Goal: Task Accomplishment & Management: Use online tool/utility

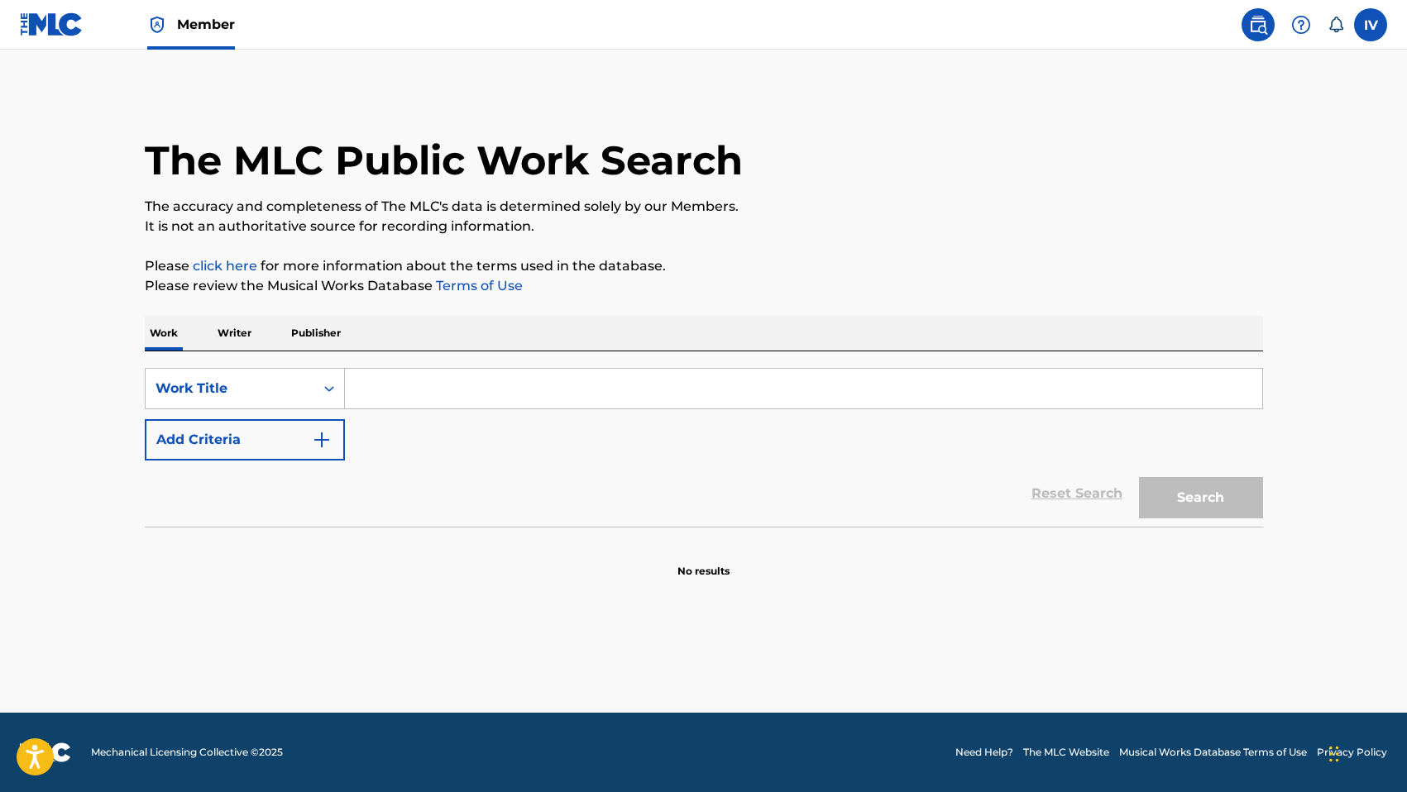
click at [60, 26] on img at bounding box center [52, 24] width 64 height 24
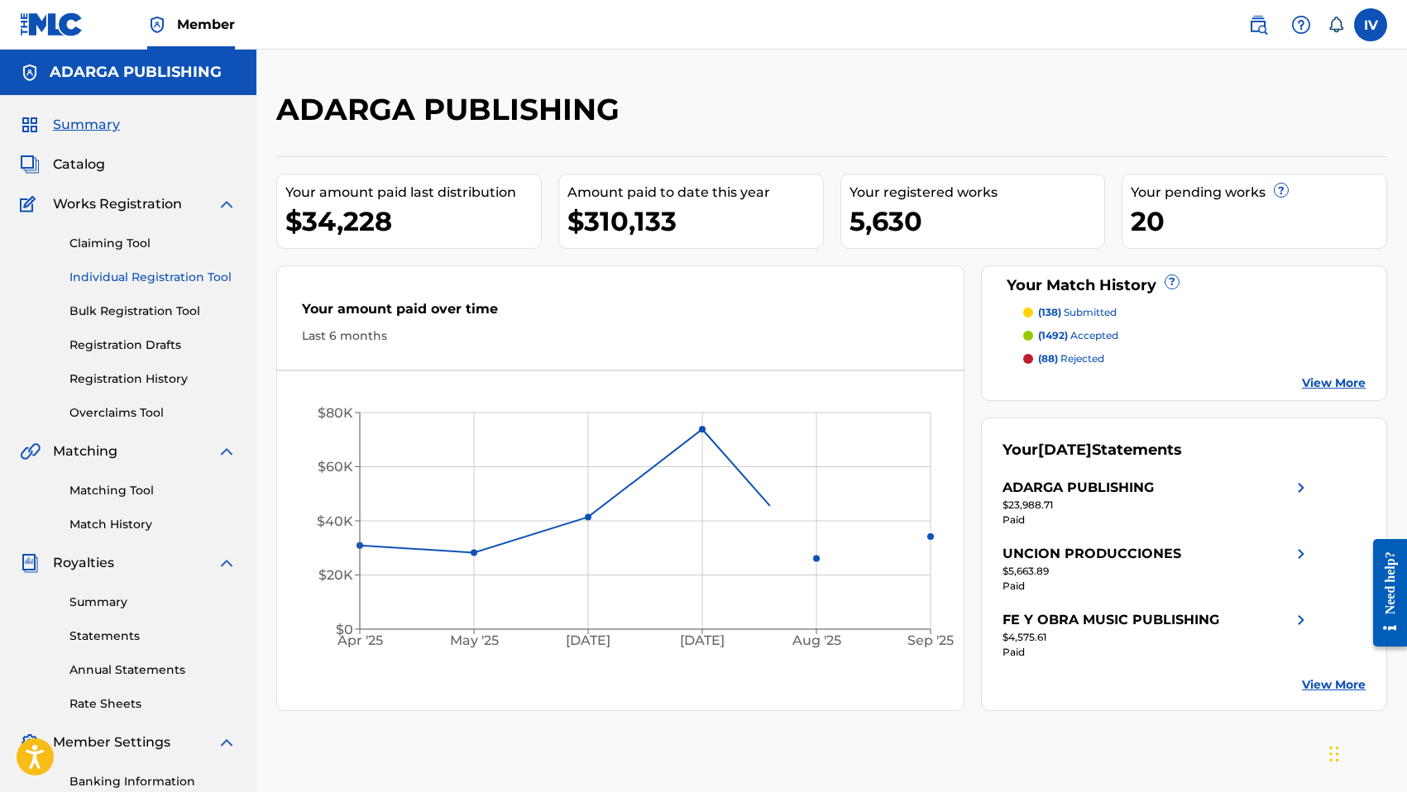
click at [108, 274] on link "Individual Registration Tool" at bounding box center [152, 277] width 167 height 17
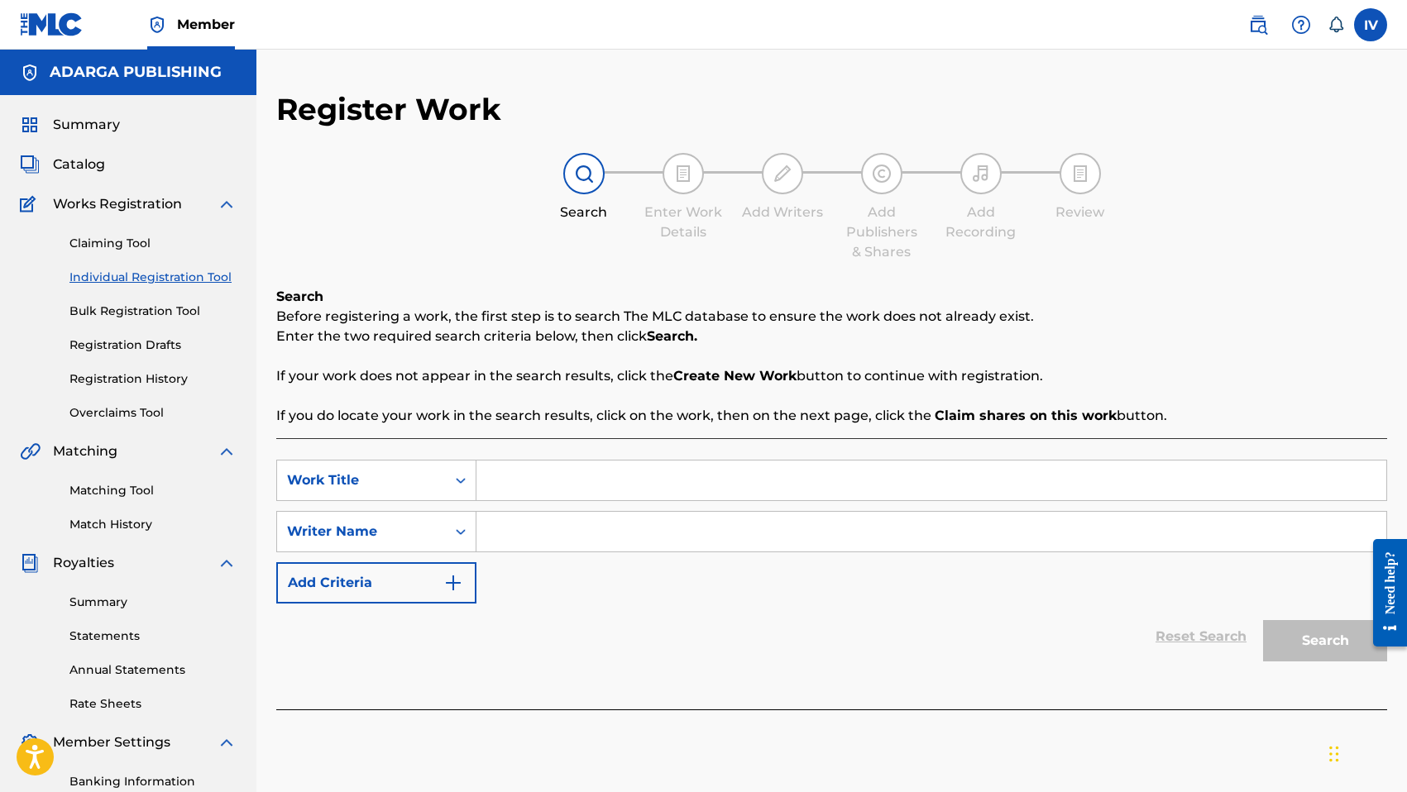
click at [608, 485] on input "Search Form" at bounding box center [931, 481] width 910 height 40
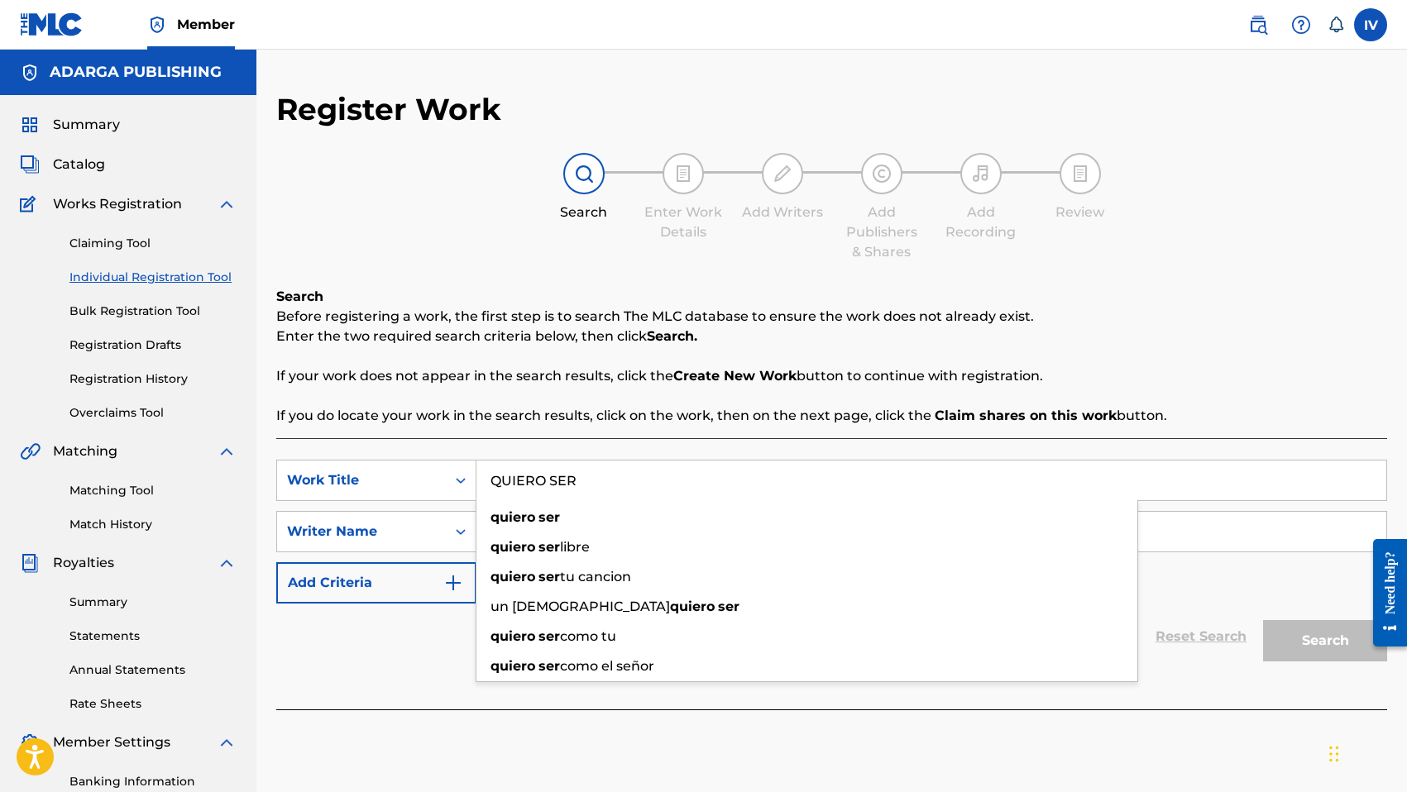
type input "QUIERO SER"
click at [529, 388] on div "Search Before registering a work, the first step is to search The MLC database …" at bounding box center [831, 356] width 1111 height 139
click at [563, 542] on input "Search Form" at bounding box center [931, 532] width 910 height 40
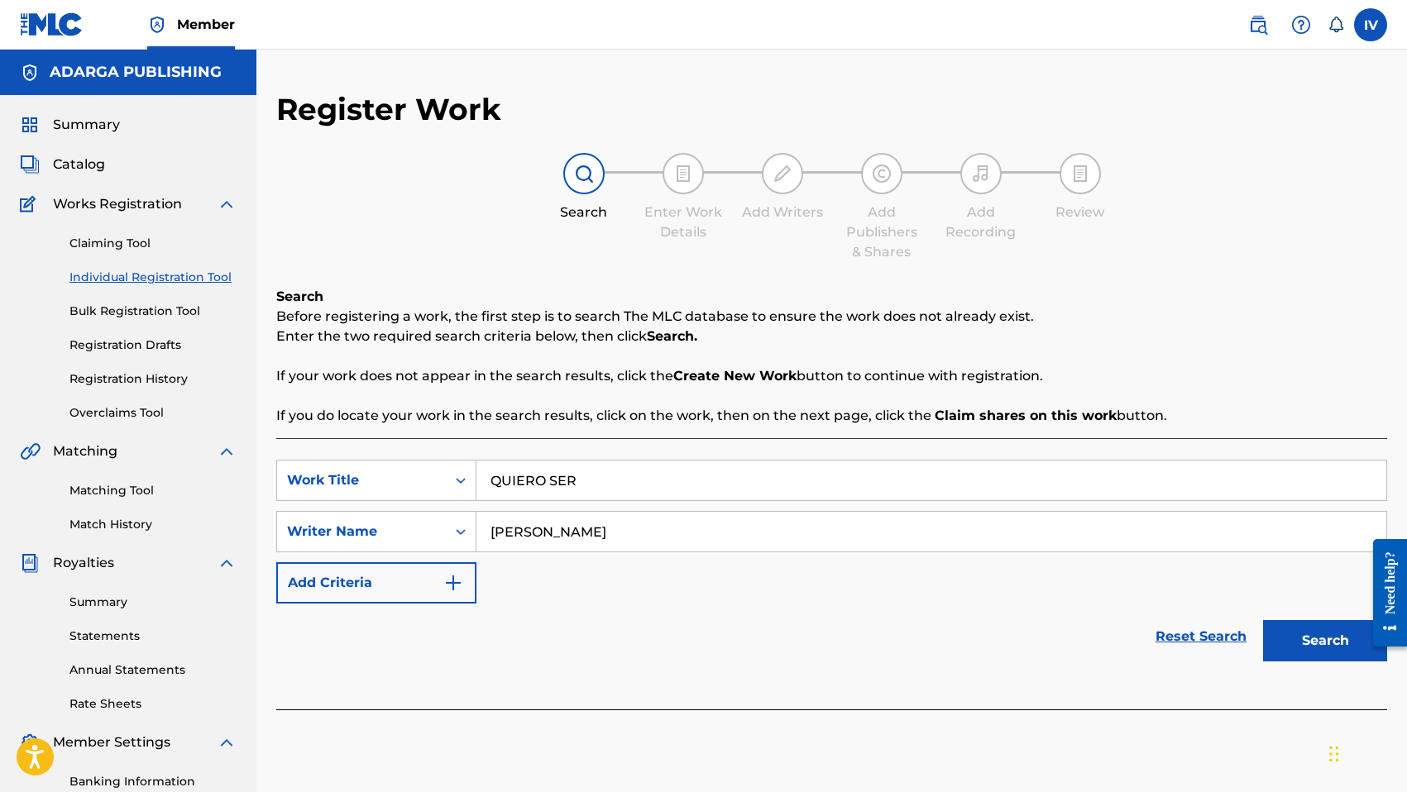
click at [1263, 620] on button "Search" at bounding box center [1325, 640] width 124 height 41
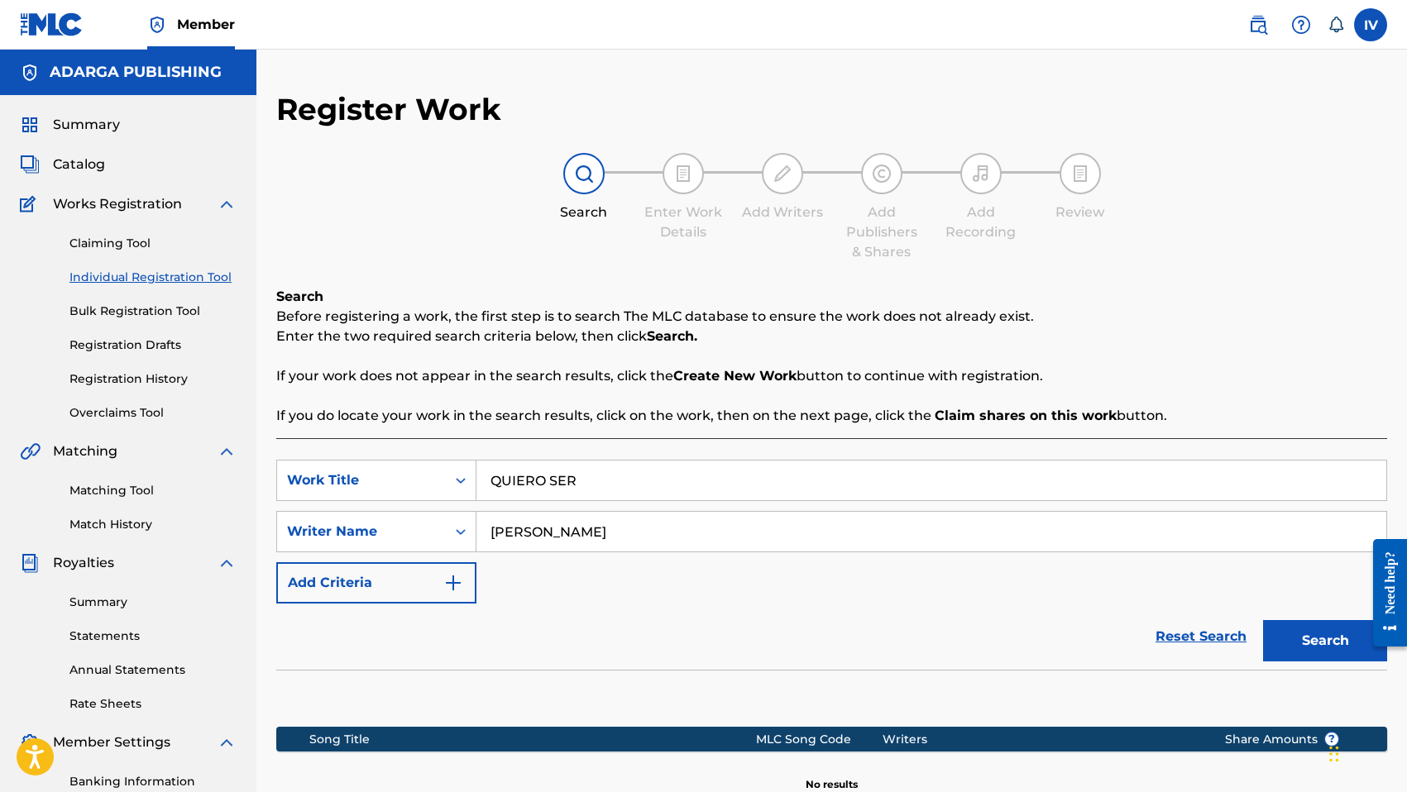
scroll to position [233, 0]
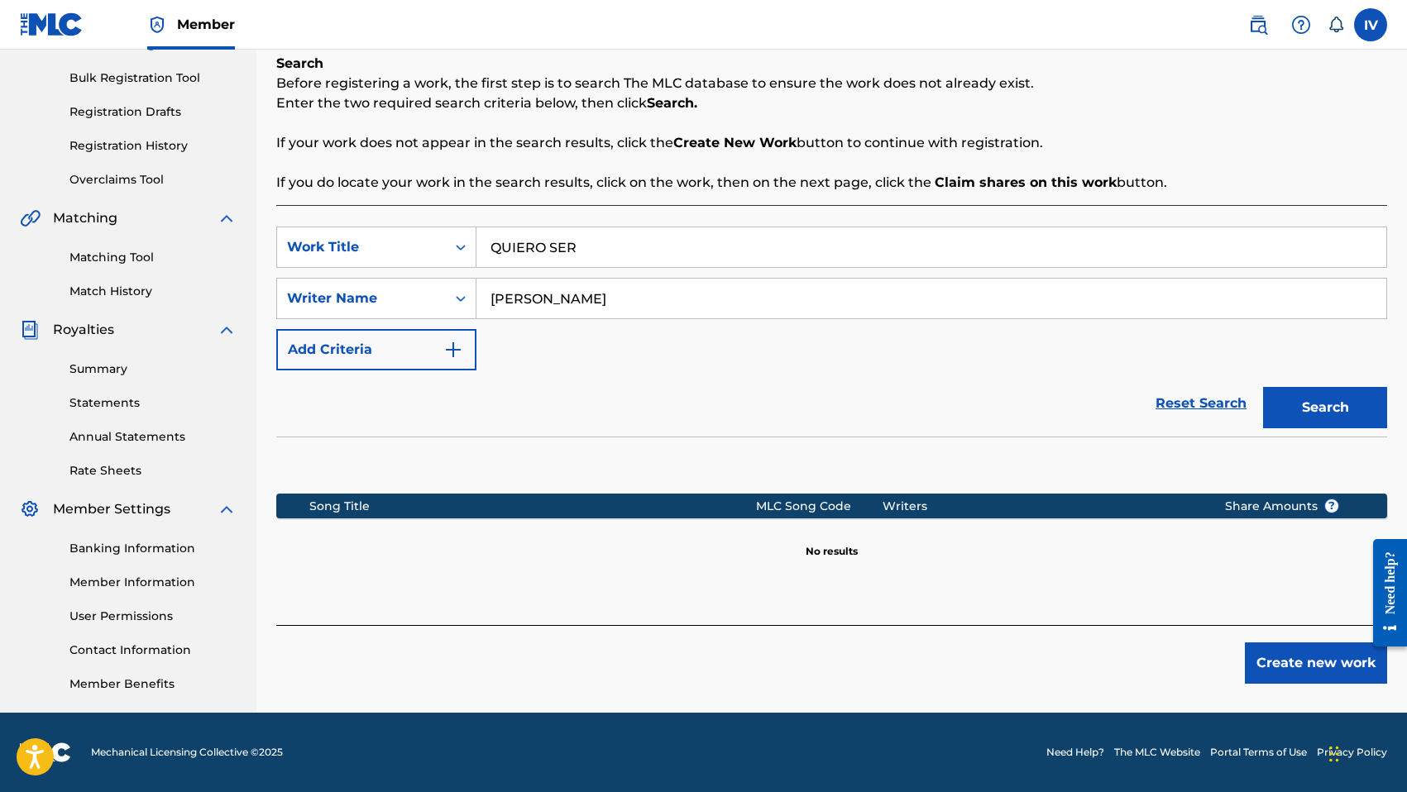
type input "ISAAC VERA"
click at [1263, 387] on button "Search" at bounding box center [1325, 407] width 124 height 41
click at [1341, 667] on button "Create new work" at bounding box center [1316, 663] width 142 height 41
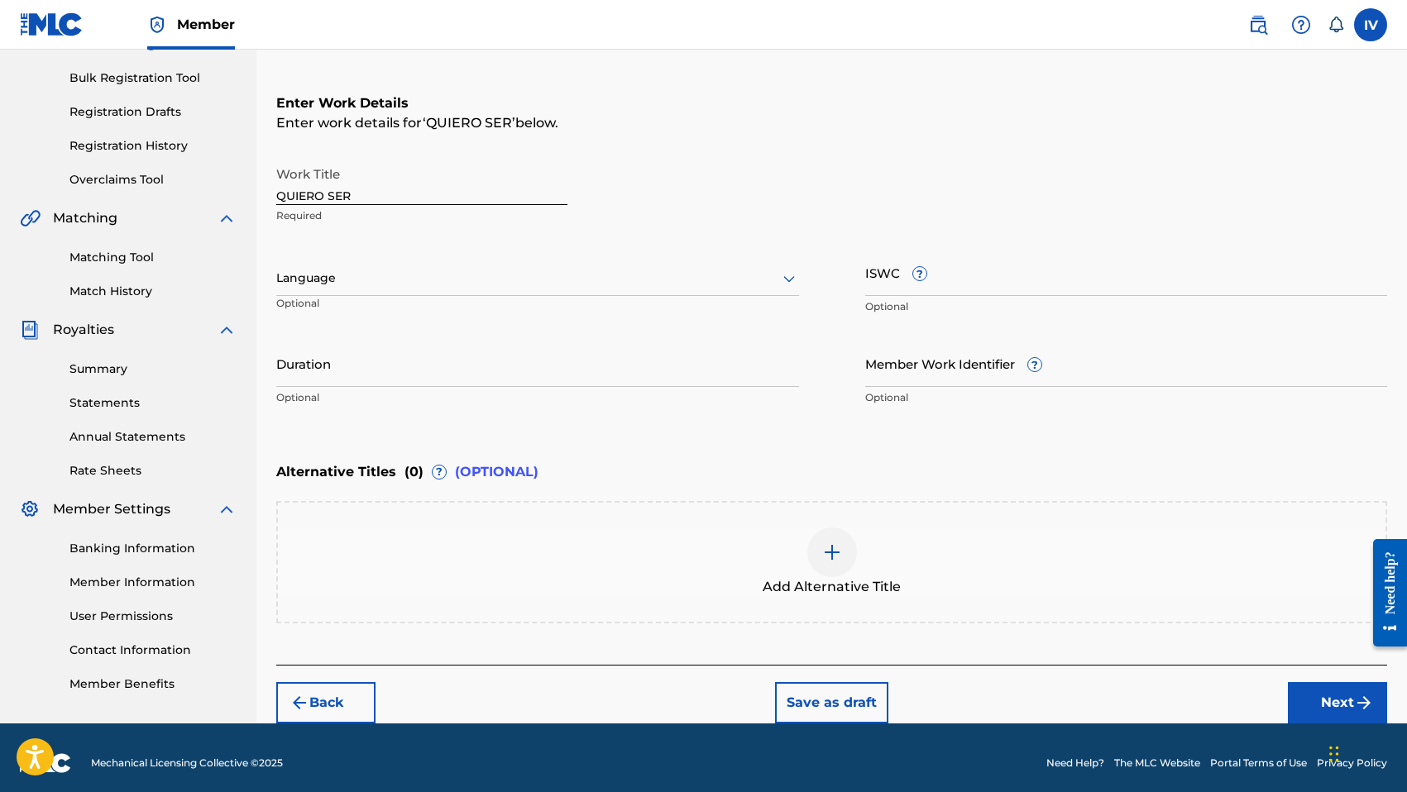
click at [373, 284] on div at bounding box center [537, 278] width 523 height 21
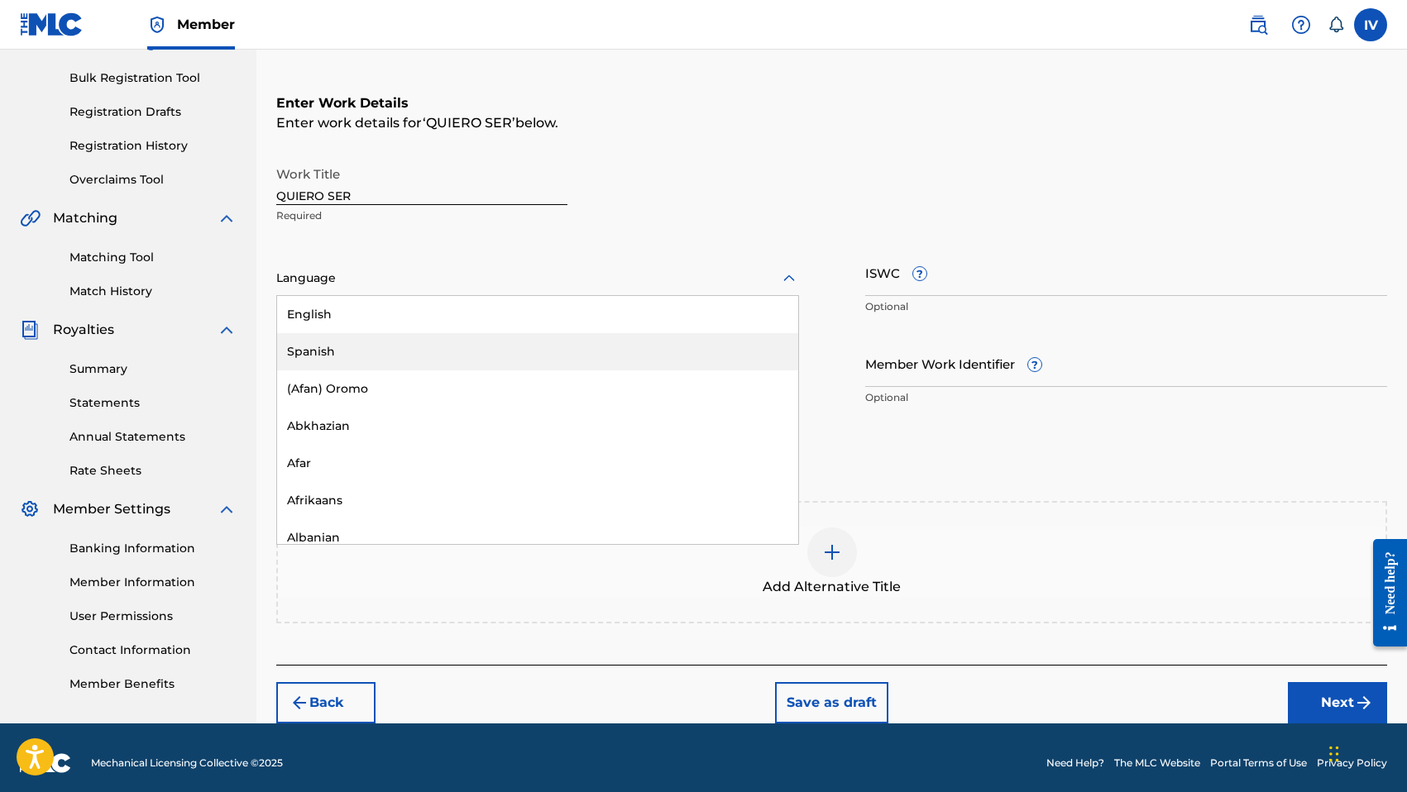
click at [364, 358] on div "Spanish" at bounding box center [537, 351] width 521 height 37
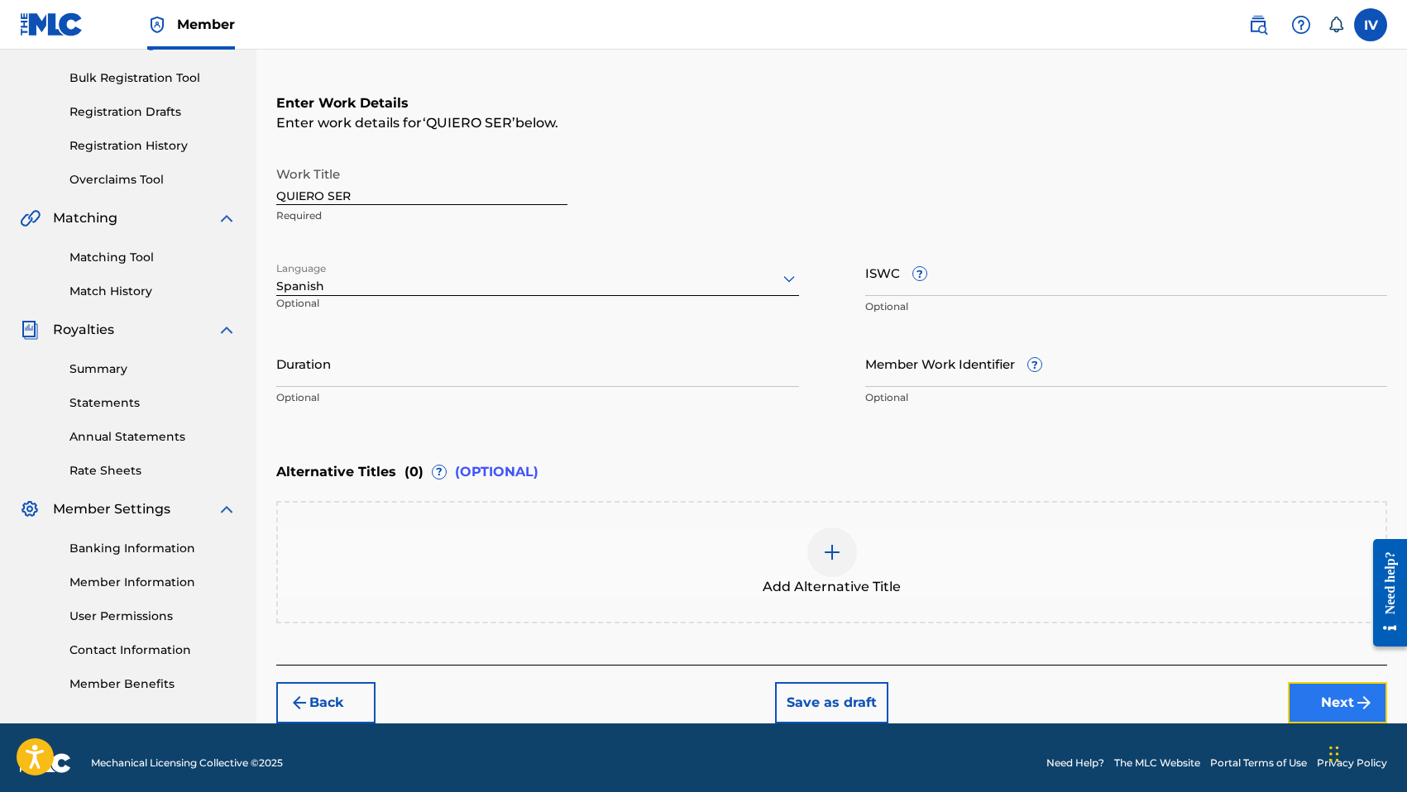
click at [1317, 687] on button "Next" at bounding box center [1337, 702] width 99 height 41
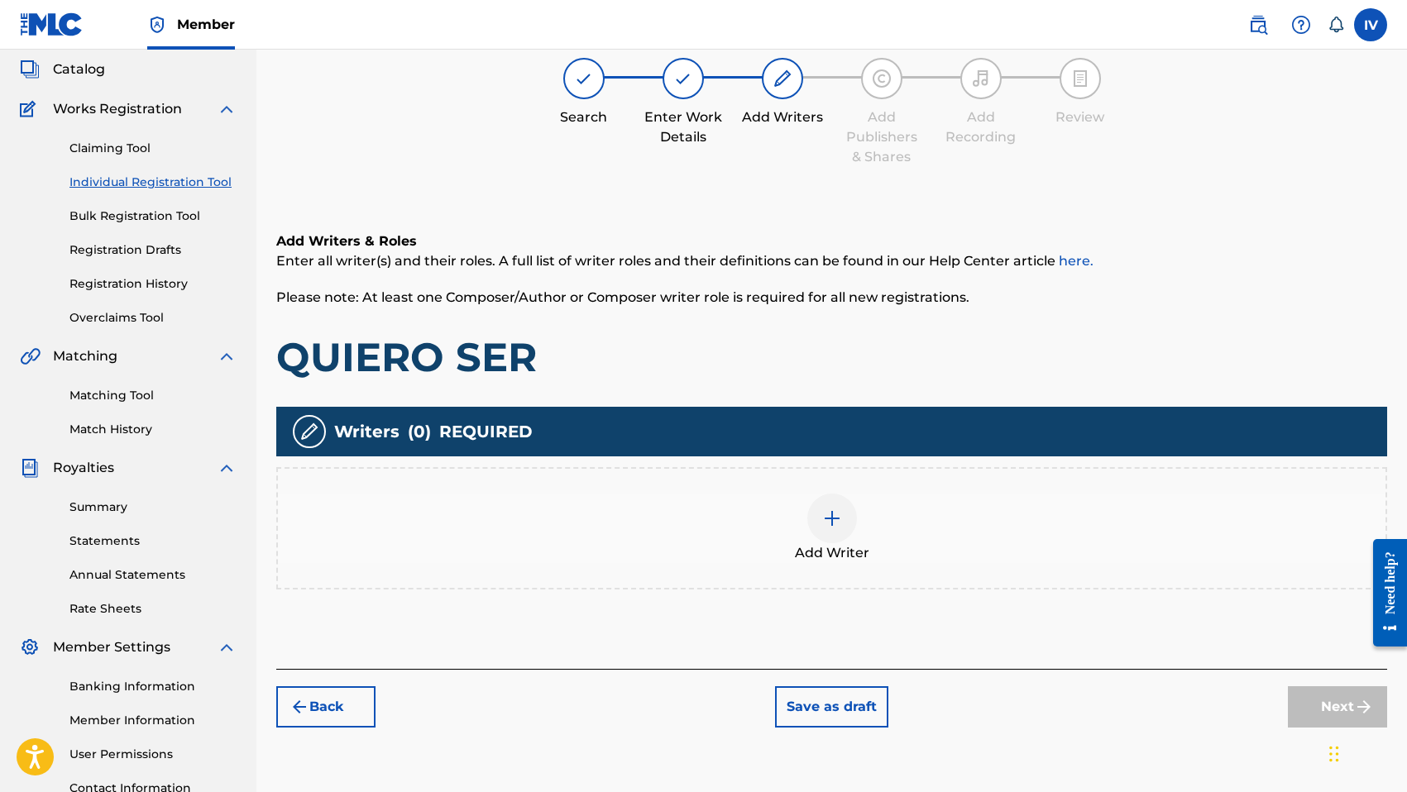
scroll to position [74, 0]
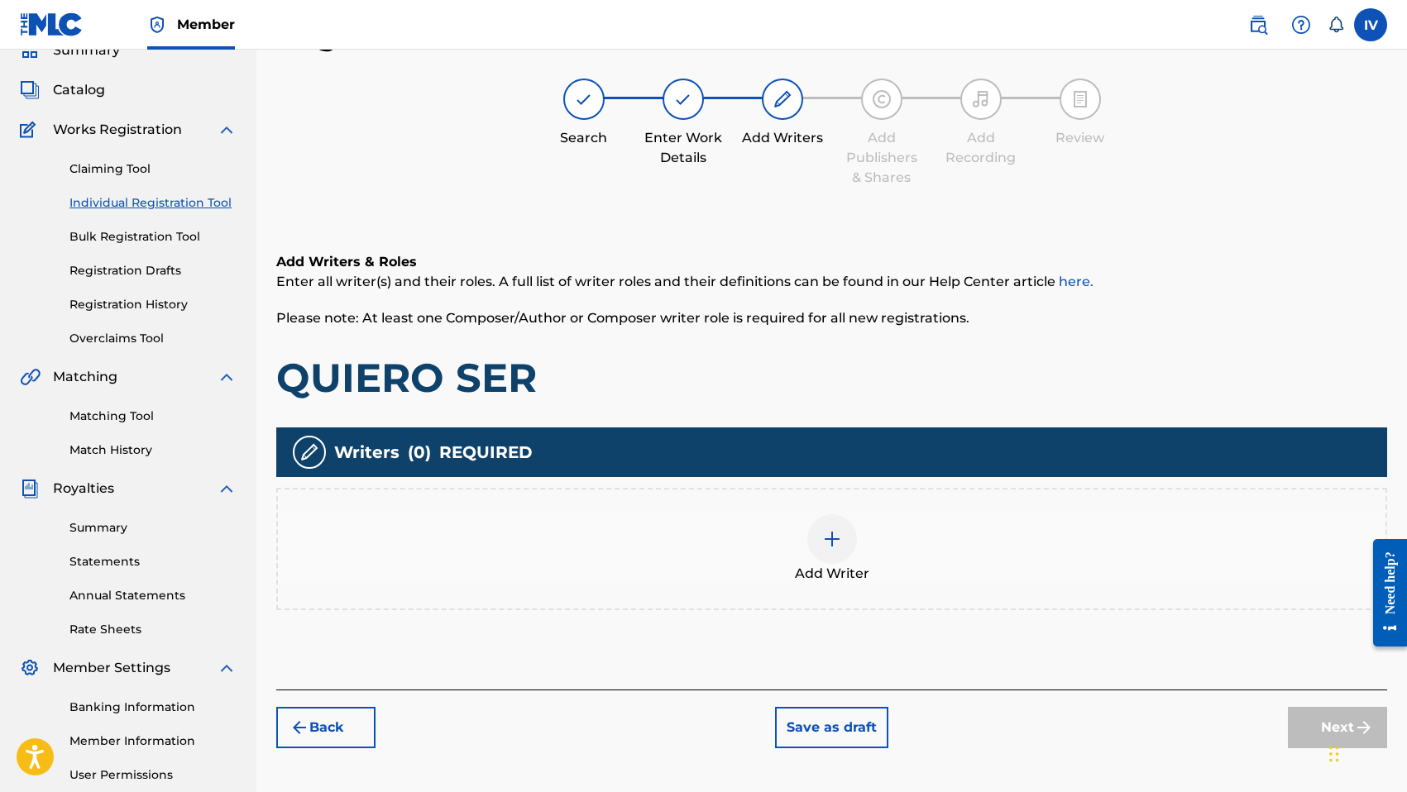
click at [731, 525] on div "Add Writer" at bounding box center [831, 548] width 1107 height 69
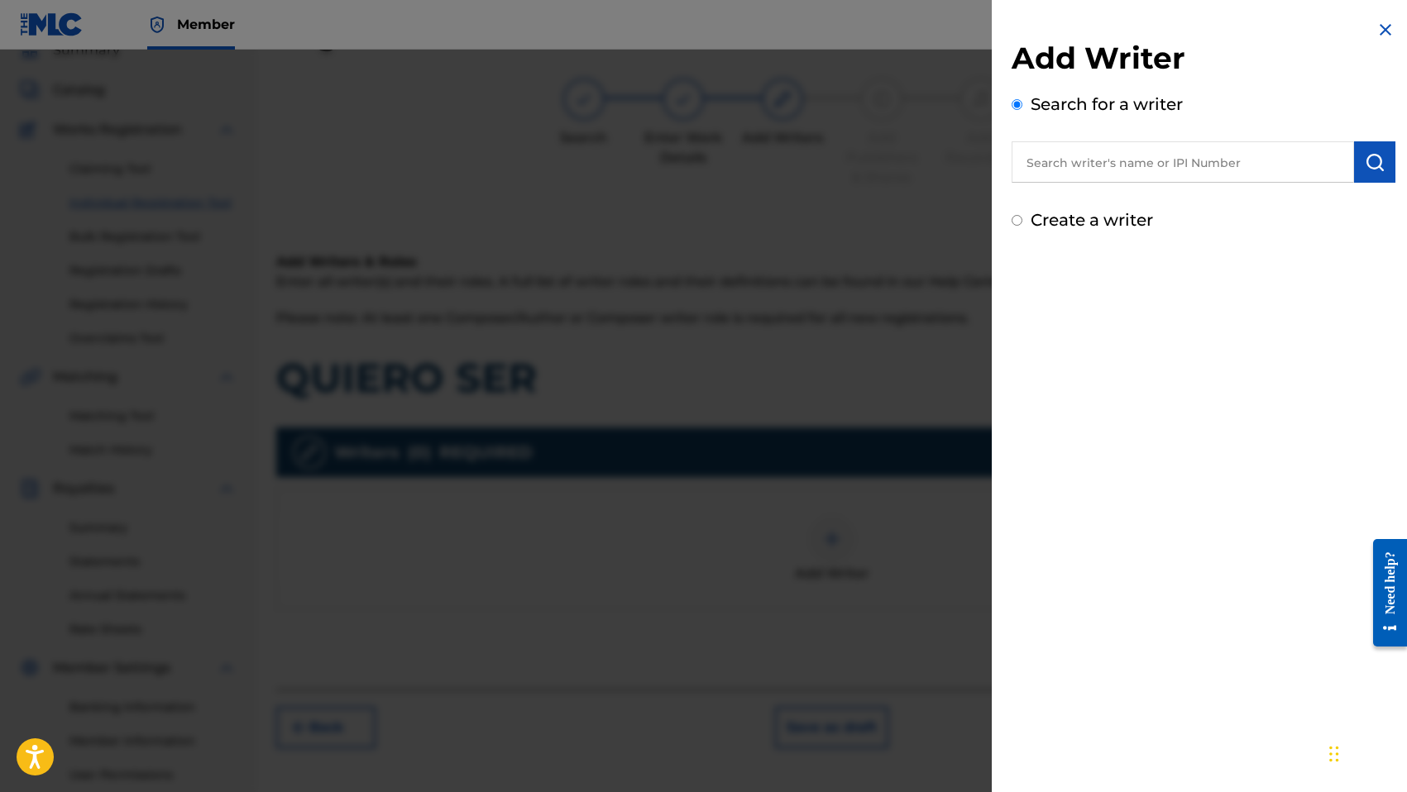
click at [1092, 154] on input "text" at bounding box center [1182, 161] width 342 height 41
paste input "1310528399"
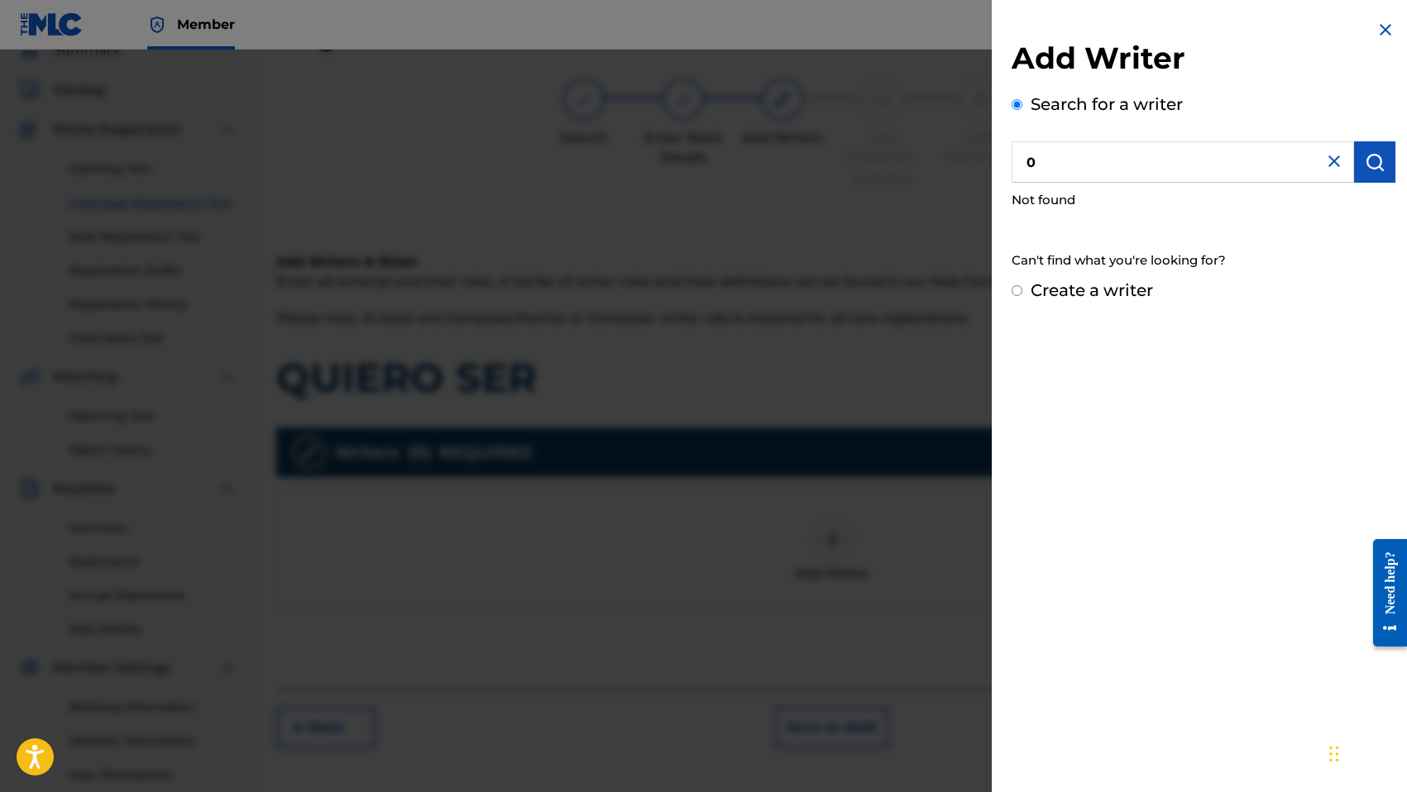
paste input "1310528399"
type input "01310528399"
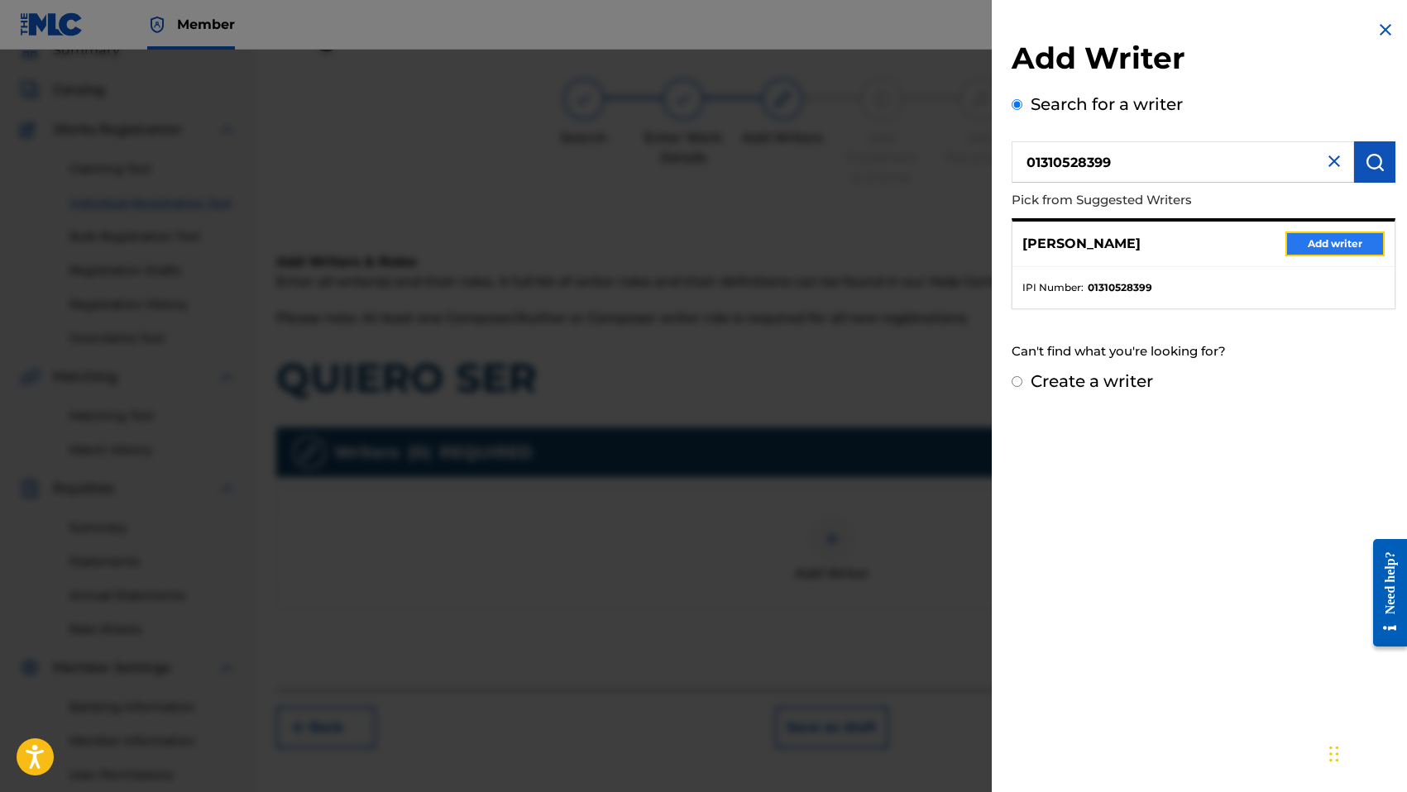
click at [1314, 250] on button "Add writer" at bounding box center [1334, 244] width 99 height 25
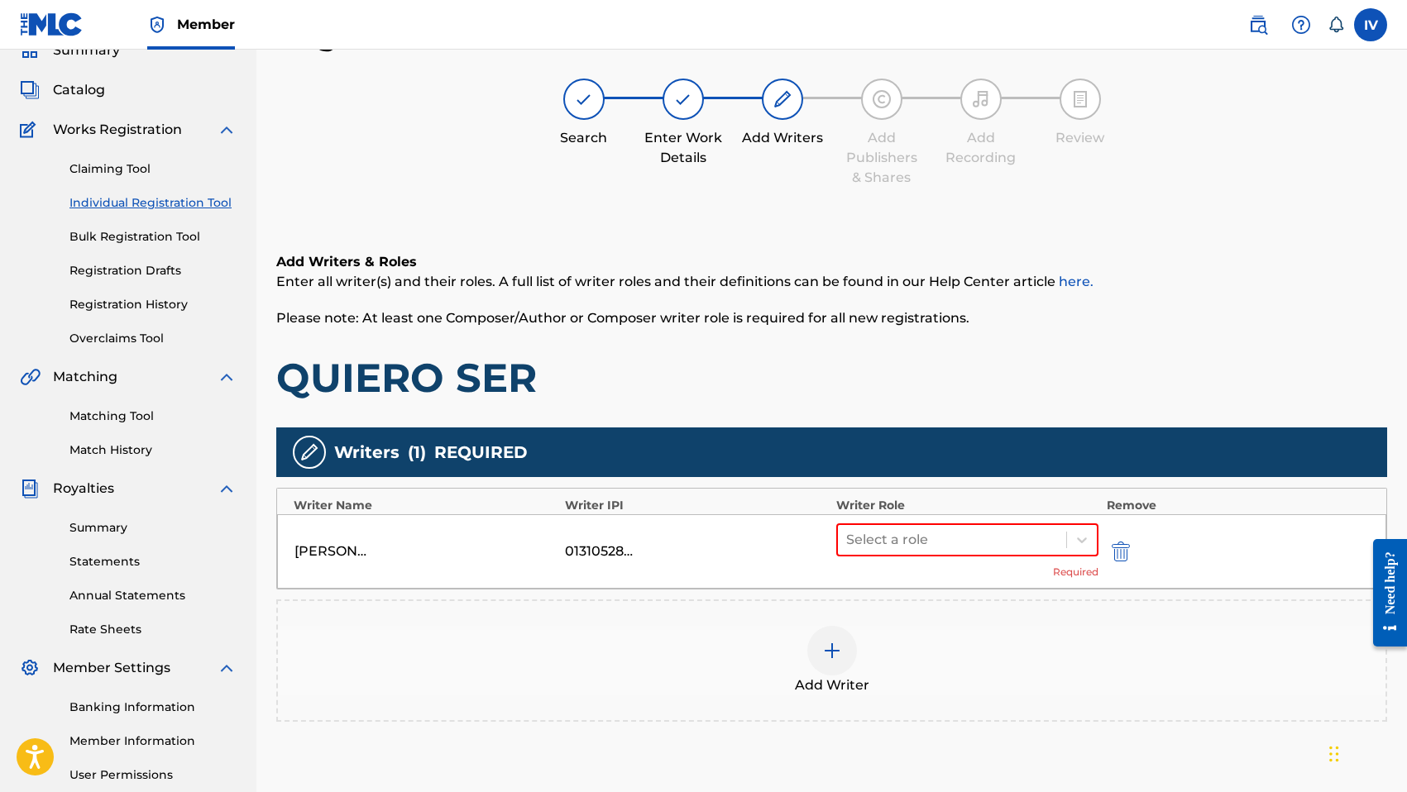
click at [953, 559] on div "Select a role Required" at bounding box center [967, 551] width 262 height 56
click at [916, 542] on div at bounding box center [952, 539] width 212 height 23
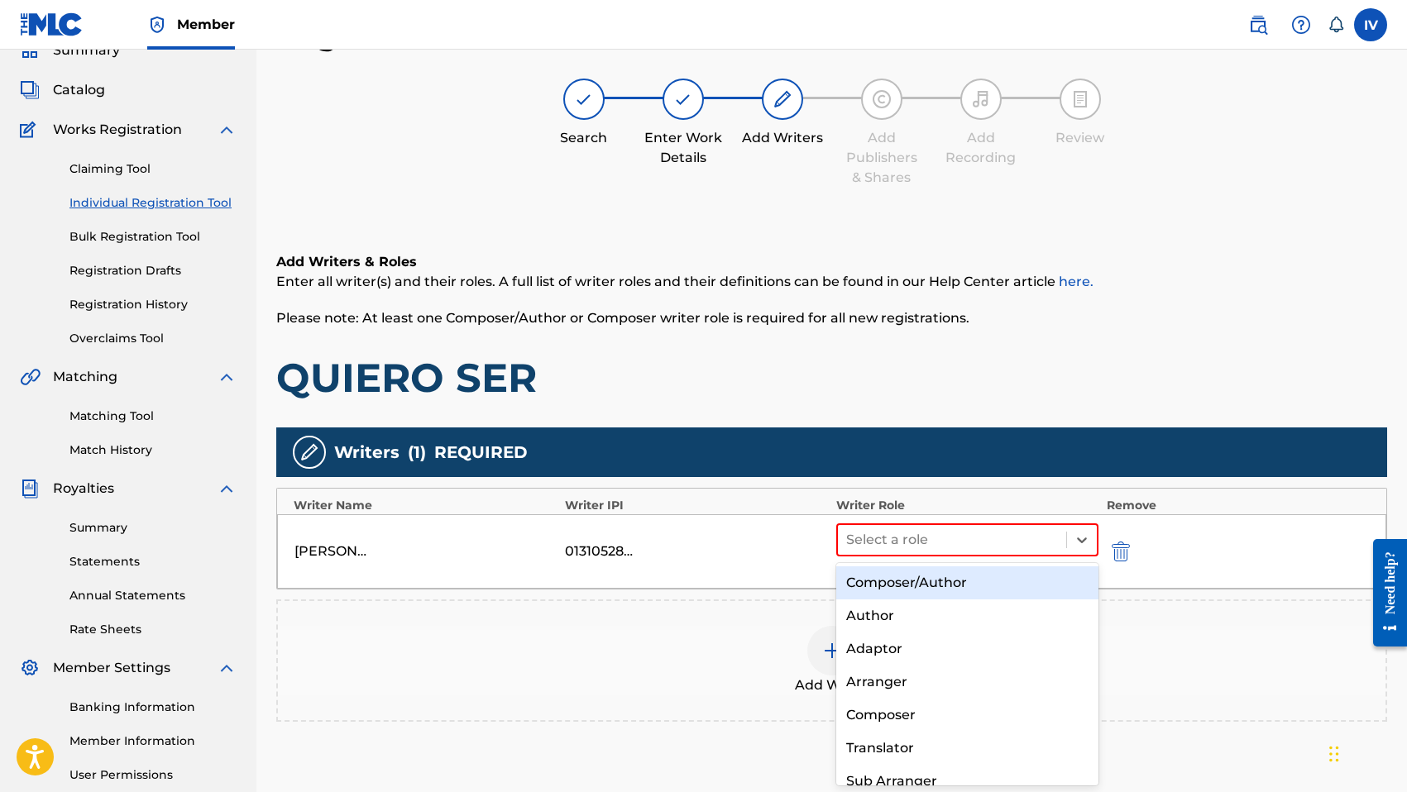
click at [902, 576] on div "Composer/Author" at bounding box center [967, 582] width 262 height 33
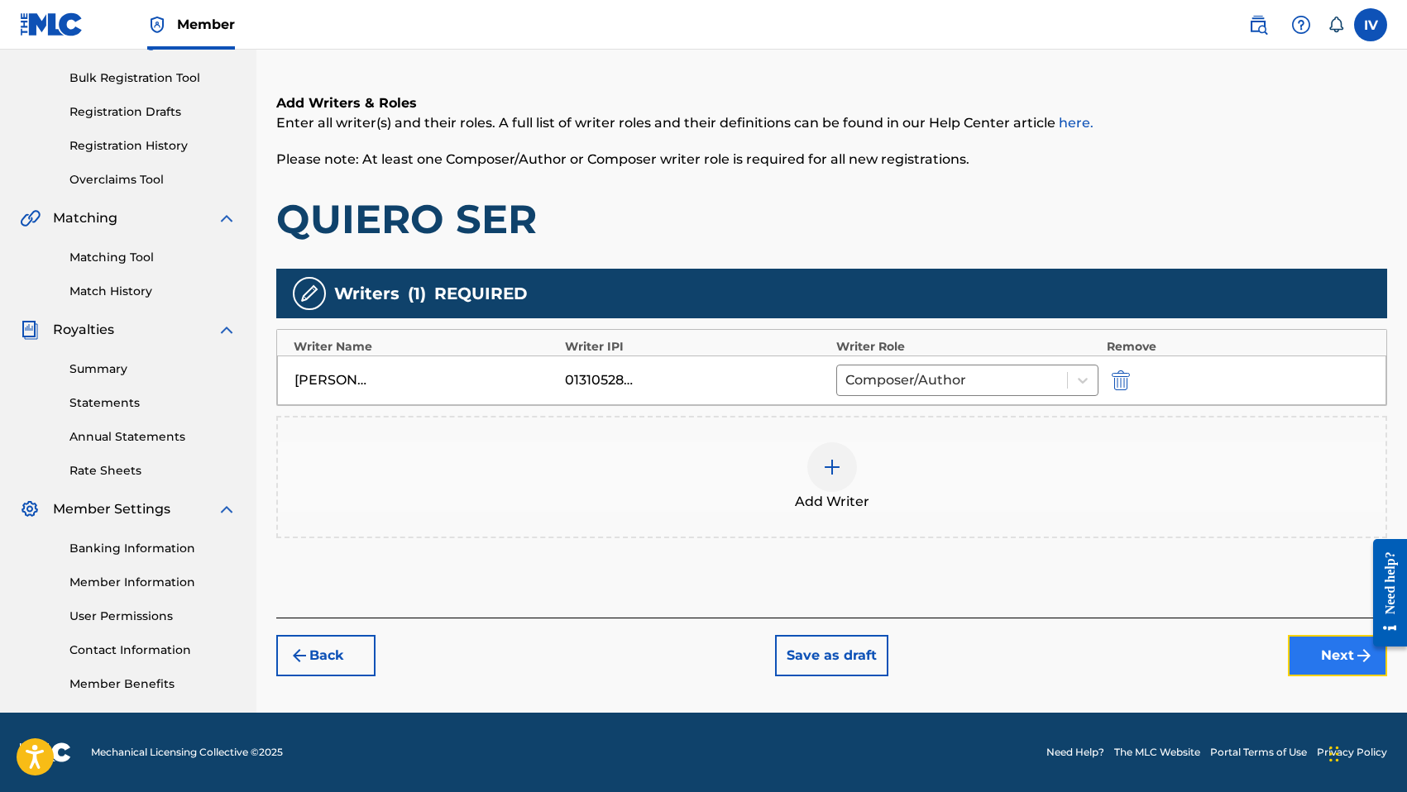
click at [1329, 643] on button "Next" at bounding box center [1337, 655] width 99 height 41
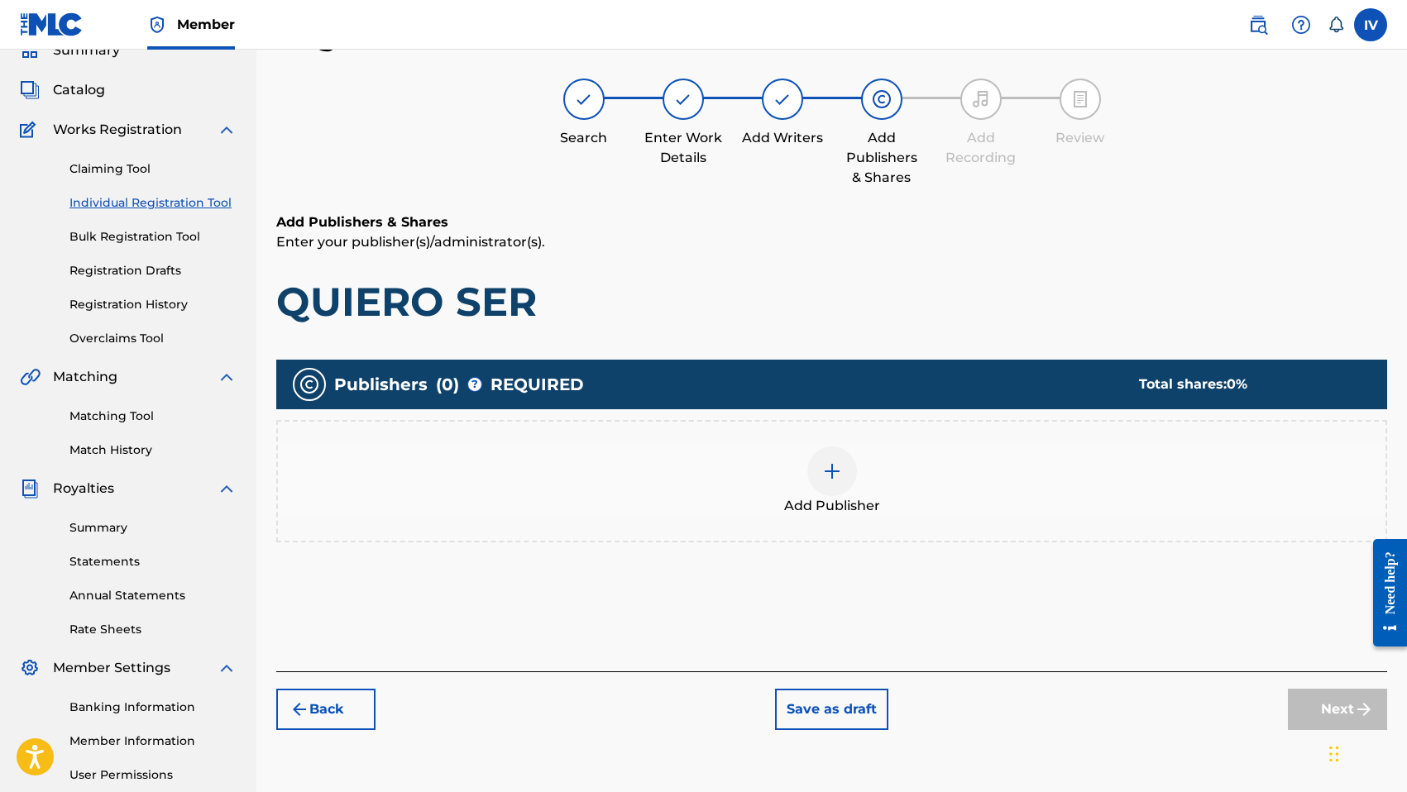
click at [892, 528] on div "Add Publisher" at bounding box center [831, 481] width 1111 height 122
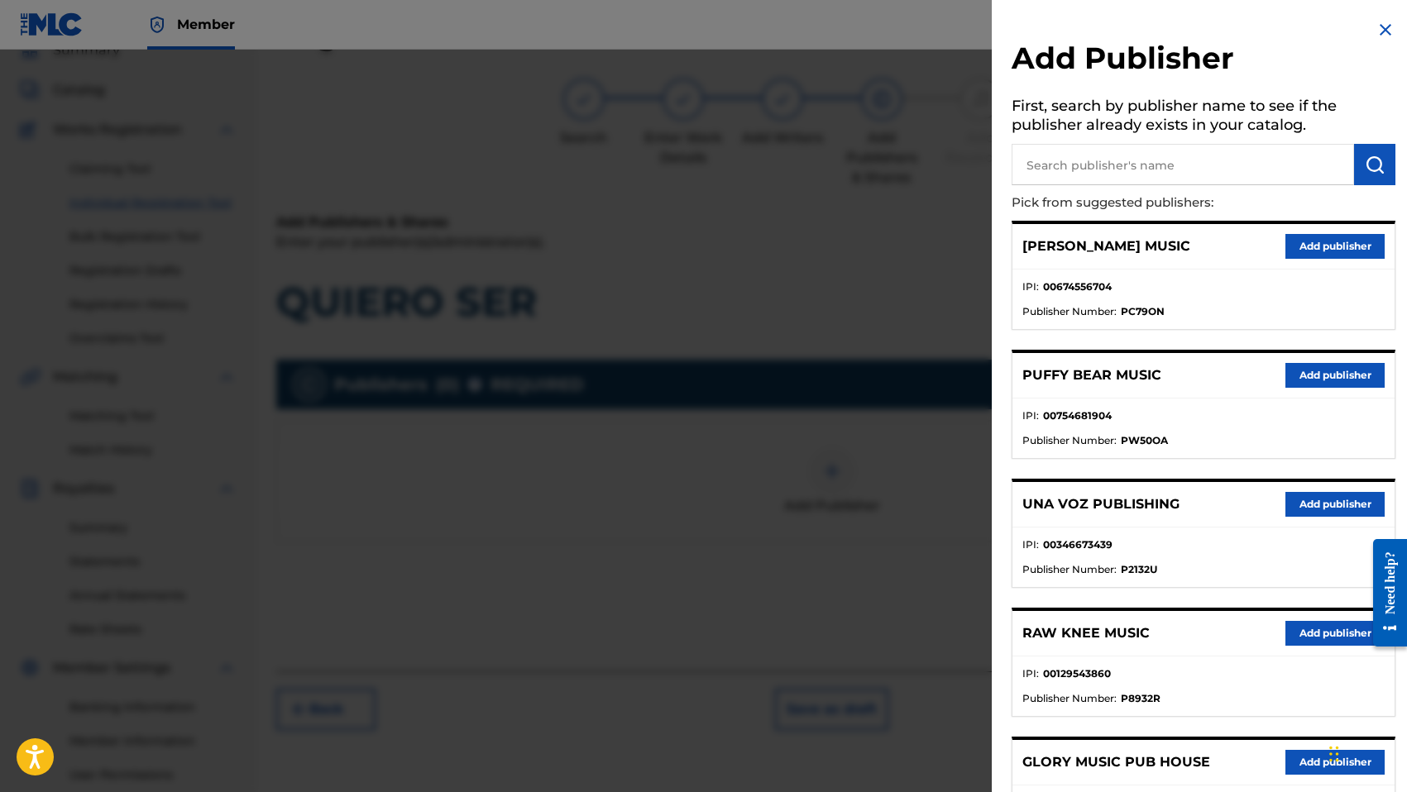
click at [1111, 164] on input "text" at bounding box center [1182, 164] width 342 height 41
paste input "1310528200"
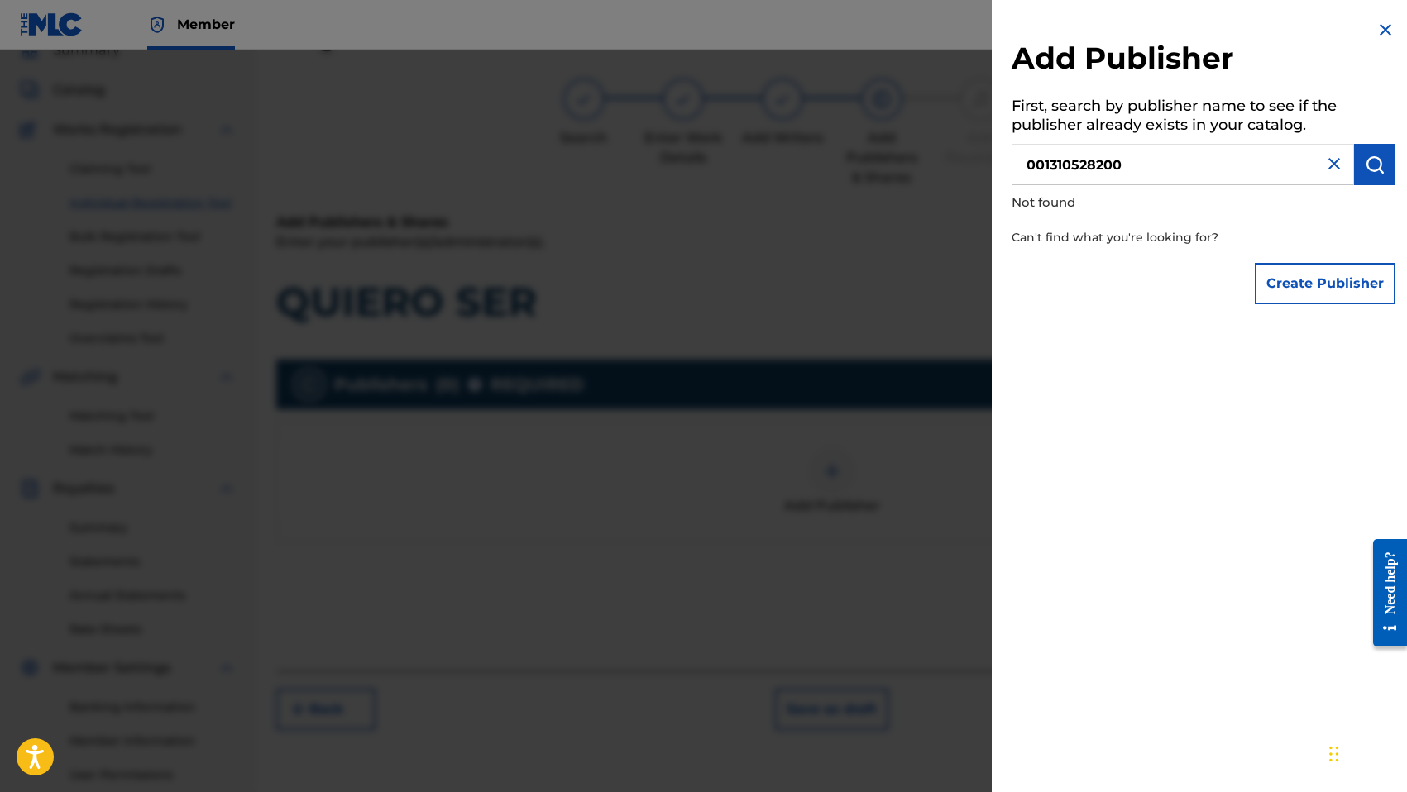
type input "001310528200"
click at [1274, 275] on button "Create Publisher" at bounding box center [1325, 283] width 141 height 41
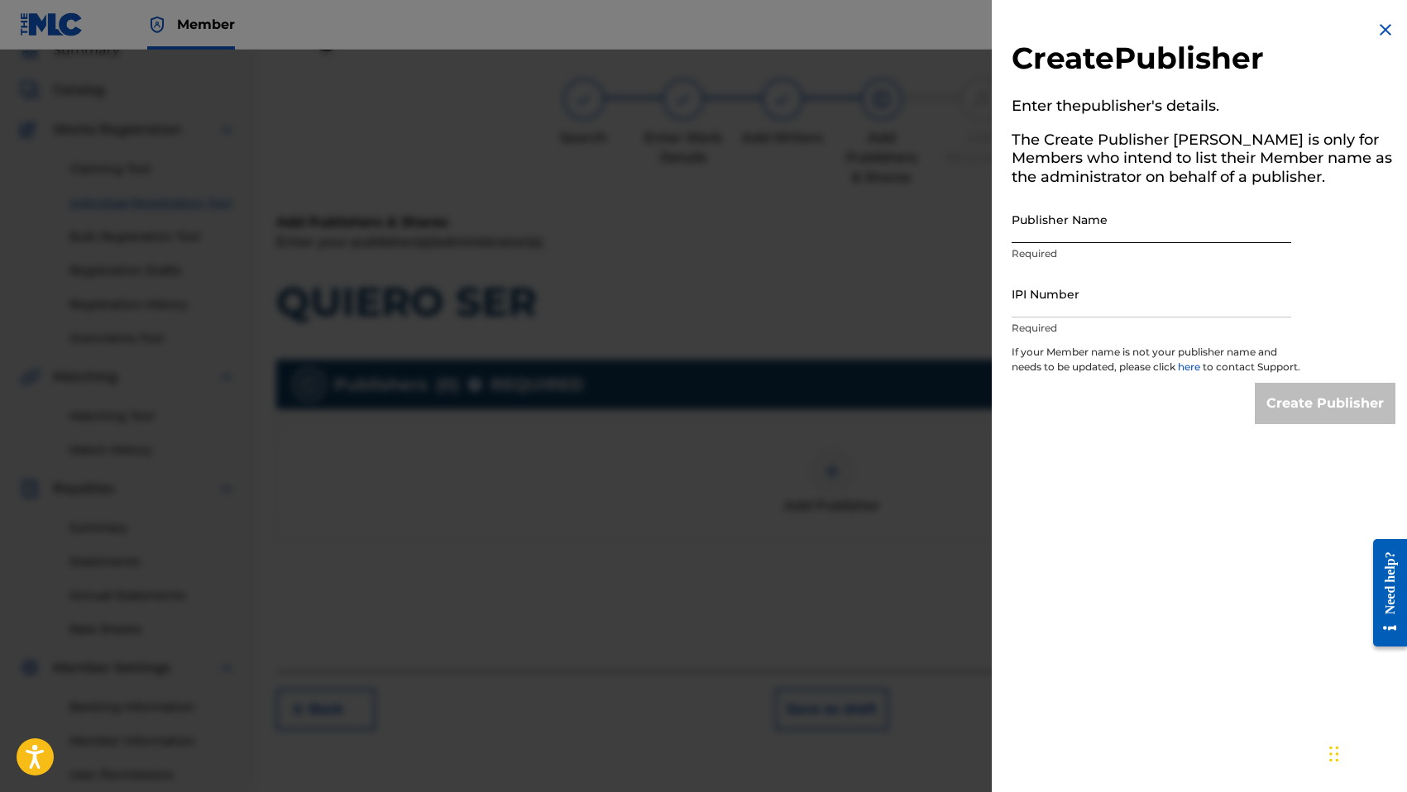
click at [1082, 236] on input "Publisher Name" at bounding box center [1151, 219] width 280 height 47
type input "REDIL"
paste input "1310528200"
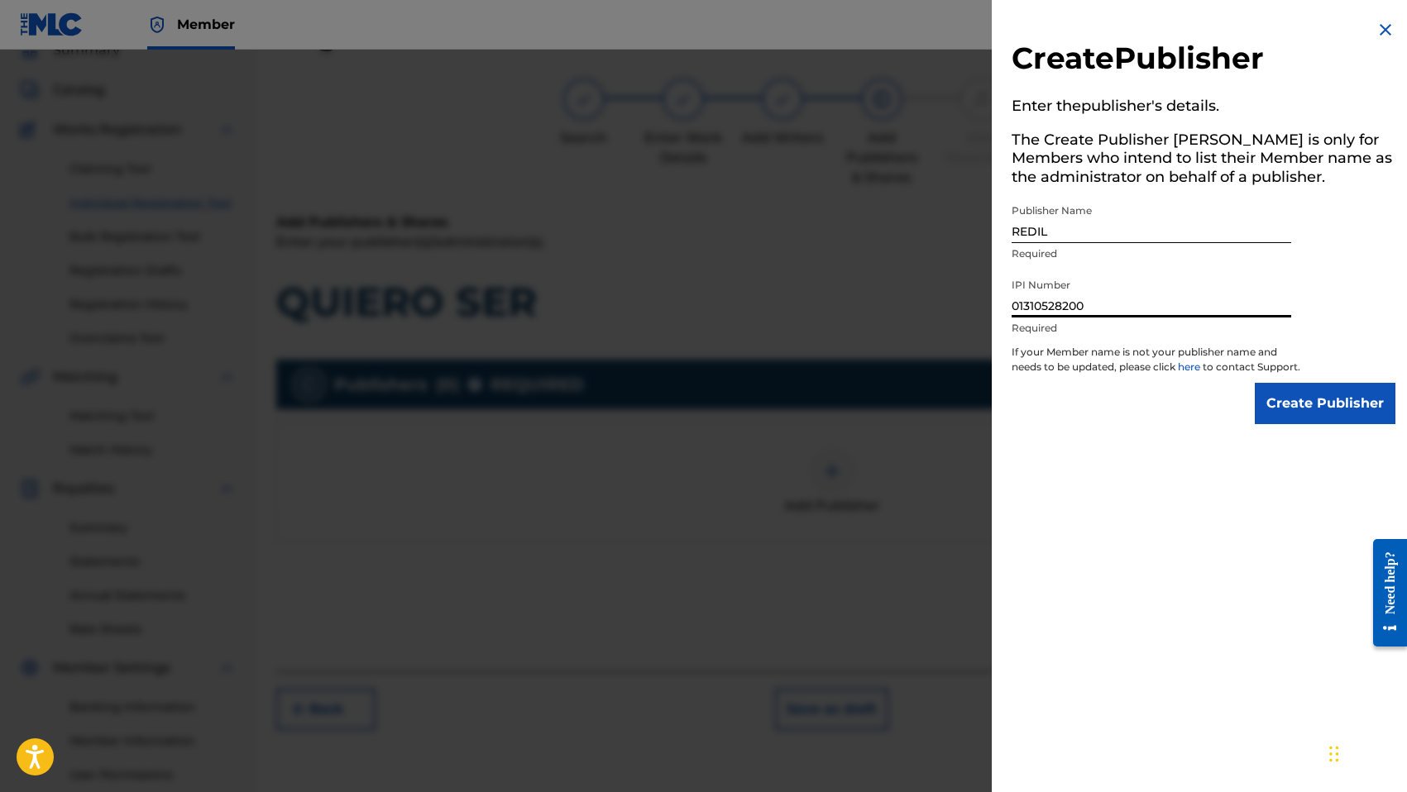
type input "01310528200"
click at [1176, 241] on input "REDIL" at bounding box center [1151, 219] width 280 height 47
type input "REDIL STUDIO"
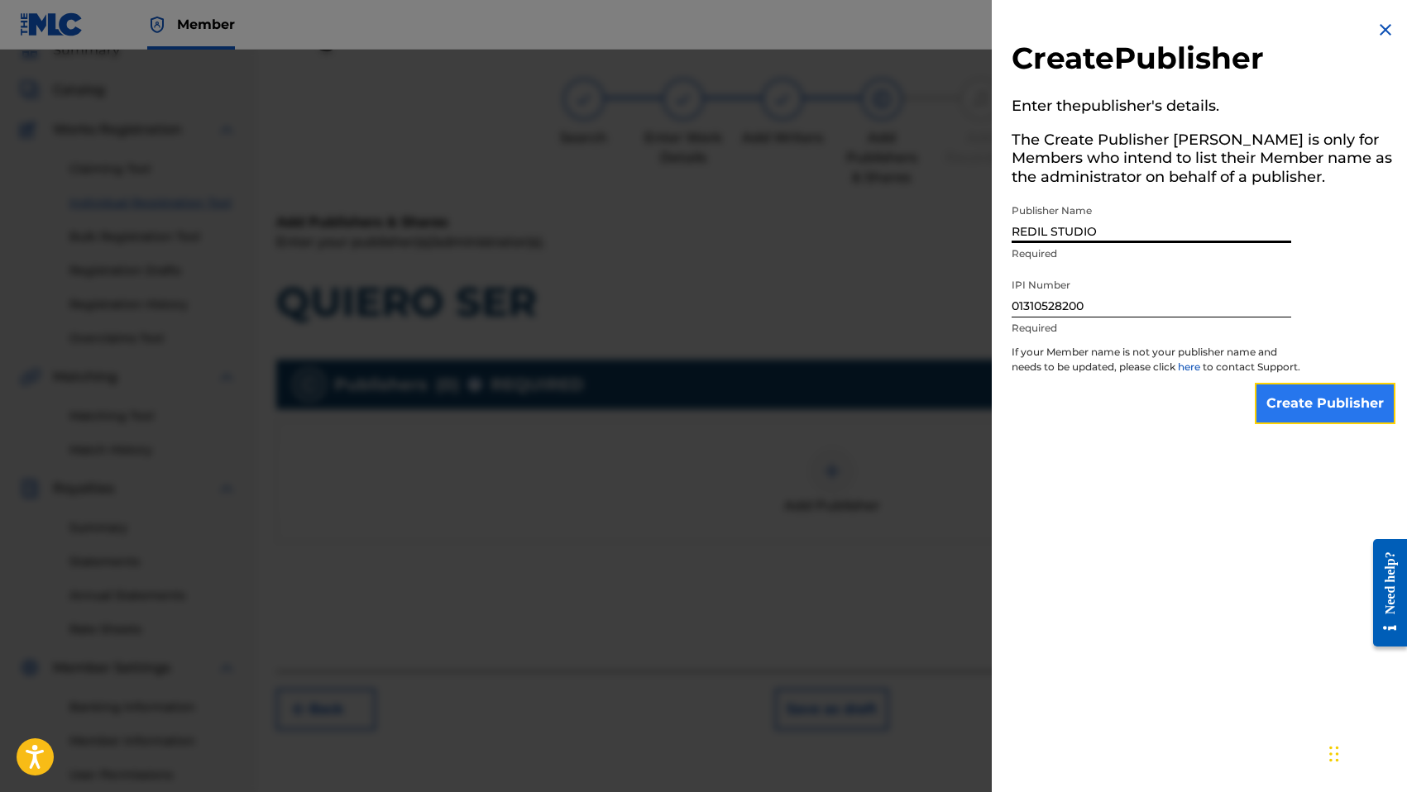
click at [1324, 401] on input "Create Publisher" at bounding box center [1325, 403] width 141 height 41
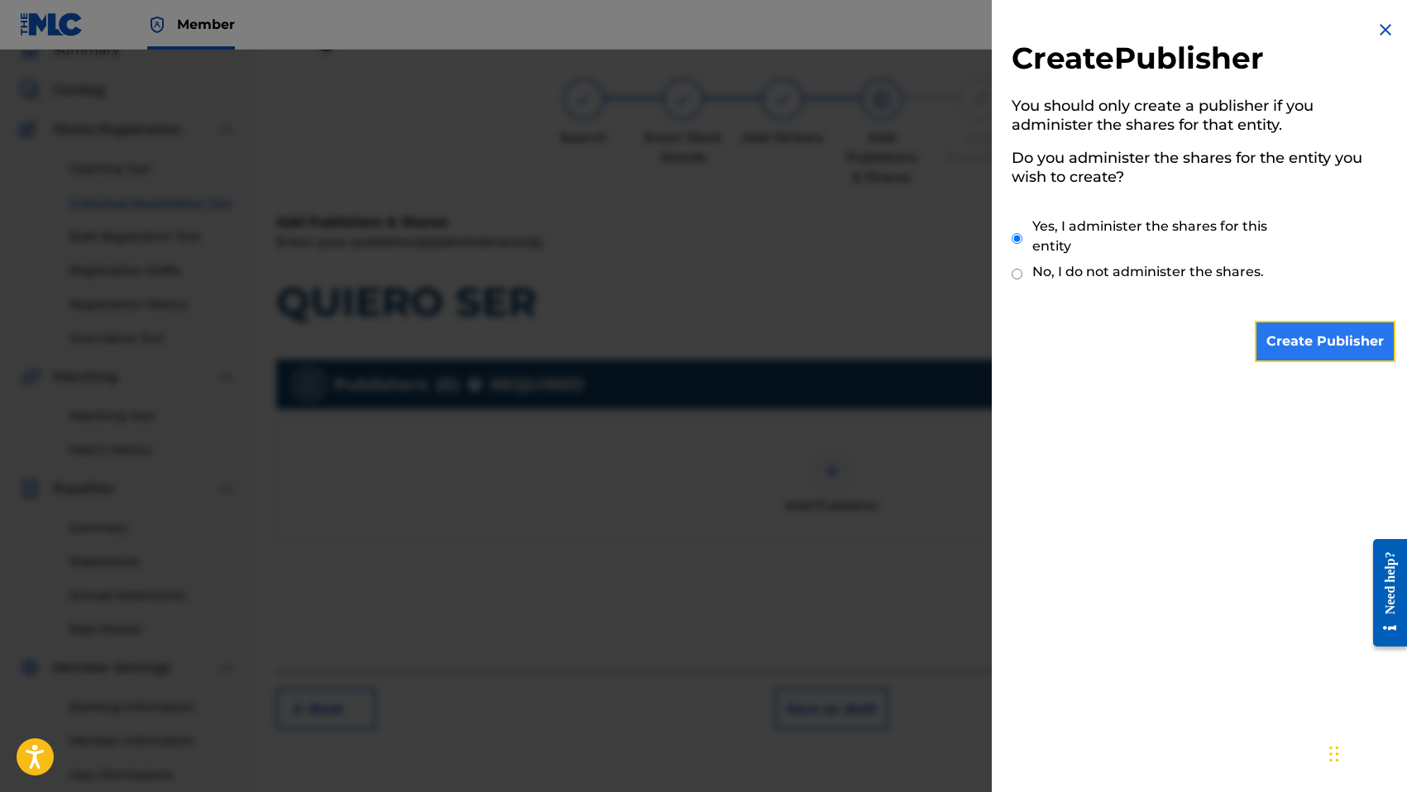
click at [1295, 340] on input "Create Publisher" at bounding box center [1325, 341] width 141 height 41
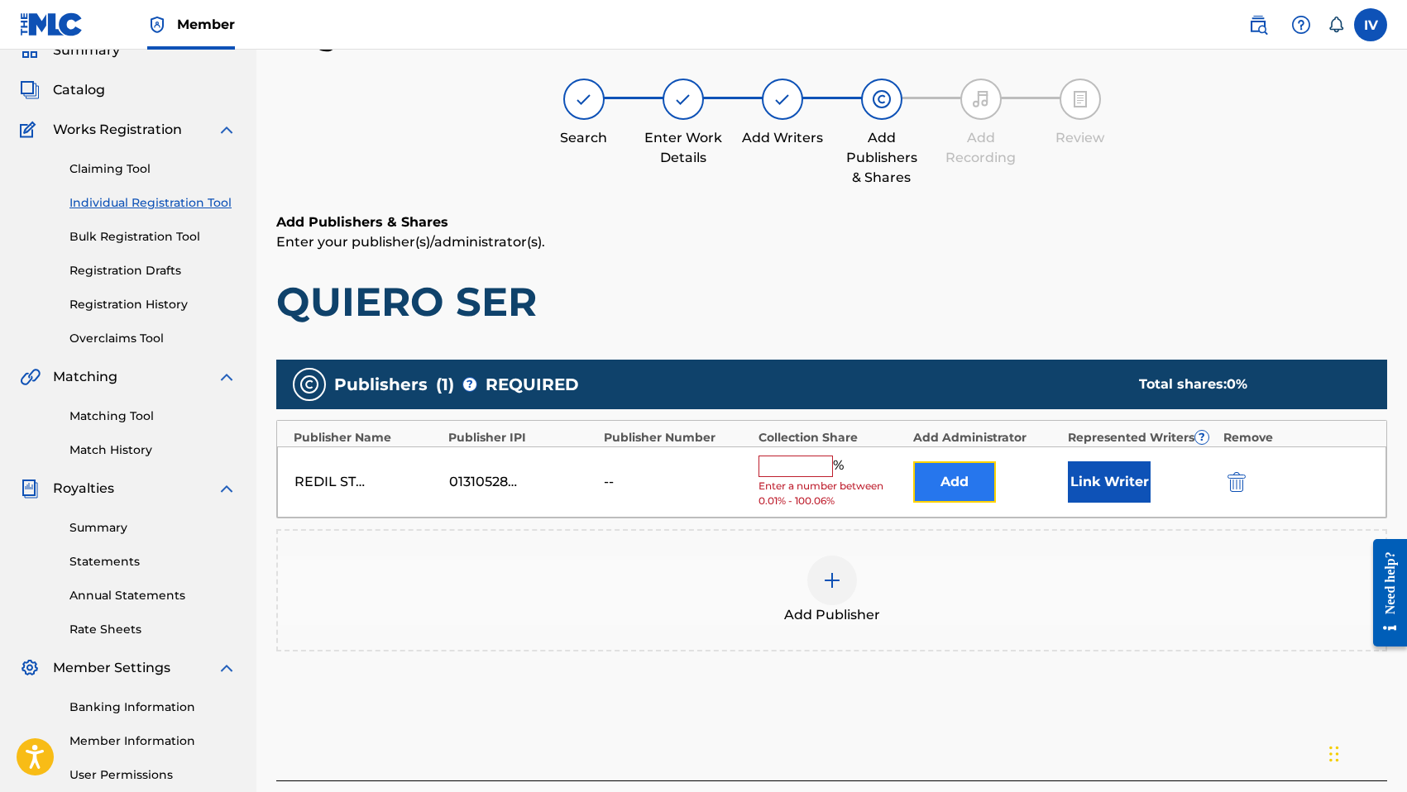
click at [963, 494] on button "Add" at bounding box center [954, 481] width 83 height 41
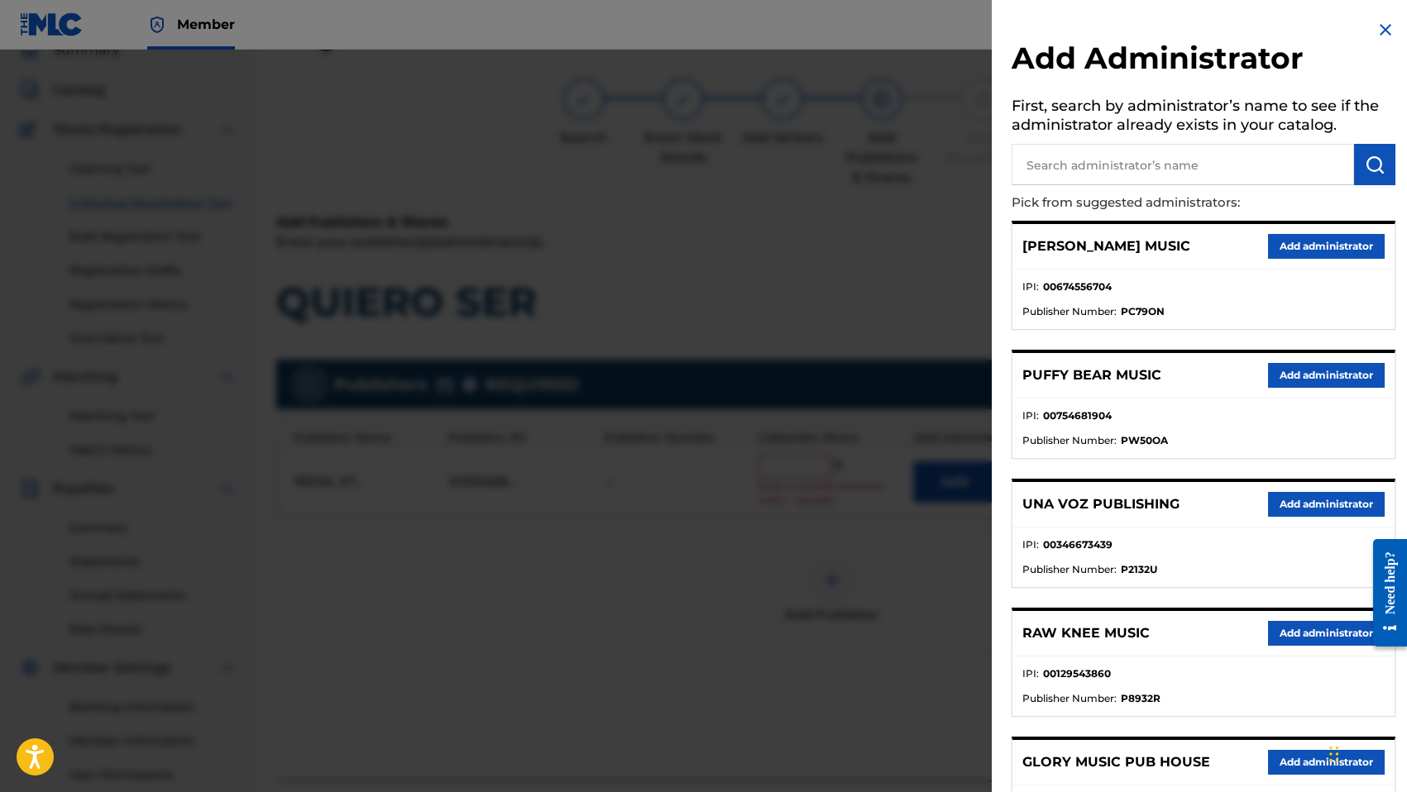
click at [1113, 152] on input "text" at bounding box center [1182, 164] width 342 height 41
type input "ADARGA"
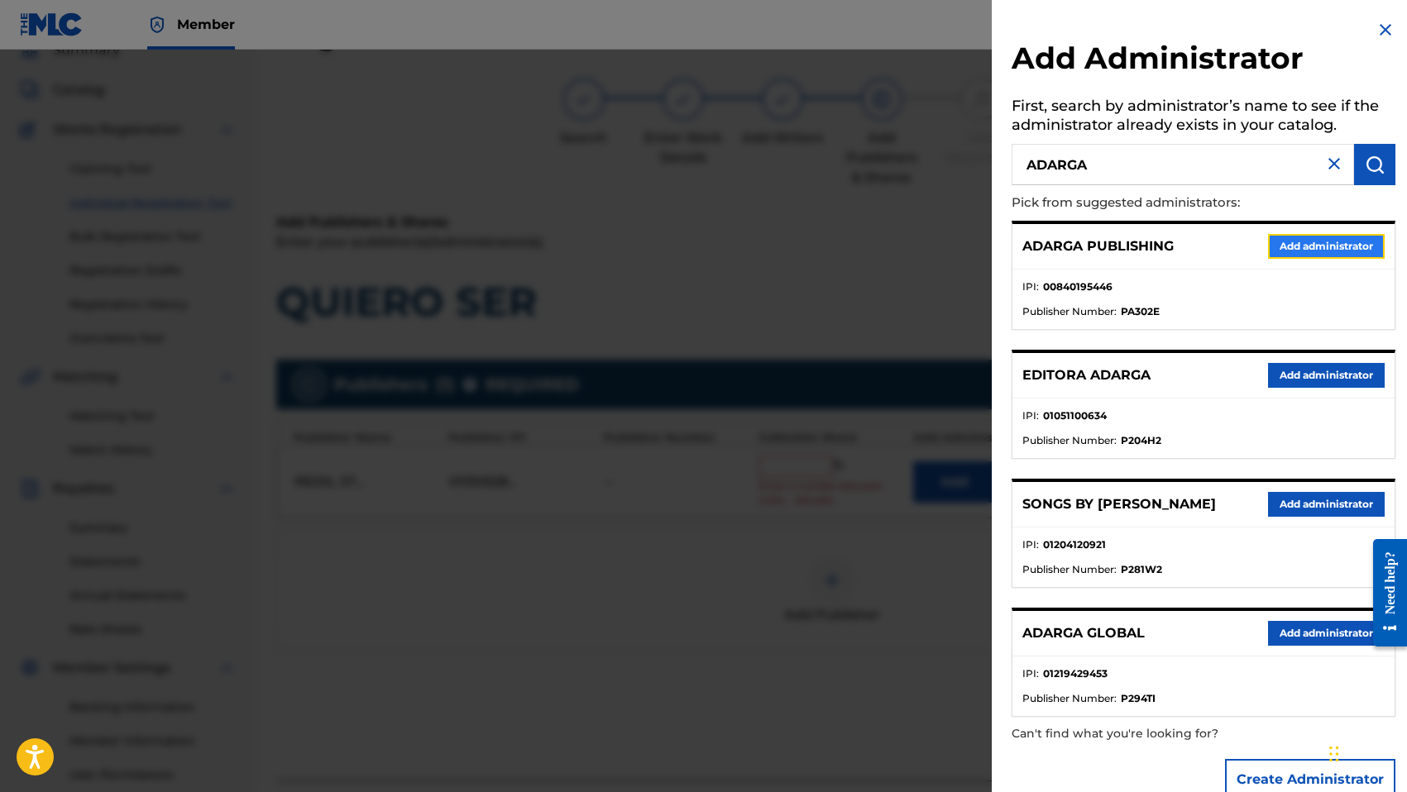
click at [1278, 253] on button "Add administrator" at bounding box center [1326, 246] width 117 height 25
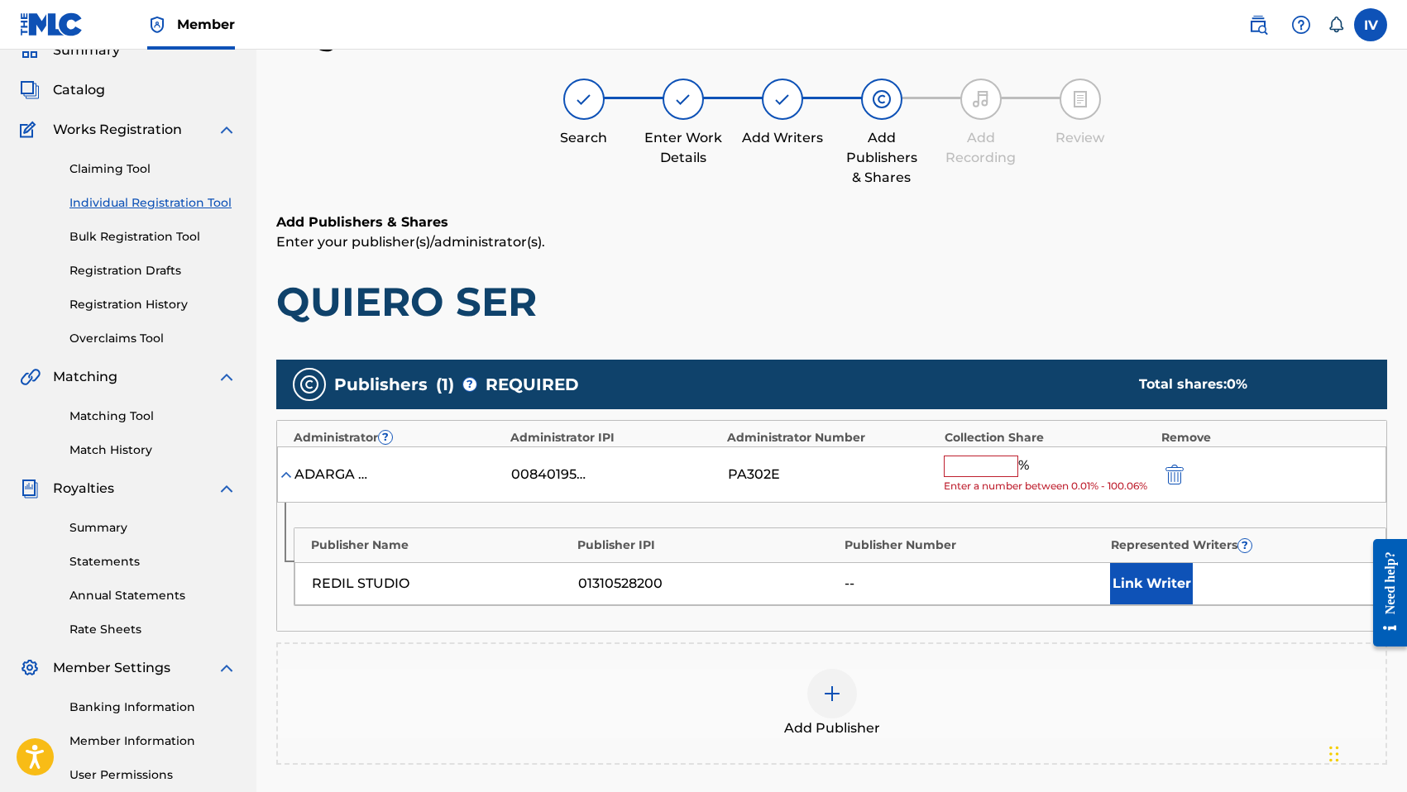
click at [983, 466] on input "text" at bounding box center [981, 467] width 74 height 22
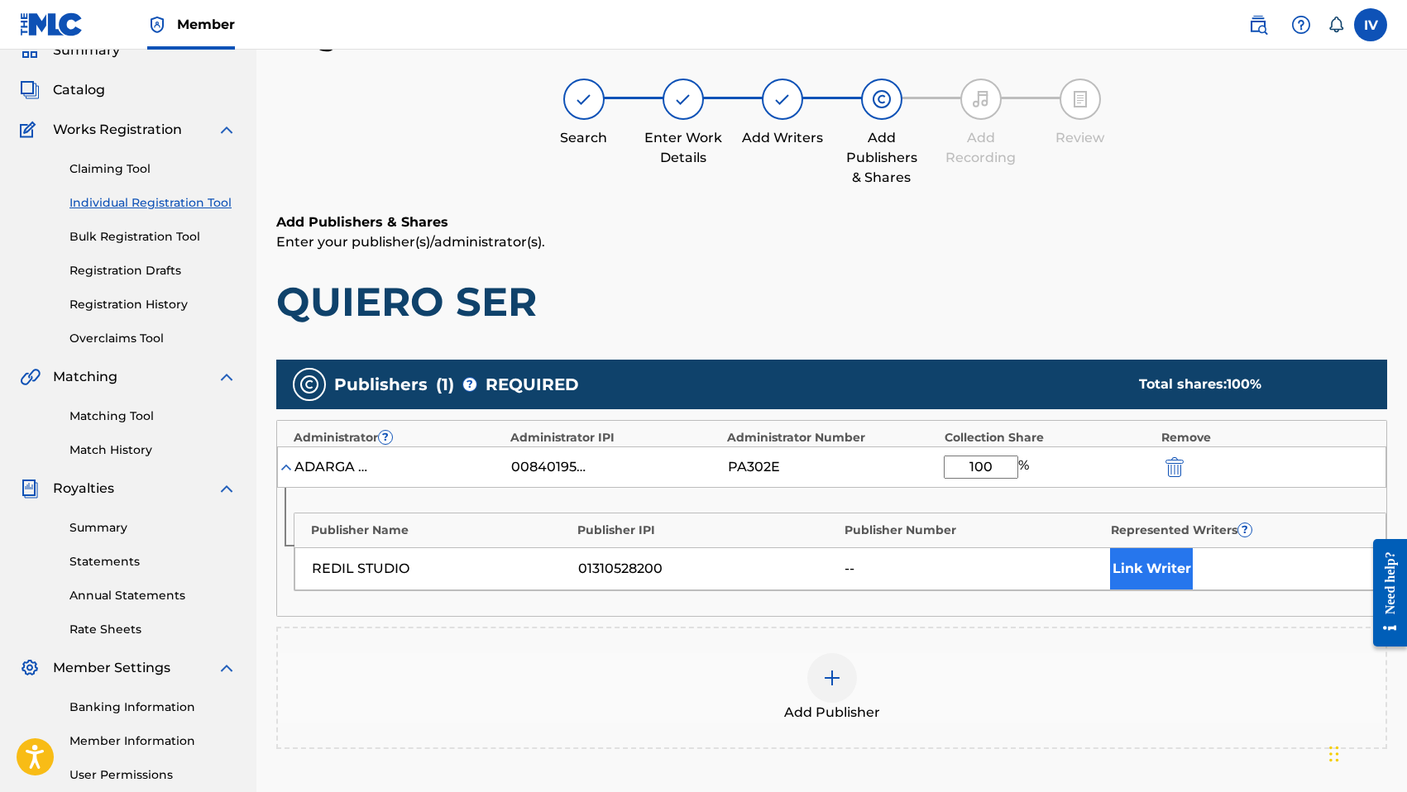
type input "100"
click at [1164, 556] on button "Link Writer" at bounding box center [1151, 568] width 83 height 41
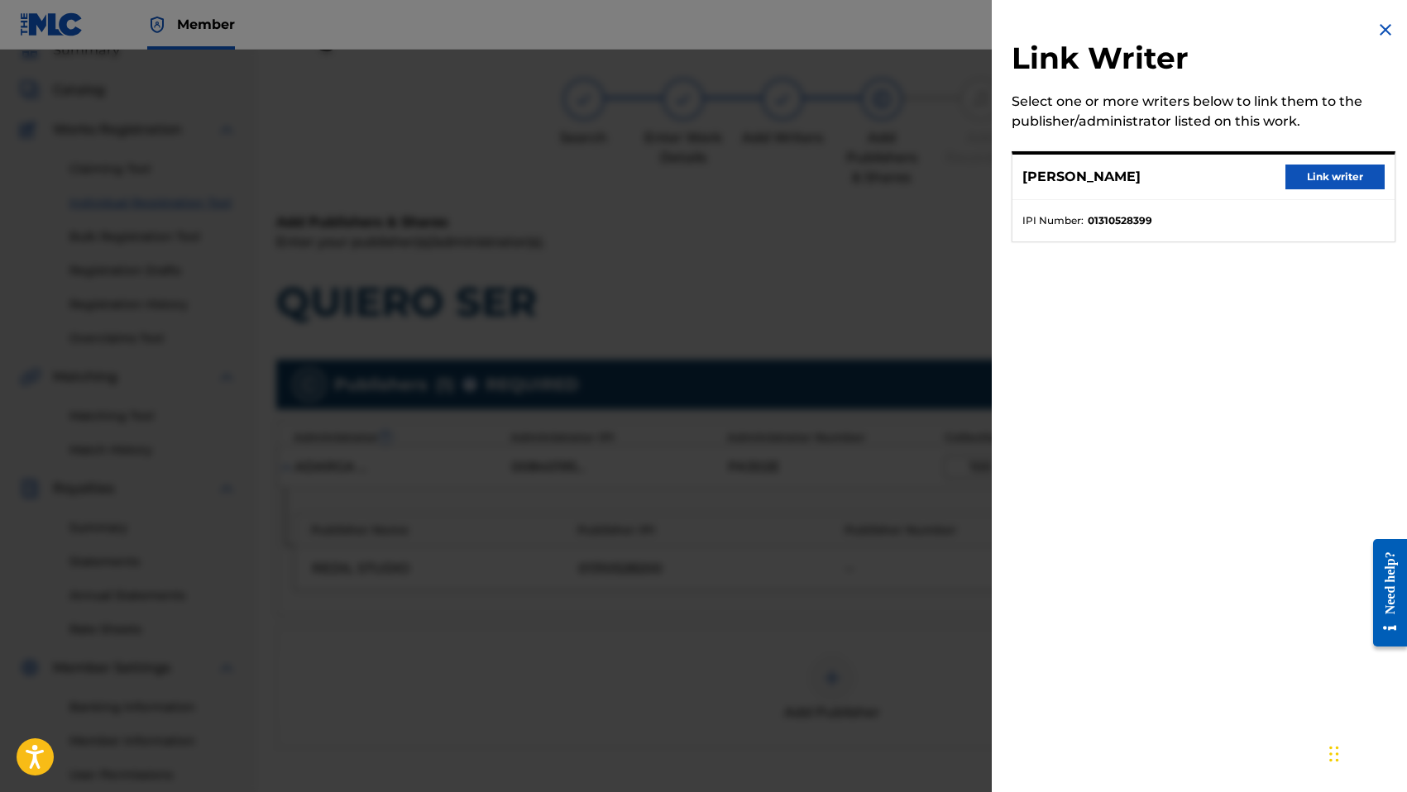
click at [1305, 190] on div "ISAAC VERA BENITEZ Link writer" at bounding box center [1203, 177] width 382 height 45
click at [1301, 174] on button "Link writer" at bounding box center [1334, 177] width 99 height 25
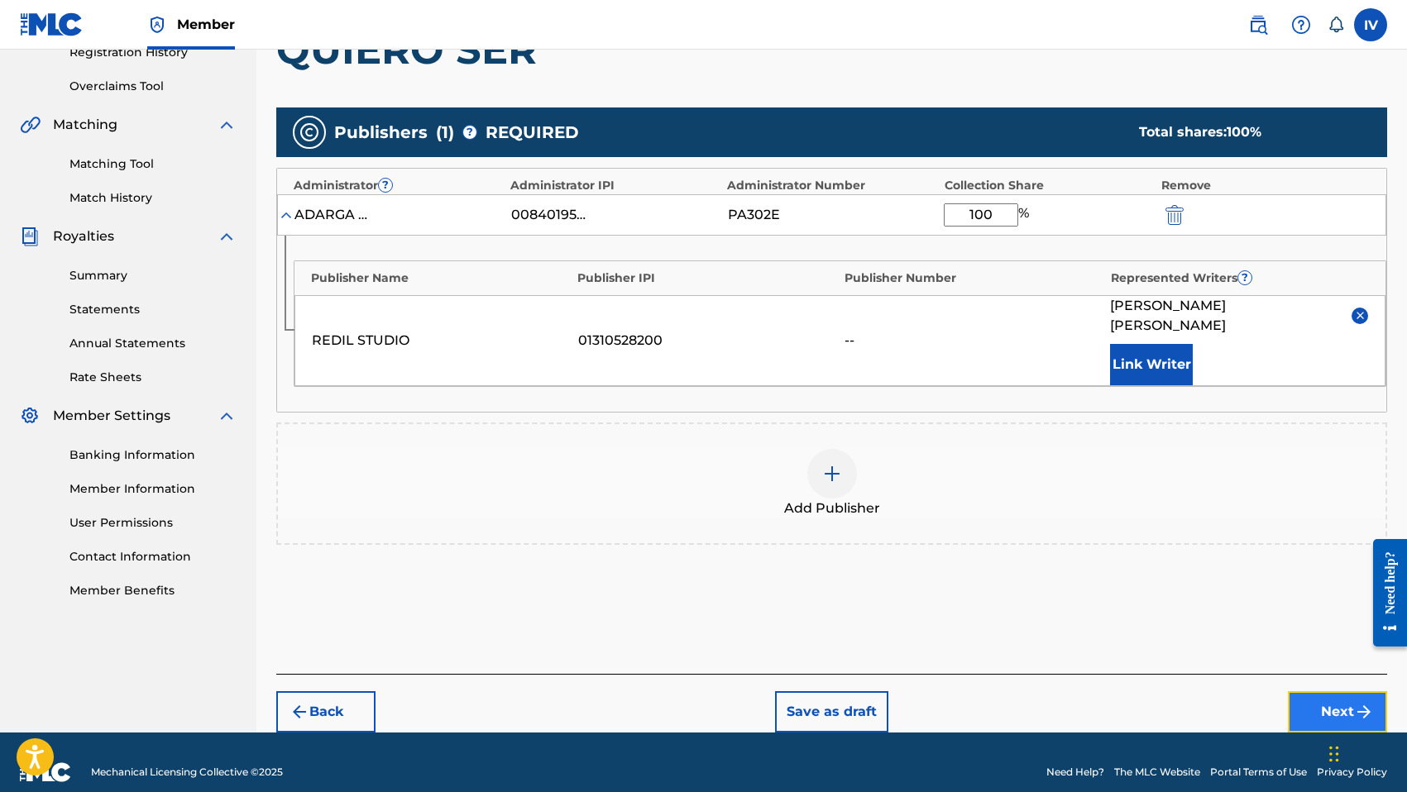
click at [1326, 691] on button "Next" at bounding box center [1337, 711] width 99 height 41
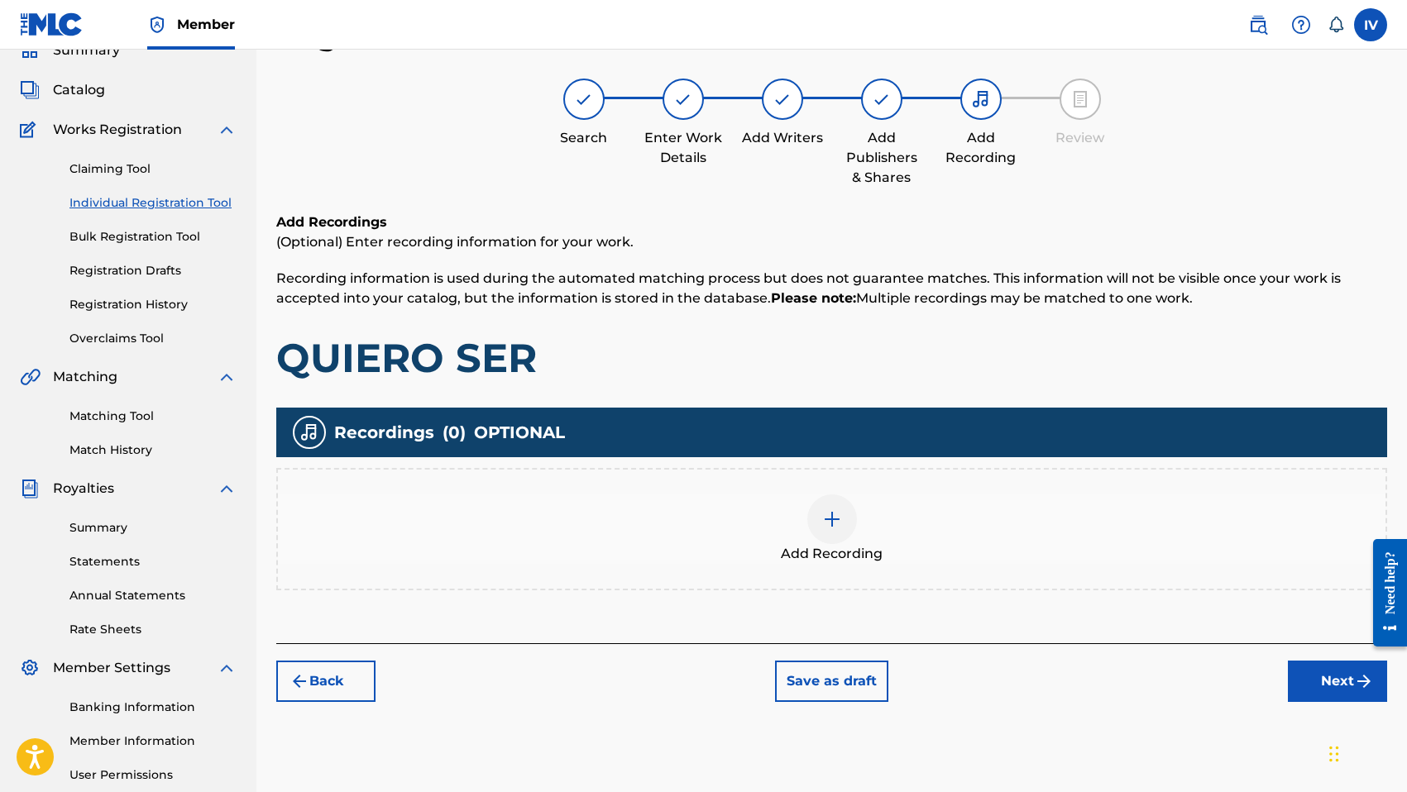
click at [963, 519] on div "Add Recording" at bounding box center [831, 529] width 1107 height 69
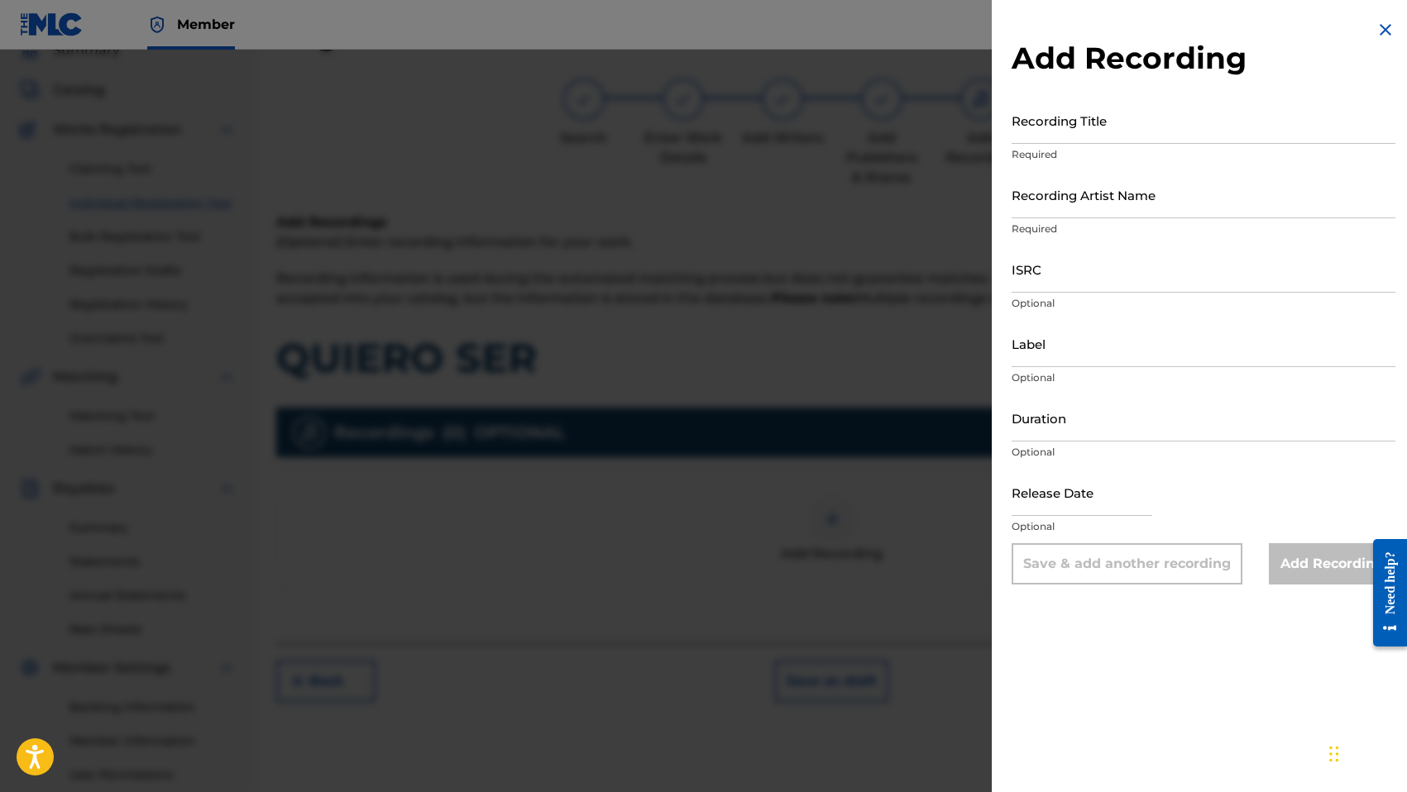
click at [1176, 93] on div "Add Recording Recording Title Required Recording Artist Name Required ISRC Opti…" at bounding box center [1203, 302] width 423 height 605
click at [1154, 127] on input "Recording Title" at bounding box center [1203, 120] width 384 height 47
paste input "Quiero Ser Redil Worship, Silvana GS, Isaac Vera USANG2527728"
click at [1302, 131] on input "Quiero Ser Redil Worship, Silvana GS, Isaac Vera USANG2527728" at bounding box center [1203, 120] width 384 height 47
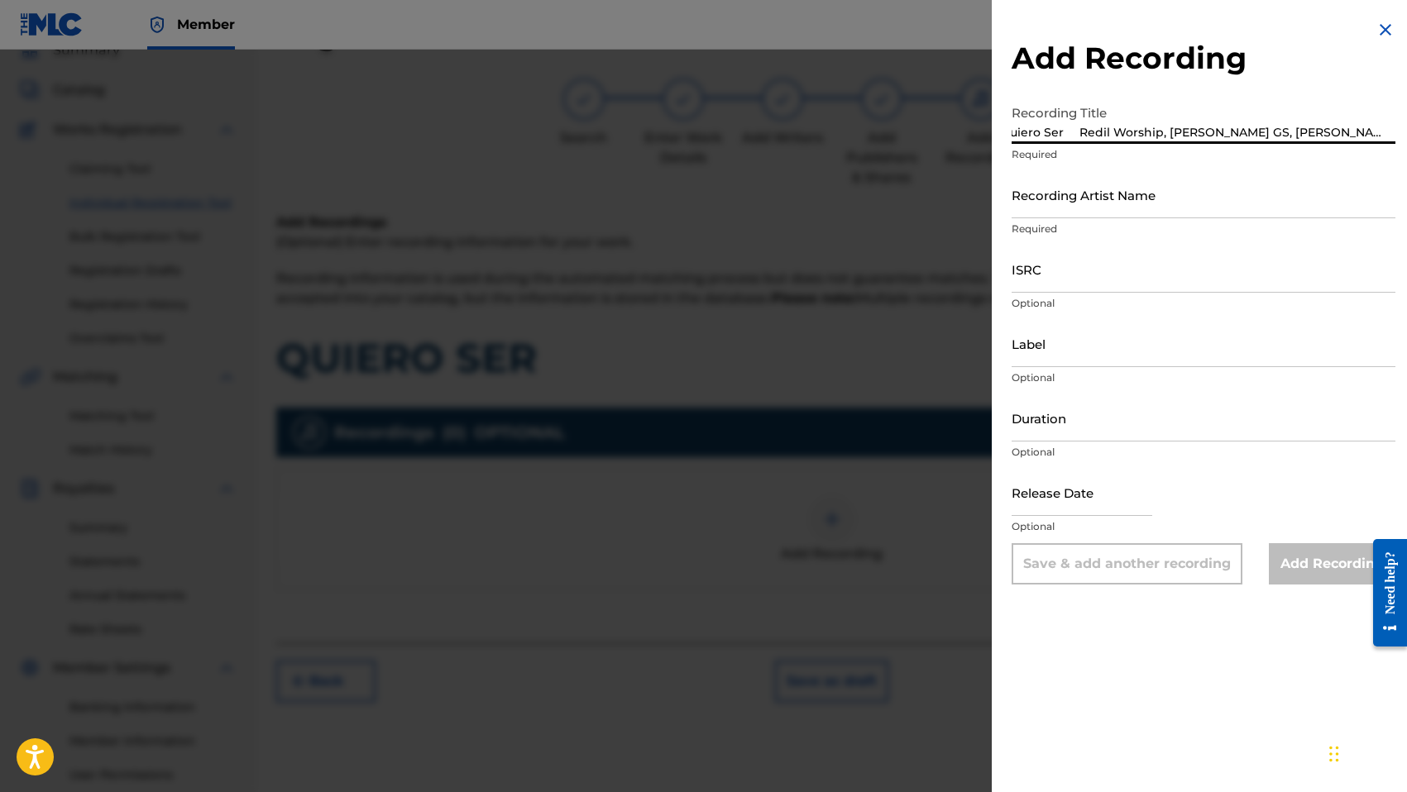
scroll to position [0, 0]
type input "Quiero Ser Redil Worship, Silvana GS, Isaac Vera"
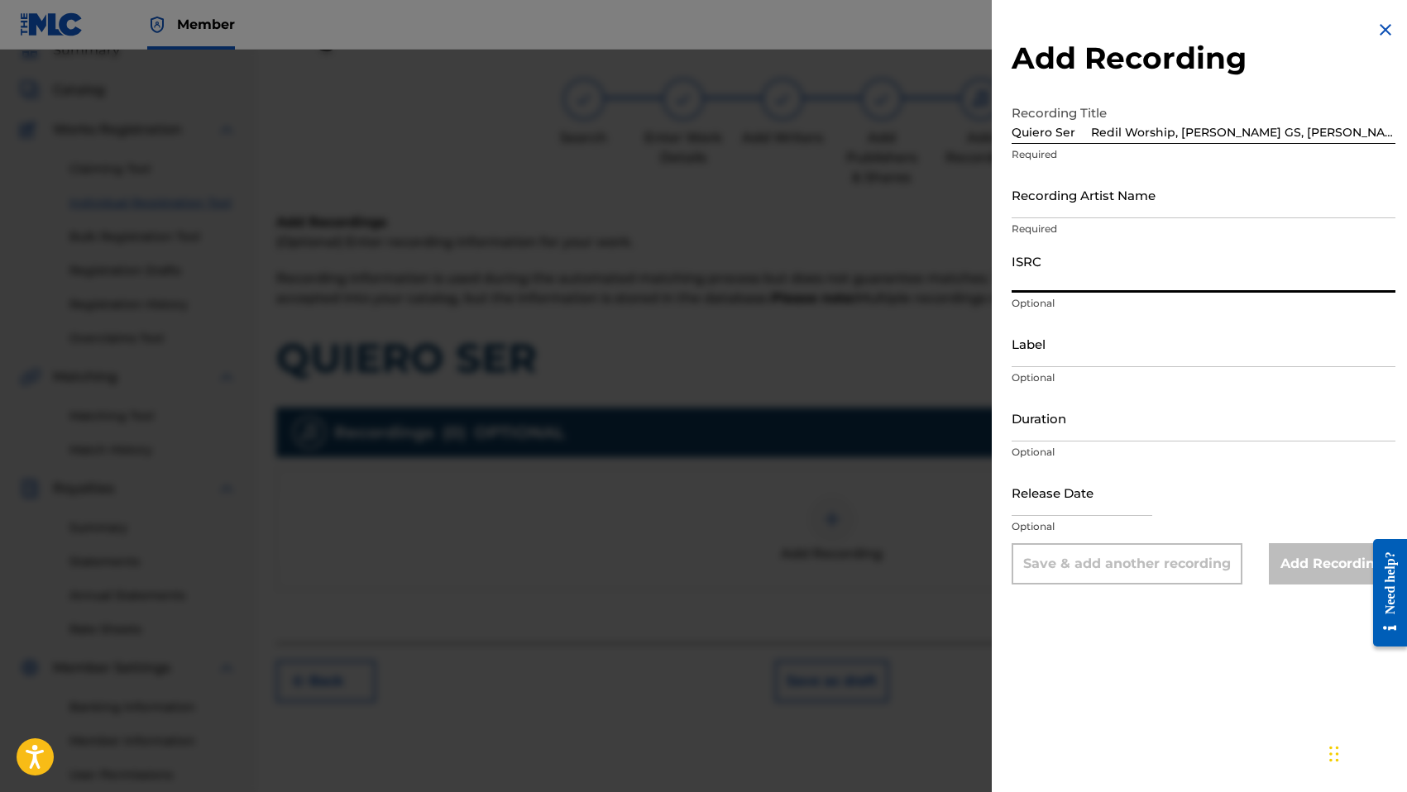
paste input "USANG2527728"
type input "USANG2527728"
click at [1311, 132] on input "Quiero Ser Redil Worship, Silvana GS, Isaac Vera" at bounding box center [1203, 120] width 384 height 47
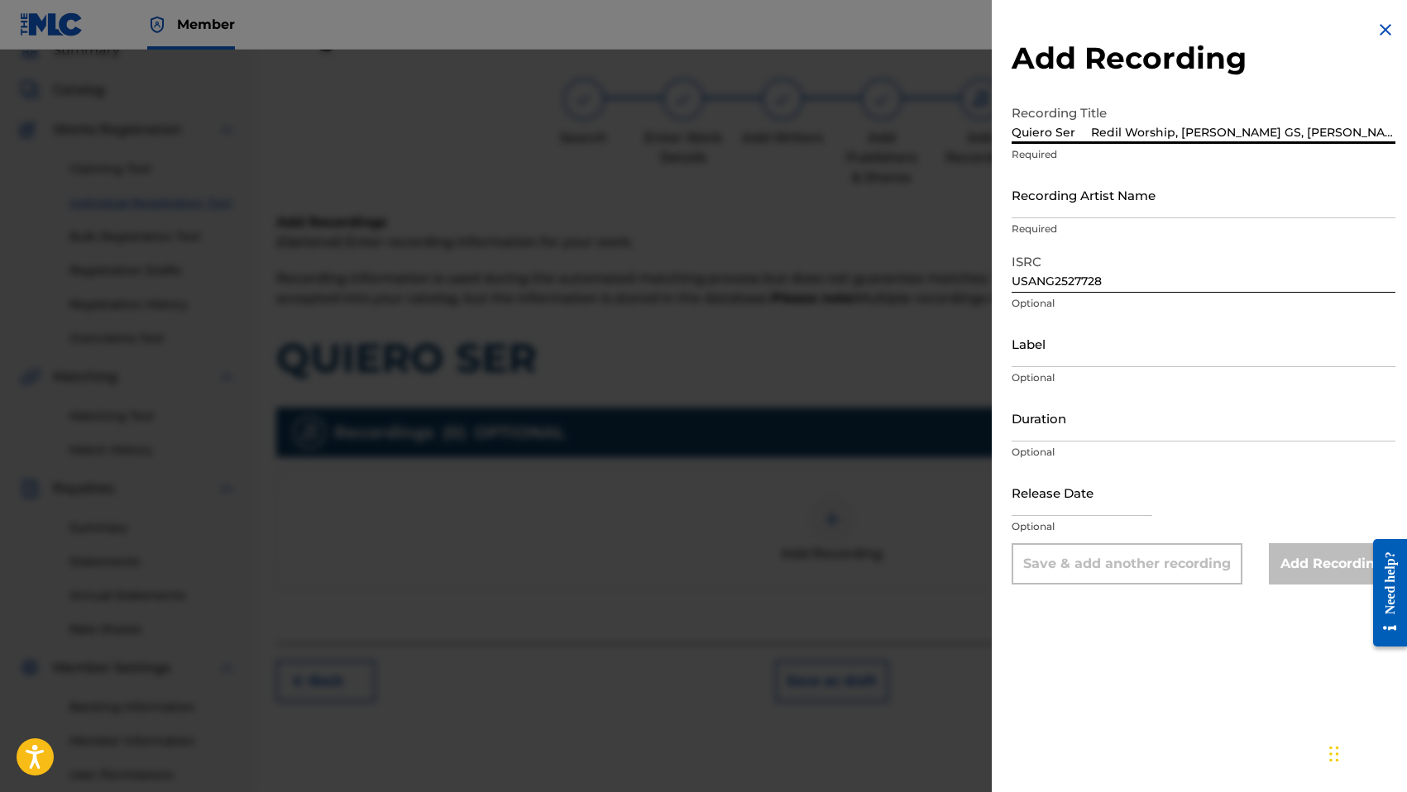
click at [1087, 135] on input "Quiero Ser Redil Worship, Silvana GS, Isaac Vera" at bounding box center [1203, 120] width 384 height 47
type input "Quiero Ser"
paste input "Redil Worship, Silvana GS, Isaac Vera"
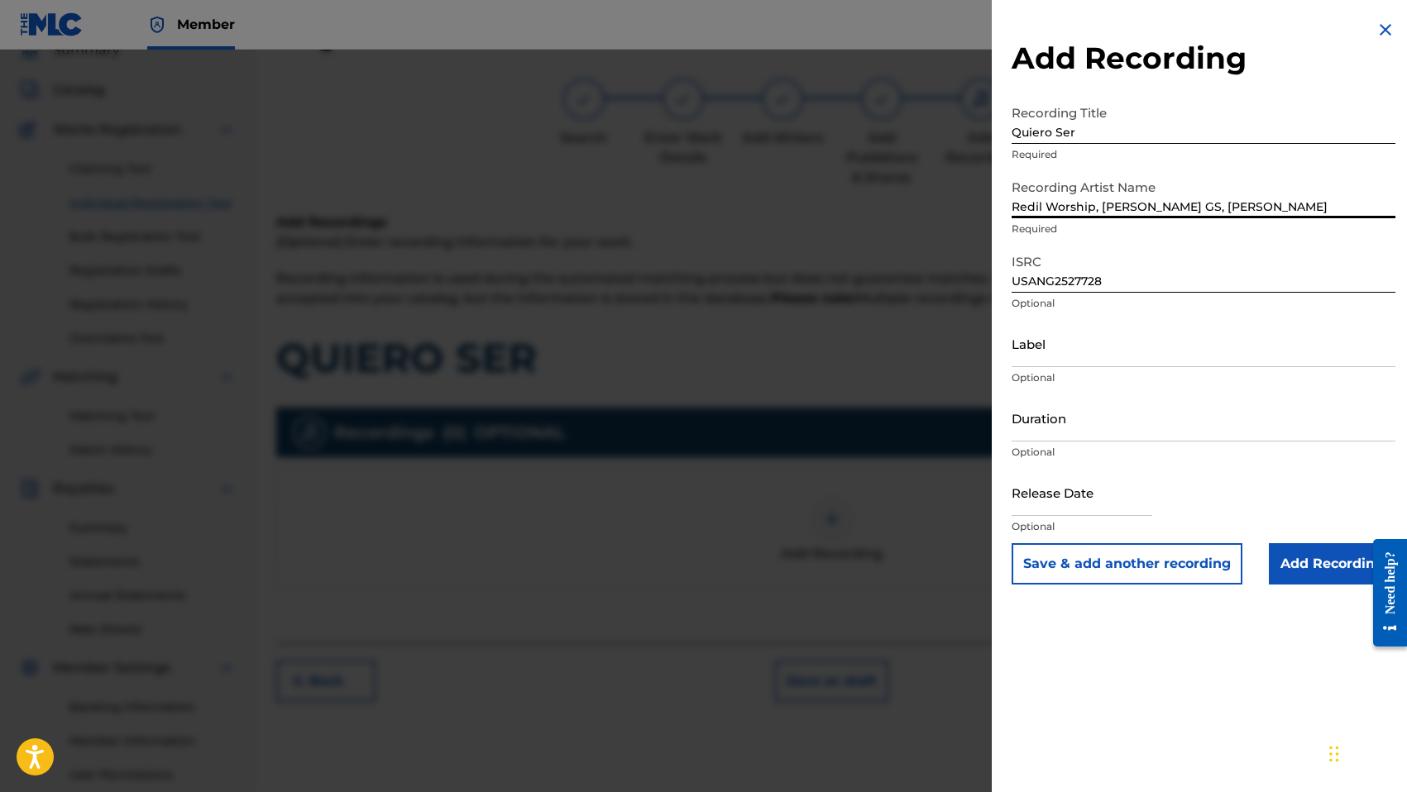
type input "Redil Worship, Silvana GS, Isaac Vera"
click at [1274, 541] on div "Release Date Optional" at bounding box center [1203, 506] width 384 height 74
click at [1274, 556] on input "Add Recording" at bounding box center [1332, 563] width 127 height 41
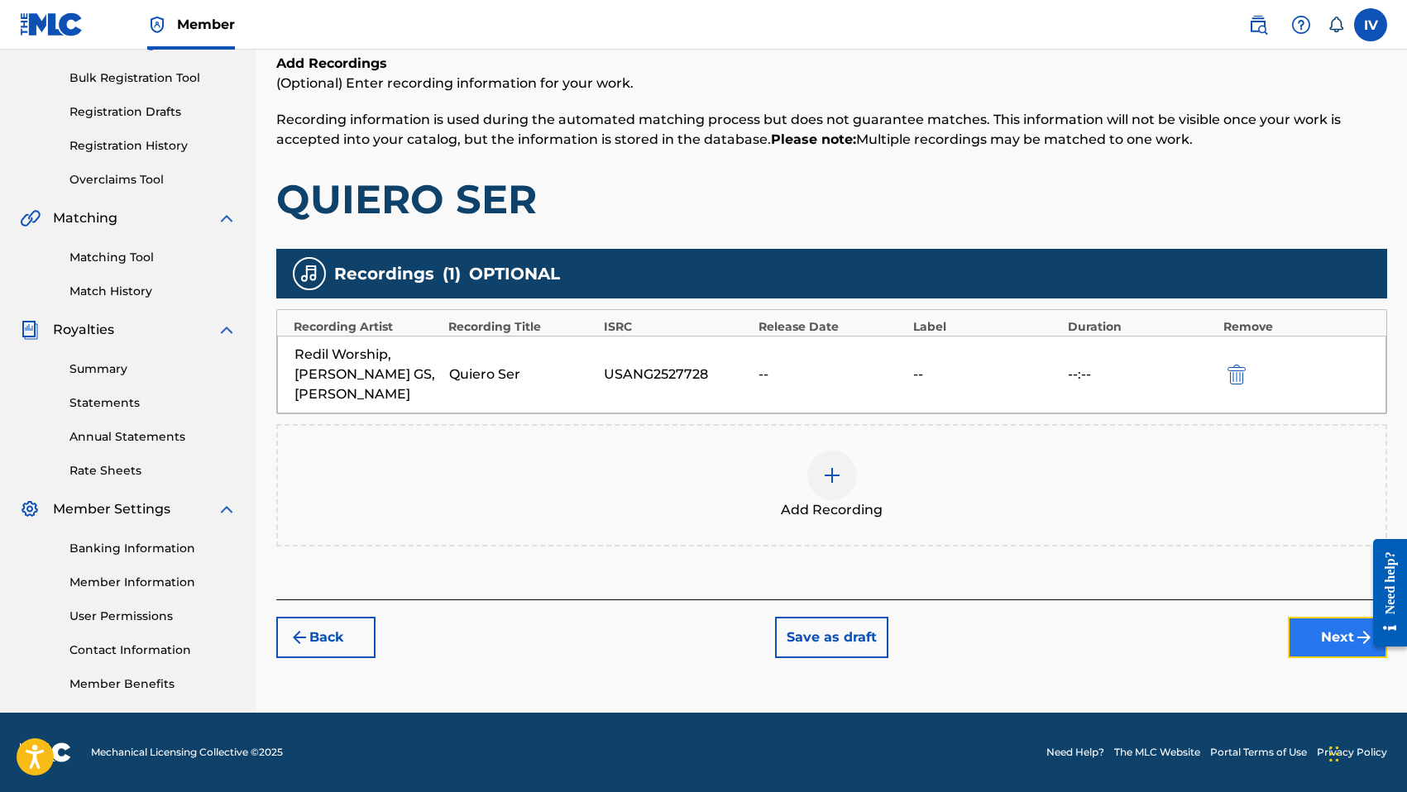
click at [1307, 617] on button "Next" at bounding box center [1337, 637] width 99 height 41
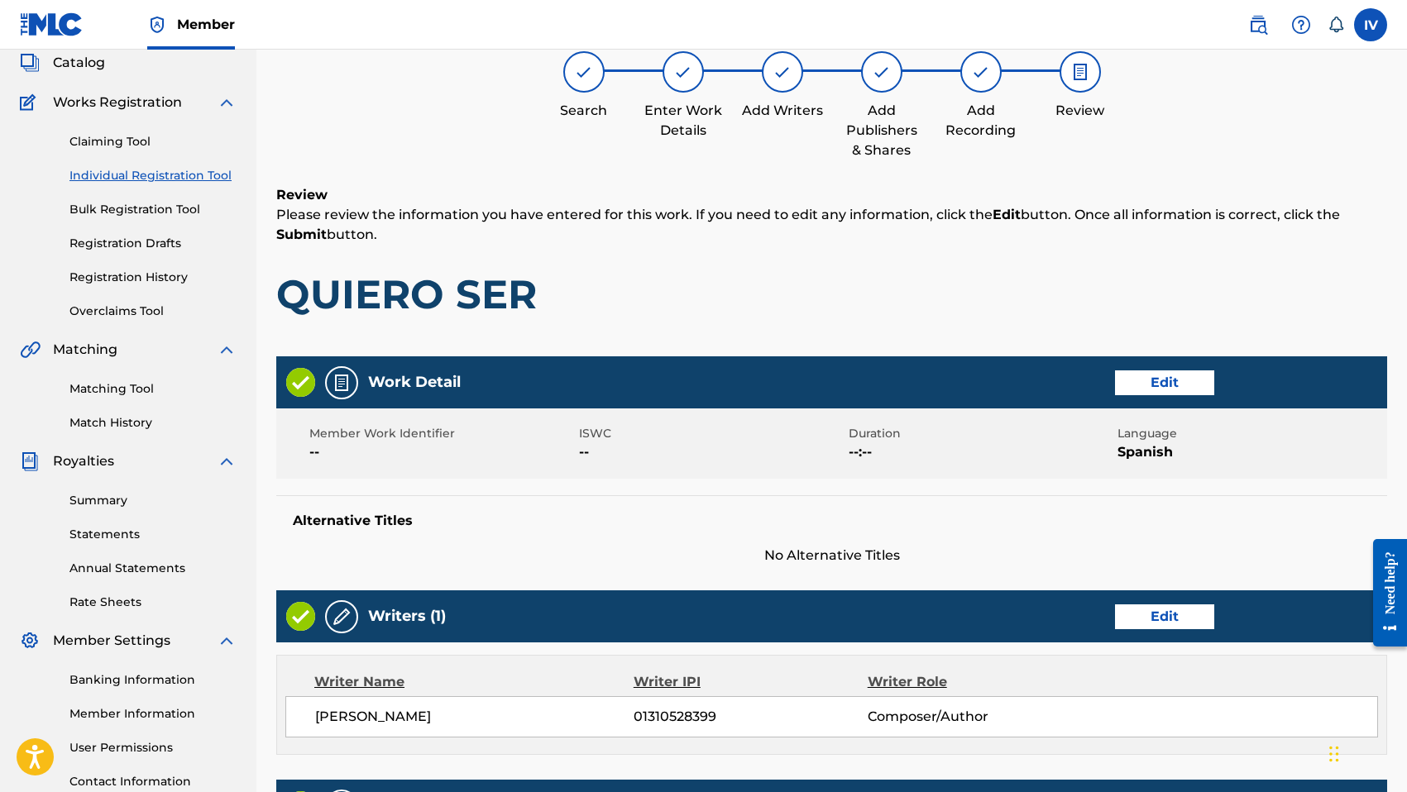
scroll to position [679, 0]
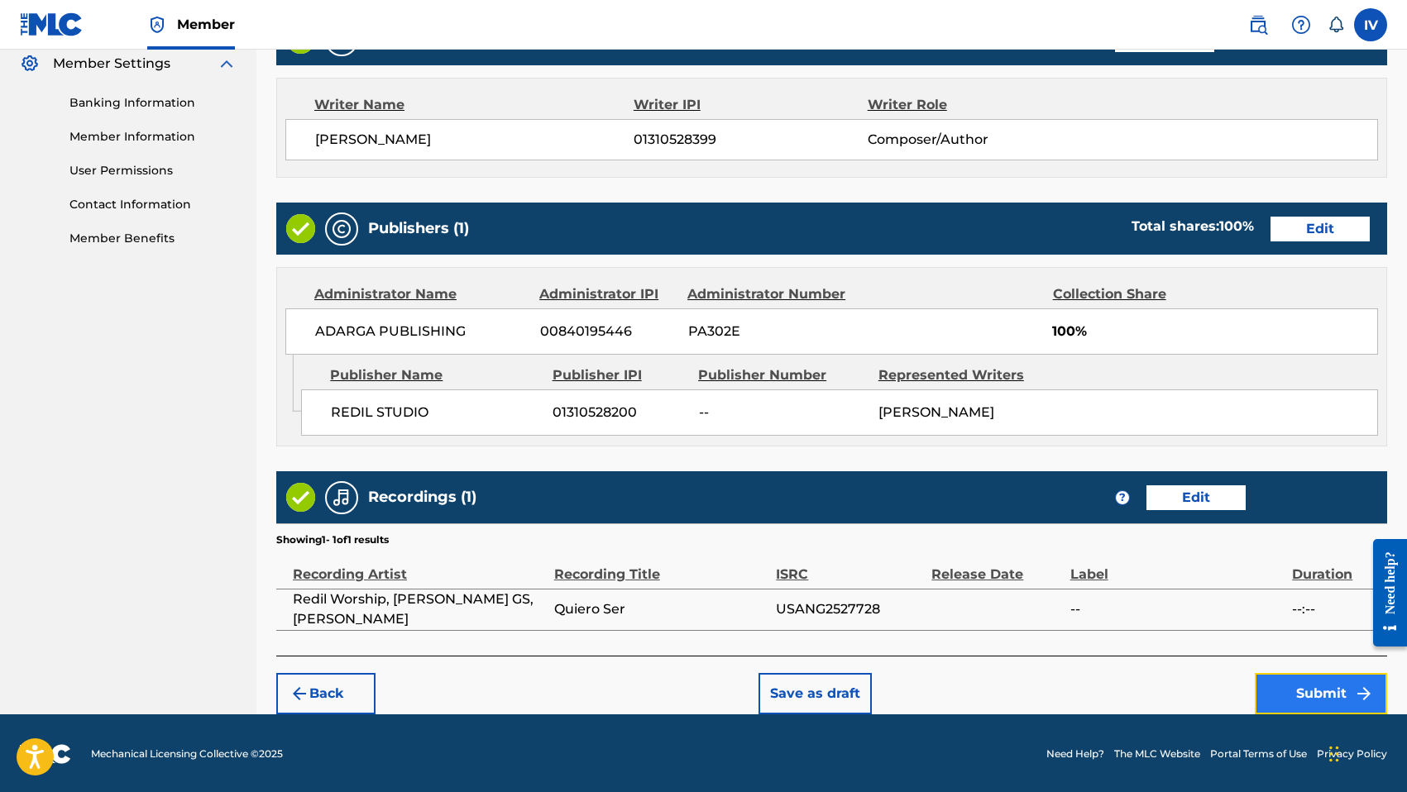
click at [1298, 674] on button "Submit" at bounding box center [1321, 693] width 132 height 41
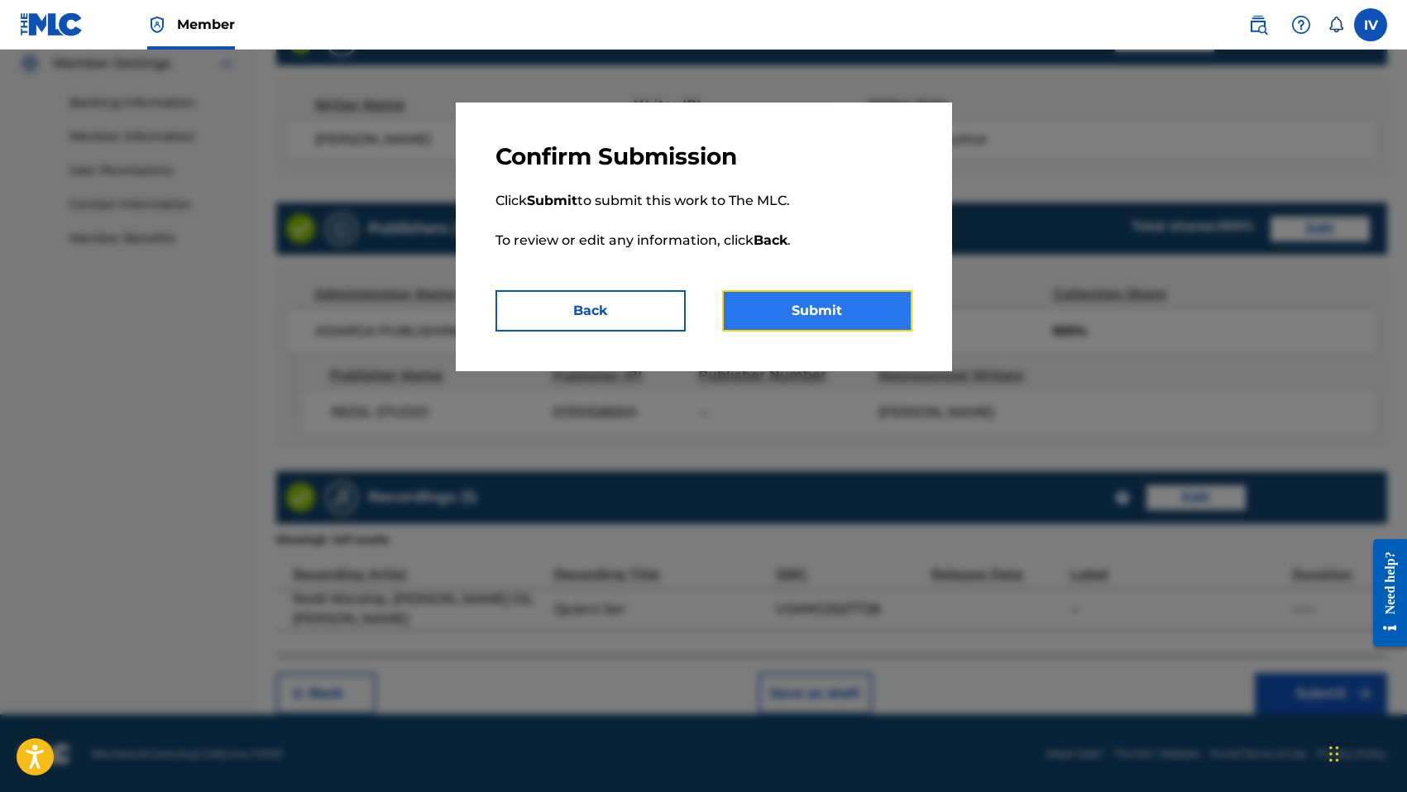
click at [868, 327] on button "Submit" at bounding box center [817, 310] width 190 height 41
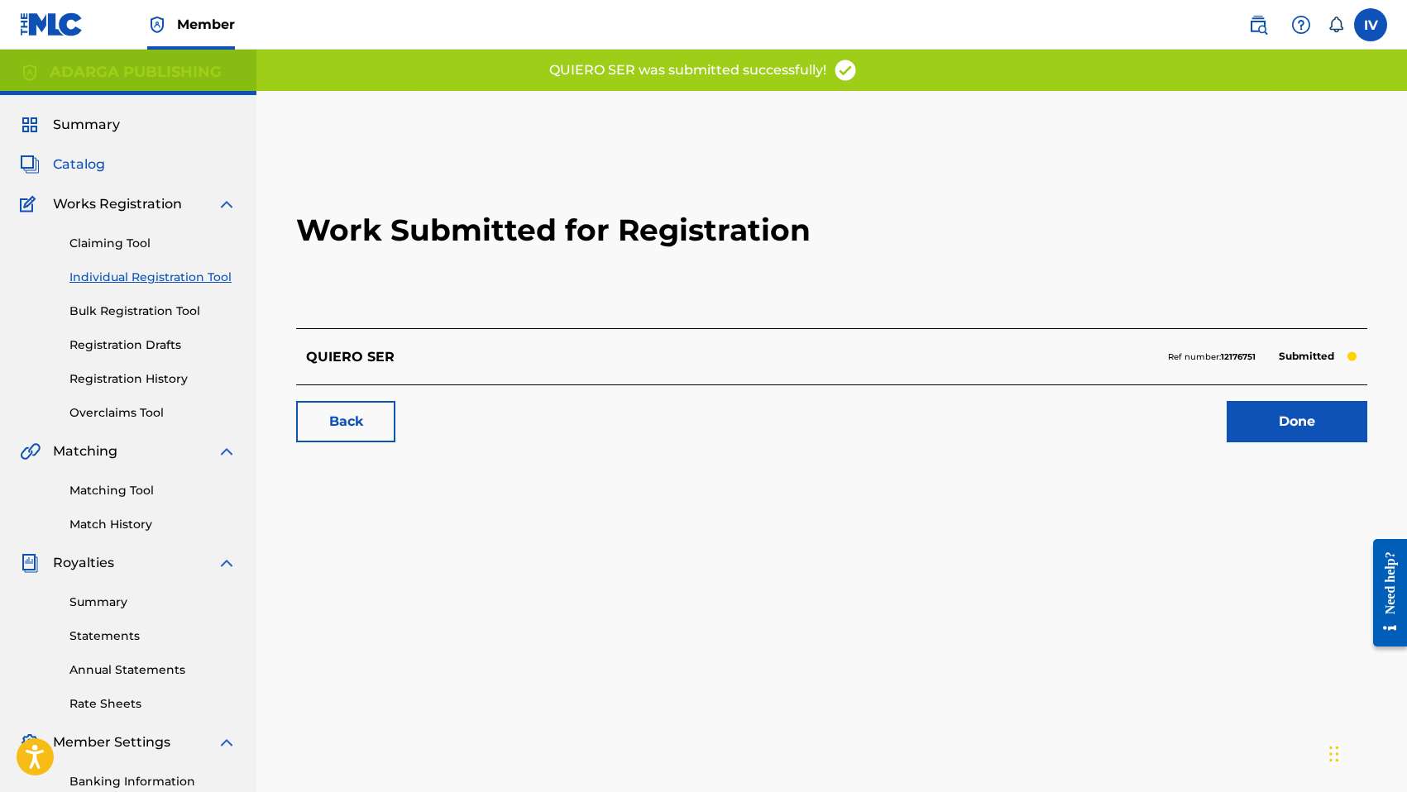
click at [82, 168] on span "Catalog" at bounding box center [79, 165] width 52 height 20
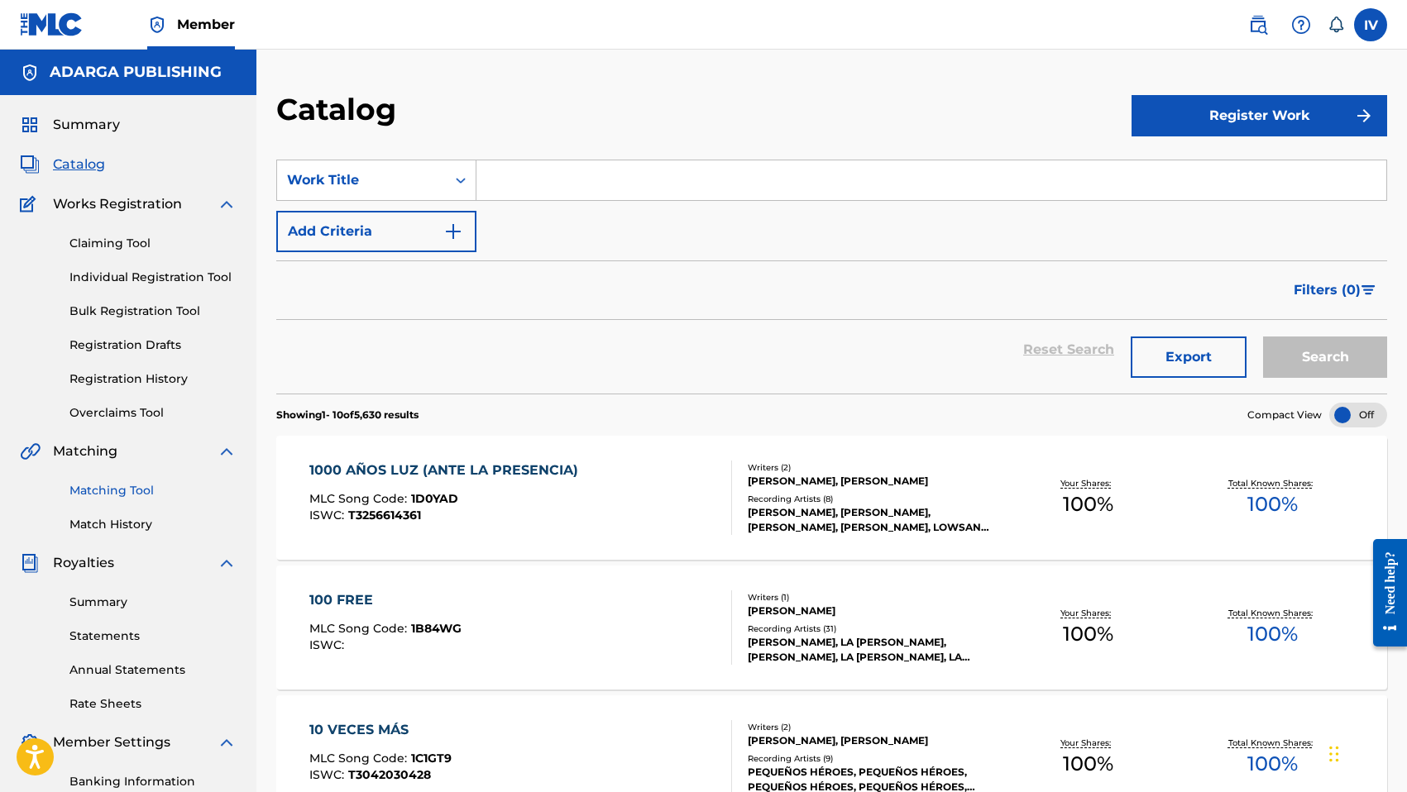
click at [102, 489] on link "Matching Tool" at bounding box center [152, 490] width 167 height 17
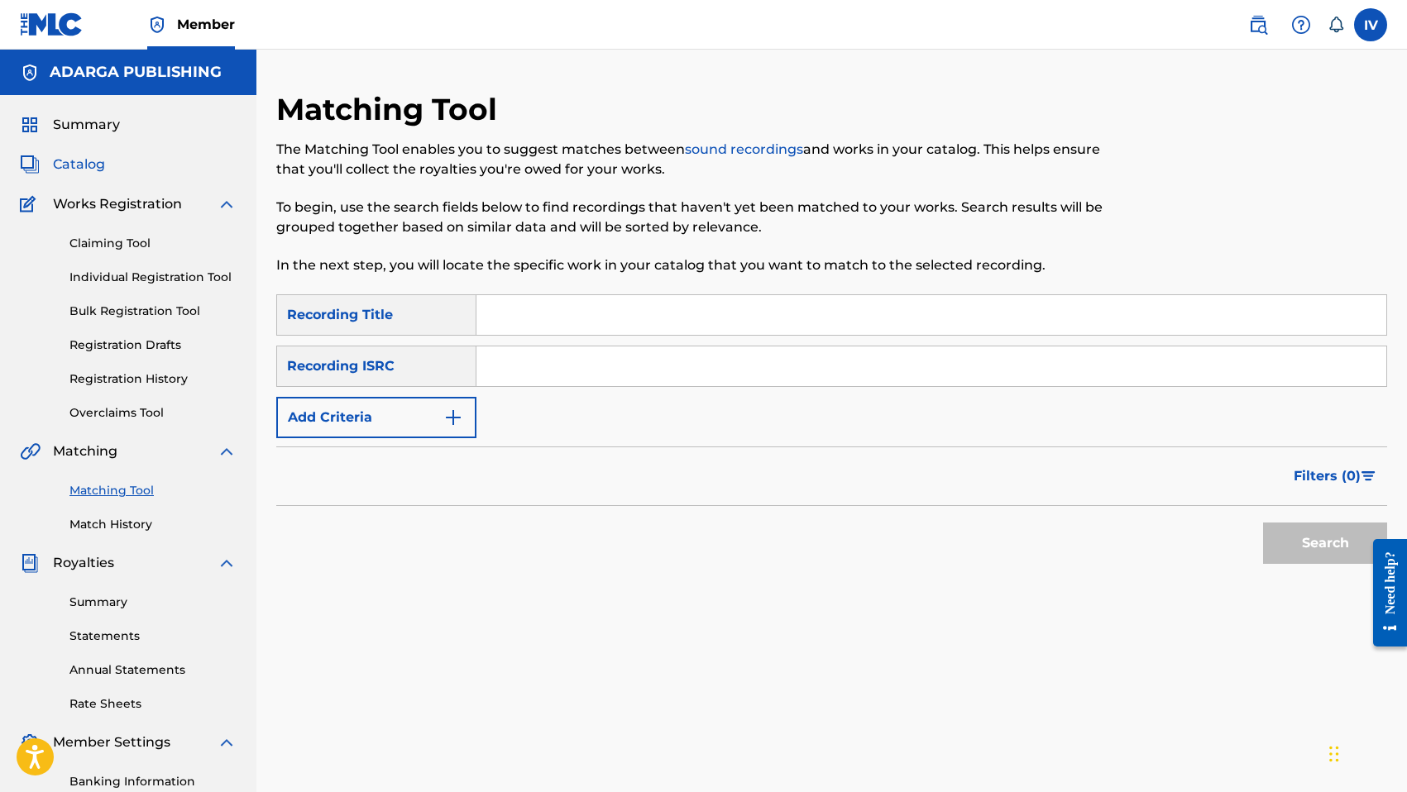
click at [88, 165] on span "Catalog" at bounding box center [79, 165] width 52 height 20
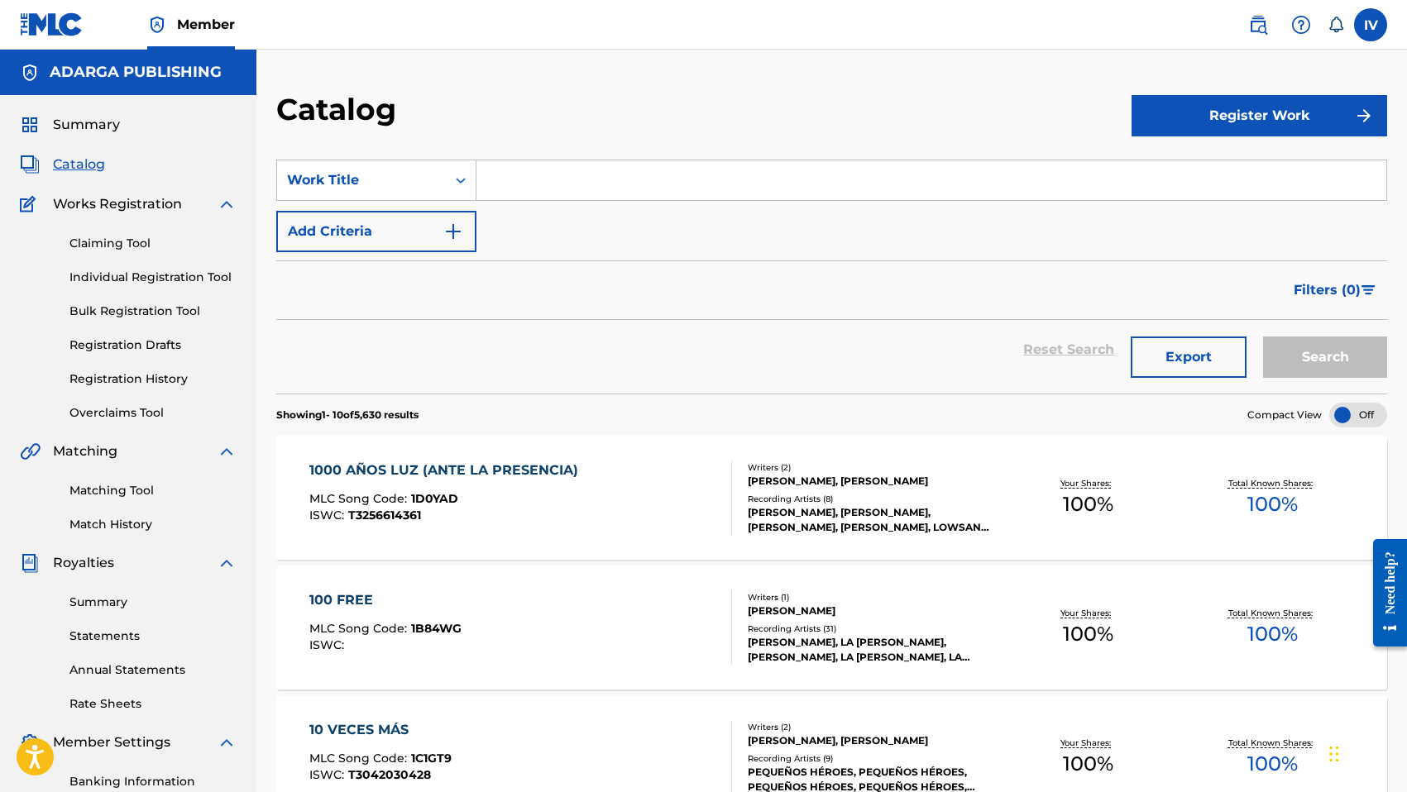
click at [135, 390] on div "Claiming Tool Individual Registration Tool Bulk Registration Tool Registration …" at bounding box center [128, 318] width 217 height 208
click at [151, 379] on link "Registration History" at bounding box center [152, 378] width 167 height 17
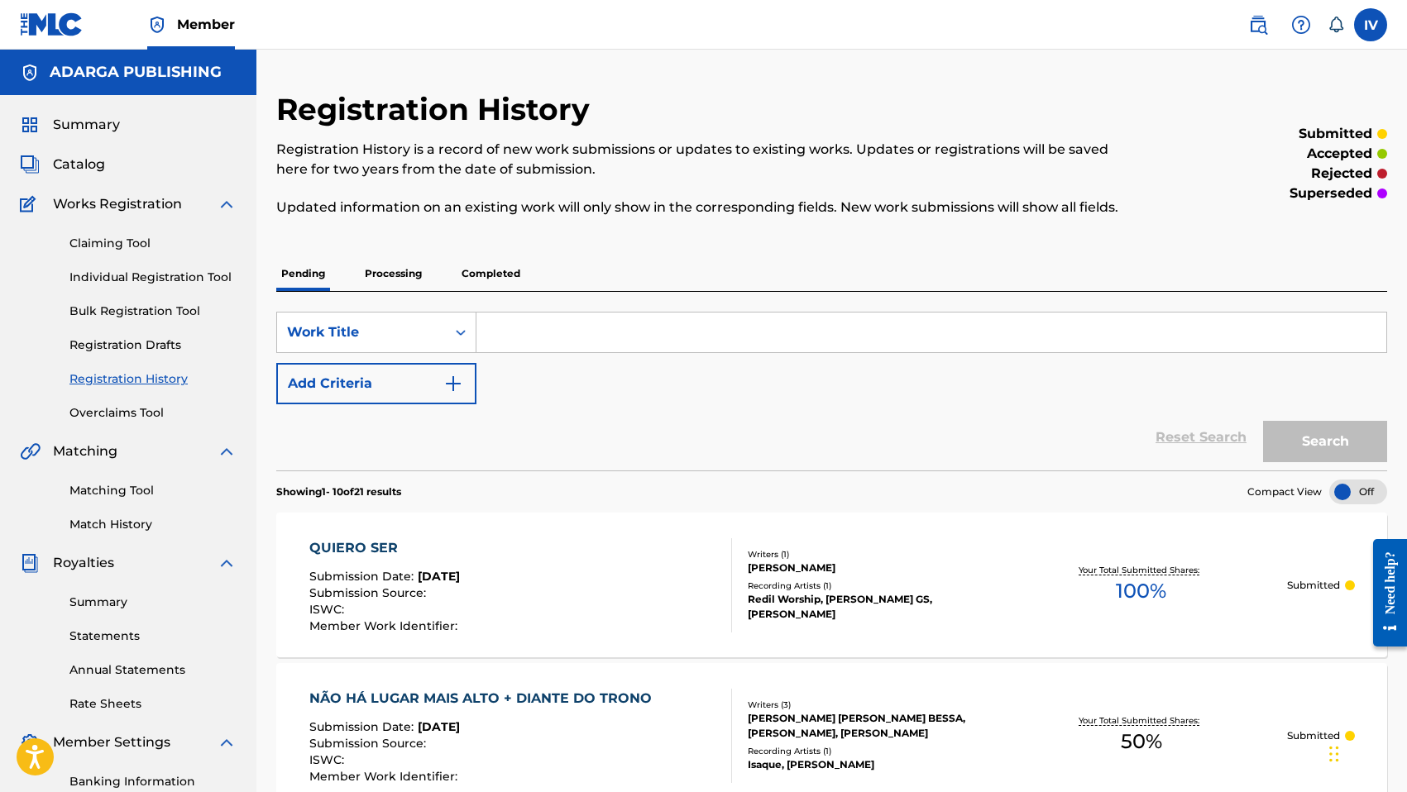
click at [545, 322] on input "Search Form" at bounding box center [931, 333] width 910 height 40
paste input "Quiero Ser"
type input "Quiero Ser"
click at [1263, 421] on button "Search" at bounding box center [1325, 441] width 124 height 41
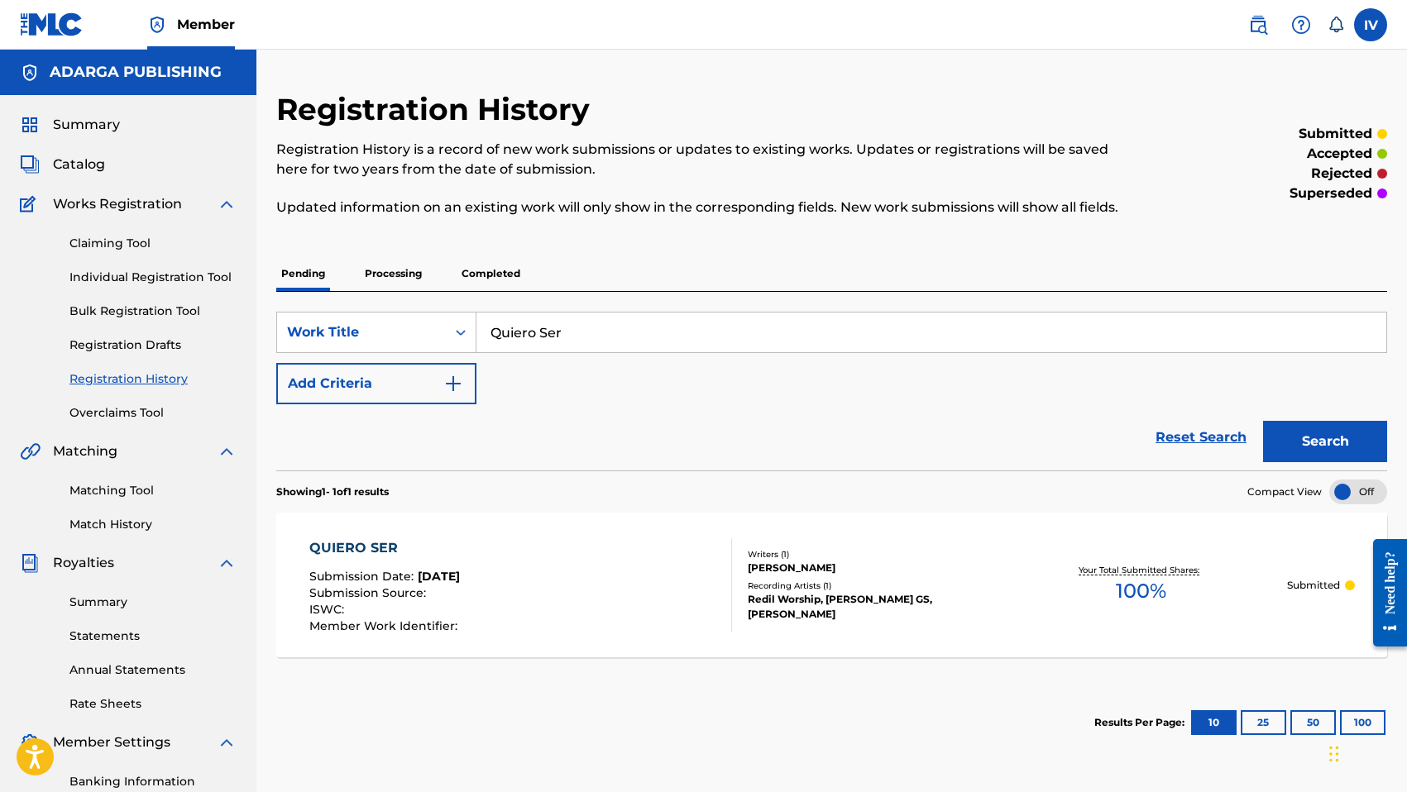
click at [461, 584] on div "Submission Date : Sep 22, 2025" at bounding box center [385, 579] width 152 height 17
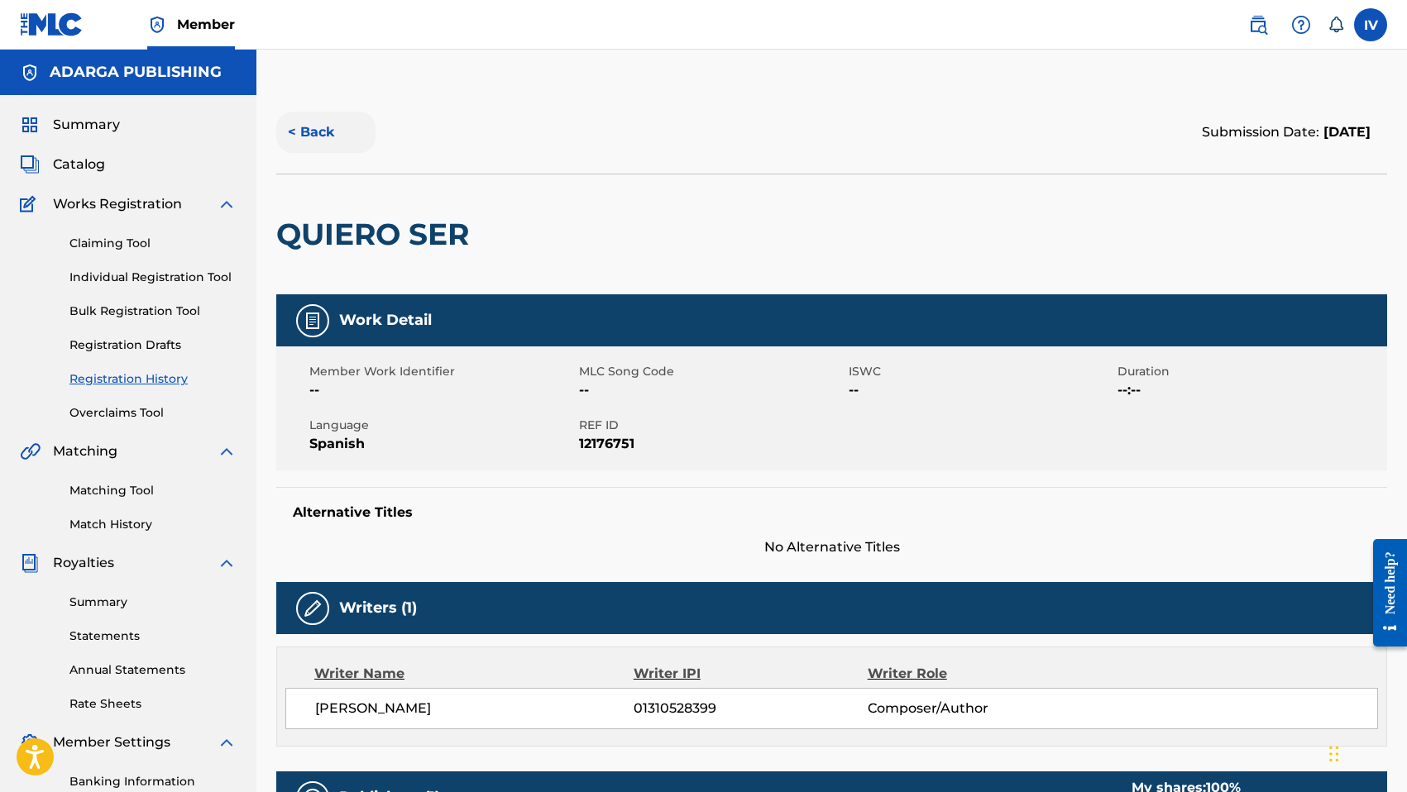
click at [299, 141] on button "< Back" at bounding box center [325, 132] width 99 height 41
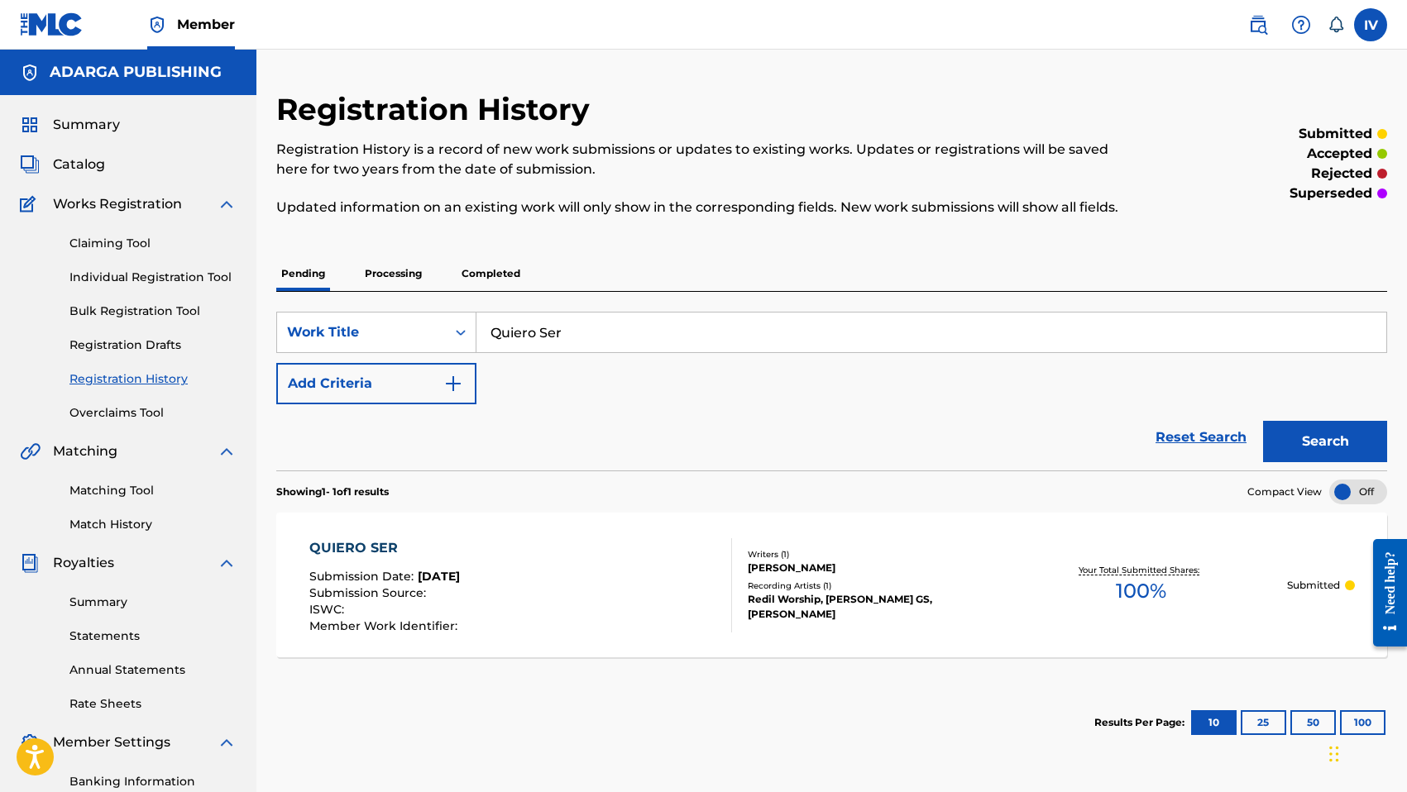
click at [400, 277] on p "Processing" at bounding box center [393, 273] width 67 height 35
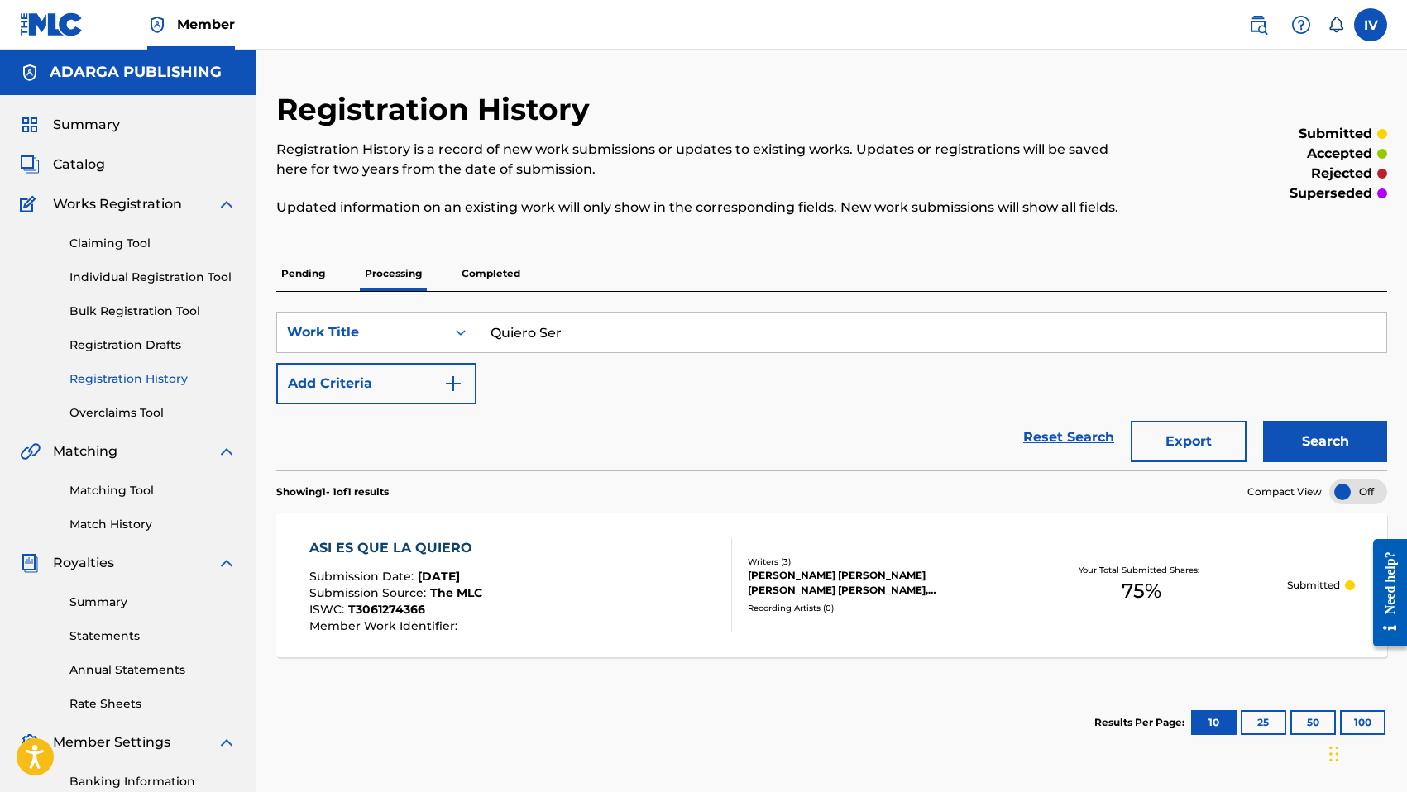
click at [497, 262] on p "Completed" at bounding box center [490, 273] width 69 height 35
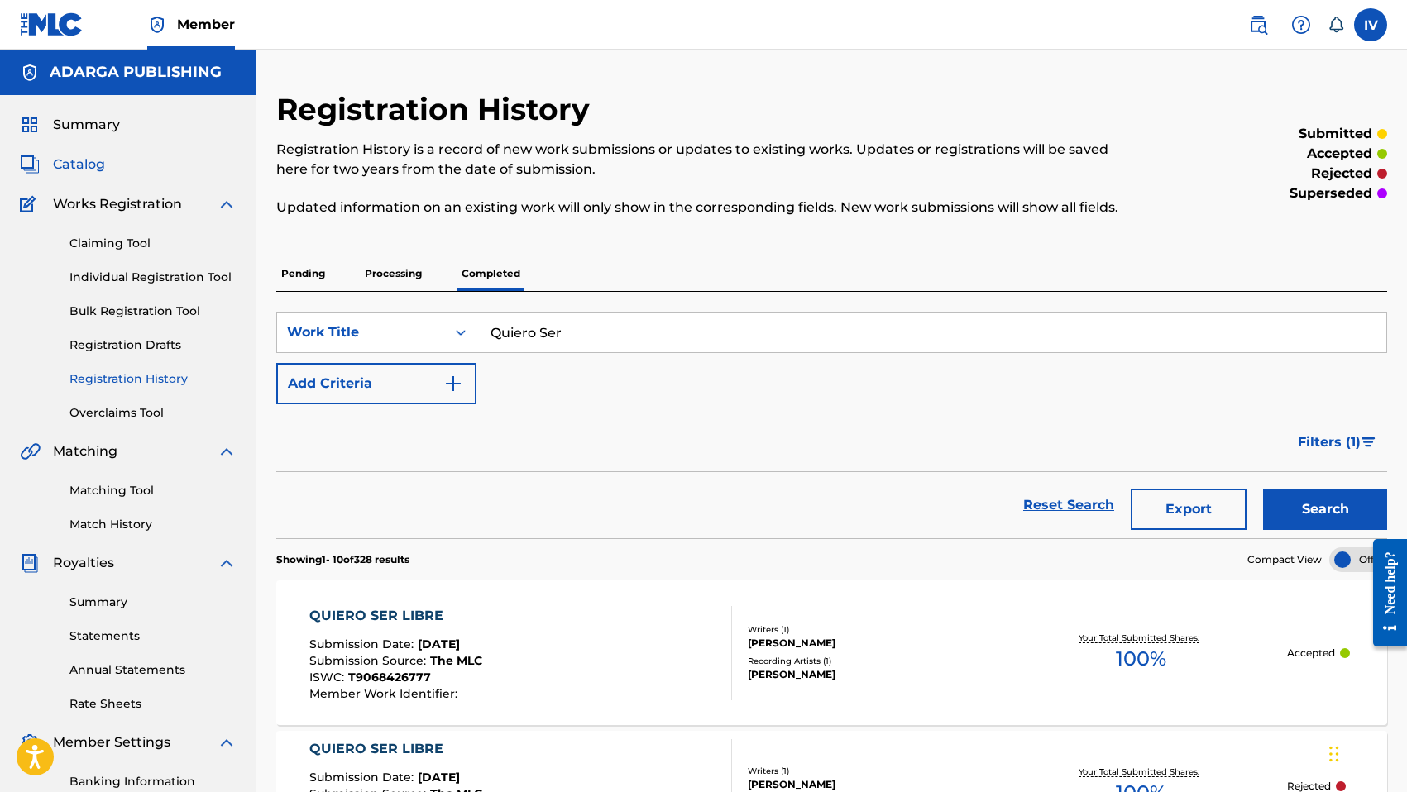
click at [66, 174] on span "Catalog" at bounding box center [79, 165] width 52 height 20
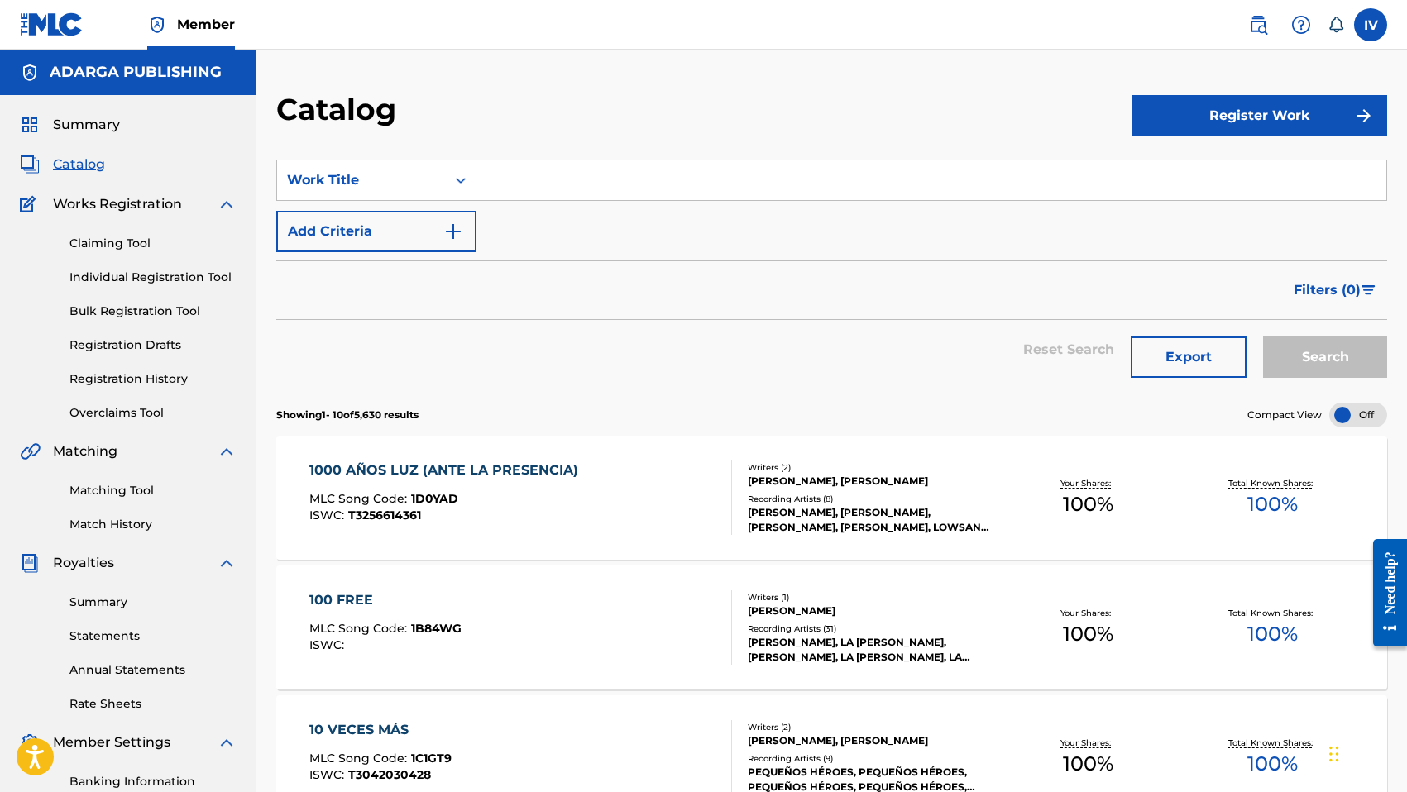
click at [607, 174] on input "Search Form" at bounding box center [931, 180] width 910 height 40
paste input "Nos Diste Vida"
type input "Nos Diste Vida"
click at [1263, 337] on button "Search" at bounding box center [1325, 357] width 124 height 41
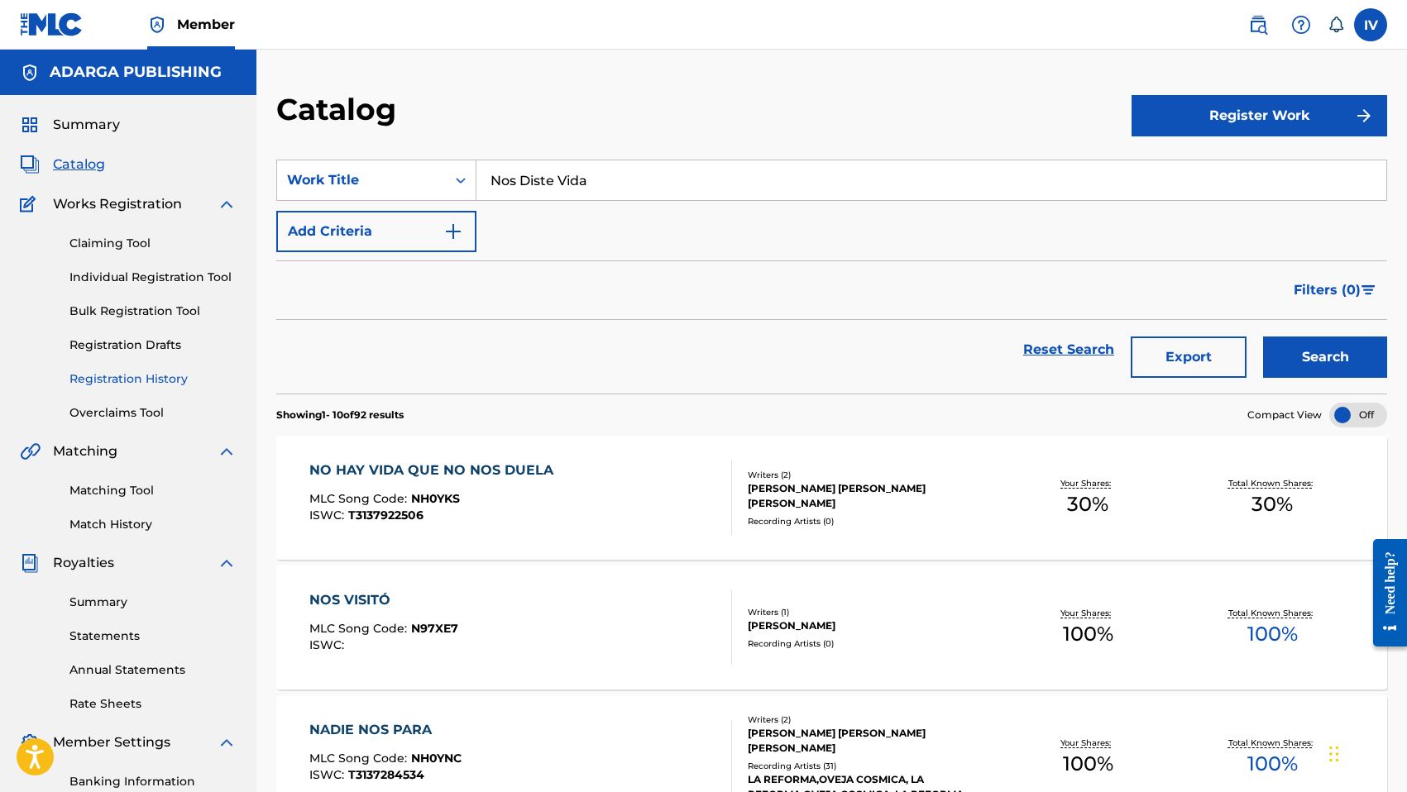
click at [127, 380] on link "Registration History" at bounding box center [152, 378] width 167 height 17
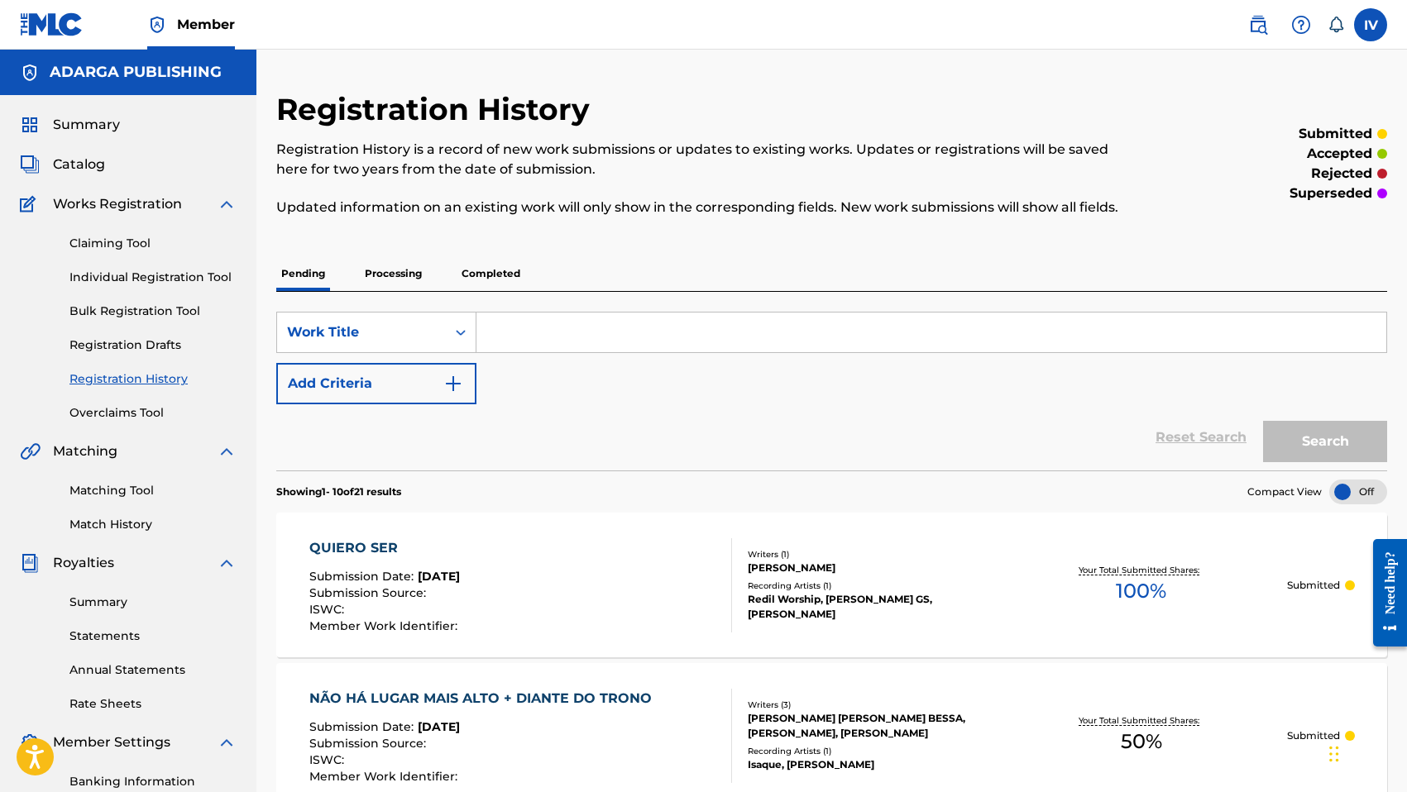
click at [547, 329] on input "Search Form" at bounding box center [931, 333] width 910 height 40
paste input "Nos Diste Vida"
type input "Nos Diste Vida"
click at [1263, 421] on button "Search" at bounding box center [1325, 441] width 124 height 41
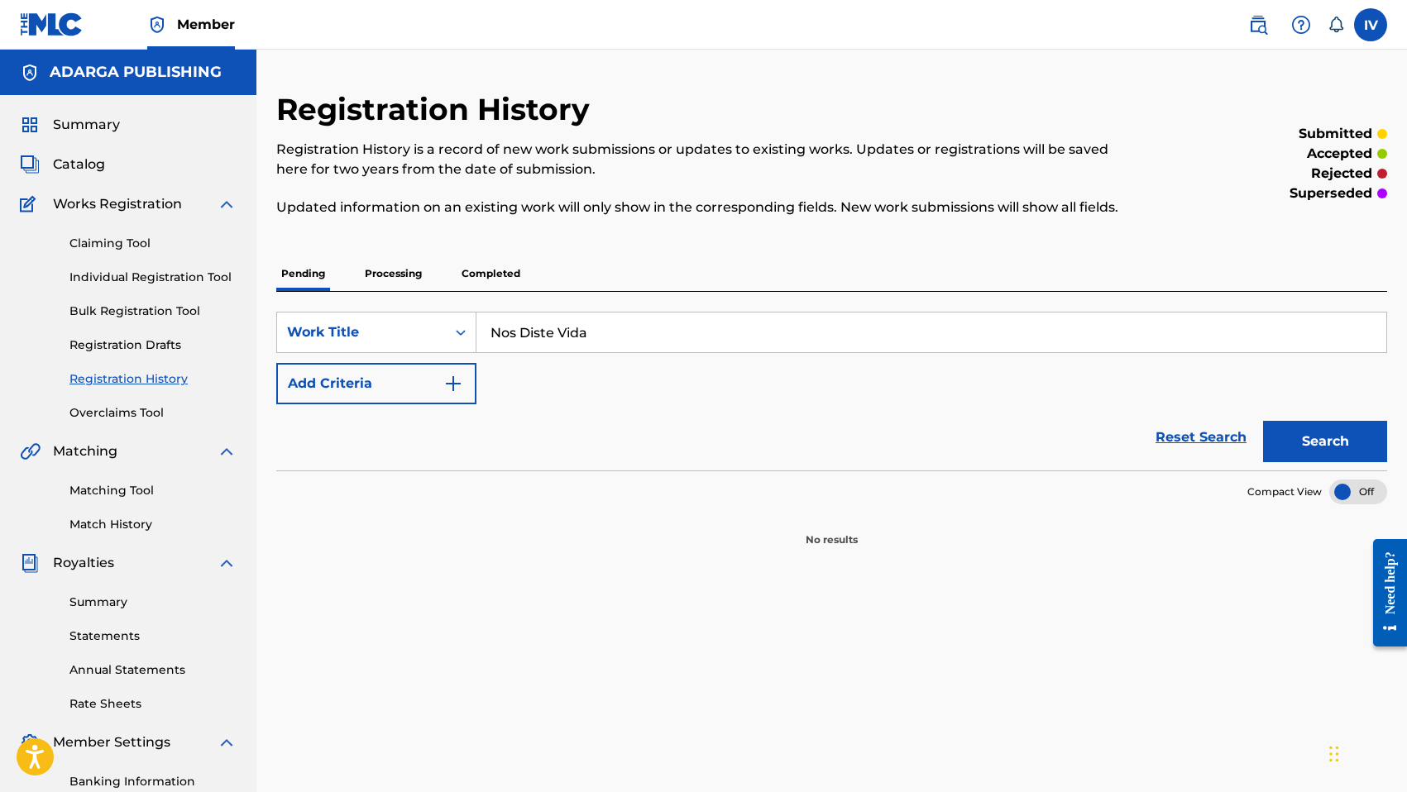
click at [371, 281] on p "Processing" at bounding box center [393, 273] width 67 height 35
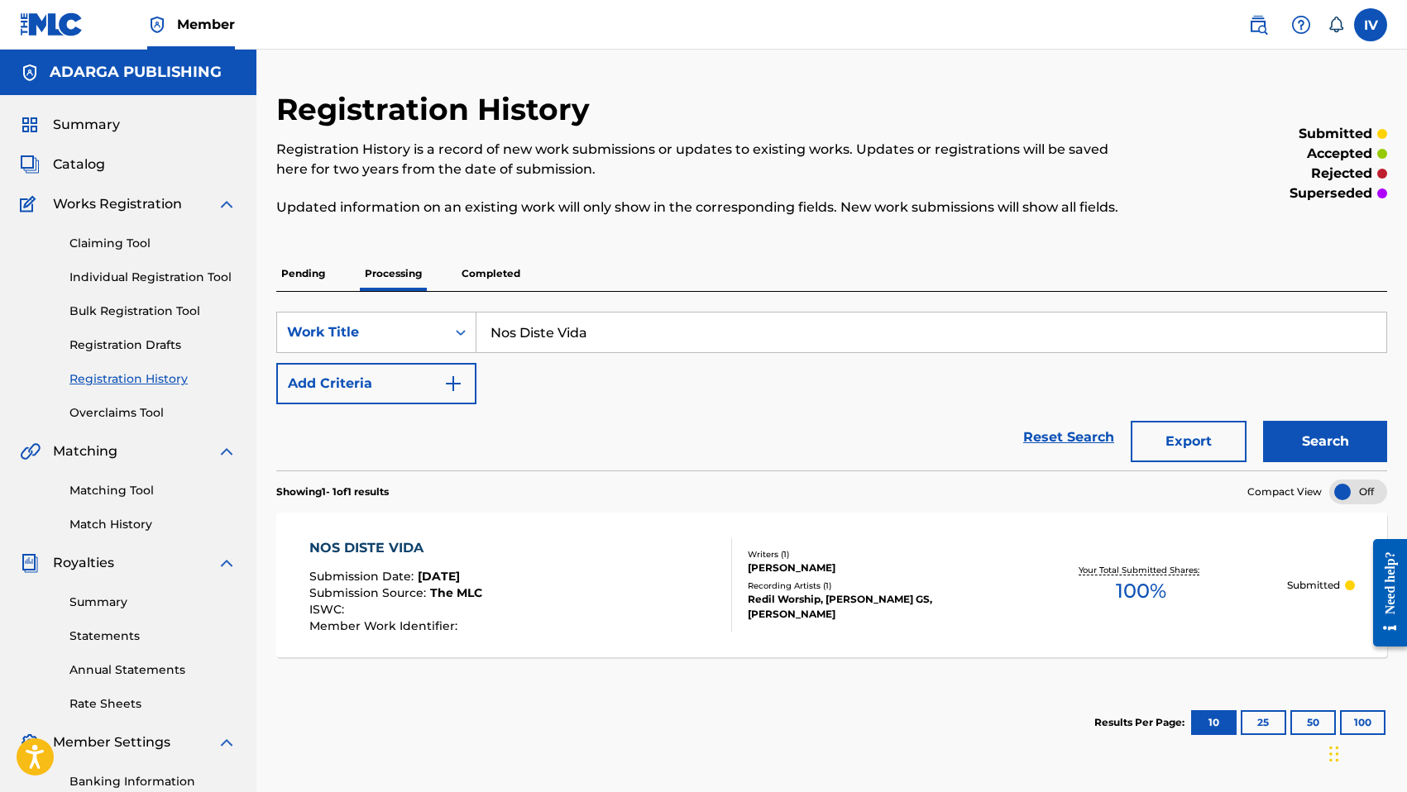
click at [532, 586] on div "NOS DISTE VIDA Submission Date : Sep 15, 2025 Submission Source : The MLC ISWC …" at bounding box center [520, 585] width 422 height 94
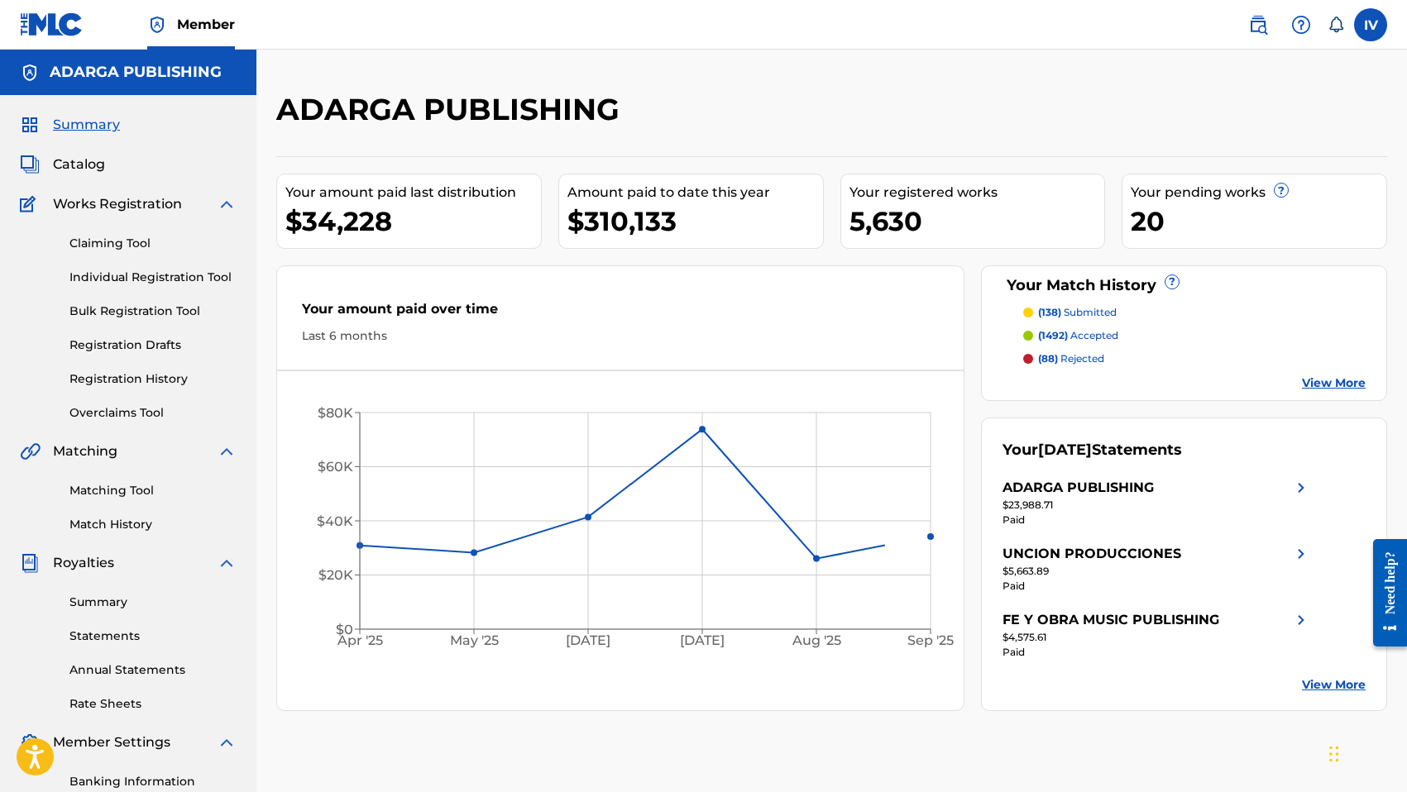
click at [1059, 355] on p "(88) rejected" at bounding box center [1071, 358] width 66 height 15
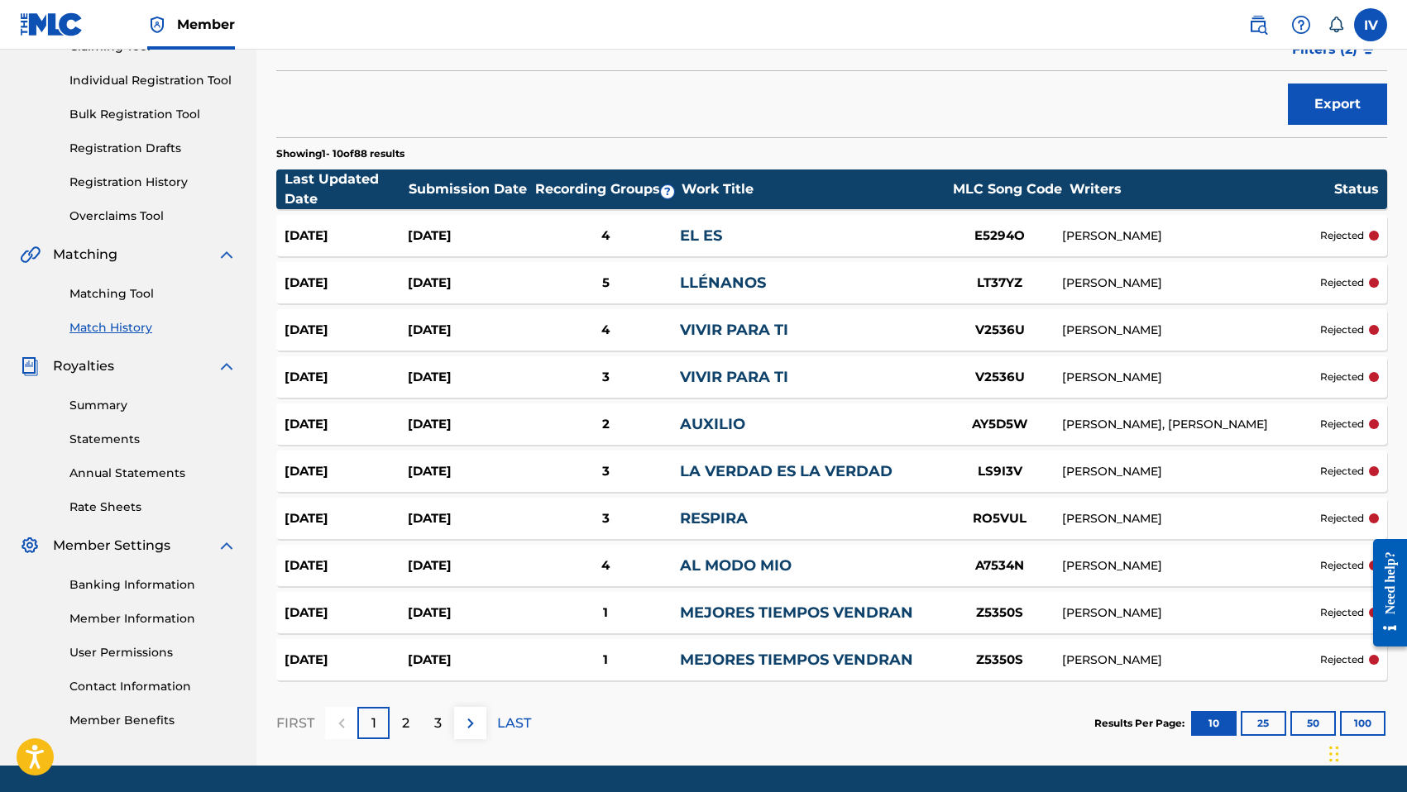
scroll to position [200, 0]
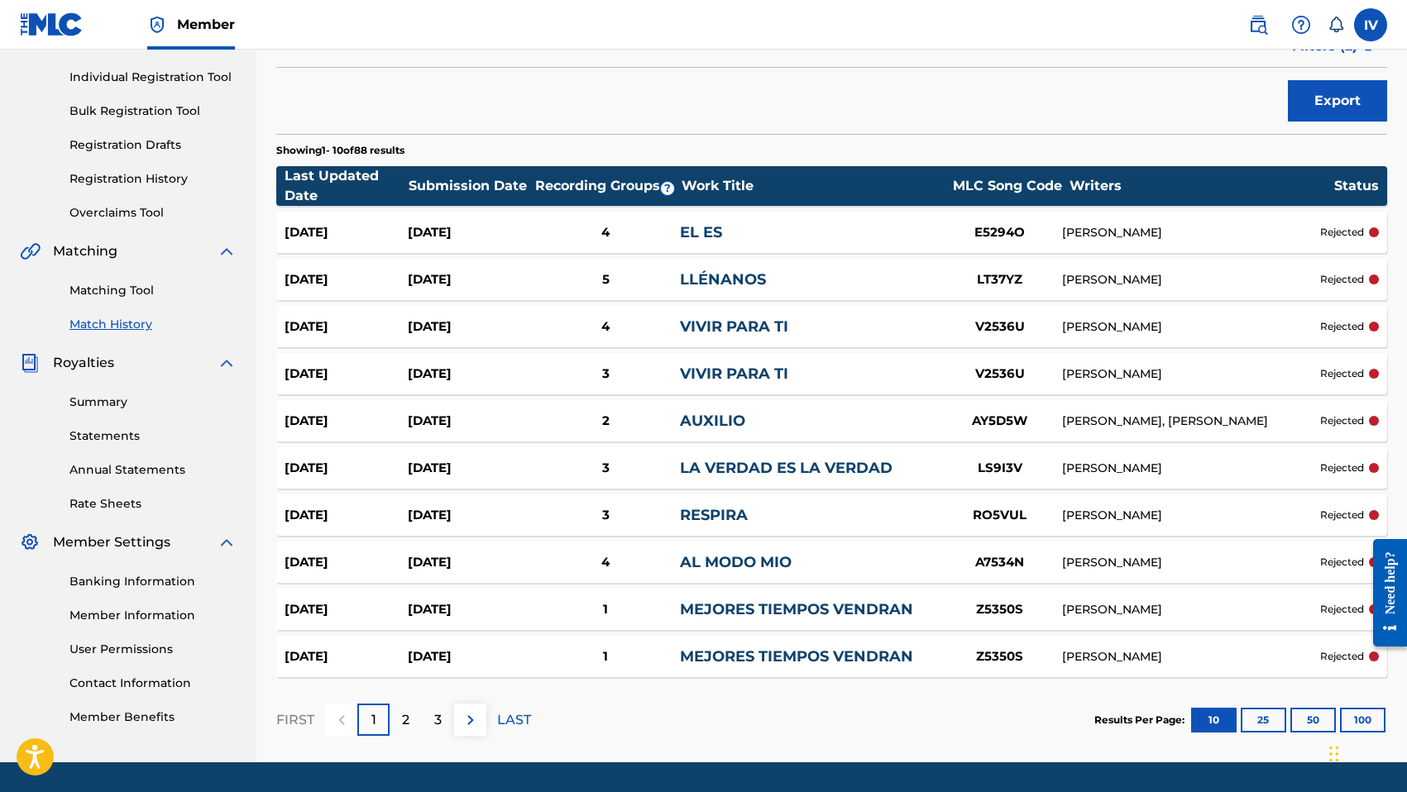
click at [712, 400] on div "Sep 16, 2025 Sep 9, 2025 2 AUXILIO AY5D5W DELVIN CARMONA, JUAN RODRIGUEZ reject…" at bounding box center [831, 420] width 1111 height 41
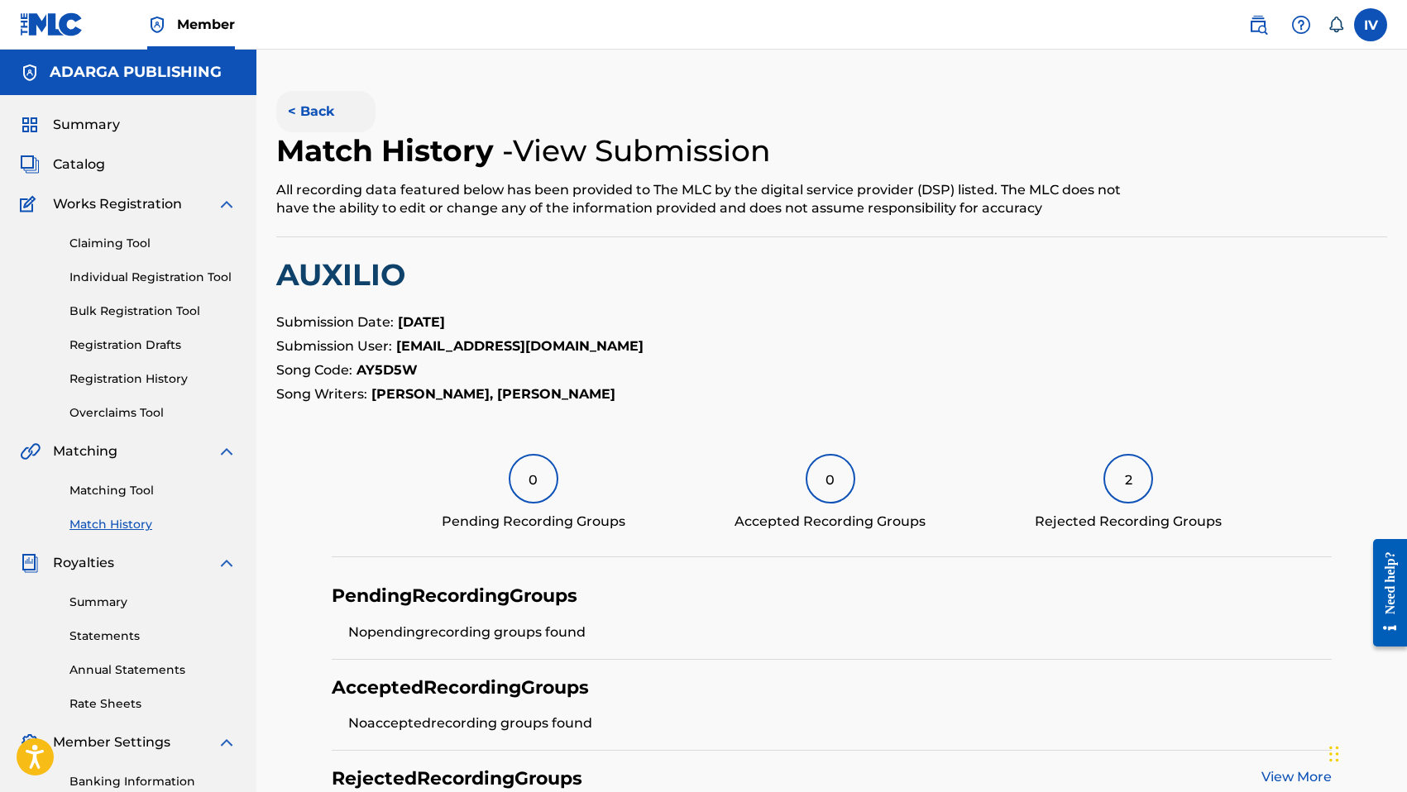
click at [305, 108] on button "< Back" at bounding box center [325, 111] width 99 height 41
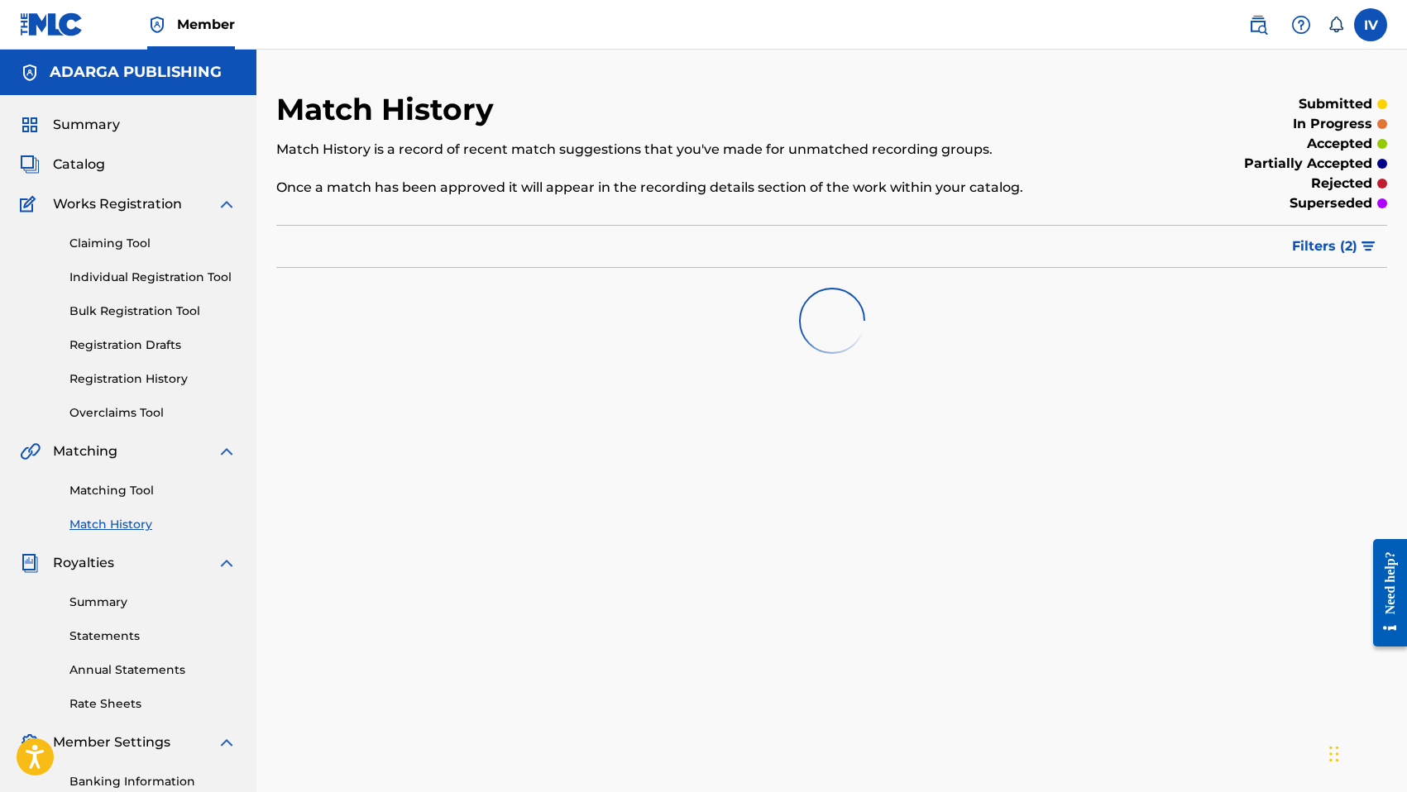
scroll to position [200, 0]
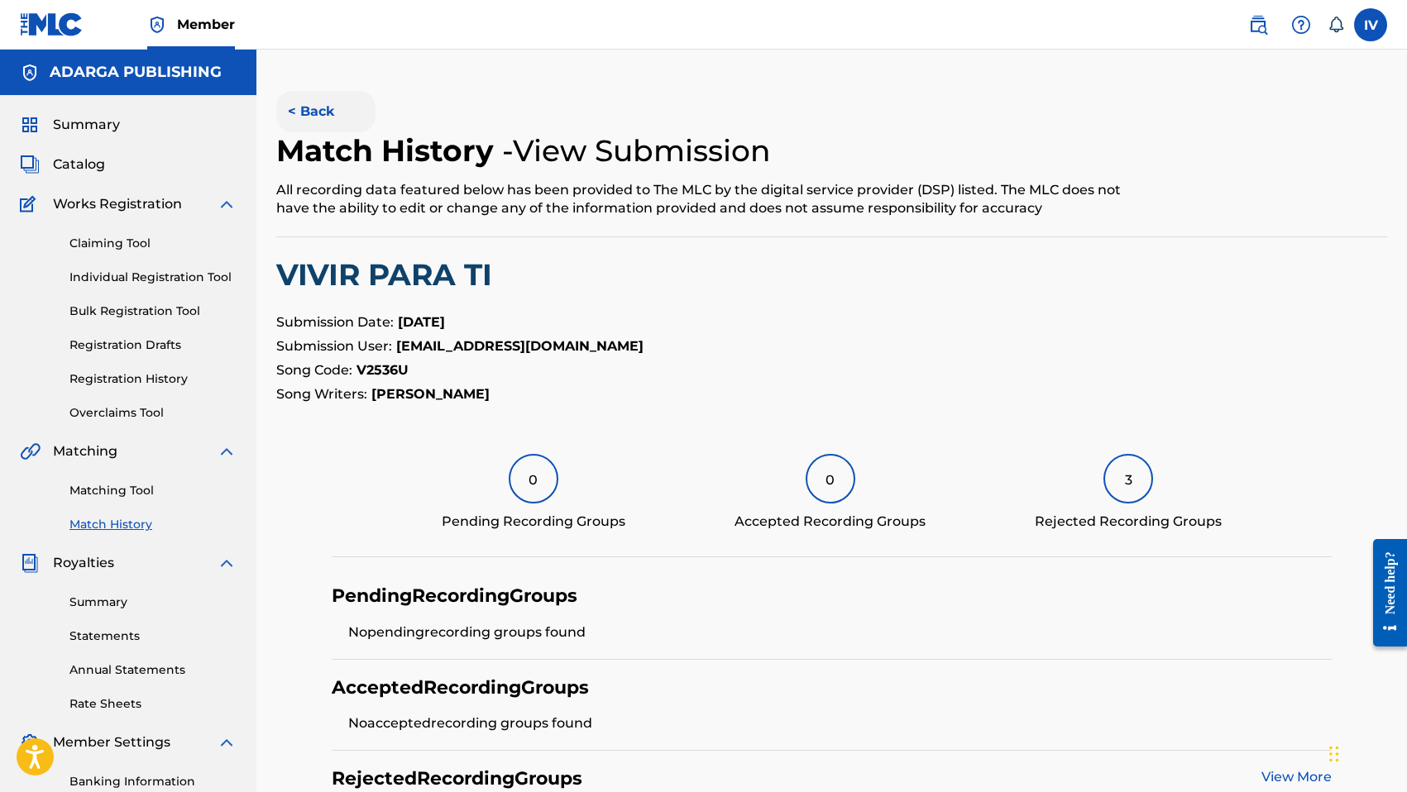
click at [323, 103] on button "< Back" at bounding box center [325, 111] width 99 height 41
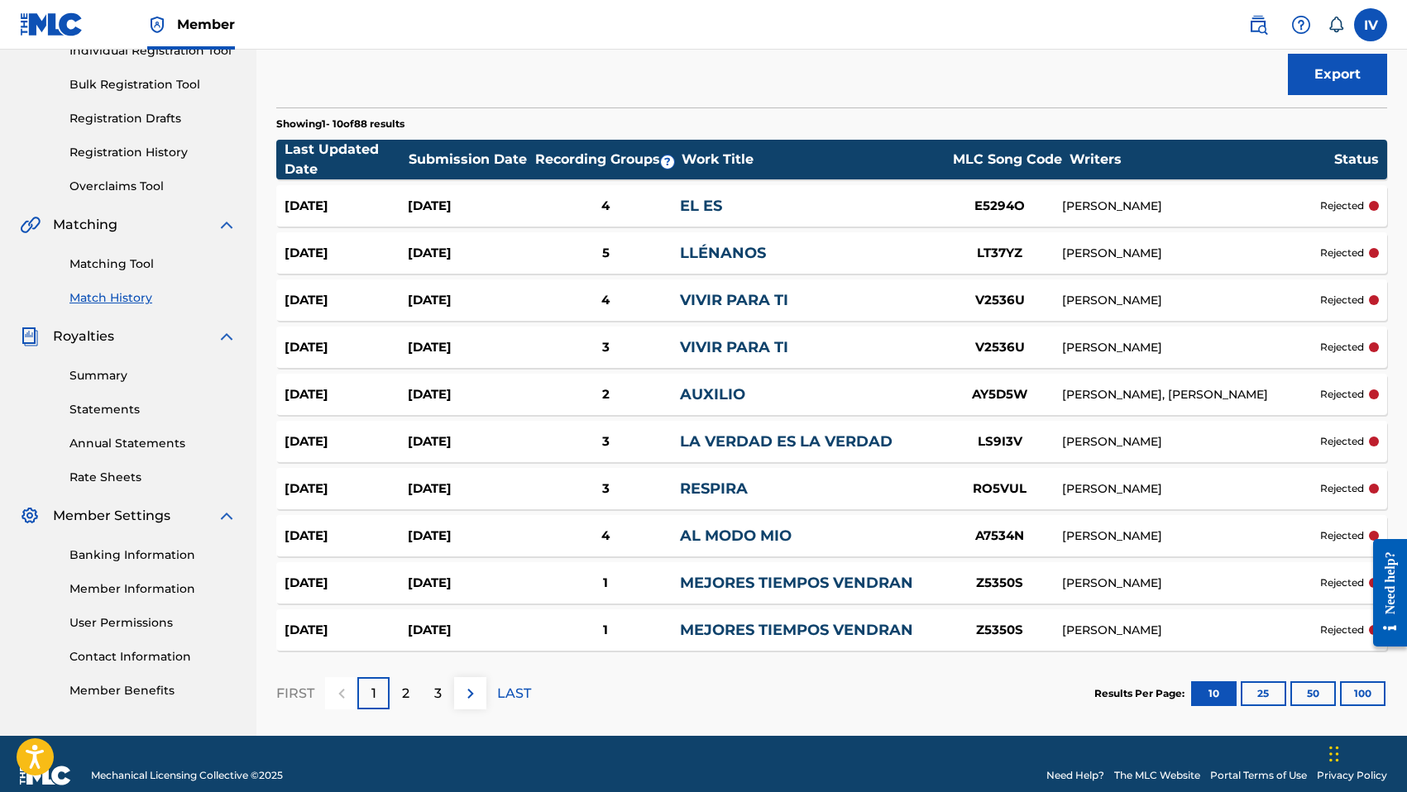
scroll to position [250, 0]
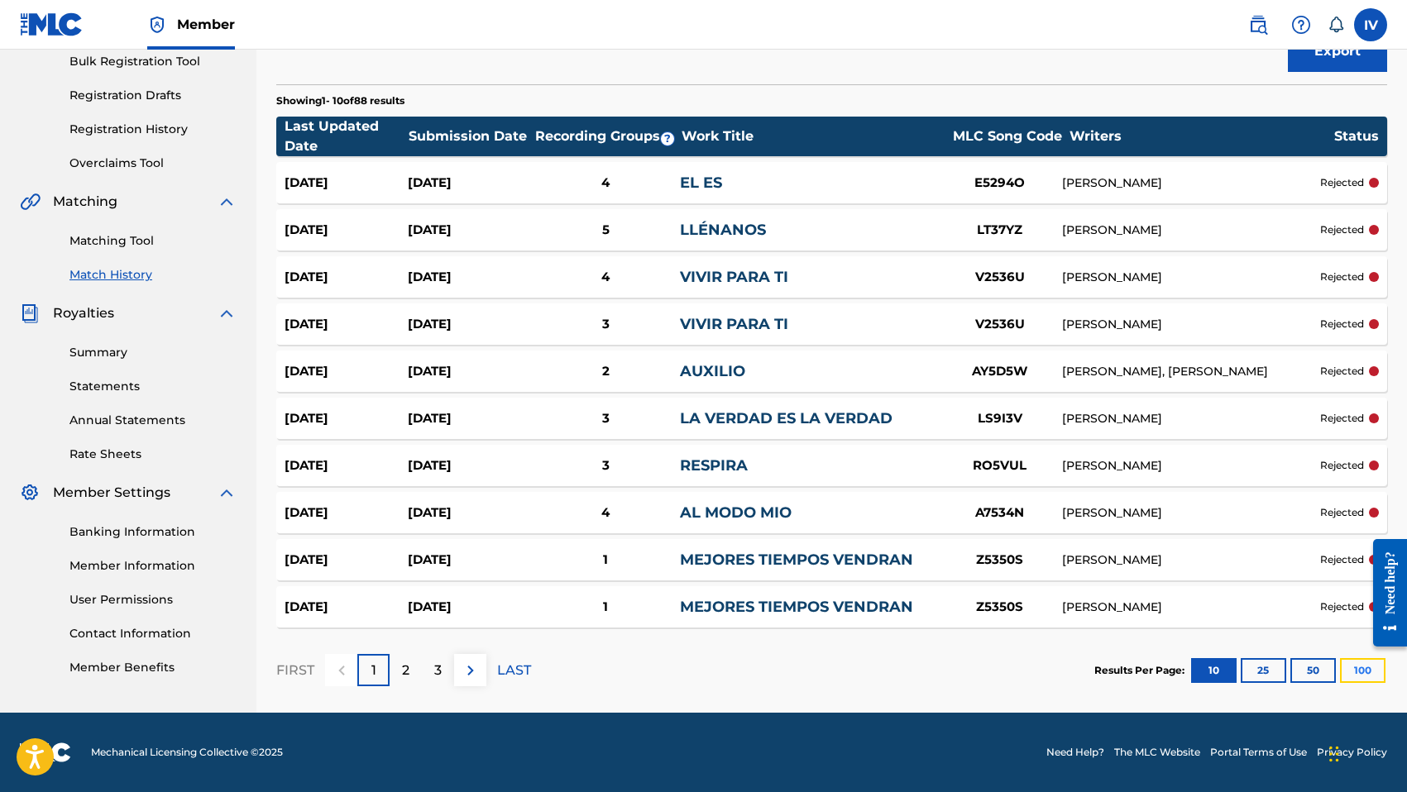
click at [1365, 673] on button "100" at bounding box center [1362, 670] width 45 height 25
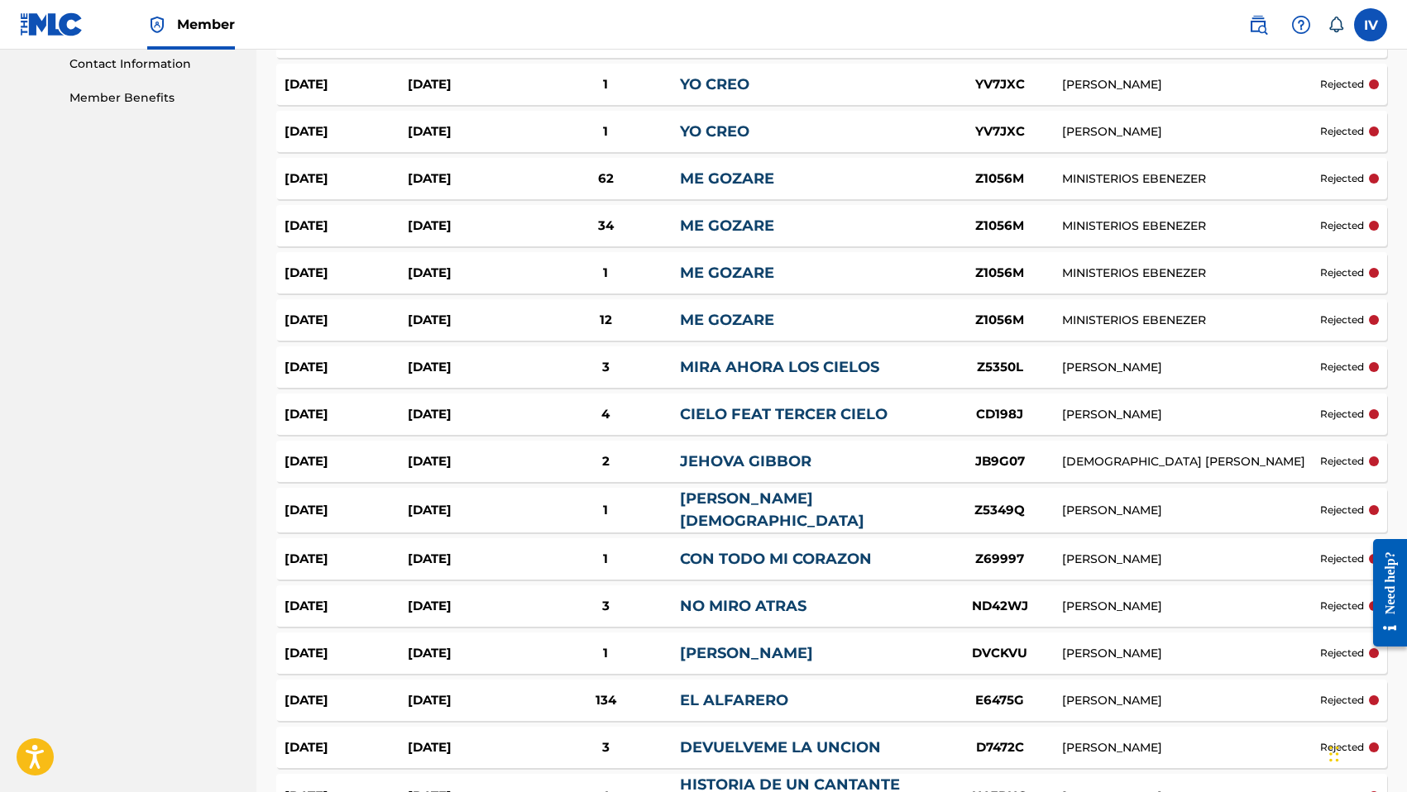
scroll to position [818, 0]
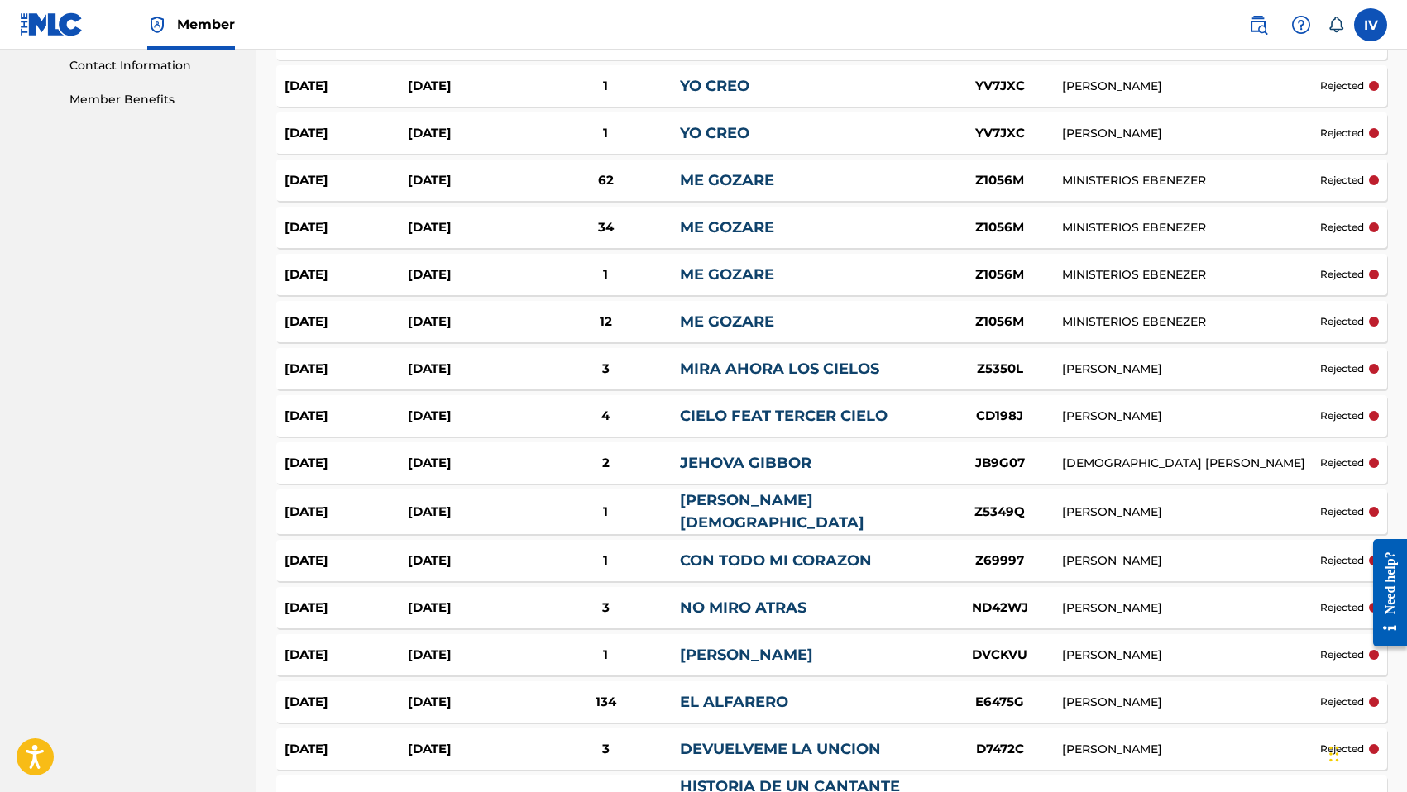
click at [533, 179] on div "62" at bounding box center [606, 180] width 148 height 19
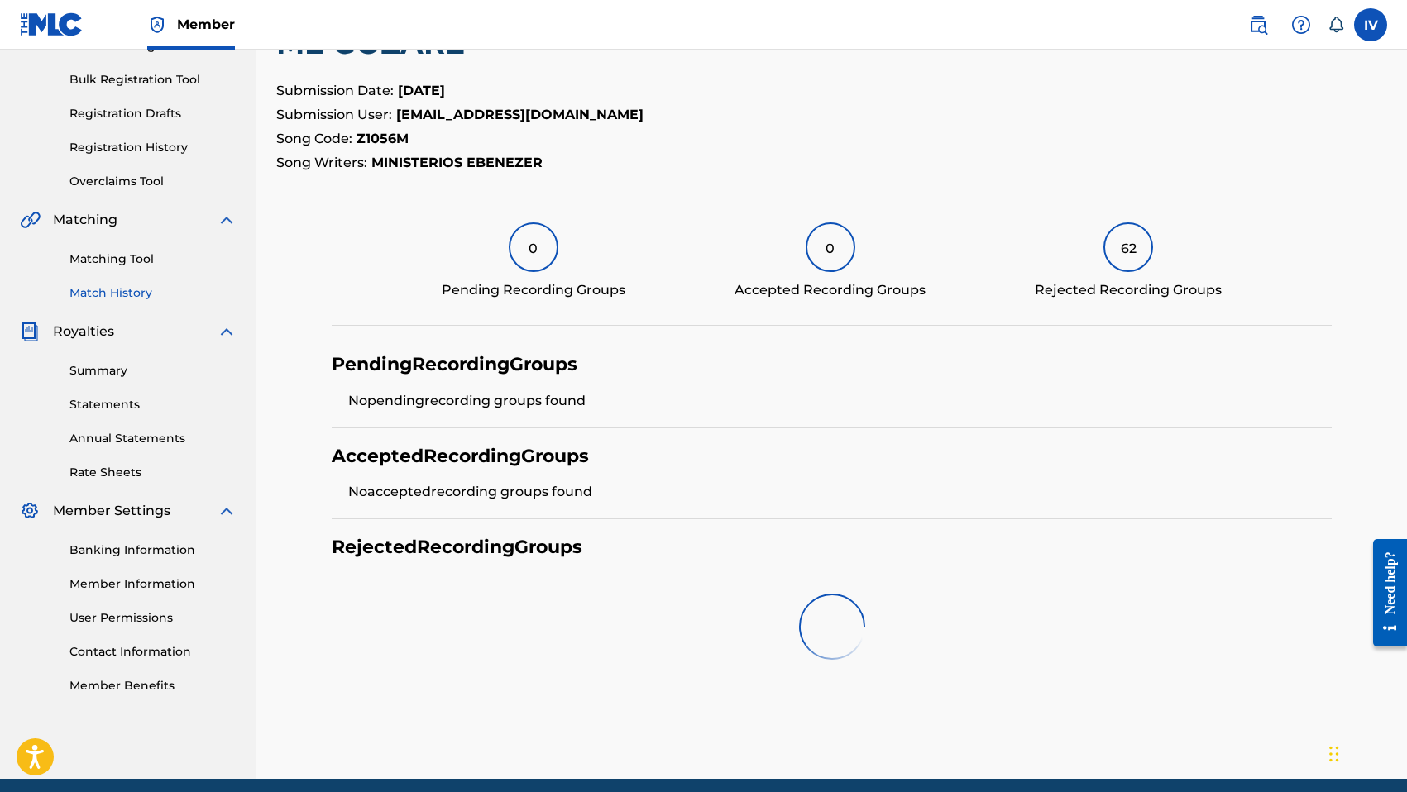
scroll to position [270, 0]
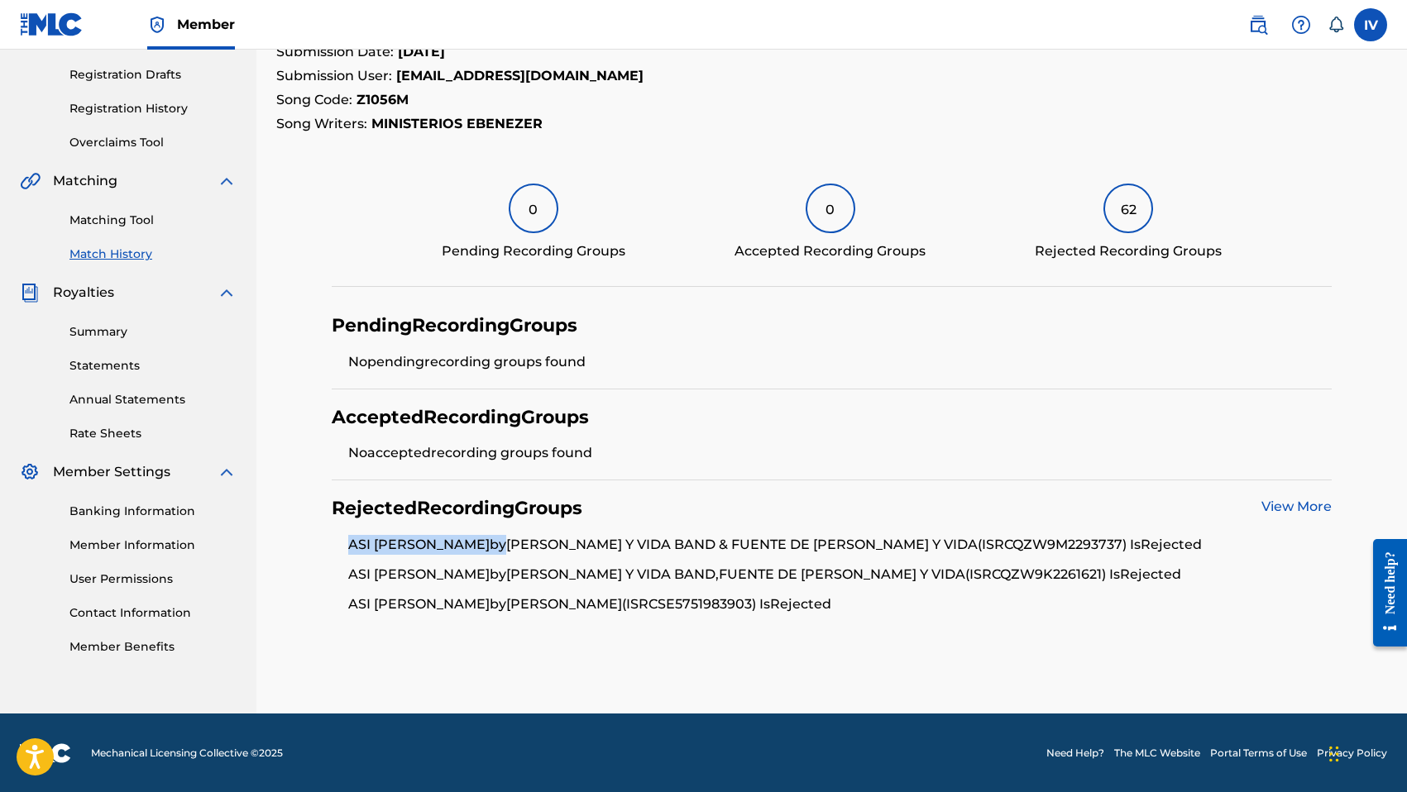
drag, startPoint x: 356, startPoint y: 547, endPoint x: 553, endPoint y: 553, distance: 196.9
click at [553, 553] on ul "ASI COMO DAVID DANZABA by LUZ Y VIDA BAND & FUENTE DE LUZ Y VIDA (ISRC QZW9M229…" at bounding box center [832, 574] width 1000 height 79
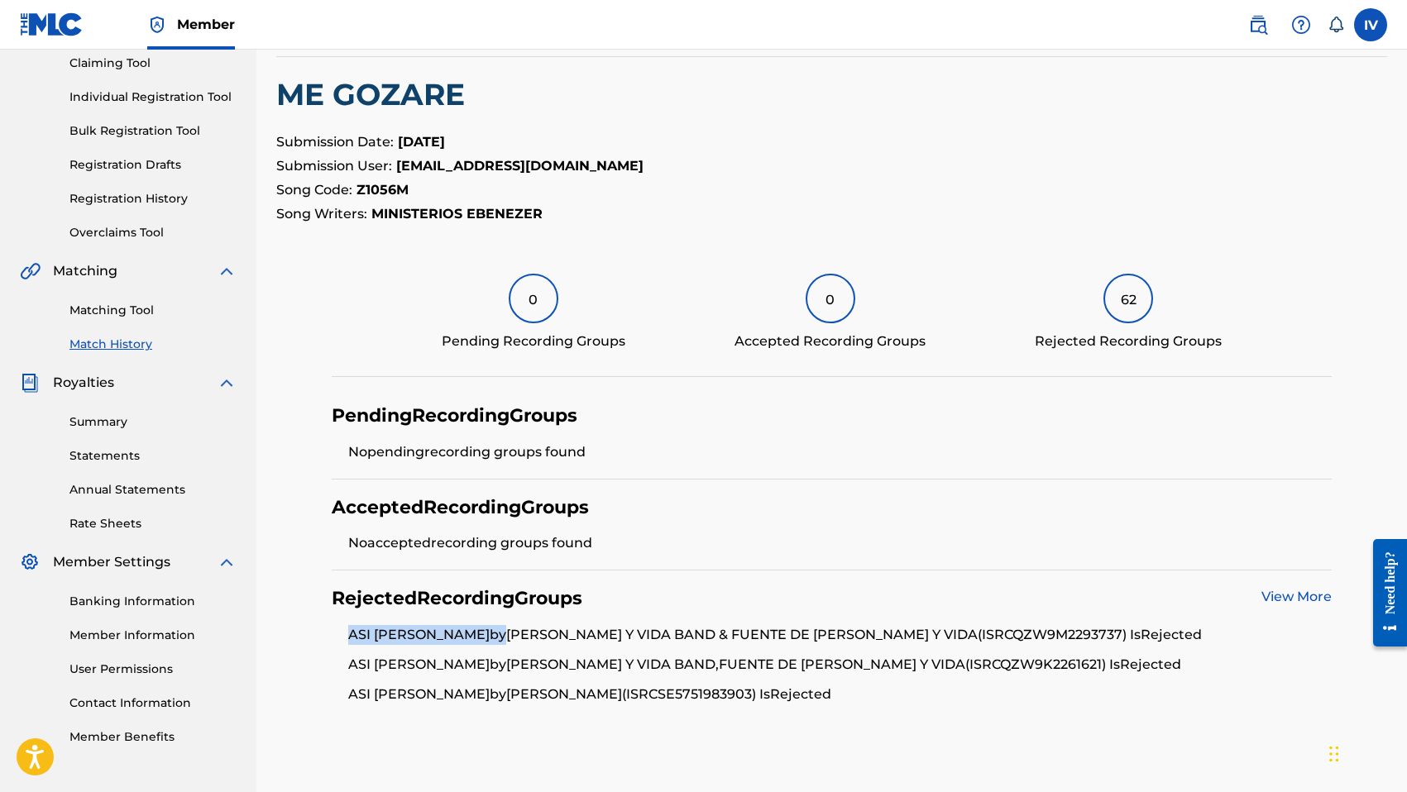
scroll to position [174, 0]
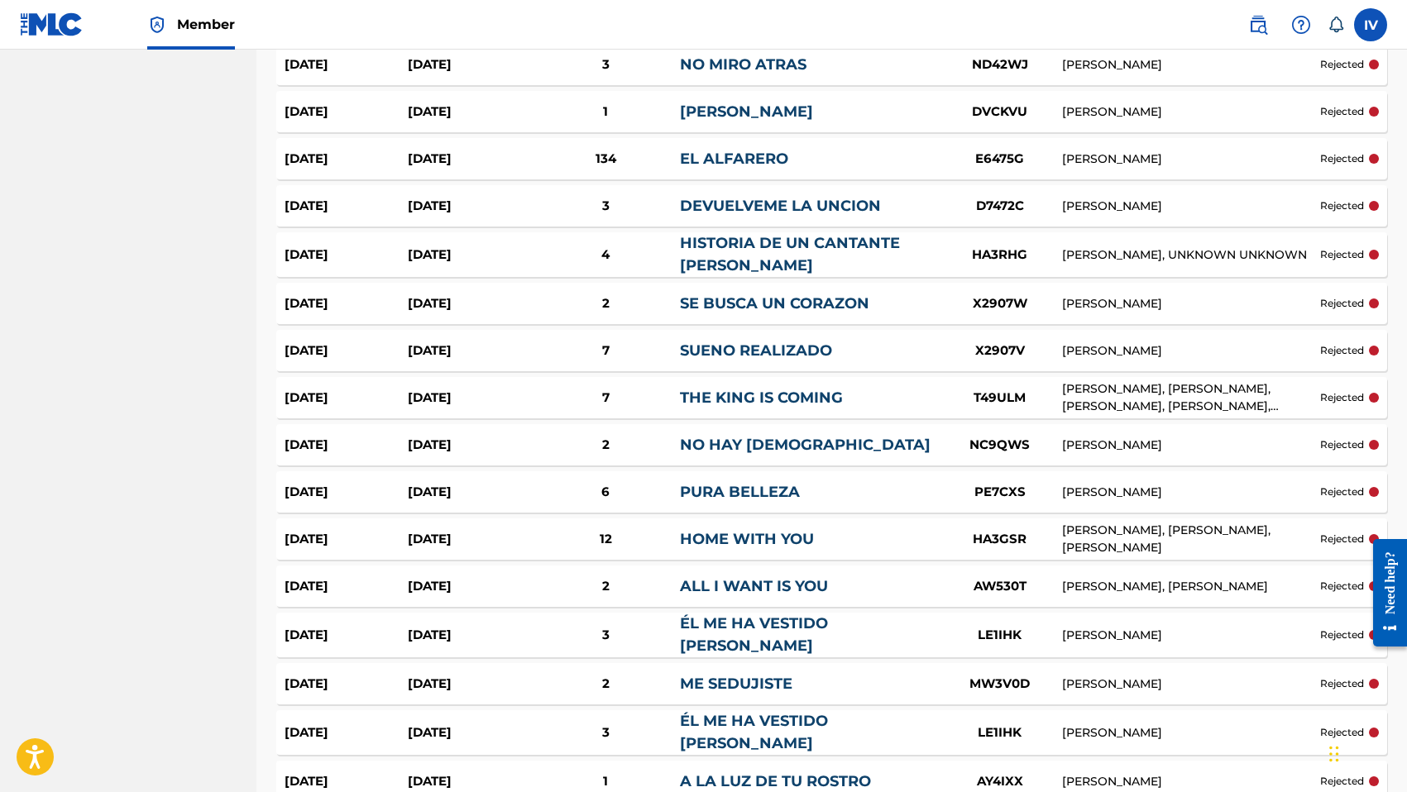
scroll to position [1297, 0]
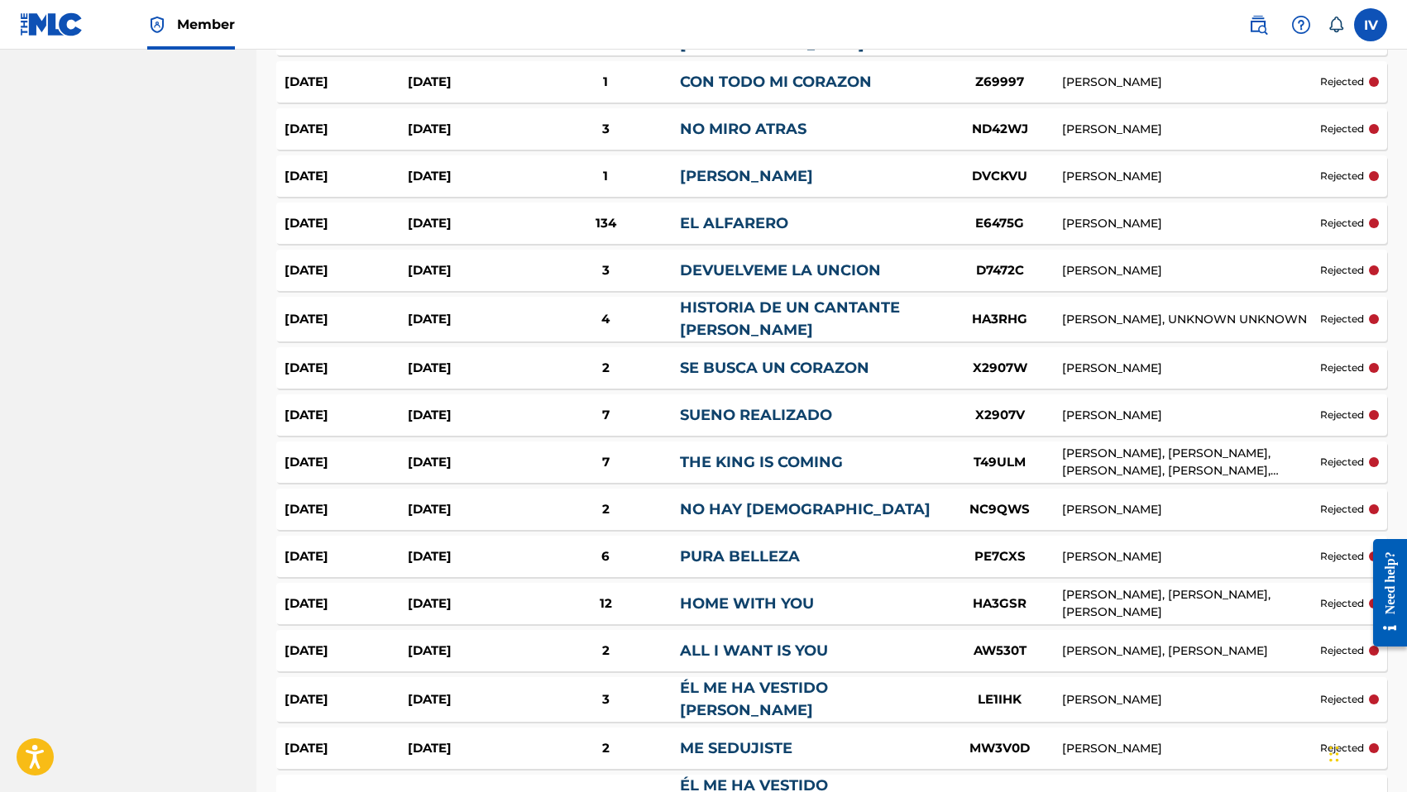
click at [676, 217] on div "134" at bounding box center [606, 223] width 148 height 19
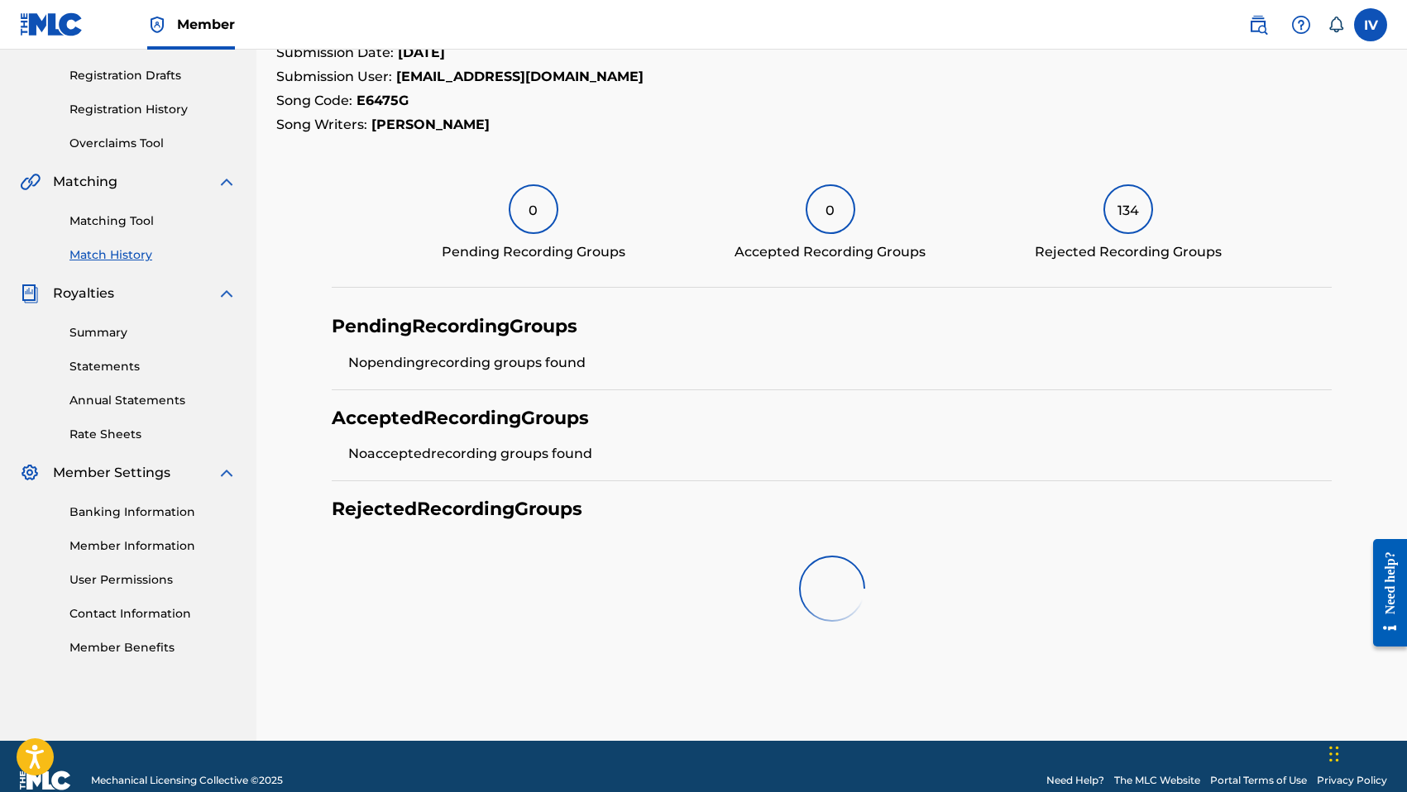
scroll to position [270, 0]
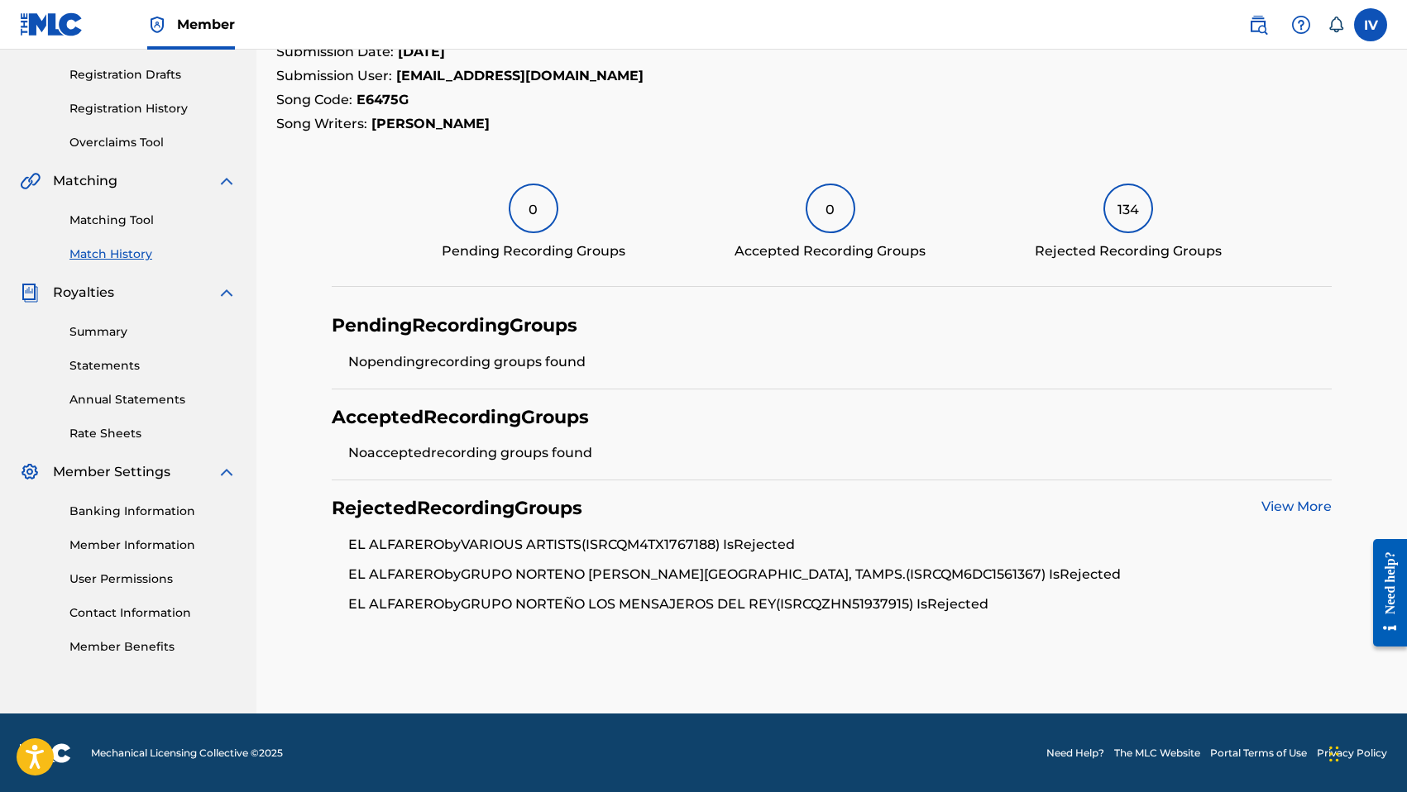
click at [1274, 503] on link "View More" at bounding box center [1296, 507] width 70 height 16
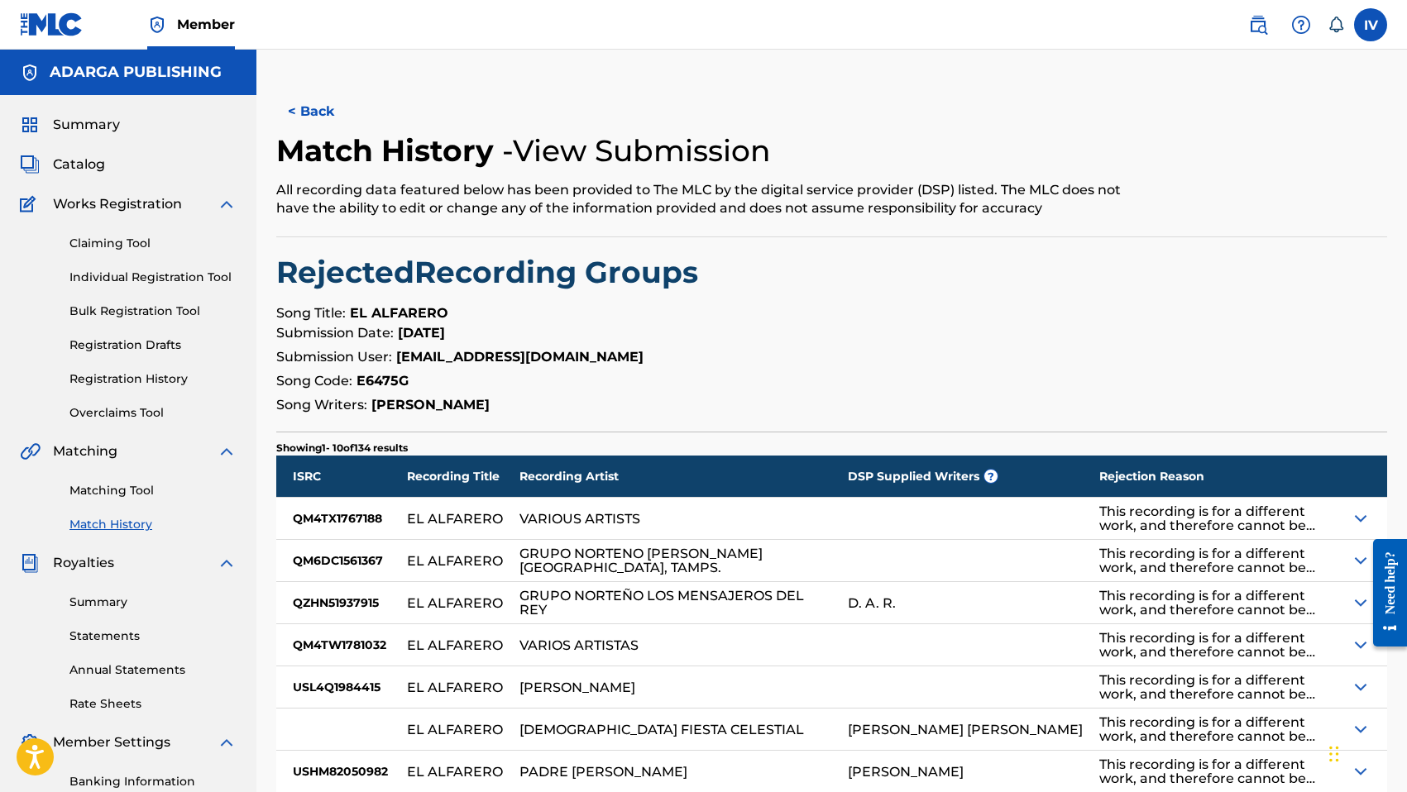
scroll to position [291, 0]
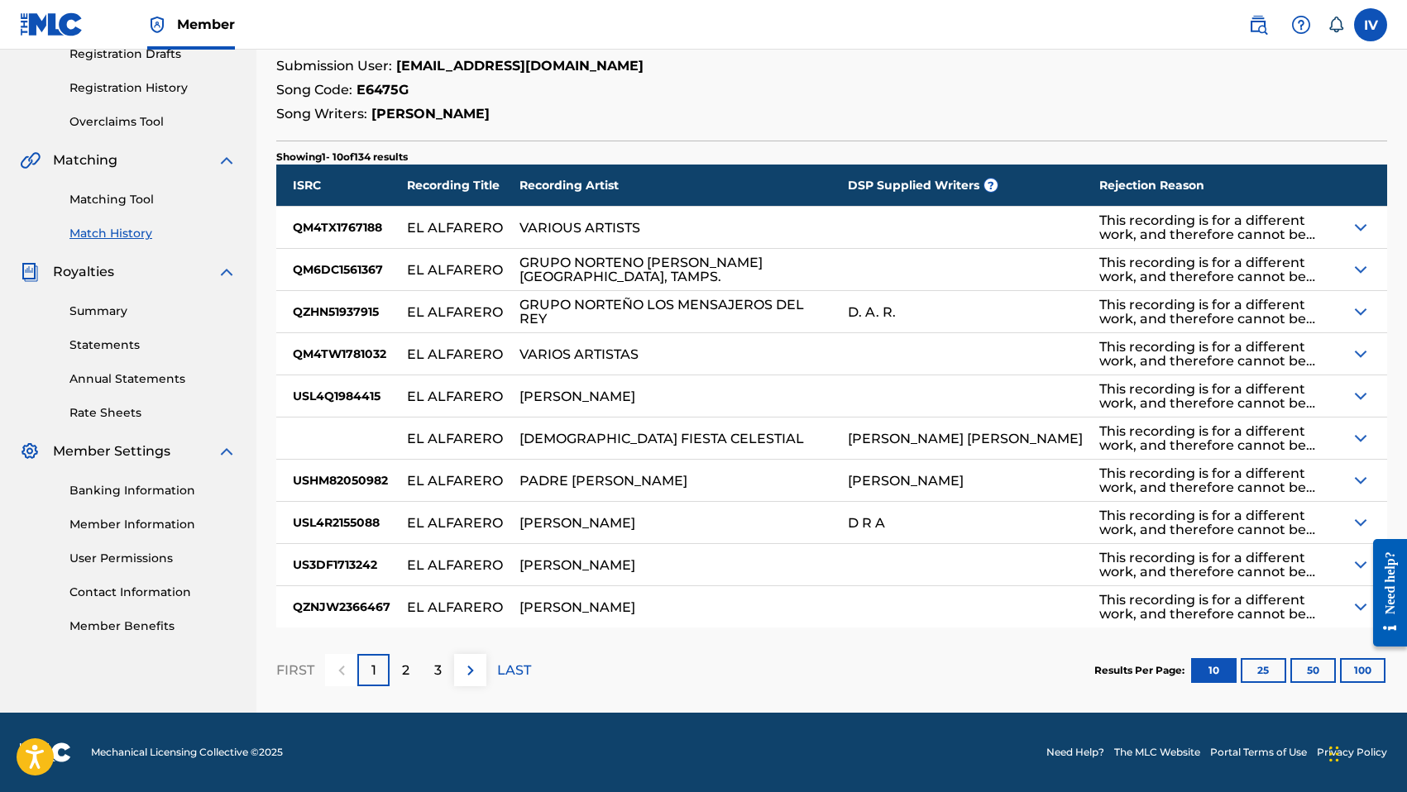
click at [1362, 320] on img at bounding box center [1360, 312] width 20 height 20
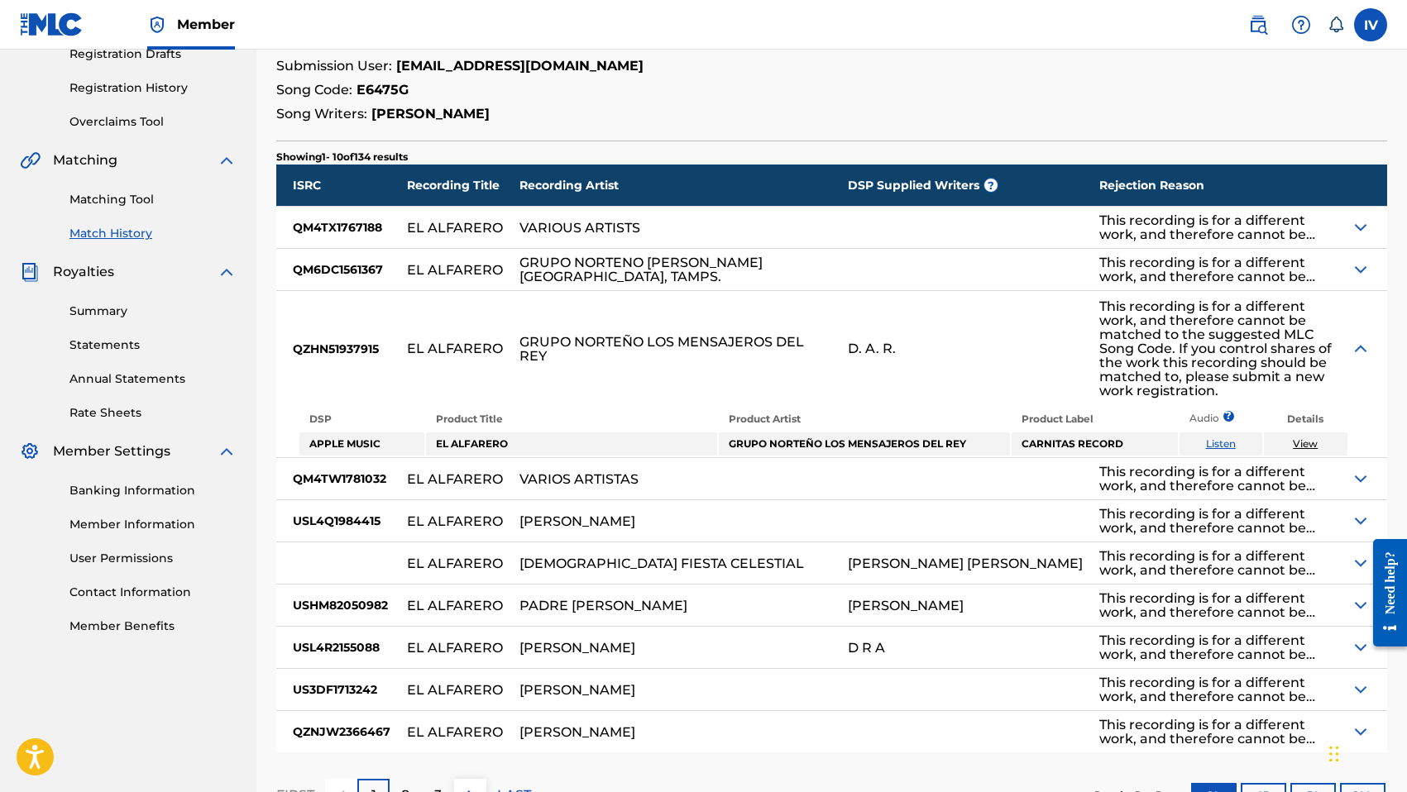
click at [1362, 341] on img at bounding box center [1360, 349] width 20 height 20
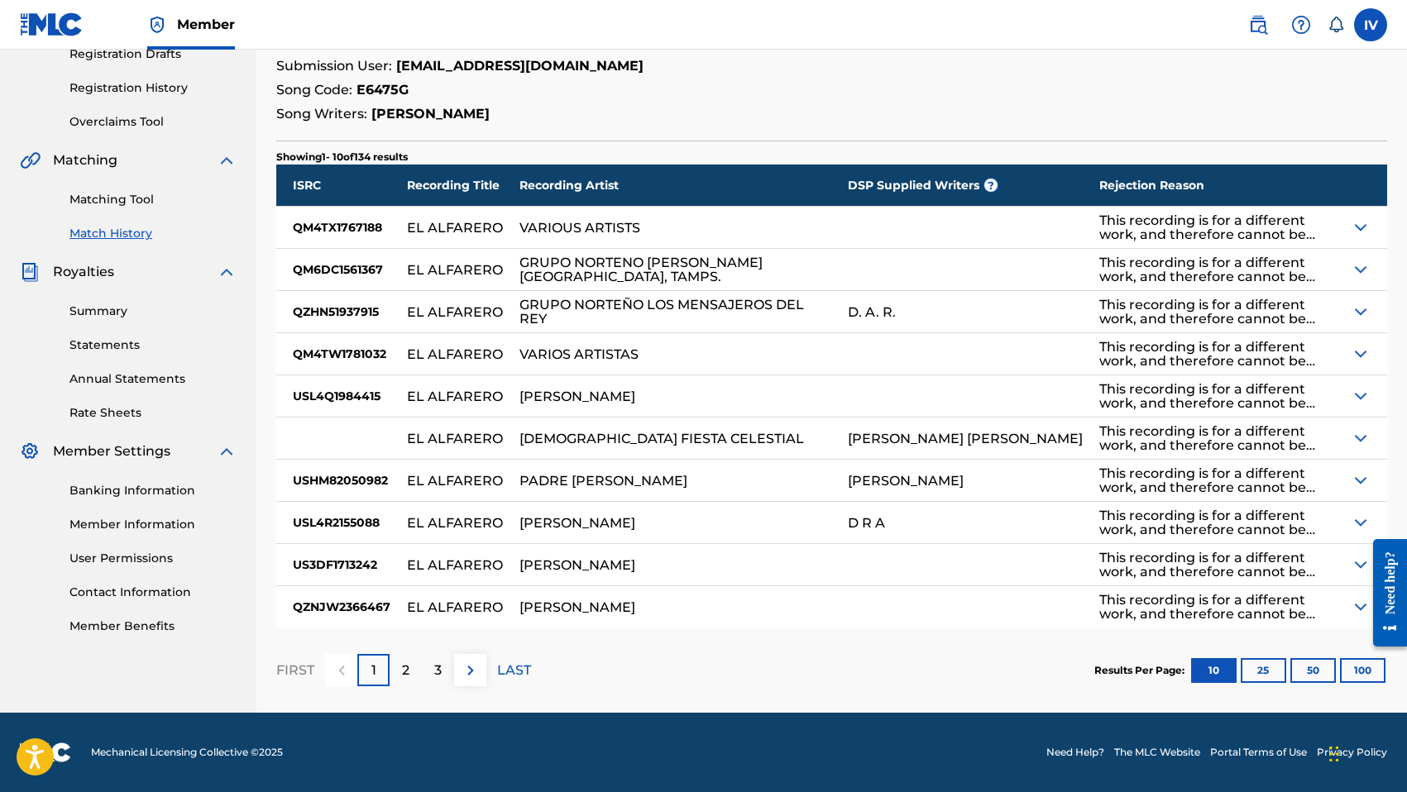
scroll to position [0, 0]
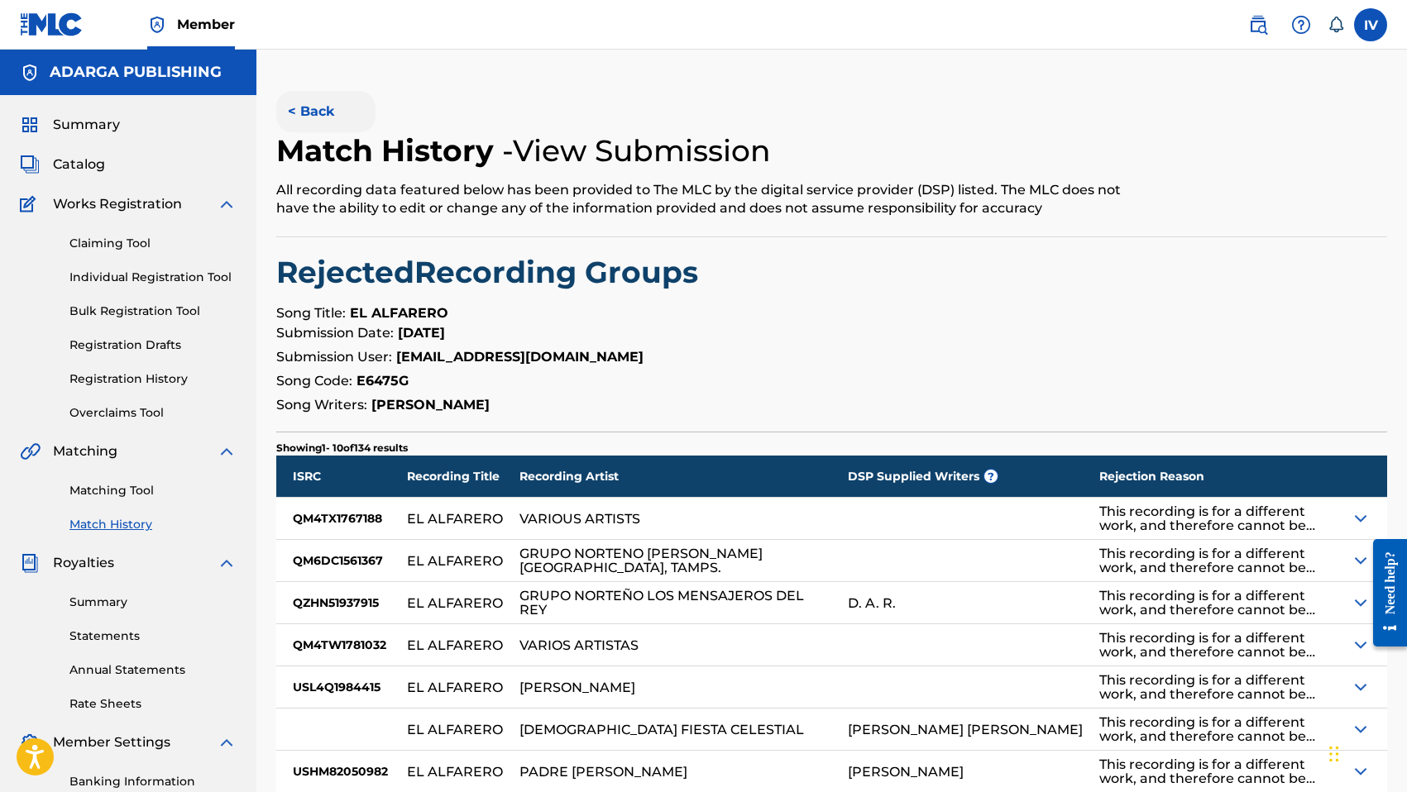
click at [329, 122] on button "< Back" at bounding box center [325, 111] width 99 height 41
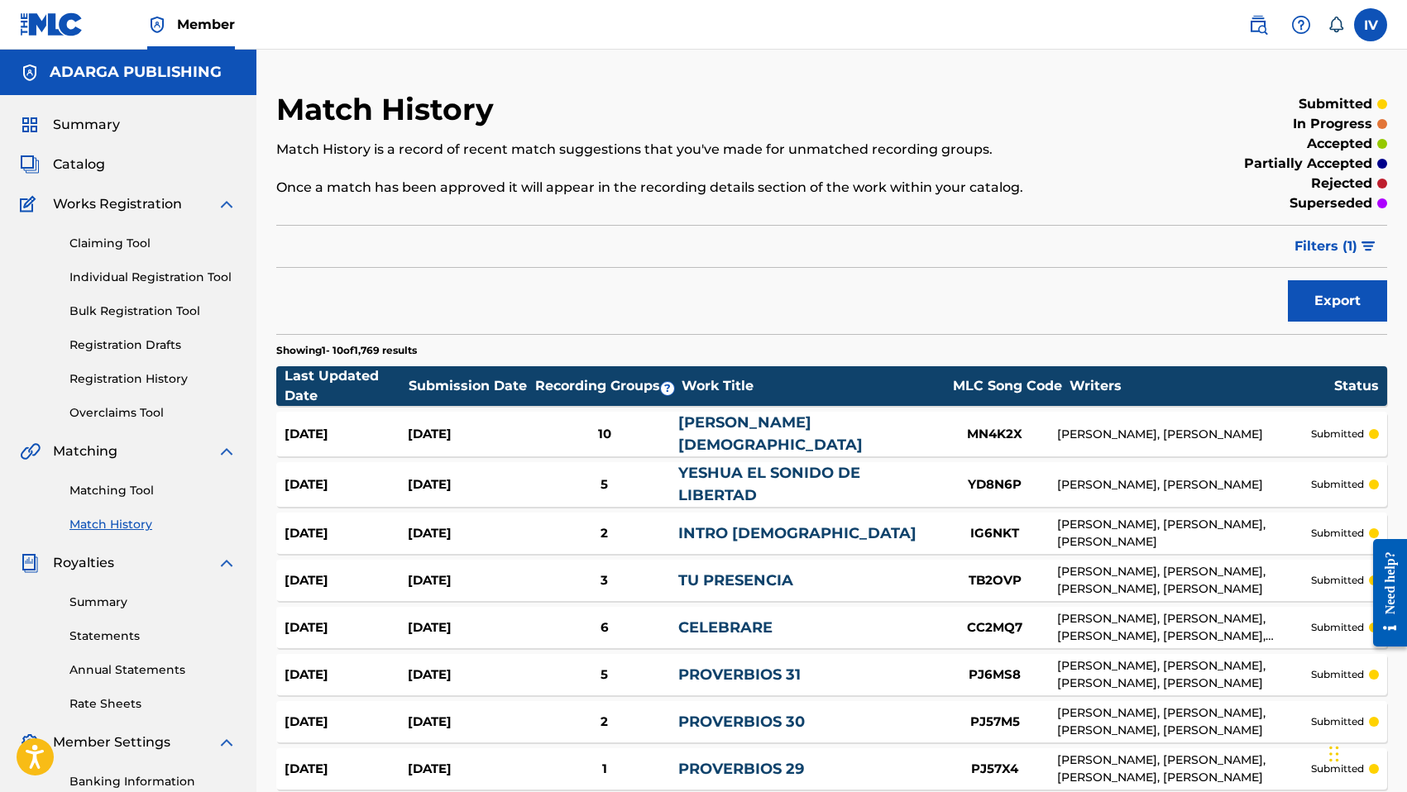
scroll to position [253, 0]
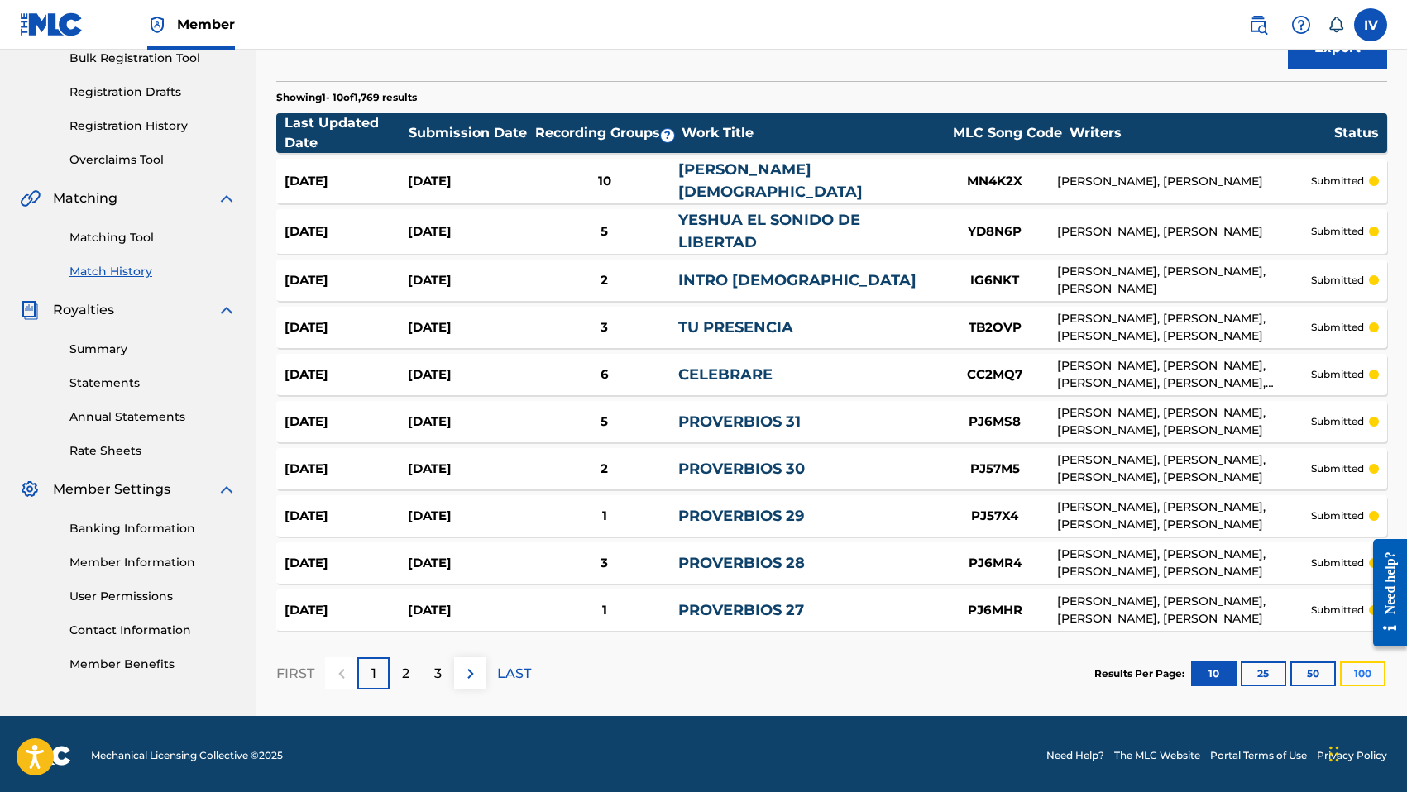
click at [1377, 677] on button "100" at bounding box center [1362, 674] width 45 height 25
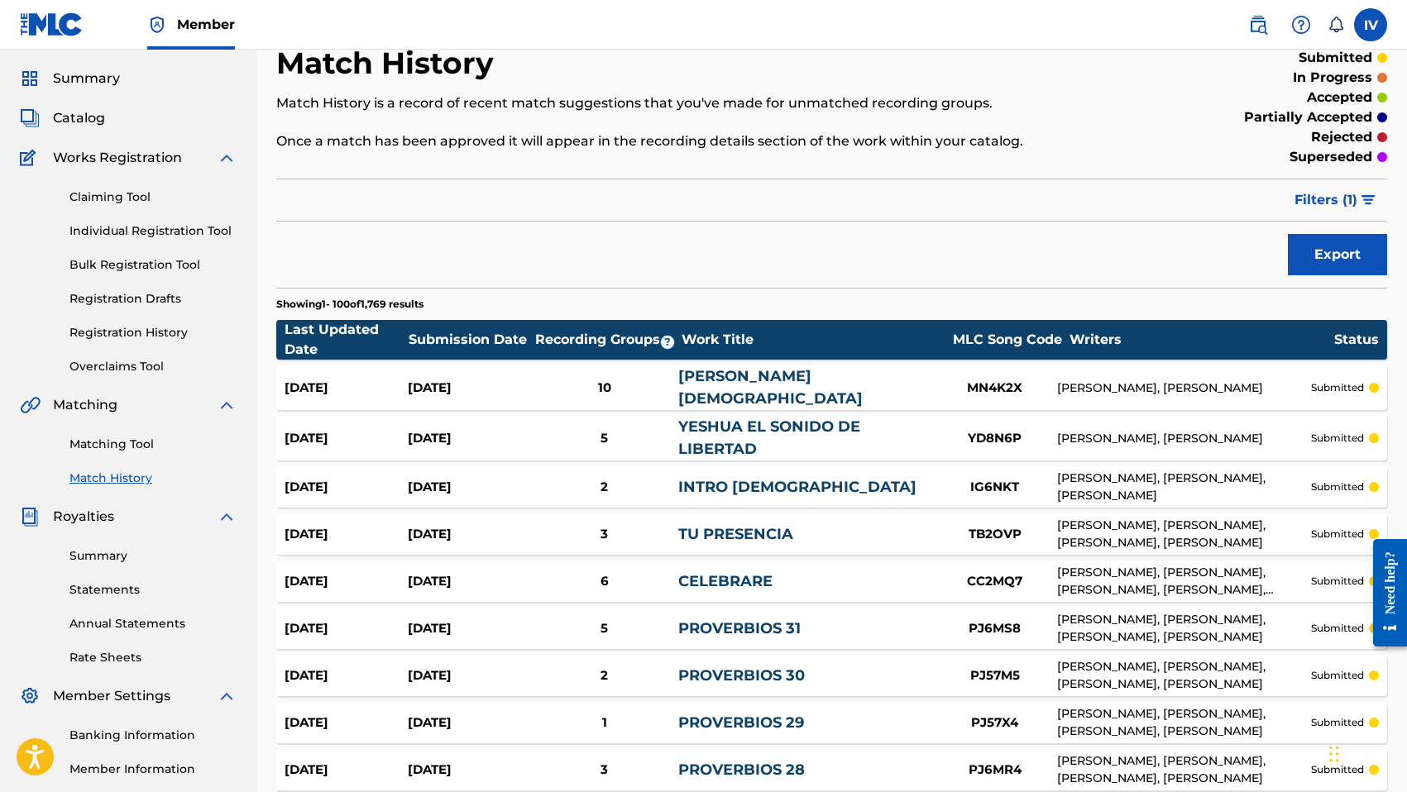
scroll to position [0, 0]
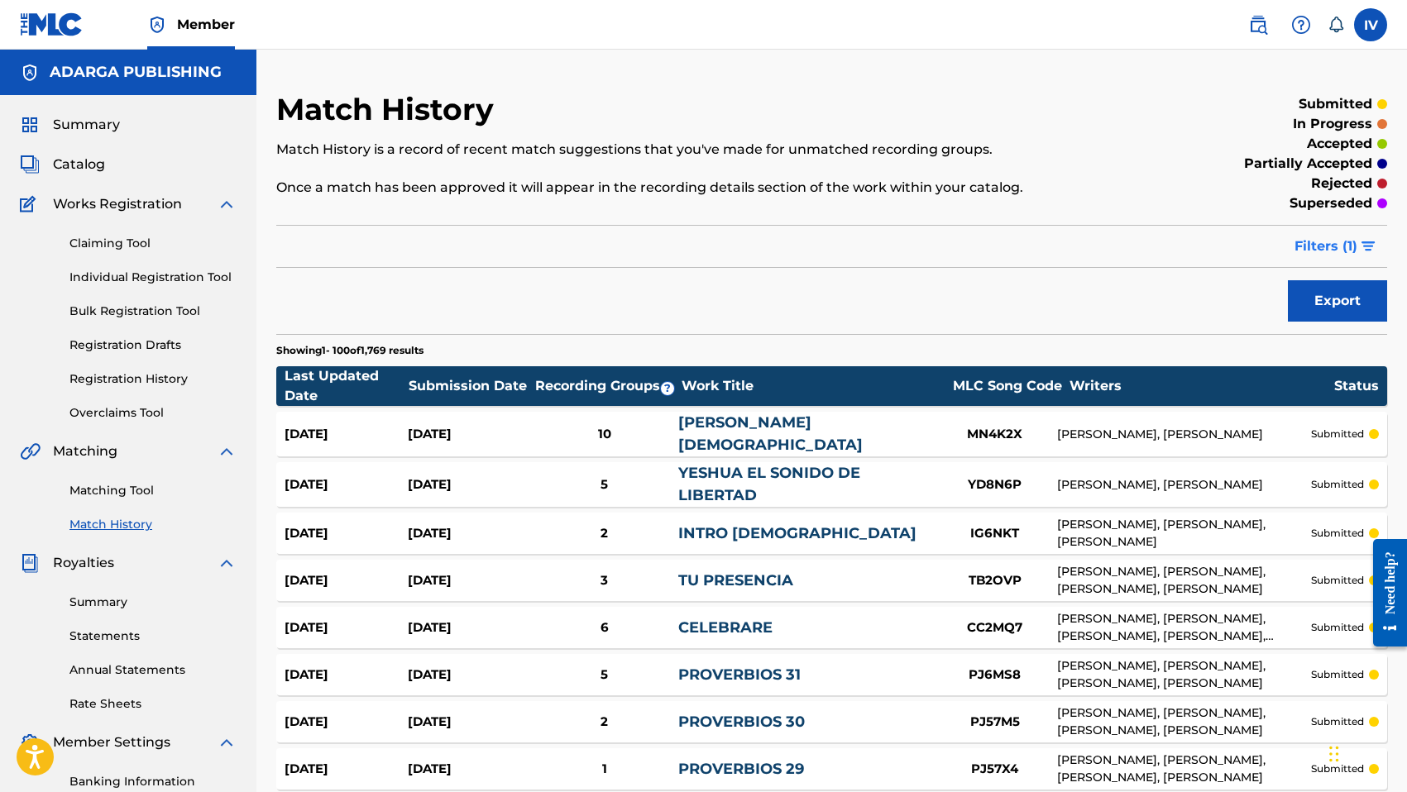
click at [1365, 250] on img "submit" at bounding box center [1368, 246] width 14 height 10
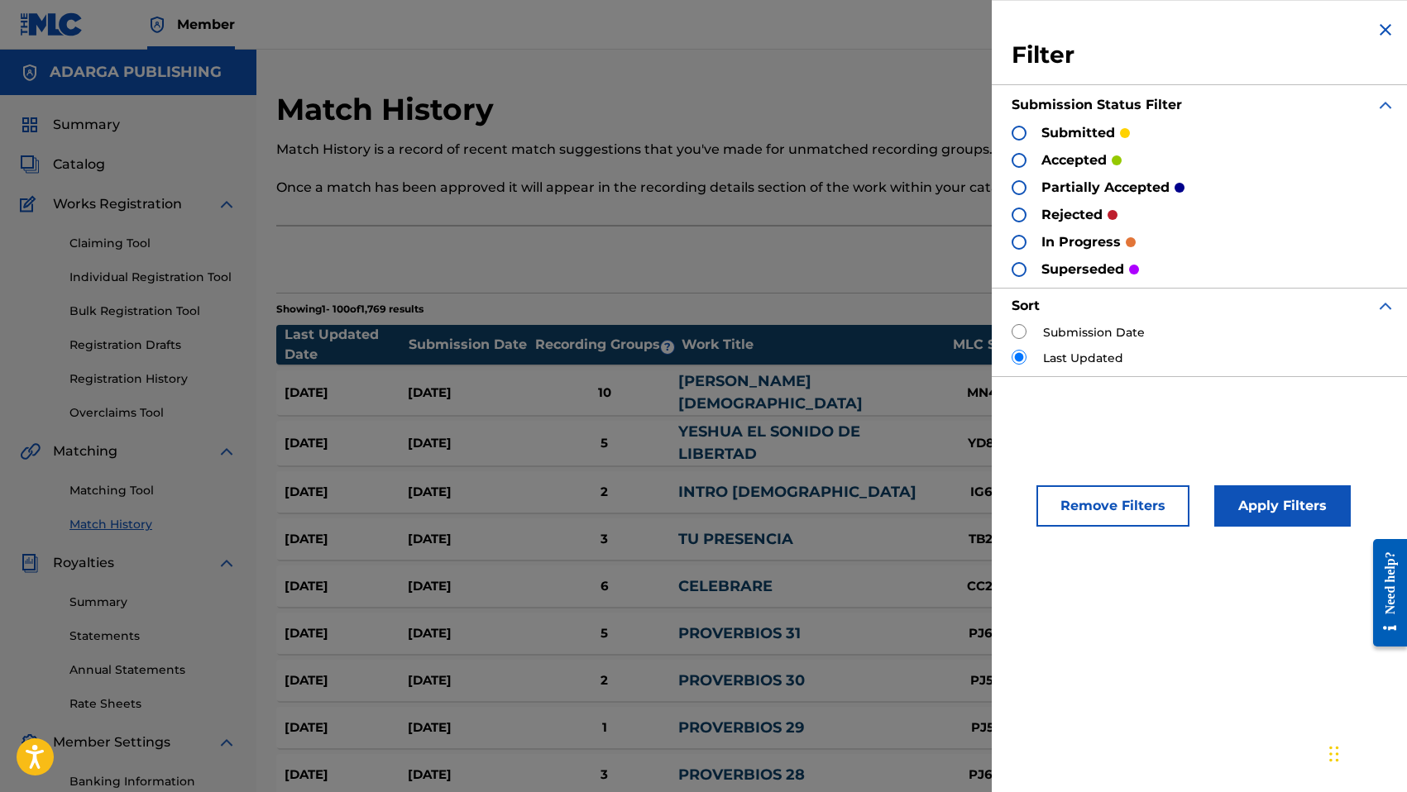
click at [1073, 333] on label "Submission Date" at bounding box center [1094, 332] width 102 height 17
click at [1015, 331] on input "radio" at bounding box center [1018, 331] width 15 height 15
radio input "true"
click at [1233, 487] on button "Apply Filters" at bounding box center [1282, 505] width 136 height 41
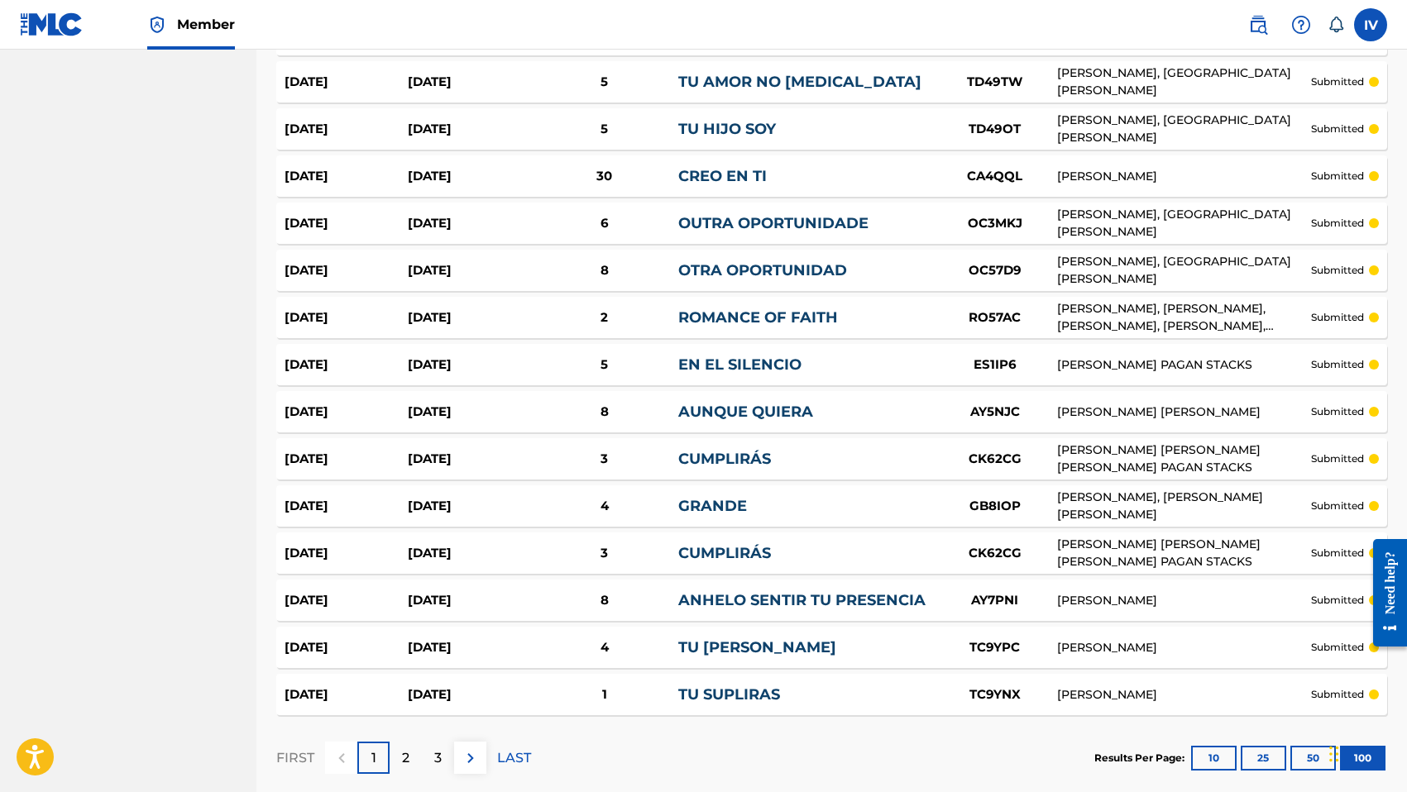
scroll to position [4509, 0]
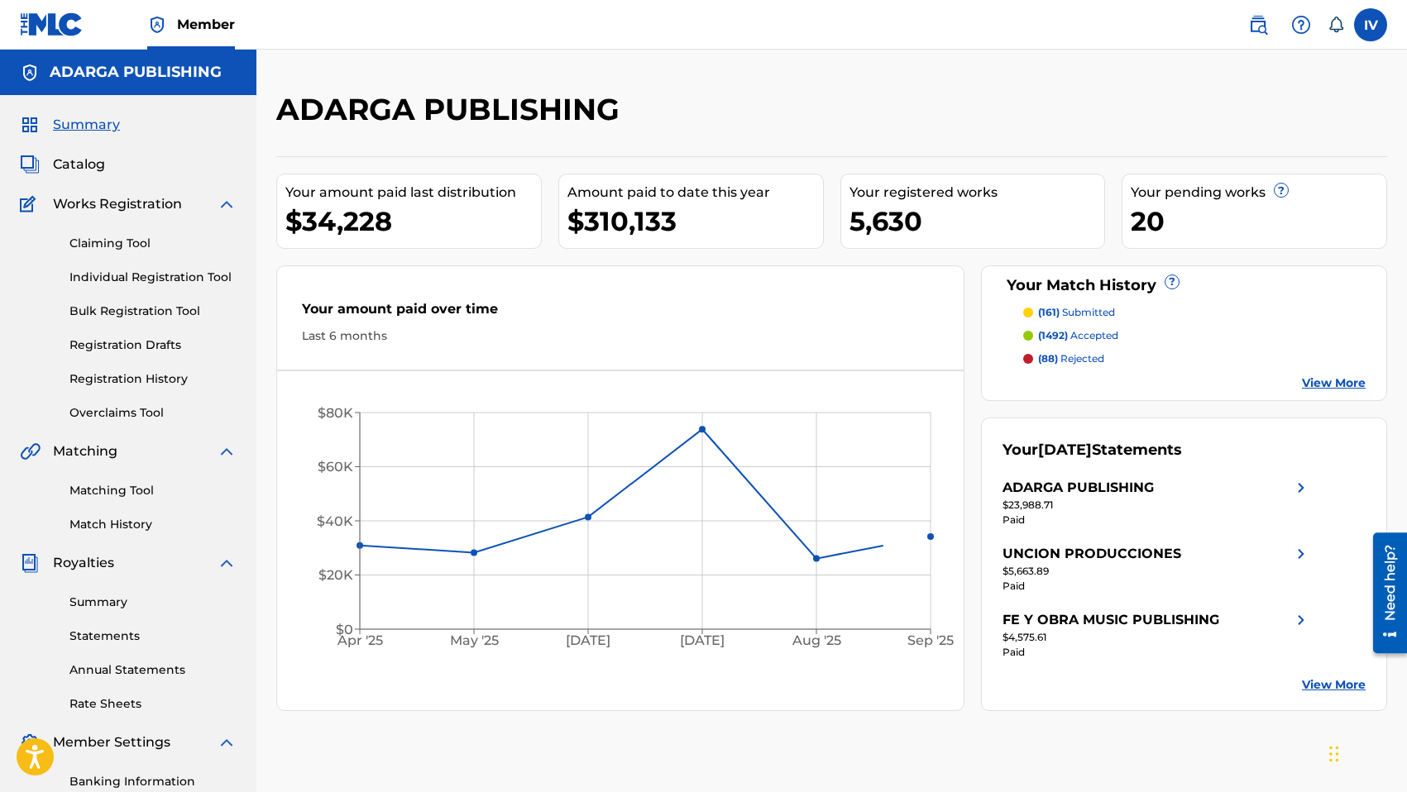
click at [93, 178] on div "Summary Catalog Works Registration Claiming Tool Individual Registration Tool B…" at bounding box center [128, 520] width 256 height 851
click at [93, 168] on span "Catalog" at bounding box center [79, 165] width 52 height 20
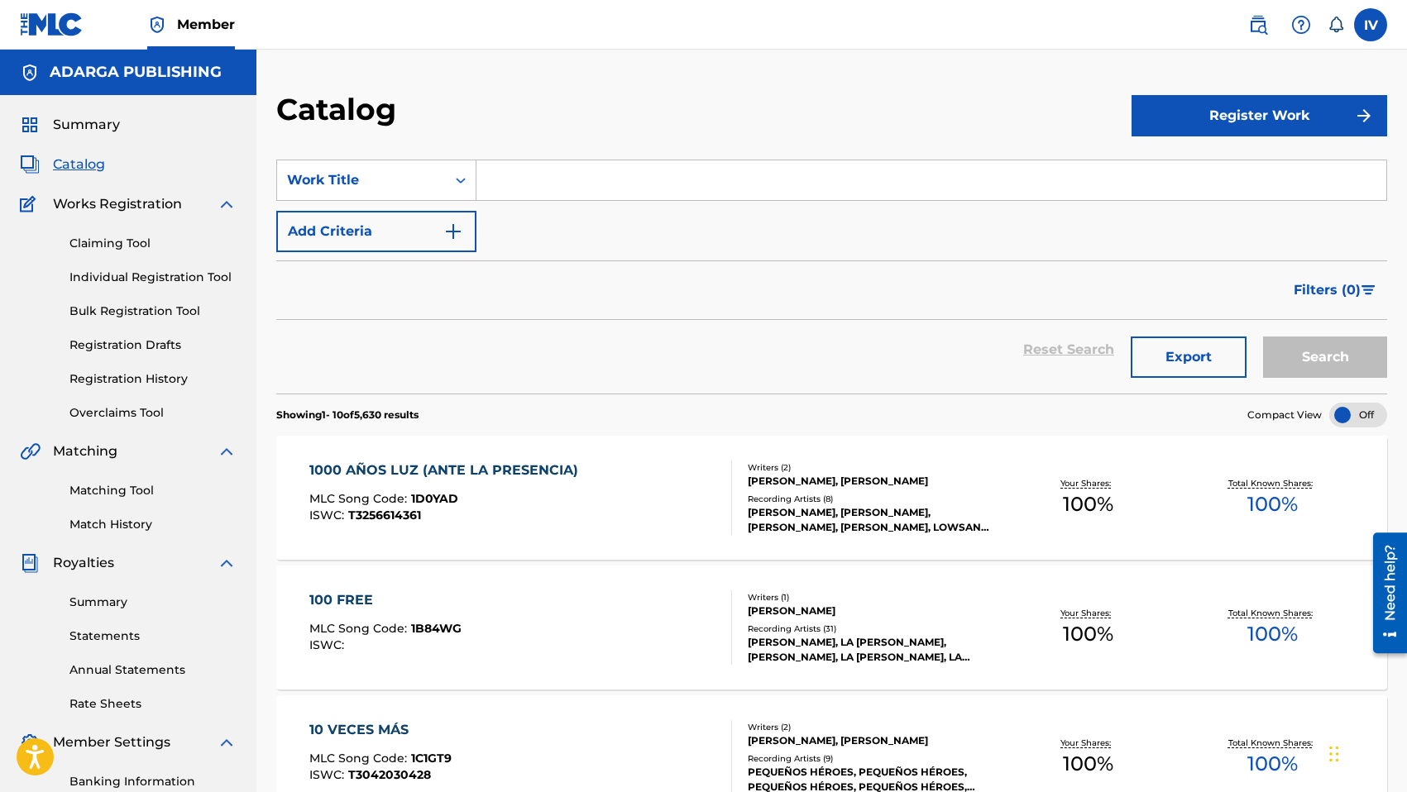
click at [541, 172] on input "Search Form" at bounding box center [931, 180] width 910 height 40
paste input "Dance Medley"
type input "Dance Medley"
click at [1263, 337] on button "Search" at bounding box center [1325, 357] width 124 height 41
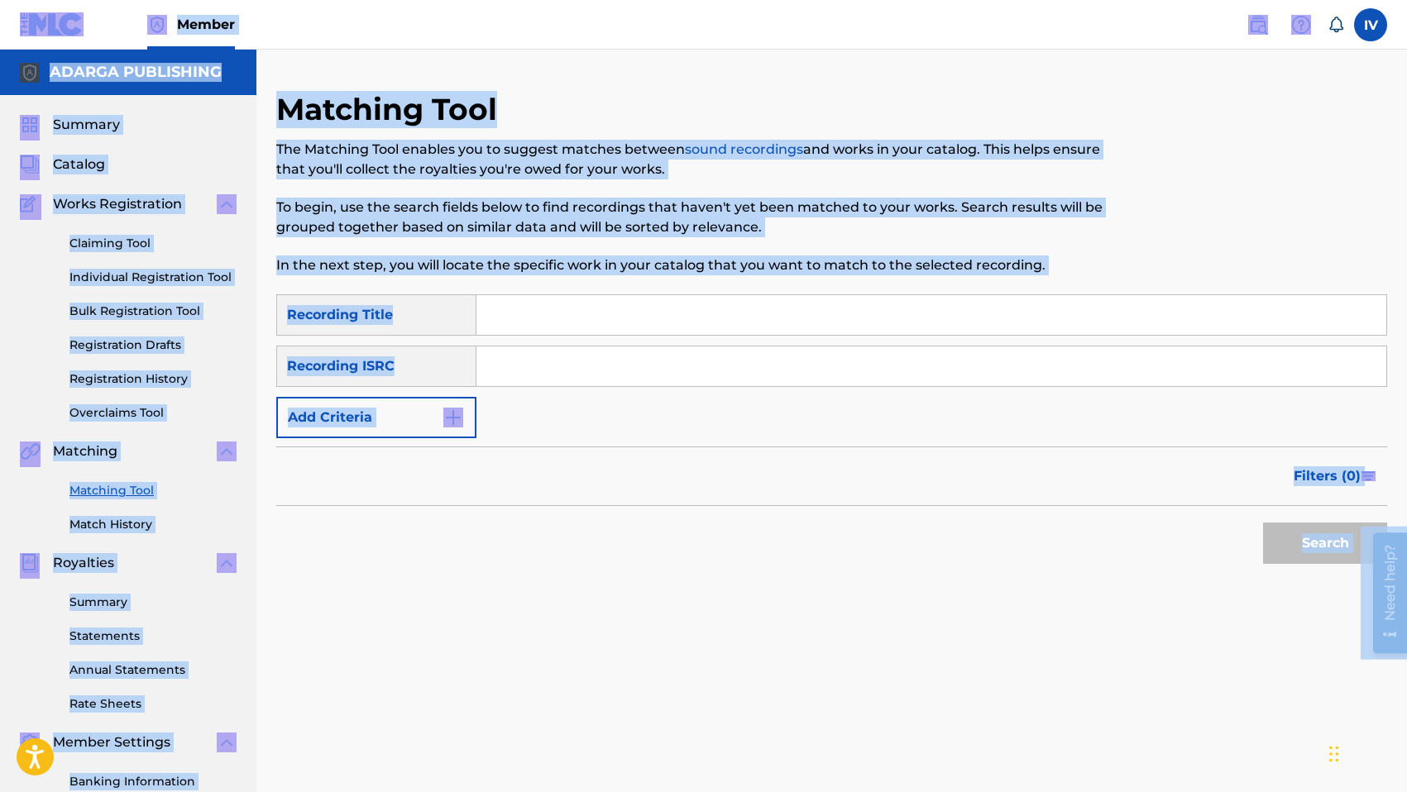
click at [528, 361] on input "Search Form" at bounding box center [931, 367] width 910 height 40
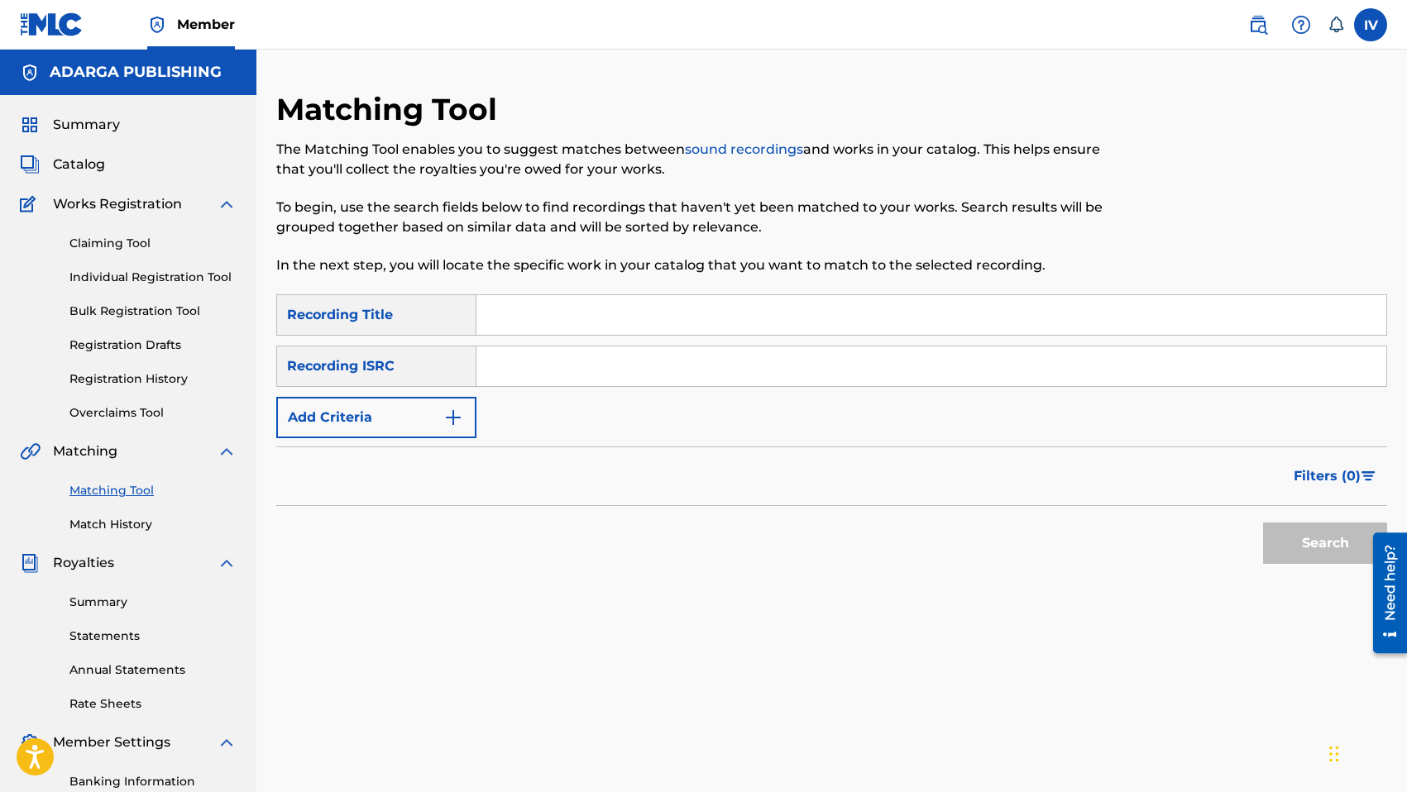
click at [528, 361] on input "Search Form" at bounding box center [931, 367] width 910 height 40
paste input "US3DF1973935"
click at [1263, 523] on button "Search" at bounding box center [1325, 543] width 124 height 41
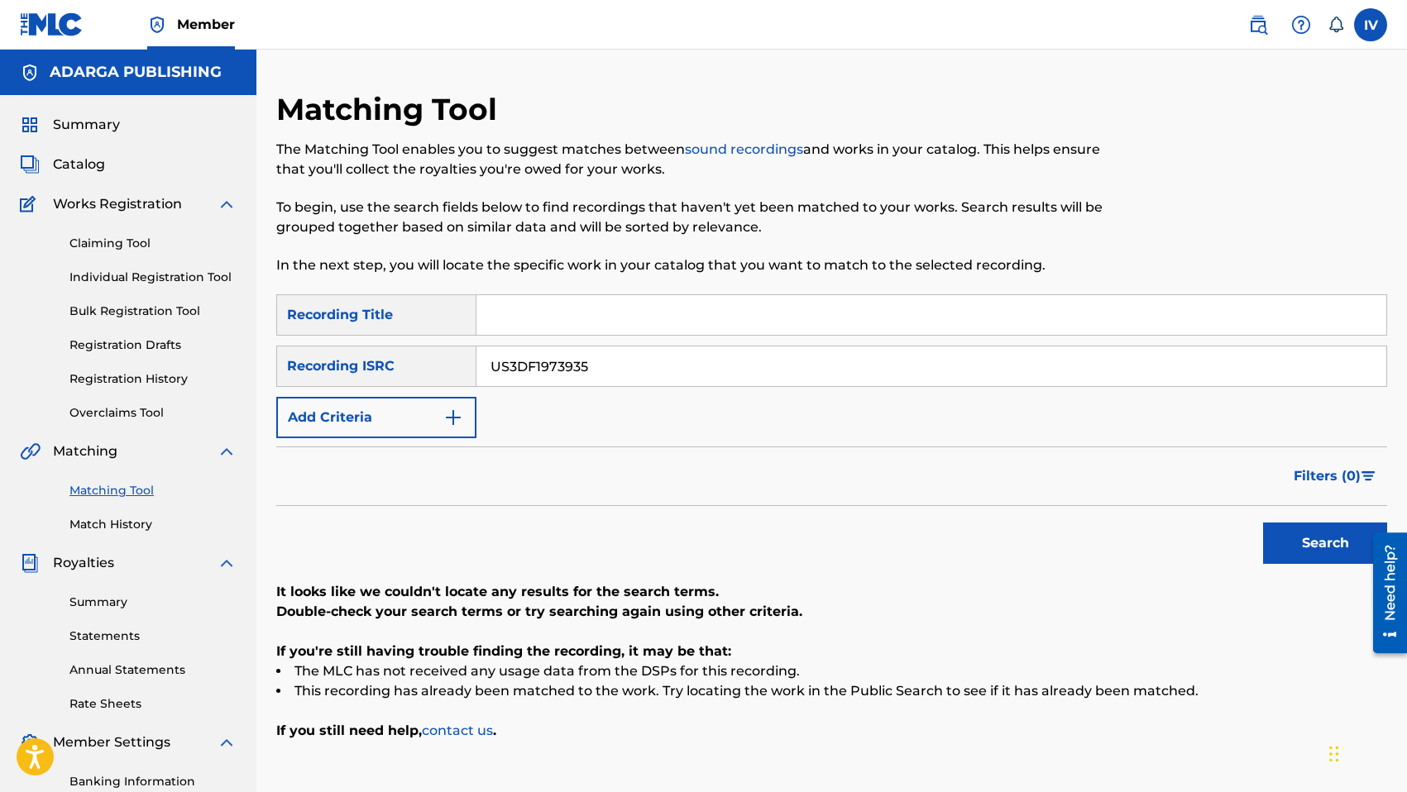
paste input "6"
click at [1263, 523] on button "Search" at bounding box center [1325, 543] width 124 height 41
paste input "41"
click at [1263, 523] on button "Search" at bounding box center [1325, 543] width 124 height 41
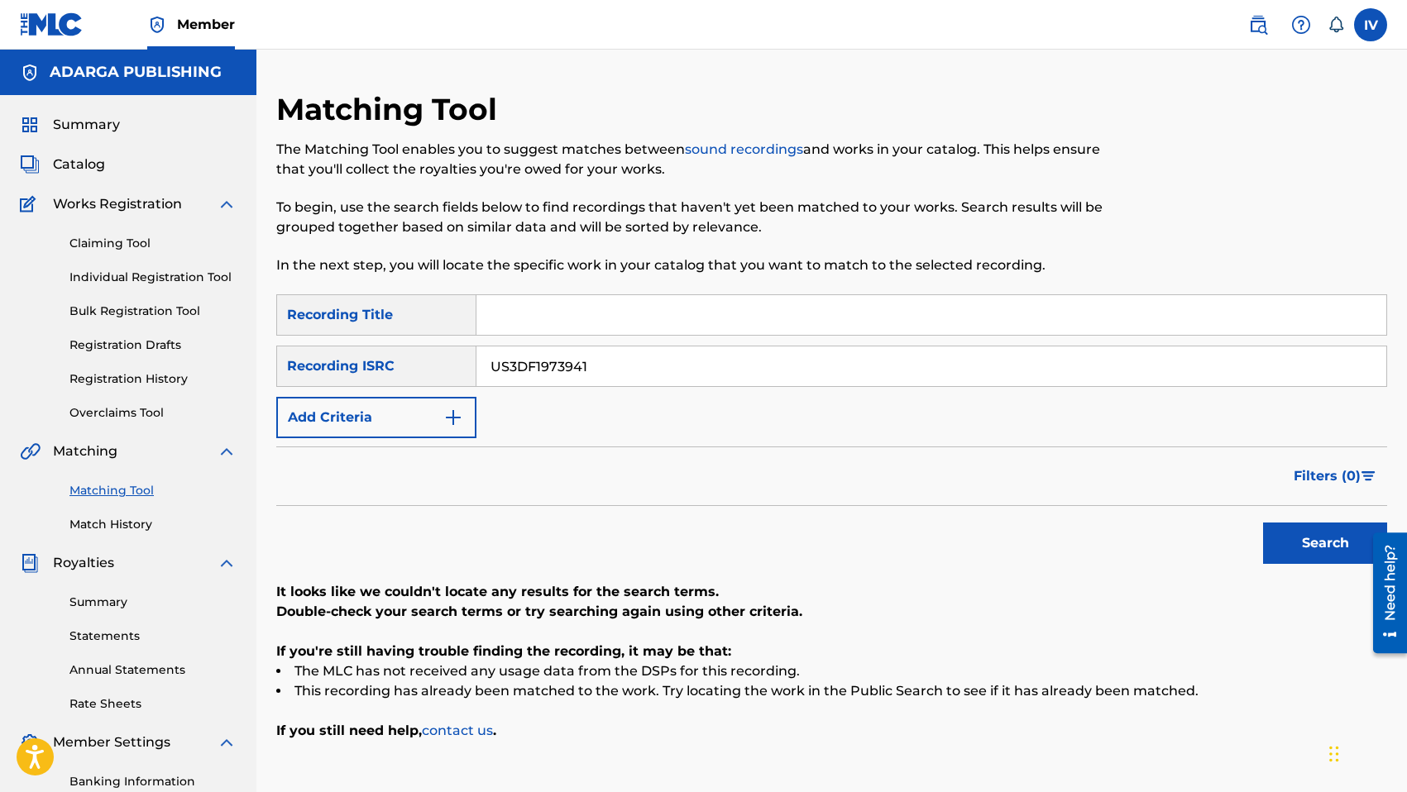
paste input "737363"
click at [1263, 523] on button "Search" at bounding box center [1325, 543] width 124 height 41
paste input "4"
click at [1263, 523] on button "Search" at bounding box center [1325, 543] width 124 height 41
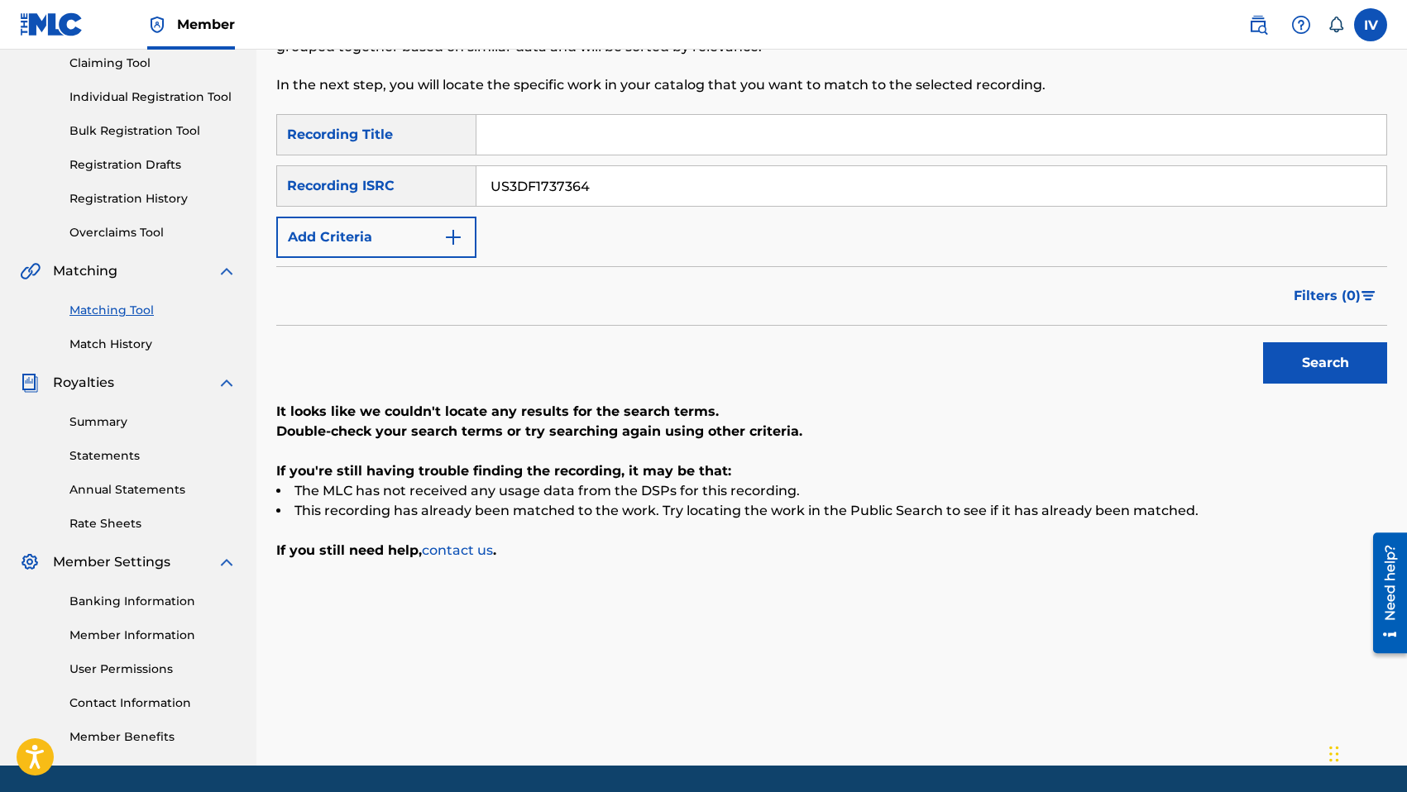
scroll to position [203, 0]
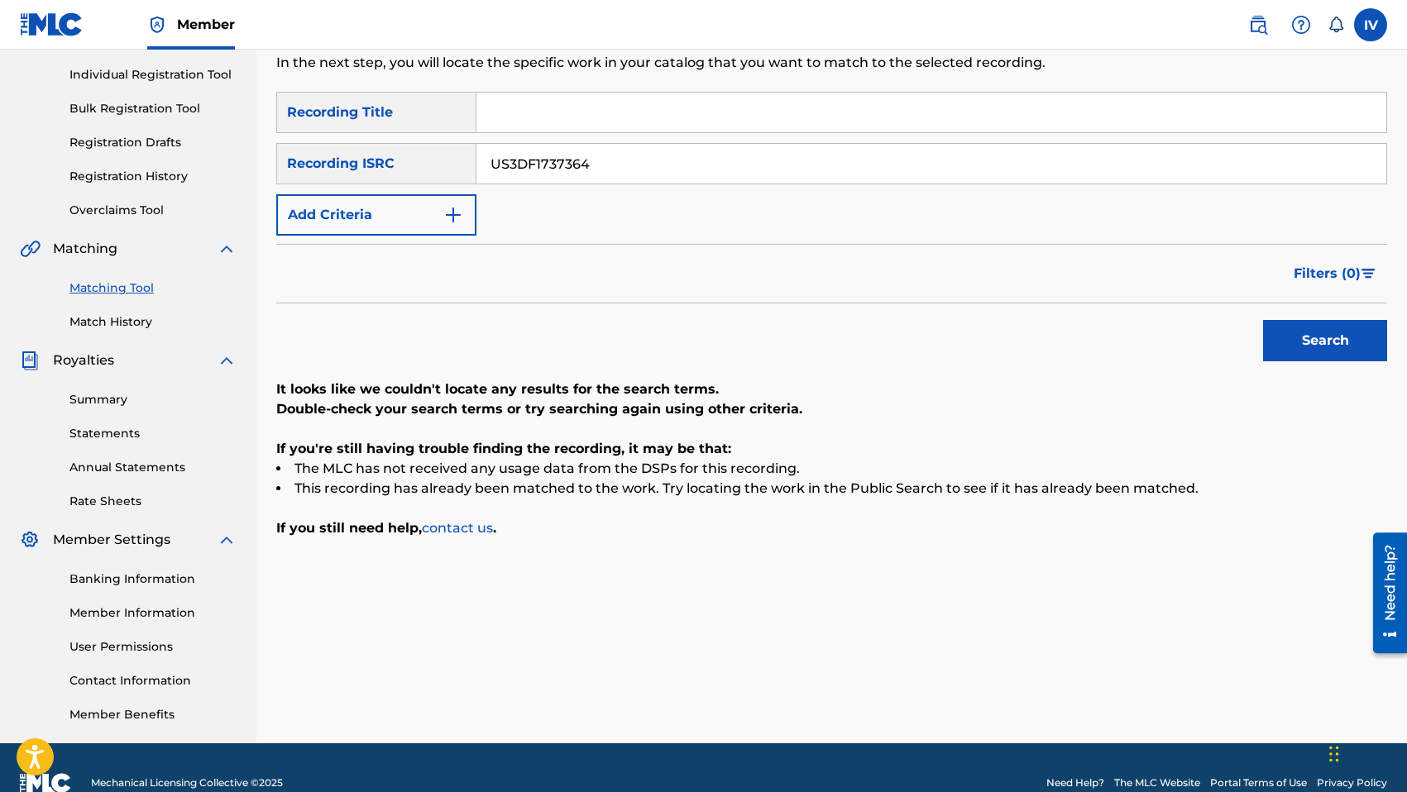
paste input "6"
click at [1263, 320] on button "Search" at bounding box center [1325, 340] width 124 height 41
paste input "08850"
click at [1263, 320] on button "Search" at bounding box center [1325, 340] width 124 height 41
paste input "37368"
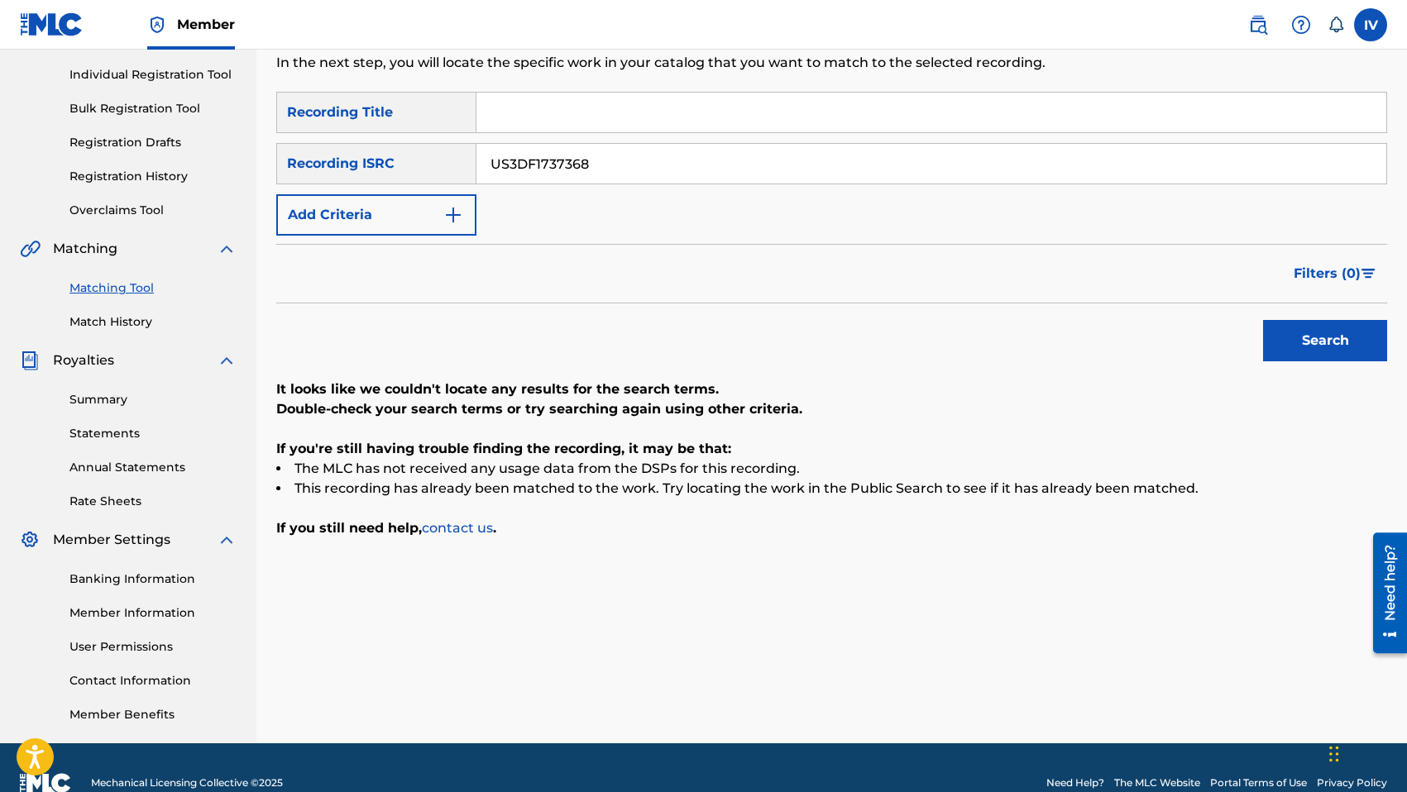
click at [1263, 320] on button "Search" at bounding box center [1325, 340] width 124 height 41
paste input "9"
click at [1263, 320] on button "Search" at bounding box center [1325, 340] width 124 height 41
paste input "70"
click at [1263, 320] on button "Search" at bounding box center [1325, 340] width 124 height 41
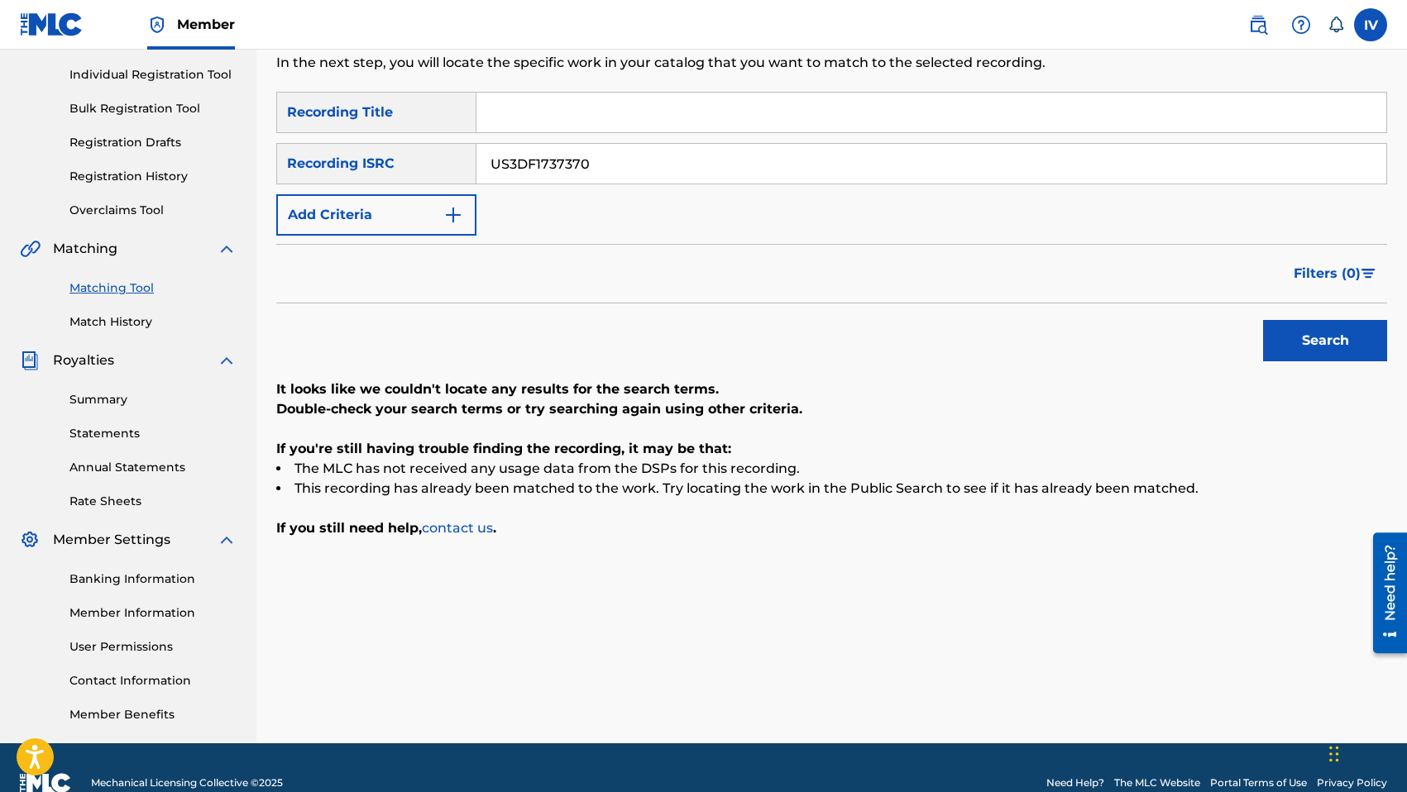
paste input "1"
click at [1263, 320] on button "Search" at bounding box center [1325, 340] width 124 height 41
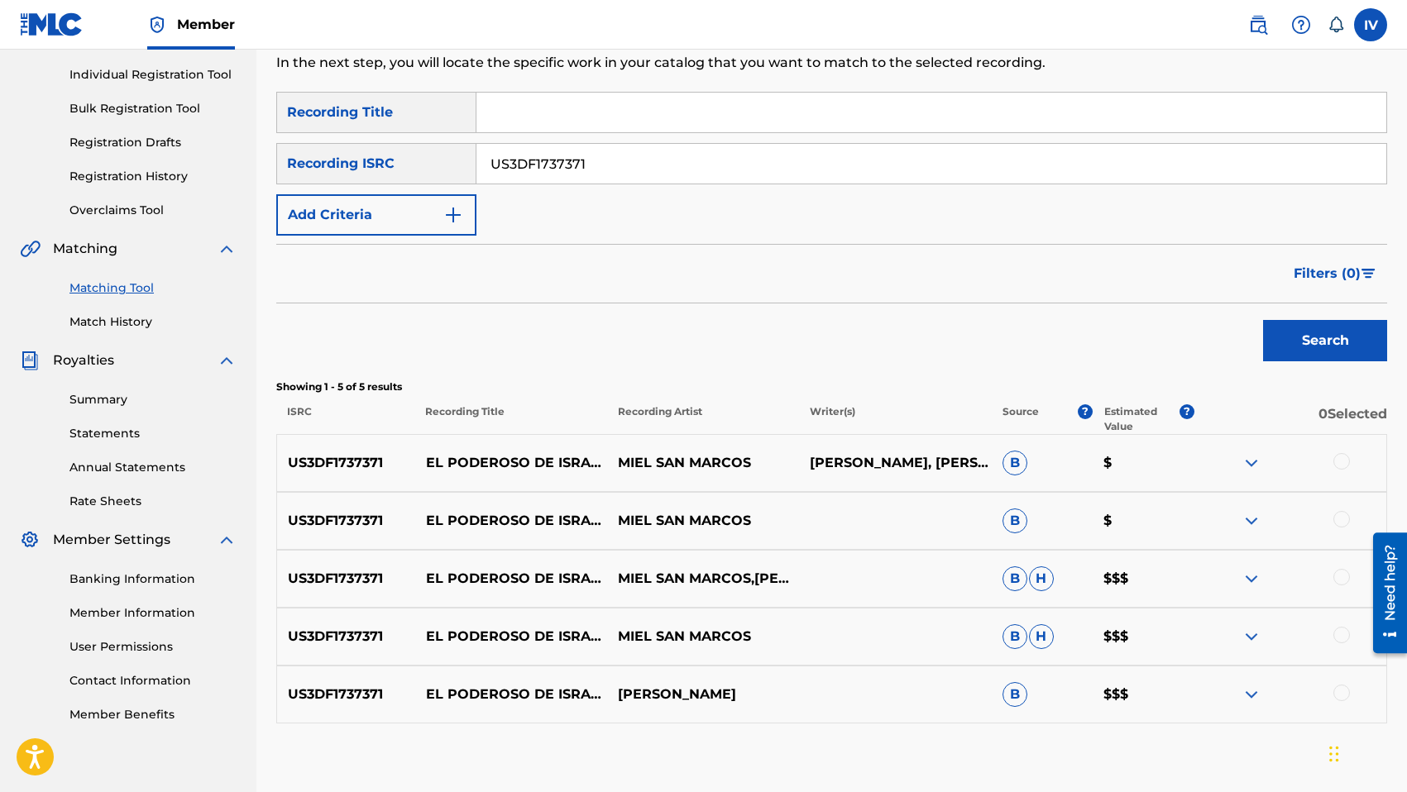
paste input "2"
click at [1263, 320] on button "Search" at bounding box center [1325, 340] width 124 height 41
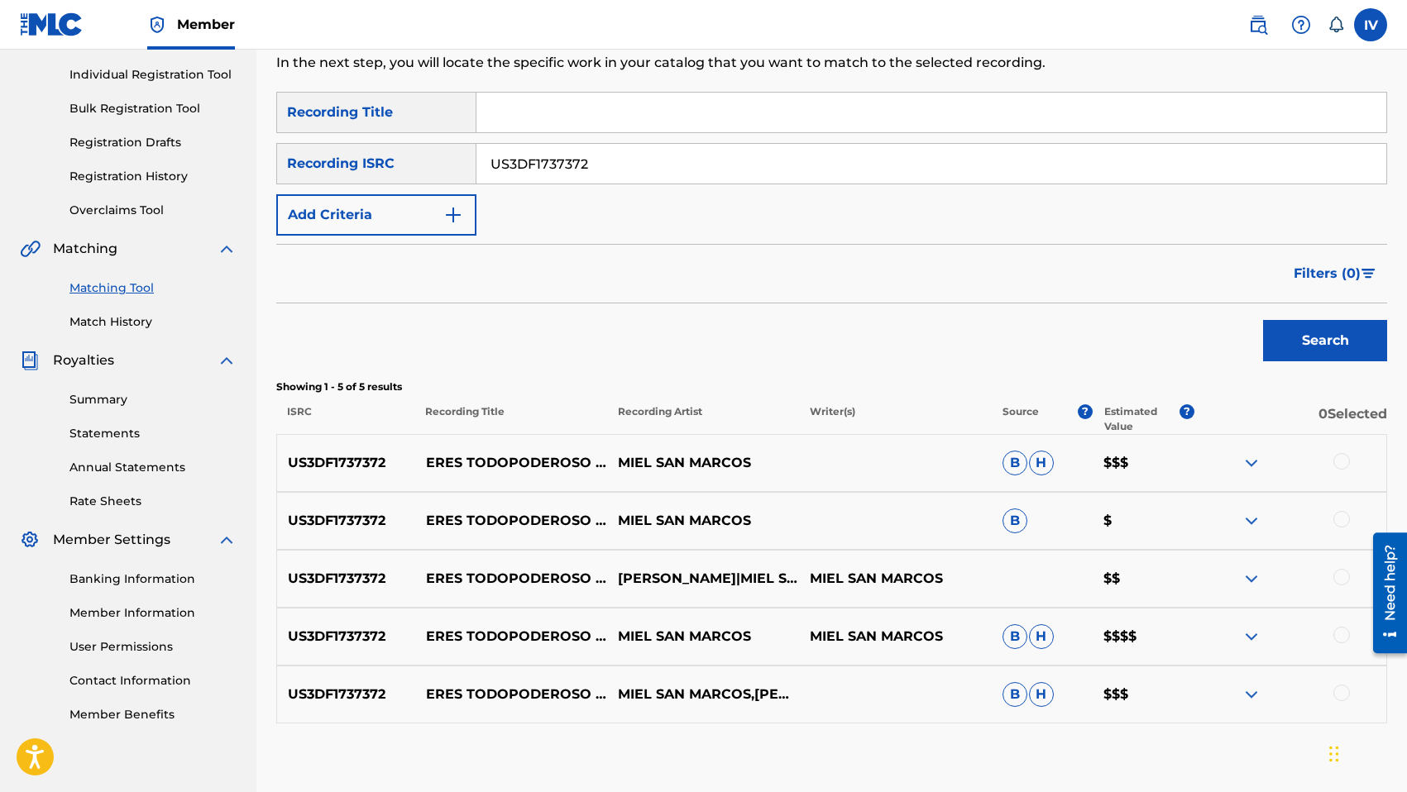
paste input "3"
click at [1263, 320] on button "Search" at bounding box center [1325, 340] width 124 height 41
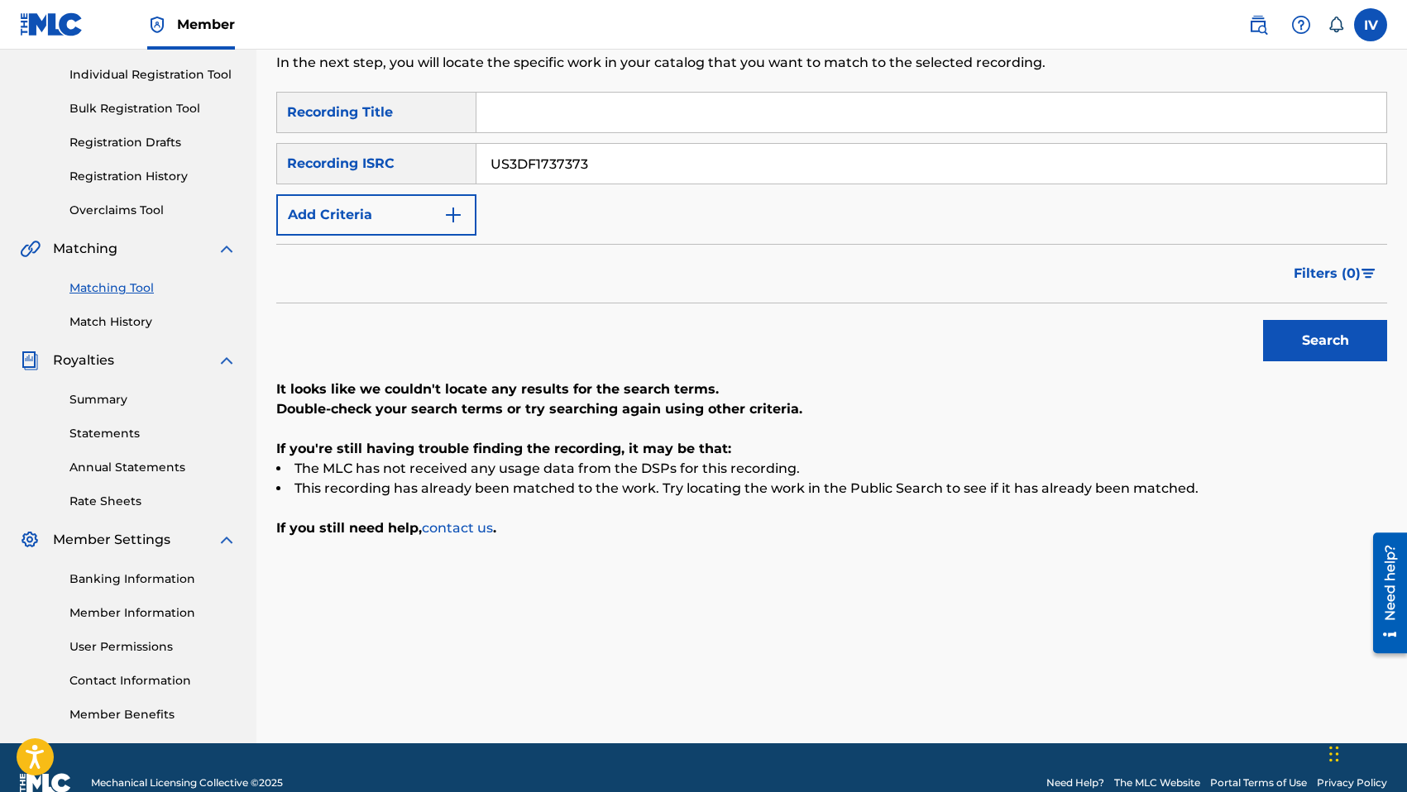
paste input "4"
click at [1263, 320] on button "Search" at bounding box center [1325, 340] width 124 height 41
paste input "5"
type input "US3DF1737375"
click at [1263, 320] on button "Search" at bounding box center [1325, 340] width 124 height 41
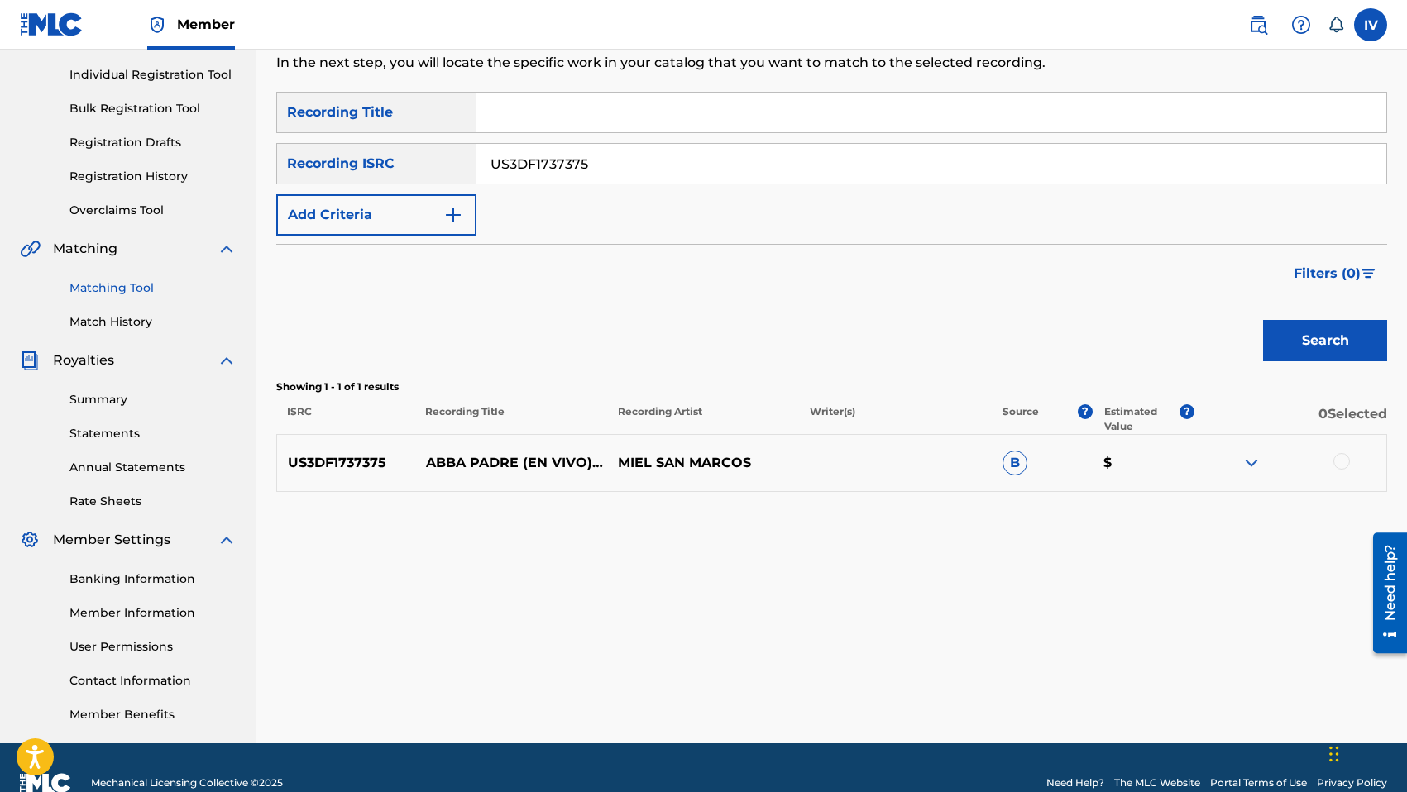
click at [1341, 466] on div at bounding box center [1341, 461] width 17 height 17
click at [1106, 625] on div "Matching Tool The Matching Tool enables you to suggest matches between sound re…" at bounding box center [831, 315] width 1111 height 855
click at [1109, 642] on button "Match 1 Group" at bounding box center [1162, 657] width 183 height 41
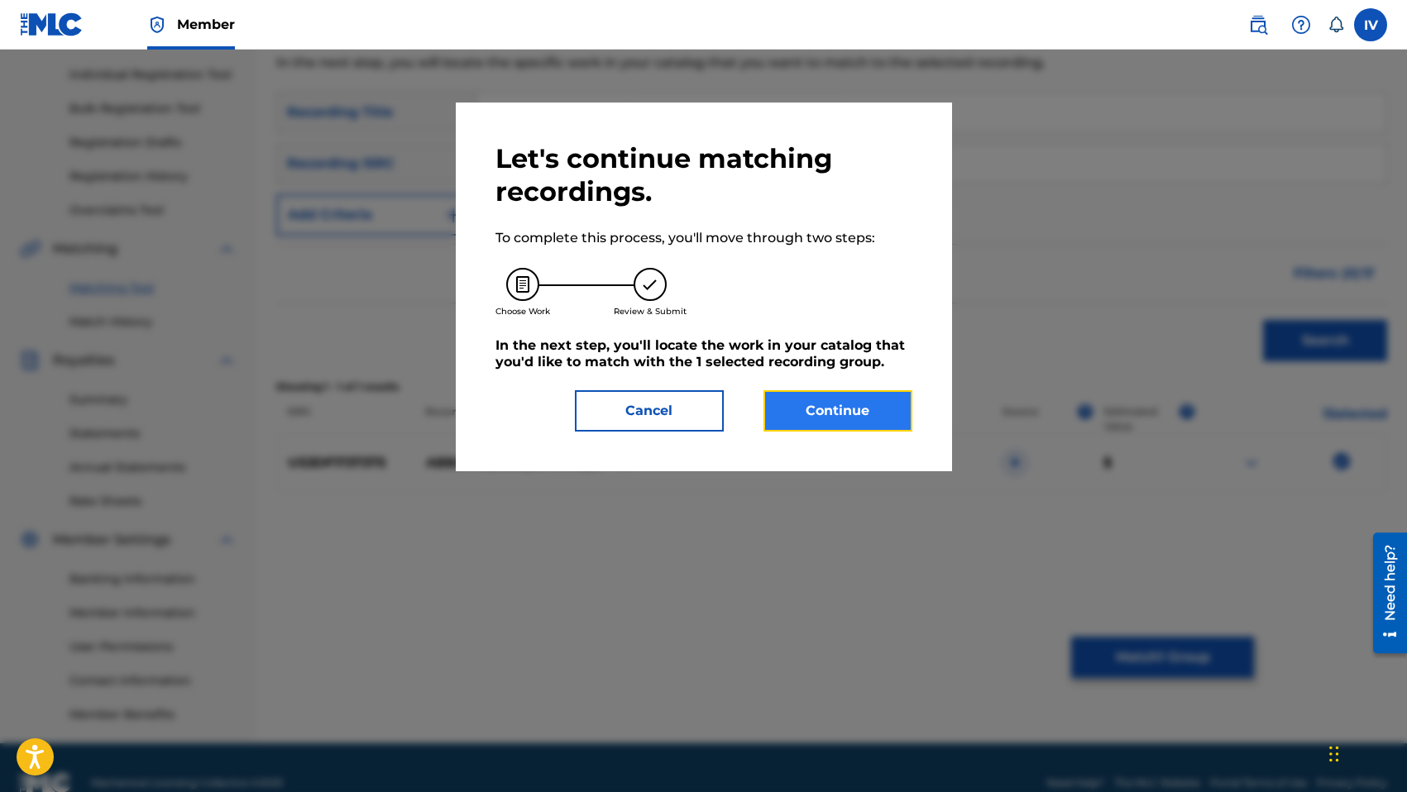
click at [803, 394] on button "Continue" at bounding box center [837, 410] width 149 height 41
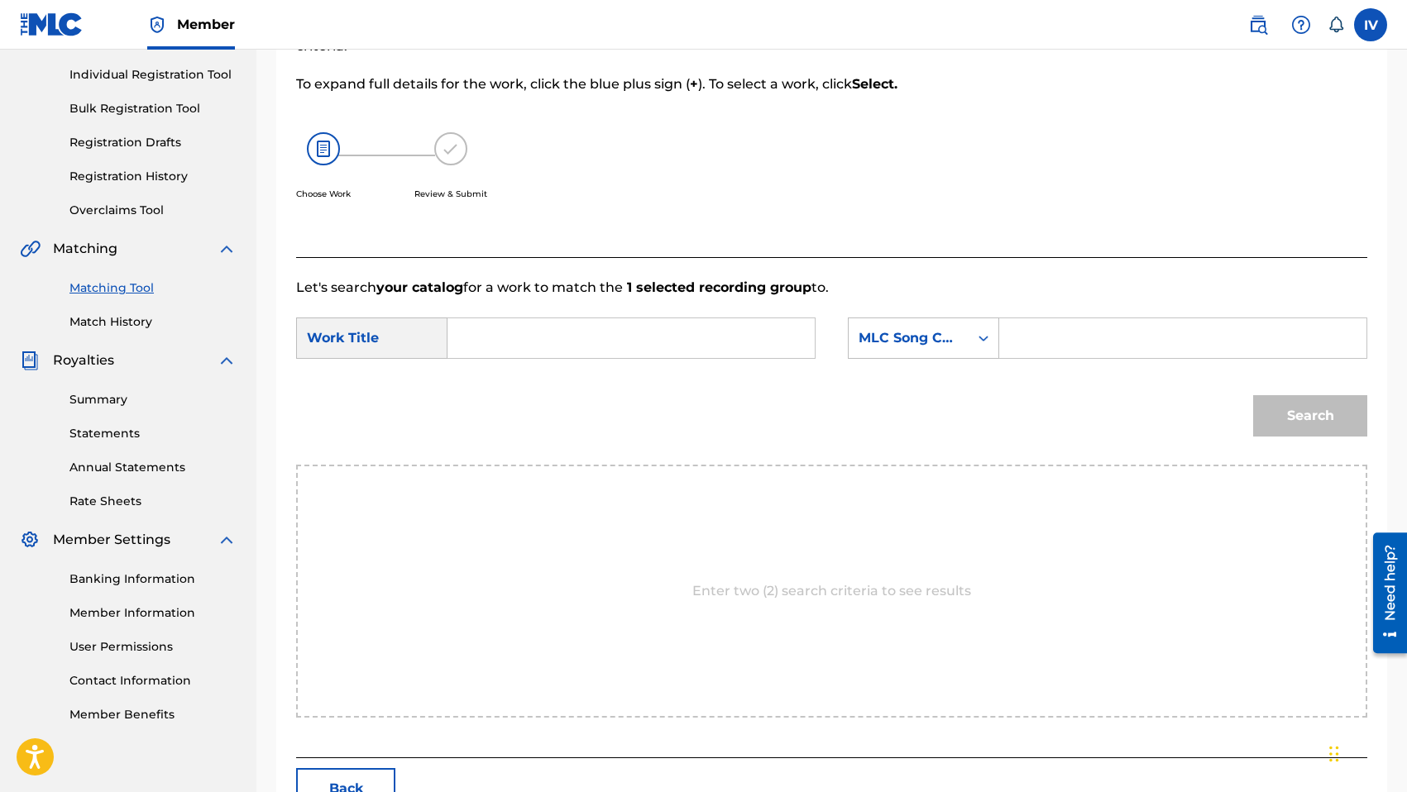
click at [638, 327] on input "Search Form" at bounding box center [630, 338] width 339 height 40
type input "abba padre"
click at [897, 319] on div "MLC Song Code" at bounding box center [923, 338] width 151 height 41
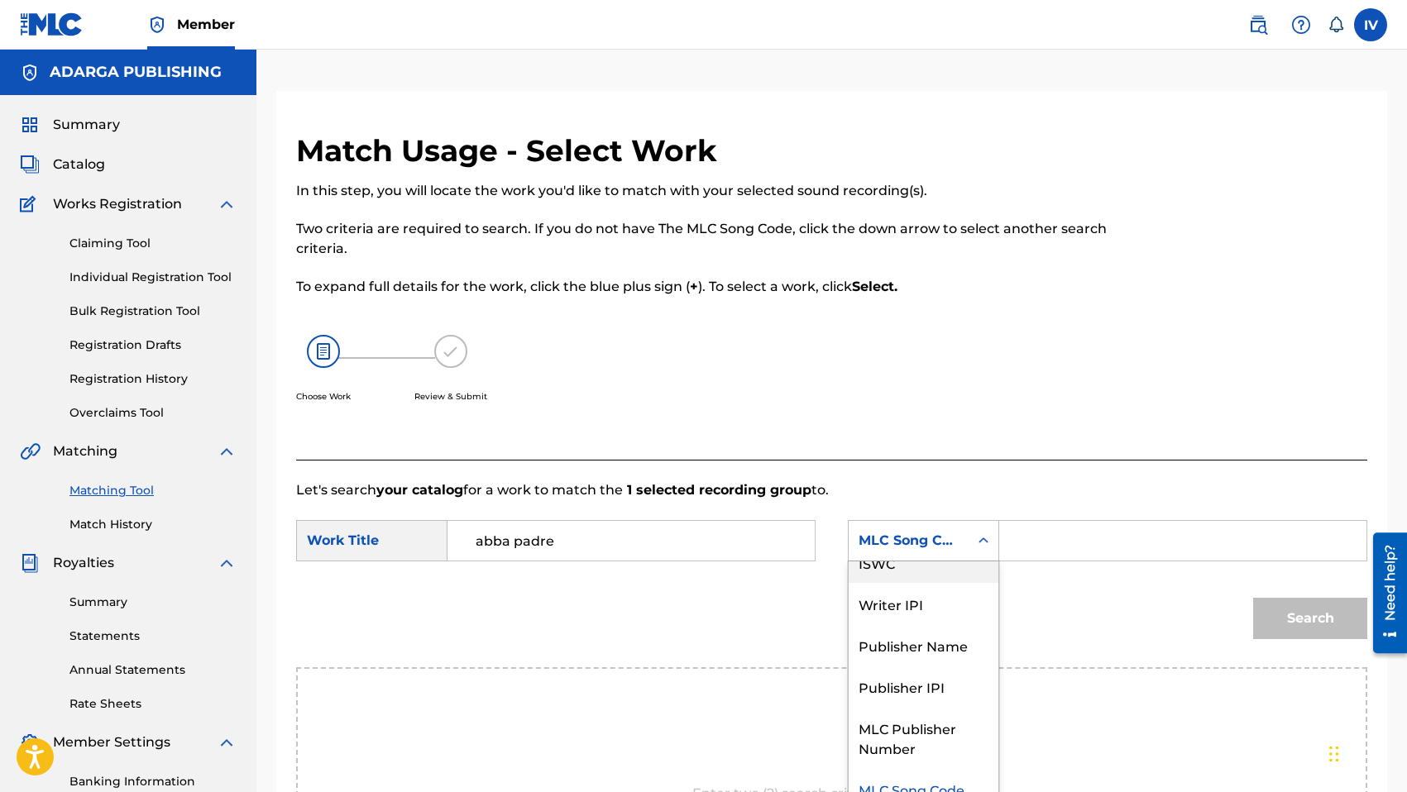
scroll to position [0, 0]
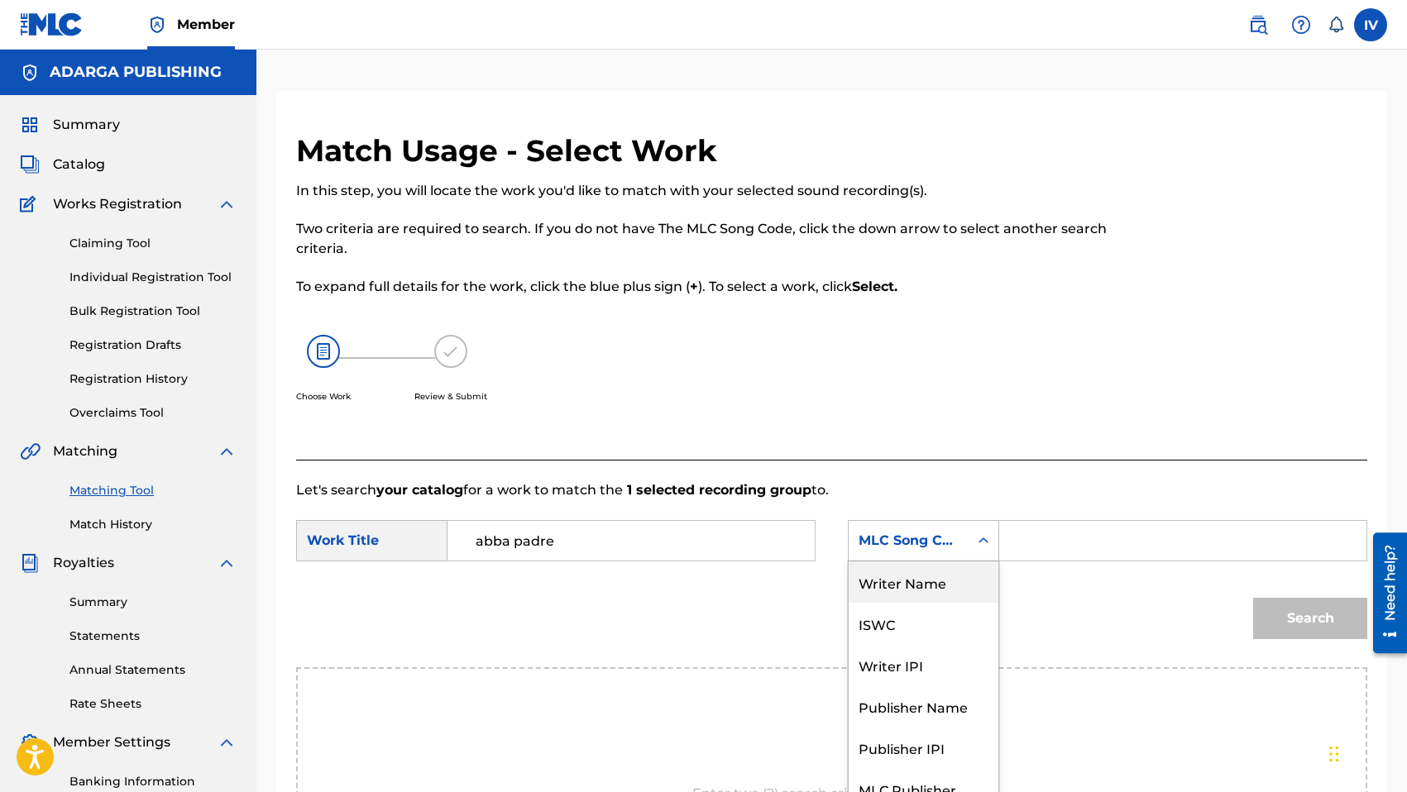
click at [898, 602] on div "Writer Name ISWC Writer IPI Publisher Name Publisher IPI MLC Publisher Number M…" at bounding box center [923, 686] width 150 height 248
click at [1068, 548] on input "Search Form" at bounding box center [1182, 541] width 339 height 40
click at [936, 552] on div "MLC Song Code" at bounding box center [923, 540] width 151 height 41
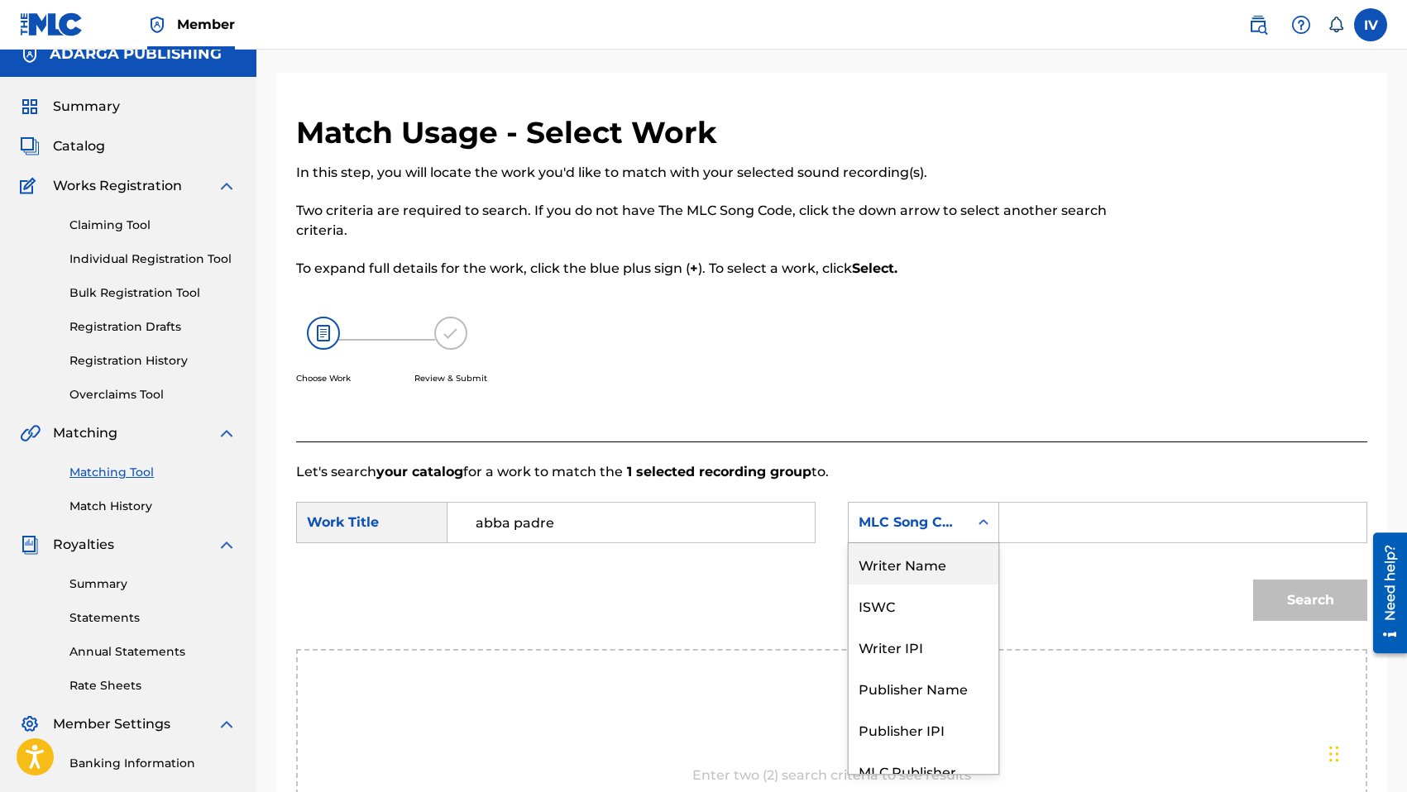
click at [920, 557] on div "Writer Name" at bounding box center [923, 563] width 150 height 41
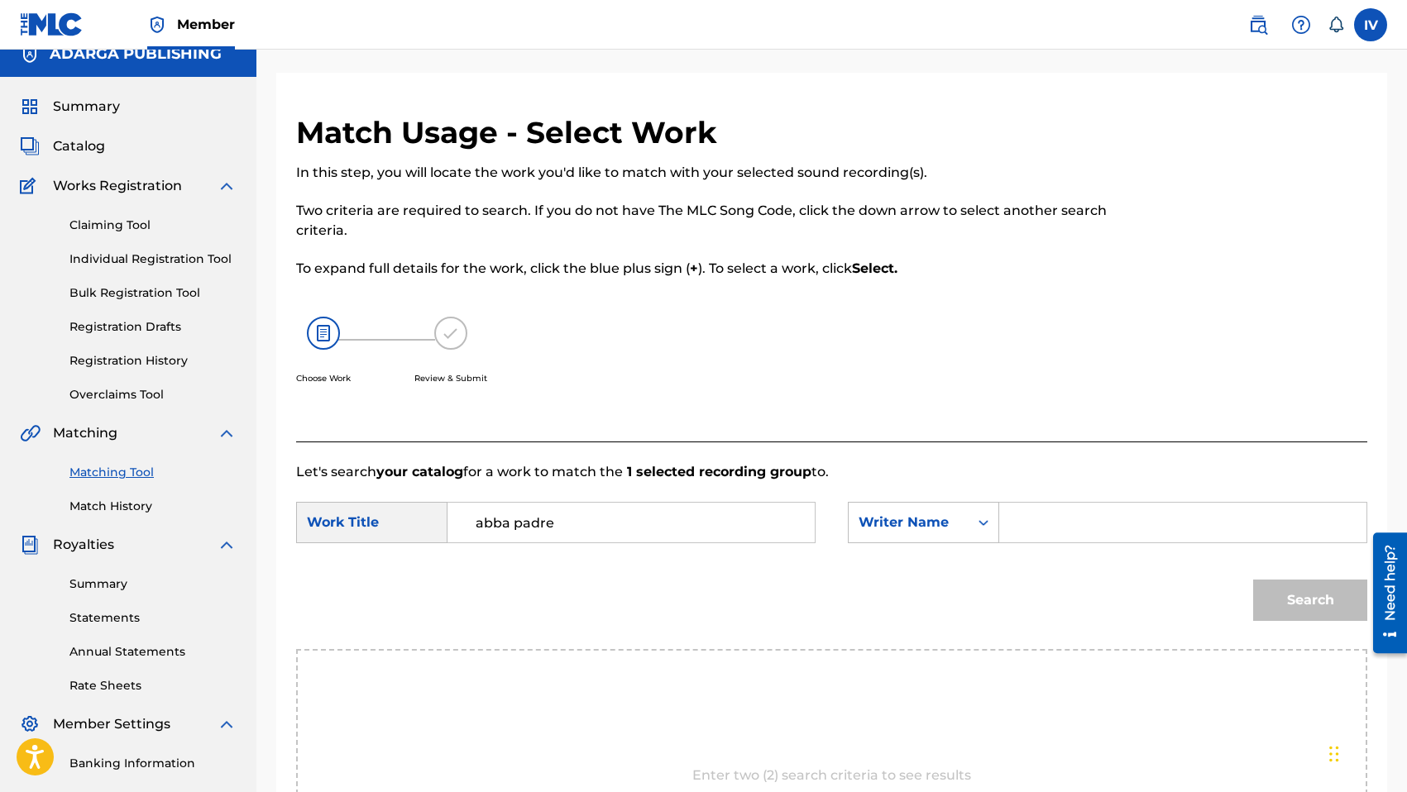
click at [1056, 529] on input "Search Form" at bounding box center [1182, 523] width 339 height 40
type input "morales"
click at [1253, 580] on button "Search" at bounding box center [1310, 600] width 114 height 41
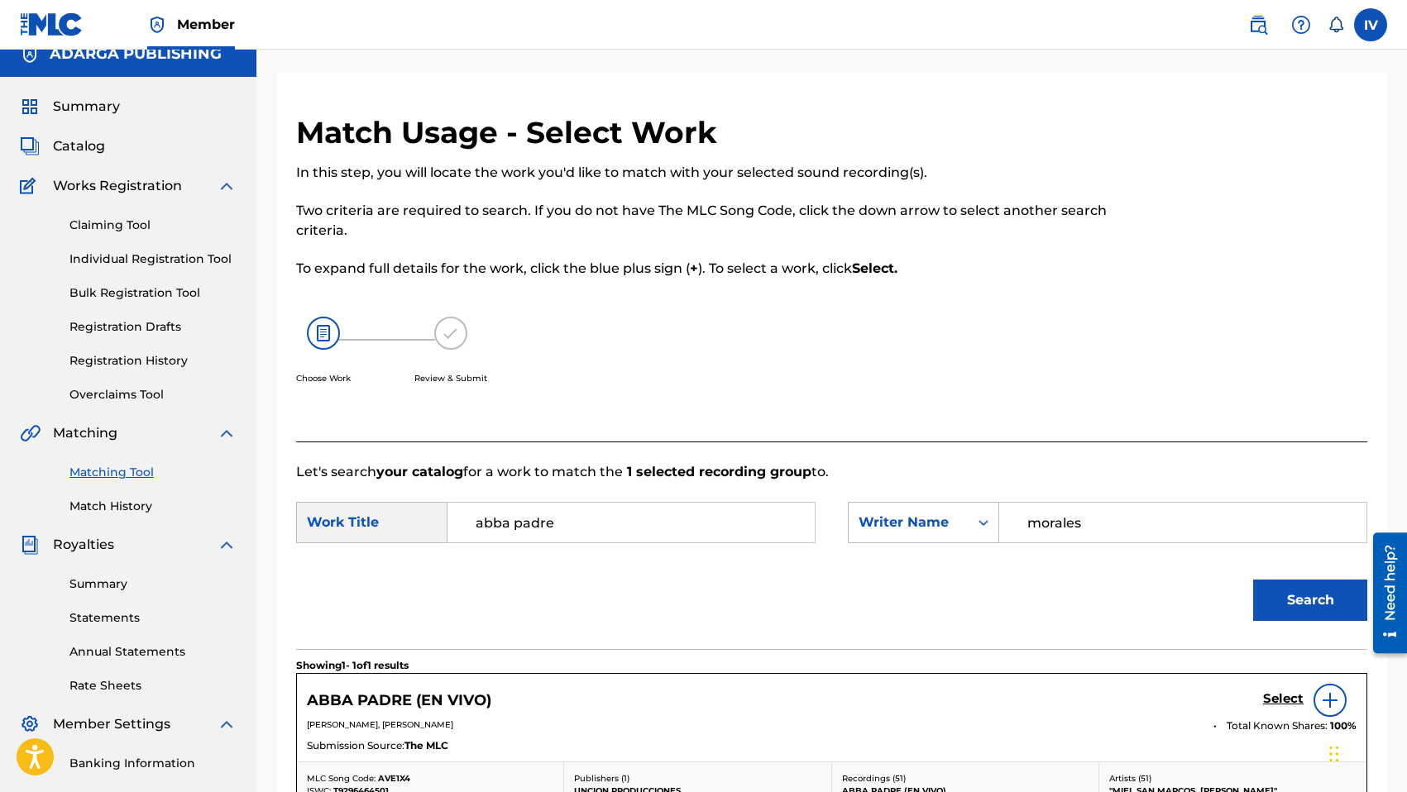
scroll to position [260, 0]
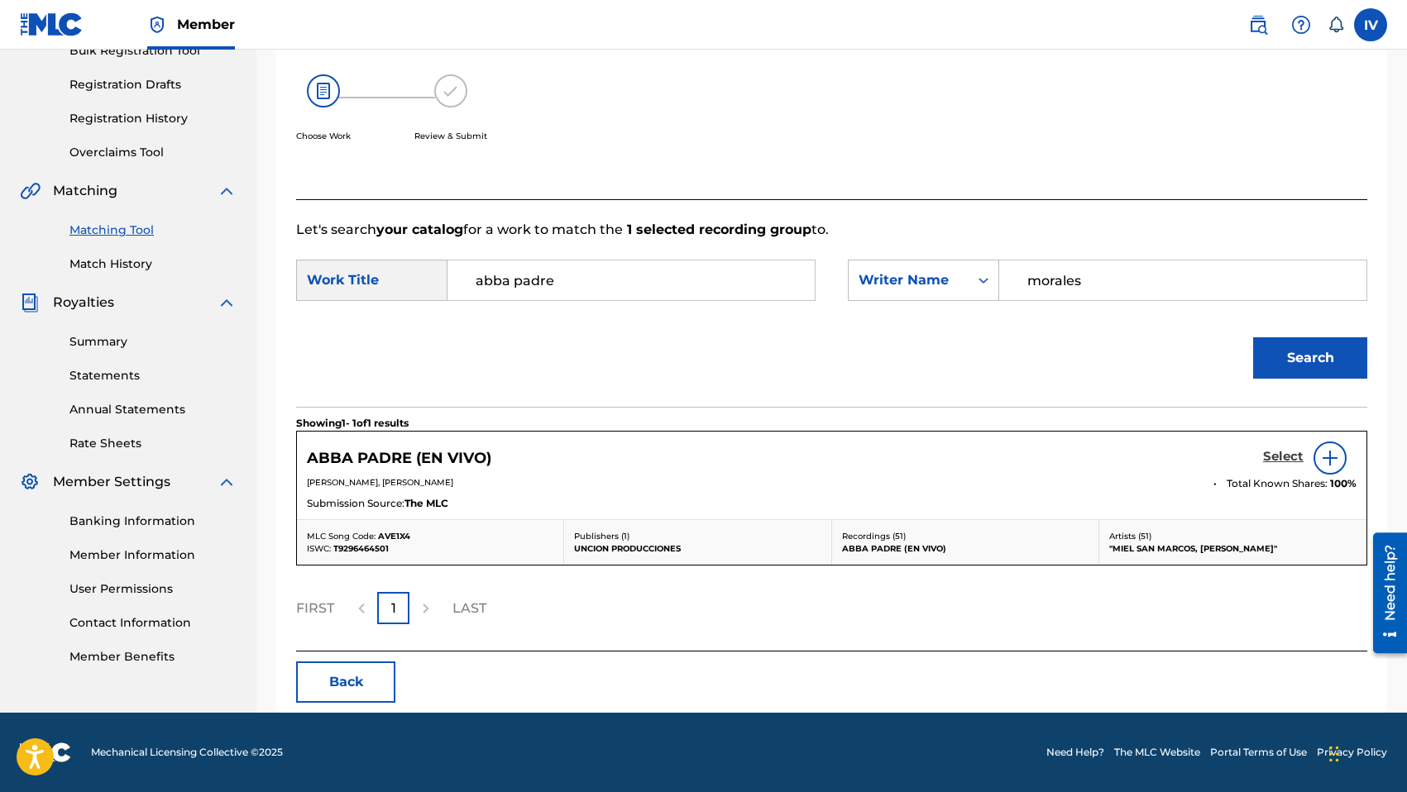
click at [1280, 463] on h5 "Select" at bounding box center [1283, 457] width 41 height 16
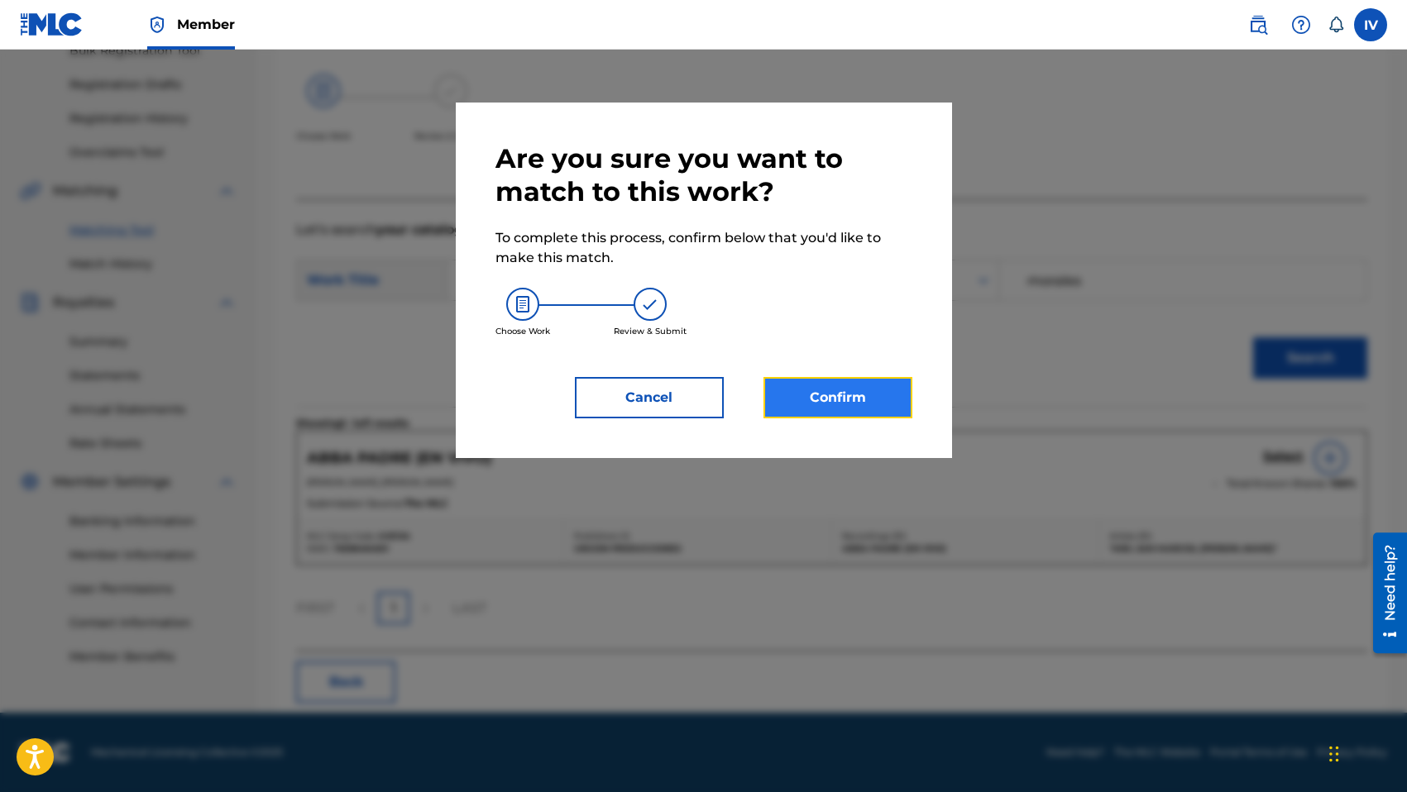
click at [833, 394] on button "Confirm" at bounding box center [837, 397] width 149 height 41
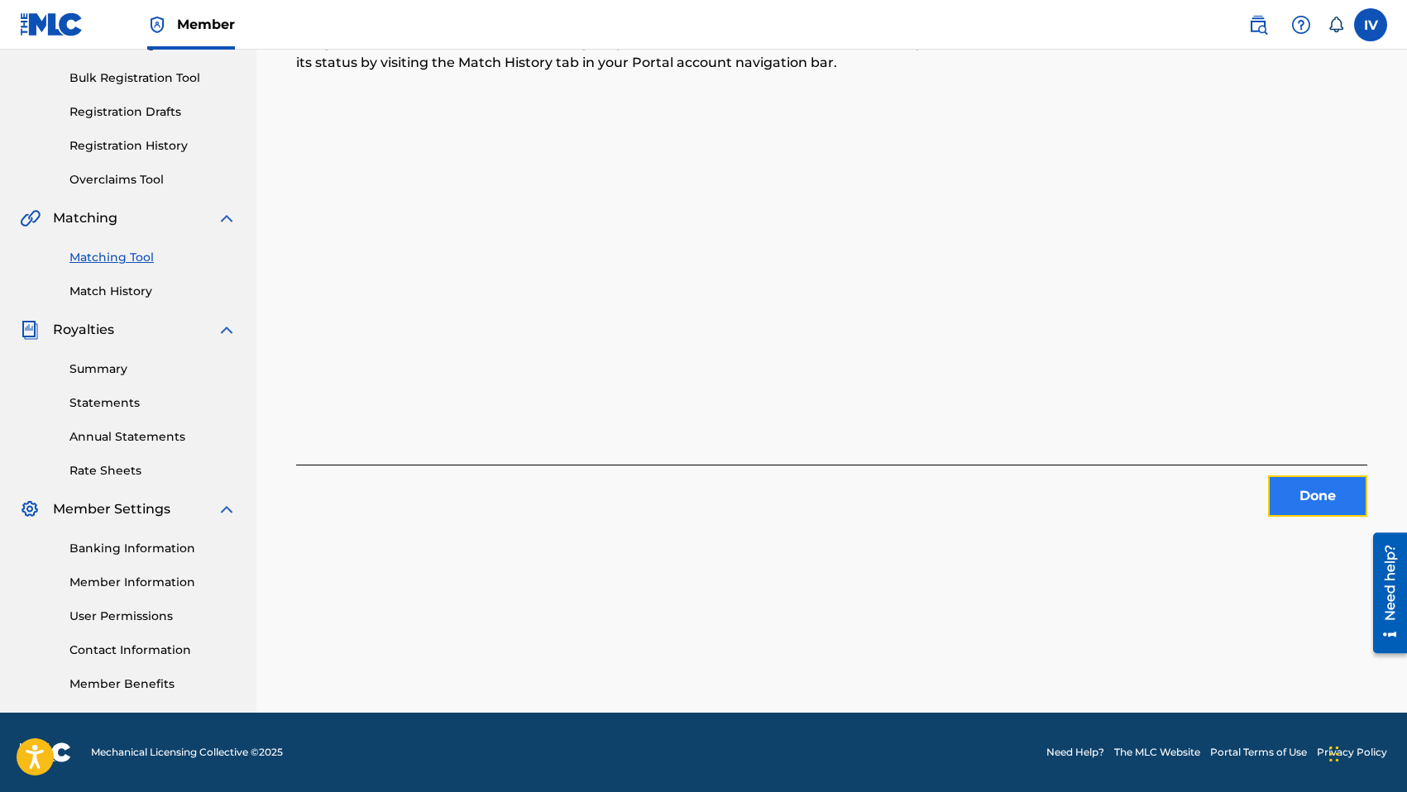
click at [1292, 490] on button "Done" at bounding box center [1317, 496] width 99 height 41
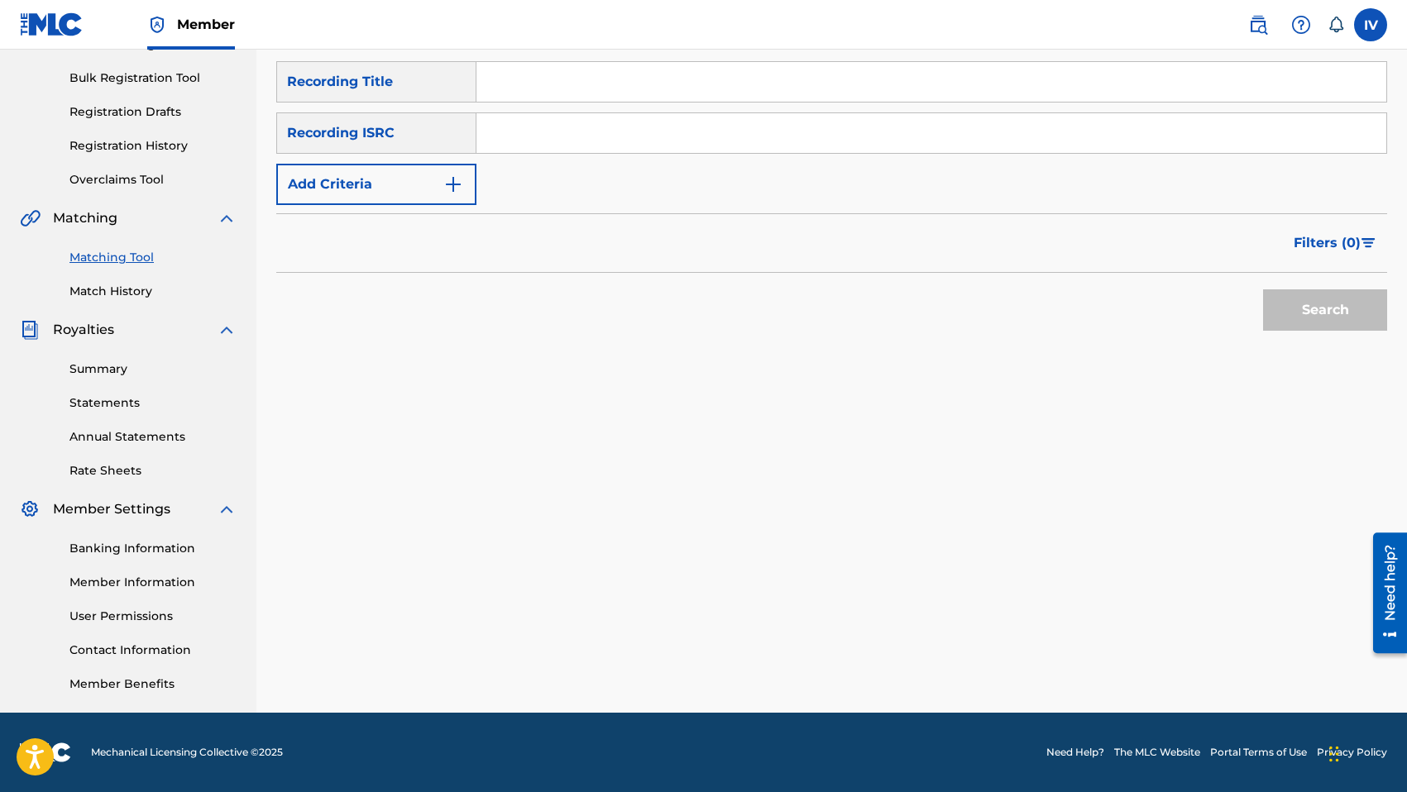
click at [662, 131] on input "Search Form" at bounding box center [931, 133] width 910 height 40
paste input "US3DF1737376"
click at [1263, 289] on button "Search" at bounding box center [1325, 309] width 124 height 41
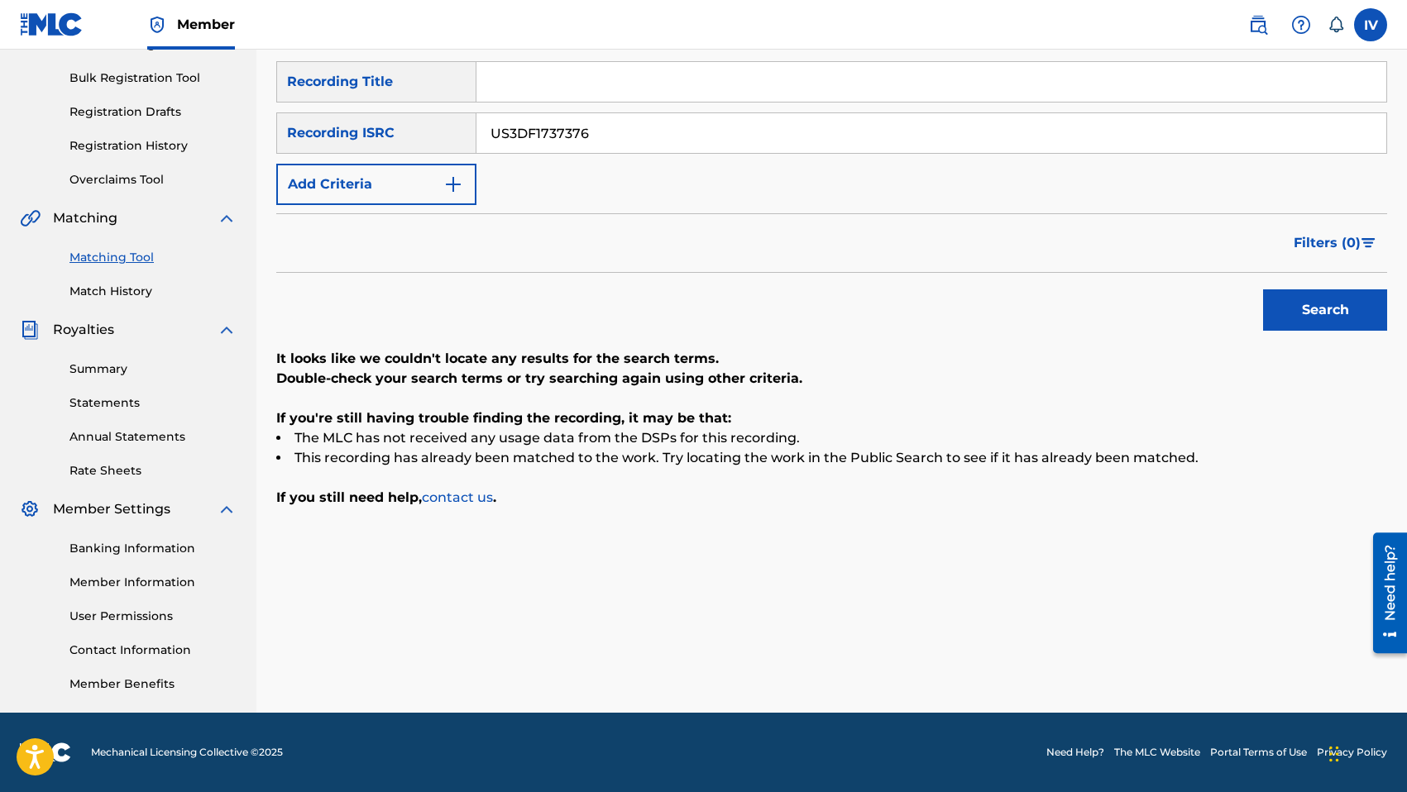
paste input "7"
click at [1263, 289] on button "Search" at bounding box center [1325, 309] width 124 height 41
paste input "8"
click at [1263, 289] on button "Search" at bounding box center [1325, 309] width 124 height 41
paste input "9"
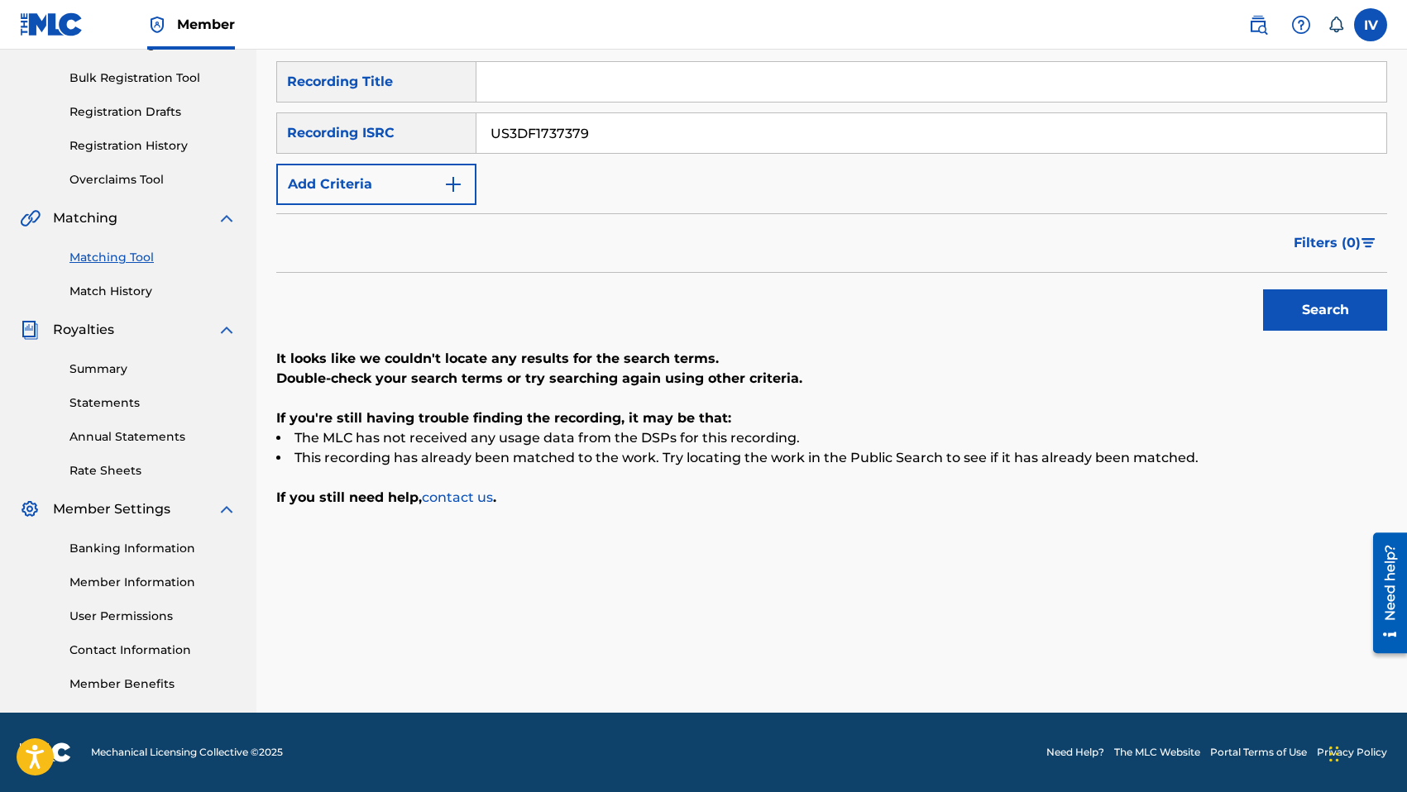
click at [1263, 289] on button "Search" at bounding box center [1325, 309] width 124 height 41
paste input "80"
click at [1263, 289] on button "Search" at bounding box center [1325, 309] width 124 height 41
paste input "1"
click at [1263, 289] on button "Search" at bounding box center [1325, 309] width 124 height 41
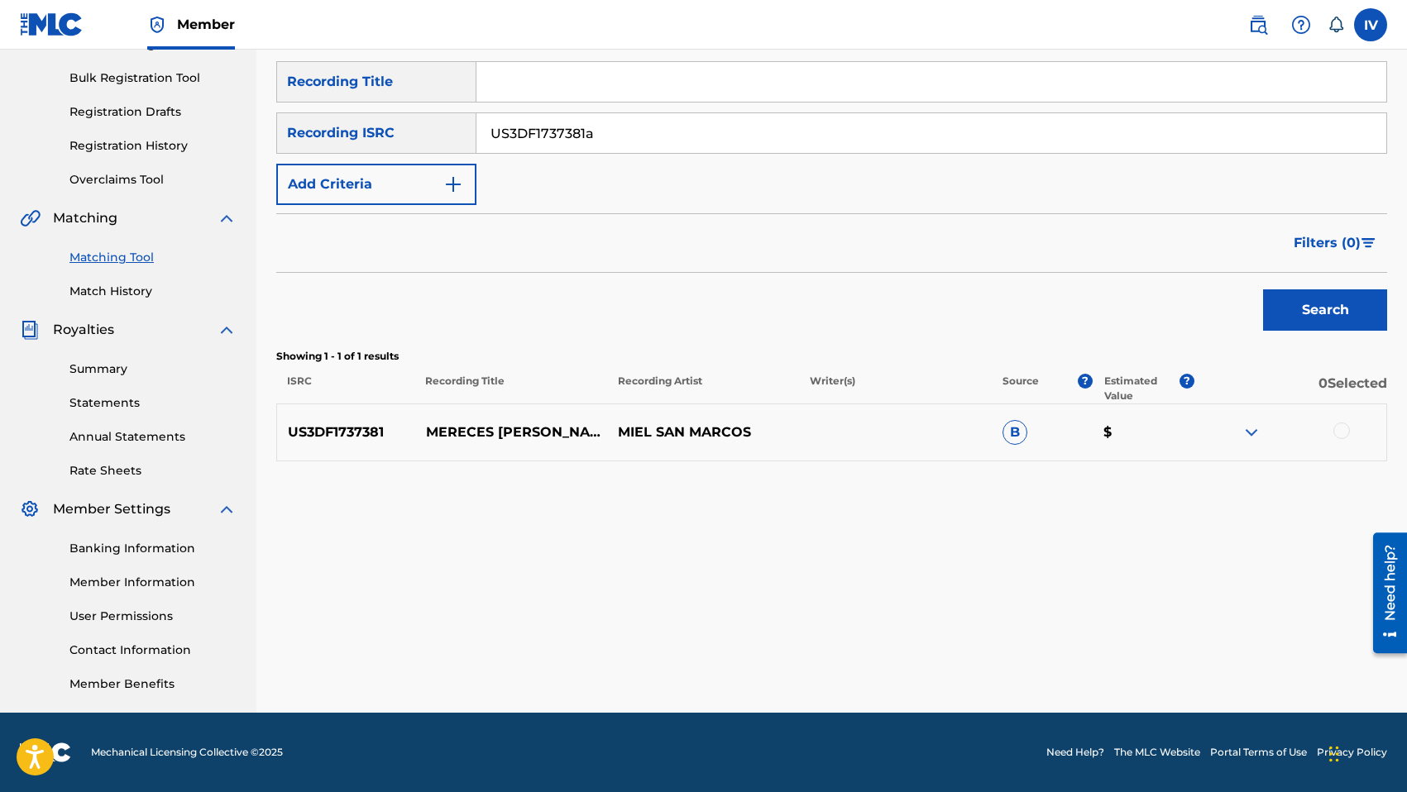
paste input "US3DF1737382"
click at [1263, 289] on button "Search" at bounding box center [1325, 309] width 124 height 41
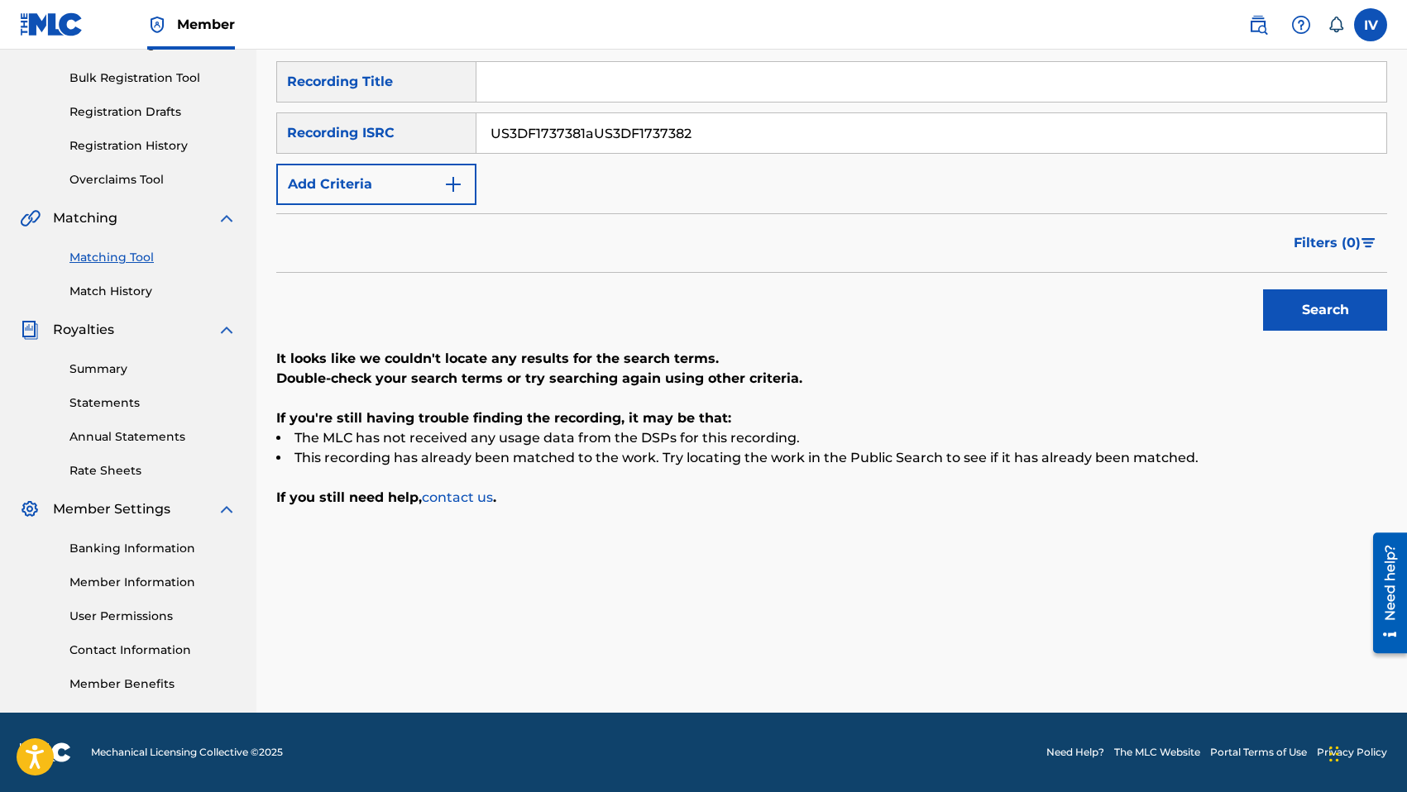
paste input "Search Form"
click at [1263, 289] on button "Search" at bounding box center [1325, 309] width 124 height 41
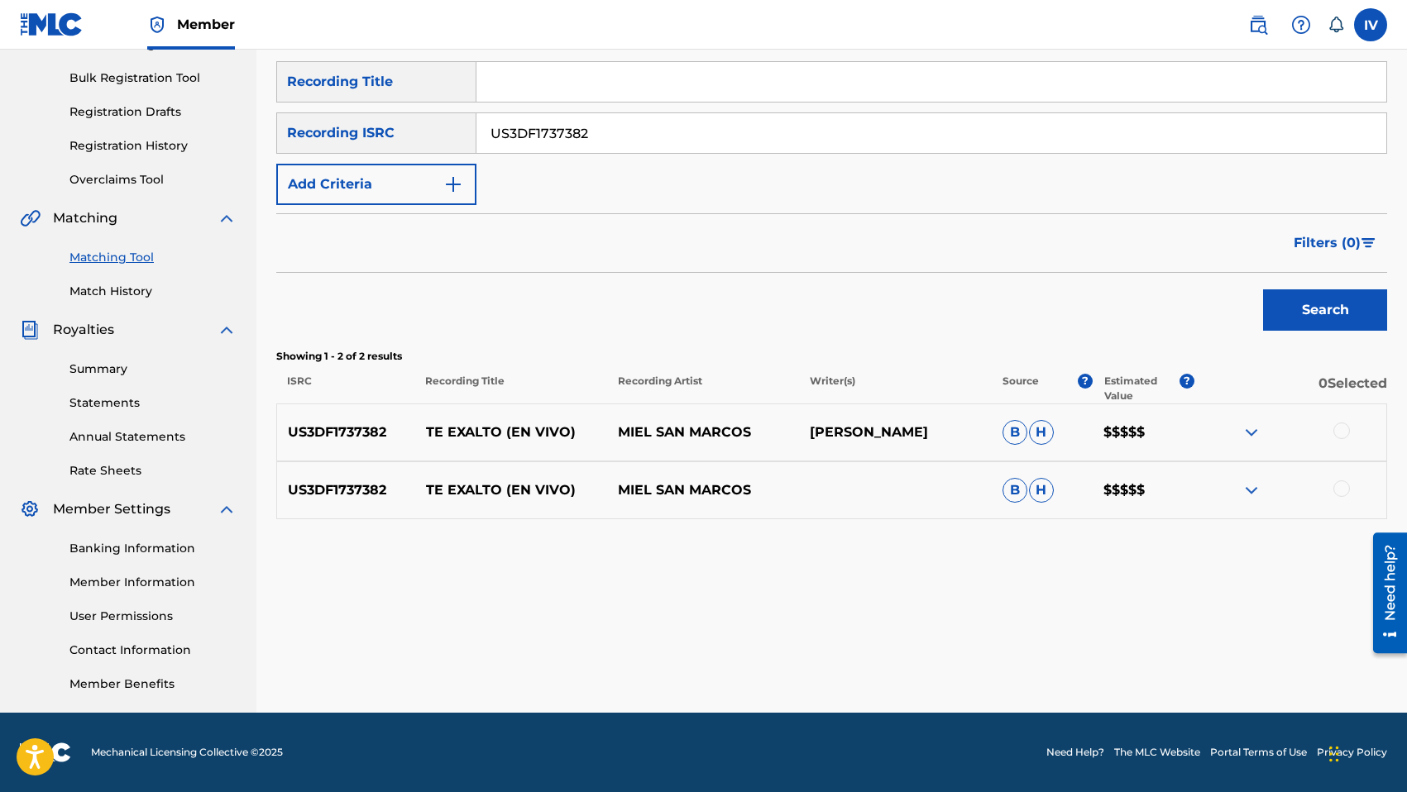
paste input "3"
click at [1263, 289] on button "Search" at bounding box center [1325, 309] width 124 height 41
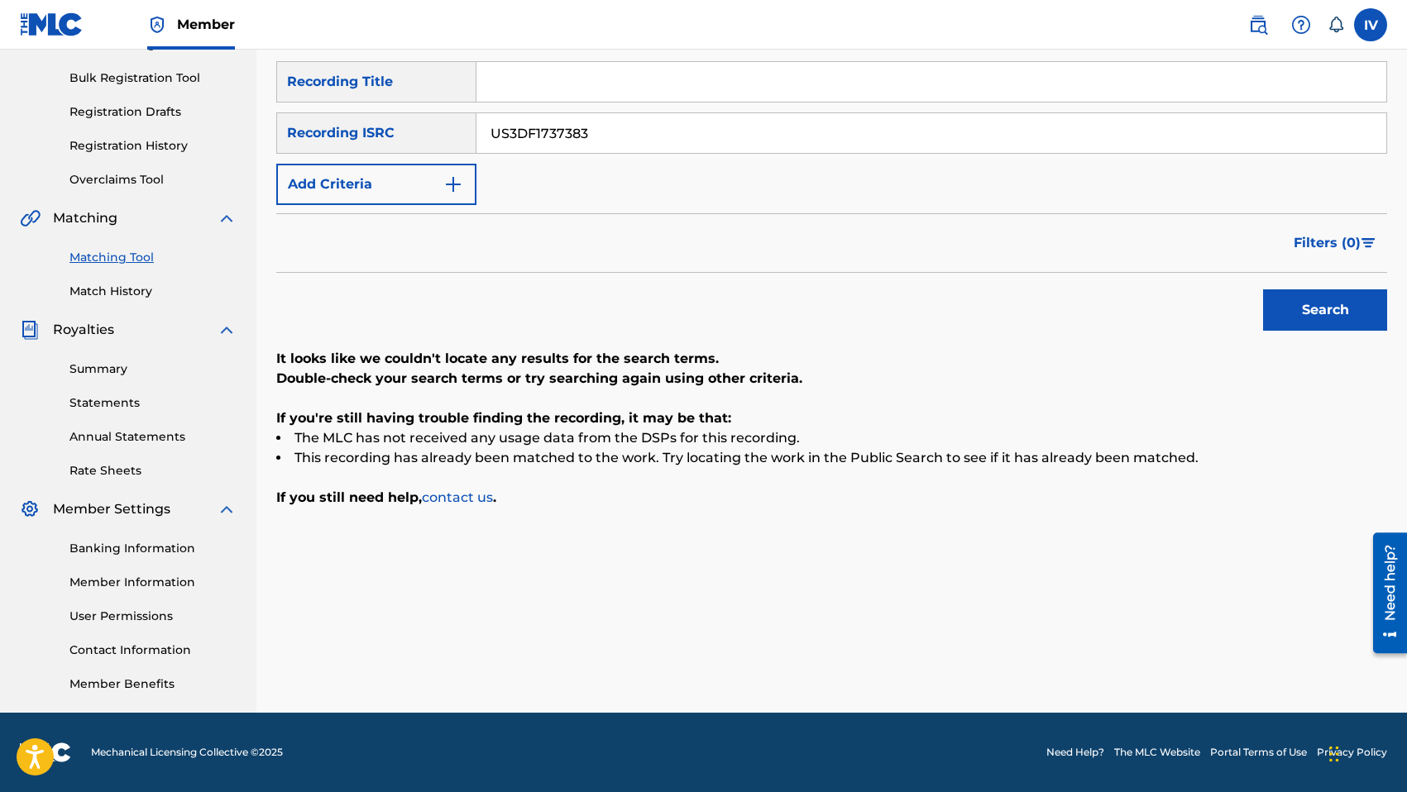
paste input "4"
click at [1263, 289] on button "Search" at bounding box center [1325, 309] width 124 height 41
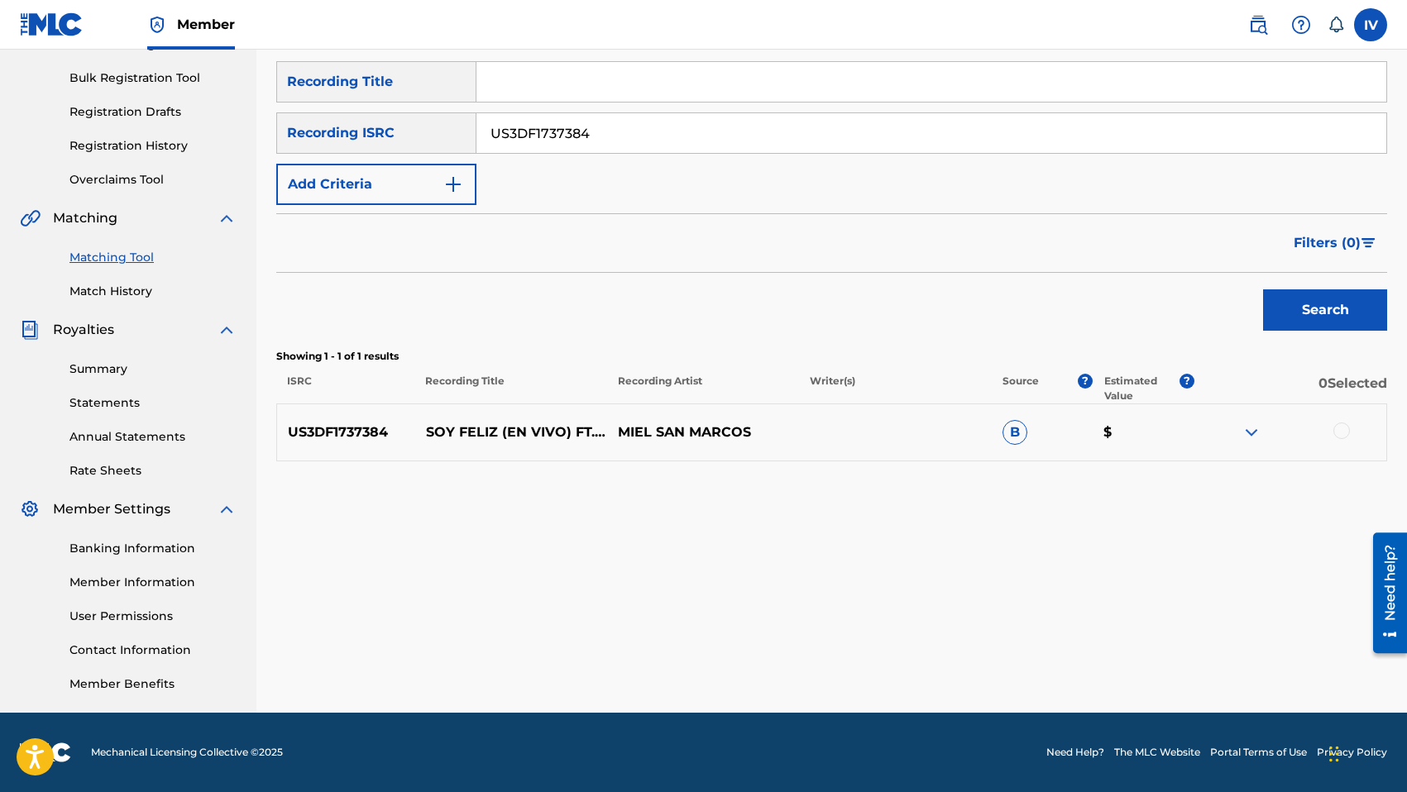
paste input "TCADF1746558"
type input "TCADF1746558"
click at [1263, 289] on button "Search" at bounding box center [1325, 309] width 124 height 41
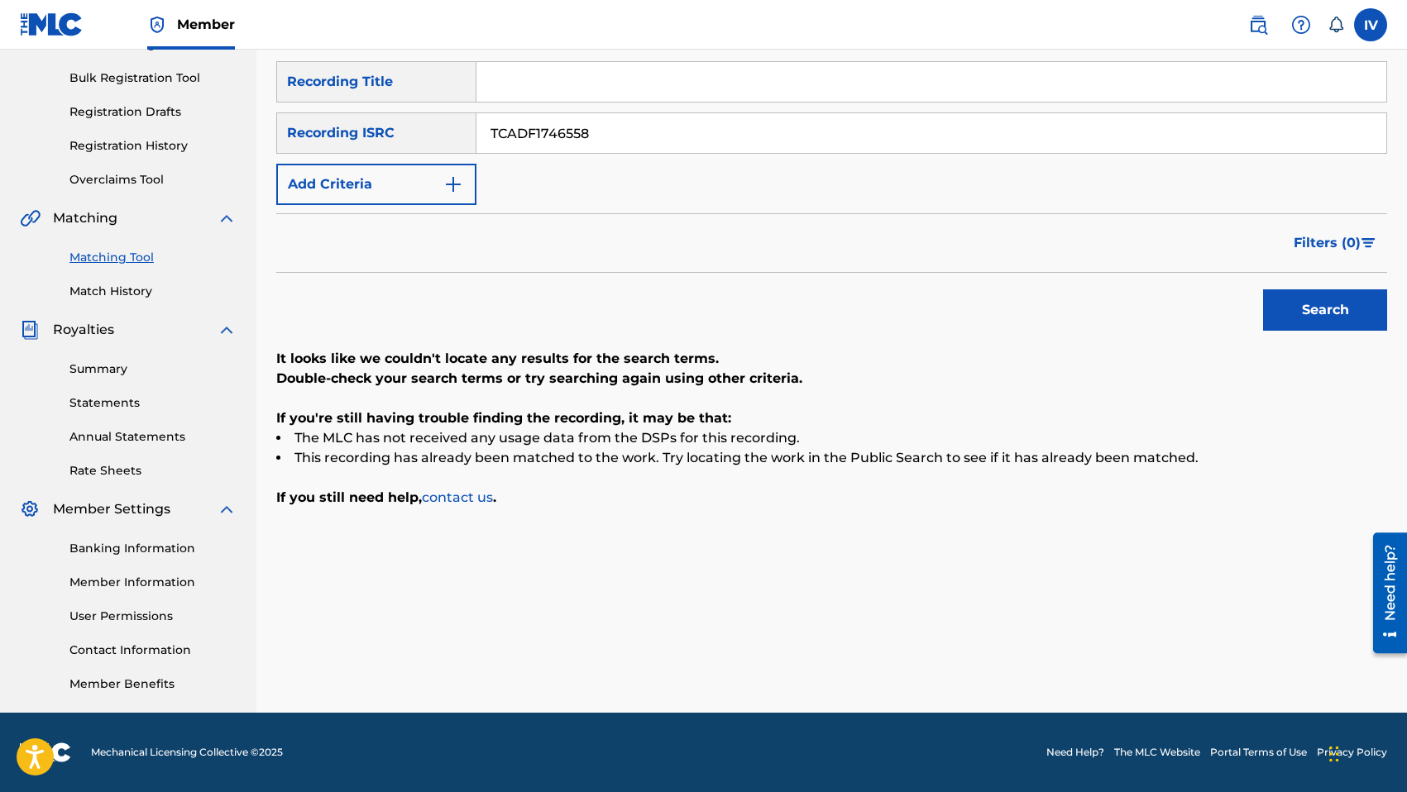
click at [551, 86] on input "Search Form" at bounding box center [931, 82] width 910 height 40
paste input "Agradecido"
type input "Agradecido"
click at [386, 191] on button "Add Criteria" at bounding box center [376, 184] width 200 height 41
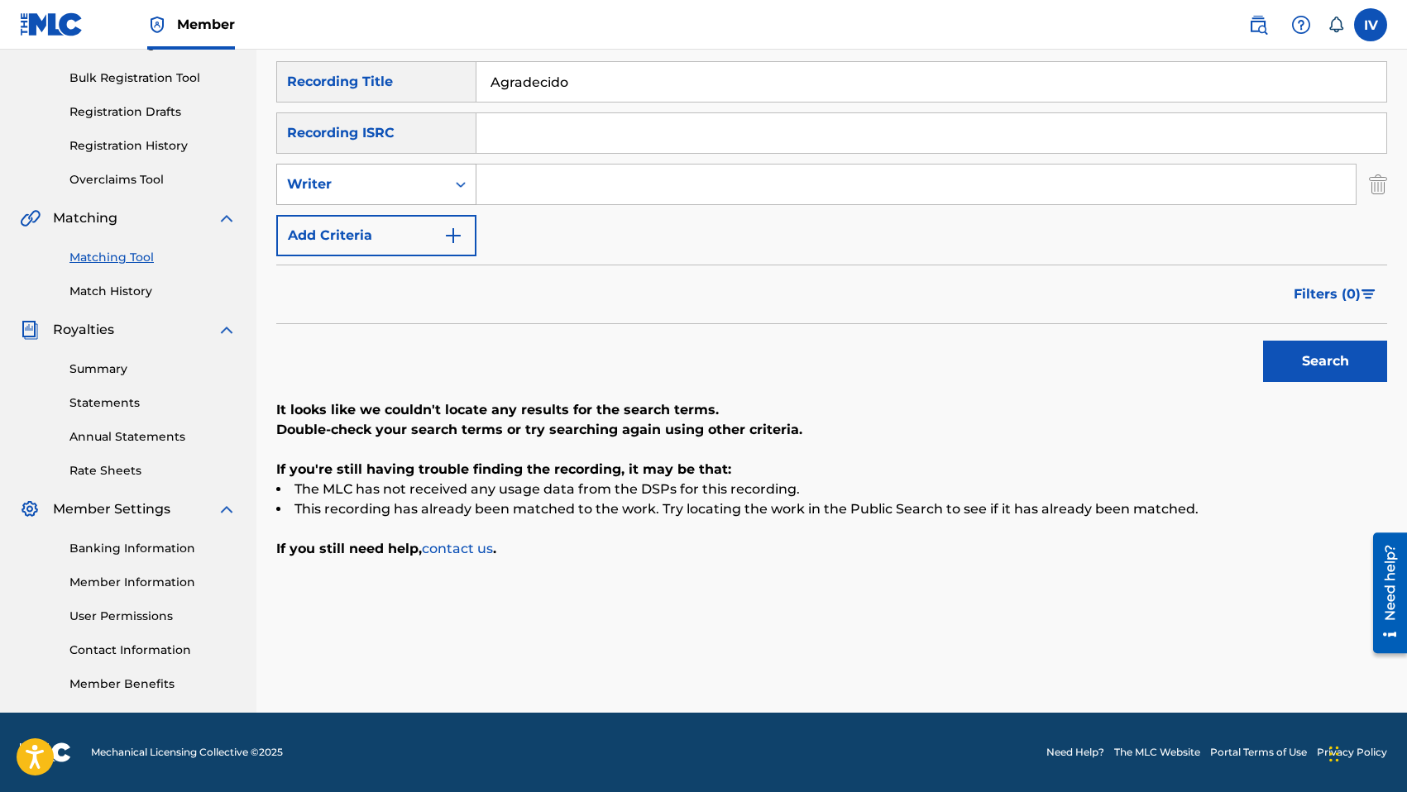
click at [383, 187] on div "Writer" at bounding box center [361, 184] width 149 height 20
click at [370, 226] on div "Recording Artist" at bounding box center [376, 225] width 198 height 41
click at [542, 189] on input "Search Form" at bounding box center [915, 185] width 879 height 40
type input "miel san marcos"
click at [1263, 341] on button "Search" at bounding box center [1325, 361] width 124 height 41
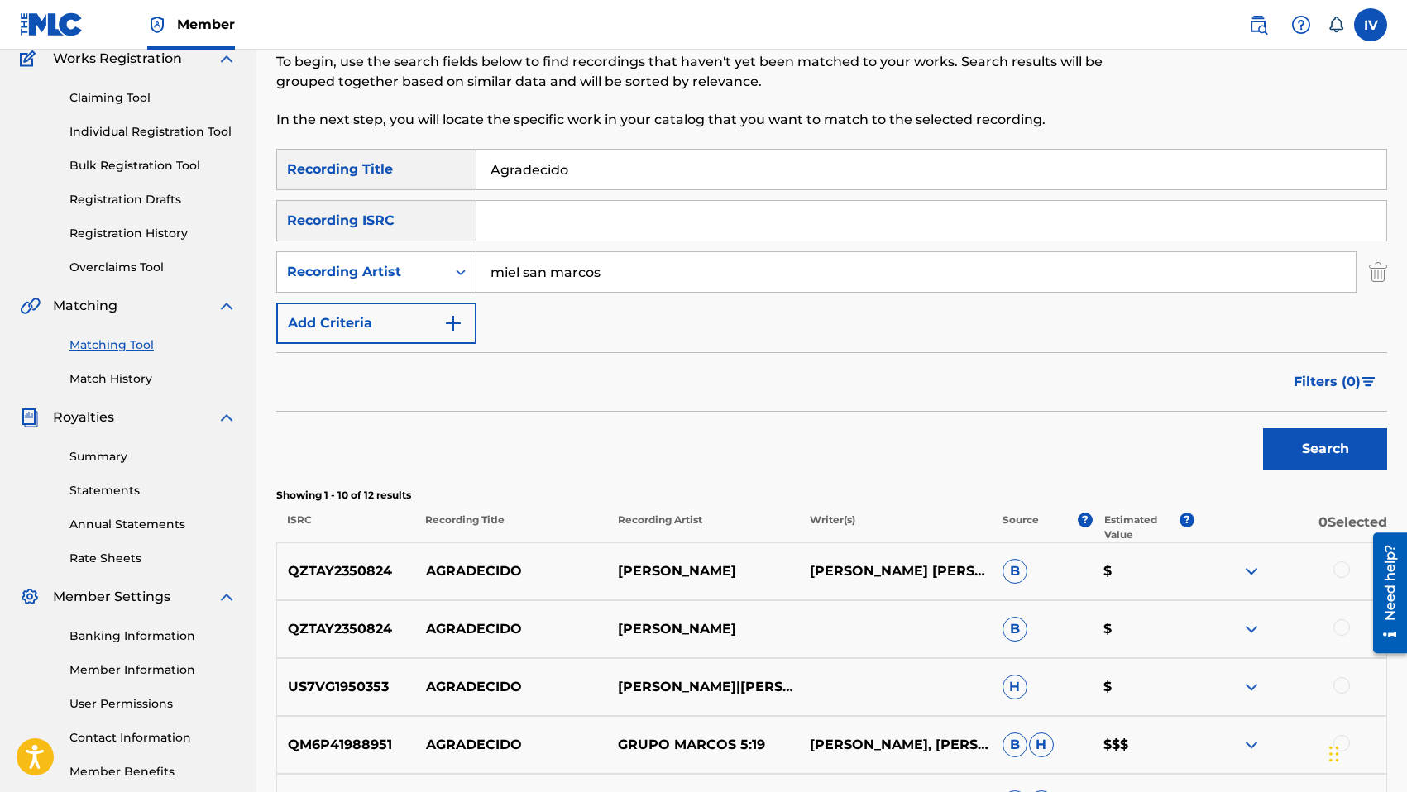
scroll to position [0, 0]
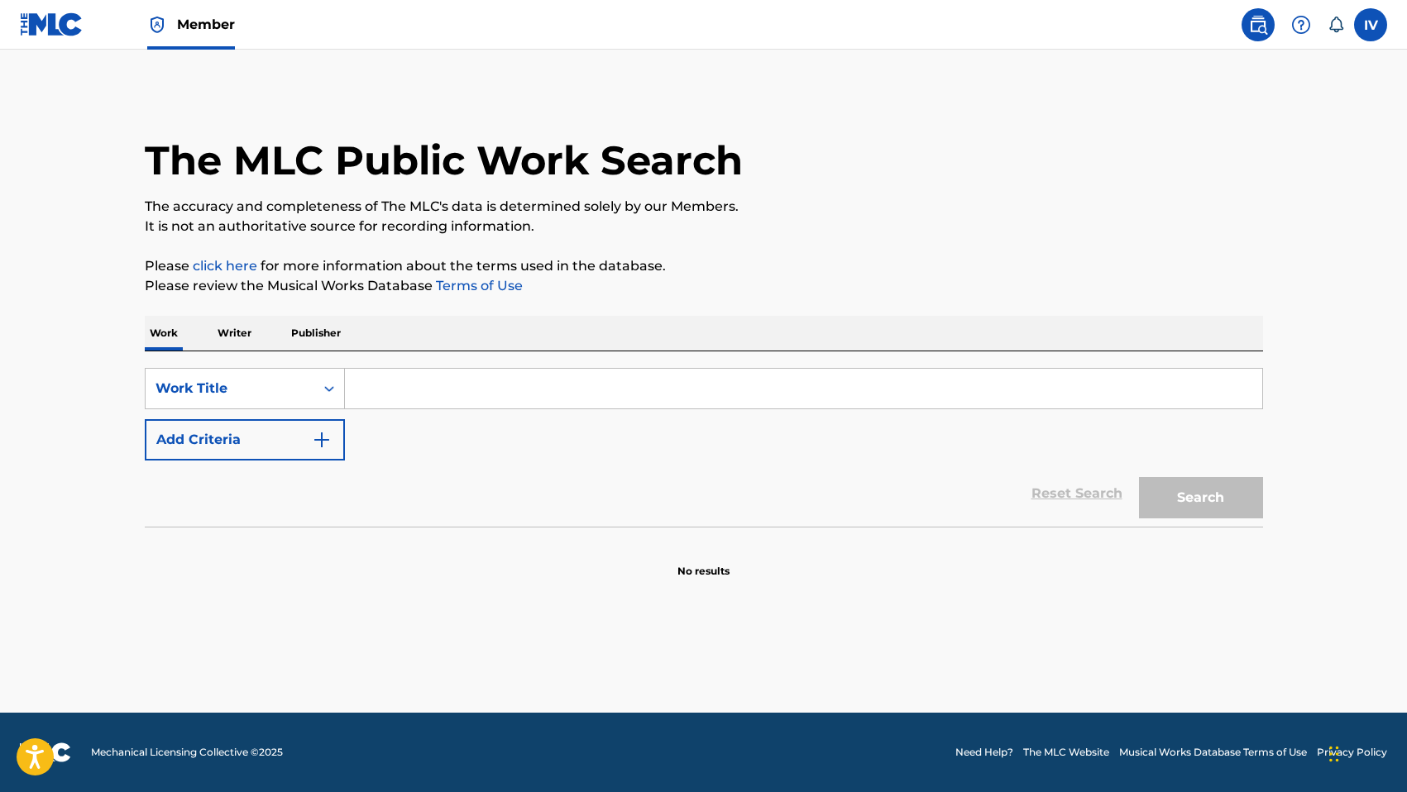
click at [61, 29] on img at bounding box center [52, 24] width 64 height 24
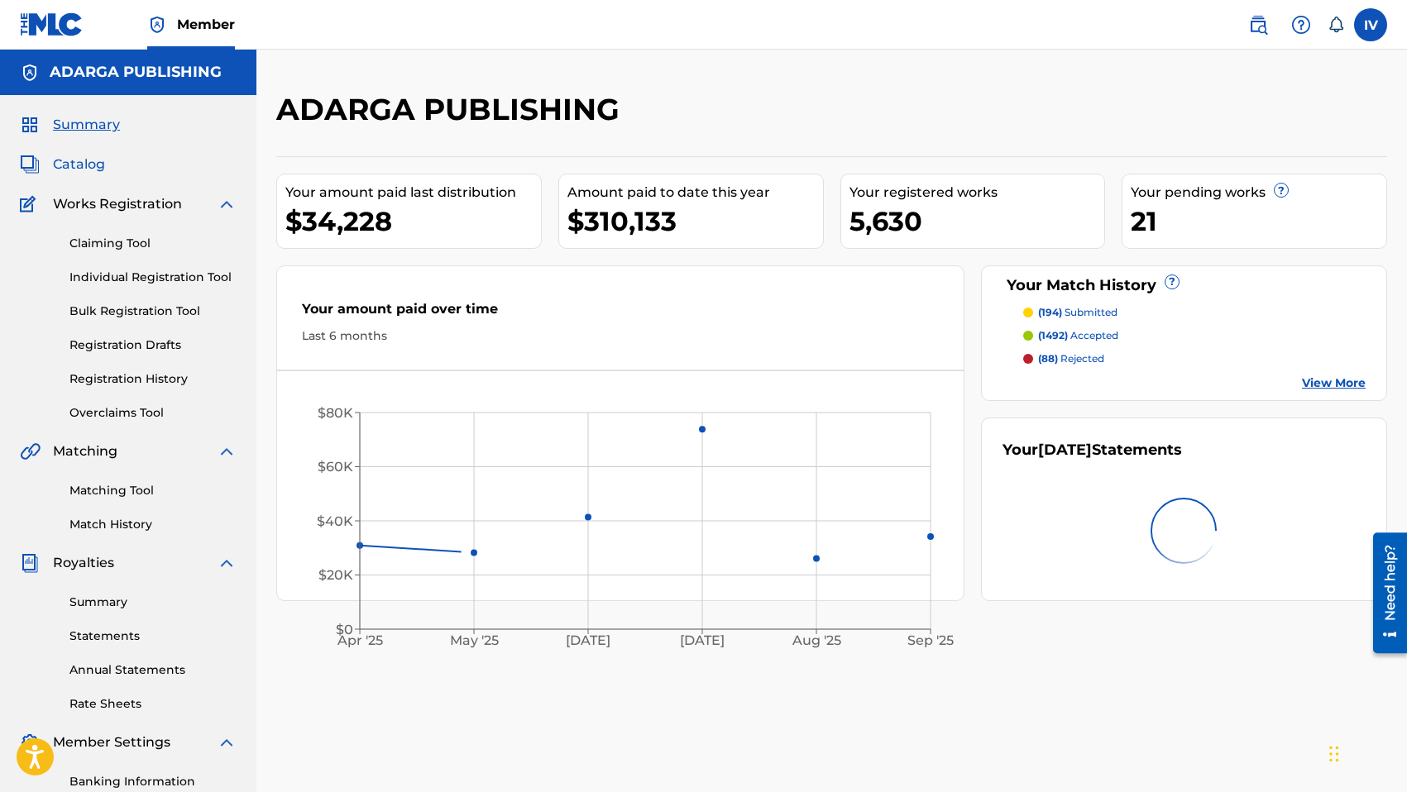
click at [66, 162] on span "Catalog" at bounding box center [79, 165] width 52 height 20
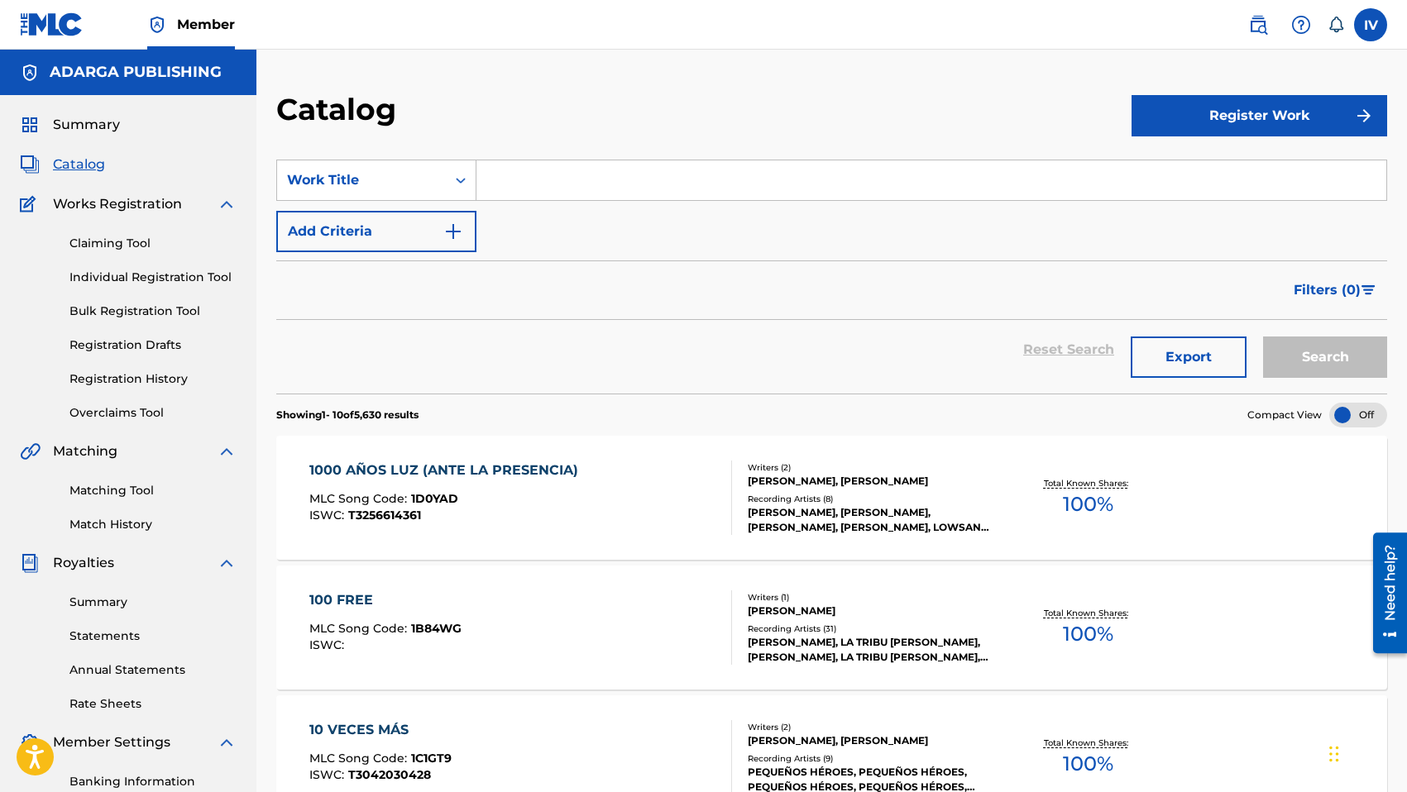
click at [540, 189] on input "Search Form" at bounding box center [931, 180] width 910 height 40
paste input "US3DF1737366"
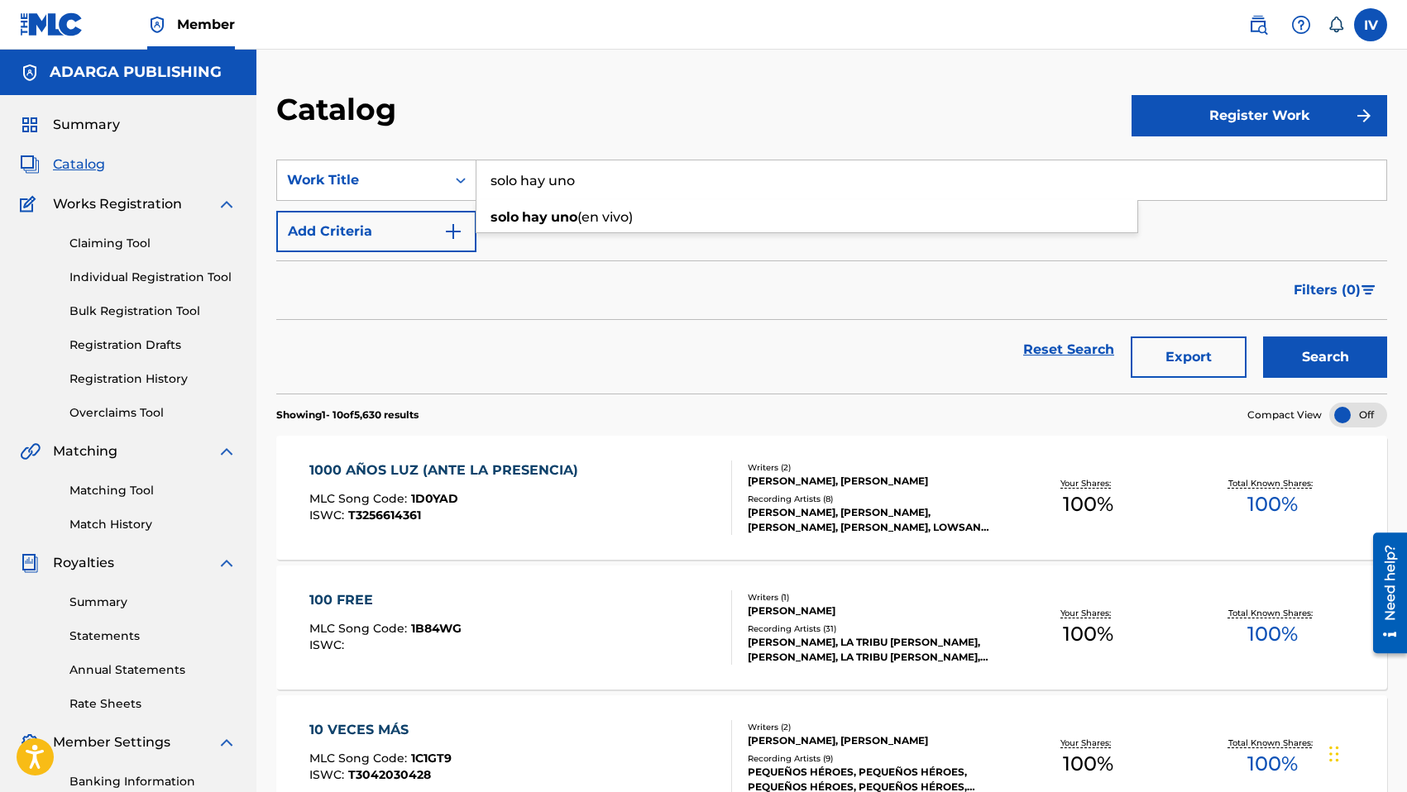
type input "solo hay uno"
click at [1263, 337] on button "Search" at bounding box center [1325, 357] width 124 height 41
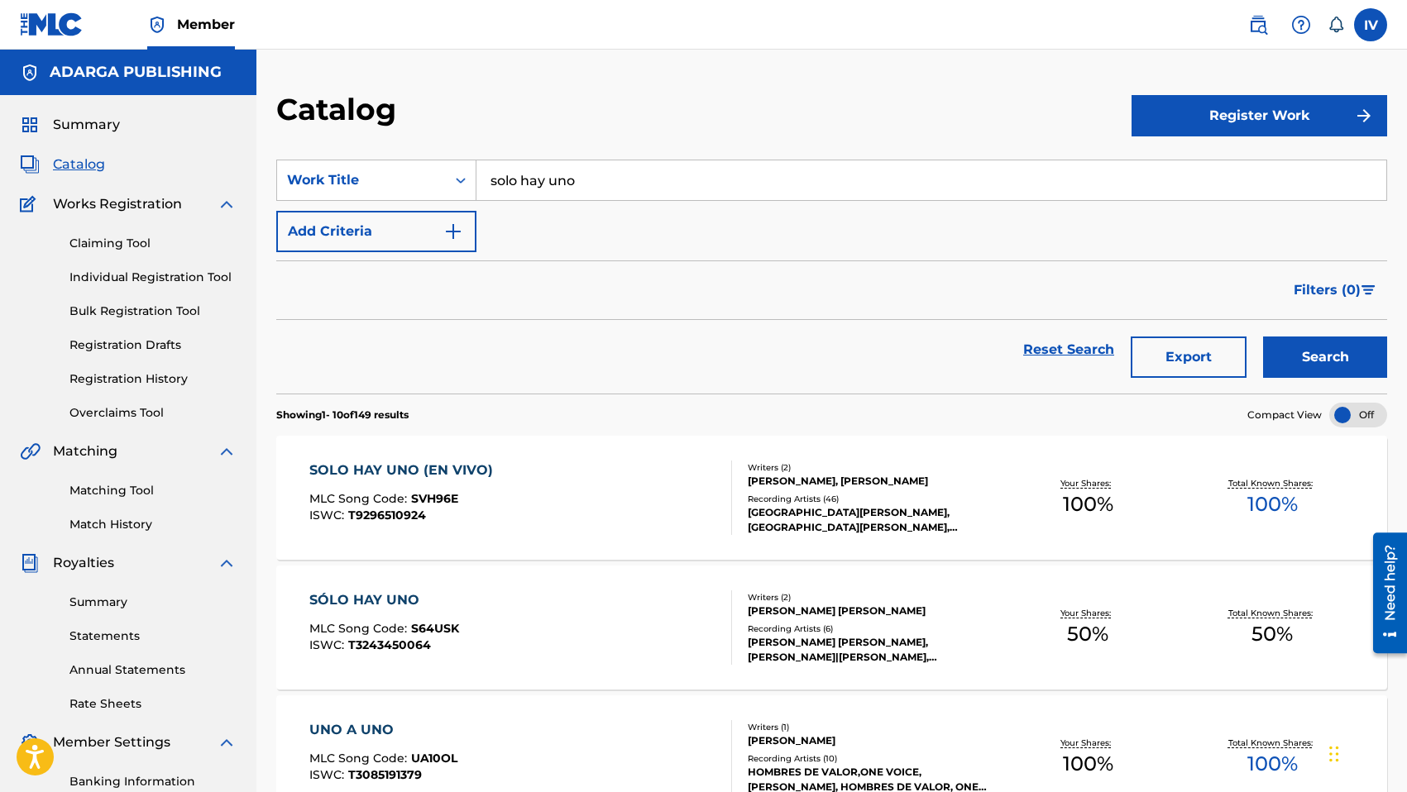
click at [478, 458] on div "SOLO HAY UNO (EN VIVO) MLC Song Code : SVH96E ISWC : T9296510924 Writers ( 2 ) …" at bounding box center [831, 498] width 1111 height 124
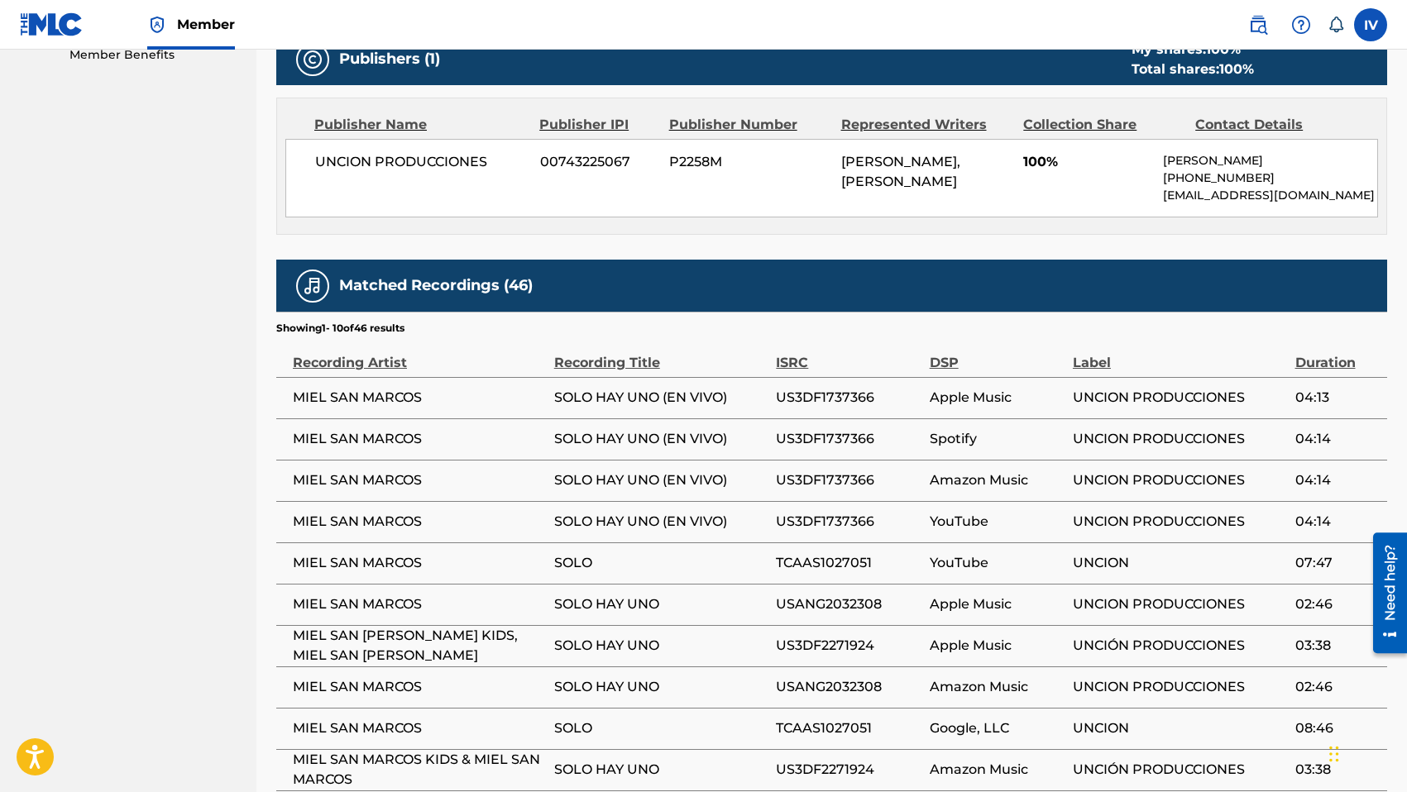
scroll to position [1065, 0]
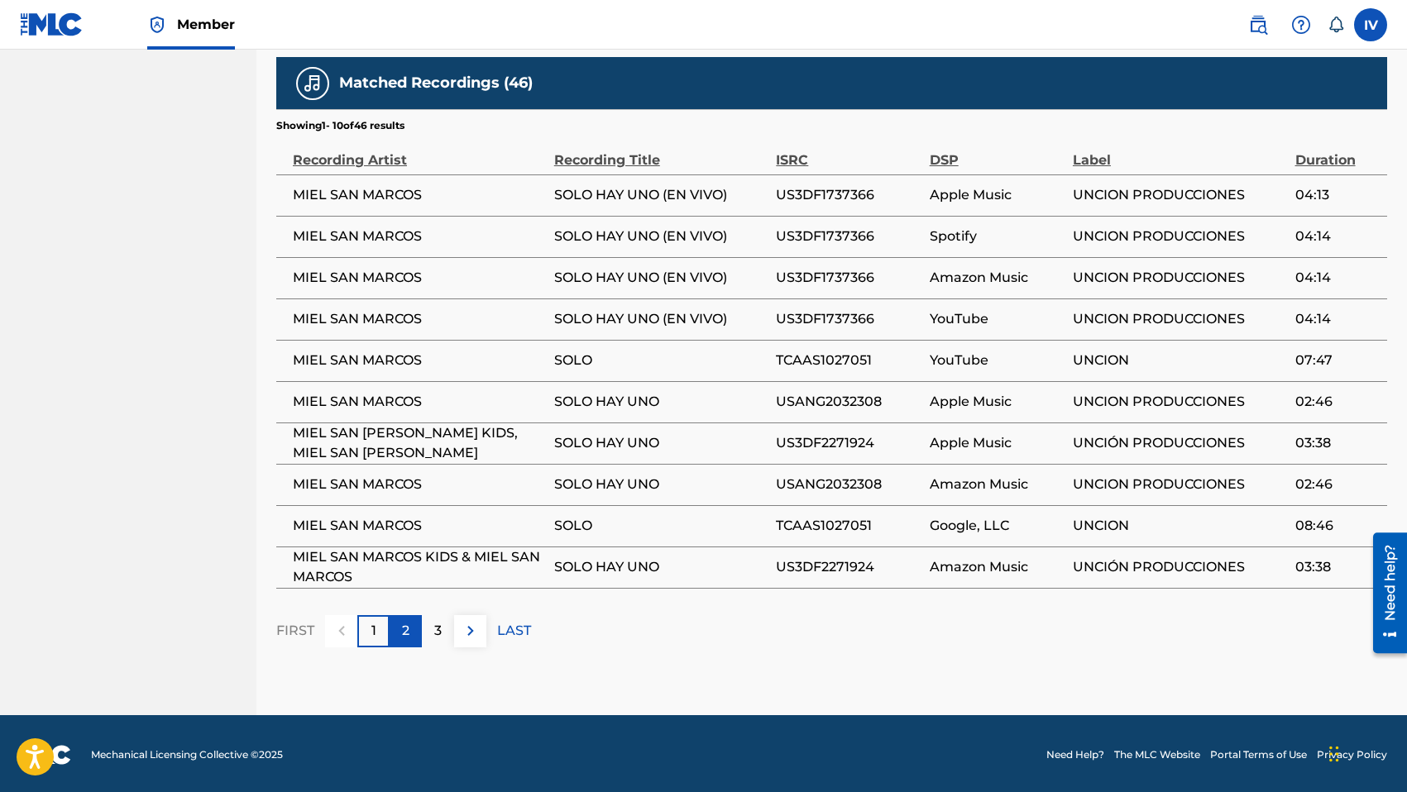
click at [402, 622] on p "2" at bounding box center [405, 631] width 7 height 20
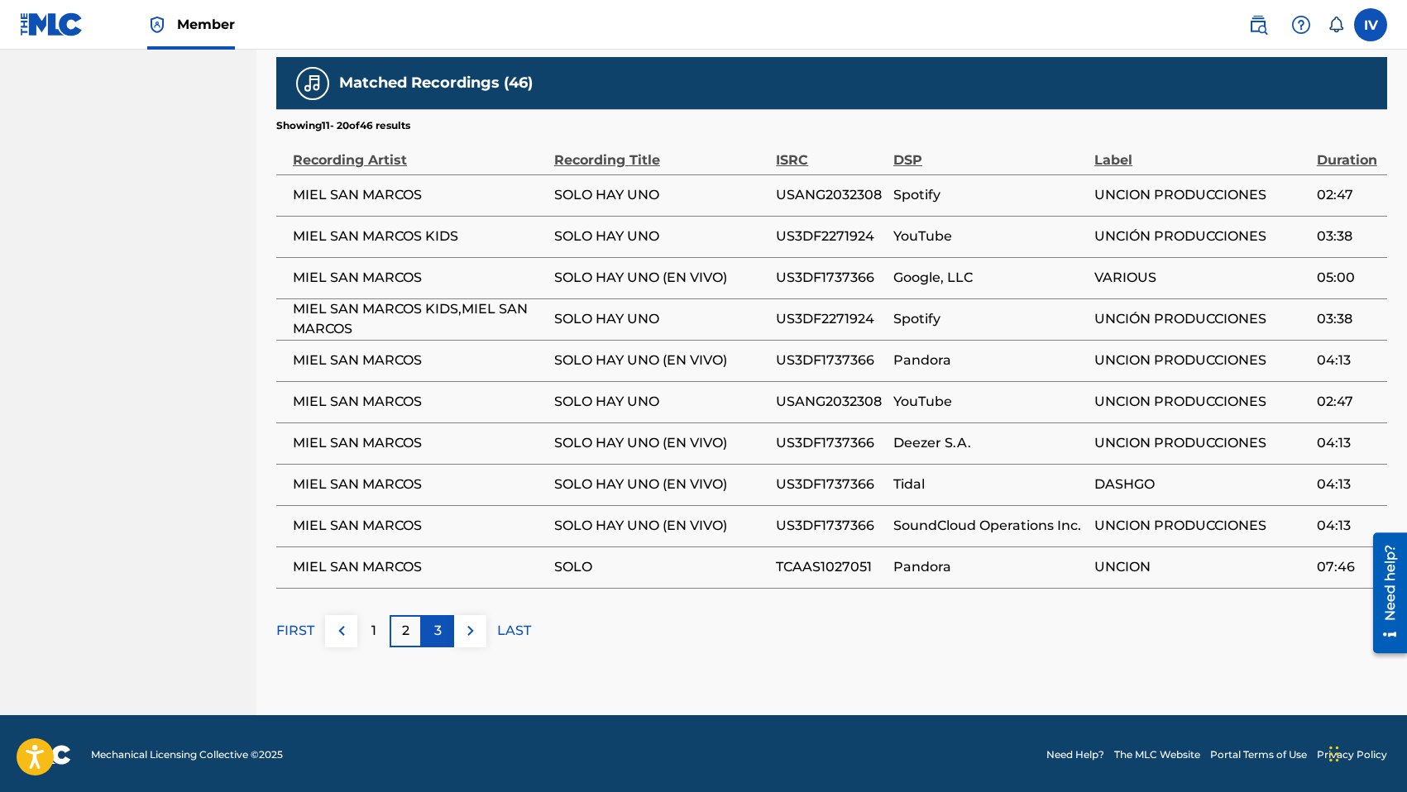
click at [429, 625] on div "3" at bounding box center [438, 631] width 32 height 32
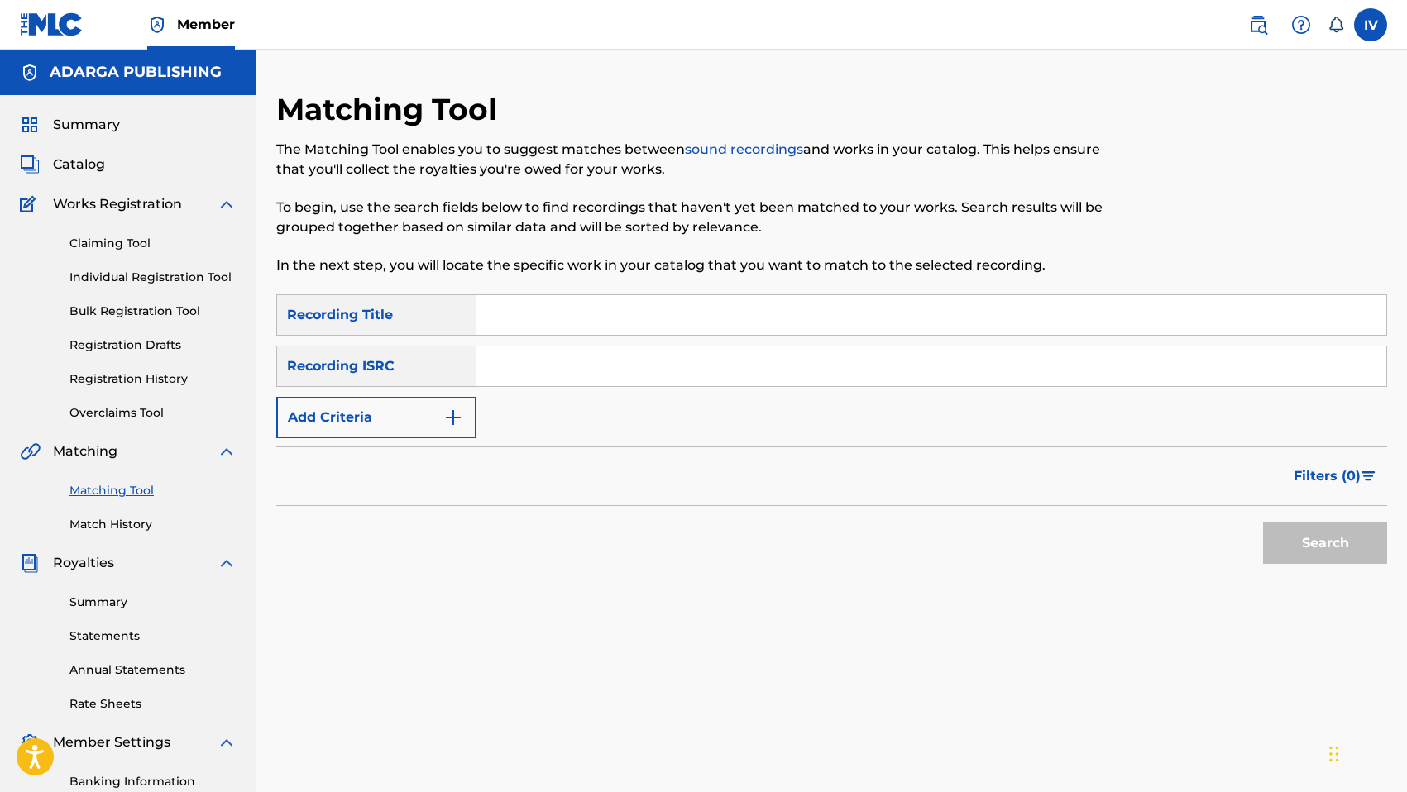
click at [572, 378] on input "Search Form" at bounding box center [931, 367] width 910 height 40
paste input "TCADF1746559"
click at [1263, 523] on button "Search" at bounding box center [1325, 543] width 124 height 41
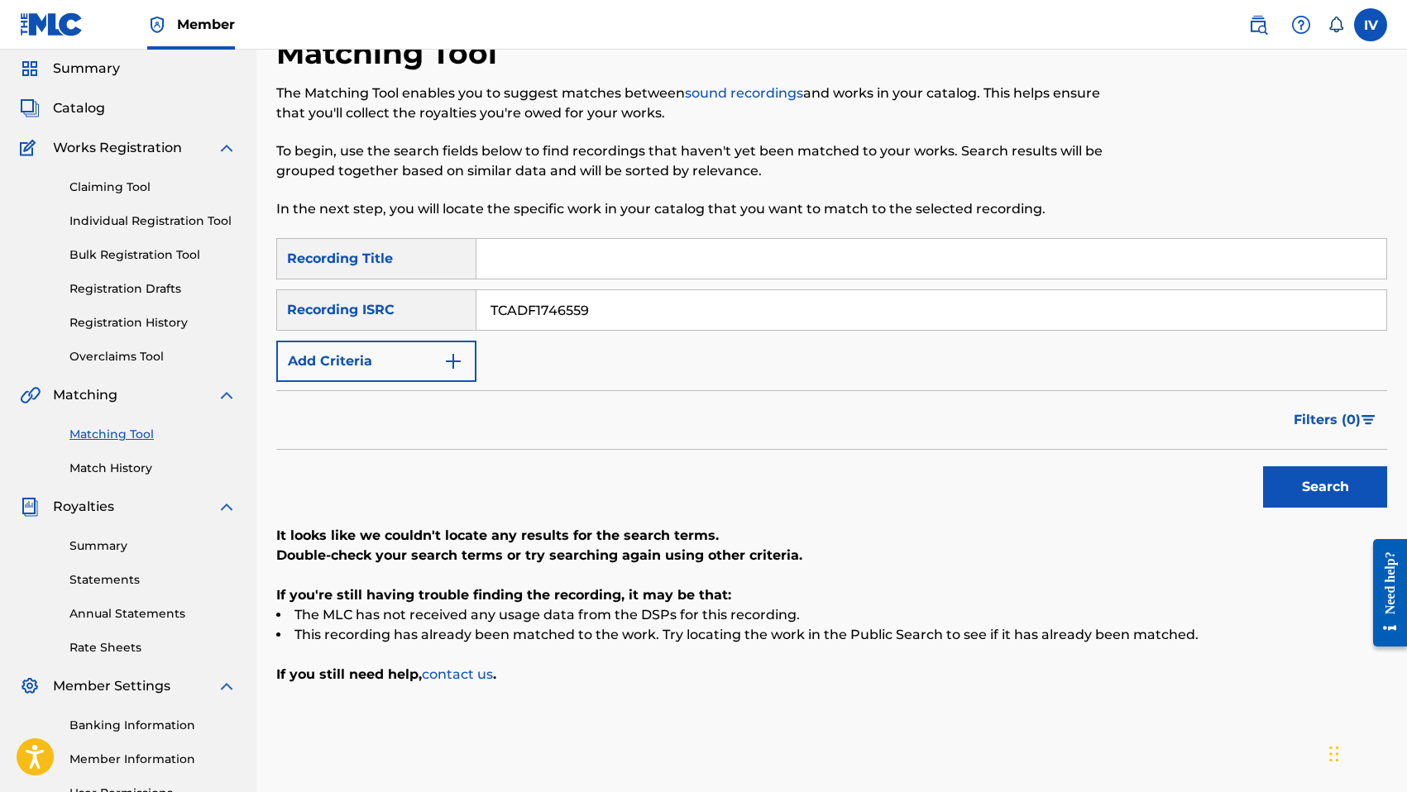
scroll to position [65, 0]
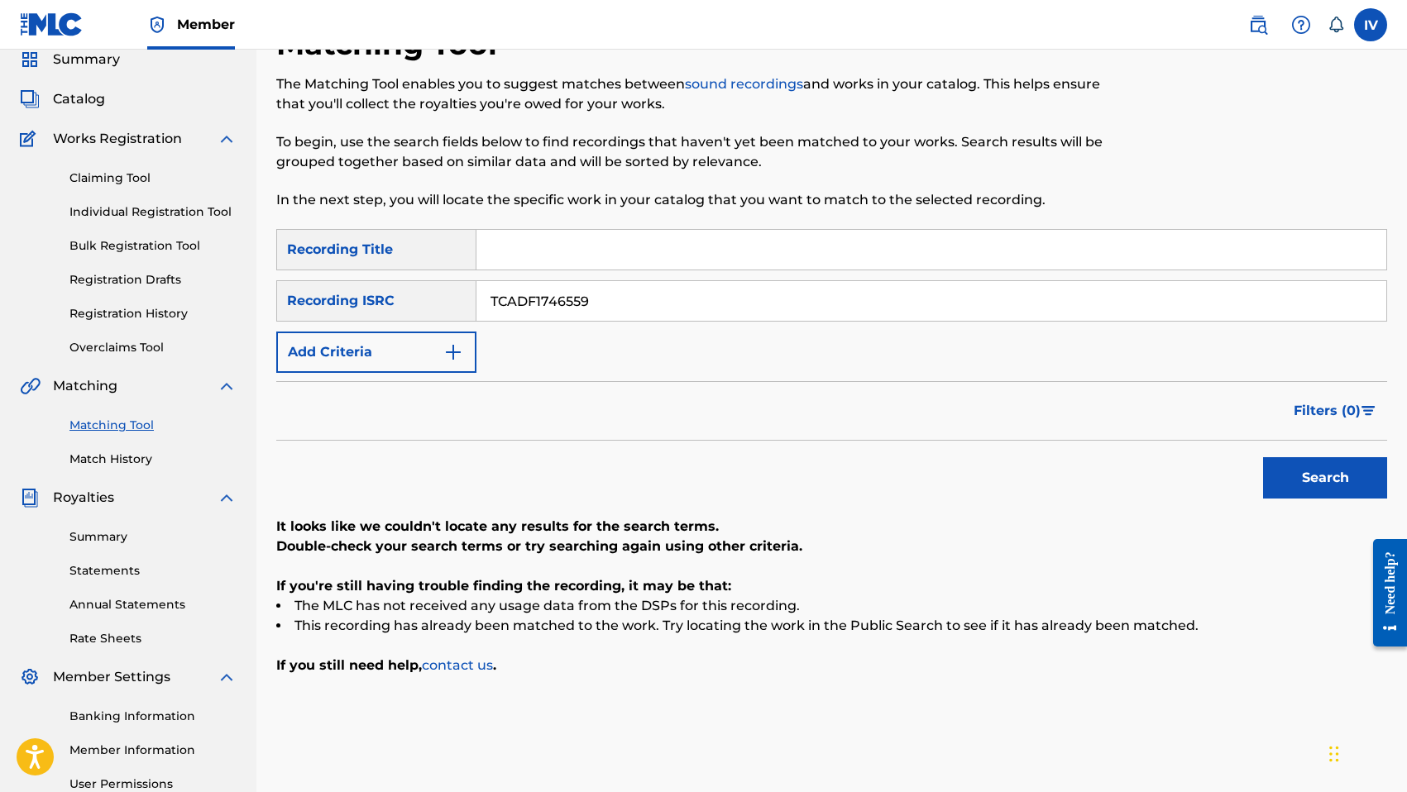
paste input "60"
click at [1263, 457] on button "Search" at bounding box center [1325, 477] width 124 height 41
paste input "1"
click at [1263, 457] on button "Search" at bounding box center [1325, 477] width 124 height 41
paste input "2"
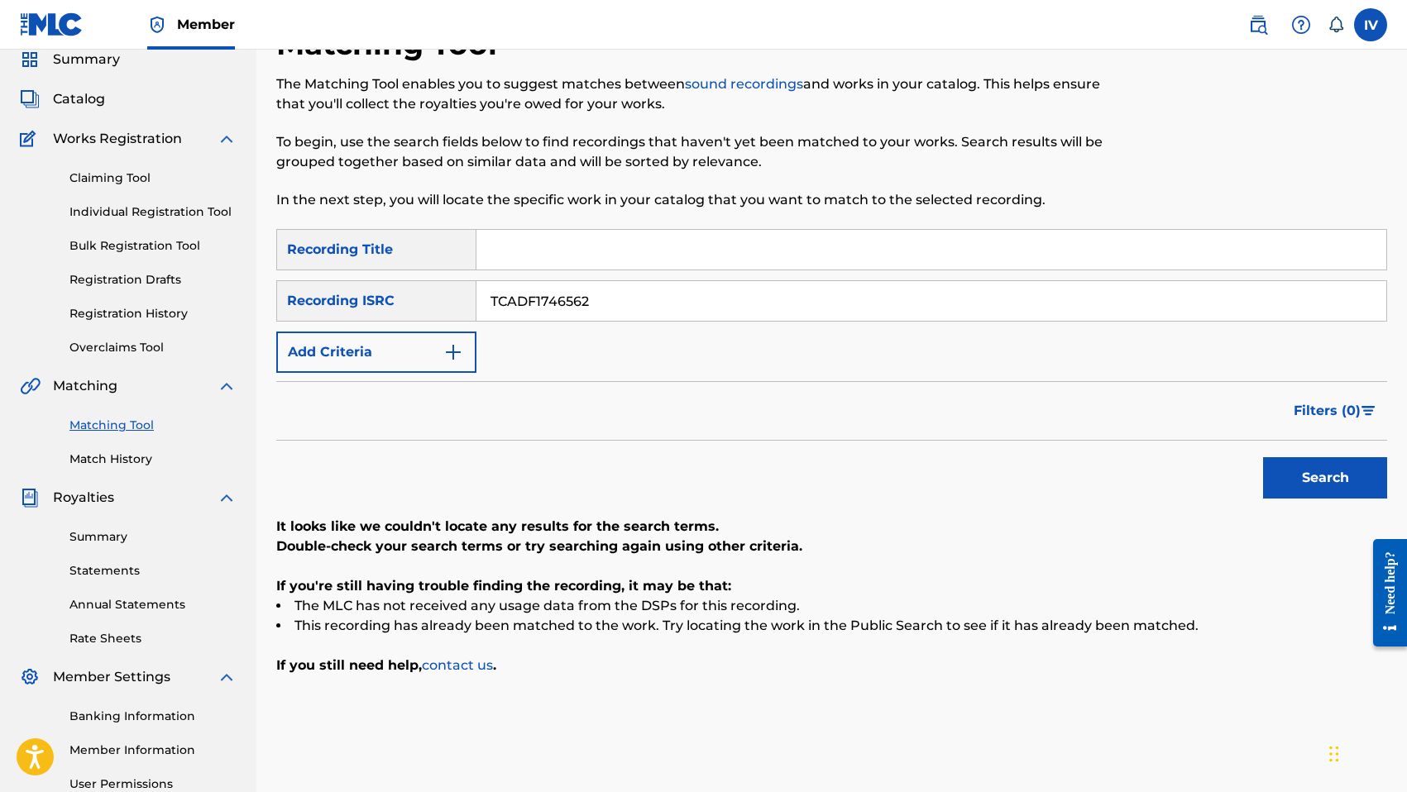
type input "TCADF1746562"
click at [1263, 457] on button "Search" at bounding box center [1325, 477] width 124 height 41
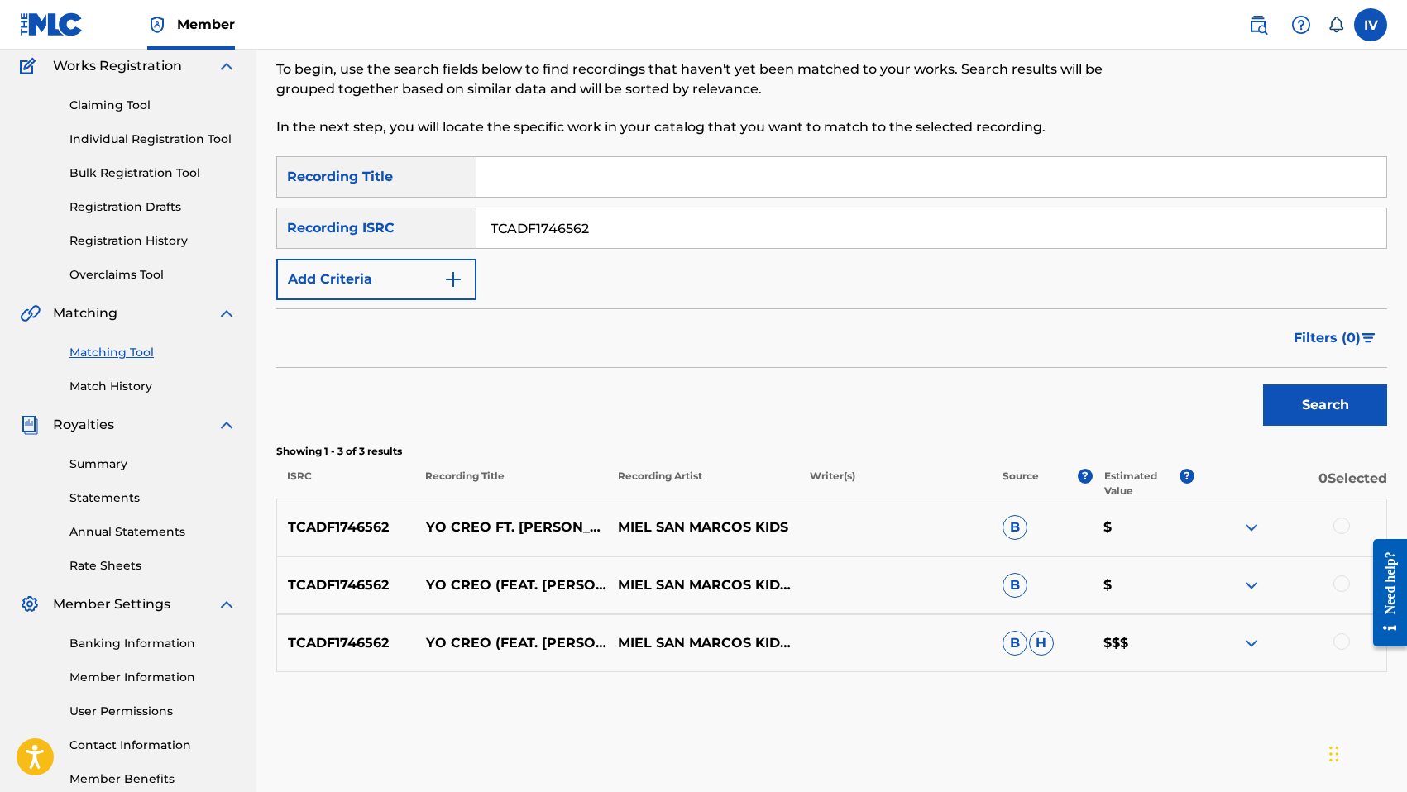
scroll to position [233, 0]
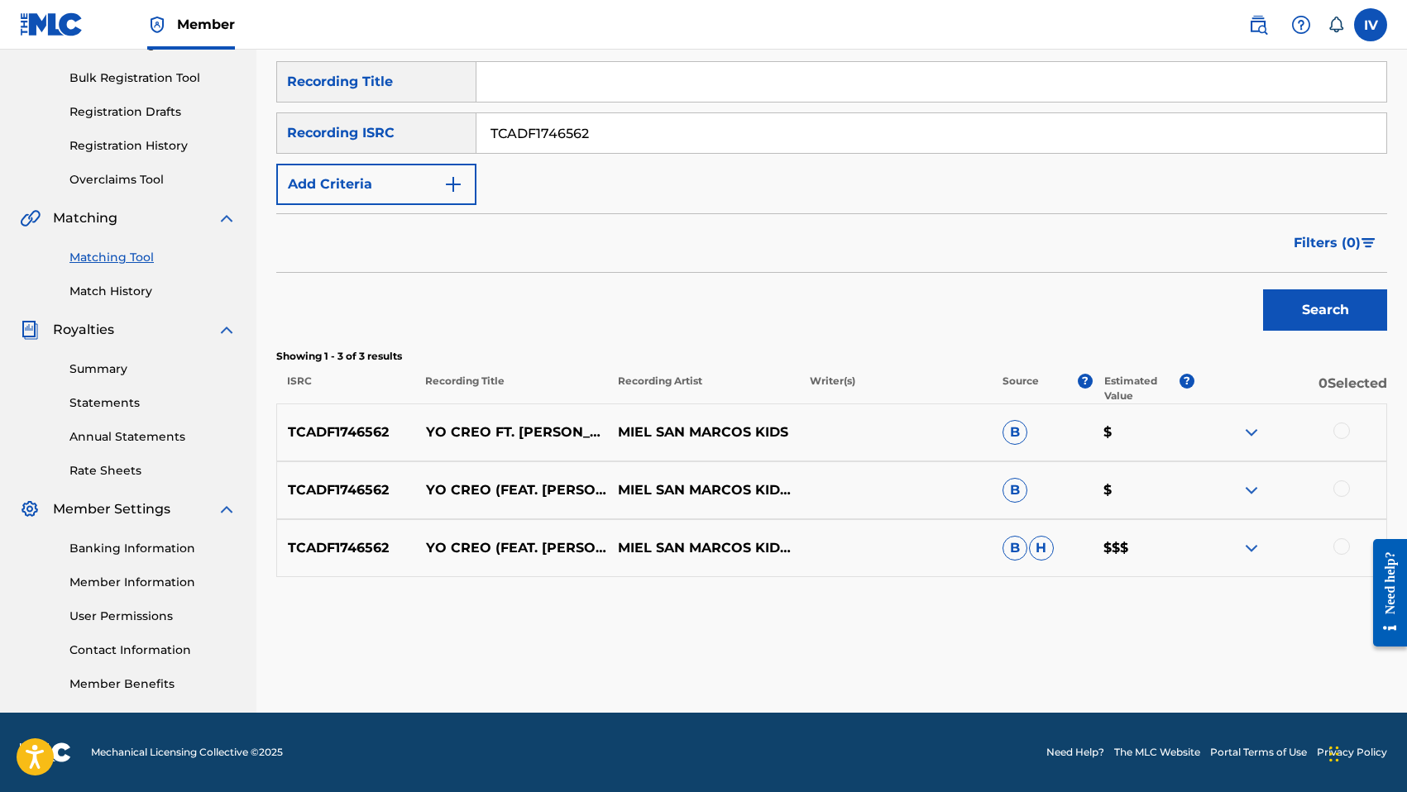
click at [1341, 424] on div at bounding box center [1341, 431] width 17 height 17
click at [1345, 487] on div at bounding box center [1341, 488] width 17 height 17
click at [1343, 545] on div at bounding box center [1341, 546] width 17 height 17
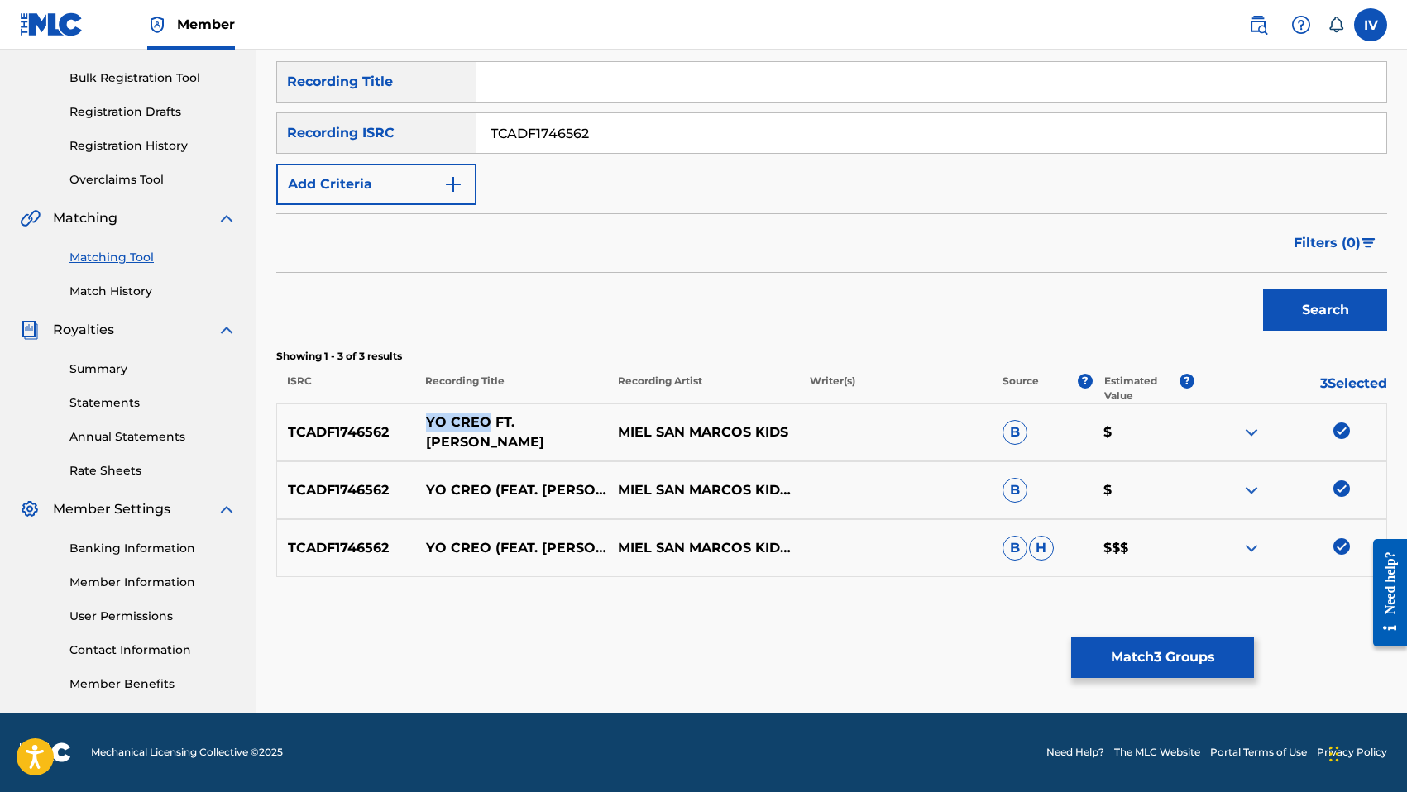
drag, startPoint x: 429, startPoint y: 432, endPoint x: 483, endPoint y: 433, distance: 53.8
click at [483, 433] on p "YO CREO FT. [PERSON_NAME]" at bounding box center [511, 433] width 192 height 40
copy p "YO CREO"
click at [531, 88] on input "Search Form" at bounding box center [931, 82] width 910 height 40
paste input "YO CREO"
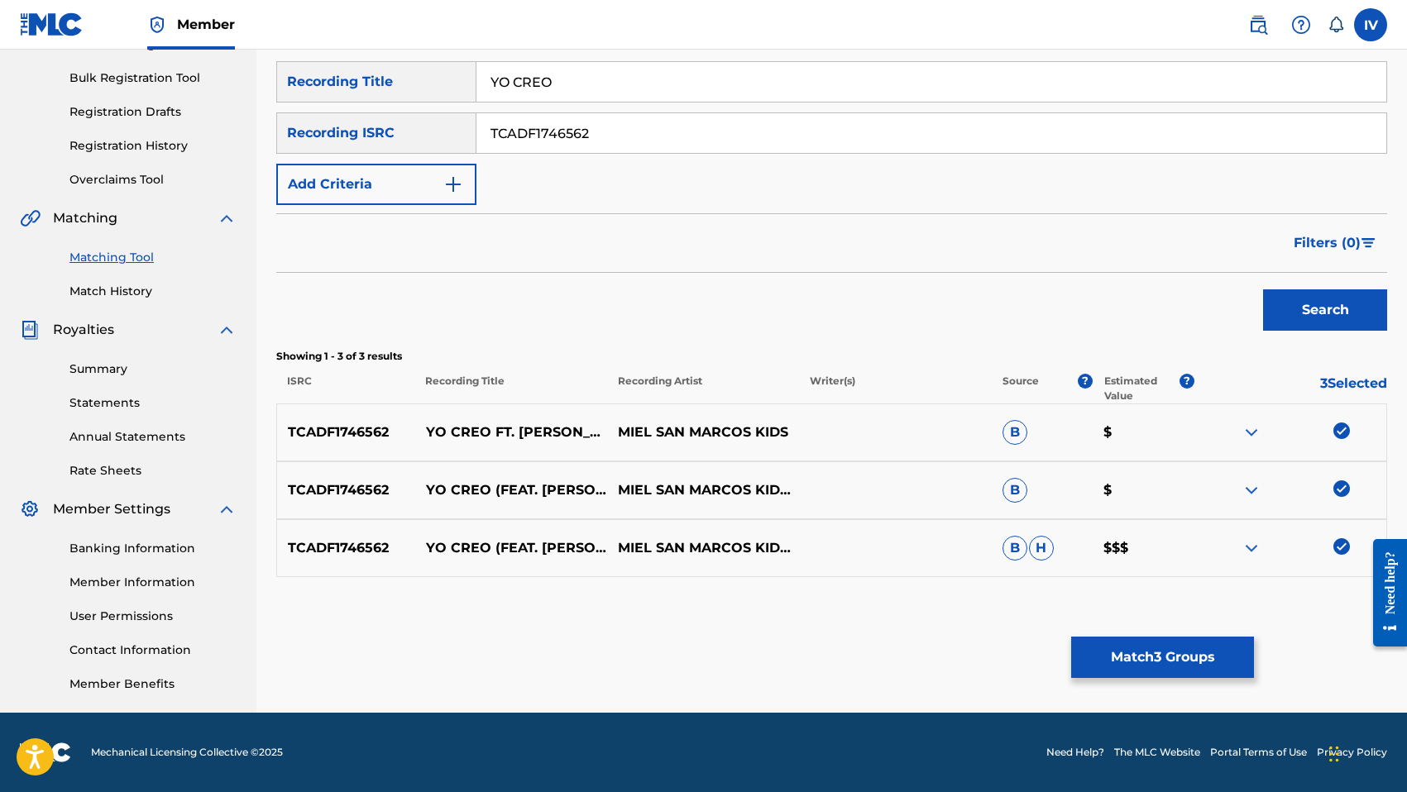
type input "YO CREO"
drag, startPoint x: 623, startPoint y: 431, endPoint x: 747, endPoint y: 426, distance: 124.1
click at [747, 426] on p "MIEL SAN MARCOS KIDS" at bounding box center [703, 433] width 192 height 20
copy p "MIEL SAN MARCOS"
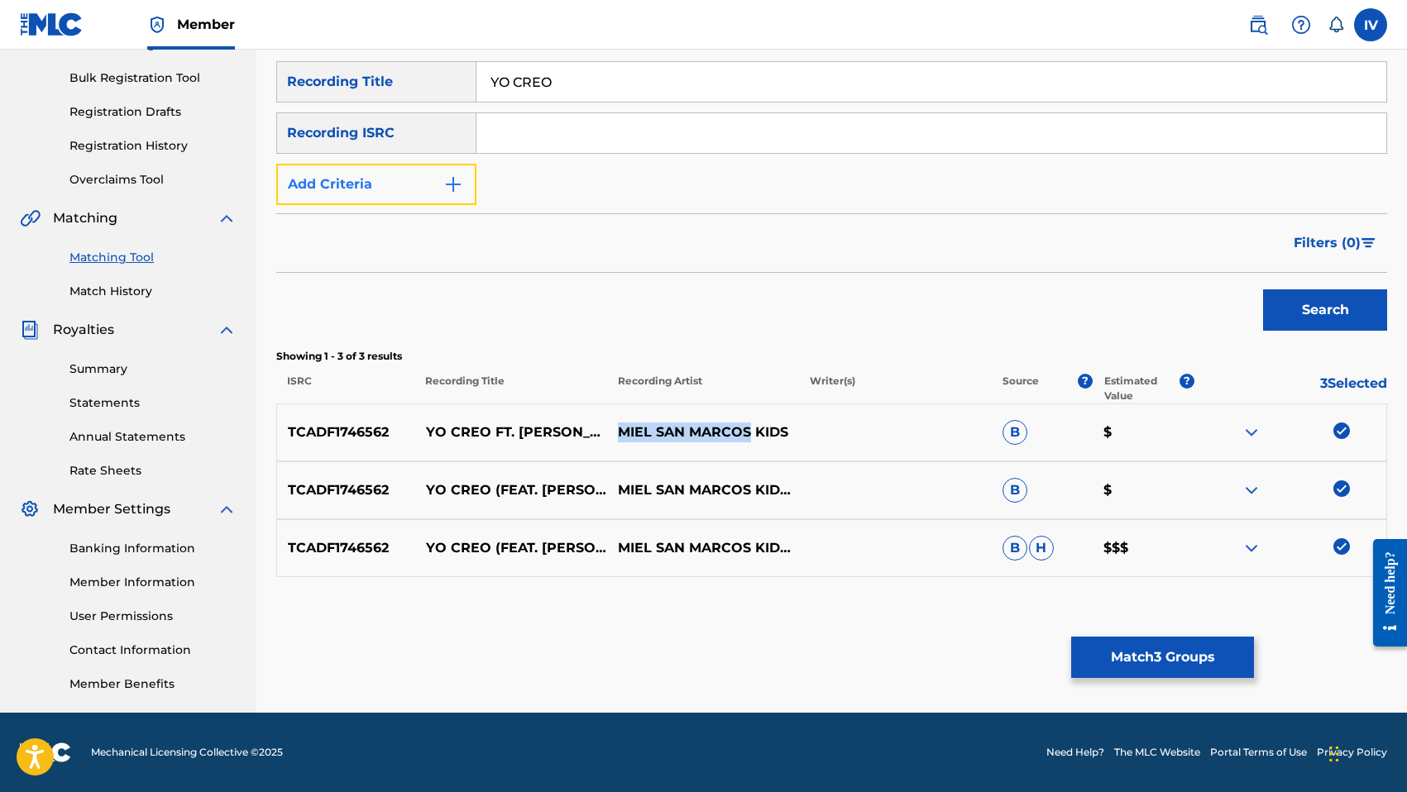
click at [360, 194] on button "Add Criteria" at bounding box center [376, 184] width 200 height 41
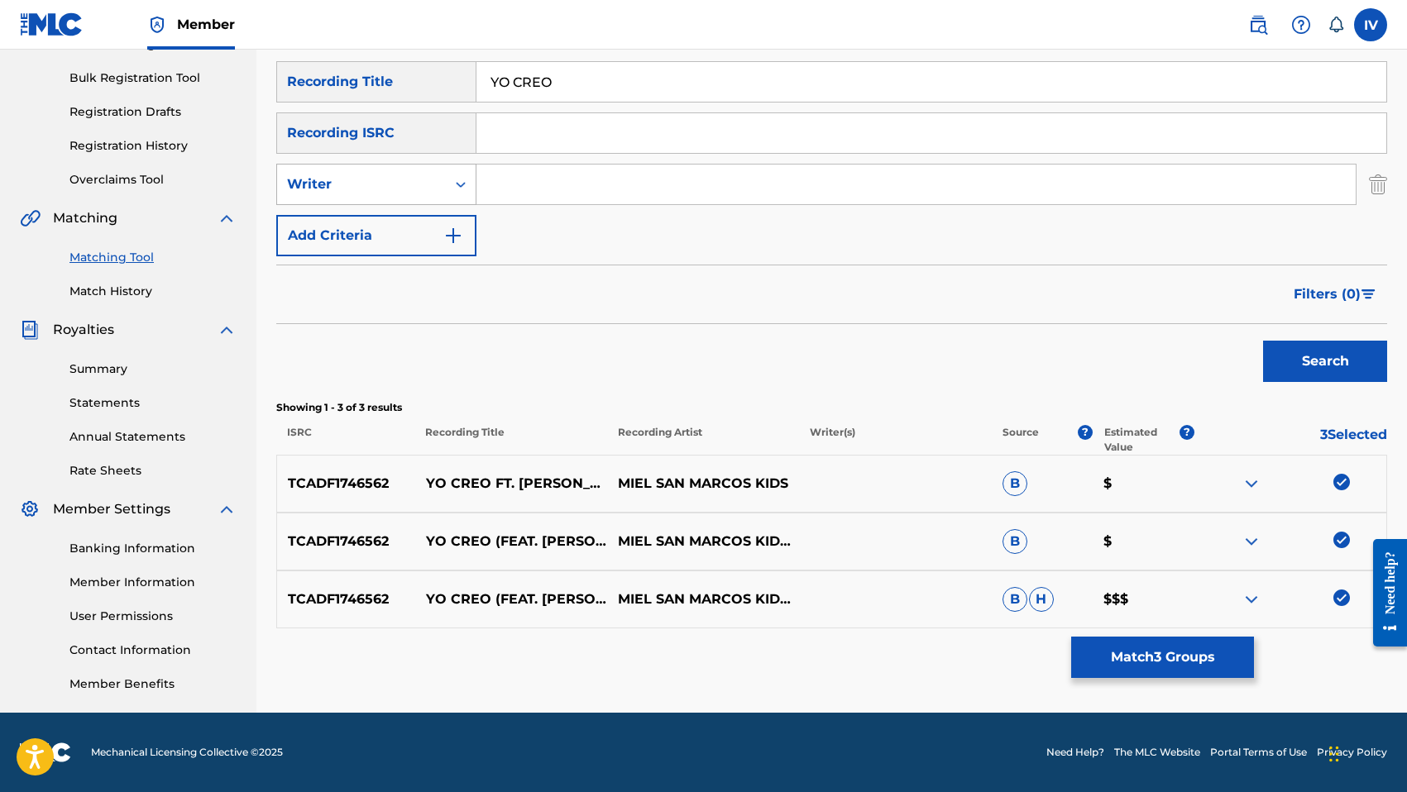
click at [347, 174] on div "Writer" at bounding box center [361, 184] width 149 height 20
click at [356, 223] on div "Recording Artist" at bounding box center [376, 225] width 198 height 41
click at [576, 196] on input "Search Form" at bounding box center [915, 185] width 879 height 40
paste input "MIEL SAN MARCOS"
type input "MIEL SAN MARCOS"
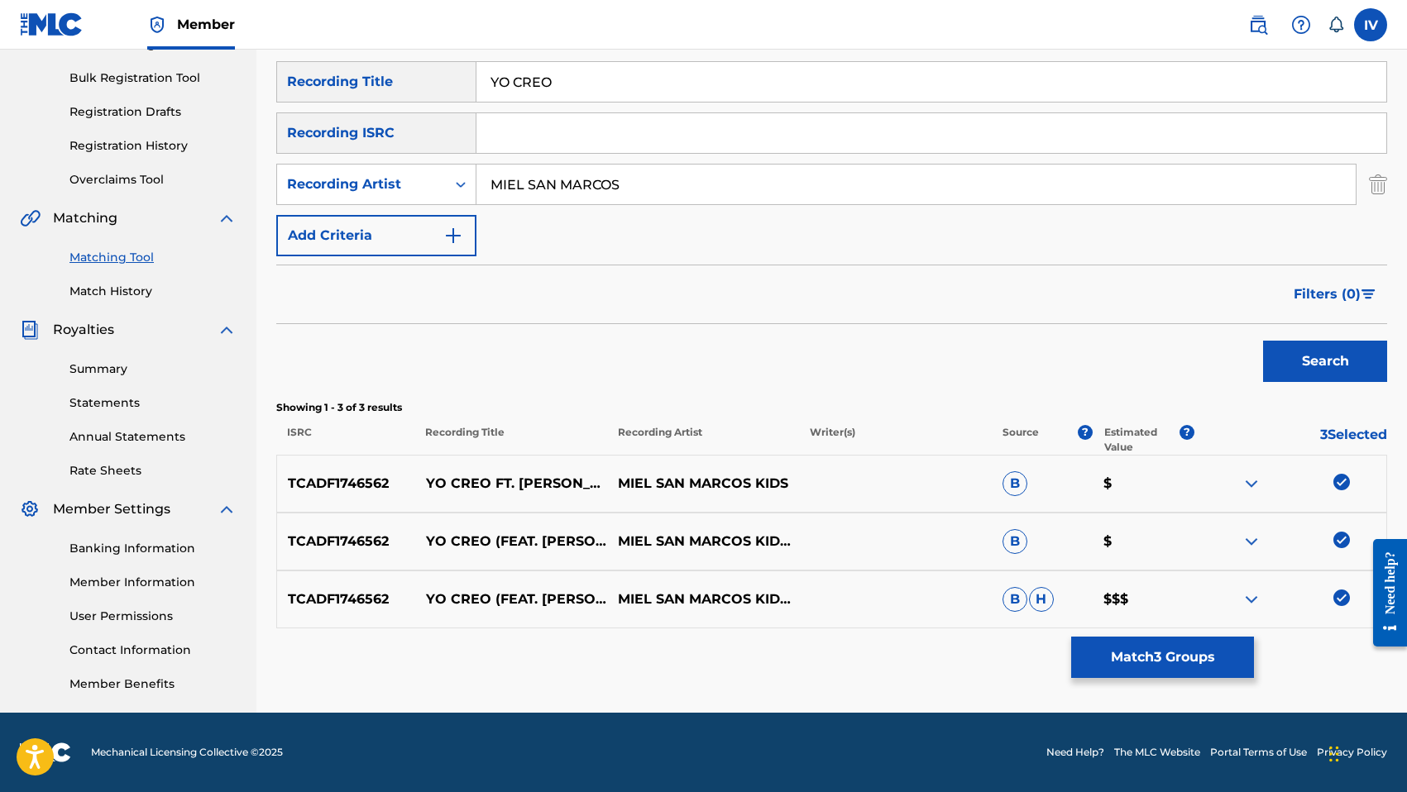
click at [1263, 341] on button "Search" at bounding box center [1325, 361] width 124 height 41
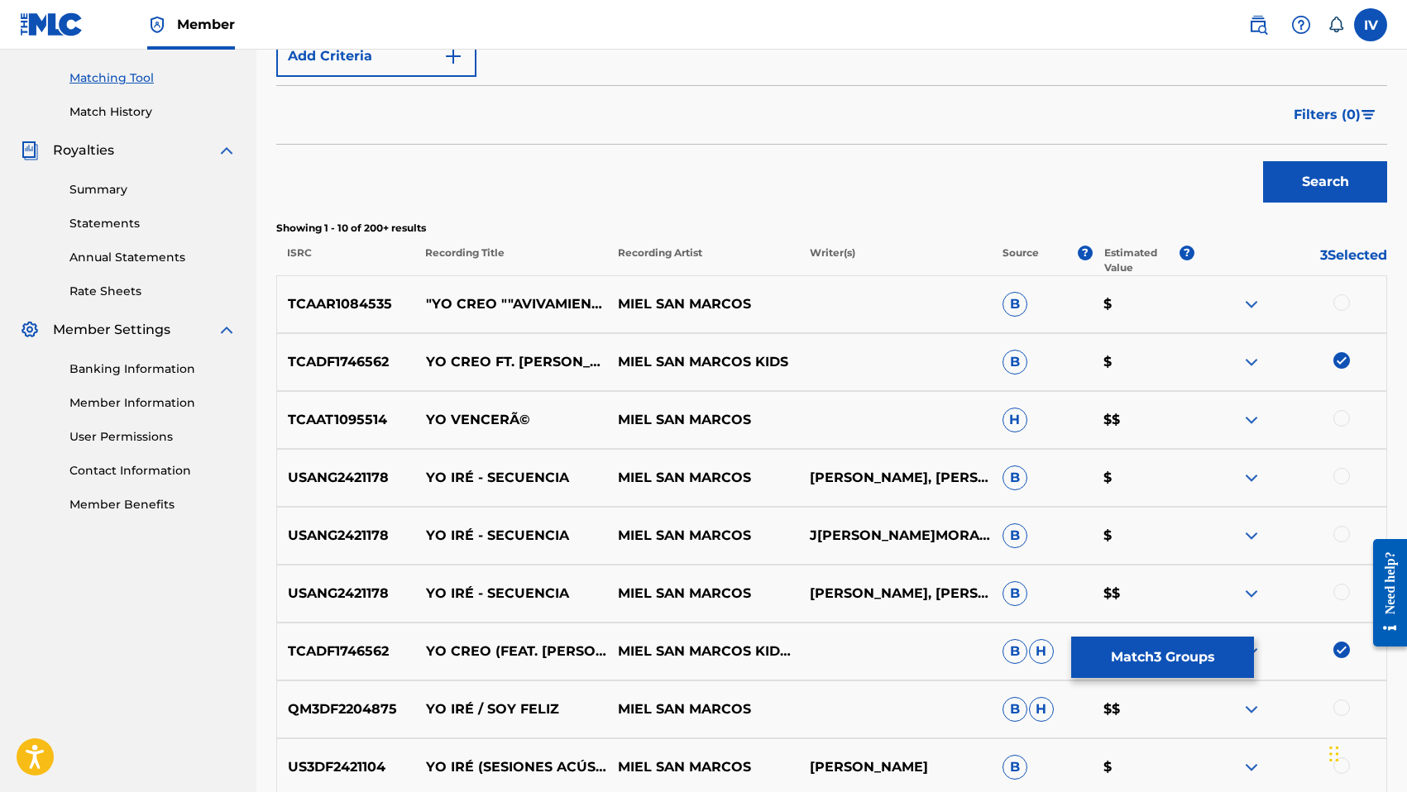
scroll to position [495, 0]
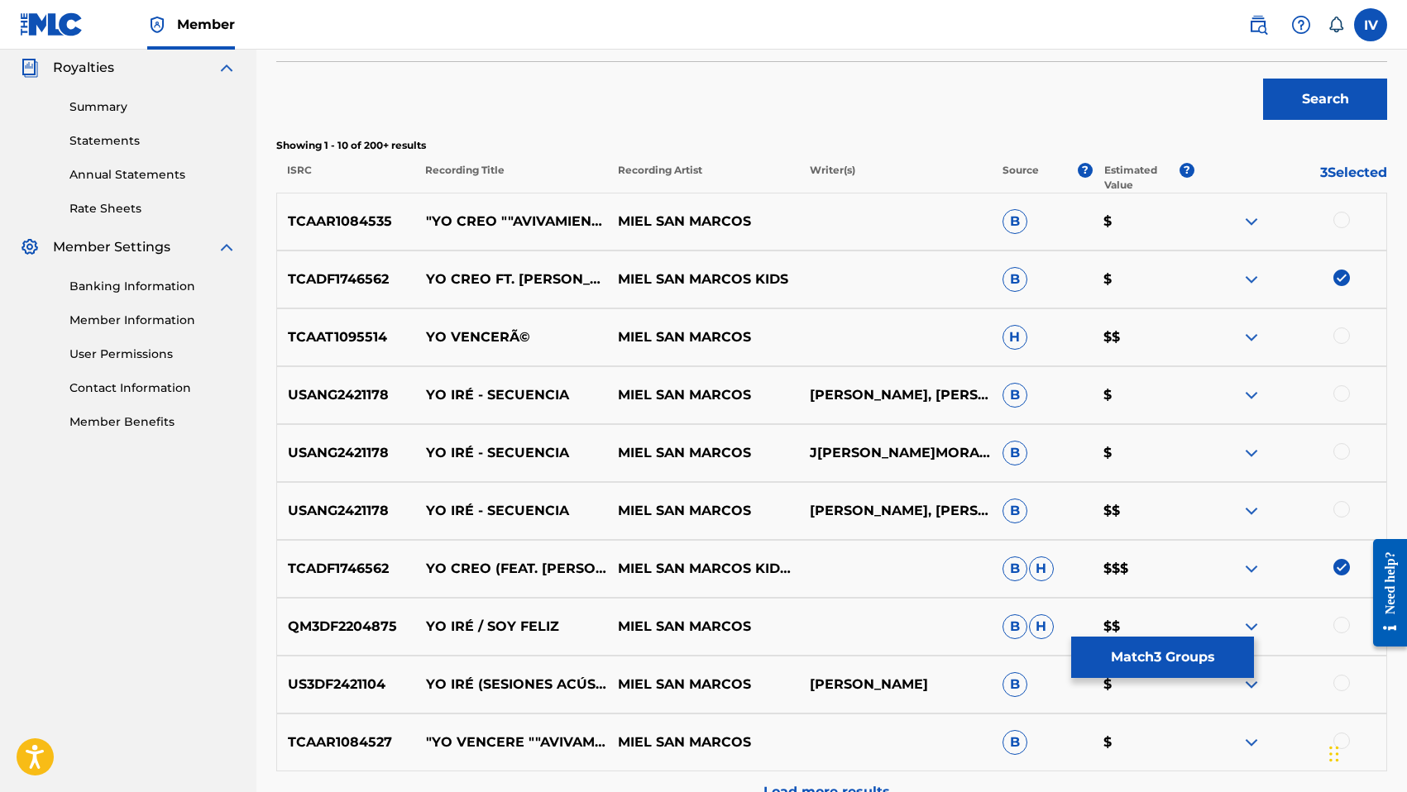
click at [1337, 223] on div at bounding box center [1341, 220] width 17 height 17
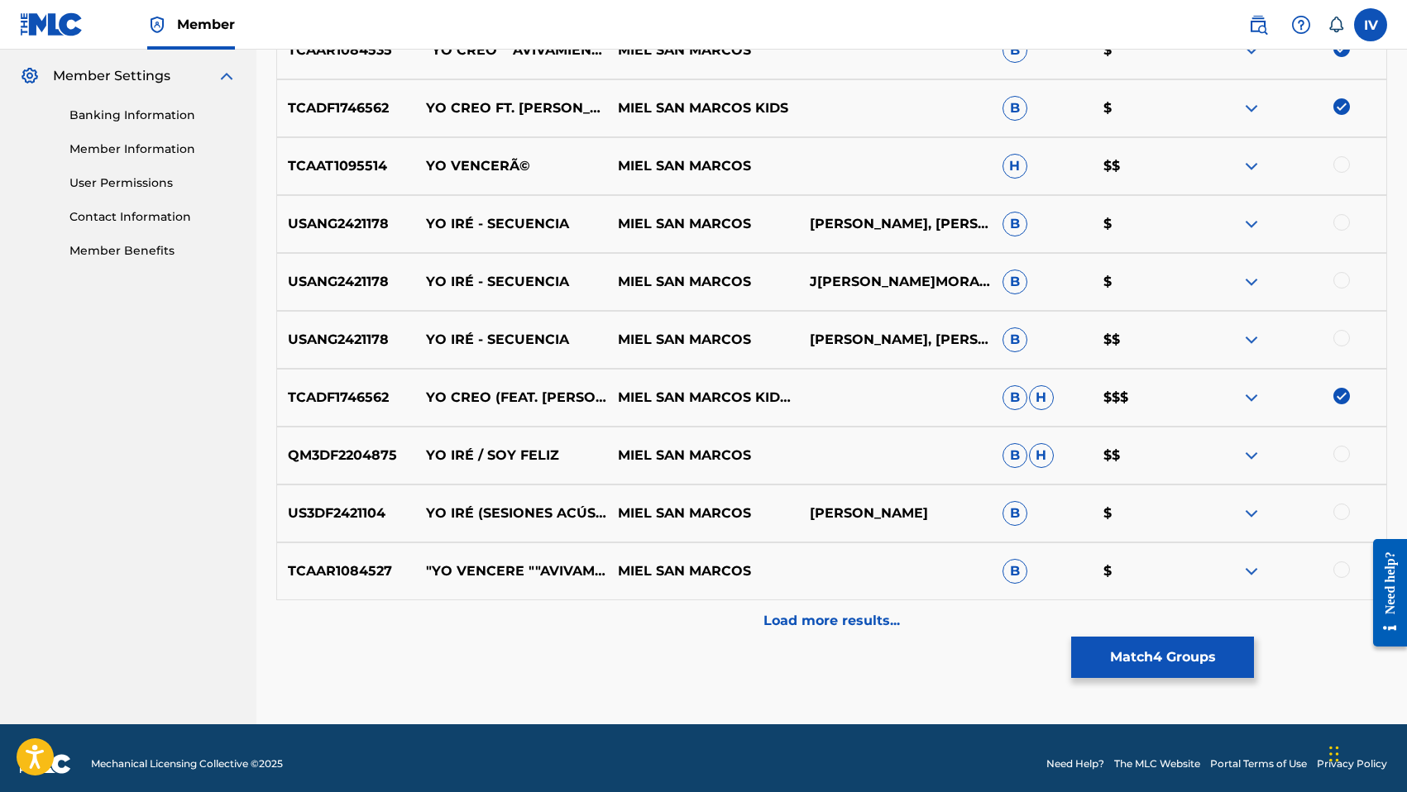
scroll to position [674, 0]
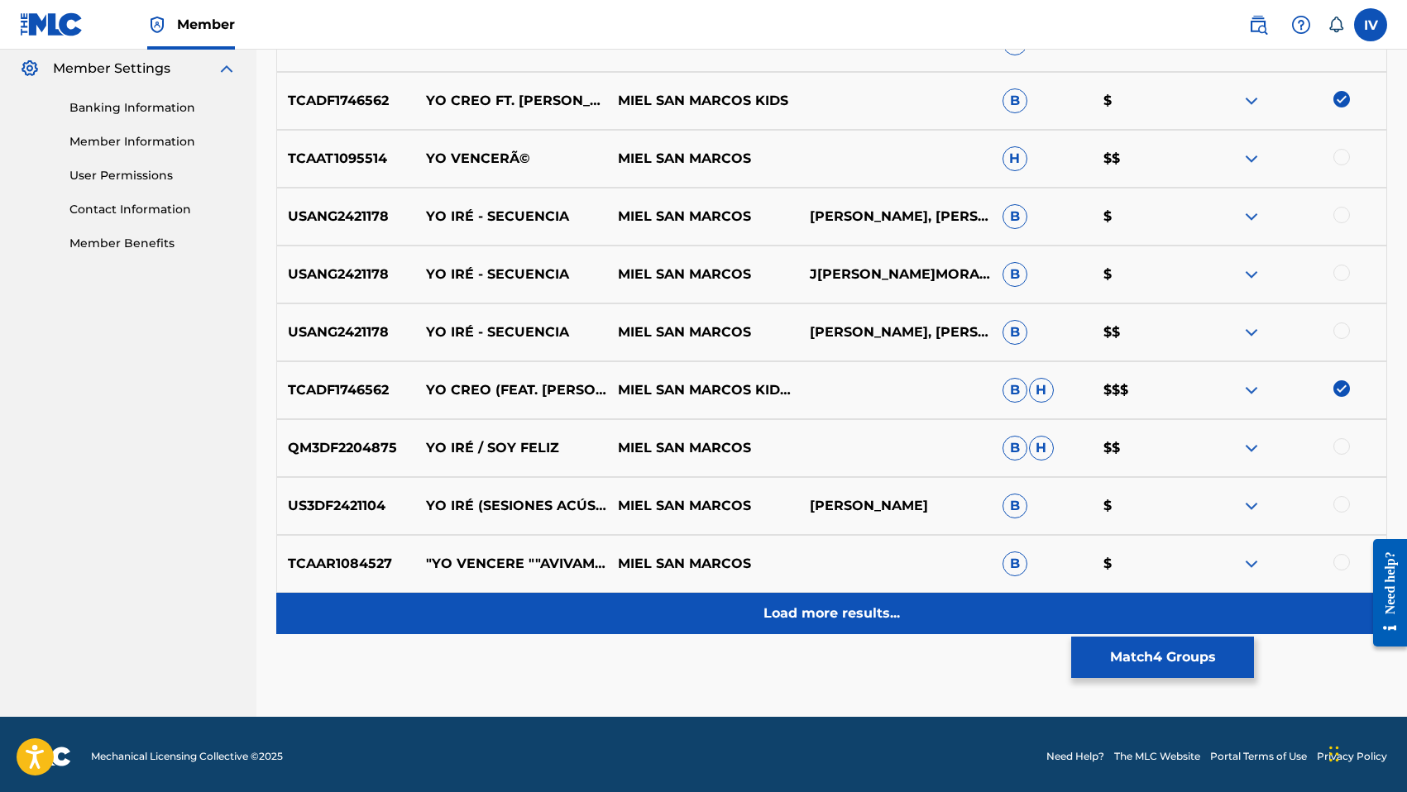
click at [872, 608] on p "Load more results..." at bounding box center [831, 614] width 136 height 20
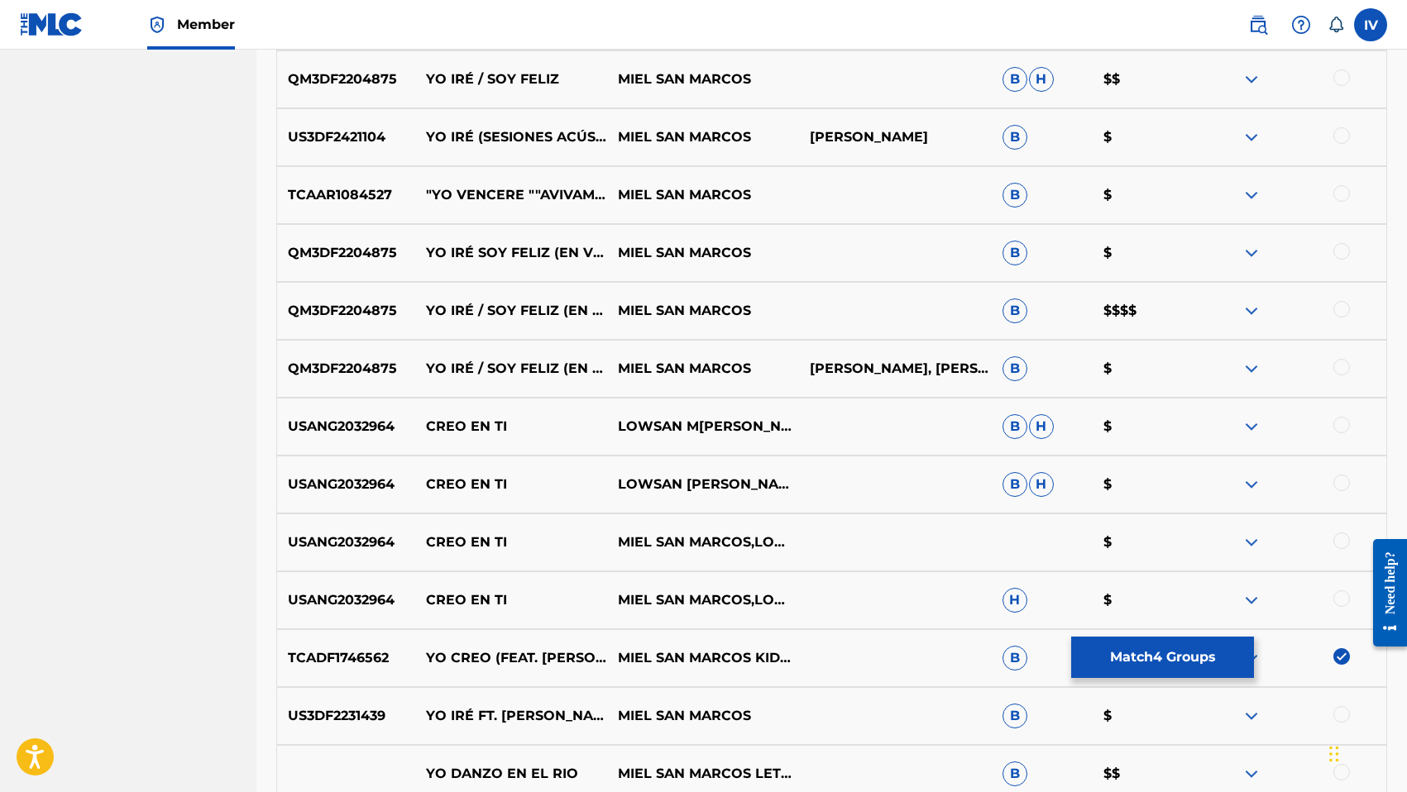
scroll to position [1257, 0]
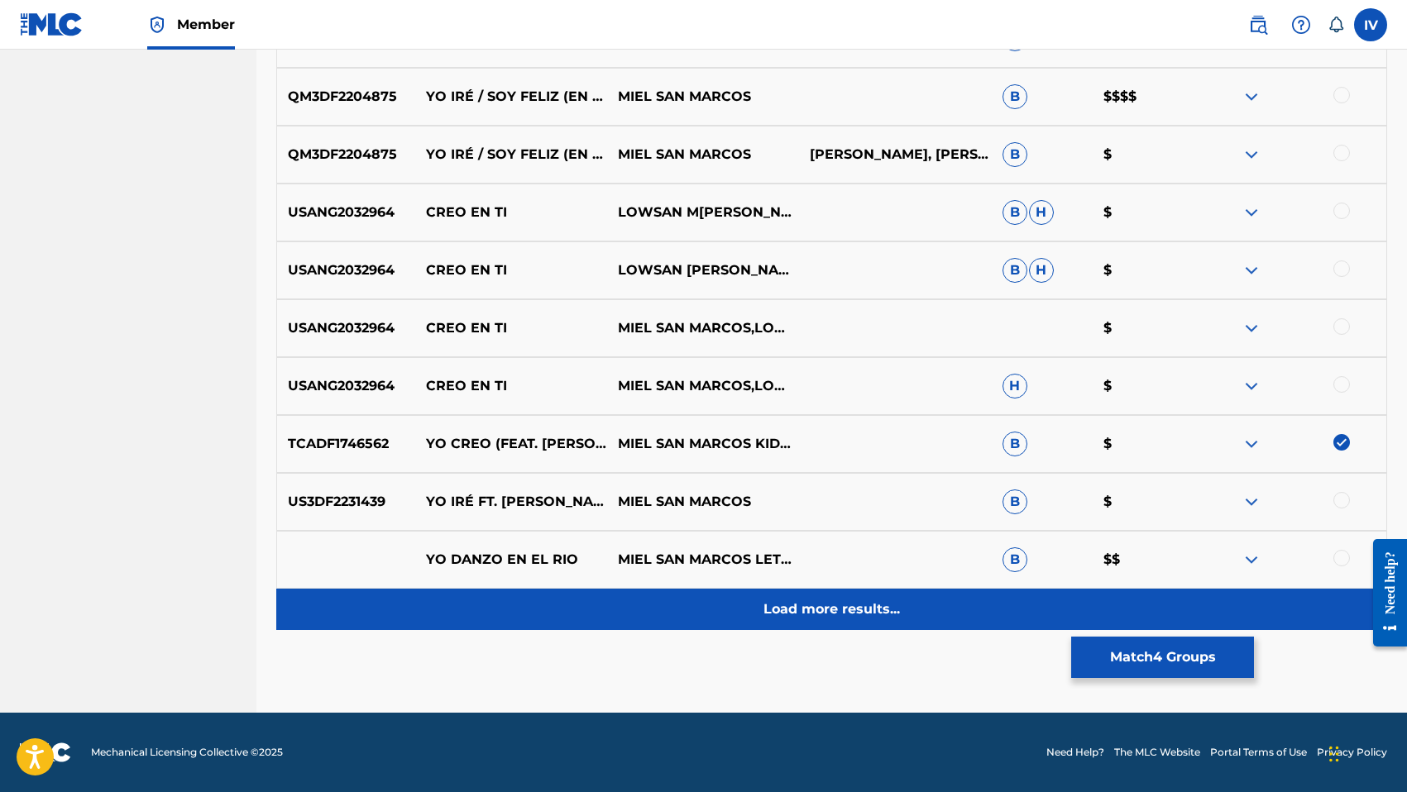
click at [838, 616] on p "Load more results..." at bounding box center [831, 610] width 136 height 20
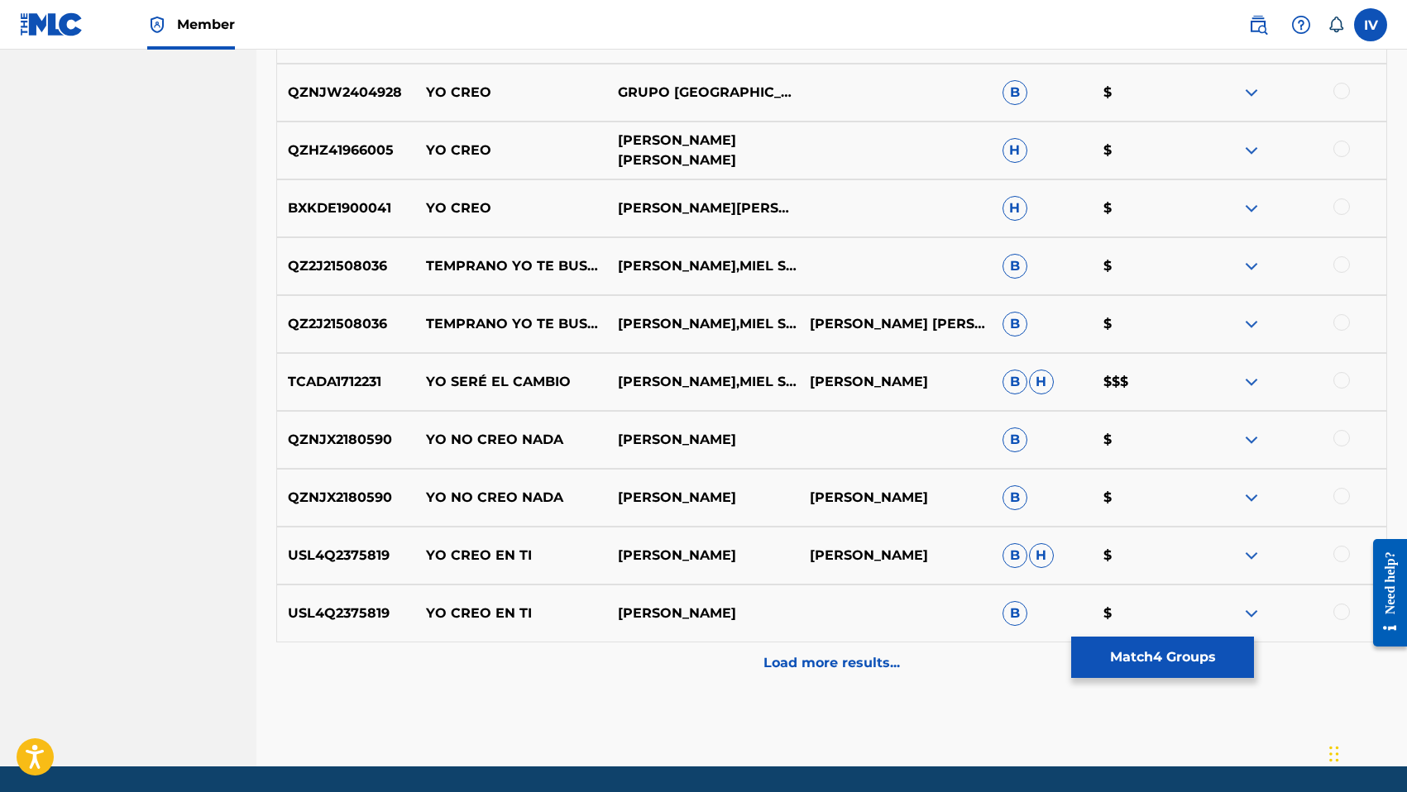
scroll to position [1820, 0]
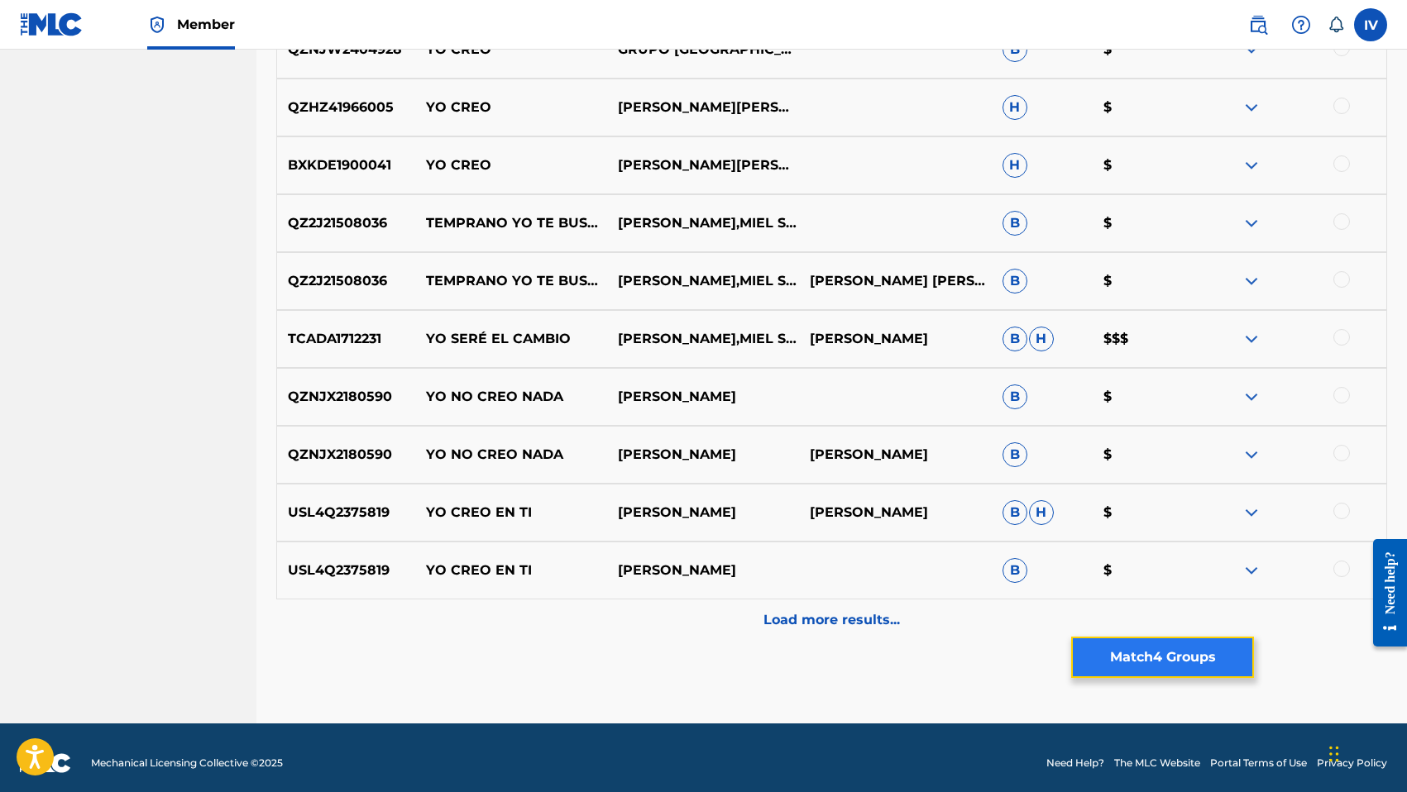
click at [1152, 648] on button "Match 4 Groups" at bounding box center [1162, 657] width 183 height 41
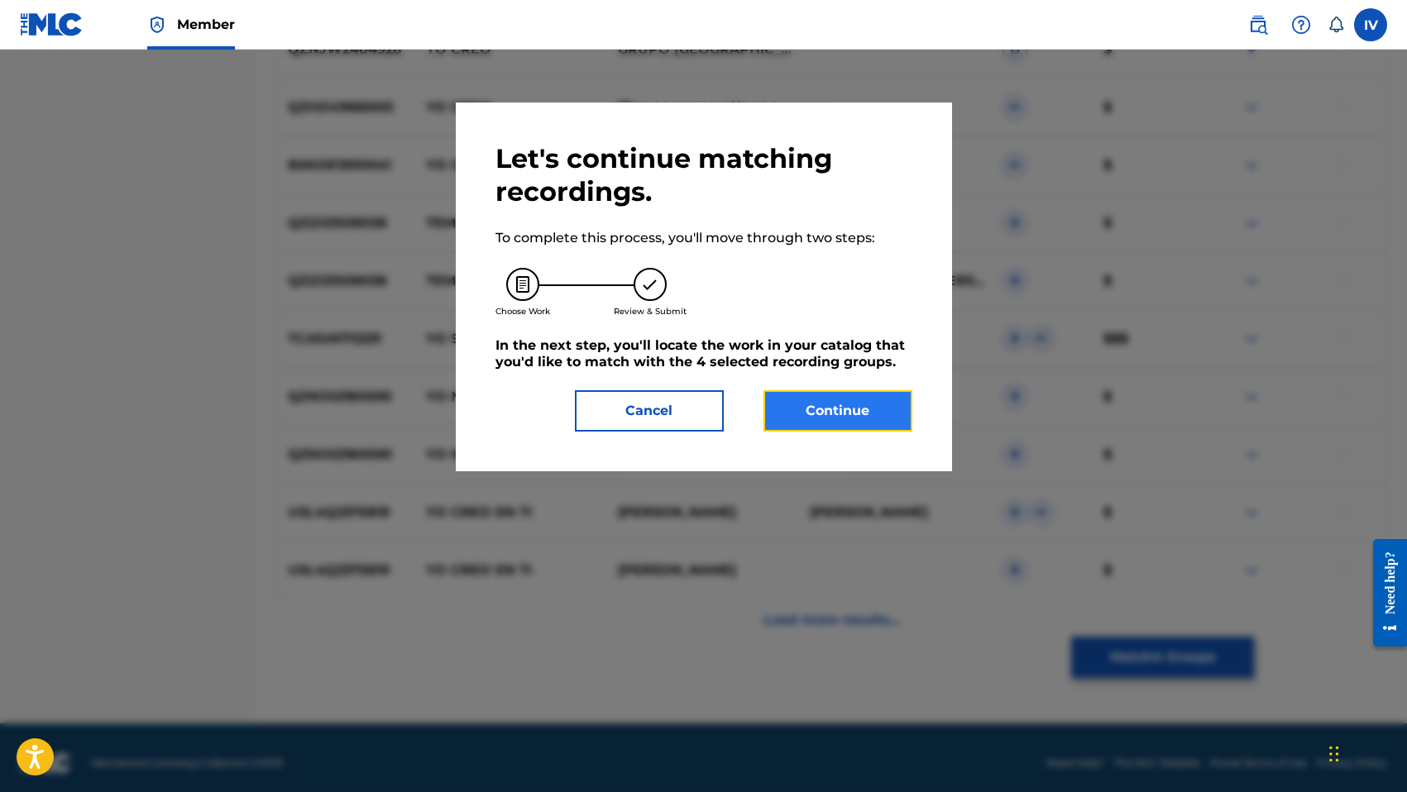
click at [814, 408] on button "Continue" at bounding box center [837, 410] width 149 height 41
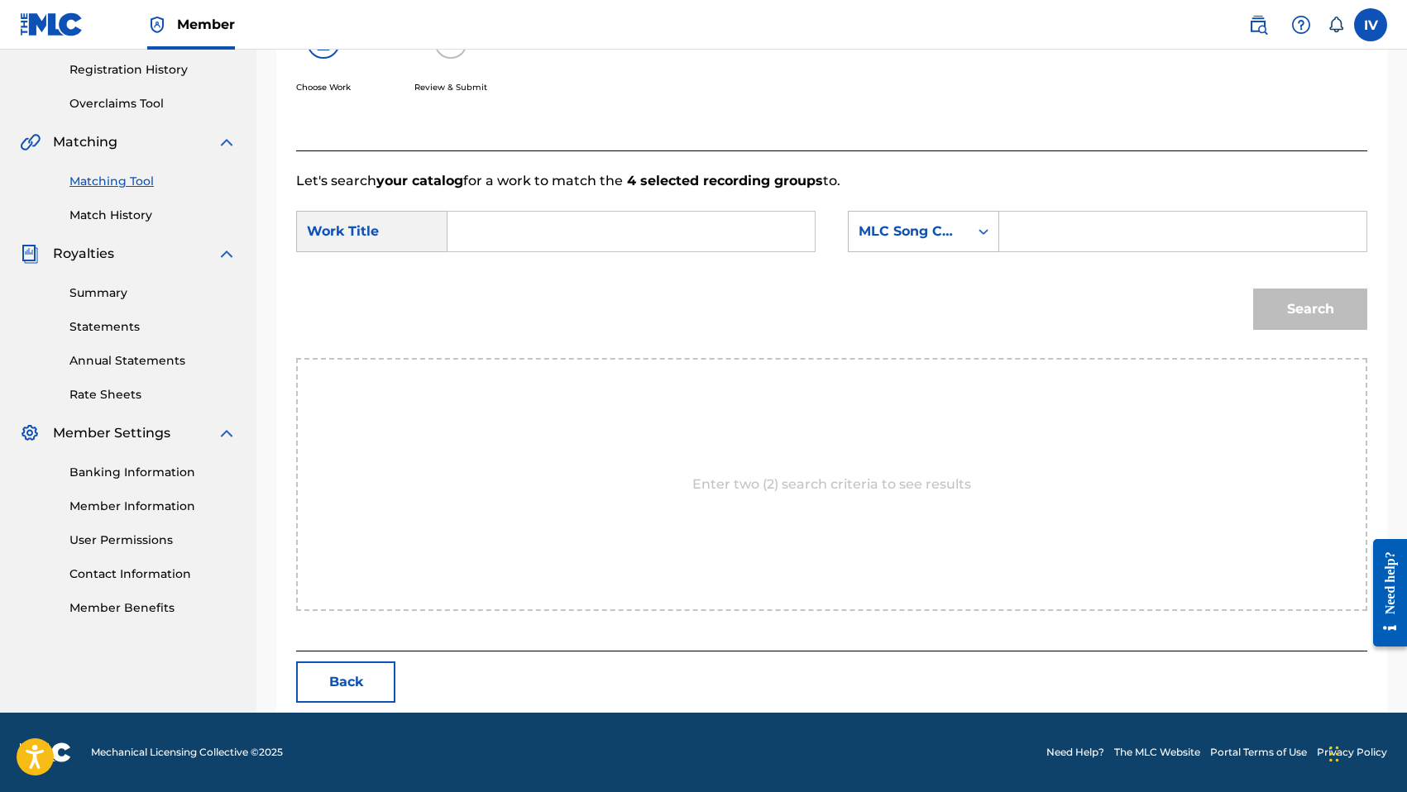
scroll to position [309, 0]
click at [629, 245] on input "Search Form" at bounding box center [630, 232] width 339 height 40
type input "yo creo"
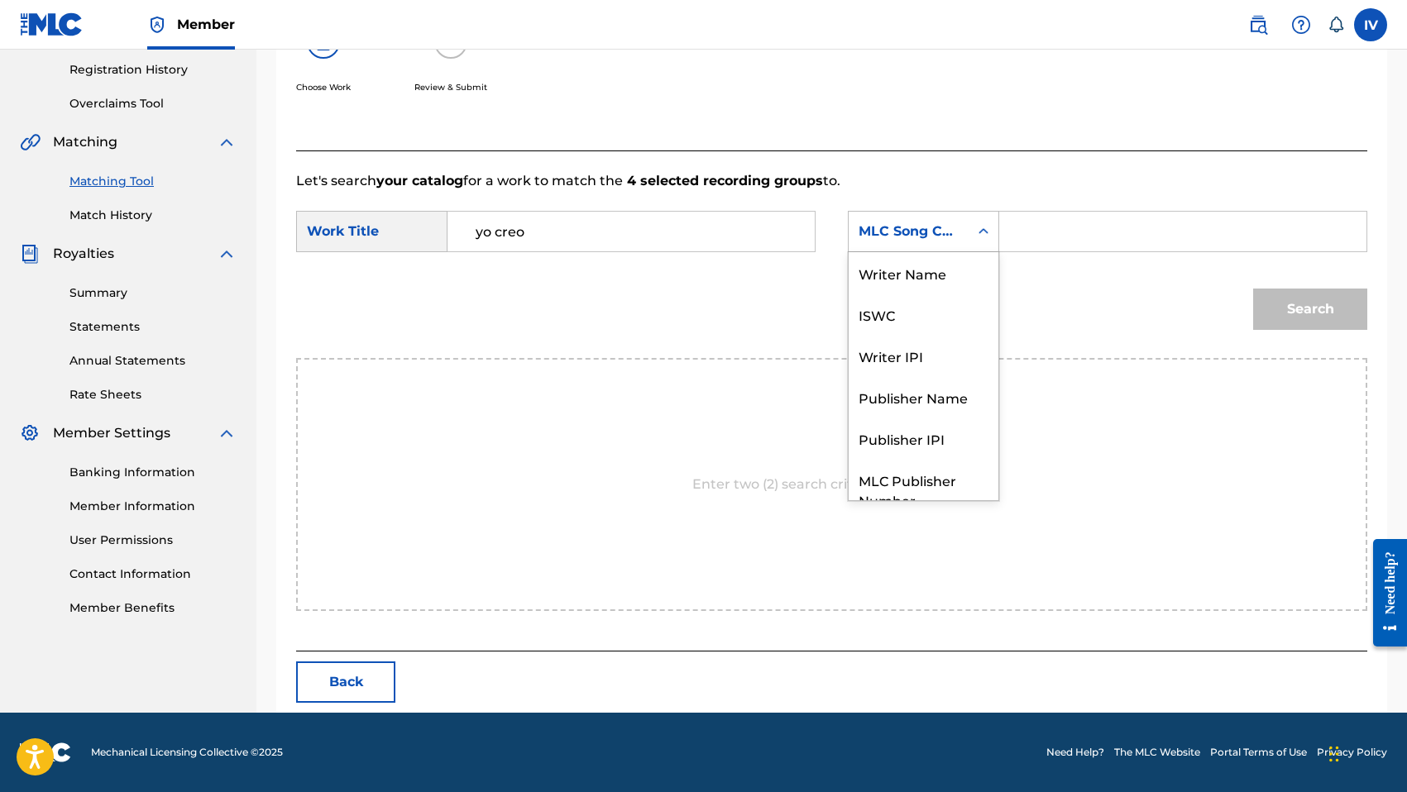
click at [948, 240] on div "MLC Song Code" at bounding box center [908, 232] width 100 height 20
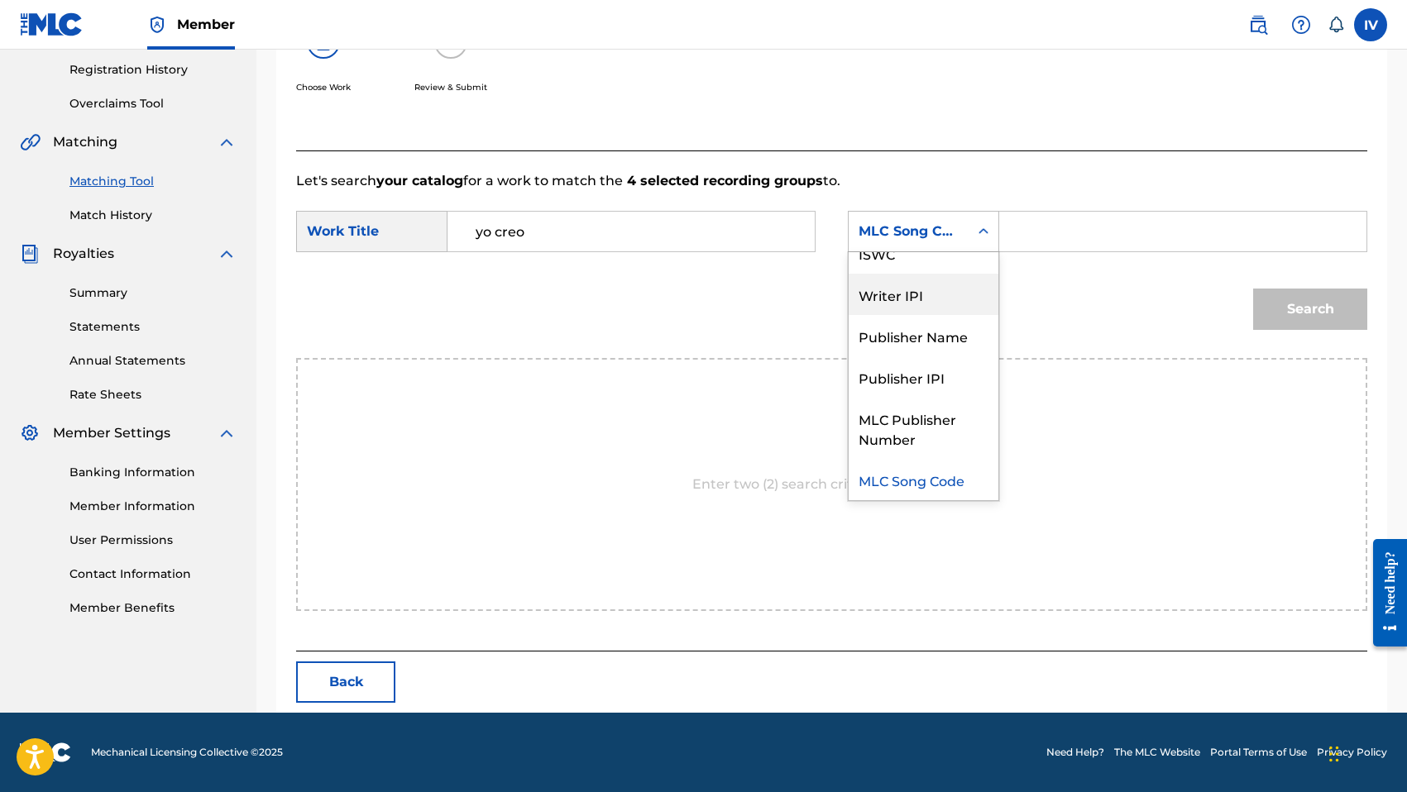
scroll to position [0, 0]
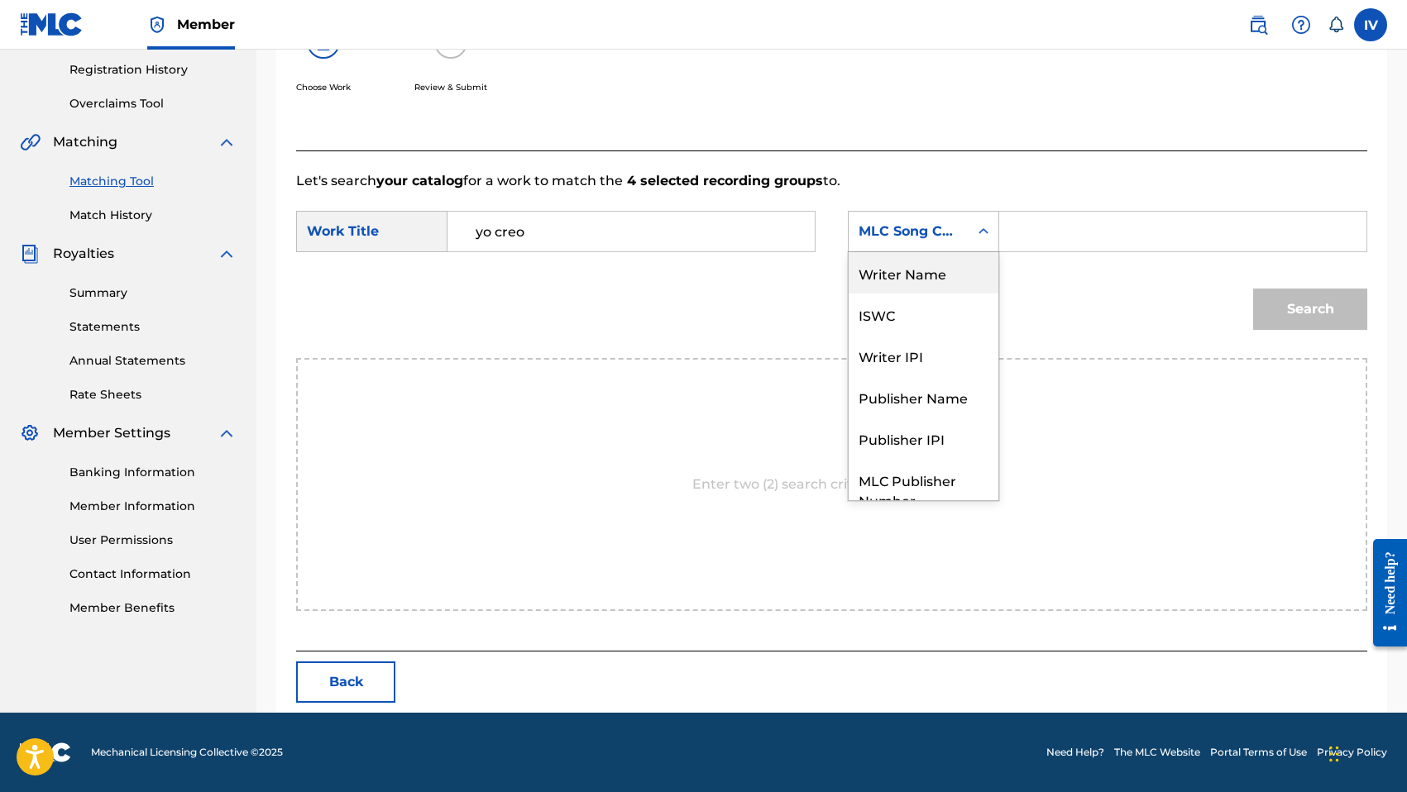
click at [922, 280] on div "Writer Name" at bounding box center [923, 272] width 150 height 41
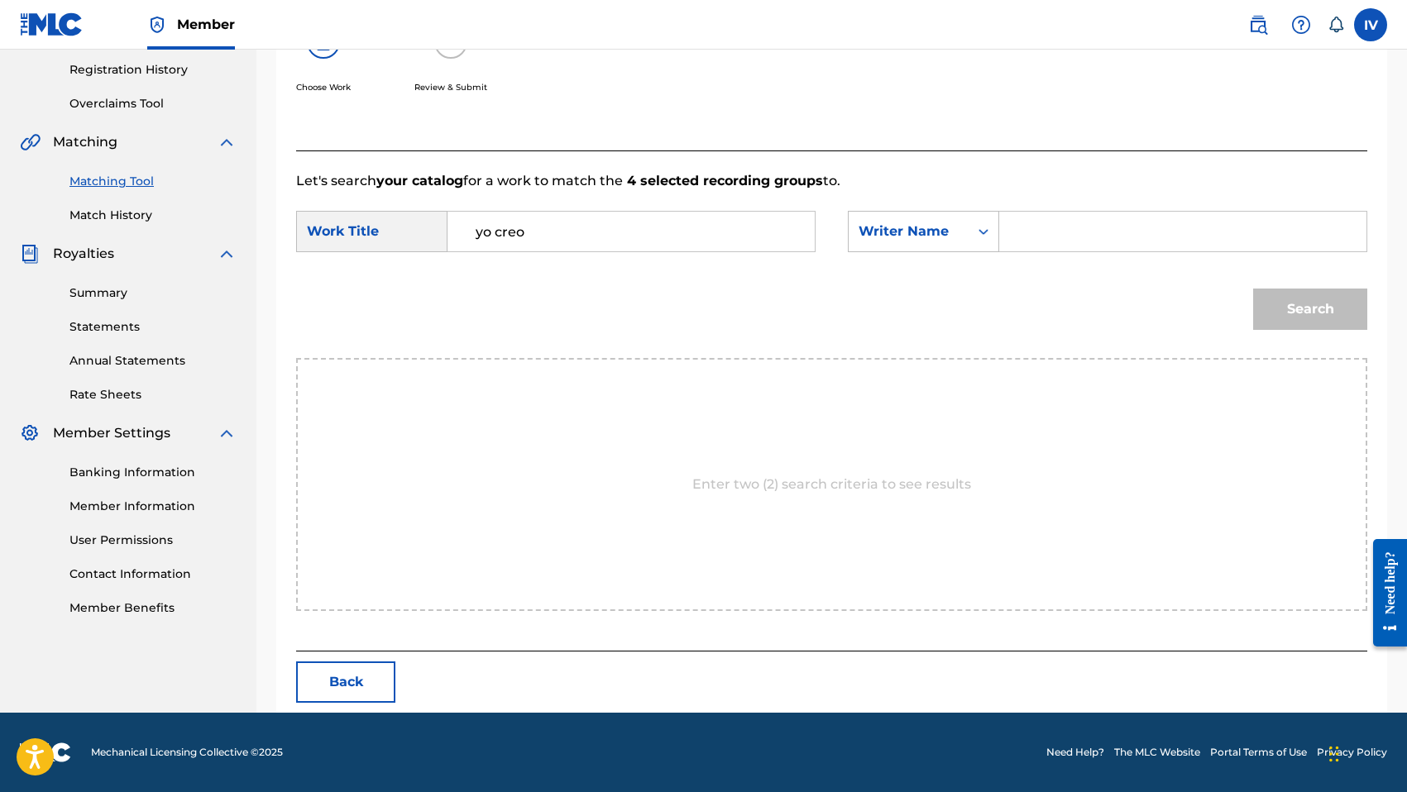
click at [1055, 234] on input "Search Form" at bounding box center [1182, 232] width 339 height 40
type input "morales"
click at [1253, 289] on button "Search" at bounding box center [1310, 309] width 114 height 41
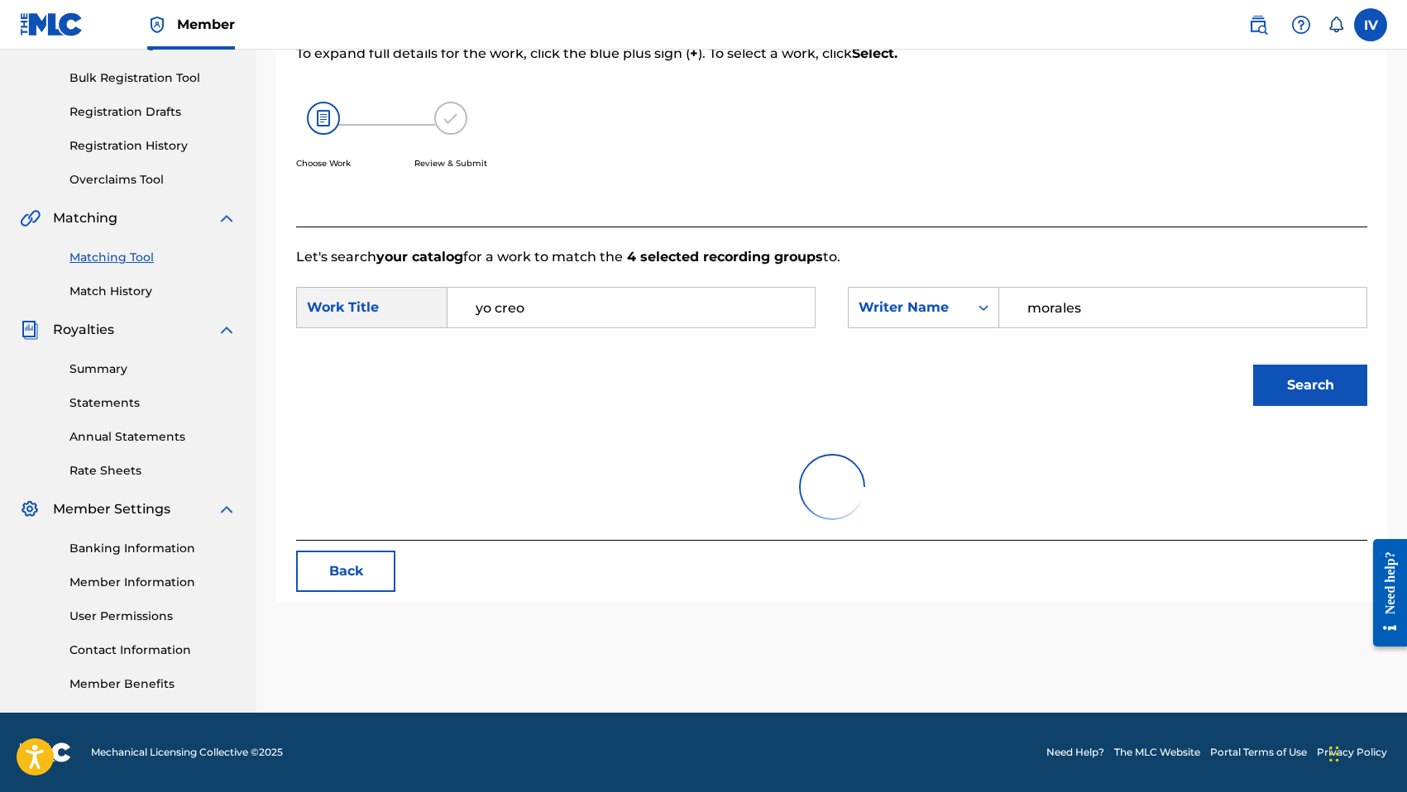
scroll to position [309, 0]
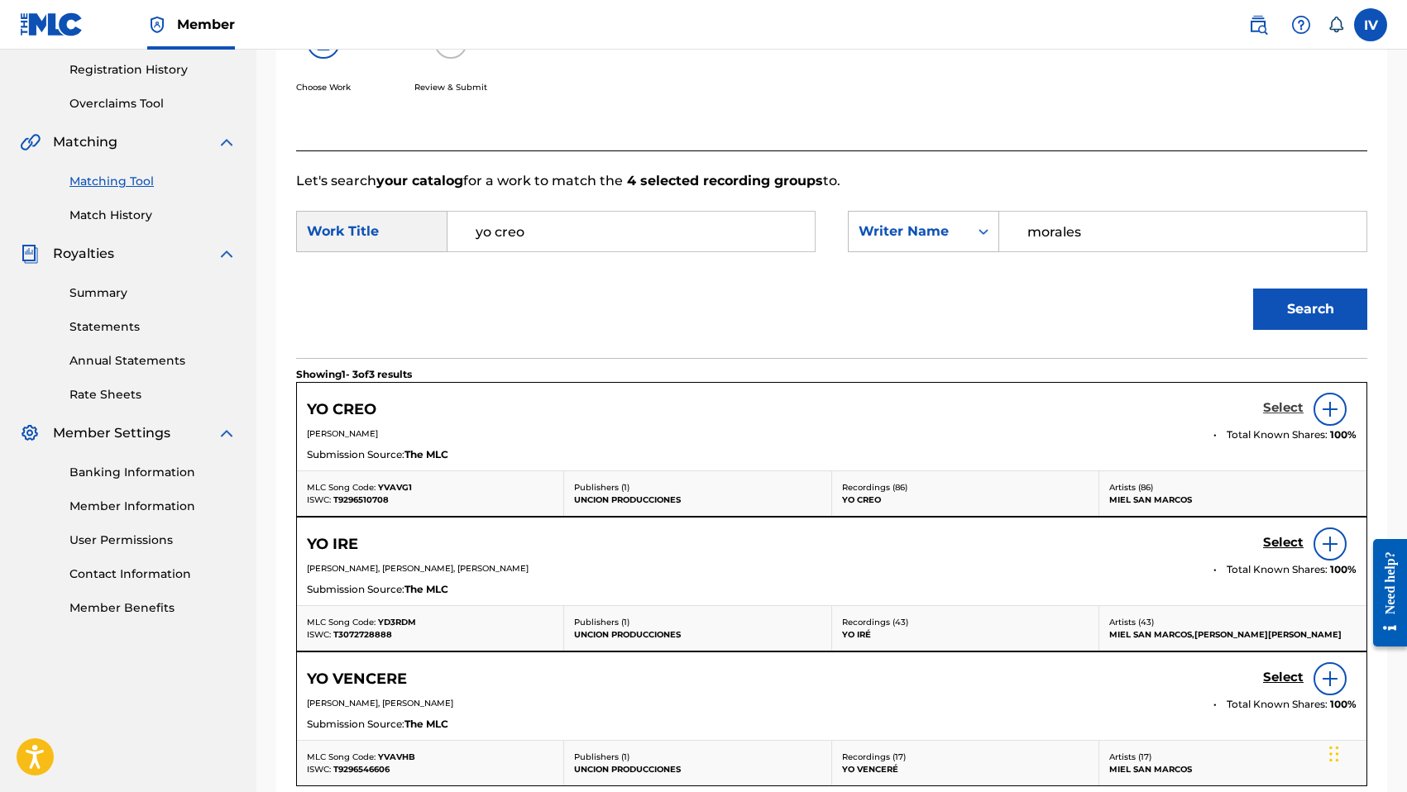
click at [1288, 409] on h5 "Select" at bounding box center [1283, 408] width 41 height 16
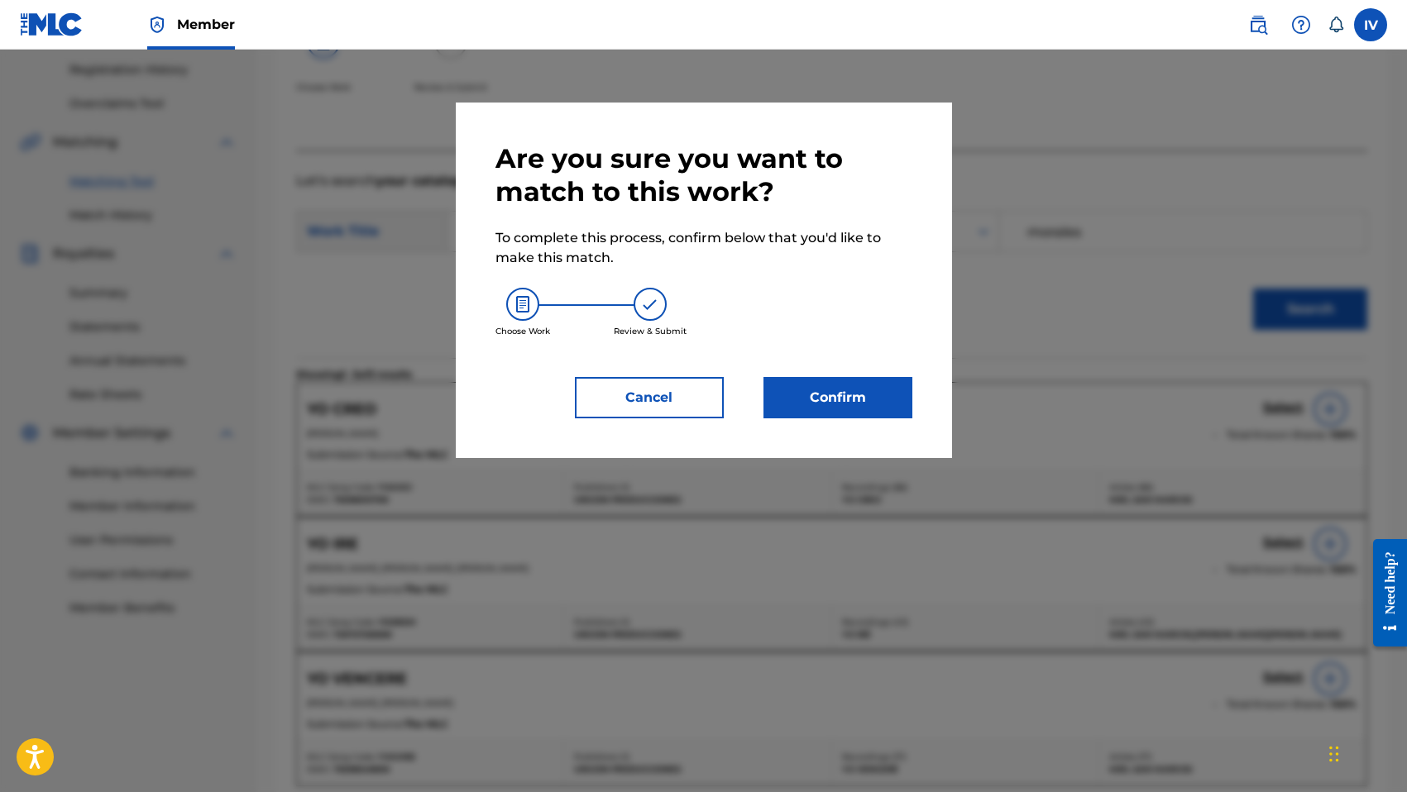
click at [751, 401] on div "Confirm" at bounding box center [827, 397] width 169 height 41
click at [806, 399] on button "Confirm" at bounding box center [837, 397] width 149 height 41
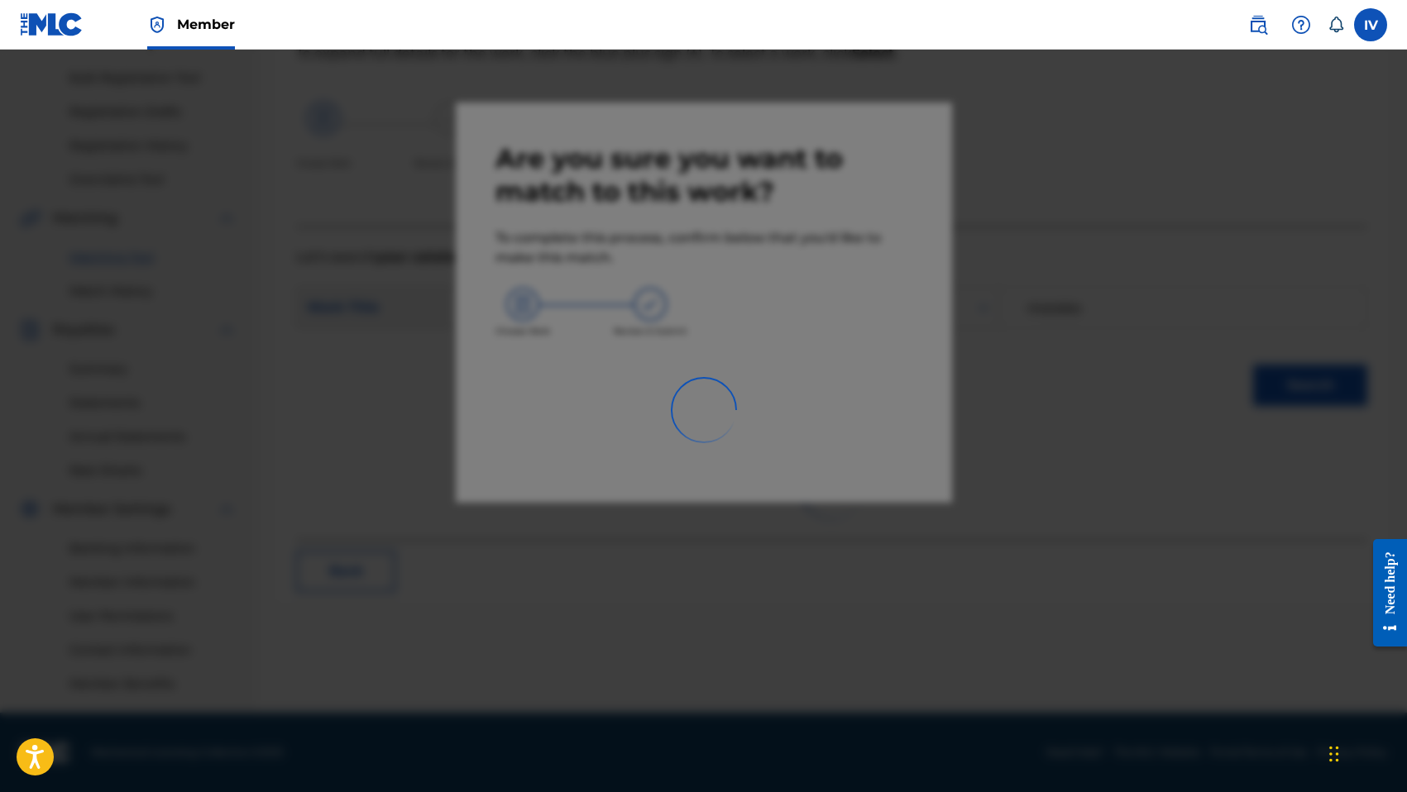
scroll to position [233, 0]
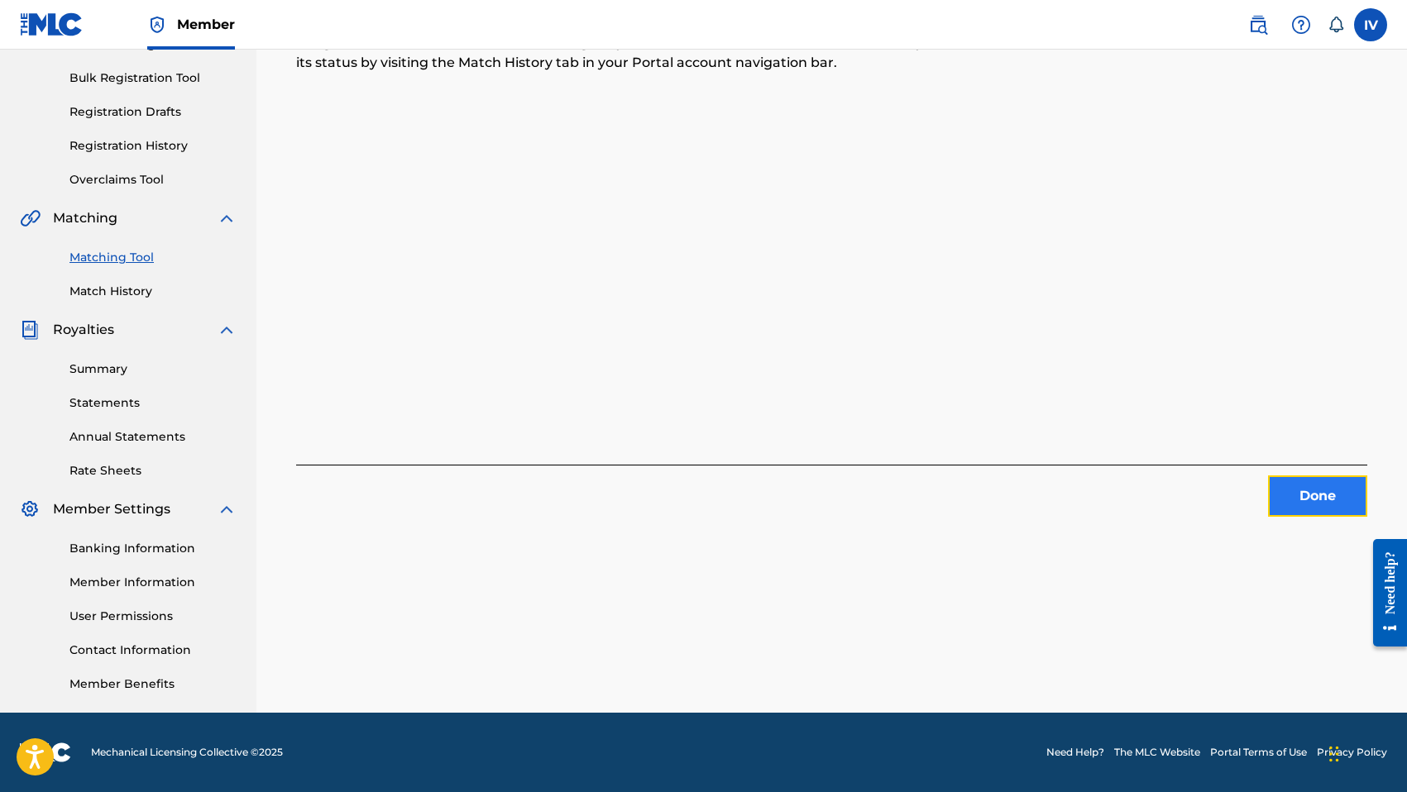
click at [1285, 498] on button "Done" at bounding box center [1317, 496] width 99 height 41
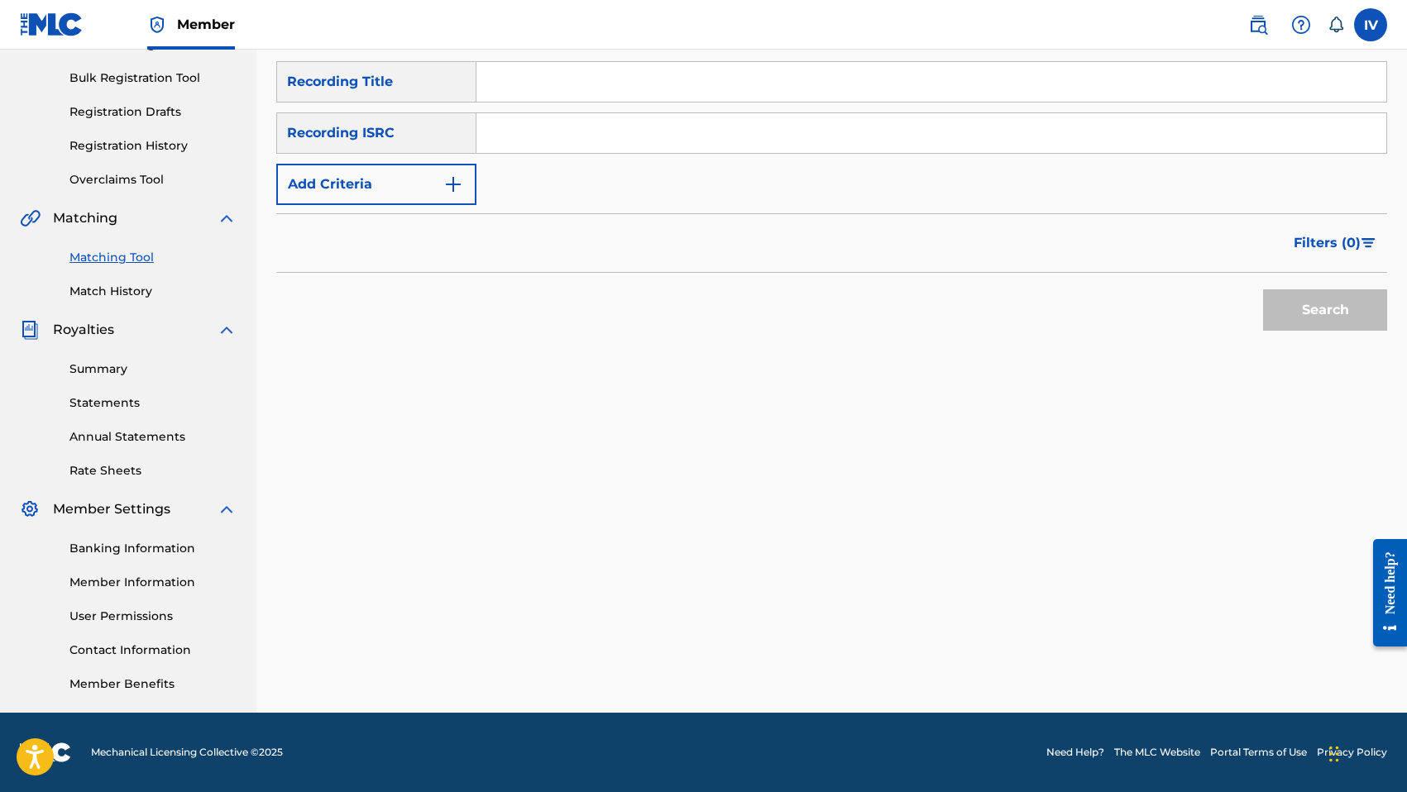
click at [705, 122] on input "Search Form" at bounding box center [931, 133] width 910 height 40
paste input "TCADF1746564"
type input "TCADF1746564"
click at [1263, 289] on button "Search" at bounding box center [1325, 309] width 124 height 41
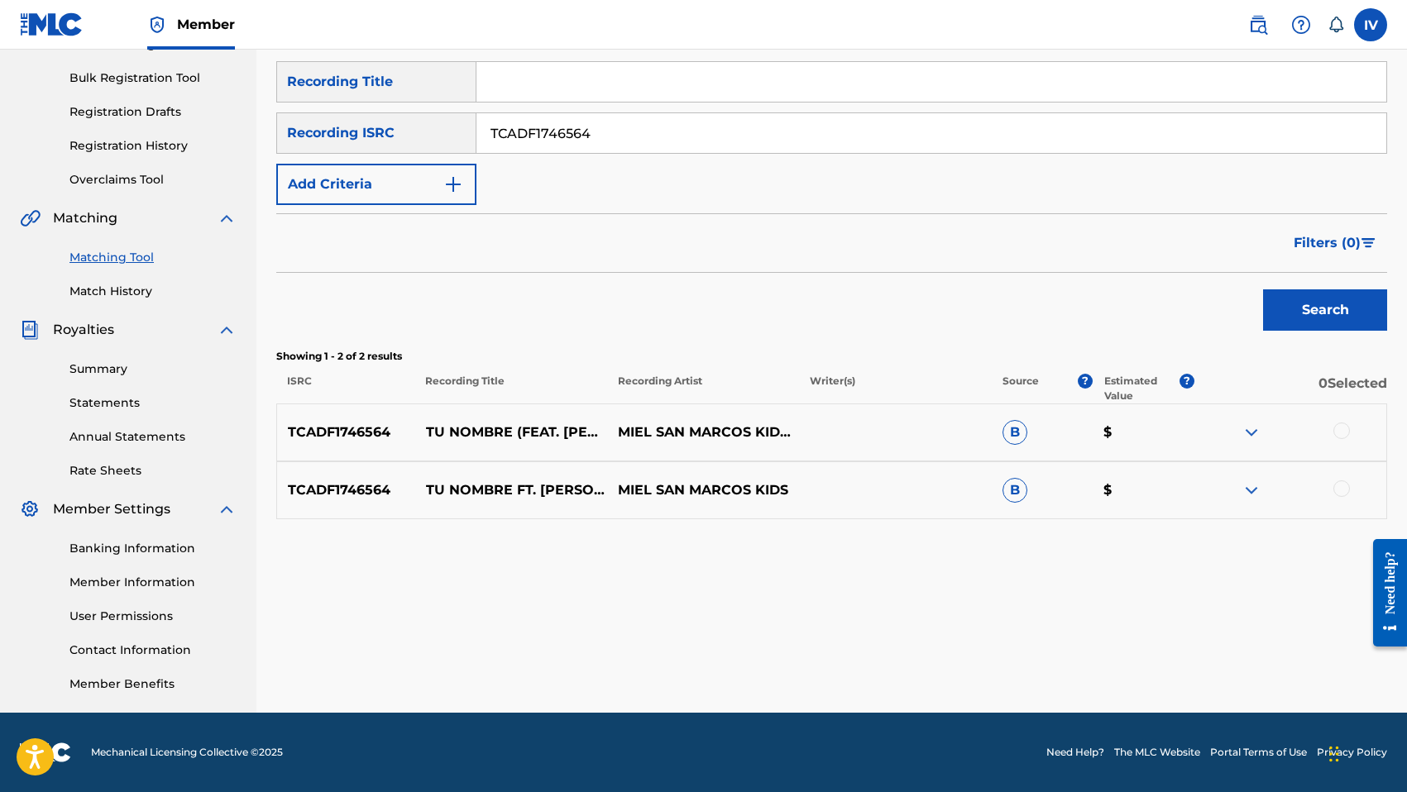
click at [1345, 431] on div at bounding box center [1341, 431] width 17 height 17
click at [1341, 484] on div at bounding box center [1341, 488] width 17 height 17
click at [1171, 670] on button "Match 2 Groups" at bounding box center [1162, 657] width 183 height 41
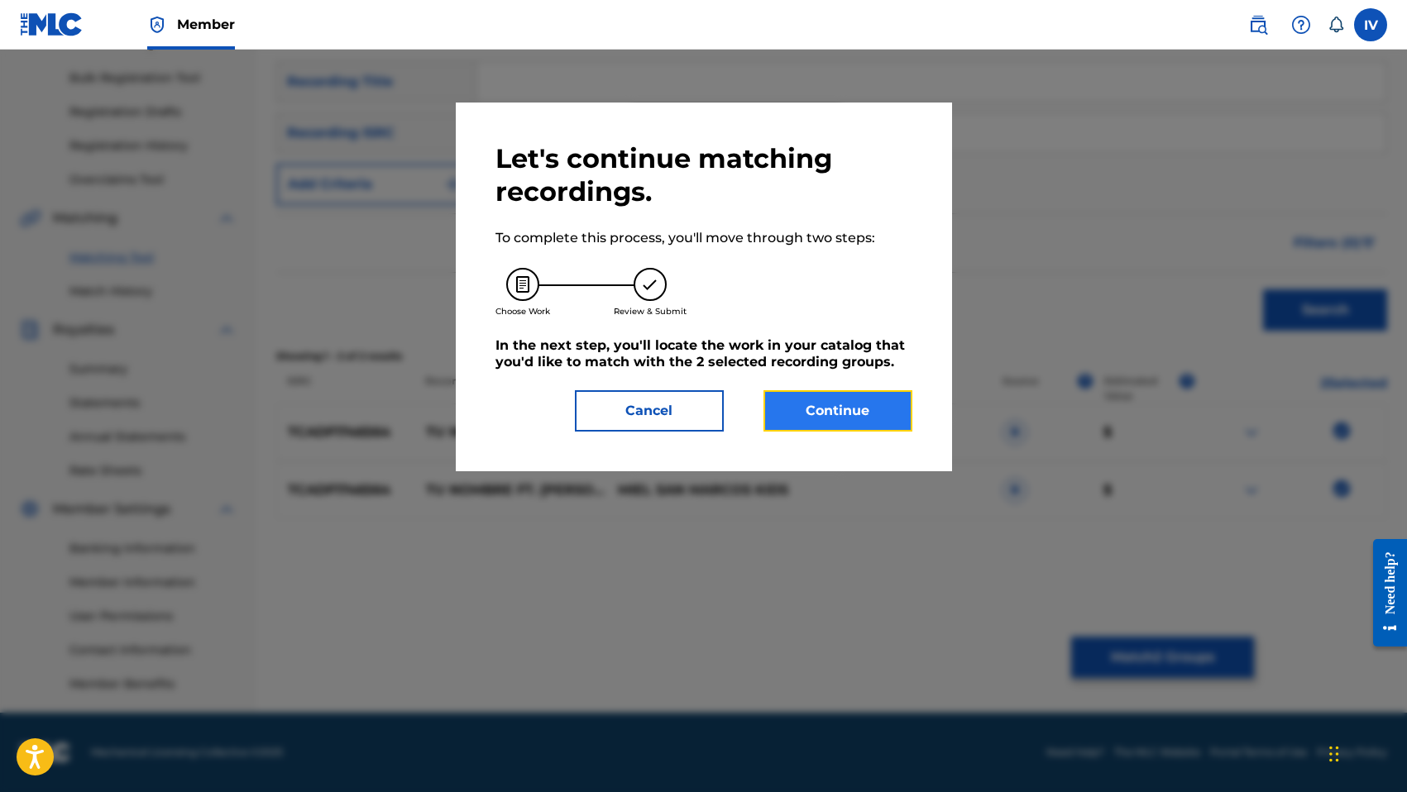
click at [802, 405] on button "Continue" at bounding box center [837, 410] width 149 height 41
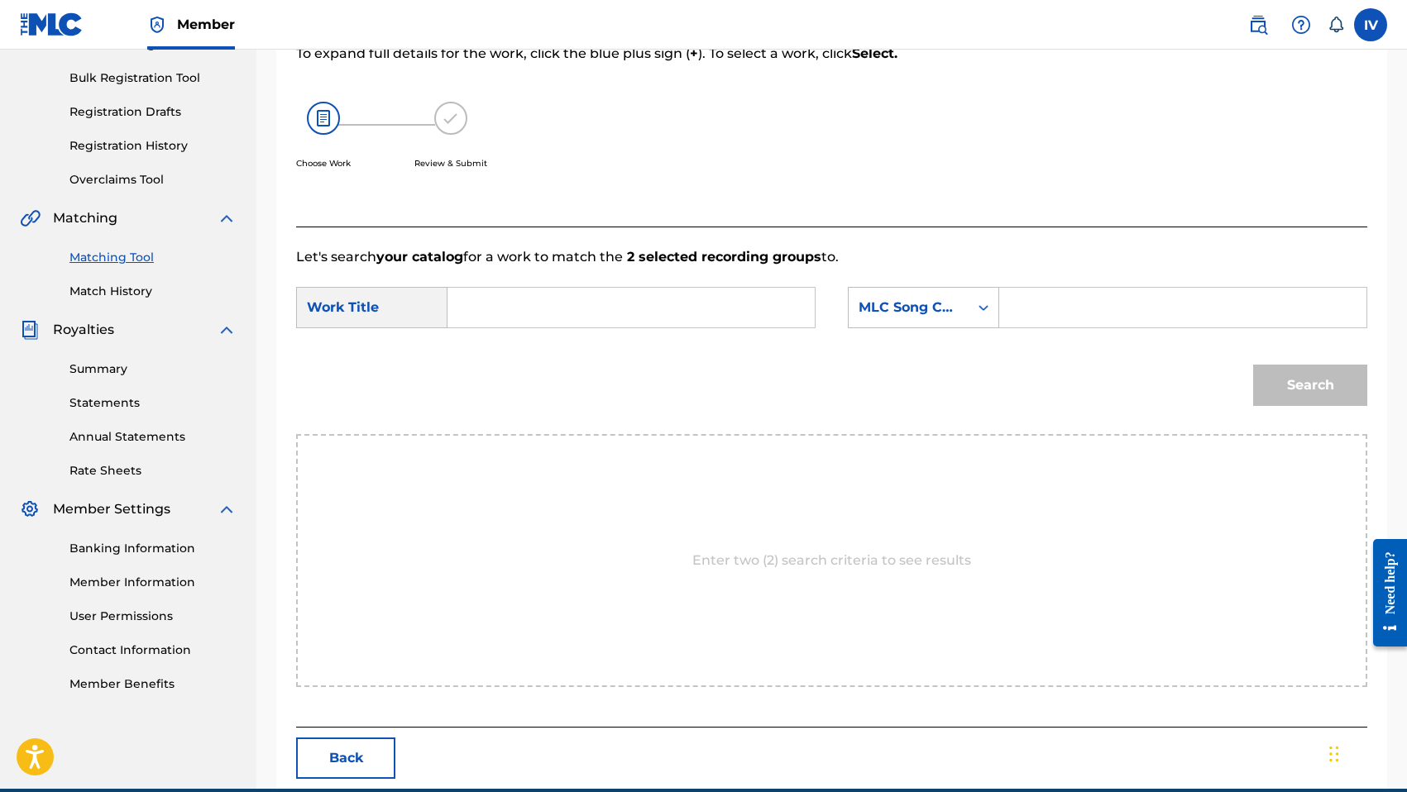
click at [642, 299] on input "Search Form" at bounding box center [630, 308] width 339 height 40
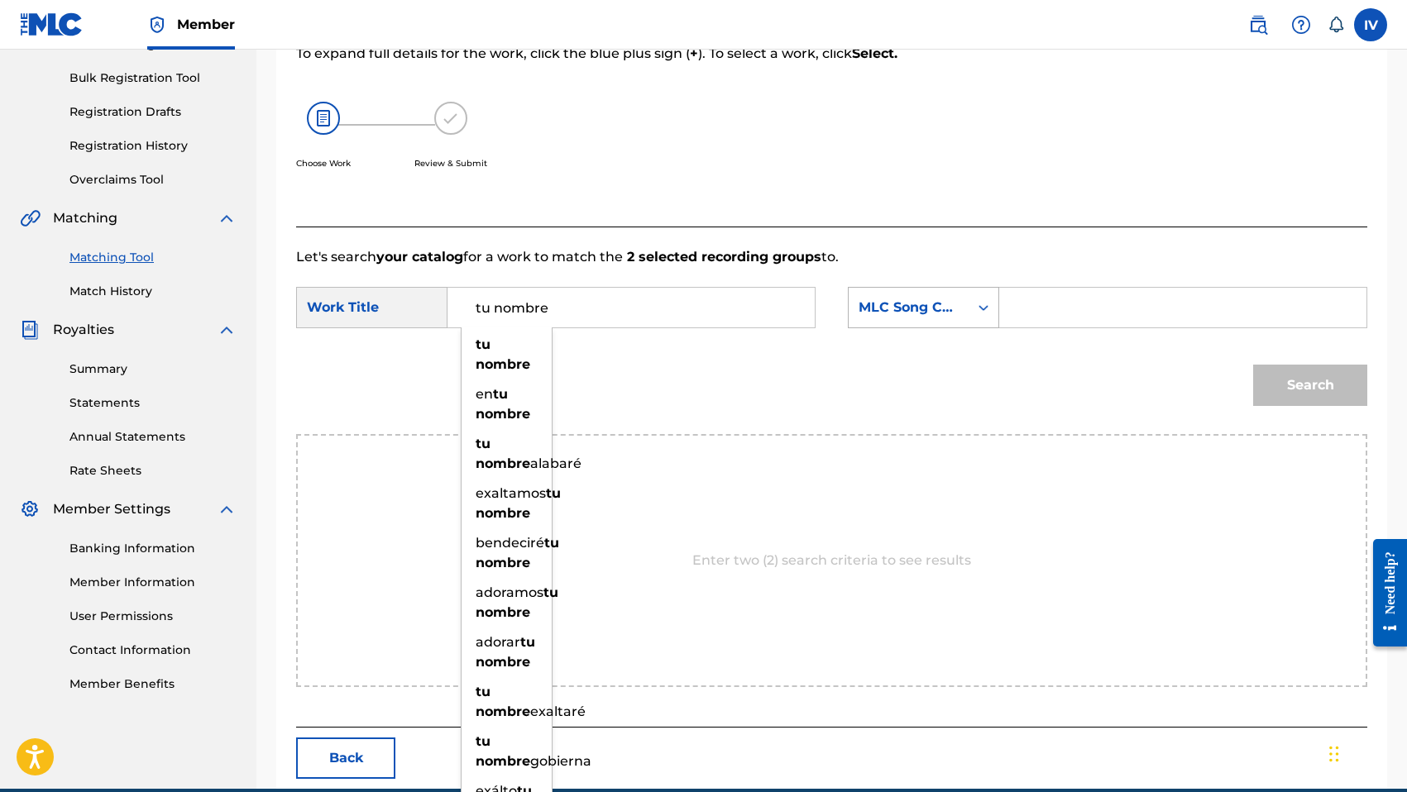
type input "tu nombre"
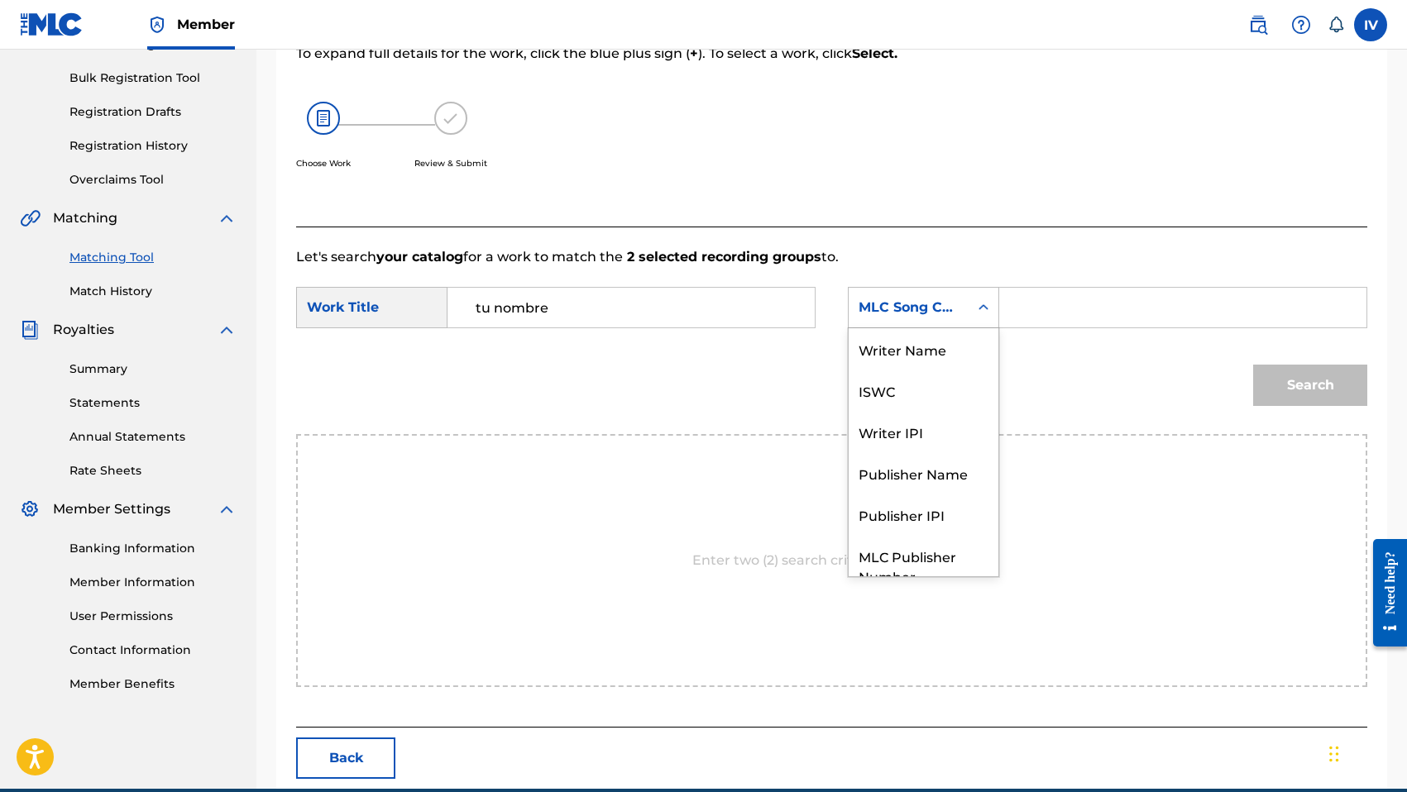
click at [865, 312] on div "MLC Song Code" at bounding box center [908, 308] width 100 height 20
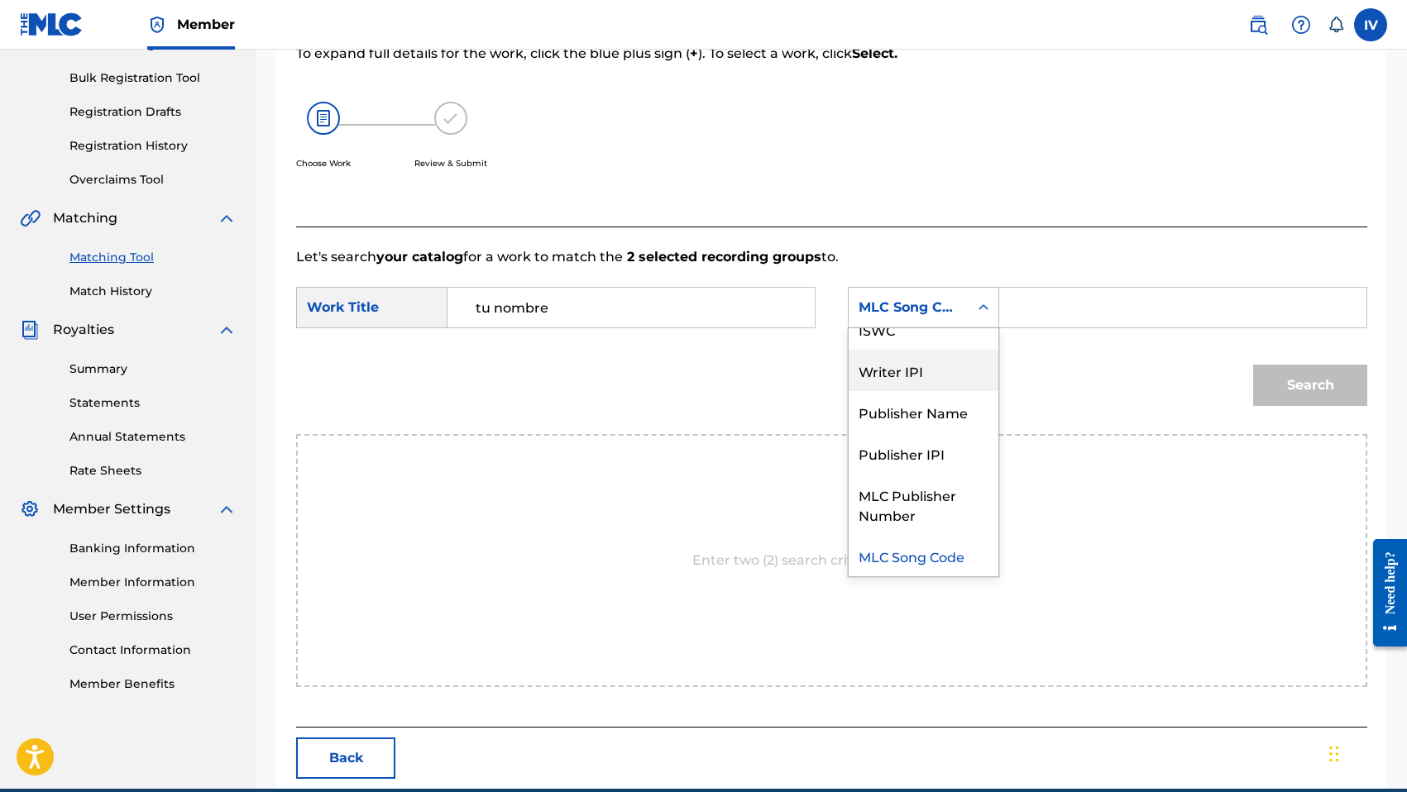
scroll to position [0, 0]
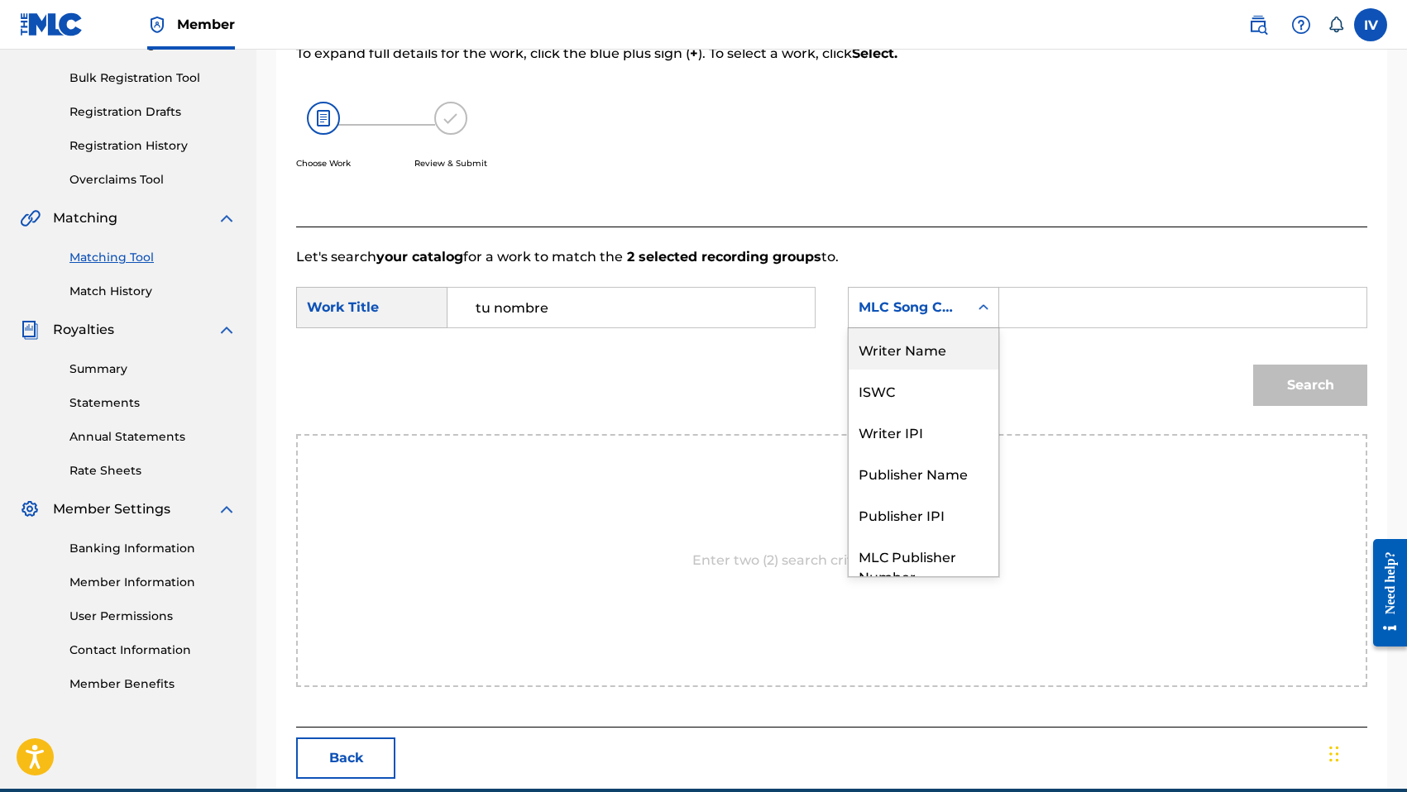
click at [901, 354] on div "Writer Name" at bounding box center [923, 348] width 150 height 41
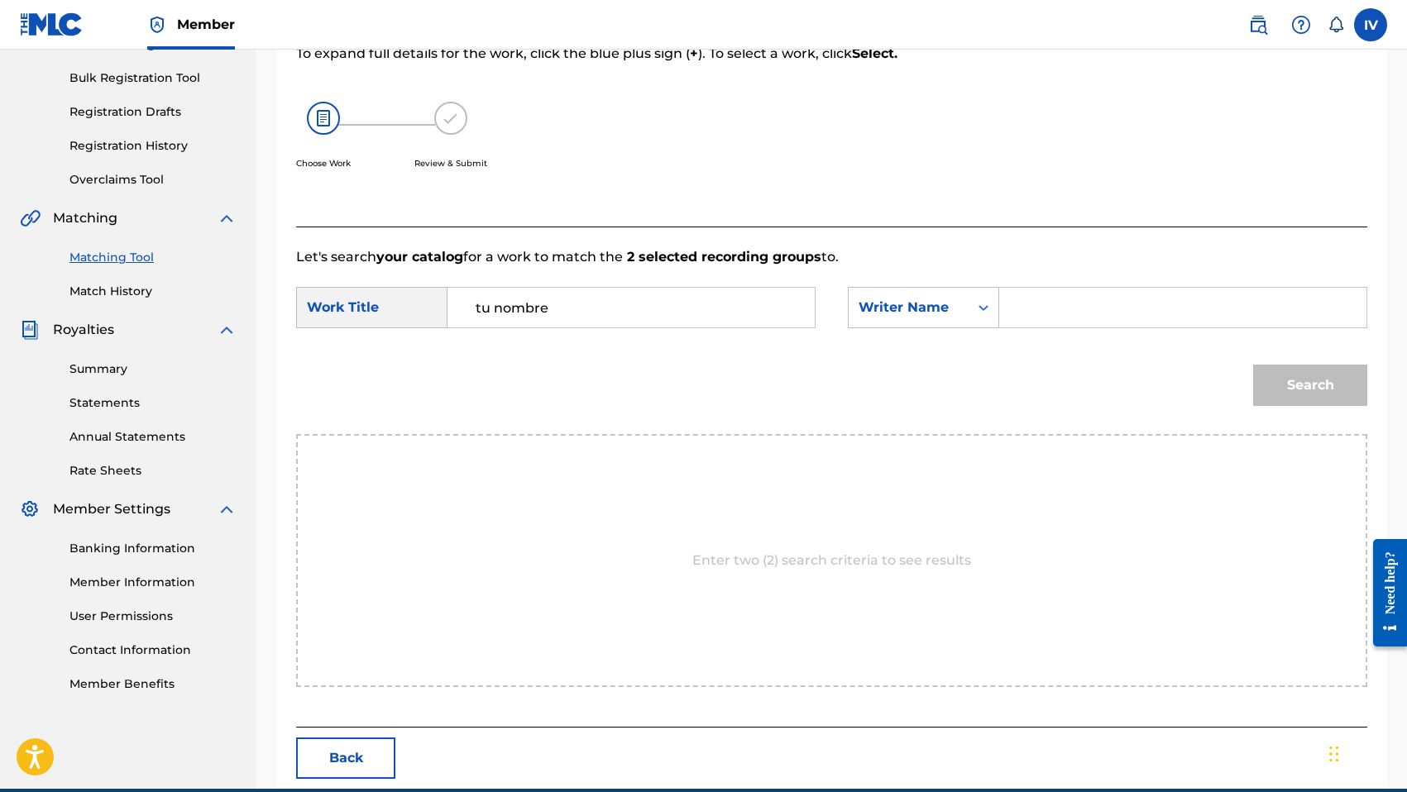
click at [1029, 315] on input "Search Form" at bounding box center [1182, 308] width 339 height 40
type input "morales"
click at [1253, 365] on button "Search" at bounding box center [1310, 385] width 114 height 41
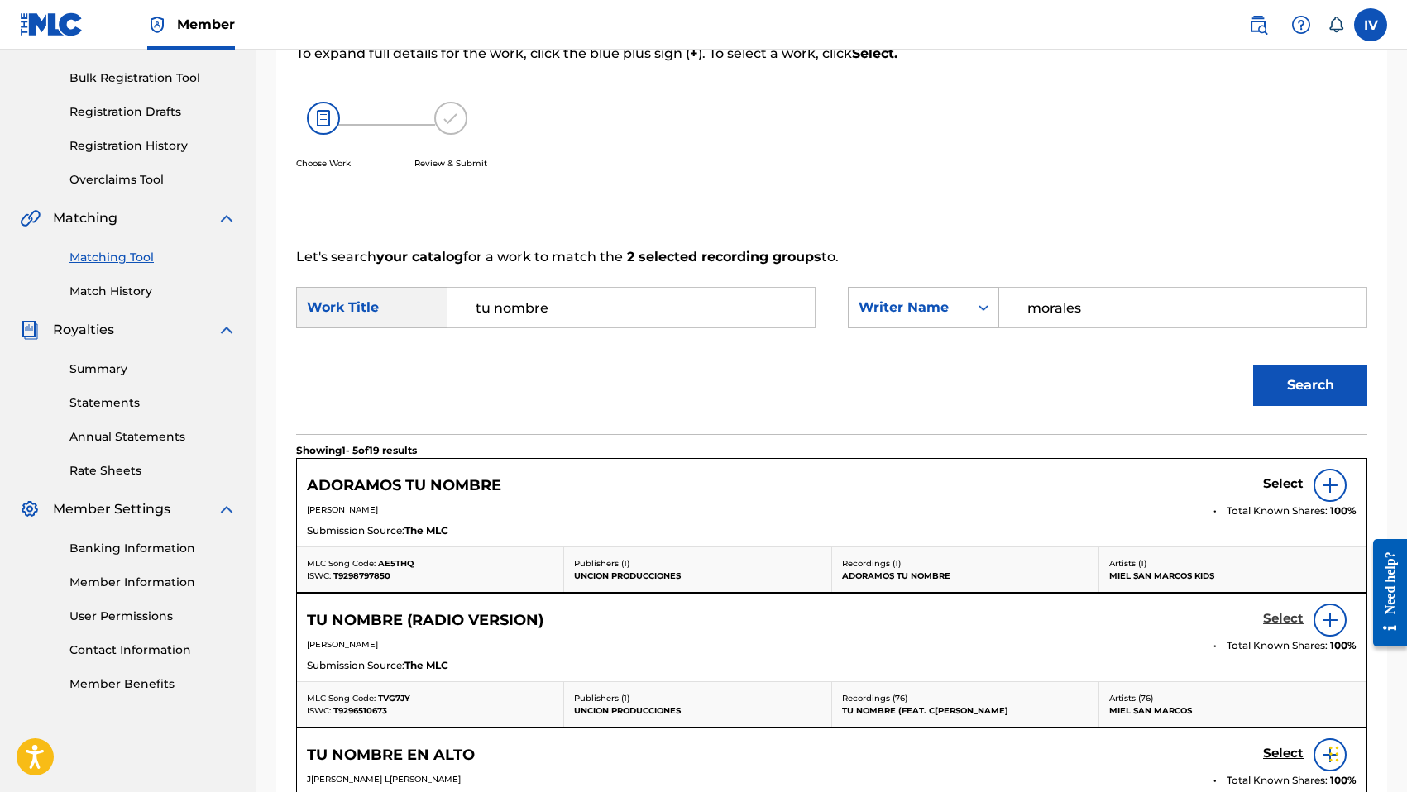
click at [1283, 621] on h5 "Select" at bounding box center [1283, 619] width 41 height 16
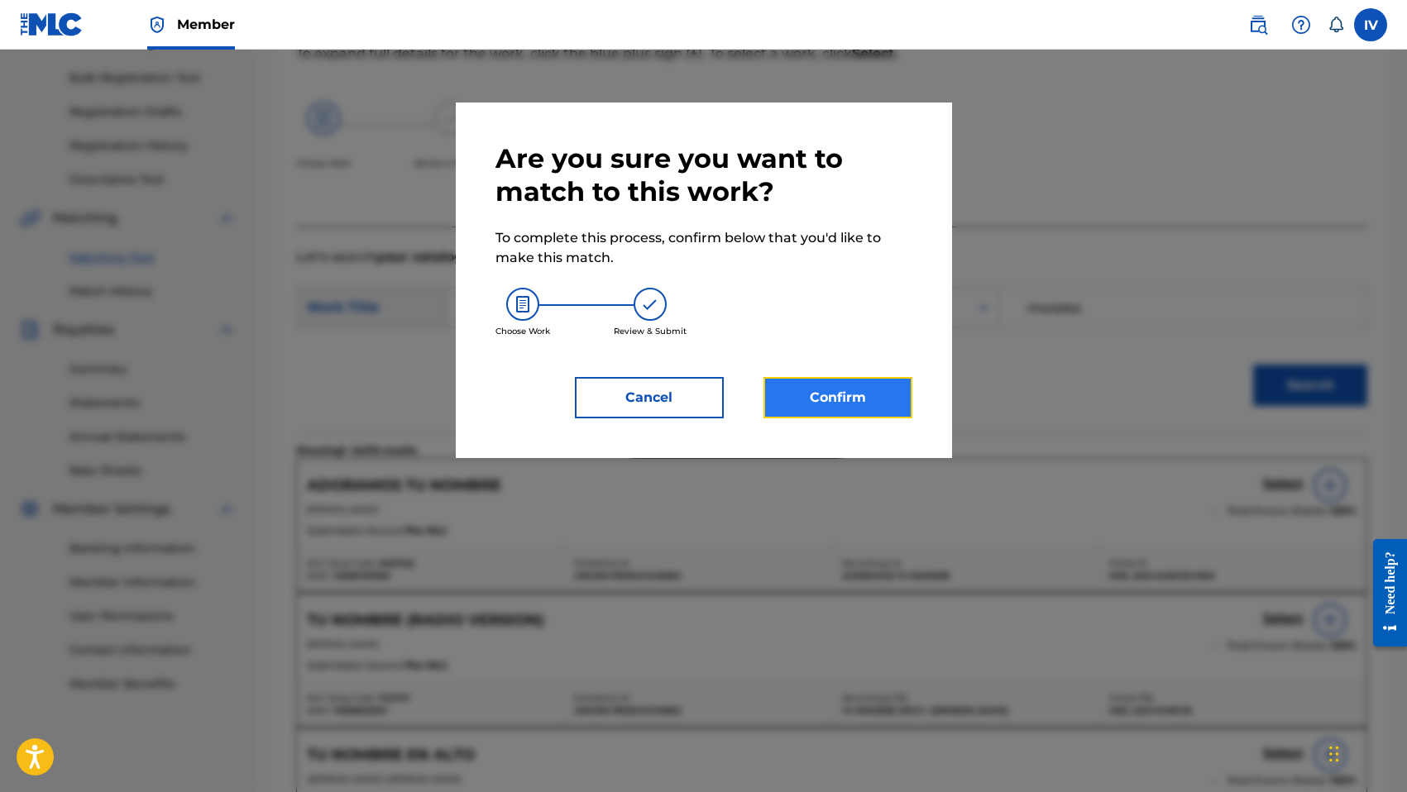
click at [882, 389] on button "Confirm" at bounding box center [837, 397] width 149 height 41
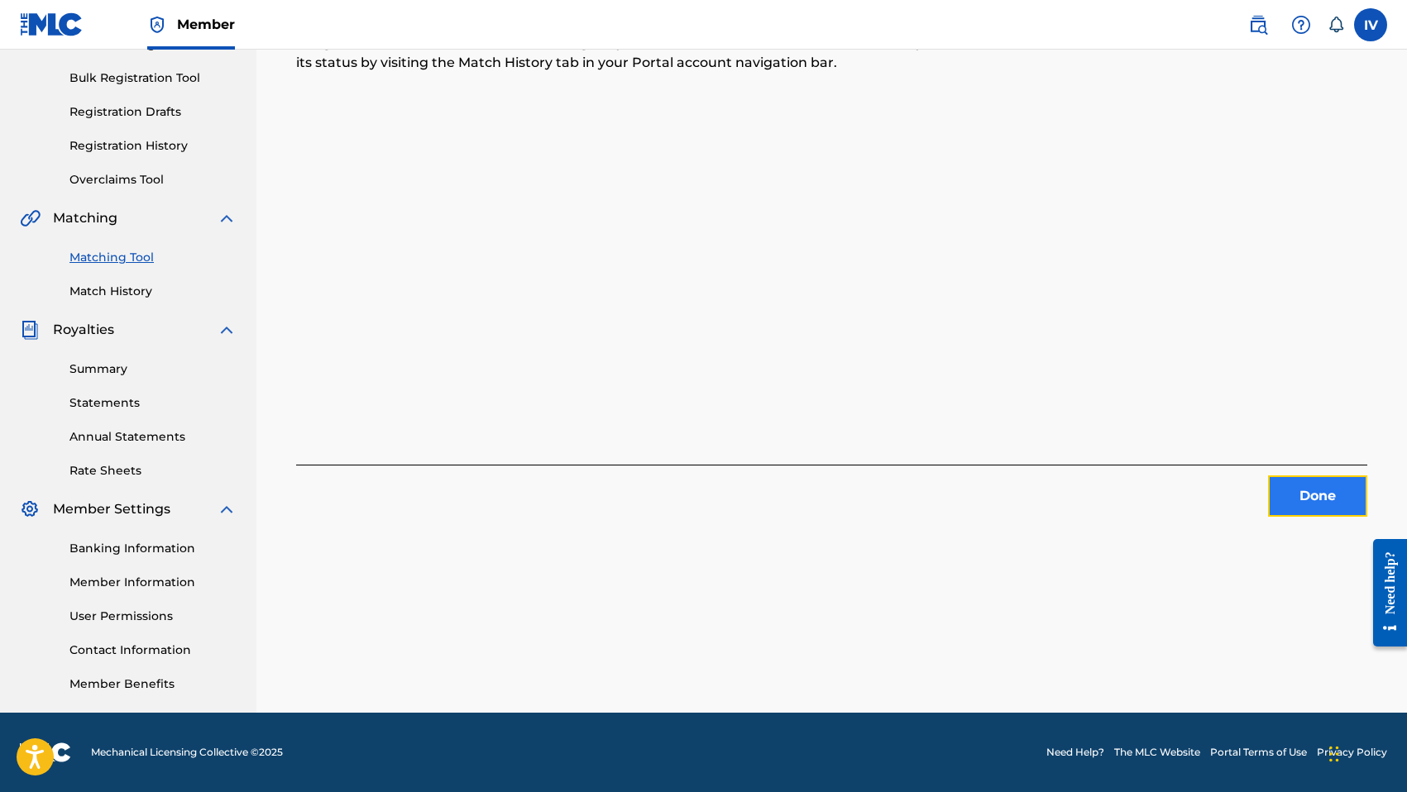
click at [1312, 478] on button "Done" at bounding box center [1317, 496] width 99 height 41
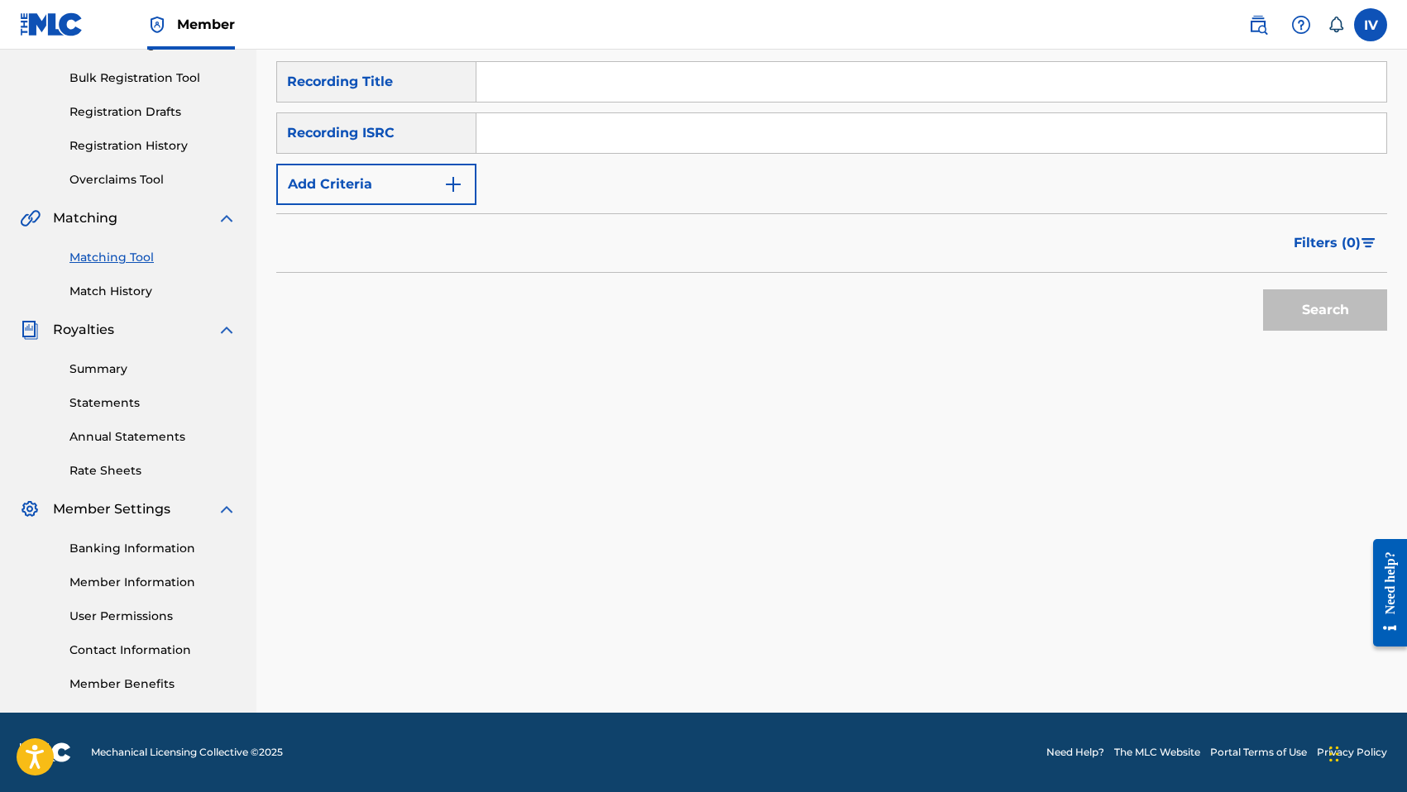
click at [696, 139] on input "Search Form" at bounding box center [931, 133] width 910 height 40
paste input "TCADF1746566"
click at [1263, 289] on button "Search" at bounding box center [1325, 309] width 124 height 41
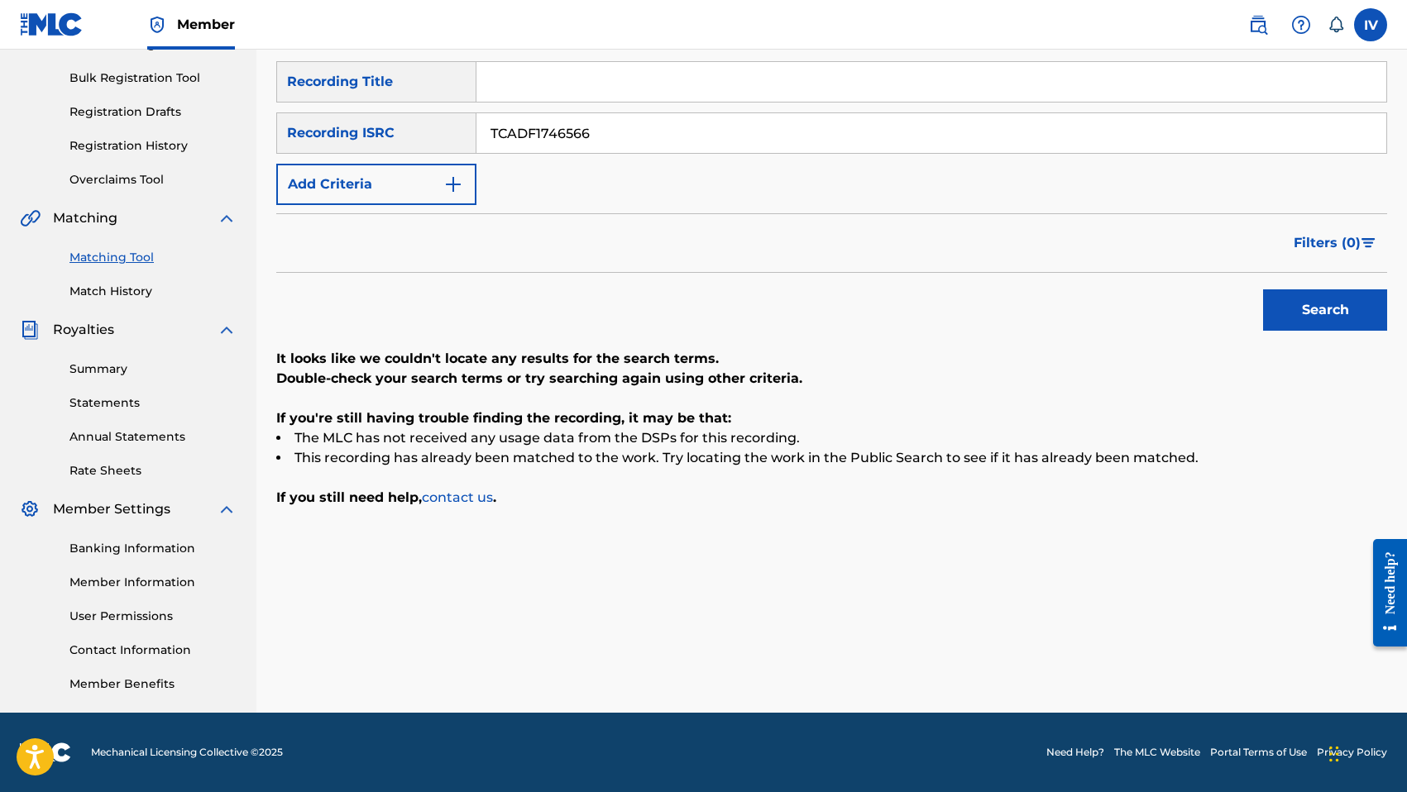
paste input "7"
type input "TCADF1746567"
click at [1263, 289] on button "Search" at bounding box center [1325, 309] width 124 height 41
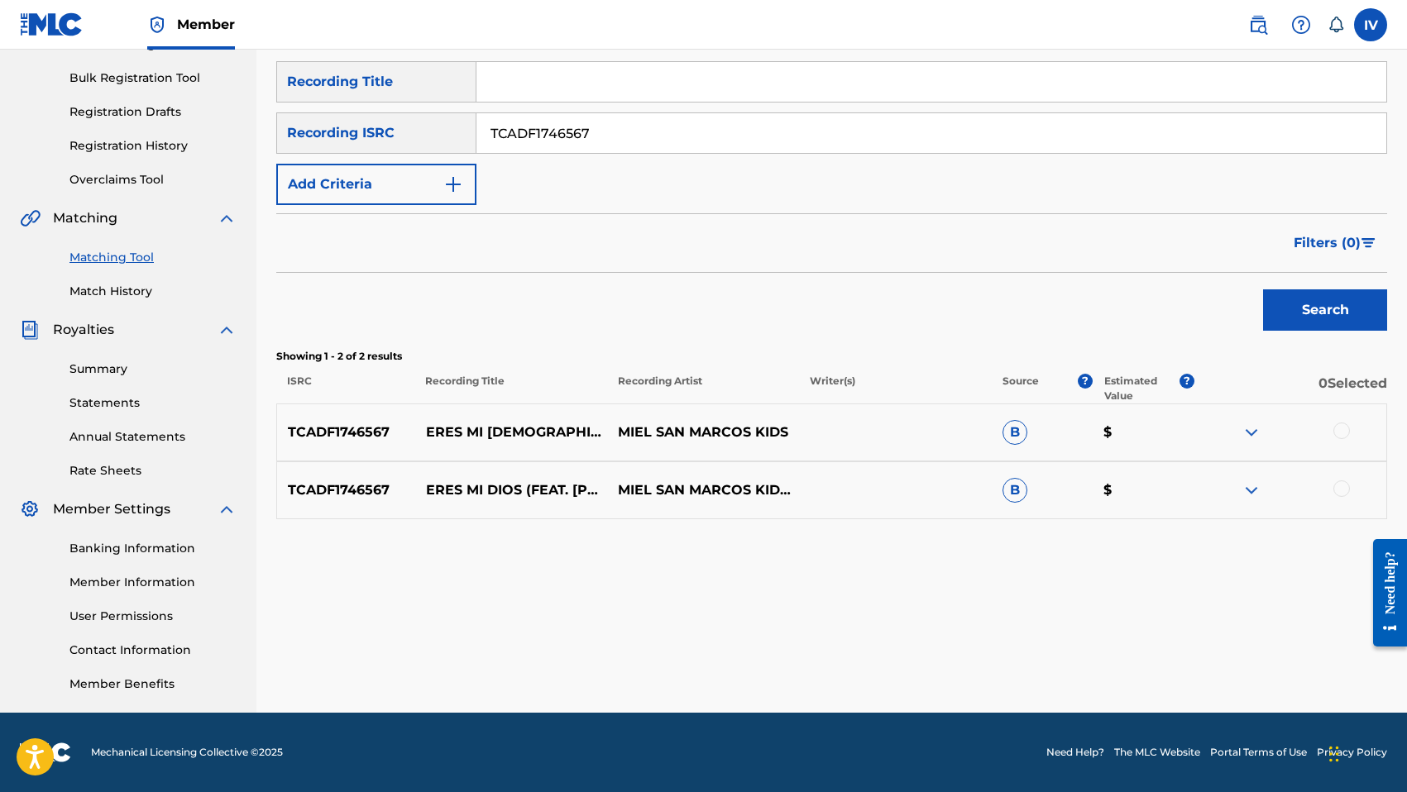
click at [1342, 433] on div at bounding box center [1341, 431] width 17 height 17
click at [1341, 485] on div at bounding box center [1341, 488] width 17 height 17
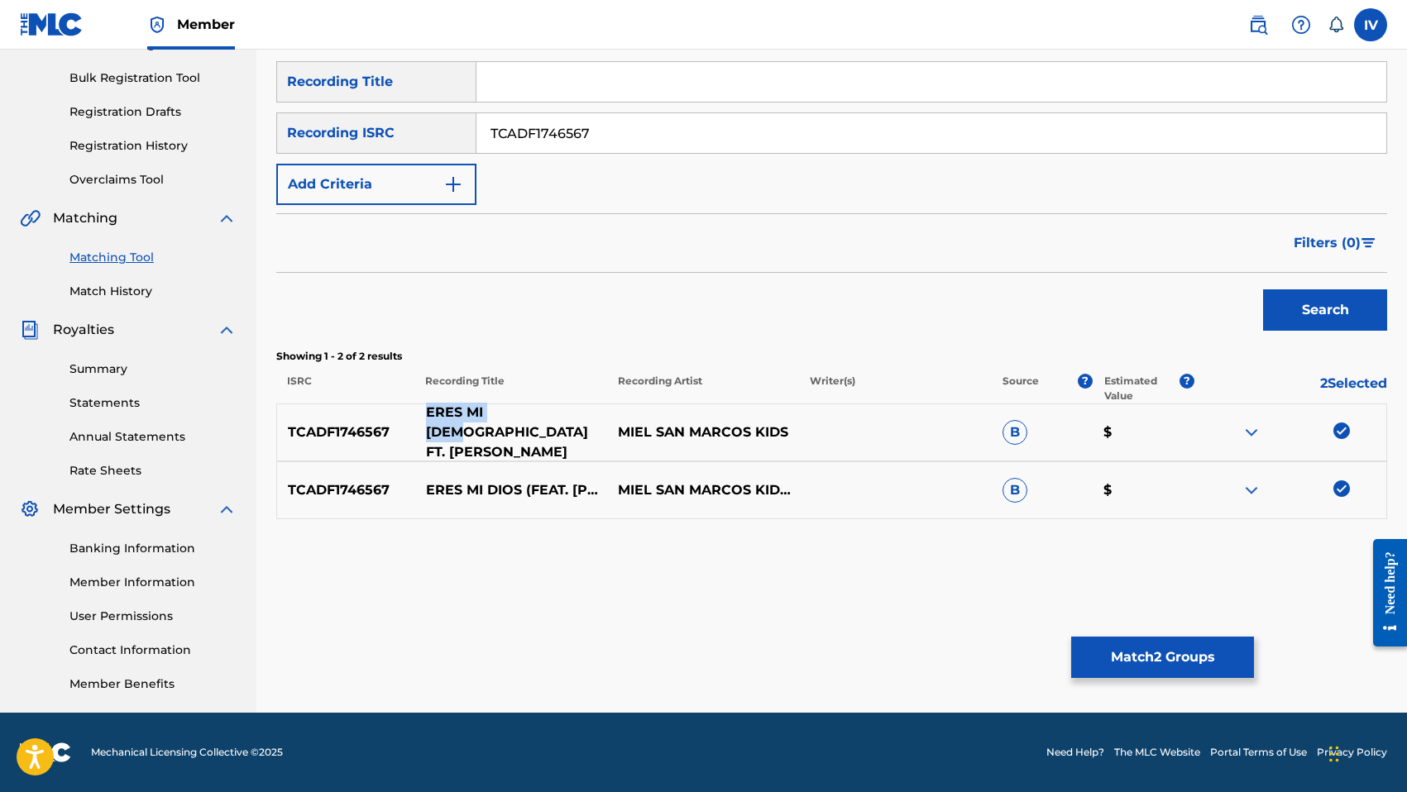
drag, startPoint x: 426, startPoint y: 425, endPoint x: 519, endPoint y: 425, distance: 93.4
click at [519, 425] on p "ERES MI [DEMOGRAPHIC_DATA] FT. [PERSON_NAME]" at bounding box center [511, 433] width 192 height 60
copy p "ERES MI [DEMOGRAPHIC_DATA]"
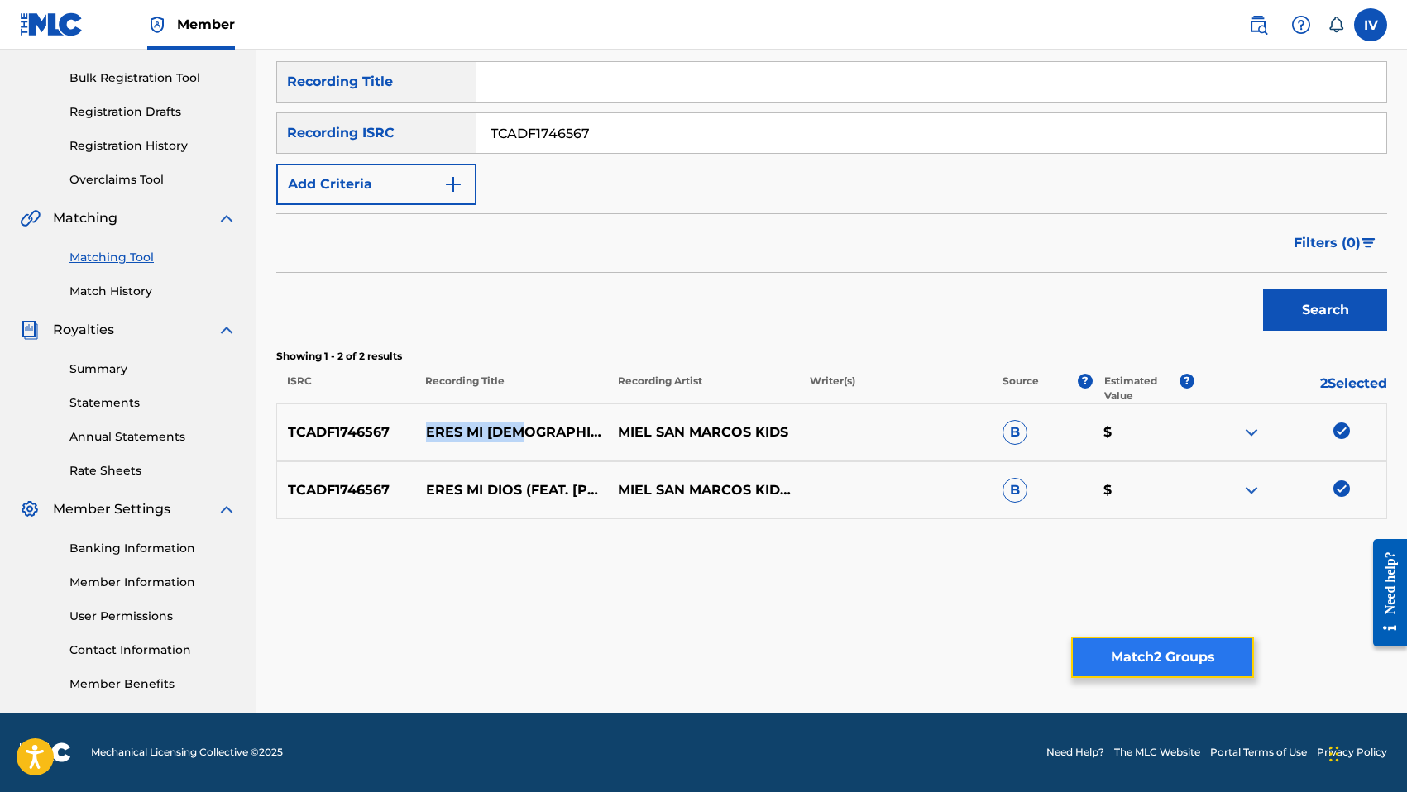
click at [1140, 646] on button "Match 2 Groups" at bounding box center [1162, 657] width 183 height 41
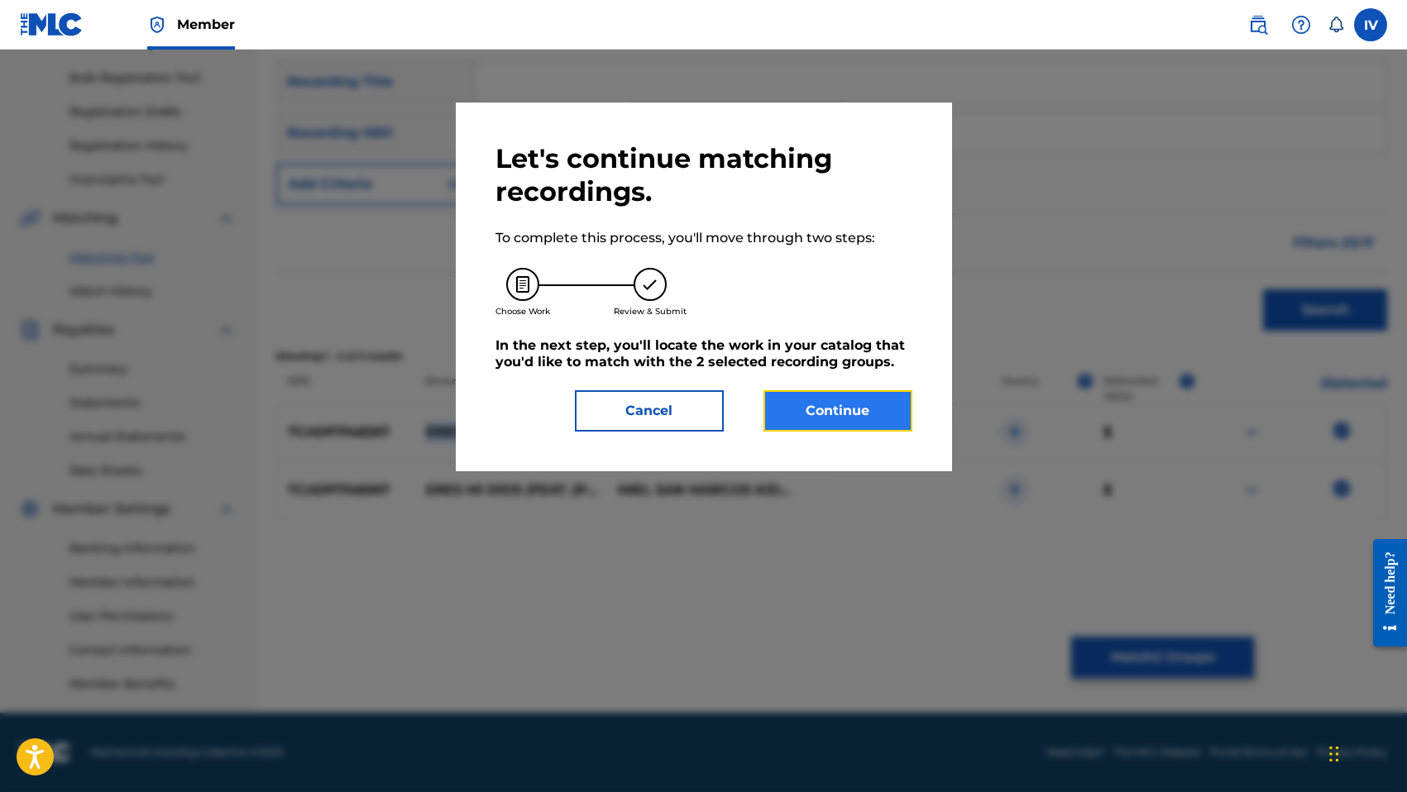
click at [829, 429] on button "Continue" at bounding box center [837, 410] width 149 height 41
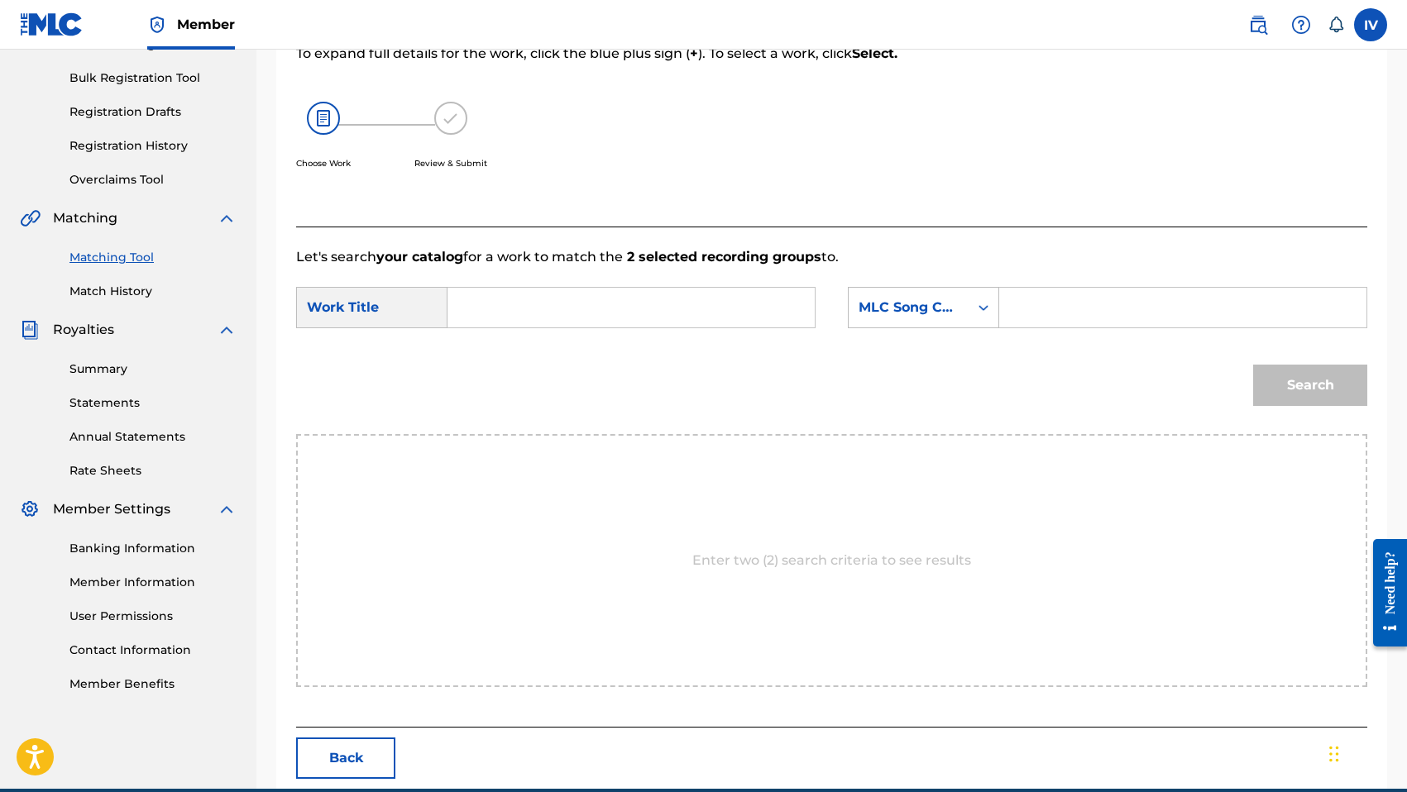
click at [654, 295] on input "Search Form" at bounding box center [630, 308] width 339 height 40
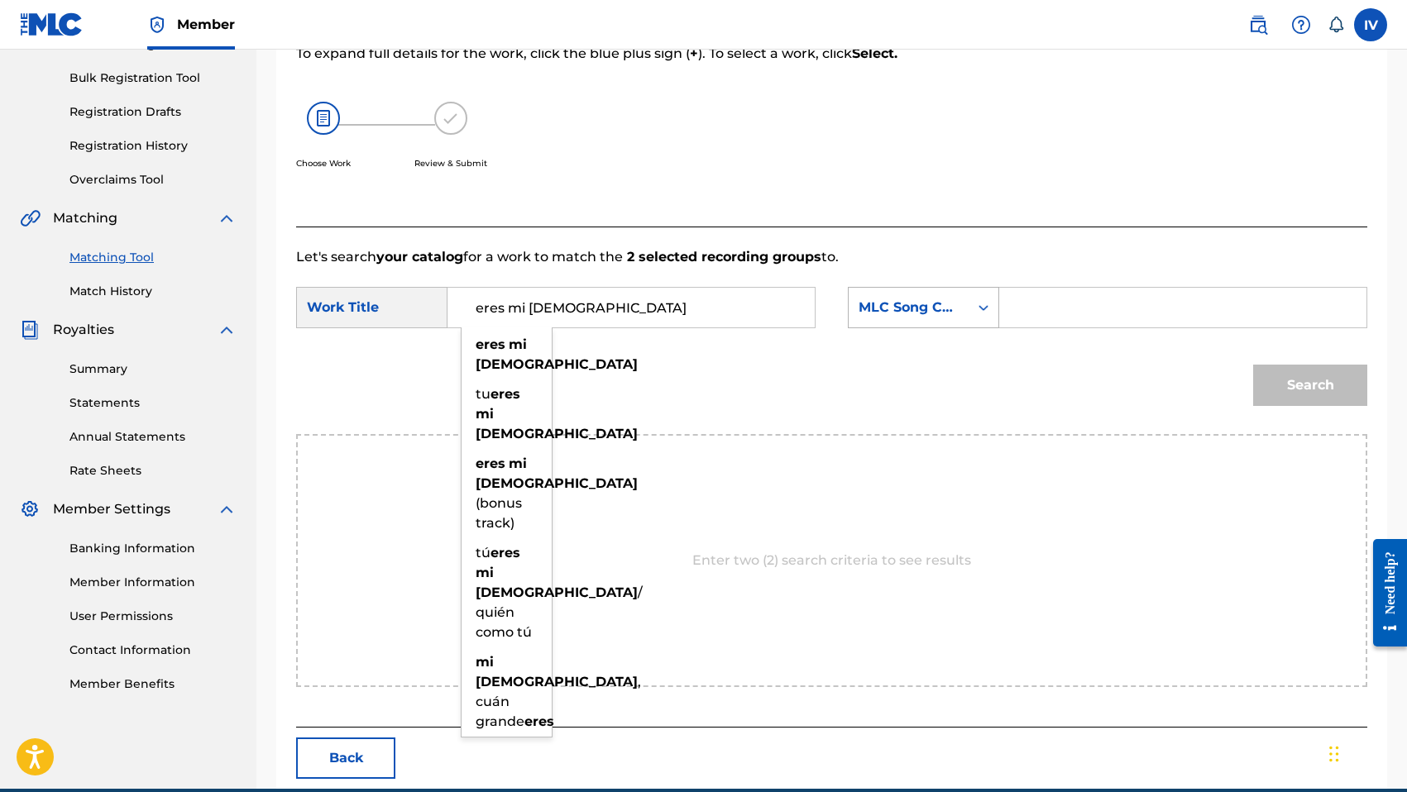
type input "eres mi [DEMOGRAPHIC_DATA]"
click at [969, 294] on div "Search Form" at bounding box center [983, 308] width 30 height 30
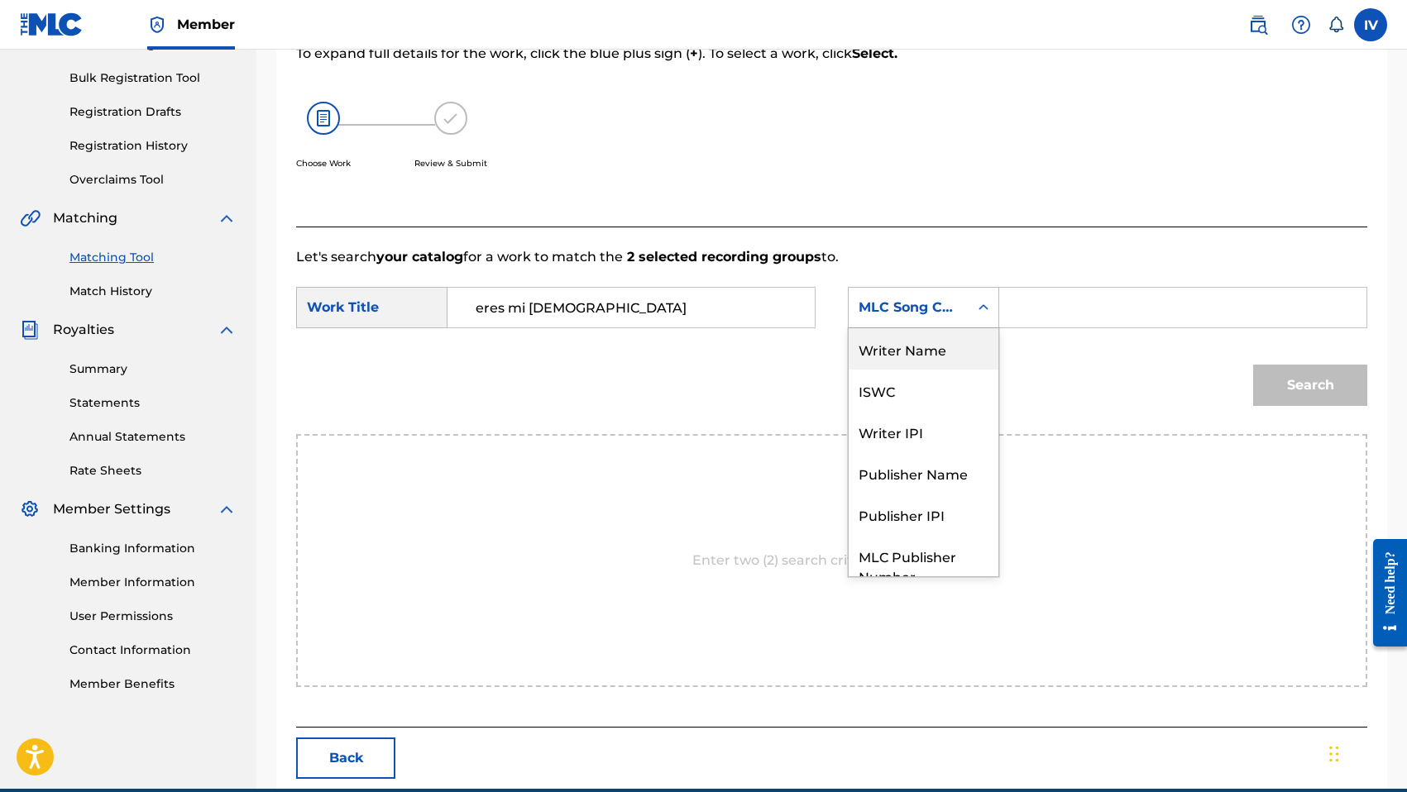
click at [945, 354] on div "Writer Name" at bounding box center [923, 348] width 150 height 41
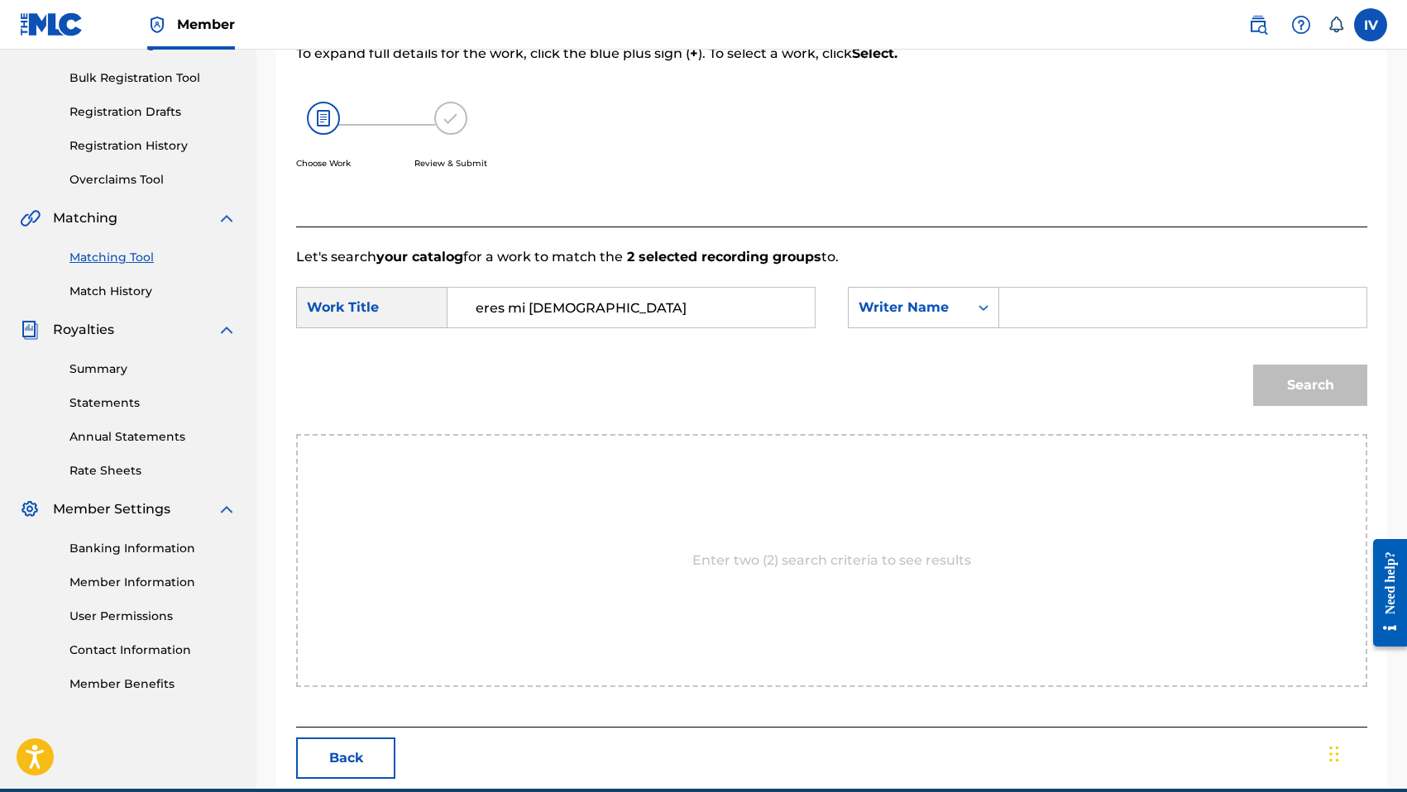
click at [1051, 299] on input "Search Form" at bounding box center [1182, 308] width 339 height 40
type input "morales"
click at [1253, 365] on button "Search" at bounding box center [1310, 385] width 114 height 41
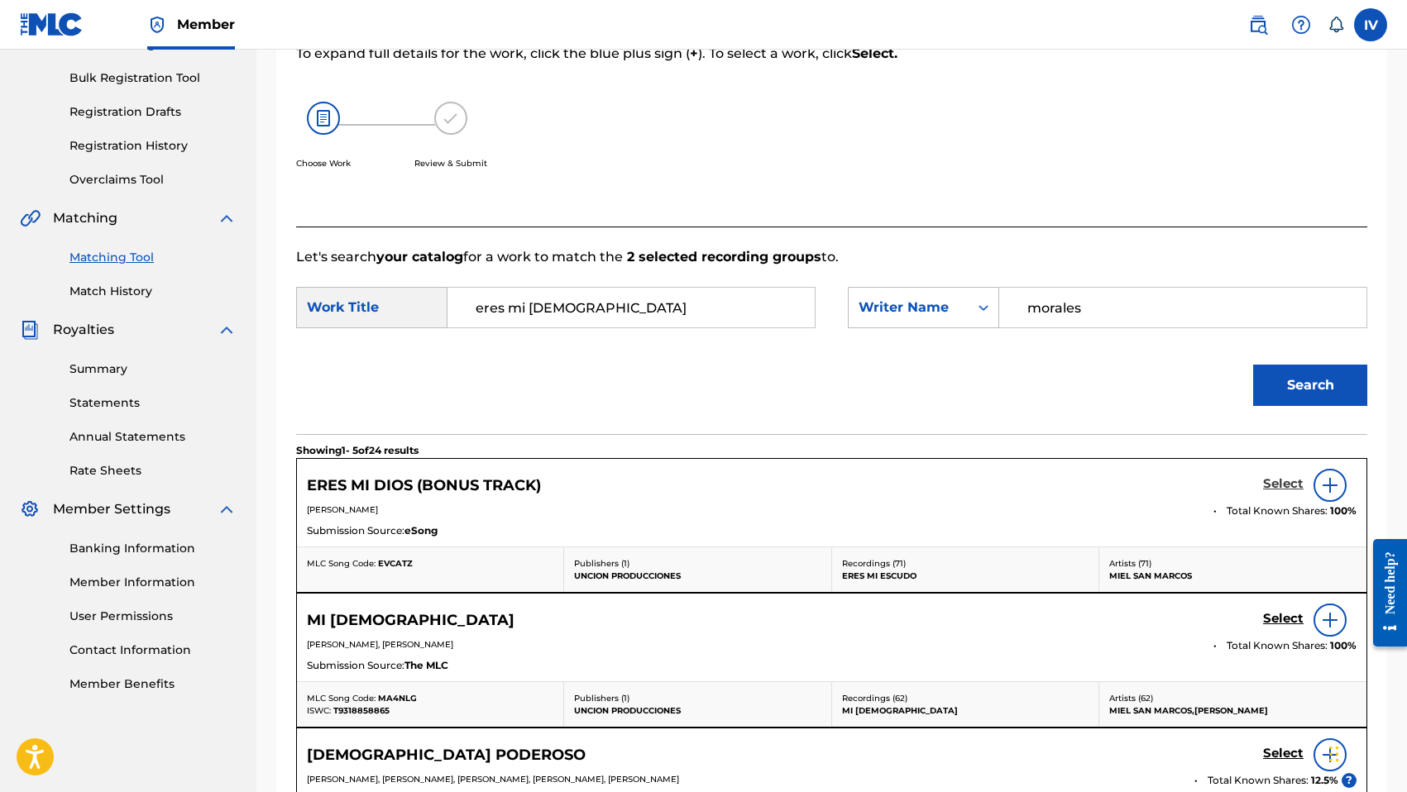
click at [1288, 484] on h5 "Select" at bounding box center [1283, 484] width 41 height 16
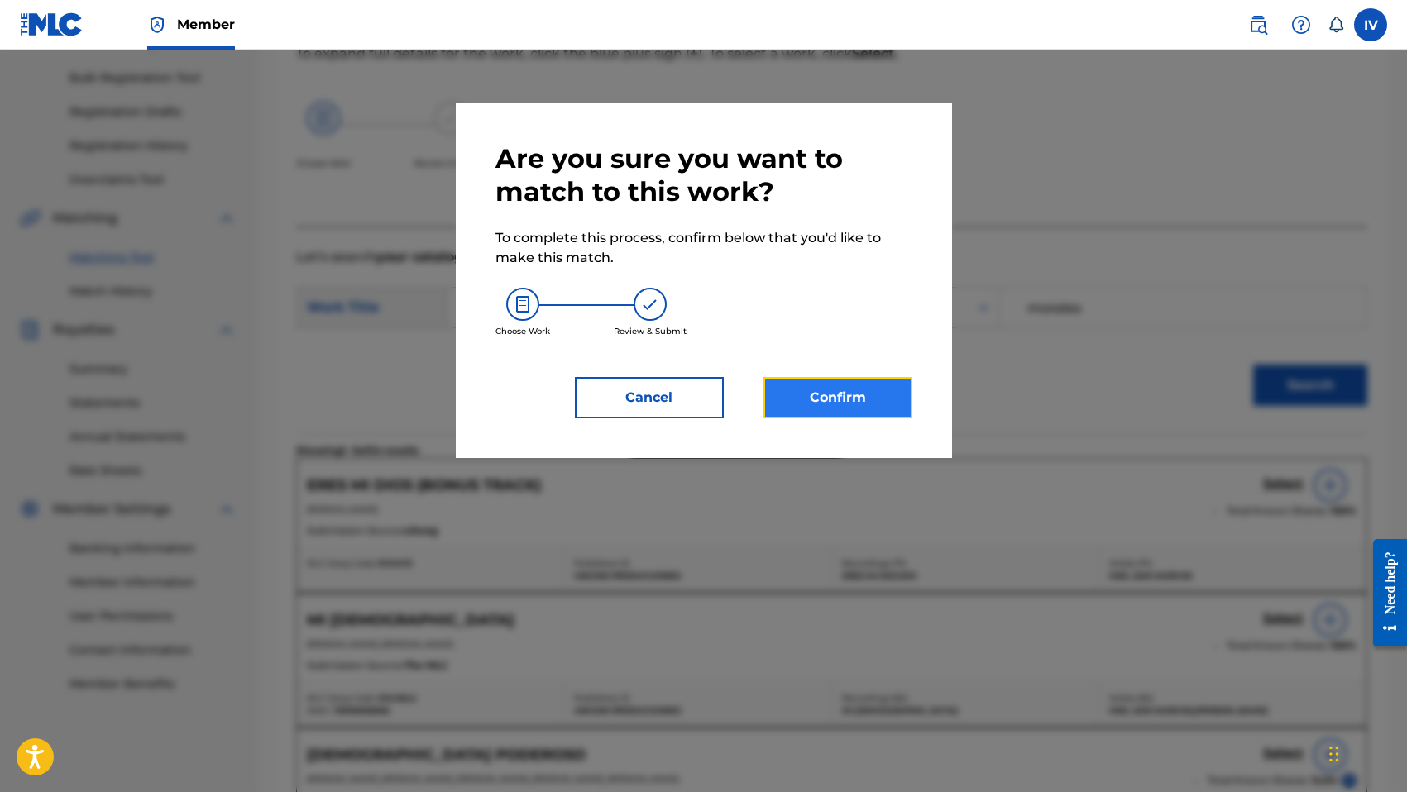
click at [881, 390] on button "Confirm" at bounding box center [837, 397] width 149 height 41
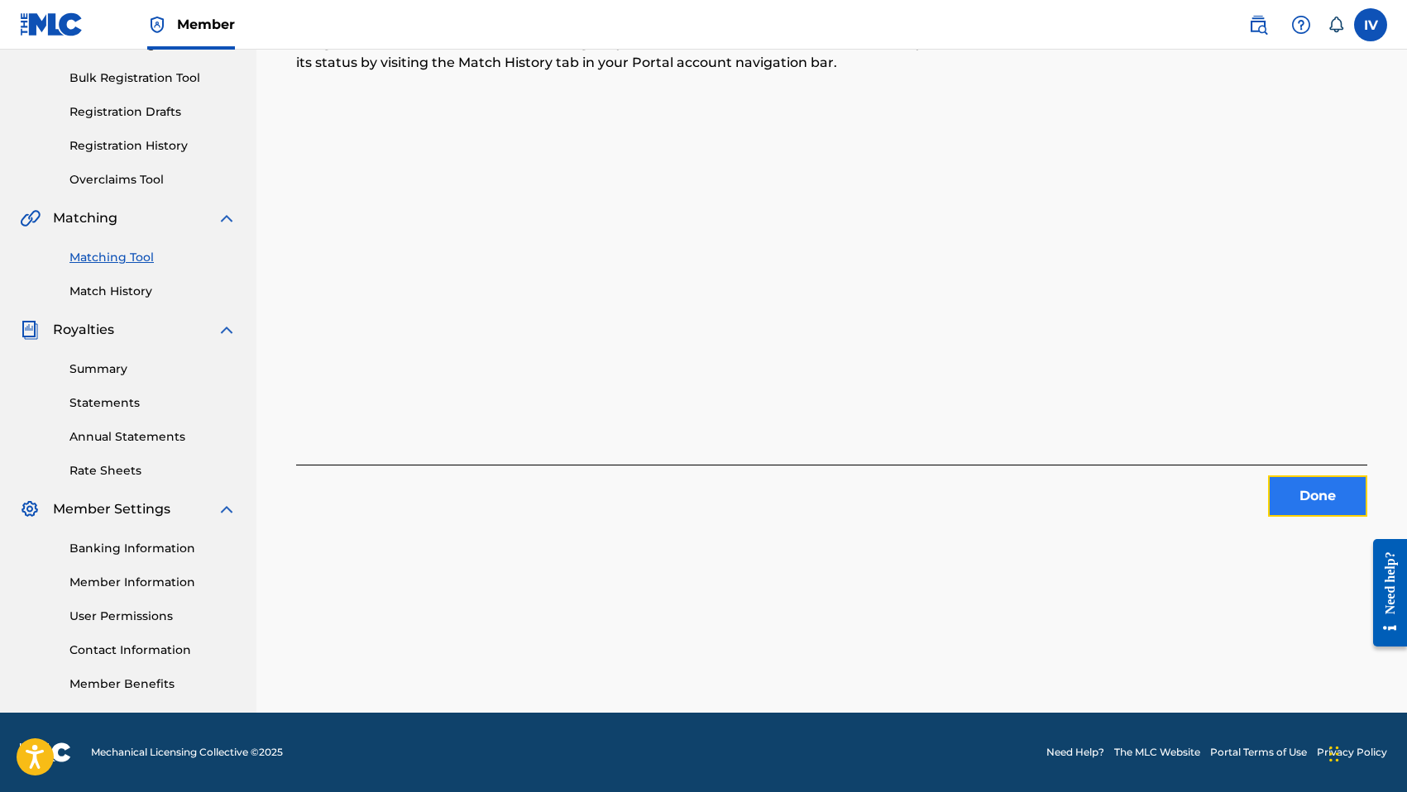
click at [1294, 502] on button "Done" at bounding box center [1317, 496] width 99 height 41
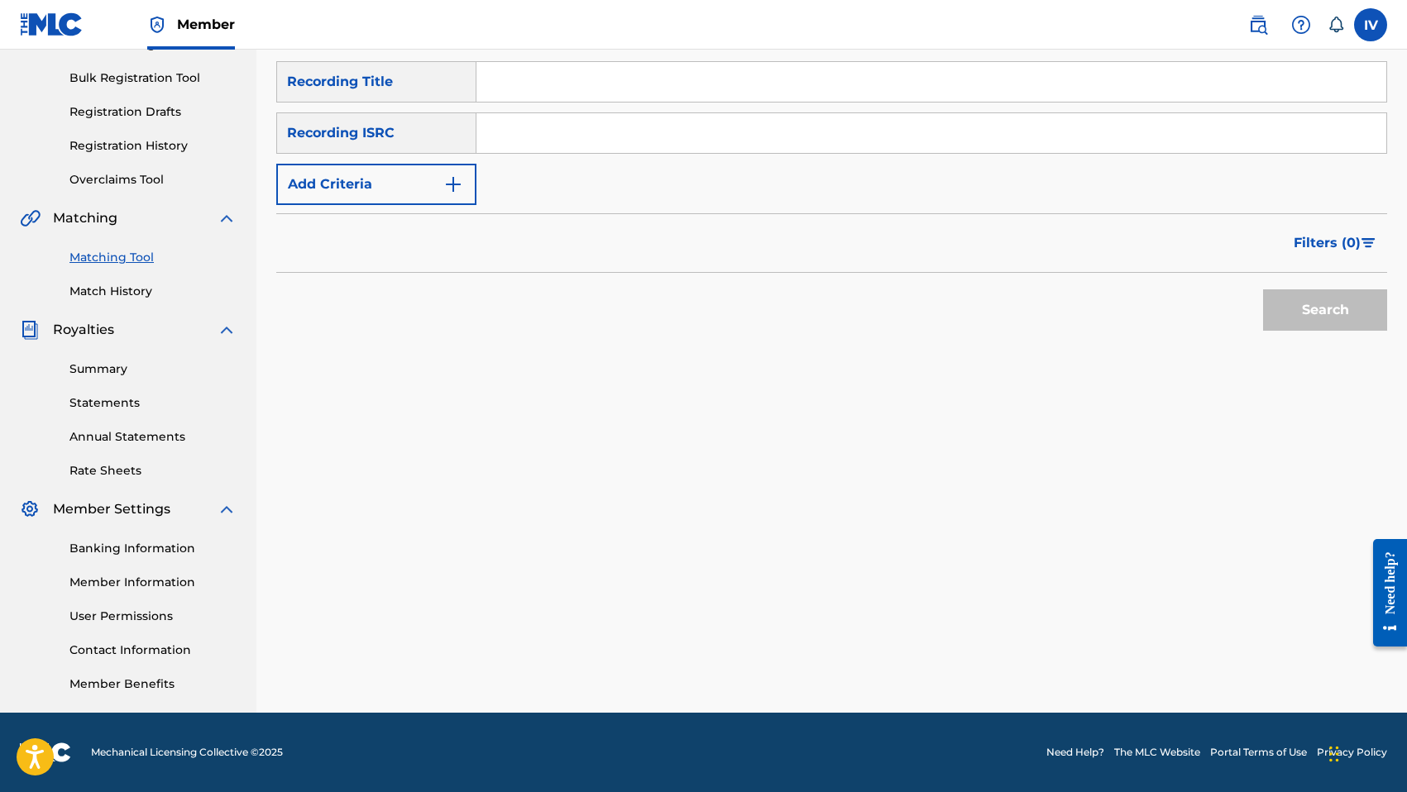
click at [715, 144] on input "Search Form" at bounding box center [931, 133] width 910 height 40
paste input "TCADF1746568"
click at [1263, 289] on button "Search" at bounding box center [1325, 309] width 124 height 41
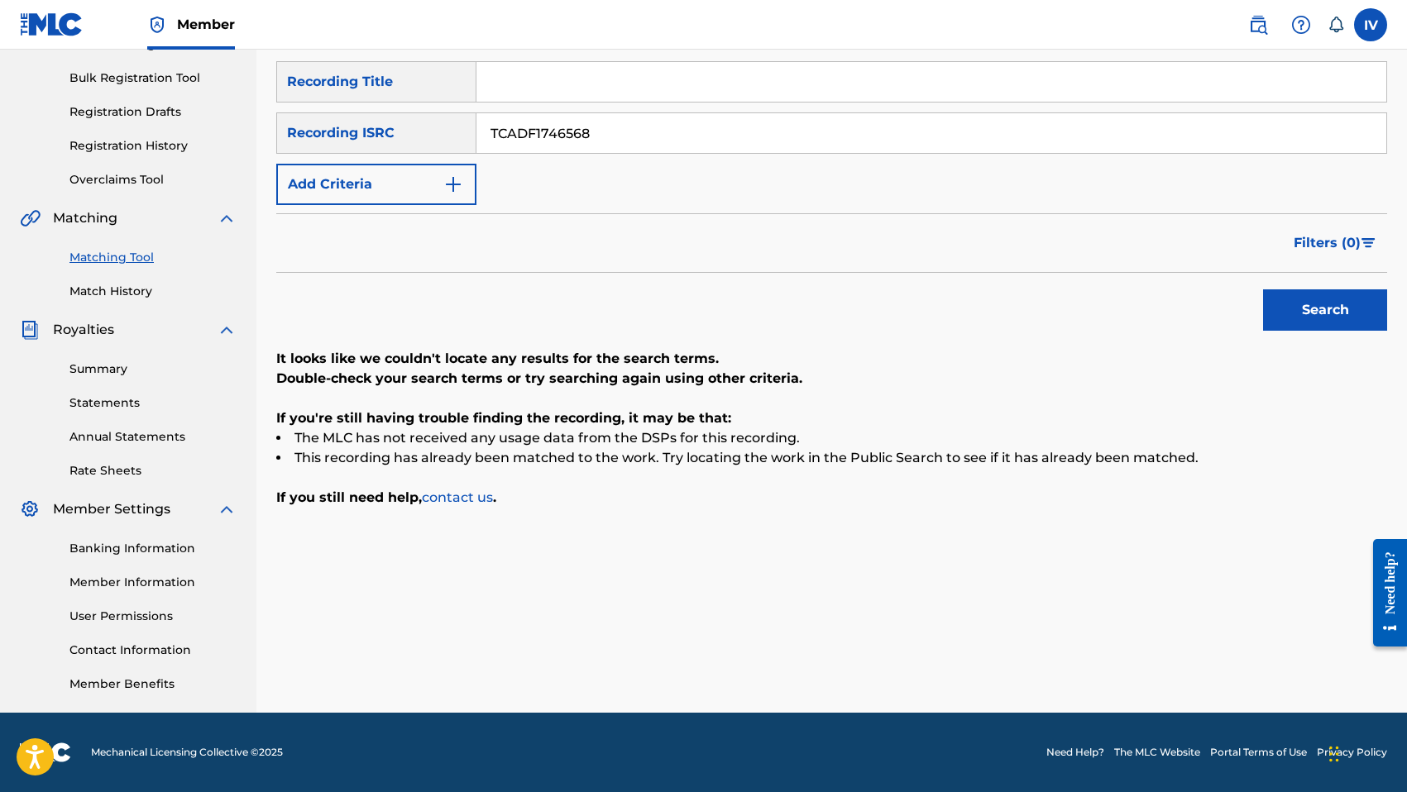
paste input "9"
type input "TCADF1746569"
click at [1263, 289] on button "Search" at bounding box center [1325, 309] width 124 height 41
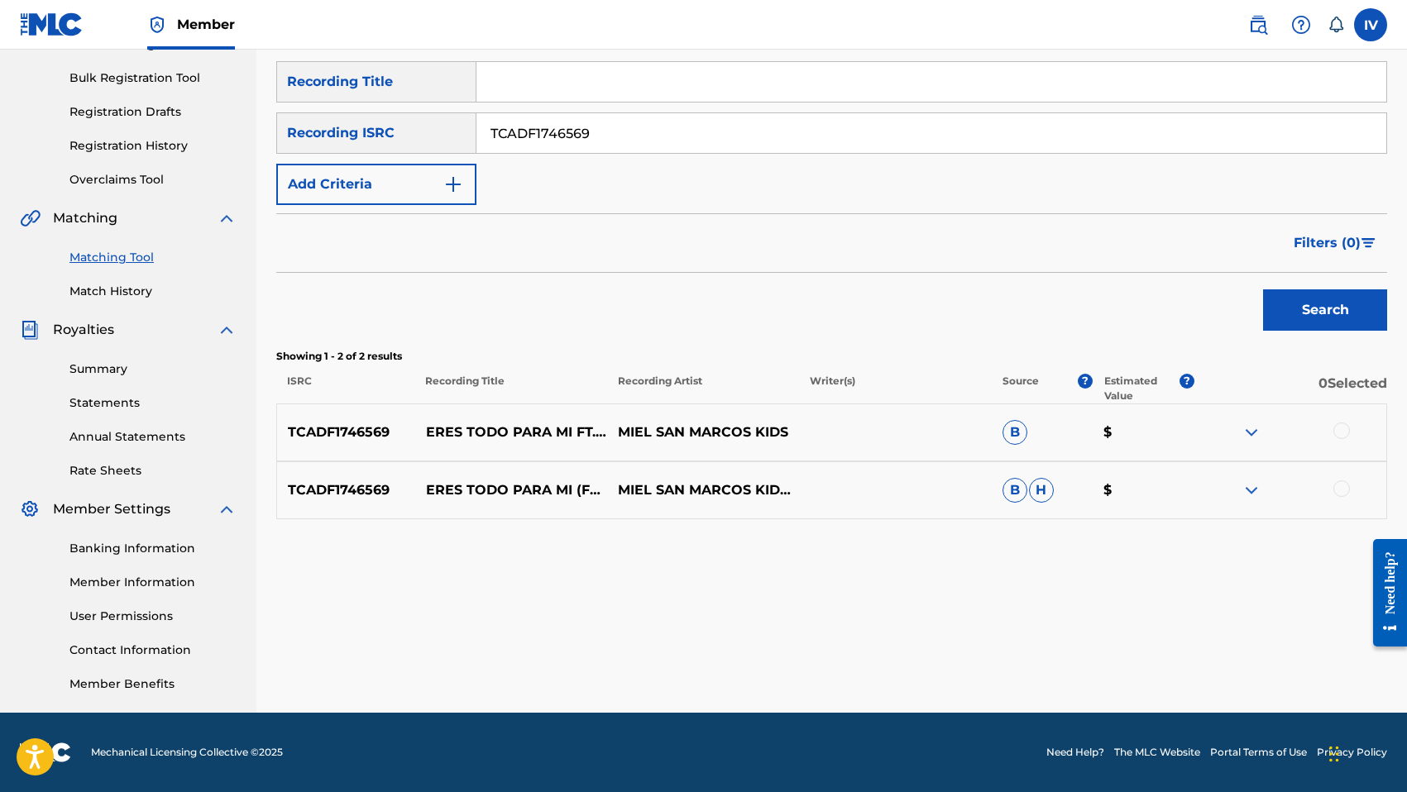
click at [1345, 431] on div at bounding box center [1341, 431] width 17 height 17
click at [1345, 488] on div at bounding box center [1341, 488] width 17 height 17
click at [1171, 670] on button "Match 2 Groups" at bounding box center [1162, 657] width 183 height 41
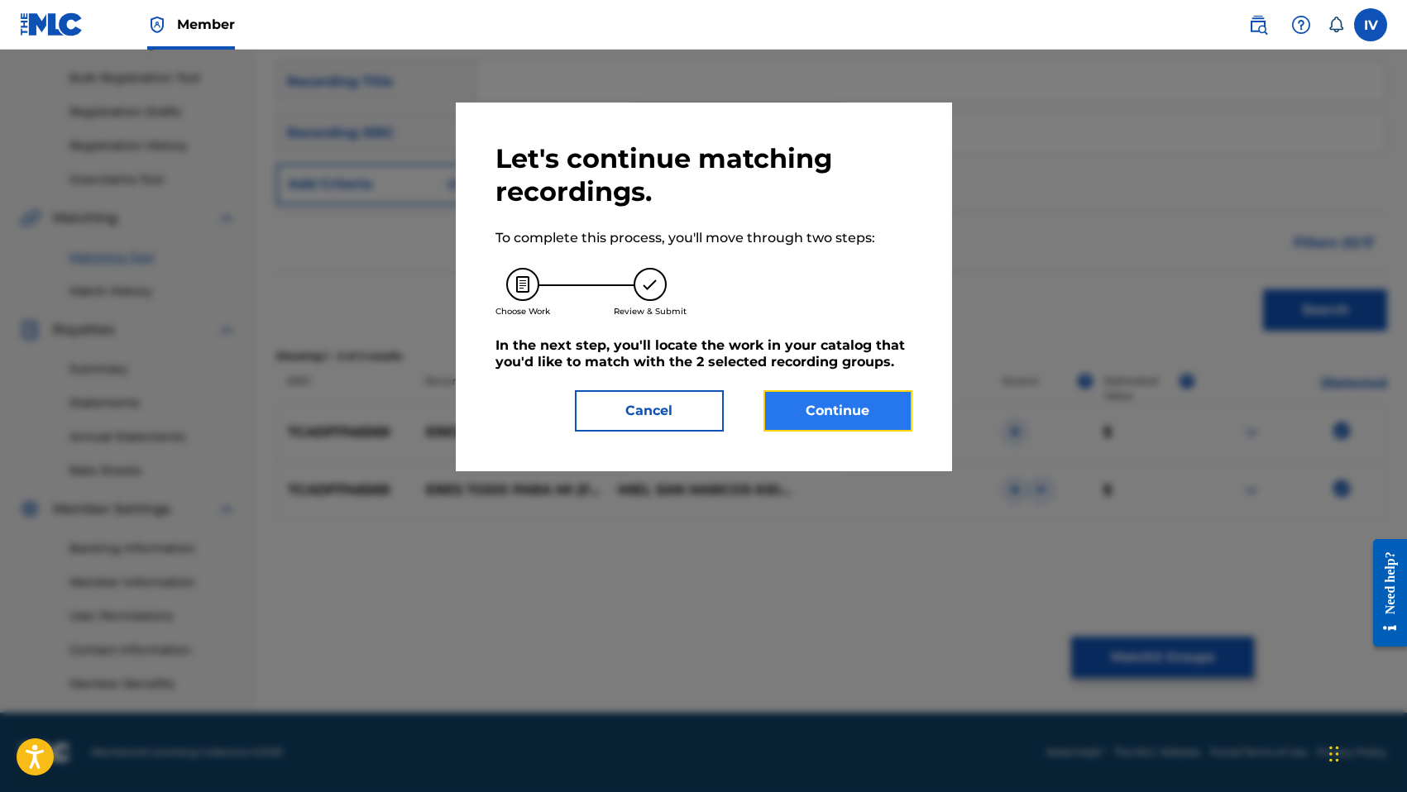
click at [871, 415] on button "Continue" at bounding box center [837, 410] width 149 height 41
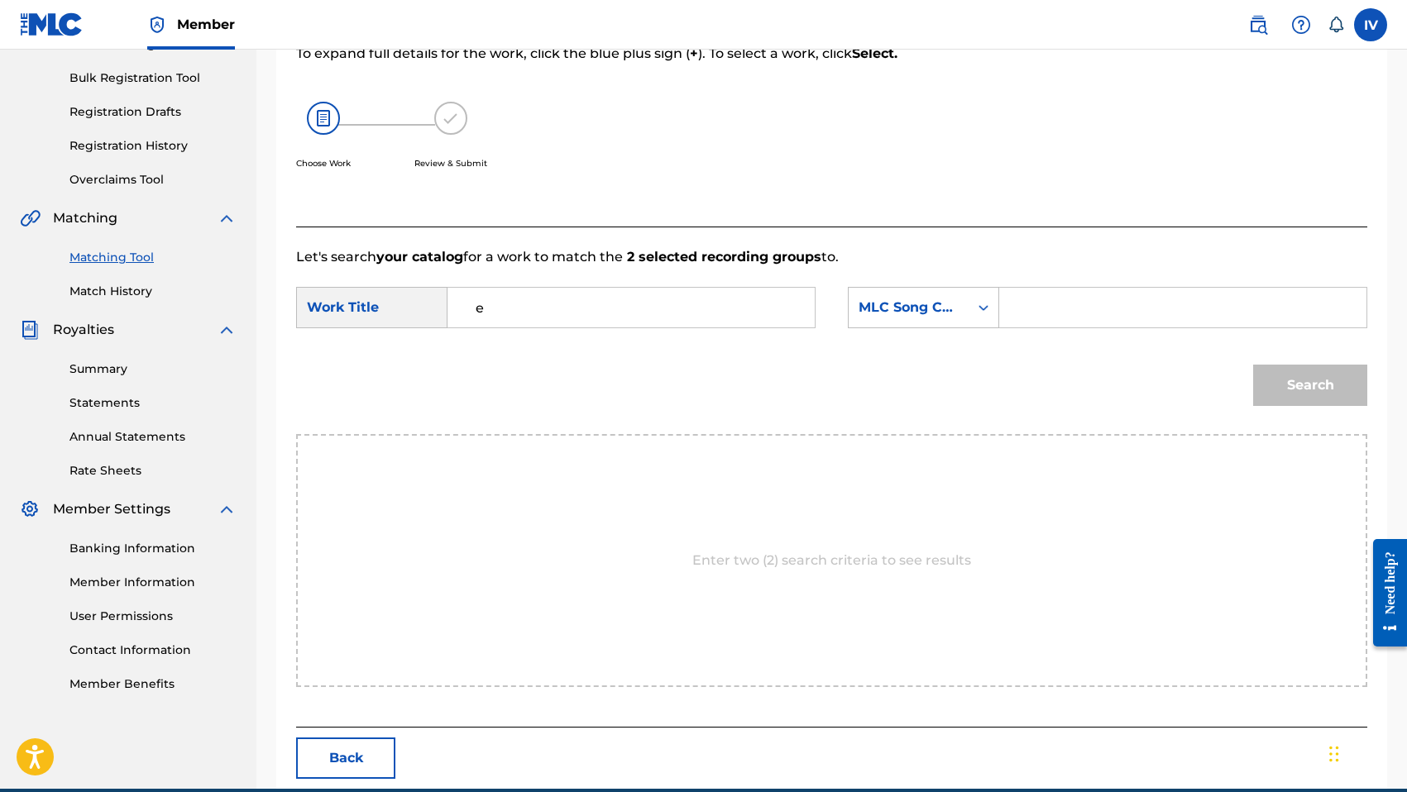
click at [762, 313] on input "e" at bounding box center [630, 308] width 339 height 40
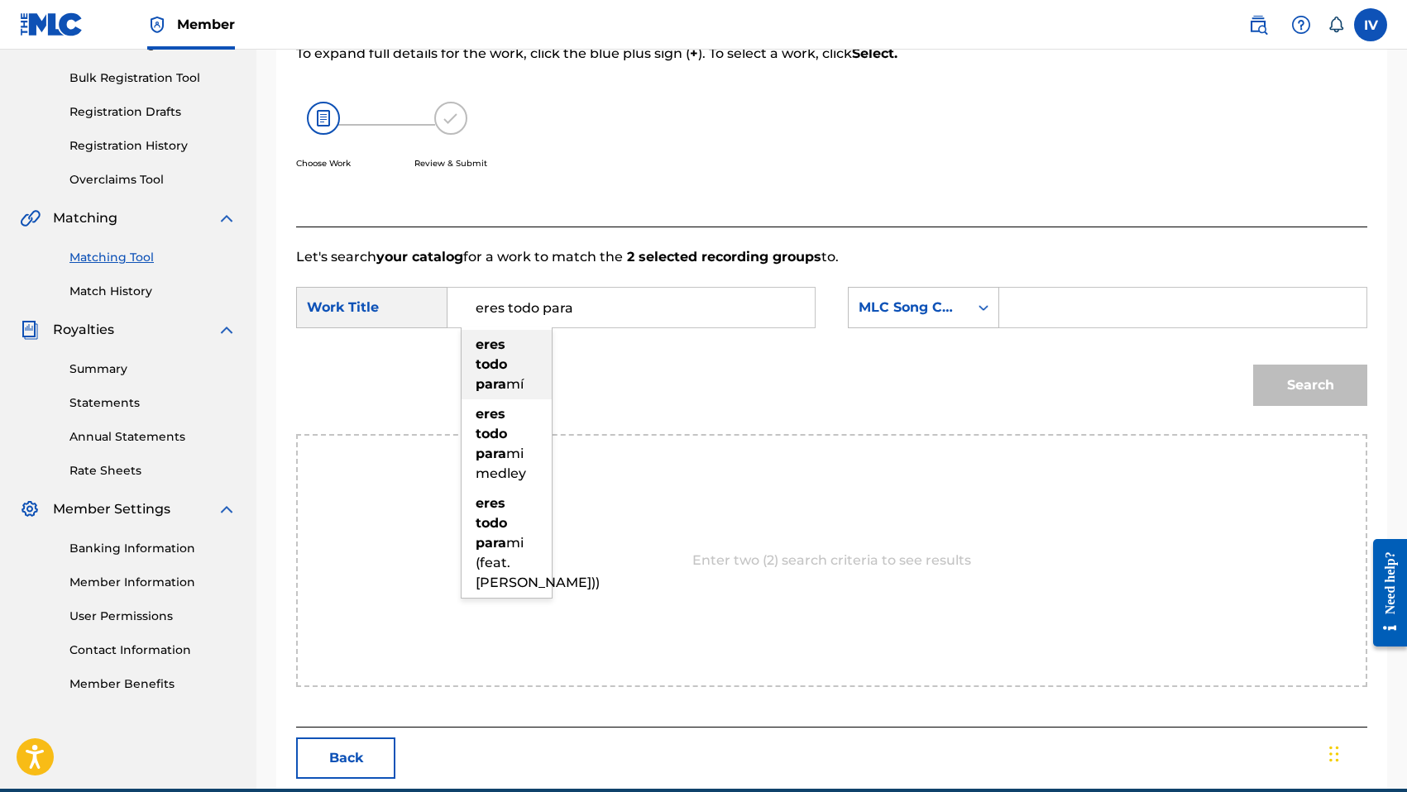
click at [485, 357] on strong "todo" at bounding box center [491, 364] width 31 height 16
type input "eres todo para mí"
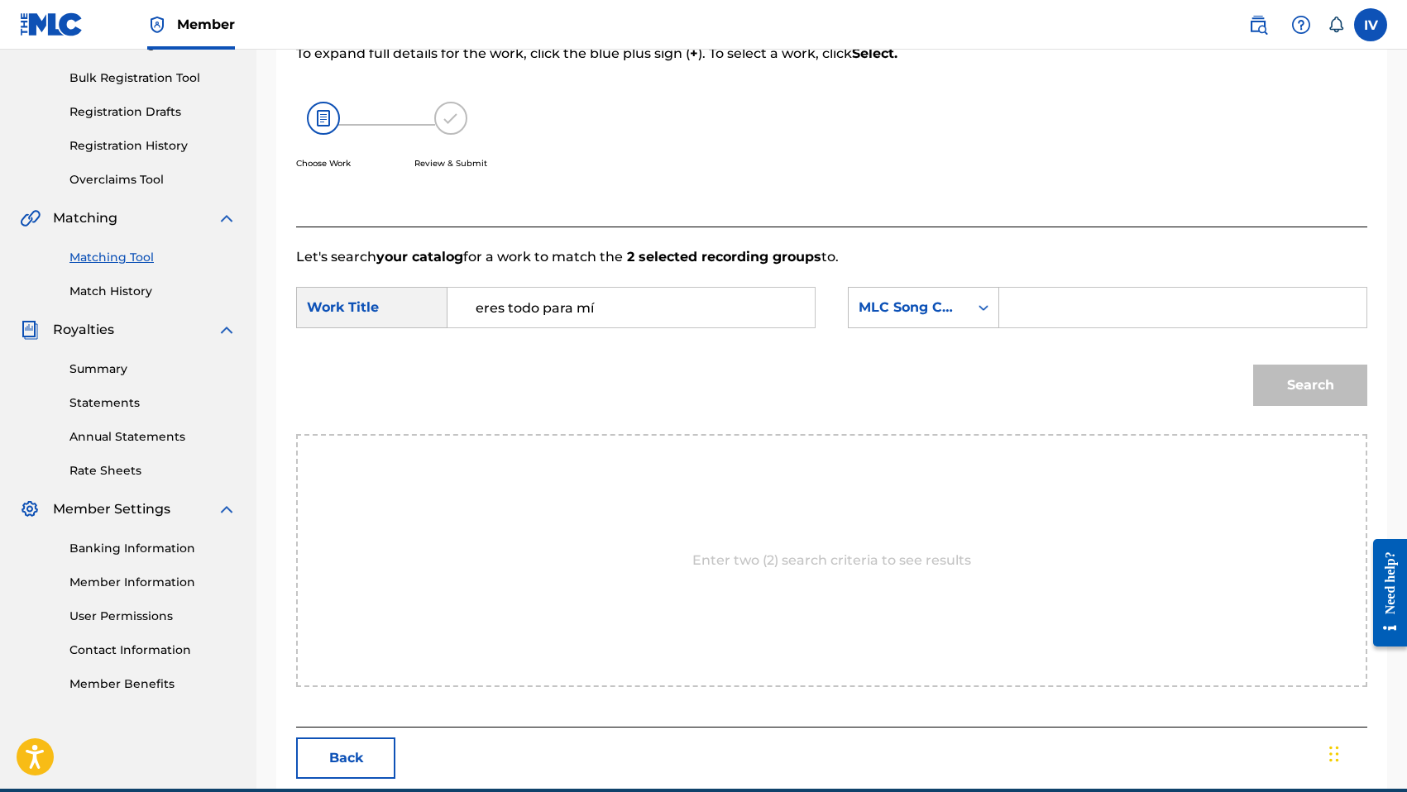
click at [918, 329] on div "SearchWithCriteriaf90171cc-6990-4ac7-800f-5b4415c7dfc6 Work Title eres todo par…" at bounding box center [831, 312] width 1071 height 51
click at [920, 308] on div "MLC Song Code" at bounding box center [908, 308] width 100 height 20
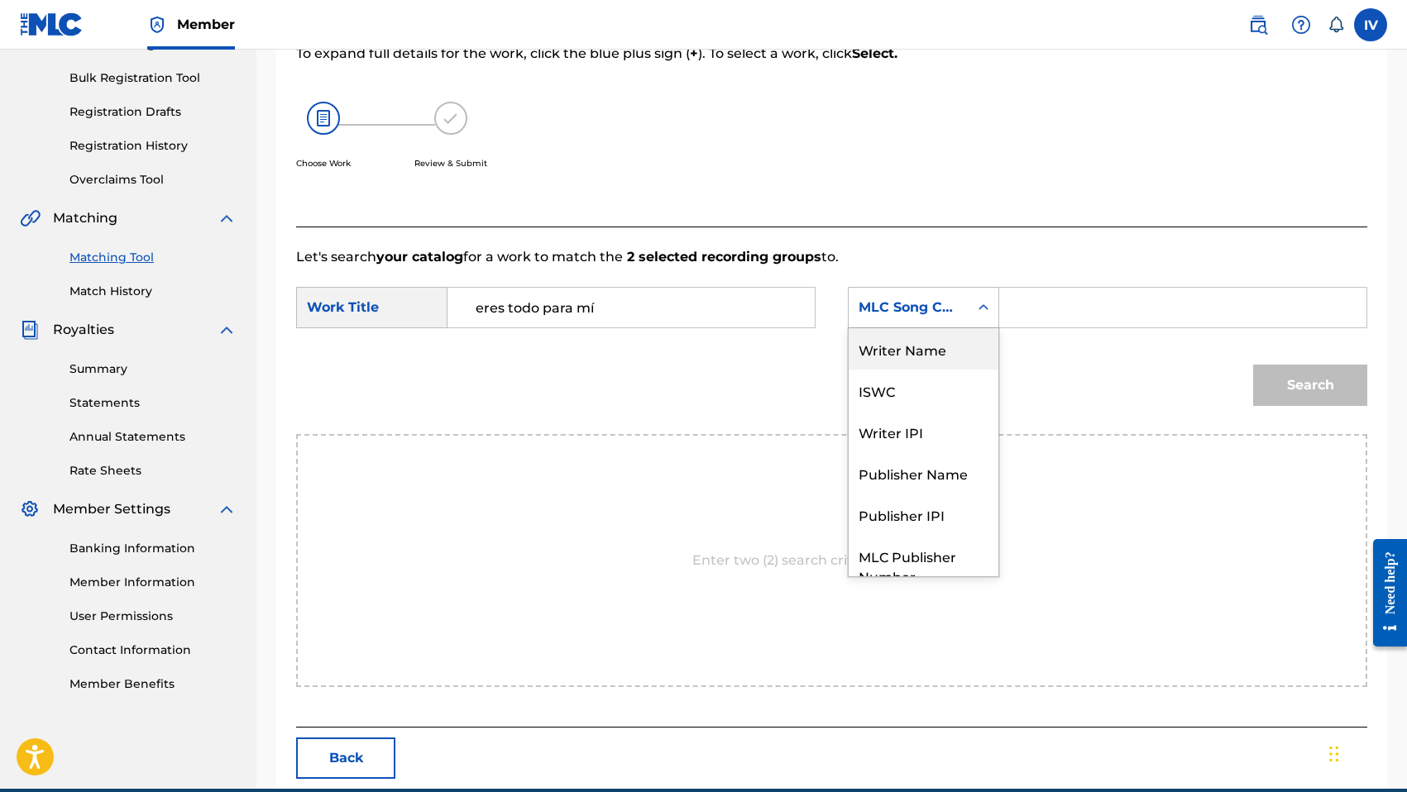
click at [921, 366] on div "Writer Name" at bounding box center [923, 348] width 150 height 41
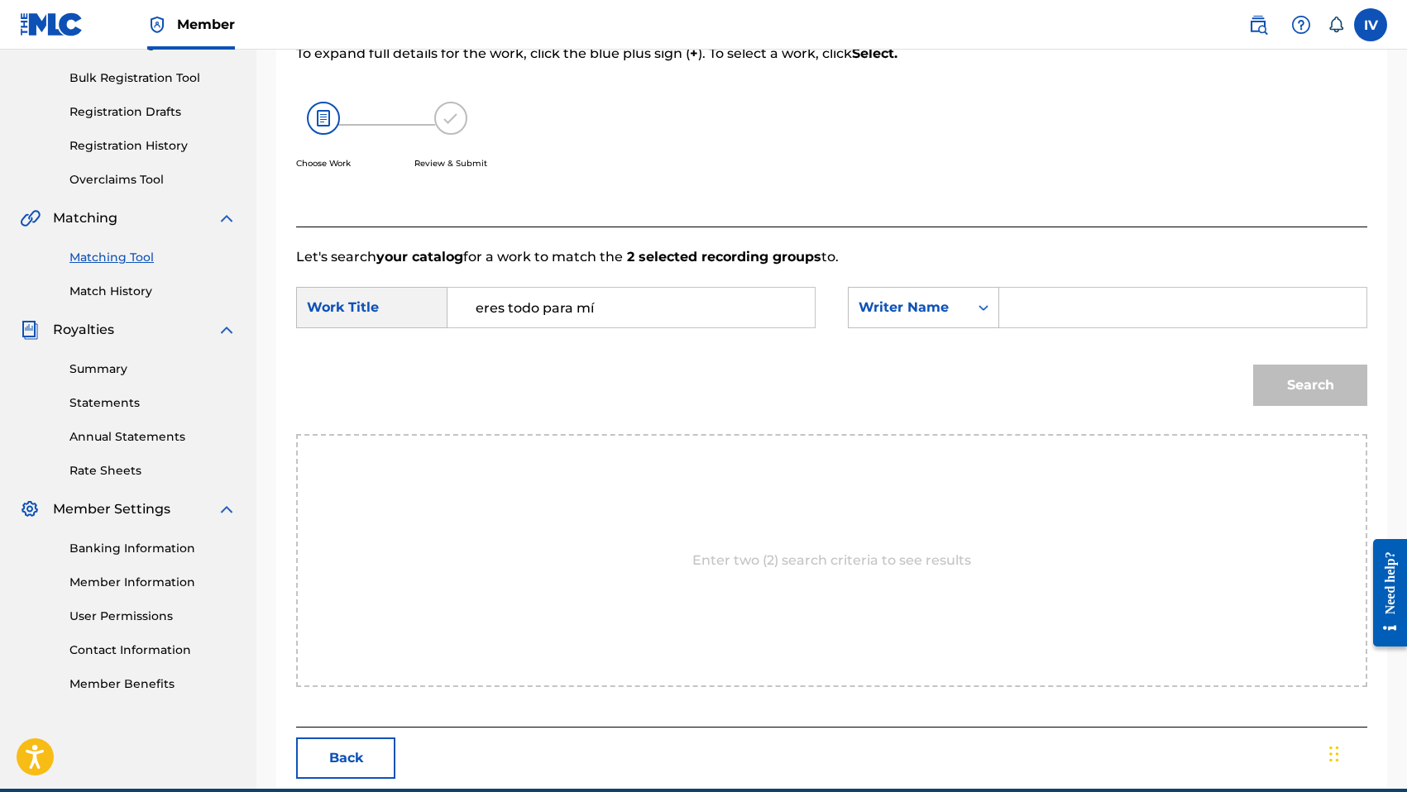
click at [1039, 313] on input "Search Form" at bounding box center [1182, 308] width 339 height 40
type input "morales"
click at [1253, 365] on button "Search" at bounding box center [1310, 385] width 114 height 41
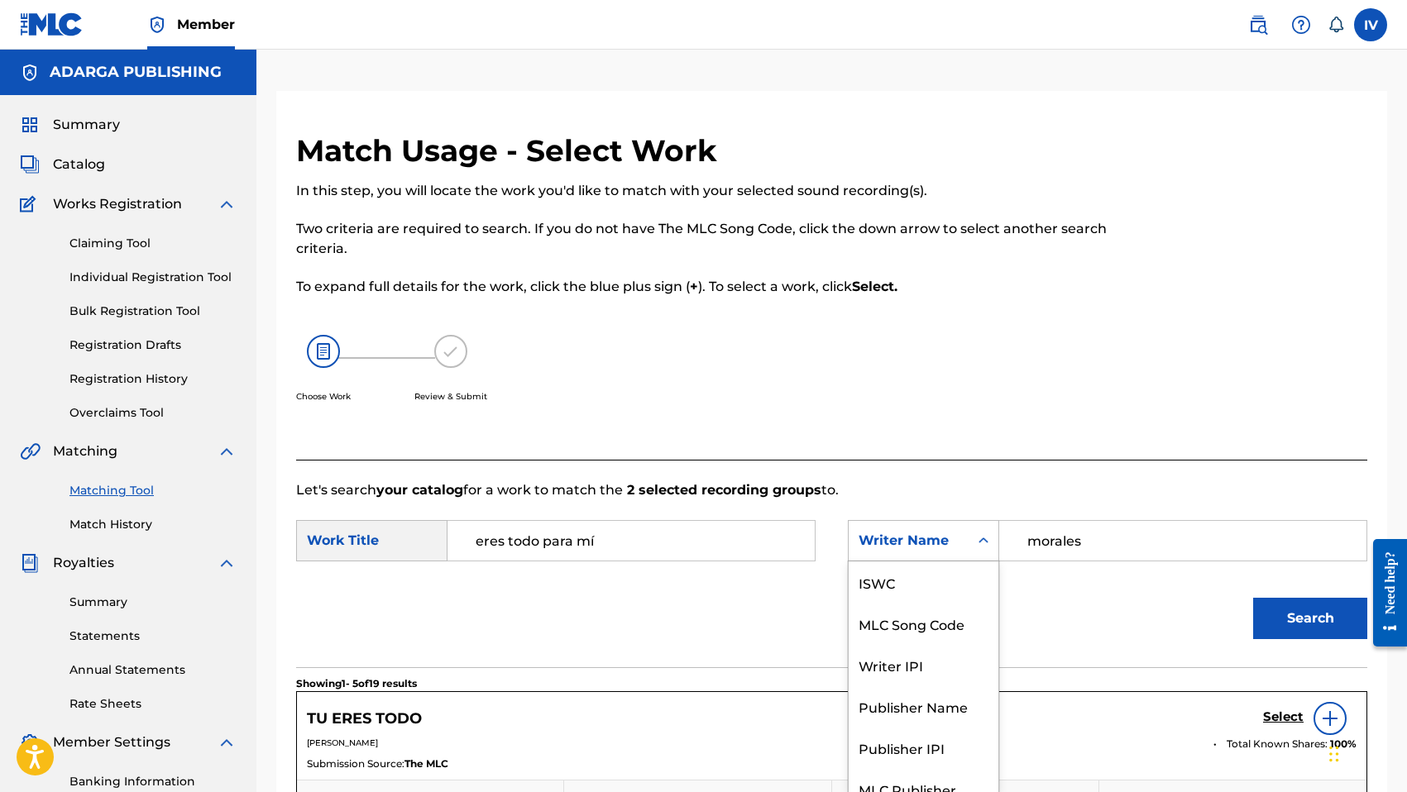
scroll to position [18, 0]
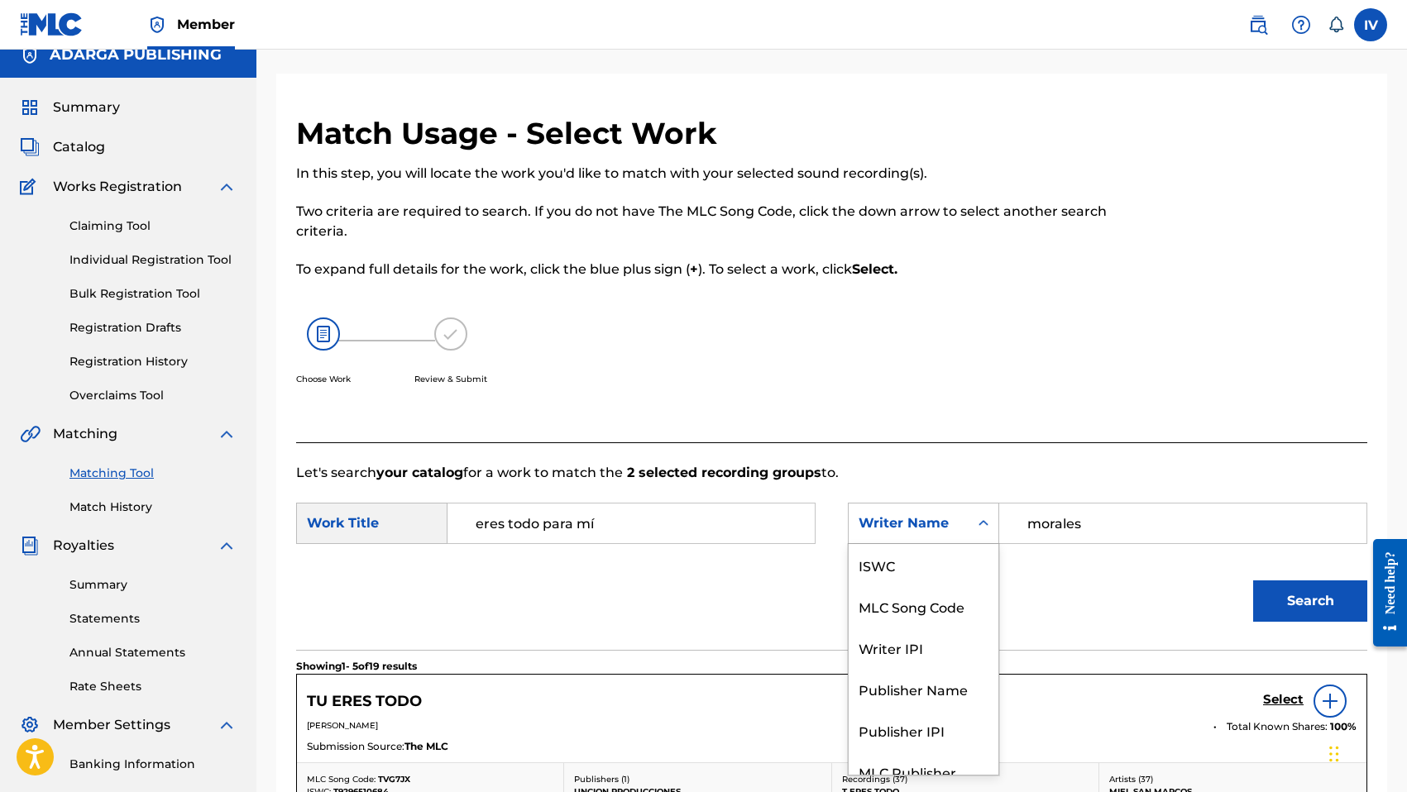
click at [942, 540] on div "Writer Name" at bounding box center [923, 523] width 151 height 41
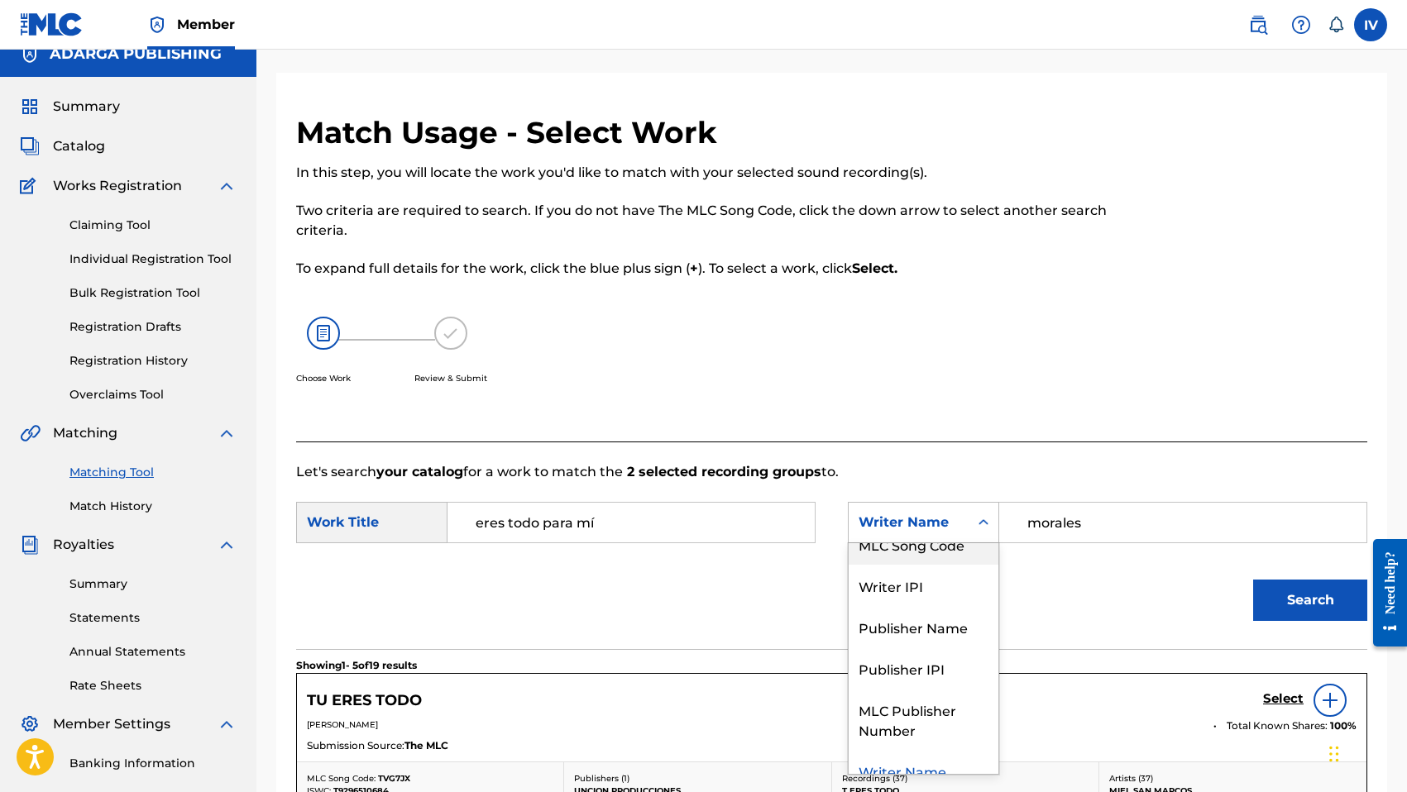
click at [934, 552] on div "MLC Song Code" at bounding box center [923, 543] width 150 height 41
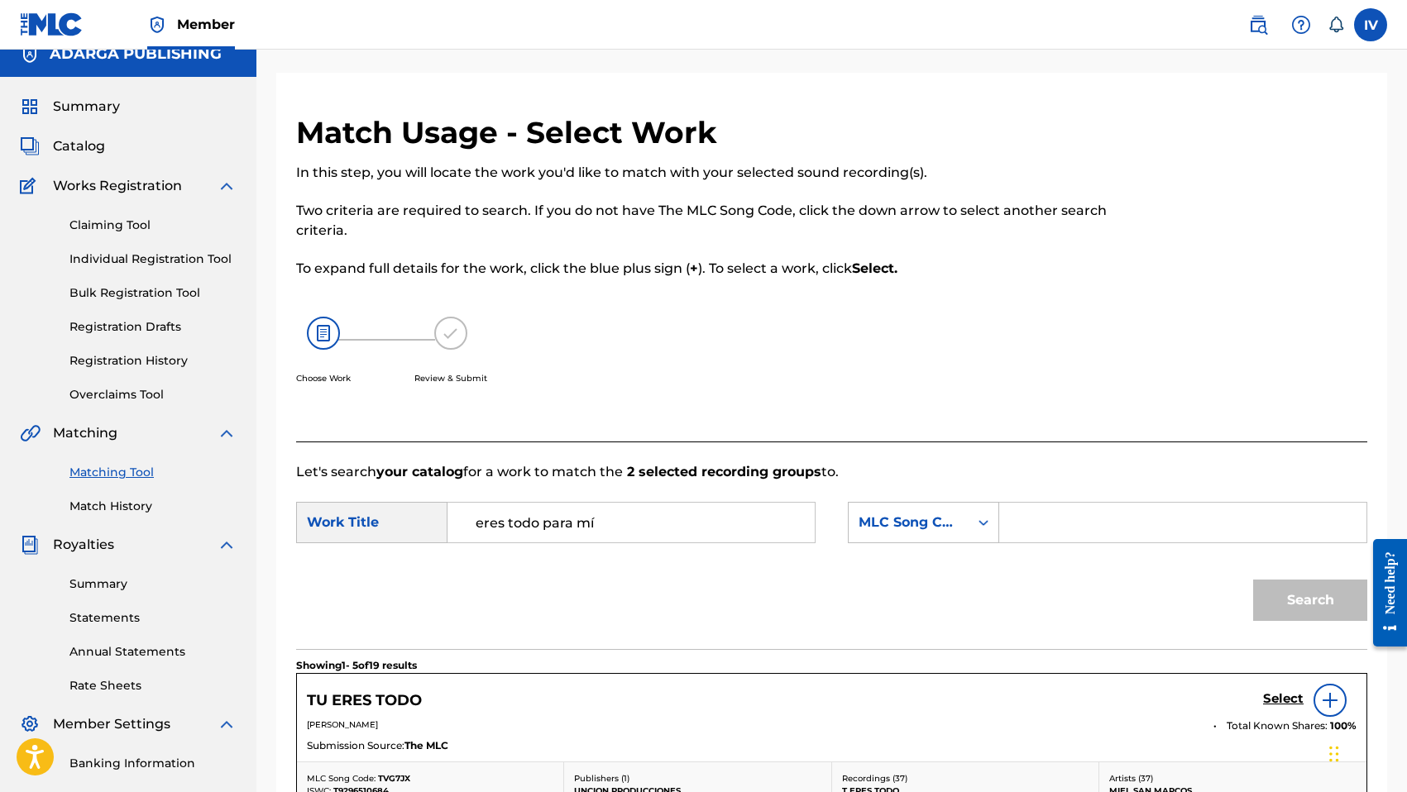
click at [1115, 502] on div "Search Form" at bounding box center [1183, 522] width 368 height 41
click at [1119, 517] on input "Search Form" at bounding box center [1182, 523] width 339 height 40
paste input "TVG7JX"
type input "TVG7JX"
click at [1253, 580] on button "Search" at bounding box center [1310, 600] width 114 height 41
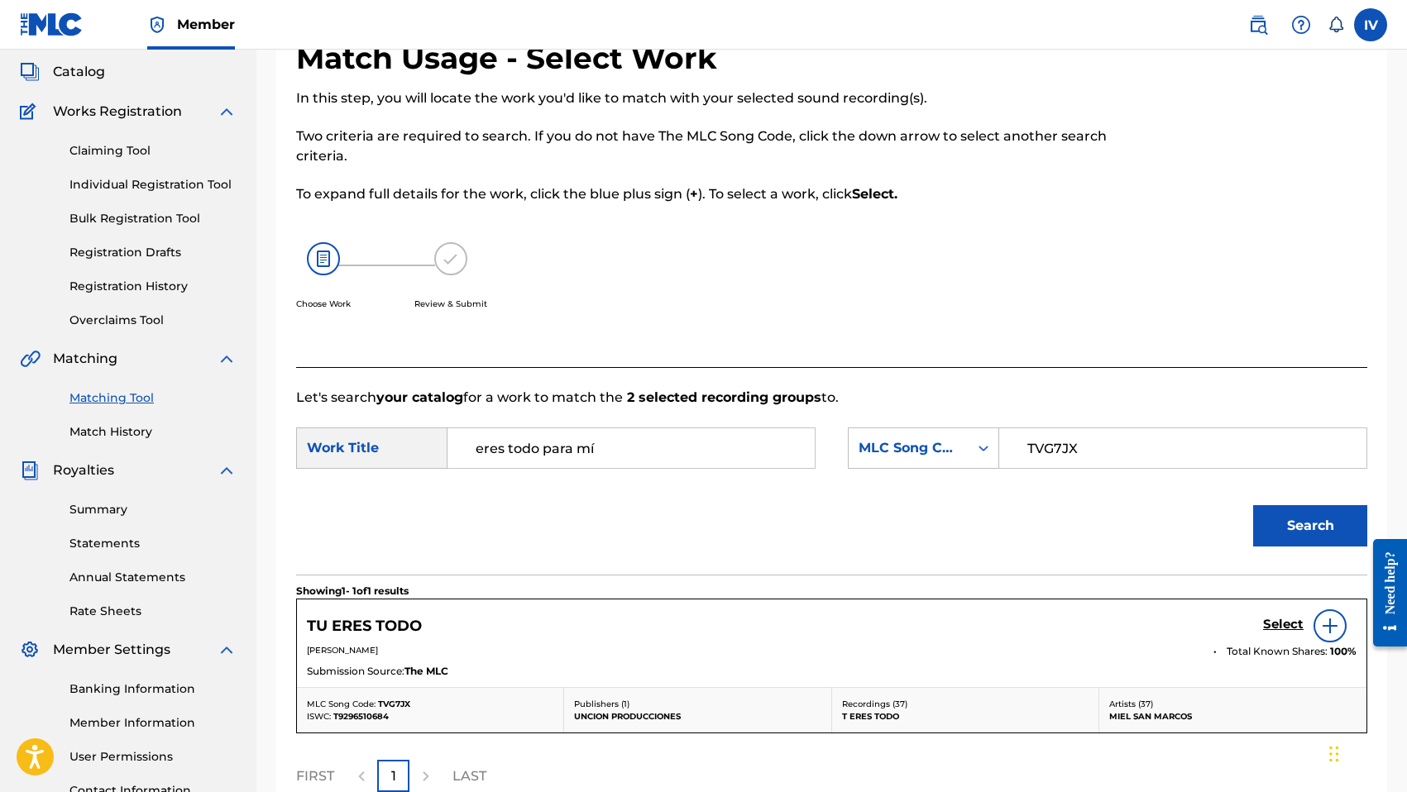
scroll to position [260, 0]
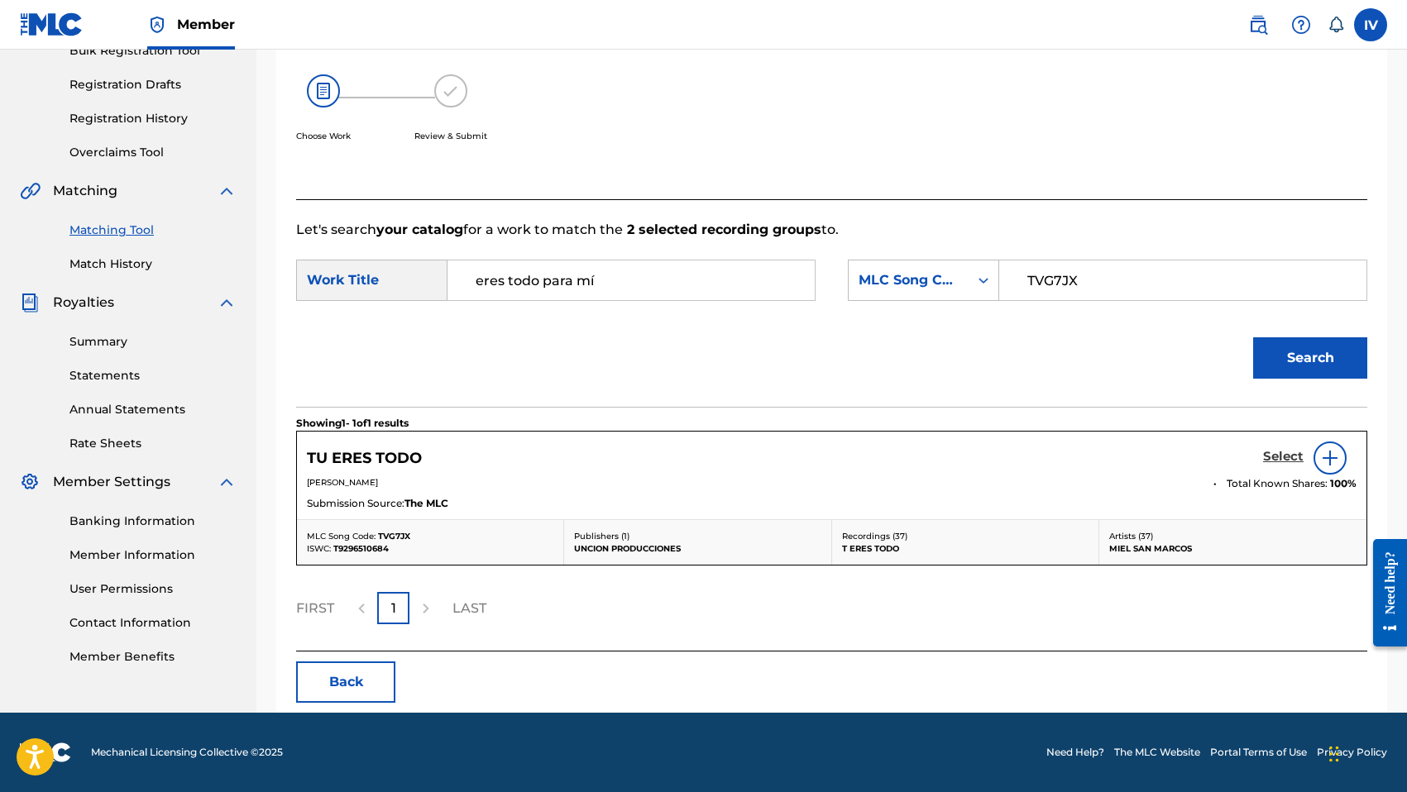
click at [1265, 451] on h5 "Select" at bounding box center [1283, 457] width 41 height 16
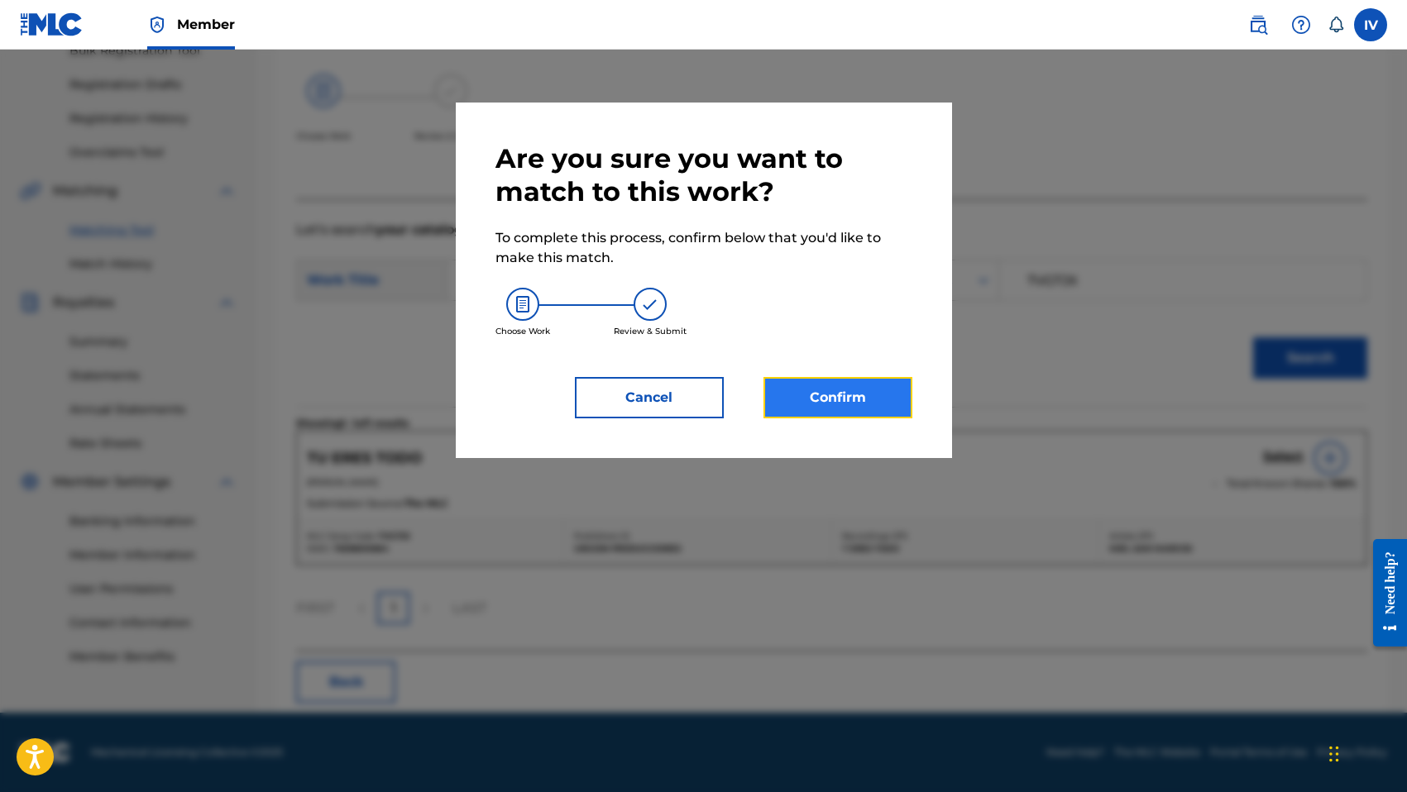
click at [827, 384] on button "Confirm" at bounding box center [837, 397] width 149 height 41
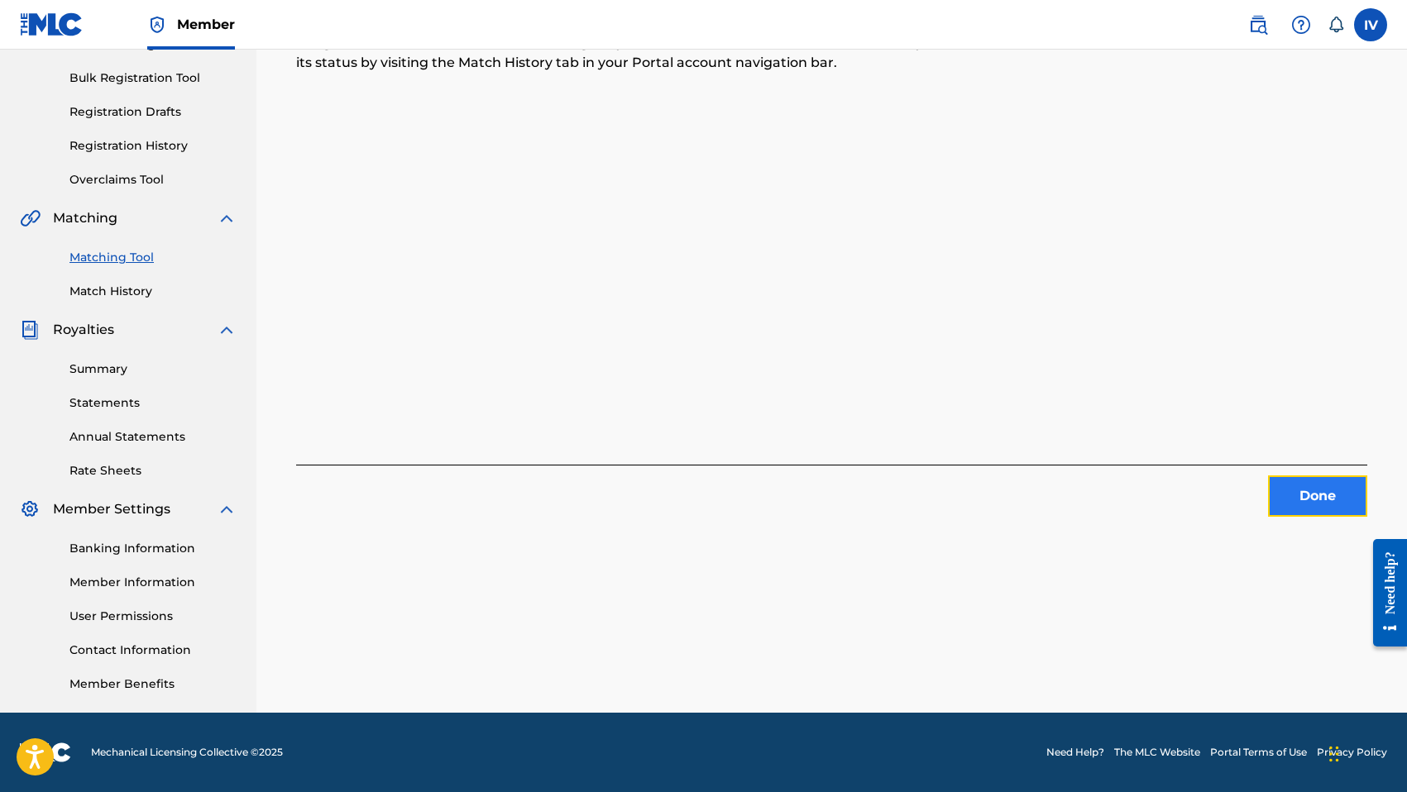
click at [1287, 483] on button "Done" at bounding box center [1317, 496] width 99 height 41
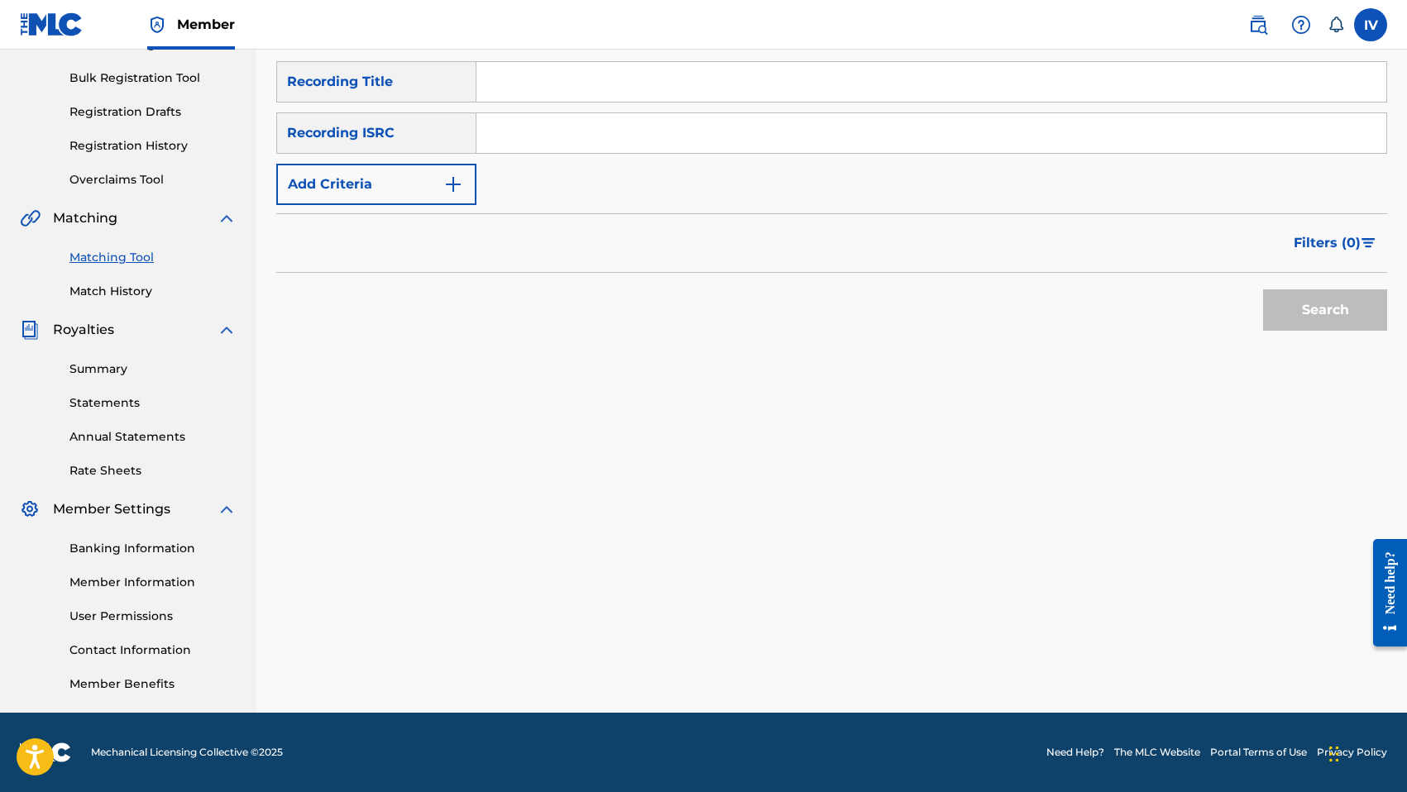
click at [648, 135] on input "Search Form" at bounding box center [931, 133] width 910 height 40
paste input "TCADF1746570"
click at [1263, 289] on button "Search" at bounding box center [1325, 309] width 124 height 41
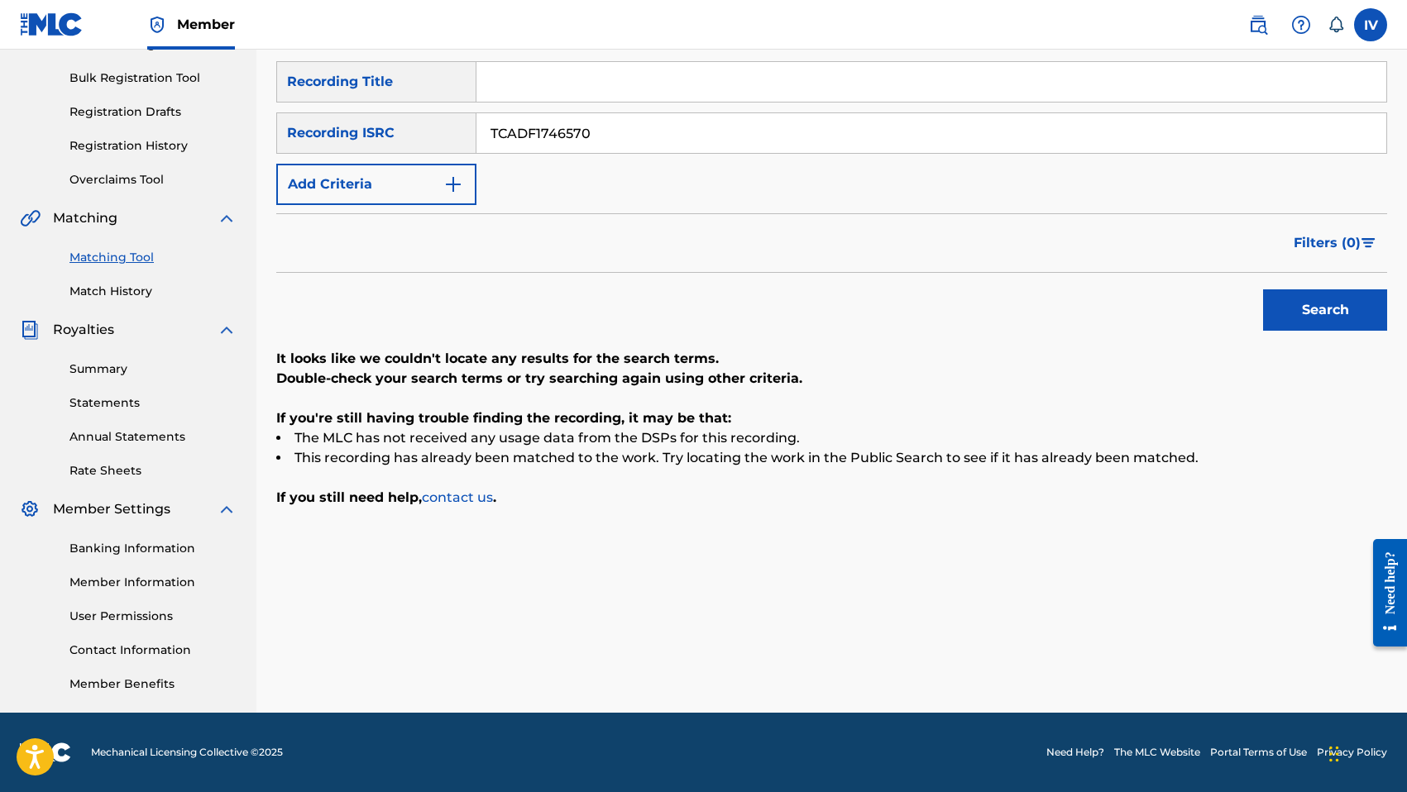
click at [707, 130] on input "TCADF1746570" at bounding box center [931, 133] width 910 height 40
paste input "CZ1788312"
type input "TCACZ1788312"
click at [1263, 289] on button "Search" at bounding box center [1325, 309] width 124 height 41
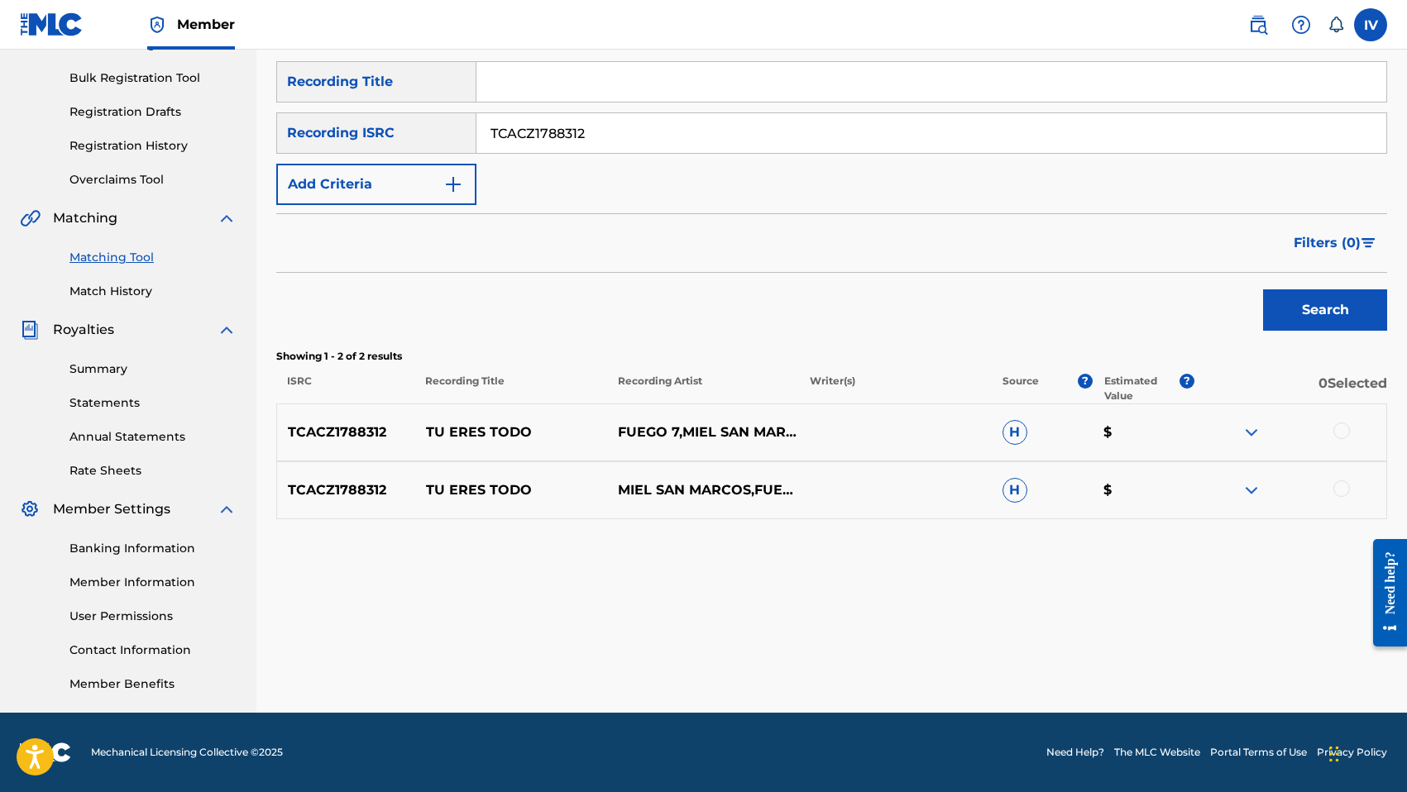
click at [1337, 427] on div at bounding box center [1341, 431] width 17 height 17
click at [1342, 483] on div at bounding box center [1341, 488] width 17 height 17
click at [1173, 661] on button "Match 2 Groups" at bounding box center [1162, 657] width 183 height 41
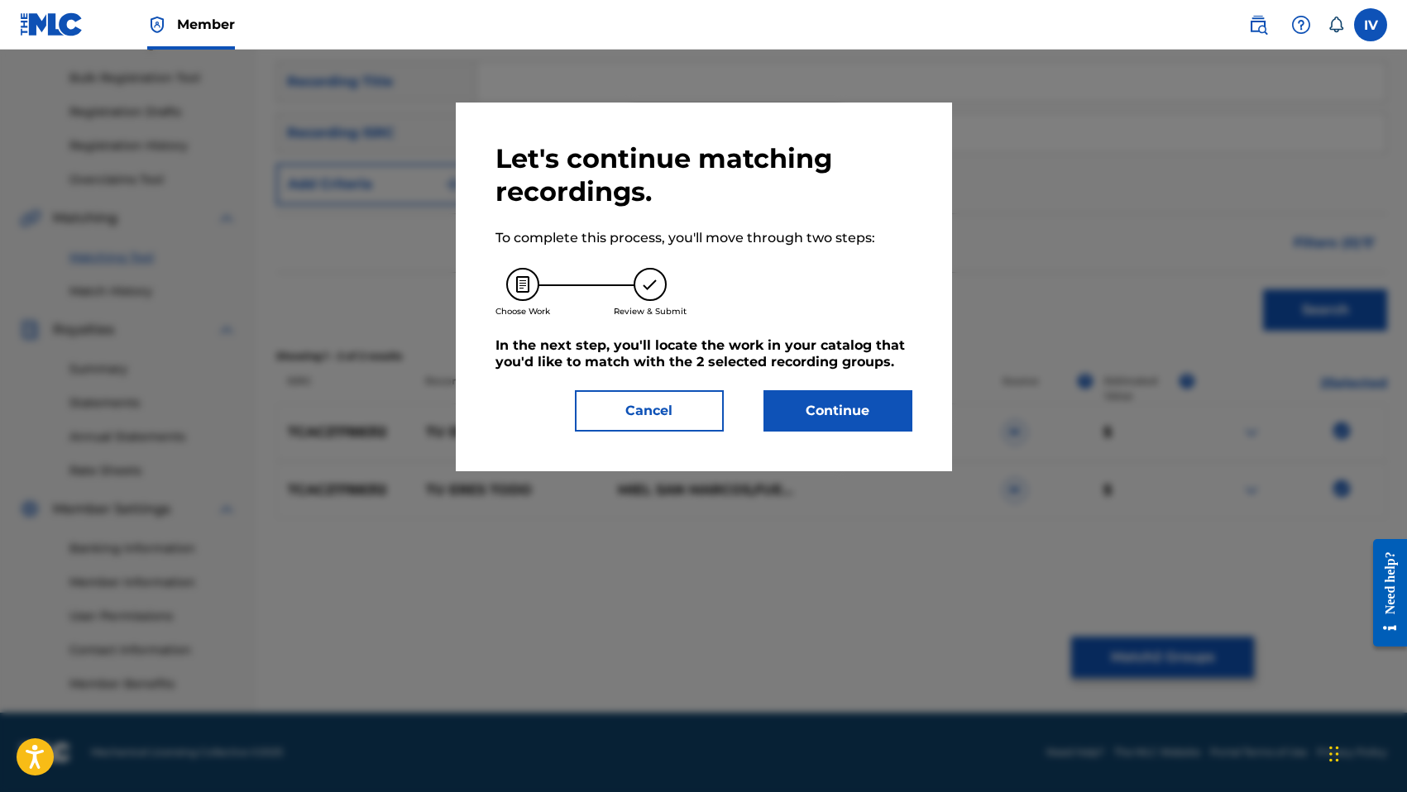
click at [920, 415] on div "Let's continue matching recordings. To complete this process, you'll move throu…" at bounding box center [704, 287] width 496 height 369
click at [850, 403] on button "Continue" at bounding box center [837, 410] width 149 height 41
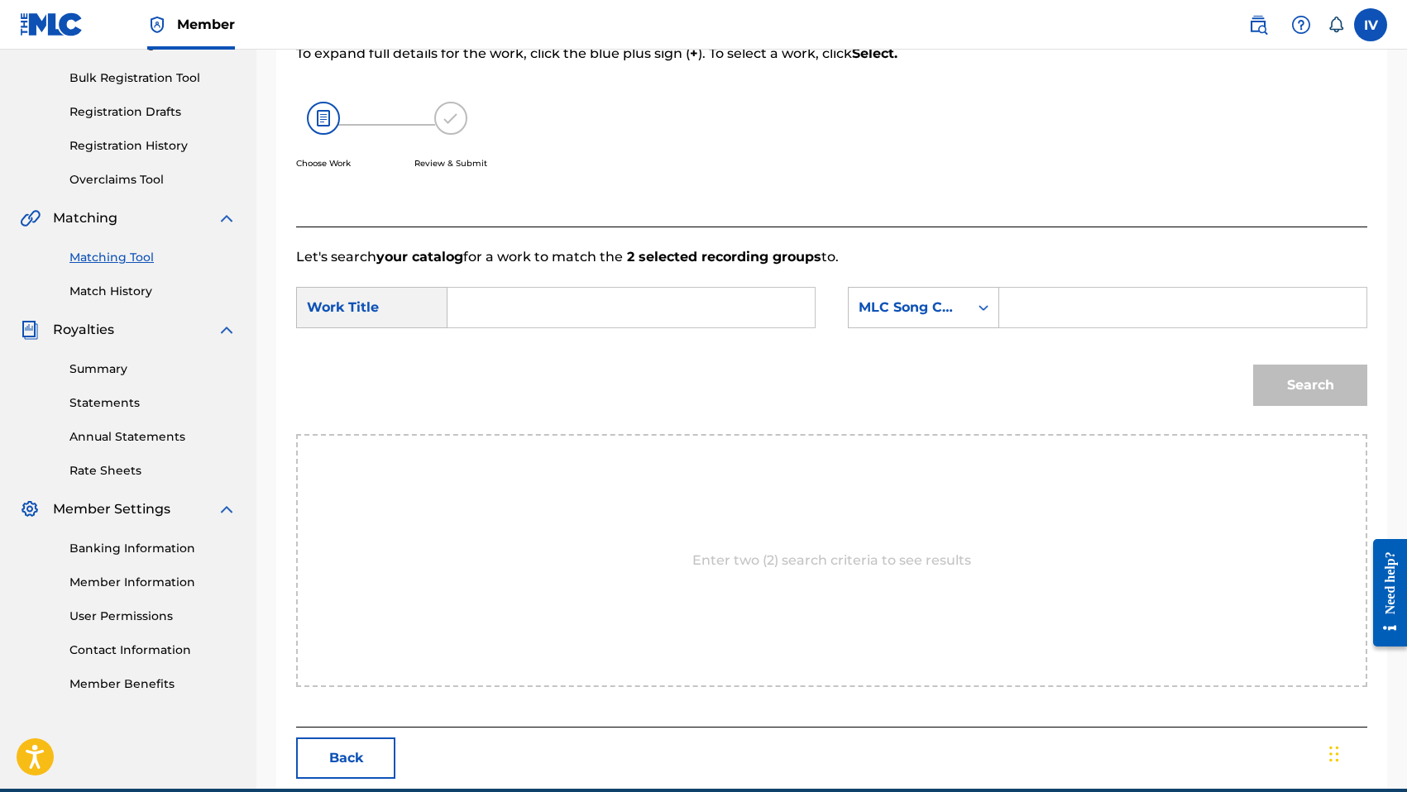
click at [690, 294] on input "Search Form" at bounding box center [630, 308] width 339 height 40
paste input "TVG7JX"
type input "tu eres todo"
click at [930, 309] on div "MLC Song Code" at bounding box center [908, 308] width 100 height 20
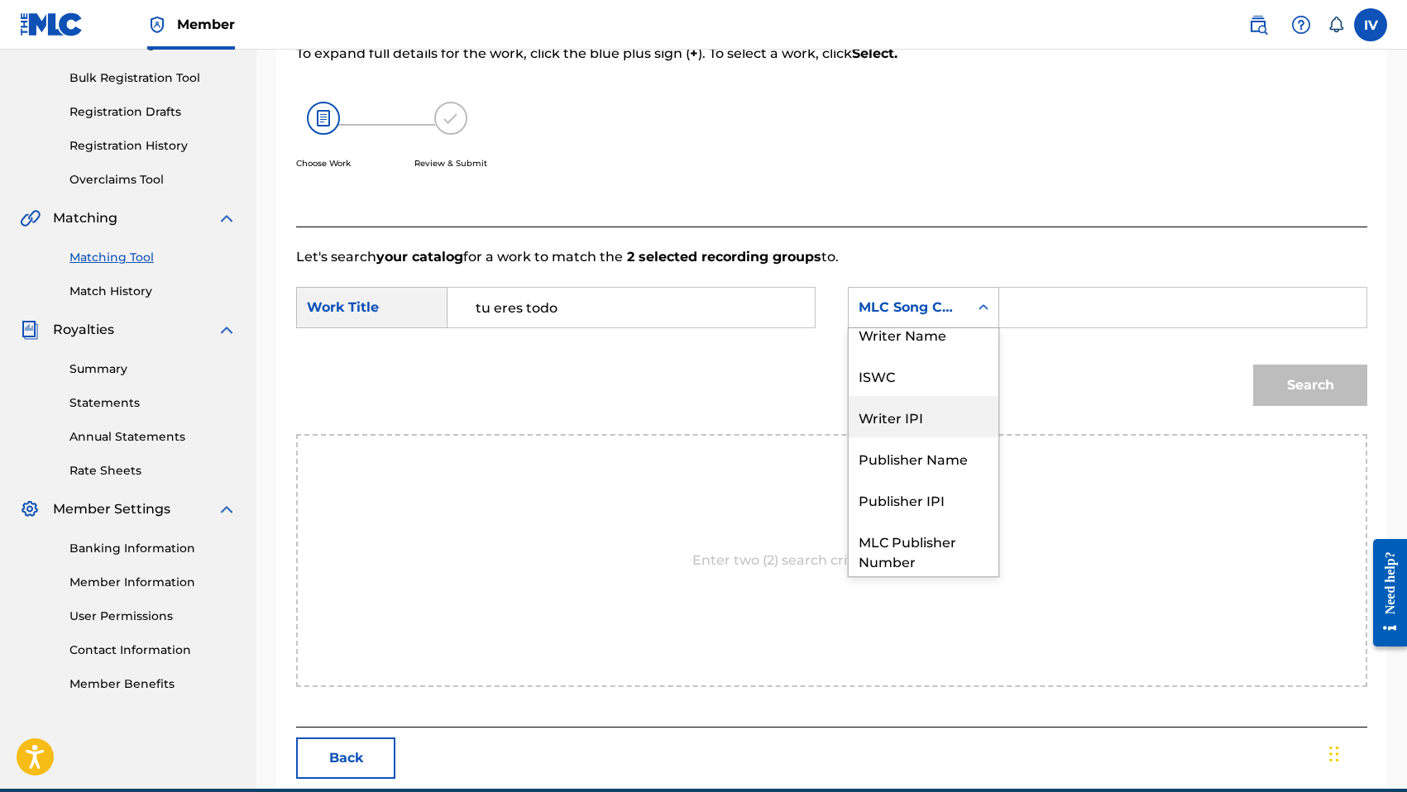
scroll to position [0, 0]
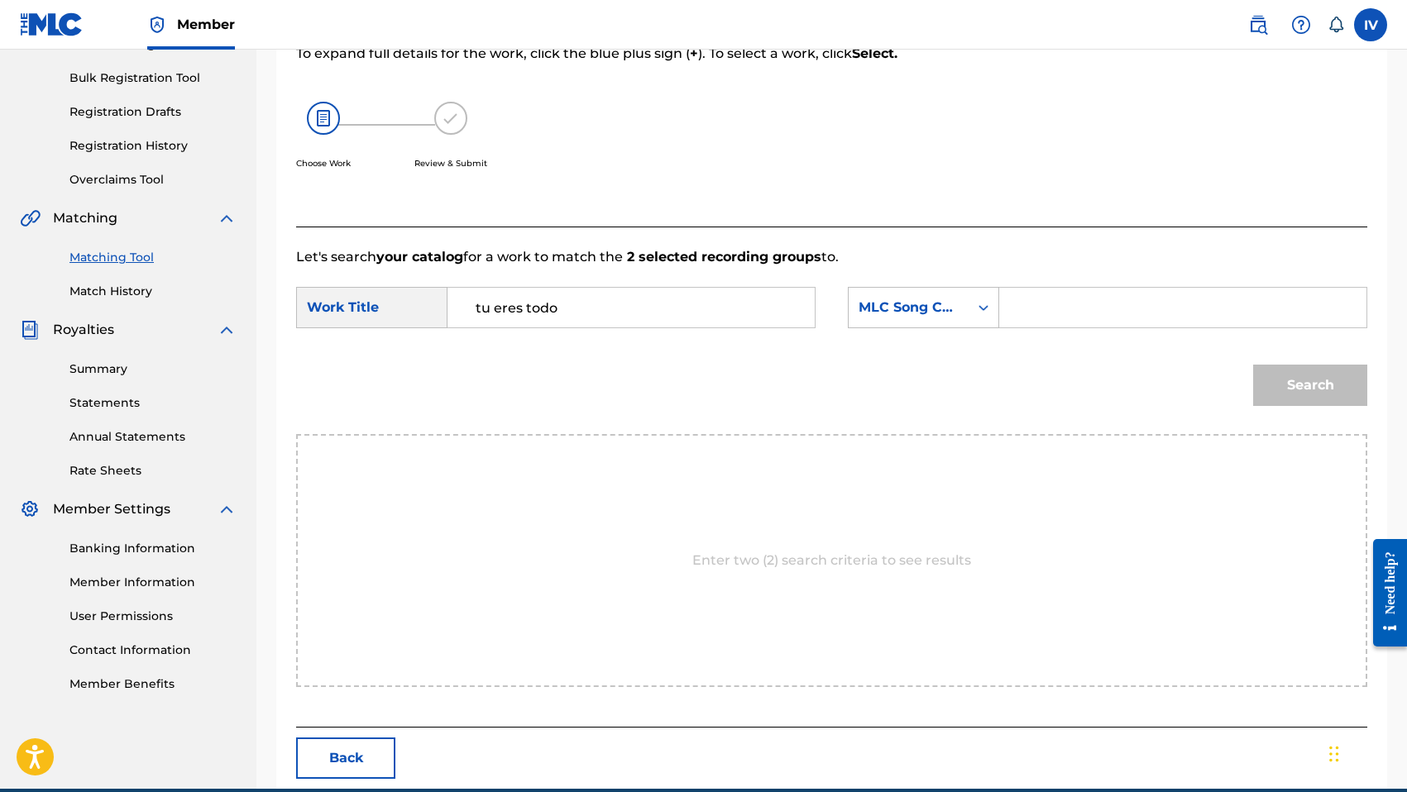
click at [1034, 311] on input "Search Form" at bounding box center [1182, 308] width 339 height 40
paste input "TVG7JX"
type input "TVG7JX"
click at [1253, 365] on button "Search" at bounding box center [1310, 385] width 114 height 41
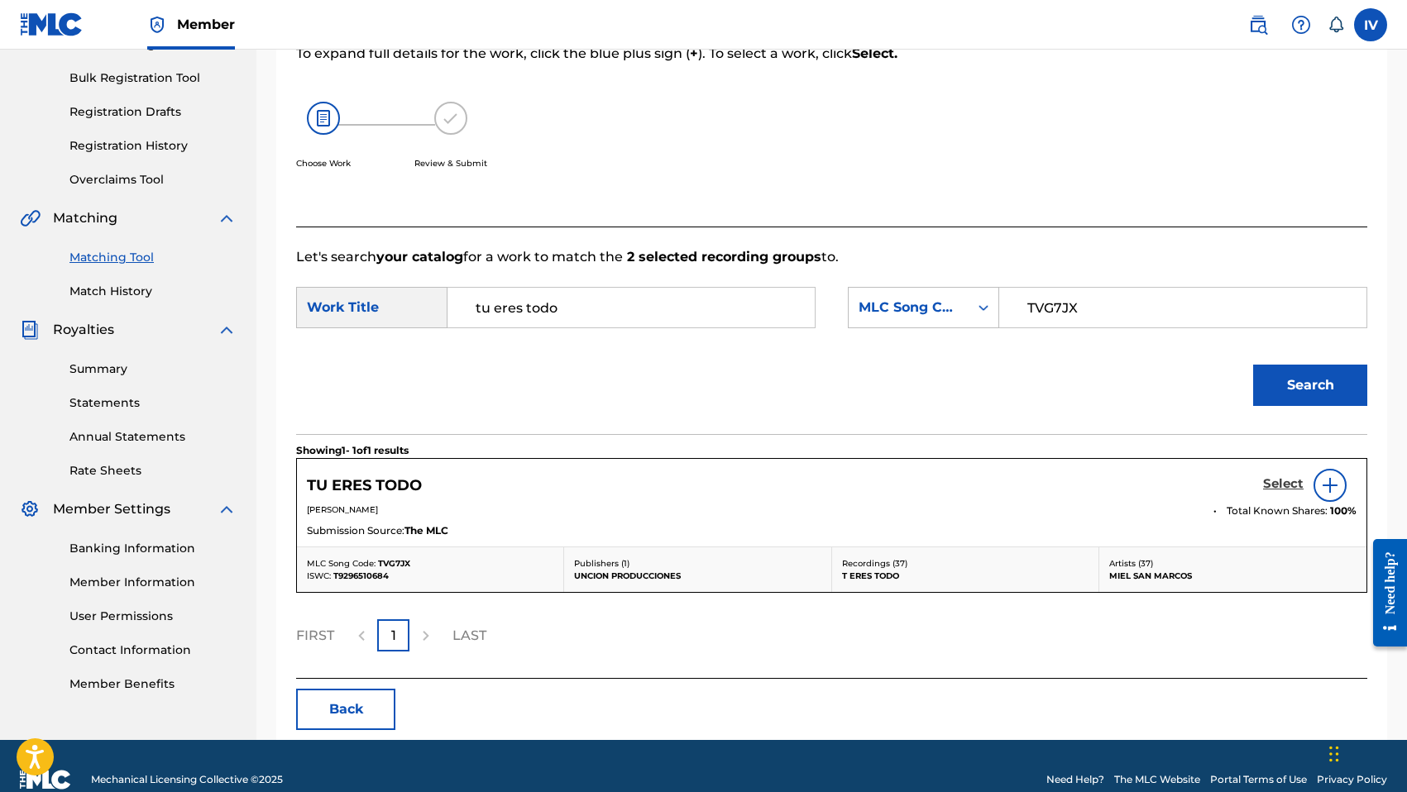
click at [1283, 488] on h5 "Select" at bounding box center [1283, 484] width 41 height 16
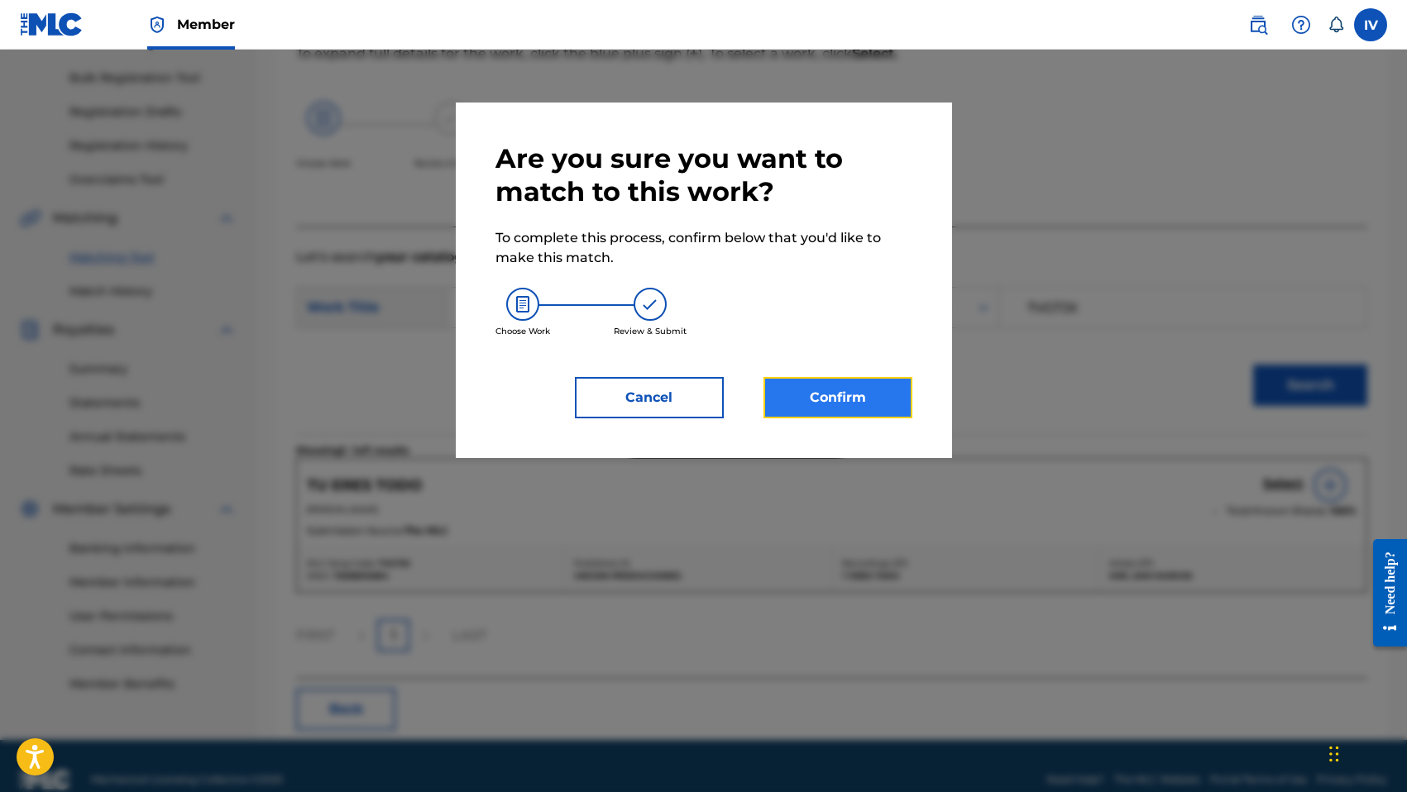
click at [863, 409] on button "Confirm" at bounding box center [837, 397] width 149 height 41
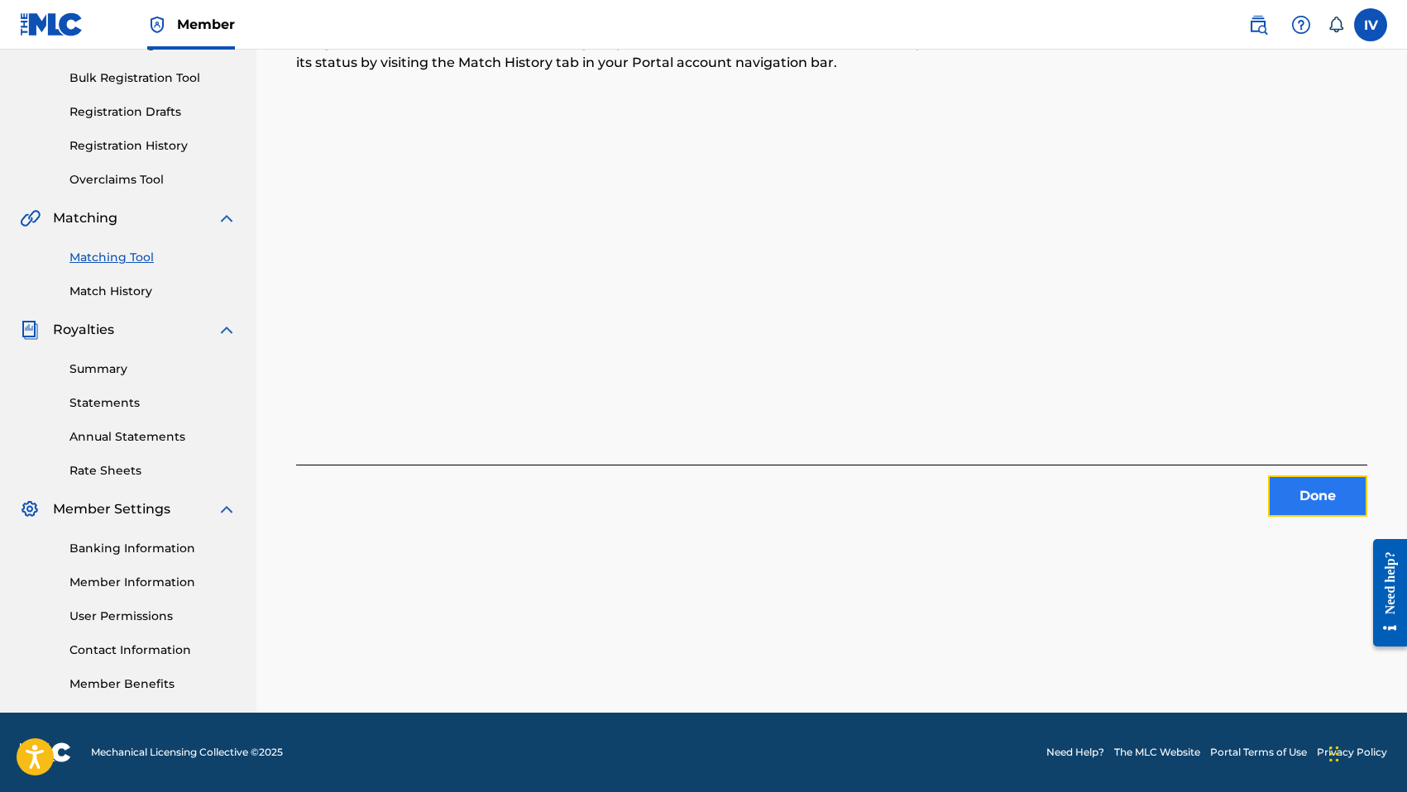
click at [1292, 479] on button "Done" at bounding box center [1317, 496] width 99 height 41
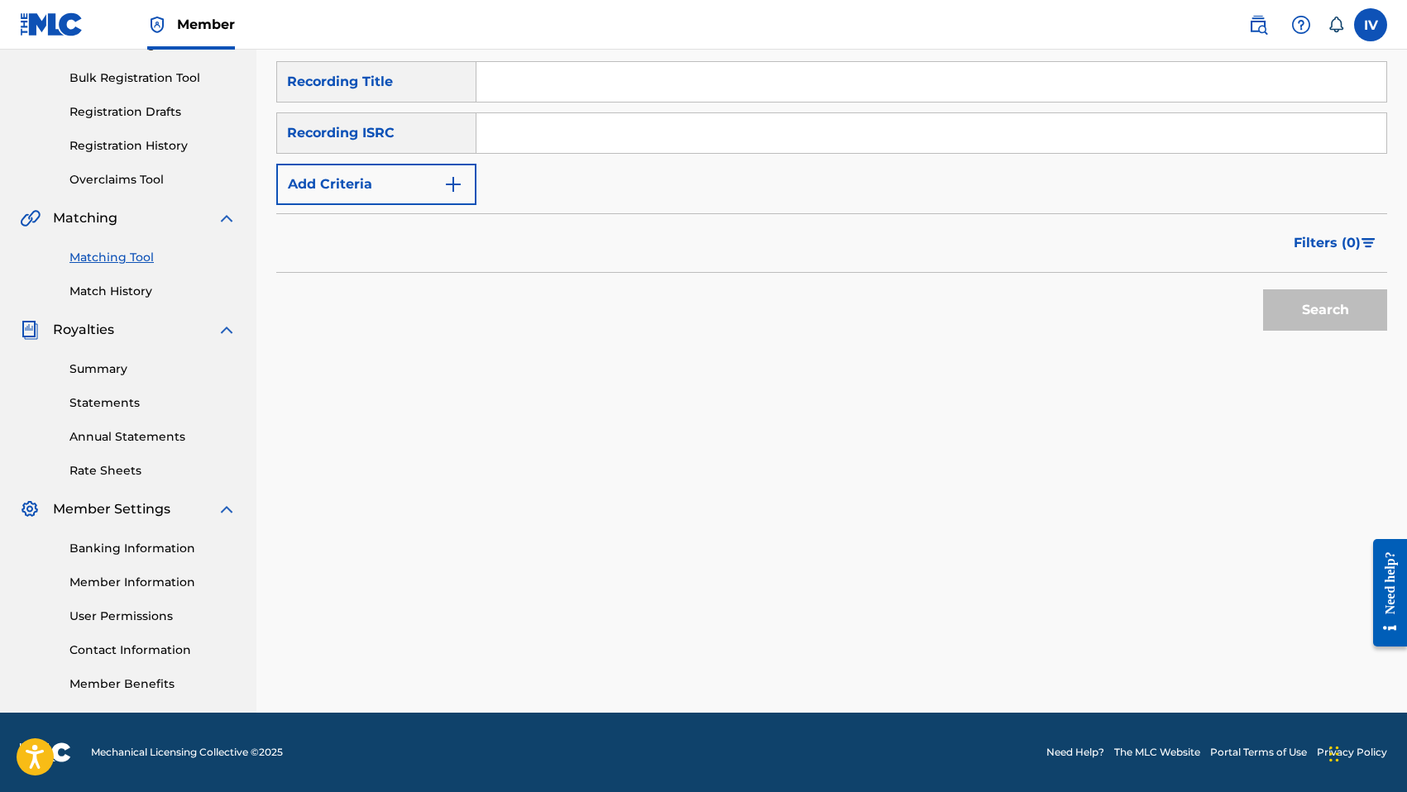
click at [594, 136] on input "Search Form" at bounding box center [931, 133] width 910 height 40
paste input "TCACQ1626208"
type input "TCACQ1626208"
click at [1263, 289] on button "Search" at bounding box center [1325, 309] width 124 height 41
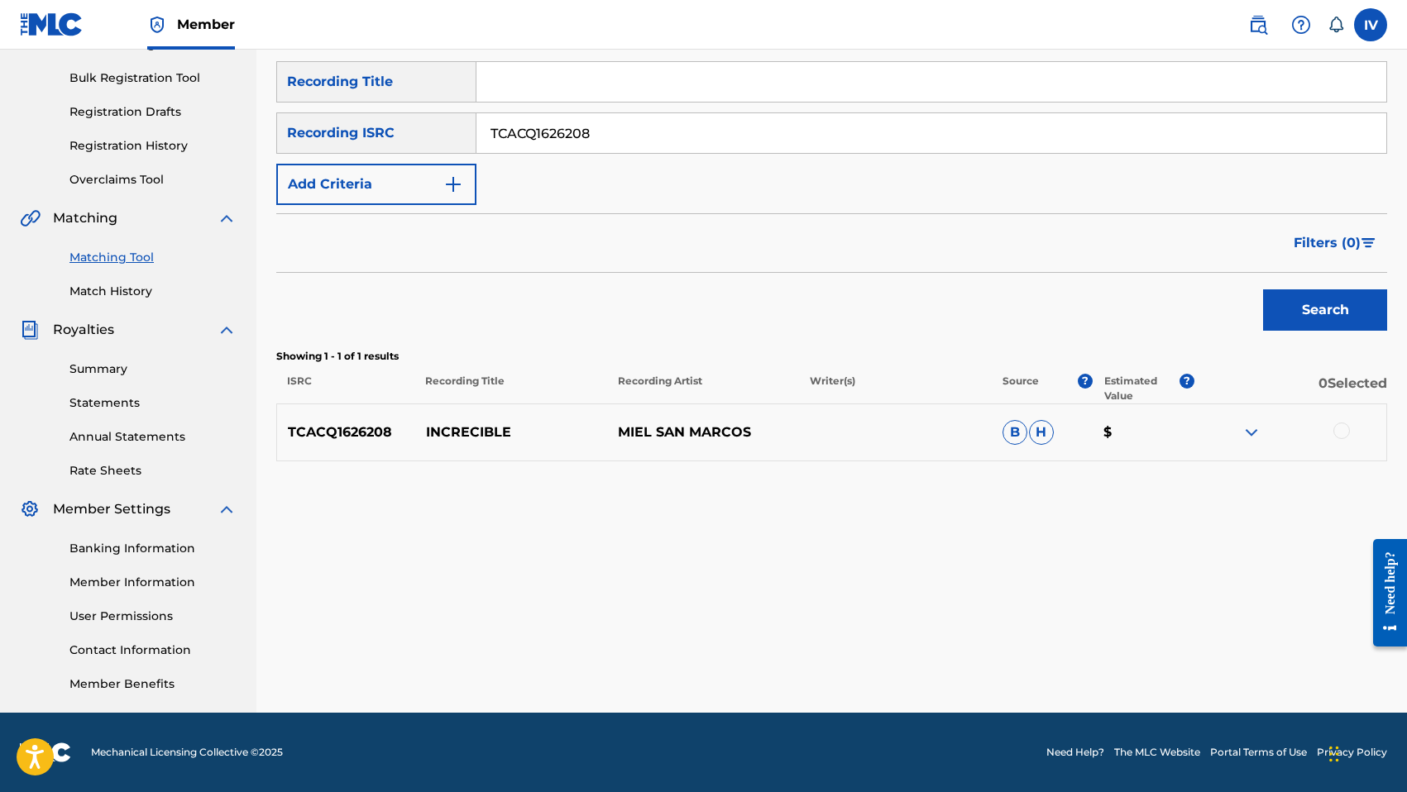
click at [1344, 436] on div at bounding box center [1341, 431] width 17 height 17
click at [563, 78] on input "Search Form" at bounding box center [931, 82] width 910 height 40
type input "increible"
click at [655, 439] on p "MIEL SAN MARCOS" at bounding box center [703, 433] width 192 height 20
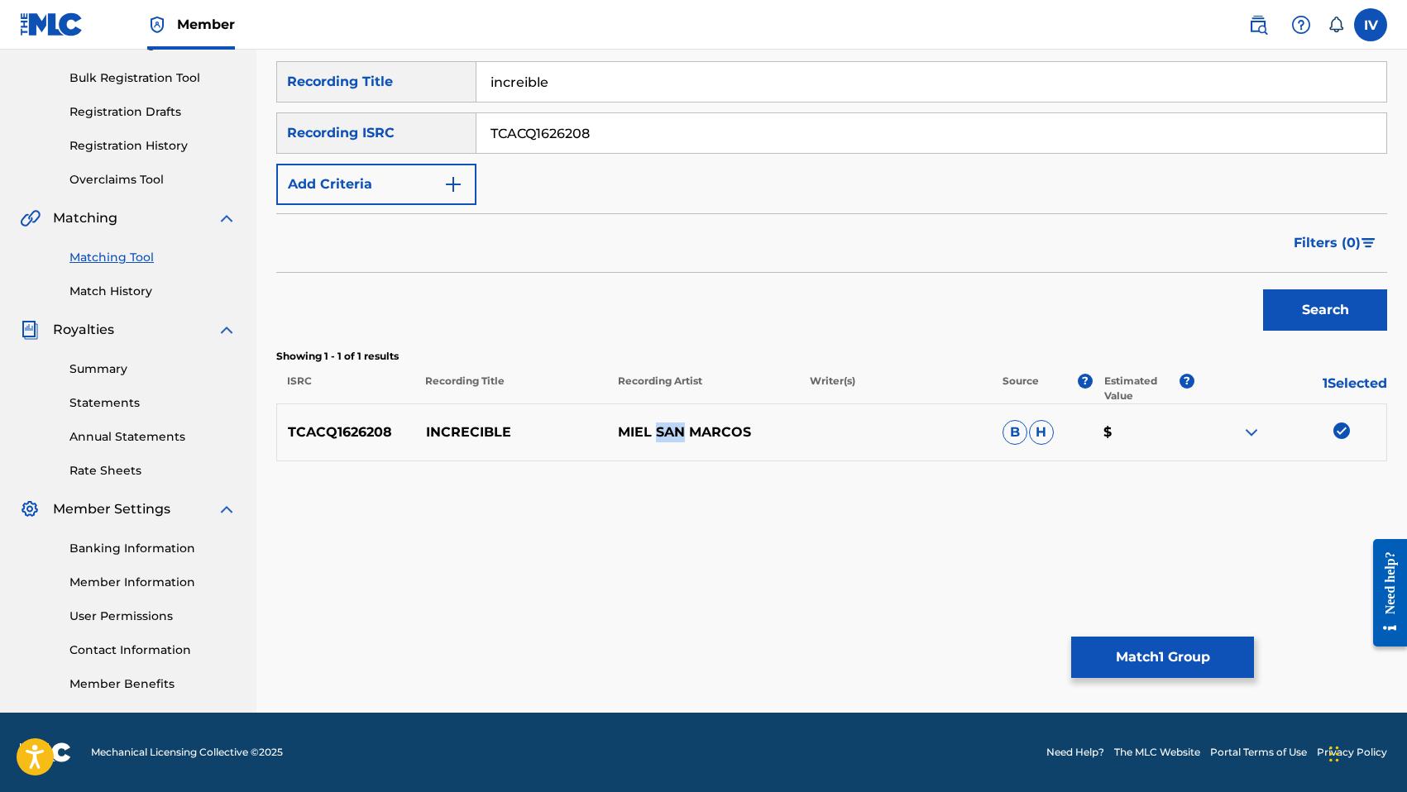
click at [655, 439] on p "MIEL SAN MARCOS" at bounding box center [703, 433] width 192 height 20
copy div "MIEL SAN MARCOS"
click at [533, 137] on input "TCACQ1626208" at bounding box center [931, 133] width 910 height 40
click at [397, 198] on button "Add Criteria" at bounding box center [376, 184] width 200 height 41
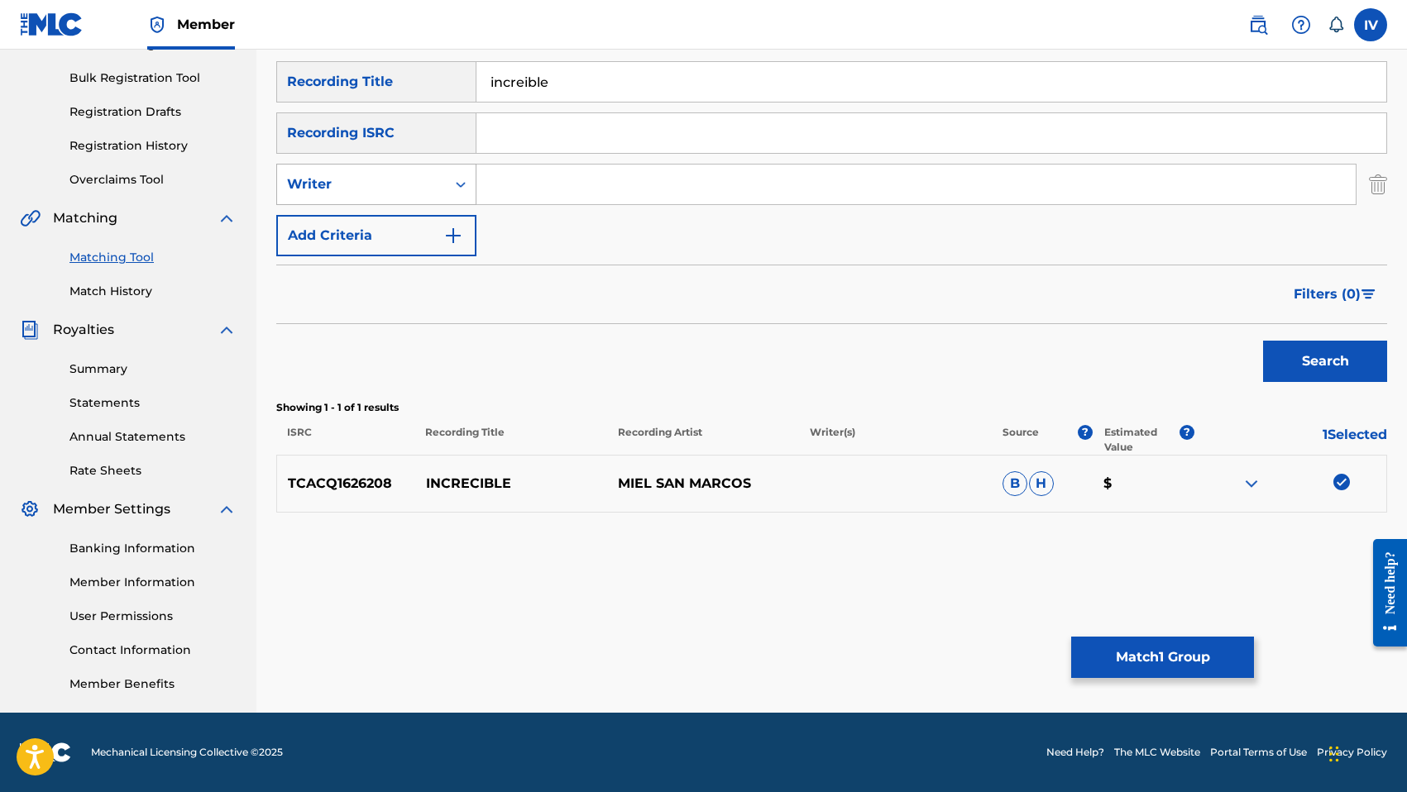
click at [373, 194] on div "Writer" at bounding box center [361, 184] width 149 height 20
click at [370, 218] on div "Recording Artist" at bounding box center [376, 225] width 198 height 41
click at [551, 185] on input "Search Form" at bounding box center [915, 185] width 879 height 40
paste input "MIEL SAN MARCOS"
type input "MIEL SAN MARCOS"
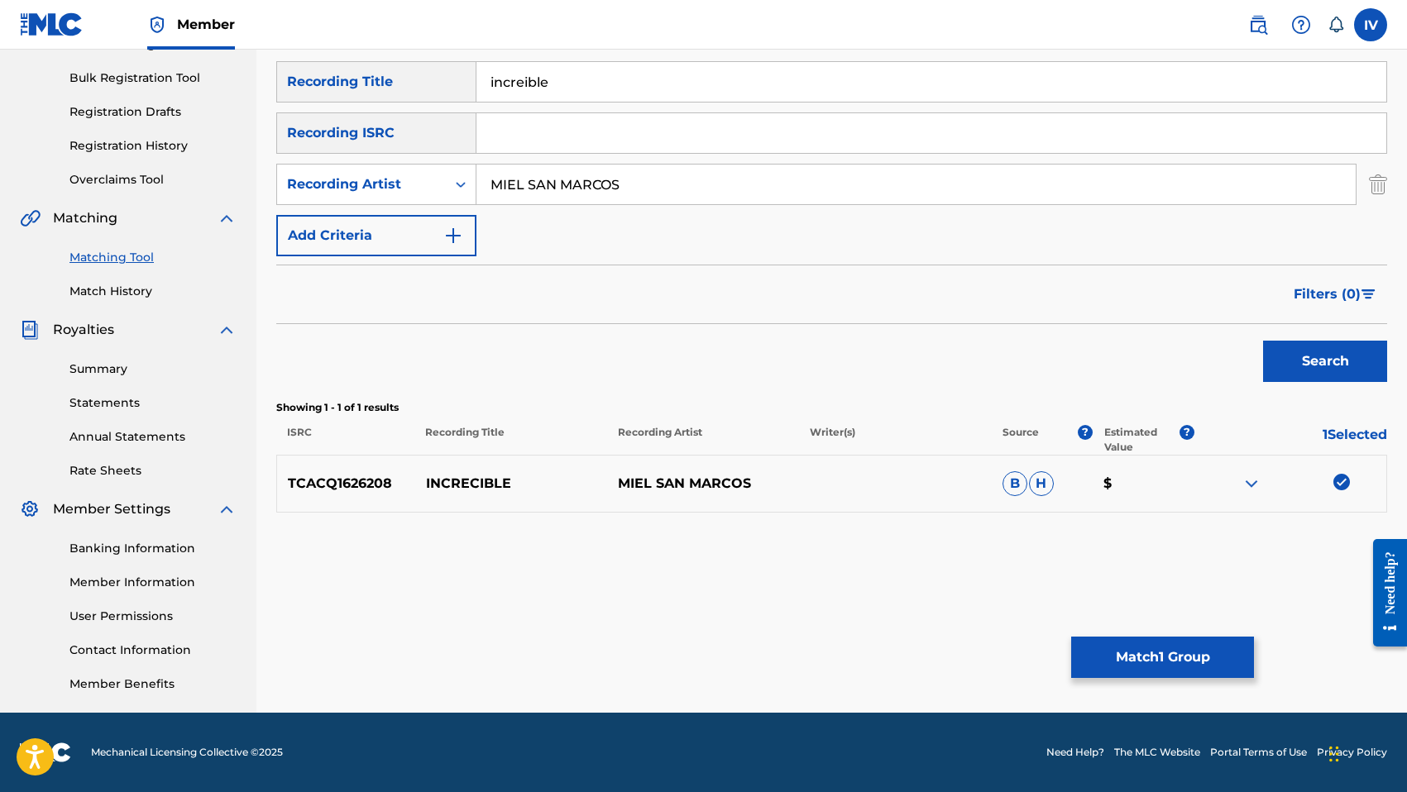
click at [1263, 341] on button "Search" at bounding box center [1325, 361] width 124 height 41
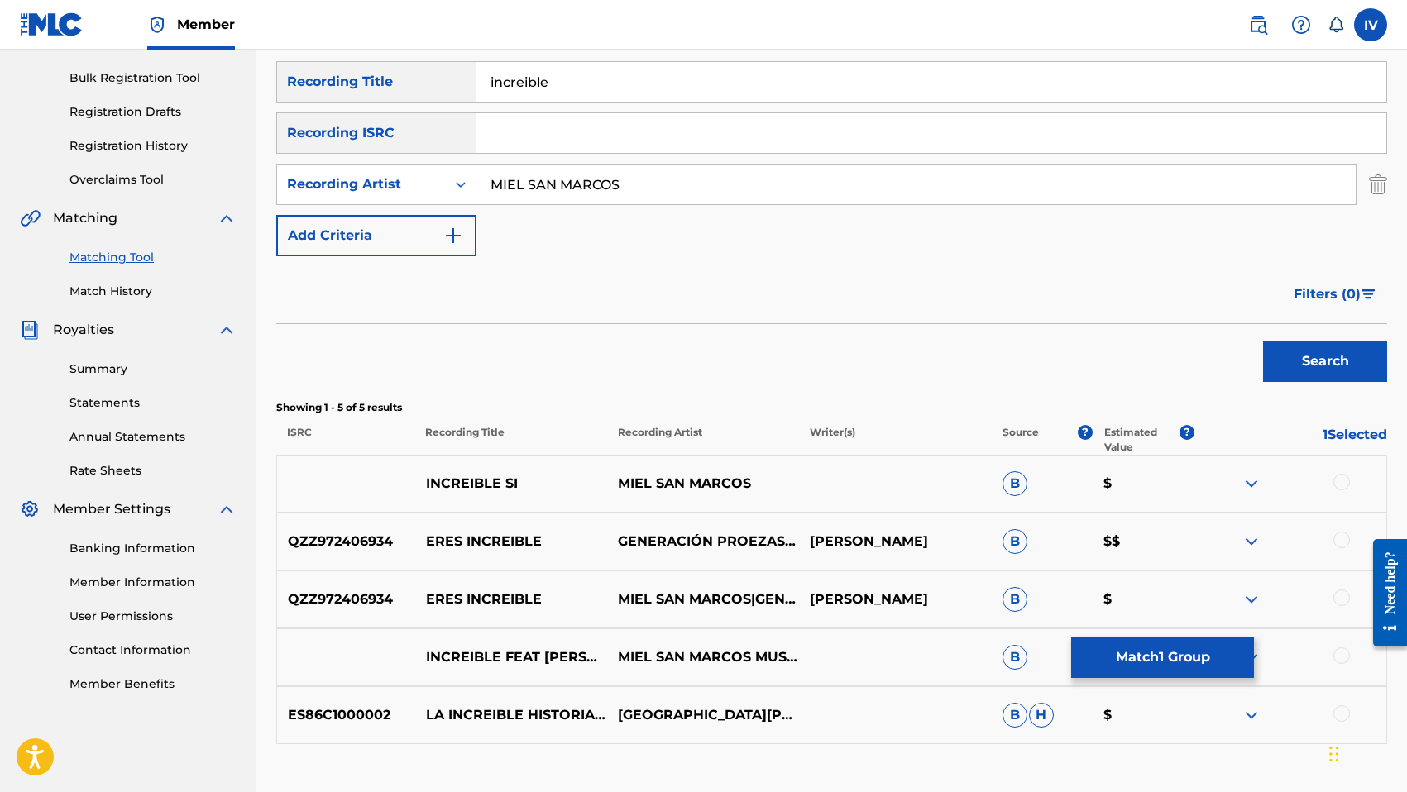
scroll to position [347, 0]
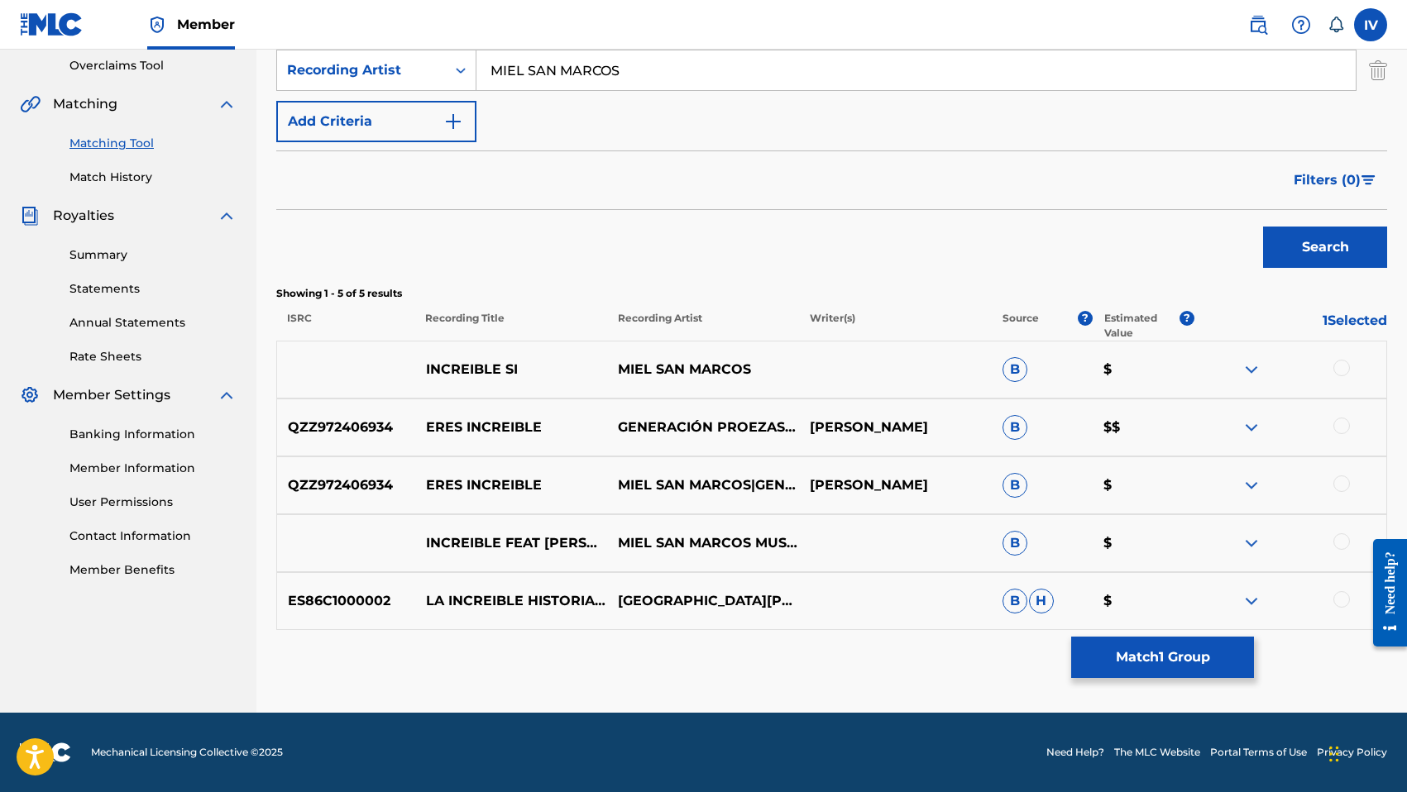
click at [1331, 429] on div at bounding box center [1290, 428] width 192 height 20
click at [1340, 426] on div at bounding box center [1341, 426] width 17 height 17
click at [1341, 363] on div at bounding box center [1341, 368] width 17 height 17
click at [1342, 483] on div at bounding box center [1341, 484] width 17 height 17
click at [1339, 539] on div at bounding box center [1341, 541] width 17 height 17
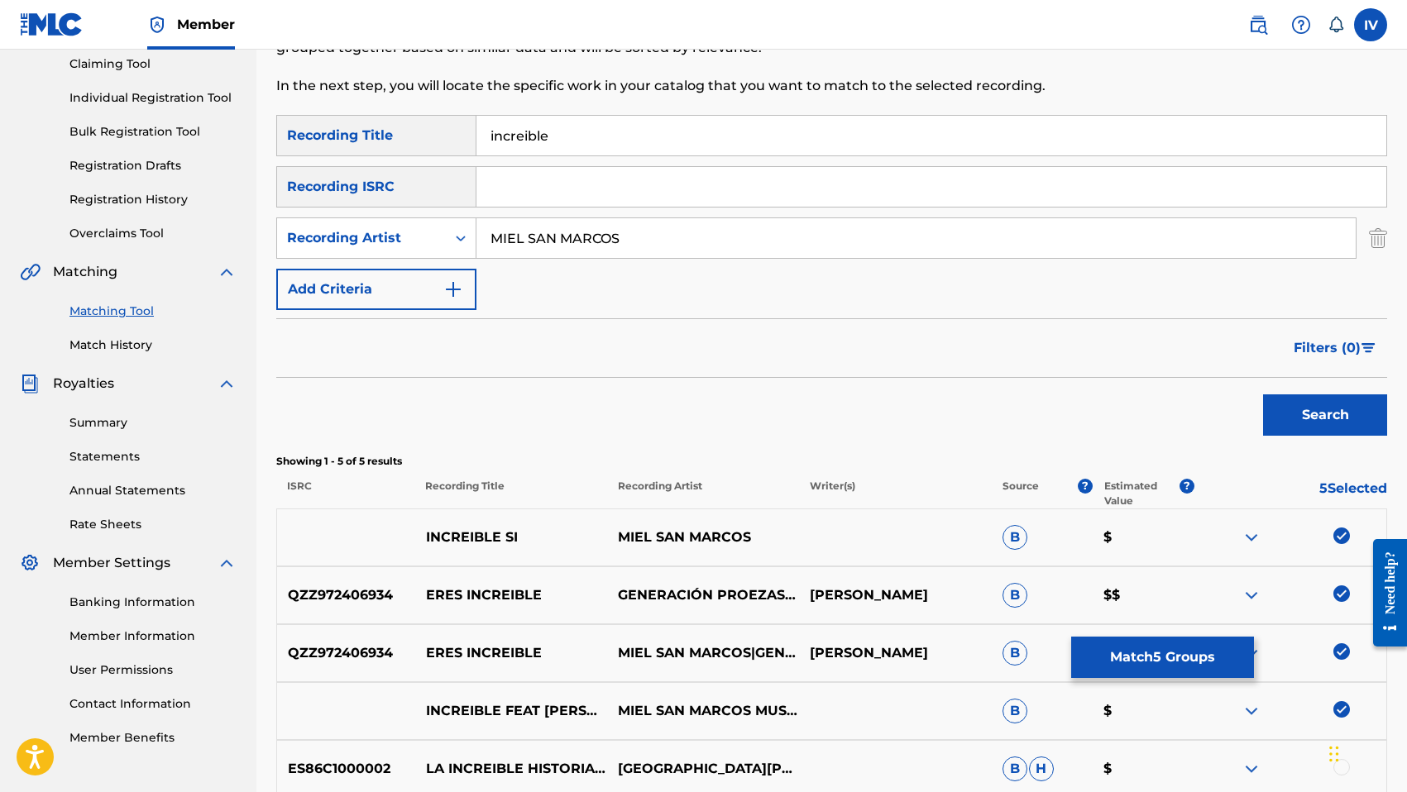
scroll to position [111, 0]
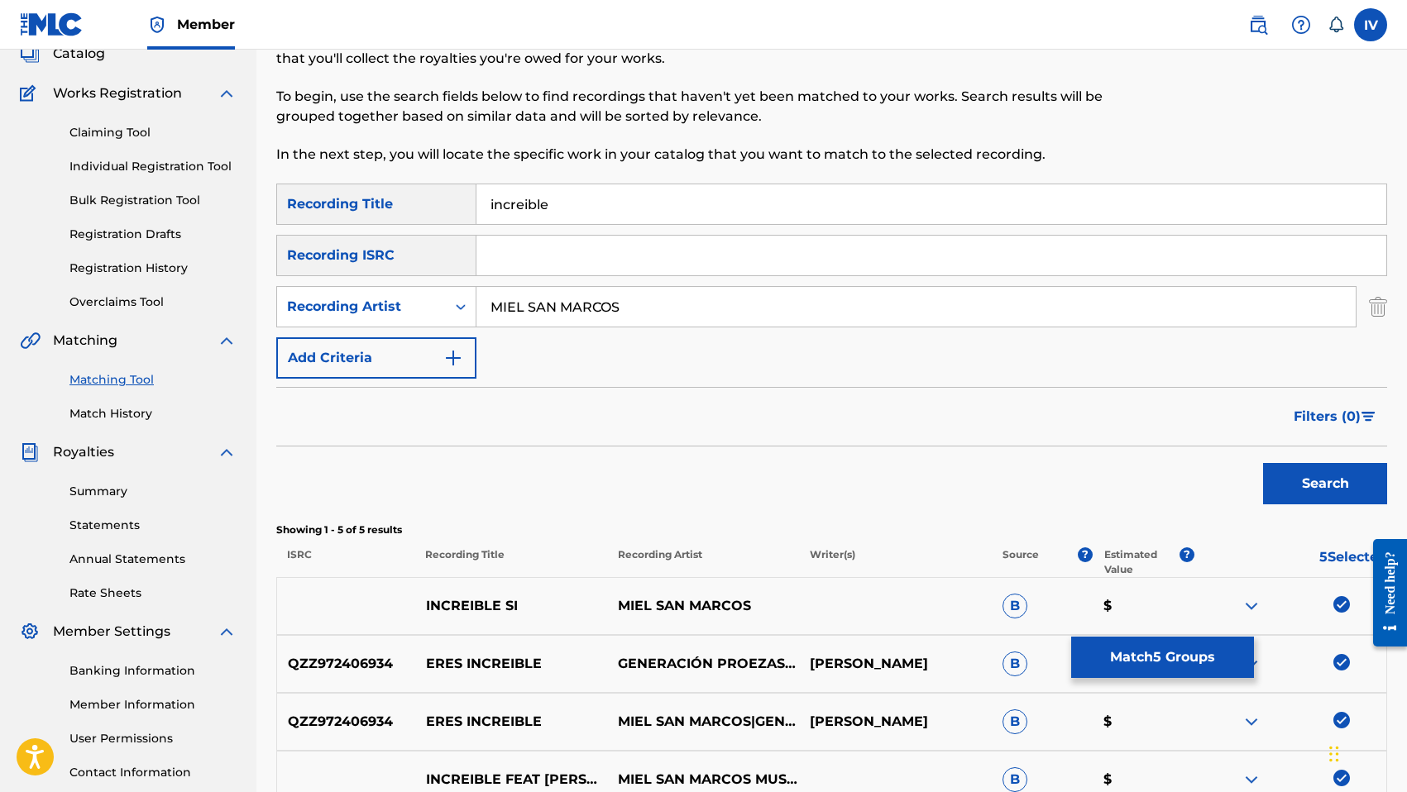
click at [575, 198] on input "increible" at bounding box center [931, 204] width 910 height 40
type input "increíble"
click at [1263, 463] on button "Search" at bounding box center [1325, 483] width 124 height 41
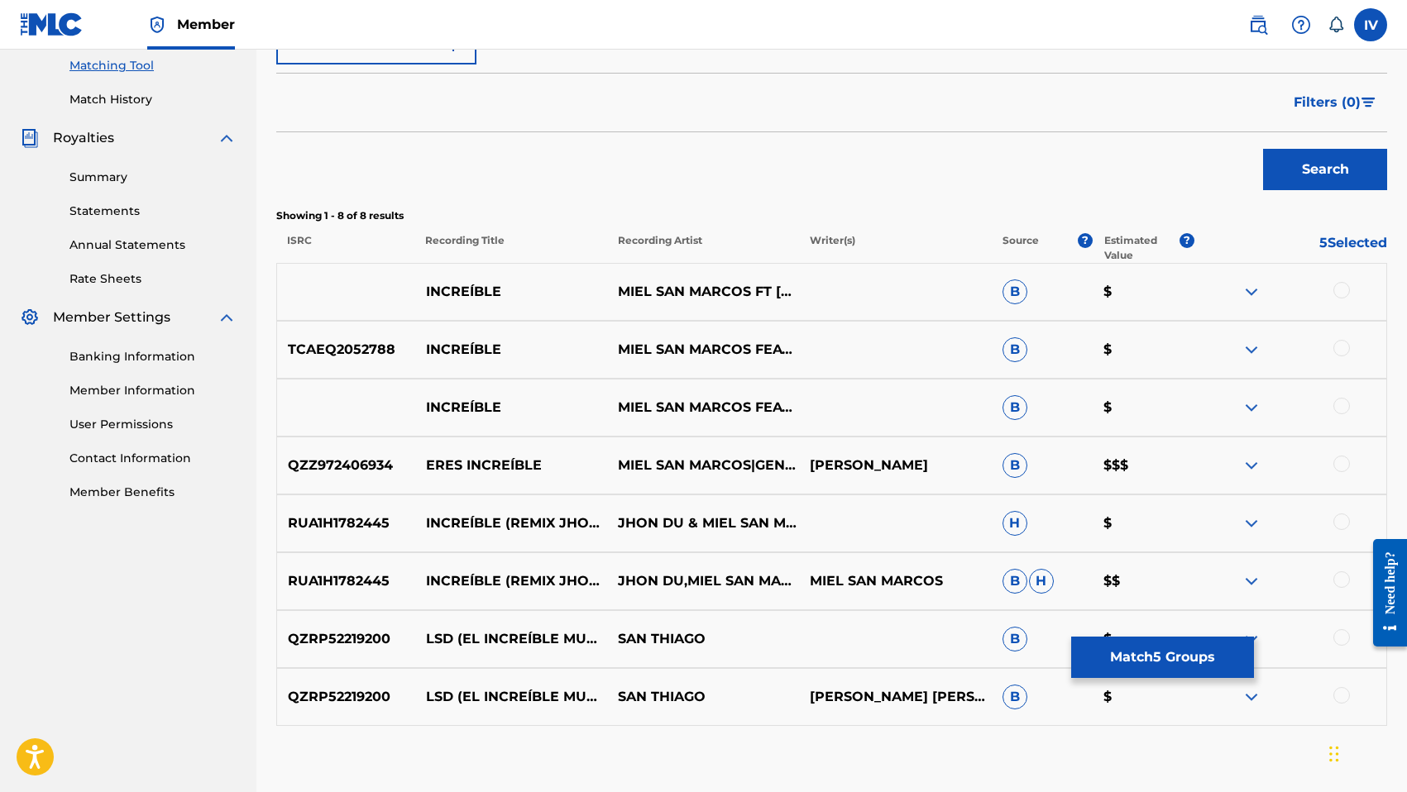
scroll to position [476, 0]
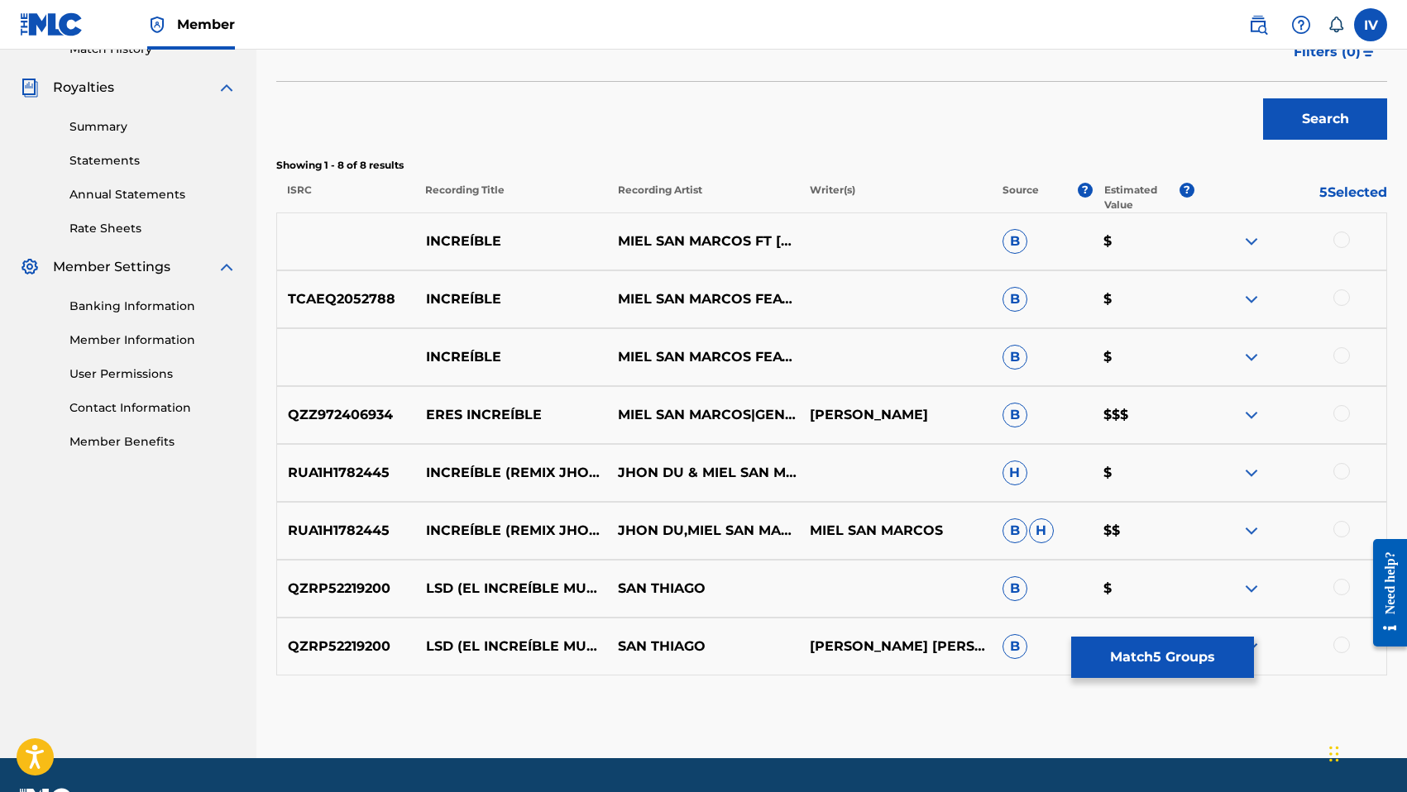
click at [1339, 236] on div at bounding box center [1341, 240] width 17 height 17
click at [1340, 301] on div at bounding box center [1341, 297] width 17 height 17
click at [1337, 357] on div at bounding box center [1341, 355] width 17 height 17
click at [1341, 414] on div at bounding box center [1341, 413] width 17 height 17
click at [1341, 464] on div at bounding box center [1341, 471] width 17 height 17
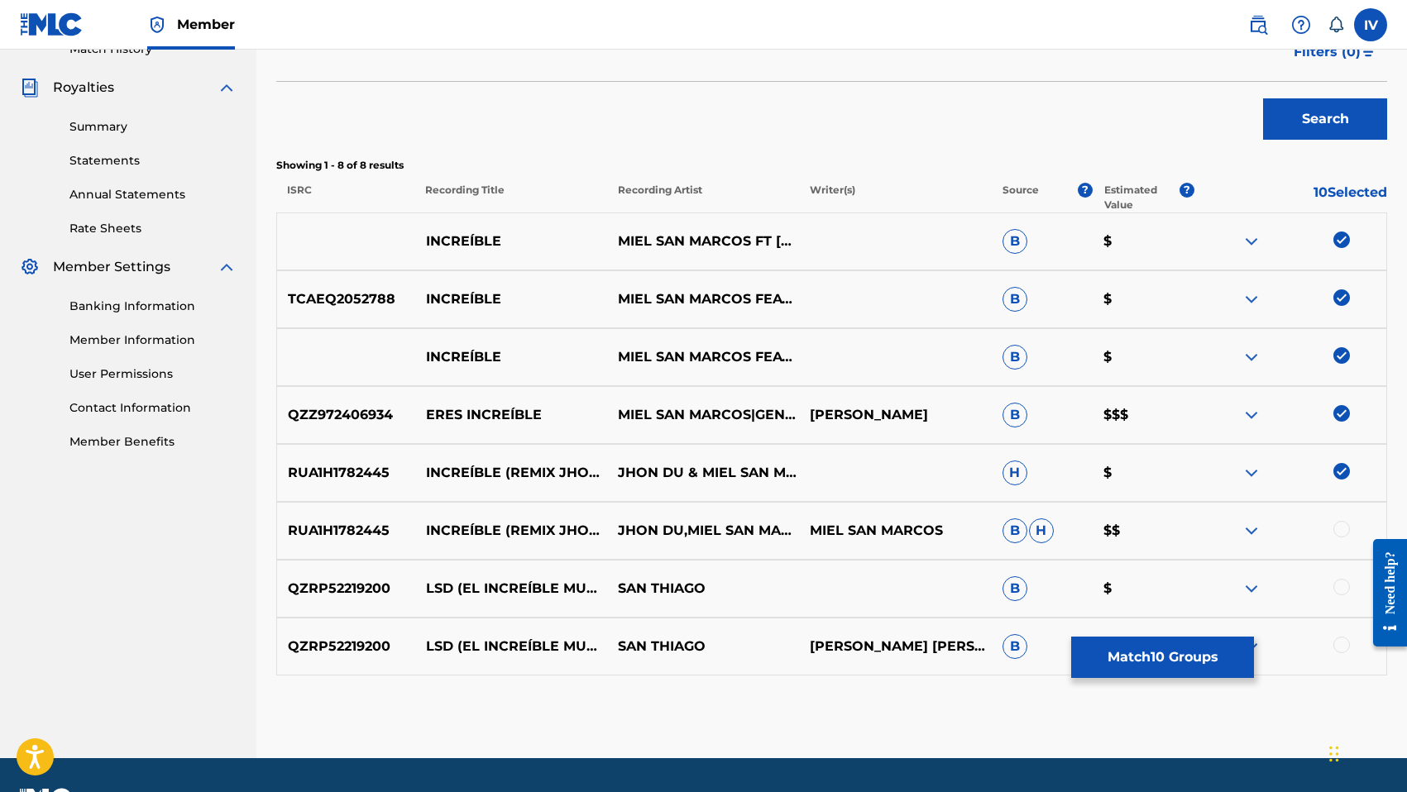
click at [1336, 518] on div "RUA1H1782445 INCREÍBLE (REMIX JHON DU) JHON DU,MIEL SAN MARCOS,[PERSON_NAME] MI…" at bounding box center [831, 531] width 1111 height 58
click at [1333, 531] on div at bounding box center [1341, 529] width 17 height 17
click at [1160, 648] on button "Match 11 Groups" at bounding box center [1162, 657] width 183 height 41
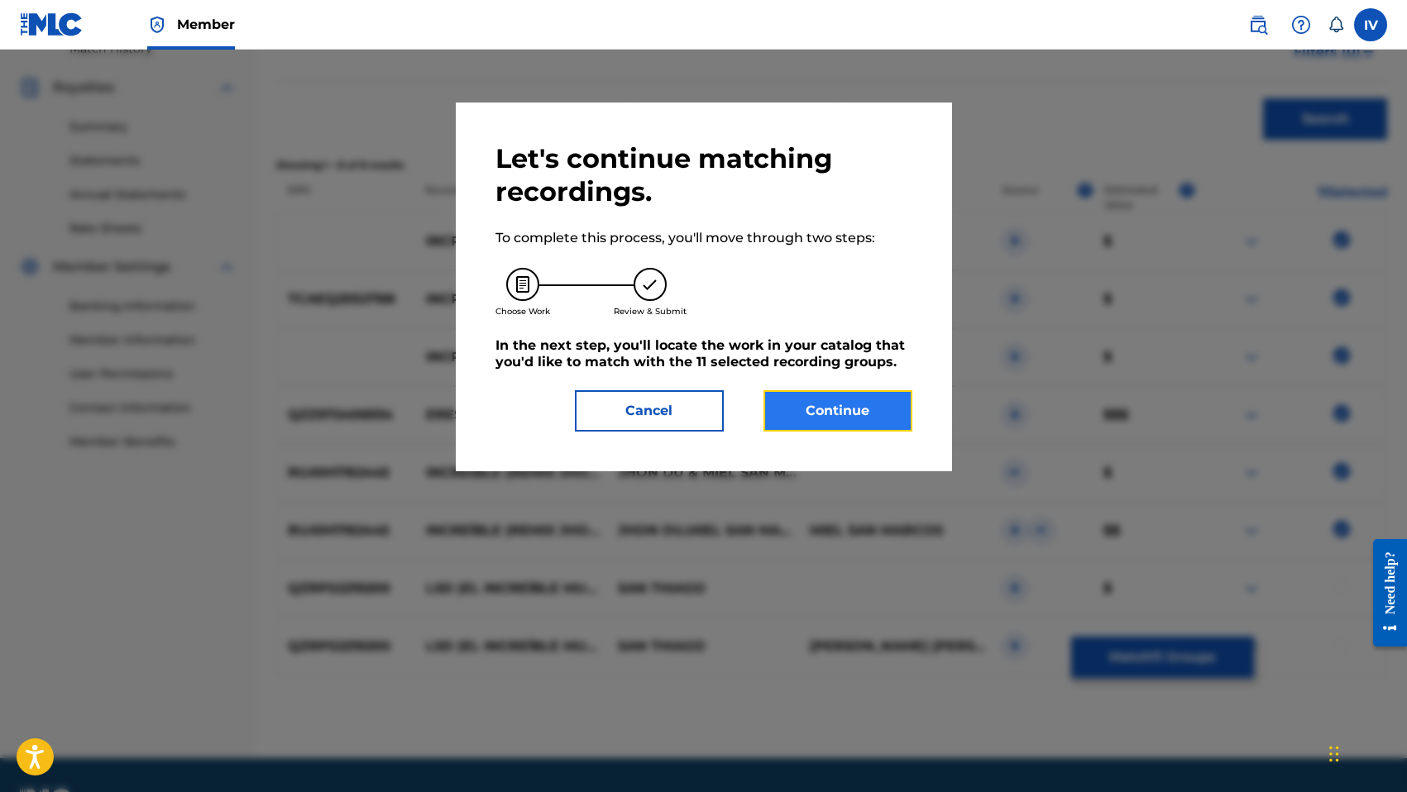
click at [874, 399] on button "Continue" at bounding box center [837, 410] width 149 height 41
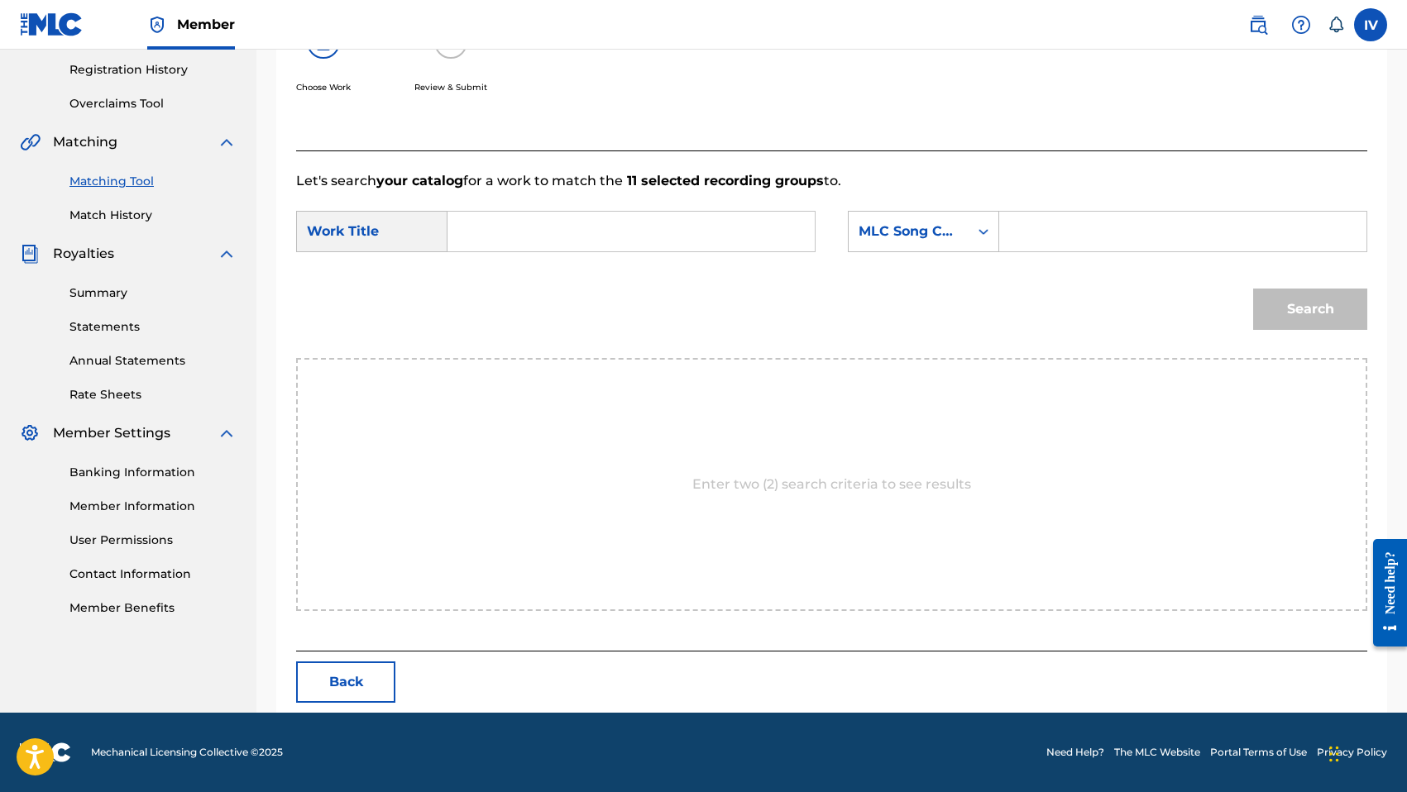
click at [762, 242] on input "Search Form" at bounding box center [630, 232] width 339 height 40
type input "increible"
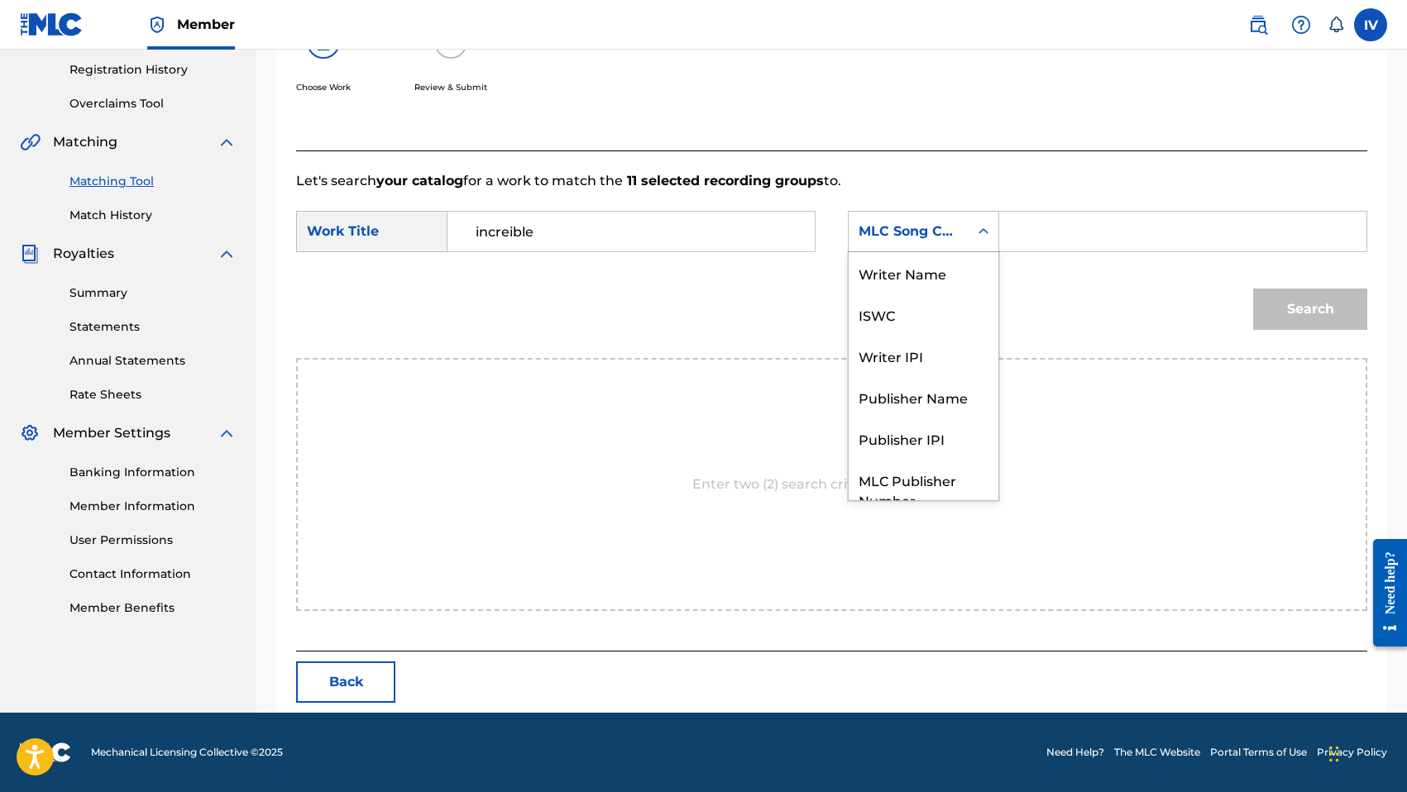
click at [928, 226] on div "MLC Song Code" at bounding box center [908, 232] width 100 height 20
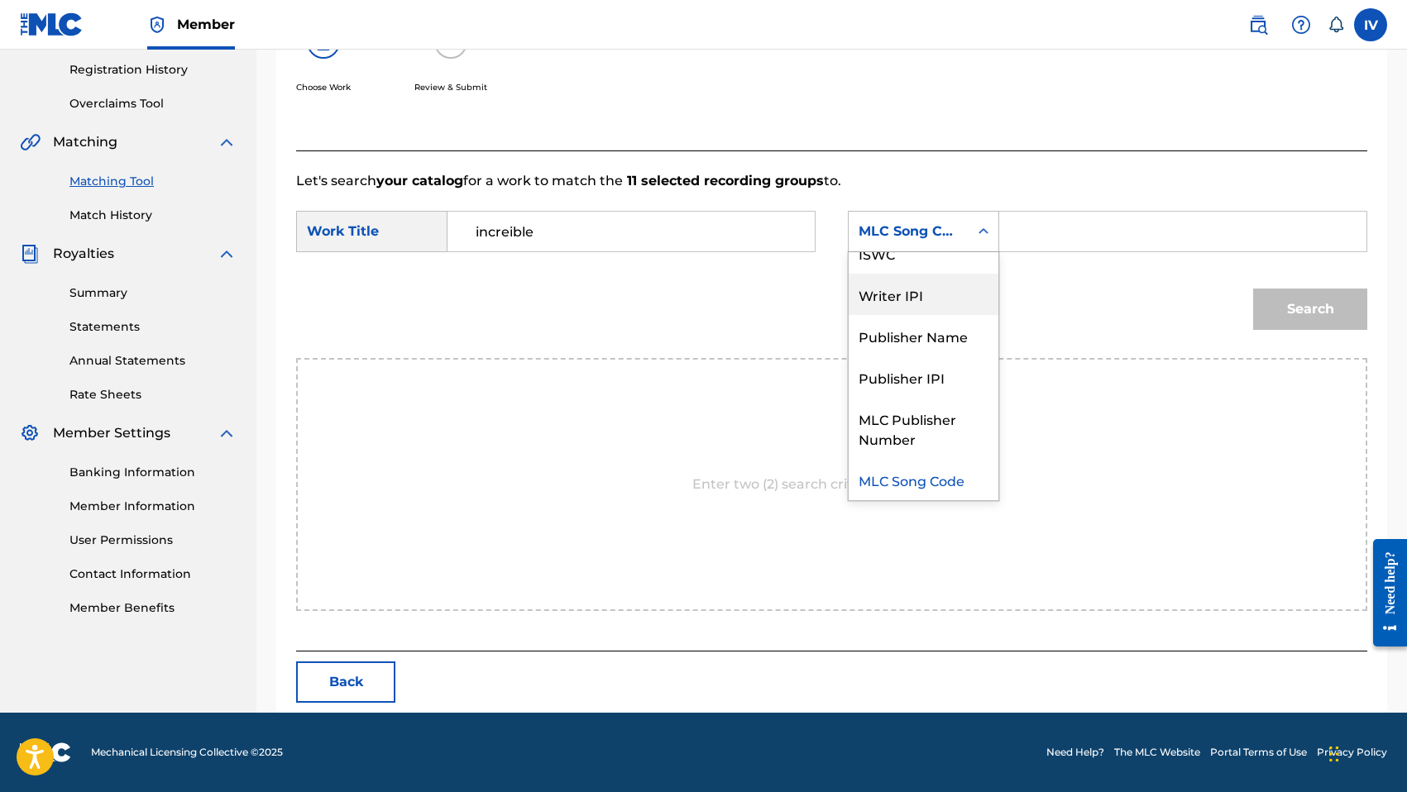
scroll to position [0, 0]
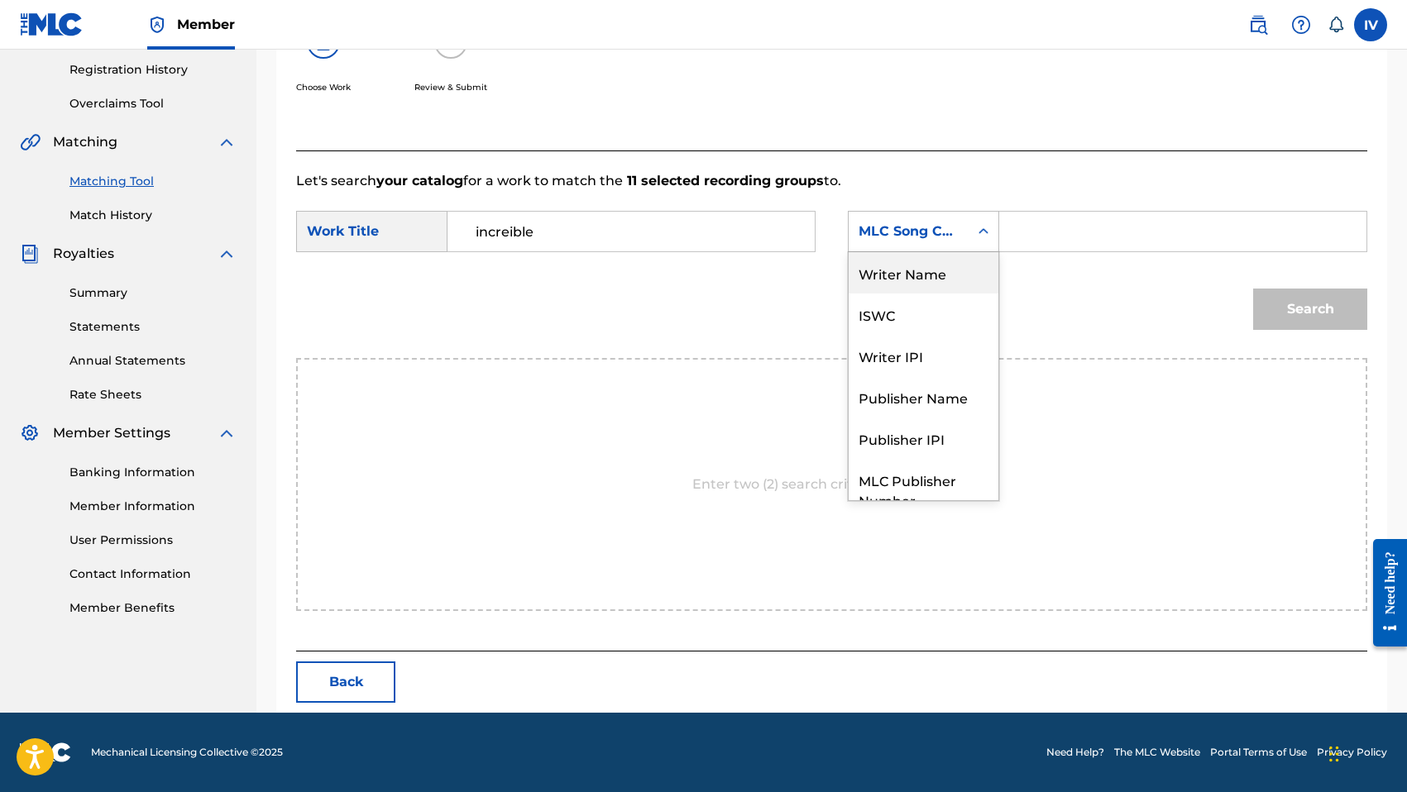
click at [929, 276] on div "Writer Name" at bounding box center [923, 272] width 150 height 41
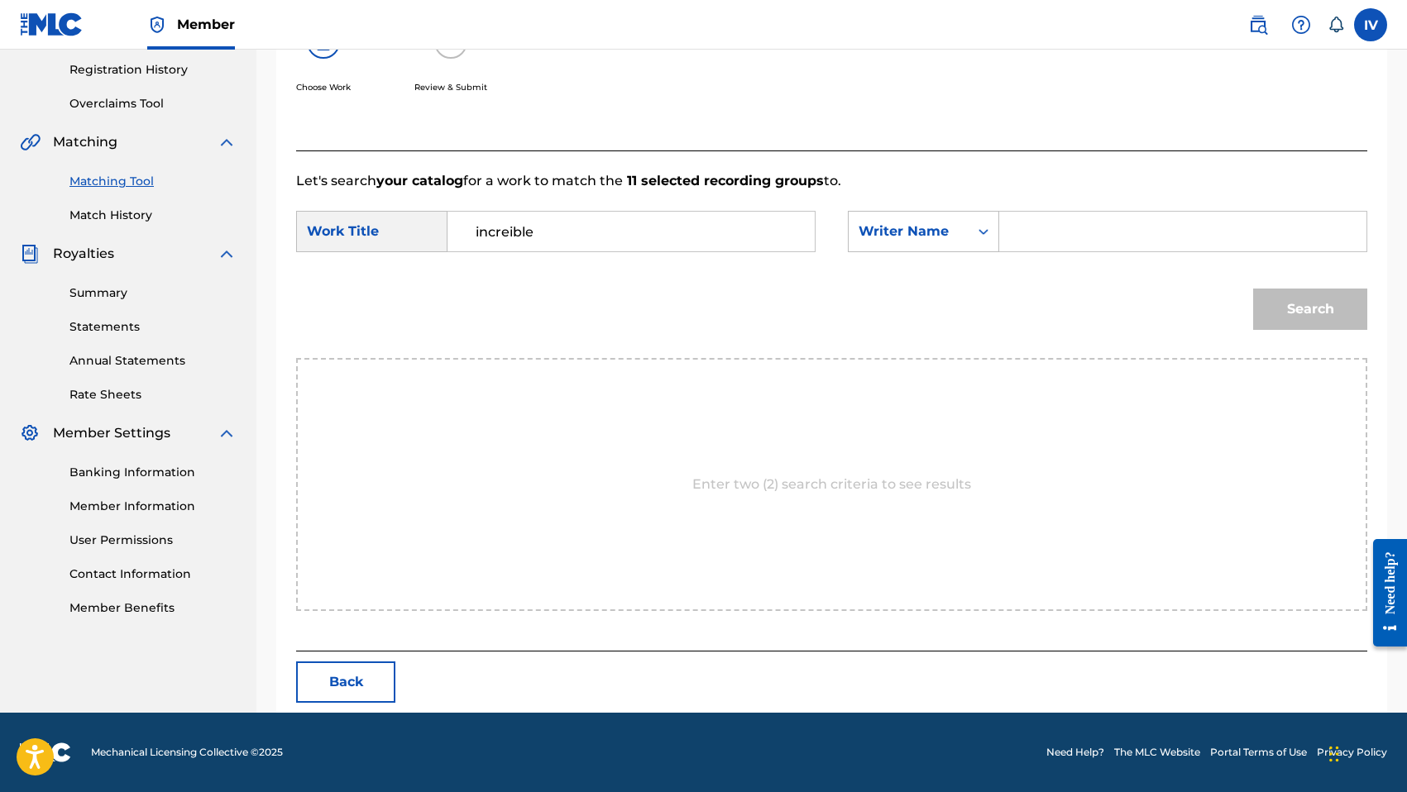
click at [1046, 246] on input "Search Form" at bounding box center [1182, 232] width 339 height 40
type input "morales"
click at [1253, 289] on button "Search" at bounding box center [1310, 309] width 114 height 41
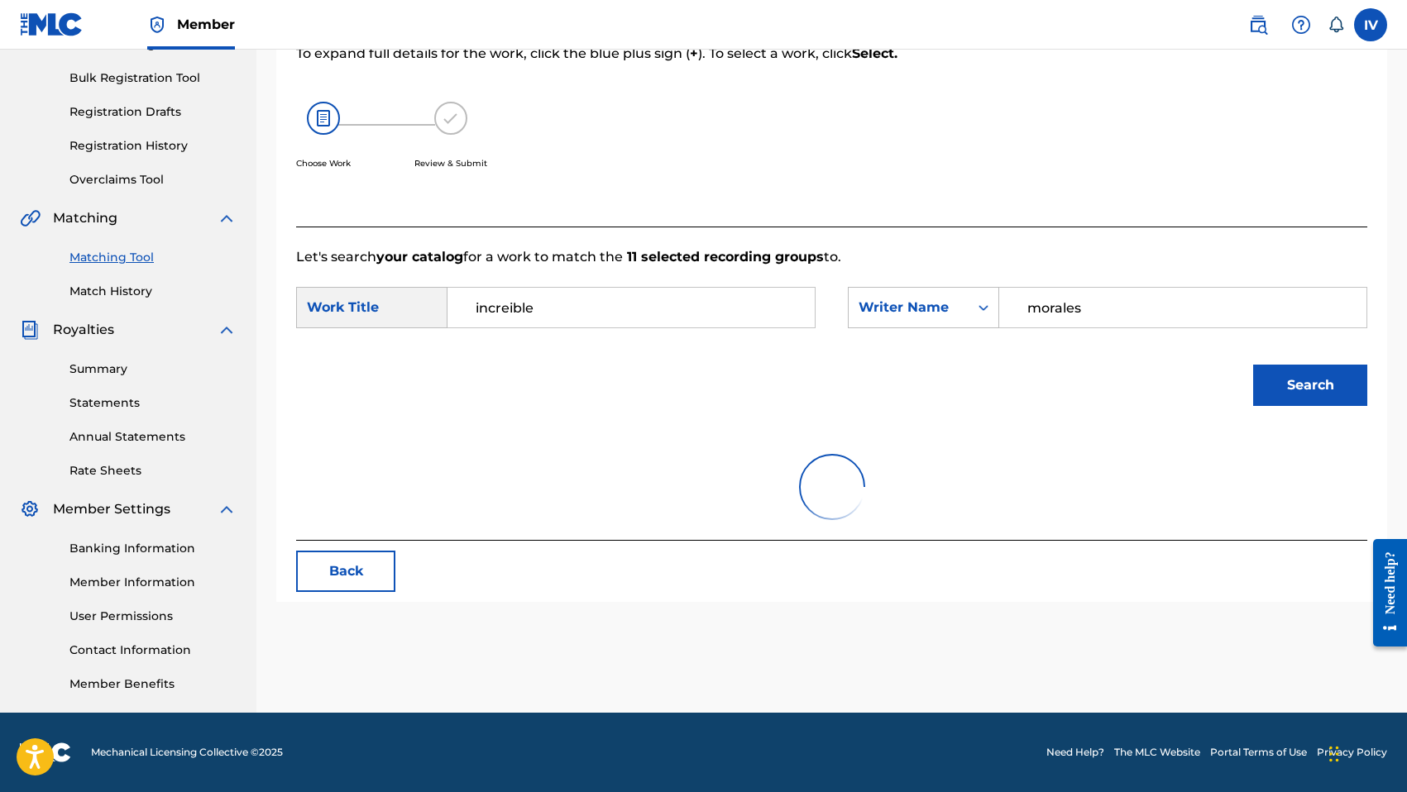
scroll to position [309, 0]
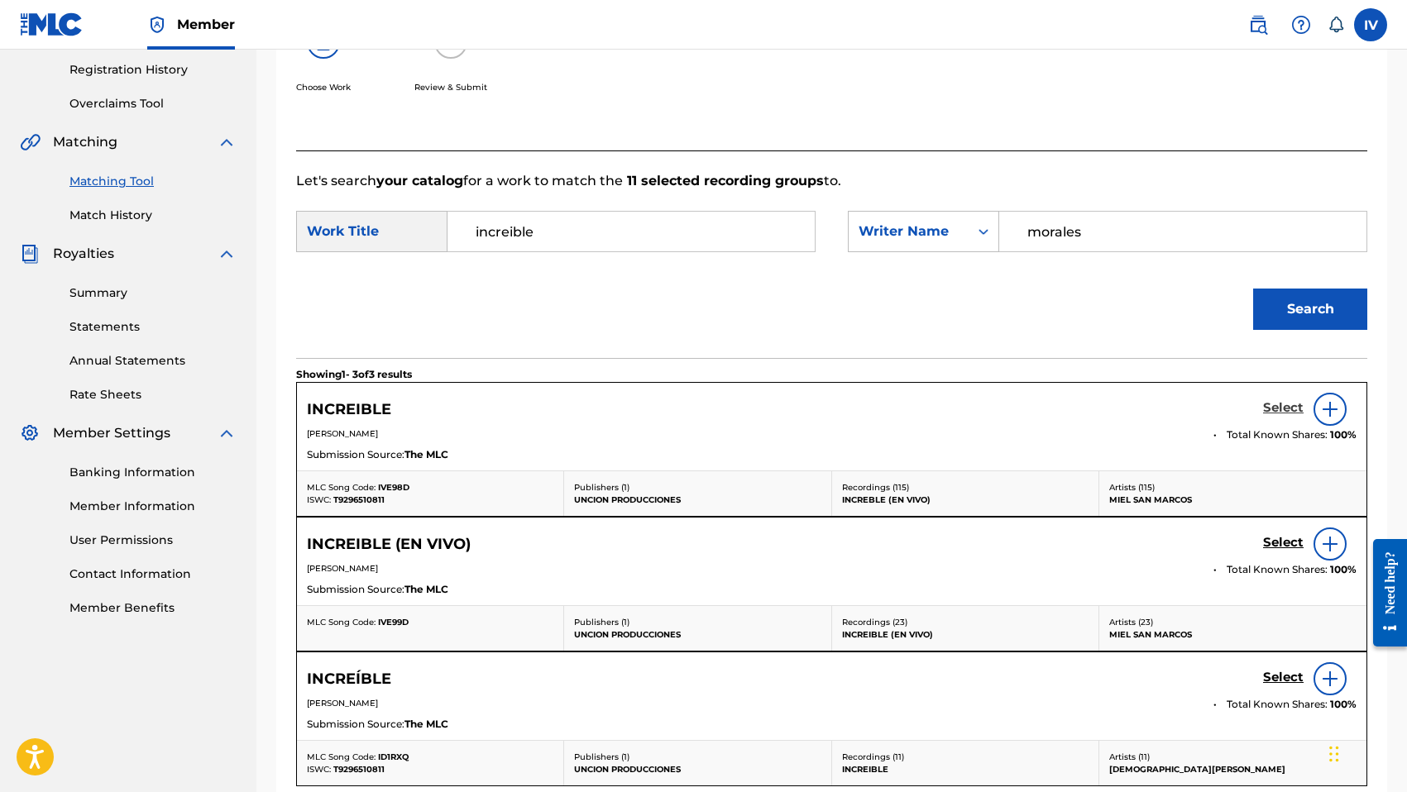
click at [1276, 407] on h5 "Select" at bounding box center [1283, 408] width 41 height 16
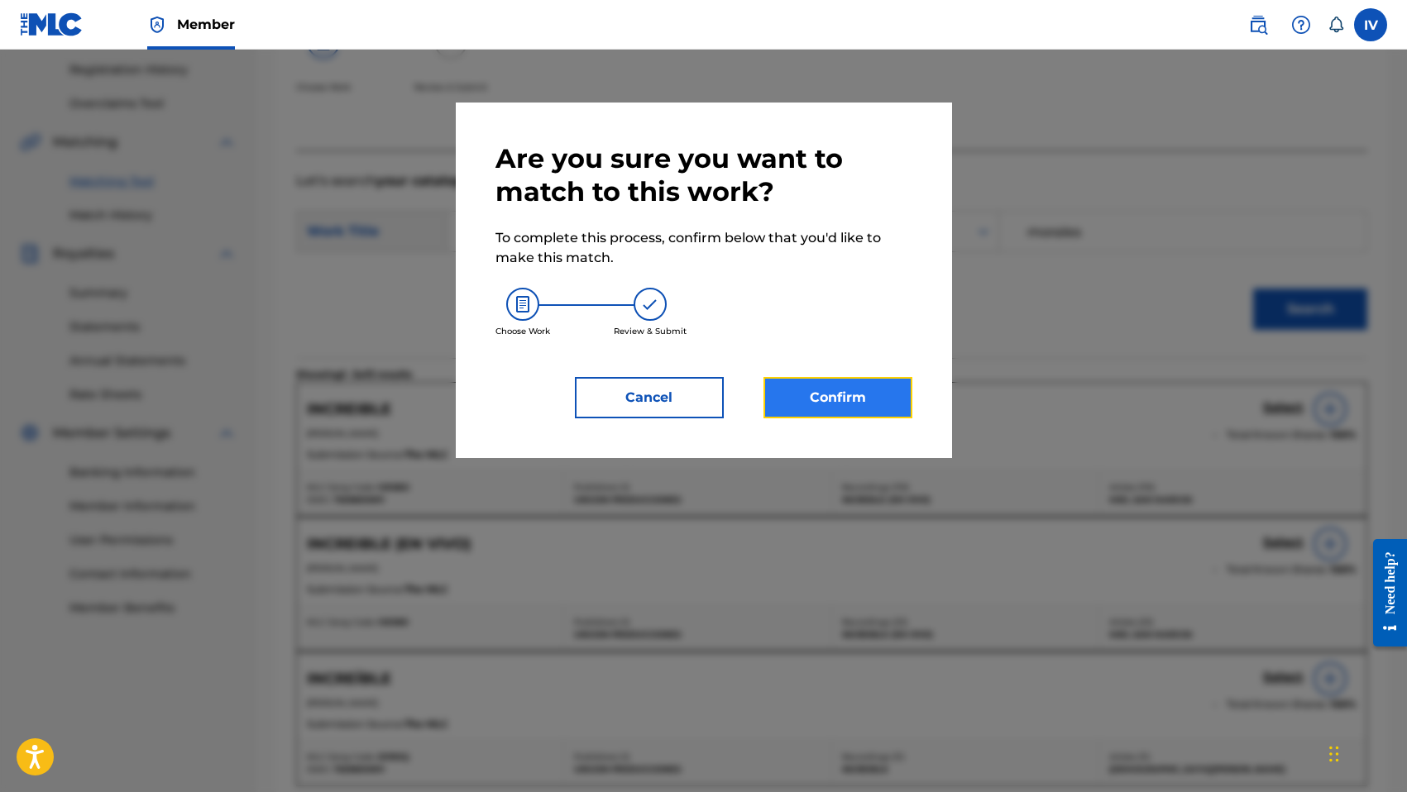
click at [869, 394] on button "Confirm" at bounding box center [837, 397] width 149 height 41
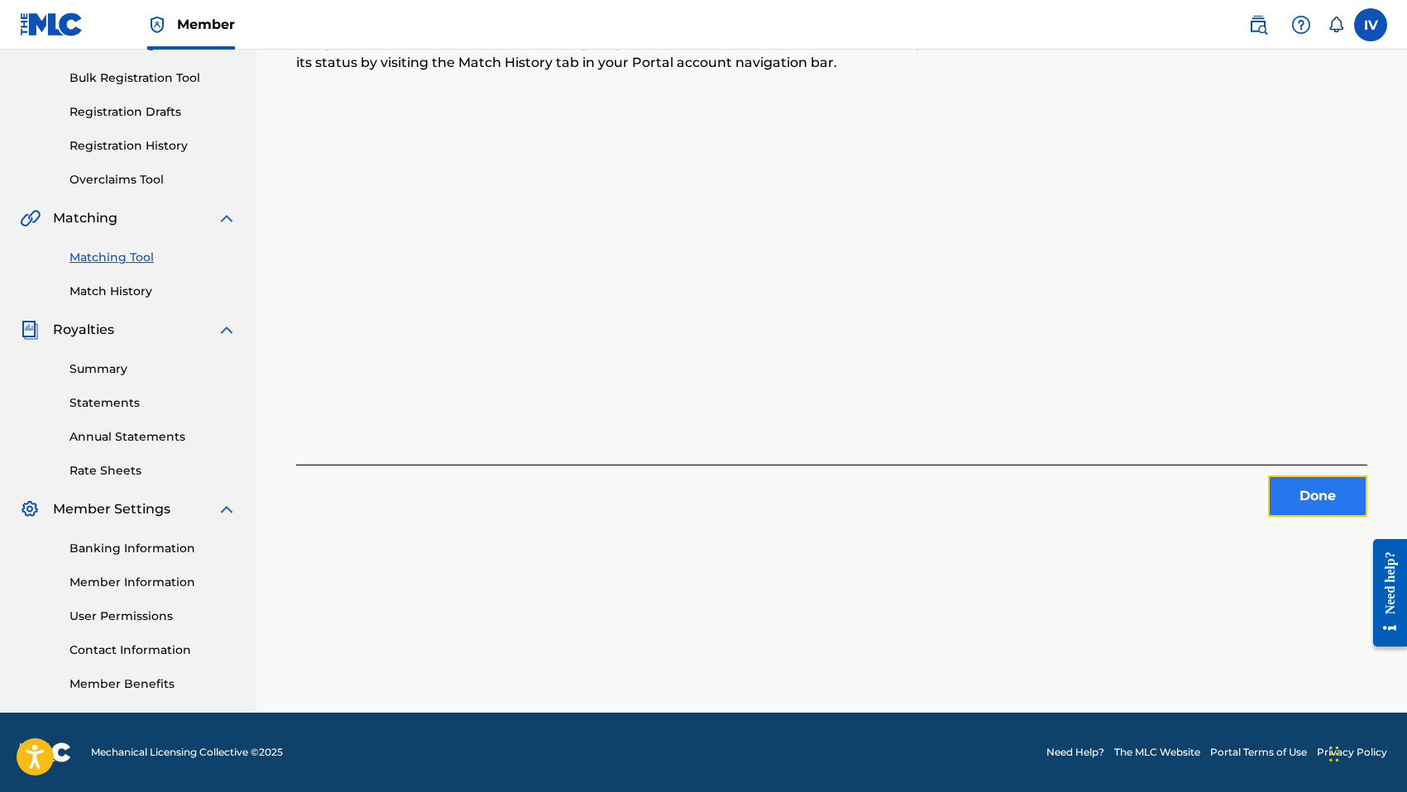
click at [1303, 489] on button "Done" at bounding box center [1317, 496] width 99 height 41
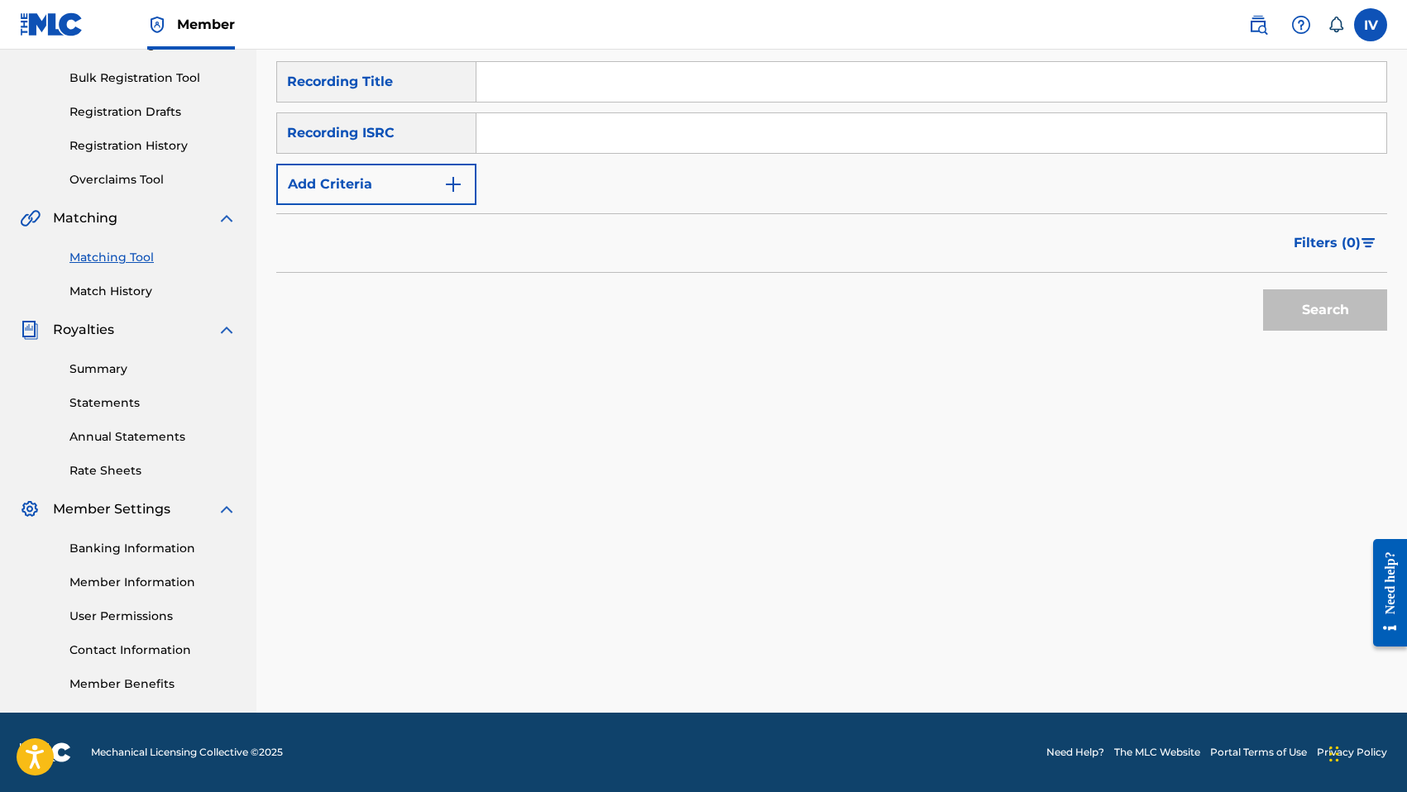
click at [682, 107] on div "SearchWithCriteria2c42ff5f-4d0d-4983-a599-32e0540b9d6b Recording Title SearchWi…" at bounding box center [831, 133] width 1111 height 144
click at [650, 131] on input "Search Form" at bounding box center [931, 133] width 910 height 40
paste input "TCACQ1626209"
type input "TCACQ1626209"
click at [1263, 289] on button "Search" at bounding box center [1325, 309] width 124 height 41
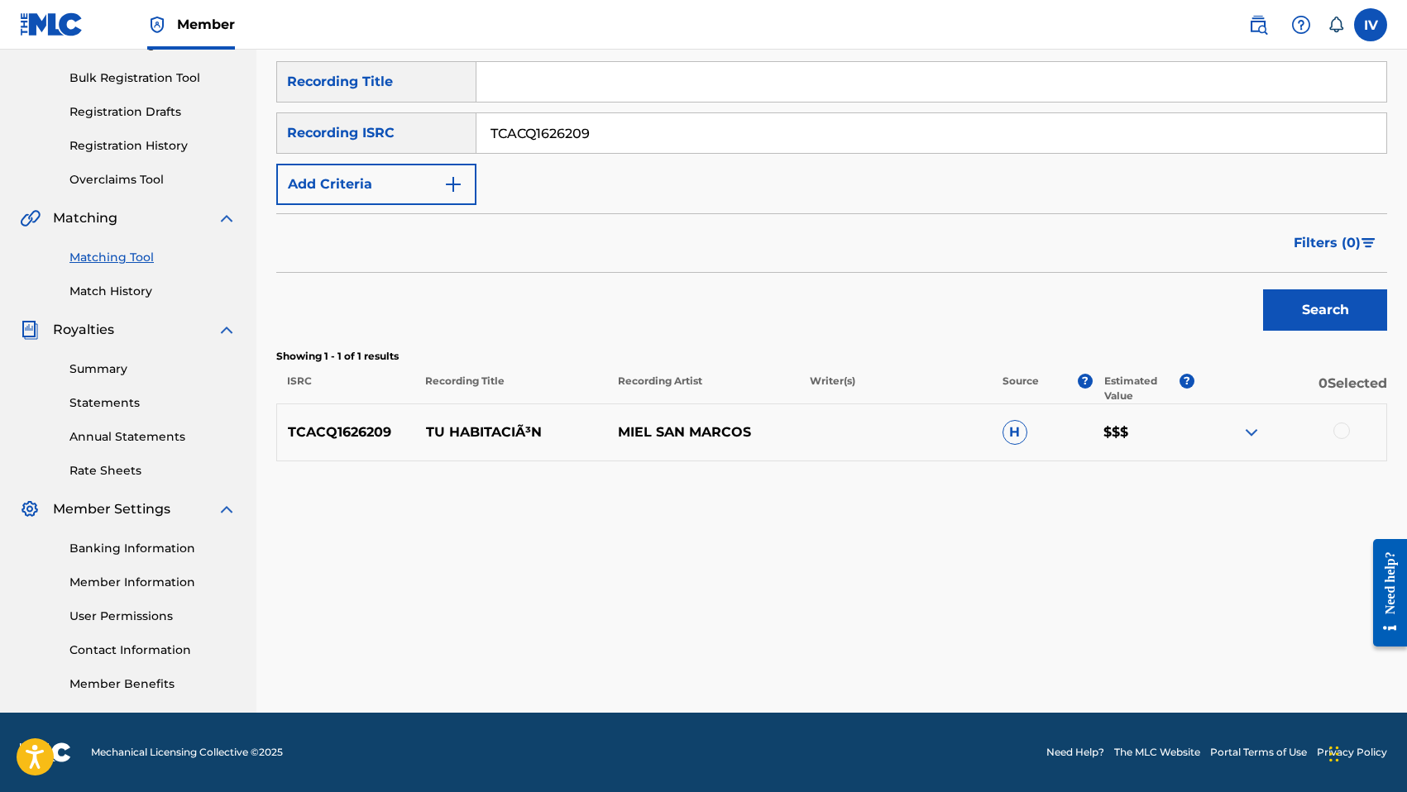
click at [493, 434] on p "TU HABITACIÃ³N" at bounding box center [511, 433] width 192 height 20
copy p "TU HABITACIÃ³N"
click at [578, 84] on input "Search Form" at bounding box center [931, 82] width 910 height 40
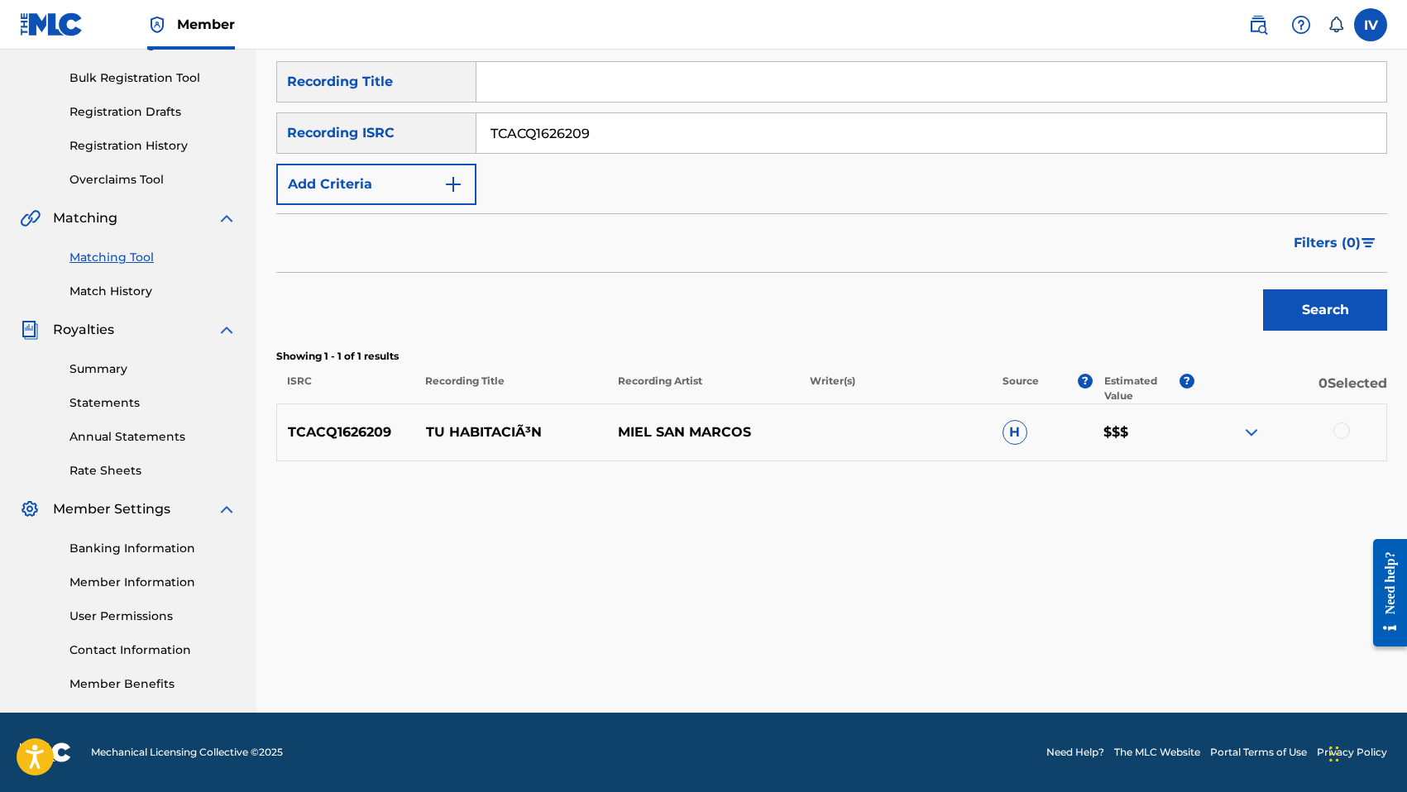
paste input "TU HABITACIÃ³N"
type input "TU HABITACIÃ³N"
click at [738, 440] on p "MIEL SAN MARCOS" at bounding box center [703, 433] width 192 height 20
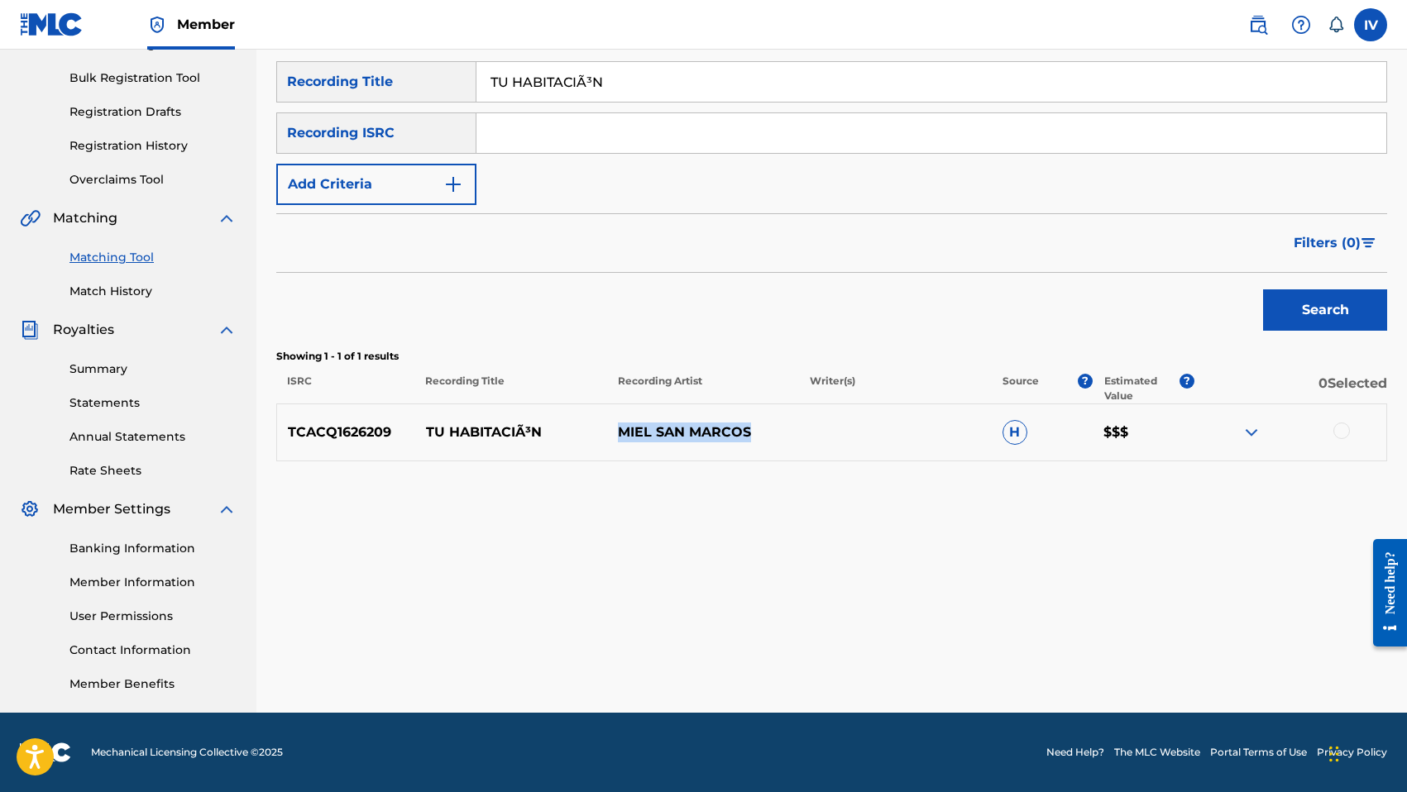
copy div "MIEL SAN MARCOS"
click at [383, 175] on button "Add Criteria" at bounding box center [376, 184] width 200 height 41
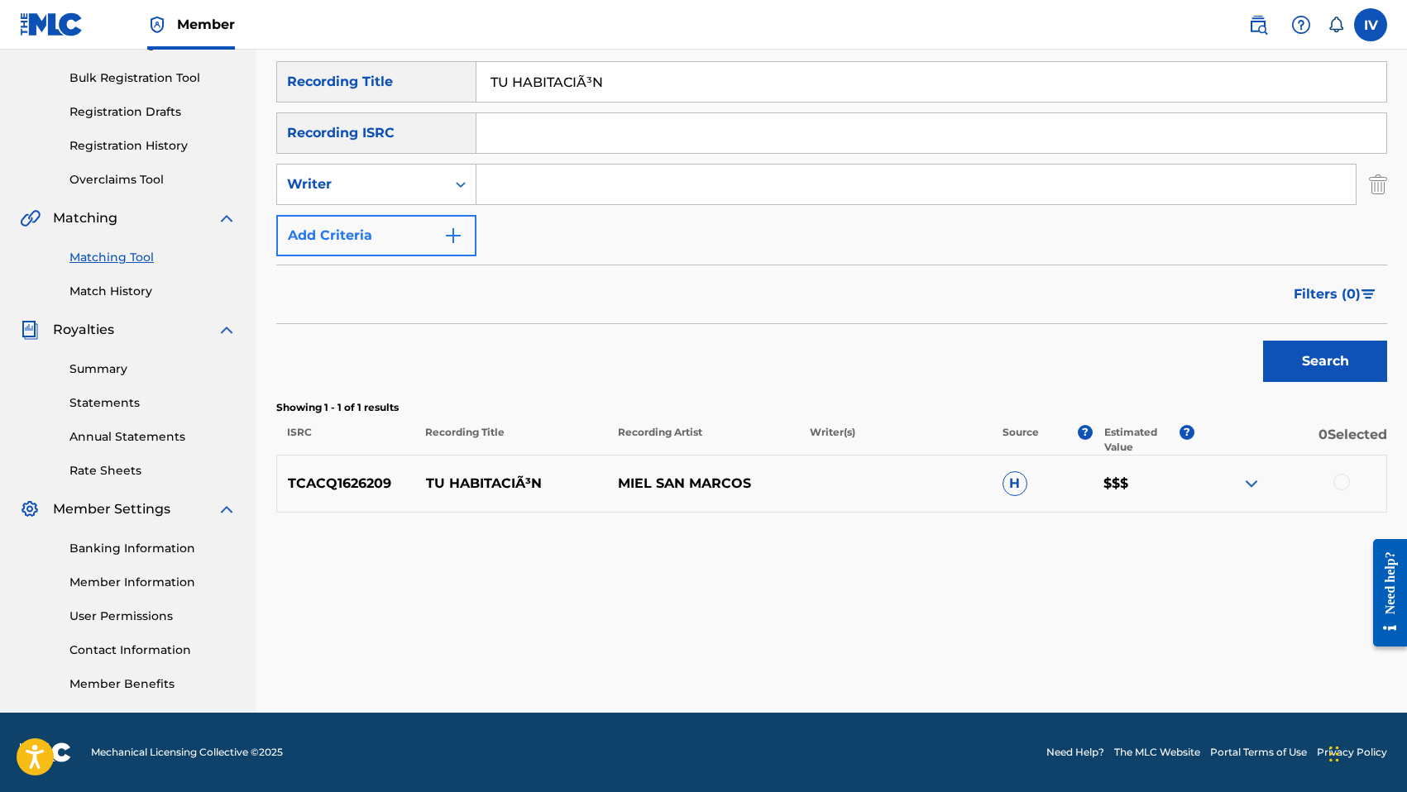
click at [383, 175] on div "Writer" at bounding box center [361, 184] width 149 height 20
click at [385, 222] on div "Recording Artist" at bounding box center [376, 225] width 198 height 41
click at [576, 192] on input "Search Form" at bounding box center [915, 185] width 879 height 40
paste input "MIEL SAN MARCOS"
type input "MIEL SAN MARCOS"
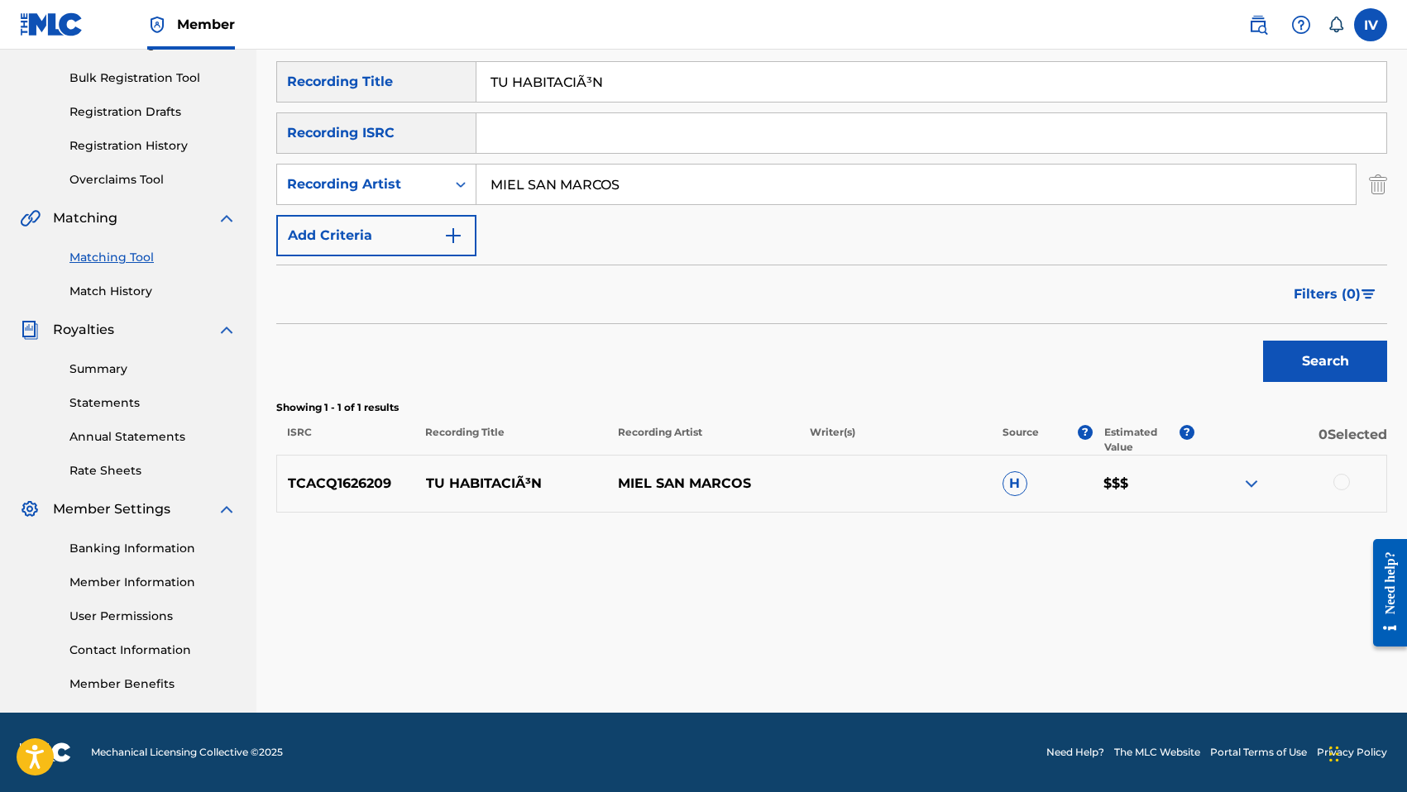
click at [1343, 486] on div at bounding box center [1341, 482] width 17 height 17
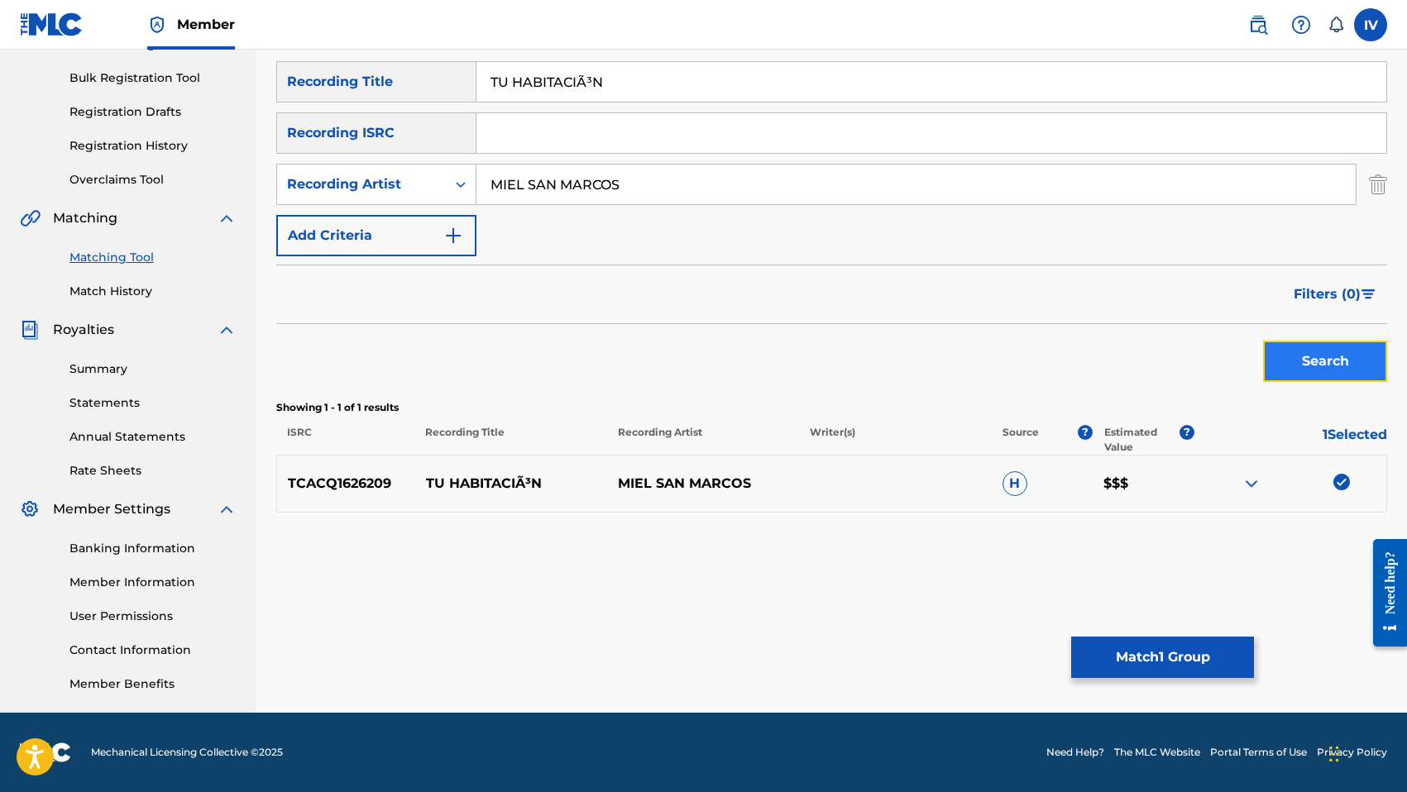
click at [1310, 363] on button "Search" at bounding box center [1325, 361] width 124 height 41
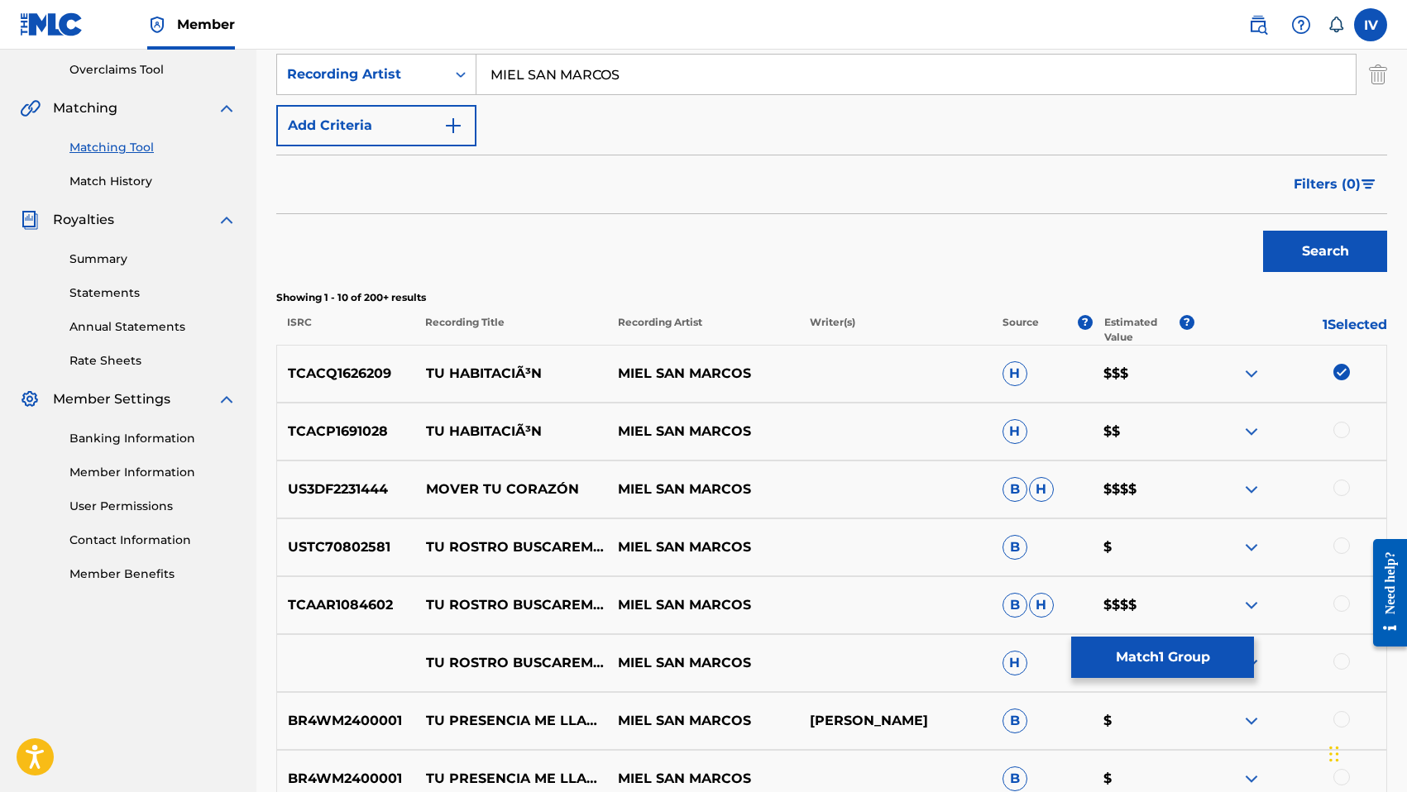
scroll to position [373, 0]
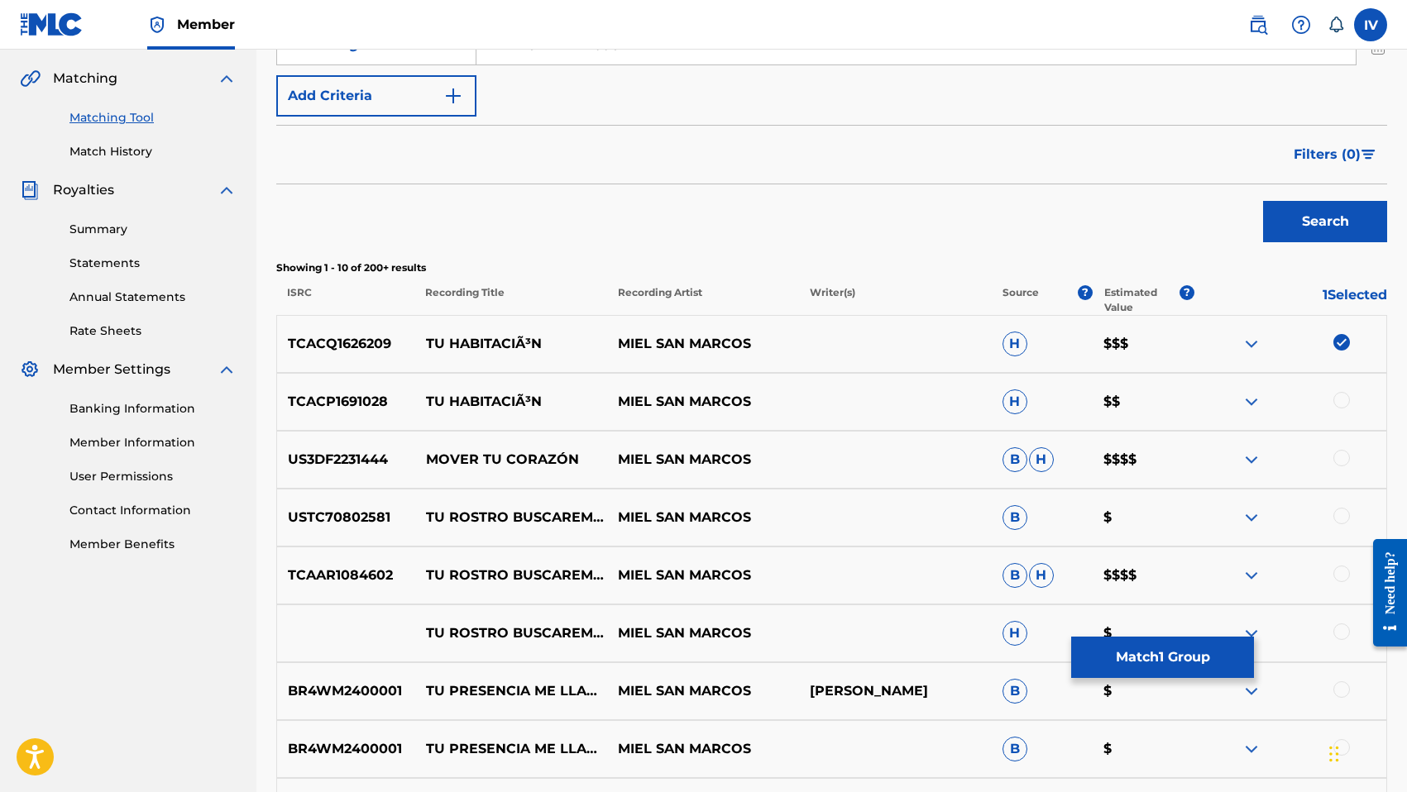
click at [1339, 399] on div at bounding box center [1341, 400] width 17 height 17
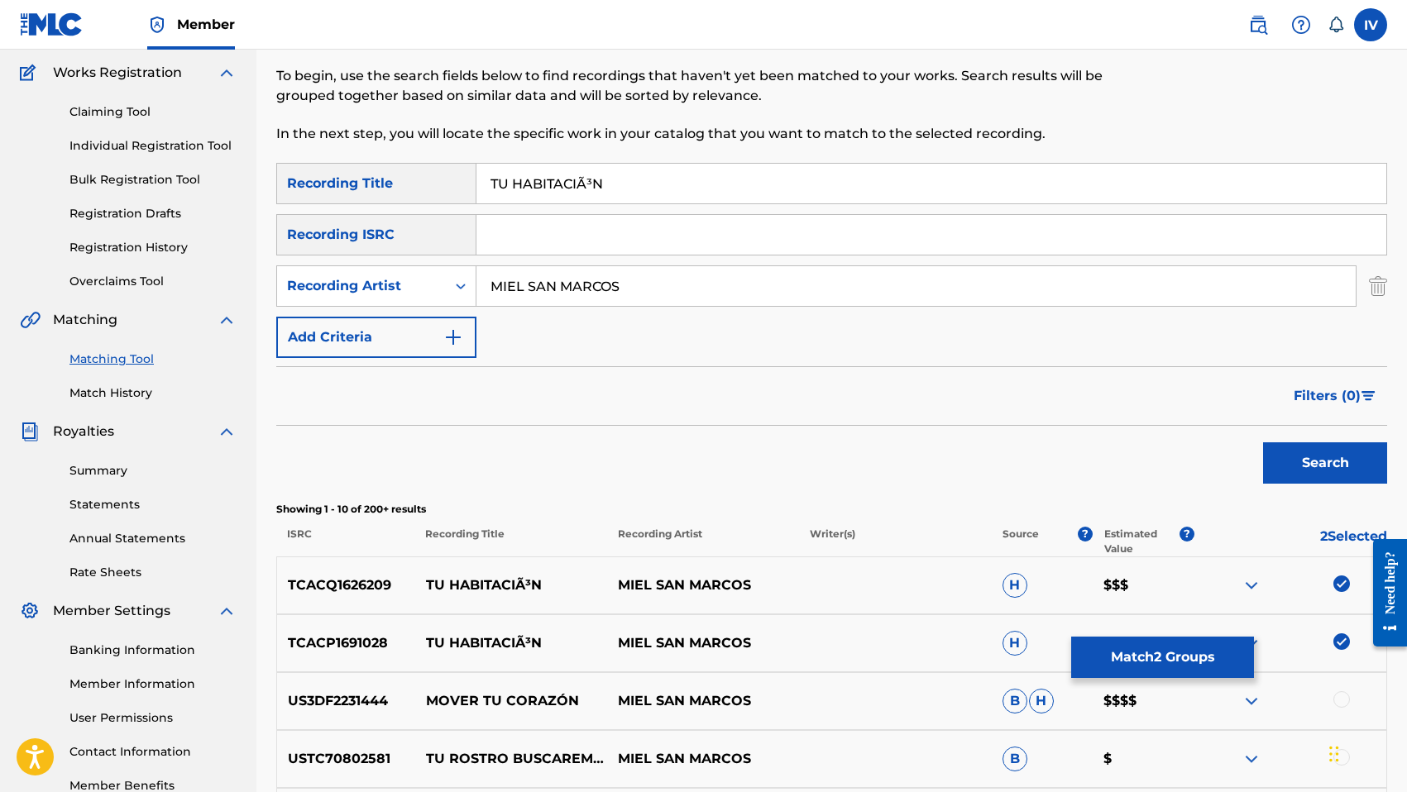
scroll to position [0, 0]
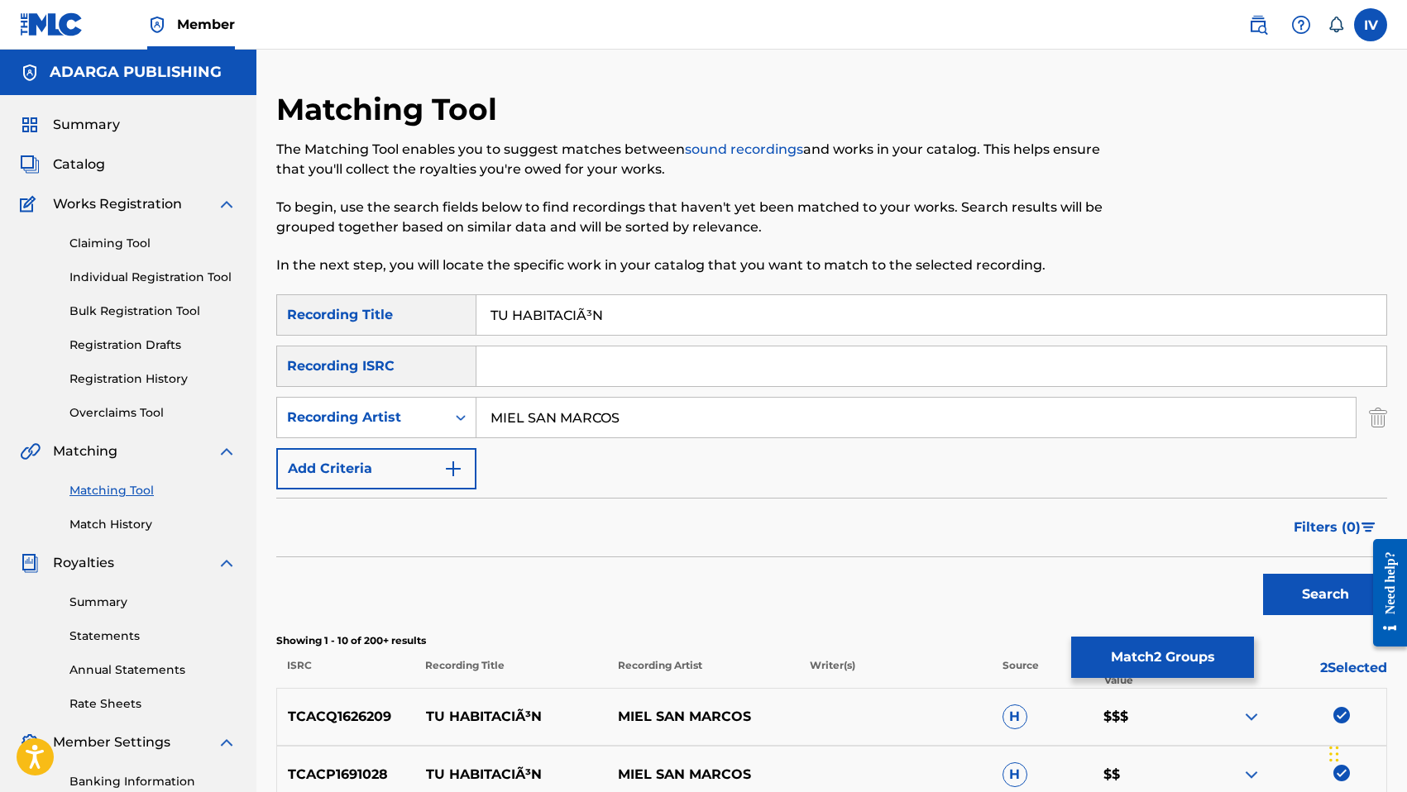
drag, startPoint x: 577, startPoint y: 316, endPoint x: 721, endPoint y: 318, distance: 143.9
click at [705, 318] on input "TU HABITACIÃ³N" at bounding box center [931, 315] width 910 height 40
click at [1263, 574] on button "Search" at bounding box center [1325, 594] width 124 height 41
type input "TU HABITACIÓN"
click at [1263, 574] on button "Search" at bounding box center [1325, 594] width 124 height 41
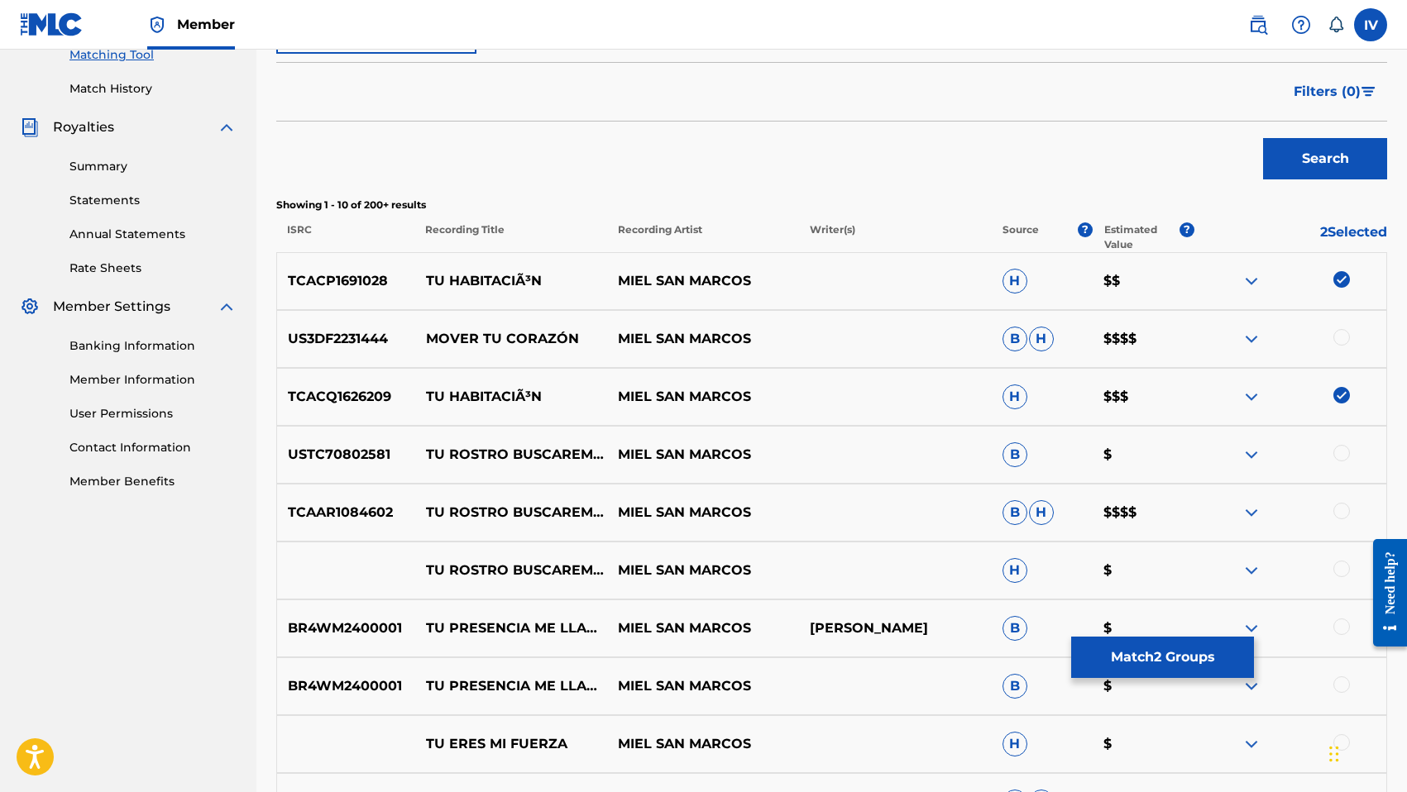
scroll to position [678, 0]
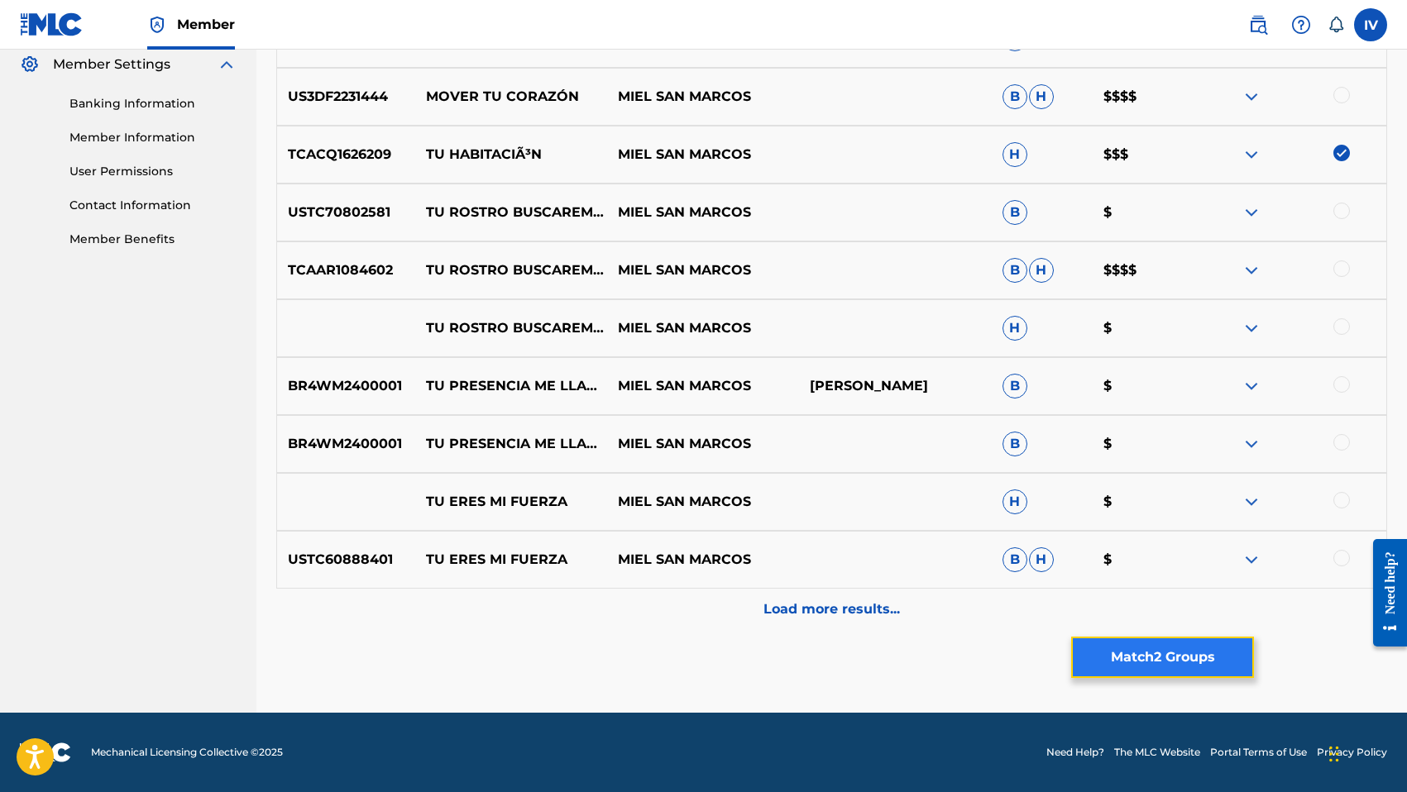
click at [1157, 654] on button "Match 2 Groups" at bounding box center [1162, 657] width 183 height 41
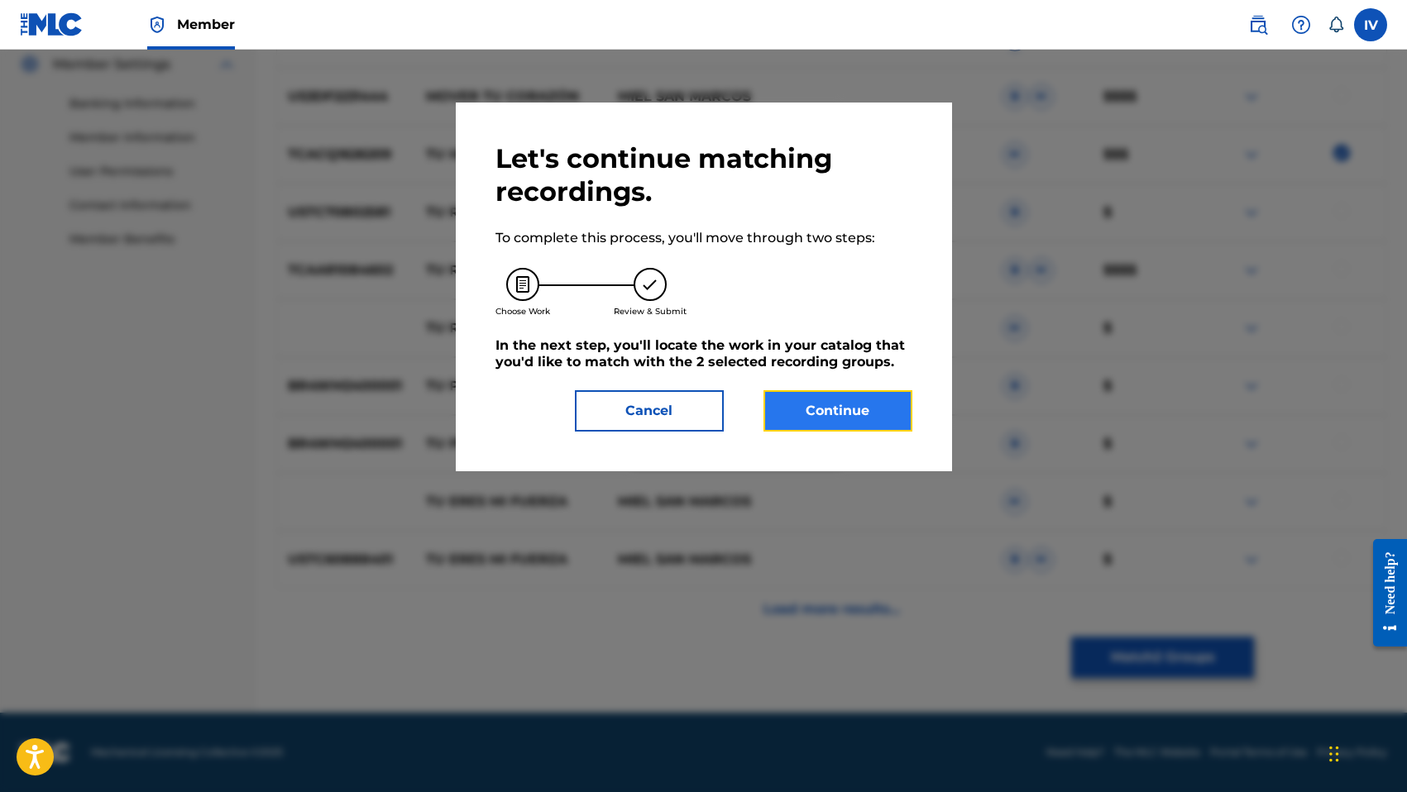
click at [833, 408] on button "Continue" at bounding box center [837, 410] width 149 height 41
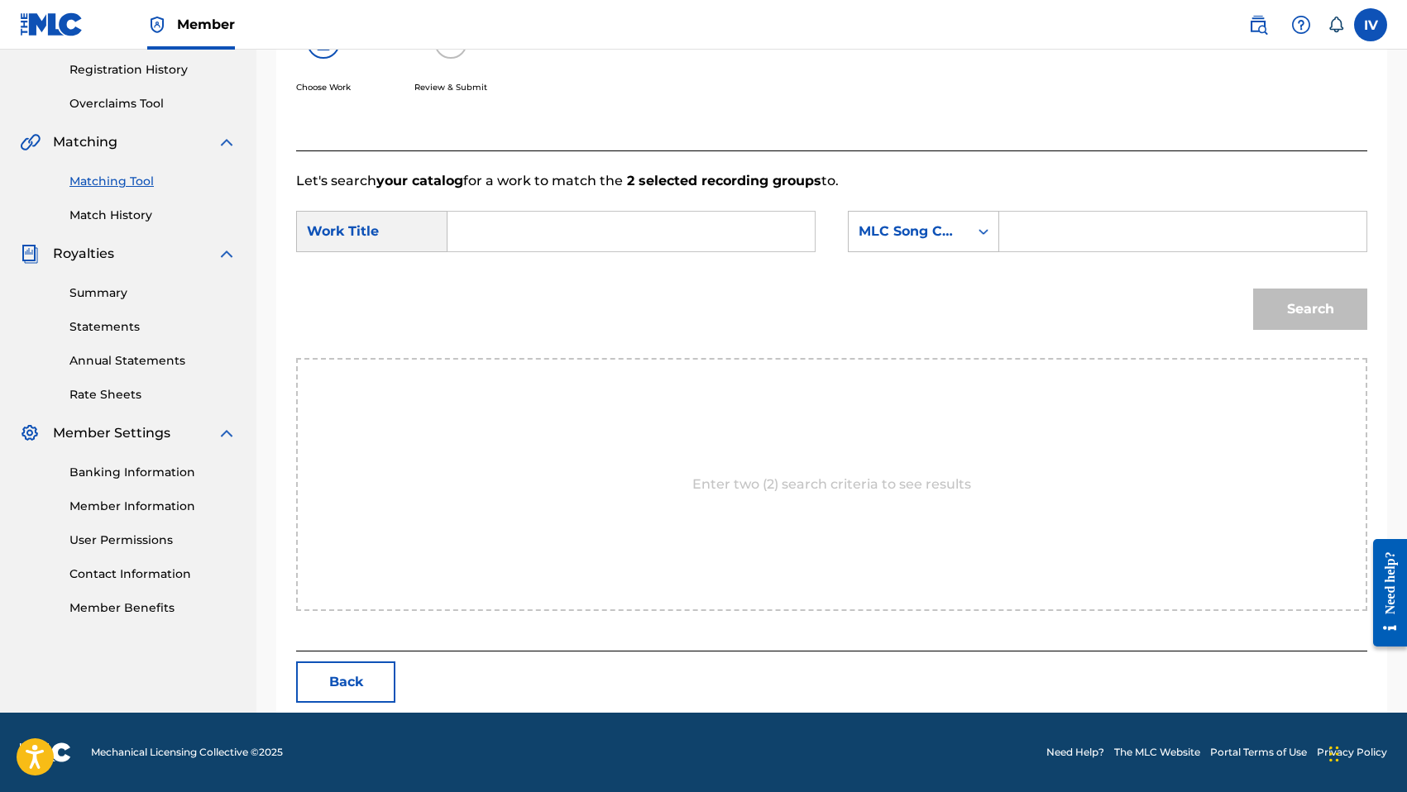
click at [624, 238] on input "Search Form" at bounding box center [630, 232] width 339 height 40
click at [496, 282] on strong "habita" at bounding box center [498, 288] width 45 height 16
type input "tu habitacion"
click at [839, 248] on div "SearchWithCriteriaf90171cc-6990-4ac7-800f-5b4415c7dfc6 Work Title tu habitacion…" at bounding box center [831, 236] width 1071 height 51
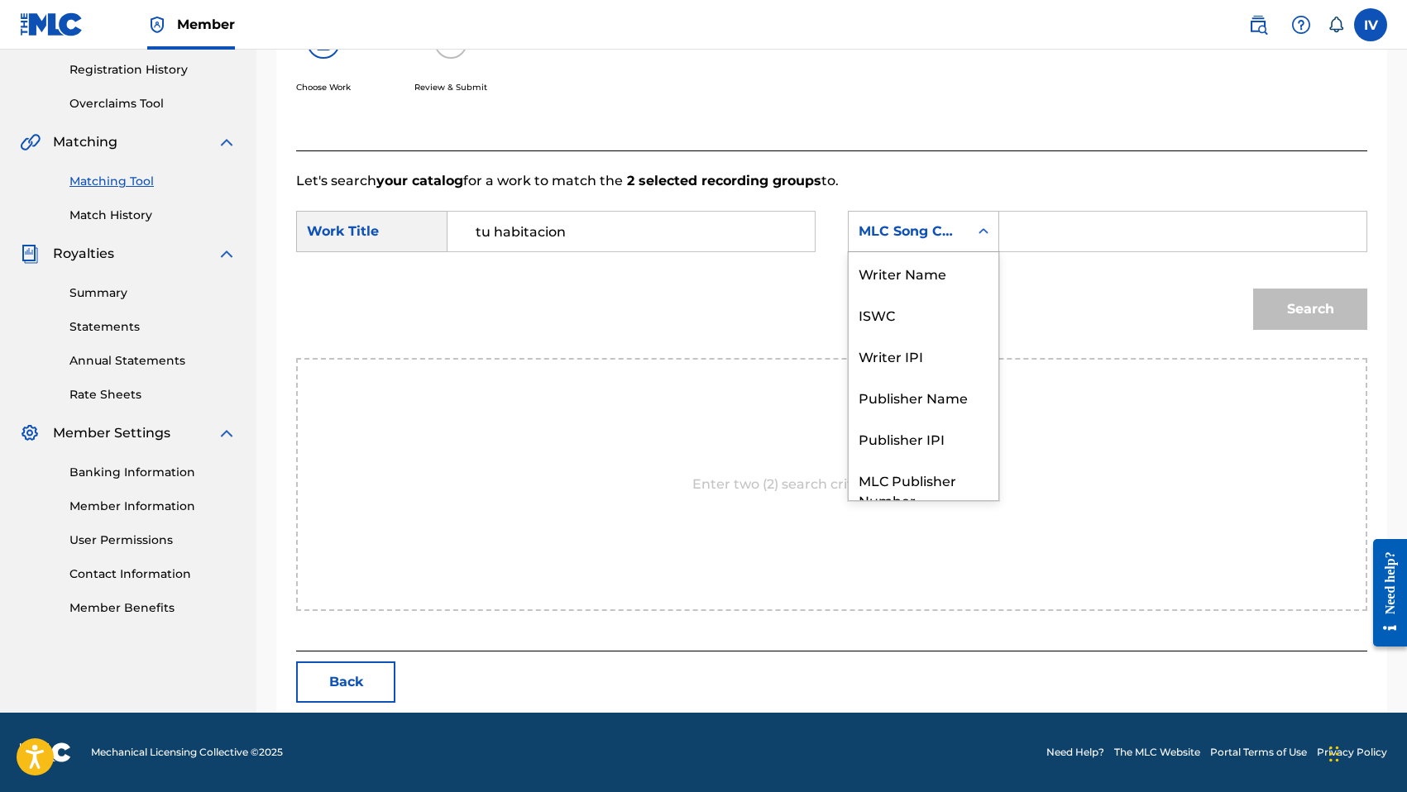
click at [884, 248] on div "MLC Song Code" at bounding box center [923, 231] width 151 height 41
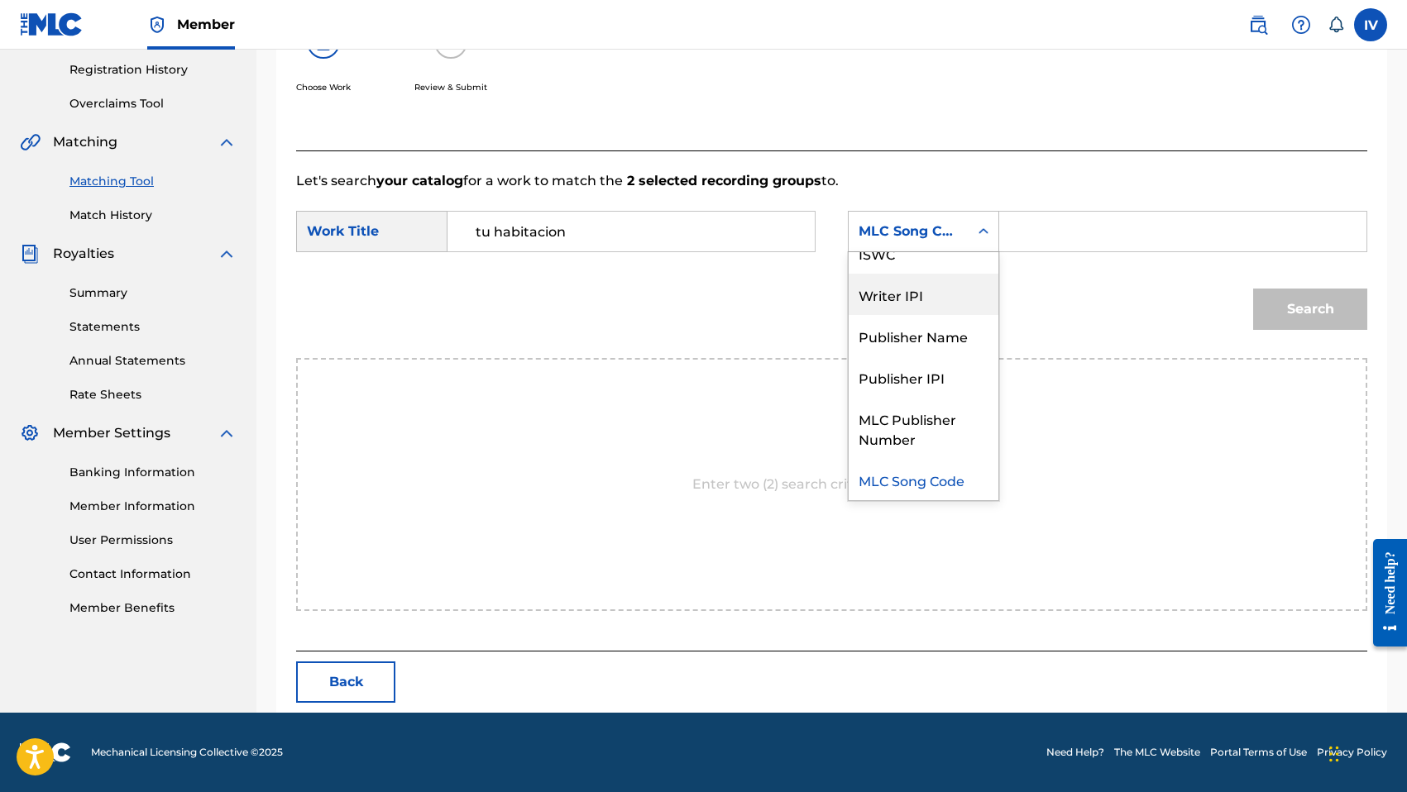
scroll to position [0, 0]
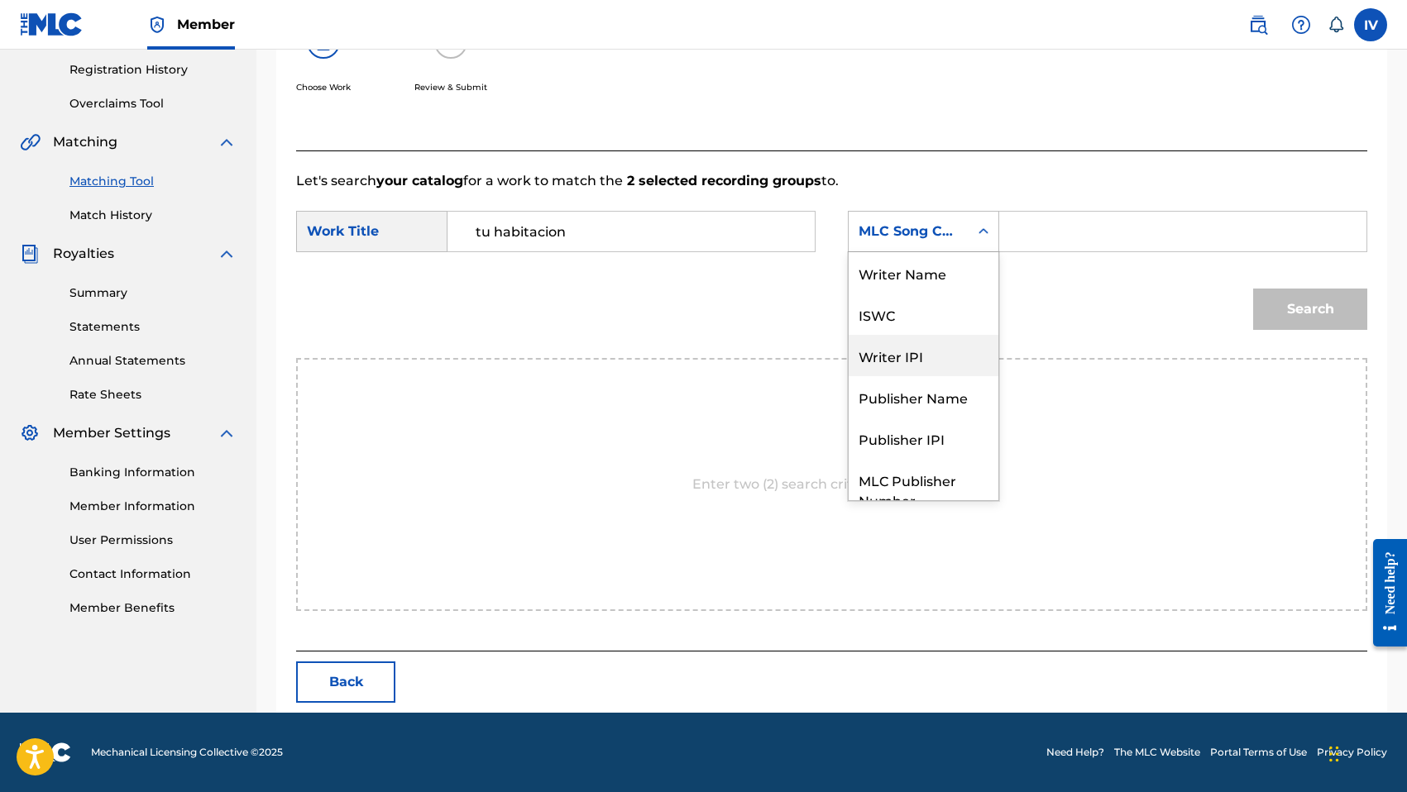
click at [884, 286] on div "Writer Name" at bounding box center [923, 272] width 150 height 41
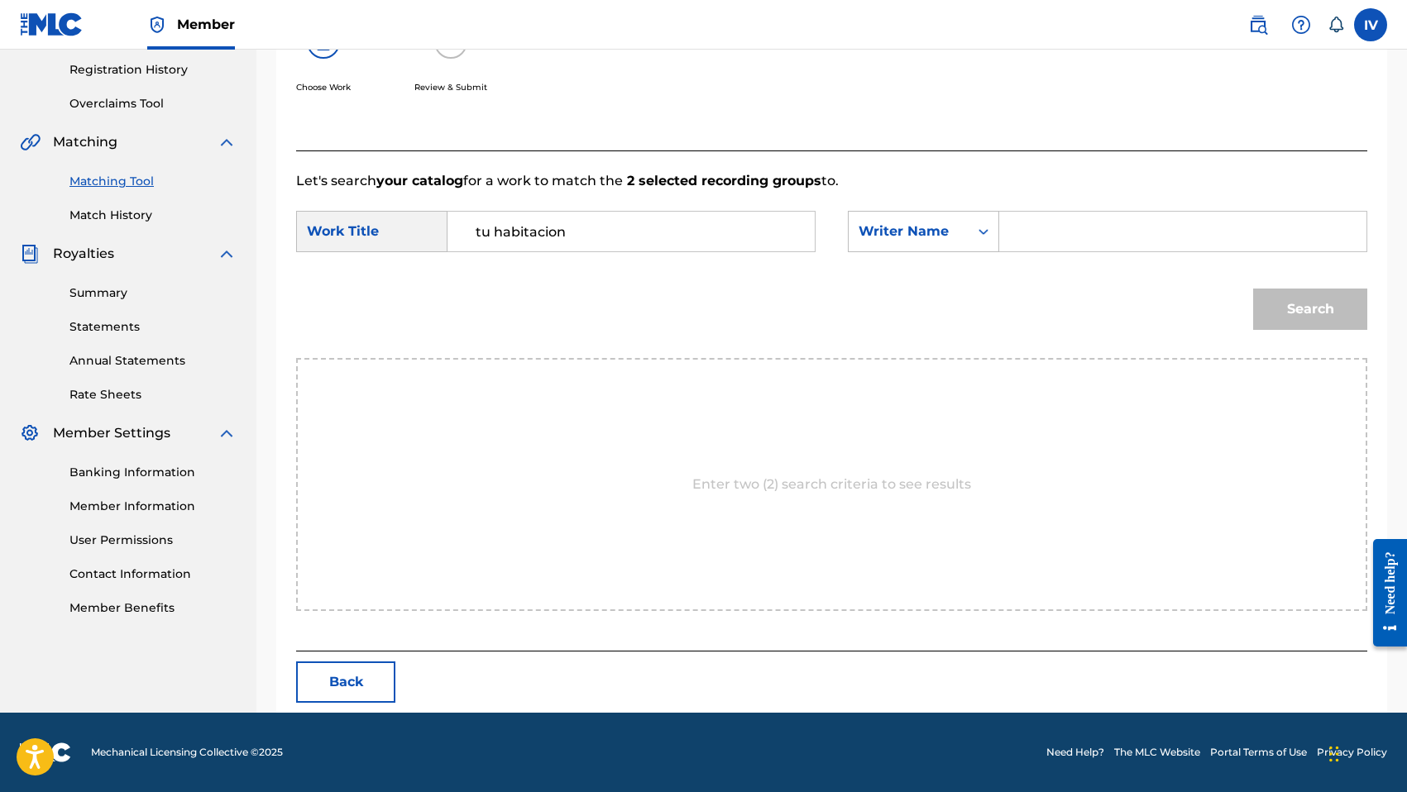
click at [1036, 227] on input "Search Form" at bounding box center [1182, 232] width 339 height 40
type input "morales"
click at [1253, 289] on button "Search" at bounding box center [1310, 309] width 114 height 41
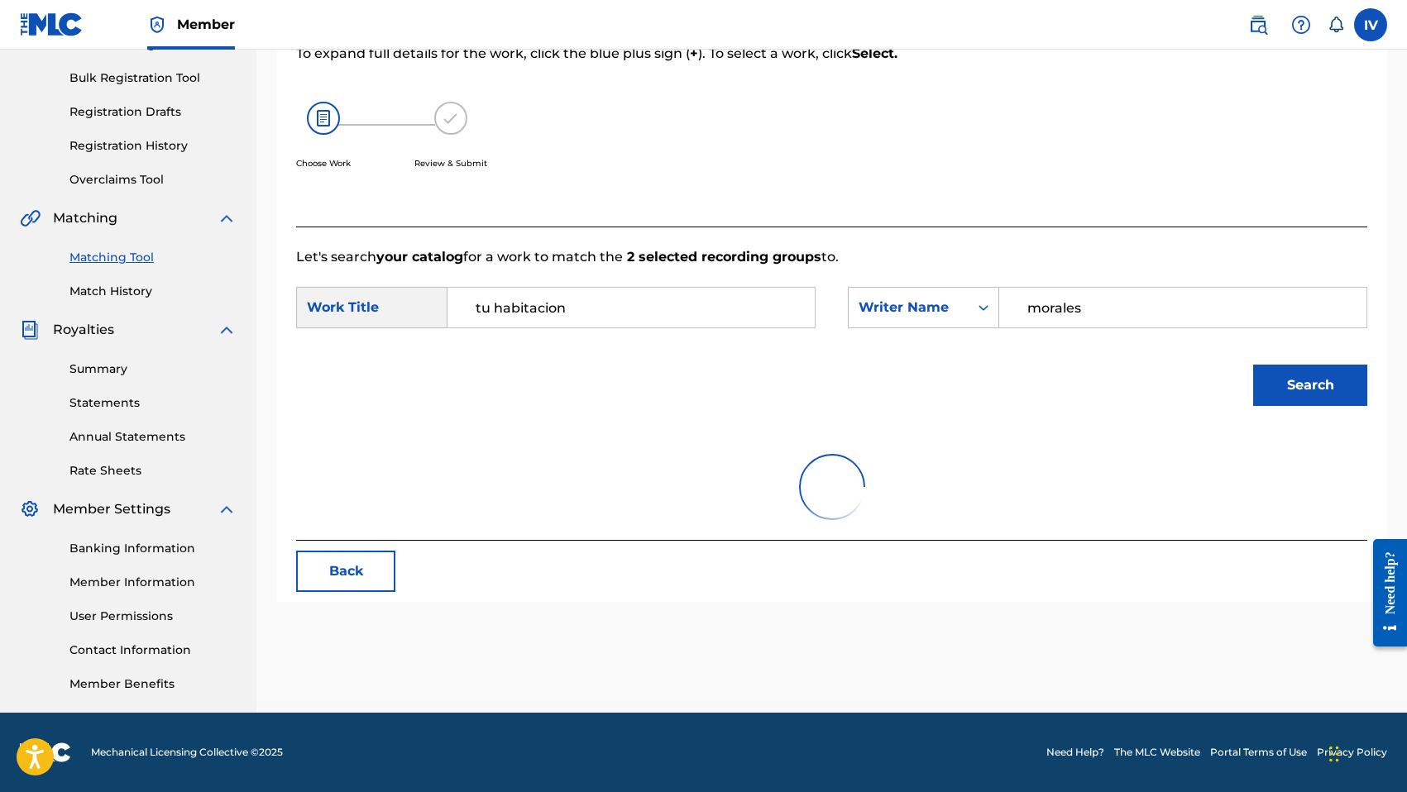
scroll to position [309, 0]
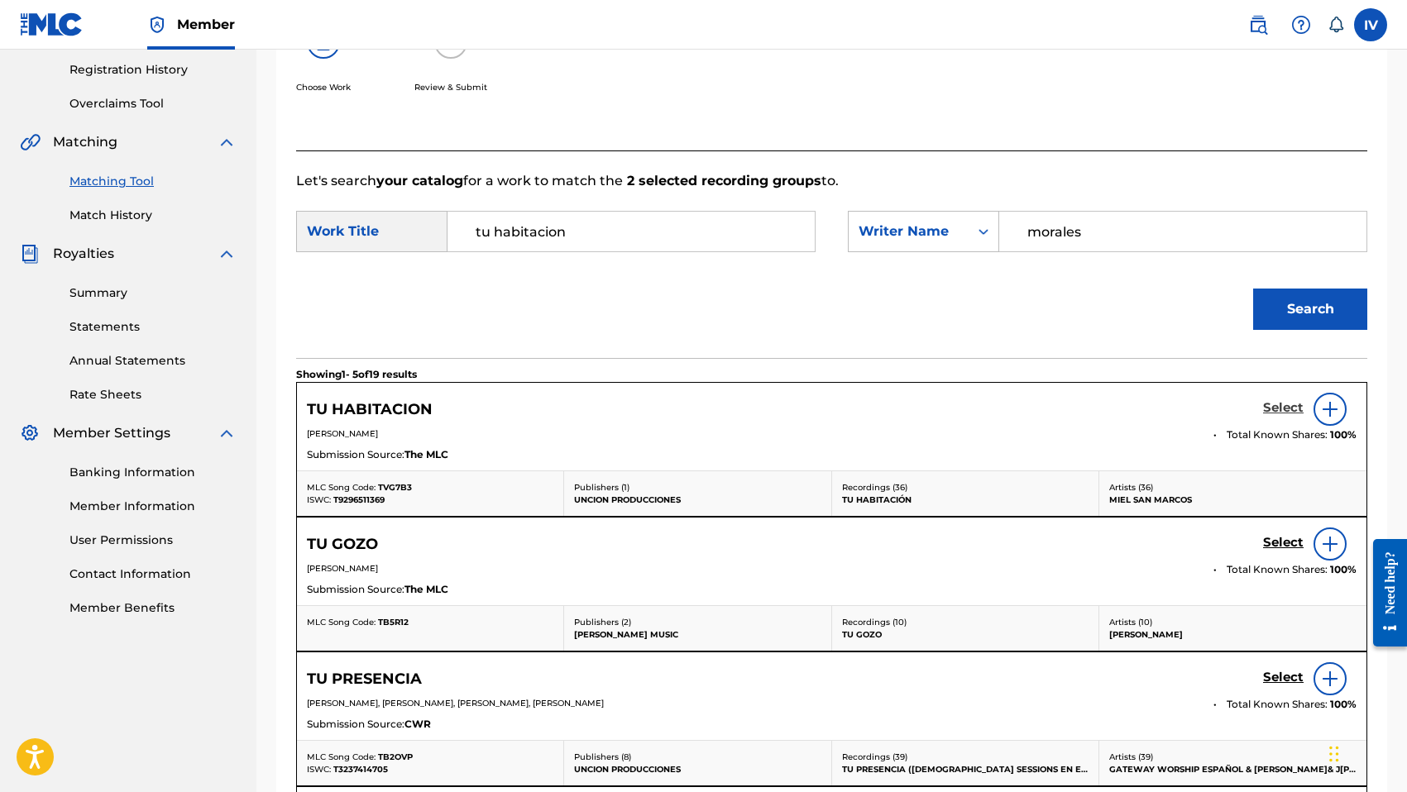
click at [1299, 404] on h5 "Select" at bounding box center [1283, 408] width 41 height 16
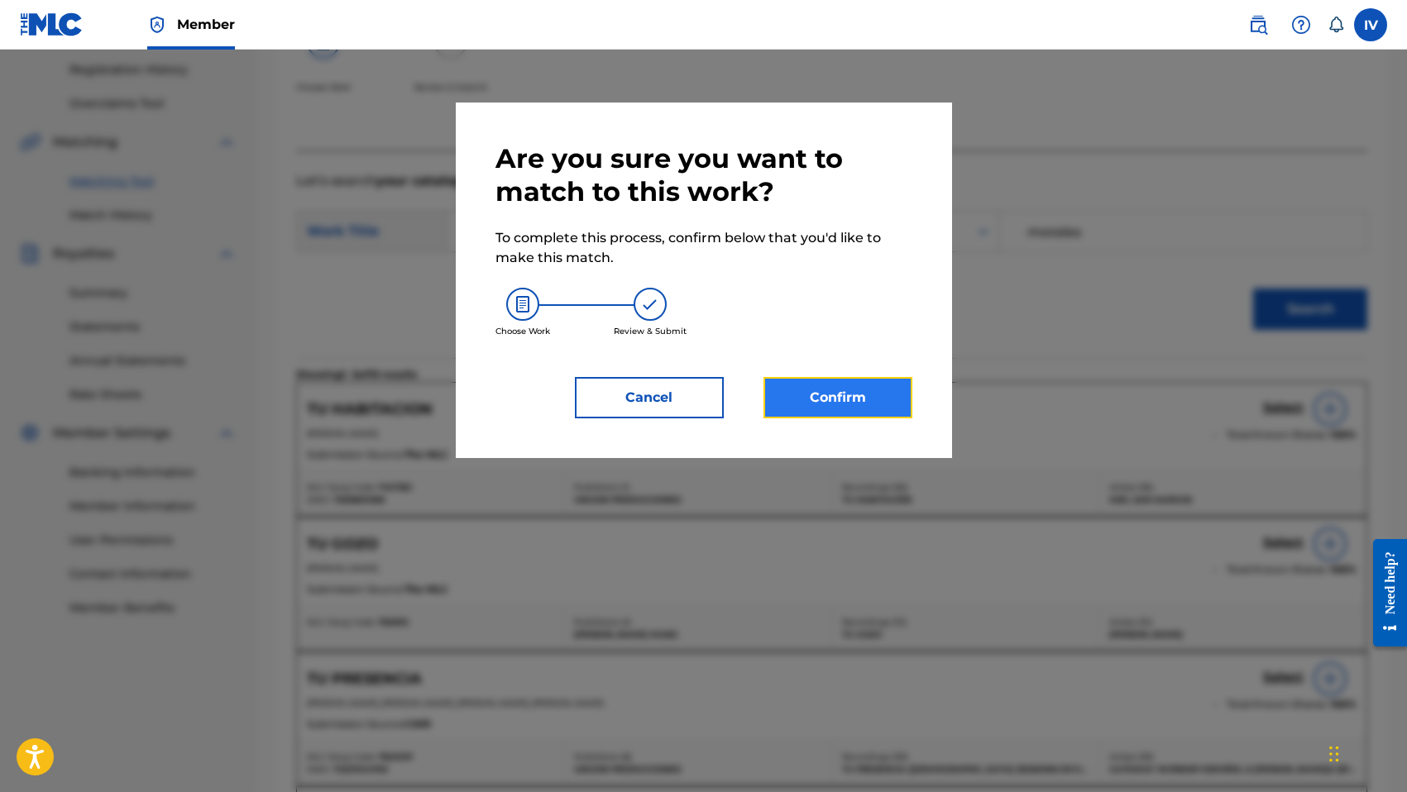
click at [844, 380] on button "Confirm" at bounding box center [837, 397] width 149 height 41
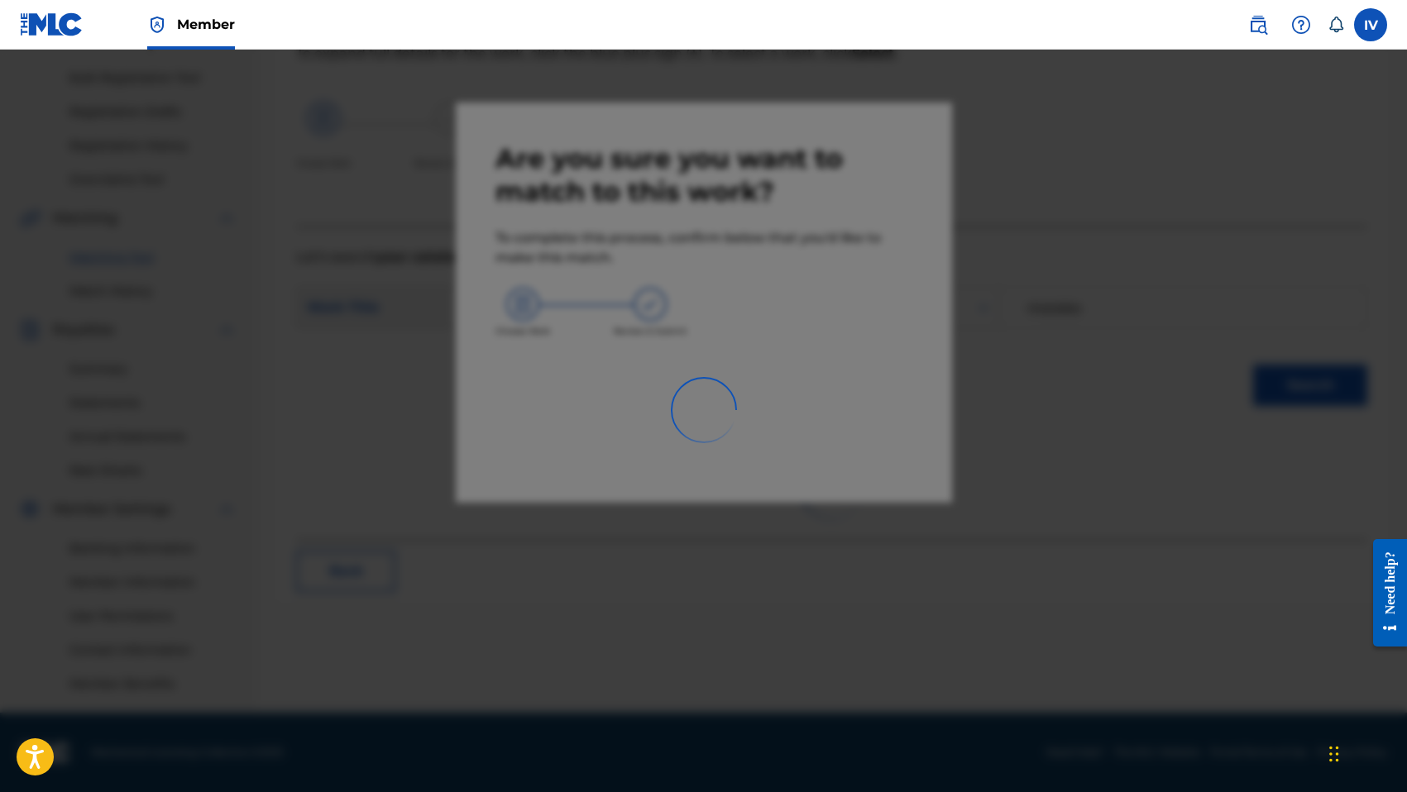
scroll to position [233, 0]
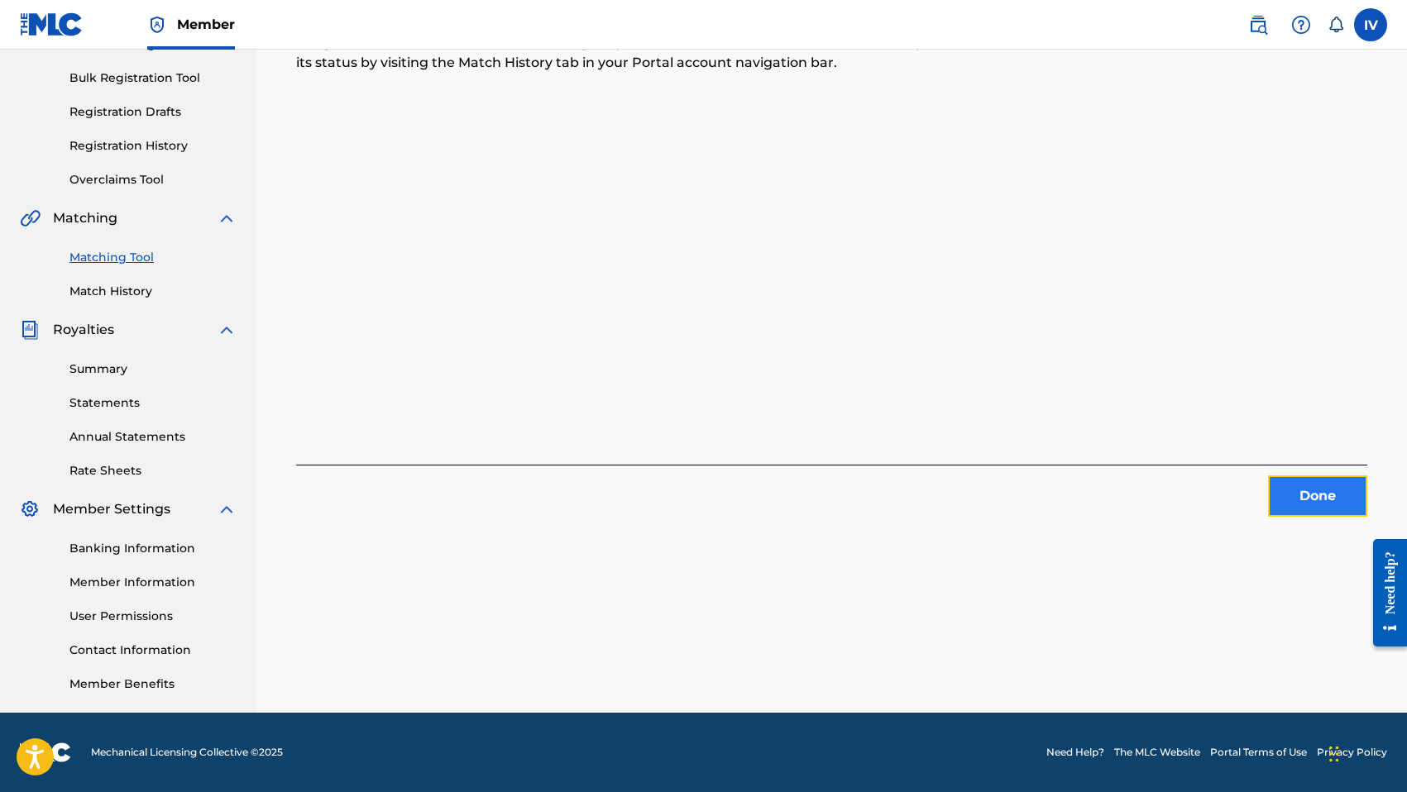
click at [1293, 490] on button "Done" at bounding box center [1317, 496] width 99 height 41
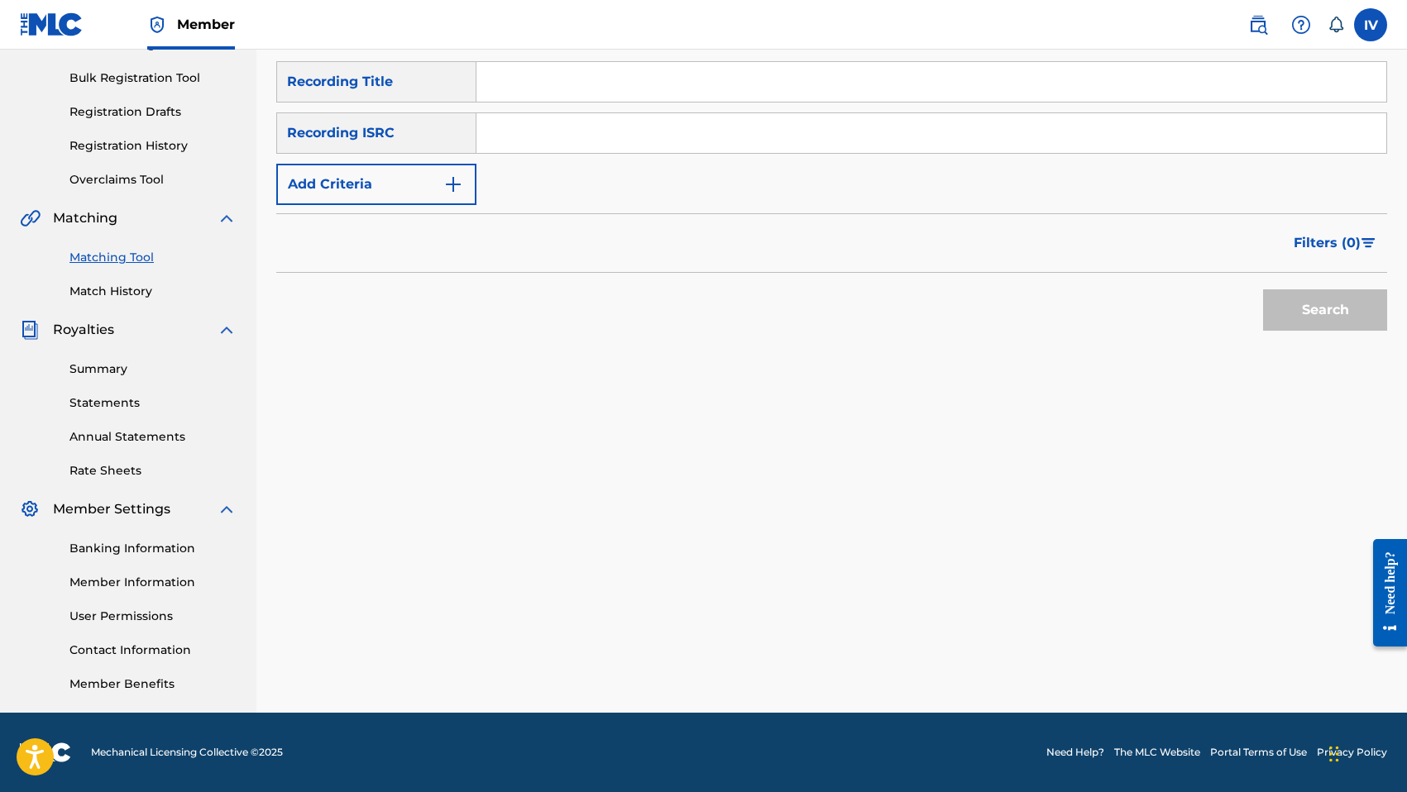
click at [580, 122] on input "Search Form" at bounding box center [931, 133] width 910 height 40
paste input "TCACQ1626210"
click at [1263, 289] on button "Search" at bounding box center [1325, 309] width 124 height 41
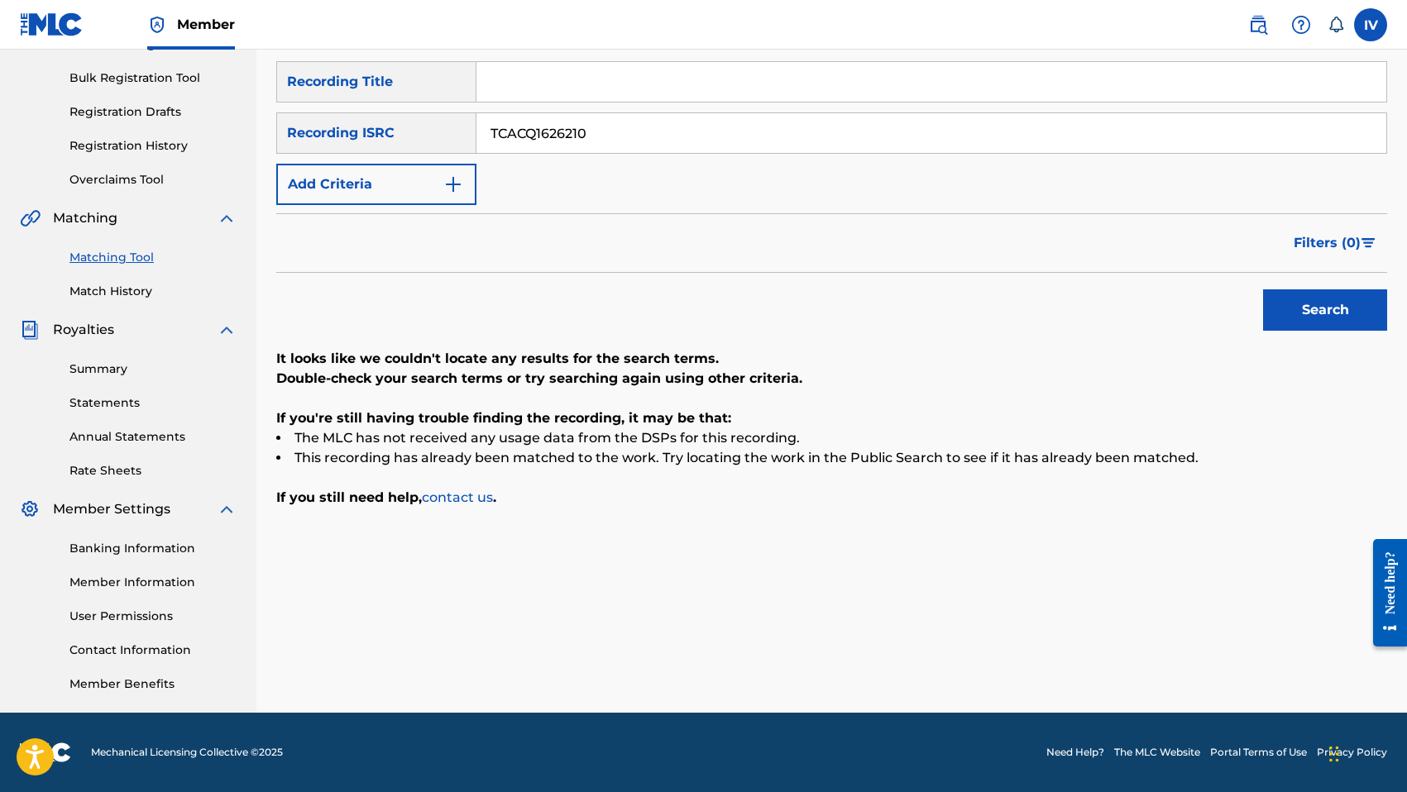
paste input "2"
click at [1263, 289] on button "Search" at bounding box center [1325, 309] width 124 height 41
paste input "3"
click at [1263, 289] on button "Search" at bounding box center [1325, 309] width 124 height 41
paste input "4"
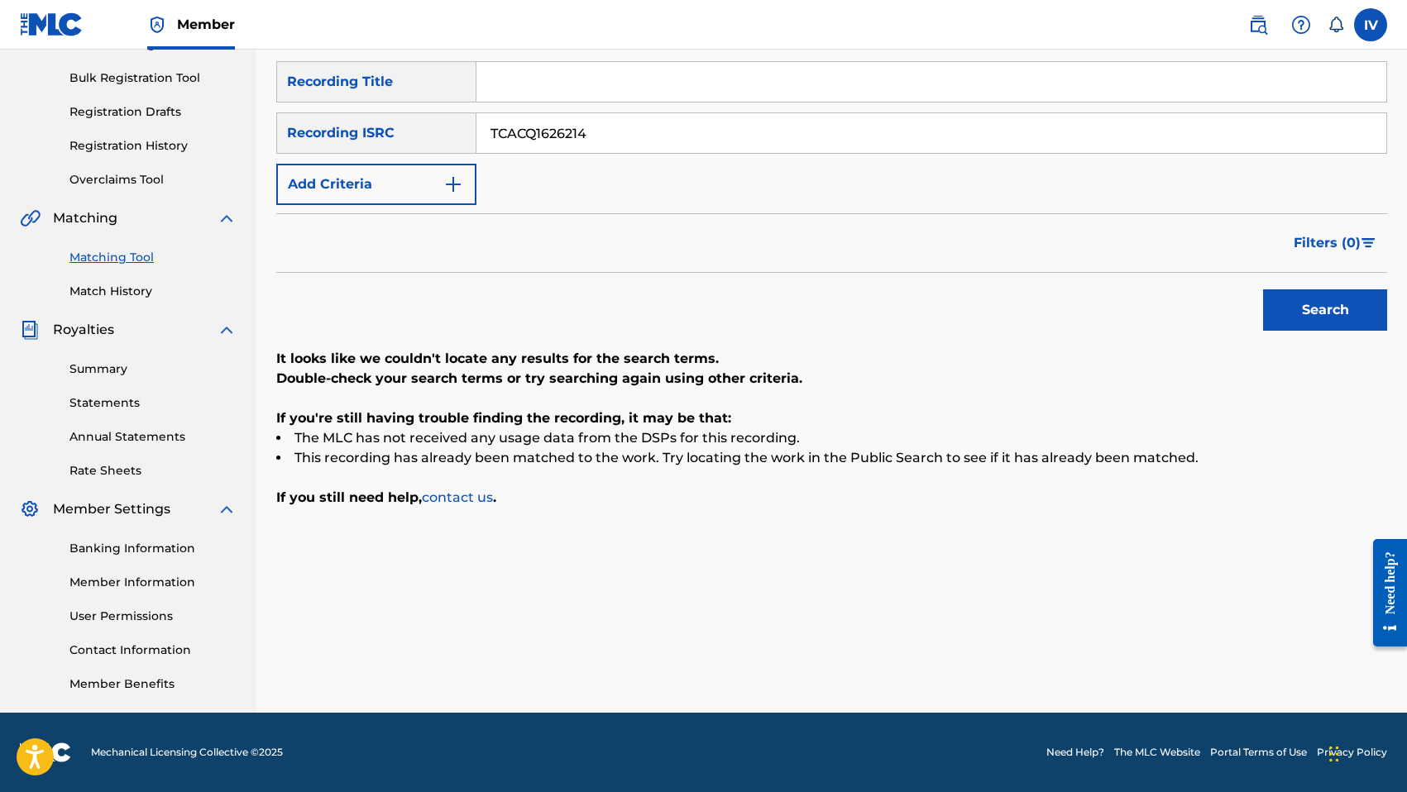
click at [1263, 289] on button "Search" at bounding box center [1325, 309] width 124 height 41
paste input "5"
click at [1263, 289] on button "Search" at bounding box center [1325, 309] width 124 height 41
paste input "6"
click at [1263, 289] on button "Search" at bounding box center [1325, 309] width 124 height 41
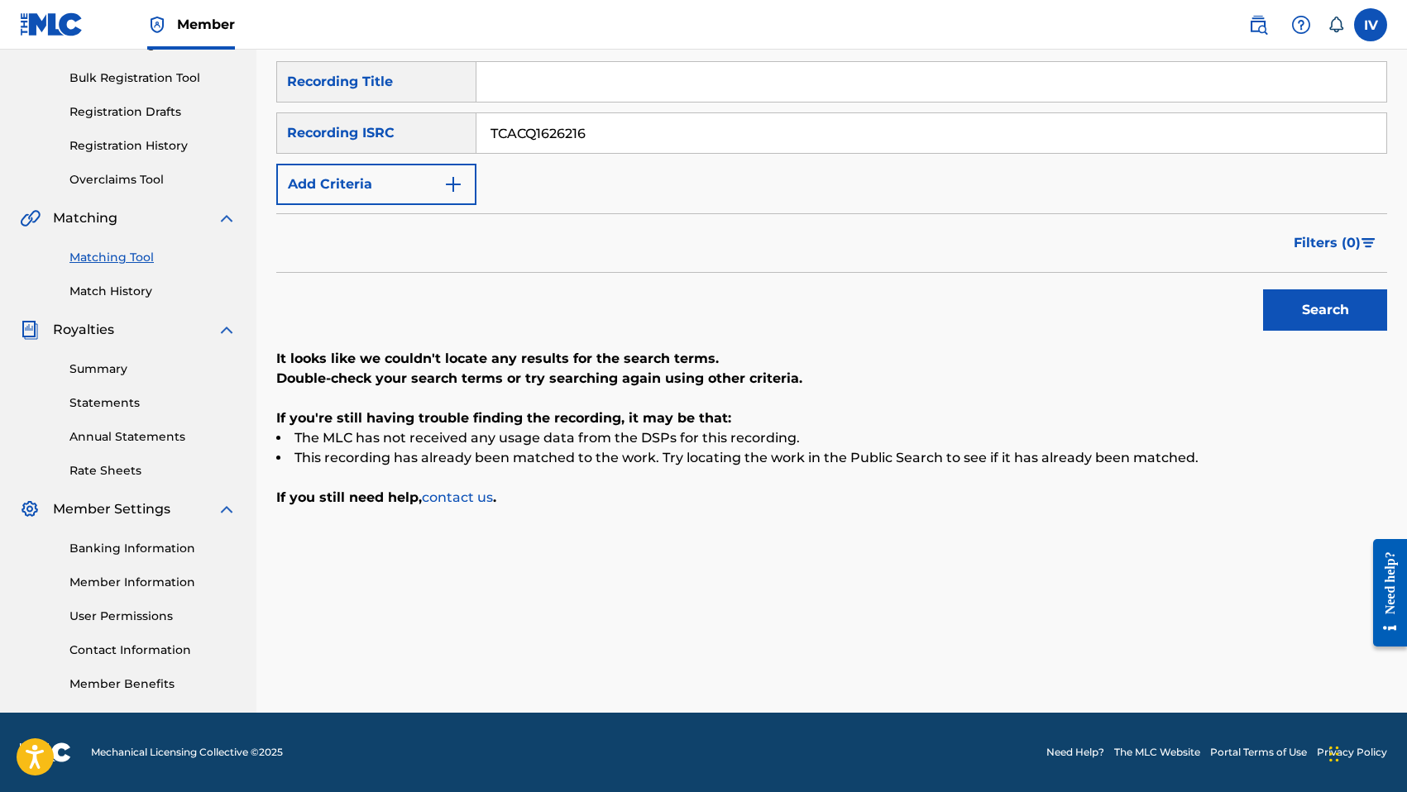
paste input "8"
click at [1263, 289] on button "Search" at bounding box center [1325, 309] width 124 height 41
paste input "23"
click at [1263, 289] on button "Search" at bounding box center [1325, 309] width 124 height 41
paste input "5"
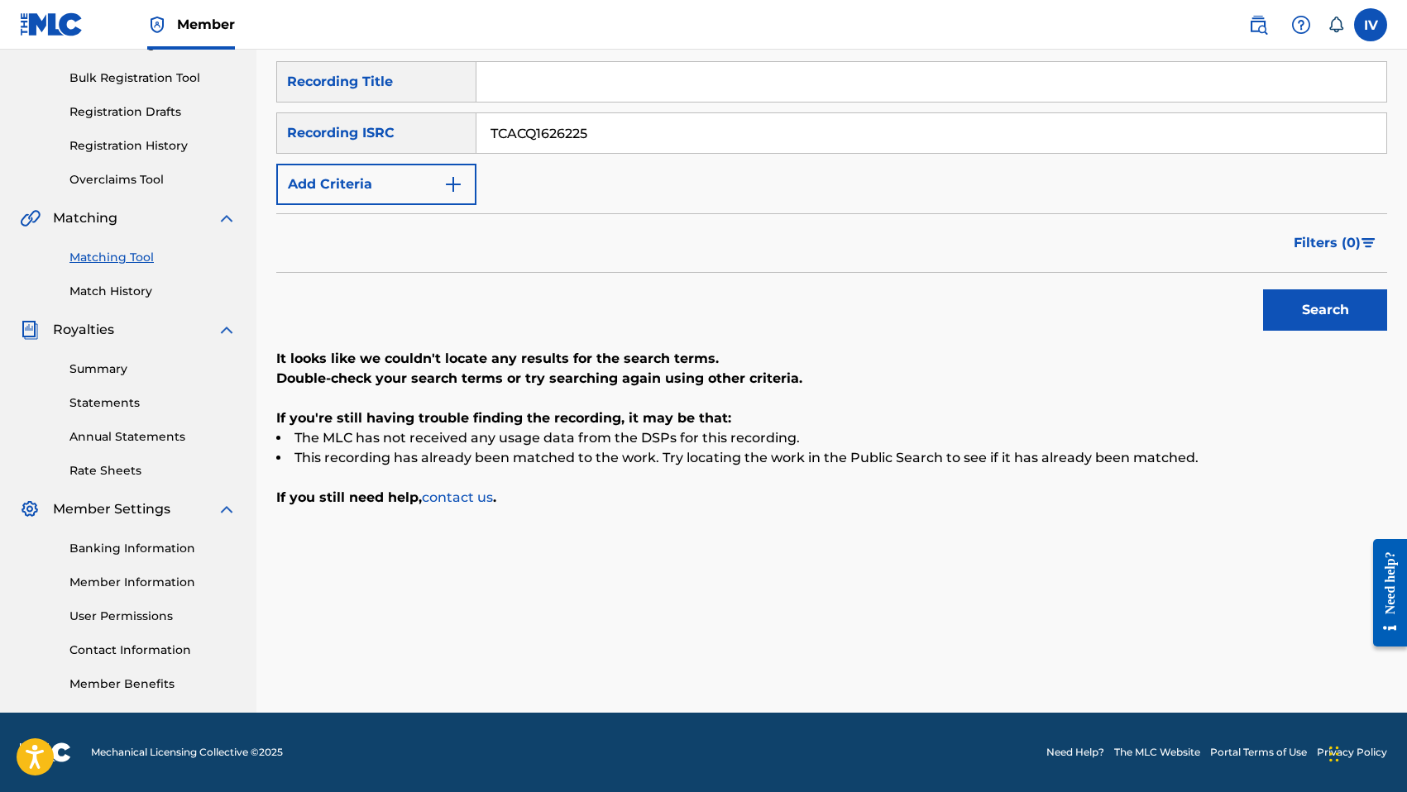
click at [1263, 289] on button "Search" at bounding box center [1325, 309] width 124 height 41
paste input "8"
click at [1263, 289] on button "Search" at bounding box center [1325, 309] width 124 height 41
paste input "30"
type input "TCACQ1626230"
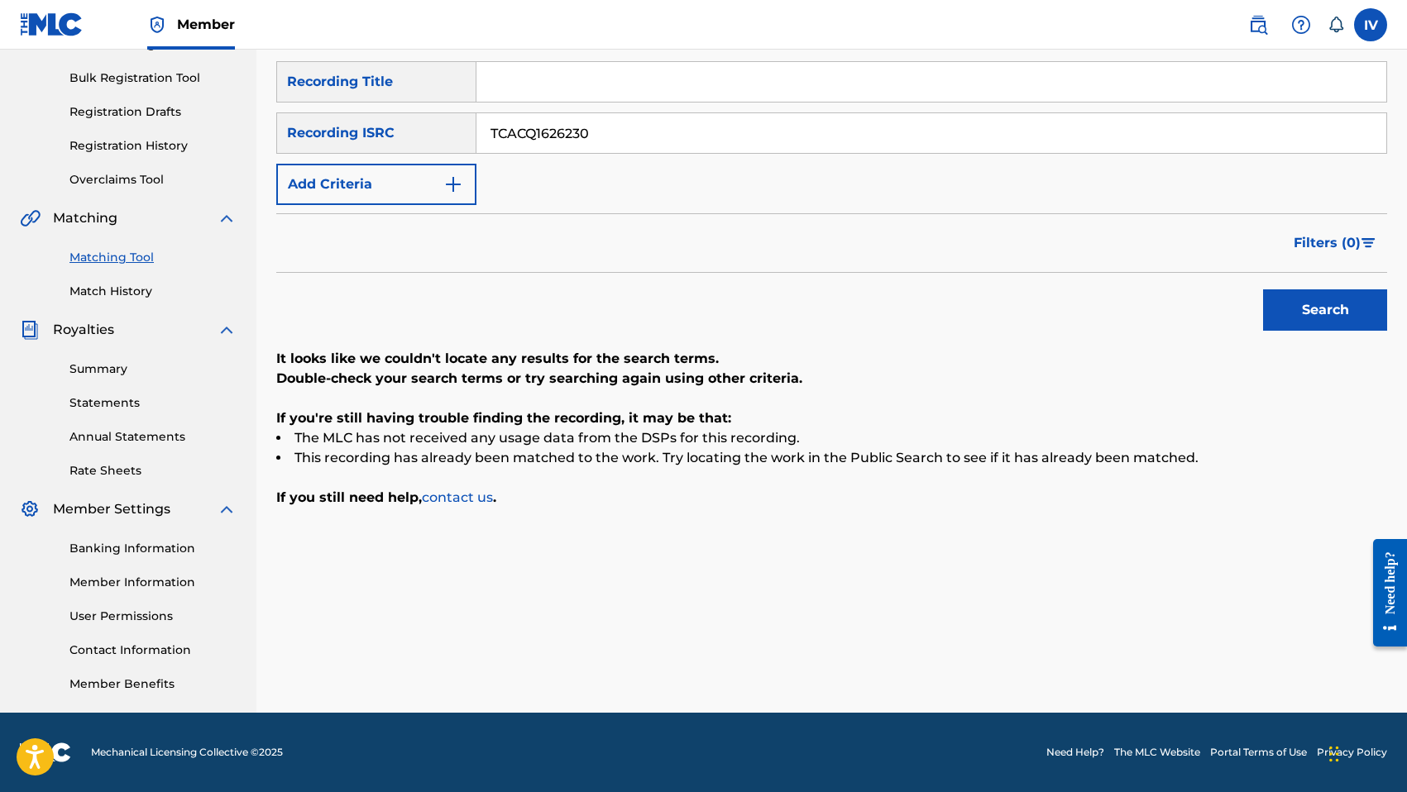
click at [1263, 289] on button "Search" at bounding box center [1325, 309] width 124 height 41
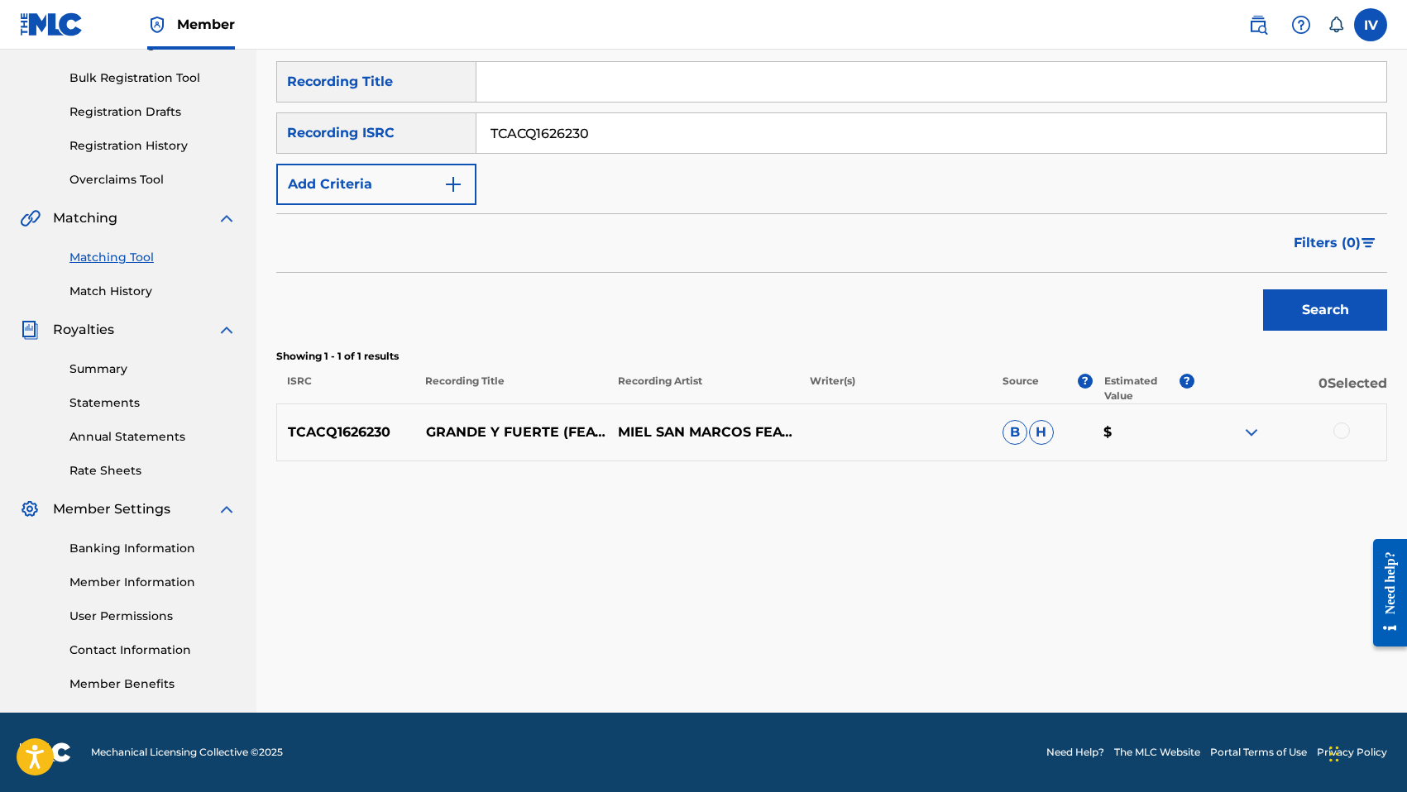
click at [1337, 430] on div at bounding box center [1341, 431] width 17 height 17
click at [1148, 649] on button "Match 1 Group" at bounding box center [1162, 657] width 183 height 41
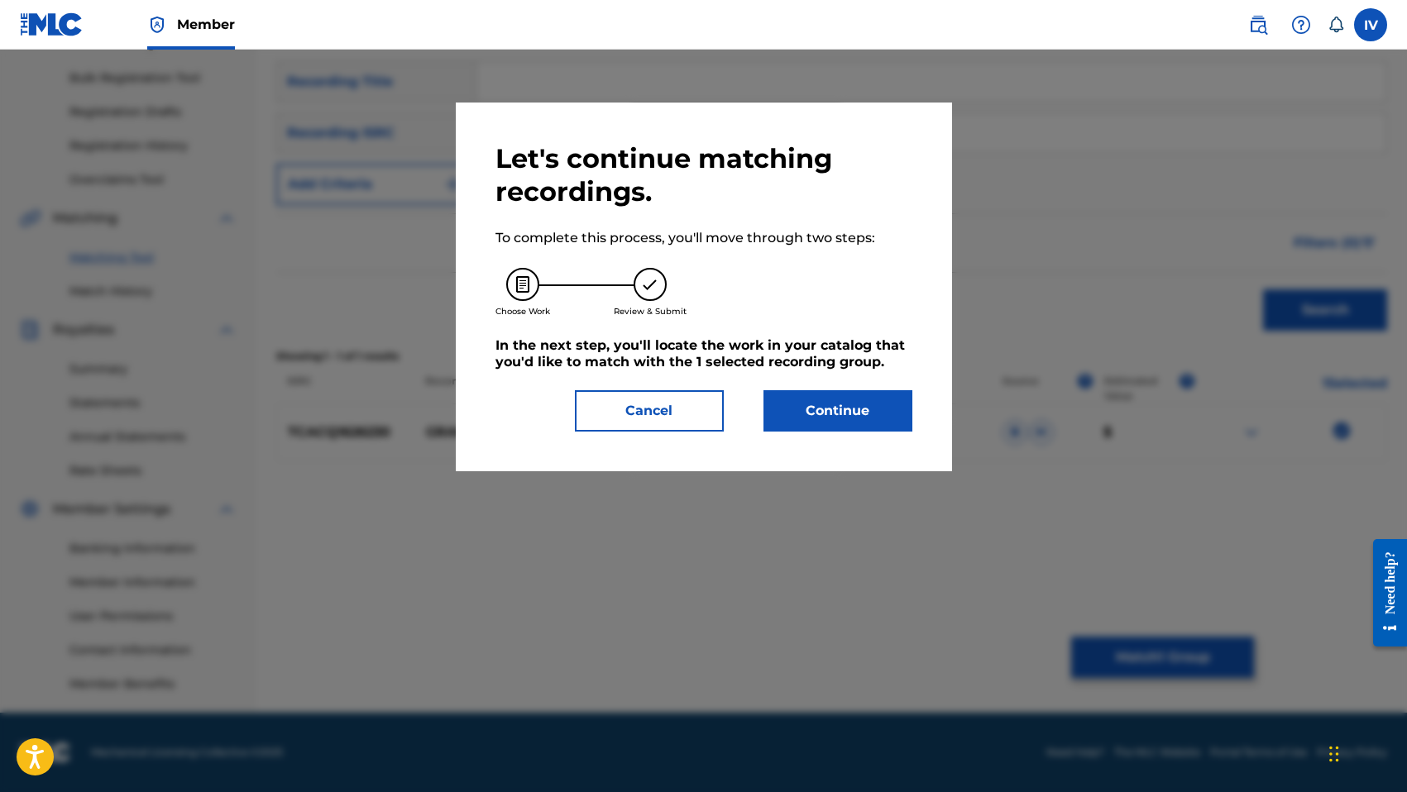
click at [818, 379] on div "Let's continue matching recordings. To complete this process, you'll move throu…" at bounding box center [703, 286] width 417 height 289
click at [801, 394] on button "Continue" at bounding box center [837, 410] width 149 height 41
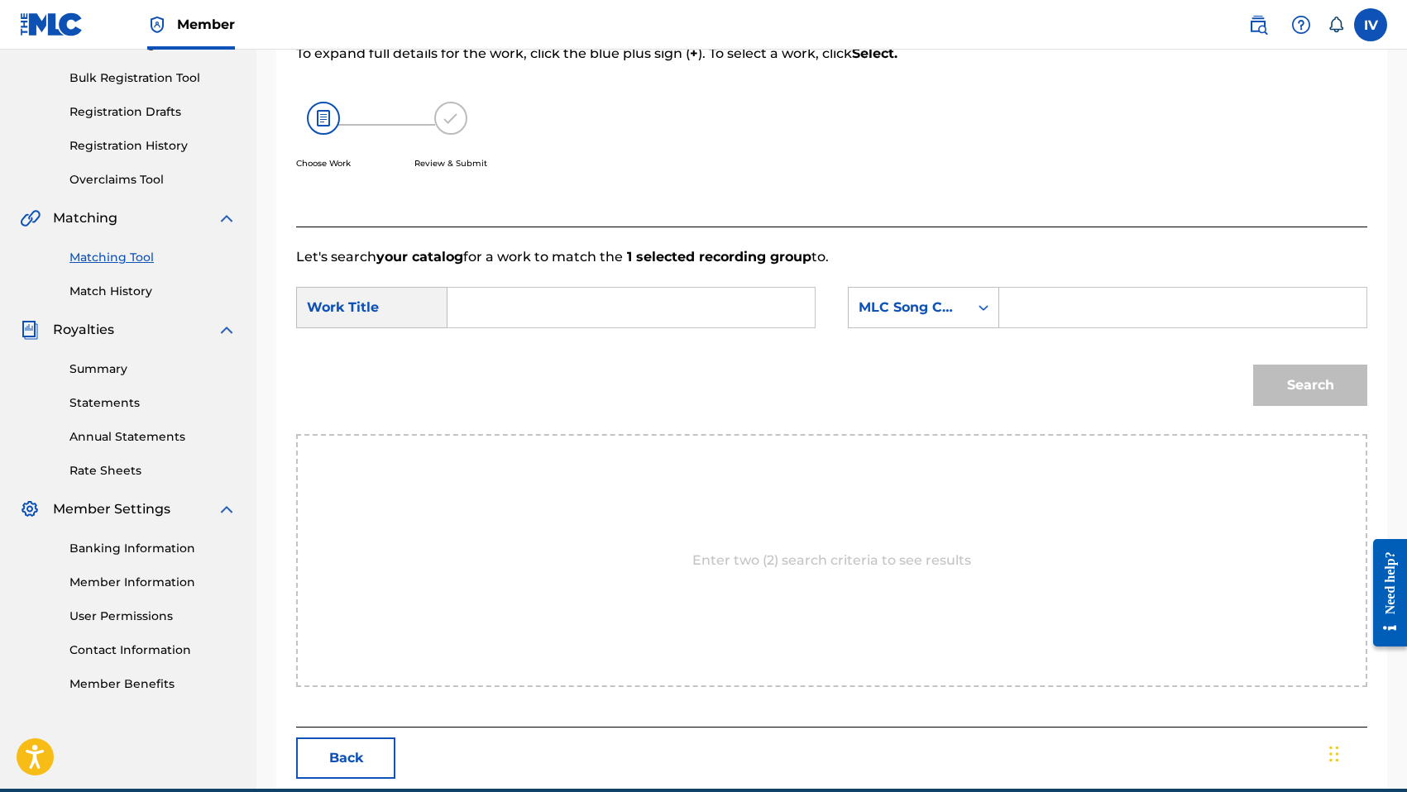
click at [648, 308] on input "Search Form" at bounding box center [630, 308] width 339 height 40
click at [505, 354] on div "grande y fuer te" at bounding box center [506, 355] width 90 height 50
type input "grande y fuerte"
click at [925, 309] on div "MLC Song Code" at bounding box center [908, 308] width 100 height 20
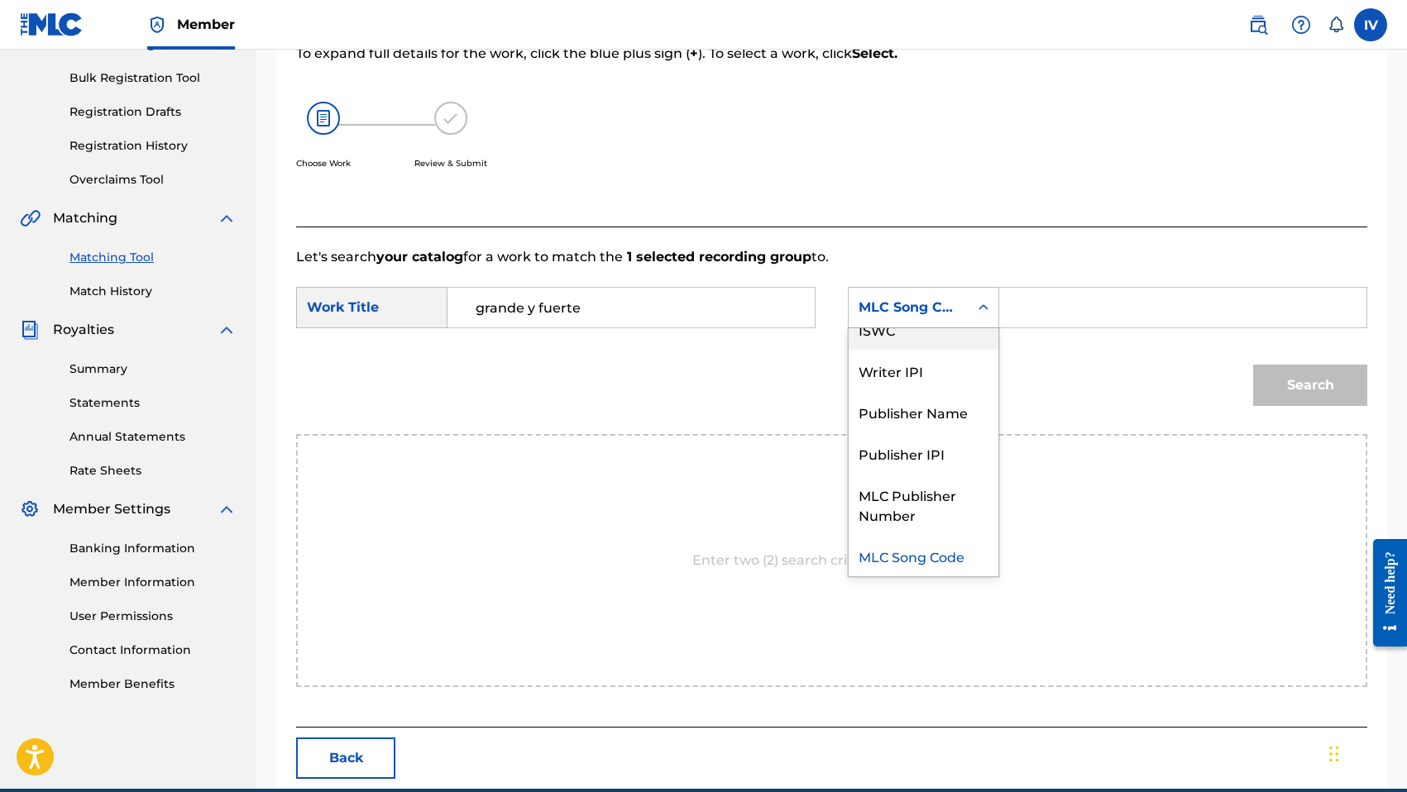
scroll to position [0, 0]
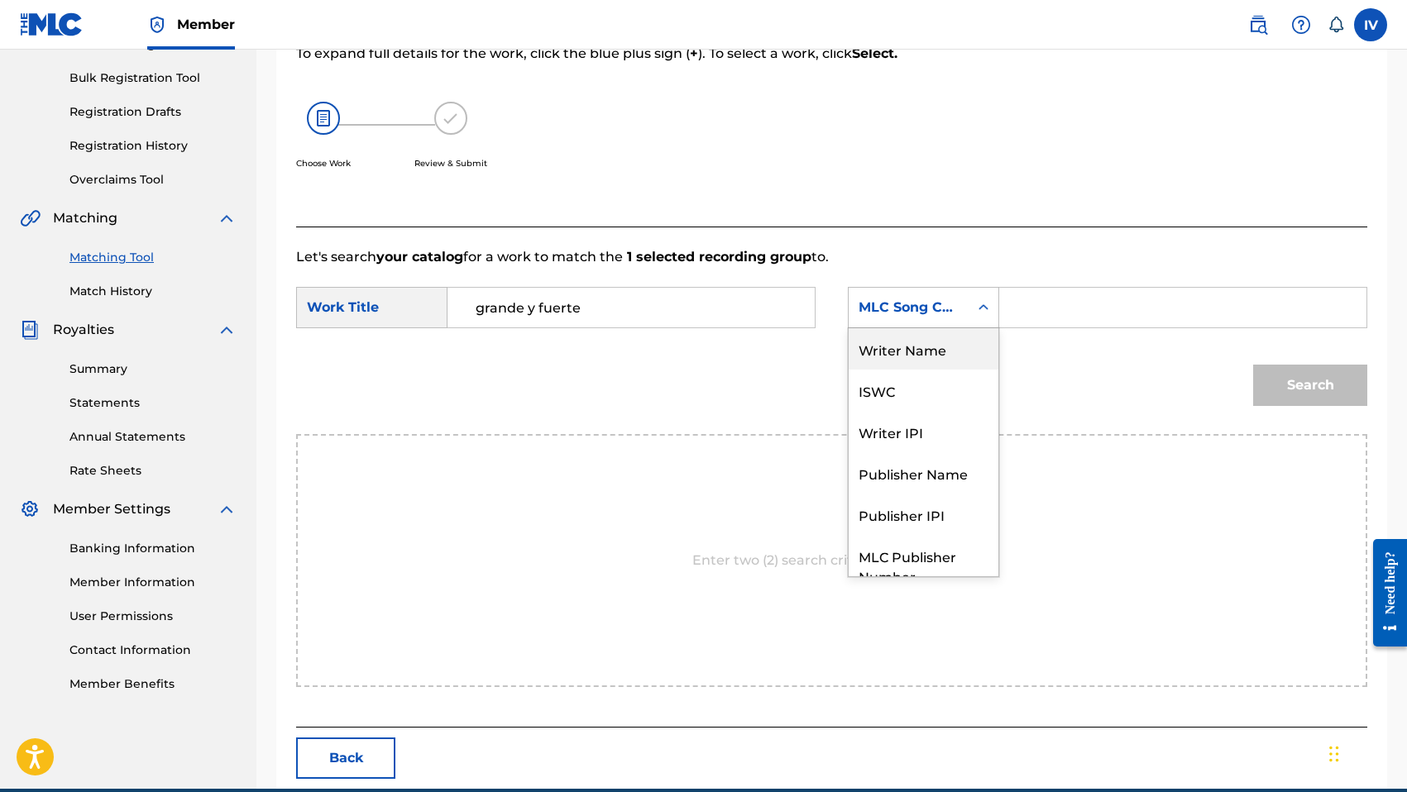
click at [924, 338] on div "Writer Name" at bounding box center [923, 348] width 150 height 41
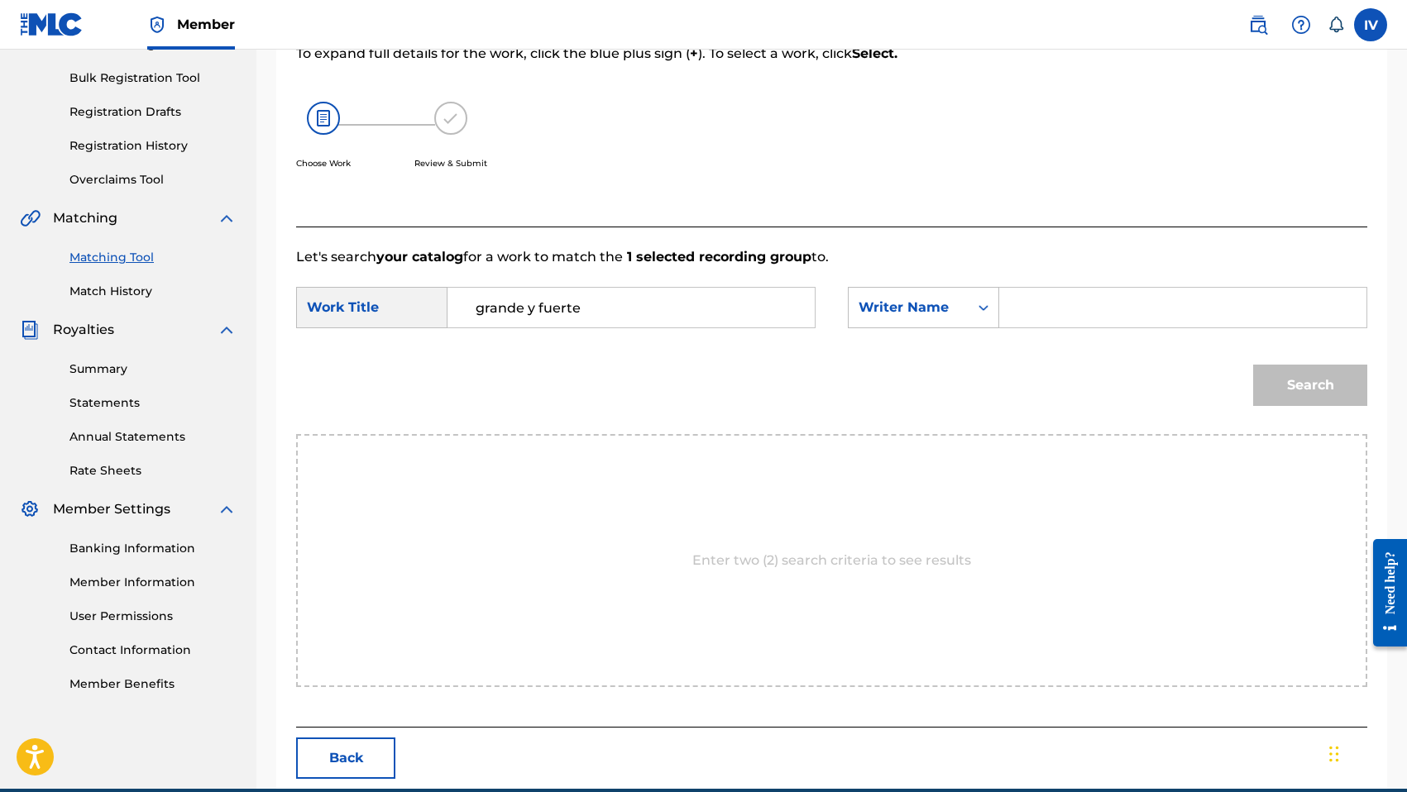
click at [1038, 324] on input "Search Form" at bounding box center [1182, 308] width 339 height 40
type input "morales"
click at [1253, 365] on button "Search" at bounding box center [1310, 385] width 114 height 41
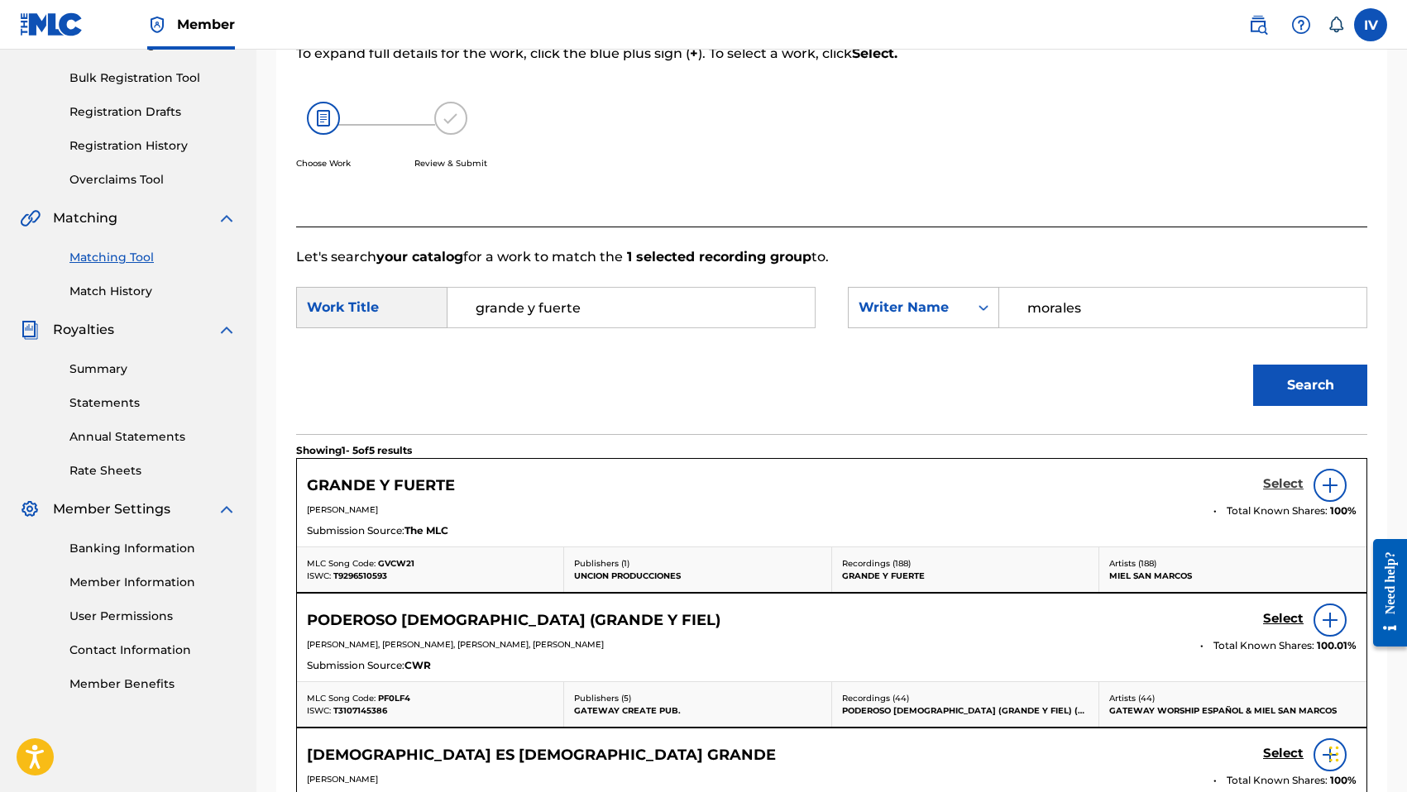
click at [1283, 483] on h5 "Select" at bounding box center [1283, 484] width 41 height 16
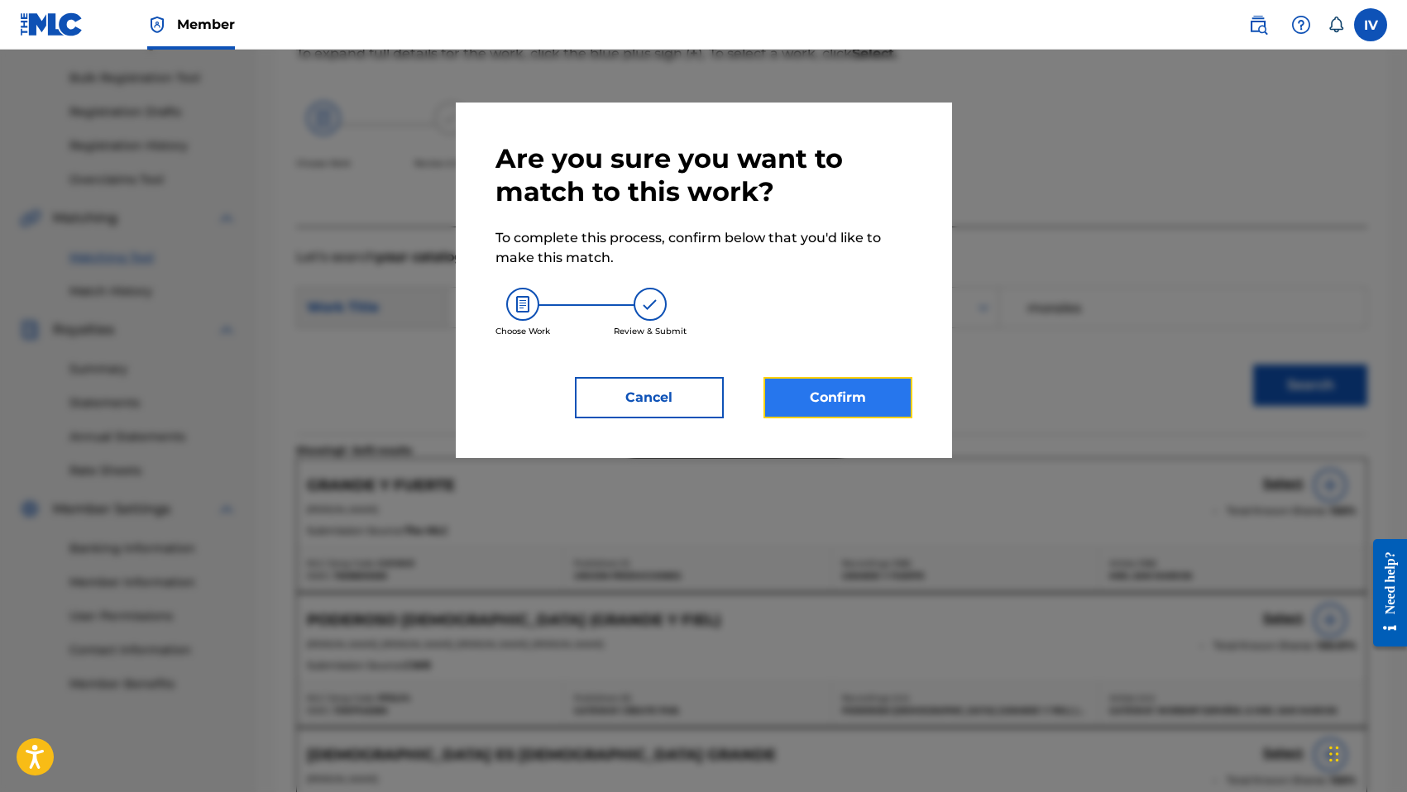
click at [849, 398] on button "Confirm" at bounding box center [837, 397] width 149 height 41
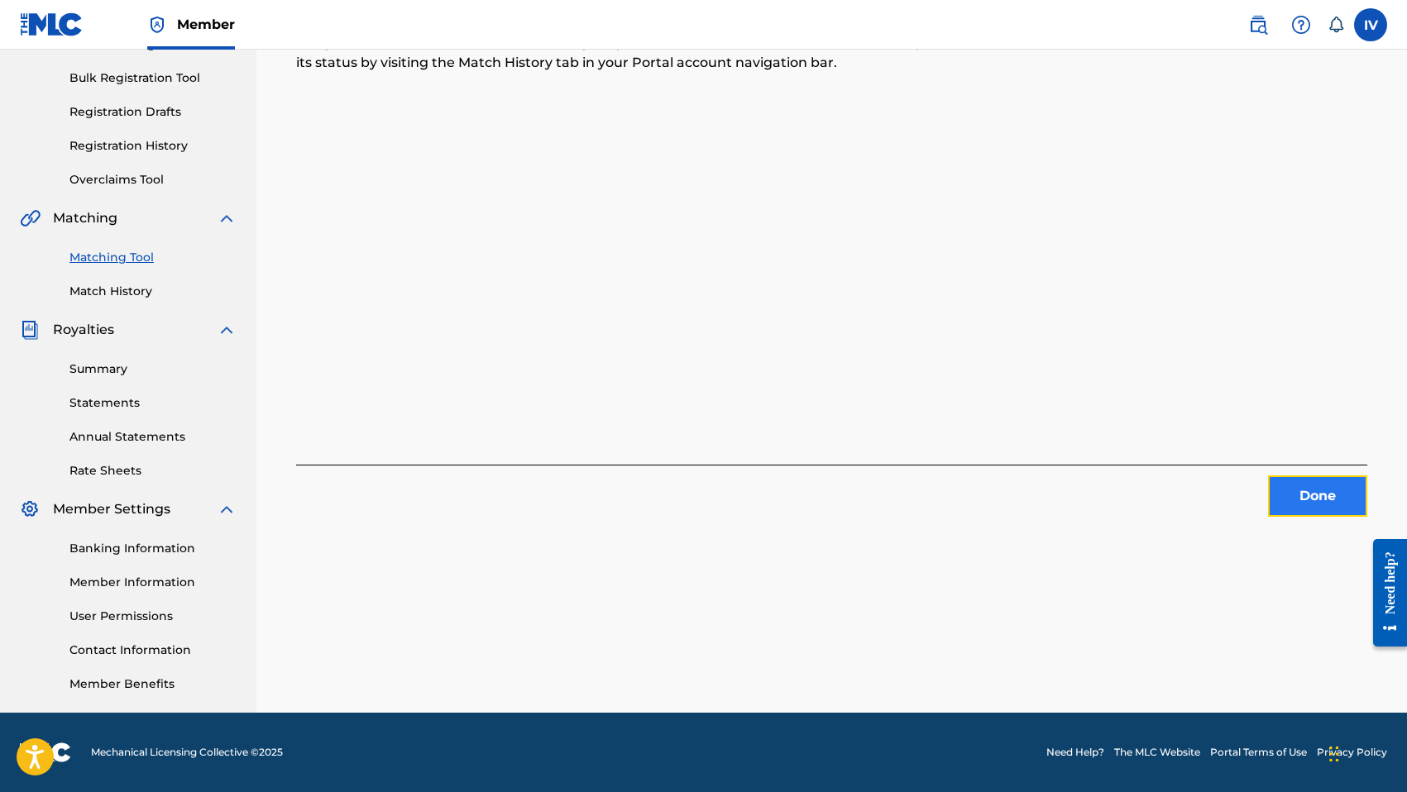
click at [1303, 499] on button "Done" at bounding box center [1317, 496] width 99 height 41
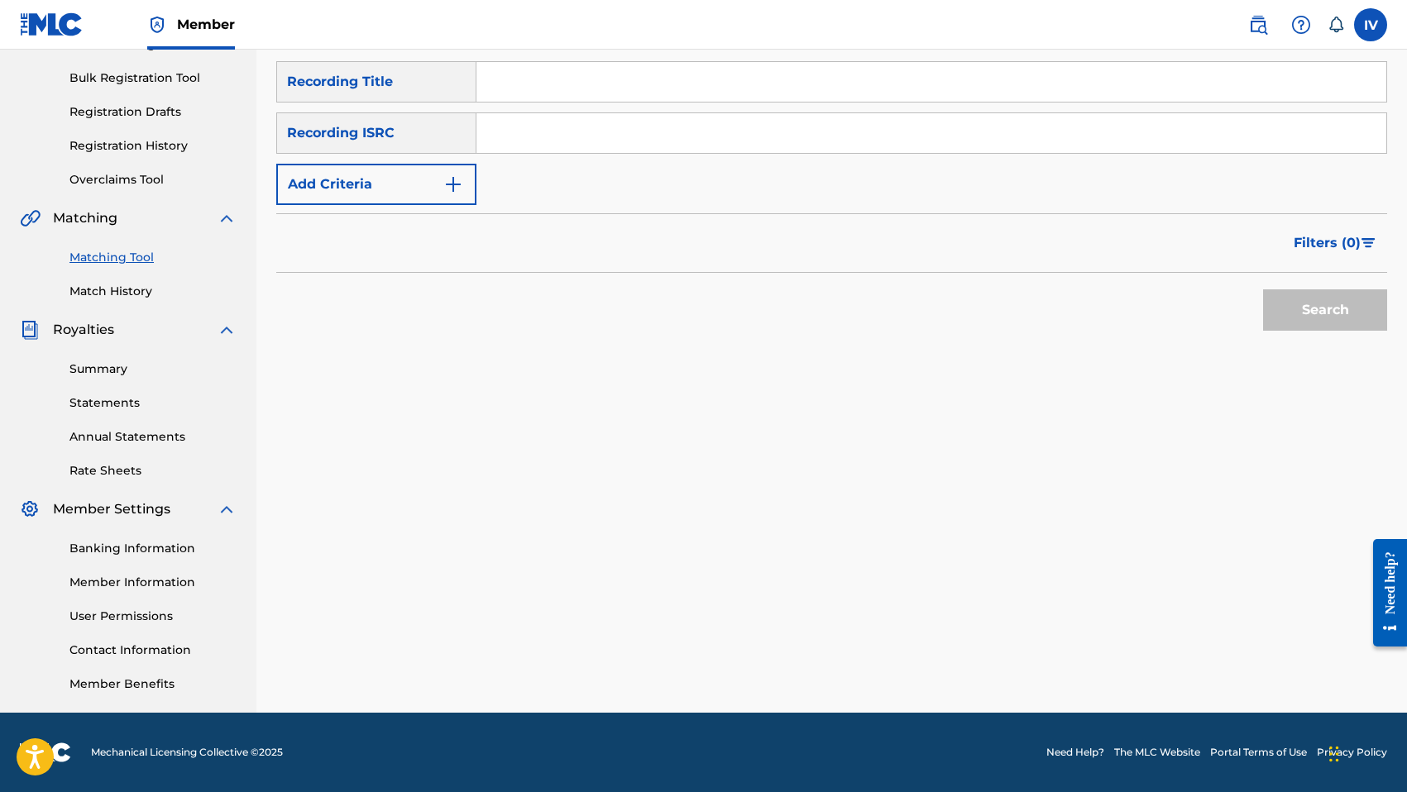
click at [738, 150] on input "Search Form" at bounding box center [931, 133] width 910 height 40
paste input "TCACP1691028"
type input "TCACP1691028"
click at [1263, 289] on button "Search" at bounding box center [1325, 309] width 124 height 41
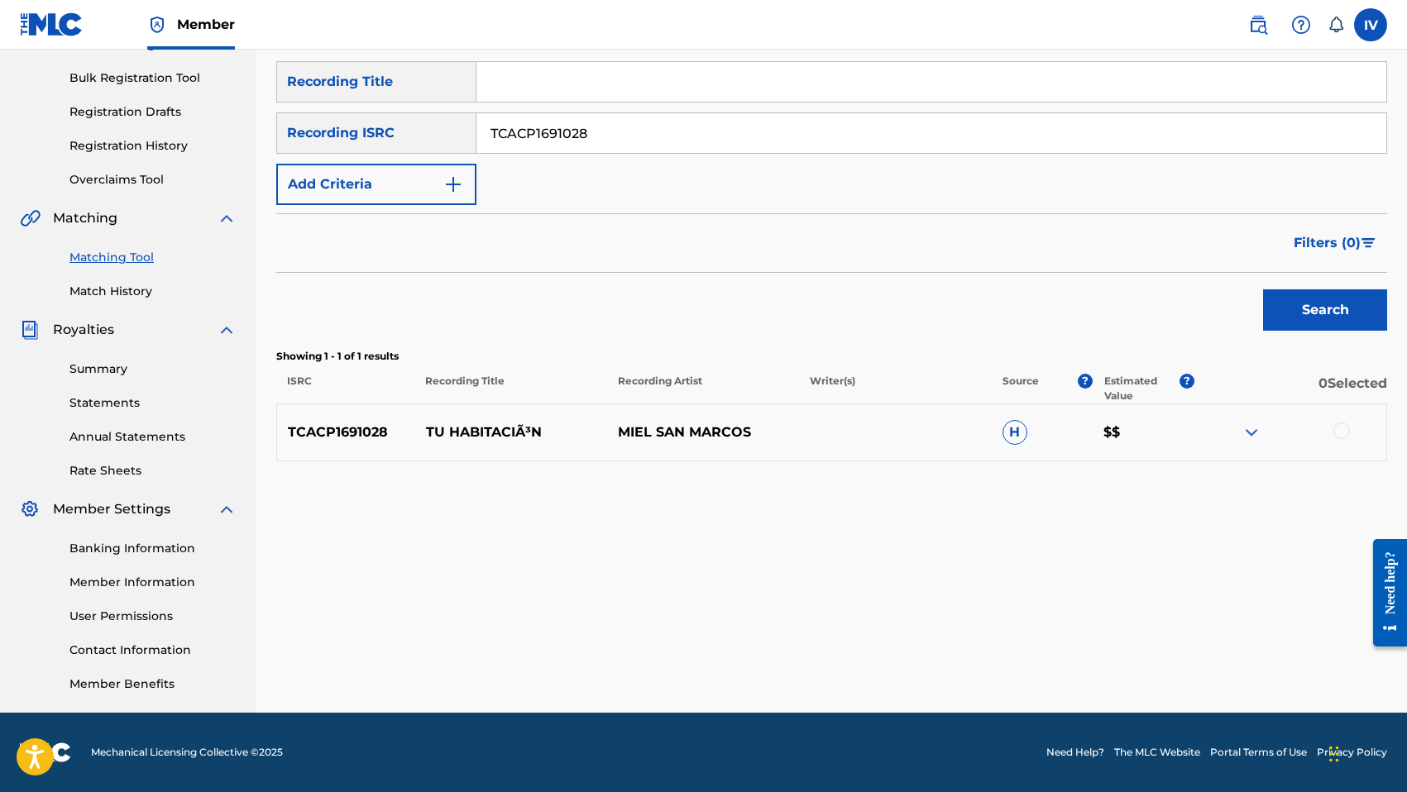
click at [1337, 430] on div at bounding box center [1341, 431] width 17 height 17
click at [1143, 667] on button "Match 1 Group" at bounding box center [1162, 657] width 183 height 41
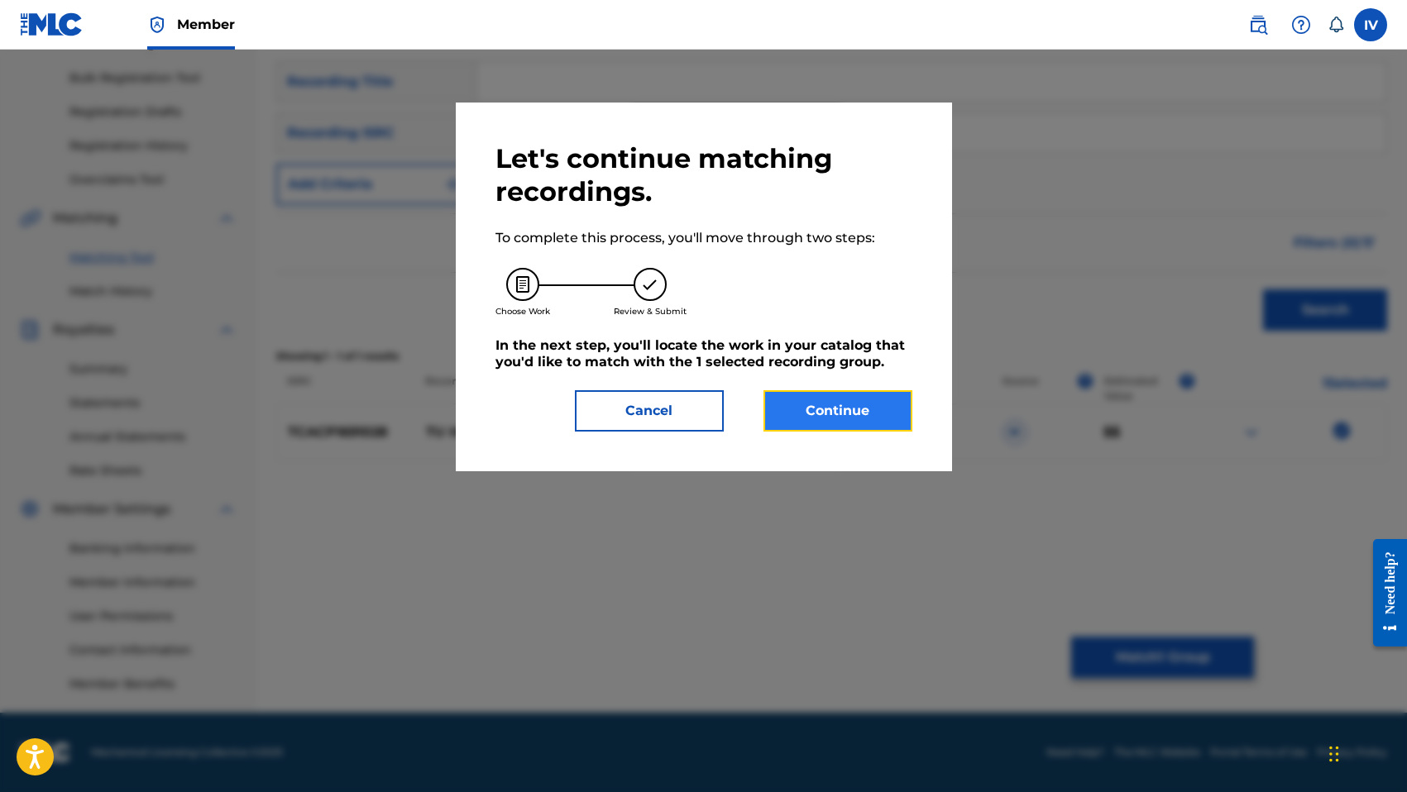
click at [864, 423] on button "Continue" at bounding box center [837, 410] width 149 height 41
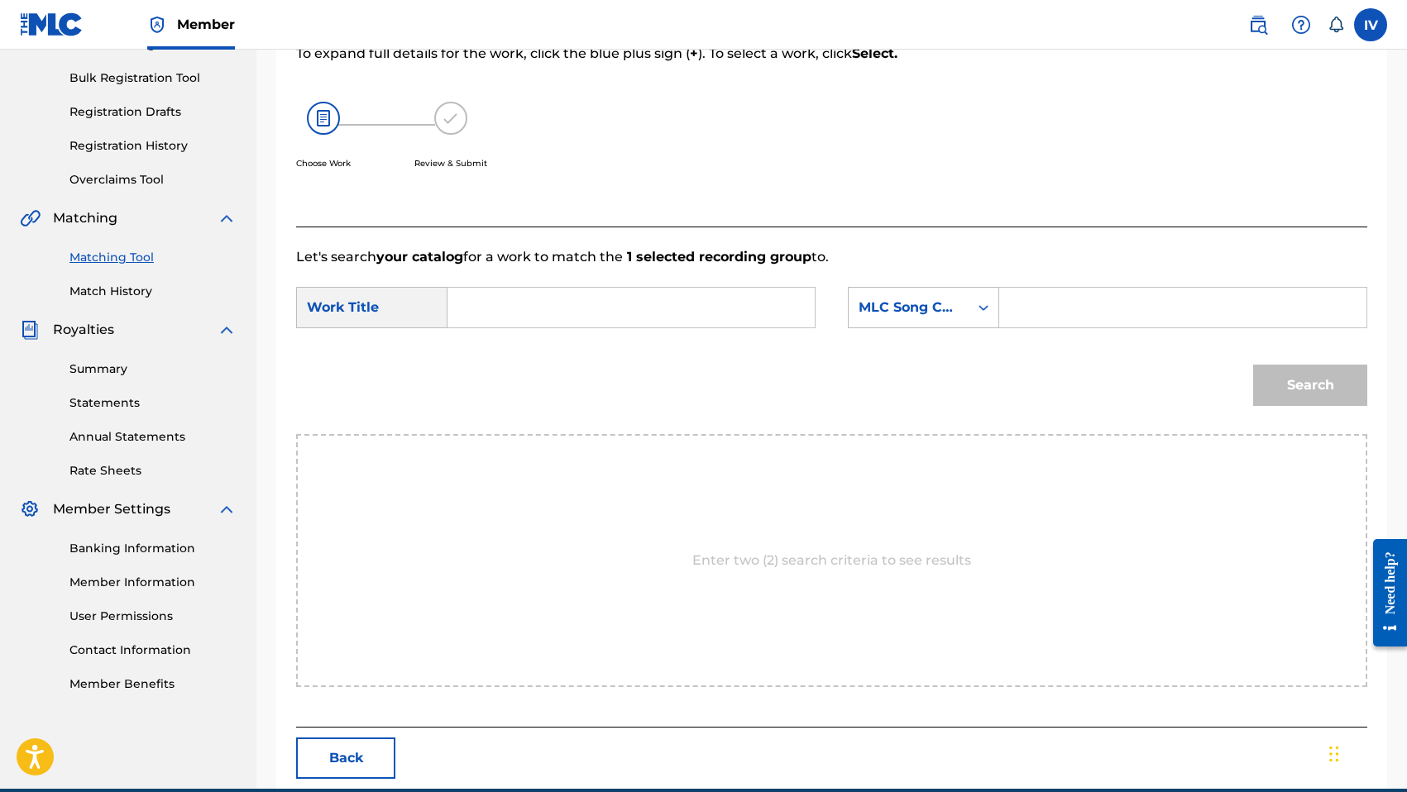
click at [715, 276] on form "SearchWithCriteriaf90171cc-6990-4ac7-800f-5b4415c7dfc6 Work Title SearchWithCri…" at bounding box center [831, 350] width 1071 height 167
click at [712, 304] on input "Search Form" at bounding box center [630, 308] width 339 height 40
click at [527, 360] on span "acion" at bounding box center [530, 364] width 36 height 16
type input "tu habitacion"
click at [950, 315] on div "MLC Song Code" at bounding box center [908, 308] width 100 height 20
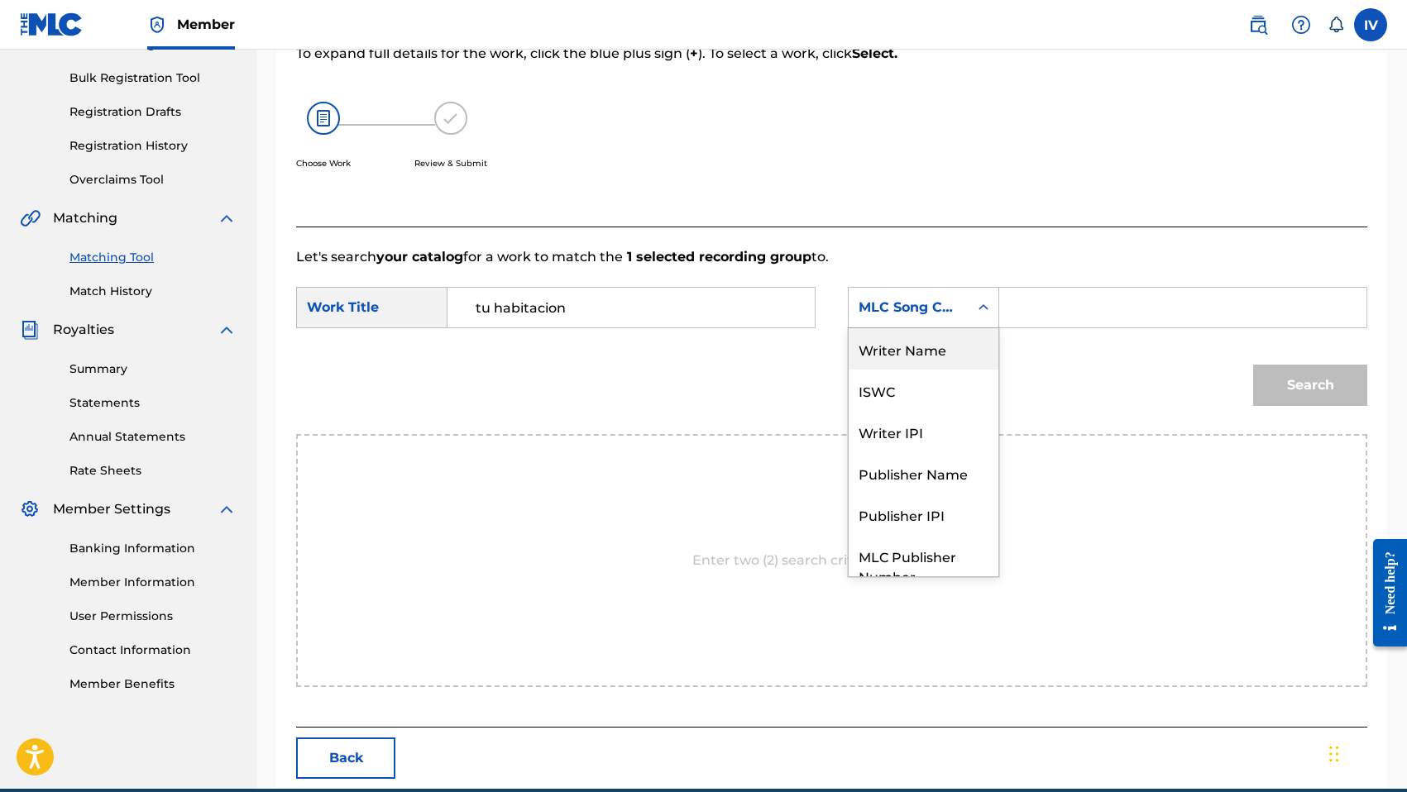
click at [953, 355] on div "Writer Name" at bounding box center [923, 348] width 150 height 41
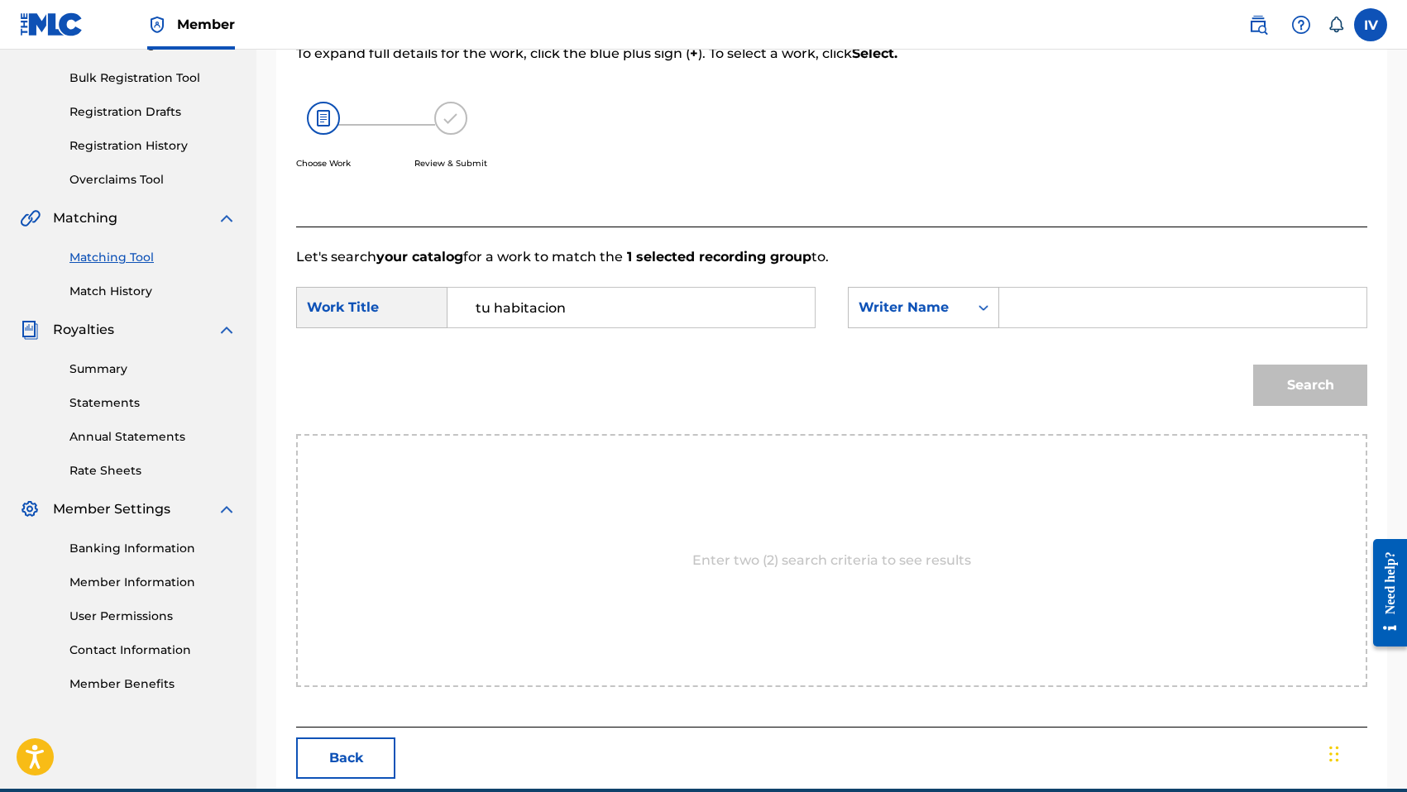
click at [1073, 298] on input "Search Form" at bounding box center [1182, 308] width 339 height 40
type input "morales"
click at [1253, 365] on button "Search" at bounding box center [1310, 385] width 114 height 41
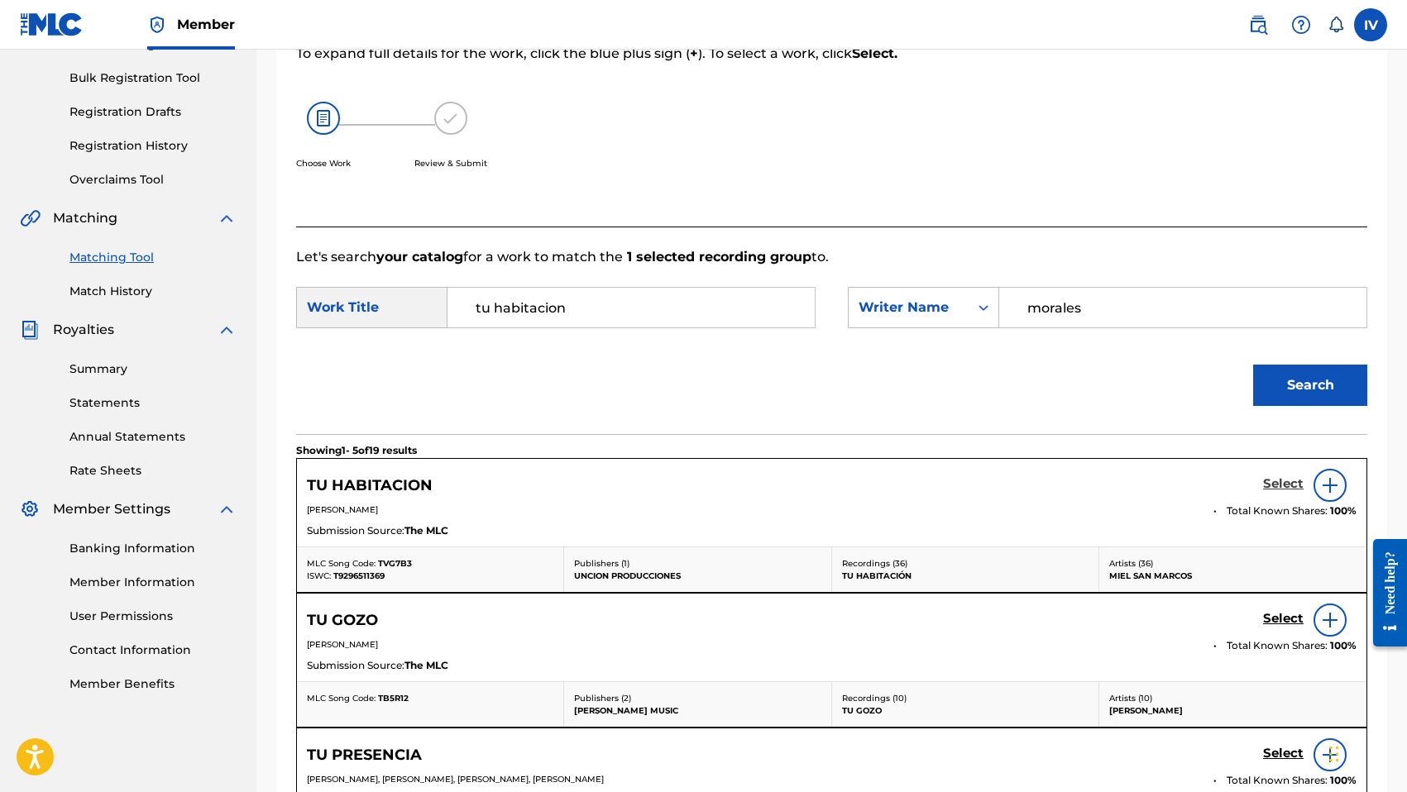
click at [1283, 479] on h5 "Select" at bounding box center [1283, 484] width 41 height 16
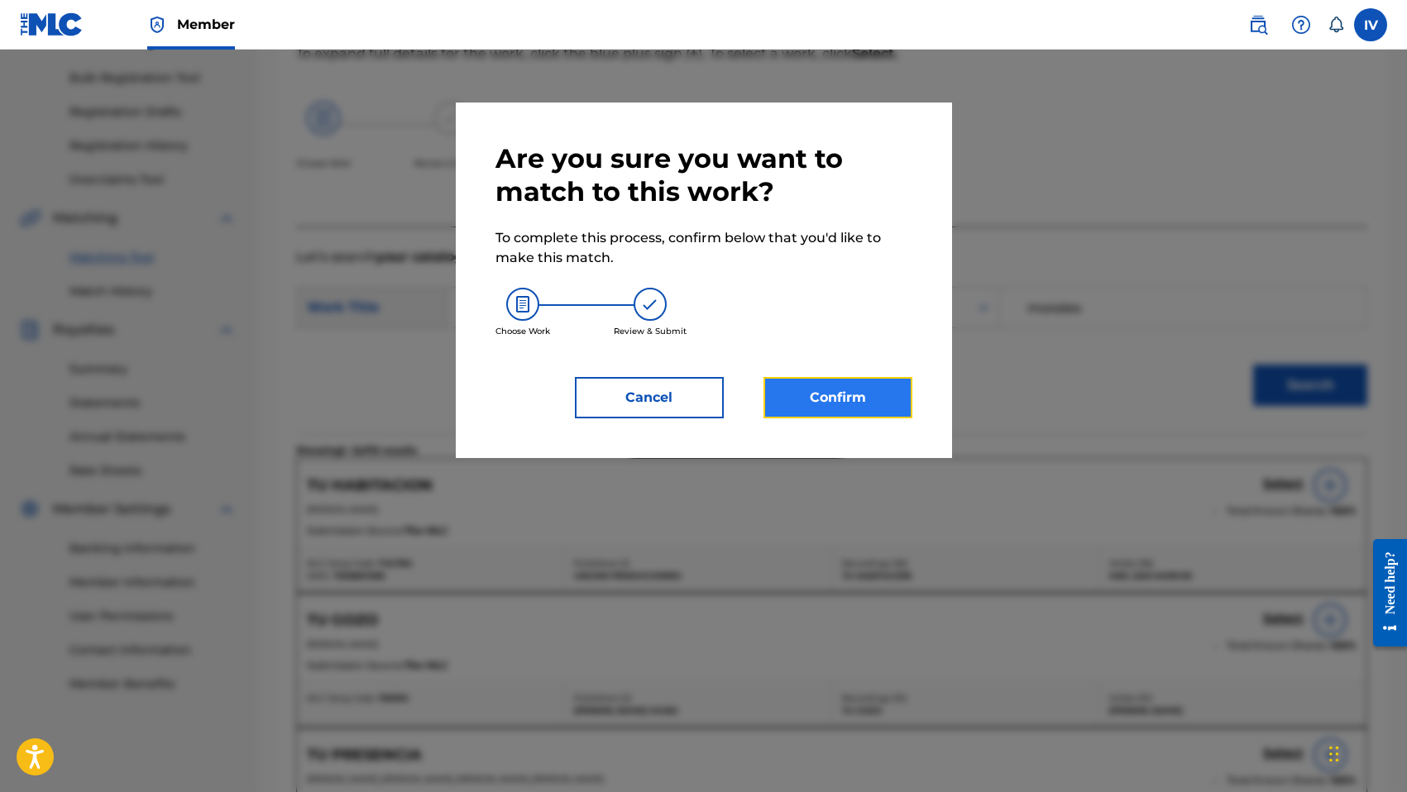
click at [825, 404] on button "Confirm" at bounding box center [837, 397] width 149 height 41
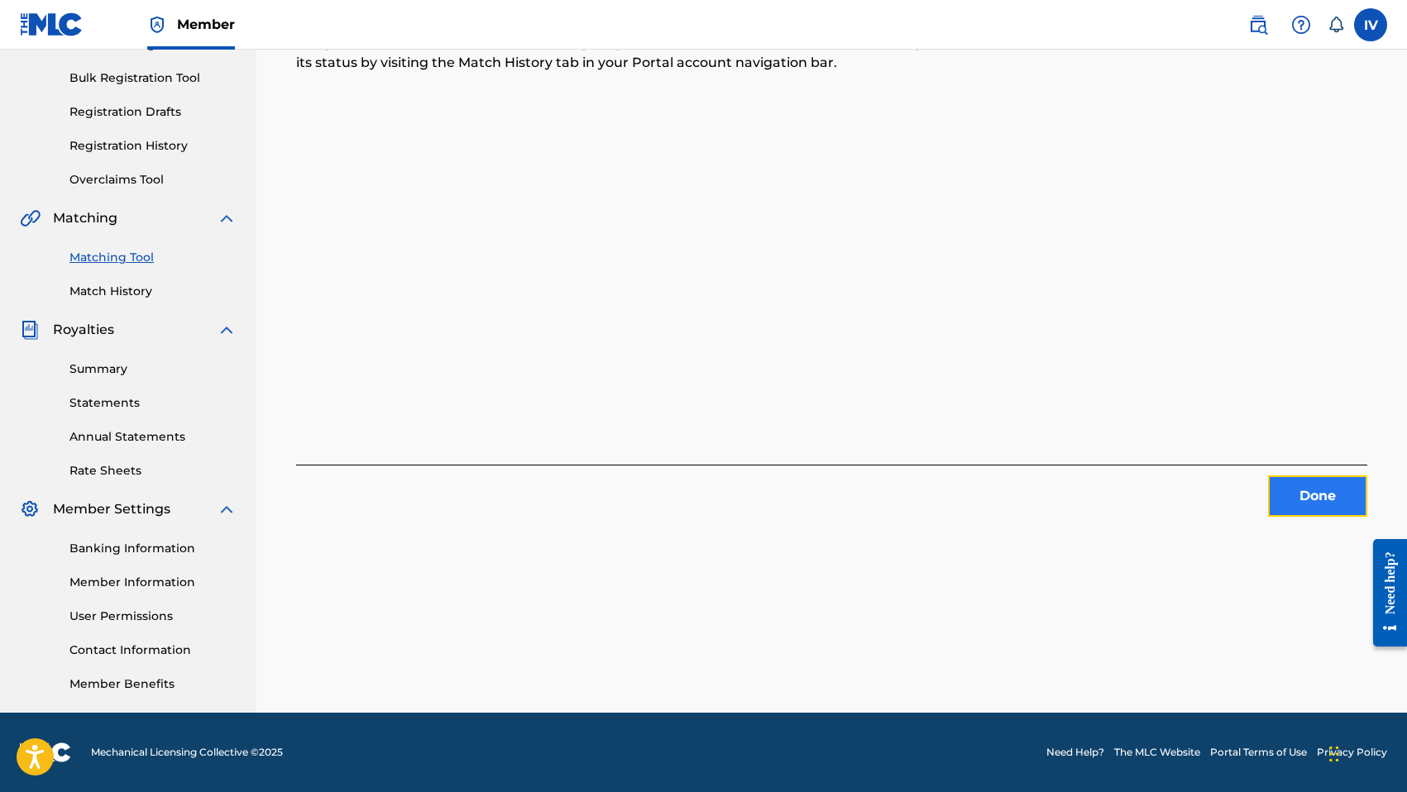
click at [1326, 512] on button "Done" at bounding box center [1317, 496] width 99 height 41
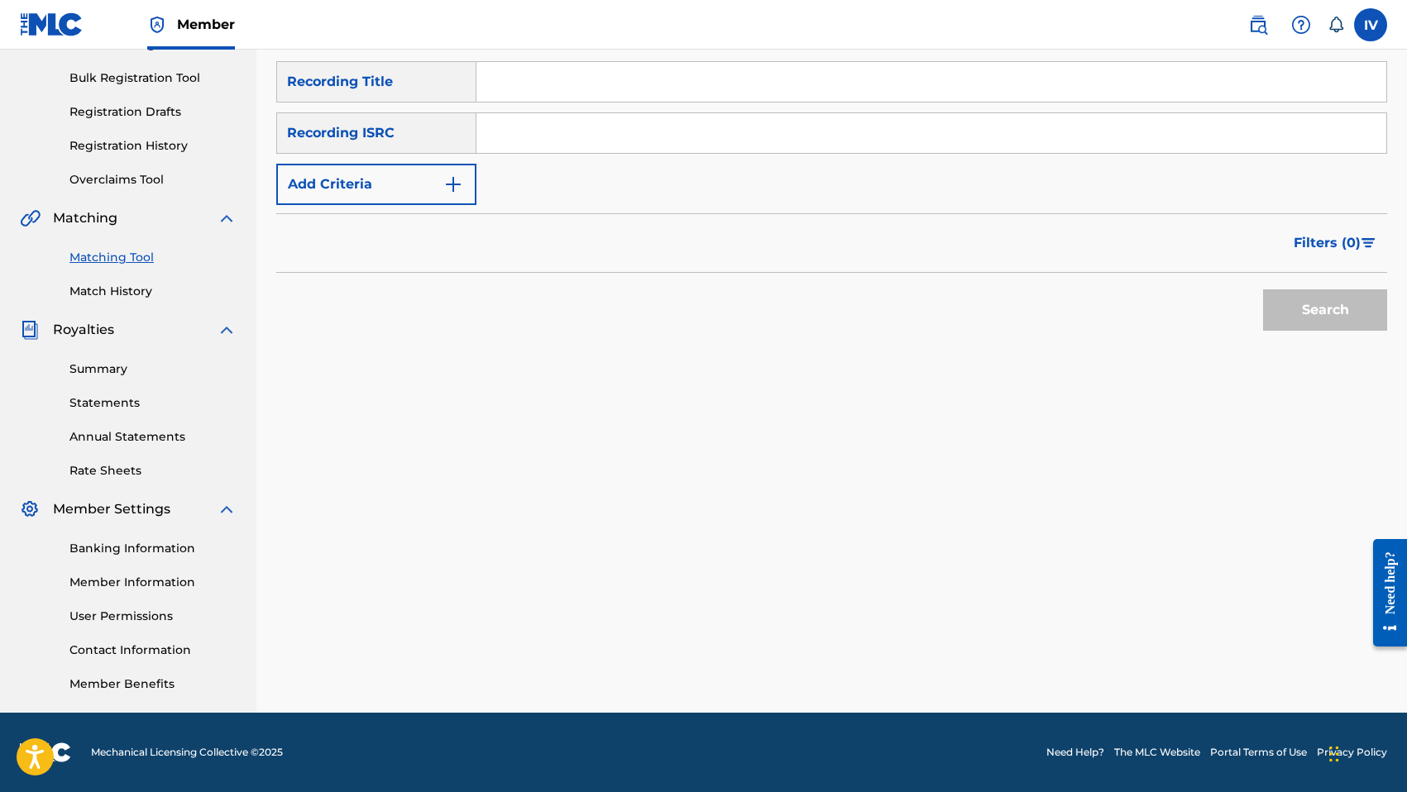
click at [753, 145] on input "Search Form" at bounding box center [931, 133] width 910 height 40
paste input "TCACD1541208"
click at [1263, 289] on button "Search" at bounding box center [1325, 309] width 124 height 41
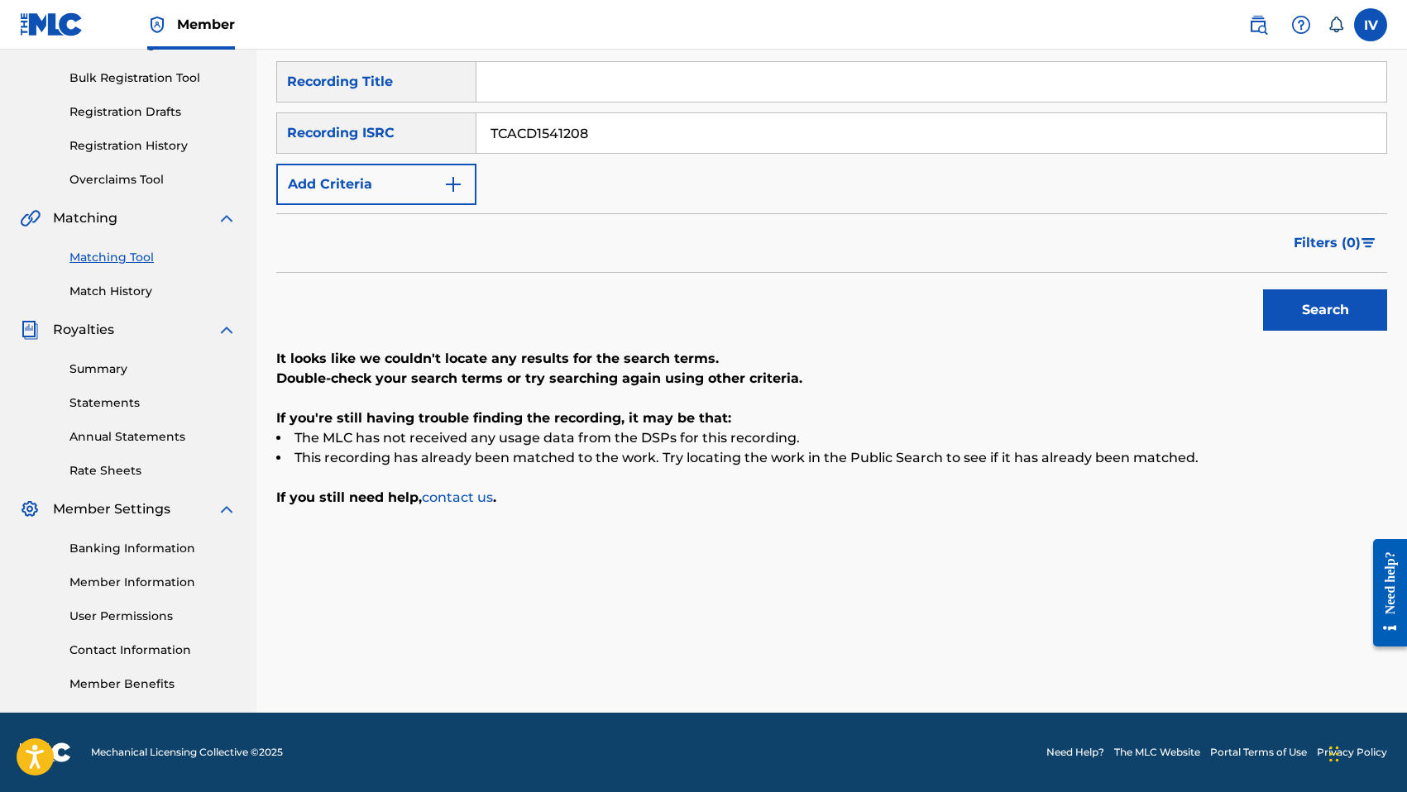
paste input "10"
click at [1263, 289] on button "Search" at bounding box center [1325, 309] width 124 height 41
paste input "2"
click at [1263, 289] on button "Search" at bounding box center [1325, 309] width 124 height 41
paste input "5"
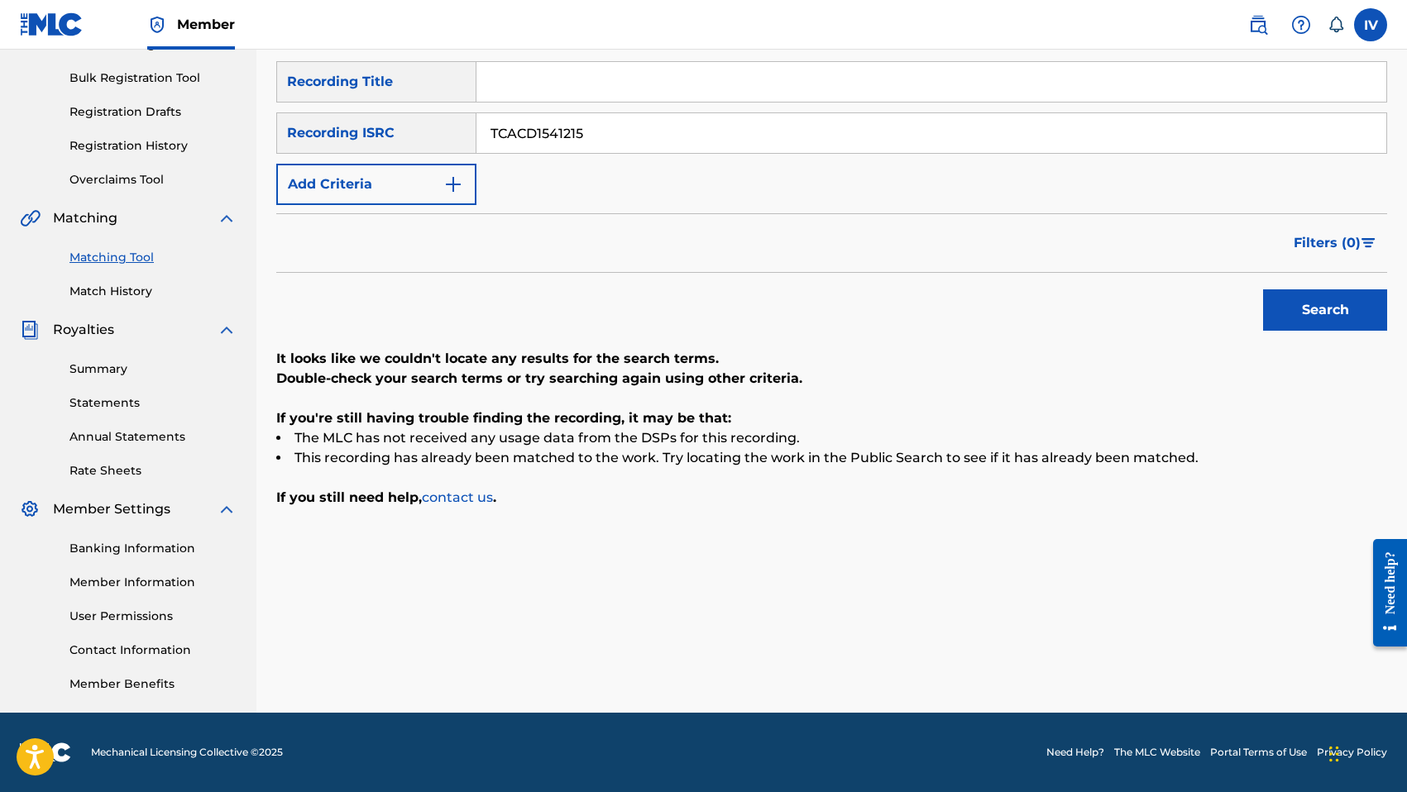
click at [1263, 289] on button "Search" at bounding box center [1325, 309] width 124 height 41
paste input "7"
click at [1263, 289] on button "Search" at bounding box center [1325, 309] width 124 height 41
paste input "8"
click at [1263, 289] on button "Search" at bounding box center [1325, 309] width 124 height 41
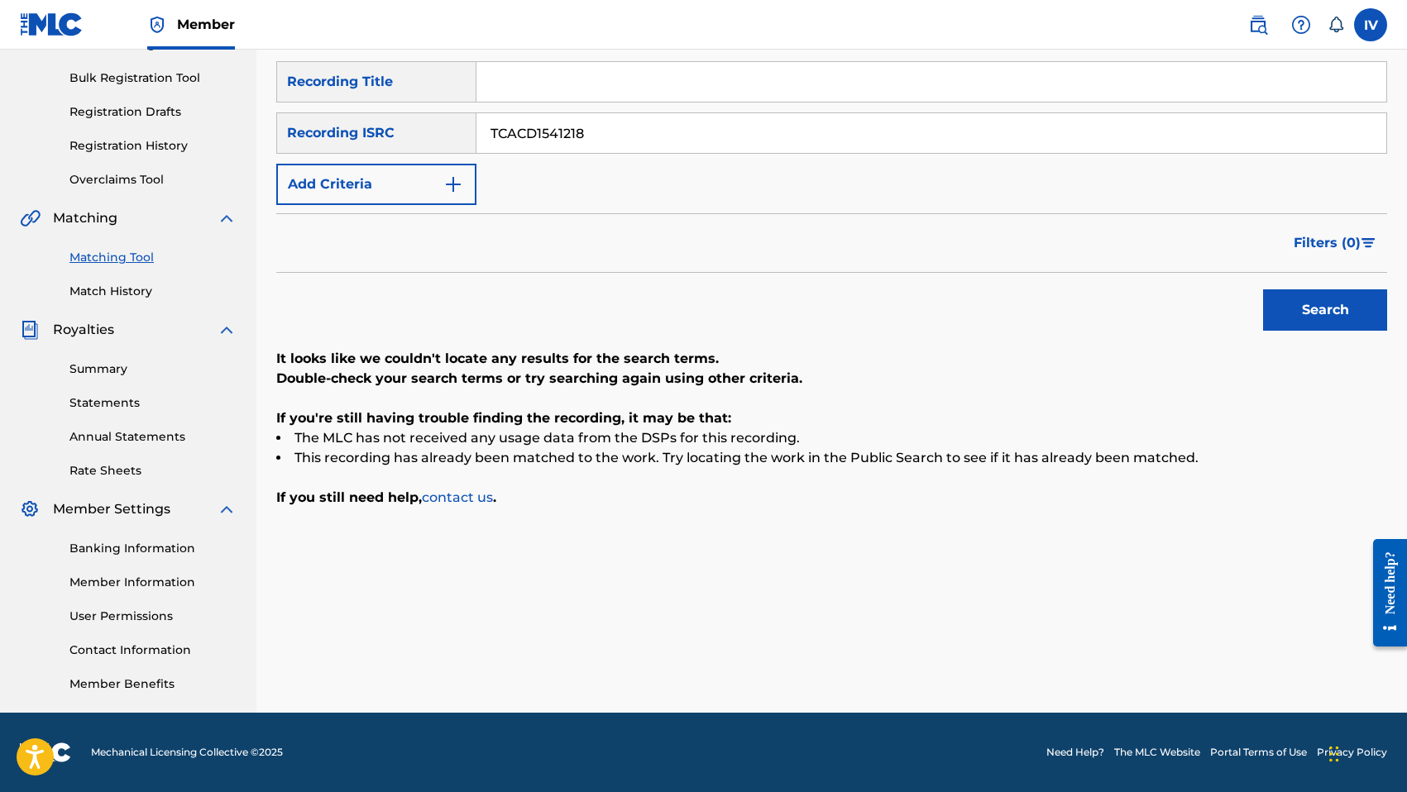
paste input "9"
click at [1263, 289] on button "Search" at bounding box center [1325, 309] width 124 height 41
paste input "21"
click at [1263, 289] on button "Search" at bounding box center [1325, 309] width 124 height 41
paste input "2"
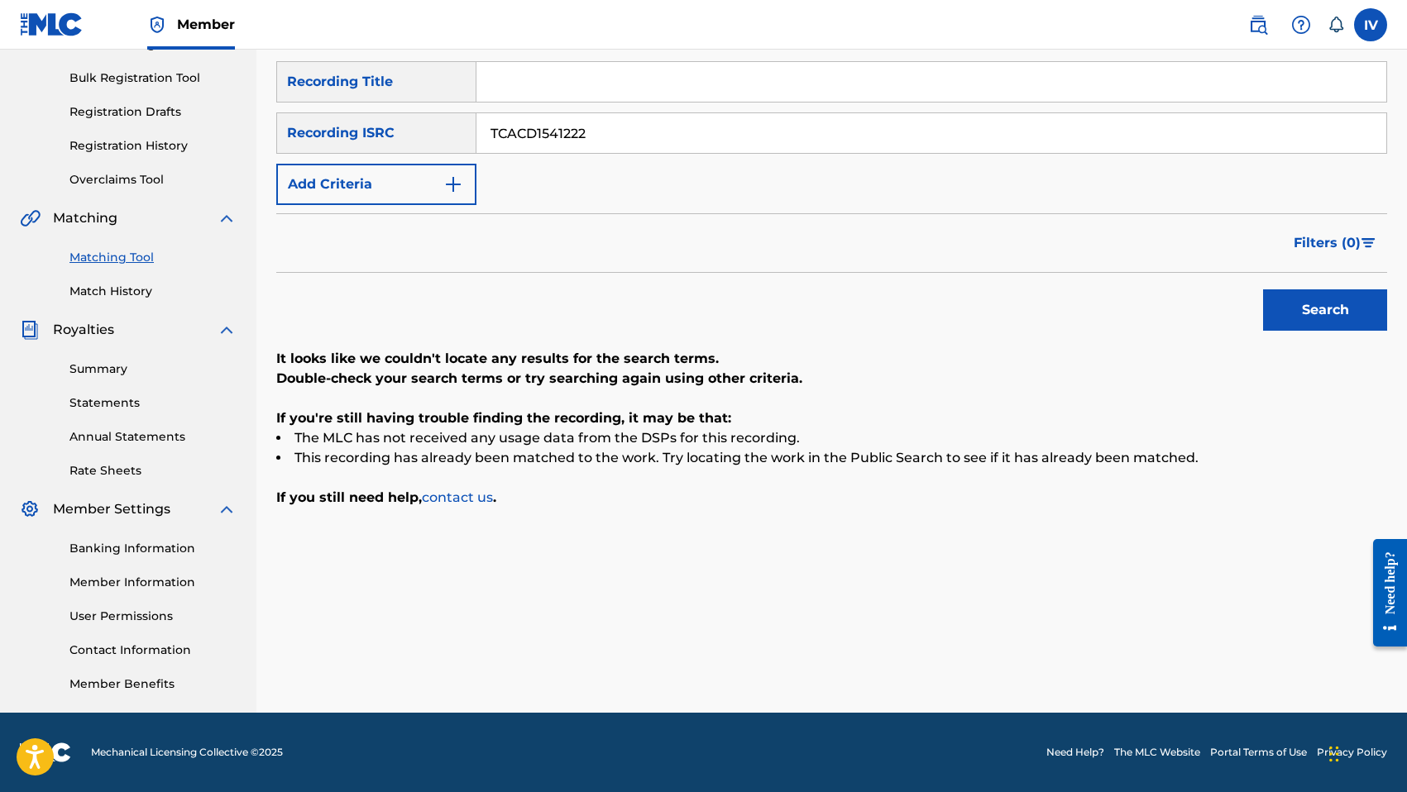
type input "TCACD1541222"
click at [1263, 289] on button "Search" at bounding box center [1325, 309] width 124 height 41
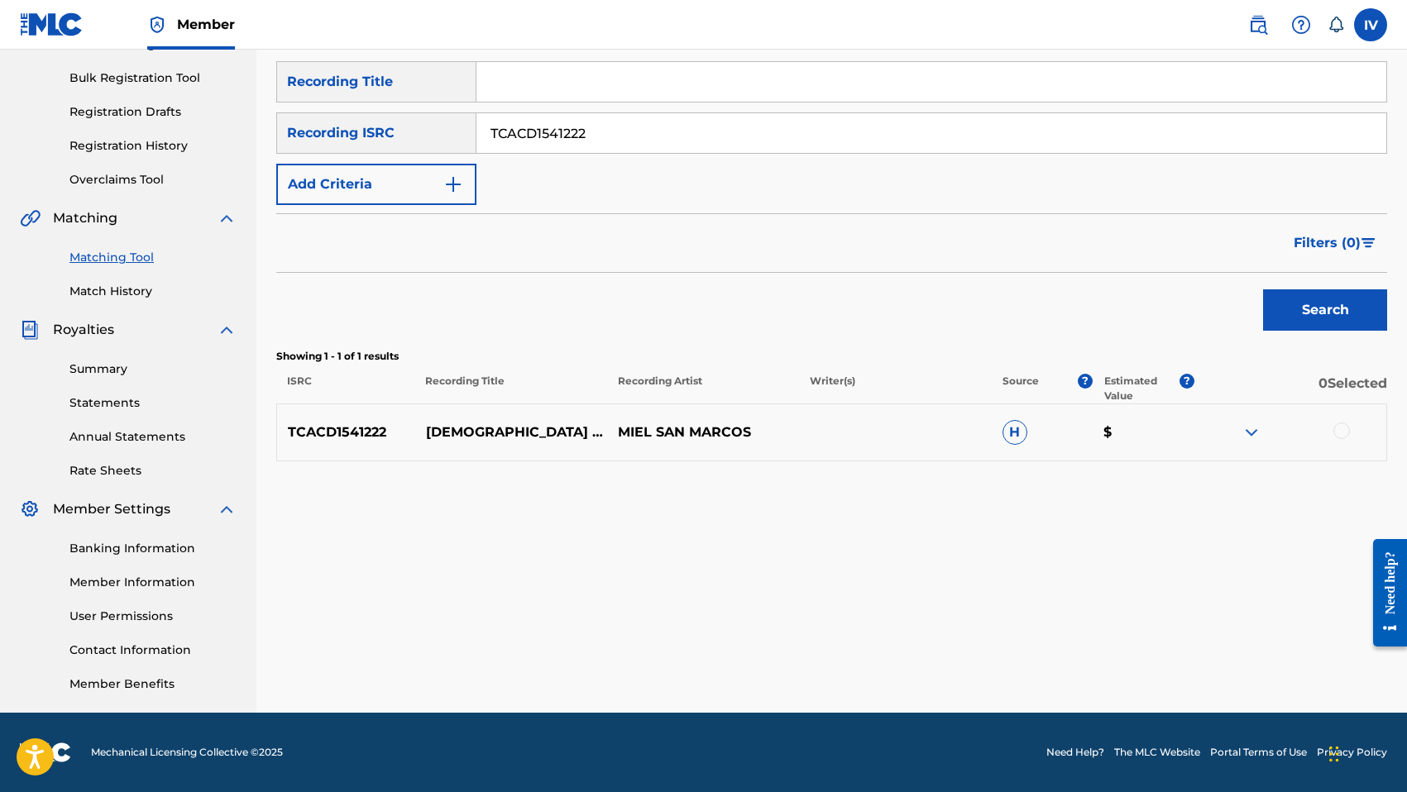
click at [1338, 428] on div at bounding box center [1341, 431] width 17 height 17
click at [1186, 653] on button "Match 1 Group" at bounding box center [1162, 657] width 183 height 41
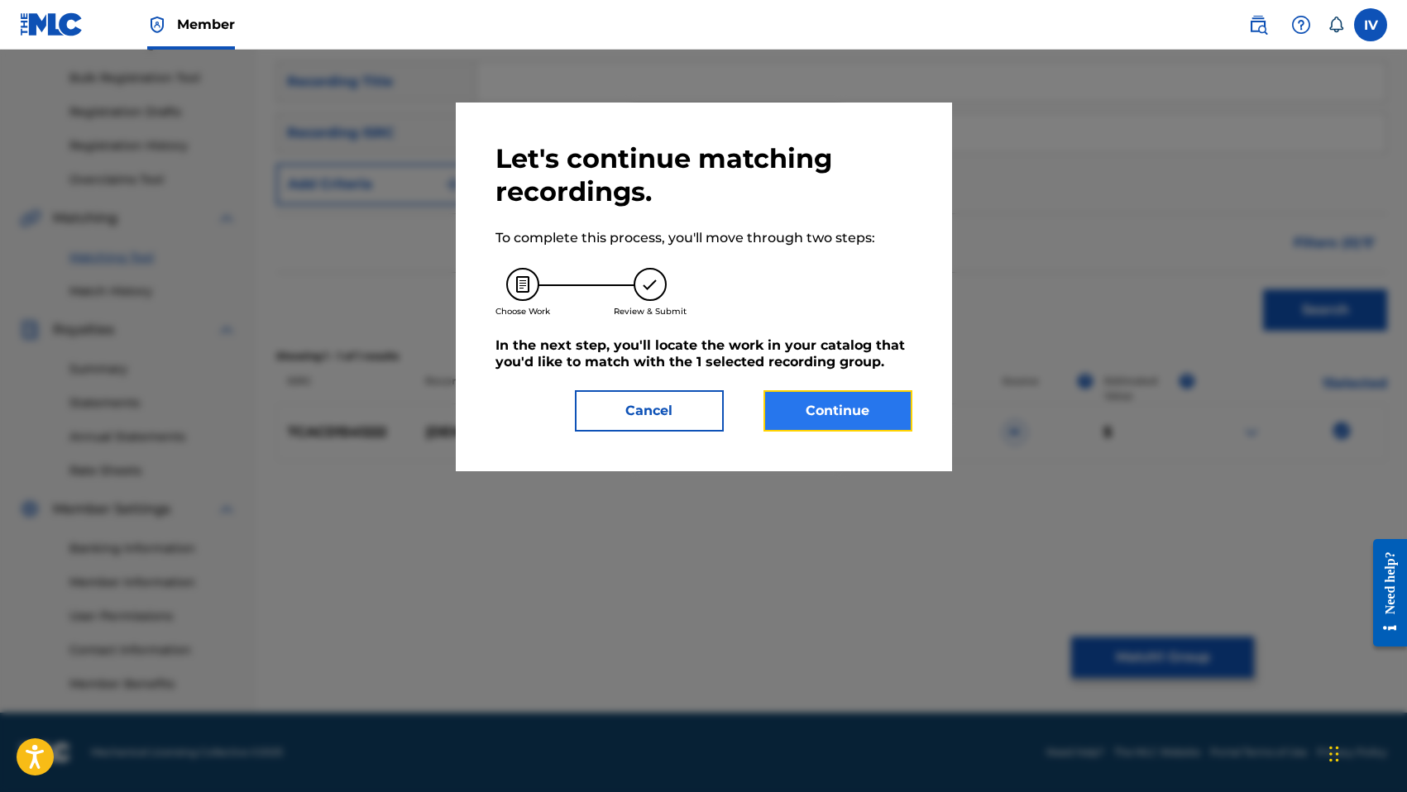
click at [864, 404] on button "Continue" at bounding box center [837, 410] width 149 height 41
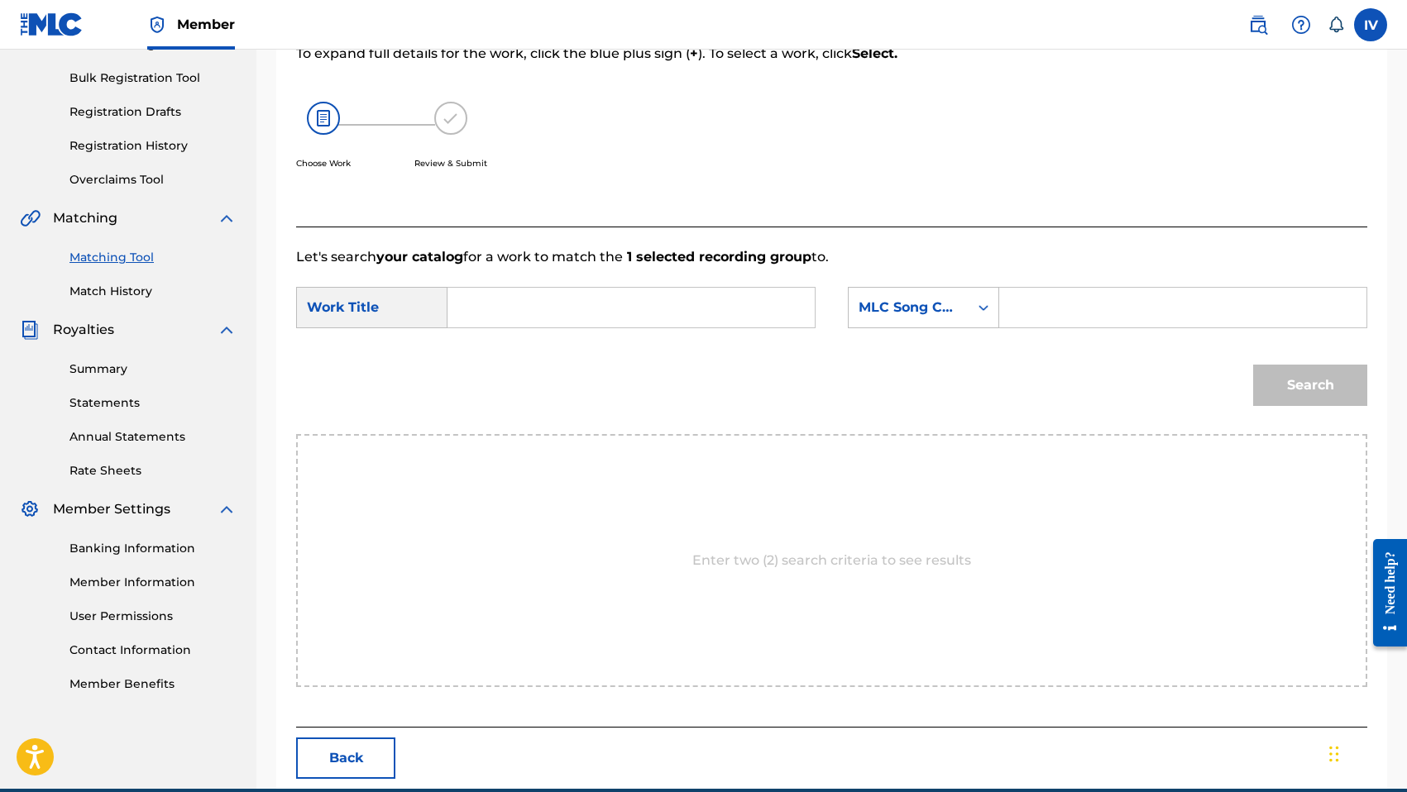
click at [696, 300] on input "Search Form" at bounding box center [630, 308] width 339 height 40
type input "[DEMOGRAPHIC_DATA] esta aqui"
click at [865, 323] on div "MLC Song Code" at bounding box center [908, 307] width 120 height 31
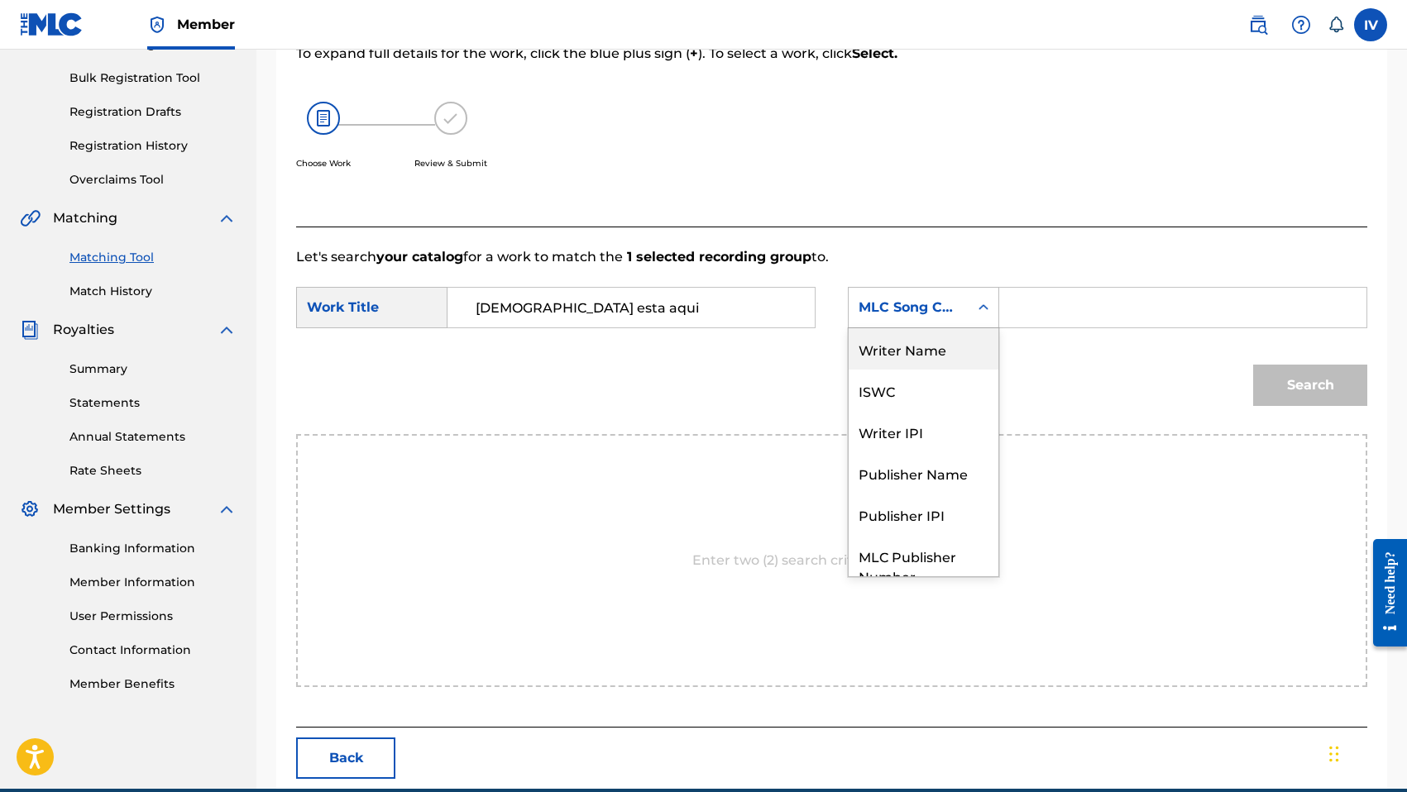
click at [875, 347] on div "Writer Name" at bounding box center [923, 348] width 150 height 41
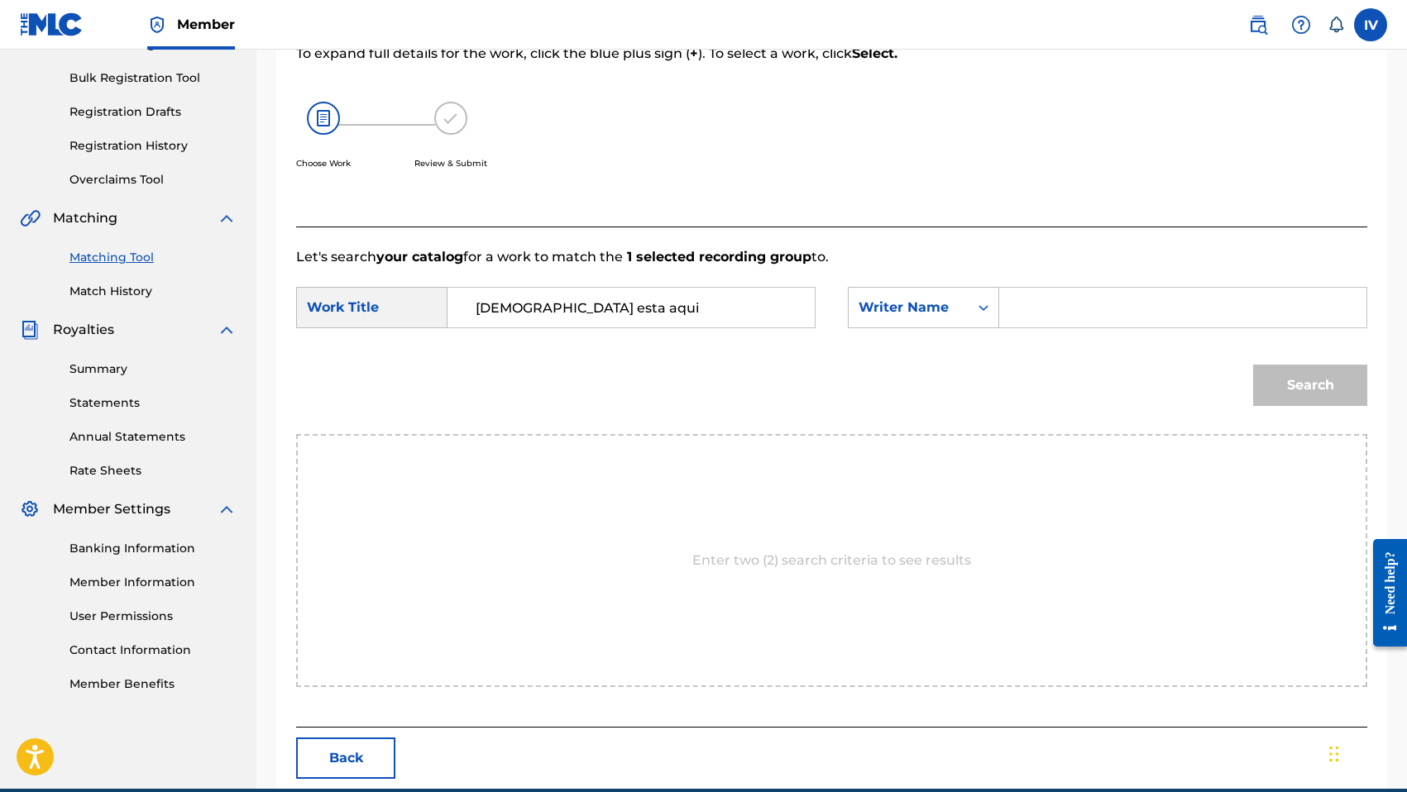
click at [1035, 306] on input "Search Form" at bounding box center [1182, 308] width 339 height 40
type input "morales"
click at [1253, 365] on button "Search" at bounding box center [1310, 385] width 114 height 41
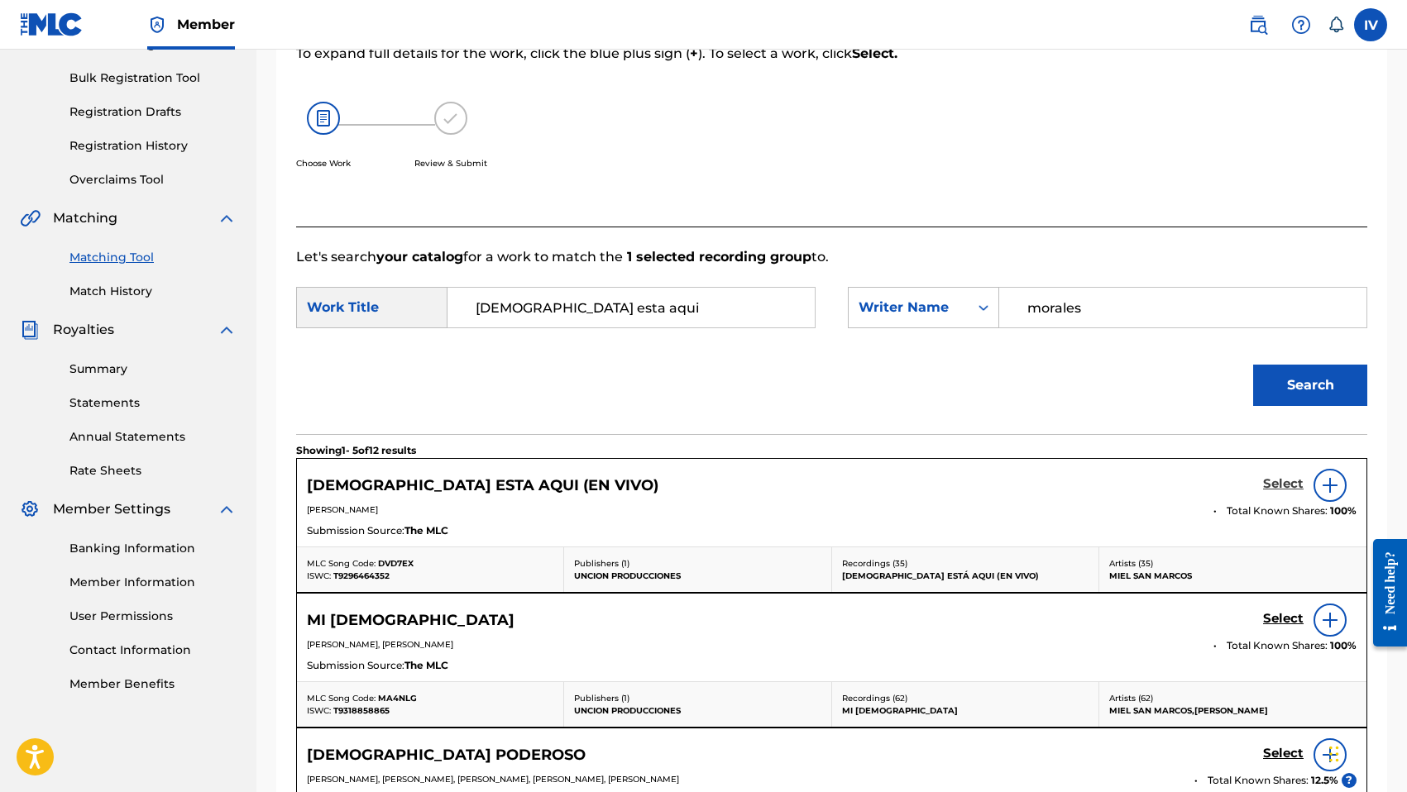
click at [1280, 482] on h5 "Select" at bounding box center [1283, 484] width 41 height 16
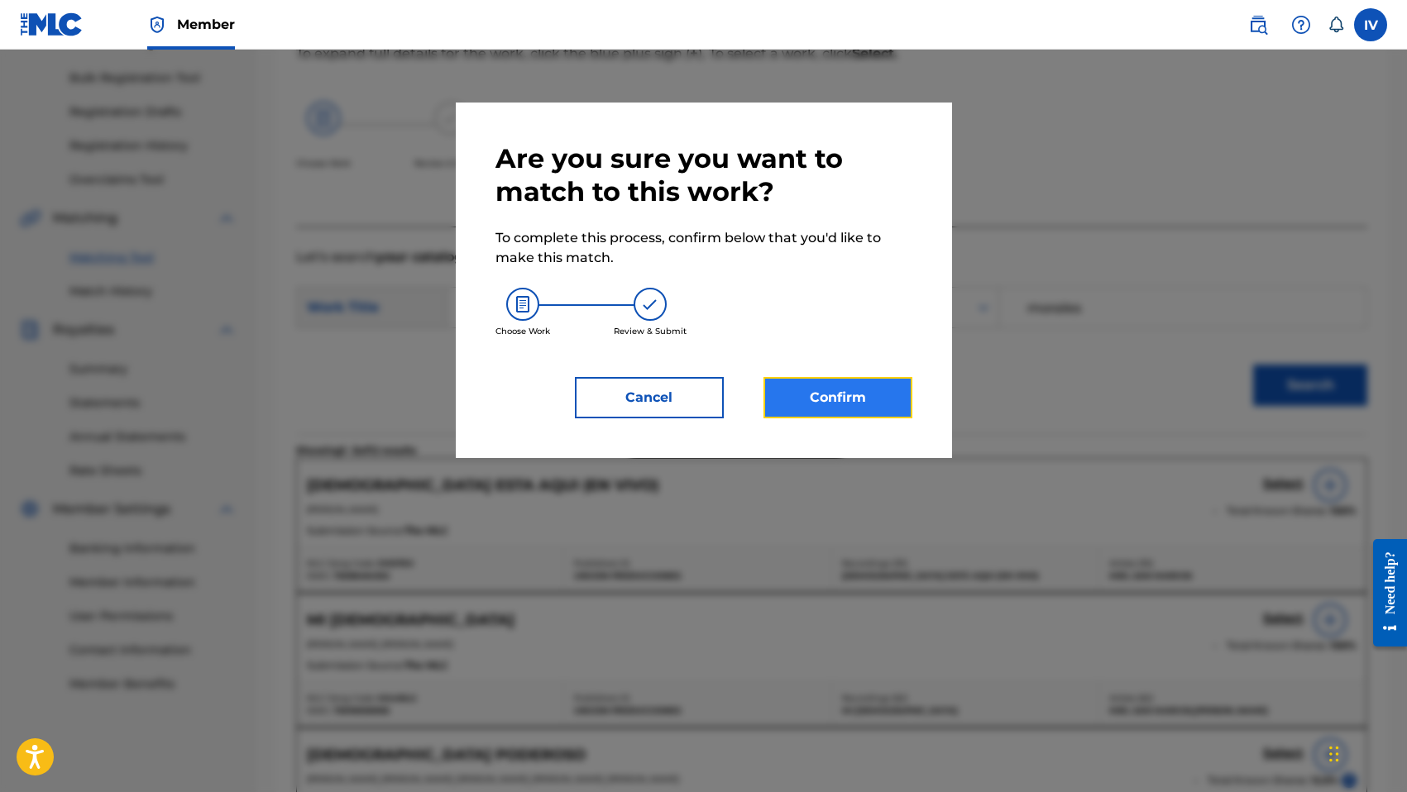
click at [805, 395] on button "Confirm" at bounding box center [837, 397] width 149 height 41
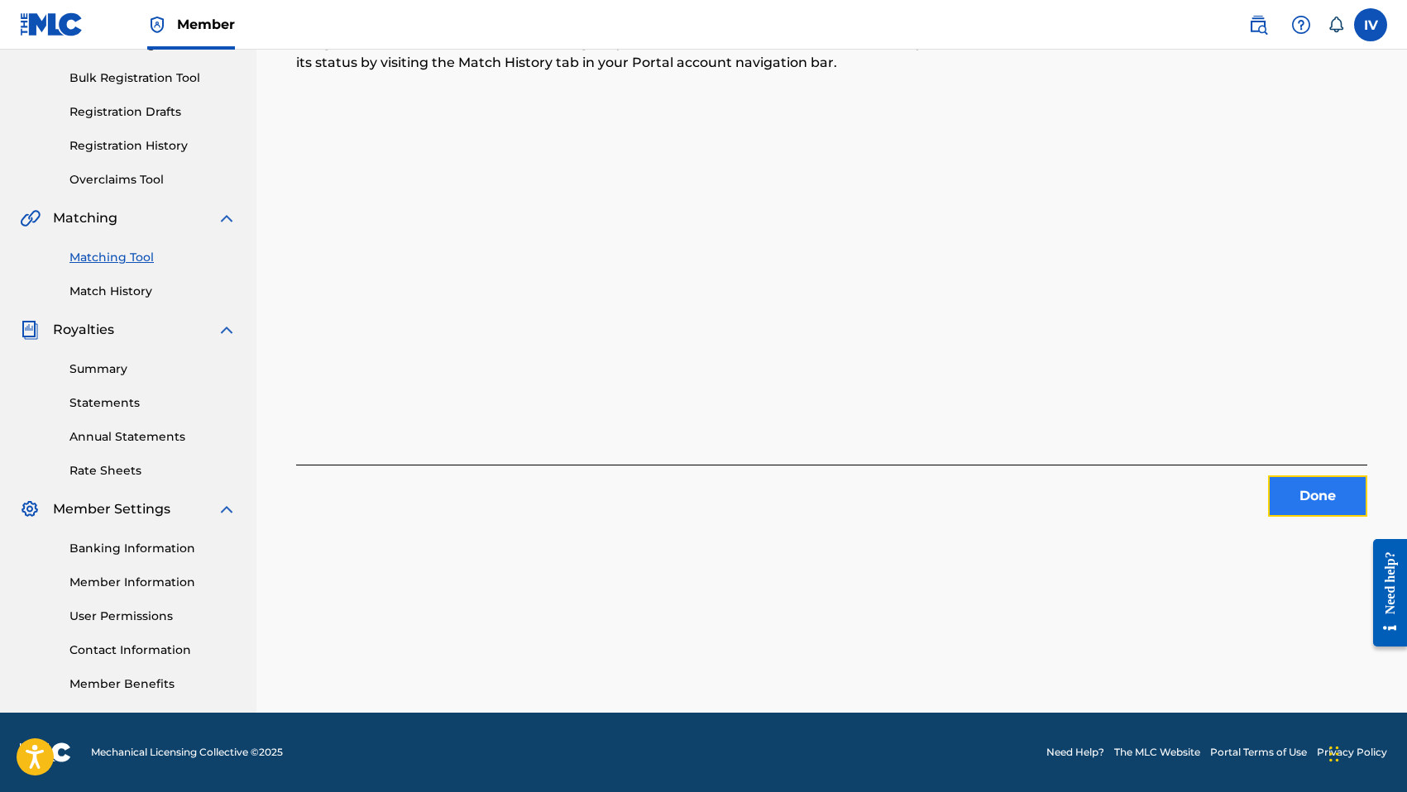
click at [1301, 495] on button "Done" at bounding box center [1317, 496] width 99 height 41
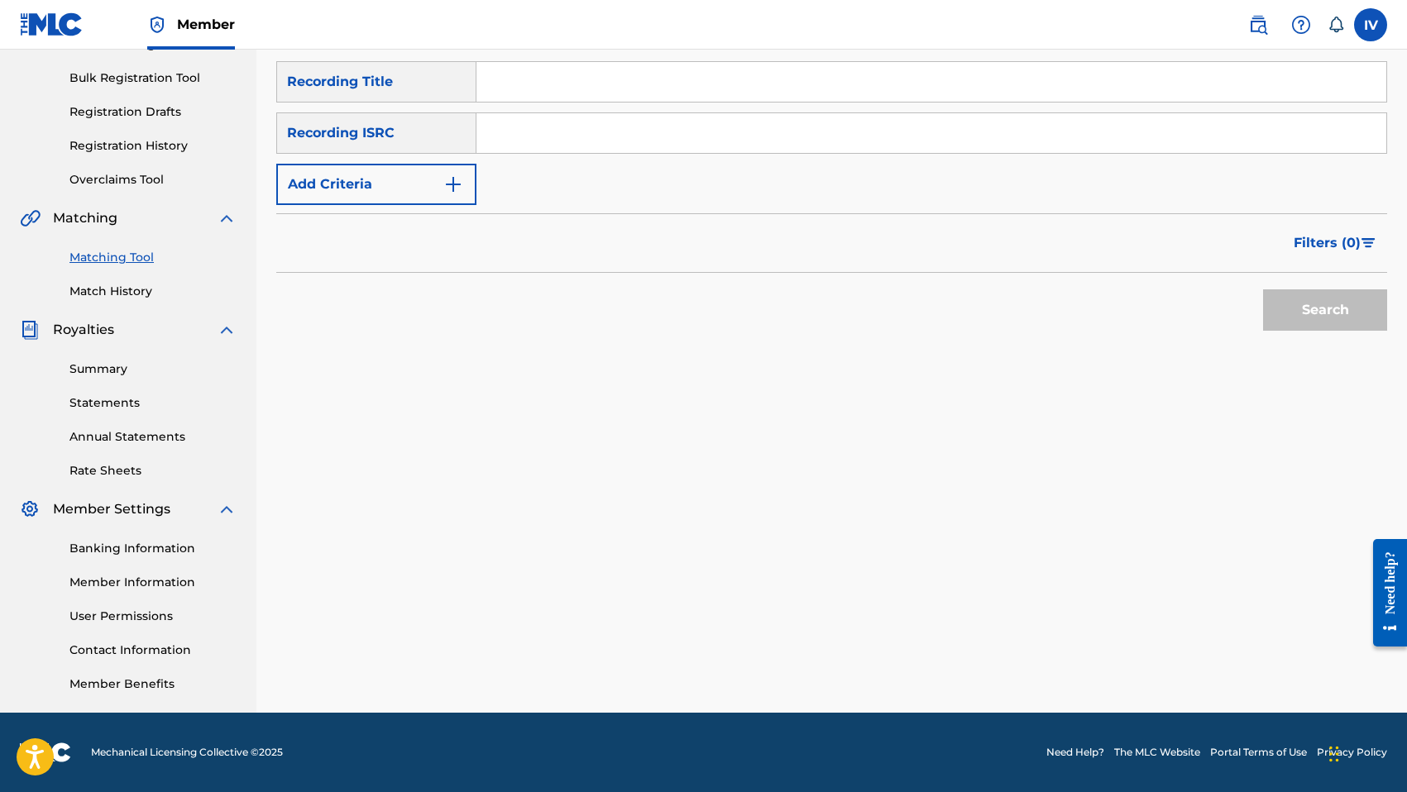
click at [766, 140] on input "Search Form" at bounding box center [931, 133] width 910 height 40
paste input "TCACD1541224"
click at [1263, 289] on button "Search" at bounding box center [1325, 309] width 124 height 41
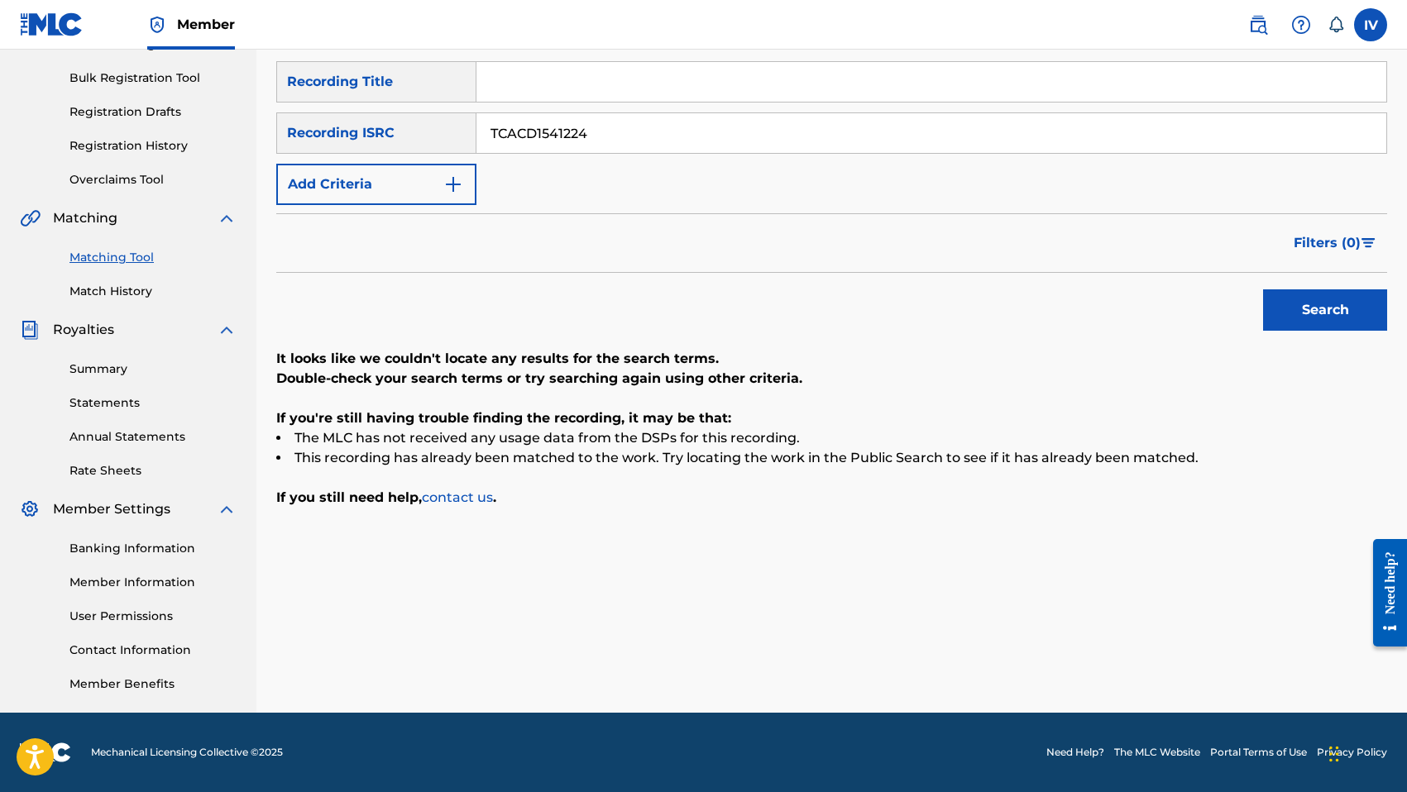
paste input "7"
click at [1263, 289] on button "Search" at bounding box center [1325, 309] width 124 height 41
paste input "8"
click at [1263, 289] on button "Search" at bounding box center [1325, 309] width 124 height 41
paste input "30"
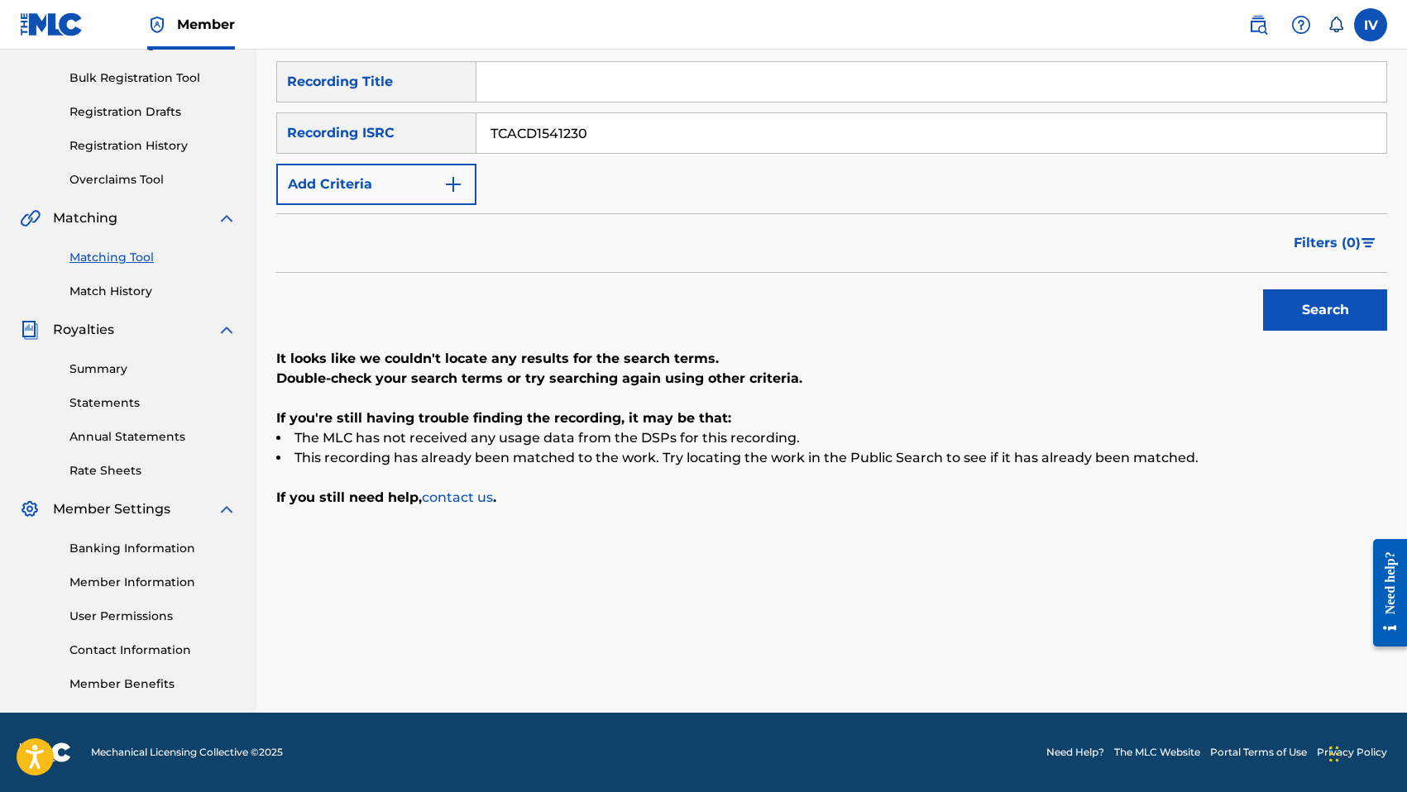
click at [1263, 289] on button "Search" at bounding box center [1325, 309] width 124 height 41
paste input "E1513267"
type input "TCACE1513267"
click at [1263, 289] on button "Search" at bounding box center [1325, 309] width 124 height 41
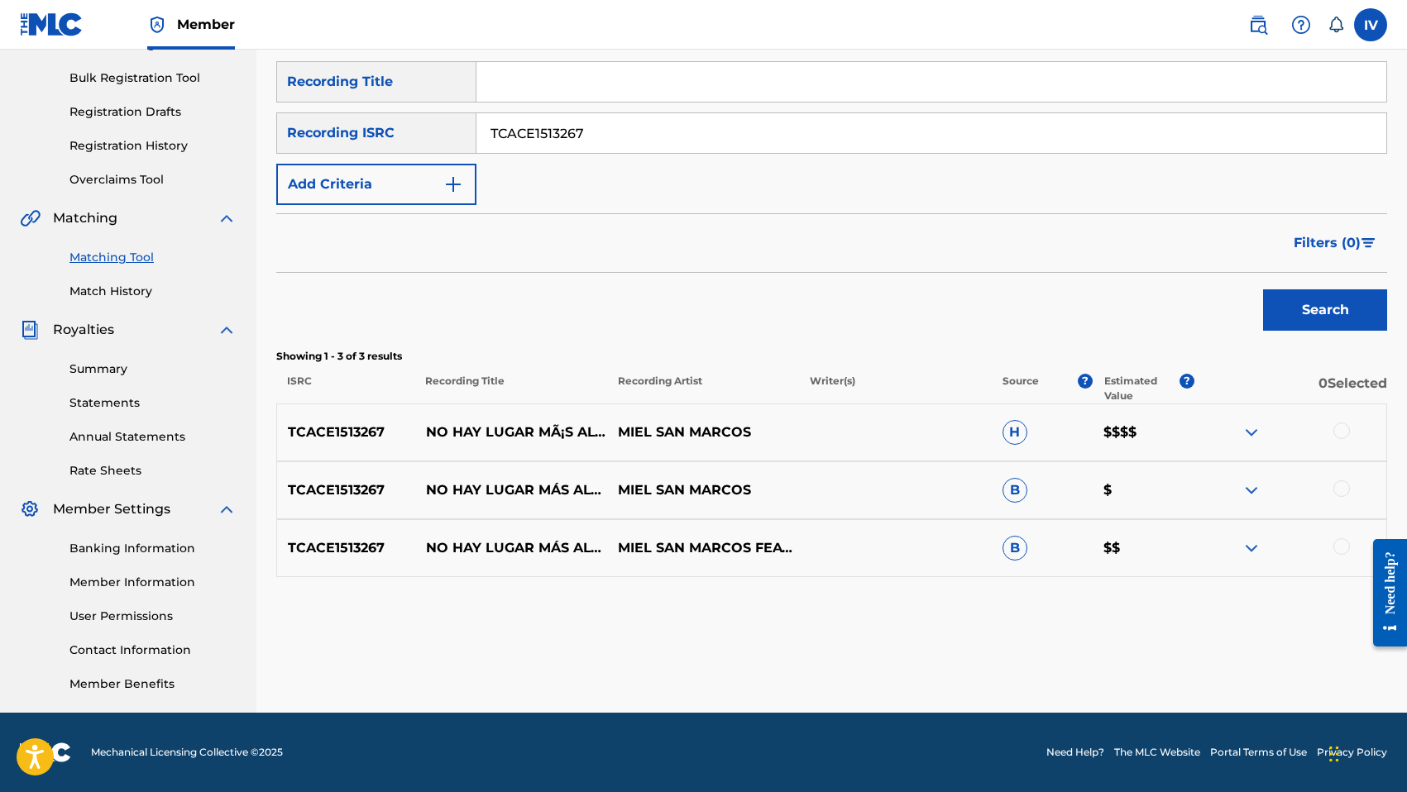
click at [1334, 433] on div at bounding box center [1341, 431] width 17 height 17
click at [1337, 489] on div at bounding box center [1341, 488] width 17 height 17
click at [1341, 540] on div at bounding box center [1341, 546] width 17 height 17
click at [1157, 654] on button "Match 3 Groups" at bounding box center [1162, 657] width 183 height 41
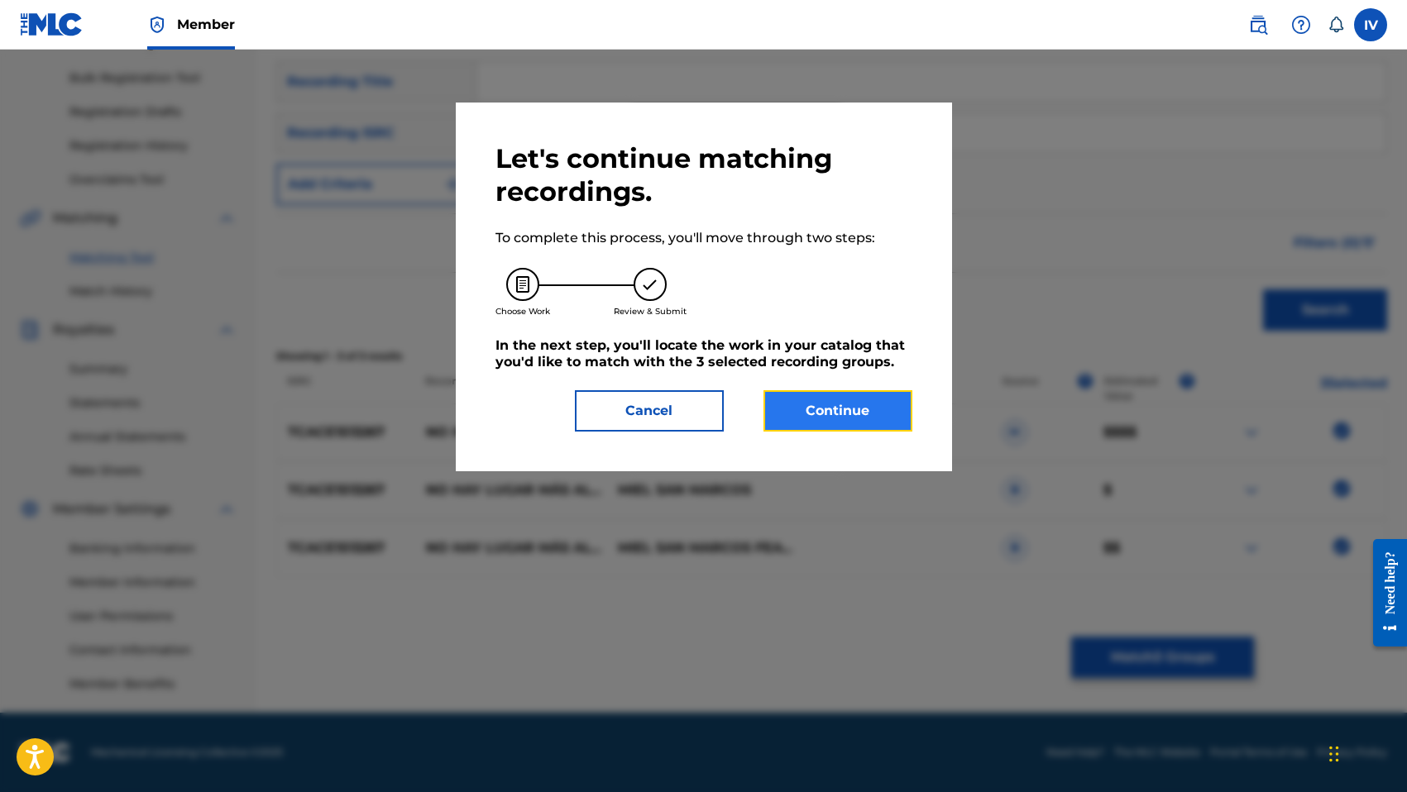
click at [863, 416] on button "Continue" at bounding box center [837, 410] width 149 height 41
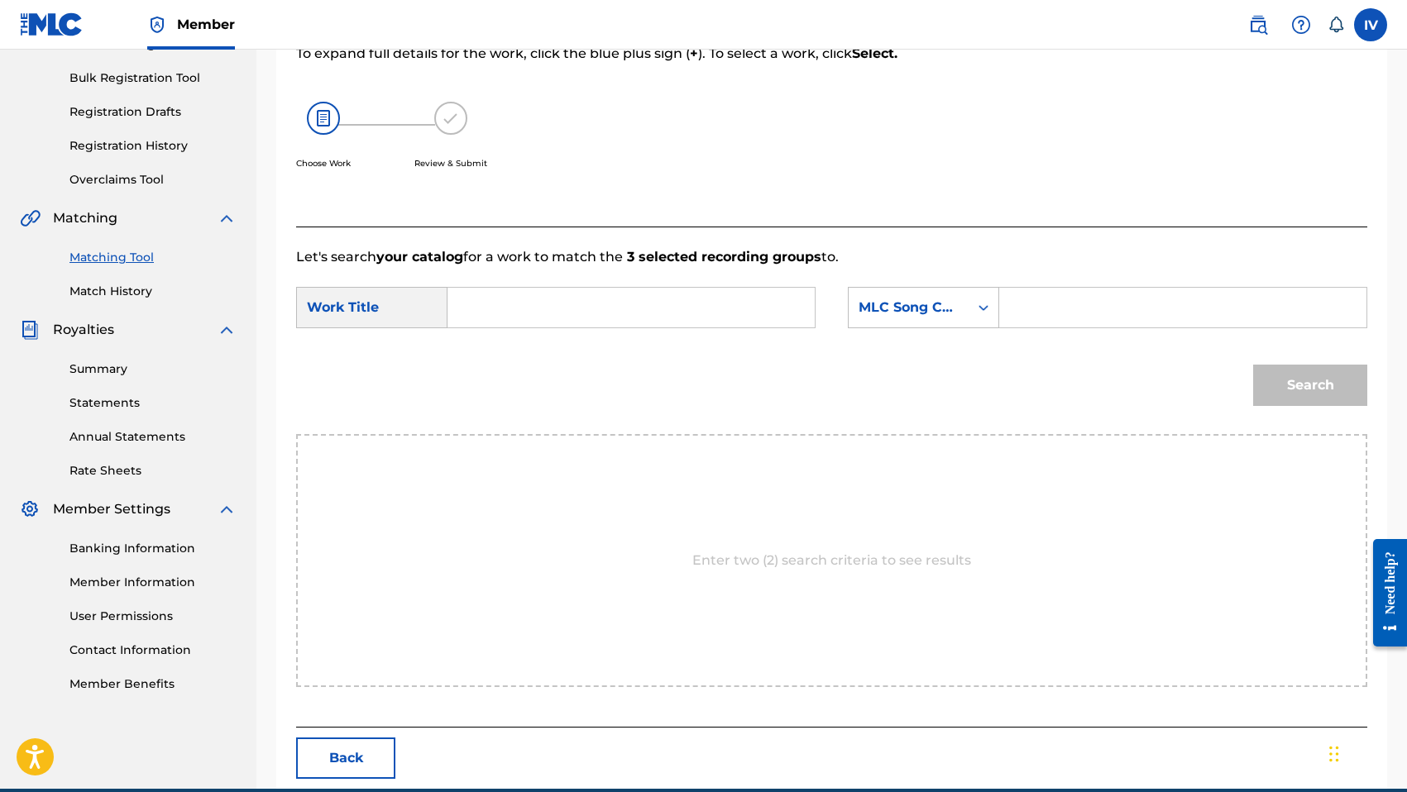
click at [723, 304] on input "Search Form" at bounding box center [630, 308] width 339 height 40
click at [507, 441] on span "gar más alto" at bounding box center [505, 424] width 58 height 36
type input "no hay lugar más alto"
click at [911, 309] on div "MLC Song Code" at bounding box center [908, 308] width 100 height 20
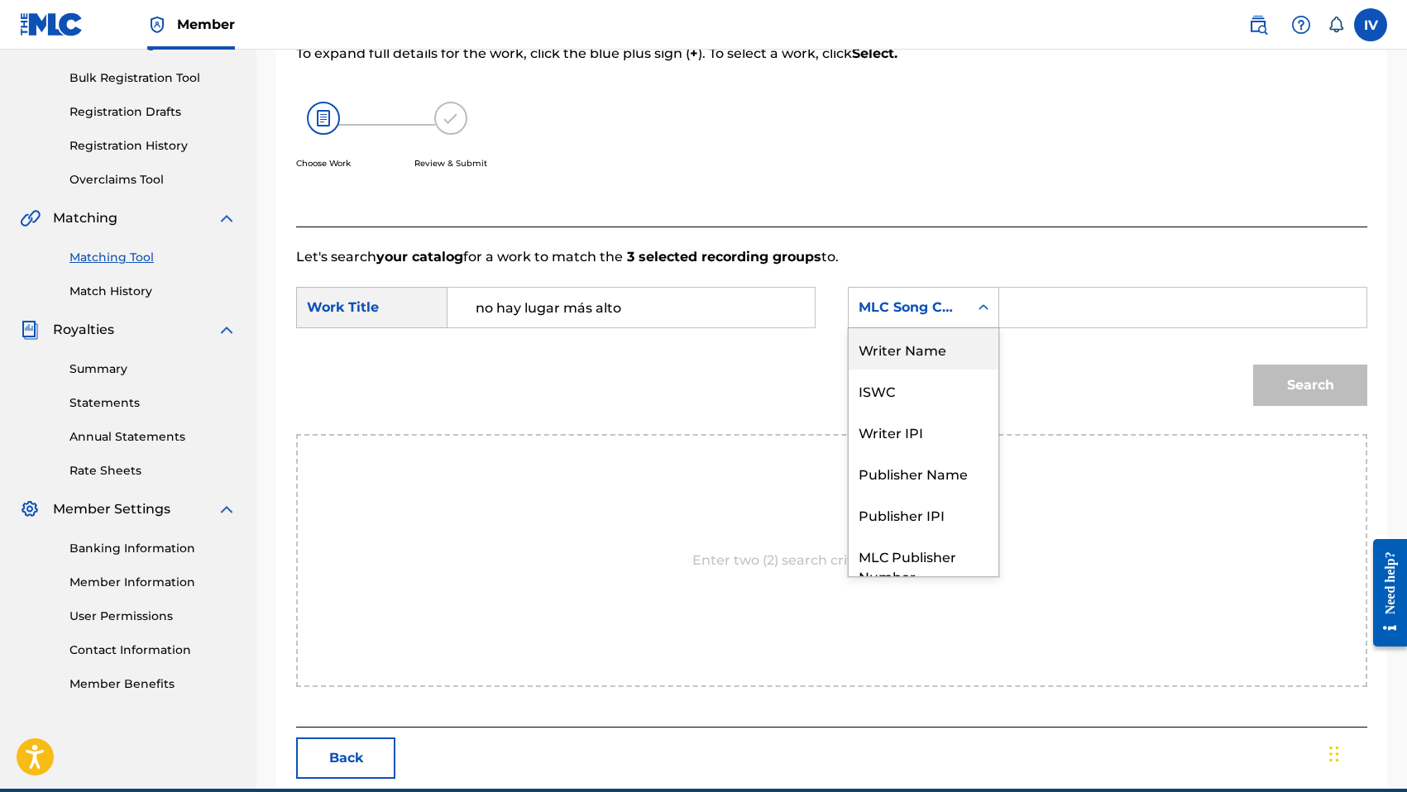
click at [914, 338] on div "Writer Name" at bounding box center [923, 348] width 150 height 41
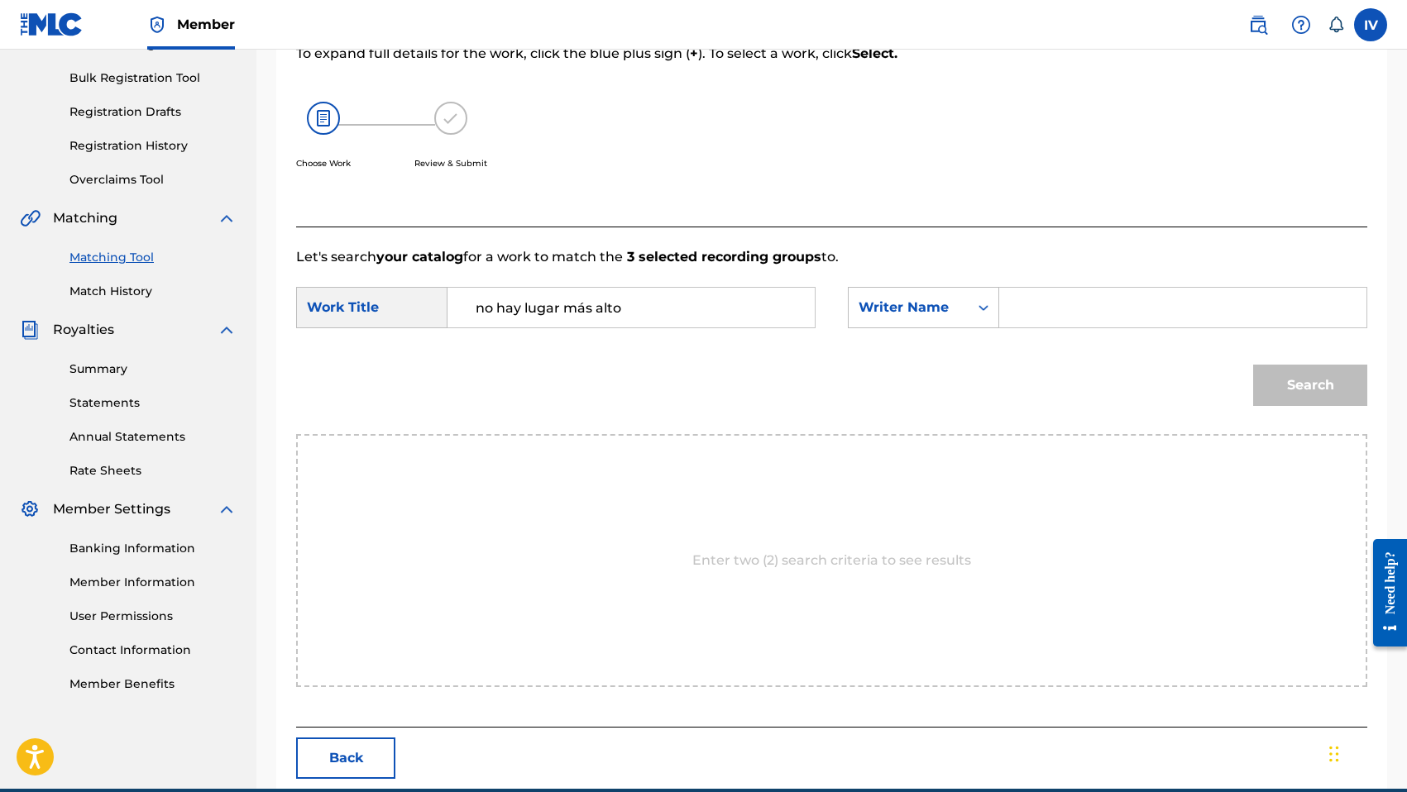
click at [1061, 300] on input "Search Form" at bounding box center [1182, 308] width 339 height 40
type input "morales"
click at [1253, 365] on button "Search" at bounding box center [1310, 385] width 114 height 41
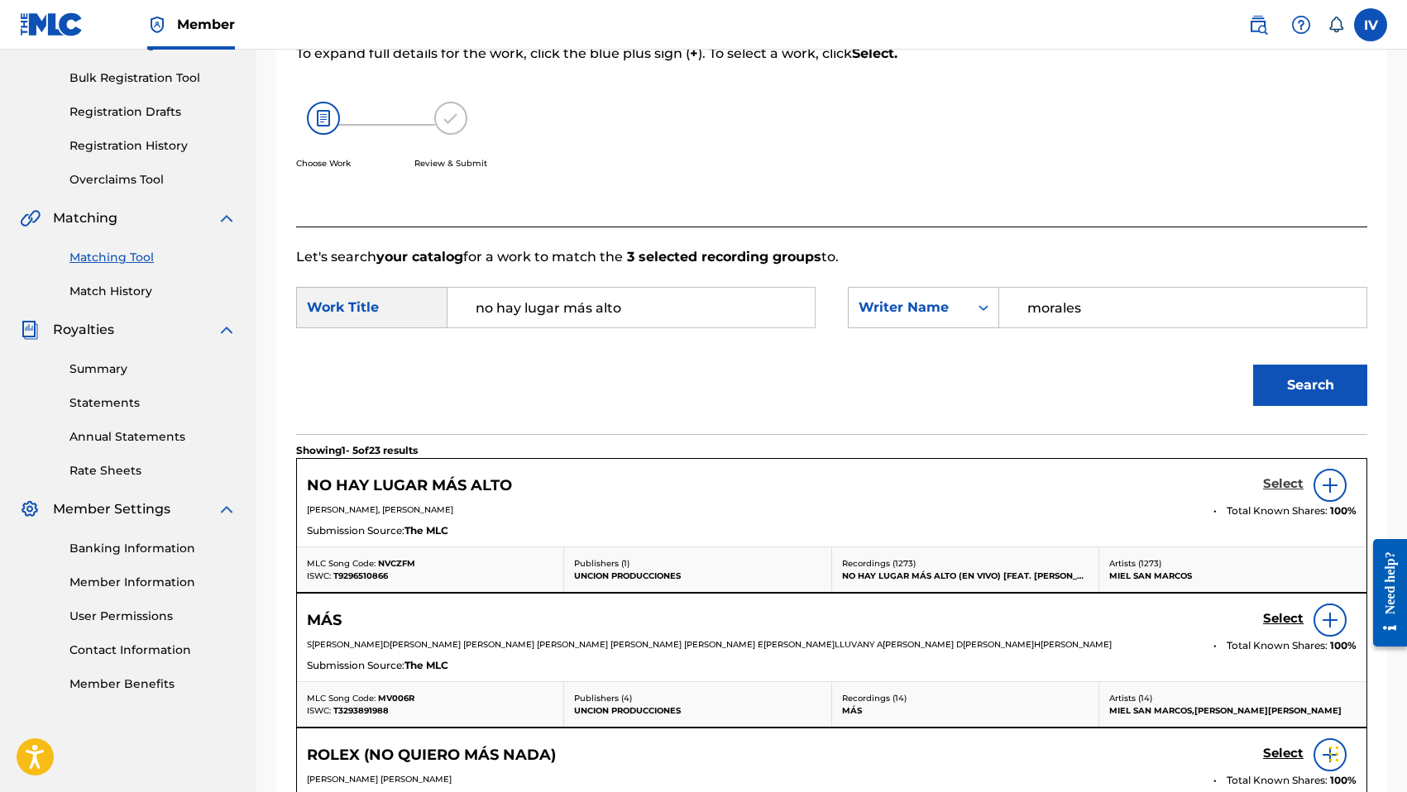
click at [1279, 490] on h5 "Select" at bounding box center [1283, 484] width 41 height 16
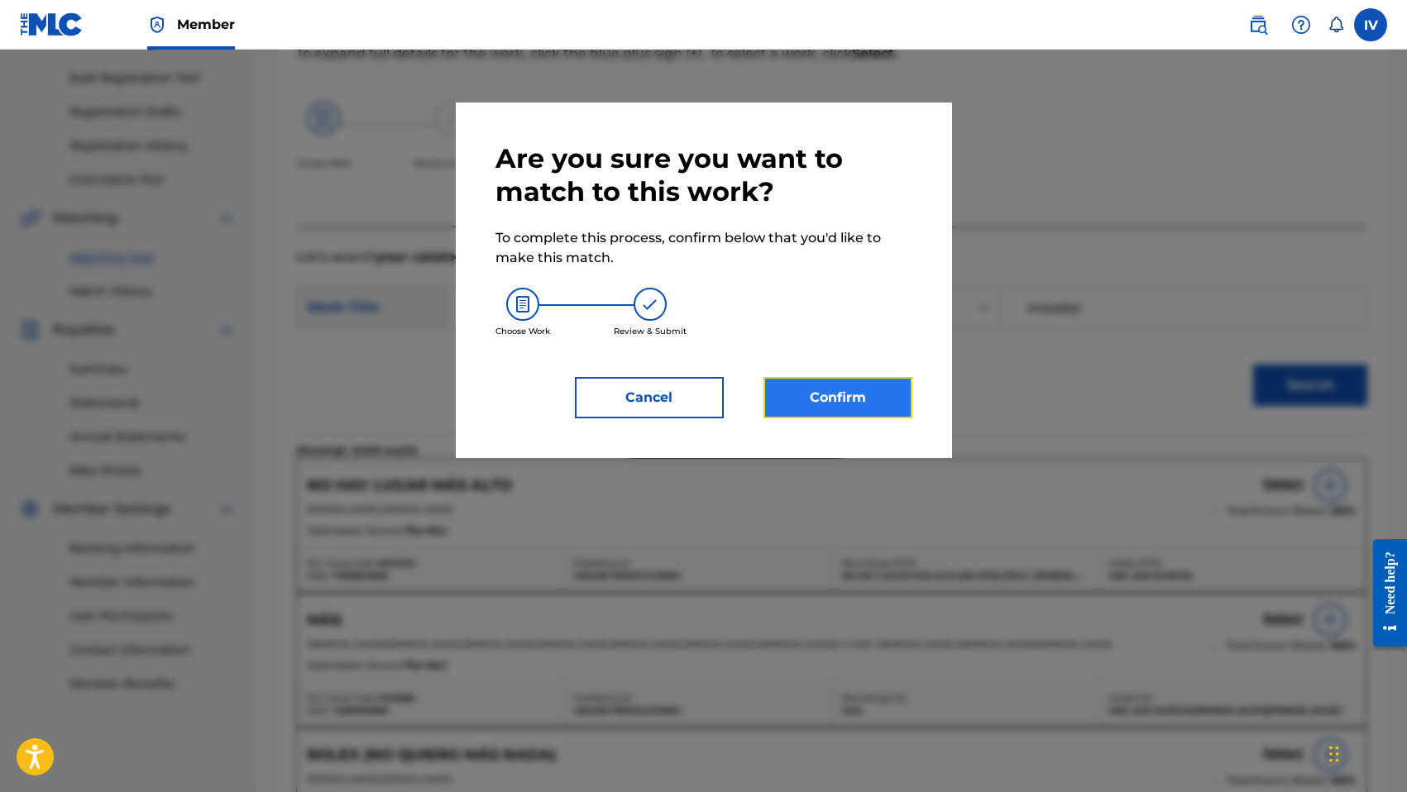
click at [861, 399] on button "Confirm" at bounding box center [837, 397] width 149 height 41
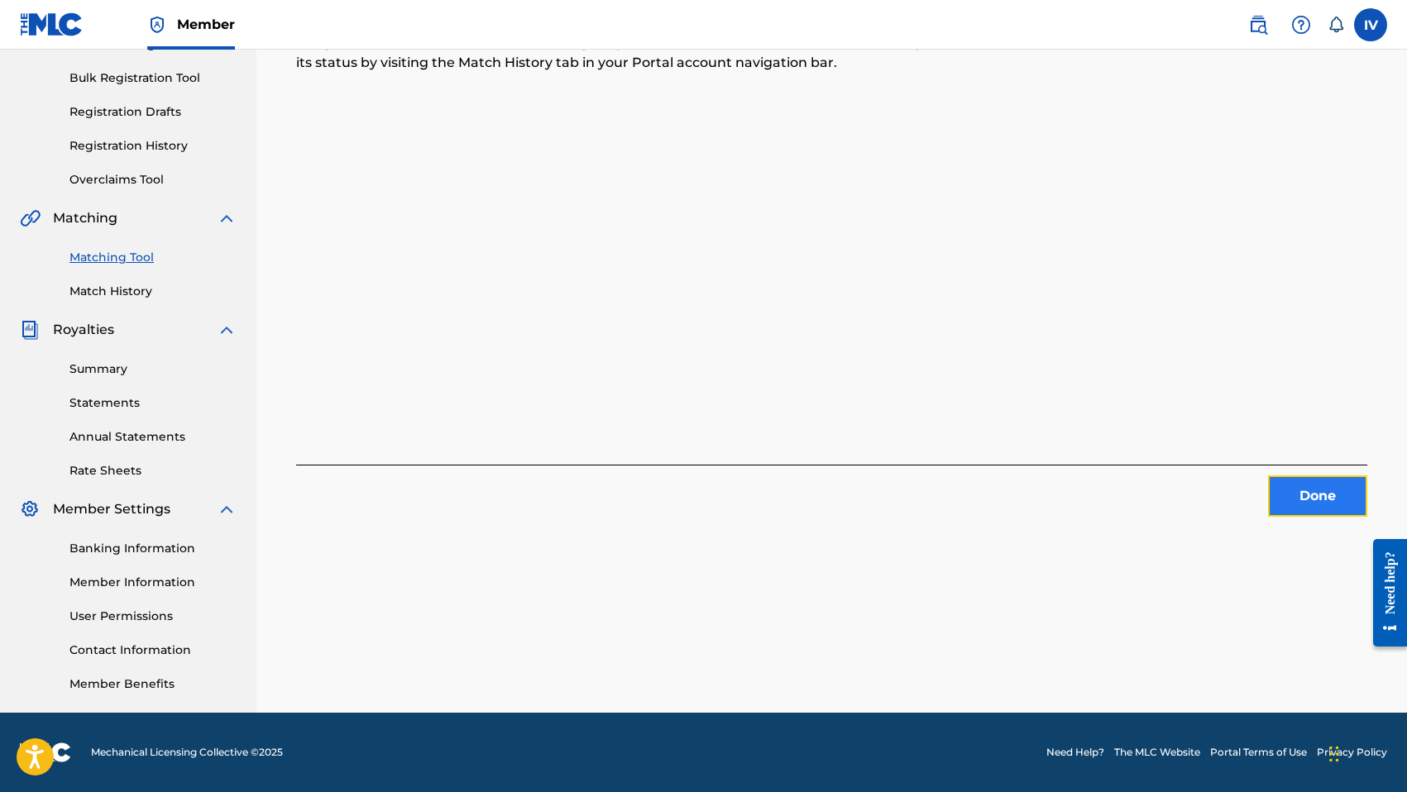
click at [1307, 513] on button "Done" at bounding box center [1317, 496] width 99 height 41
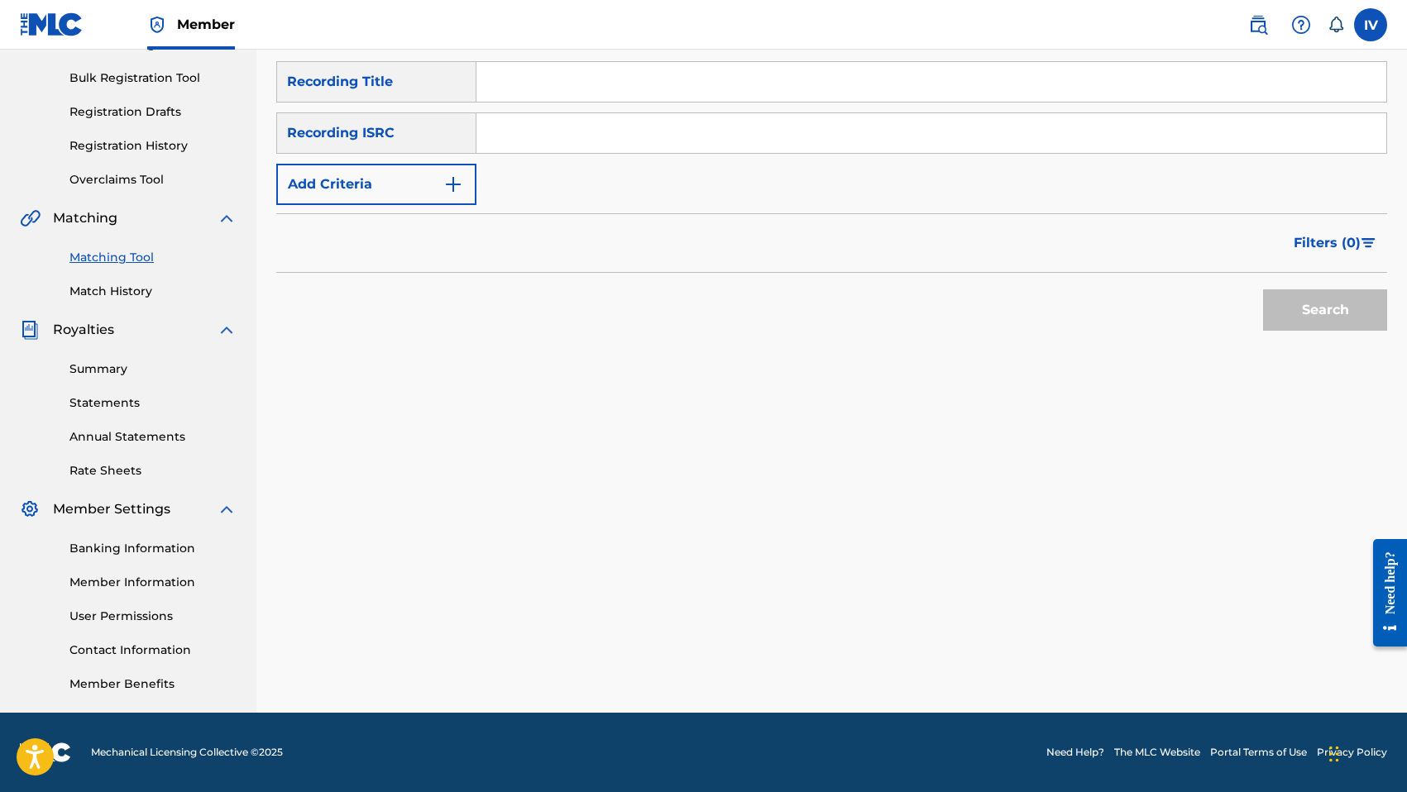
click at [765, 149] on input "Search Form" at bounding box center [931, 133] width 910 height 40
paste input "TCACE1513270"
click at [1263, 289] on button "Search" at bounding box center [1325, 309] width 124 height 41
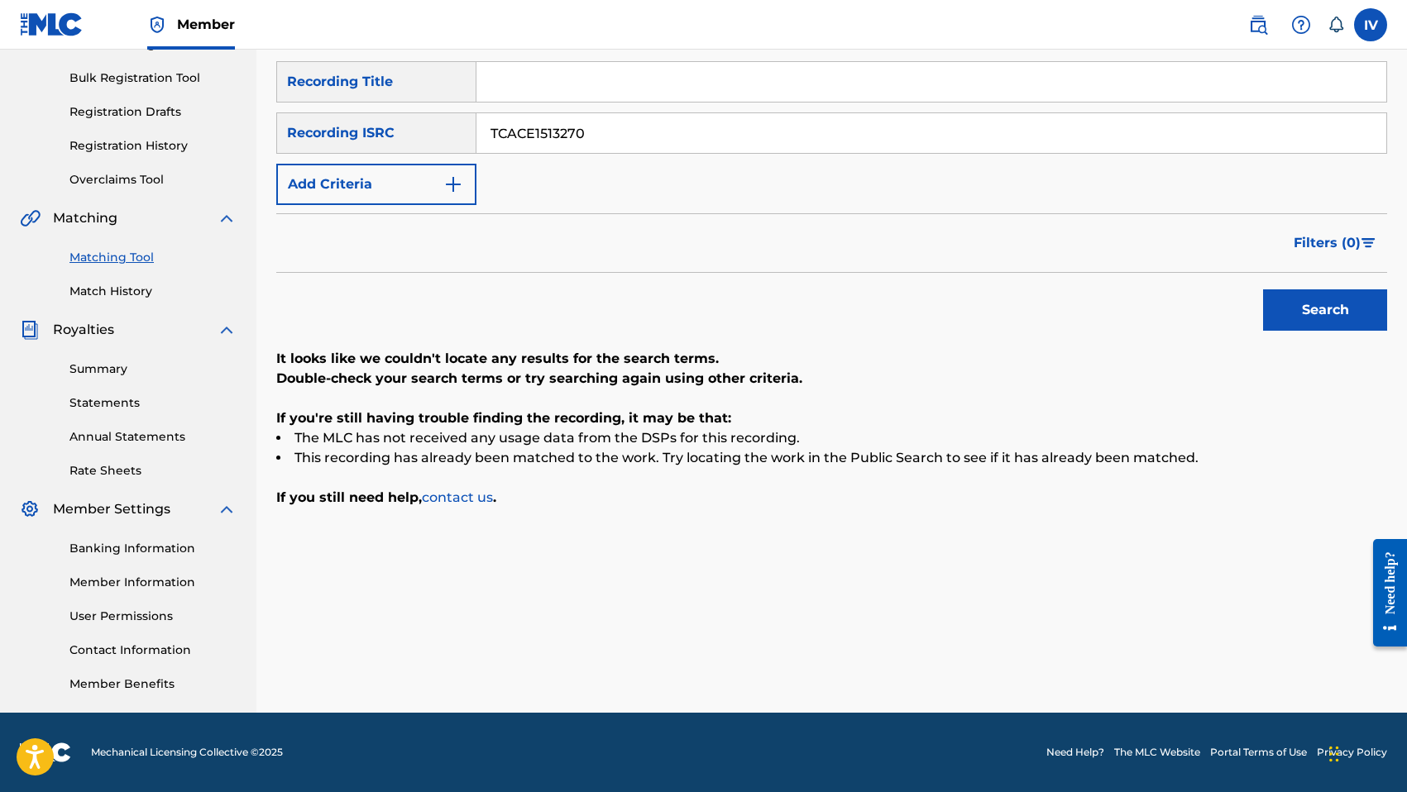
paste input "2"
click at [1263, 289] on button "Search" at bounding box center [1325, 309] width 124 height 41
paste input "5"
click at [1263, 289] on button "Search" at bounding box center [1325, 309] width 124 height 41
paste input "7"
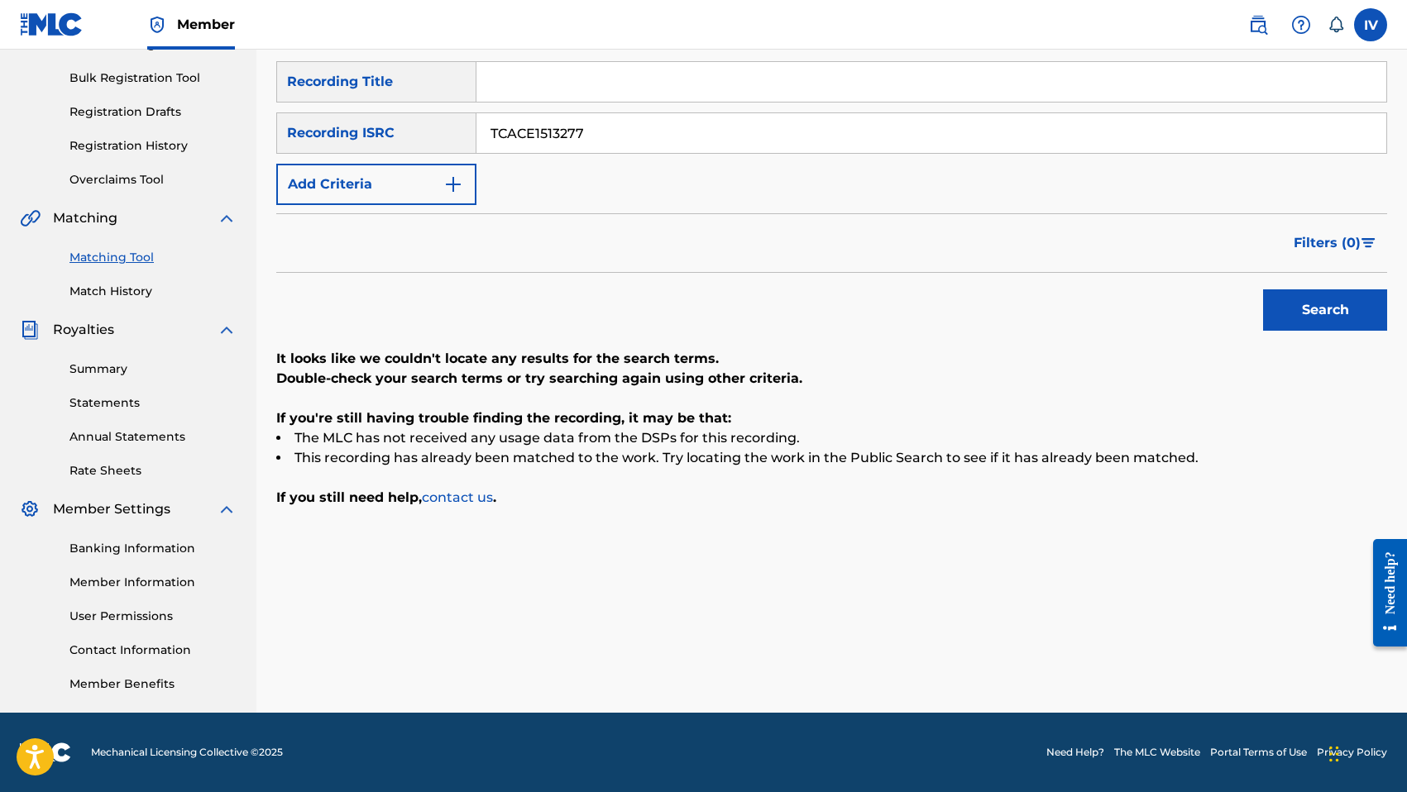
click at [1263, 289] on button "Search" at bounding box center [1325, 309] width 124 height 41
paste input "D1577763"
click at [1263, 289] on button "Search" at bounding box center [1325, 309] width 124 height 41
paste input "AS1027052"
type input "TCAAS1027052"
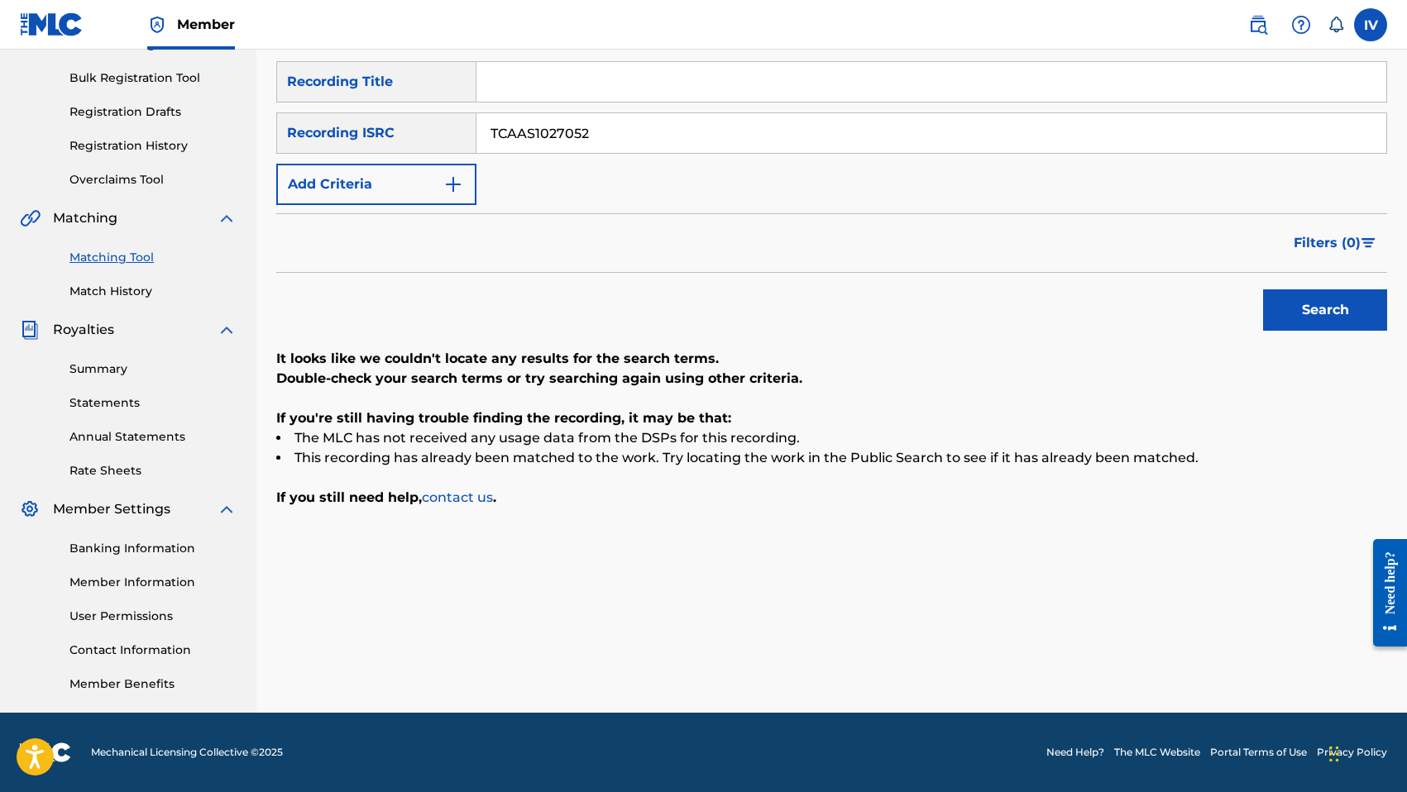
click at [1263, 289] on button "Search" at bounding box center [1325, 309] width 124 height 41
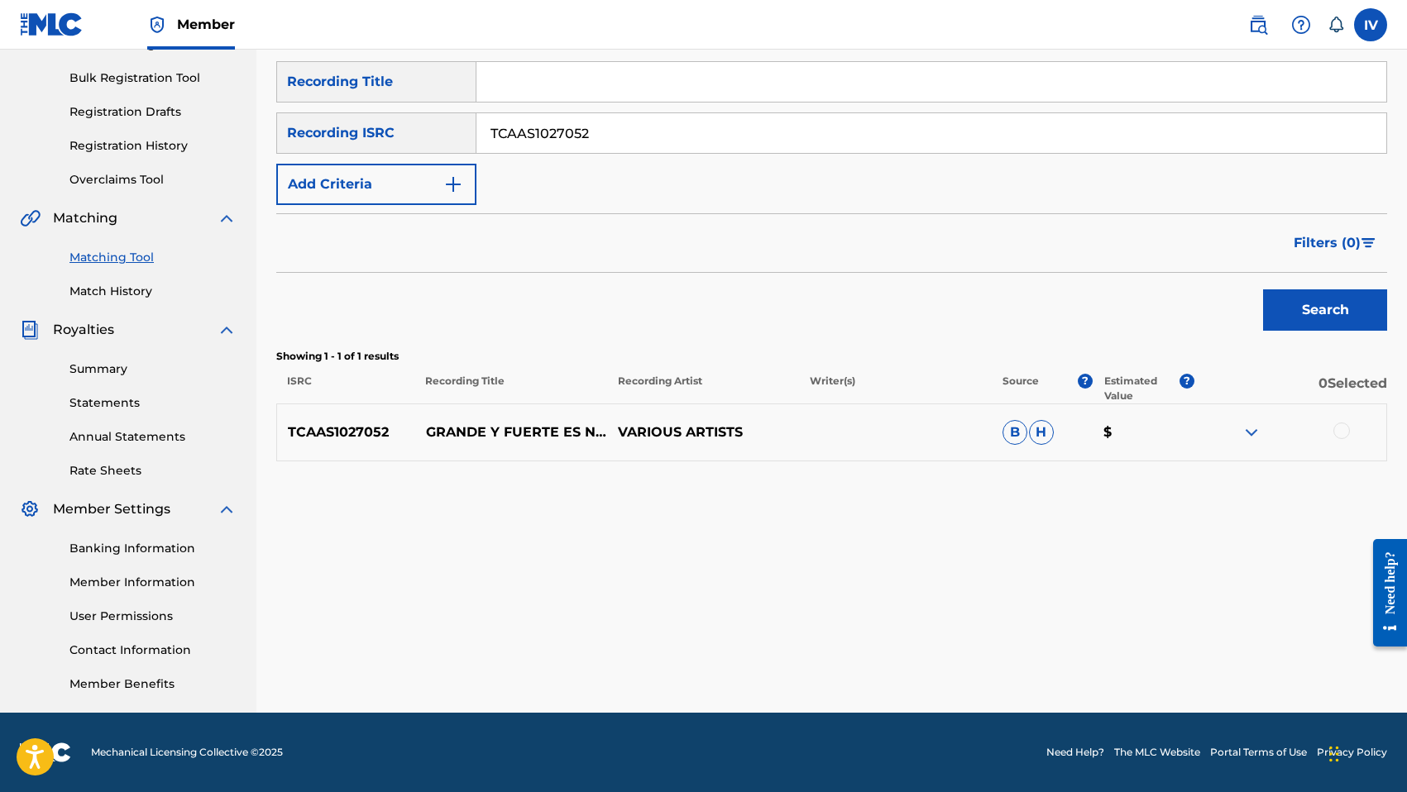
click at [1337, 431] on div at bounding box center [1341, 431] width 17 height 17
click at [1079, 682] on div "Matching Tool The Matching Tool enables you to suggest matches between sound re…" at bounding box center [831, 285] width 1111 height 855
click at [1112, 671] on button "Match 1 Group" at bounding box center [1162, 657] width 183 height 41
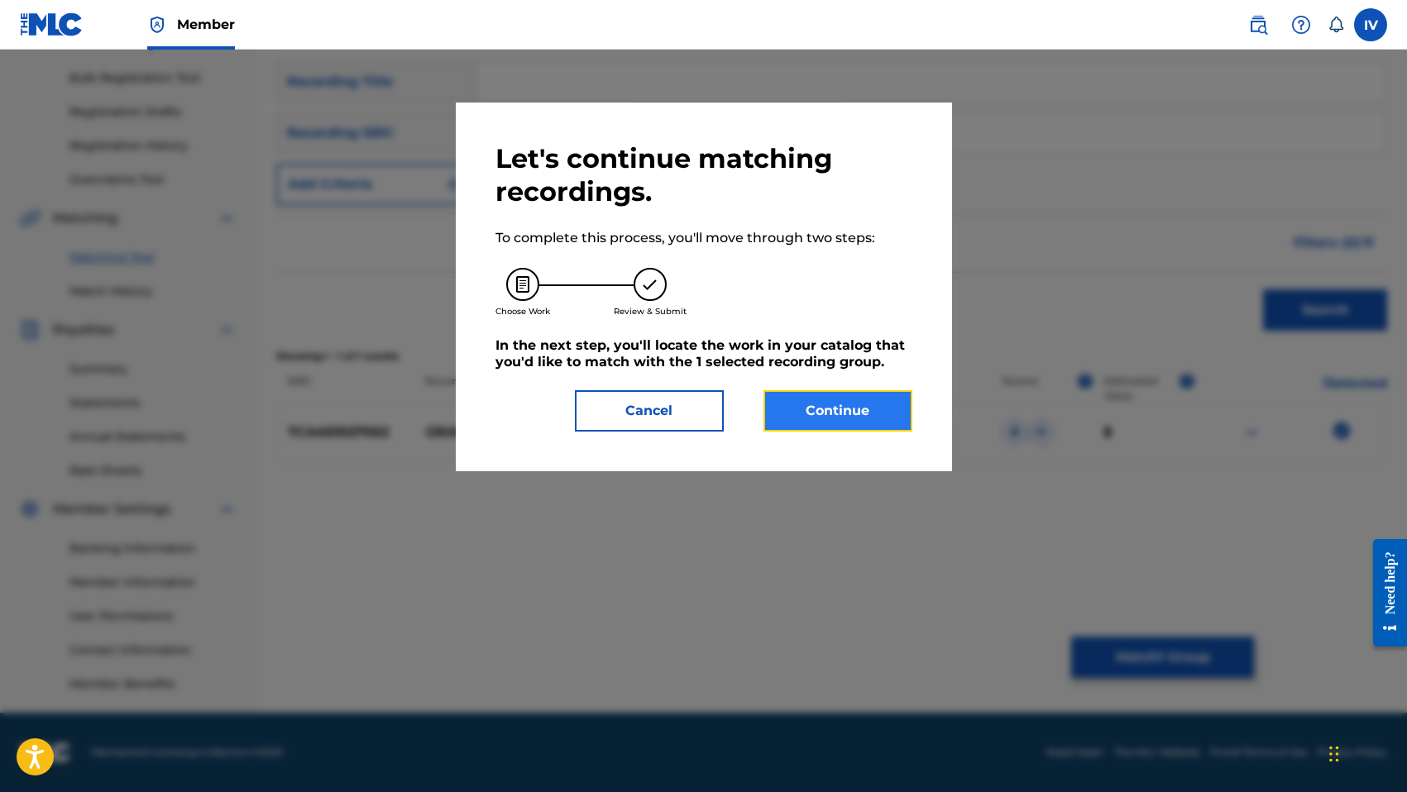
click at [853, 399] on button "Continue" at bounding box center [837, 410] width 149 height 41
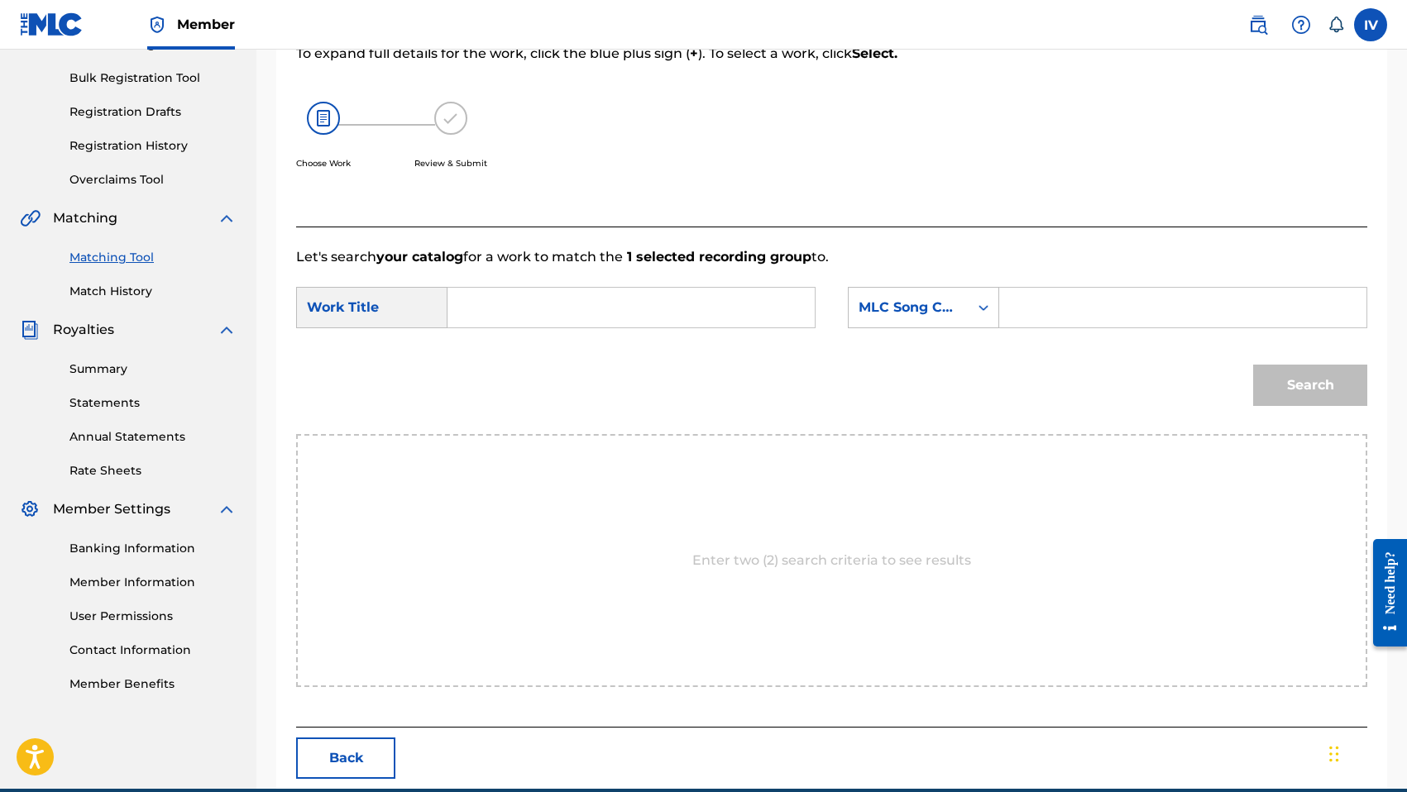
click at [739, 293] on input "Search Form" at bounding box center [630, 308] width 339 height 40
type input "f"
type input "grande y fuerte"
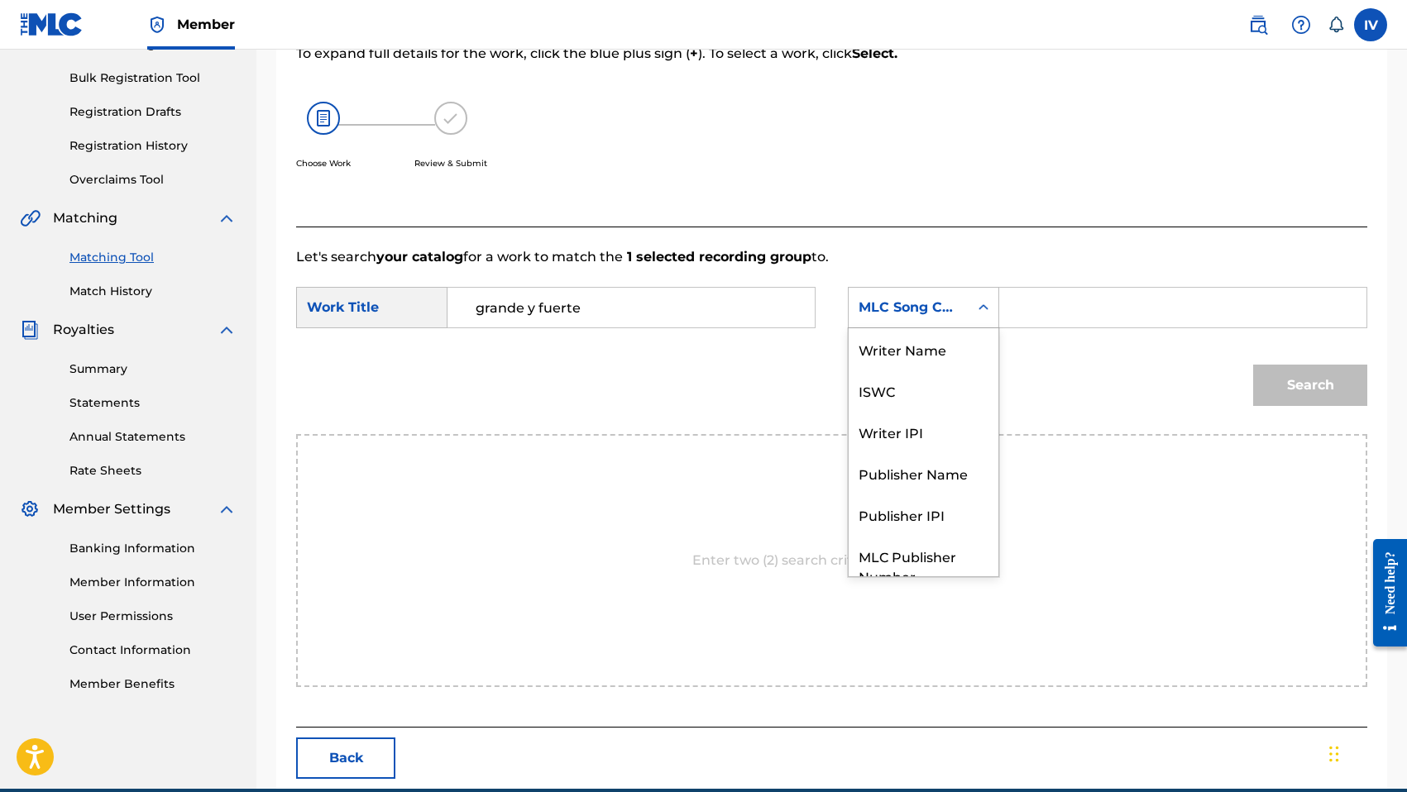
click at [912, 326] on div "MLC Song Code" at bounding box center [923, 307] width 151 height 41
click at [911, 309] on div "MLC Song Code" at bounding box center [908, 308] width 100 height 20
click at [890, 303] on div "MLC Song Code" at bounding box center [908, 308] width 100 height 20
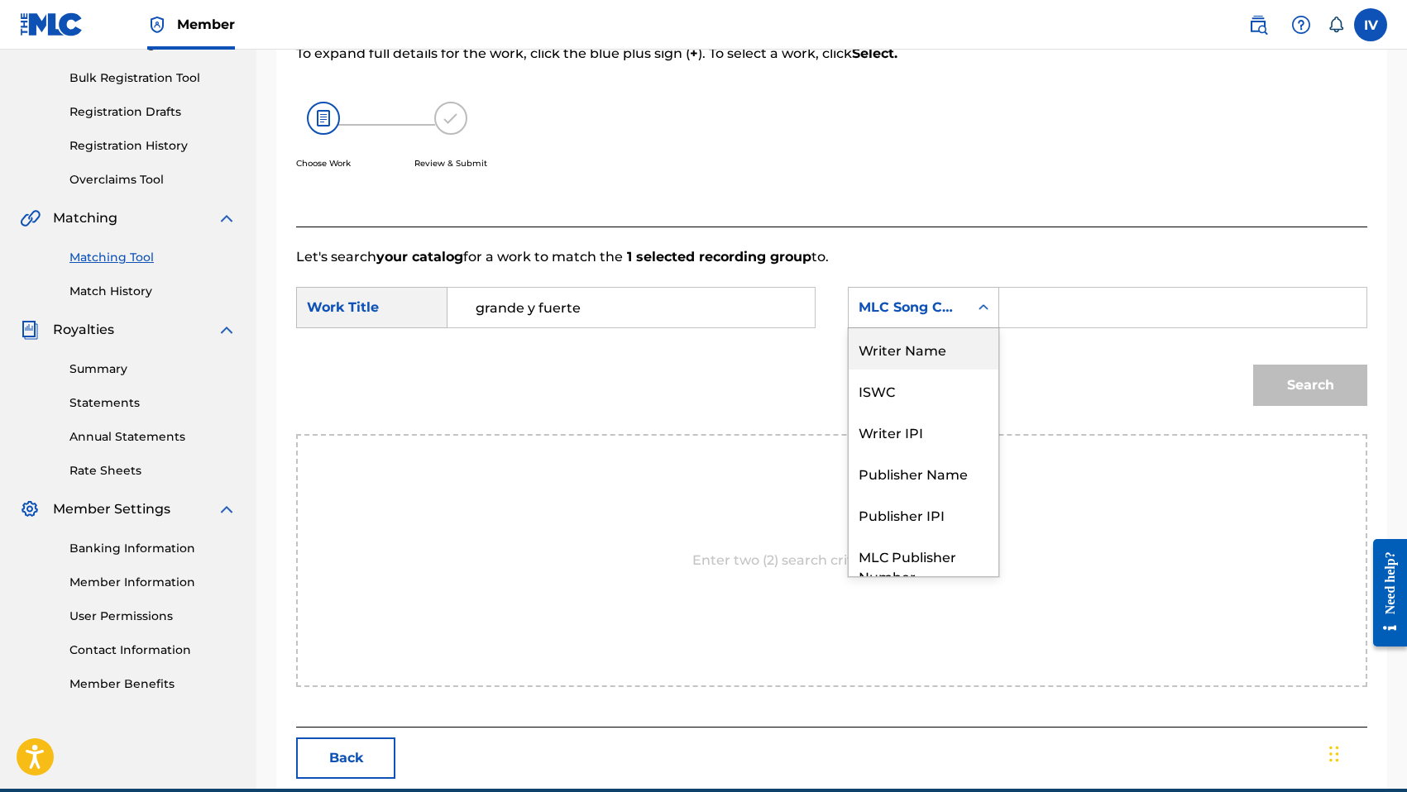
click at [890, 354] on div "Writer Name" at bounding box center [923, 348] width 150 height 41
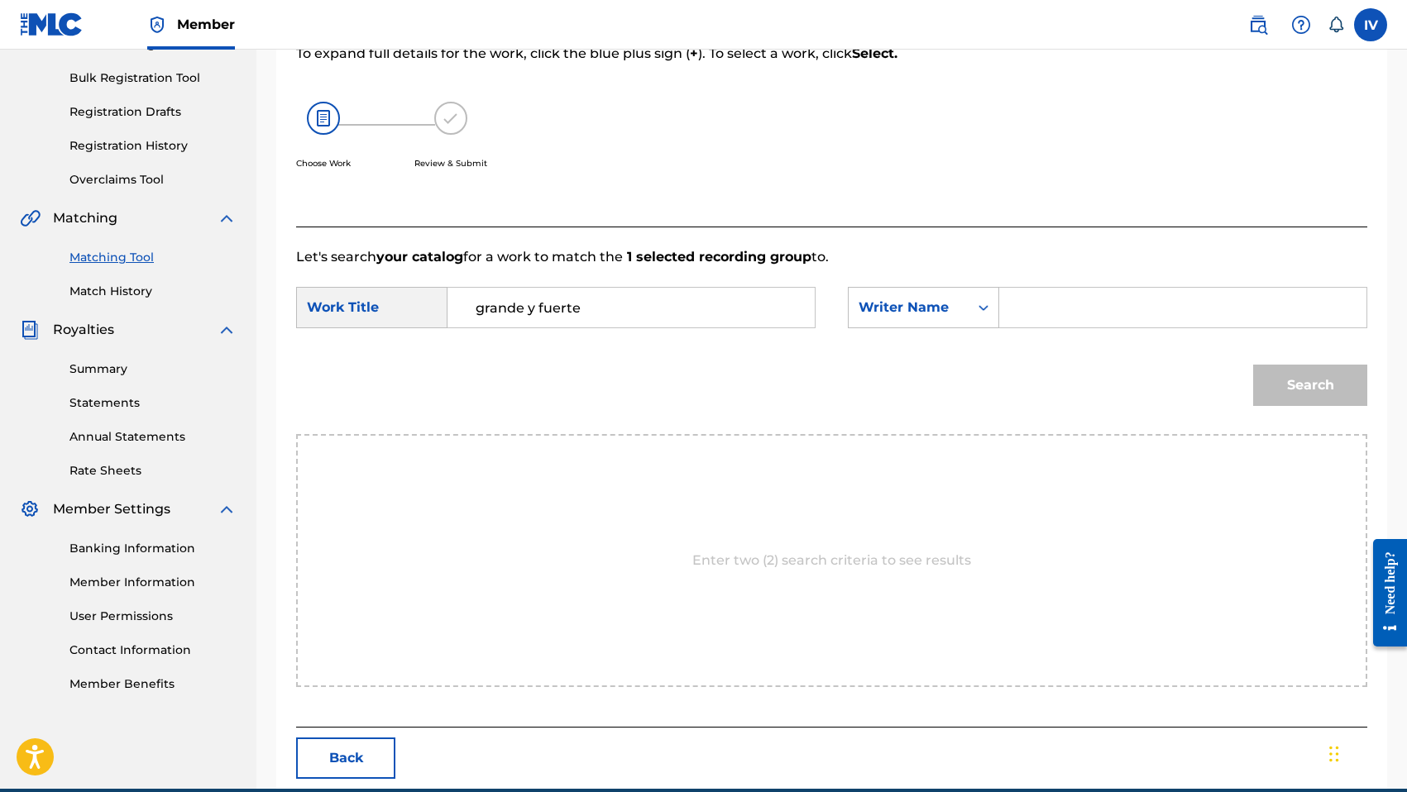
click at [1069, 301] on input "Search Form" at bounding box center [1182, 308] width 339 height 40
type input "morales"
click at [1253, 365] on button "Search" at bounding box center [1310, 385] width 114 height 41
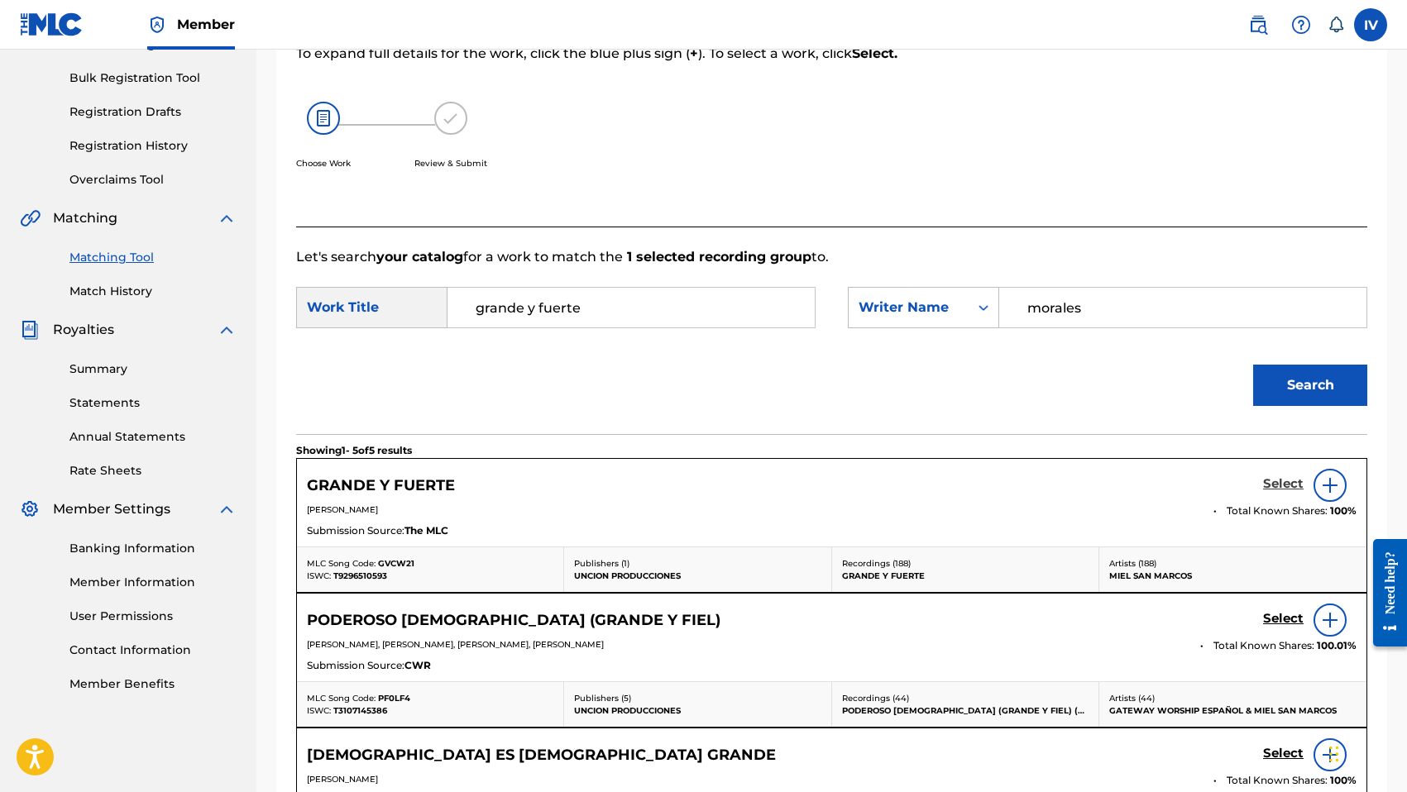
click at [1282, 485] on h5 "Select" at bounding box center [1283, 484] width 41 height 16
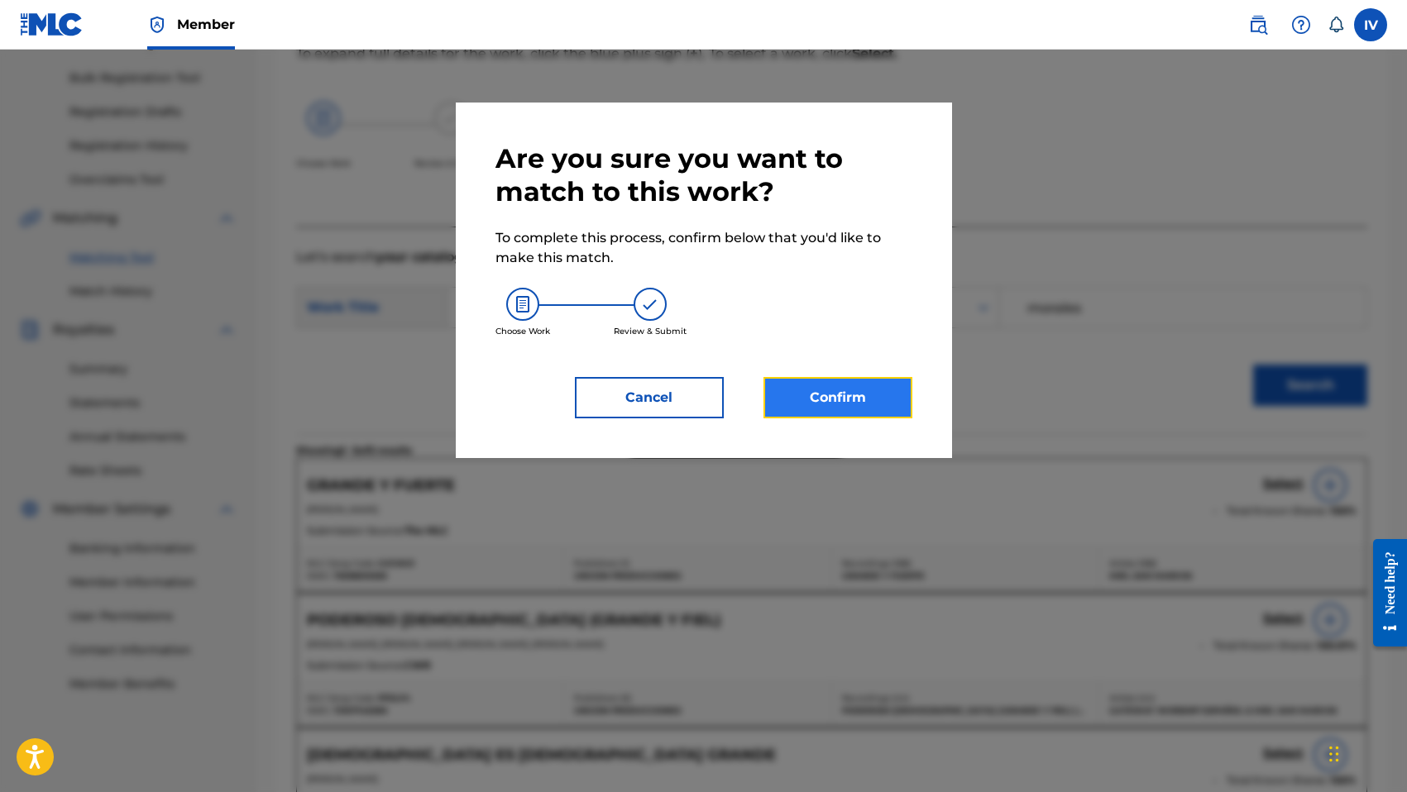
click at [852, 400] on button "Confirm" at bounding box center [837, 397] width 149 height 41
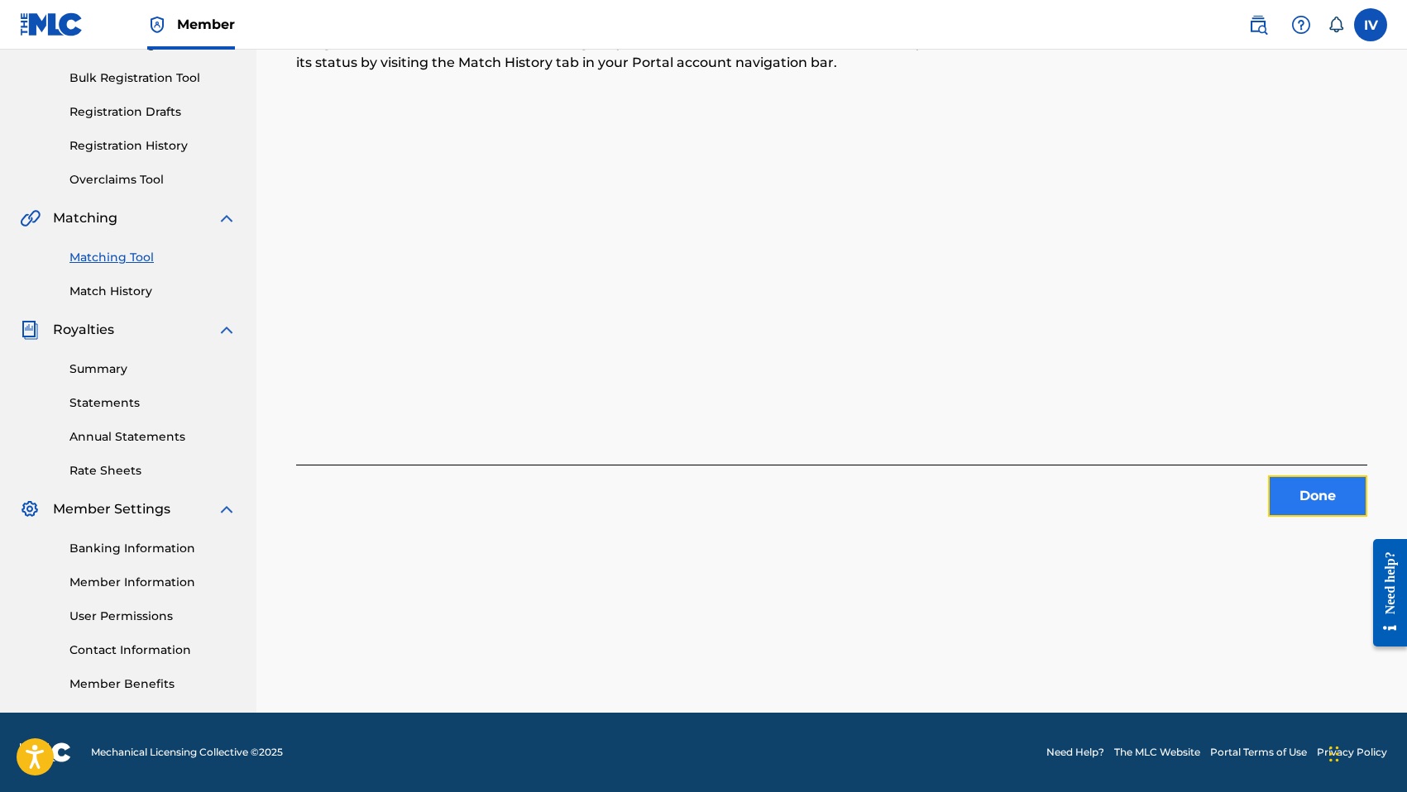
click at [1326, 496] on button "Done" at bounding box center [1317, 496] width 99 height 41
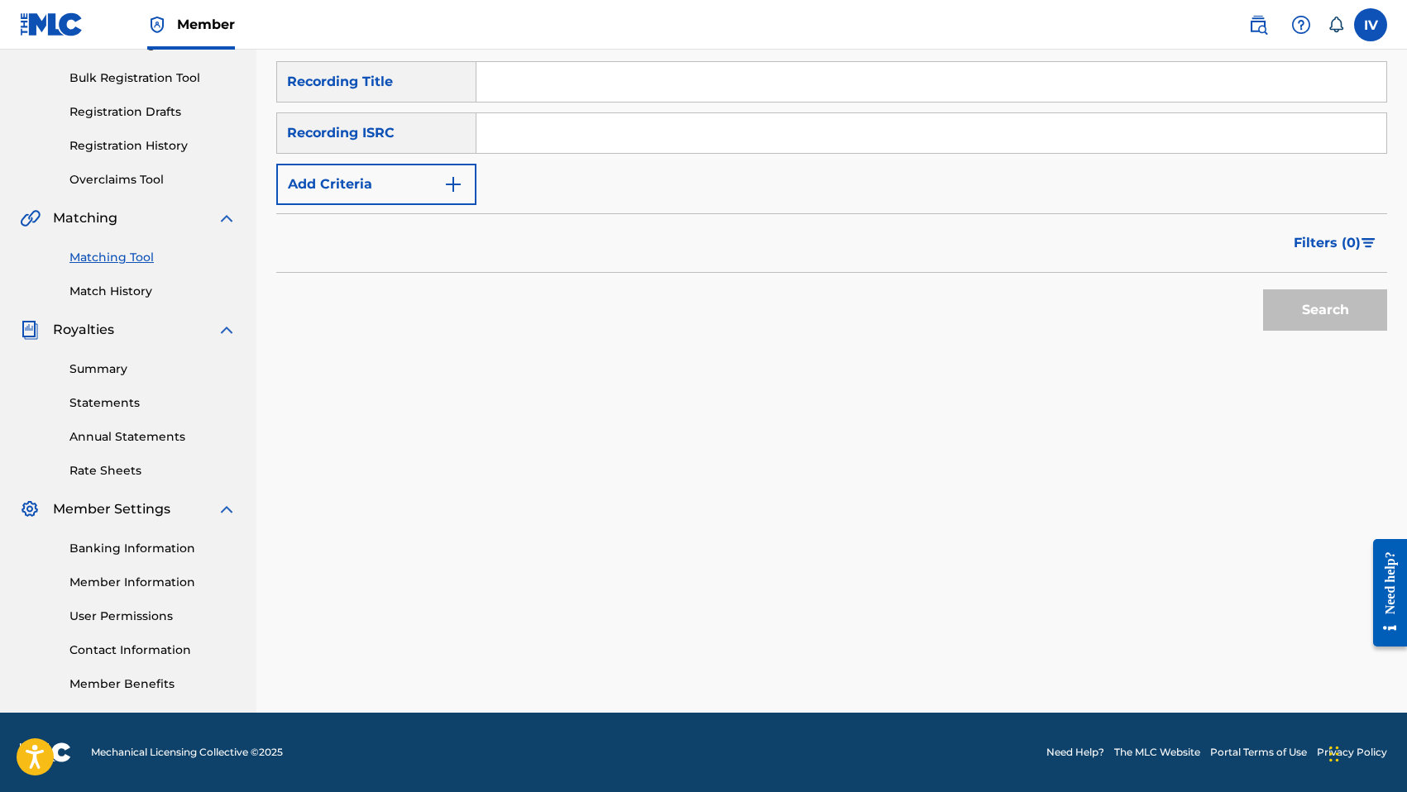
click at [829, 150] on input "Search Form" at bounding box center [931, 133] width 910 height 40
paste input "TCABK1237717"
type input "TCABK1237717"
click at [1263, 289] on button "Search" at bounding box center [1325, 309] width 124 height 41
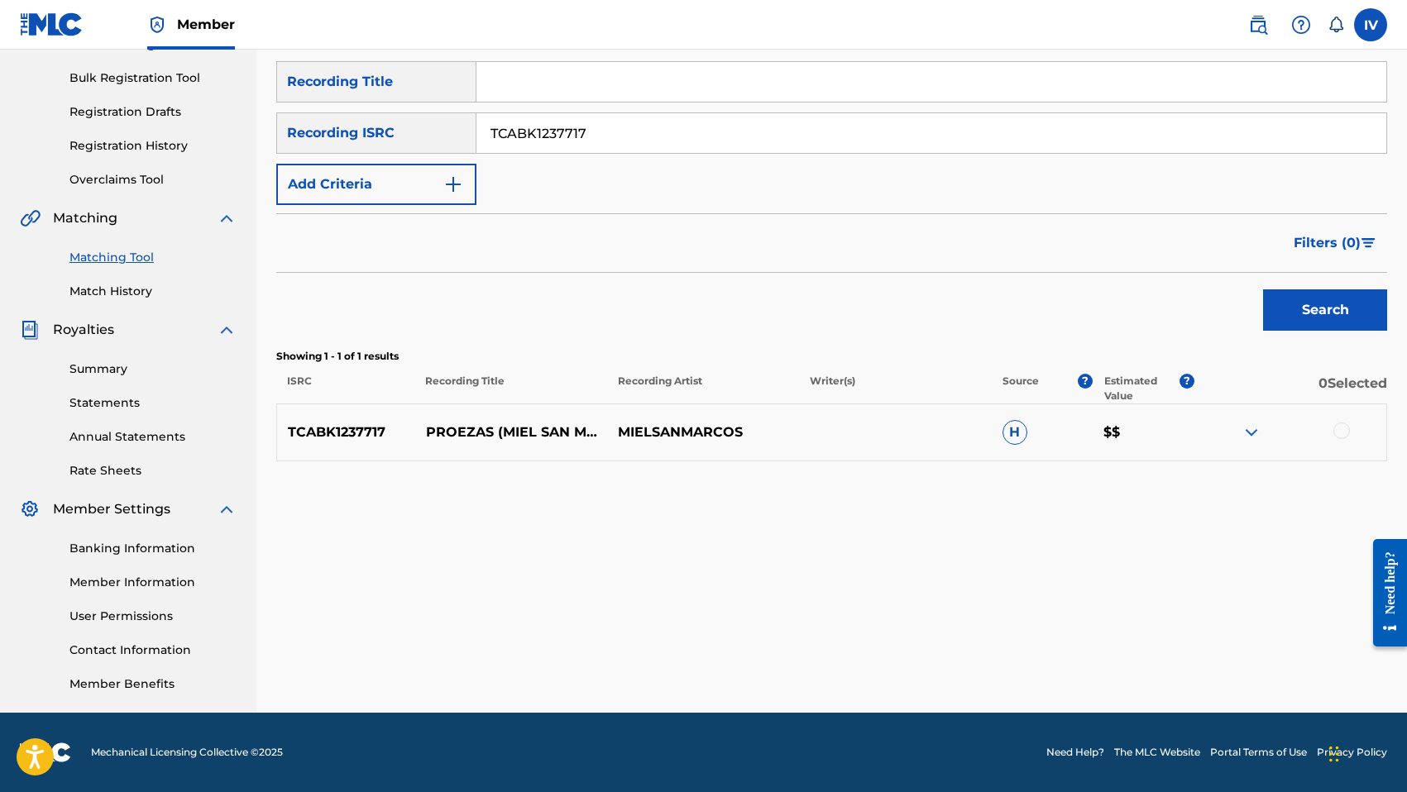
click at [1343, 436] on div at bounding box center [1341, 431] width 17 height 17
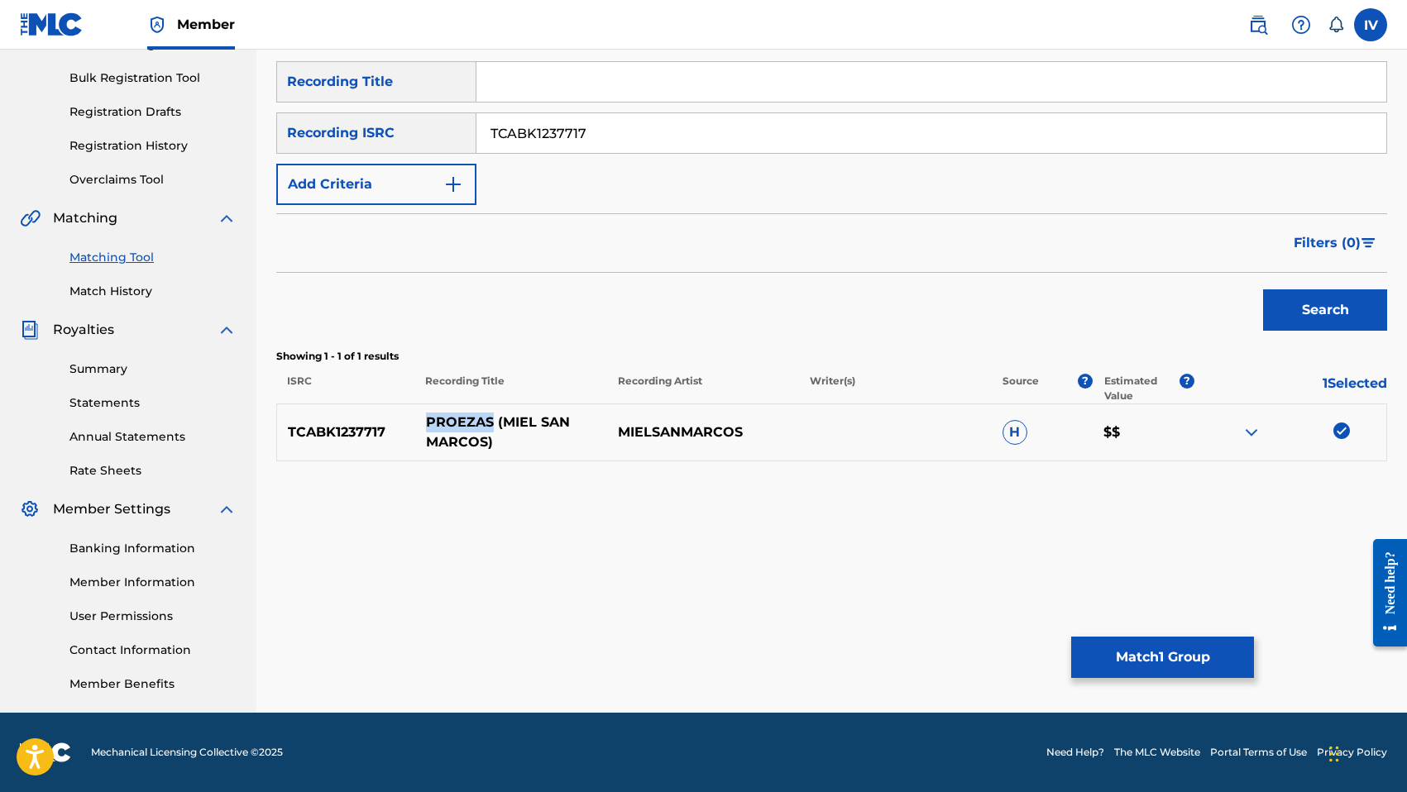
drag, startPoint x: 425, startPoint y: 418, endPoint x: 489, endPoint y: 418, distance: 63.7
click at [489, 418] on p "PROEZAS (MIEL SAN MARCOS)" at bounding box center [511, 433] width 192 height 40
copy p "PROEZAS"
click at [566, 80] on input "Search Form" at bounding box center [931, 82] width 910 height 40
paste input "PROEZAS"
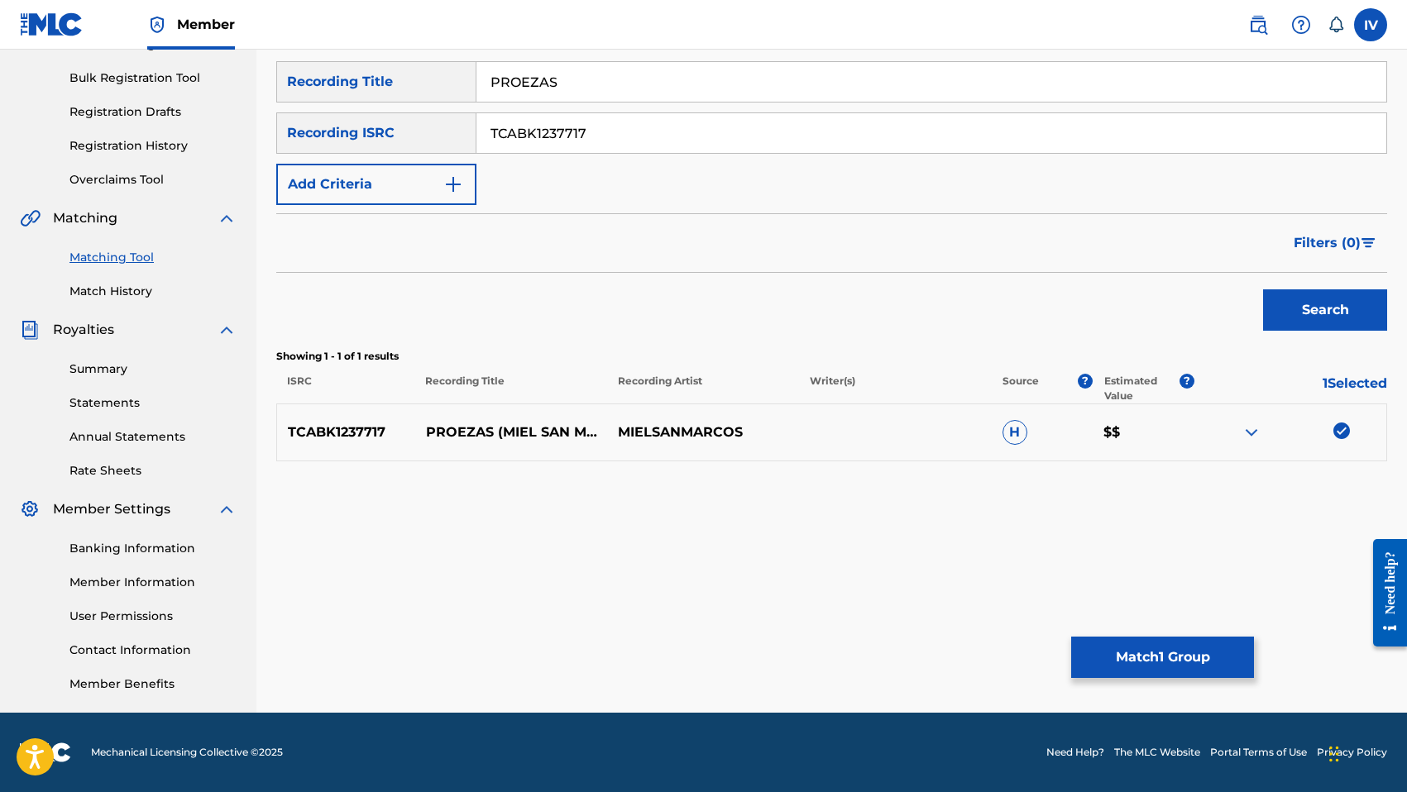
type input "PROEZAS"
click at [648, 429] on p "MIELSANMARCOS" at bounding box center [703, 433] width 192 height 20
copy div "MIELSANMARCOS"
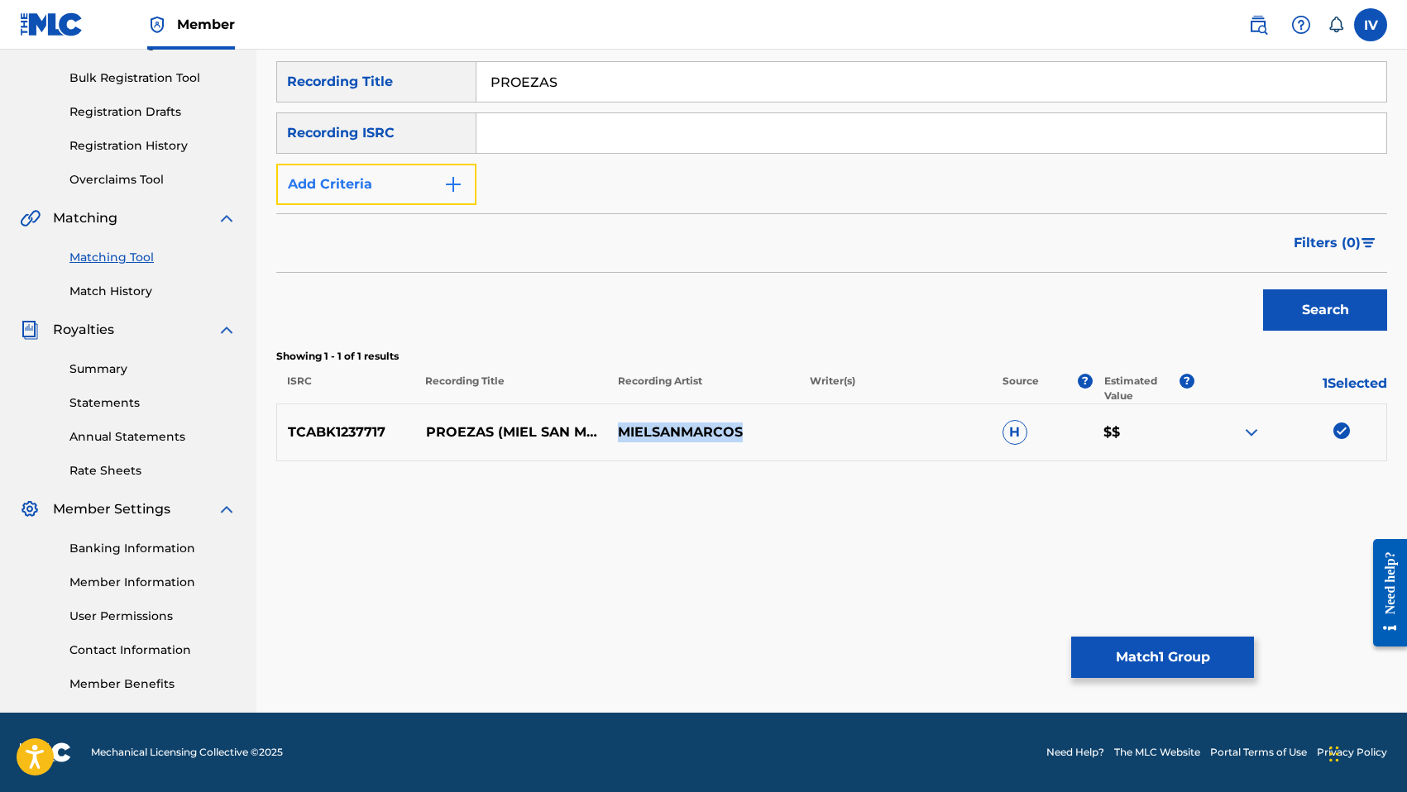
click at [402, 180] on button "Add Criteria" at bounding box center [376, 184] width 200 height 41
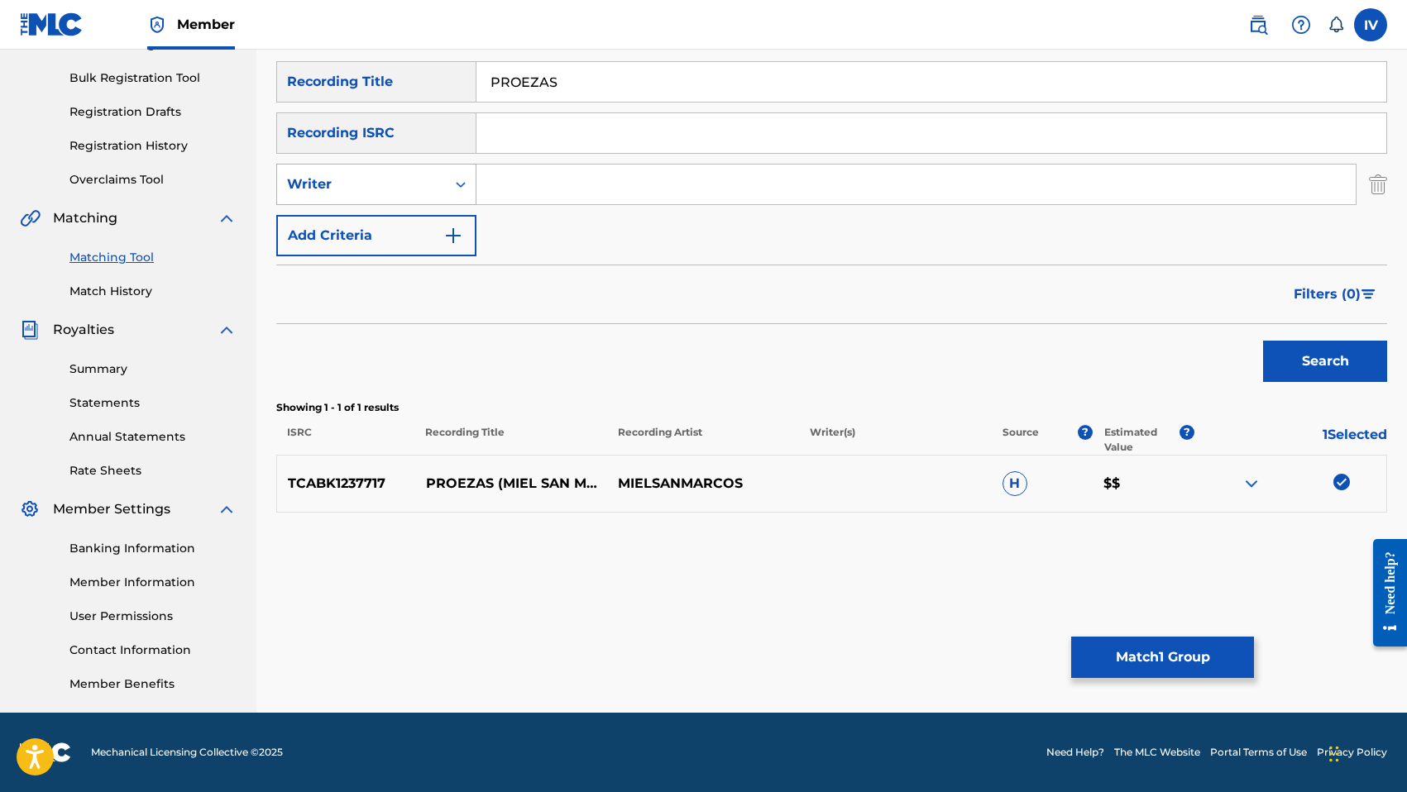
click at [379, 185] on div "Writer" at bounding box center [361, 184] width 149 height 20
click at [377, 221] on div "Recording Artist" at bounding box center [376, 225] width 198 height 41
click at [548, 198] on input "Search Form" at bounding box center [915, 185] width 879 height 40
paste input "MIELSANMARCOS"
click at [523, 183] on input "MIELSANMARCOS" at bounding box center [915, 185] width 879 height 40
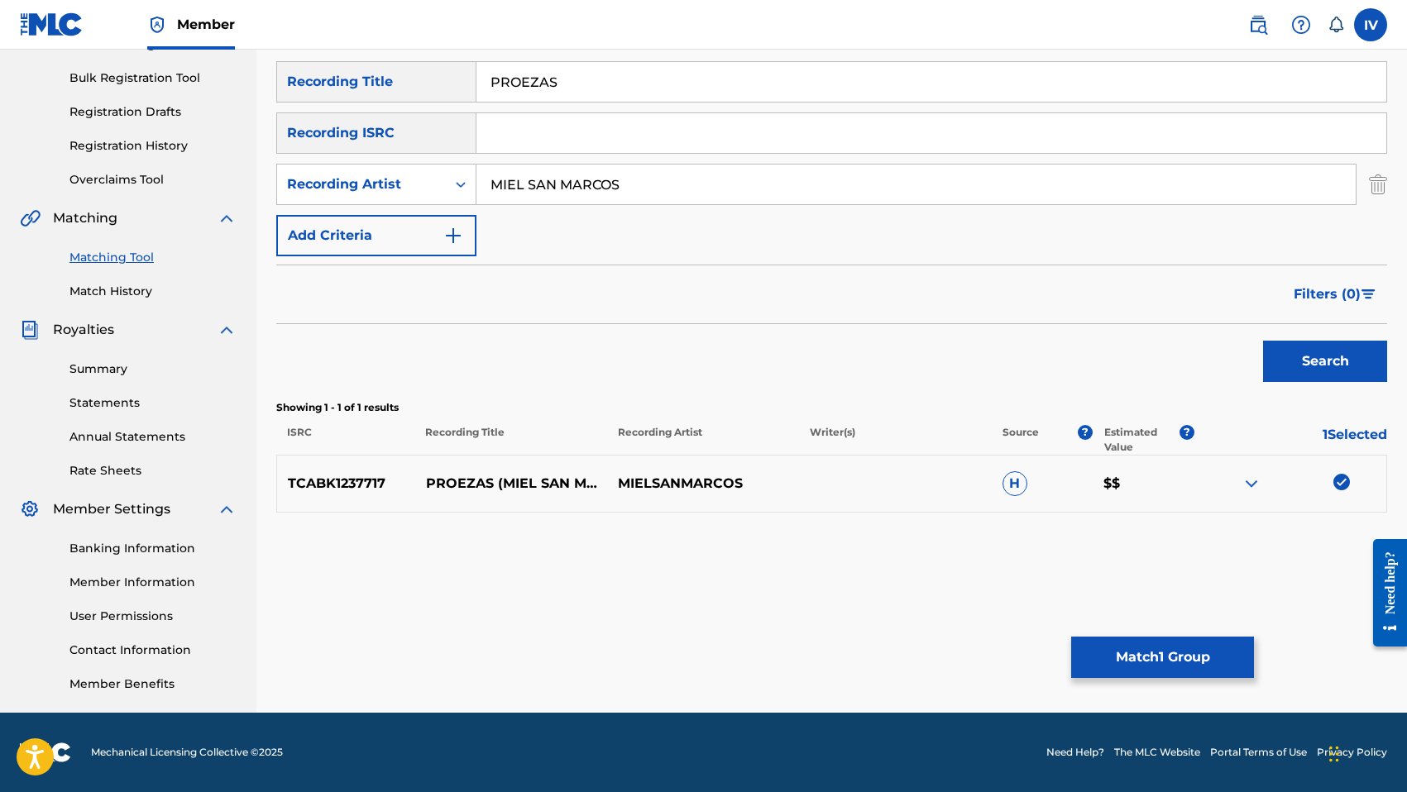
click at [1263, 341] on button "Search" at bounding box center [1325, 361] width 124 height 41
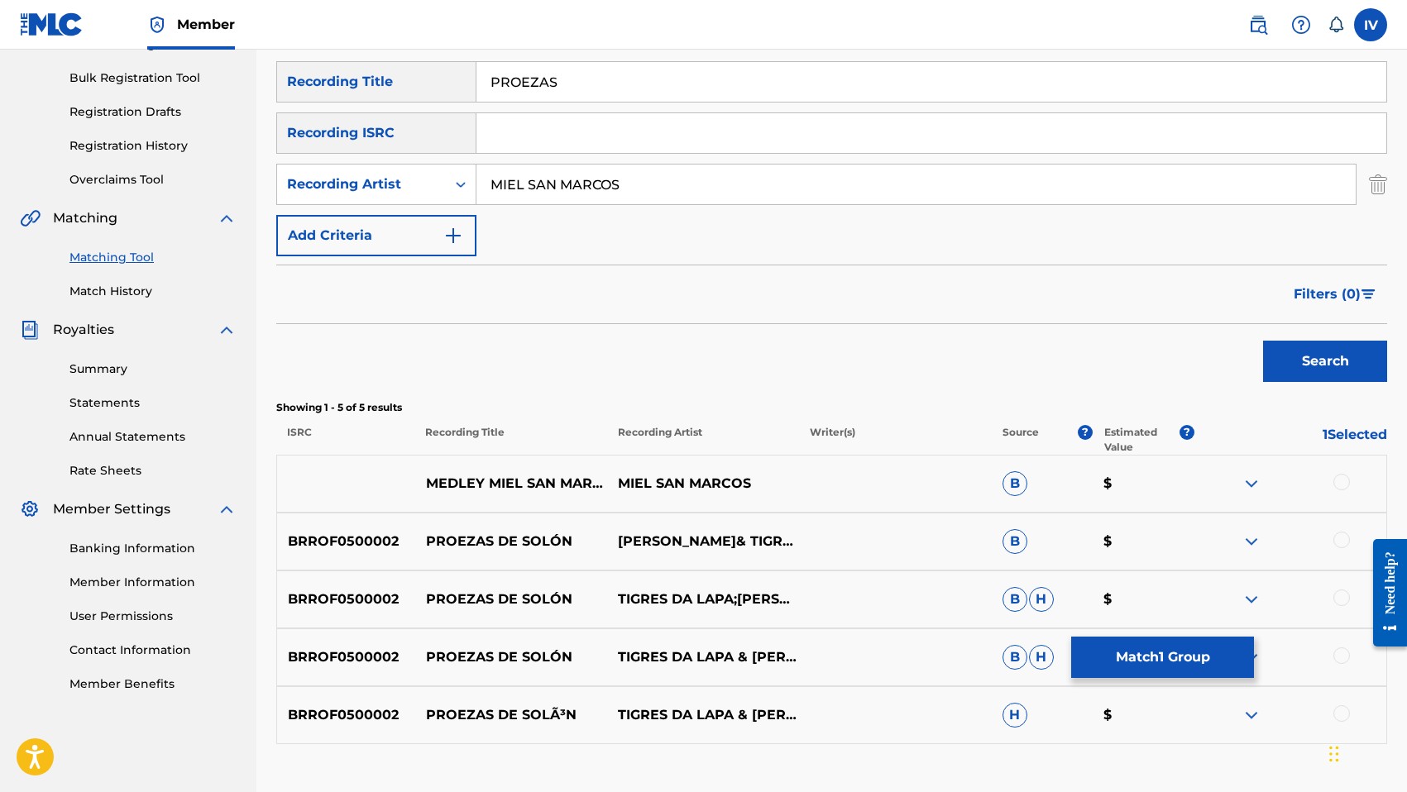
click at [525, 184] on input "MIEL SAN MARCOS" at bounding box center [915, 185] width 879 height 40
type input "MIELSANMARCOS"
click at [1263, 341] on button "Search" at bounding box center [1325, 361] width 124 height 41
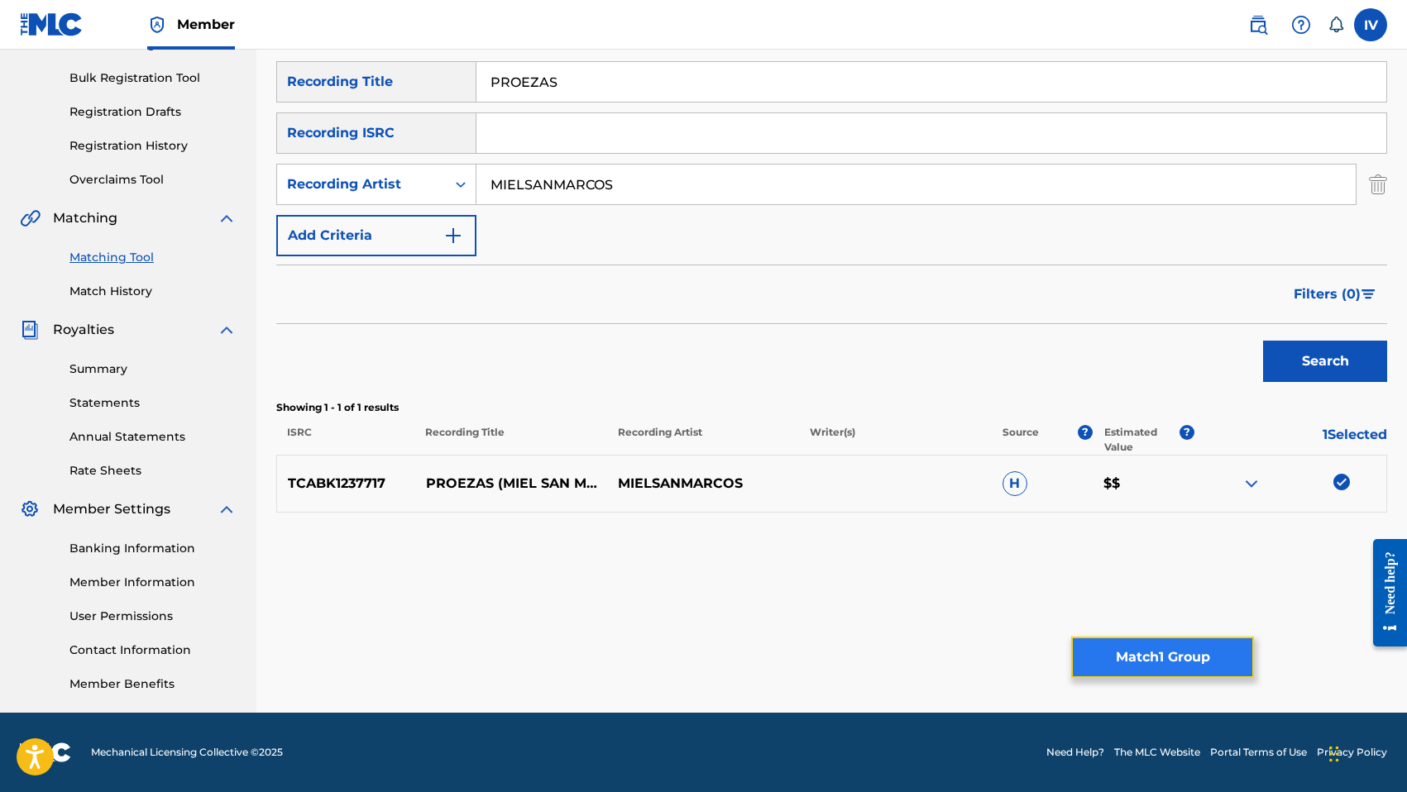
click at [1167, 674] on button "Match 1 Group" at bounding box center [1162, 657] width 183 height 41
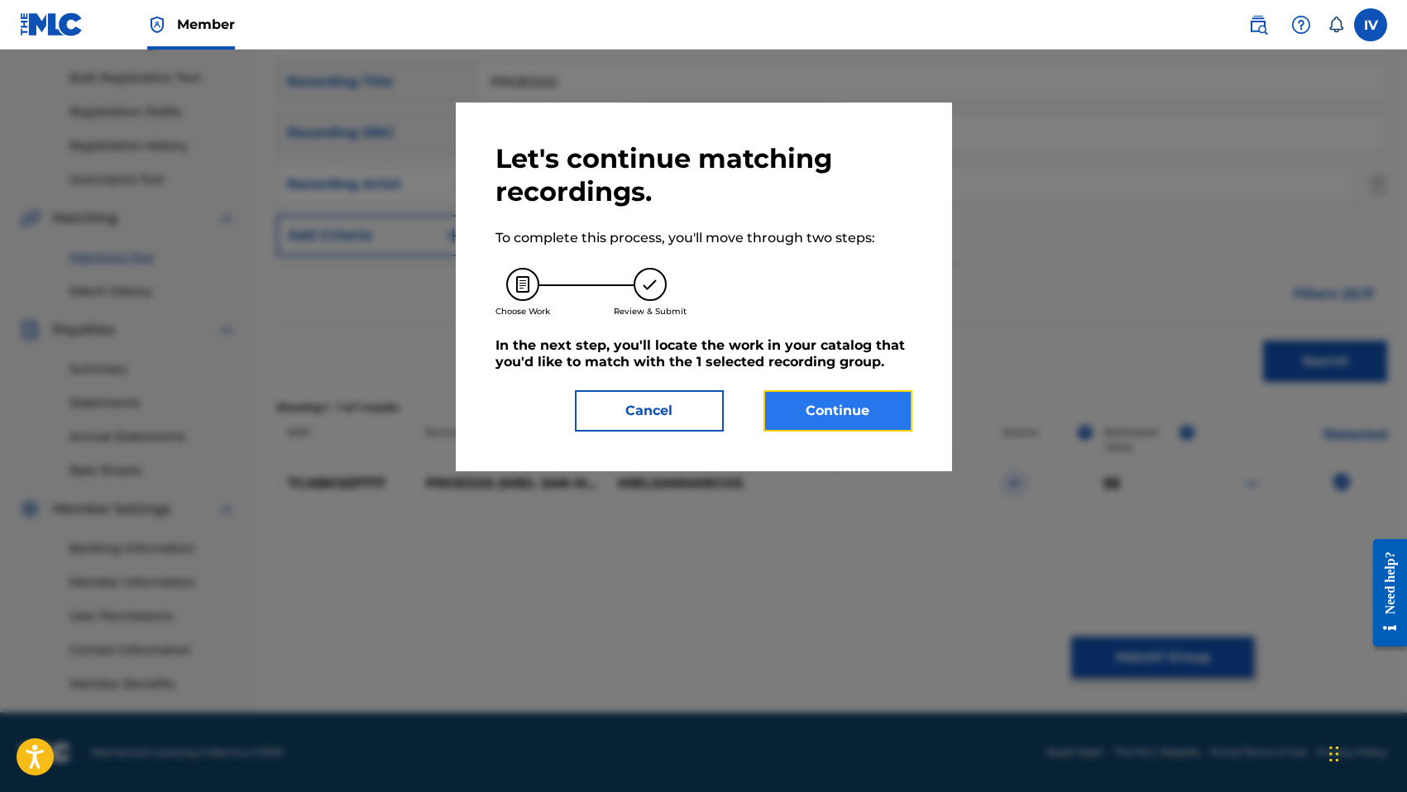
click at [876, 428] on button "Continue" at bounding box center [837, 410] width 149 height 41
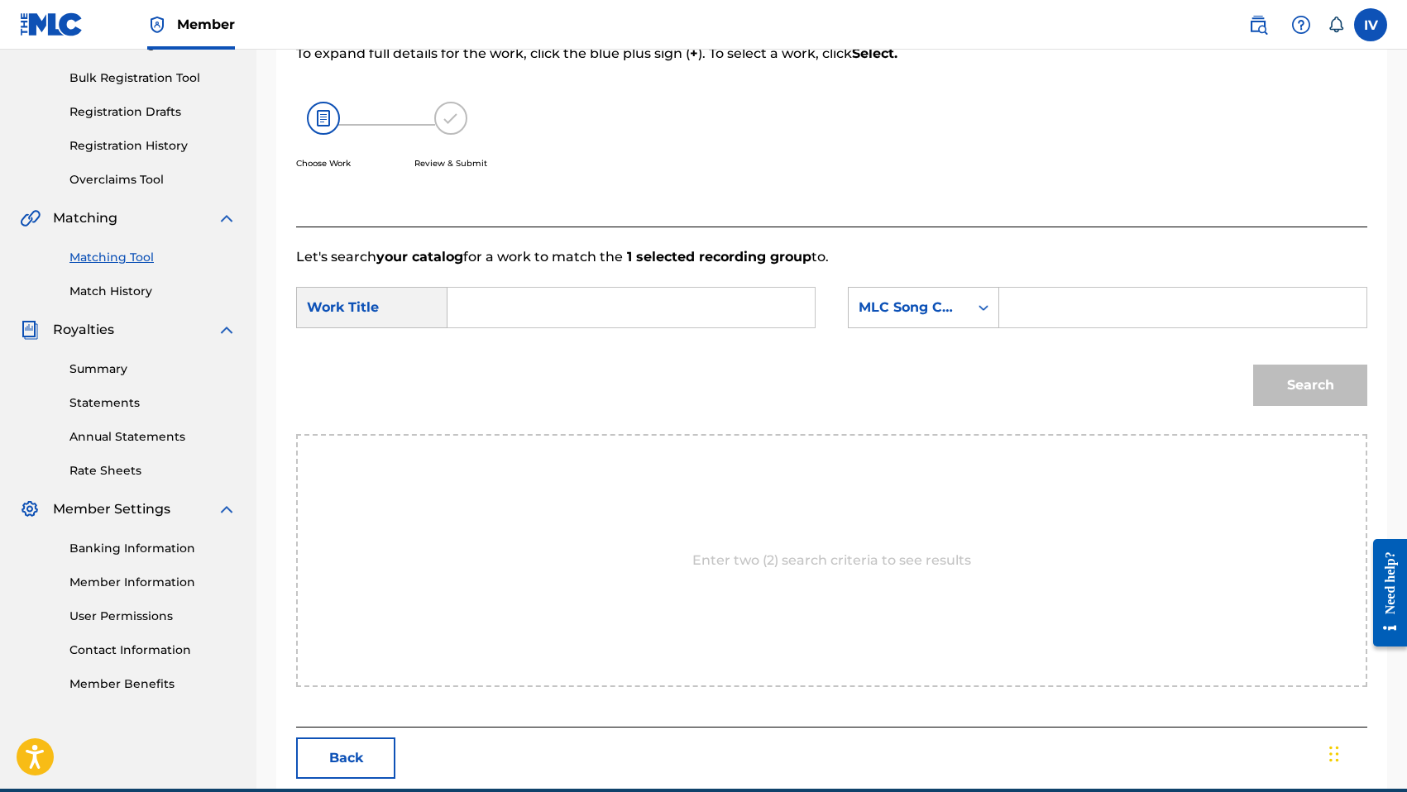
click at [740, 320] on input "Search Form" at bounding box center [630, 308] width 339 height 40
type input "proezas"
click at [523, 344] on strong "proezas" at bounding box center [503, 345] width 55 height 16
click at [978, 311] on icon "Search Form" at bounding box center [983, 307] width 17 height 17
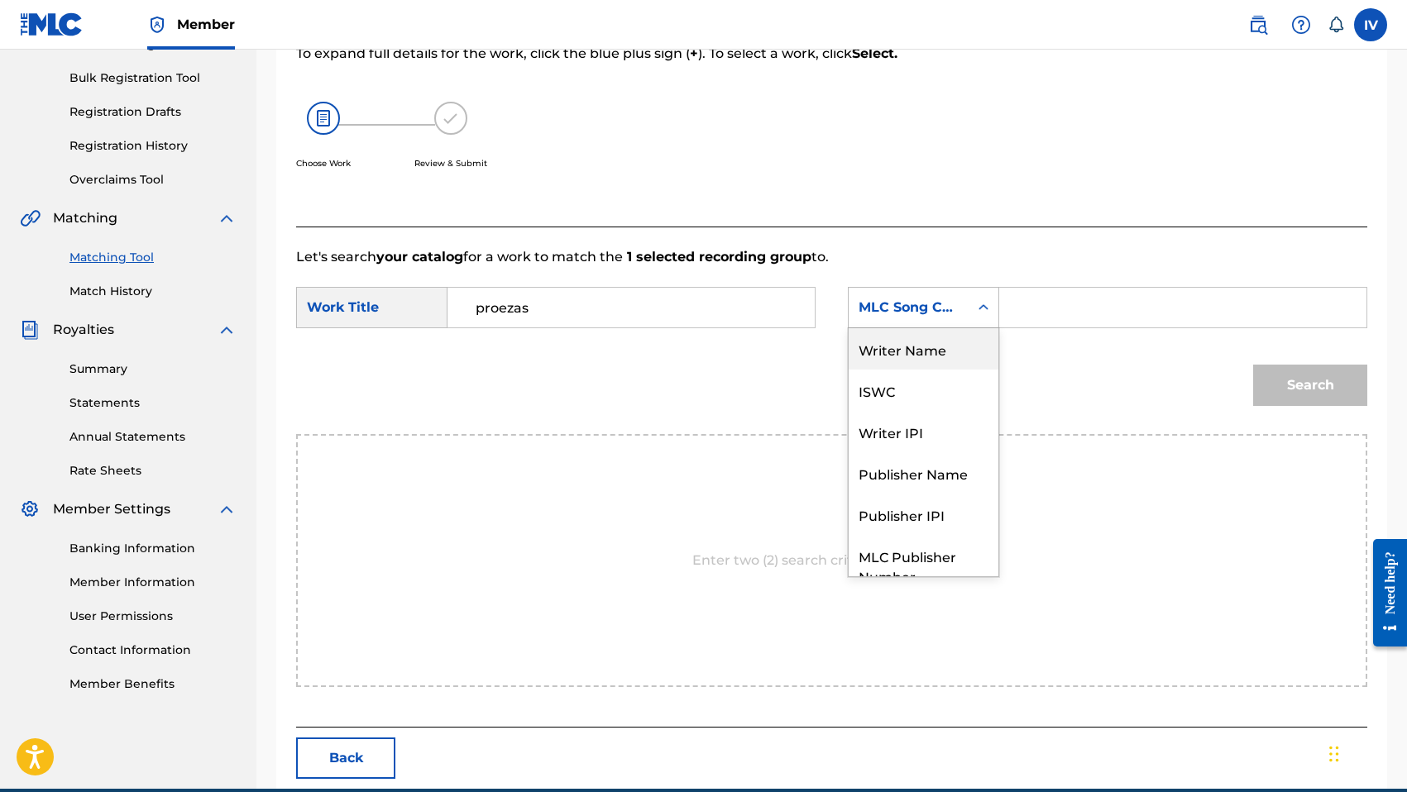
click at [937, 357] on div "Writer Name" at bounding box center [923, 348] width 150 height 41
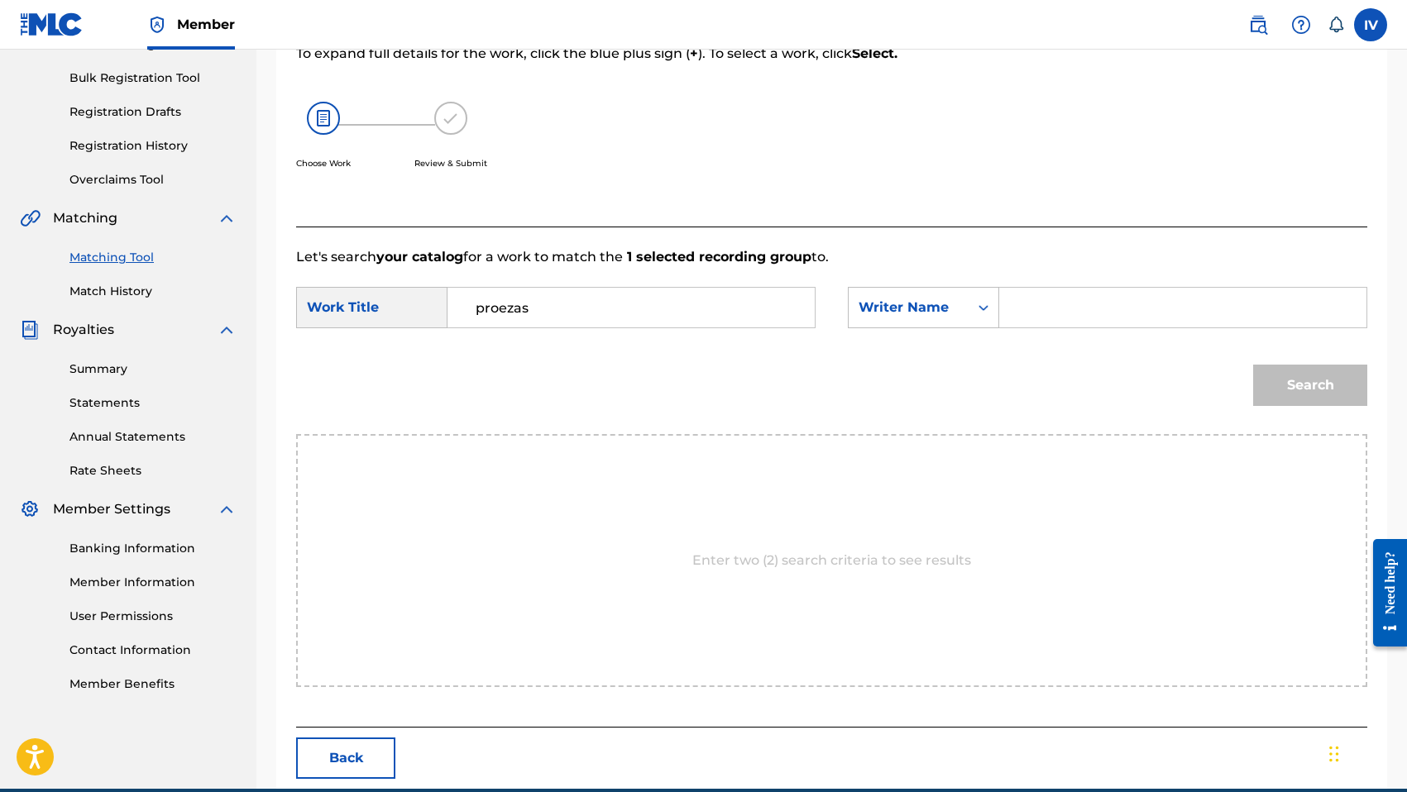
click at [1022, 324] on input "Search Form" at bounding box center [1182, 308] width 339 height 40
type input "morales"
click at [1253, 365] on button "Search" at bounding box center [1310, 385] width 114 height 41
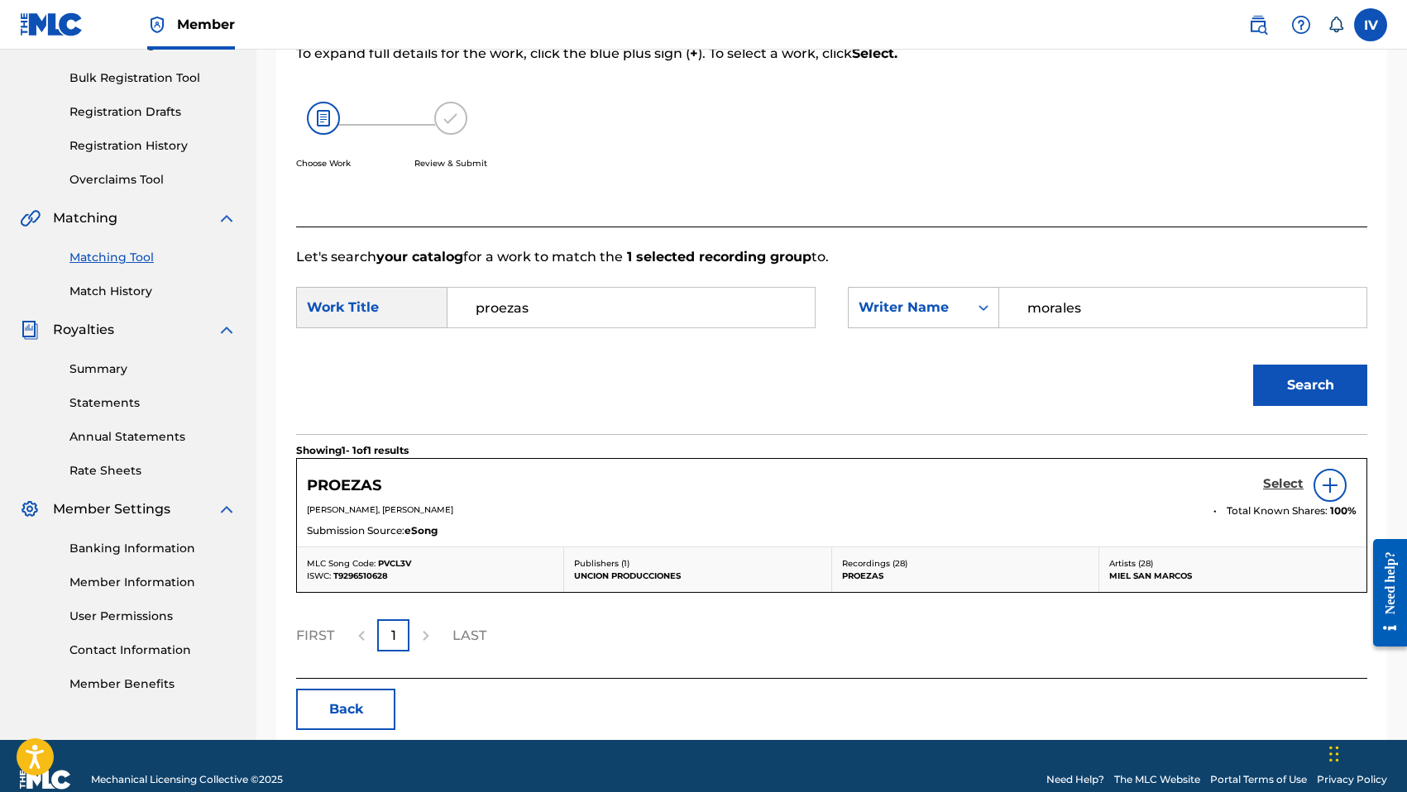
click at [1268, 483] on h5 "Select" at bounding box center [1283, 484] width 41 height 16
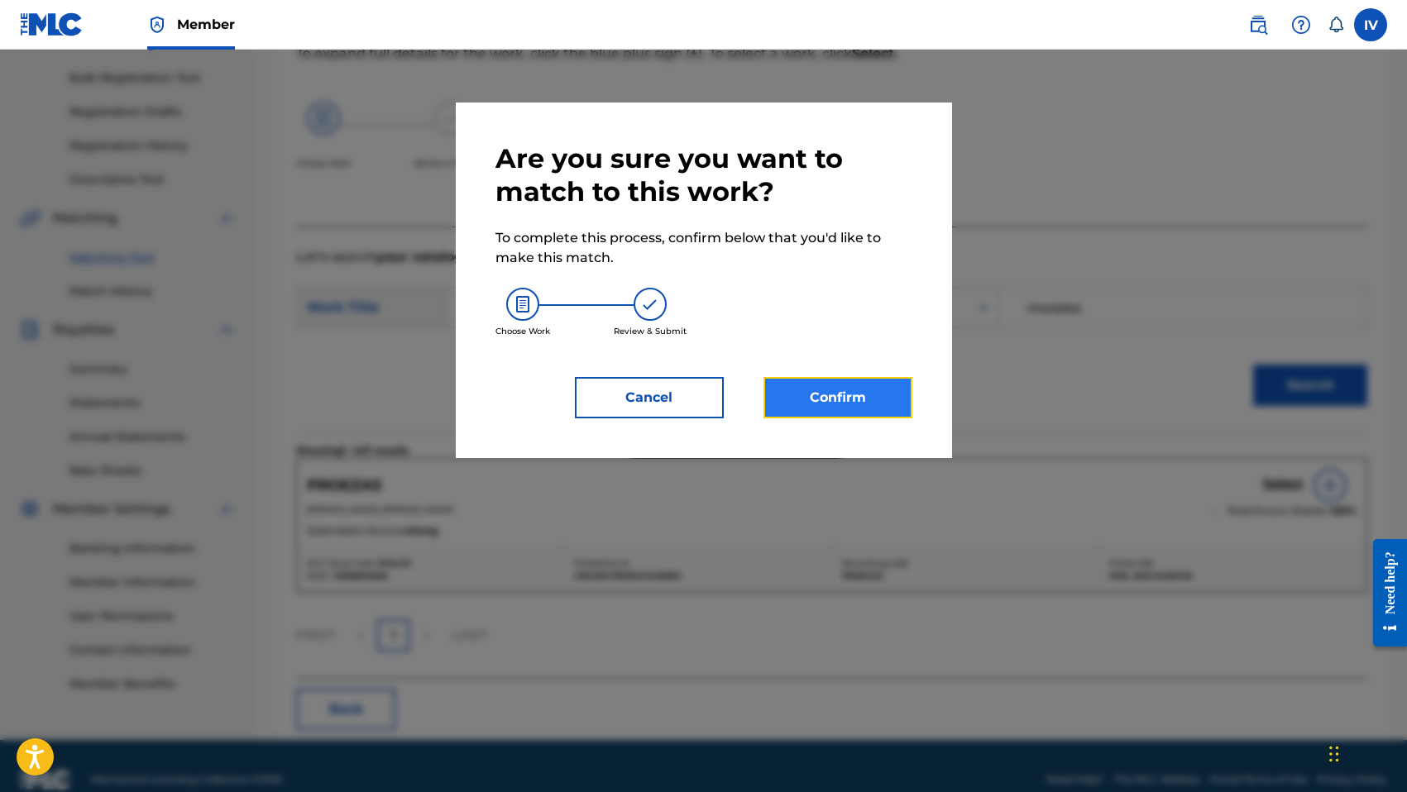
click at [892, 406] on button "Confirm" at bounding box center [837, 397] width 149 height 41
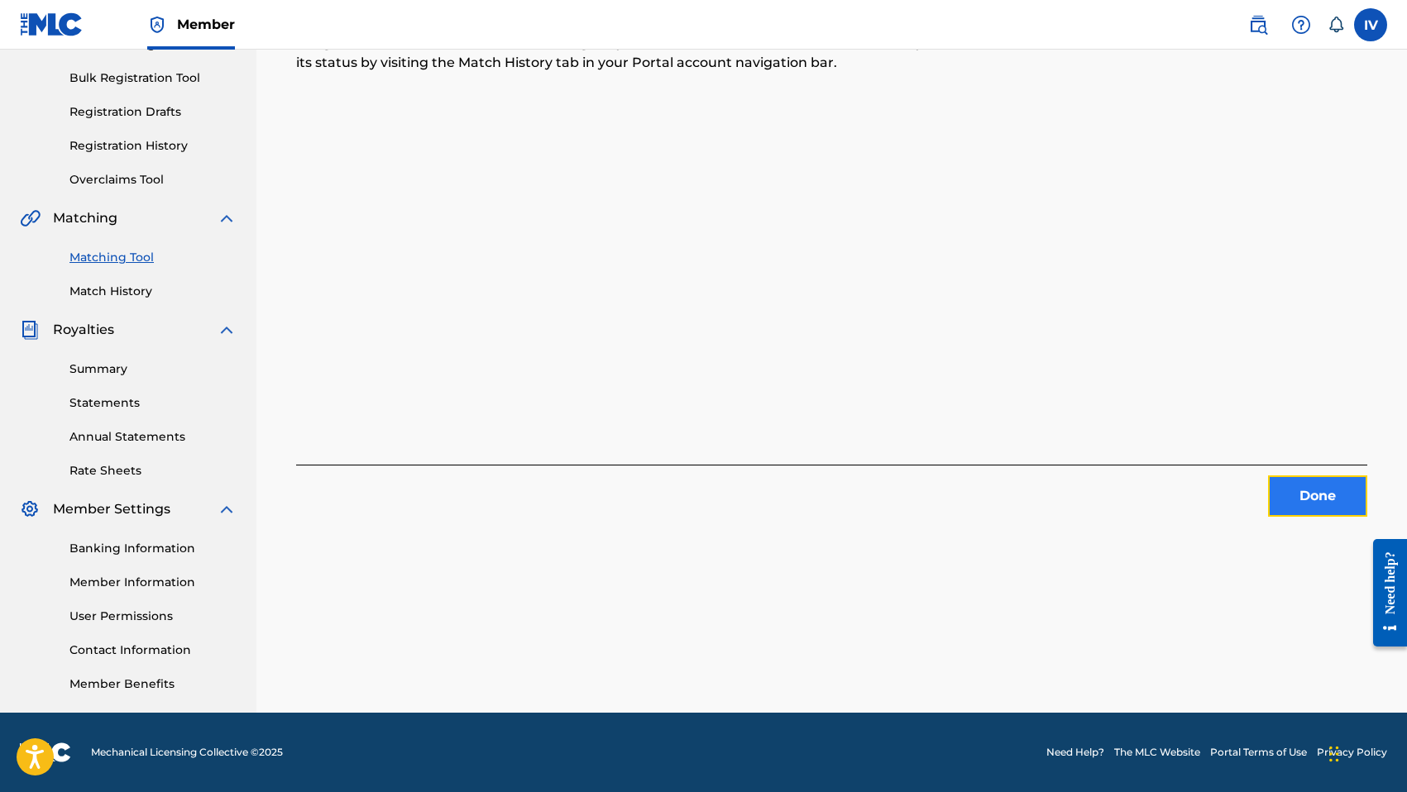
click at [1325, 500] on button "Done" at bounding box center [1317, 496] width 99 height 41
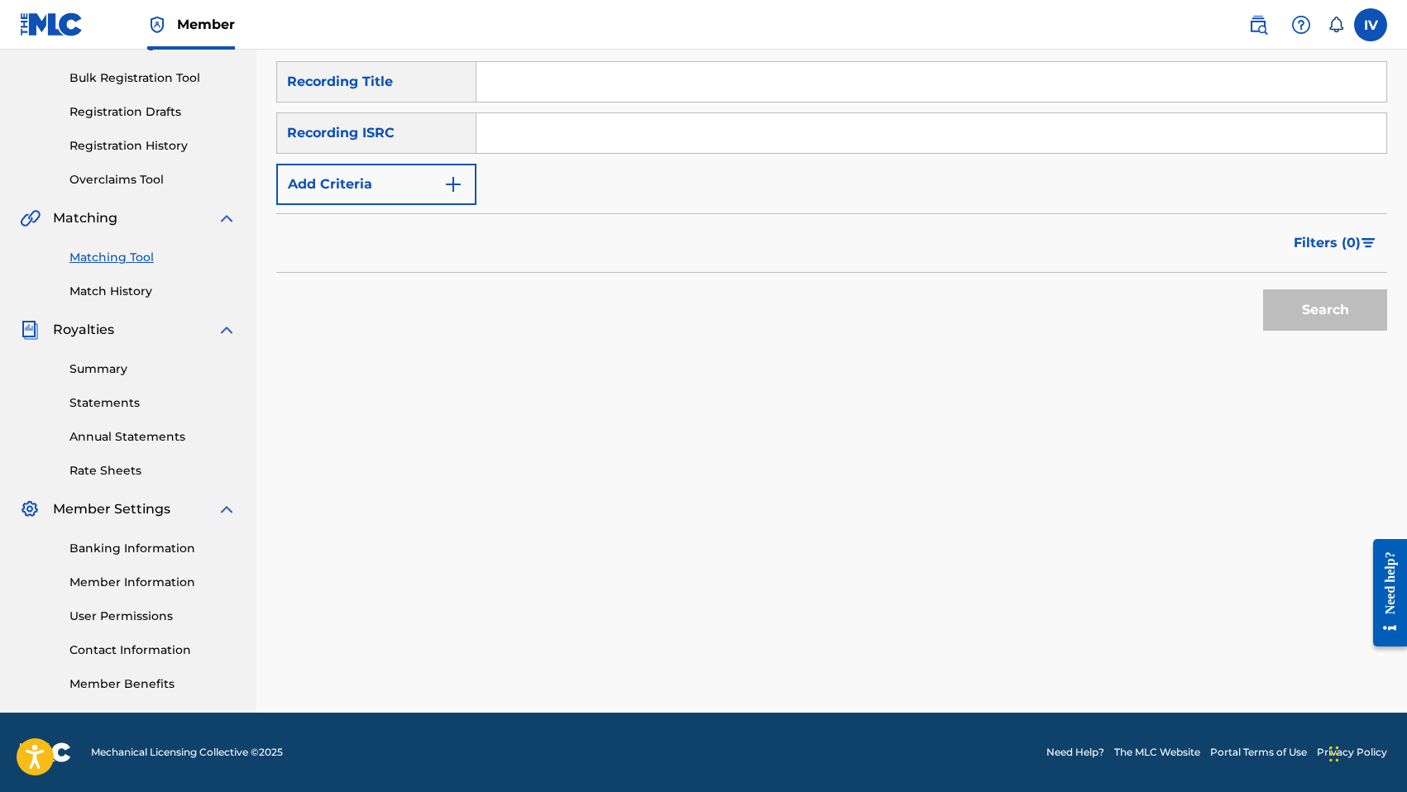
click at [703, 152] on div "Search Form" at bounding box center [931, 132] width 911 height 41
click at [701, 153] on div "Search Form" at bounding box center [931, 132] width 911 height 41
click at [696, 141] on input "Search Form" at bounding box center [931, 133] width 910 height 40
paste input "TCABK1237718"
click at [1263, 289] on button "Search" at bounding box center [1325, 309] width 124 height 41
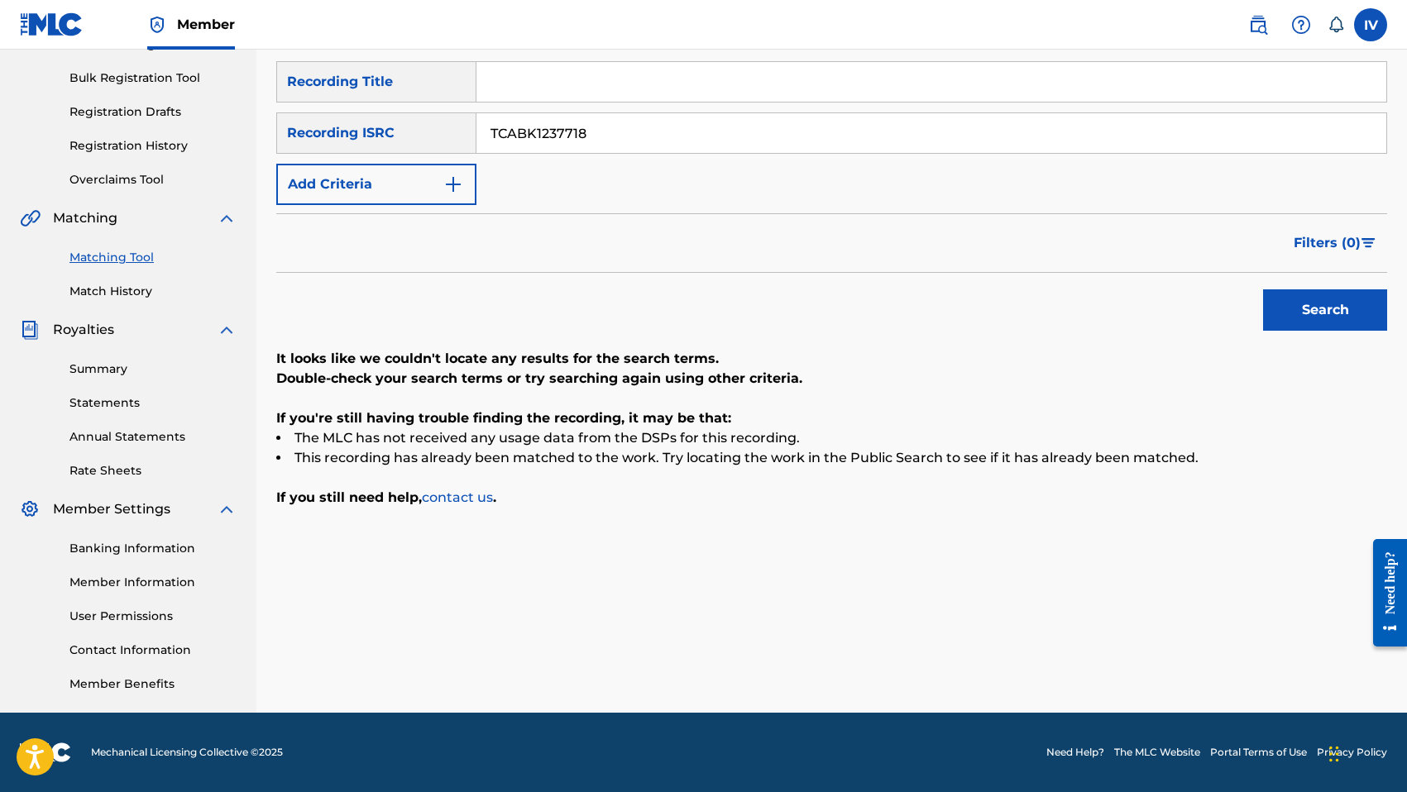
paste input "9"
type input "TCABK1237719"
click at [1263, 289] on button "Search" at bounding box center [1325, 309] width 124 height 41
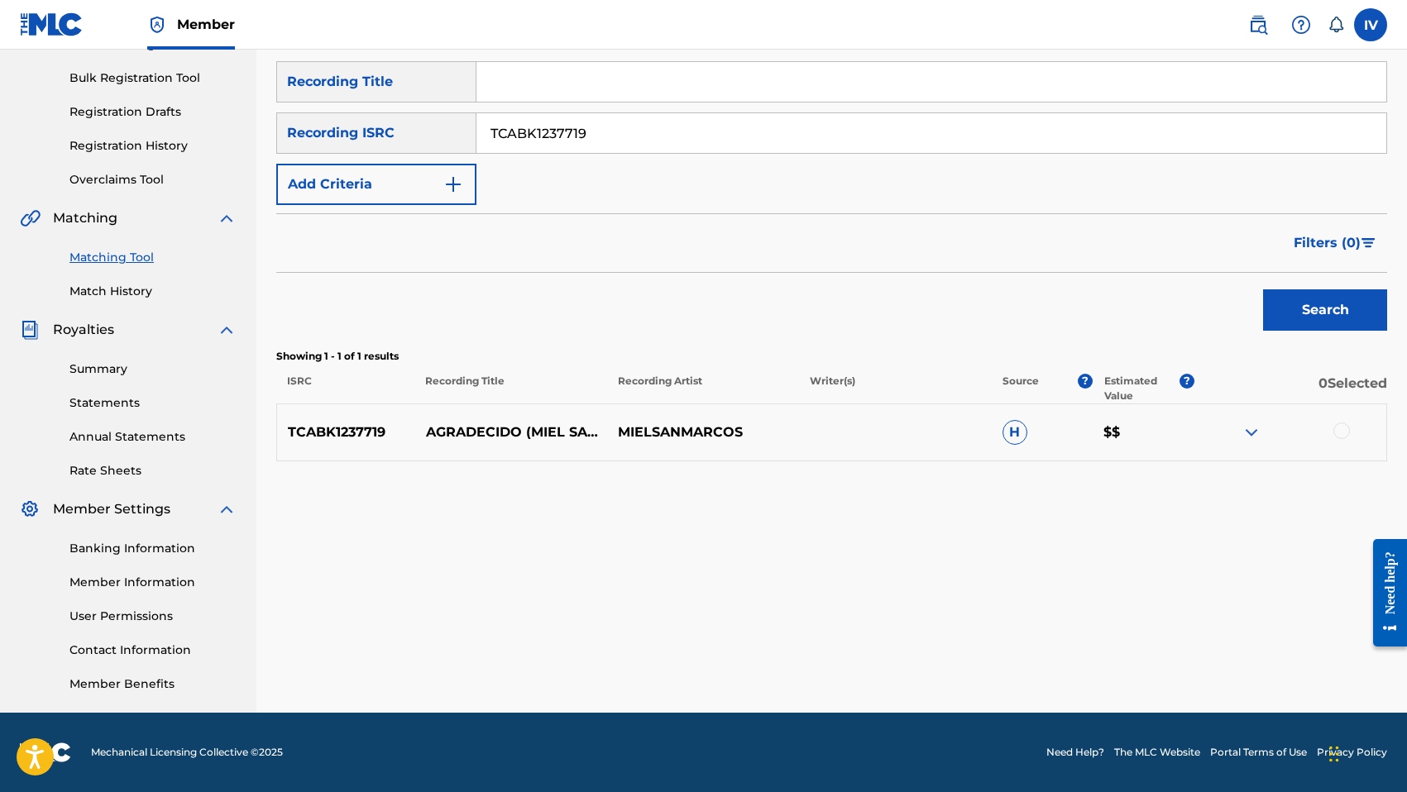
click at [1348, 442] on div "TCABK1237719 AGRADECIDO ([GEOGRAPHIC_DATA]) MIELSANMARCOS H $$" at bounding box center [831, 433] width 1111 height 58
click at [1341, 432] on div at bounding box center [1341, 431] width 17 height 17
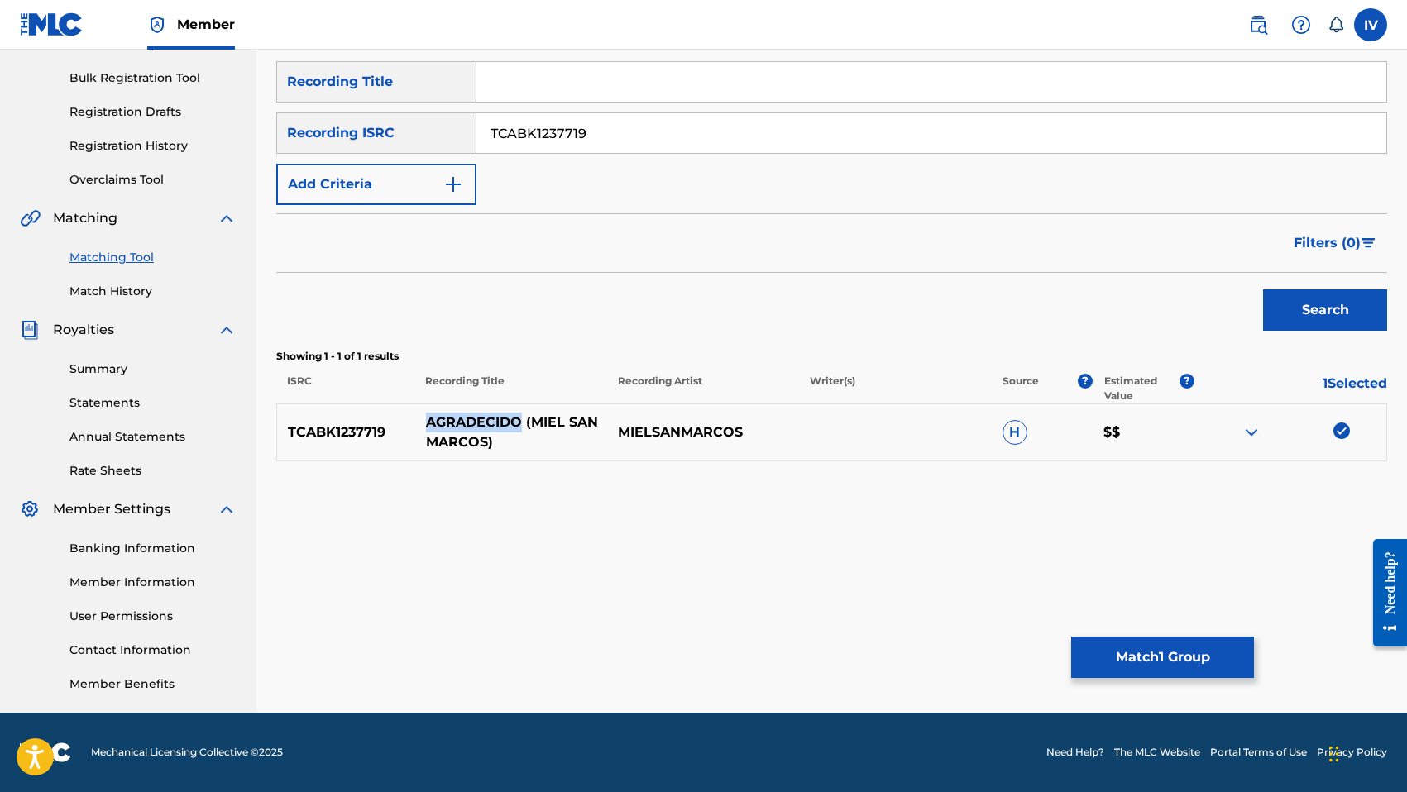
drag, startPoint x: 429, startPoint y: 420, endPoint x: 522, endPoint y: 419, distance: 92.6
click at [522, 419] on p "AGRADECIDO (MIEL SAN MARCOS)" at bounding box center [511, 433] width 192 height 40
copy p "AGRADECIDO"
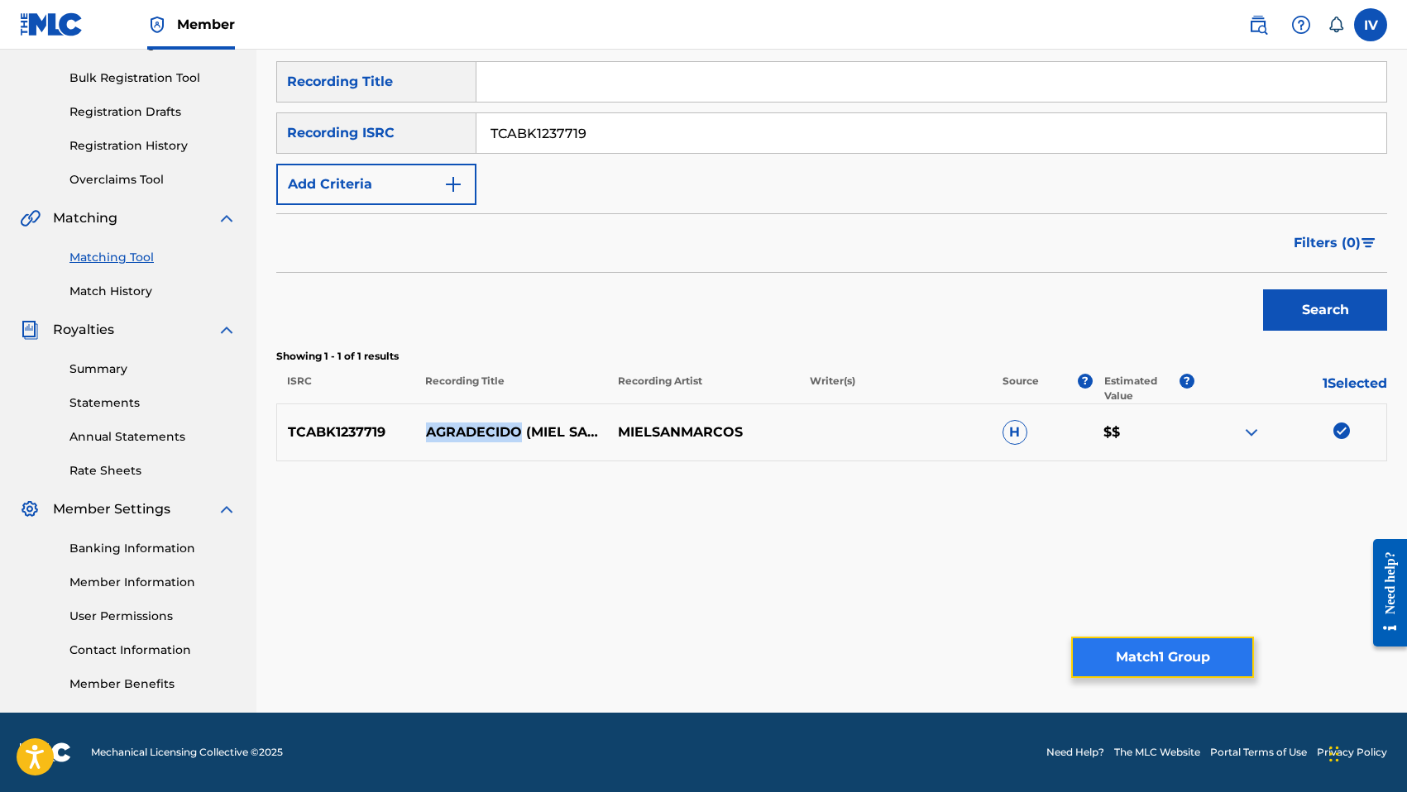
click at [1121, 659] on button "Match 1 Group" at bounding box center [1162, 657] width 183 height 41
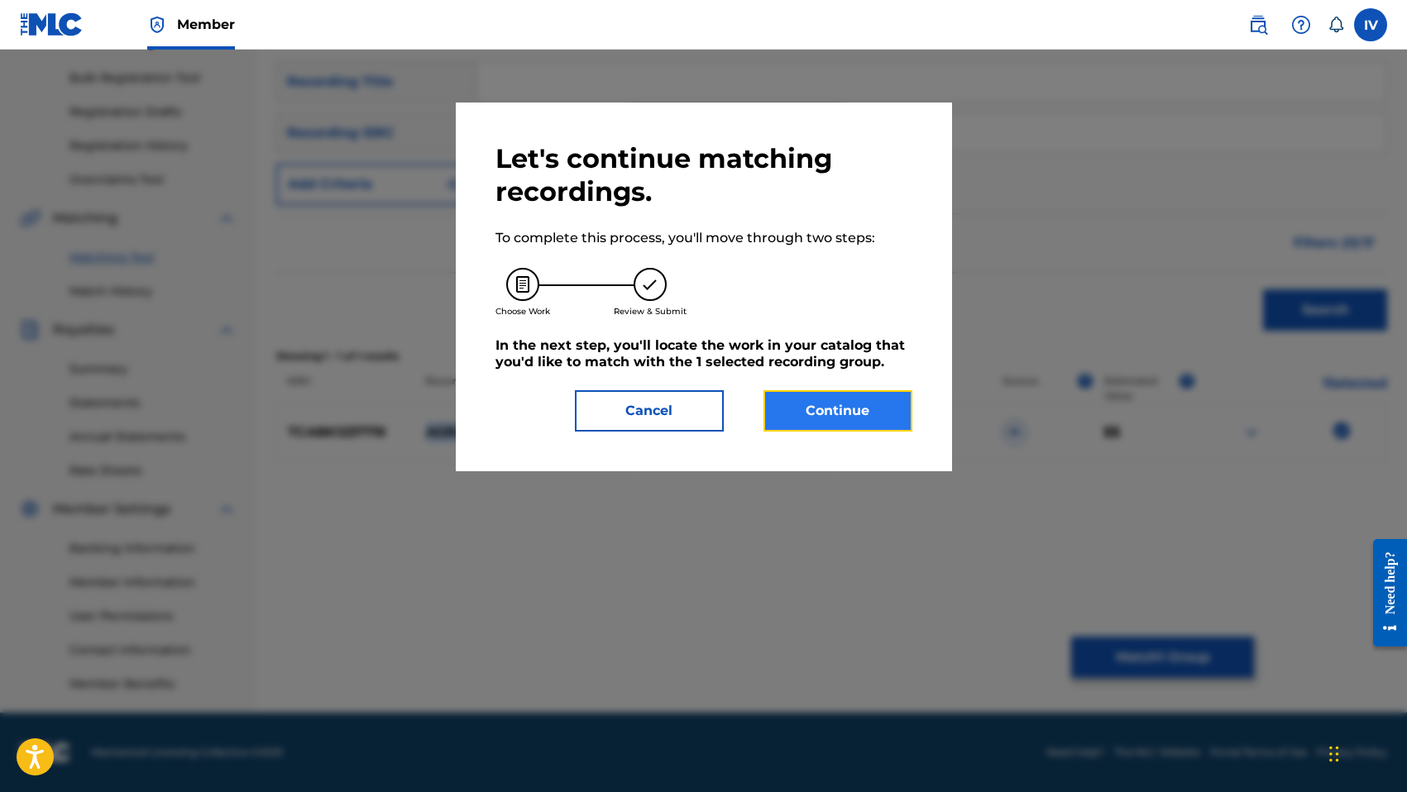
click at [840, 411] on button "Continue" at bounding box center [837, 410] width 149 height 41
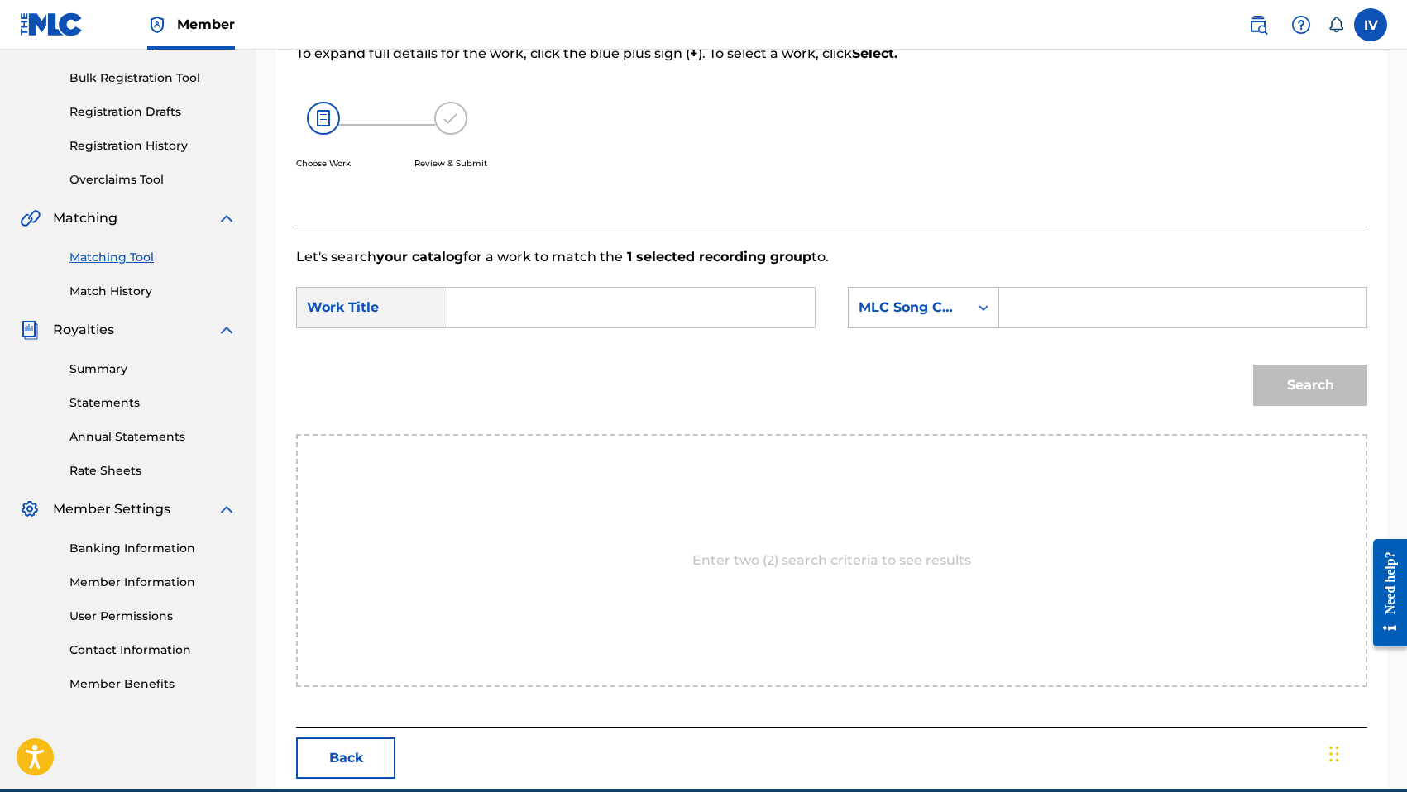
click at [651, 305] on input "Search Form" at bounding box center [630, 308] width 339 height 40
paste input "AGRADECIDO"
type input "AGRADECIDO"
click at [928, 311] on div "MLC Song Code" at bounding box center [908, 308] width 100 height 20
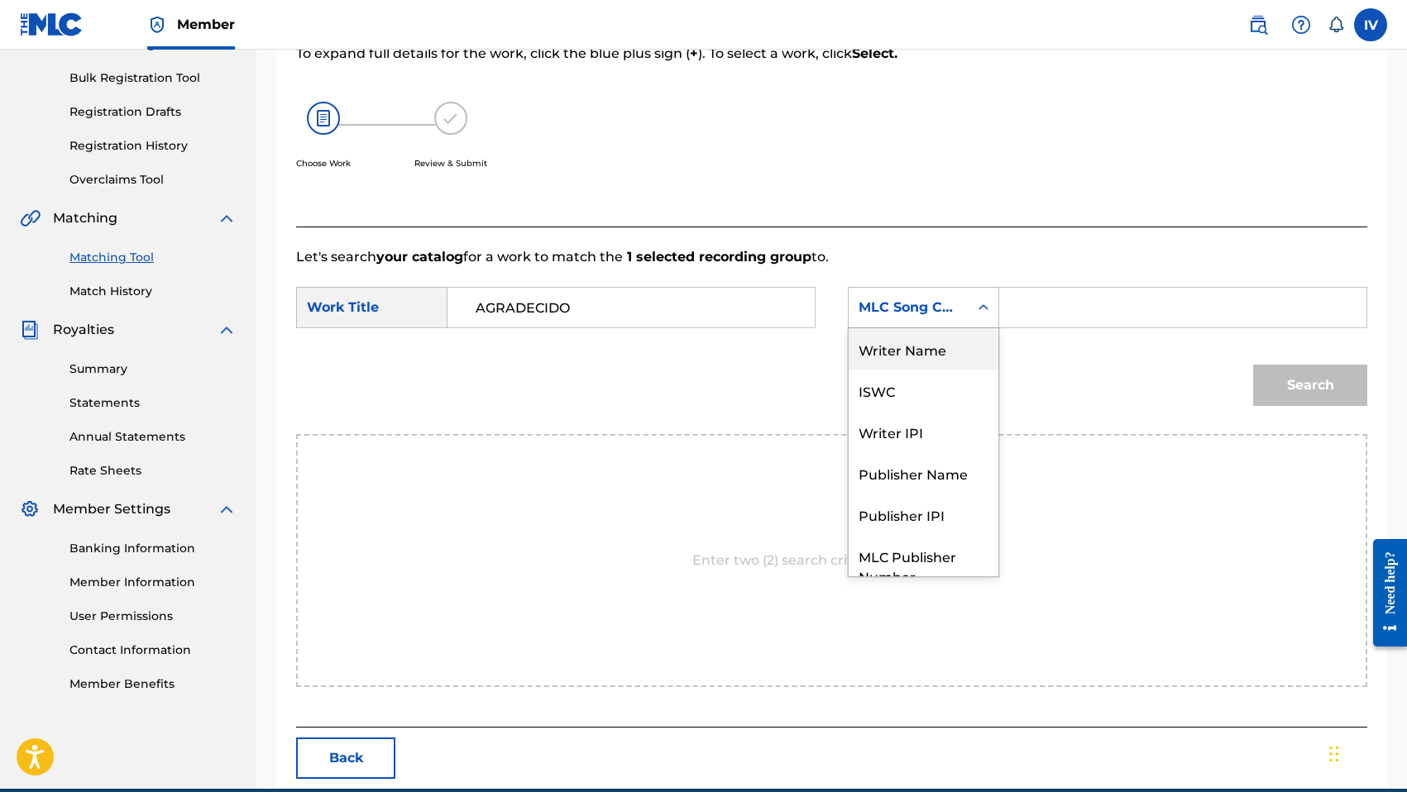
click at [927, 350] on div "Writer Name" at bounding box center [923, 348] width 150 height 41
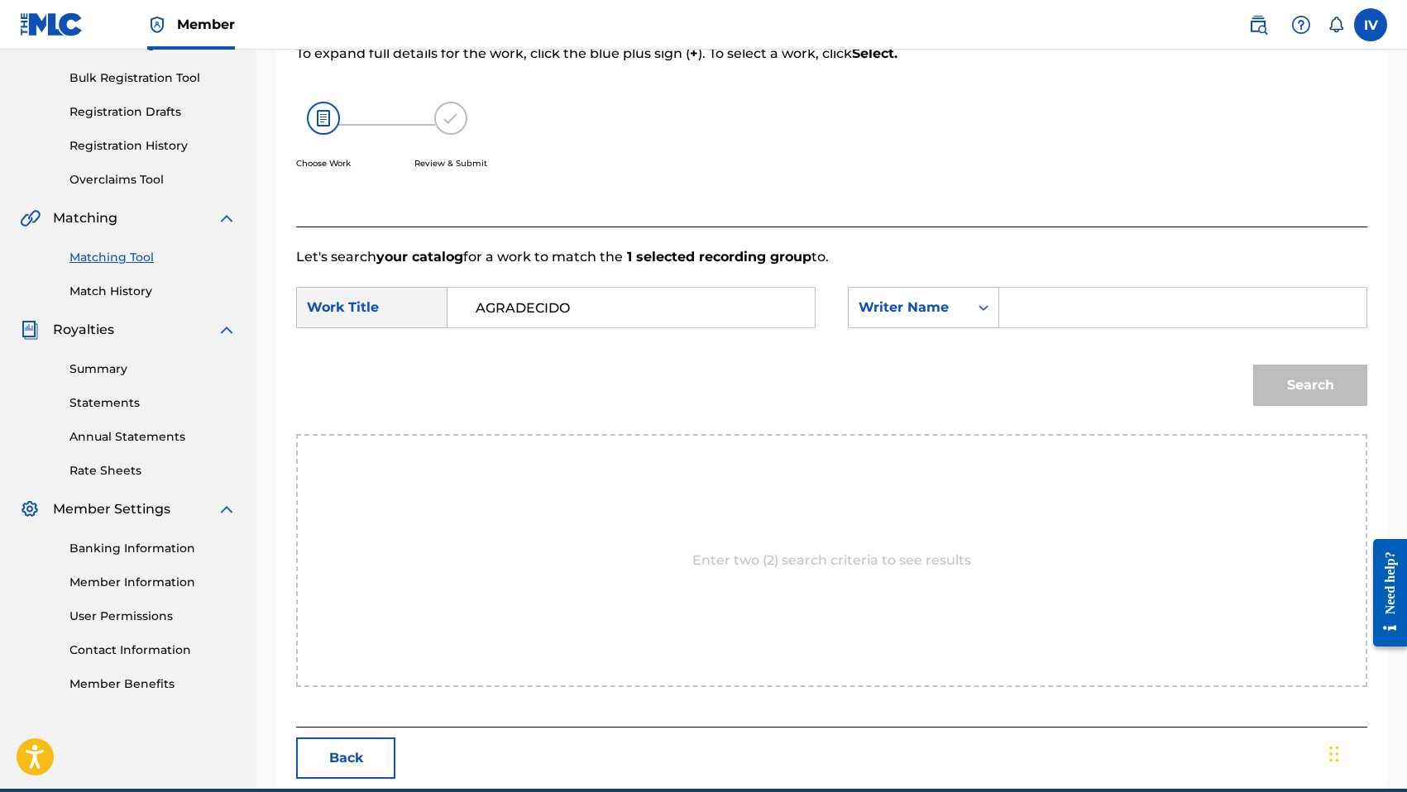
click at [1030, 308] on input "Search Form" at bounding box center [1182, 308] width 339 height 40
type input "morales"
click at [1253, 365] on button "Search" at bounding box center [1310, 385] width 114 height 41
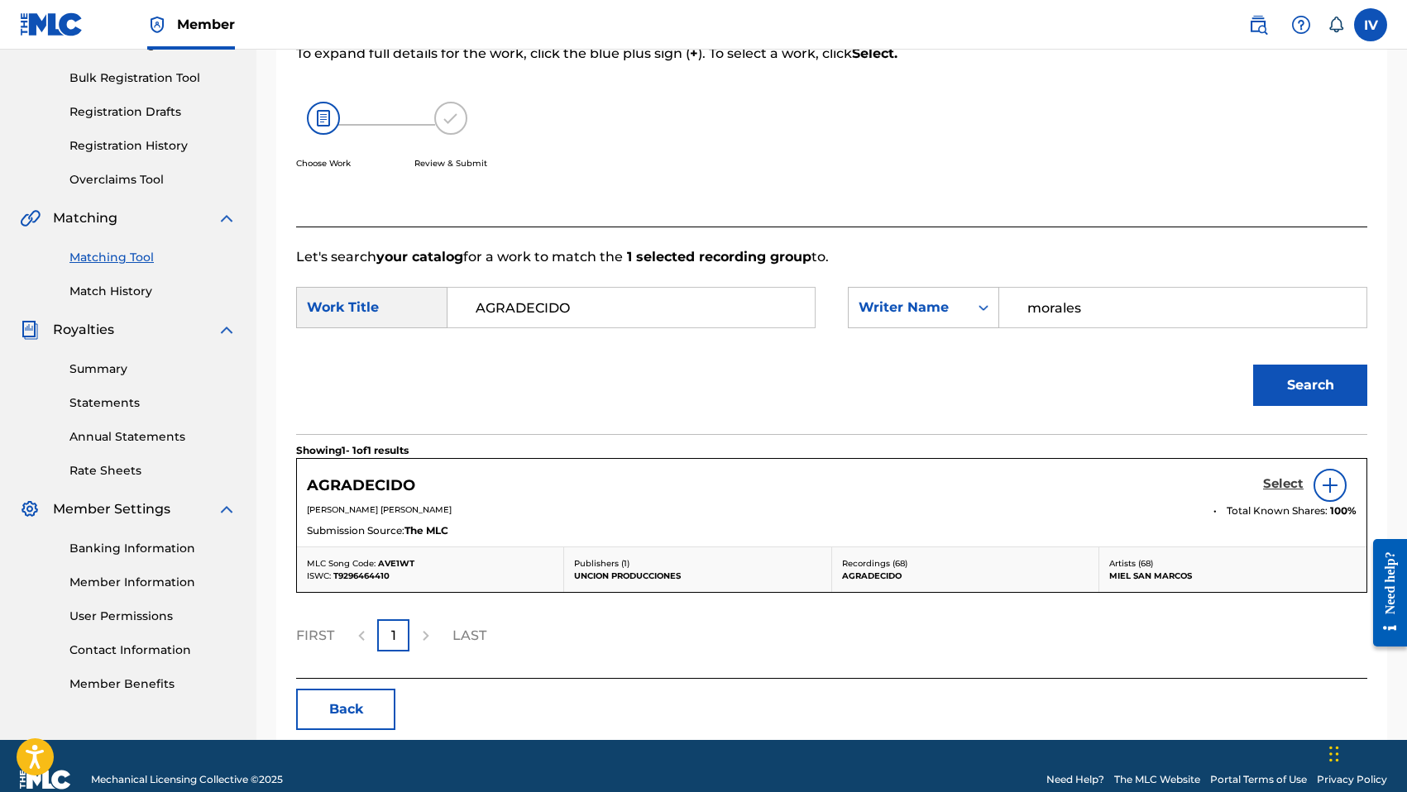
click at [1286, 486] on h5 "Select" at bounding box center [1283, 484] width 41 height 16
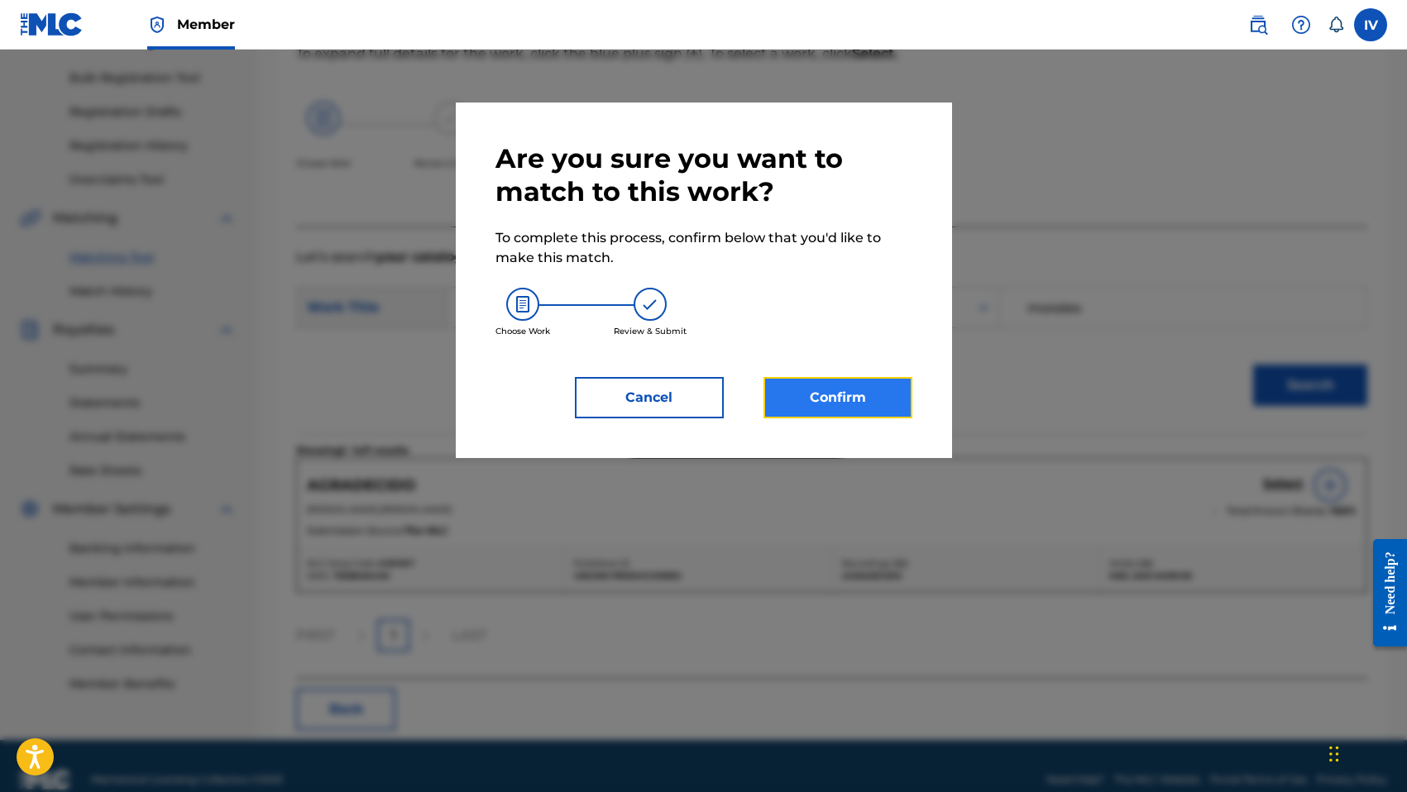
click at [875, 409] on button "Confirm" at bounding box center [837, 397] width 149 height 41
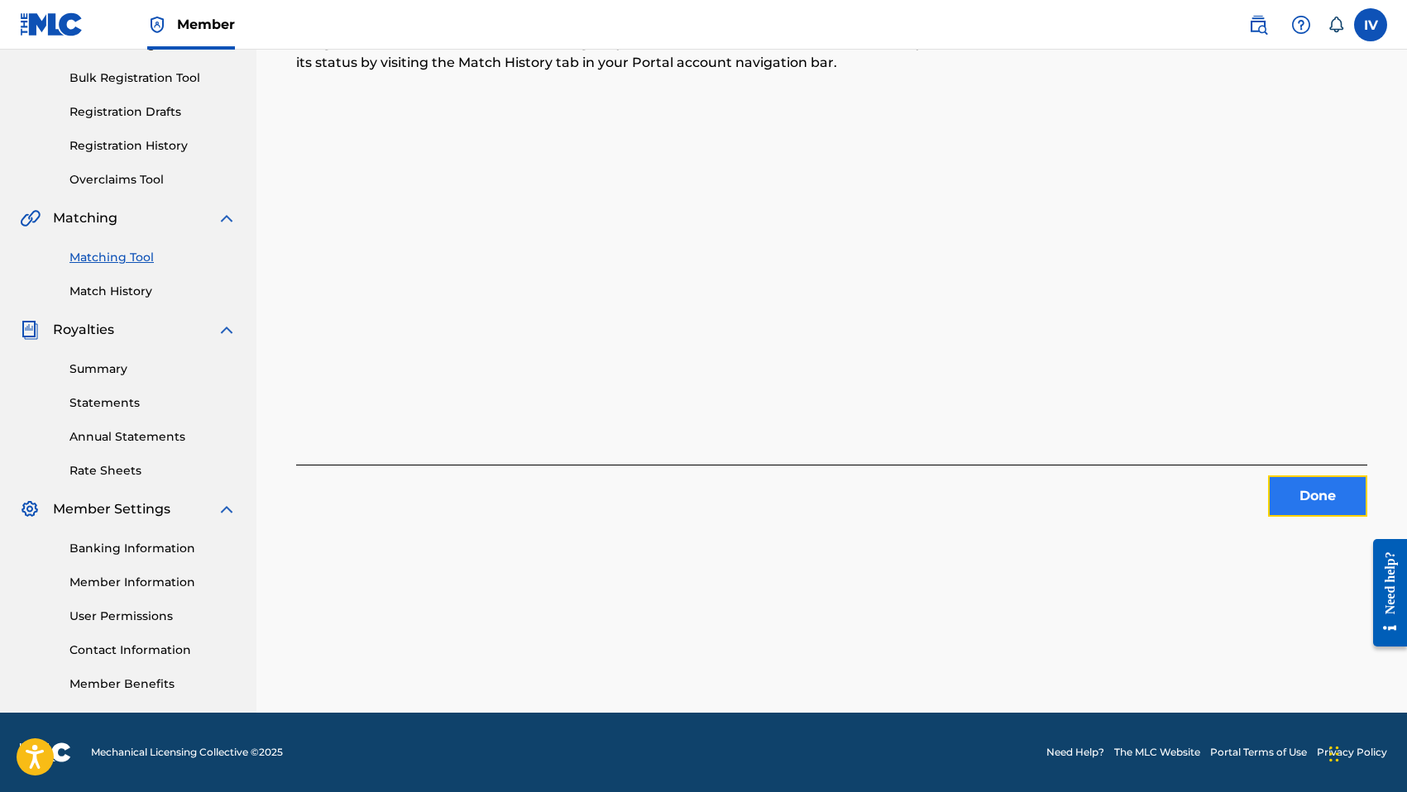
click at [1312, 481] on button "Done" at bounding box center [1317, 496] width 99 height 41
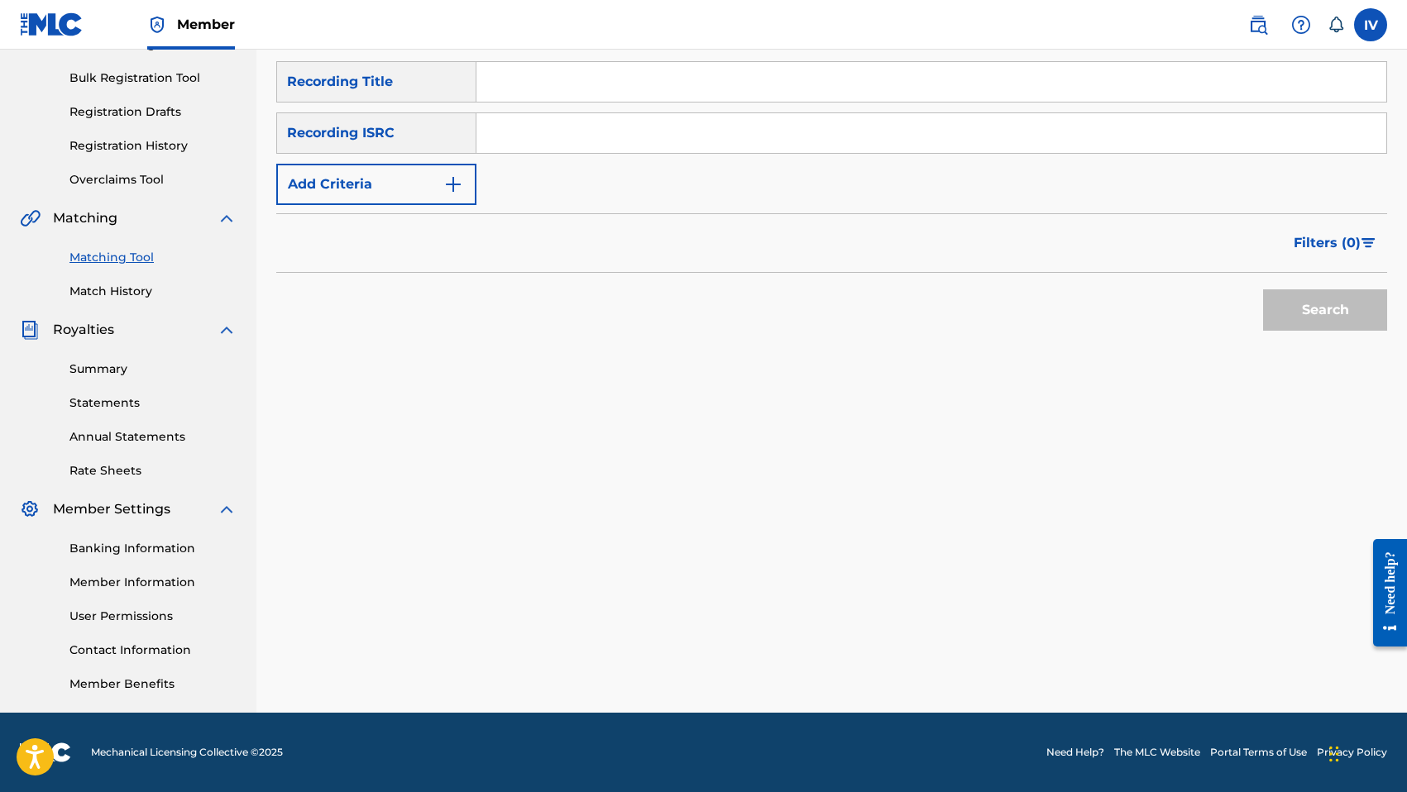
click at [704, 131] on input "Search Form" at bounding box center [931, 133] width 910 height 40
paste input "TCABK1237721"
click at [1263, 289] on button "Search" at bounding box center [1325, 309] width 124 height 41
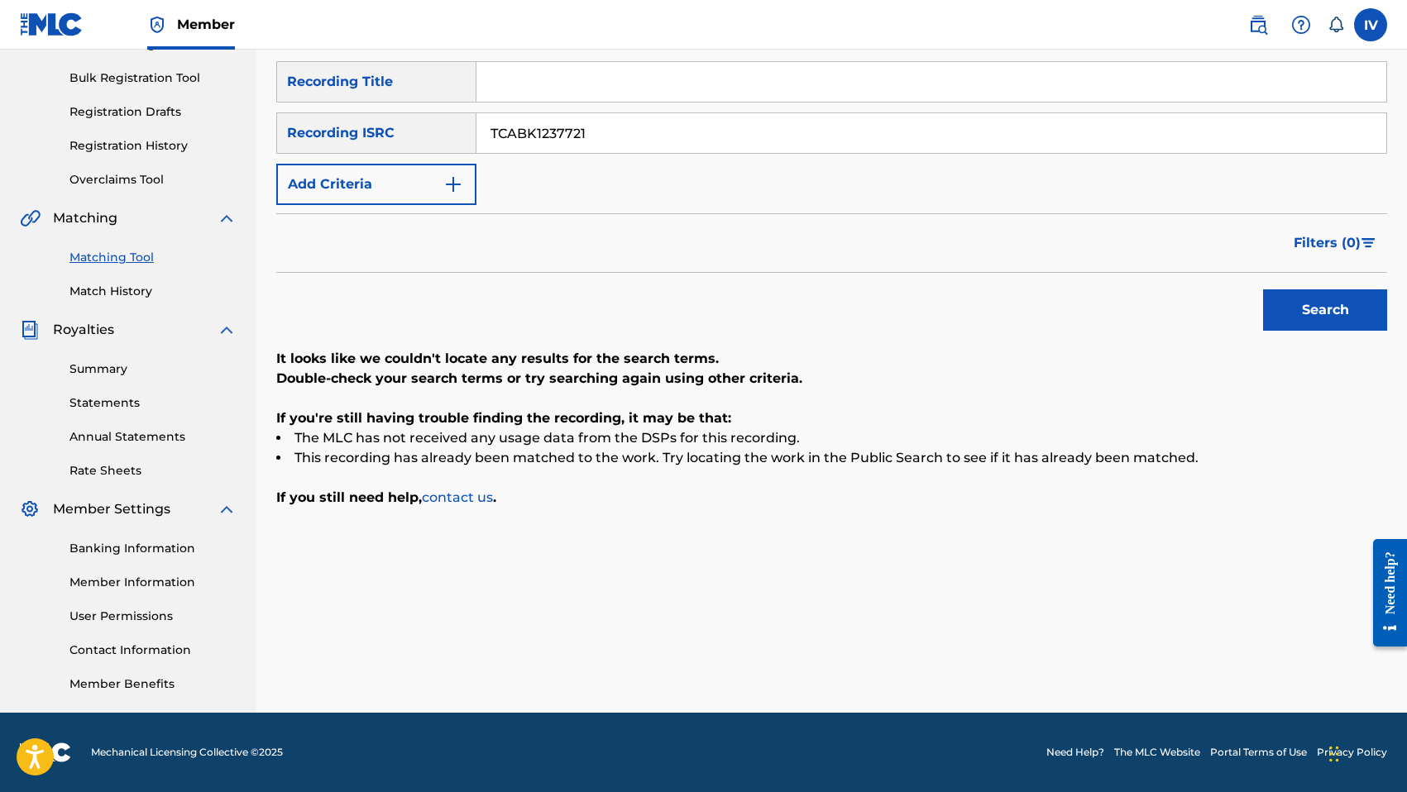
paste input "2"
type input "TCABK1237722"
click at [1263, 289] on button "Search" at bounding box center [1325, 309] width 124 height 41
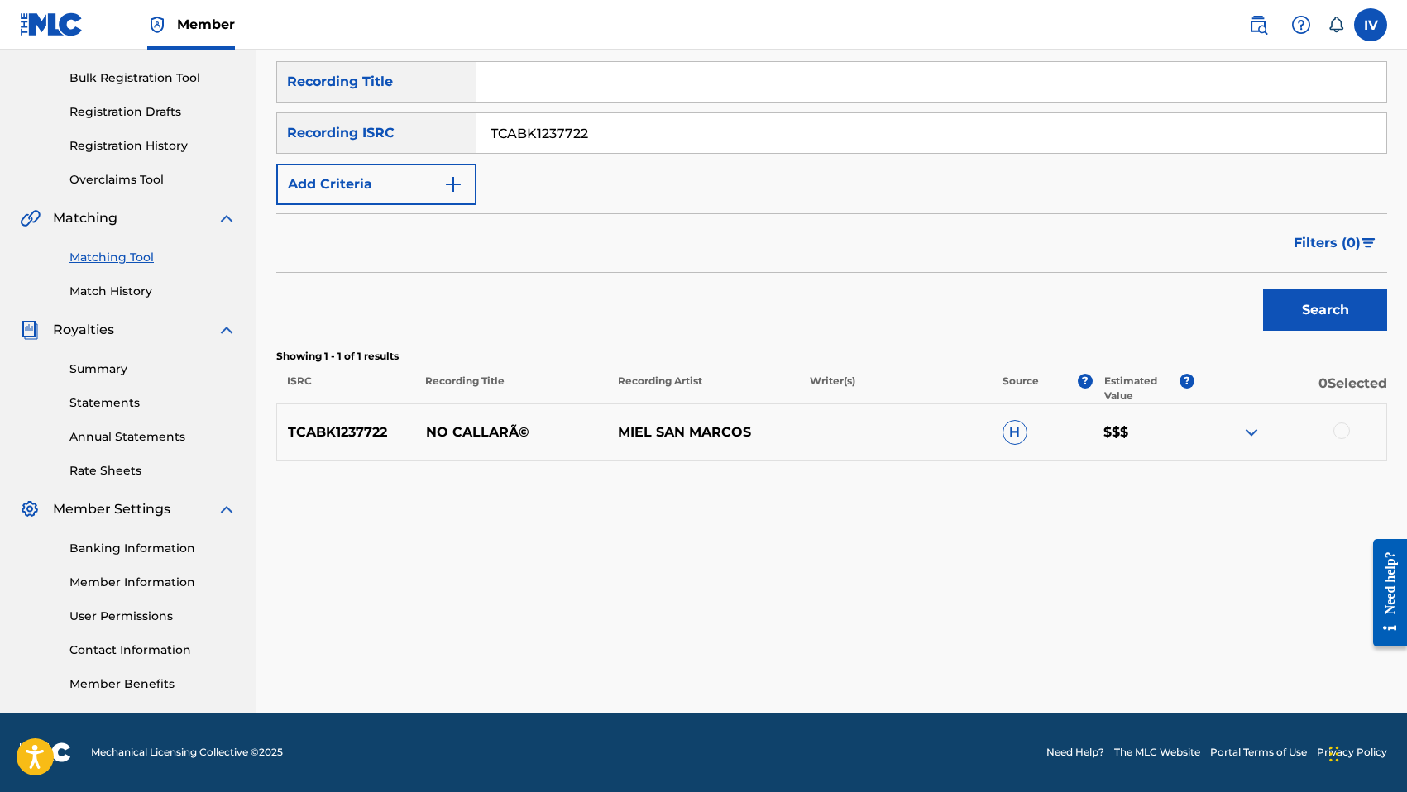
click at [1334, 432] on div at bounding box center [1341, 431] width 17 height 17
click at [484, 428] on p "NO CALLARÃ©" at bounding box center [511, 433] width 192 height 20
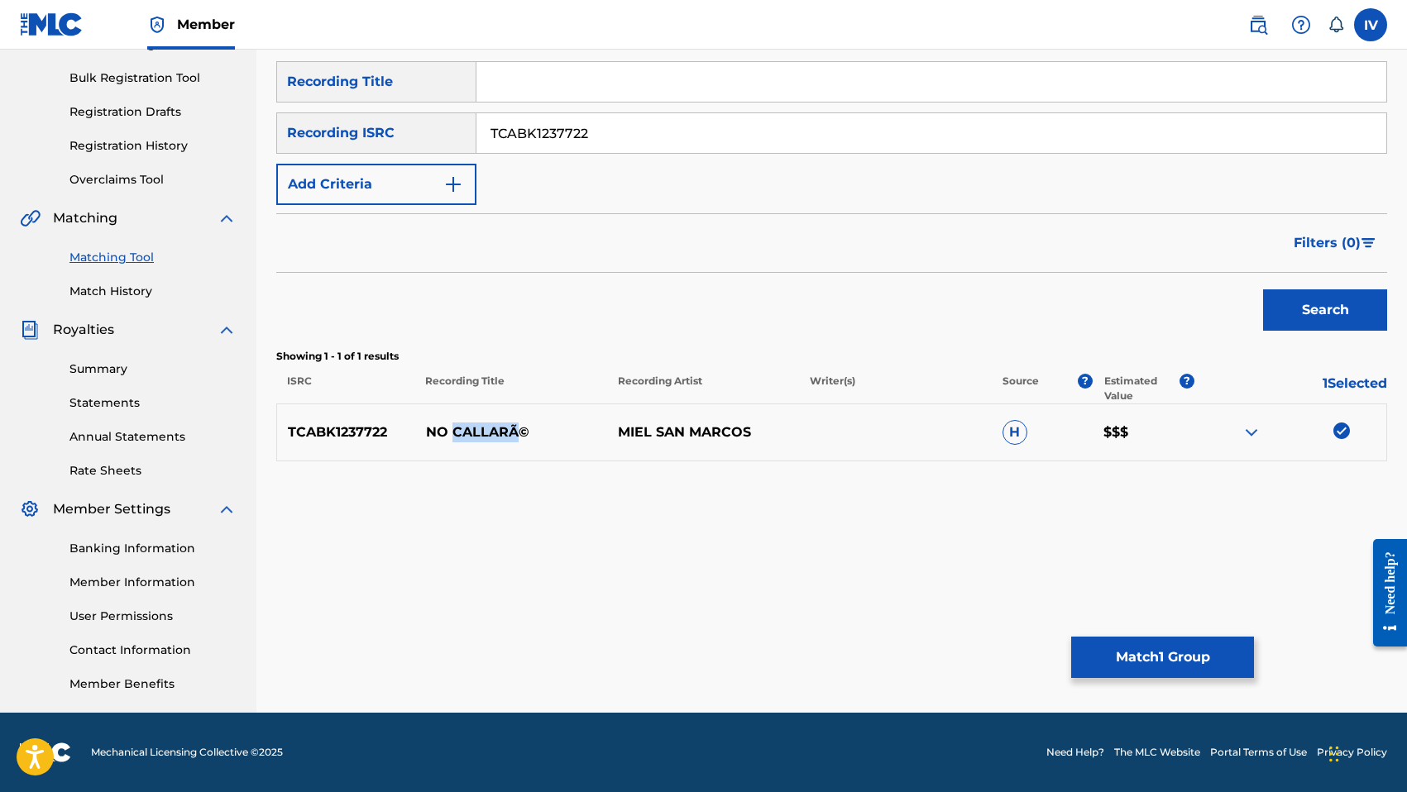
click at [484, 428] on p "NO CALLARÃ©" at bounding box center [511, 433] width 192 height 20
copy p "NO CALLARÃ©"
click at [563, 95] on input "Search Form" at bounding box center [931, 82] width 910 height 40
paste input "NO CALLARÃ©"
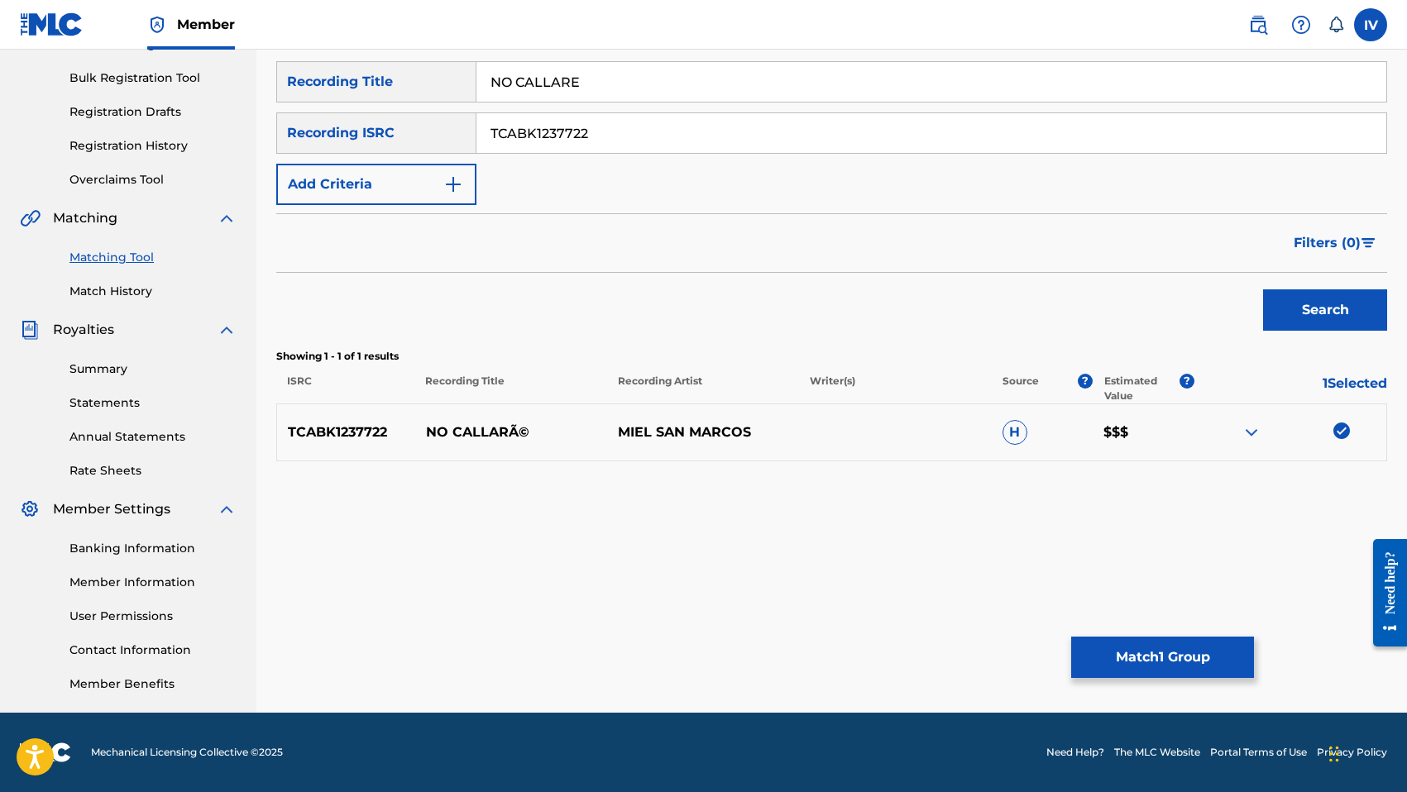
type input "NO CALLARE"
click at [599, 122] on input "TCABK1237722" at bounding box center [931, 133] width 910 height 40
click at [673, 418] on div "TCABK1237722 NO CALLARÃ© MIEL SAN MARCOS H $$$" at bounding box center [831, 433] width 1111 height 58
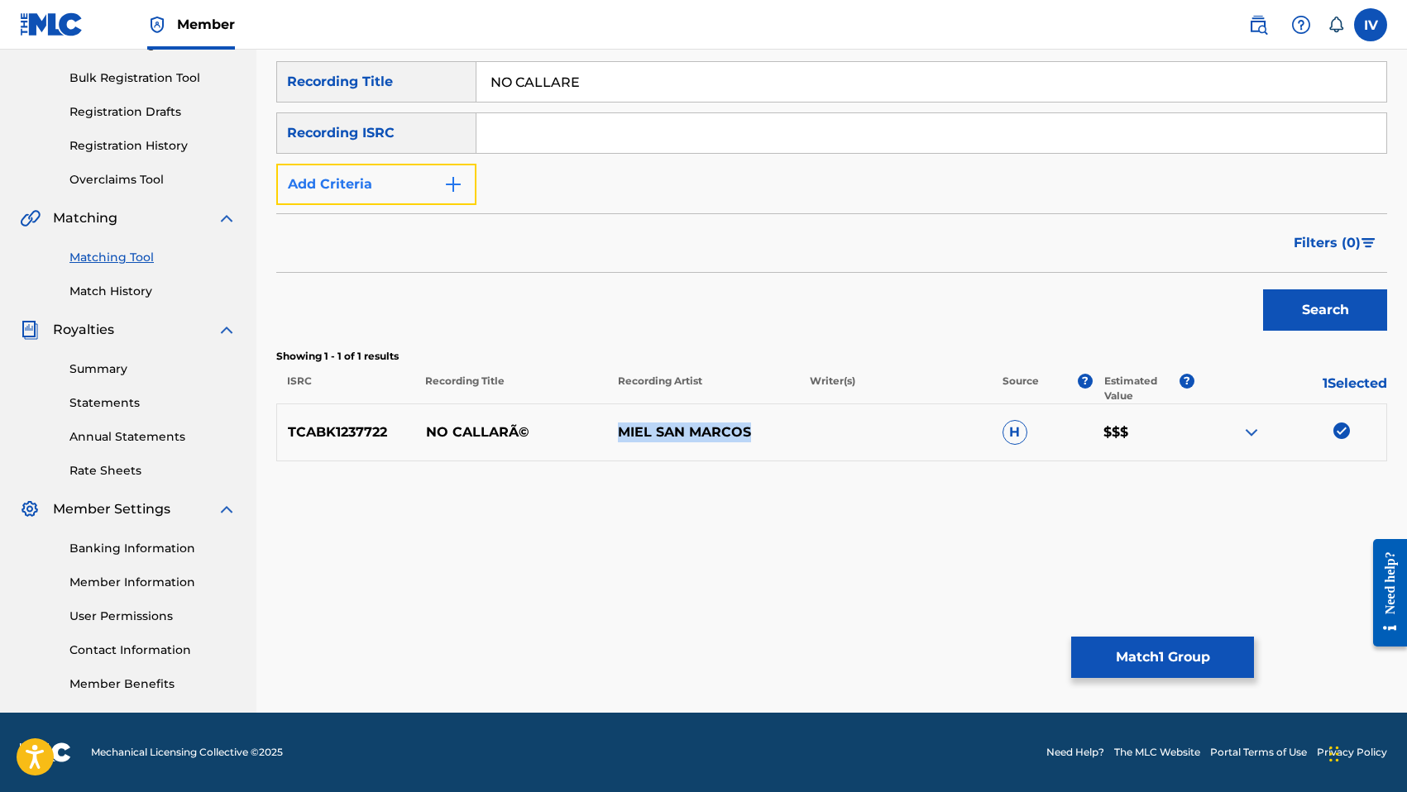
click at [385, 186] on button "Add Criteria" at bounding box center [376, 184] width 200 height 41
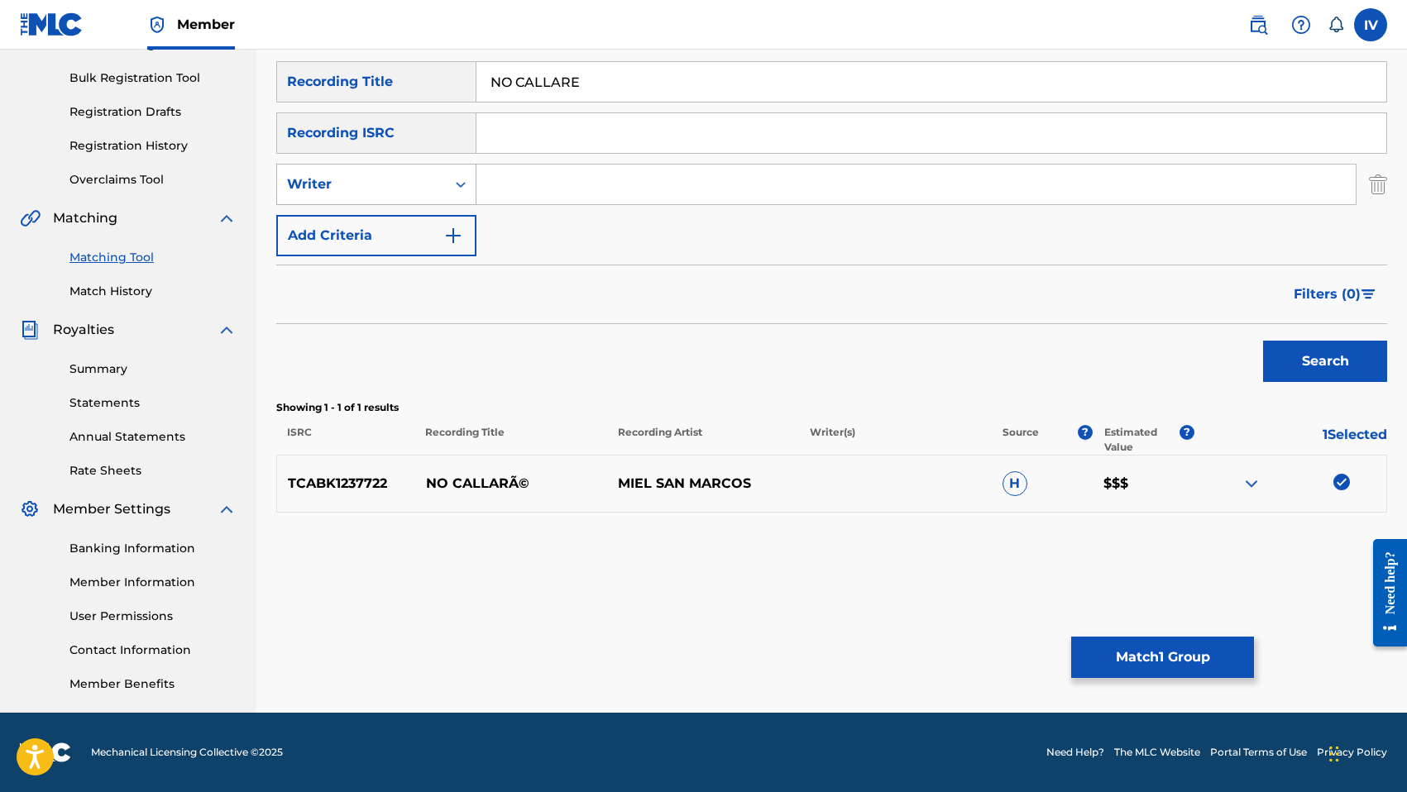
click at [370, 191] on div "Writer" at bounding box center [361, 184] width 149 height 20
click at [371, 211] on div "Recording Artist" at bounding box center [376, 225] width 198 height 41
click at [598, 188] on input "Search Form" at bounding box center [915, 185] width 879 height 40
paste input "MIEL SAN MARCOS"
type input "MIEL SAN MARCOS"
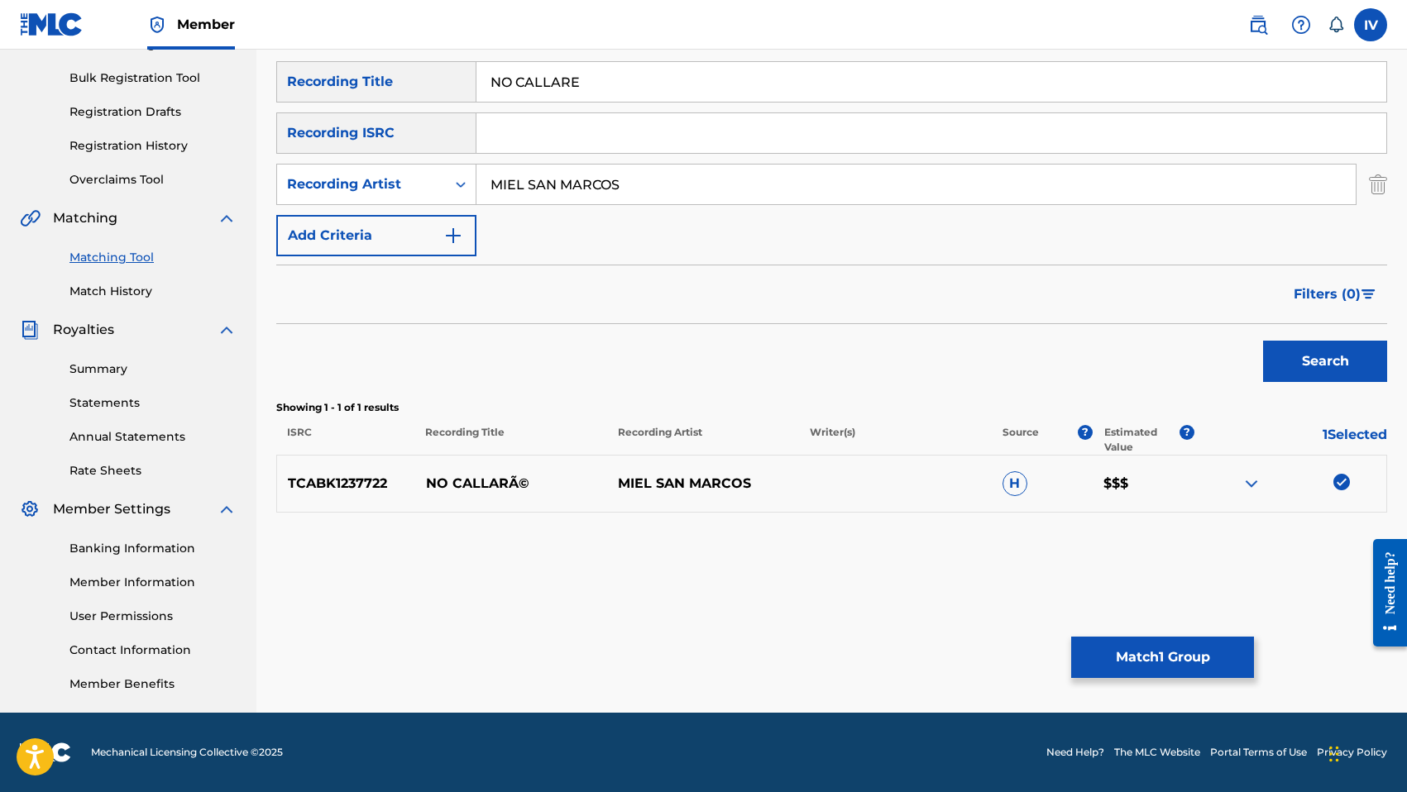
click at [1263, 341] on button "Search" at bounding box center [1325, 361] width 124 height 41
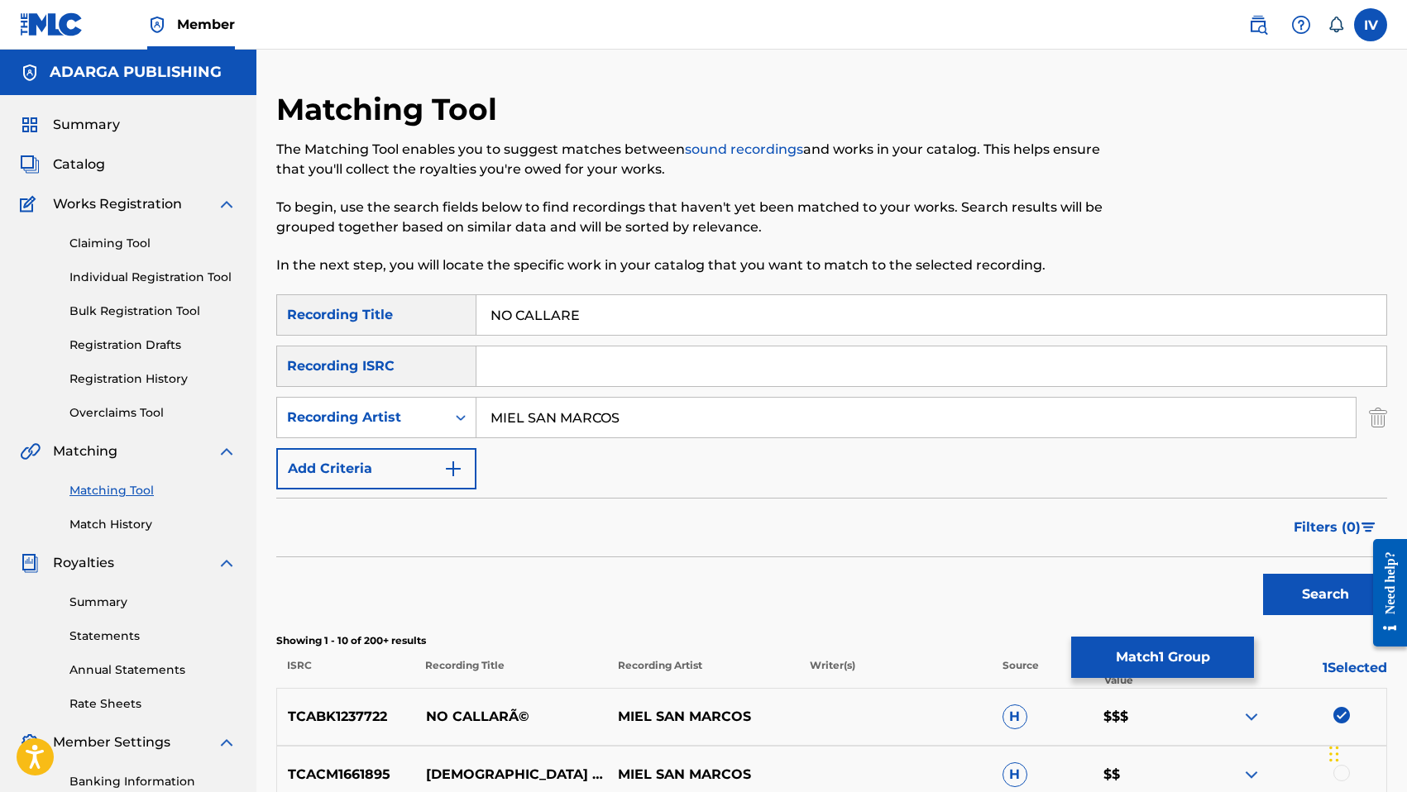
click at [634, 323] on input "NO CALLARE" at bounding box center [931, 315] width 910 height 40
type input "NO CALLARÉ"
click at [1263, 574] on button "Search" at bounding box center [1325, 594] width 124 height 41
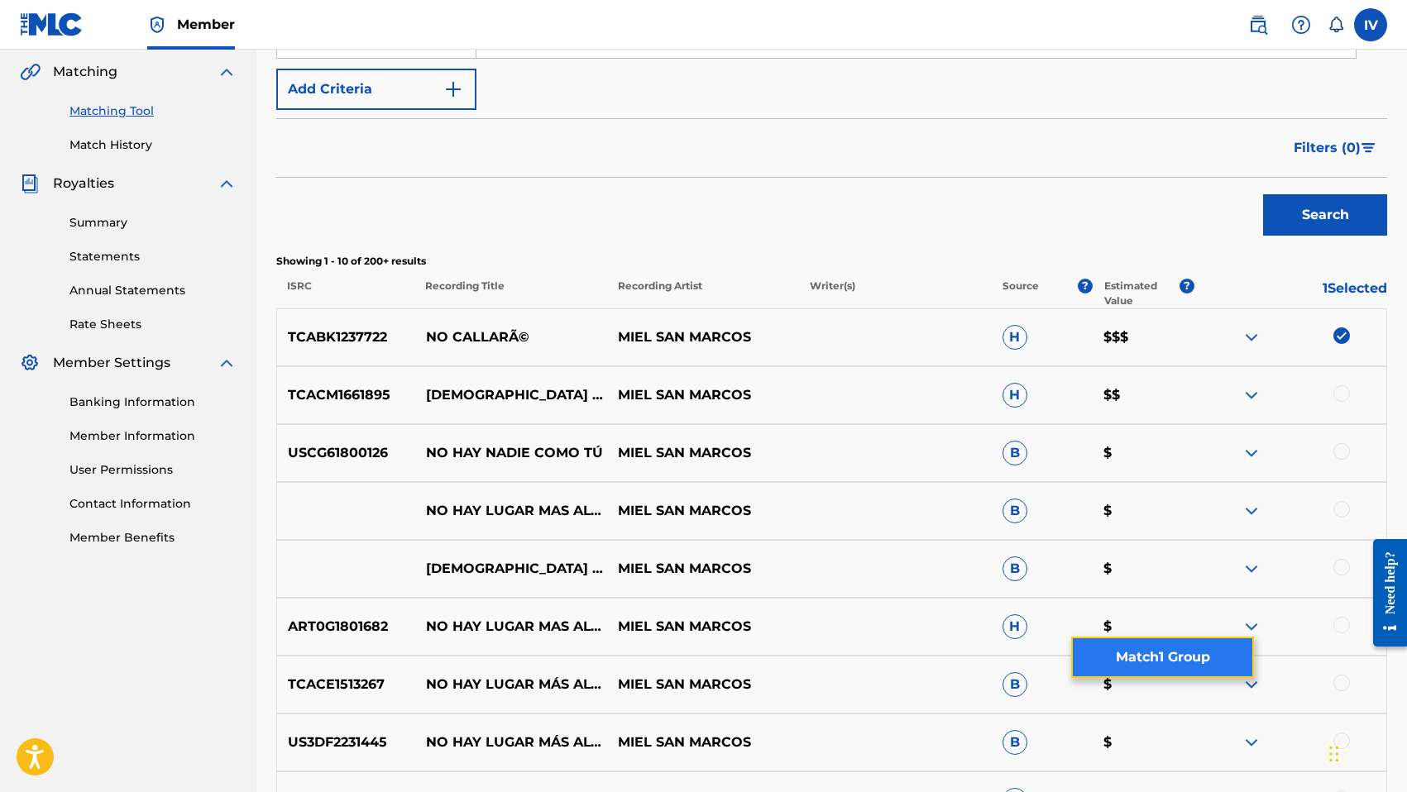
click at [1216, 652] on button "Match 1 Group" at bounding box center [1162, 657] width 183 height 41
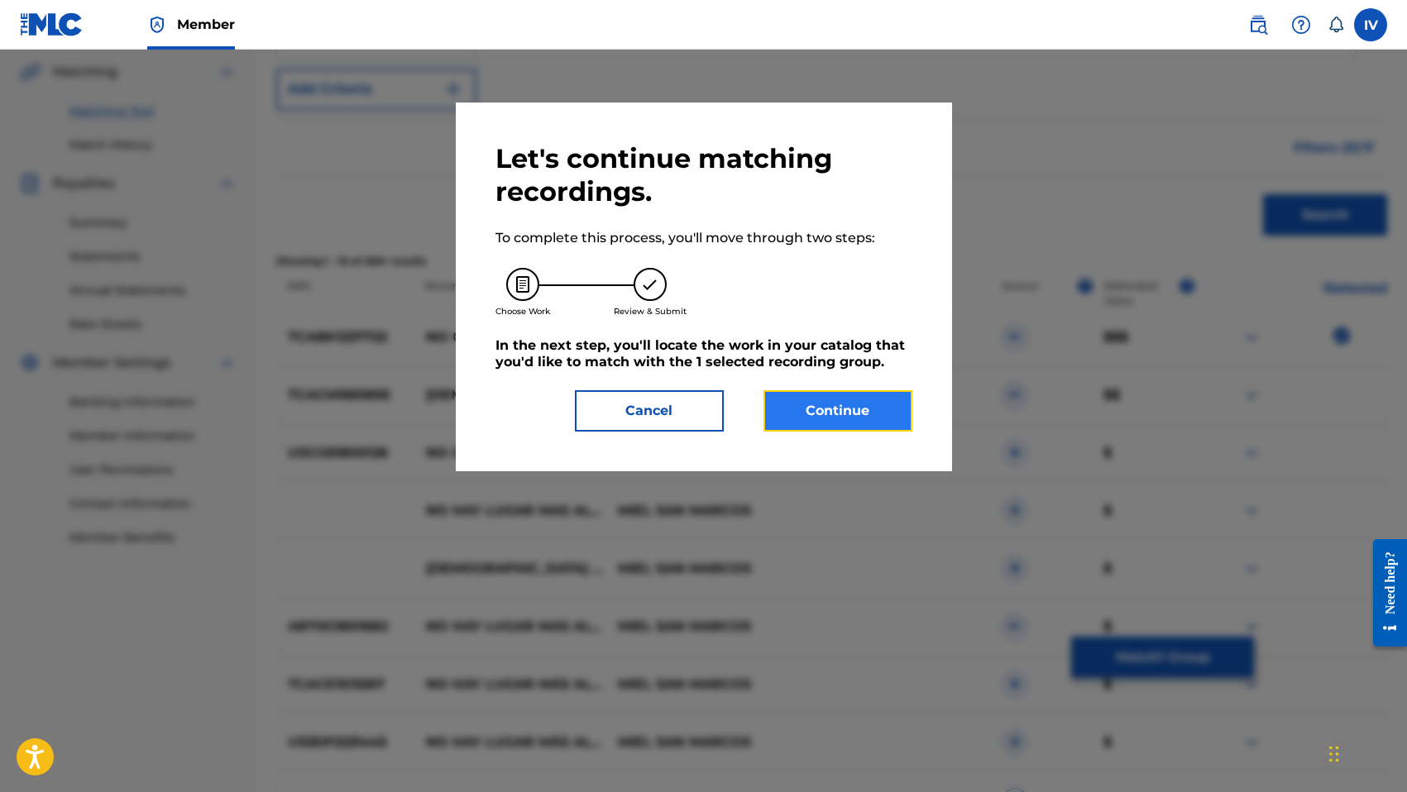
click at [867, 417] on button "Continue" at bounding box center [837, 410] width 149 height 41
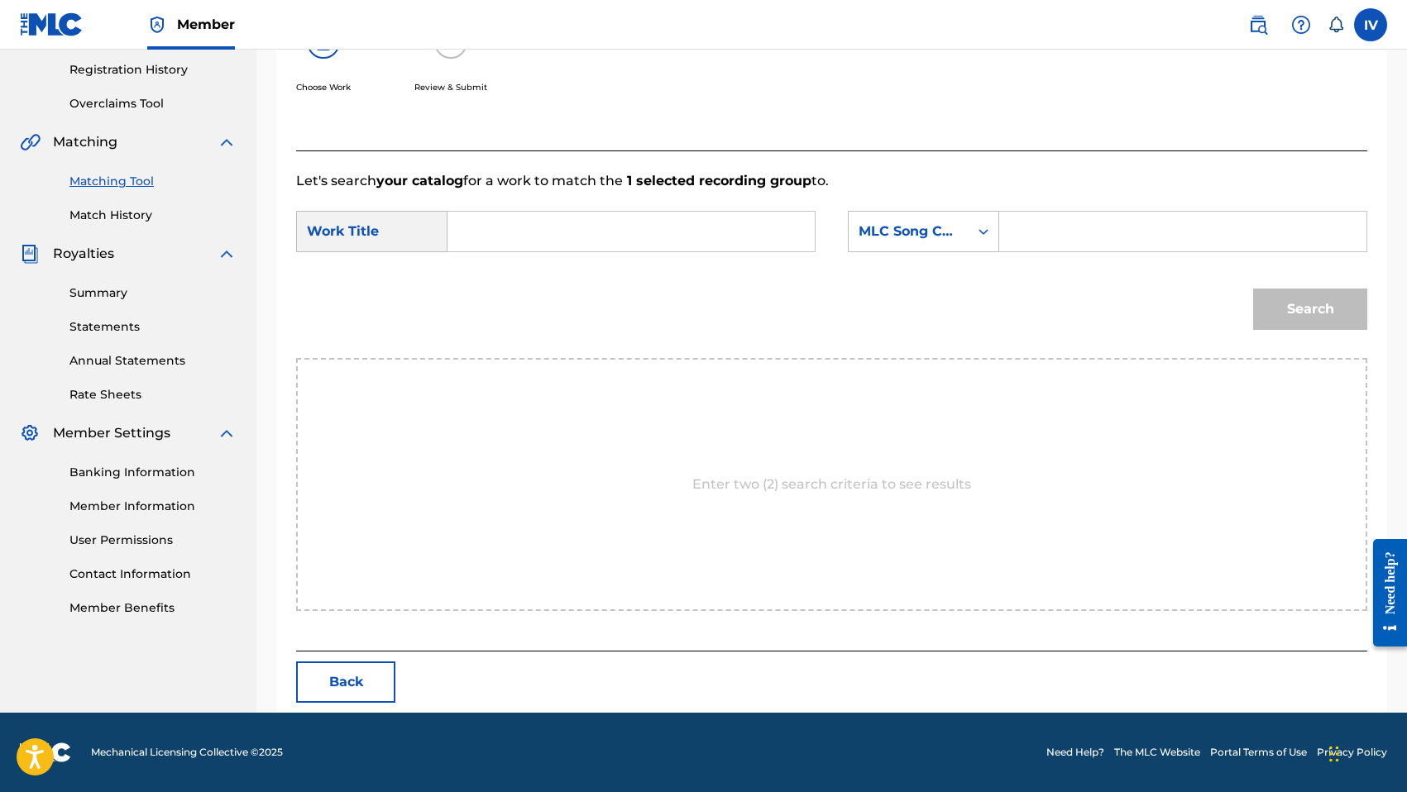
scroll to position [309, 0]
click at [691, 228] on input "Search Form" at bounding box center [630, 232] width 339 height 40
click at [540, 278] on div "no callare" at bounding box center [506, 279] width 90 height 50
type input "no callare"
click at [985, 222] on div "Search Form" at bounding box center [983, 232] width 30 height 30
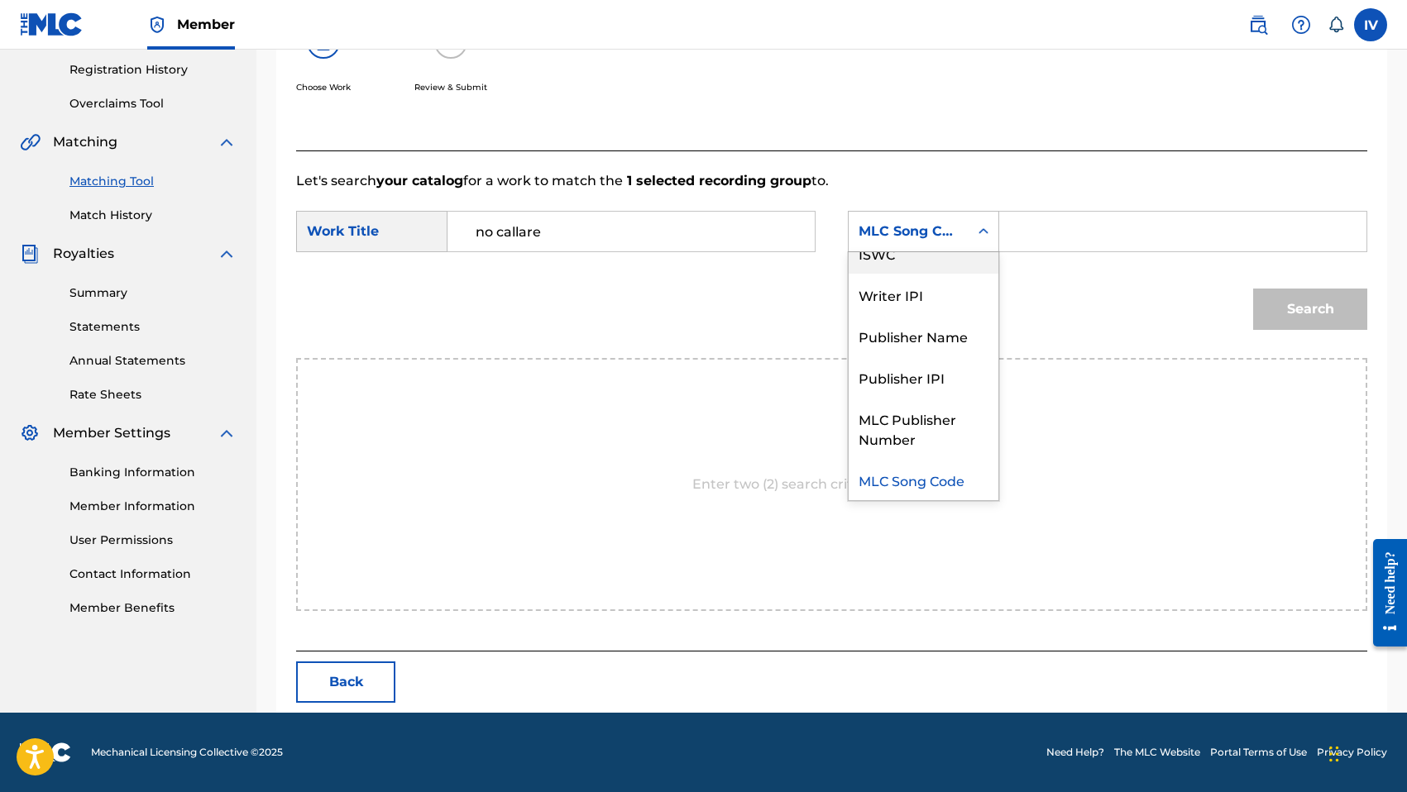
scroll to position [0, 0]
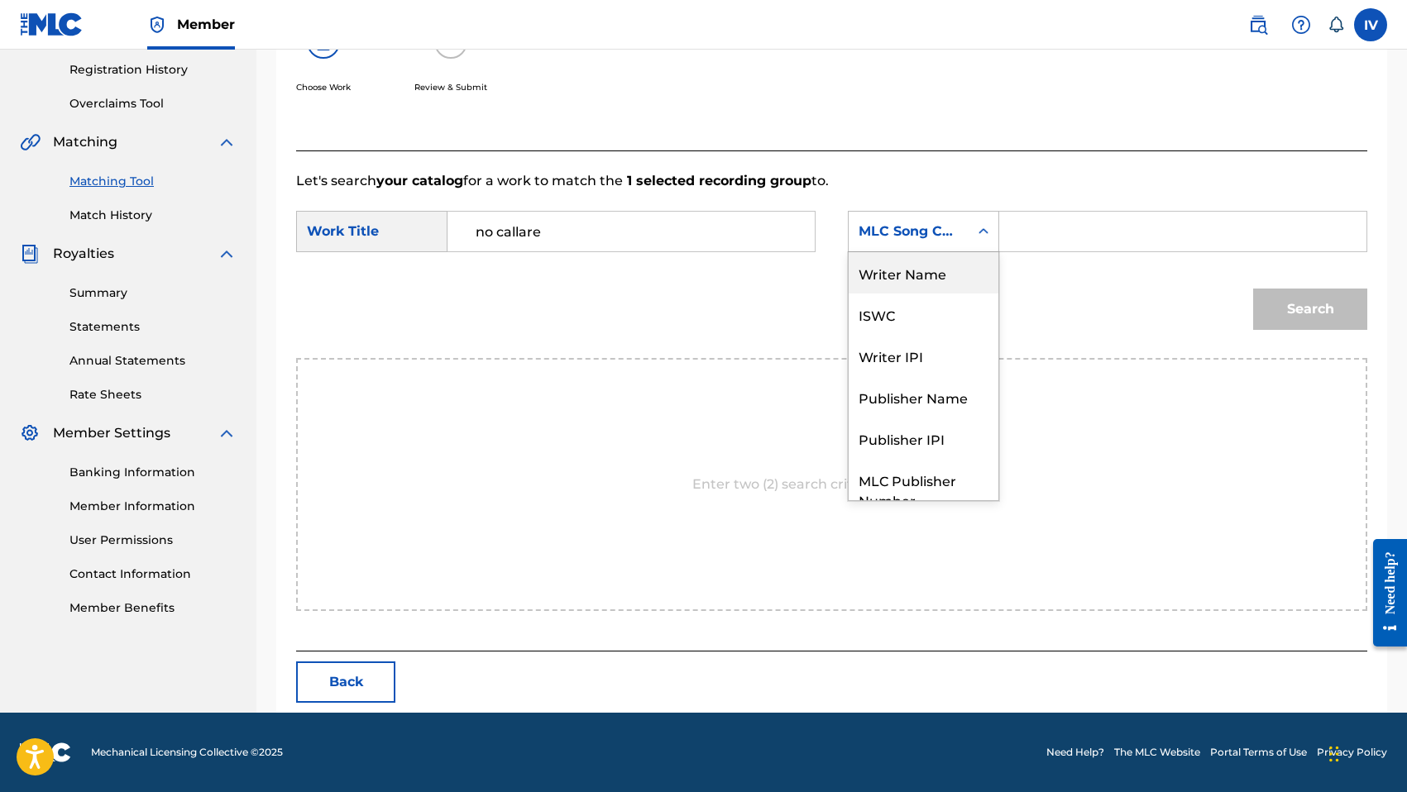
click at [941, 267] on div "Writer Name" at bounding box center [923, 272] width 150 height 41
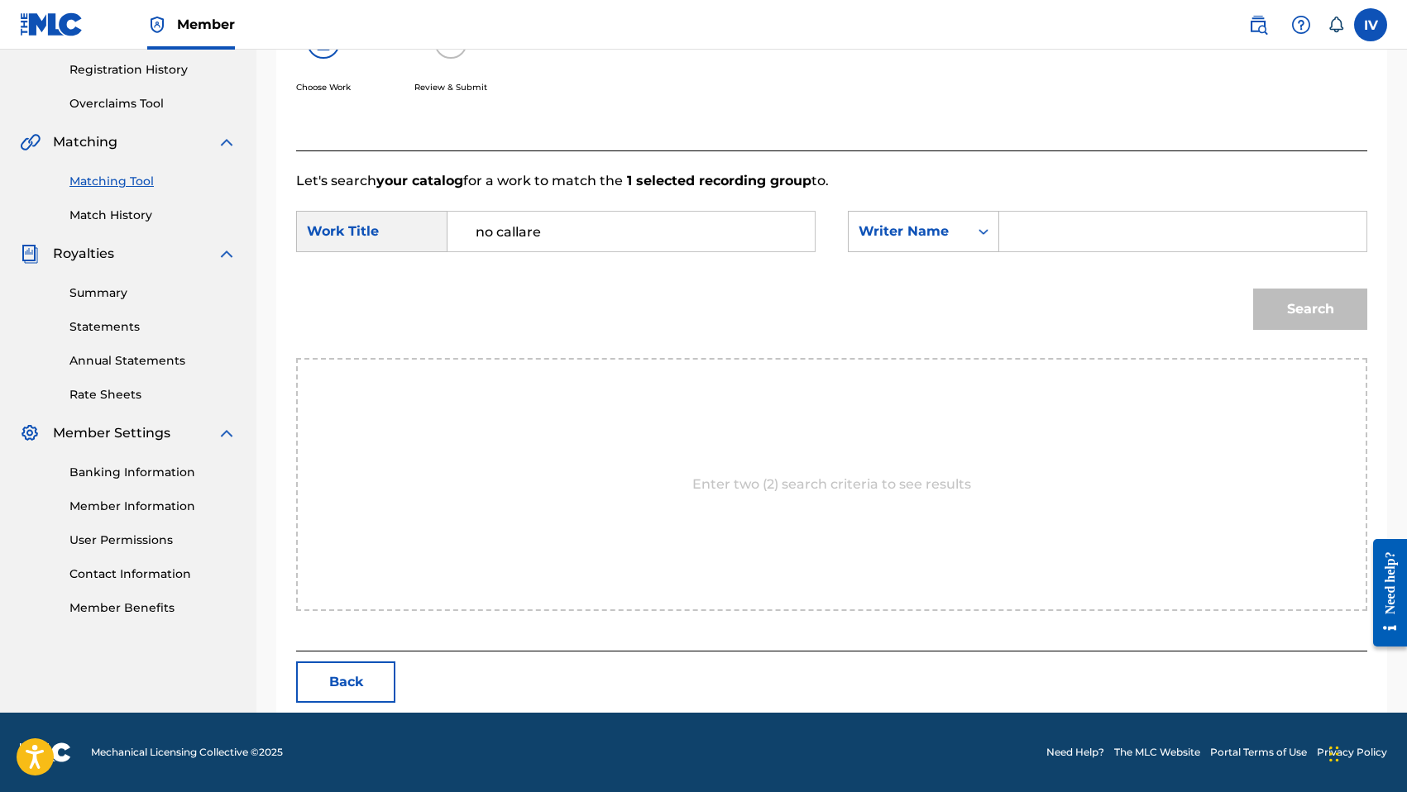
click at [1055, 222] on input "Search Form" at bounding box center [1182, 232] width 339 height 40
type input "morales"
click at [1253, 289] on button "Search" at bounding box center [1310, 309] width 114 height 41
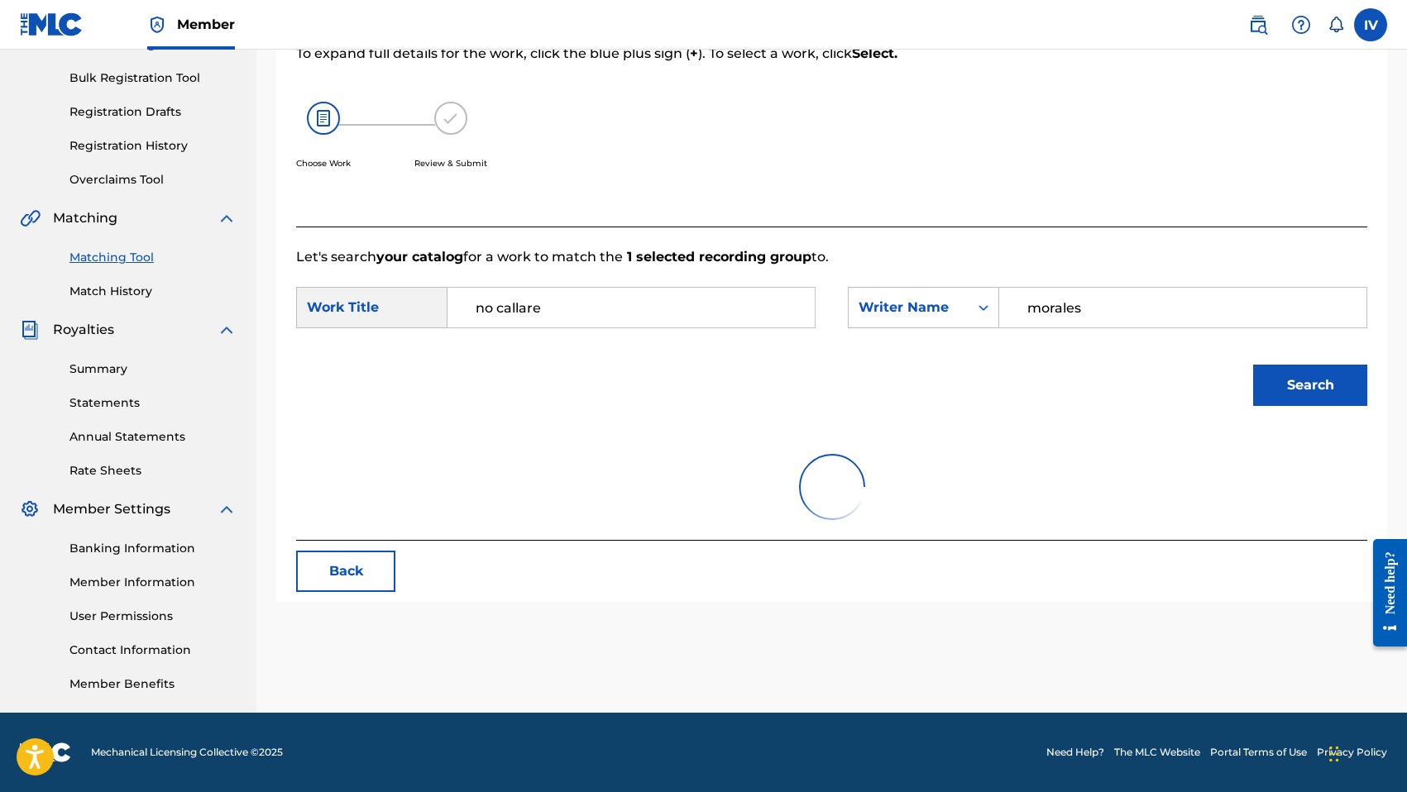
scroll to position [309, 0]
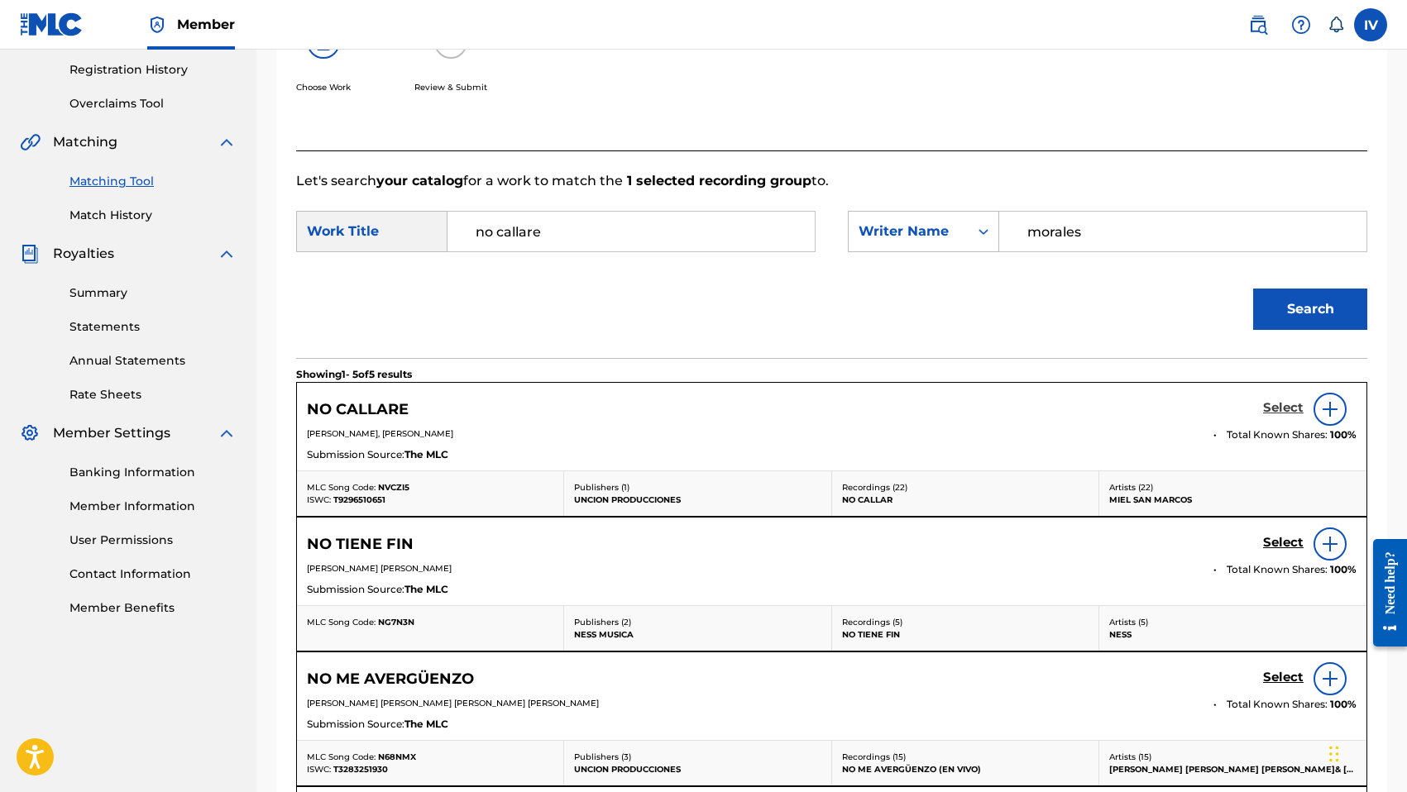
click at [1288, 404] on h5 "Select" at bounding box center [1283, 408] width 41 height 16
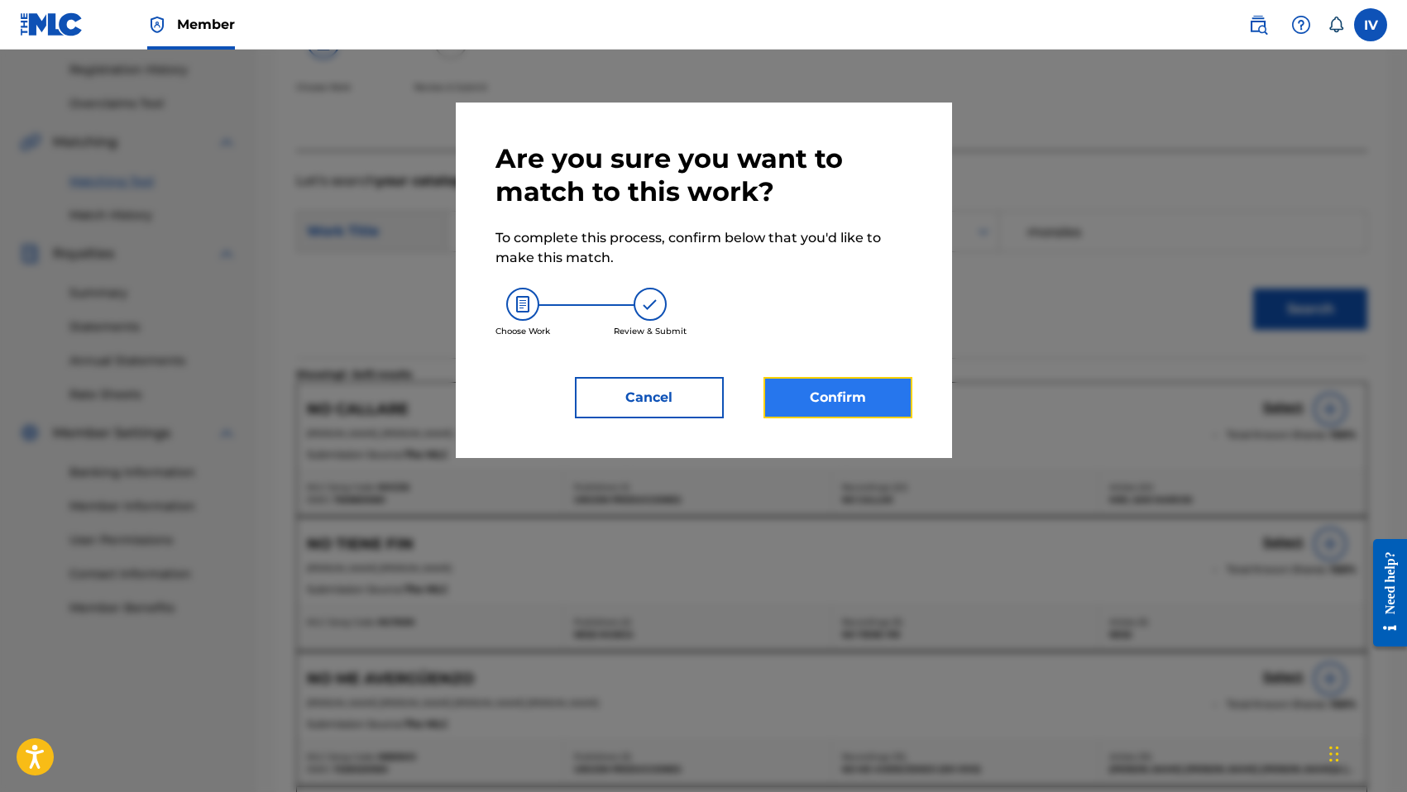
click at [825, 409] on button "Confirm" at bounding box center [837, 397] width 149 height 41
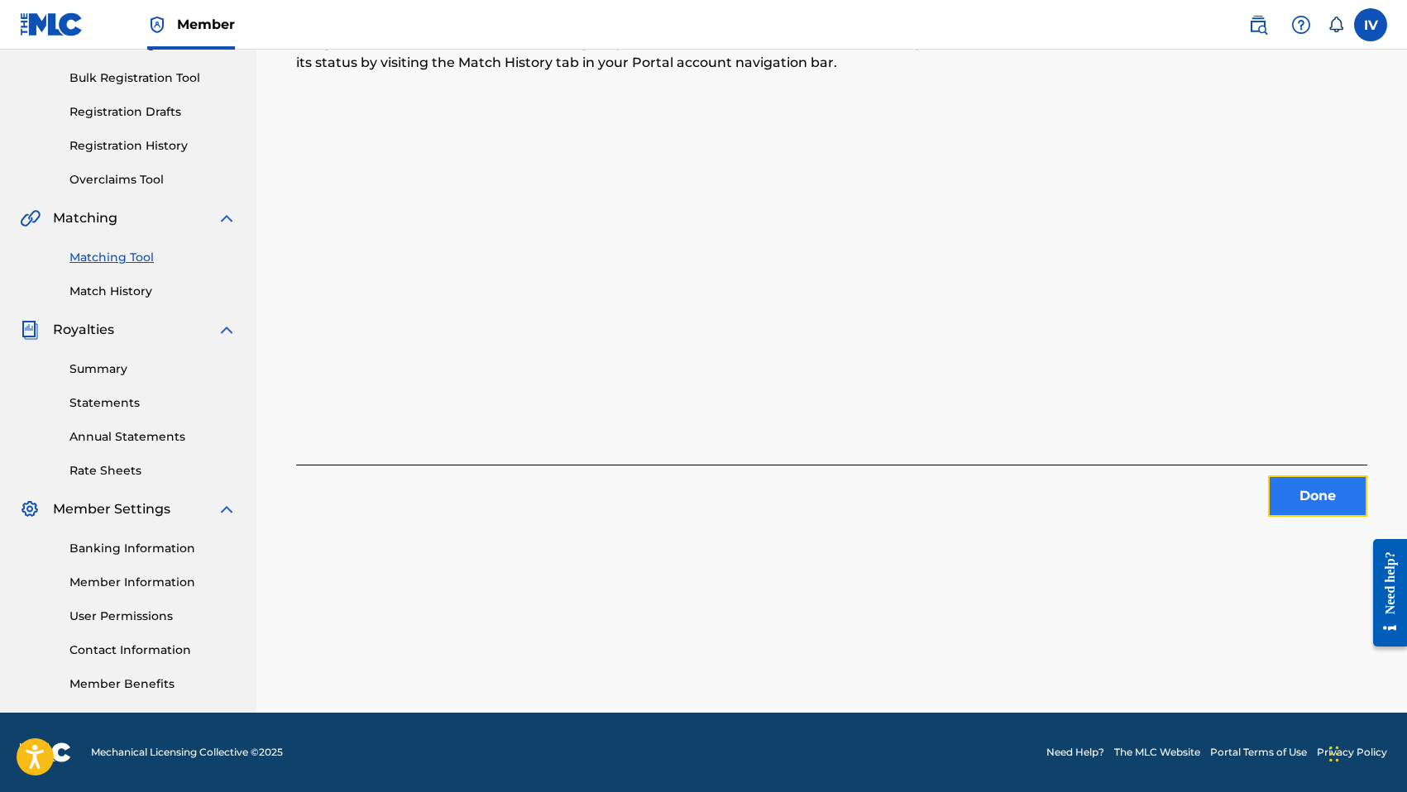
click at [1294, 486] on button "Done" at bounding box center [1317, 496] width 99 height 41
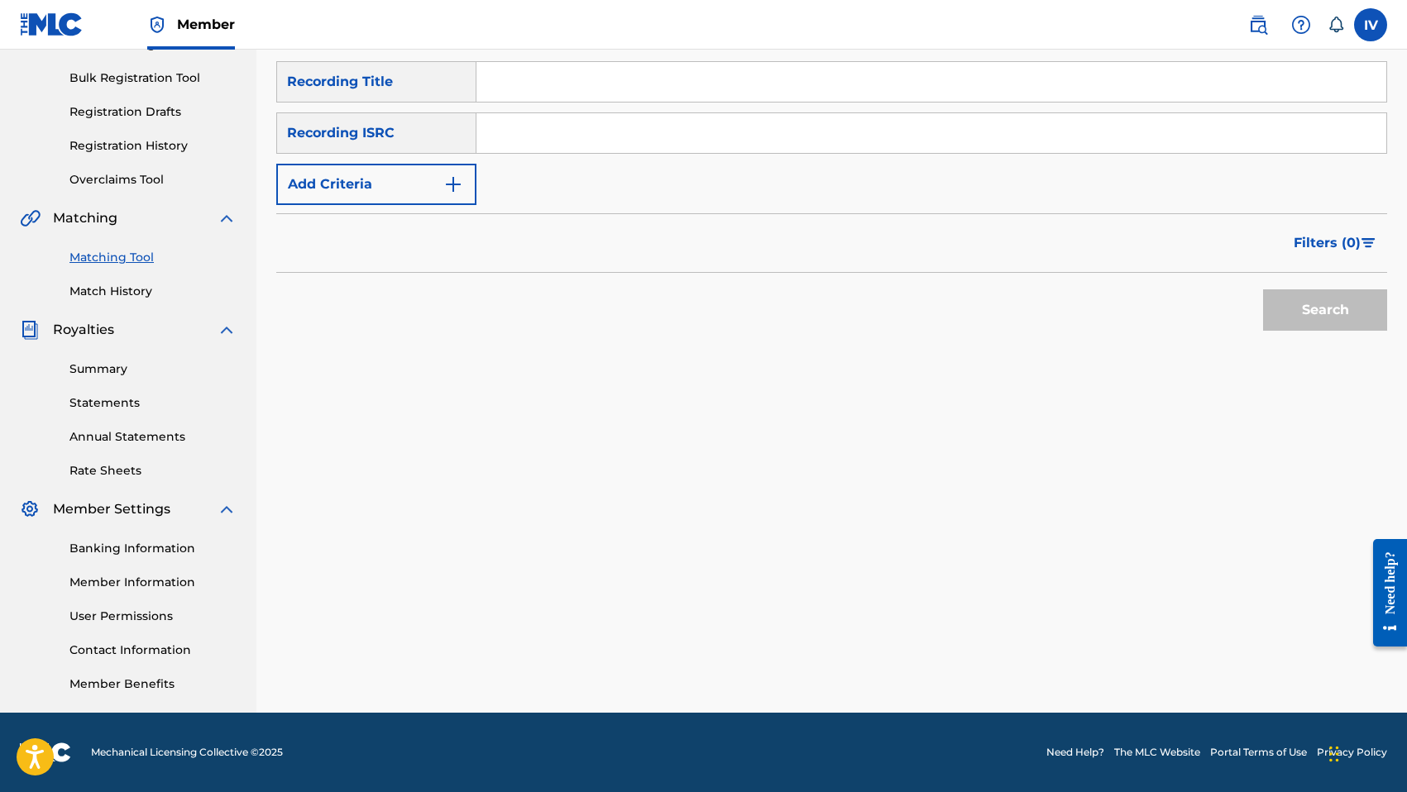
click at [696, 141] on input "Search Form" at bounding box center [931, 133] width 910 height 40
paste input "TCABK1237724"
type input "TCABK1237724"
click at [1263, 289] on button "Search" at bounding box center [1325, 309] width 124 height 41
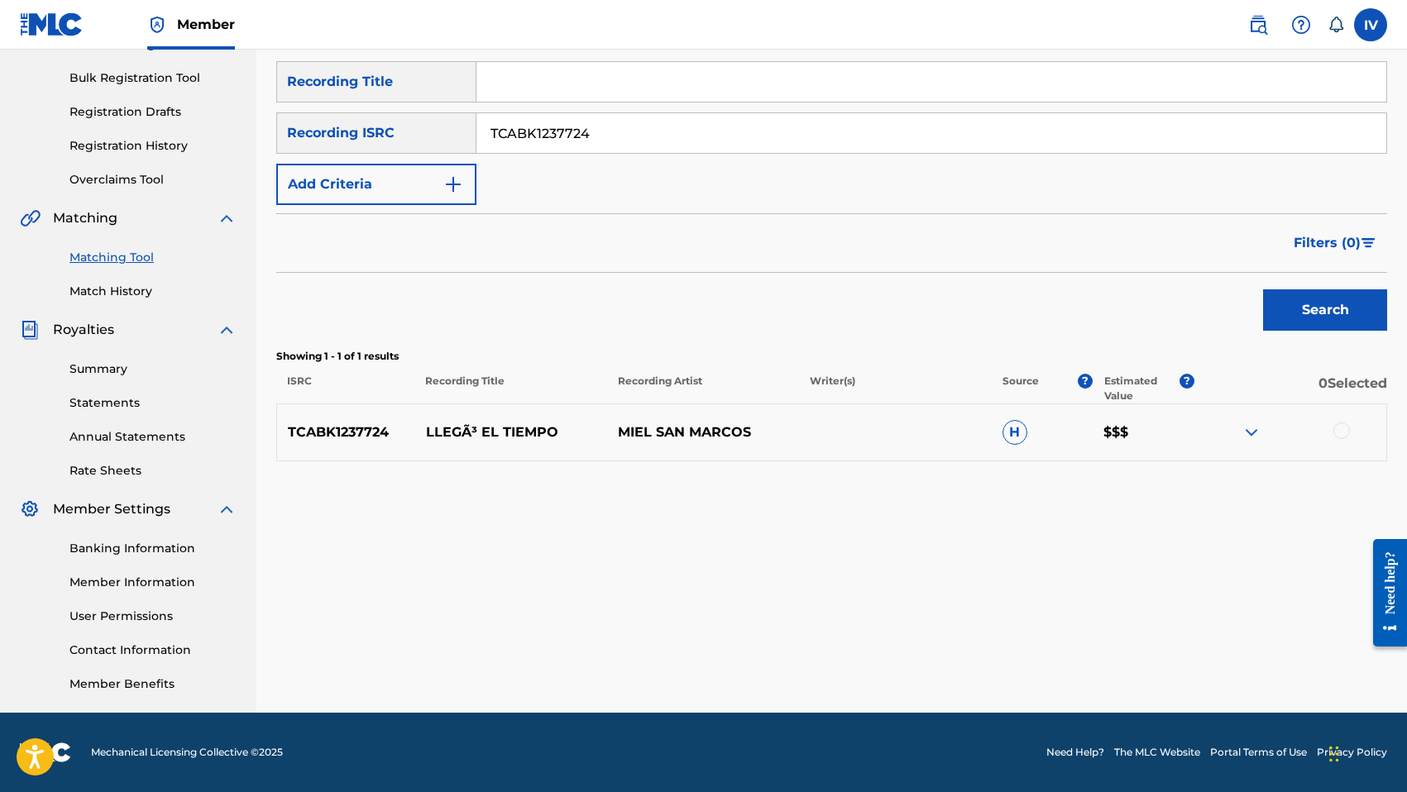
click at [1342, 433] on div at bounding box center [1341, 431] width 17 height 17
click at [433, 431] on p "LLEGÃ³ EL TIEMPO" at bounding box center [511, 433] width 192 height 20
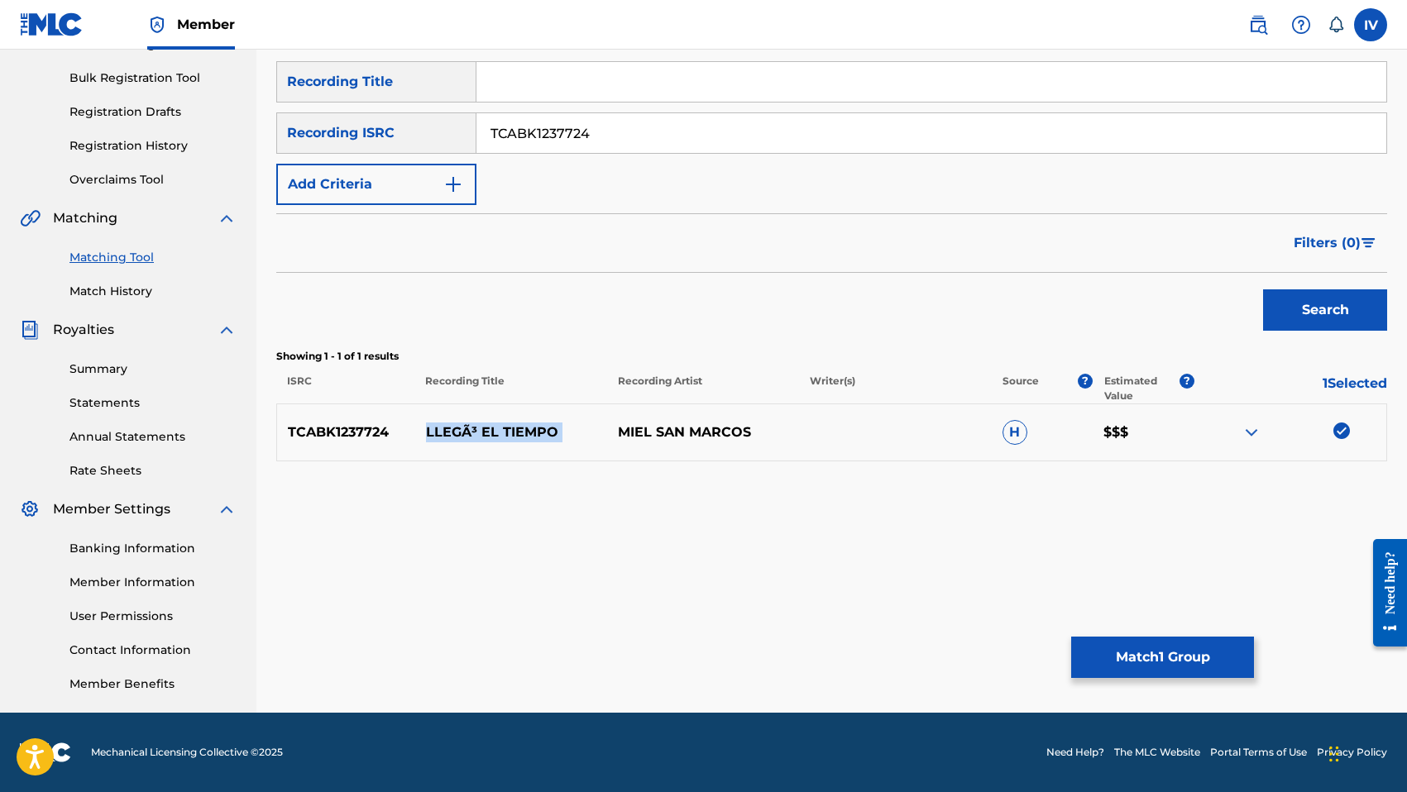
click at [433, 431] on p "LLEGÃ³ EL TIEMPO" at bounding box center [511, 433] width 192 height 20
click at [557, 72] on input "Search Form" at bounding box center [931, 82] width 910 height 40
paste input "LLEGÃ³ EL TIEMPO"
type input "LLEGÃ³ EL TIEMPO"
click at [683, 435] on p "MIEL SAN MARCOS" at bounding box center [703, 433] width 192 height 20
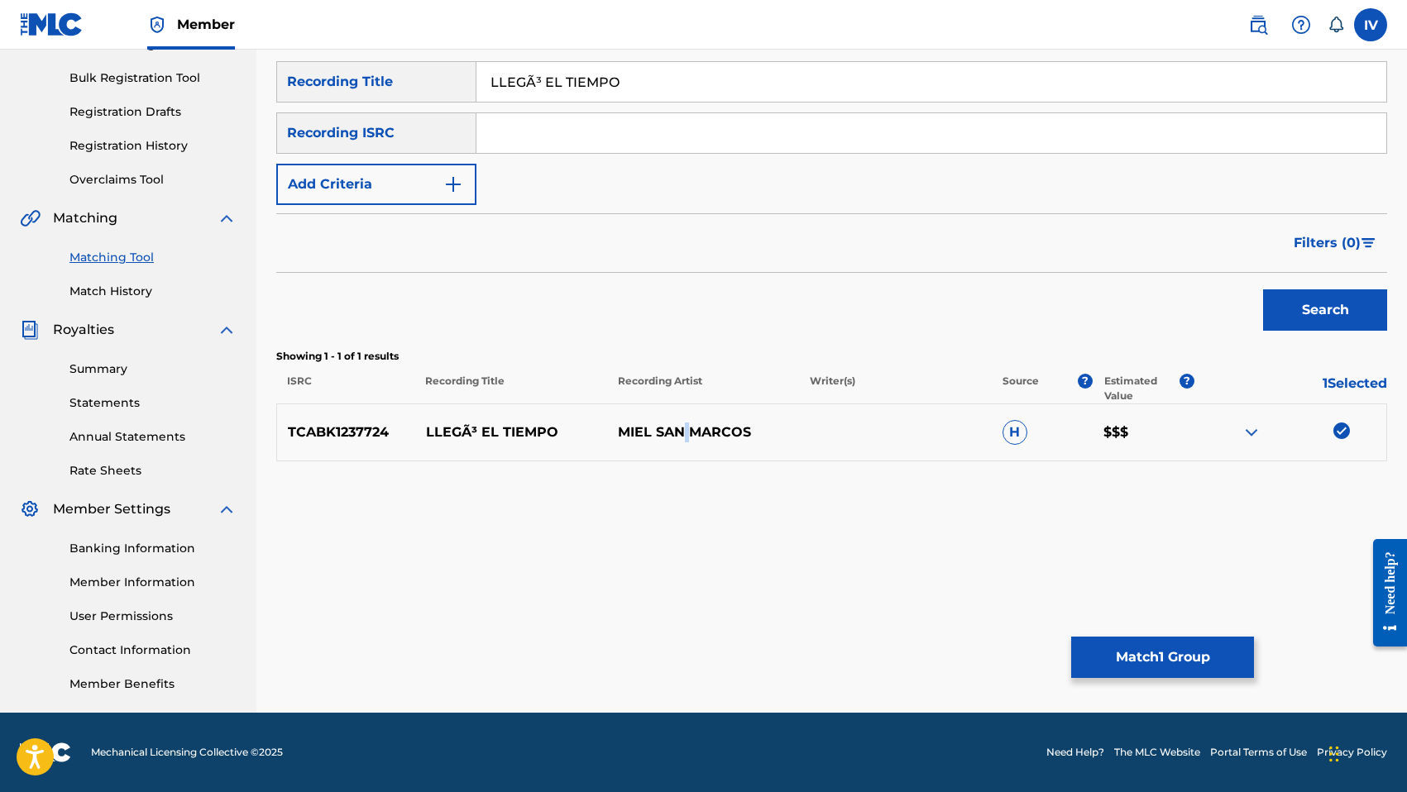
click at [683, 435] on p "MIEL SAN MARCOS" at bounding box center [703, 433] width 192 height 20
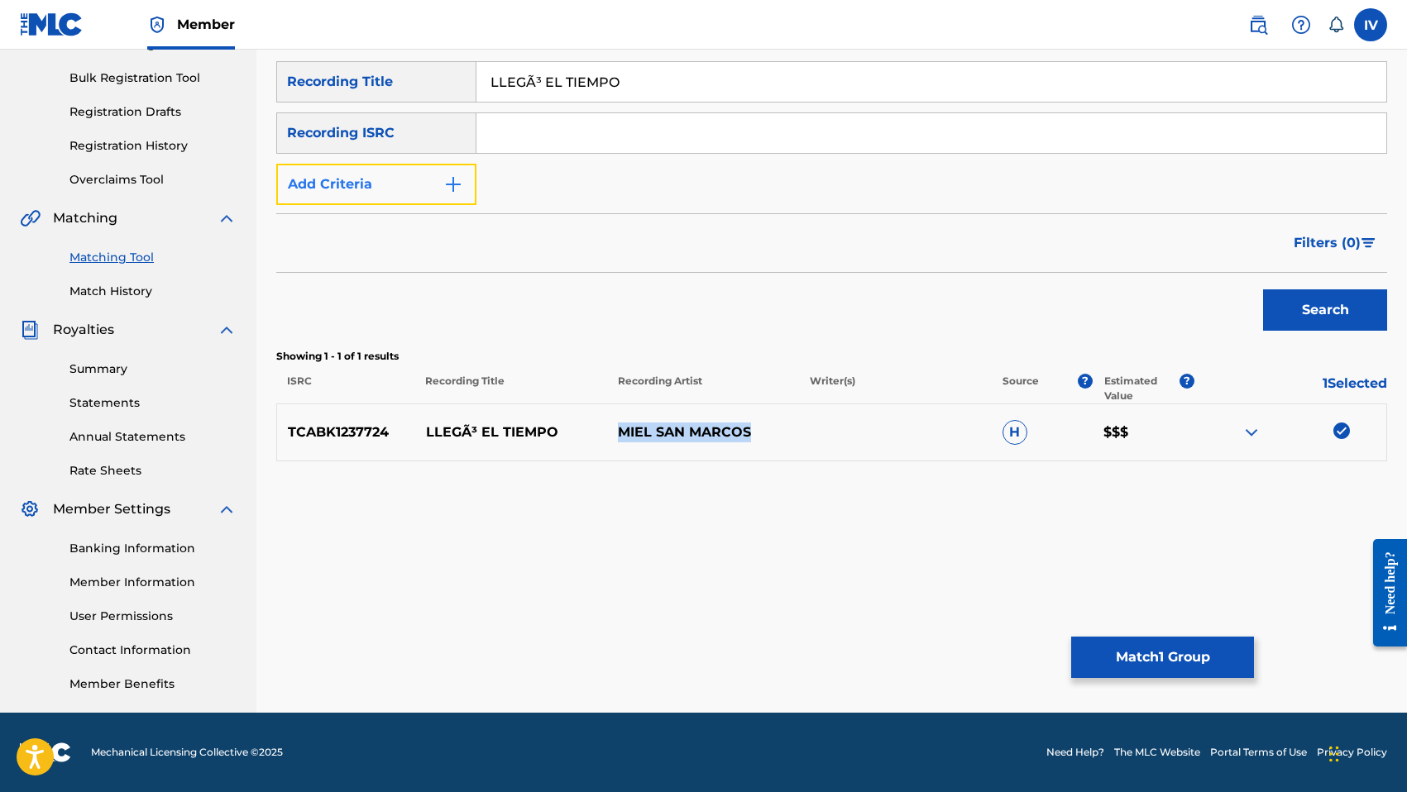
click at [412, 186] on button "Add Criteria" at bounding box center [376, 184] width 200 height 41
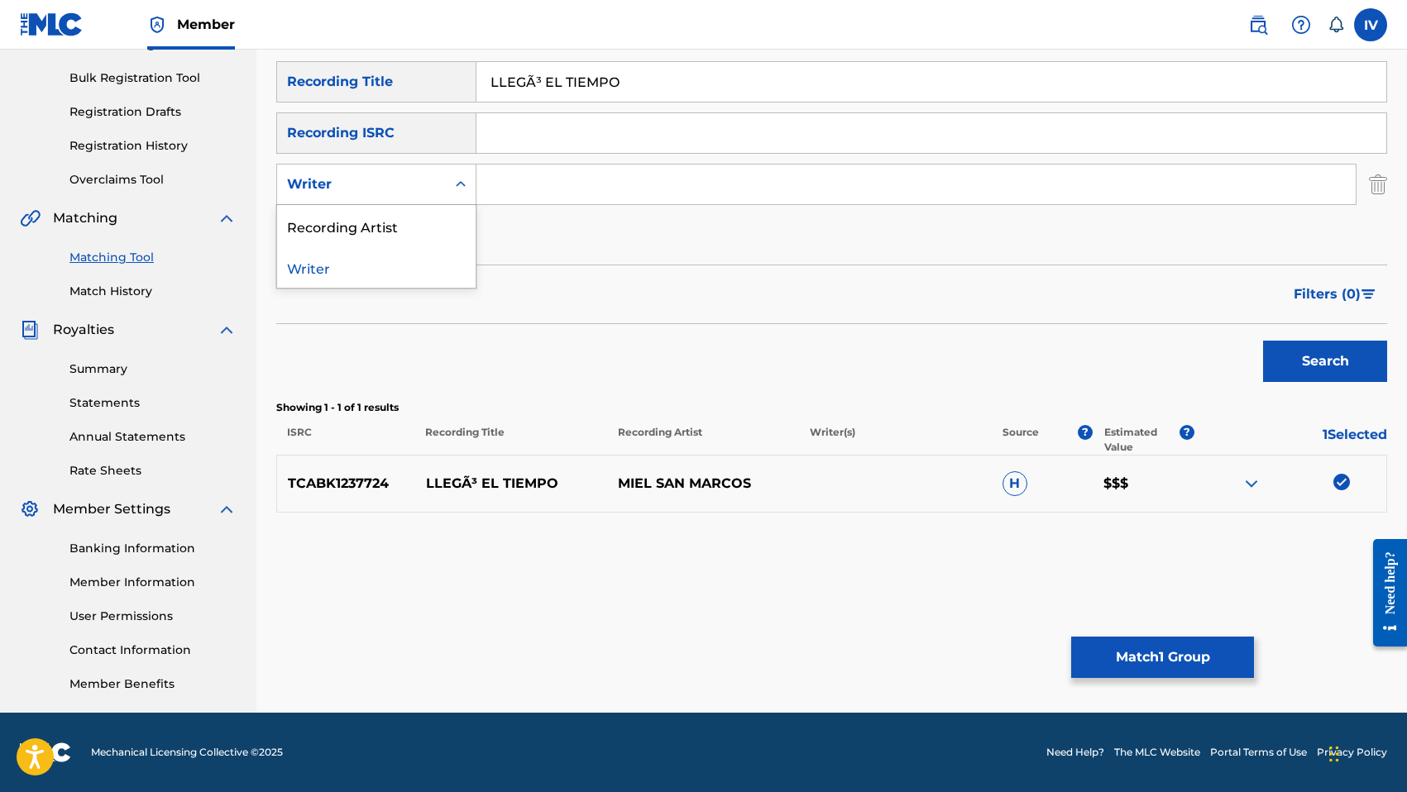
click at [367, 186] on div "Writer" at bounding box center [361, 184] width 149 height 20
click at [364, 227] on div "Recording Artist" at bounding box center [376, 225] width 198 height 41
click at [565, 197] on input "Search Form" at bounding box center [915, 185] width 879 height 40
click at [1263, 341] on button "Search" at bounding box center [1325, 361] width 124 height 41
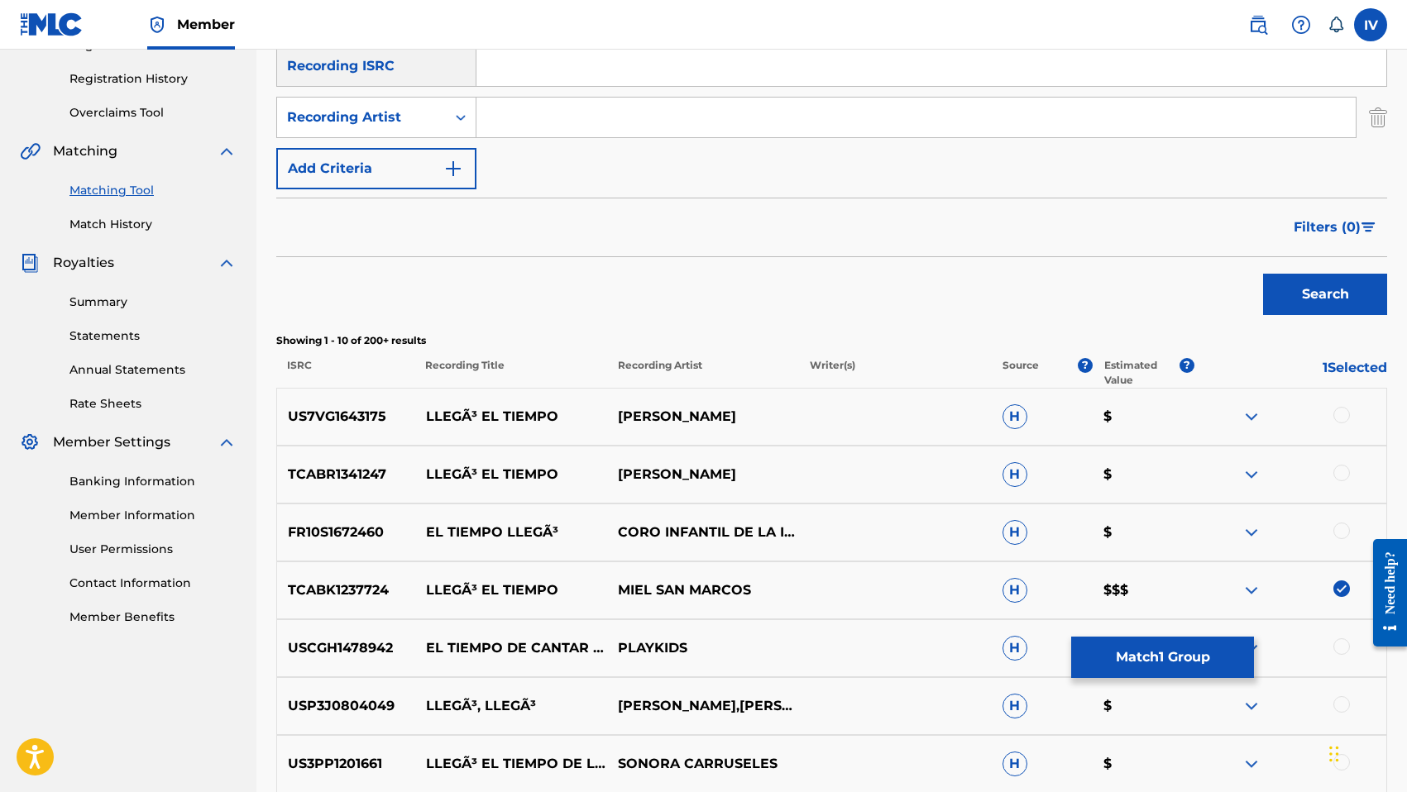
scroll to position [0, 0]
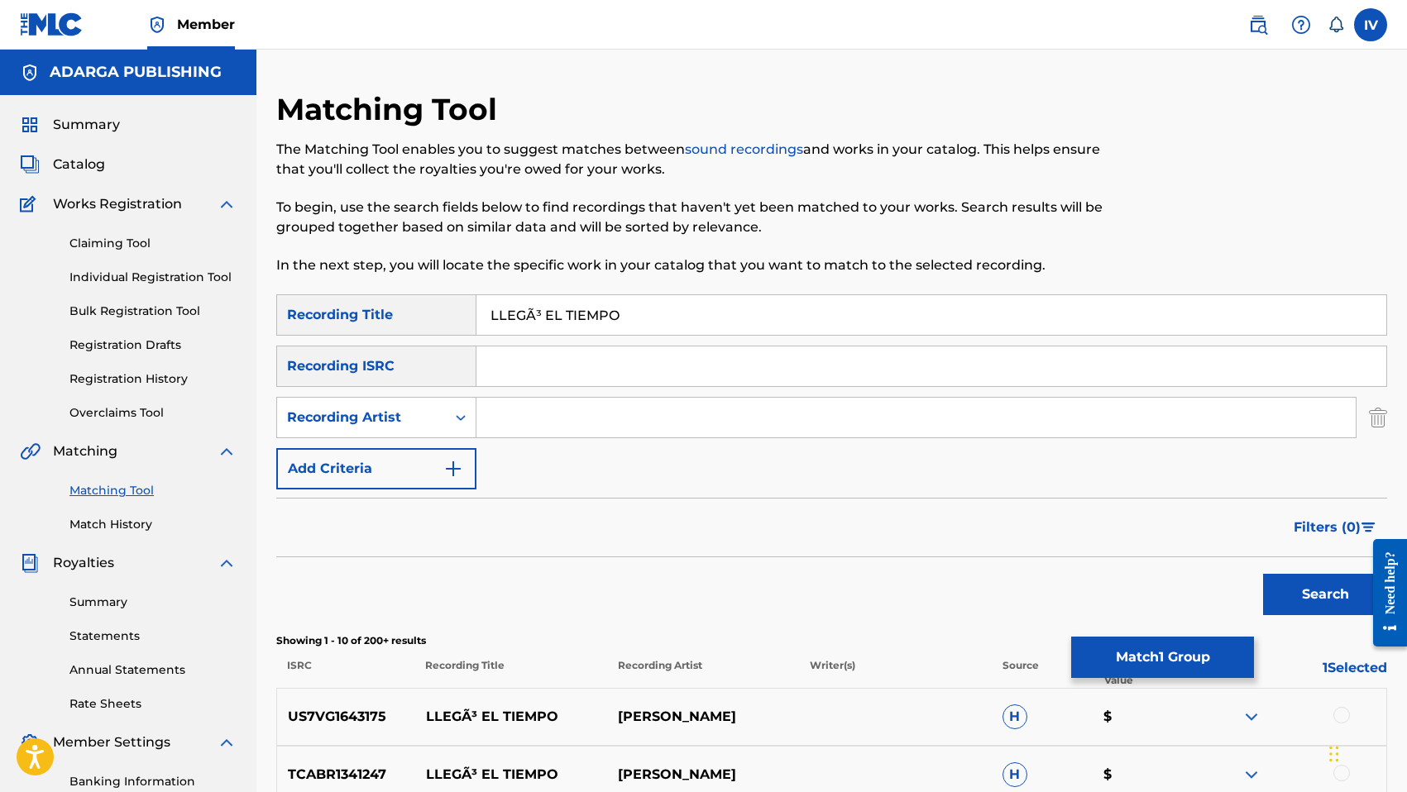
paste input "MIEL SAN MARCOS"
type input "MIEL SAN MARCOS"
click at [1263, 574] on button "Search" at bounding box center [1325, 594] width 124 height 41
click at [536, 321] on input "LLEGÃ³ EL TIEMPO" at bounding box center [931, 315] width 910 height 40
type input "LLEGó EL TIEMPO"
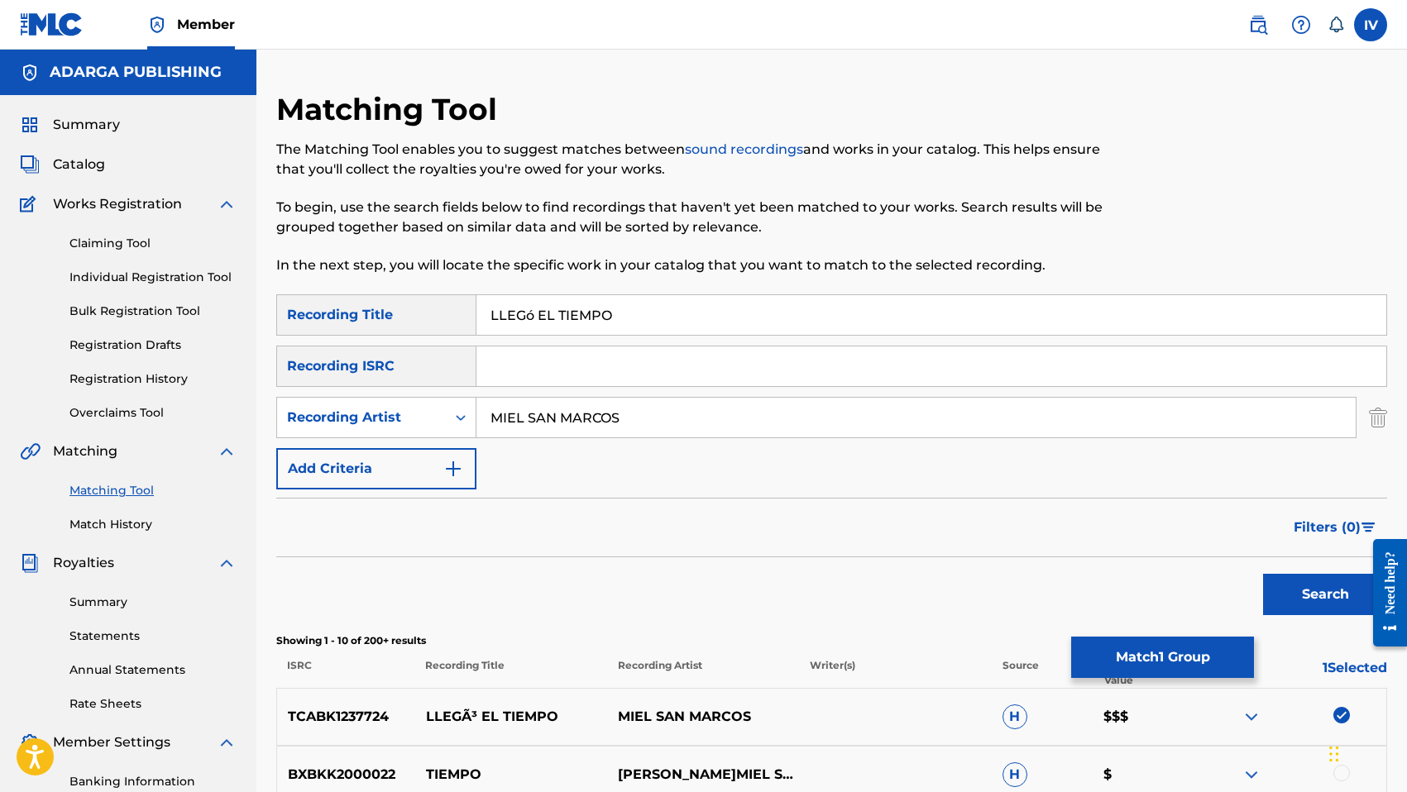
click at [1263, 574] on button "Search" at bounding box center [1325, 594] width 124 height 41
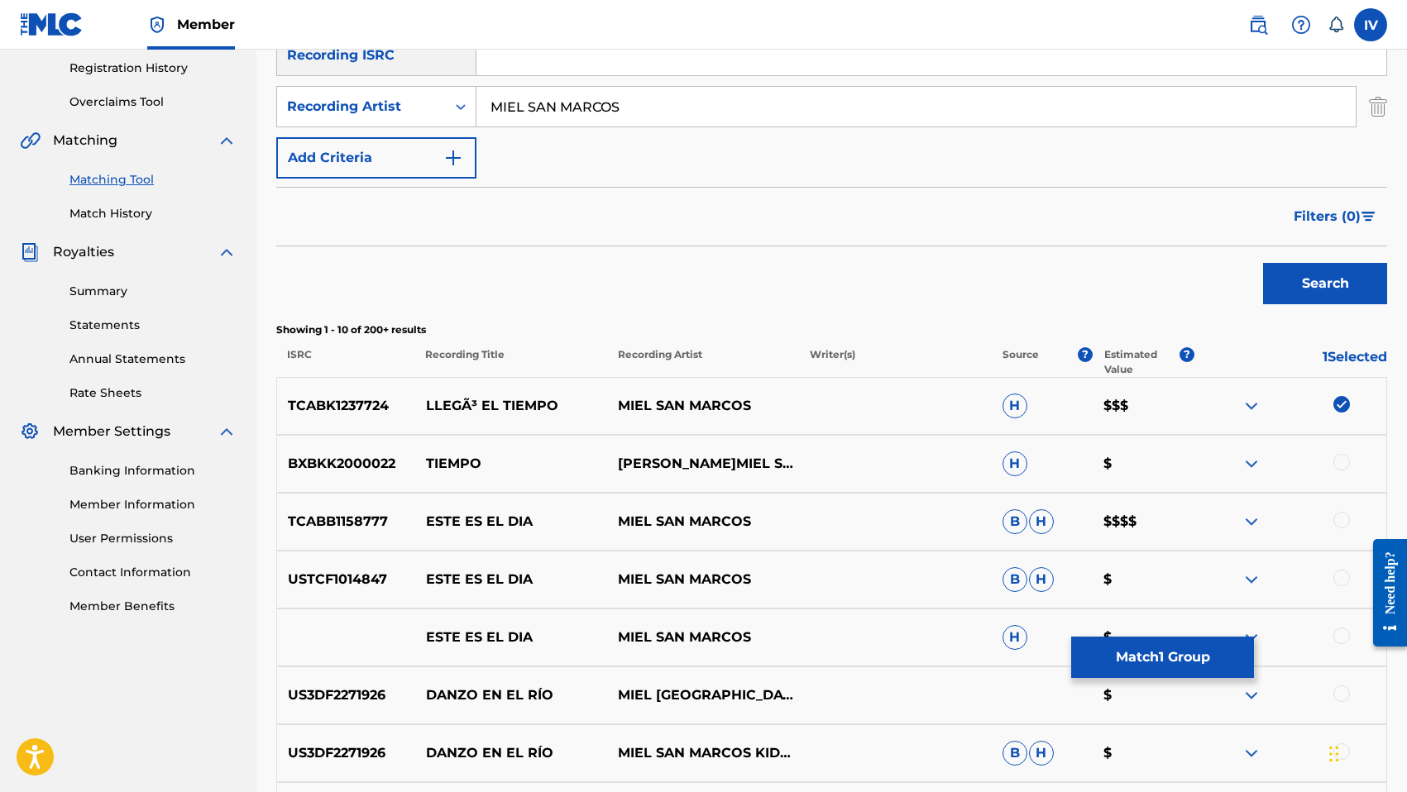
scroll to position [413, 0]
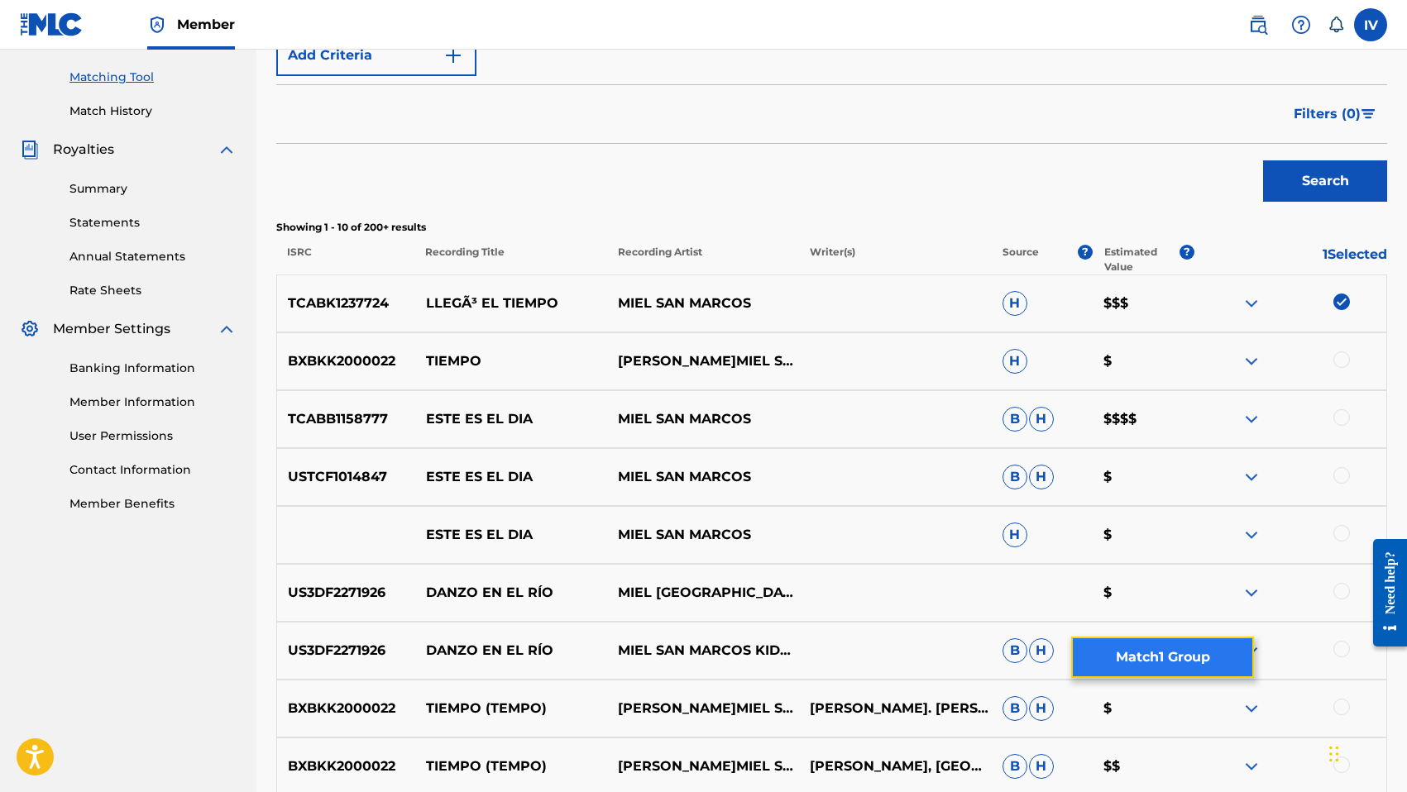
click at [1135, 651] on button "Match 1 Group" at bounding box center [1162, 657] width 183 height 41
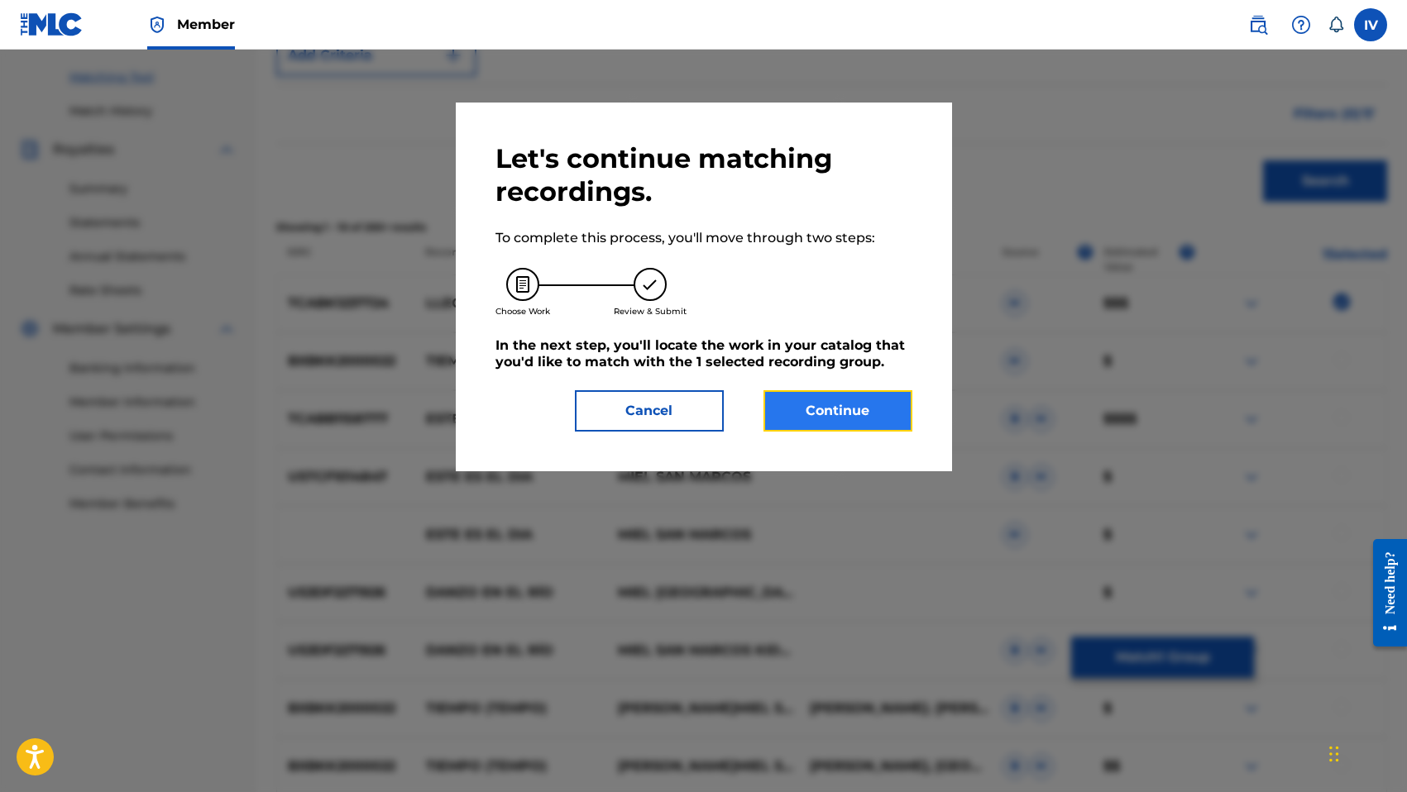
click at [846, 413] on button "Continue" at bounding box center [837, 410] width 149 height 41
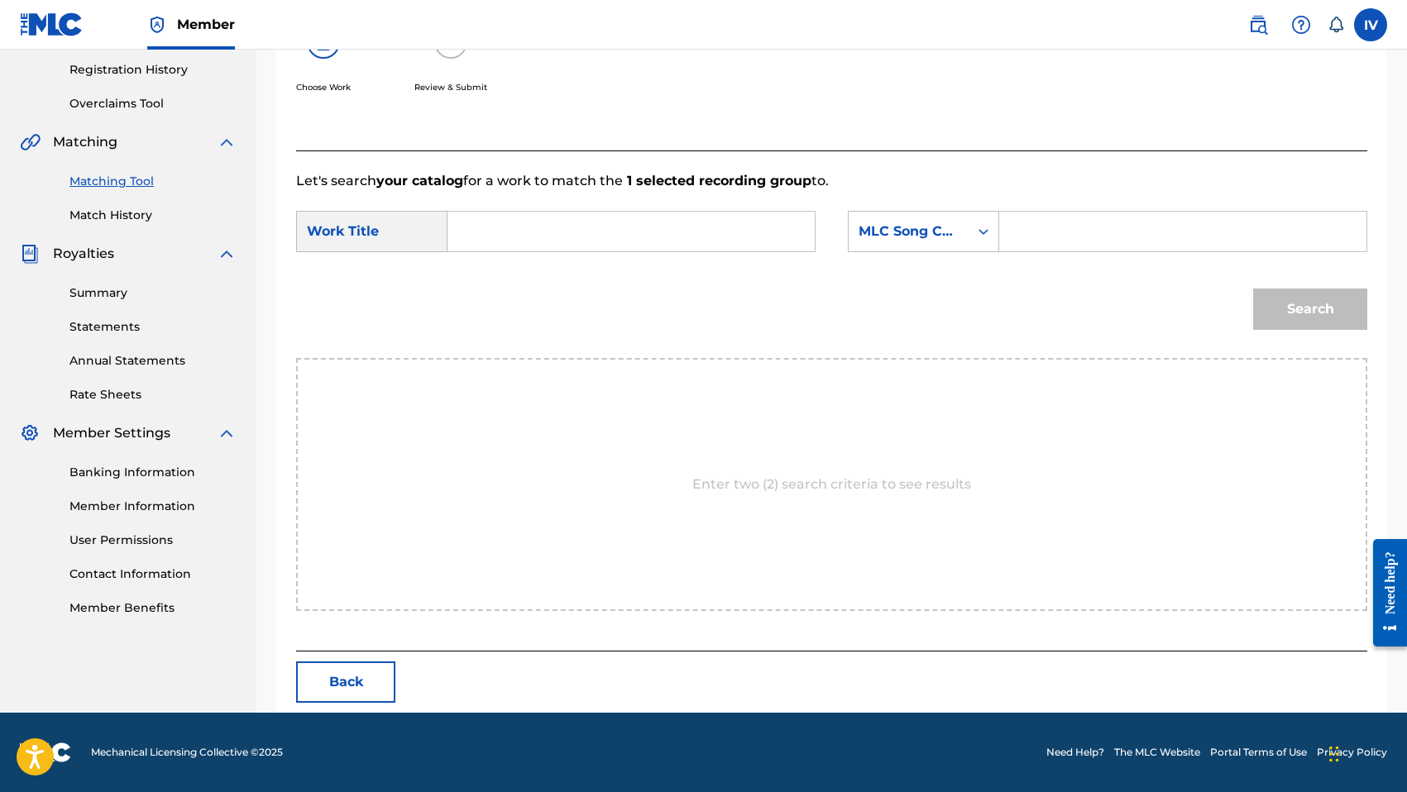
click at [710, 252] on div "SearchWithCriteriaf90171cc-6990-4ac7-800f-5b4415c7dfc6 Work Title SearchWithCri…" at bounding box center [831, 236] width 1071 height 51
click at [705, 246] on input "Search Form" at bounding box center [630, 232] width 339 height 40
click at [492, 289] on strong "tiem" at bounding box center [492, 288] width 32 height 16
type input "llego el tiempo"
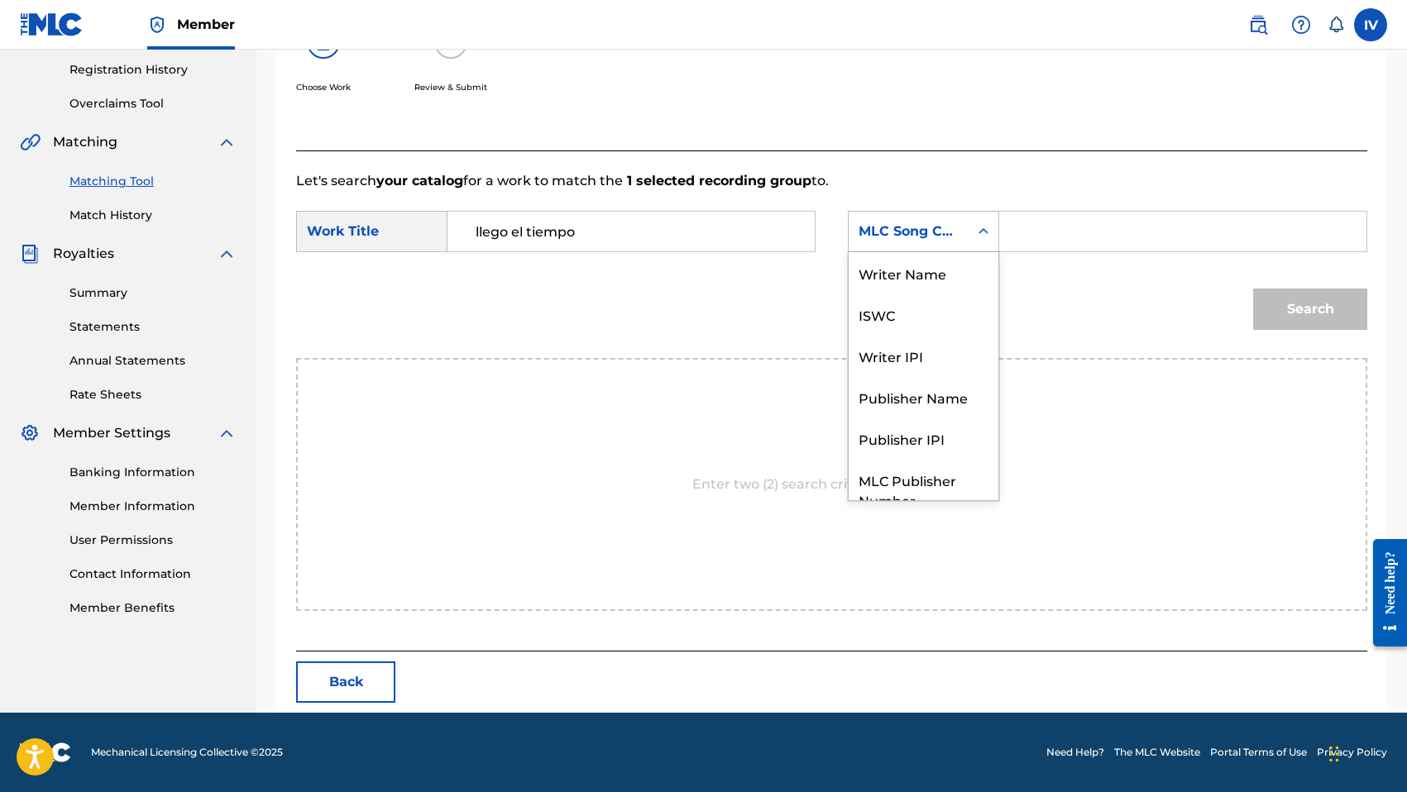
click at [914, 240] on div "MLC Song Code" at bounding box center [908, 232] width 100 height 20
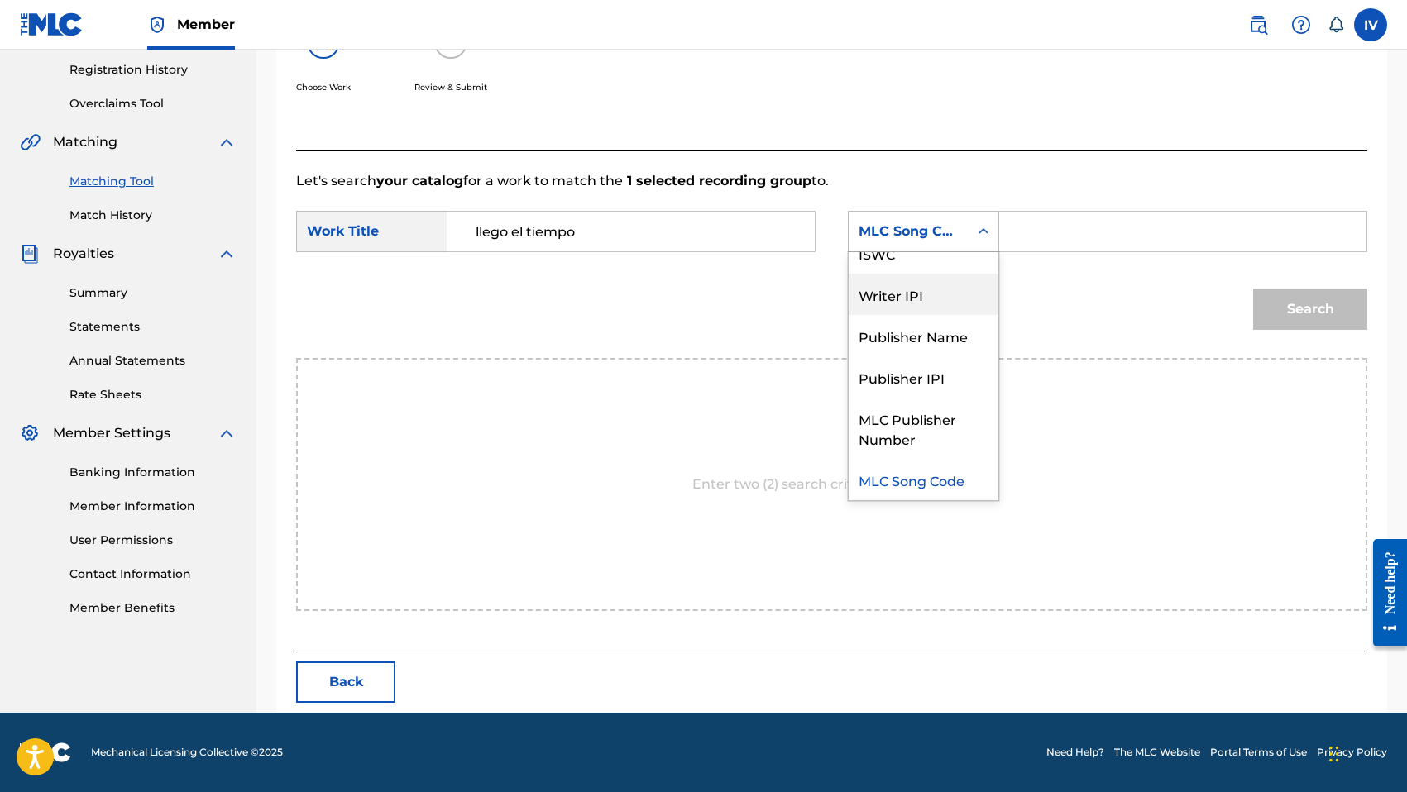
scroll to position [0, 0]
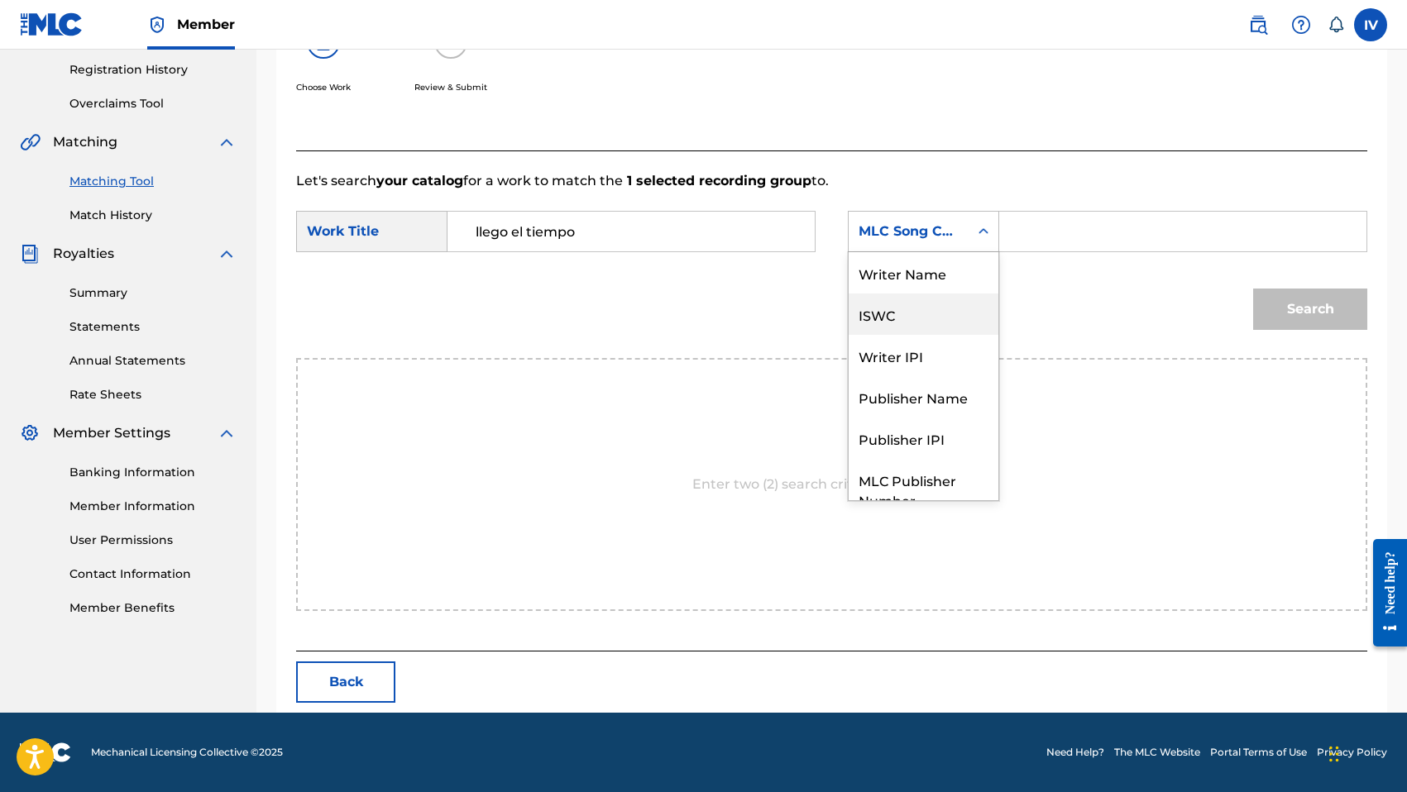
click at [909, 294] on div "ISWC" at bounding box center [923, 314] width 150 height 41
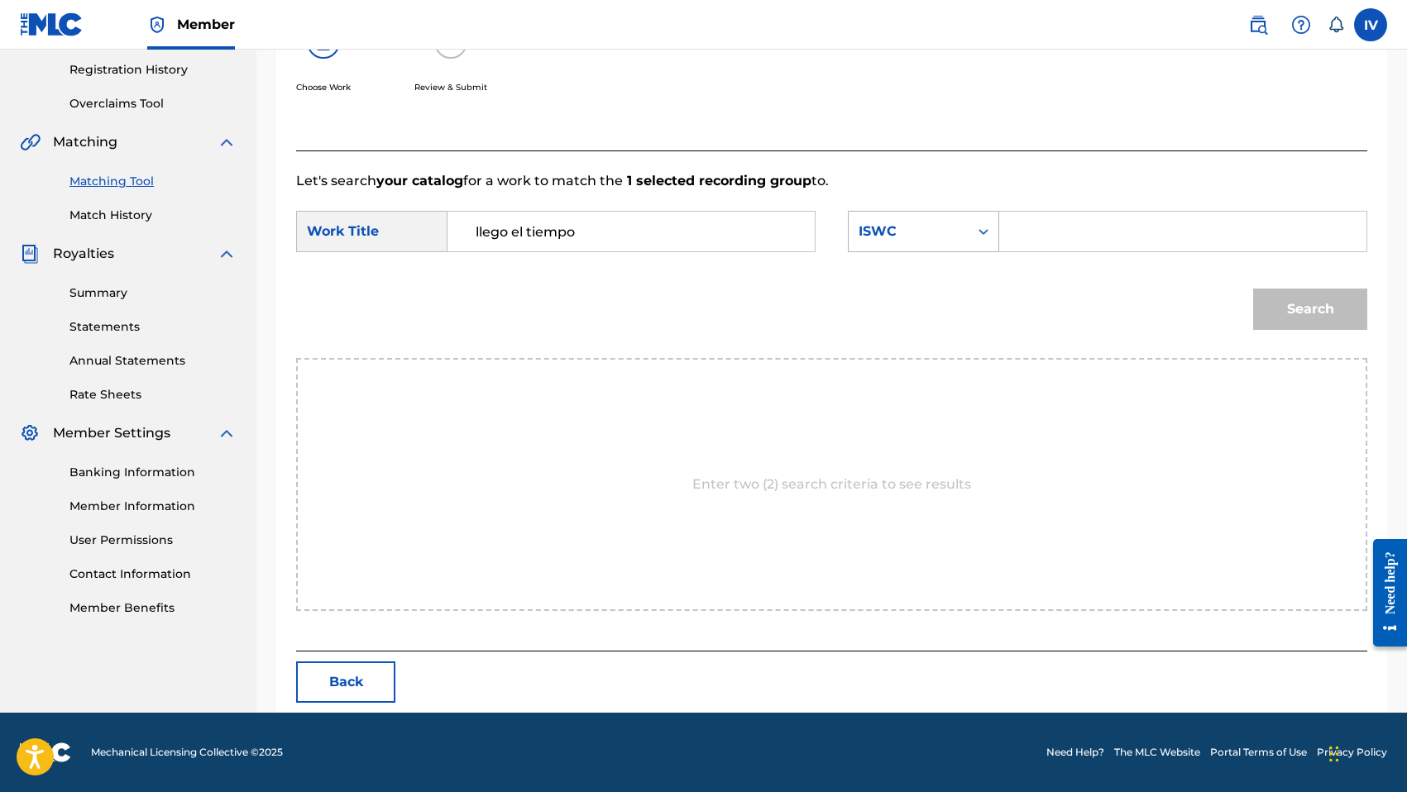
click at [917, 227] on div "ISWC" at bounding box center [908, 232] width 100 height 20
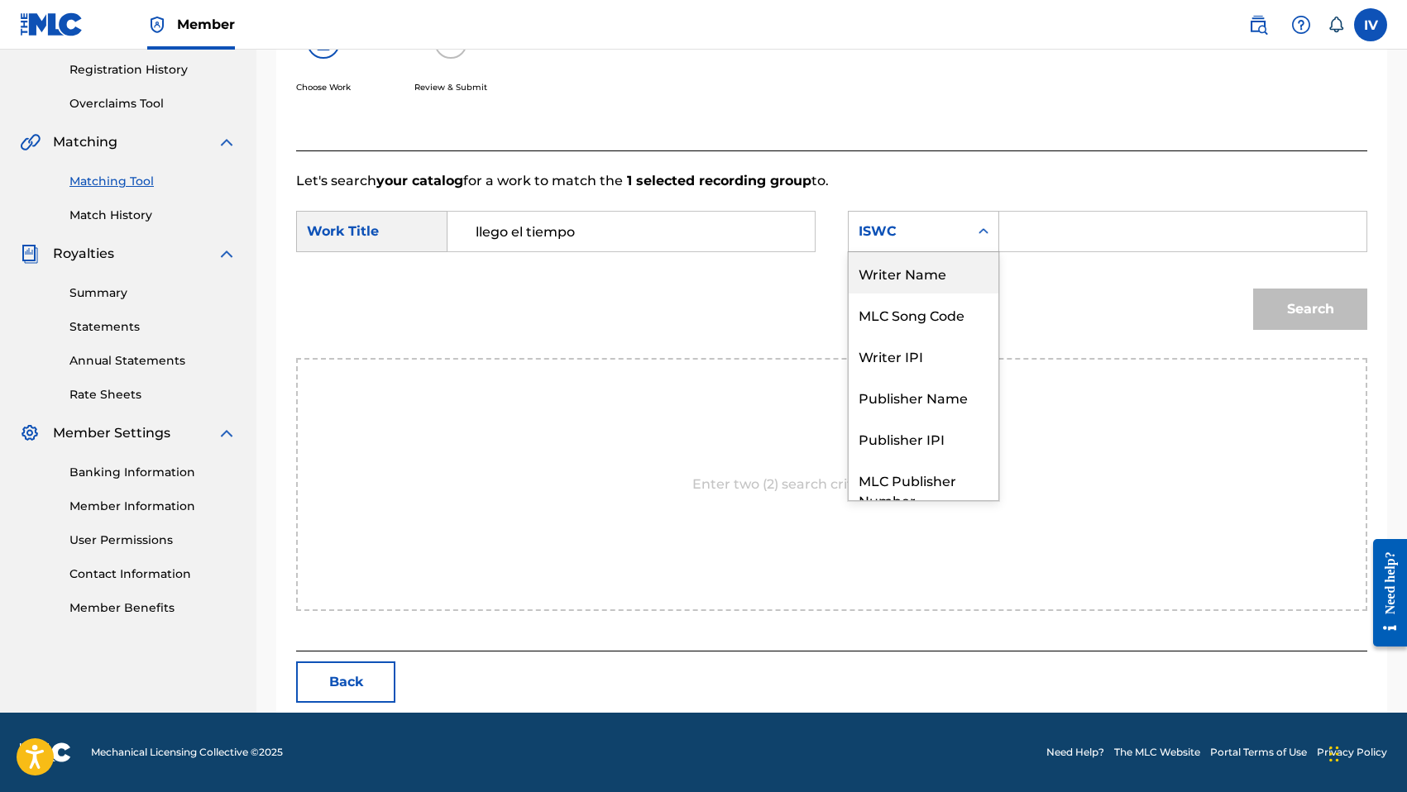
click at [900, 267] on div "Writer Name" at bounding box center [923, 272] width 150 height 41
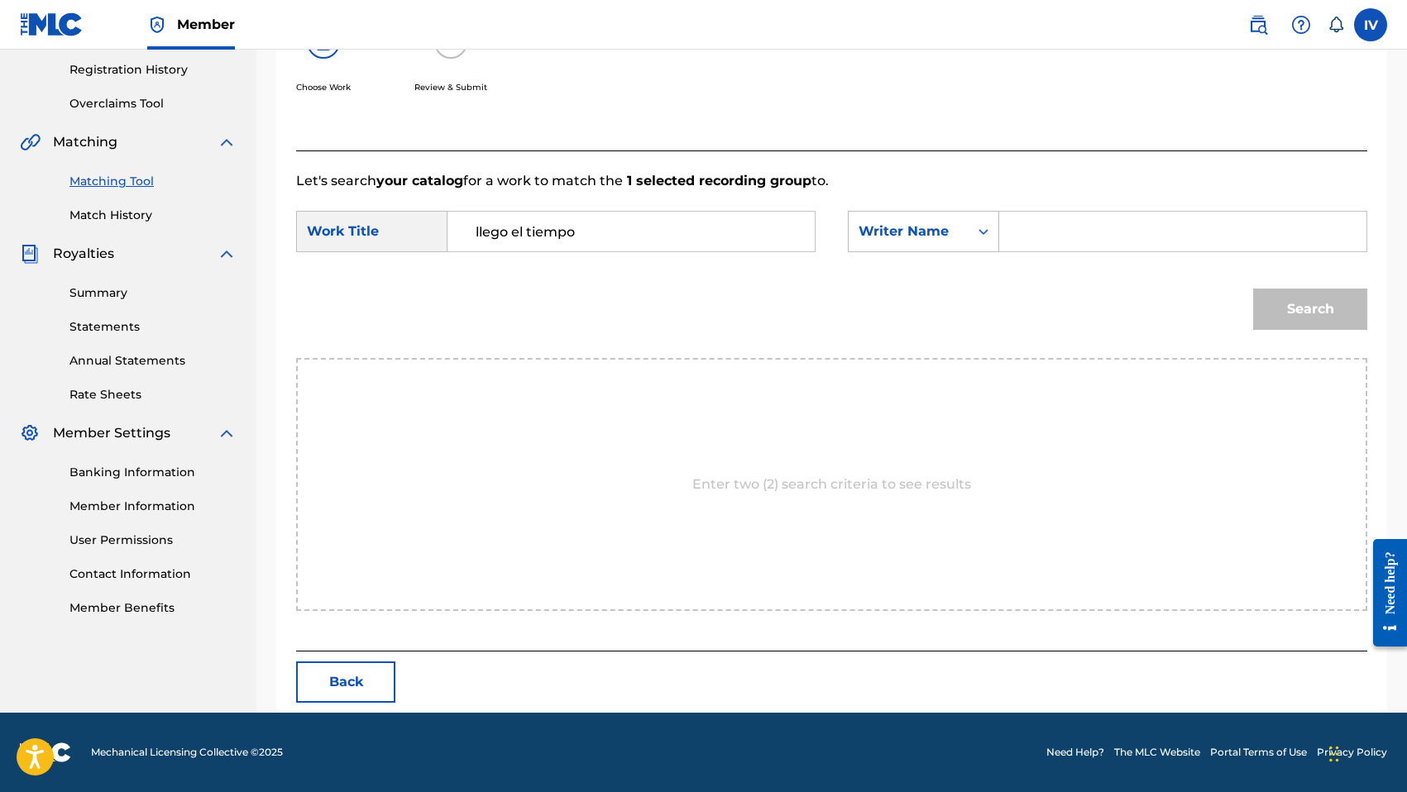
click at [1052, 215] on input "Search Form" at bounding box center [1182, 232] width 339 height 40
type input "morales"
click at [1253, 289] on button "Search" at bounding box center [1310, 309] width 114 height 41
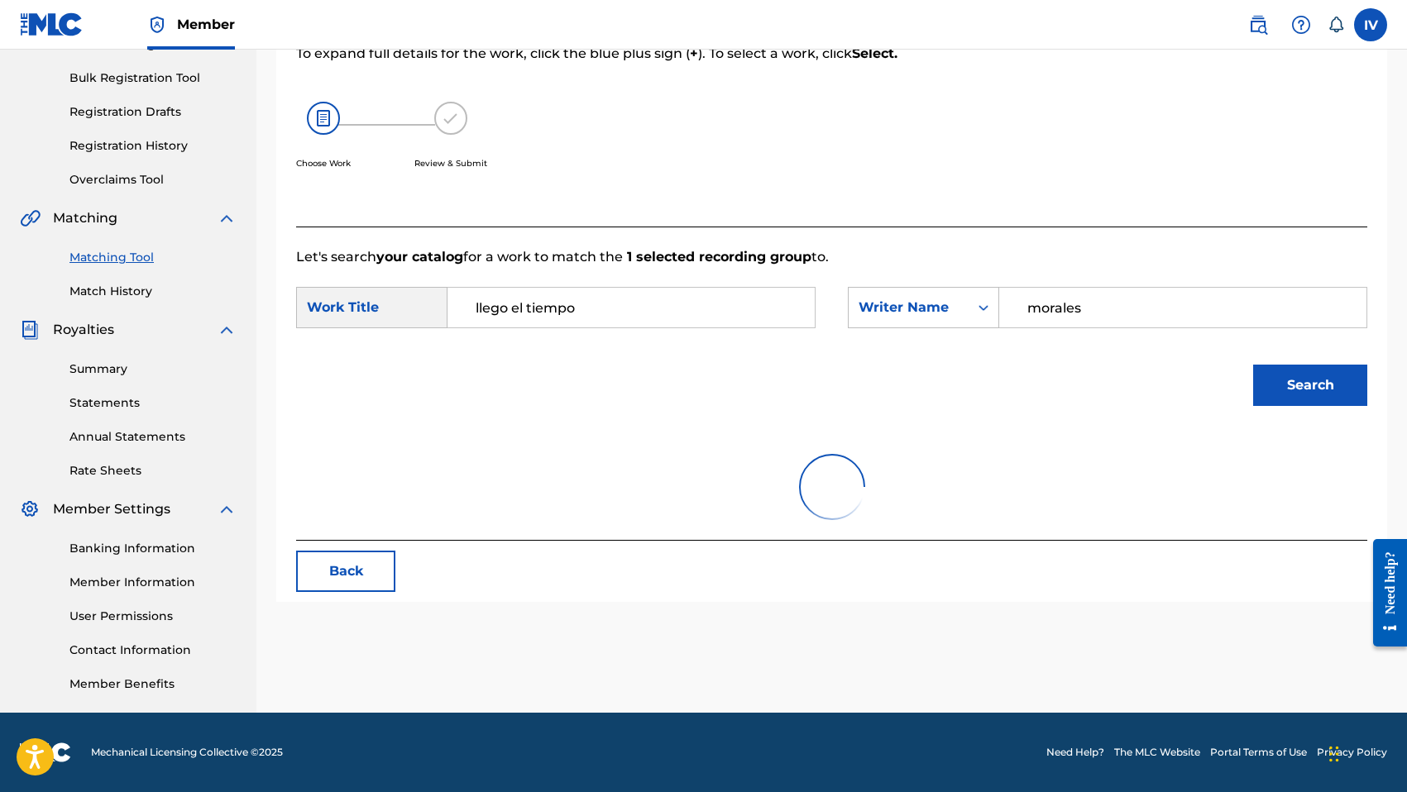
scroll to position [309, 0]
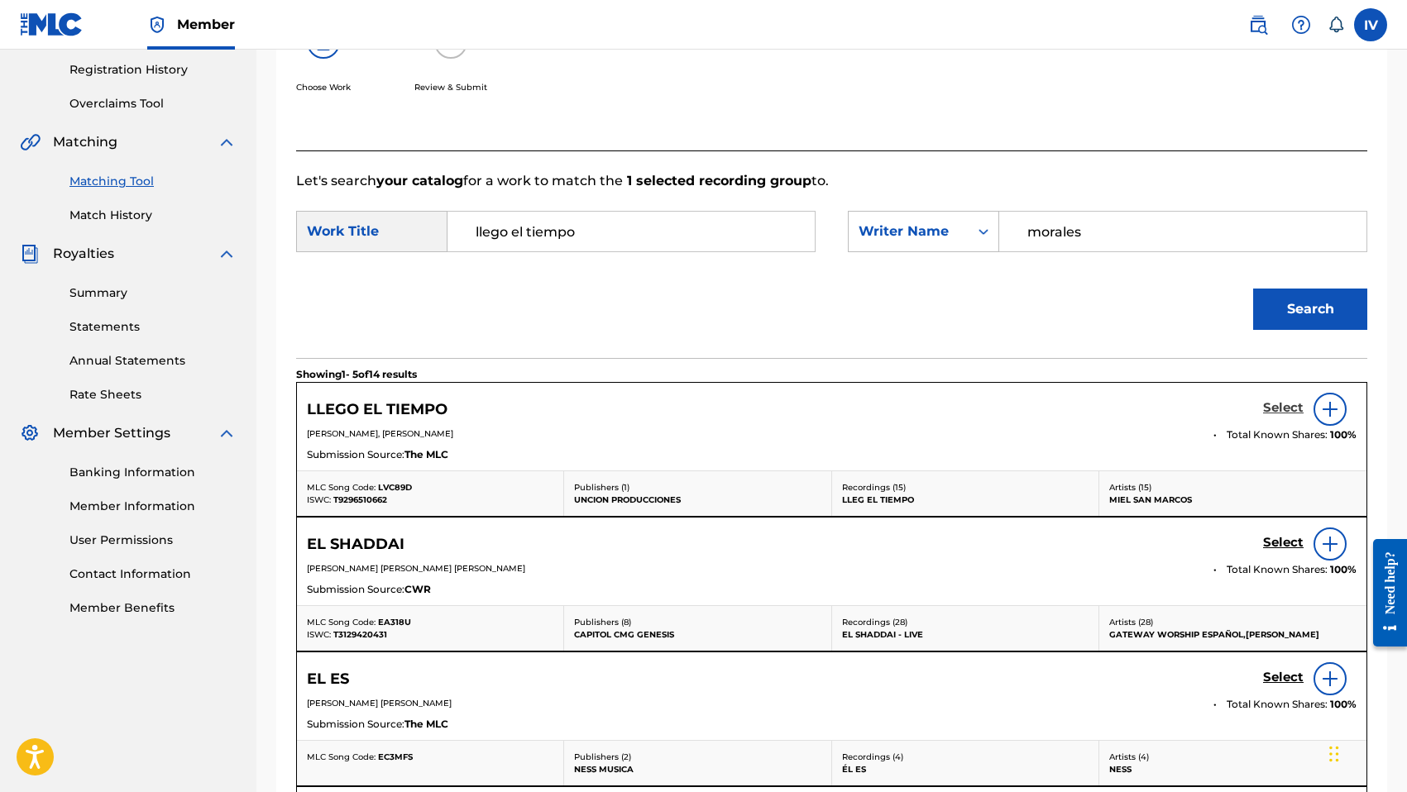
click at [1271, 417] on link "Select" at bounding box center [1283, 409] width 41 height 18
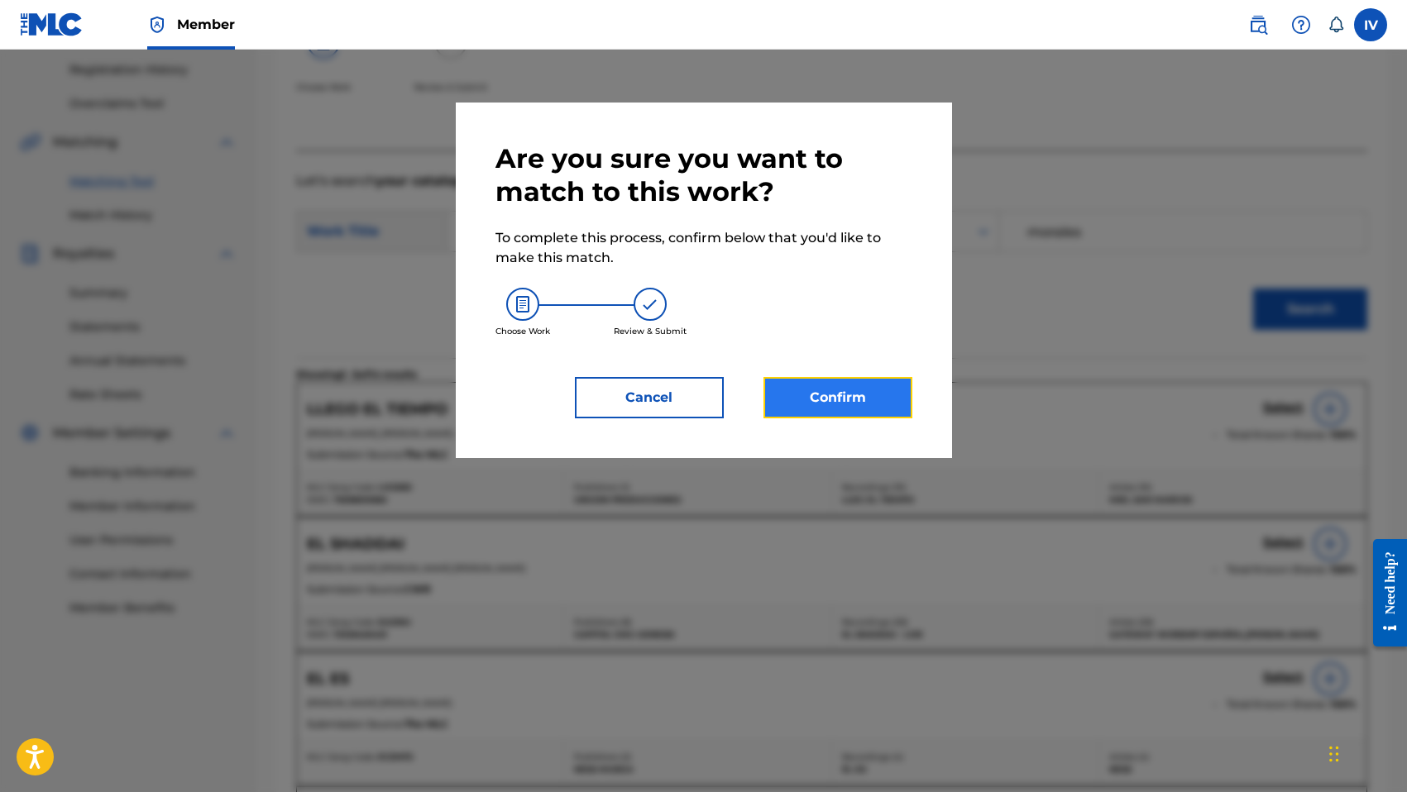
click at [877, 388] on button "Confirm" at bounding box center [837, 397] width 149 height 41
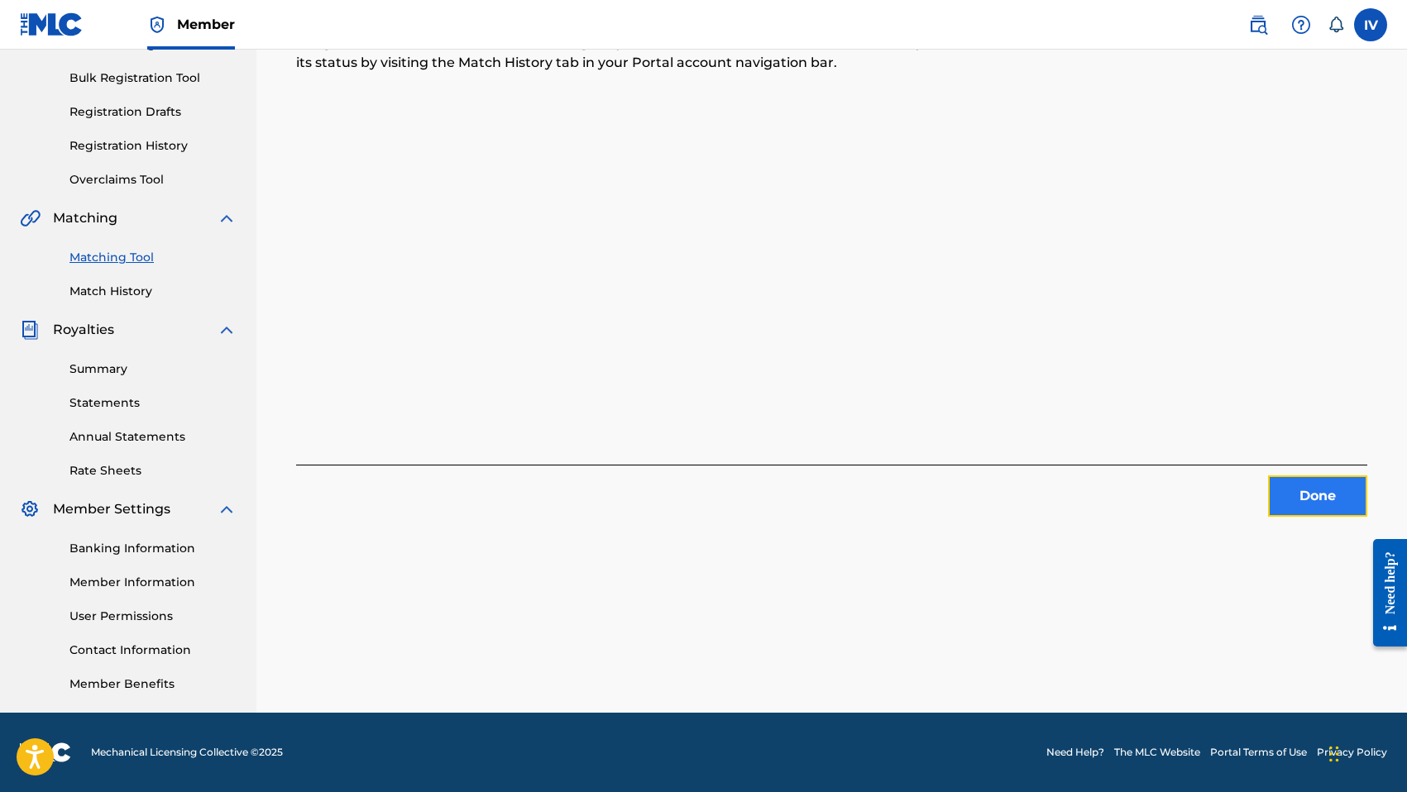
click at [1296, 495] on button "Done" at bounding box center [1317, 496] width 99 height 41
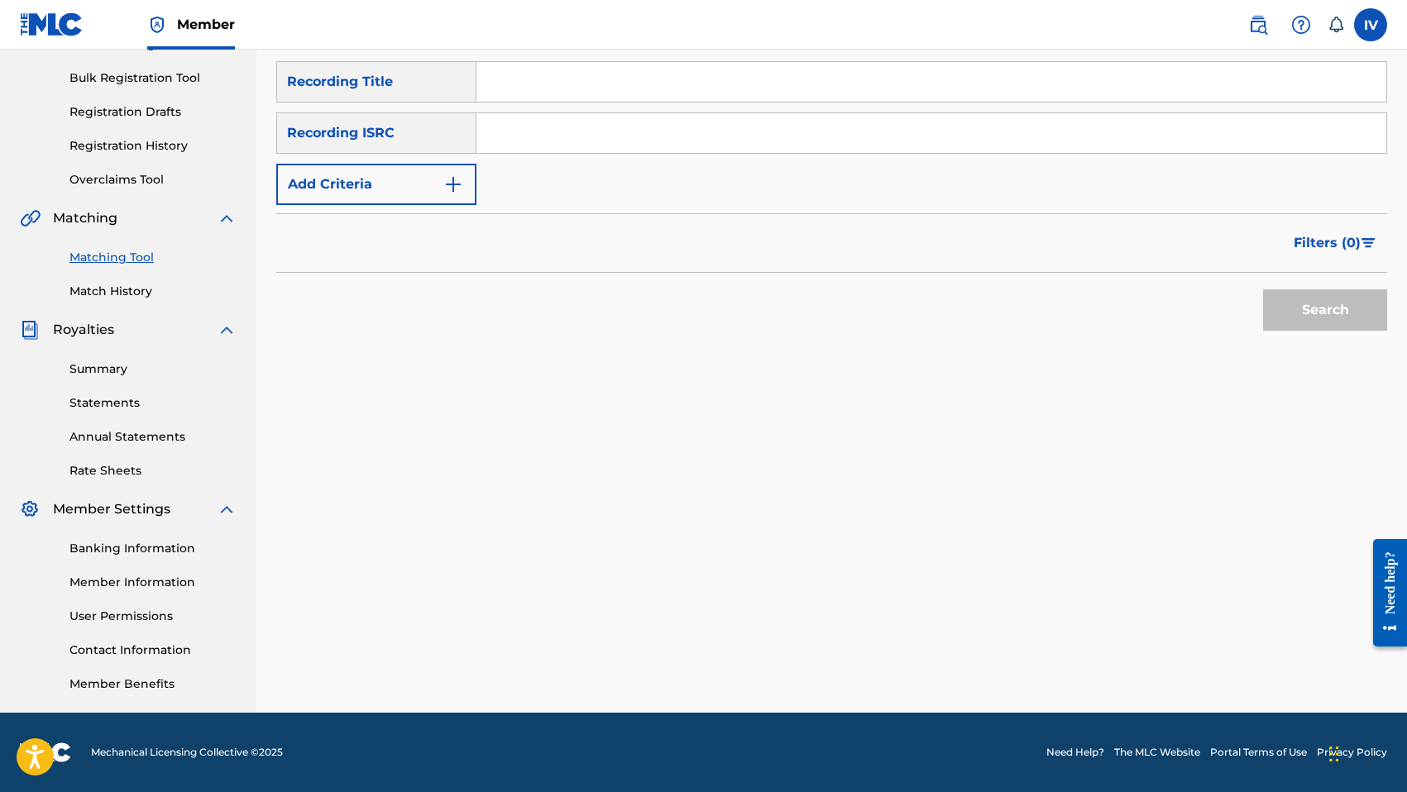
click at [671, 149] on input "Search Form" at bounding box center [931, 133] width 910 height 40
paste input "TCABK1237732"
type input "TCABK1237732"
click at [1263, 289] on button "Search" at bounding box center [1325, 309] width 124 height 41
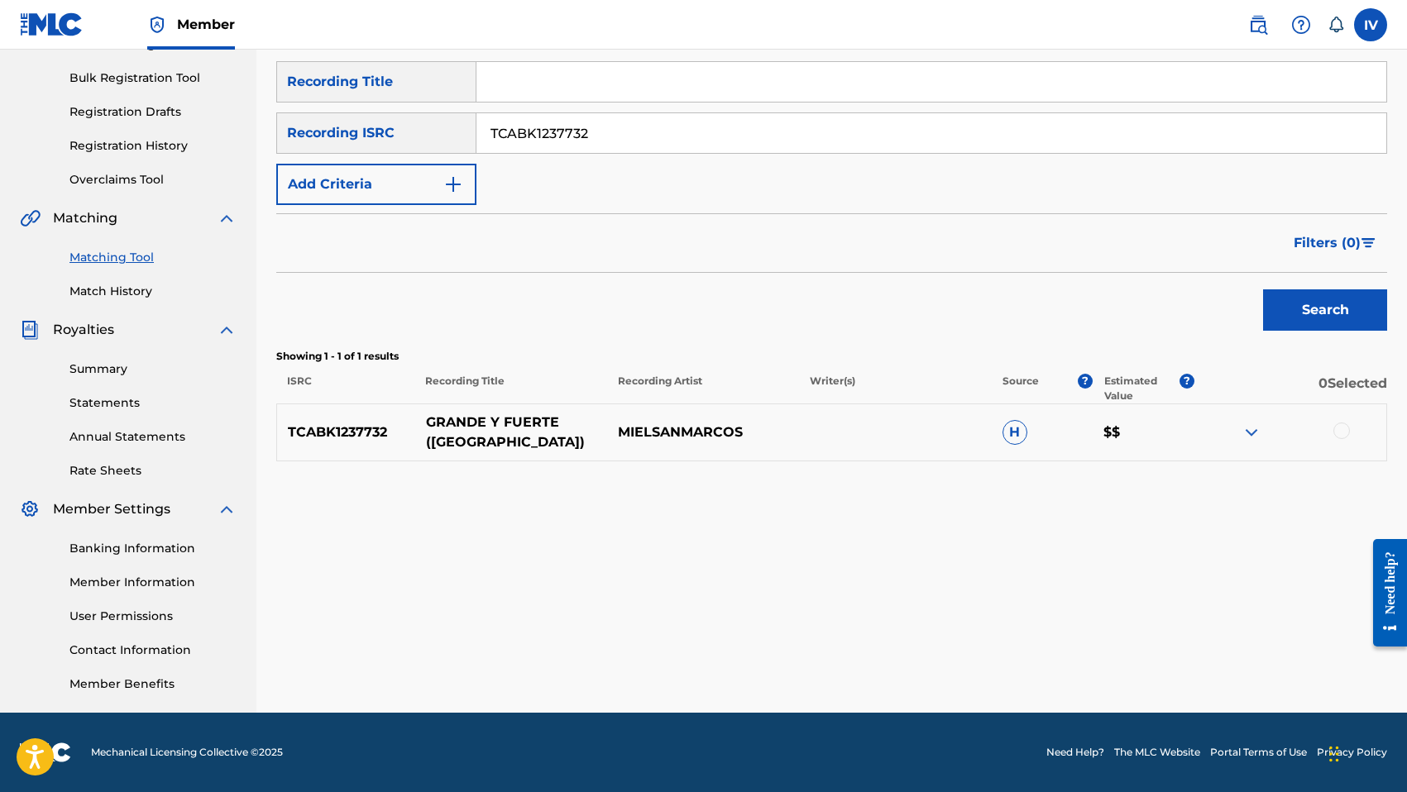
click at [492, 434] on p "GRANDE Y FUERTE ([GEOGRAPHIC_DATA])" at bounding box center [511, 433] width 192 height 40
click at [544, 74] on input "Search Form" at bounding box center [931, 82] width 910 height 40
paste input "GRANDE Y FUERTE ([GEOGRAPHIC_DATA])"
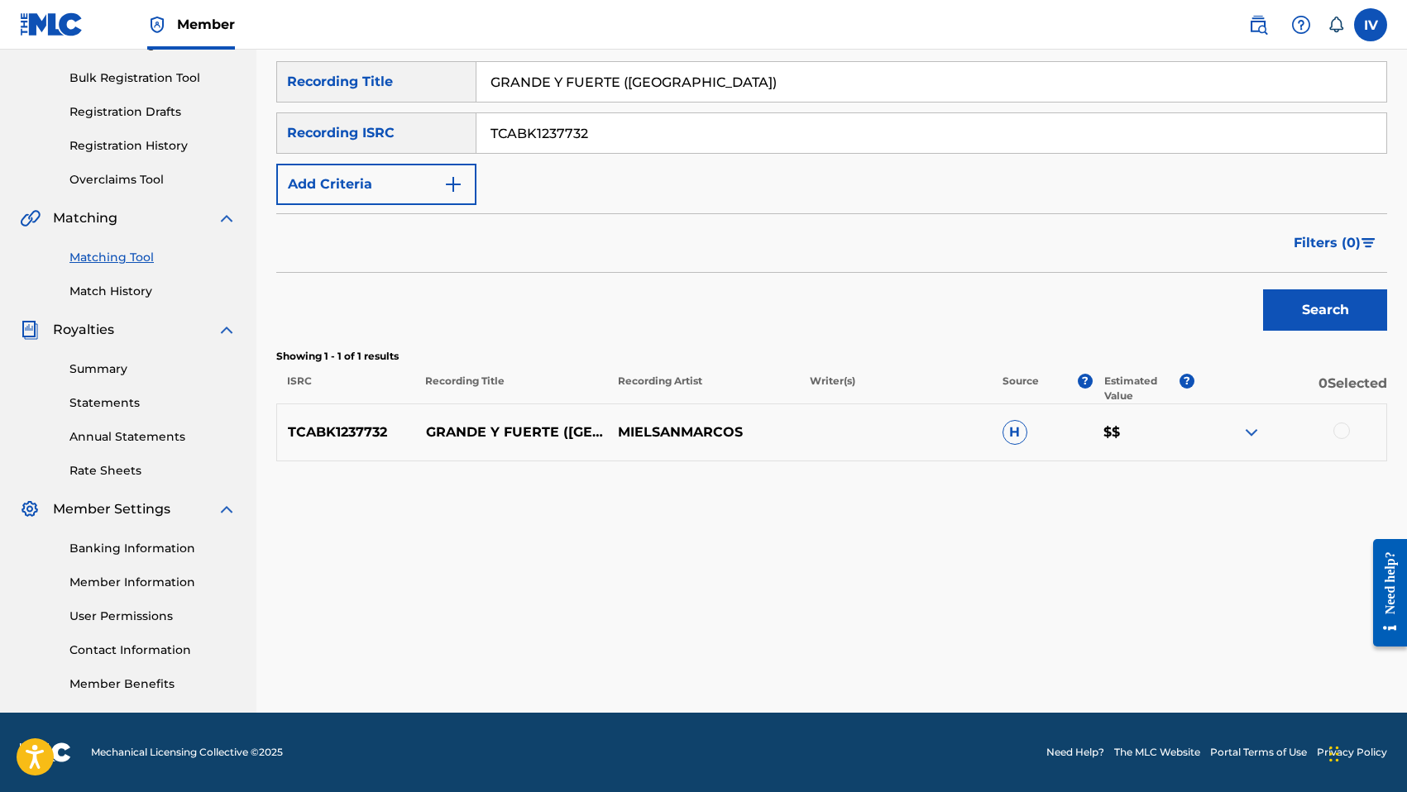
click at [624, 78] on input "GRANDE Y FUERTE ([GEOGRAPHIC_DATA])" at bounding box center [931, 82] width 910 height 40
type input "GRANDE Y FUERTE"
click at [632, 436] on p "MIELSANMARCOS" at bounding box center [703, 433] width 192 height 20
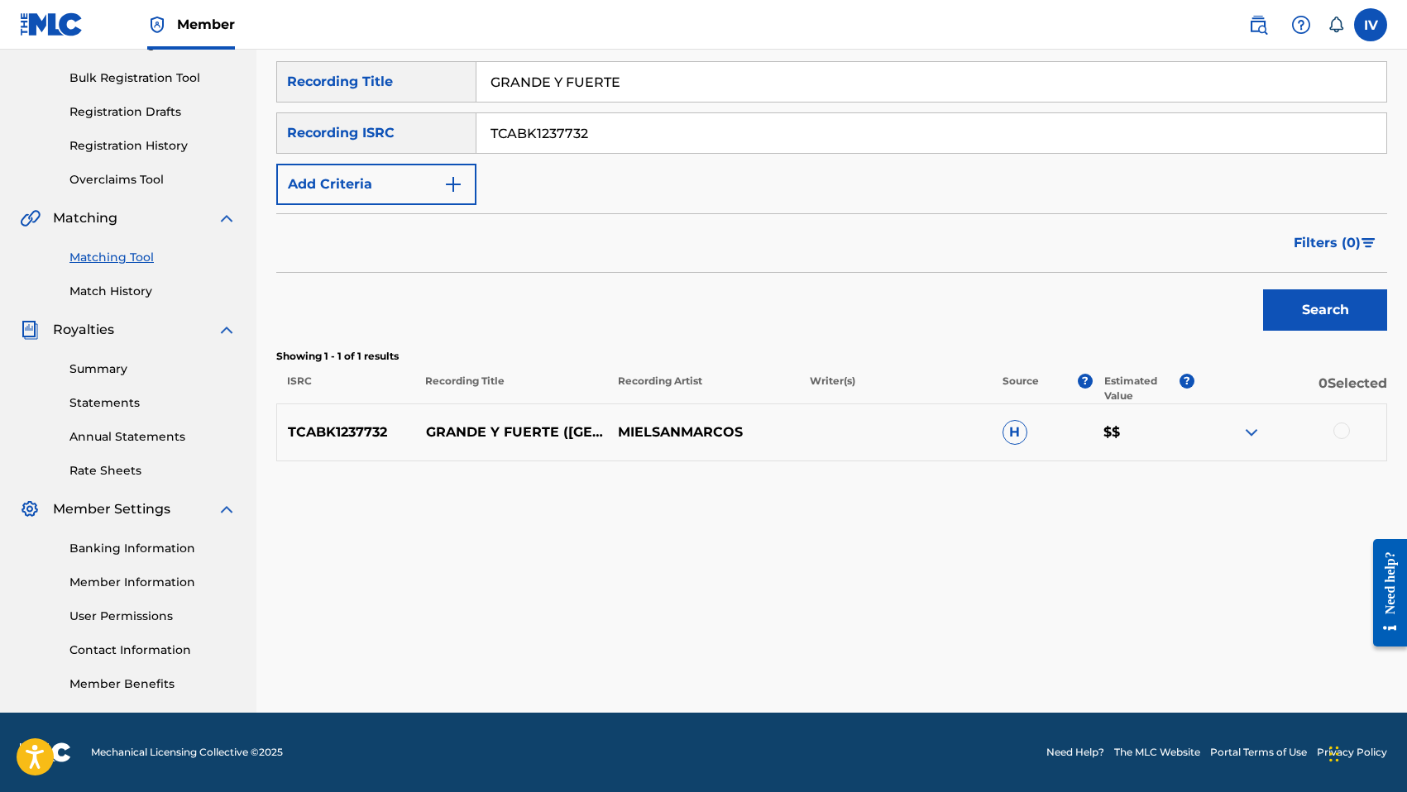
click at [586, 135] on input "TCABK1237732" at bounding box center [931, 133] width 910 height 40
click at [353, 202] on button "Add Criteria" at bounding box center [376, 184] width 200 height 41
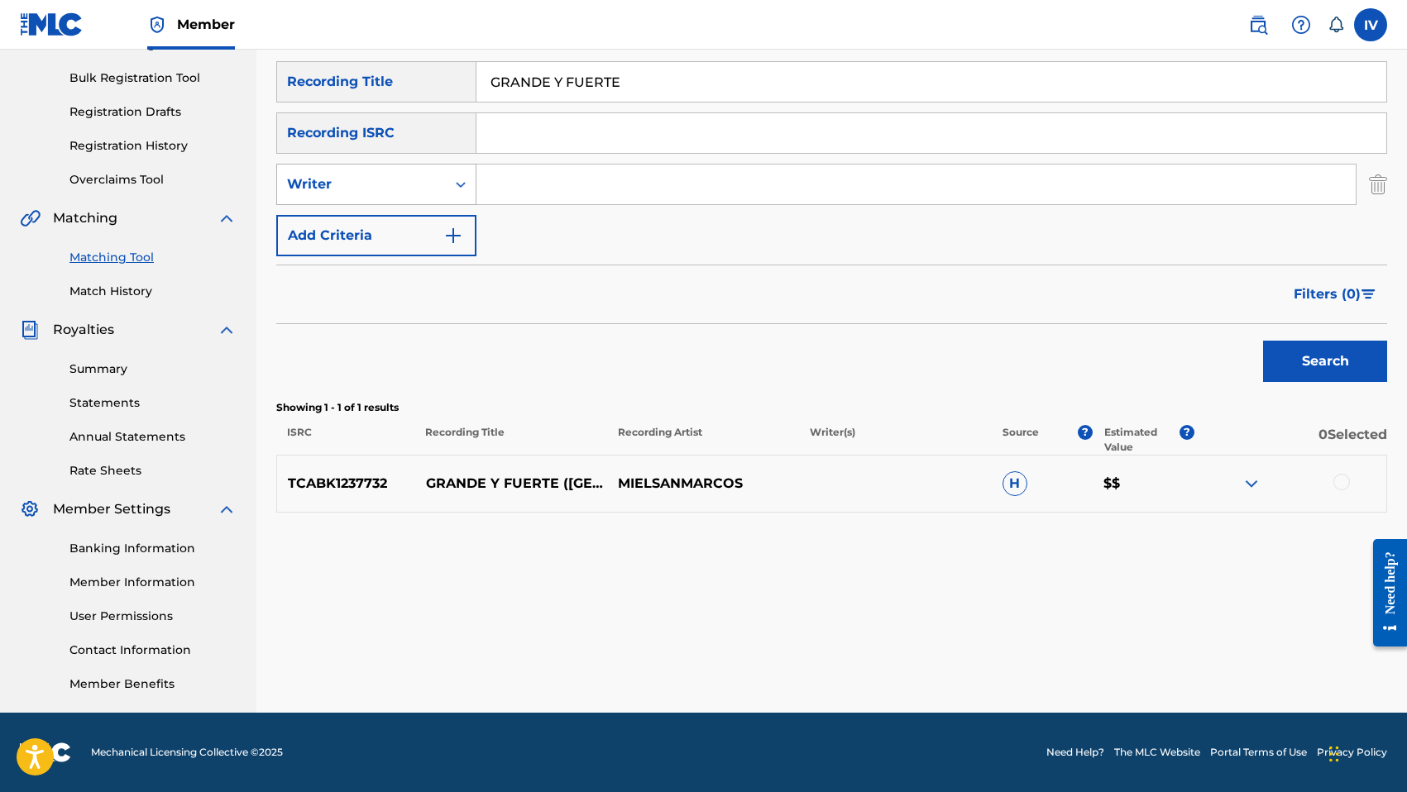
click at [361, 194] on div "Writer" at bounding box center [361, 184] width 149 height 20
click at [366, 230] on div "Recording Artist" at bounding box center [376, 225] width 198 height 41
click at [538, 187] on input "Search Form" at bounding box center [915, 185] width 879 height 40
paste input "MIELSANMARCOS"
click at [1335, 485] on div at bounding box center [1341, 482] width 17 height 17
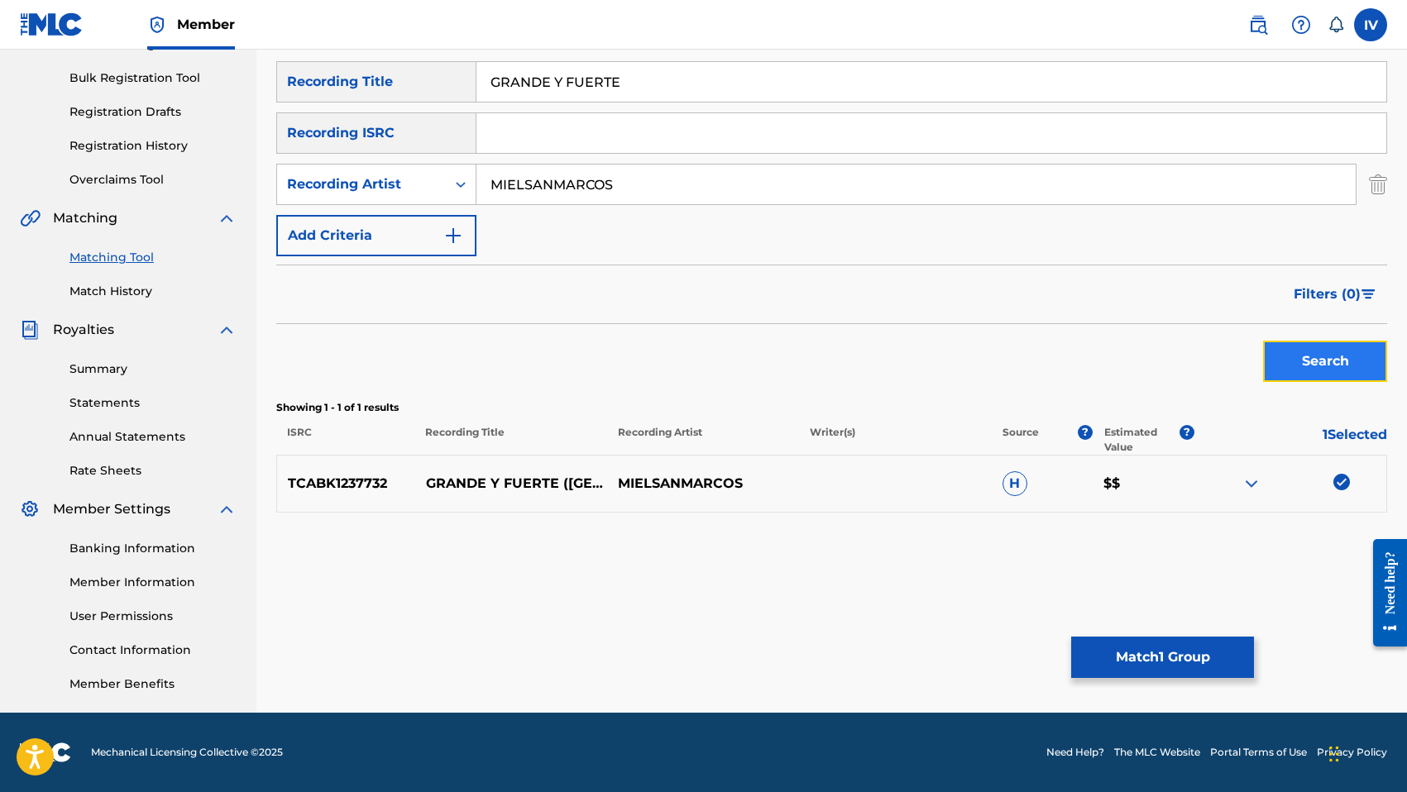
click at [1323, 370] on button "Search" at bounding box center [1325, 361] width 124 height 41
click at [526, 184] on input "MIELSANMARCOS" at bounding box center [915, 185] width 879 height 40
type input "MIEL SAN MARCOS"
click at [1263, 341] on button "Search" at bounding box center [1325, 361] width 124 height 41
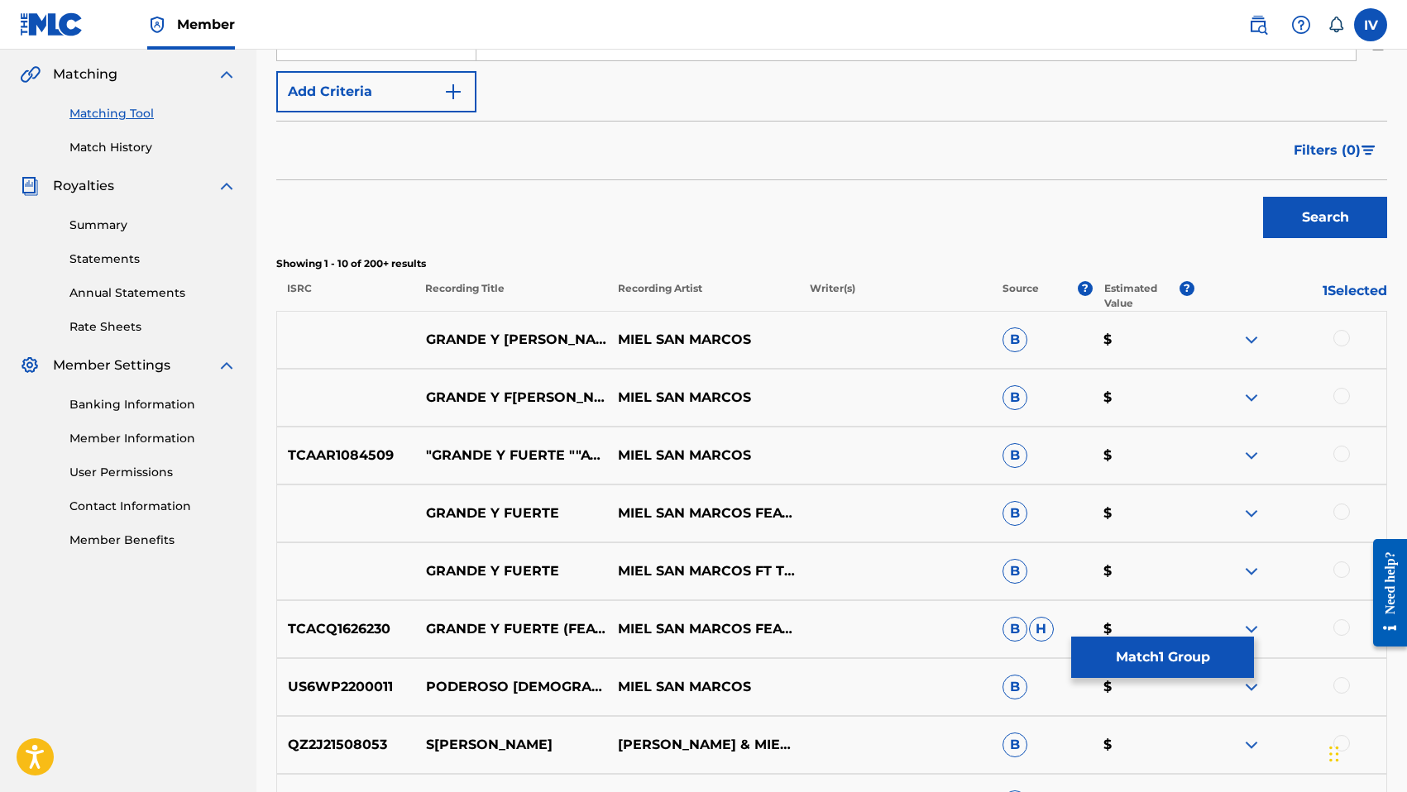
scroll to position [401, 0]
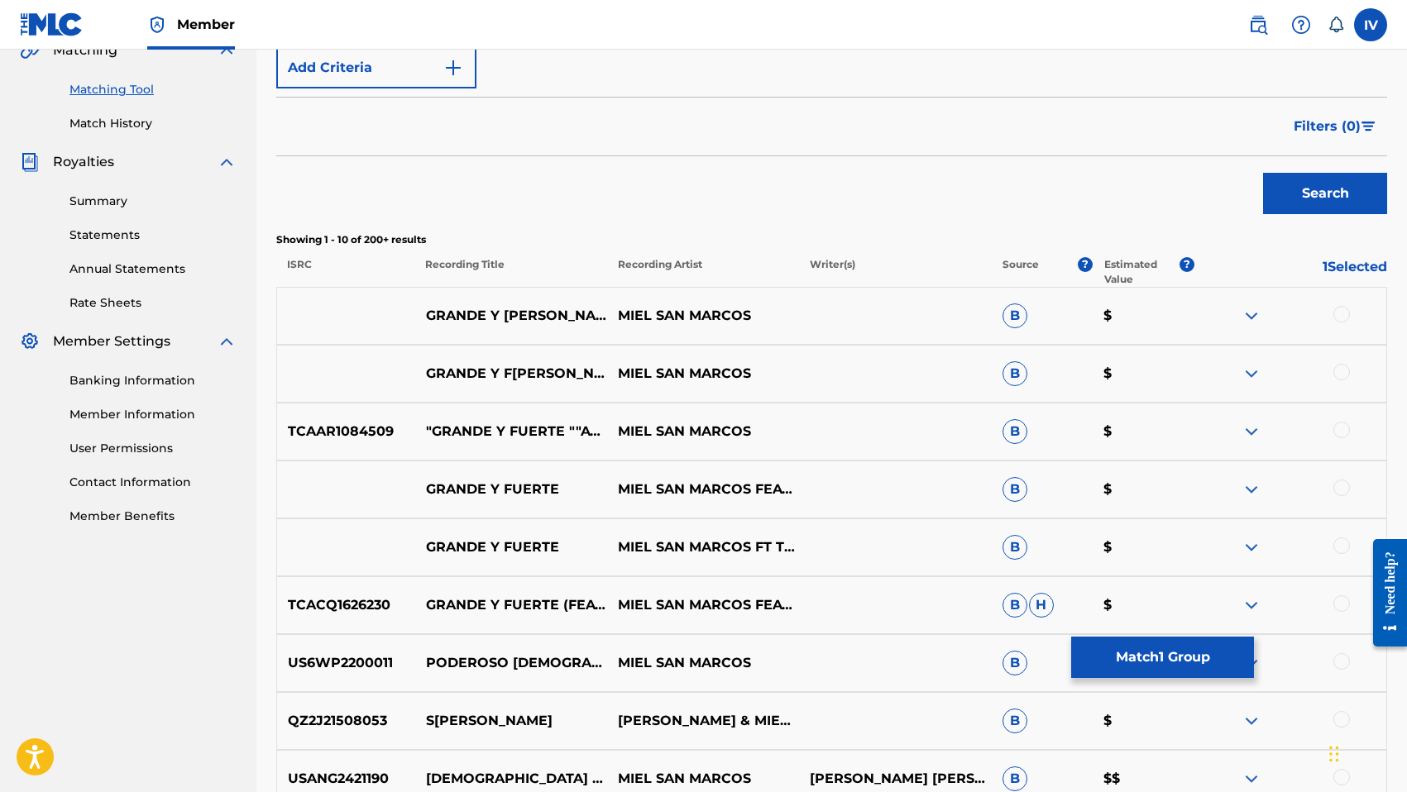
click at [1341, 314] on div at bounding box center [1341, 314] width 17 height 17
click at [1344, 374] on div at bounding box center [1341, 372] width 17 height 17
click at [1344, 433] on div at bounding box center [1341, 430] width 17 height 17
click at [1341, 485] on div at bounding box center [1341, 488] width 17 height 17
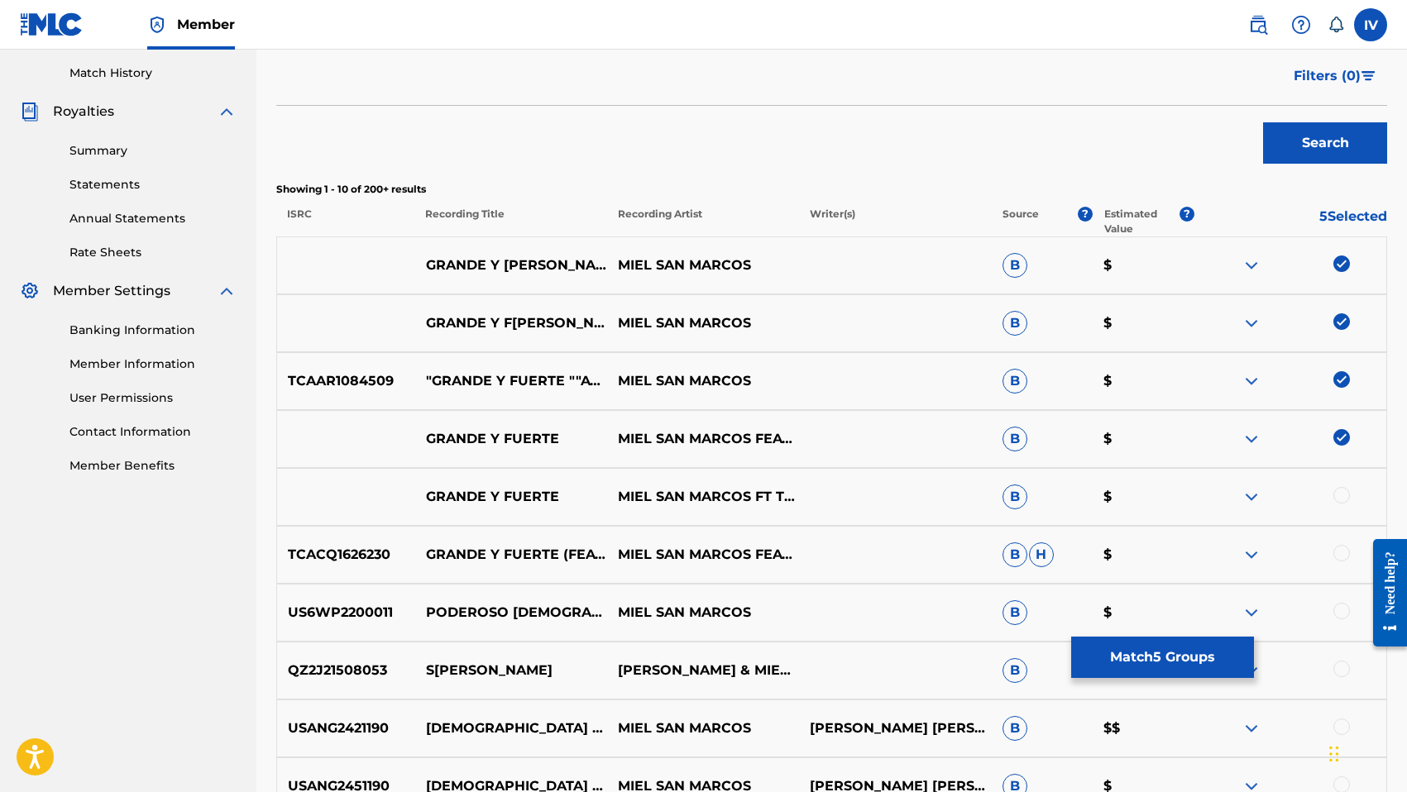
click at [1341, 487] on div at bounding box center [1341, 495] width 17 height 17
click at [1341, 542] on div "TCACQ1626230 GRANDE Y FUERTE (FEAT. [PERSON_NAME]) MIEL SAN MARCOS FEAT. [PERSO…" at bounding box center [831, 555] width 1111 height 58
click at [1341, 551] on div at bounding box center [1341, 553] width 17 height 17
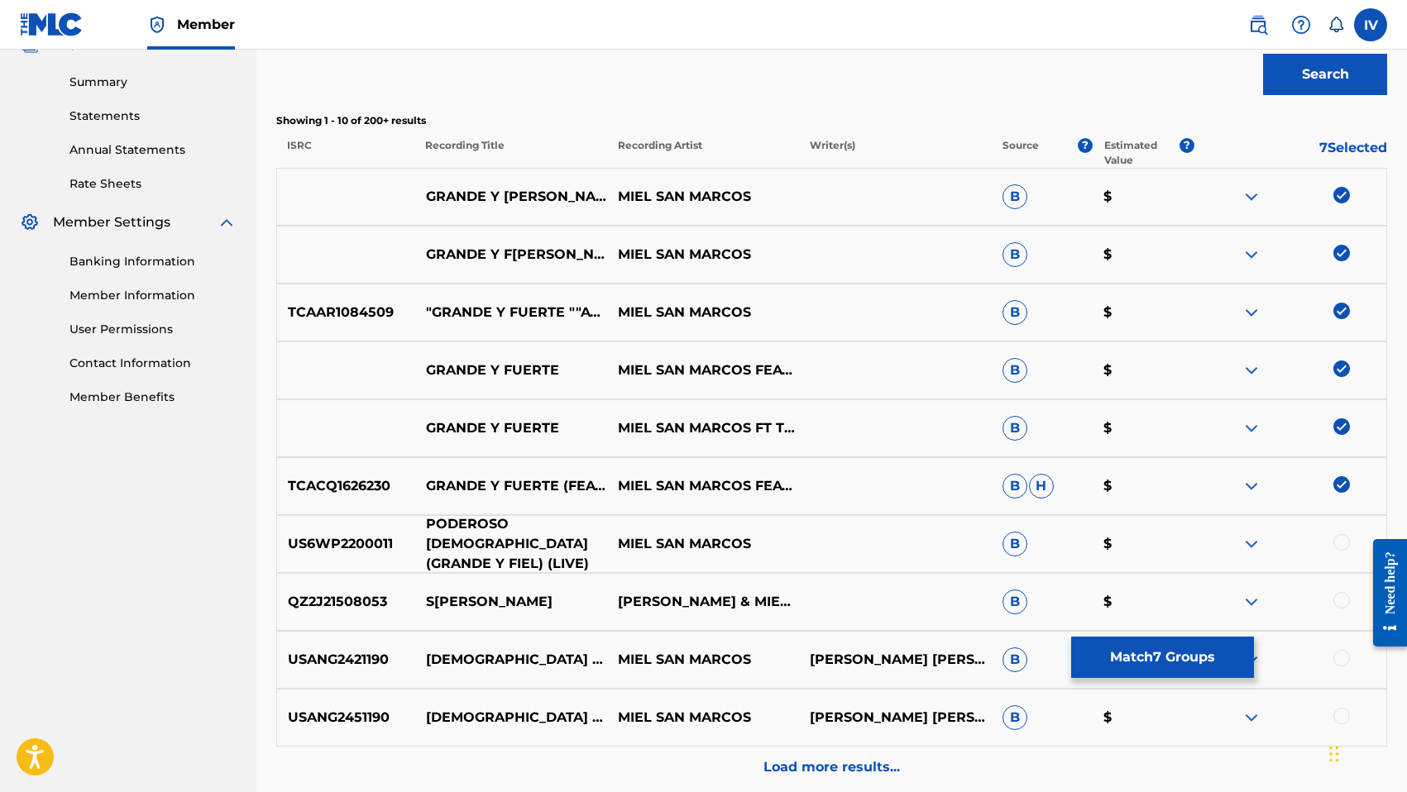
scroll to position [678, 0]
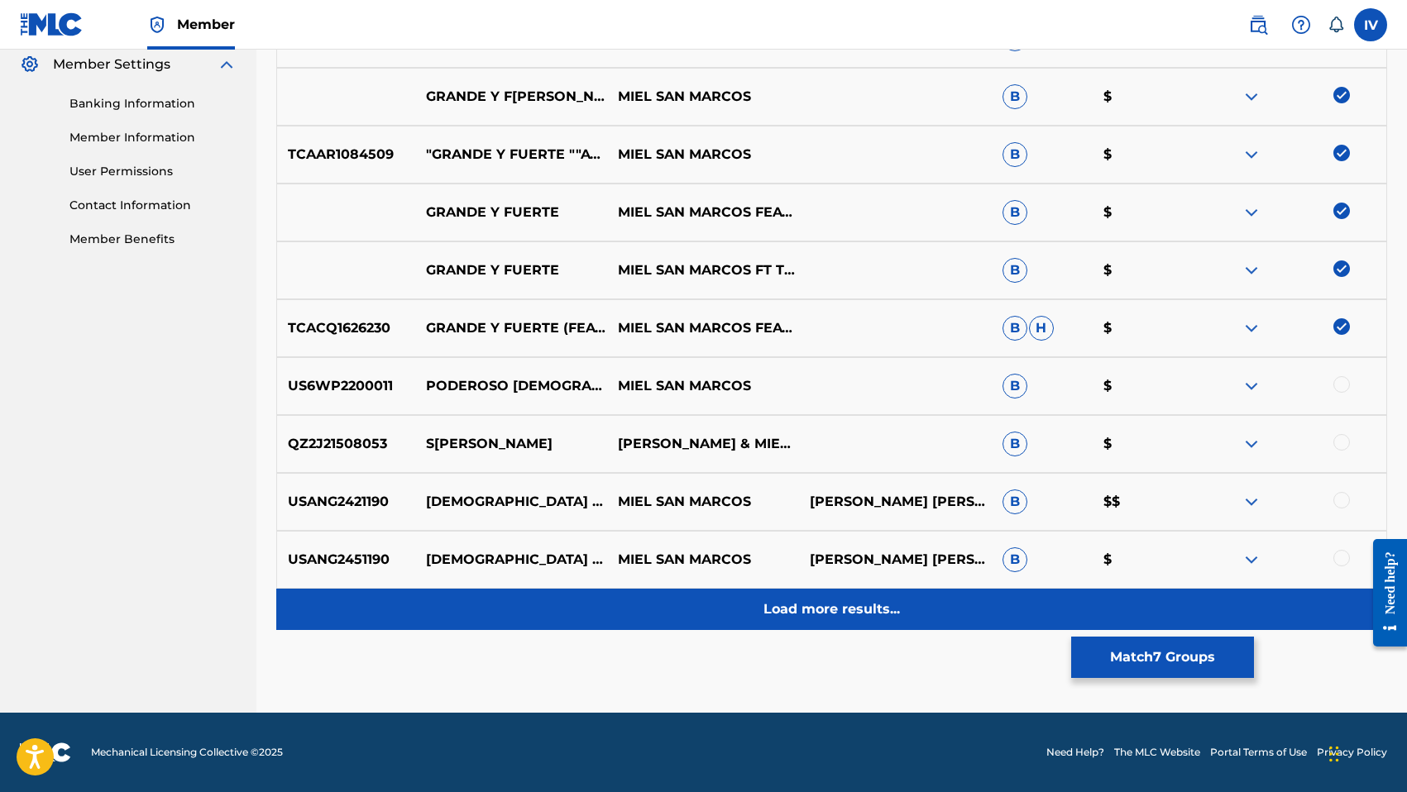
click at [844, 610] on p "Load more results..." at bounding box center [831, 610] width 136 height 20
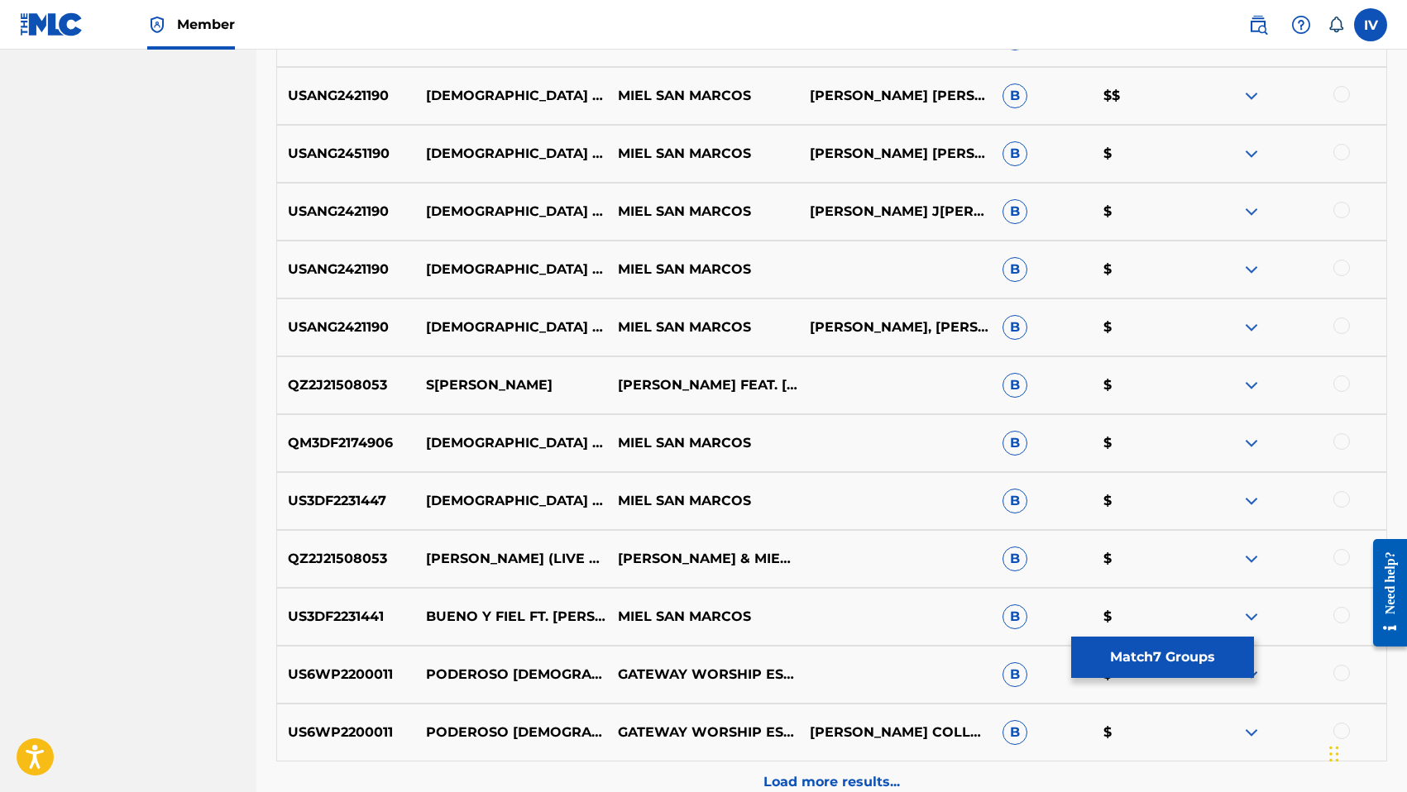
scroll to position [1099, 0]
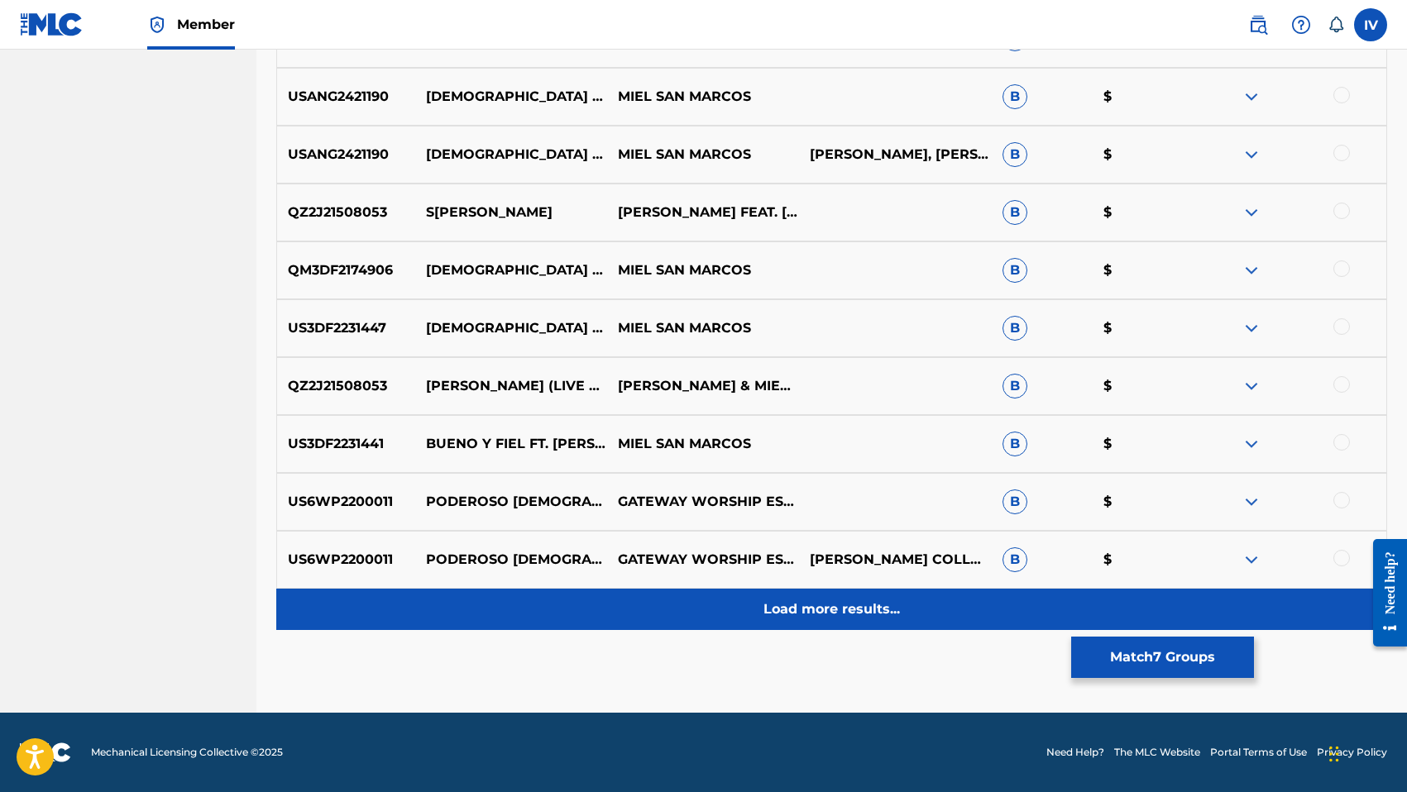
click at [795, 627] on div "Load more results..." at bounding box center [831, 609] width 1111 height 41
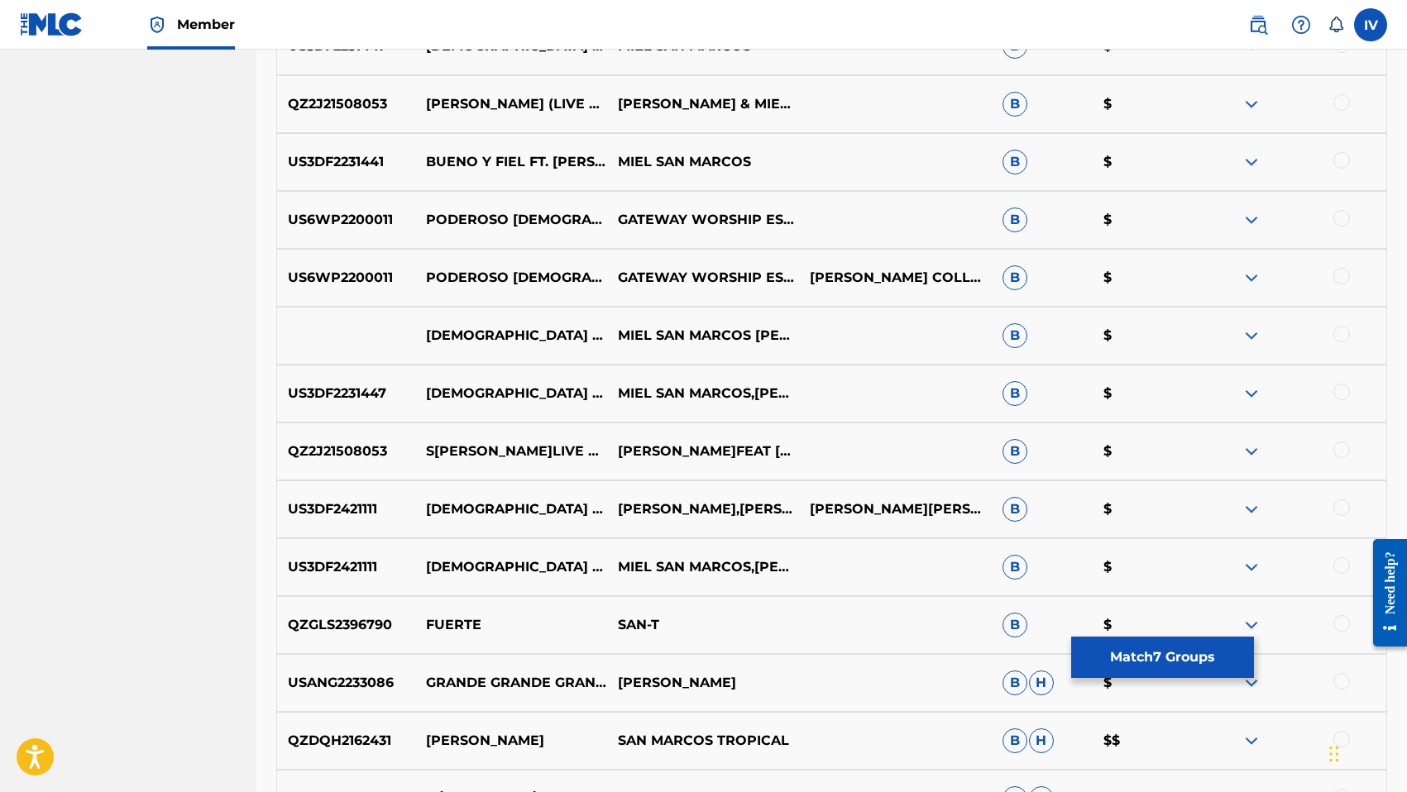
scroll to position [1815, 0]
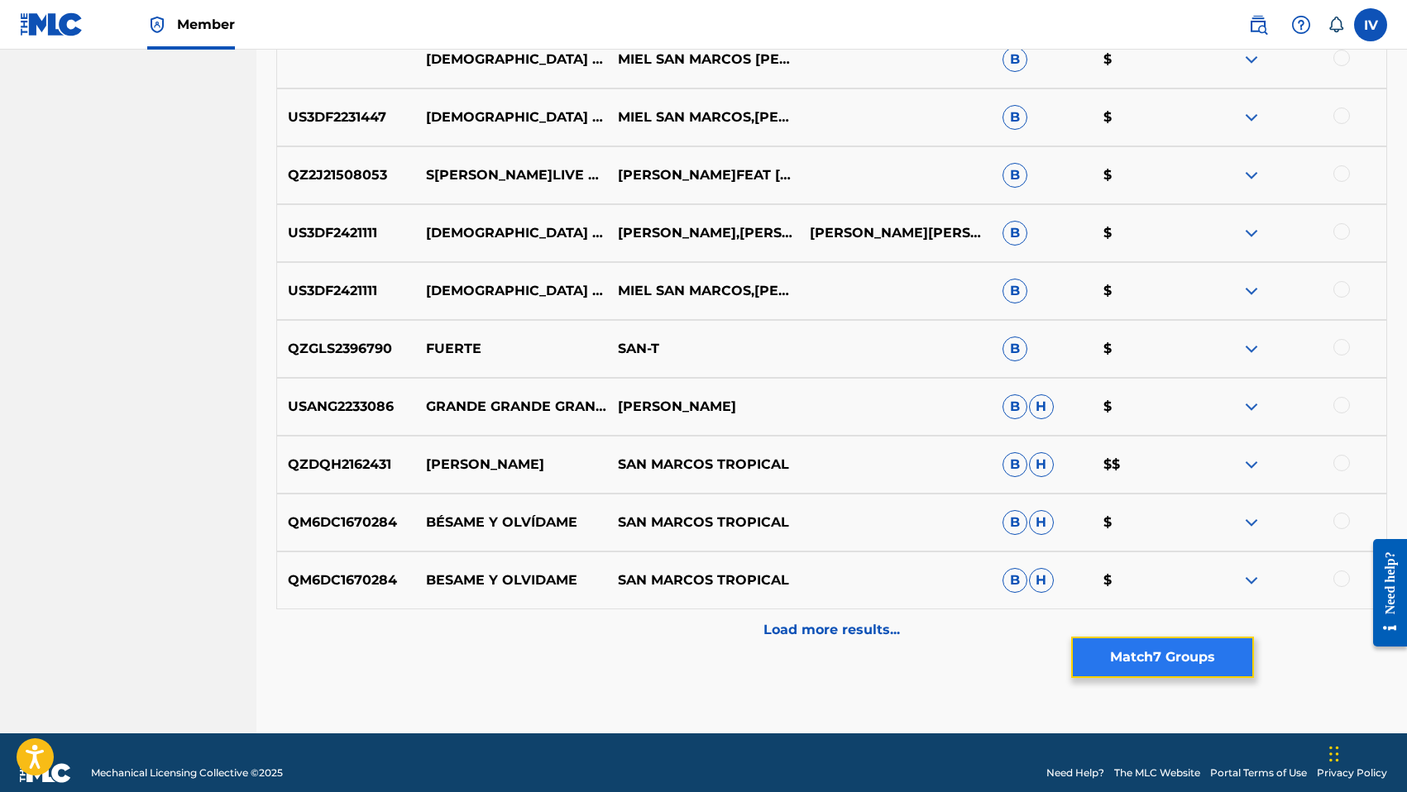
click at [1110, 660] on button "Match 7 Groups" at bounding box center [1162, 657] width 183 height 41
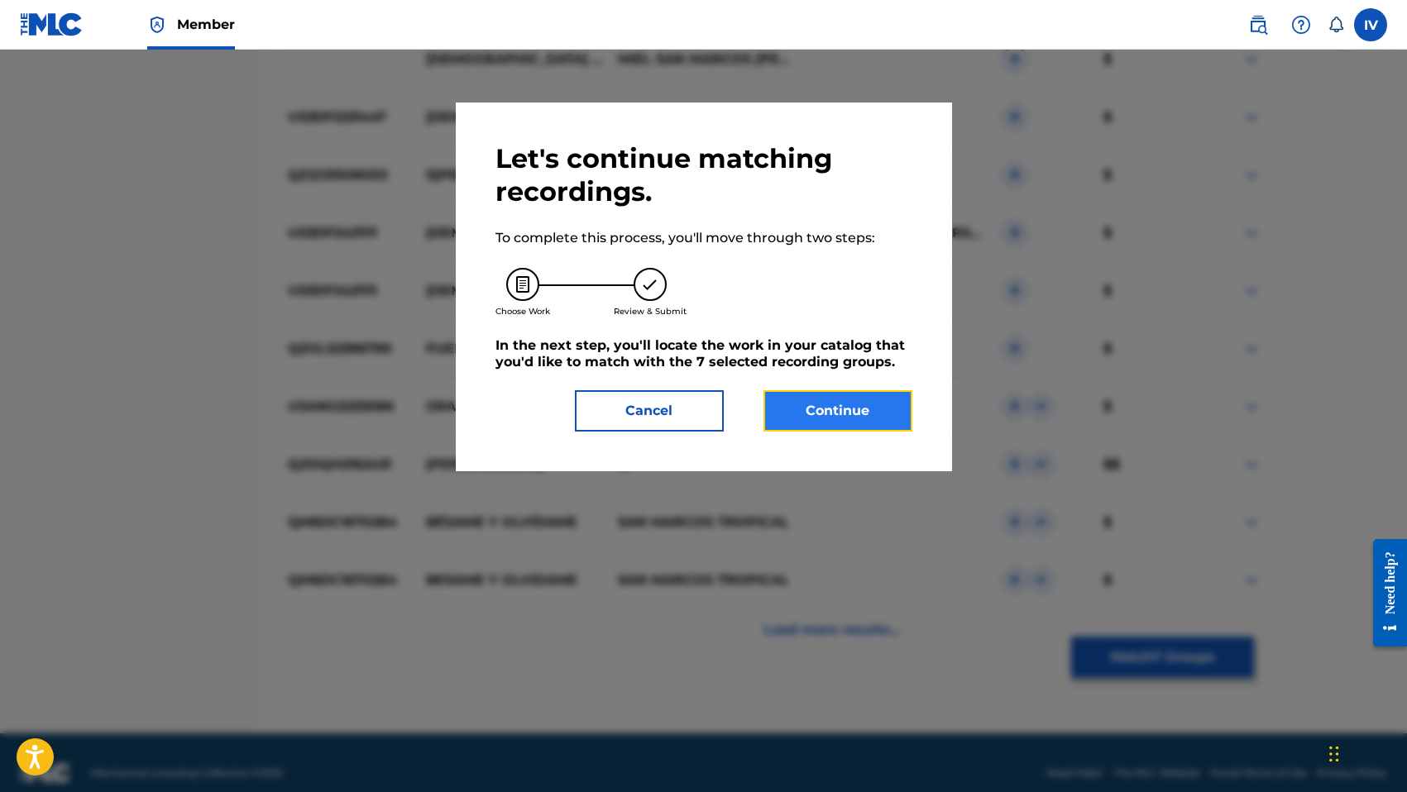
click at [882, 425] on button "Continue" at bounding box center [837, 410] width 149 height 41
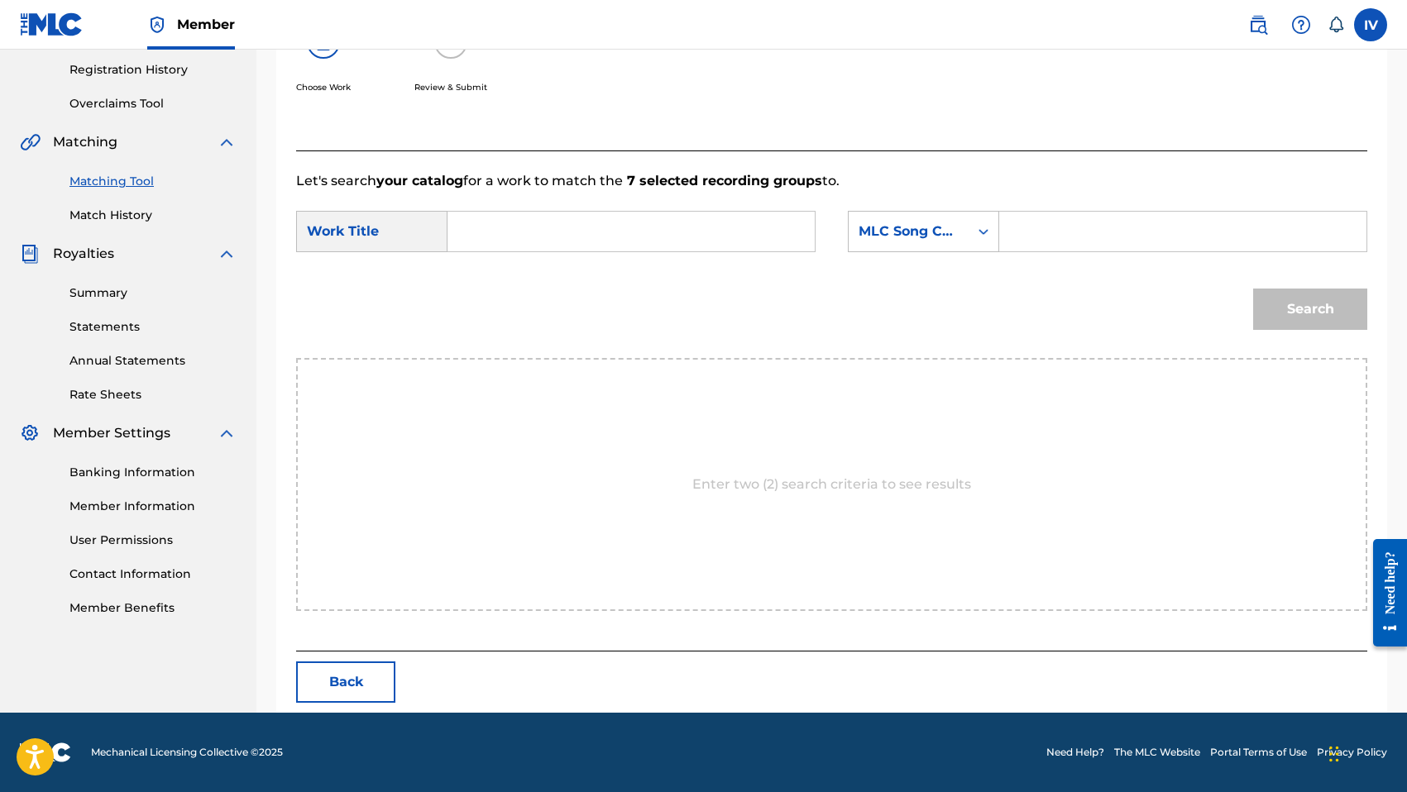
click at [673, 227] on input "Search Form" at bounding box center [630, 232] width 339 height 40
paste input "MIELSANMARCOS"
click at [471, 282] on div "grande y fue rte" at bounding box center [506, 279] width 90 height 50
type input "grande y fuerte"
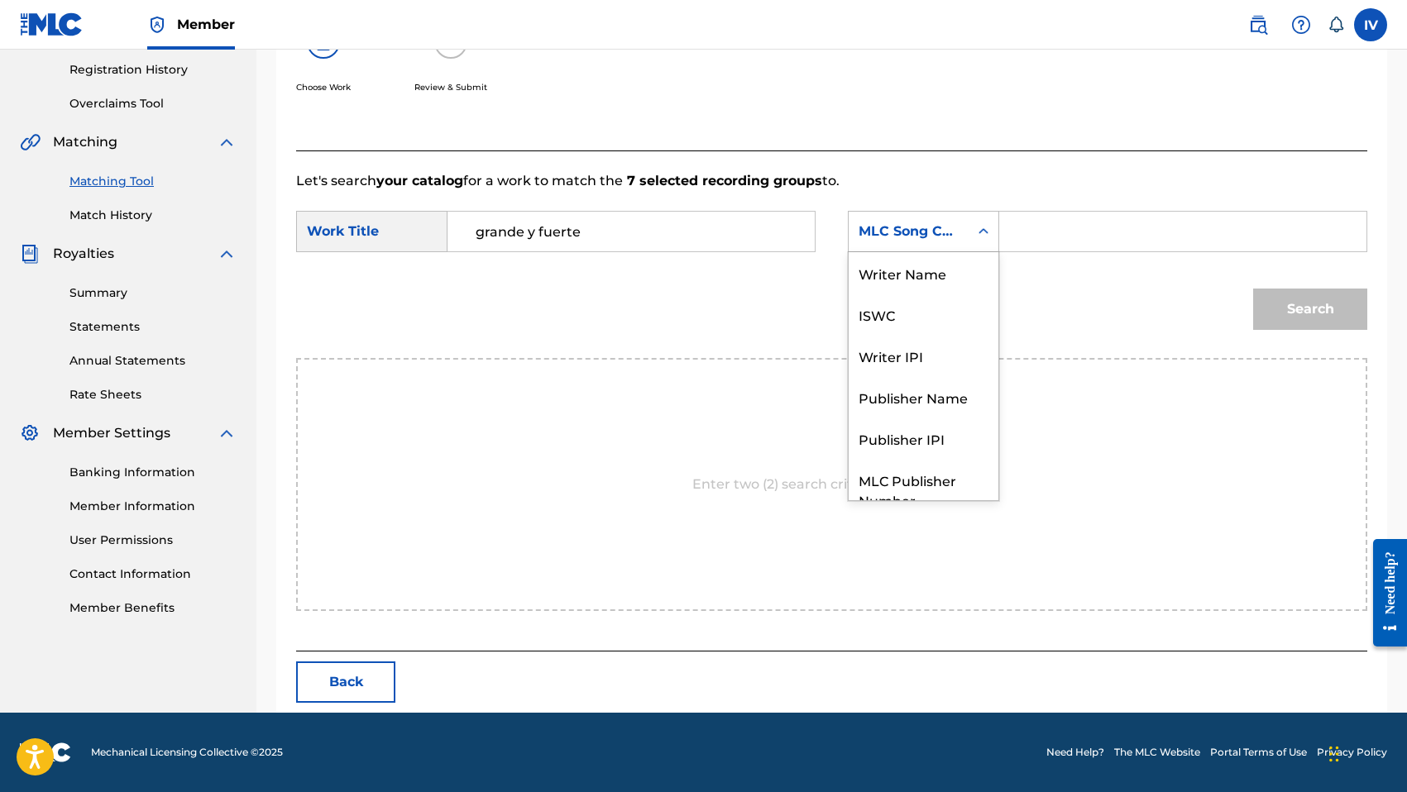
click at [935, 229] on div "MLC Song Code" at bounding box center [908, 232] width 100 height 20
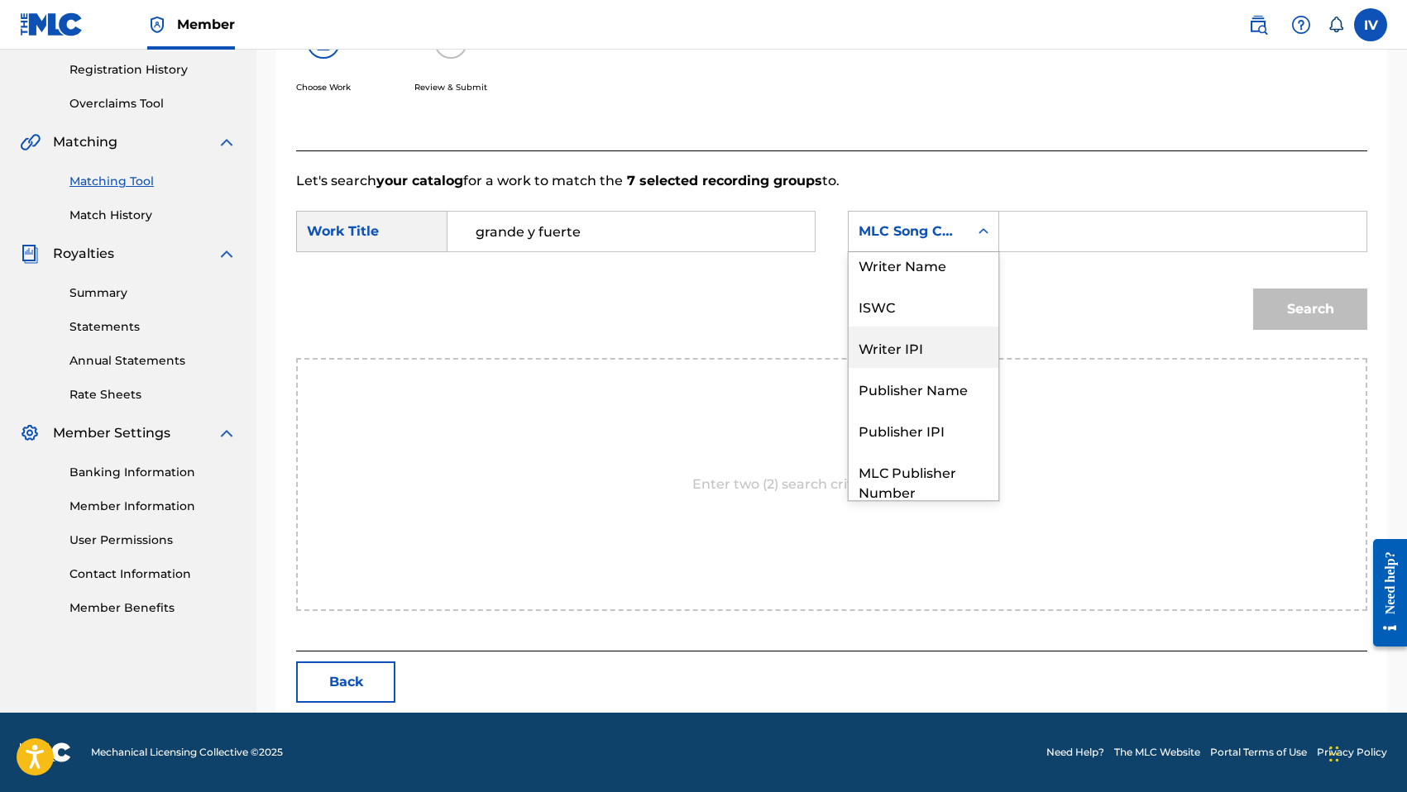
scroll to position [0, 0]
click at [927, 280] on div "Writer Name" at bounding box center [923, 272] width 150 height 41
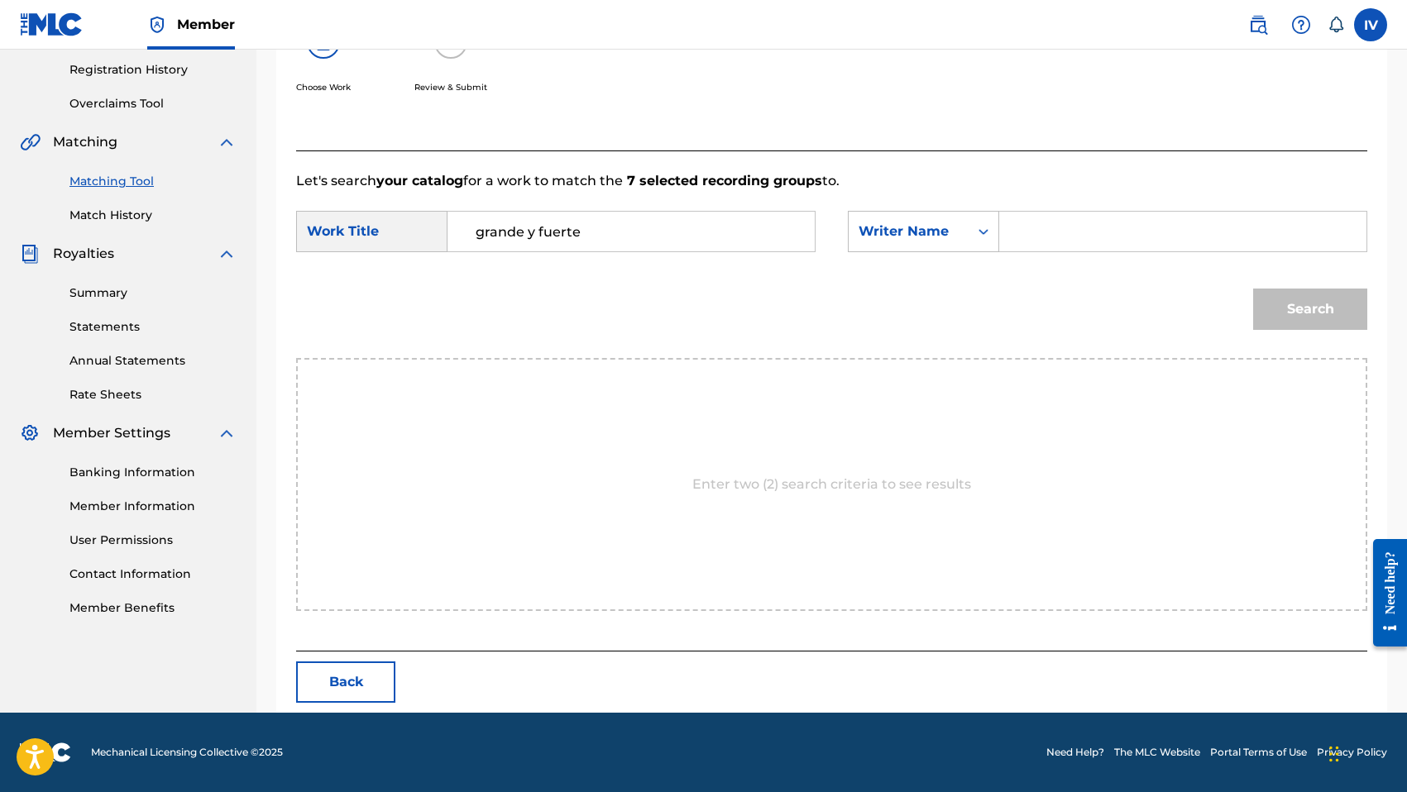
click at [1046, 229] on input "Search Form" at bounding box center [1182, 232] width 339 height 40
type input "morales"
click at [1253, 289] on button "Search" at bounding box center [1310, 309] width 114 height 41
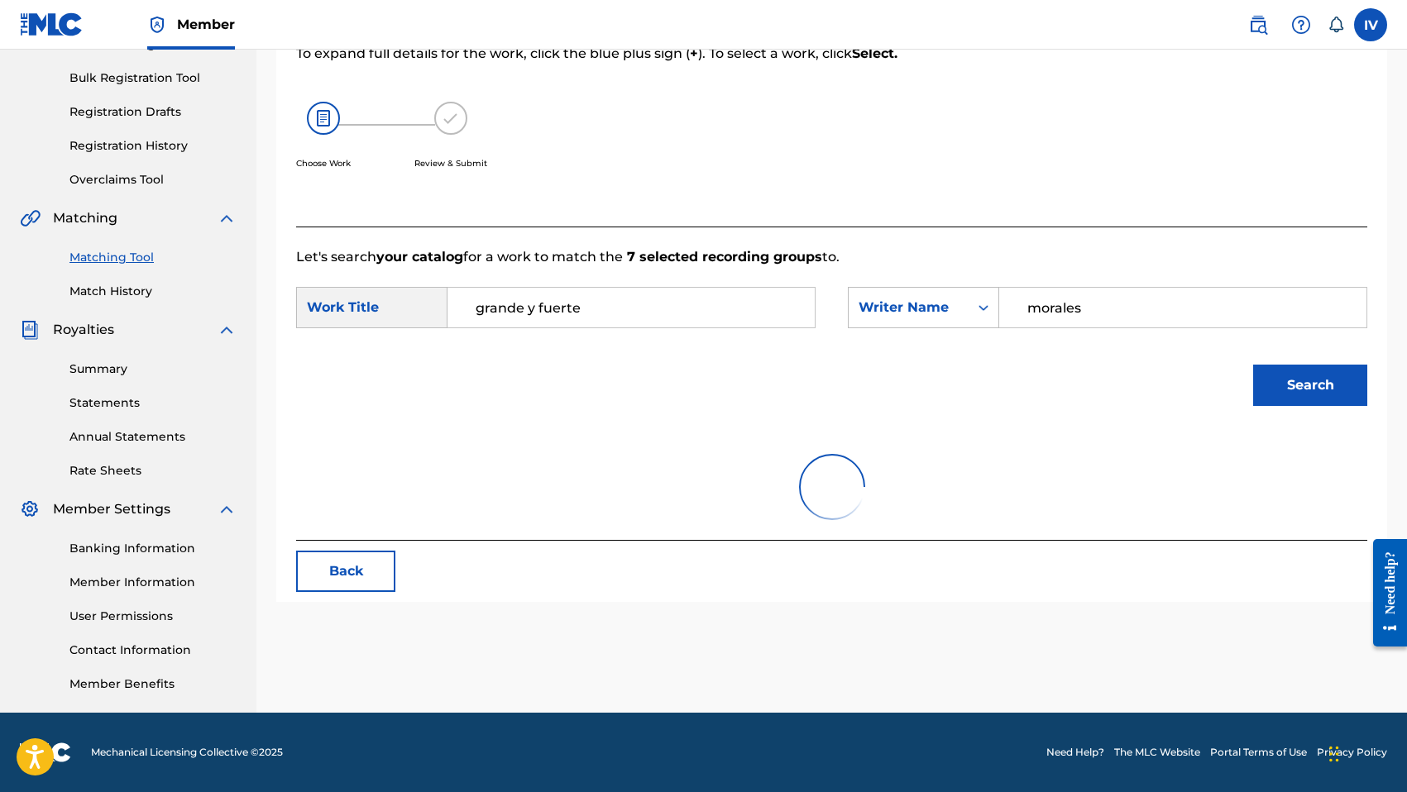
scroll to position [309, 0]
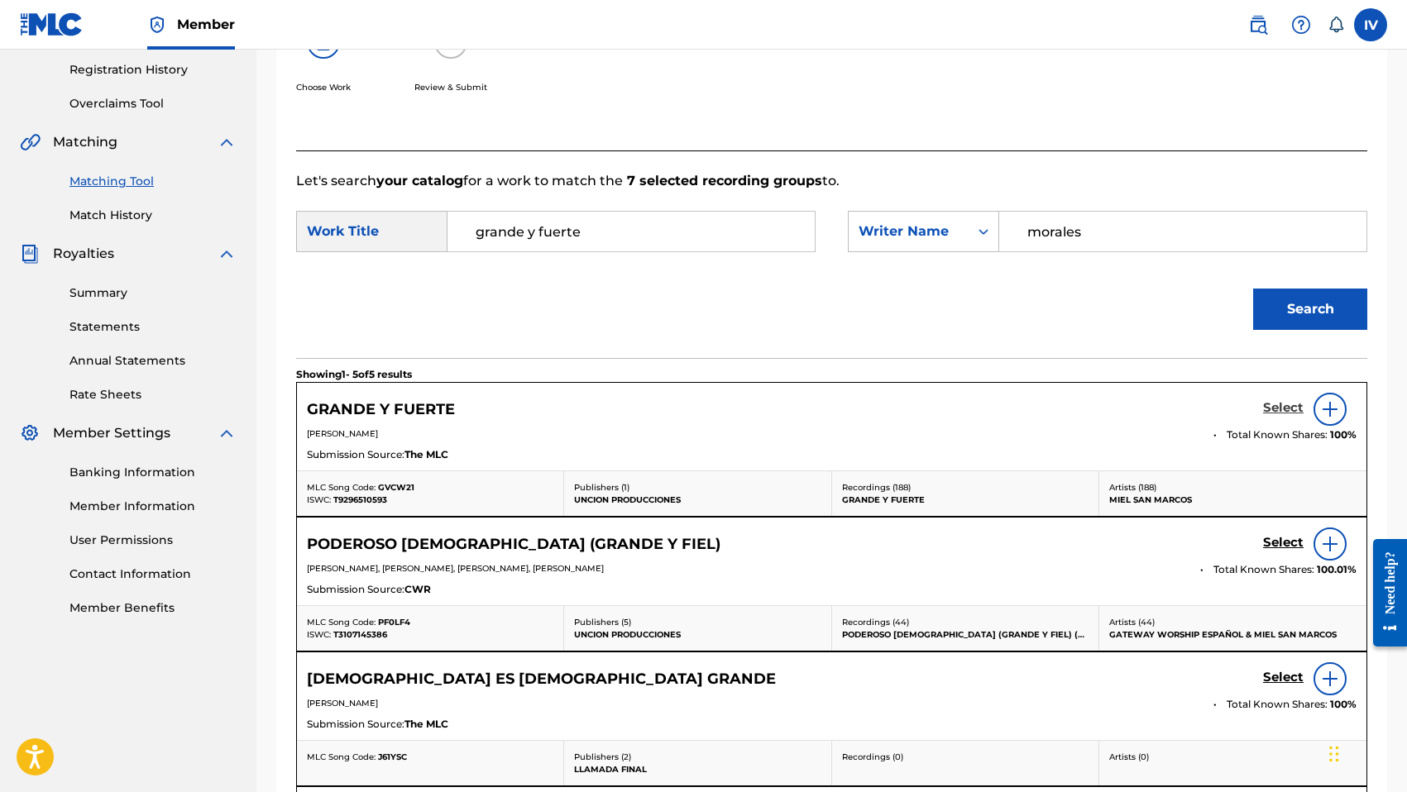
click at [1271, 409] on h5 "Select" at bounding box center [1283, 408] width 41 height 16
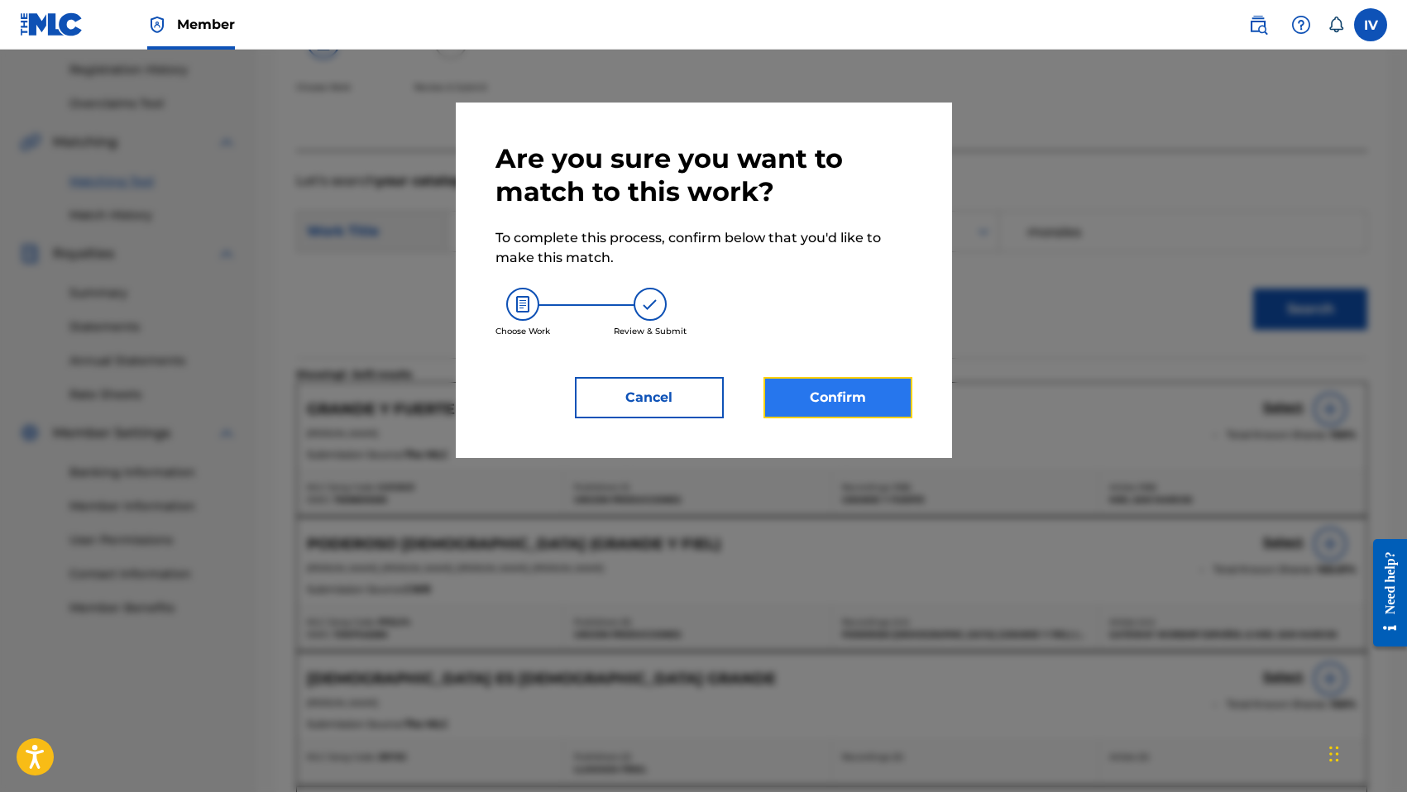
click at [863, 389] on button "Confirm" at bounding box center [837, 397] width 149 height 41
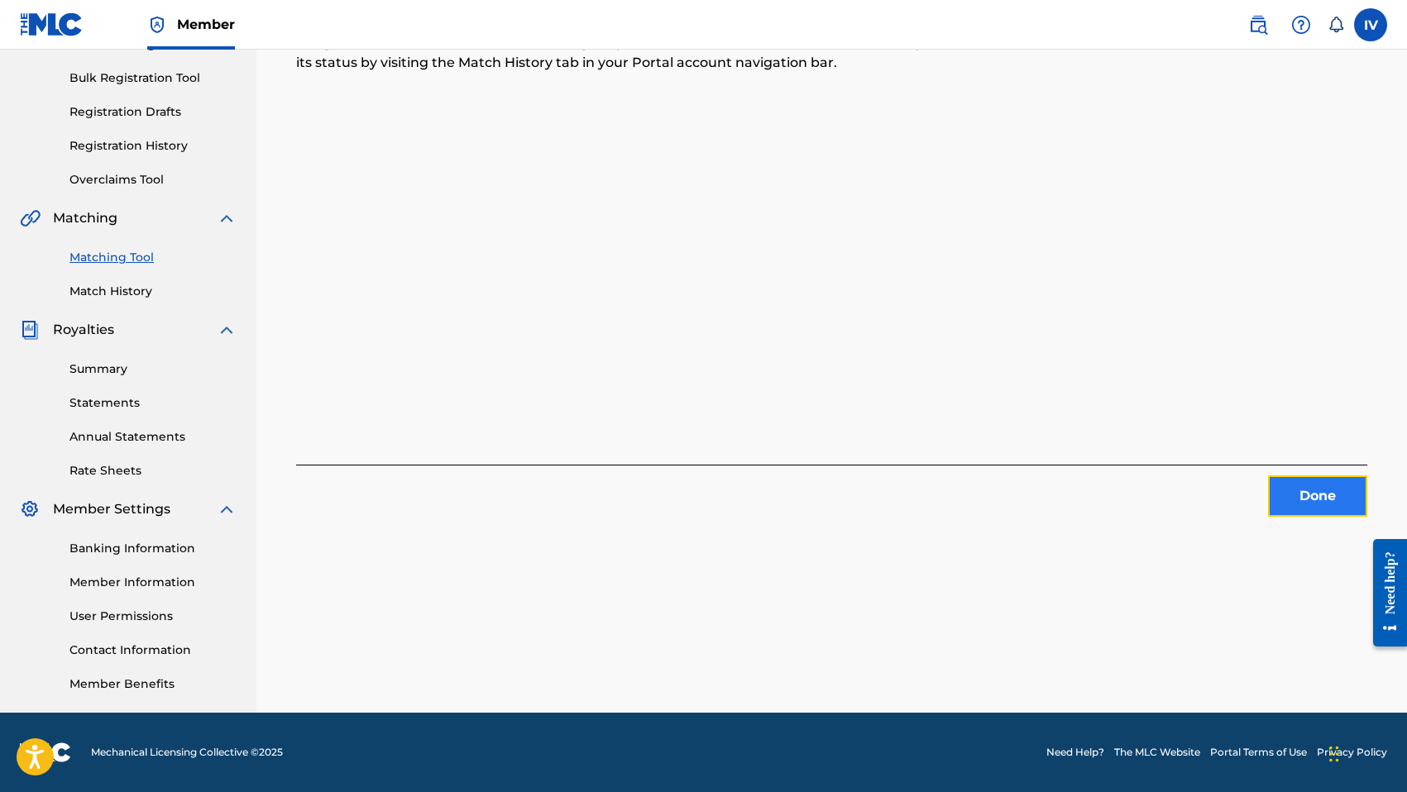
click at [1286, 483] on button "Done" at bounding box center [1317, 496] width 99 height 41
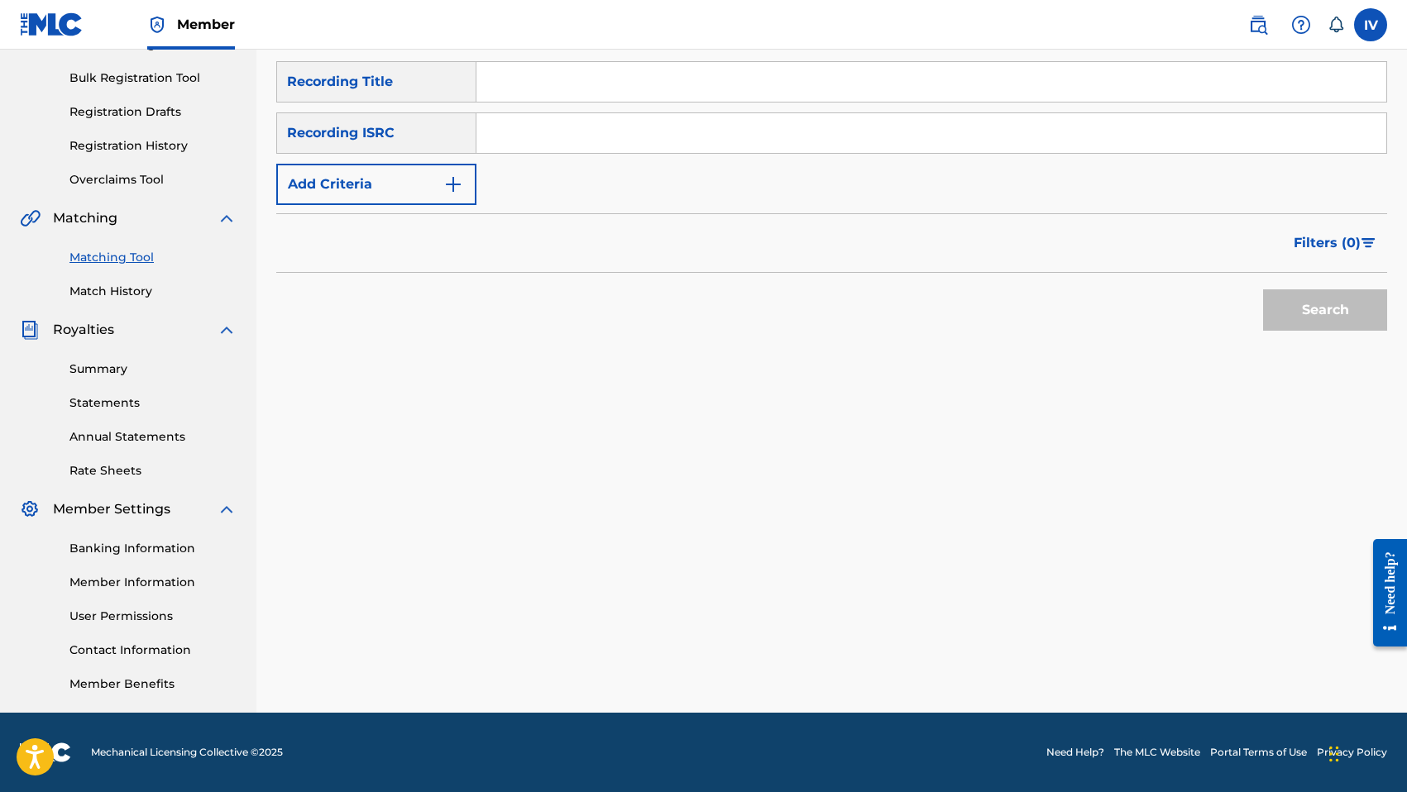
click at [621, 115] on input "Search Form" at bounding box center [931, 133] width 910 height 40
paste input "TCABK1237734"
click at [1263, 289] on button "Search" at bounding box center [1325, 309] width 124 height 41
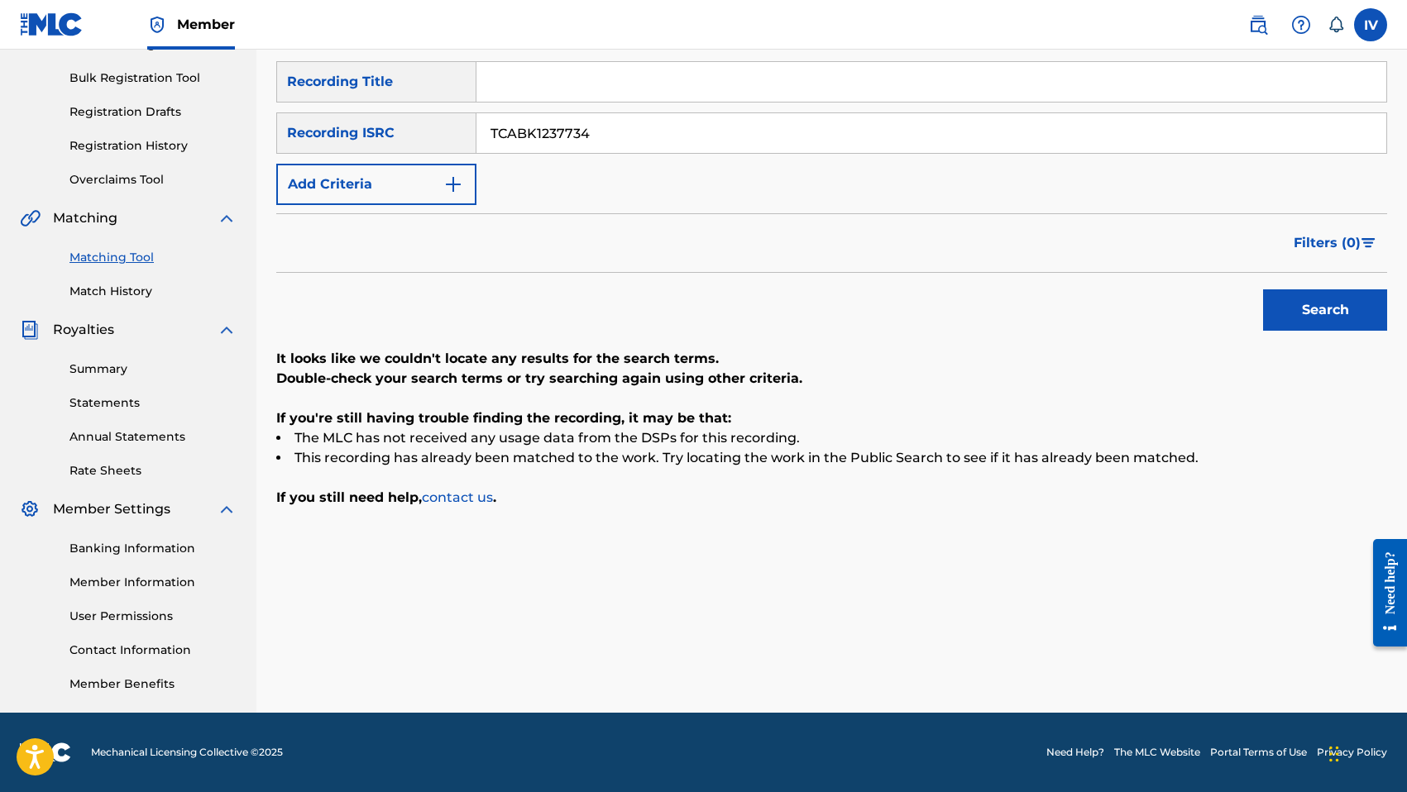
paste input "5"
click at [1263, 289] on button "Search" at bounding box center [1325, 309] width 124 height 41
paste input "7"
click at [1263, 289] on button "Search" at bounding box center [1325, 309] width 124 height 41
paste input "41"
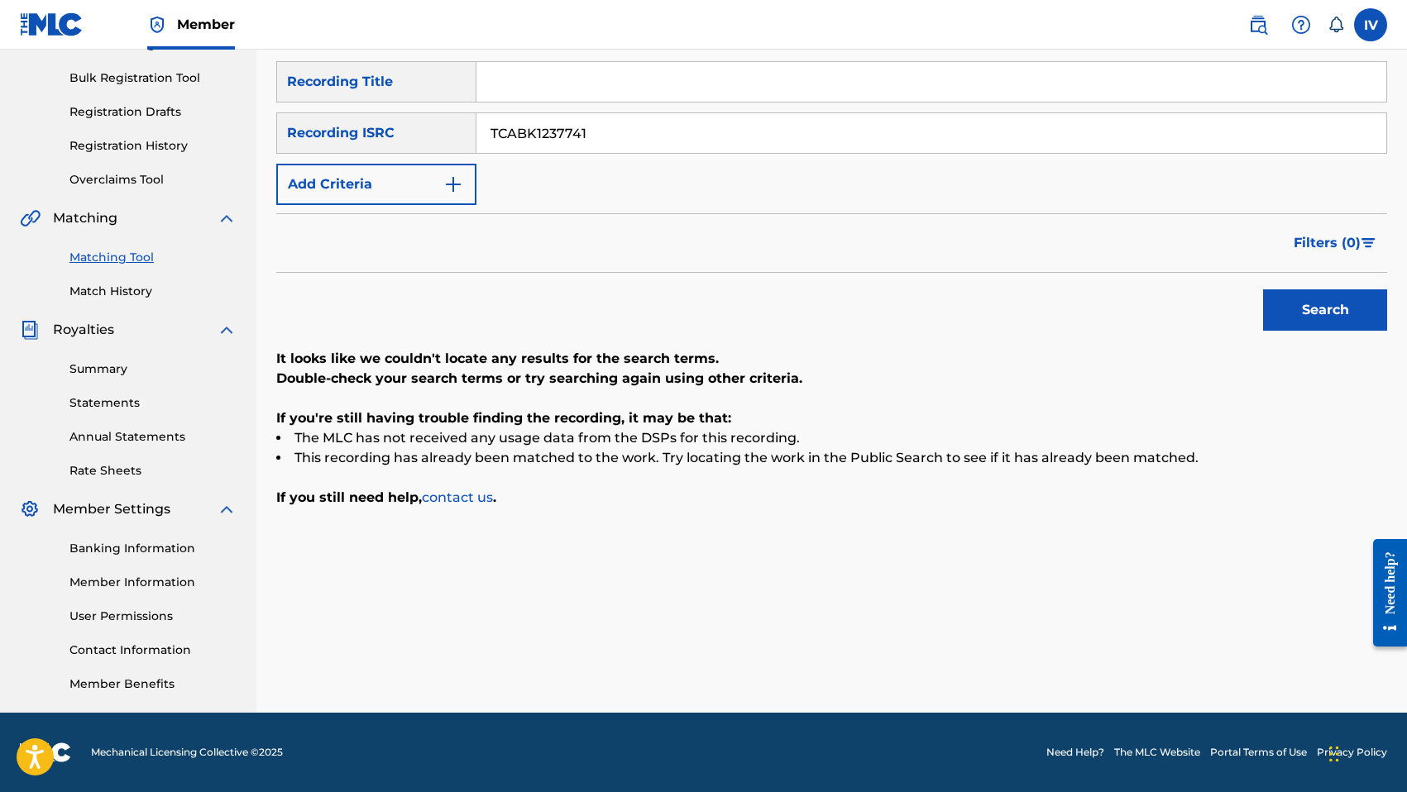
click at [1263, 289] on button "Search" at bounding box center [1325, 309] width 124 height 41
paste input "3"
type input "TCABK1237743"
click at [1263, 289] on button "Search" at bounding box center [1325, 309] width 124 height 41
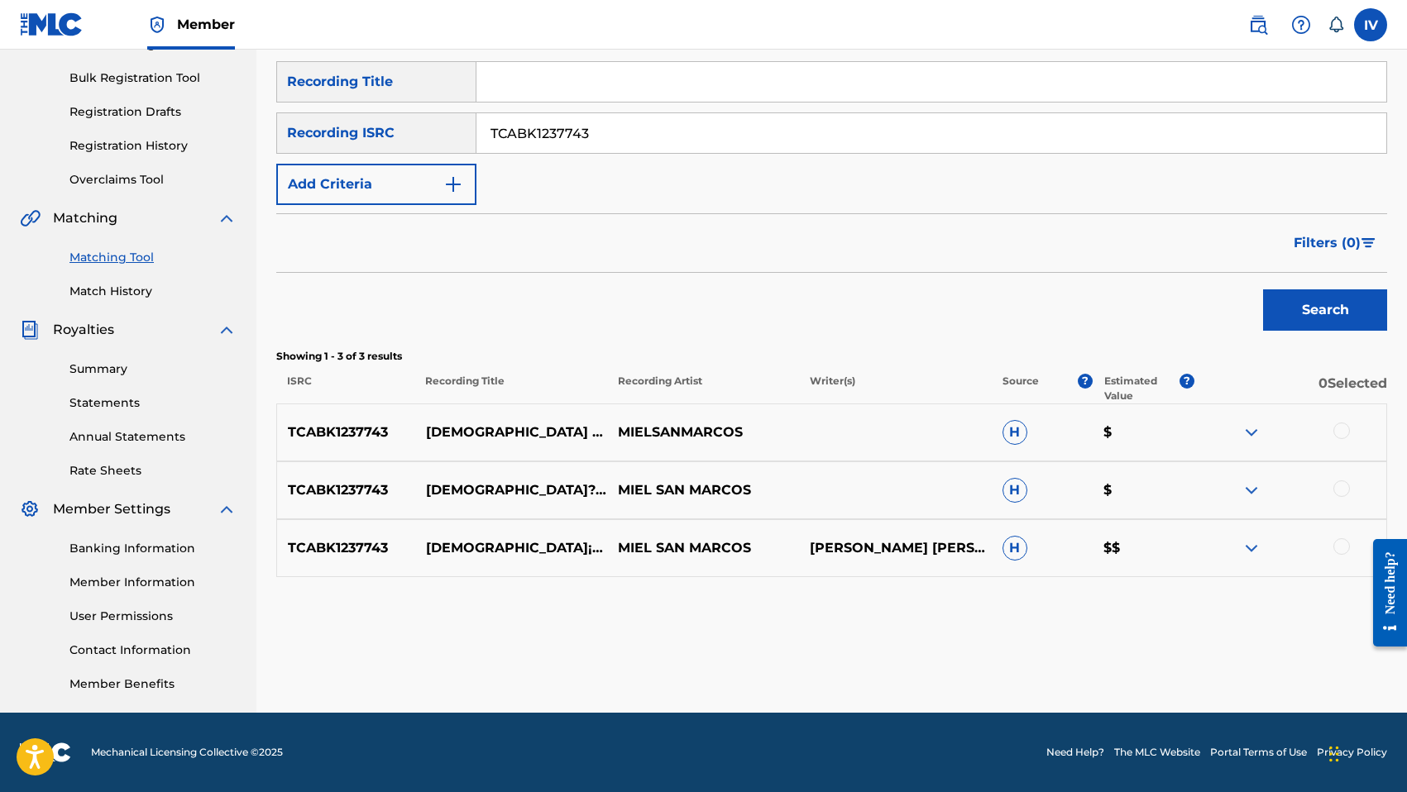
click at [1344, 425] on div at bounding box center [1341, 431] width 17 height 17
click at [1344, 475] on div "TCABK1237743 JEHOVA? DE LOS EJE?CITOS MIEL SAN MARCOS H $" at bounding box center [831, 490] width 1111 height 58
click at [1344, 483] on div at bounding box center [1341, 488] width 17 height 17
click at [1344, 551] on div at bounding box center [1341, 546] width 17 height 17
click at [1130, 654] on button "Match 3 Groups" at bounding box center [1162, 657] width 183 height 41
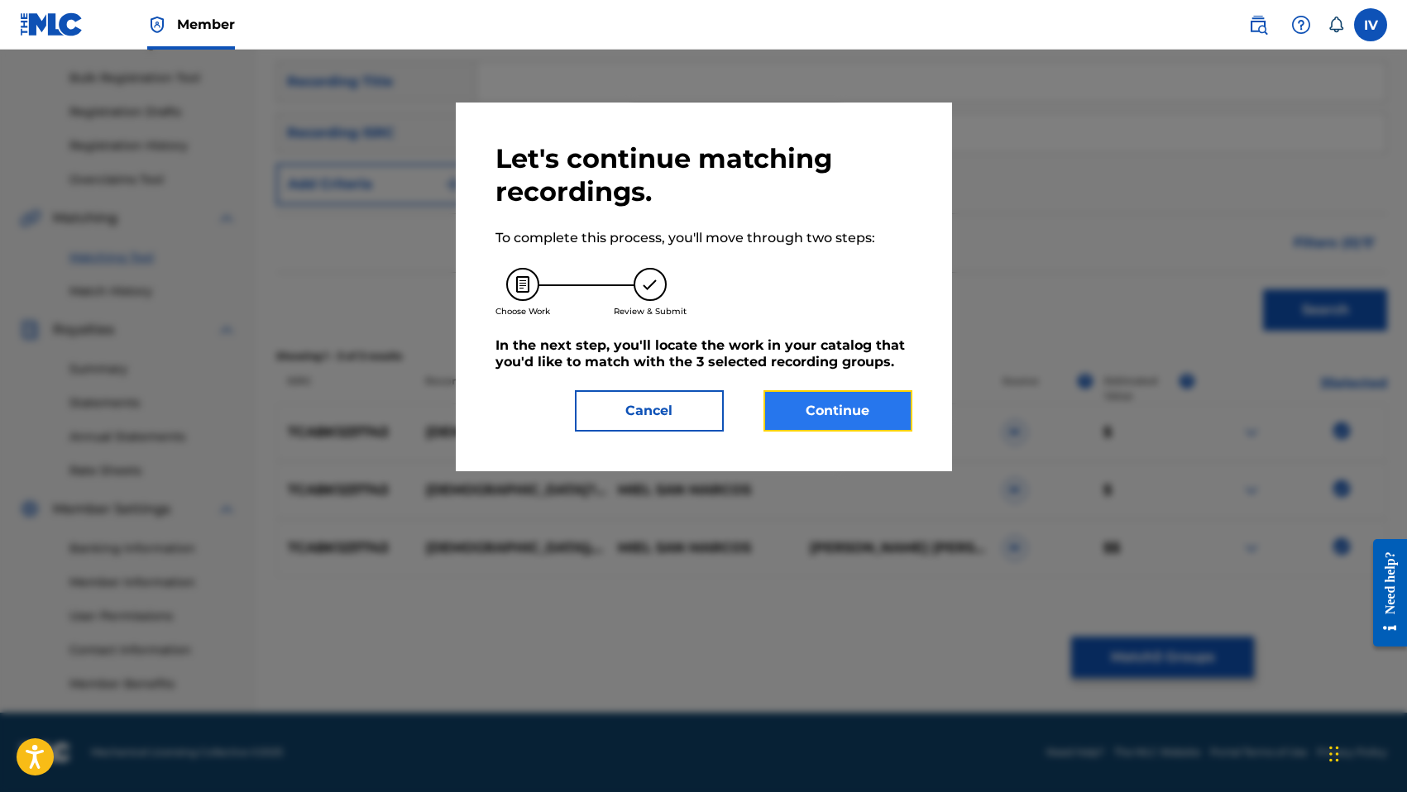
click at [862, 410] on button "Continue" at bounding box center [837, 410] width 149 height 41
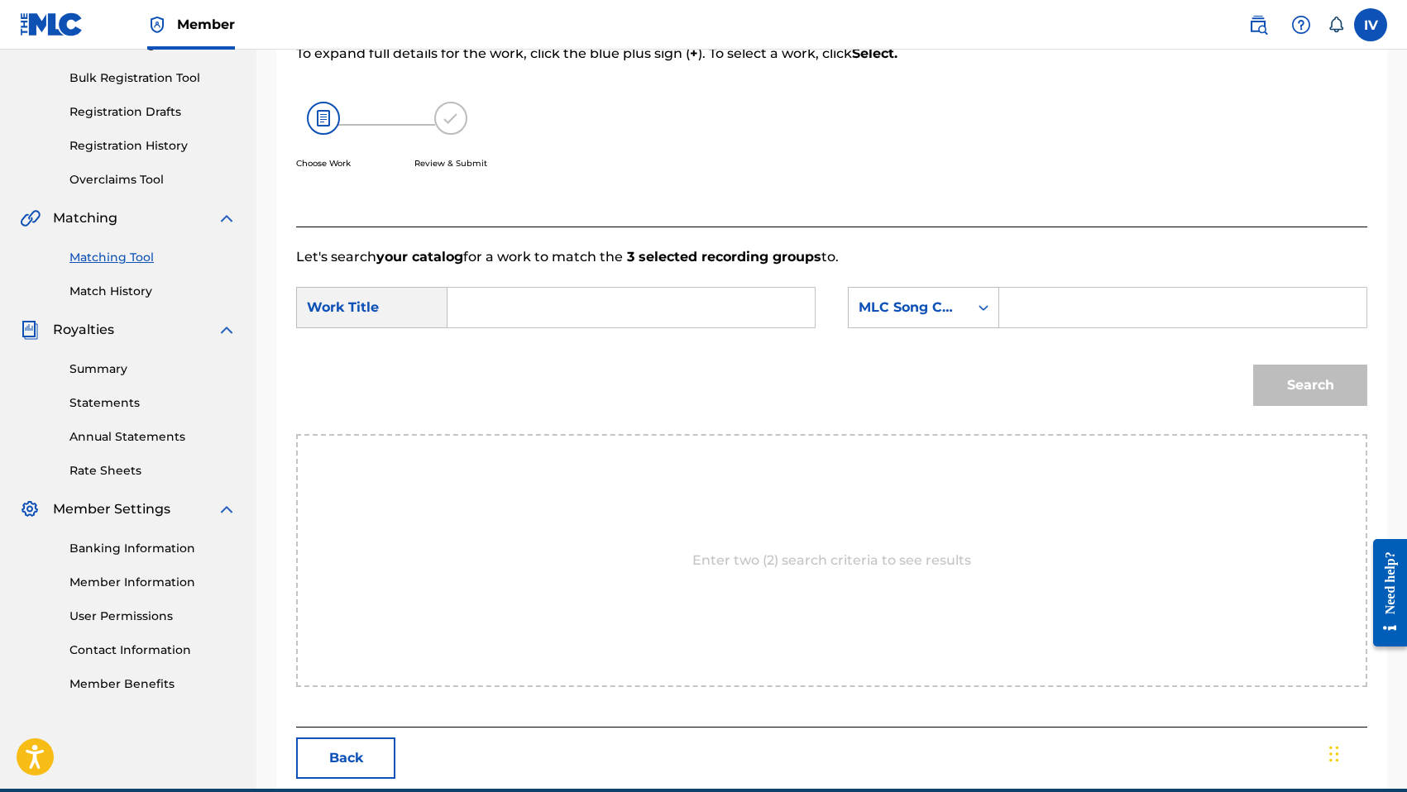
click at [699, 314] on input "Search Form" at bounding box center [630, 308] width 339 height 40
paste input "[DEMOGRAPHIC_DATA] de los Ejércitos (Live)"
click at [627, 313] on input "[DEMOGRAPHIC_DATA] de los Ejércitos (Live)" at bounding box center [630, 308] width 339 height 40
type input "[DEMOGRAPHIC_DATA] de los Ejércitos"
click at [937, 304] on div "MLC Song Code" at bounding box center [908, 308] width 100 height 20
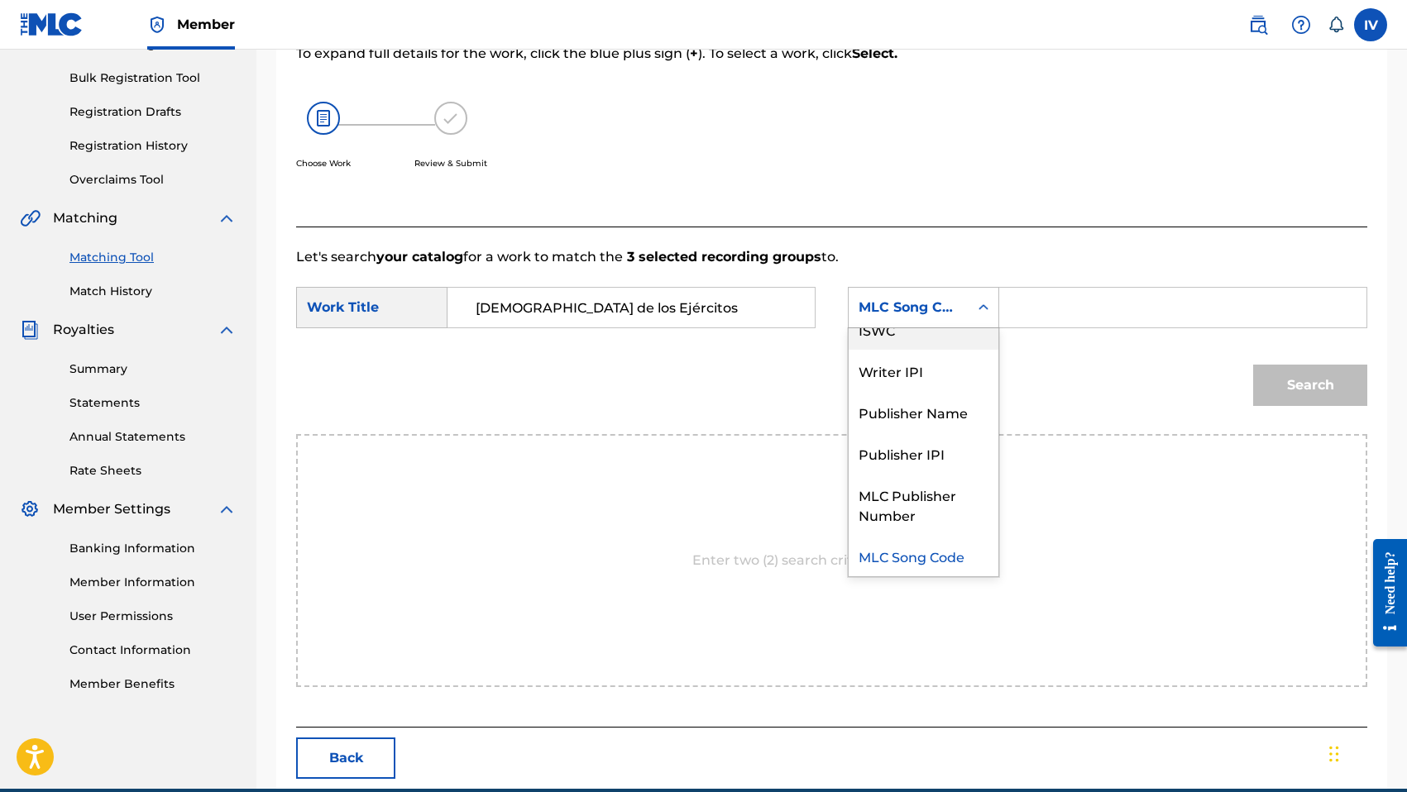
scroll to position [0, 0]
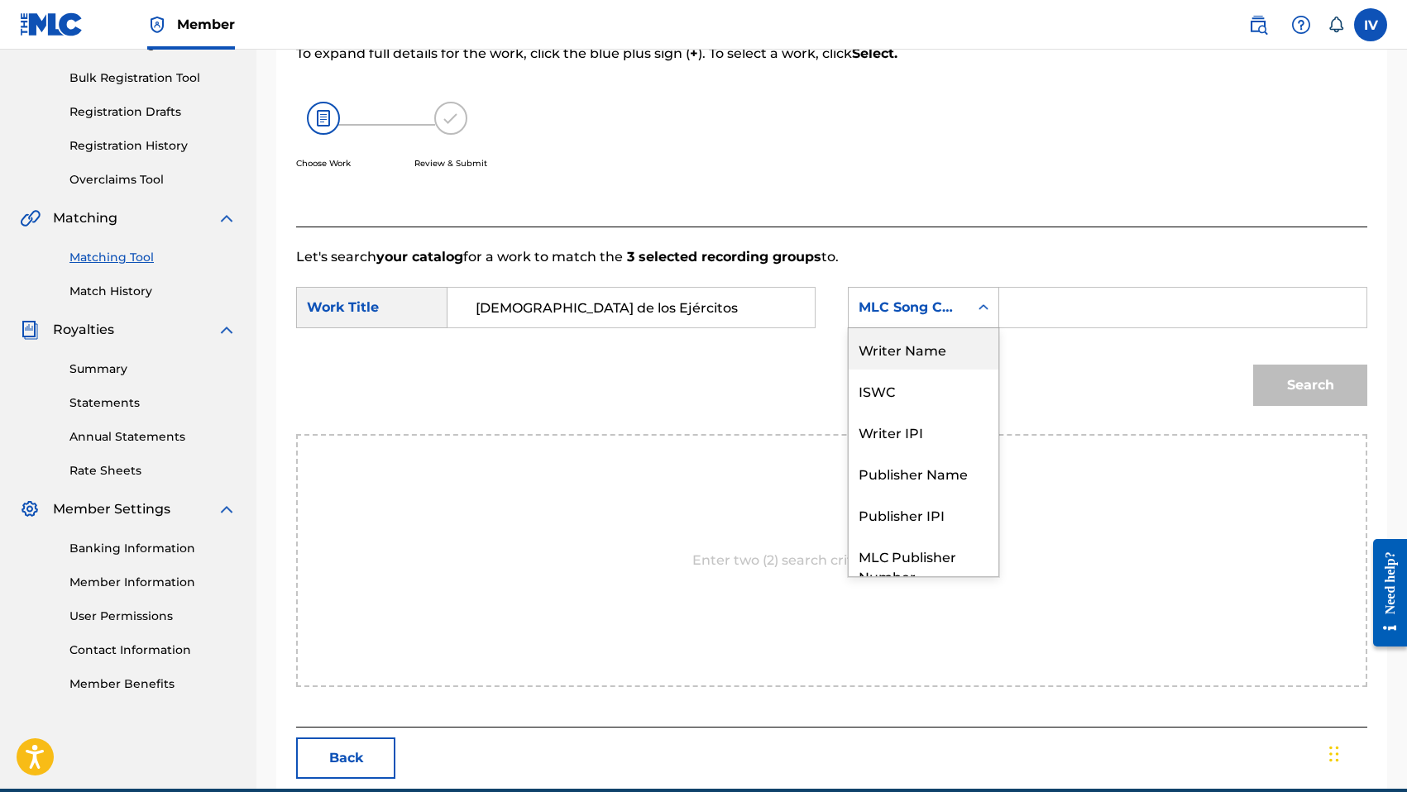
click at [930, 334] on div "Writer Name" at bounding box center [923, 348] width 150 height 41
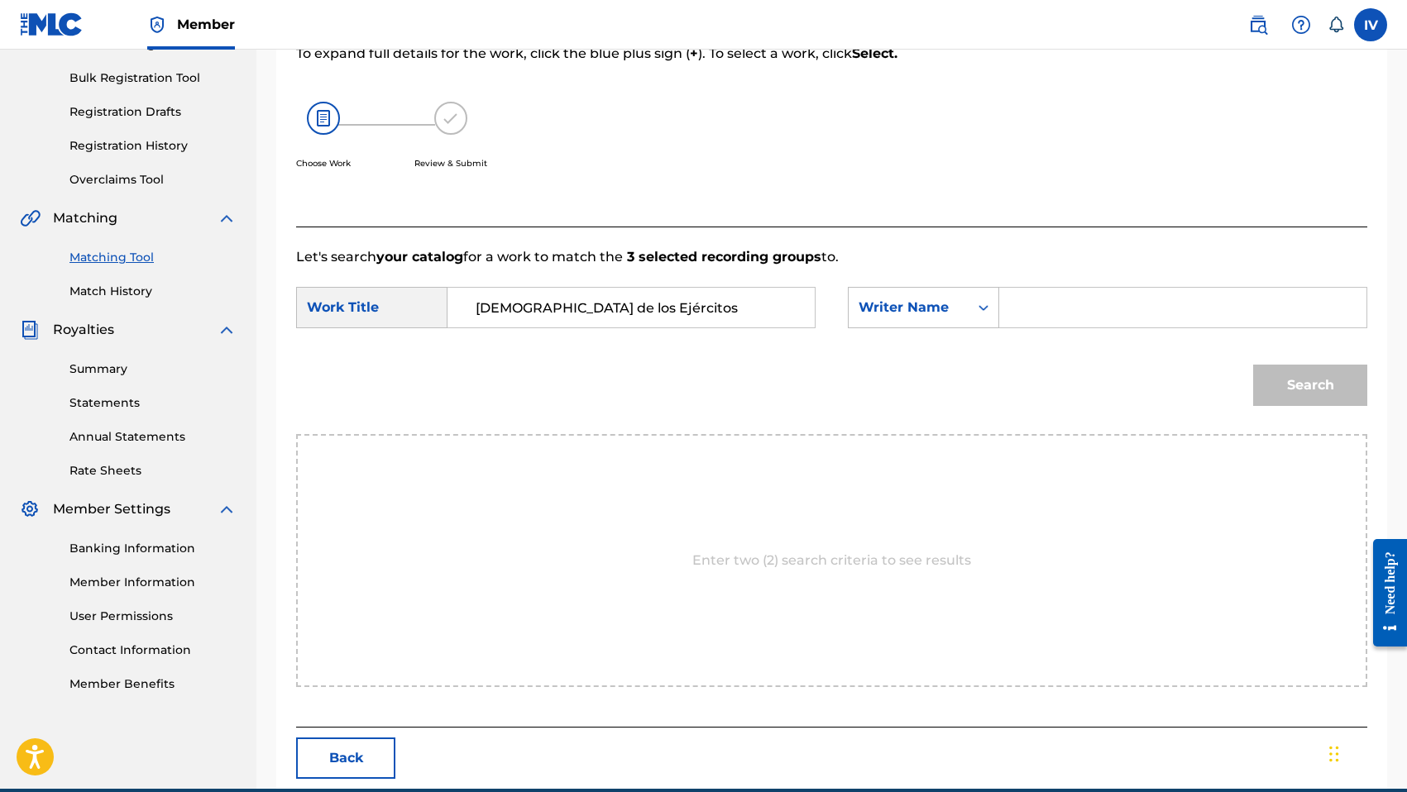
drag, startPoint x: 1028, startPoint y: 299, endPoint x: 1028, endPoint y: 281, distance: 18.2
click at [1028, 299] on input "Search Form" at bounding box center [1182, 308] width 339 height 40
type input "morales"
click at [1253, 365] on button "Search" at bounding box center [1310, 385] width 114 height 41
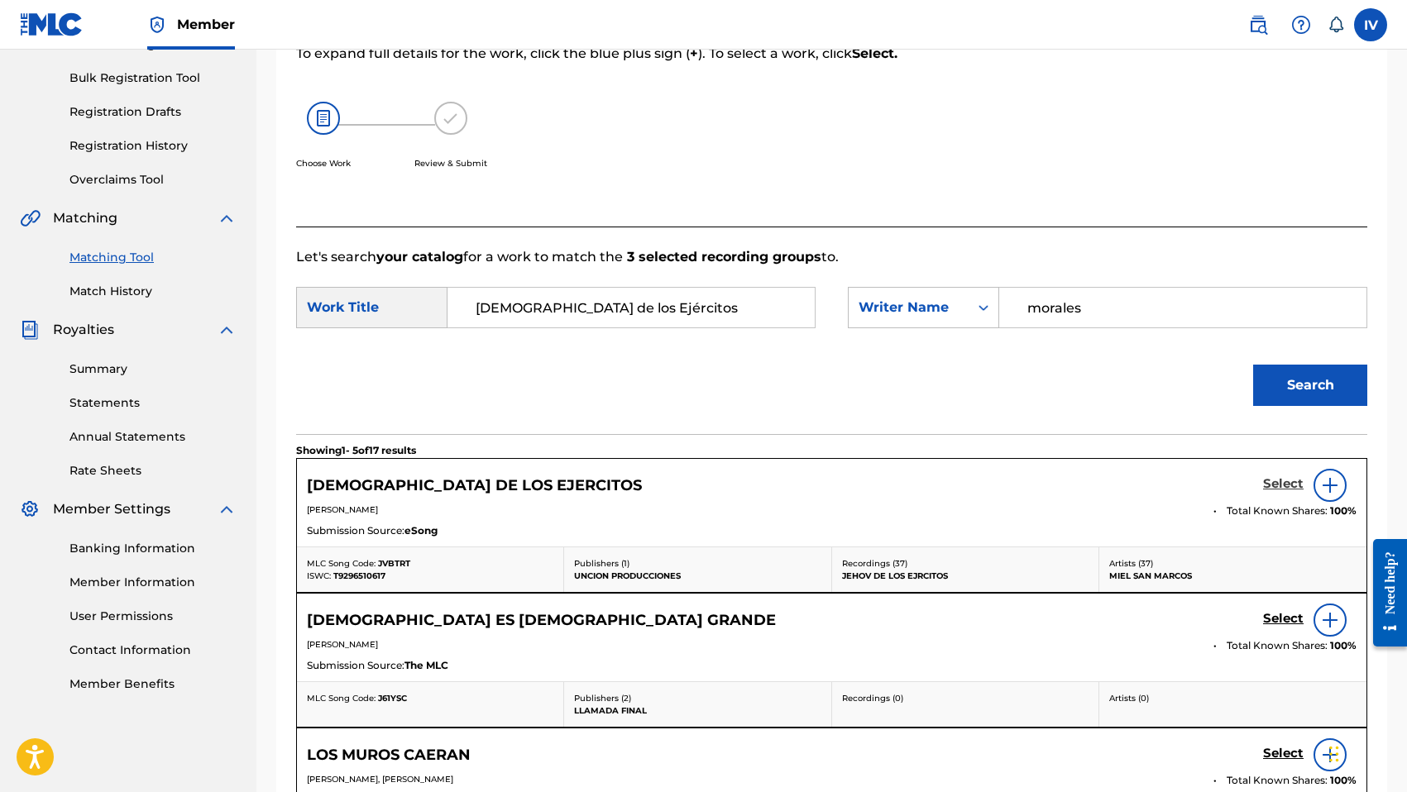
click at [1277, 480] on h5 "Select" at bounding box center [1283, 484] width 41 height 16
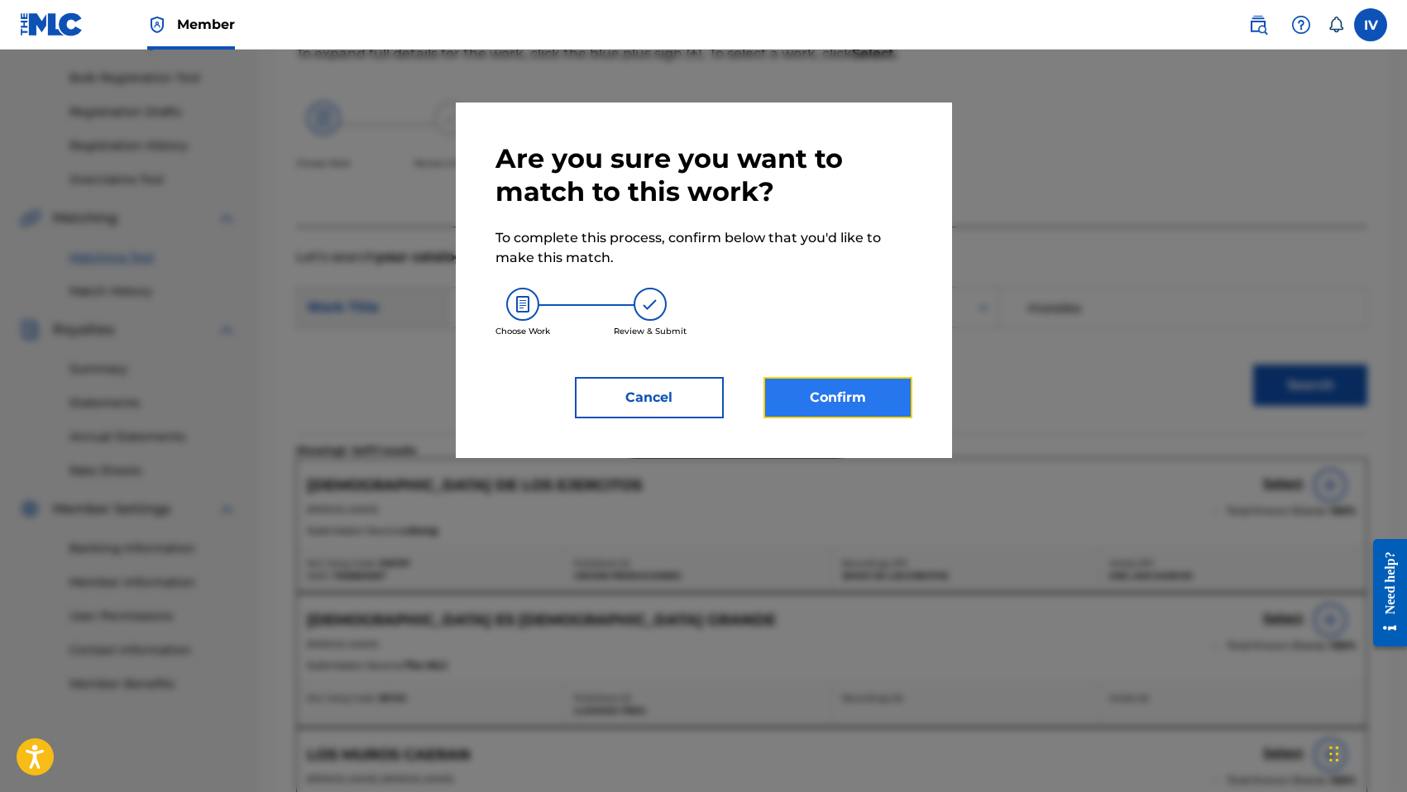
click at [868, 402] on button "Confirm" at bounding box center [837, 397] width 149 height 41
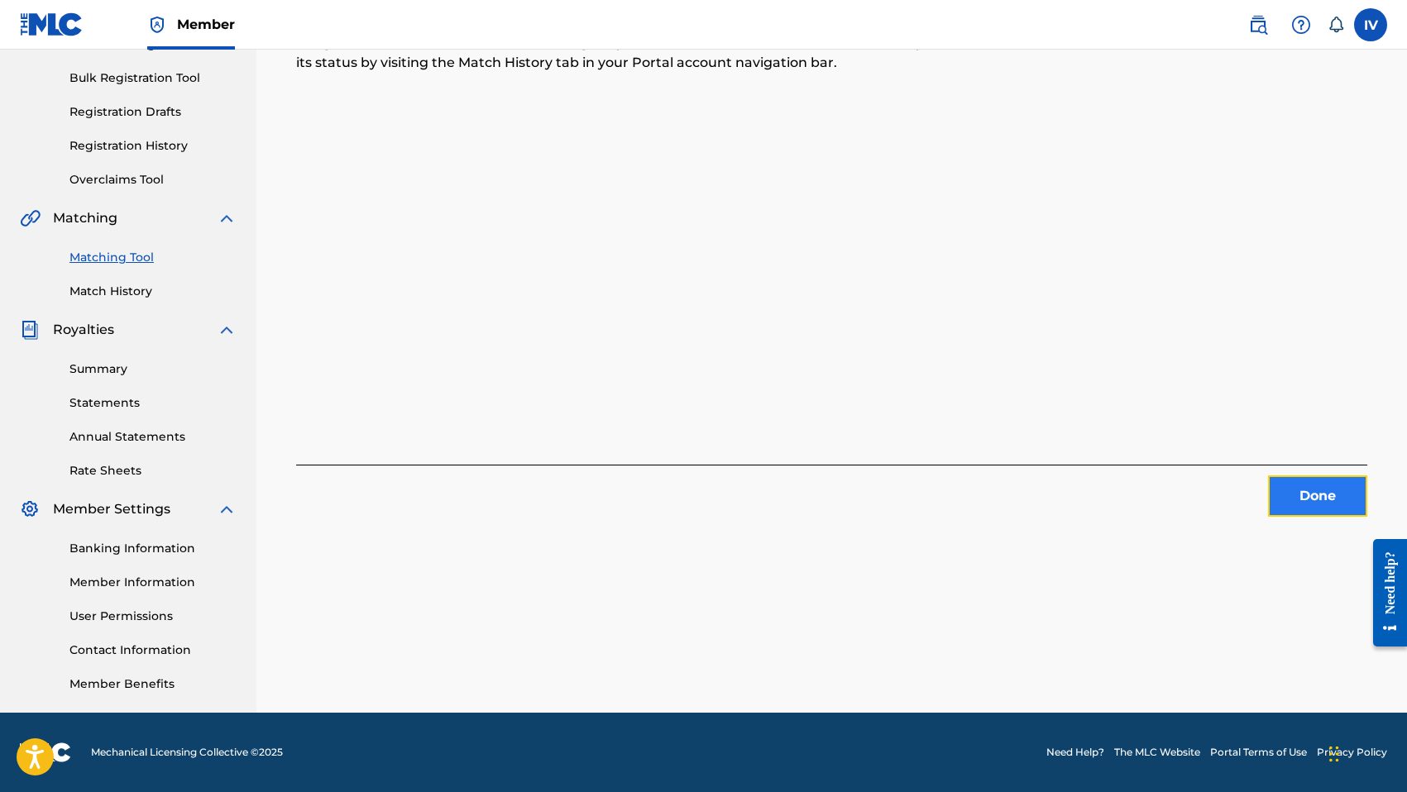
click at [1279, 499] on button "Done" at bounding box center [1317, 496] width 99 height 41
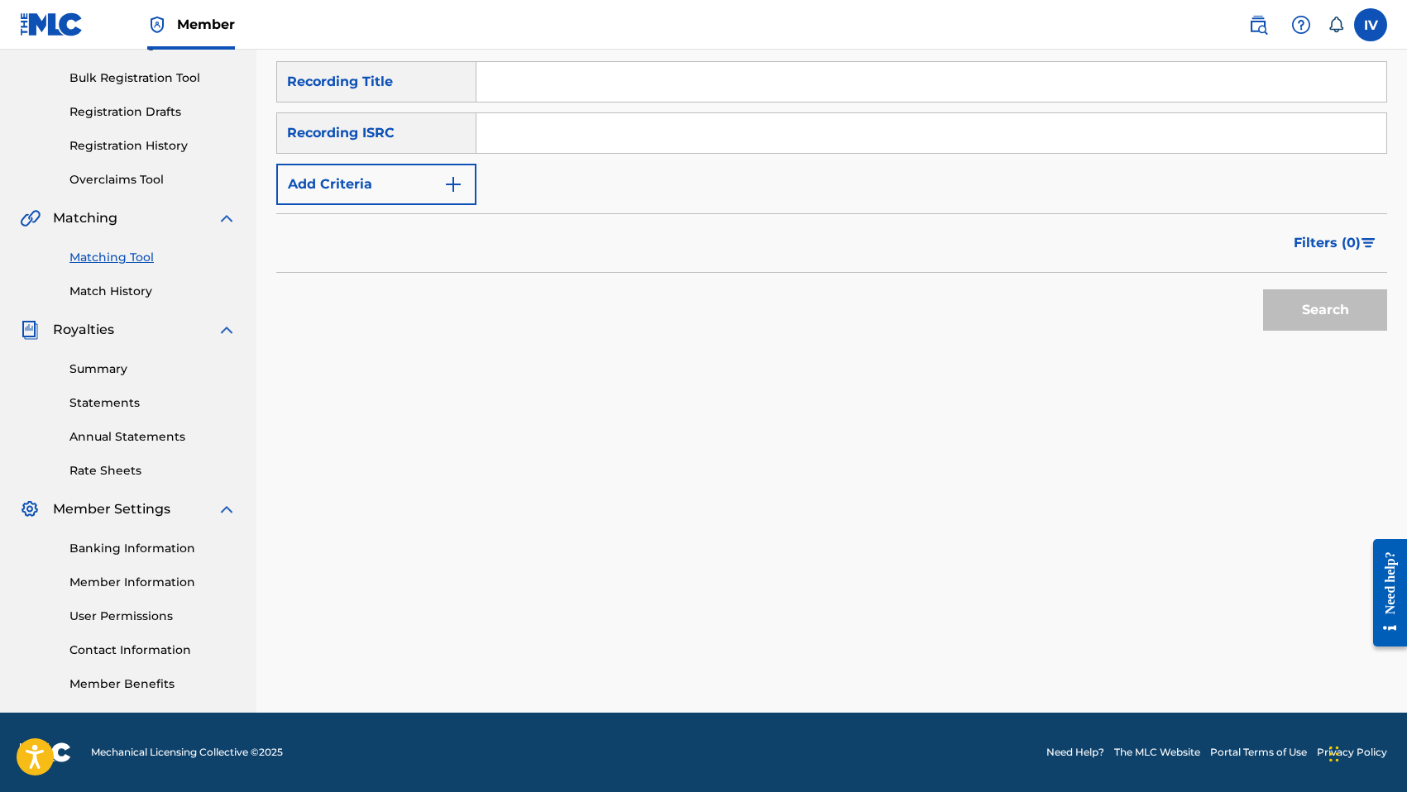
click at [665, 130] on input "Search Form" at bounding box center [931, 133] width 910 height 40
paste input "TCABK1237744"
type input "TCABK1237744"
click at [1263, 289] on button "Search" at bounding box center [1325, 309] width 124 height 41
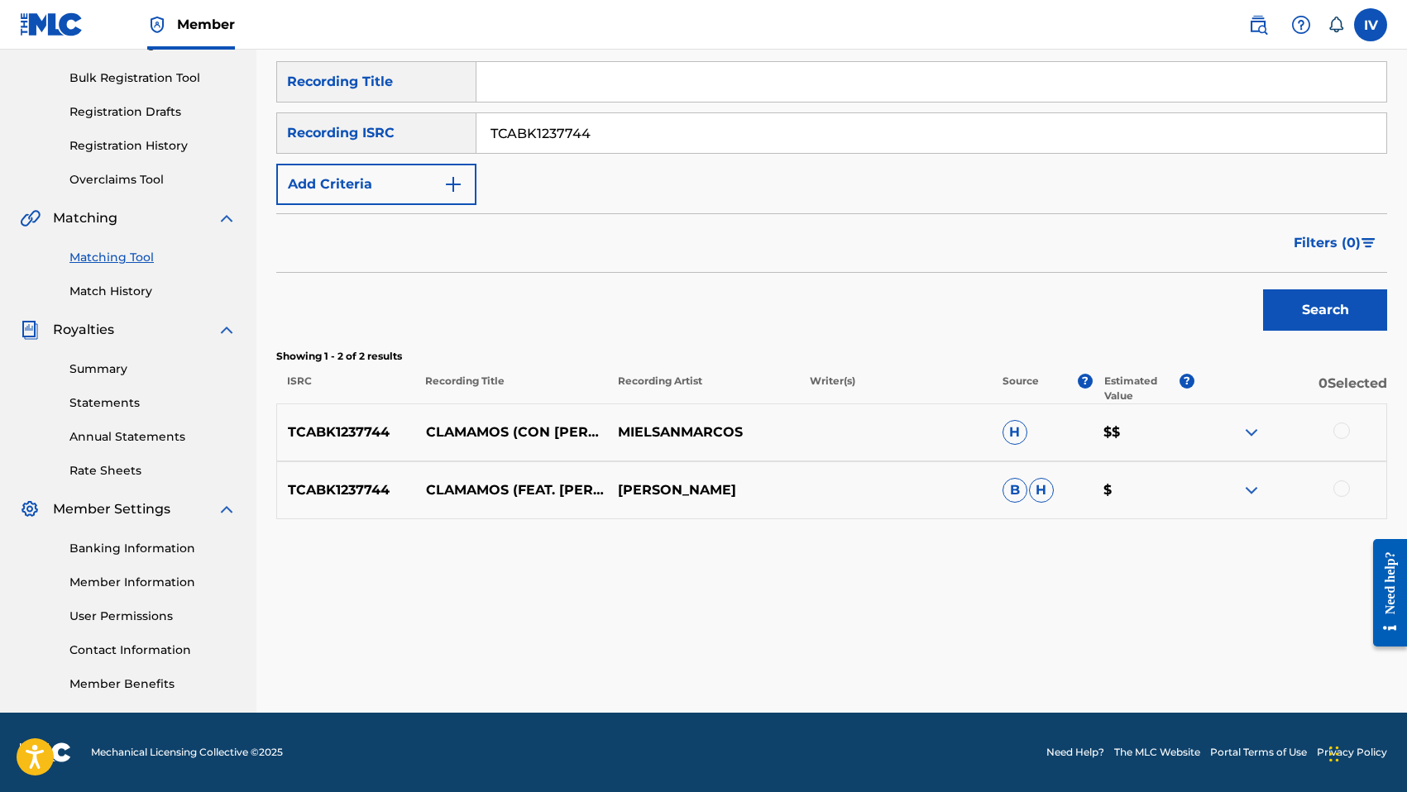
click at [1341, 431] on div at bounding box center [1341, 431] width 17 height 17
click at [1347, 476] on div "TCABK1237744 CLAMAMOS (FEAT. [PERSON_NAME] & [PERSON_NAME]) [PERSON_NAME] [PERS…" at bounding box center [831, 490] width 1111 height 58
click at [1340, 485] on div at bounding box center [1341, 488] width 17 height 17
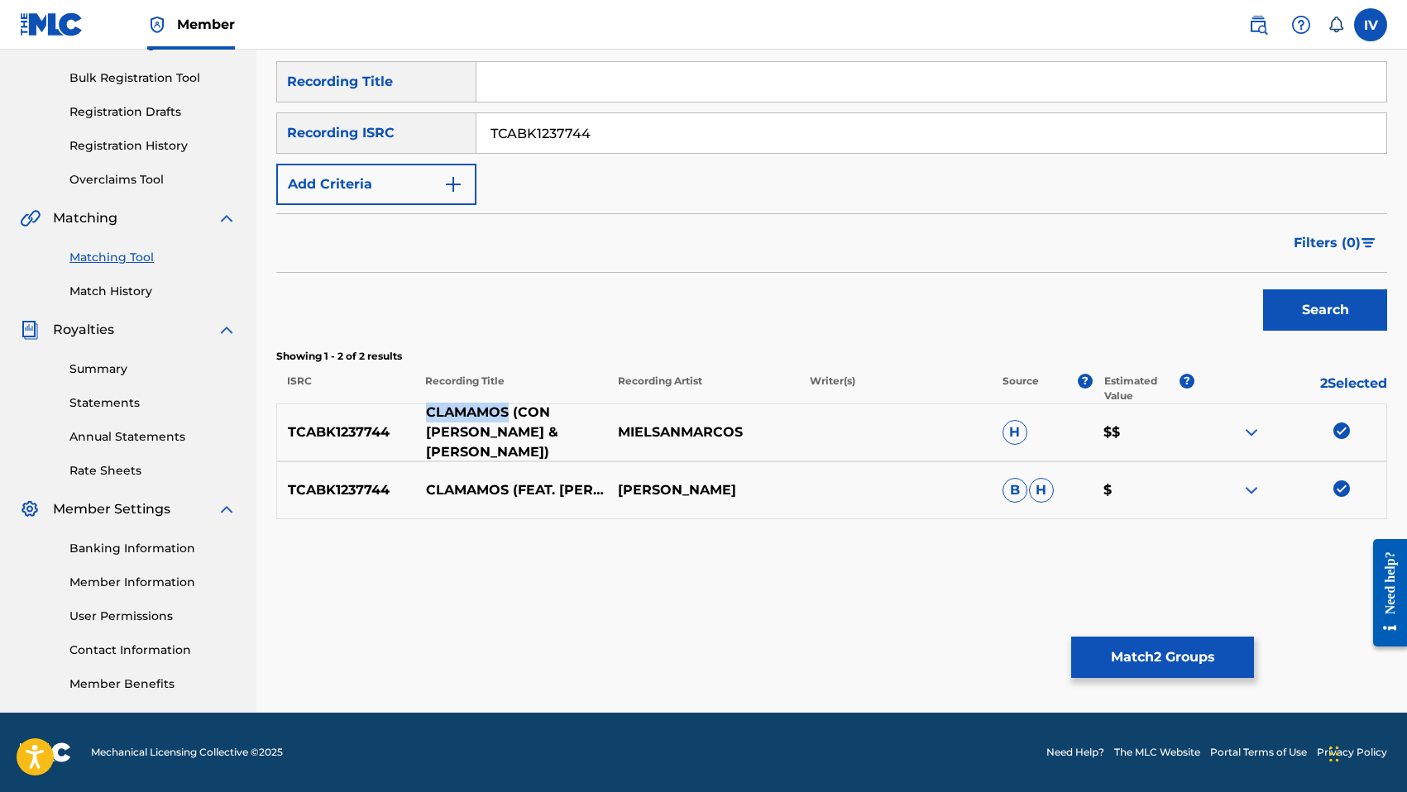
drag, startPoint x: 429, startPoint y: 410, endPoint x: 510, endPoint y: 411, distance: 81.0
click at [510, 411] on p "CLAMAMOS (CON [PERSON_NAME] & [PERSON_NAME])" at bounding box center [511, 433] width 192 height 60
click at [533, 88] on input "Search Form" at bounding box center [931, 82] width 910 height 40
paste input "CLAMAMOS"
type input "CLAMAMOS"
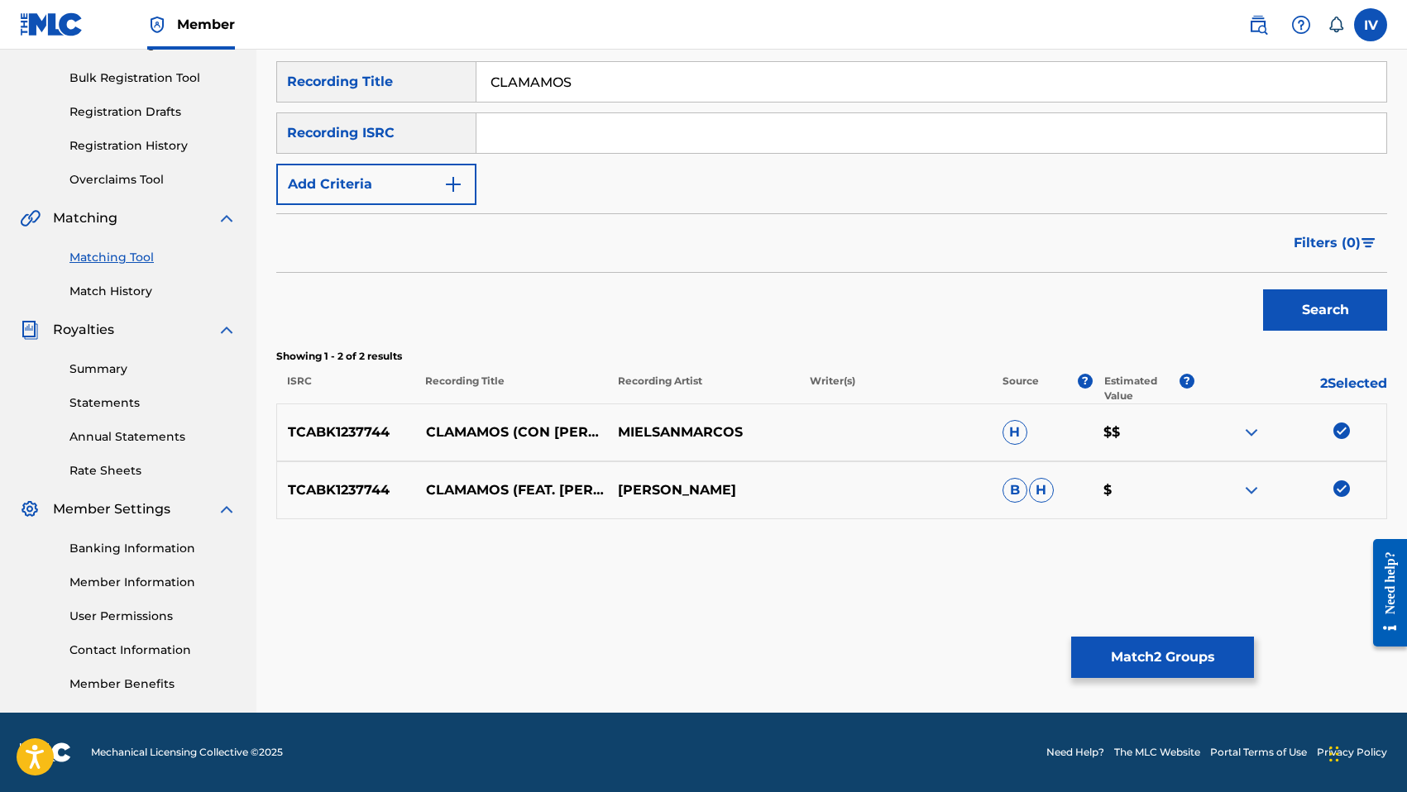
click at [631, 420] on div "TCABK1237744 CLAMAMOS (CON [PERSON_NAME] & [PERSON_NAME]) MIELSANMARCOS H $$" at bounding box center [831, 433] width 1111 height 58
click at [379, 174] on button "Add Criteria" at bounding box center [376, 184] width 200 height 41
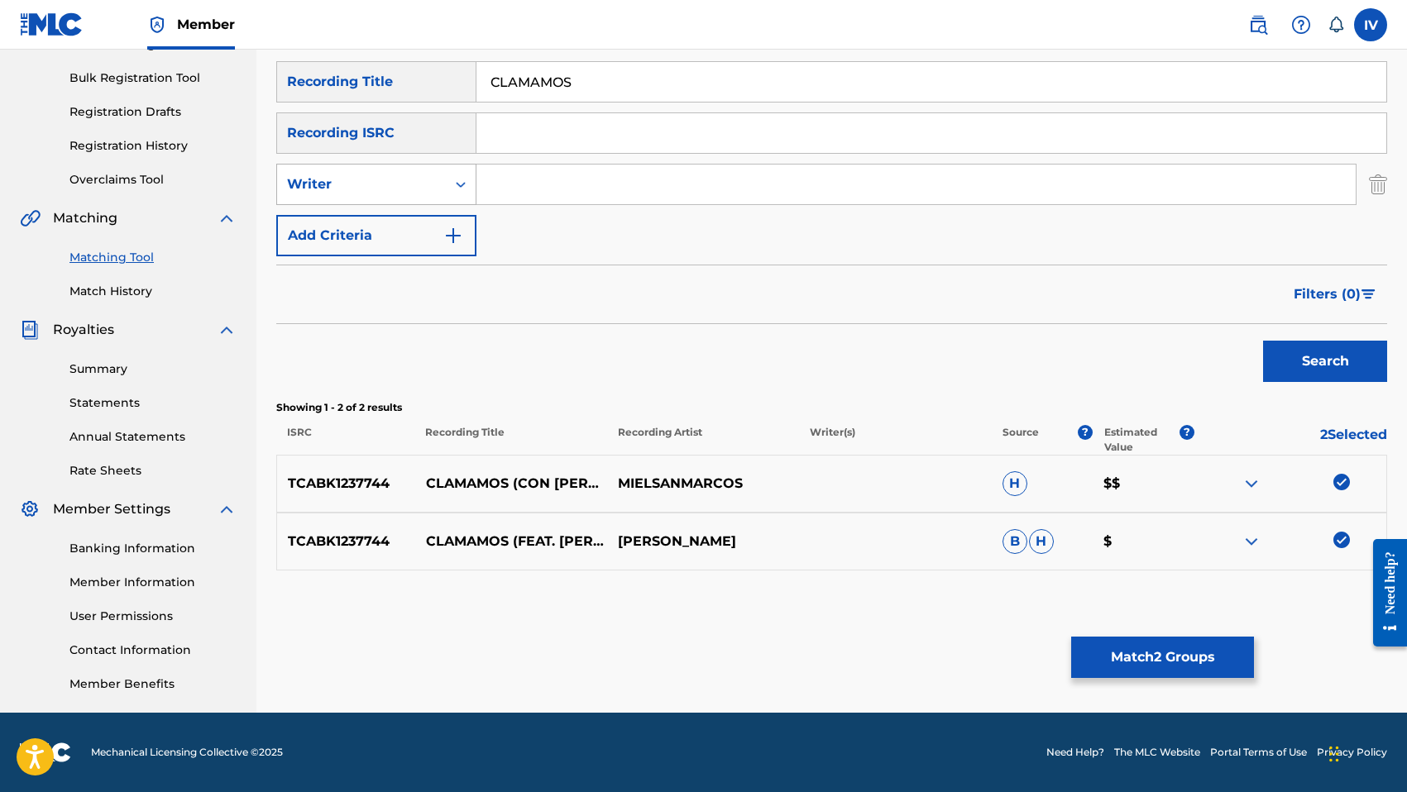
click at [376, 198] on div "Writer" at bounding box center [361, 184] width 169 height 31
click at [376, 222] on div "Recording Artist" at bounding box center [376, 225] width 198 height 41
click at [586, 200] on input "Search Form" at bounding box center [915, 185] width 879 height 40
paste input "MIELSANMARCOS"
click at [1263, 341] on button "Search" at bounding box center [1325, 361] width 124 height 41
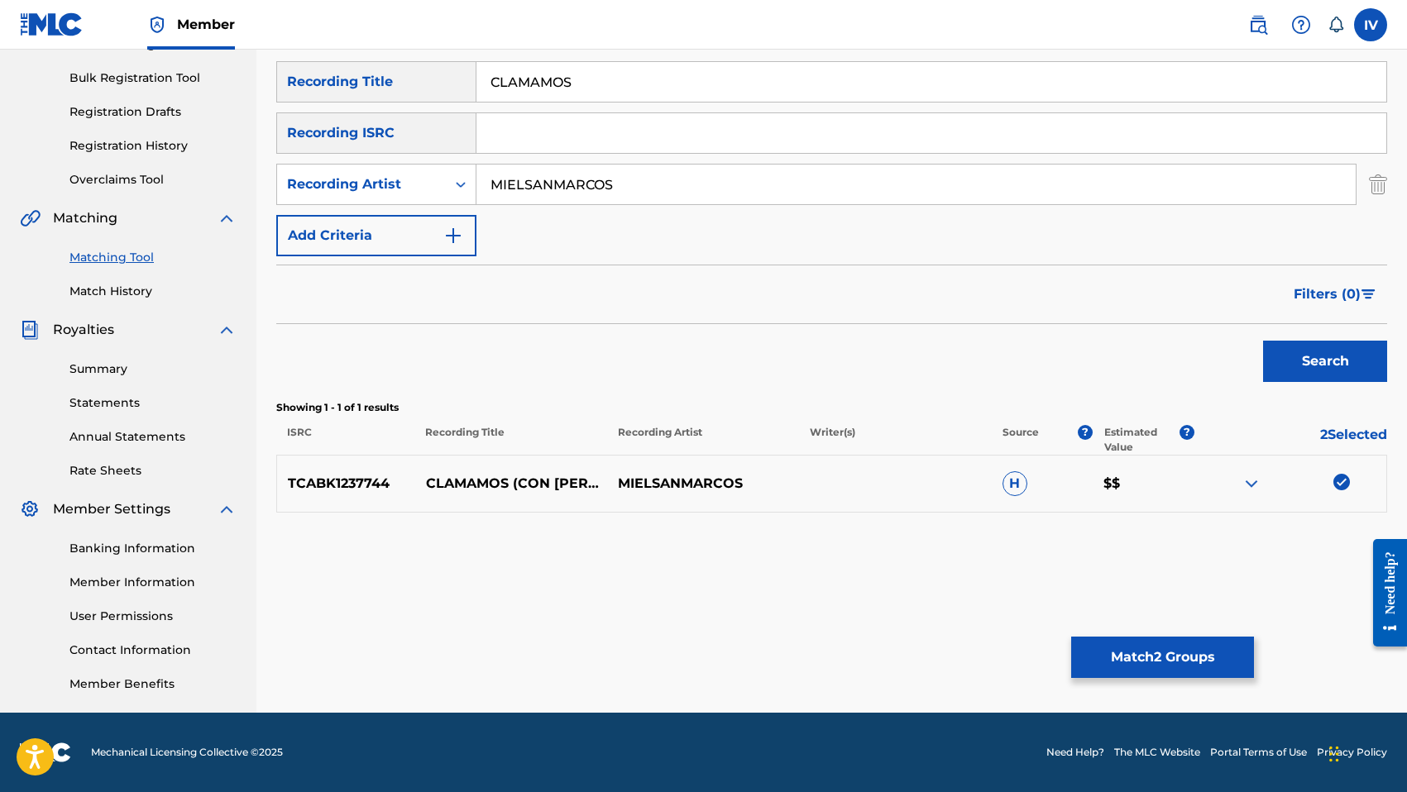
click at [528, 184] on input "MIELSANMARCOS" at bounding box center [915, 185] width 879 height 40
type input "MIEL SAN MARCOS"
click at [1263, 341] on button "Search" at bounding box center [1325, 361] width 124 height 41
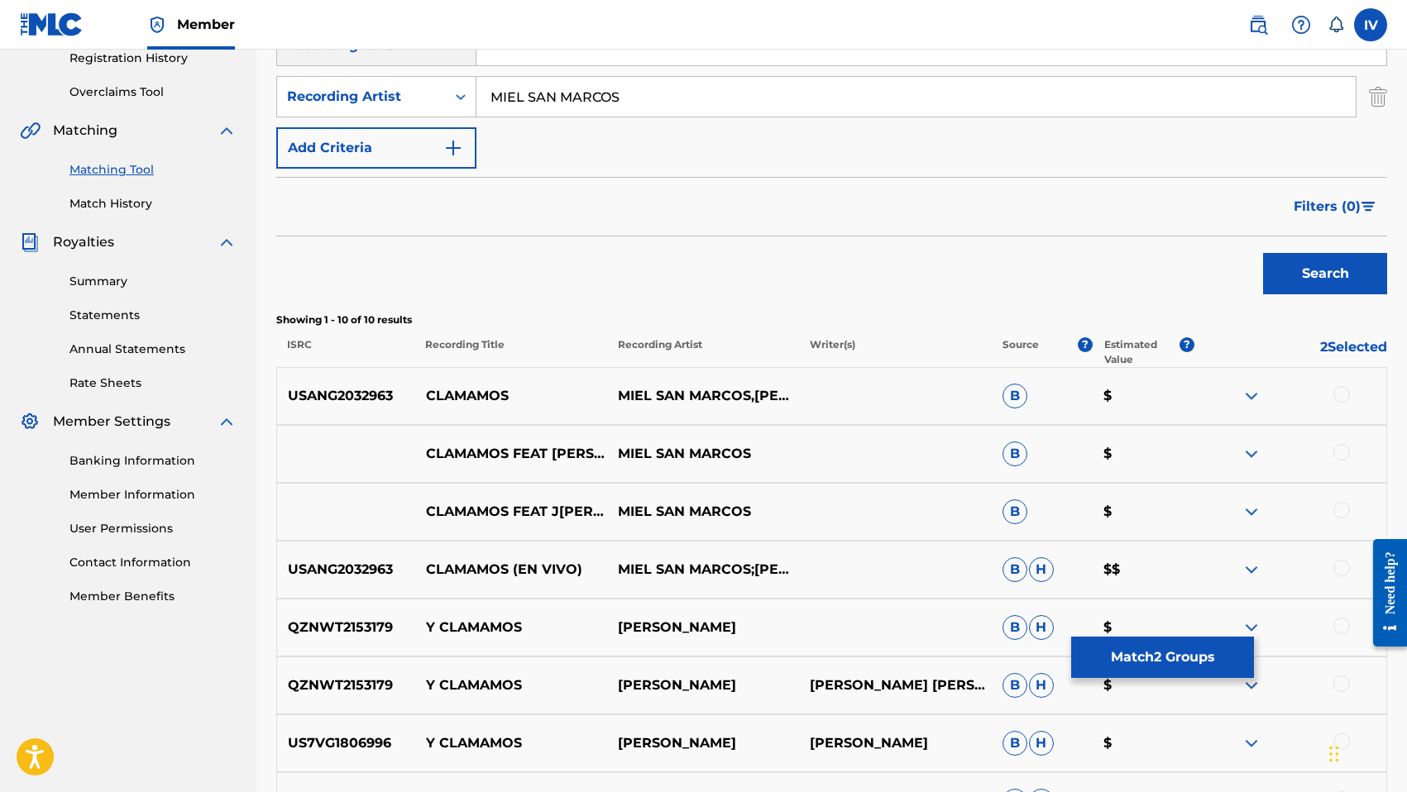
scroll to position [444, 0]
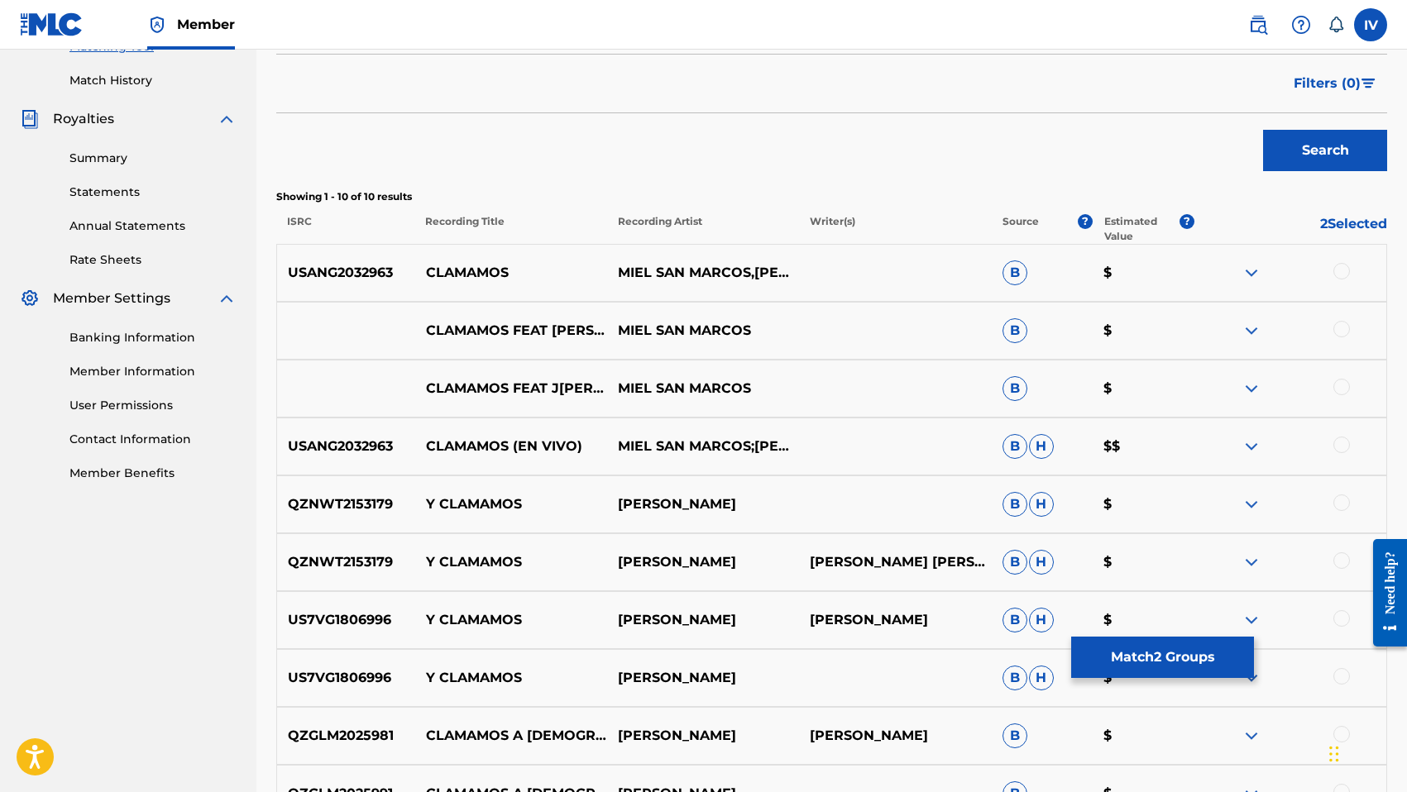
click at [1342, 265] on div at bounding box center [1341, 271] width 17 height 17
click at [1344, 326] on div at bounding box center [1341, 329] width 17 height 17
click at [1342, 386] on div at bounding box center [1341, 387] width 17 height 17
click at [1349, 457] on div "USANG2032963 CLAMAMOS (EN VIVO) MIEL SAN MARCOS;B[PERSON_NAME]B[PERSON_NAME]$$" at bounding box center [831, 447] width 1111 height 58
click at [1346, 452] on div at bounding box center [1290, 447] width 192 height 20
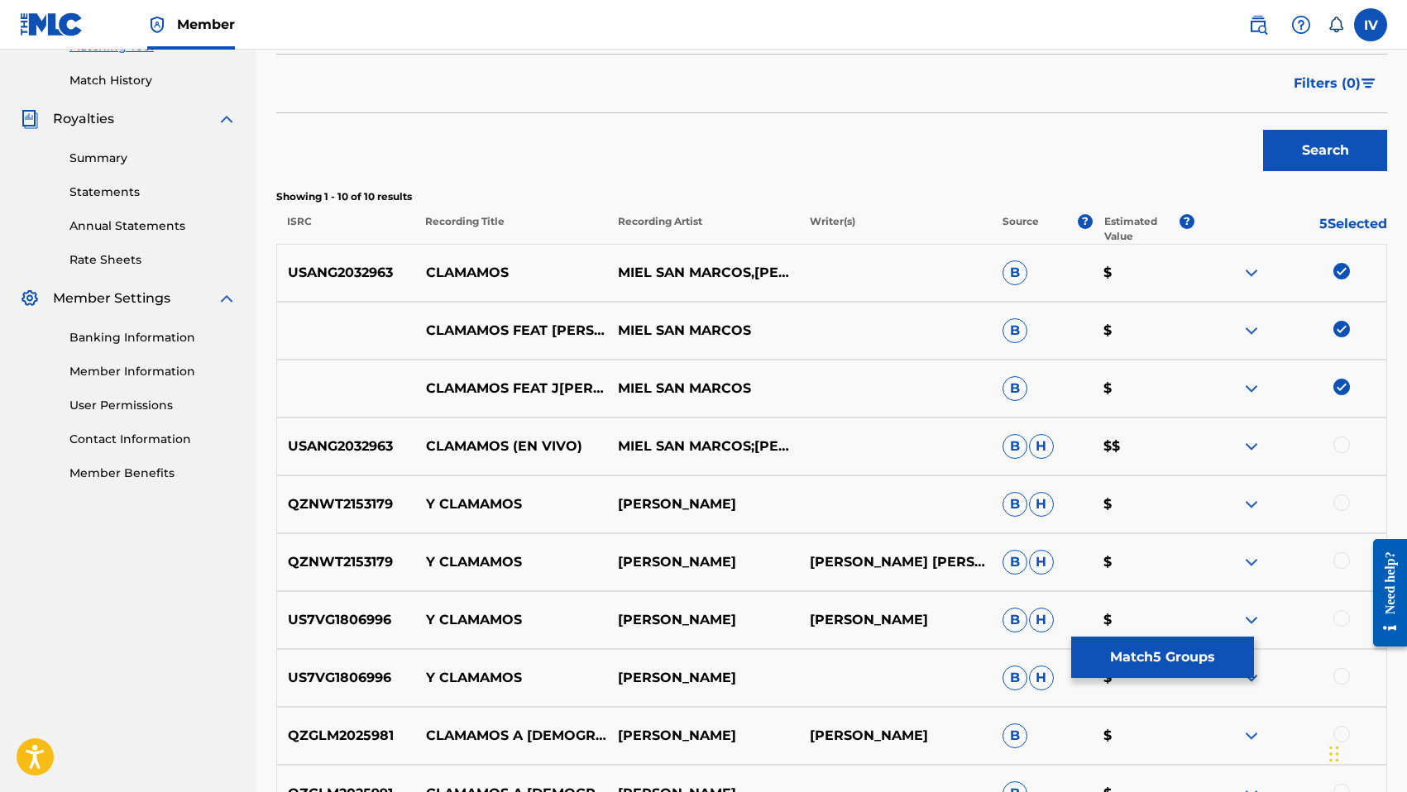
click at [1340, 447] on div at bounding box center [1341, 445] width 17 height 17
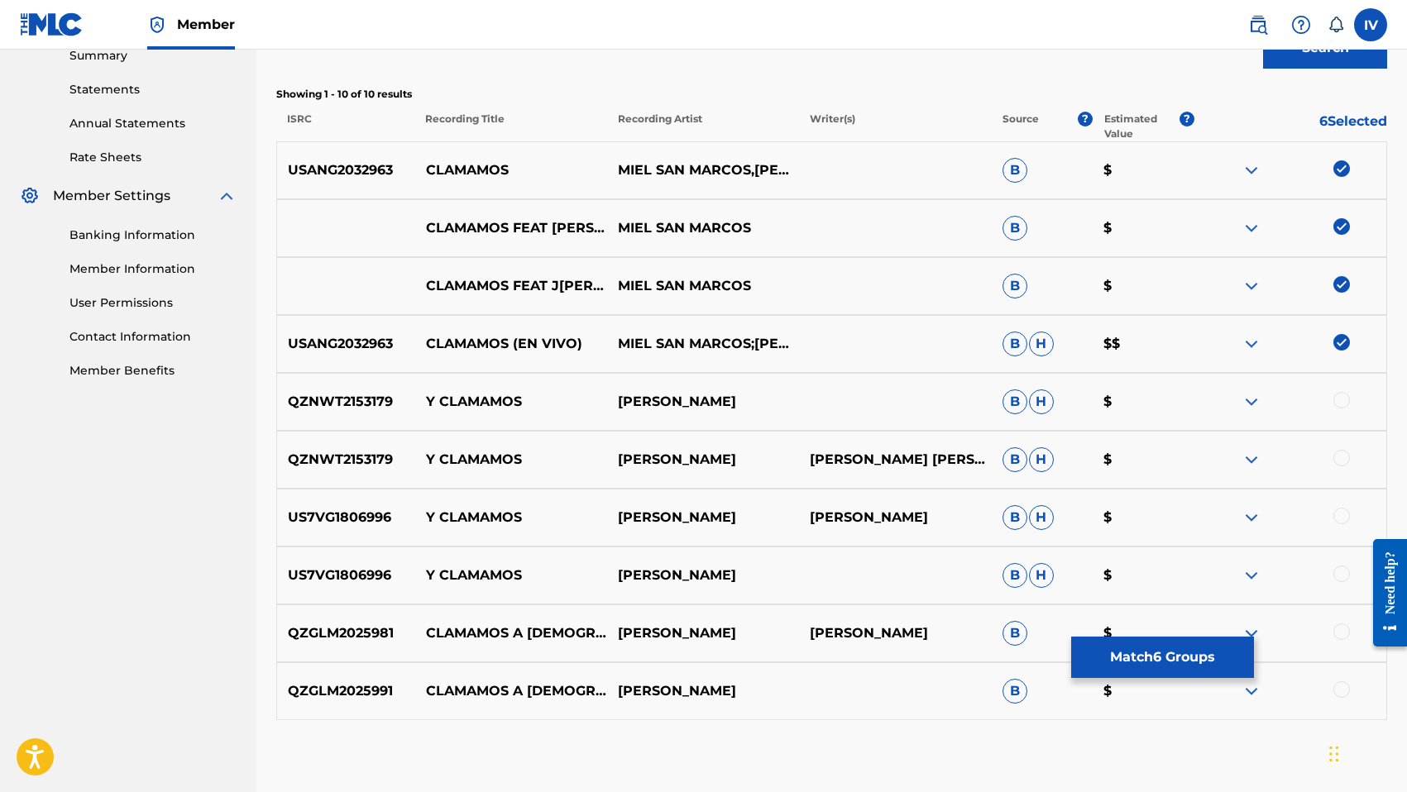
scroll to position [637, 0]
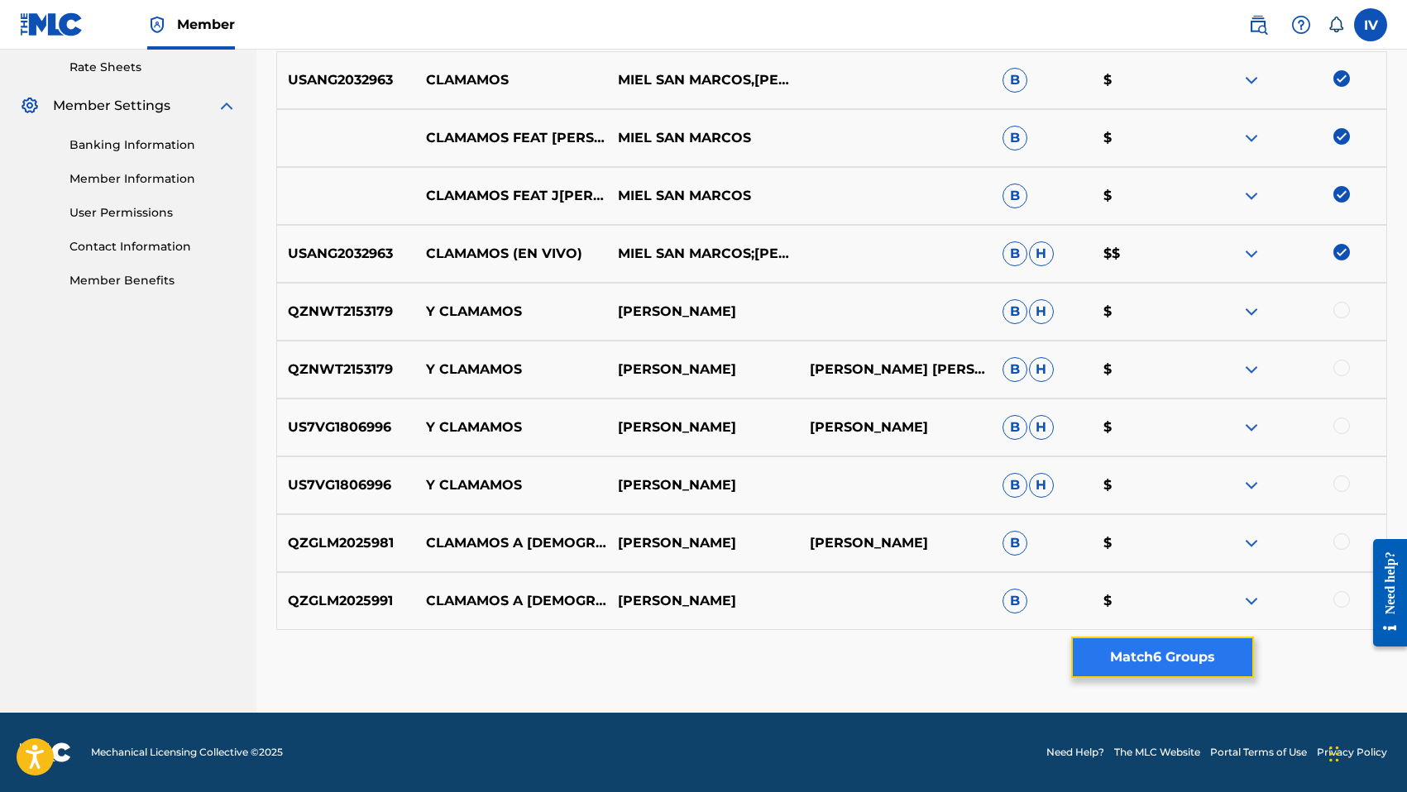
click at [1108, 654] on button "Match 6 Groups" at bounding box center [1162, 657] width 183 height 41
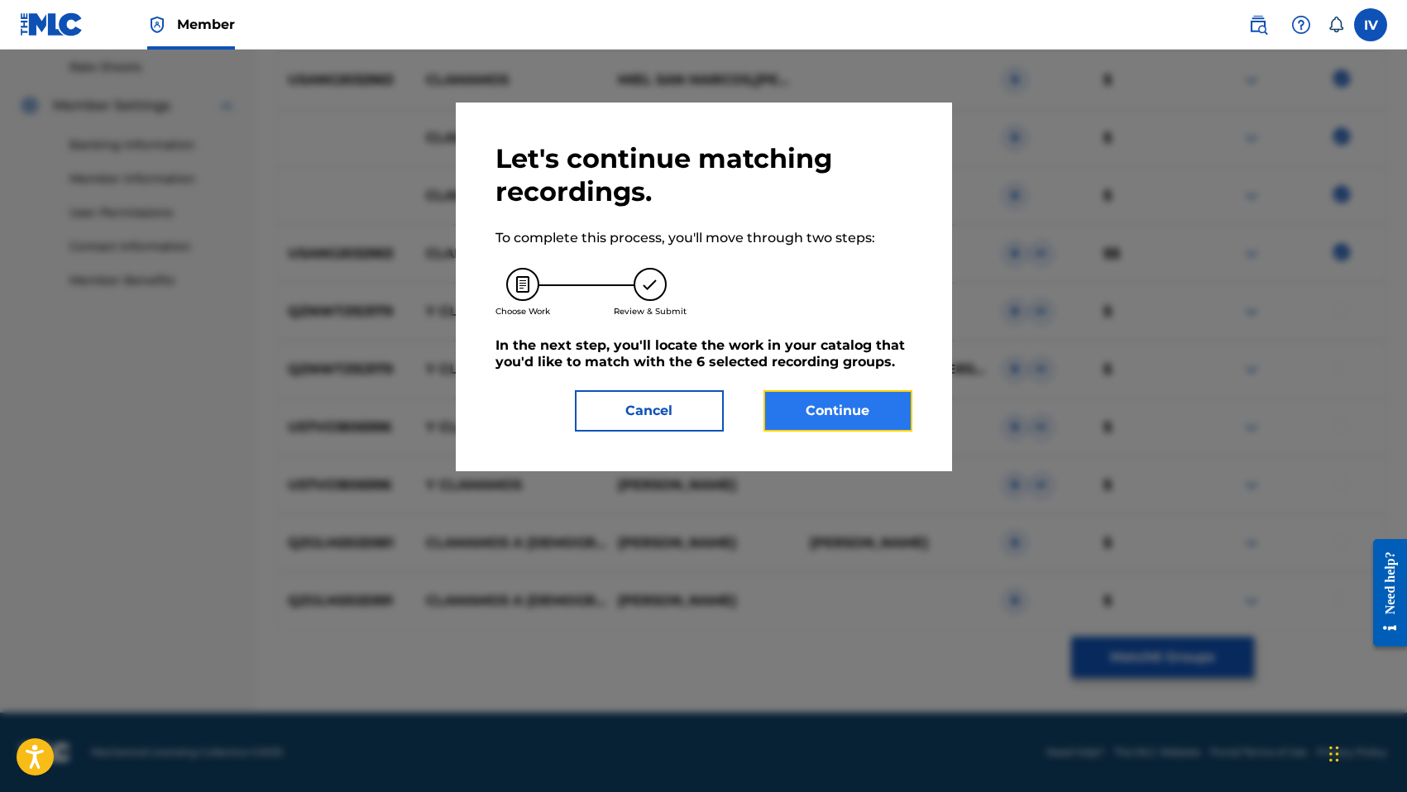
click at [798, 418] on button "Continue" at bounding box center [837, 410] width 149 height 41
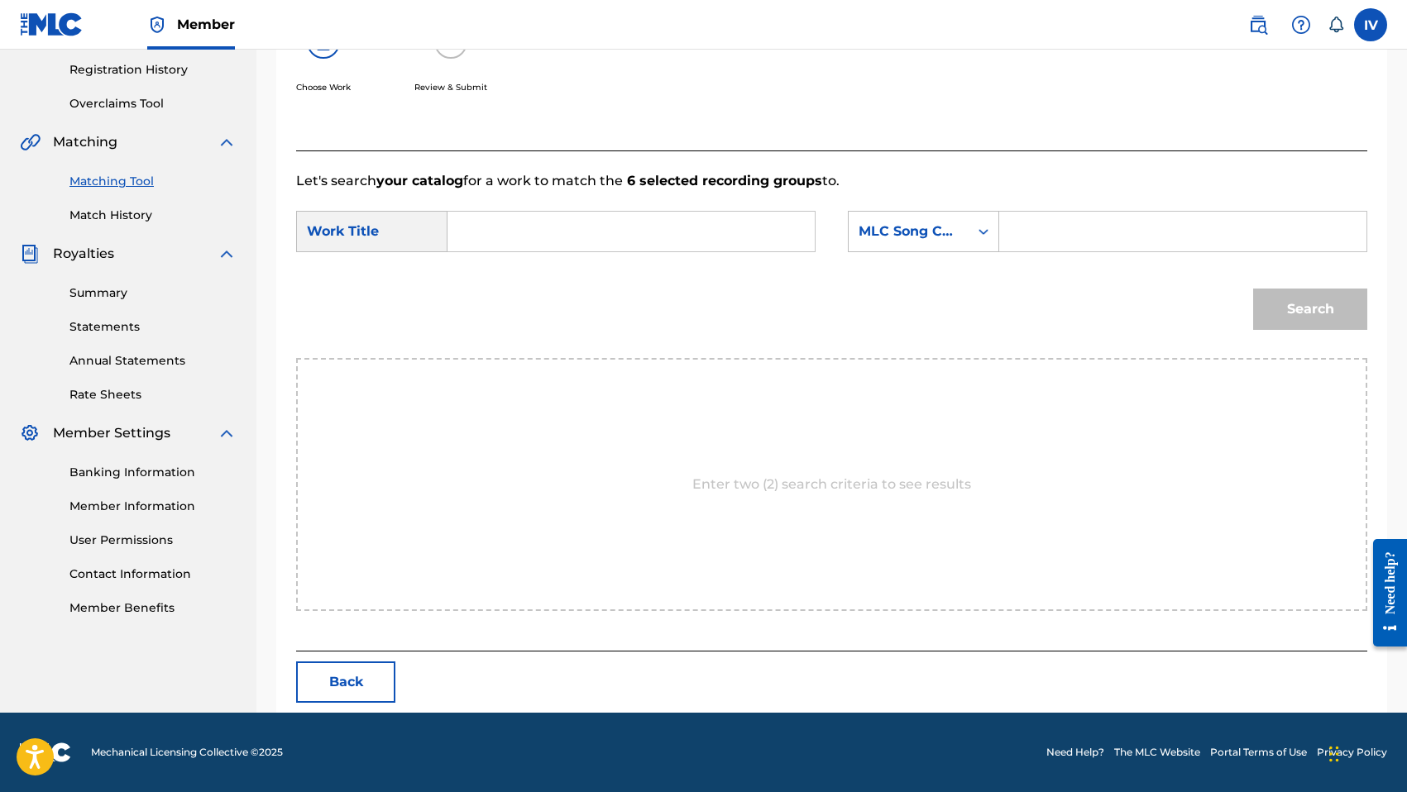
click at [685, 247] on input "Search Form" at bounding box center [630, 232] width 339 height 40
type input "clamamos"
click at [844, 248] on div "SearchWithCriteriaf90171cc-6990-4ac7-800f-5b4415c7dfc6 Work Title clamamos clam…" at bounding box center [831, 236] width 1071 height 51
click at [901, 227] on div "MLC Song Code" at bounding box center [908, 232] width 100 height 20
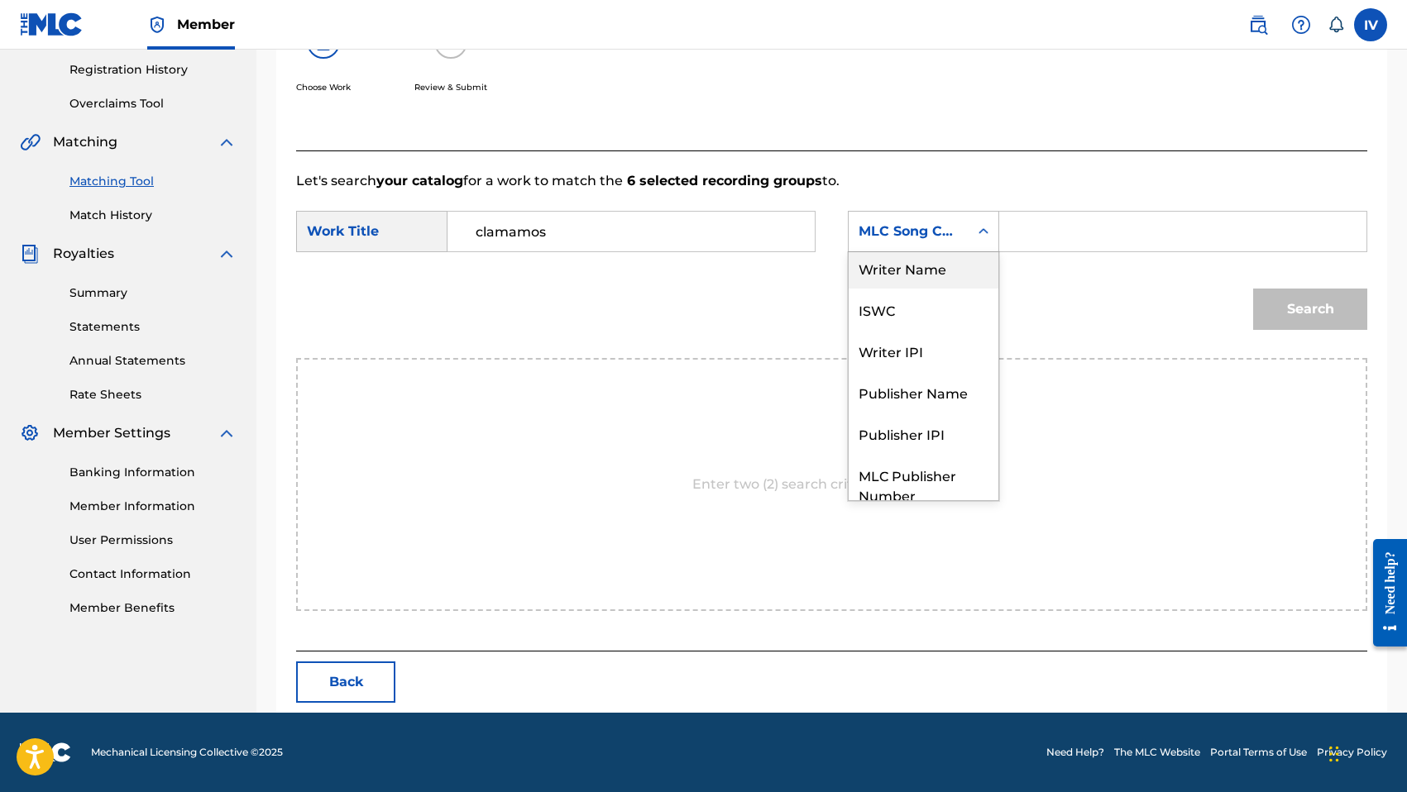
scroll to position [0, 0]
click at [915, 261] on div "Writer Name" at bounding box center [923, 272] width 150 height 41
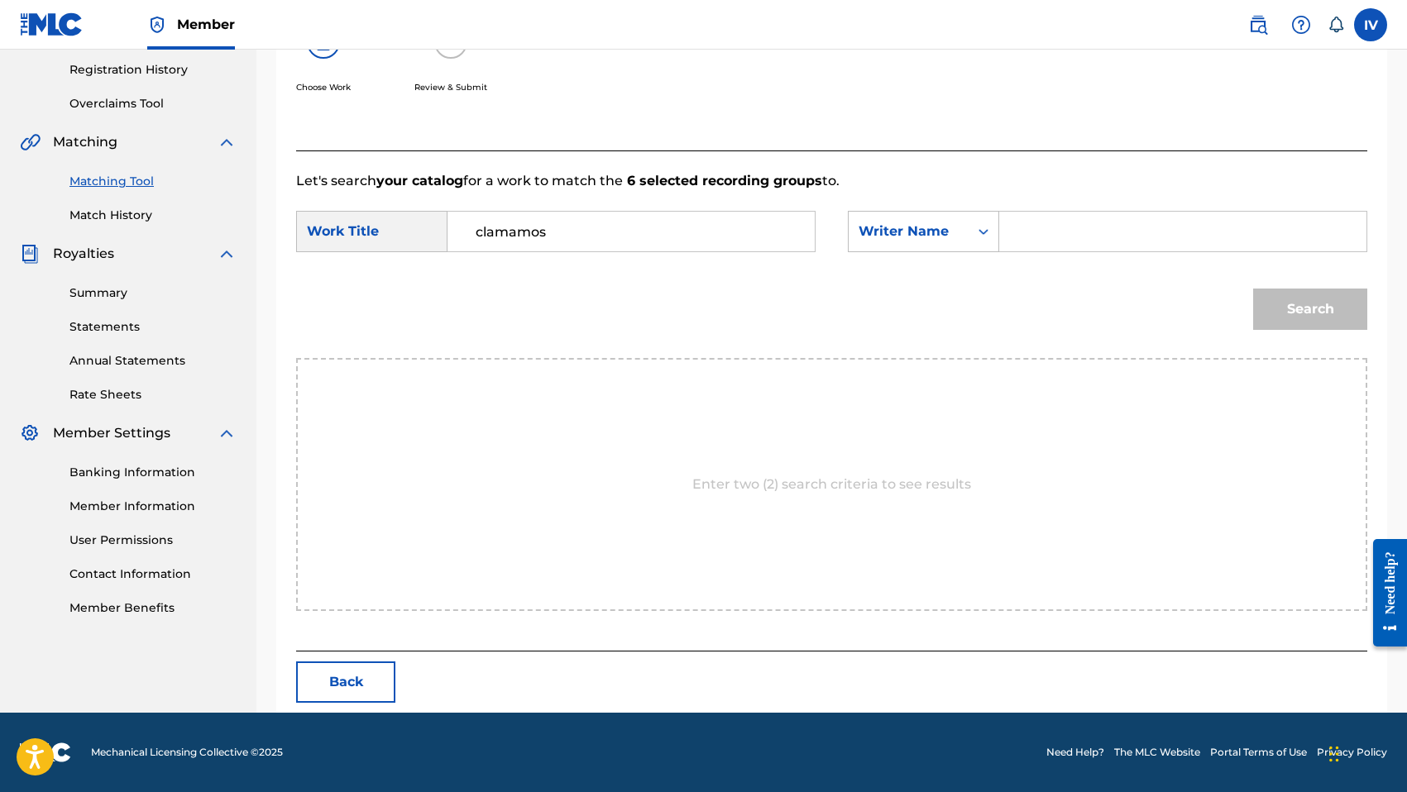
click at [1011, 220] on div "Search Form" at bounding box center [1183, 231] width 368 height 41
click at [1044, 239] on input "Search Form" at bounding box center [1182, 232] width 339 height 40
type input "morales"
click at [1253, 289] on button "Search" at bounding box center [1310, 309] width 114 height 41
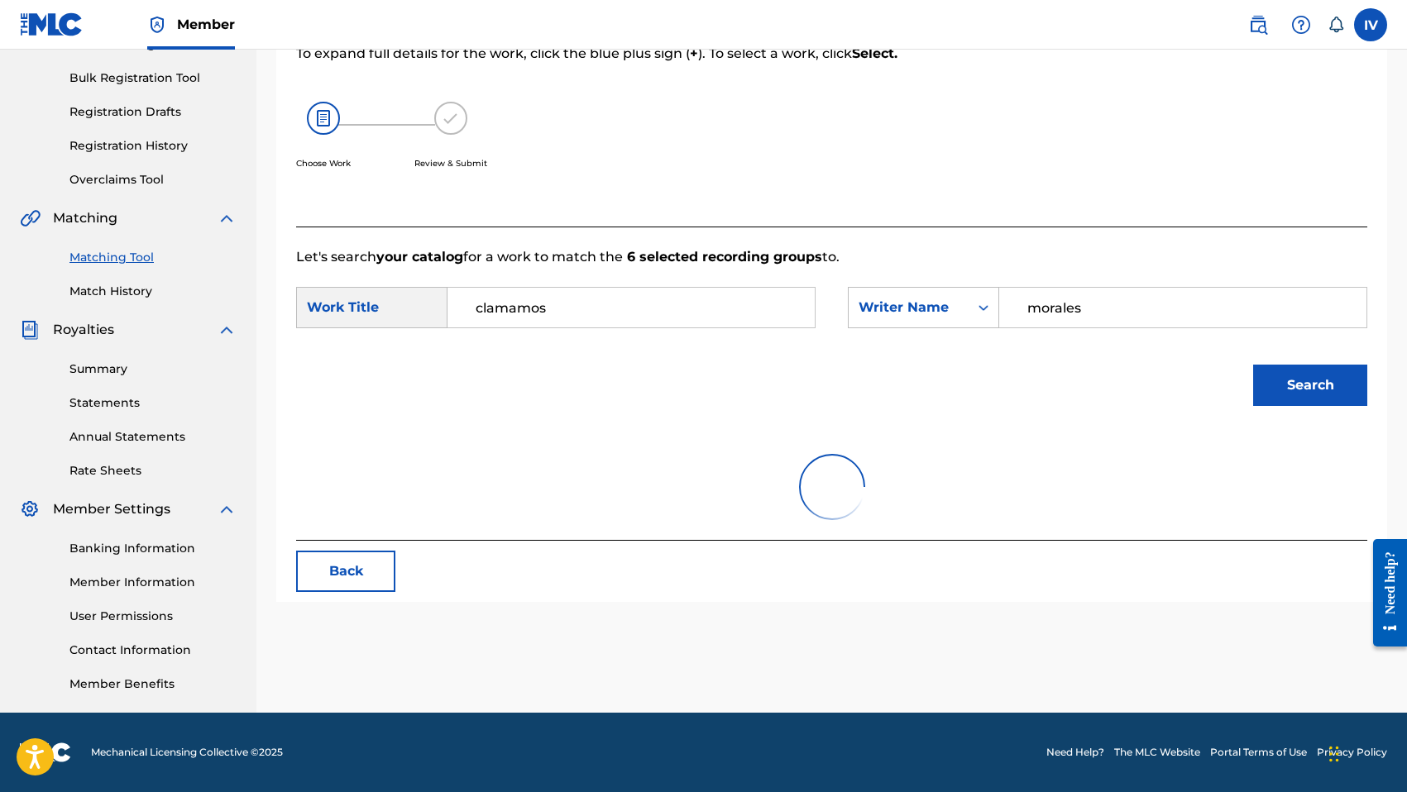
scroll to position [260, 0]
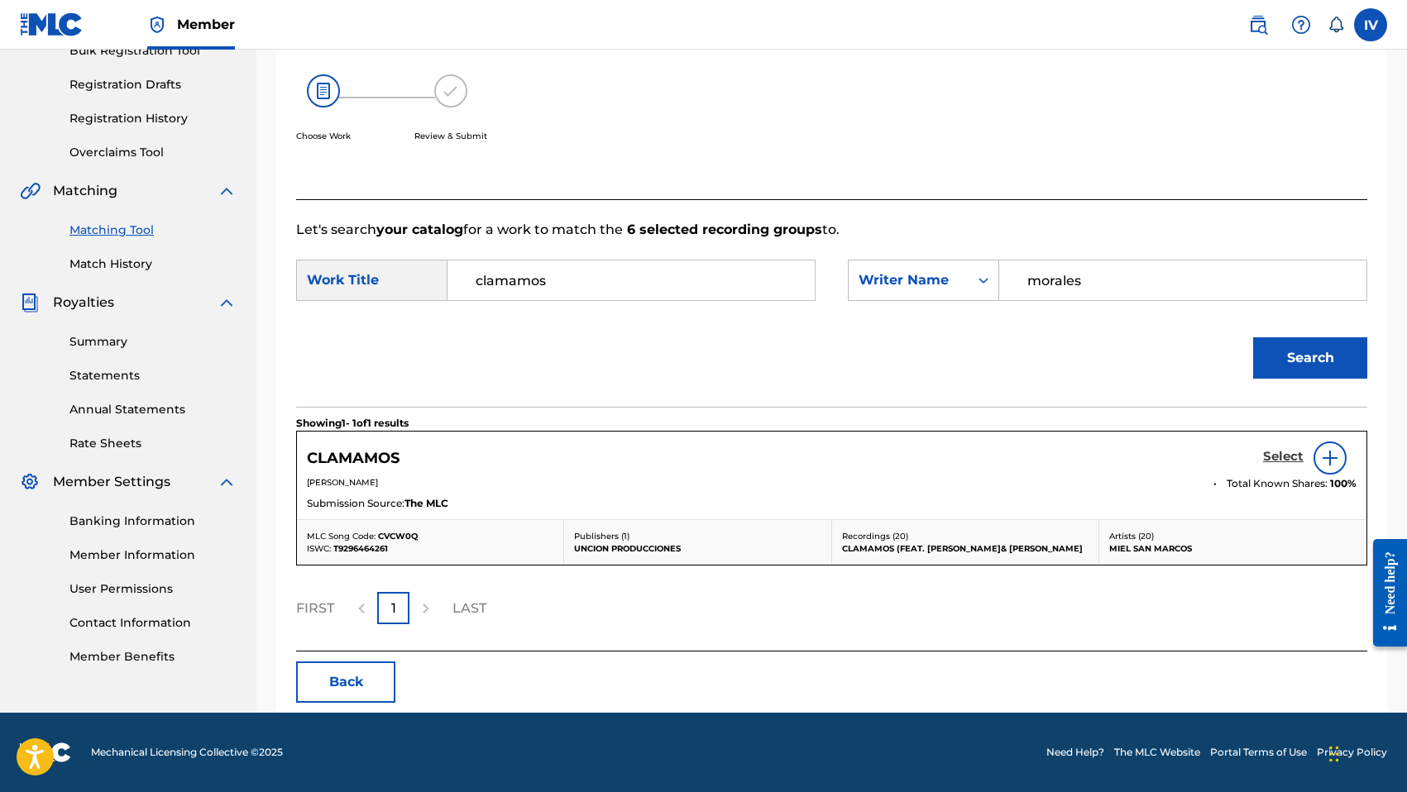
click at [1273, 464] on link "Select" at bounding box center [1283, 458] width 41 height 18
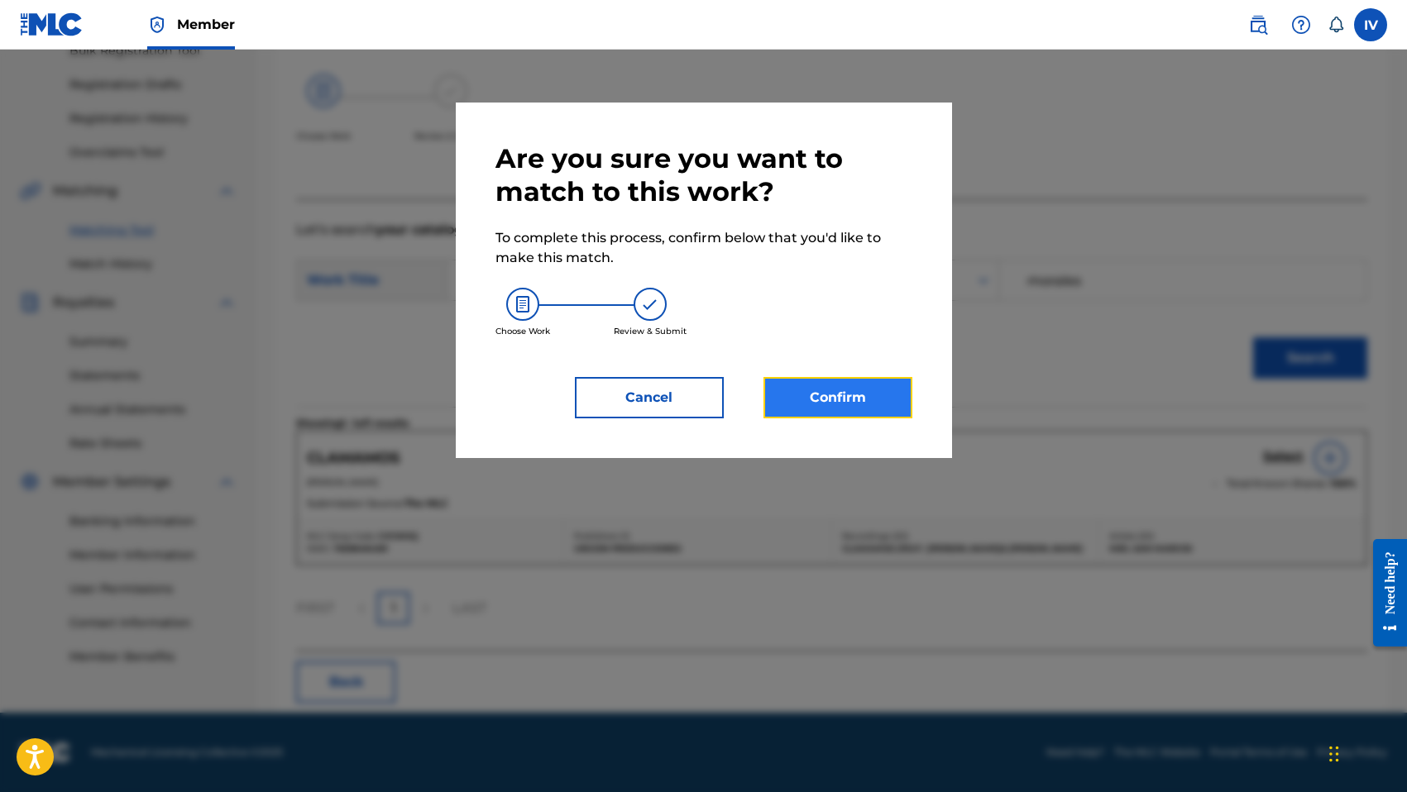
click at [877, 404] on button "Confirm" at bounding box center [837, 397] width 149 height 41
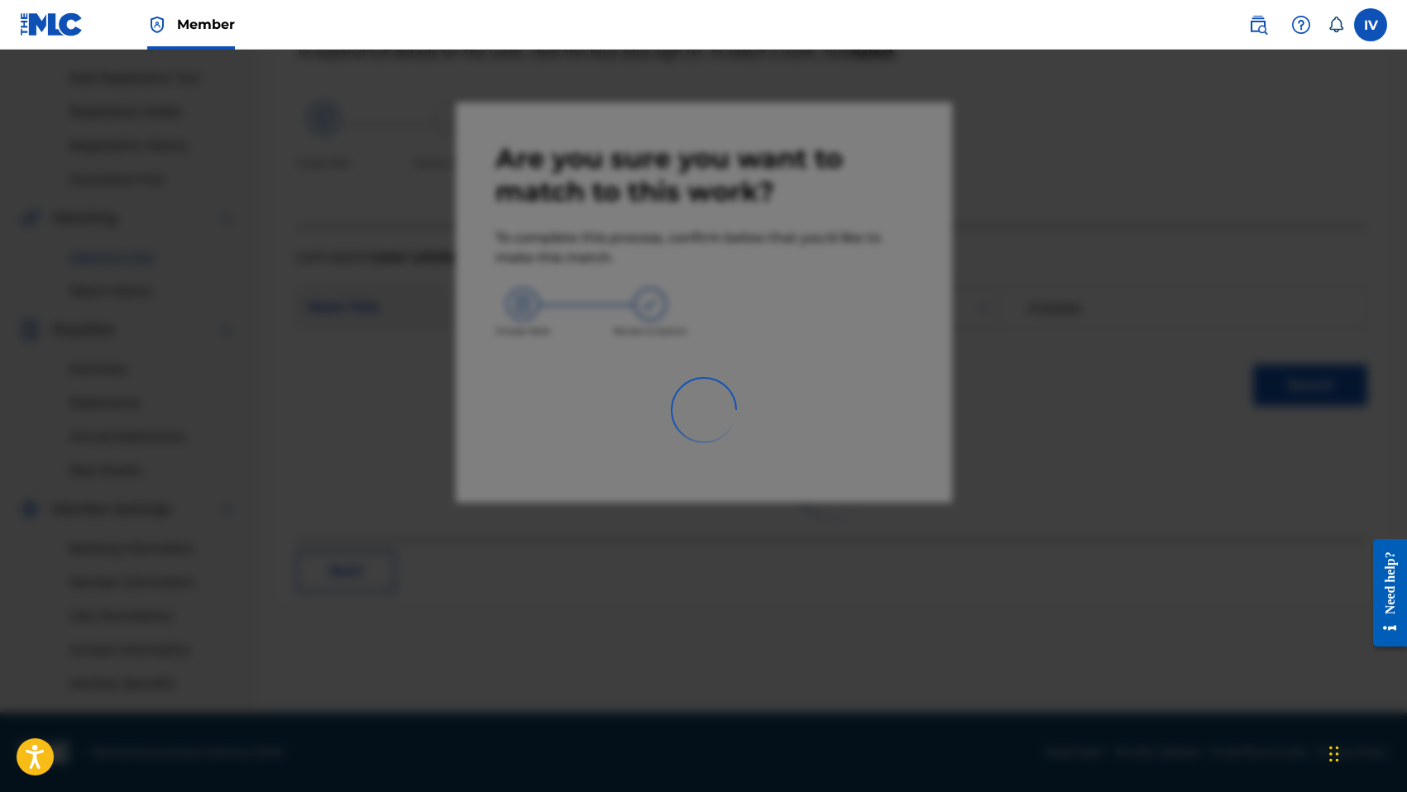
scroll to position [233, 0]
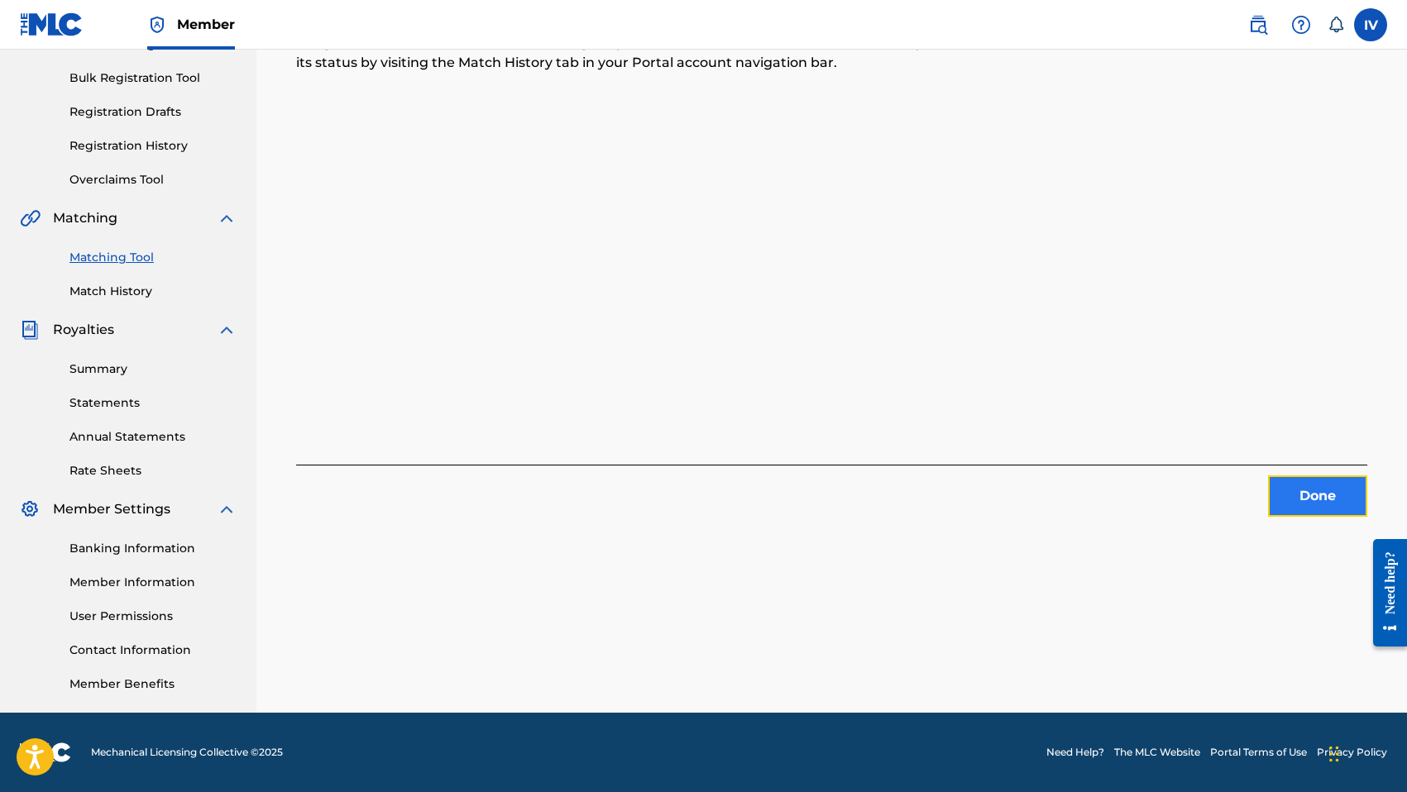
click at [1307, 485] on button "Done" at bounding box center [1317, 496] width 99 height 41
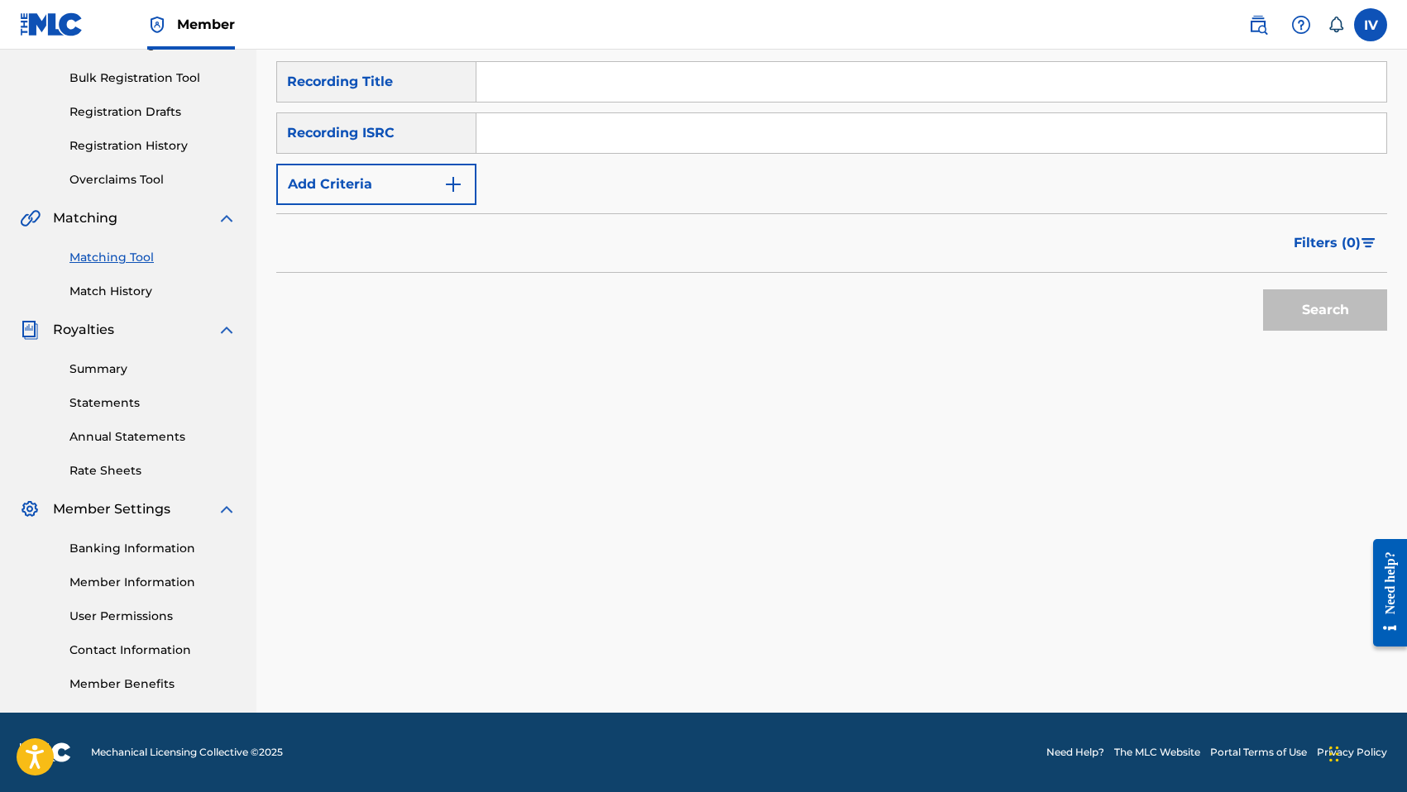
click at [676, 144] on input "Search Form" at bounding box center [931, 133] width 910 height 40
paste input "TCABK1238243"
type input "TCABK1238243"
click at [1263, 289] on button "Search" at bounding box center [1325, 309] width 124 height 41
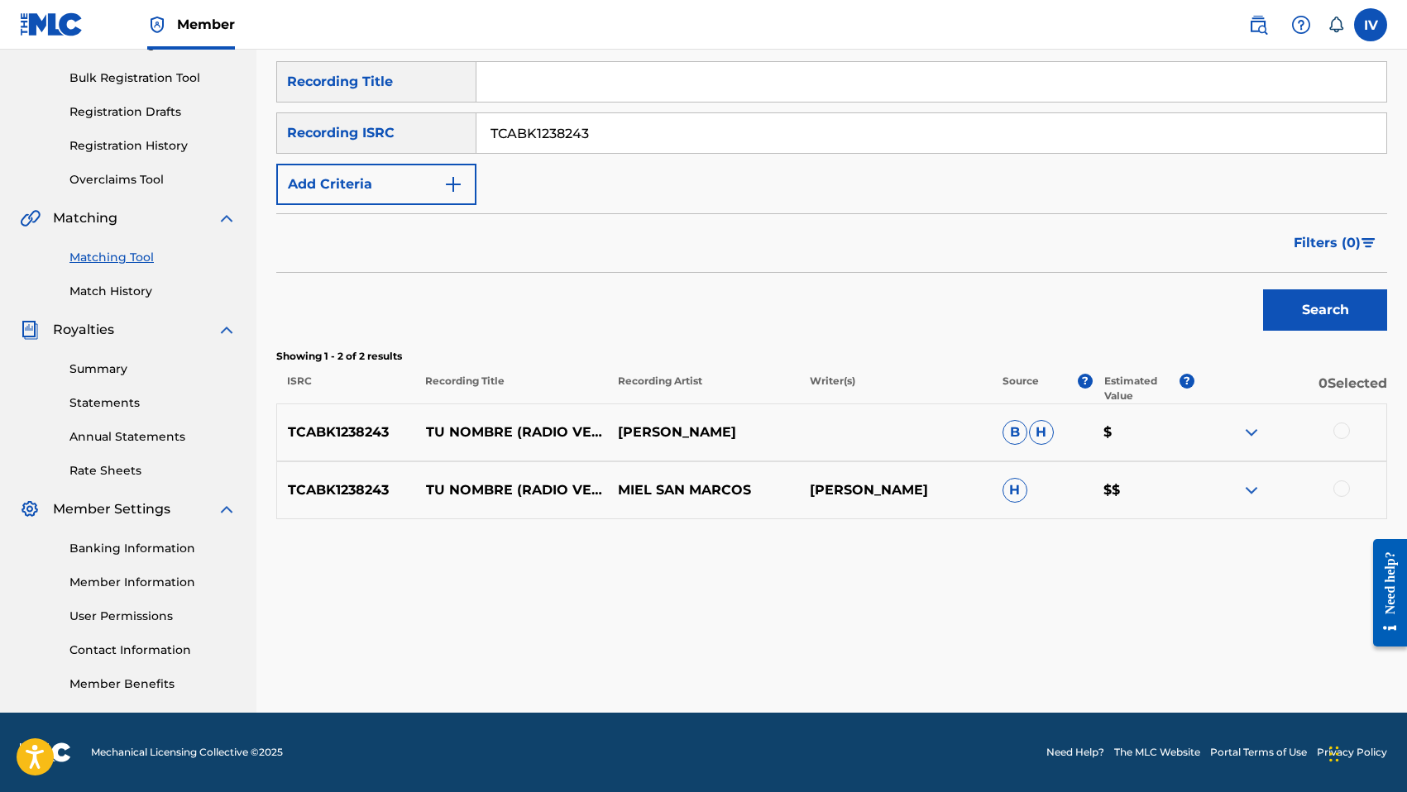
click at [1337, 424] on div at bounding box center [1341, 431] width 17 height 17
click at [1351, 480] on div at bounding box center [1290, 490] width 192 height 20
click at [1341, 492] on div at bounding box center [1341, 488] width 17 height 17
click at [1183, 647] on button "Match 2 Groups" at bounding box center [1162, 657] width 183 height 41
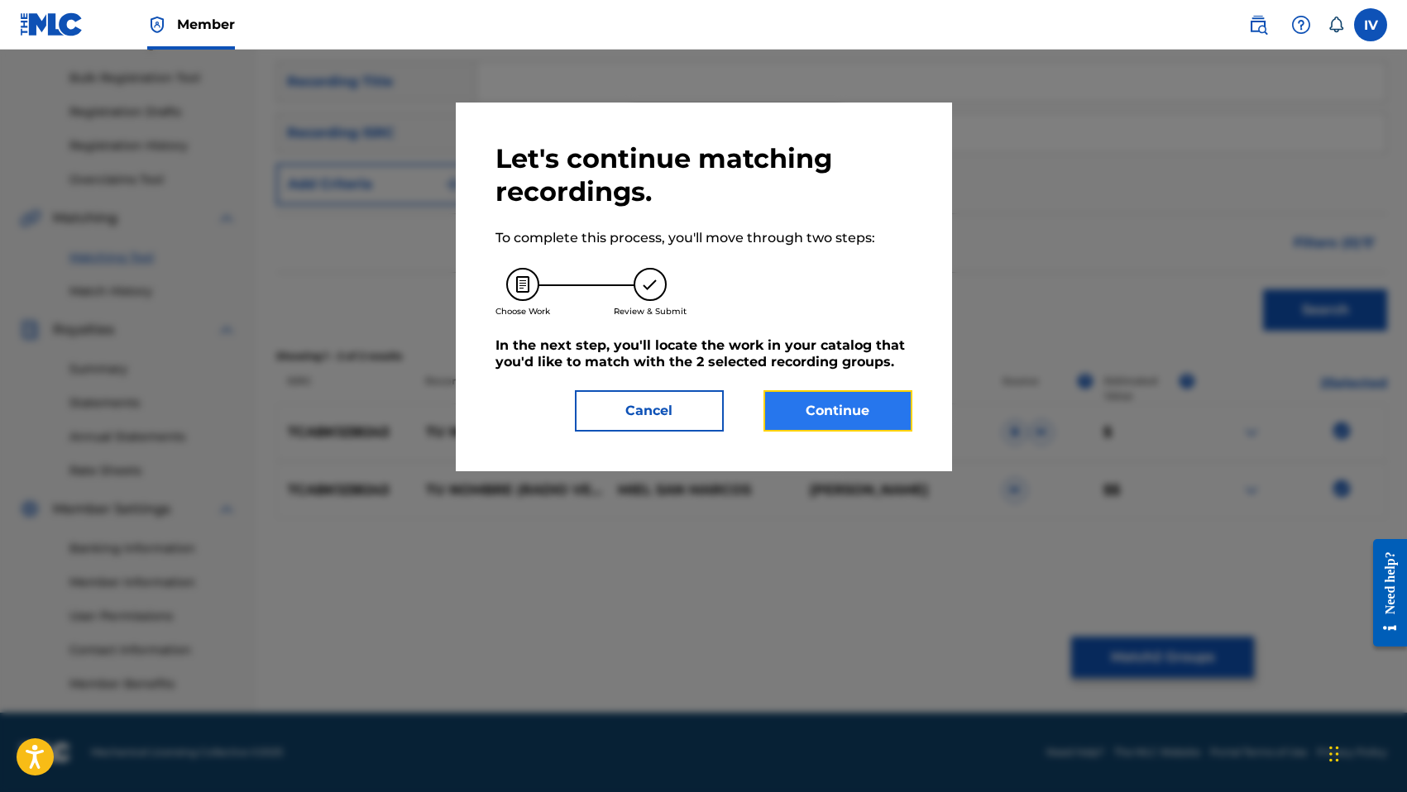
click at [893, 431] on button "Continue" at bounding box center [837, 410] width 149 height 41
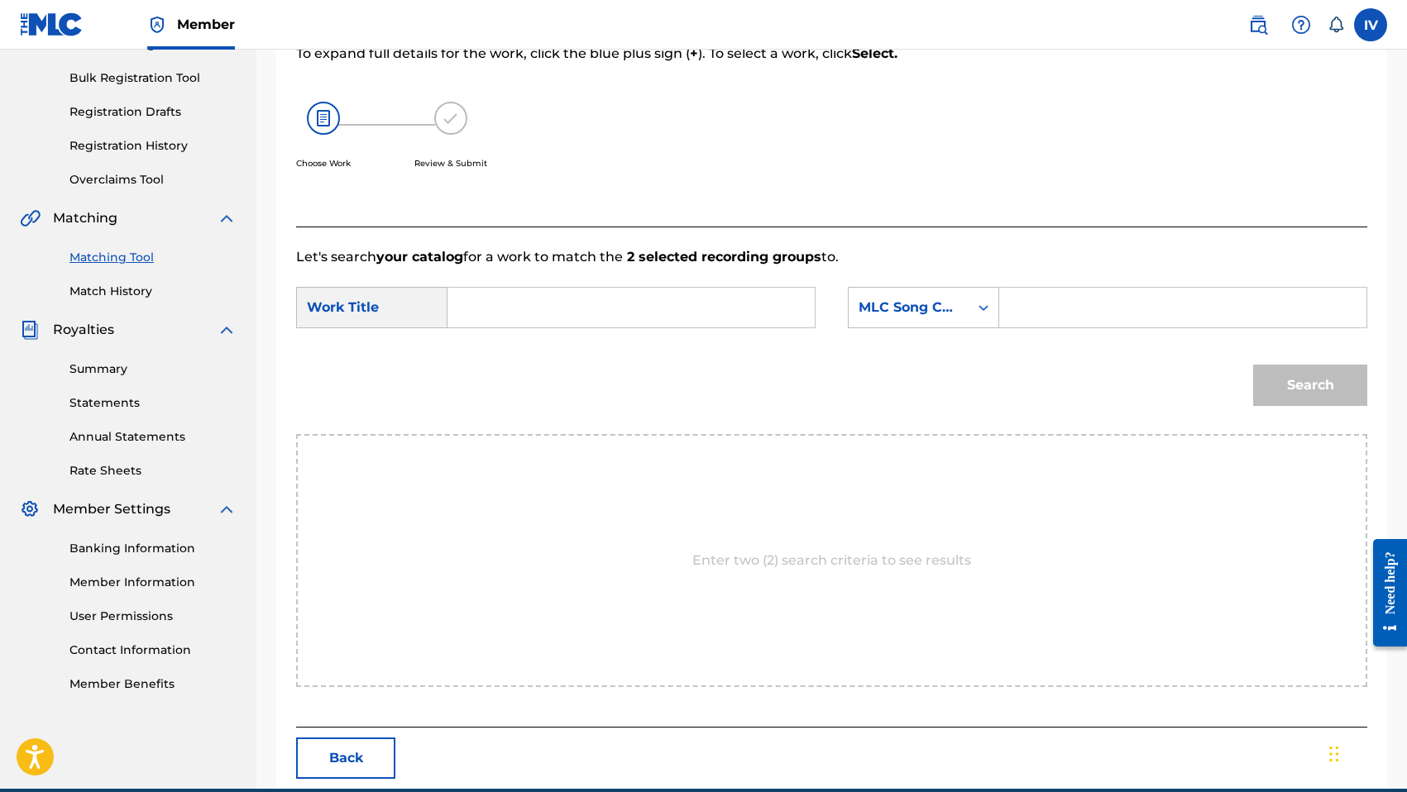
click at [704, 308] on input "Search Form" at bounding box center [630, 308] width 339 height 40
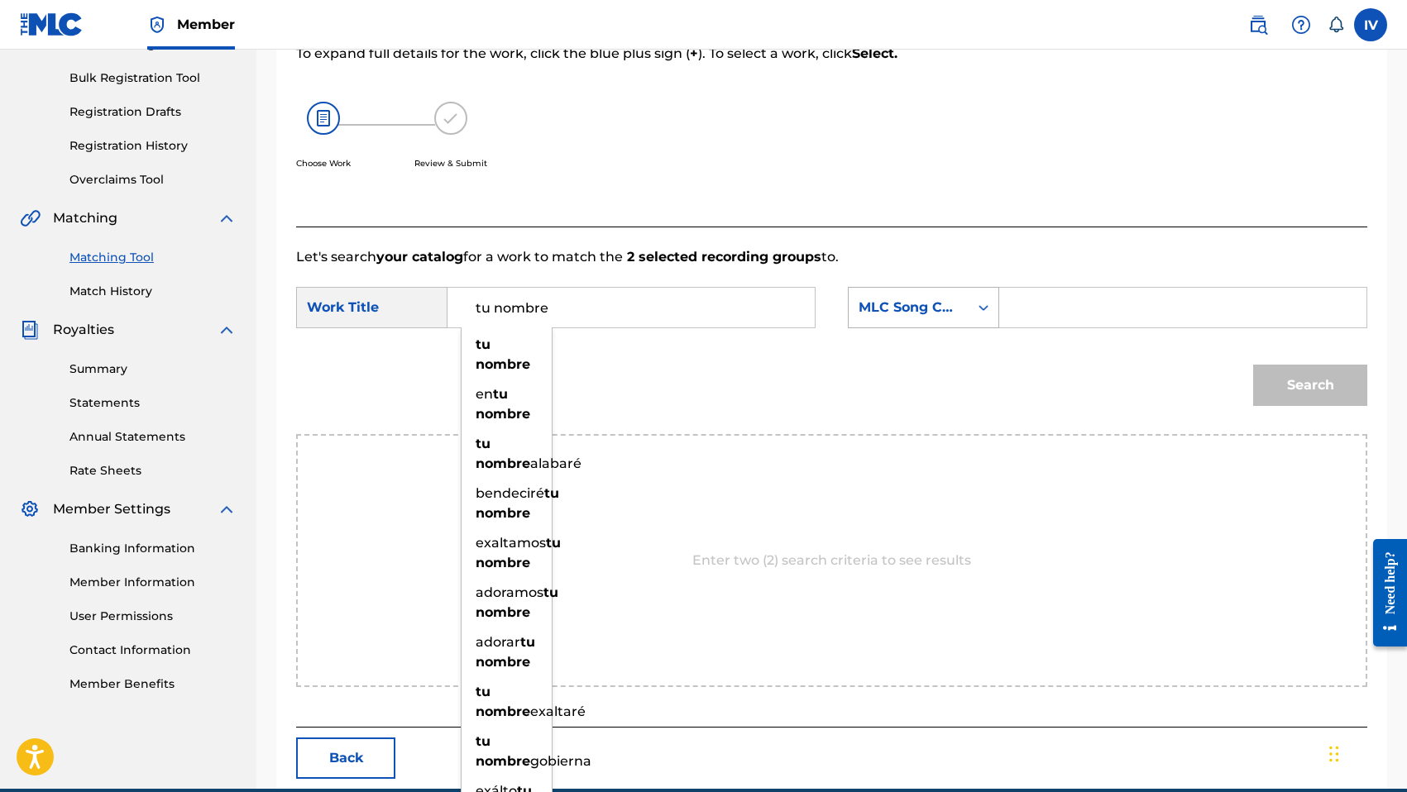
type input "tu nombre"
click at [892, 308] on div "MLC Song Code" at bounding box center [908, 308] width 100 height 20
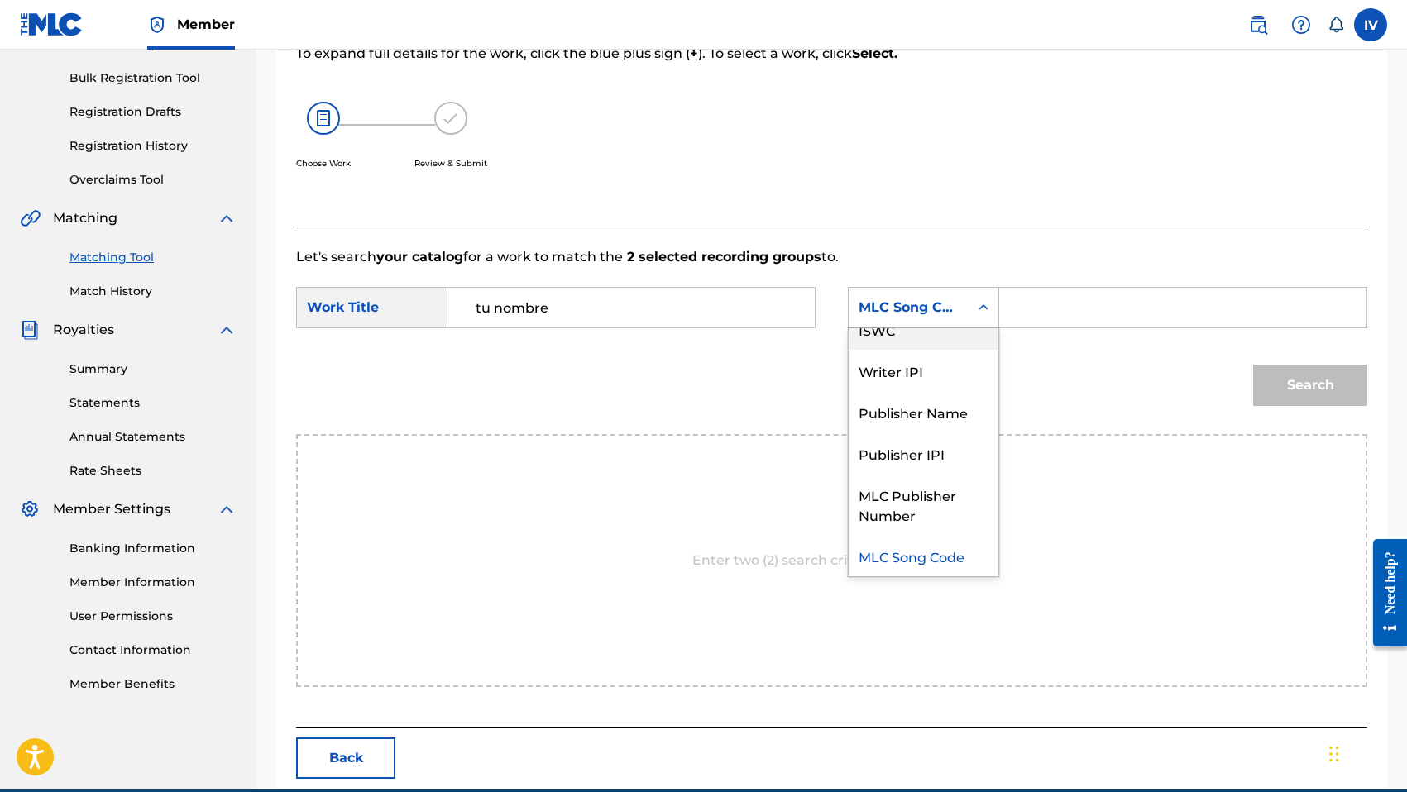
scroll to position [0, 0]
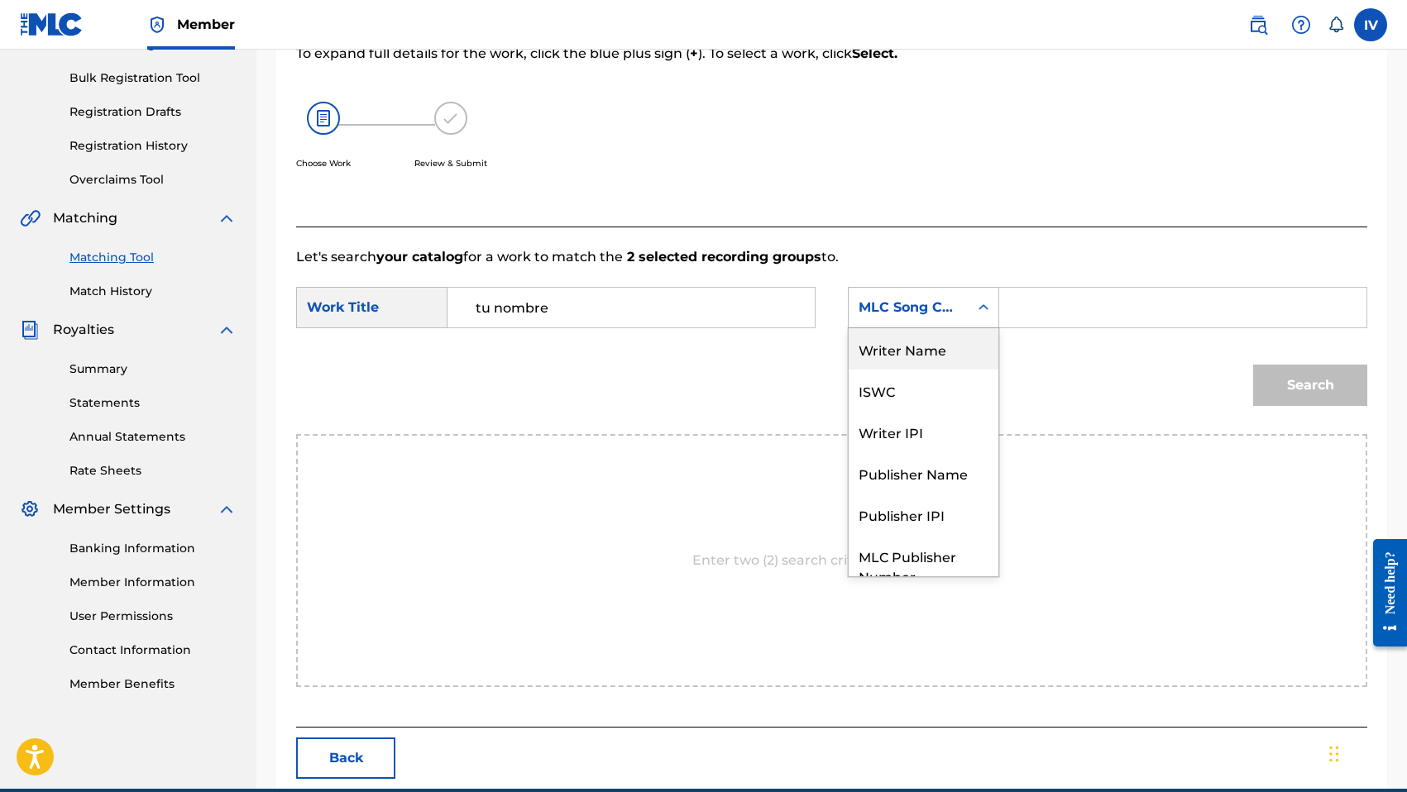
click at [892, 347] on div "Writer Name" at bounding box center [923, 348] width 150 height 41
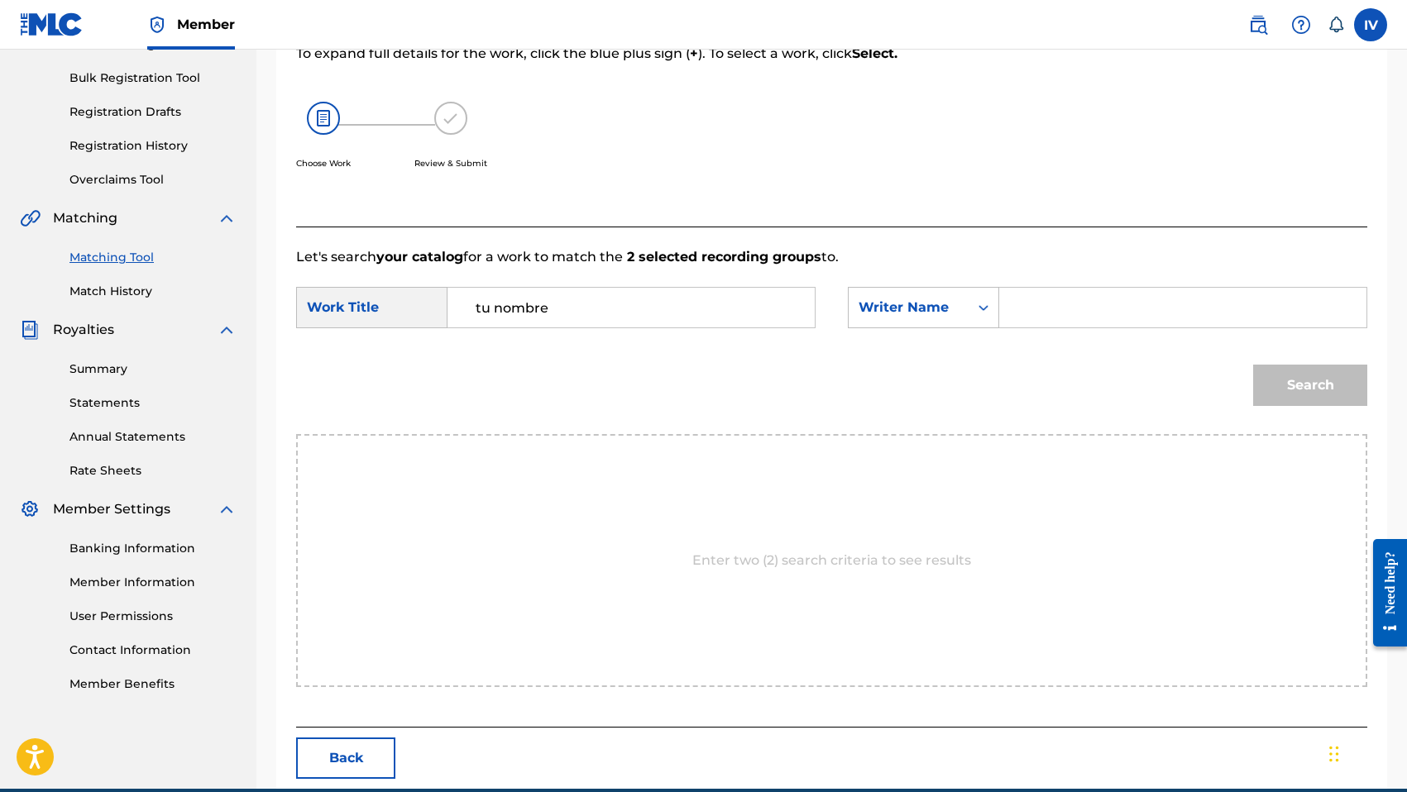
click at [1059, 282] on form "SearchWithCriteriaf90171cc-6990-4ac7-800f-5b4415c7dfc6 Work Title tu nombre Sea…" at bounding box center [831, 350] width 1071 height 167
click at [1092, 303] on input "Search Form" at bounding box center [1182, 308] width 339 height 40
type input "morales"
click at [1253, 365] on button "Search" at bounding box center [1310, 385] width 114 height 41
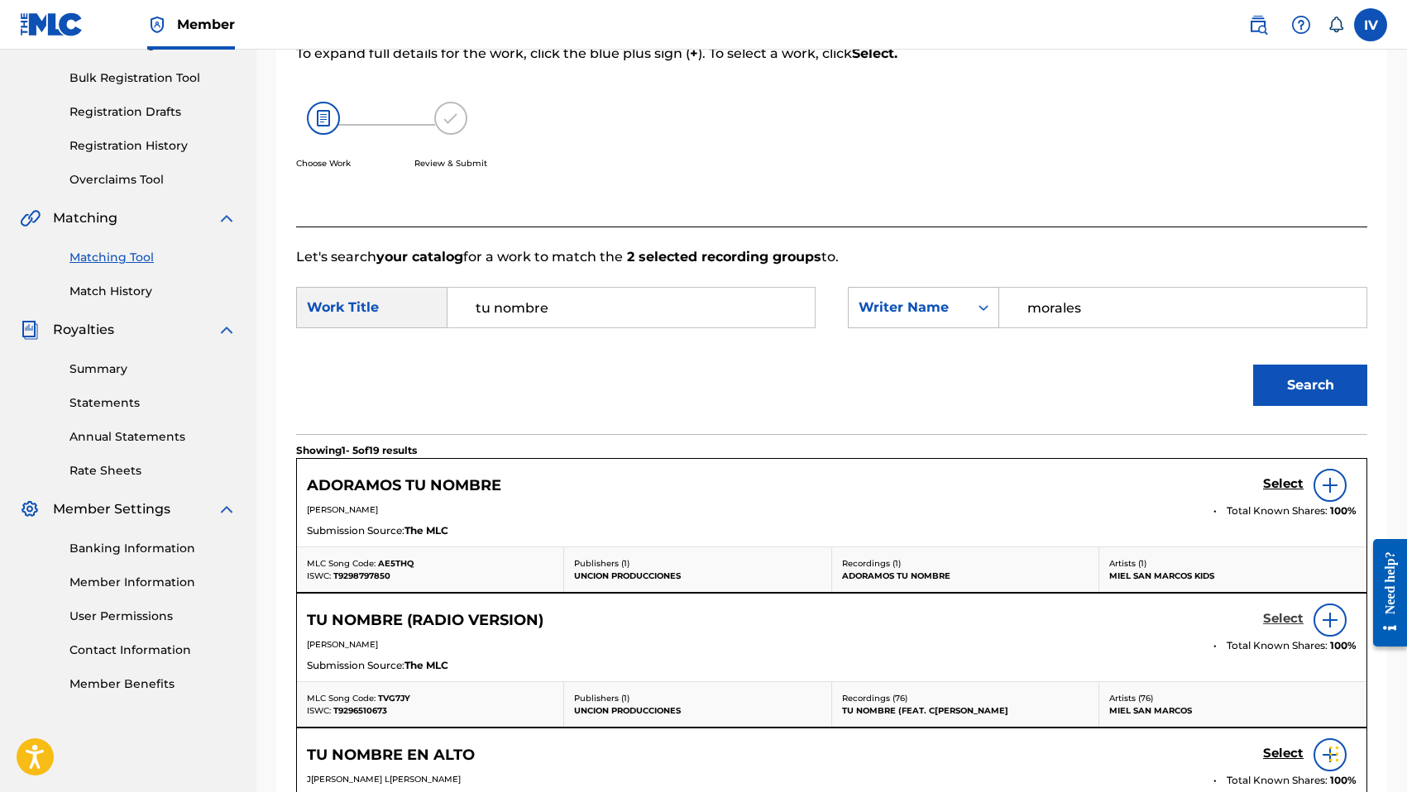
click at [1270, 614] on h5 "Select" at bounding box center [1283, 619] width 41 height 16
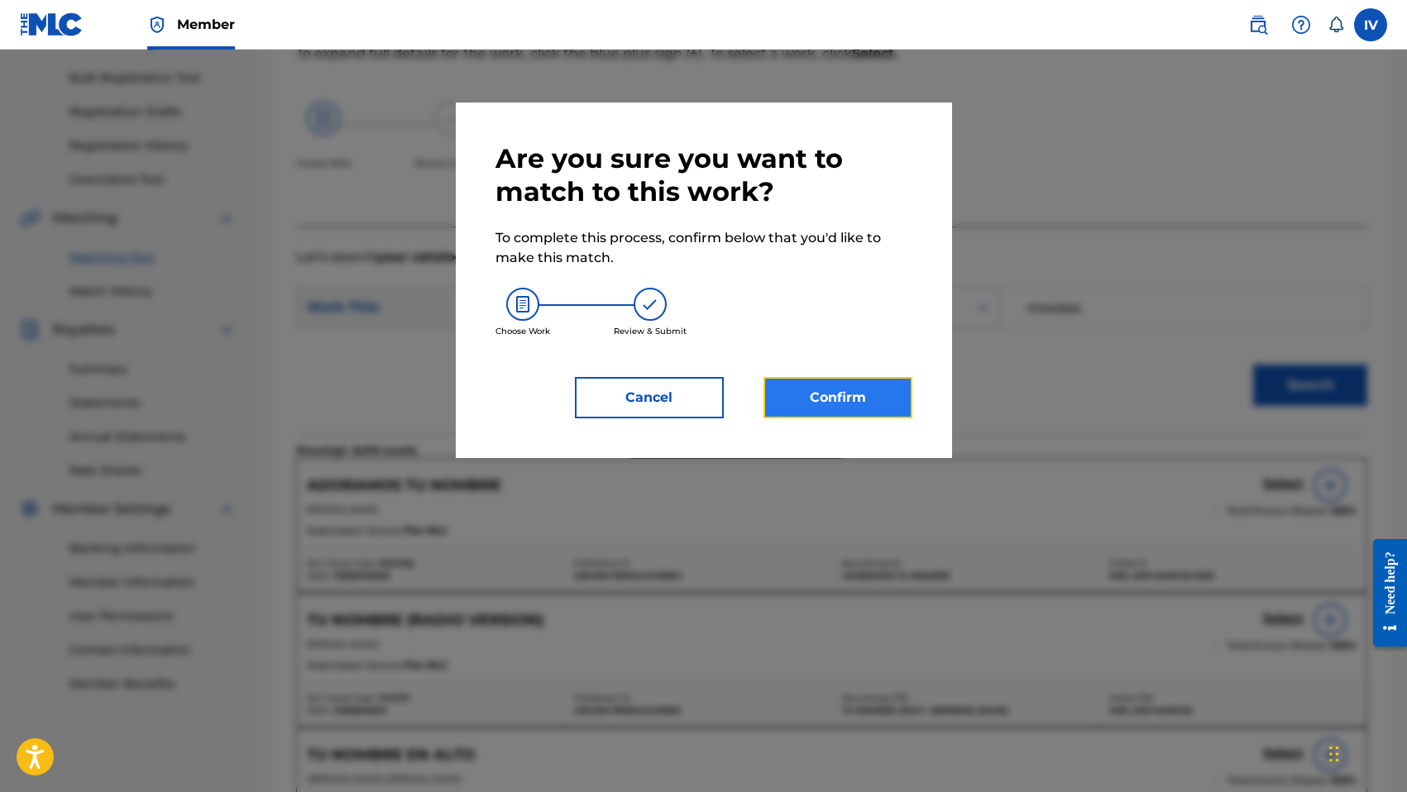
click at [848, 412] on button "Confirm" at bounding box center [837, 397] width 149 height 41
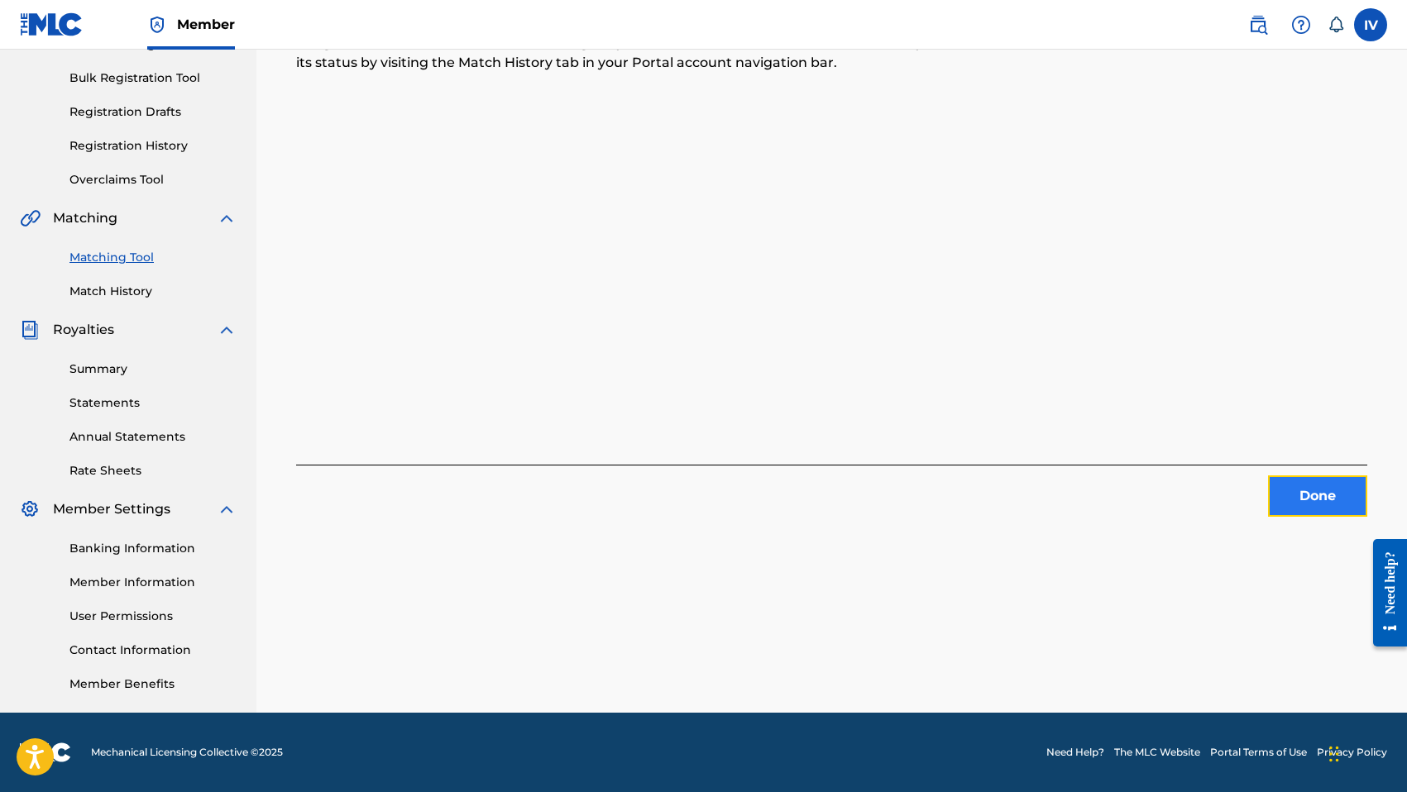
click at [1330, 497] on button "Done" at bounding box center [1317, 496] width 99 height 41
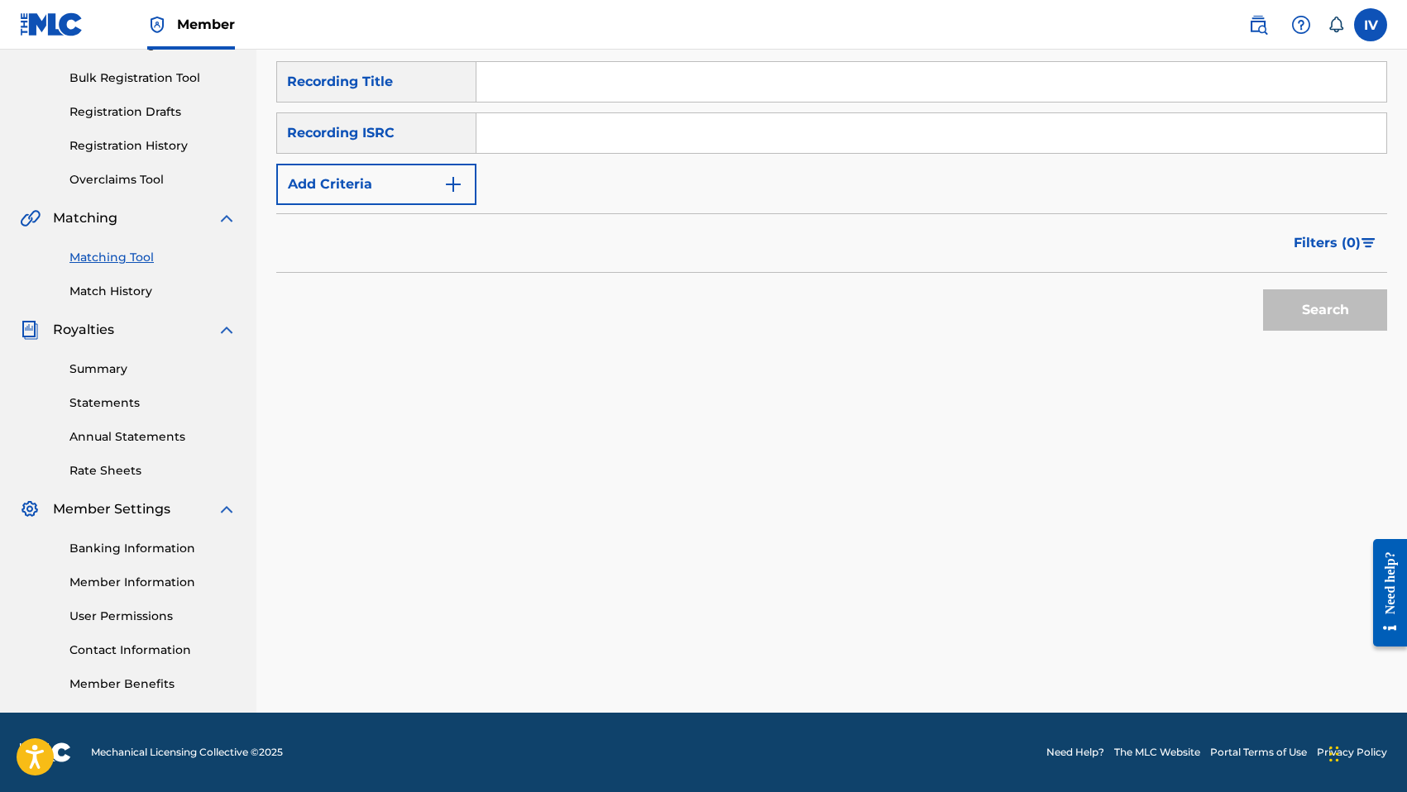
click at [718, 145] on input "Search Form" at bounding box center [931, 133] width 910 height 40
paste input "TCABB1158778"
click at [1263, 289] on button "Search" at bounding box center [1325, 309] width 124 height 41
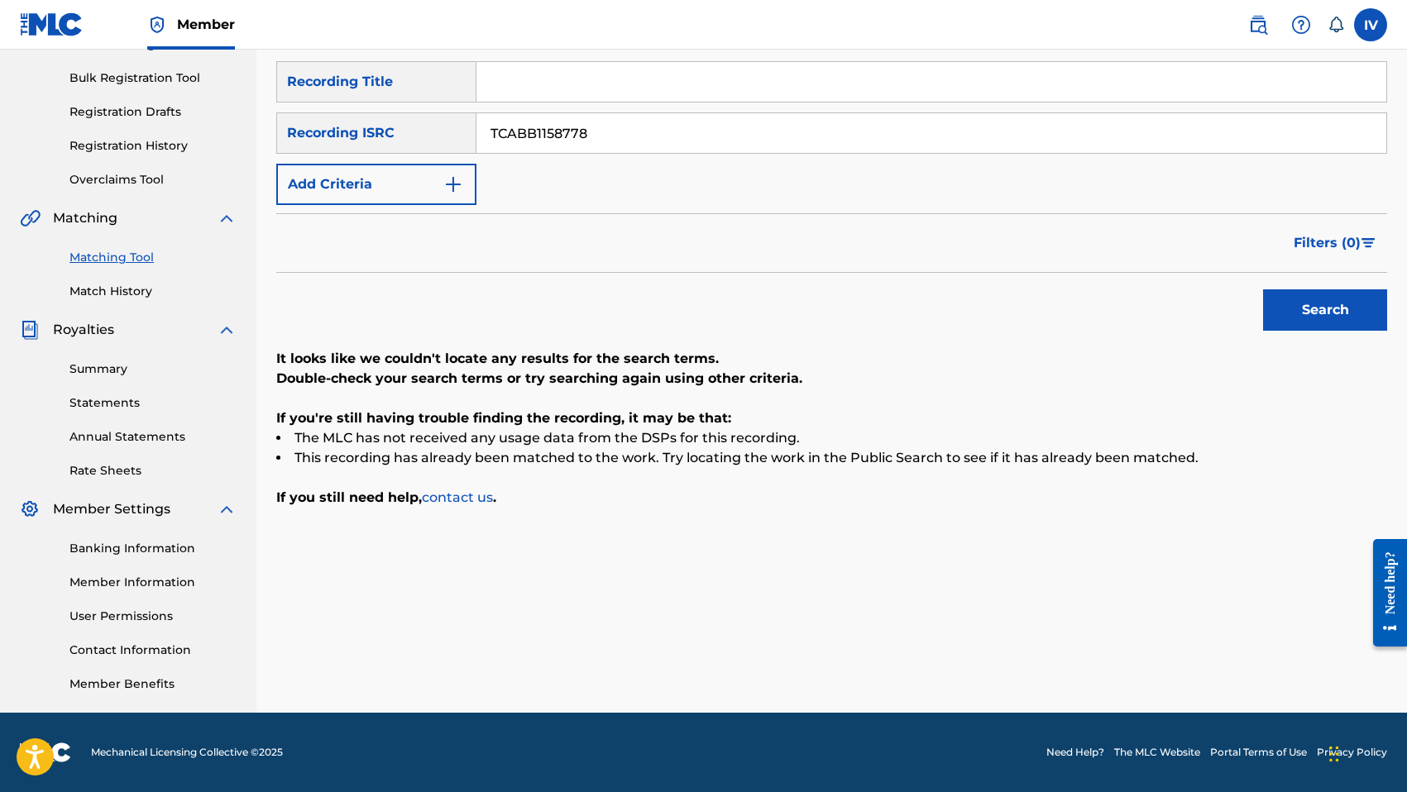
paste input "80"
click at [1263, 289] on button "Search" at bounding box center [1325, 309] width 124 height 41
paste input "3"
click at [1263, 289] on button "Search" at bounding box center [1325, 309] width 124 height 41
paste input "9"
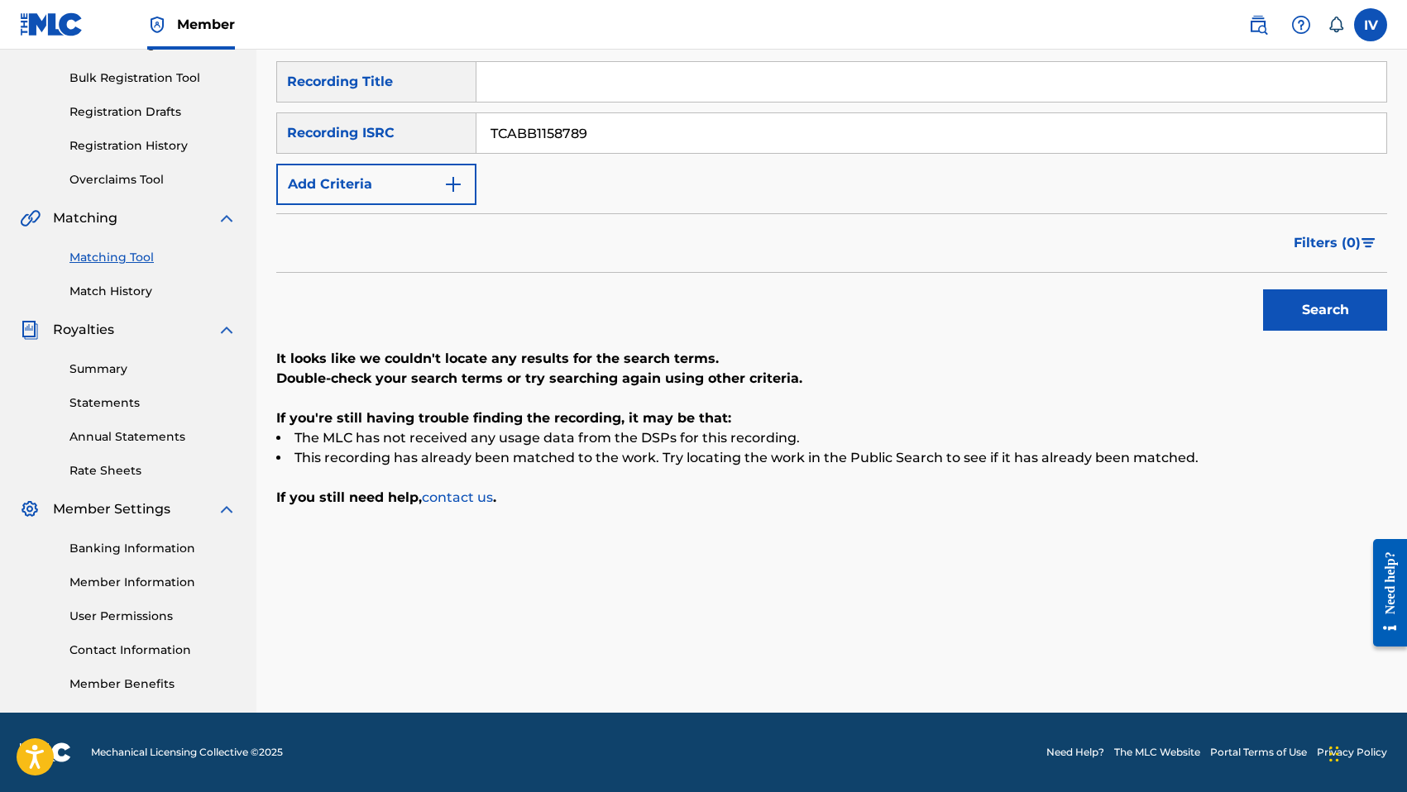
click at [1263, 289] on button "Search" at bounding box center [1325, 309] width 124 height 41
paste input "AT1095510"
click at [1263, 289] on button "Search" at bounding box center [1325, 309] width 124 height 41
paste input "1"
type input "TCAAT1095511"
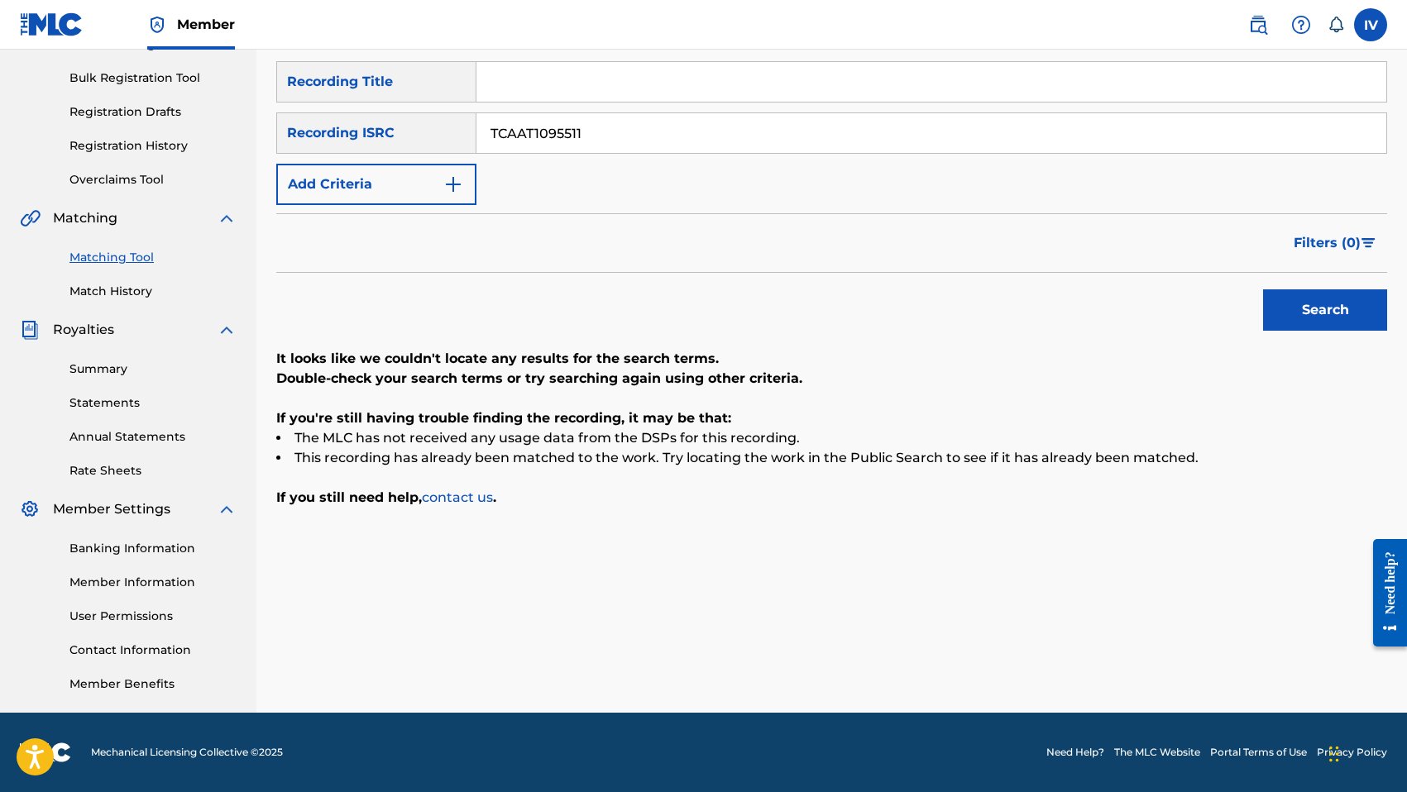
click at [1263, 289] on button "Search" at bounding box center [1325, 309] width 124 height 41
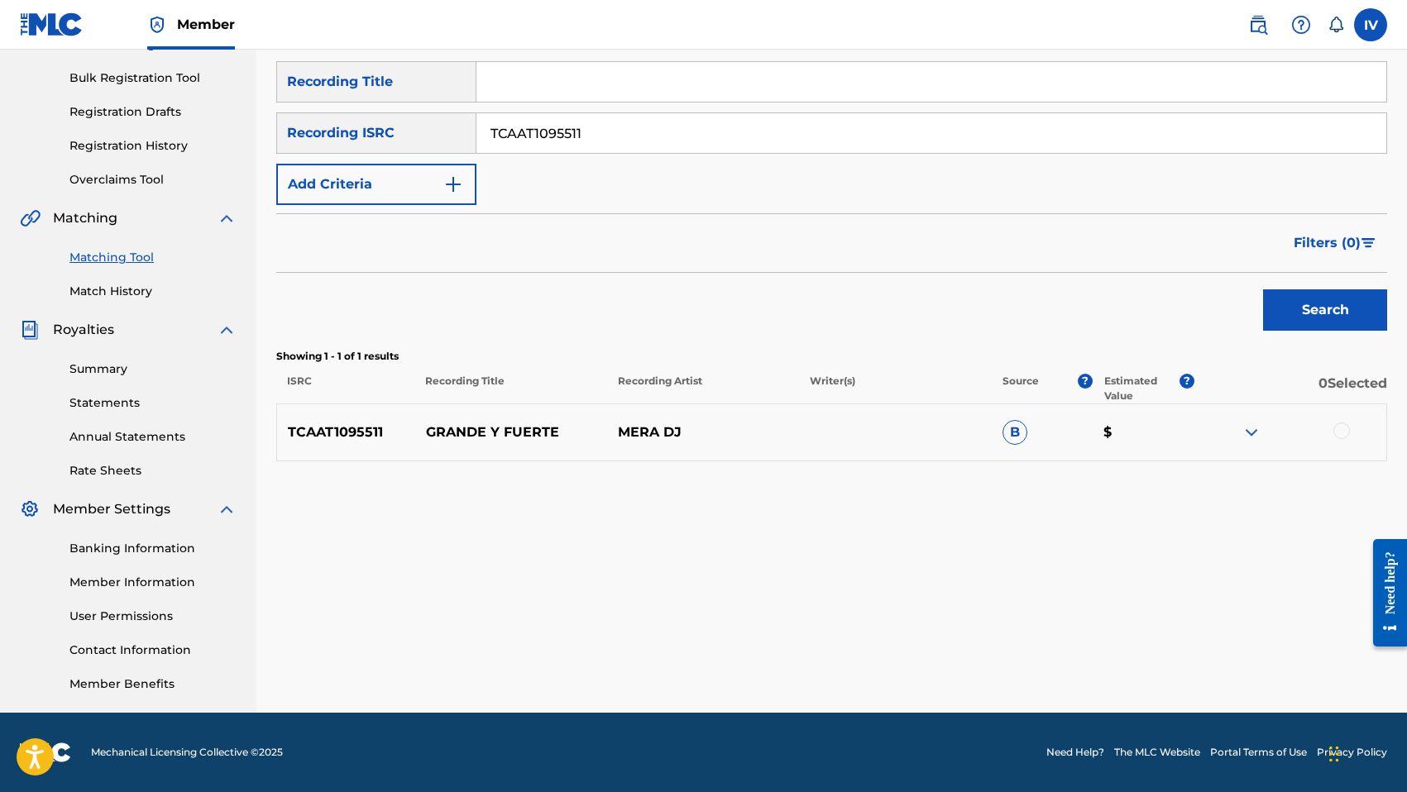
click at [1326, 428] on div at bounding box center [1290, 433] width 192 height 20
click at [1339, 431] on div at bounding box center [1341, 431] width 17 height 17
click at [1100, 659] on button "Match 1 Group" at bounding box center [1162, 657] width 183 height 41
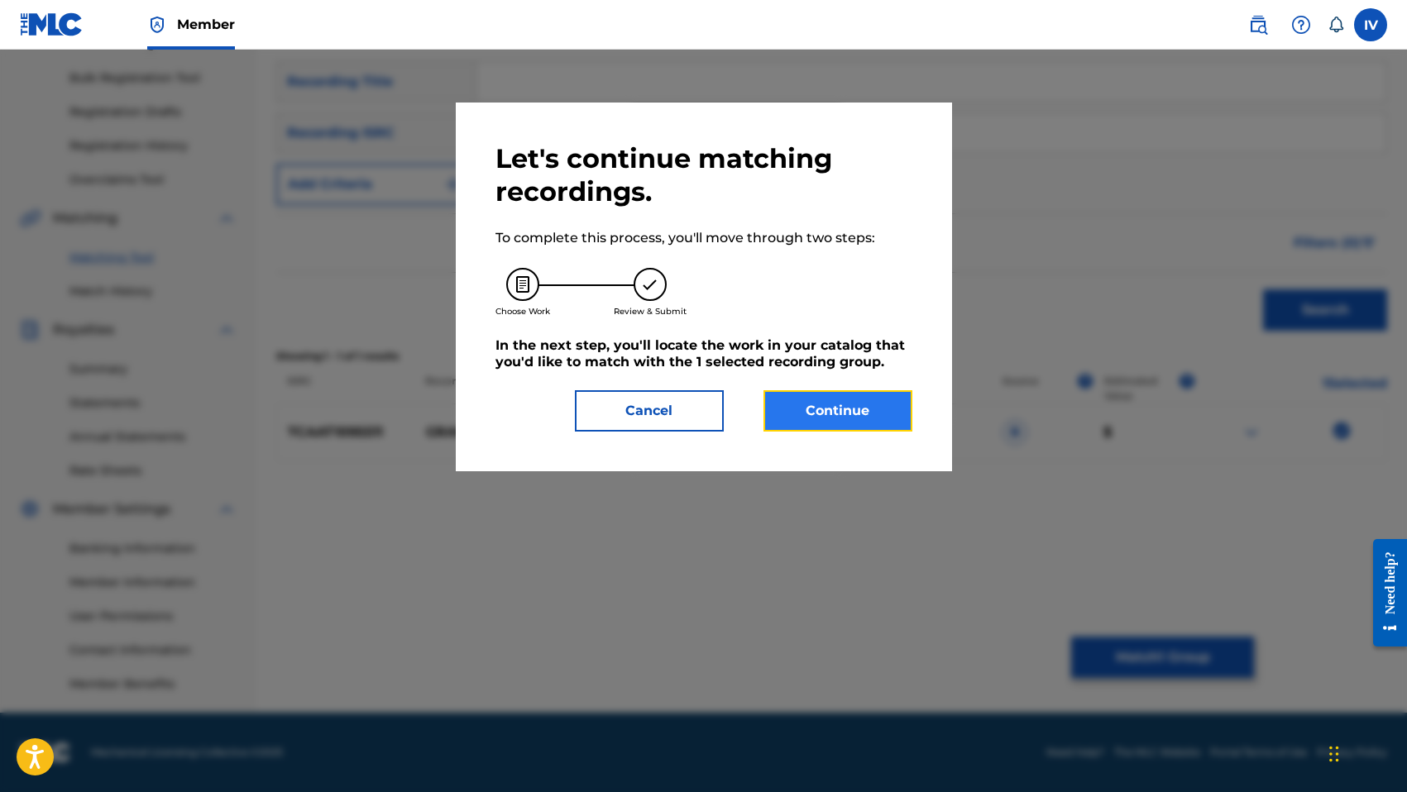
click at [856, 415] on button "Continue" at bounding box center [837, 410] width 149 height 41
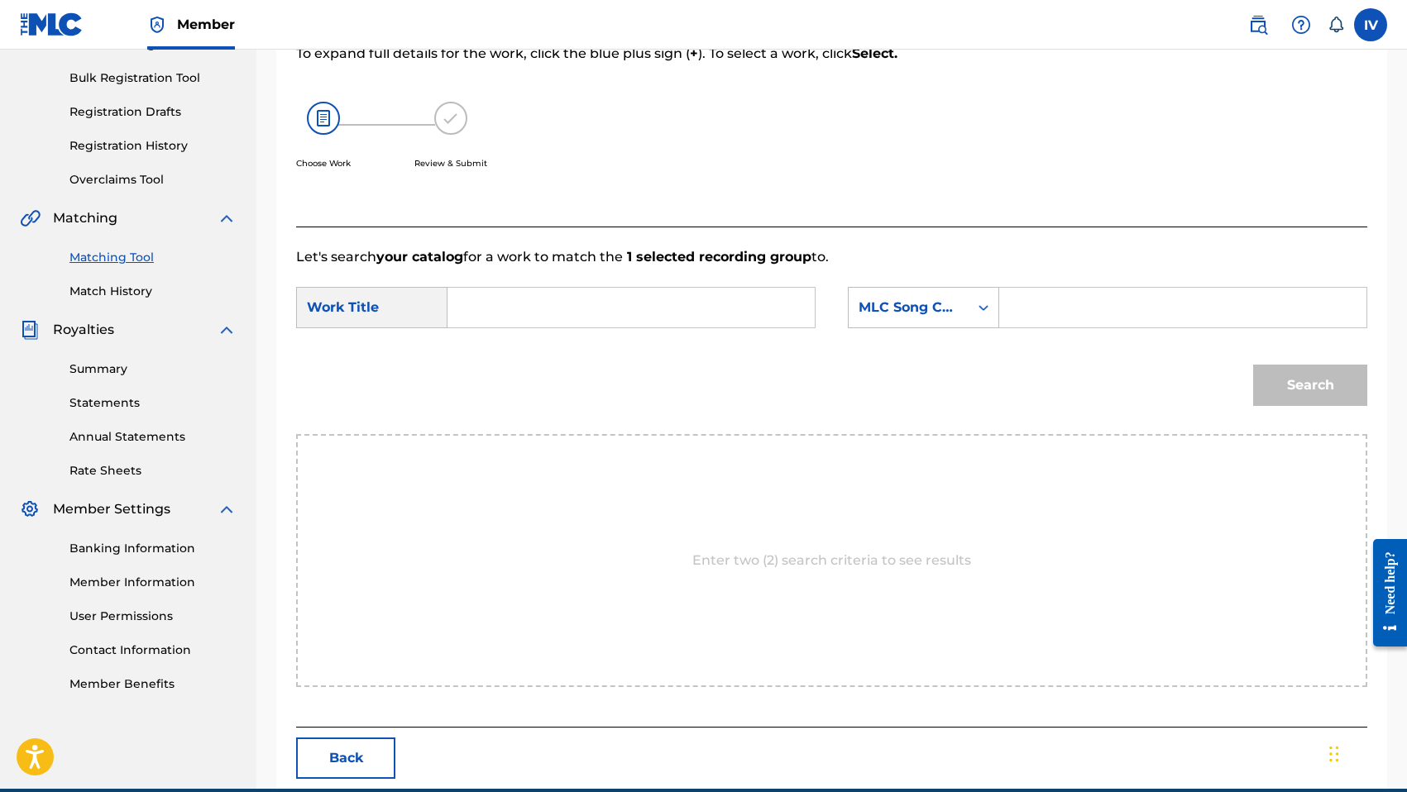
click at [731, 312] on input "Search Form" at bounding box center [630, 308] width 339 height 40
type input "grande y fuerte"
click at [502, 362] on strong "fuerte" at bounding box center [497, 364] width 42 height 16
click at [939, 301] on div "MLC Song Code" at bounding box center [908, 308] width 100 height 20
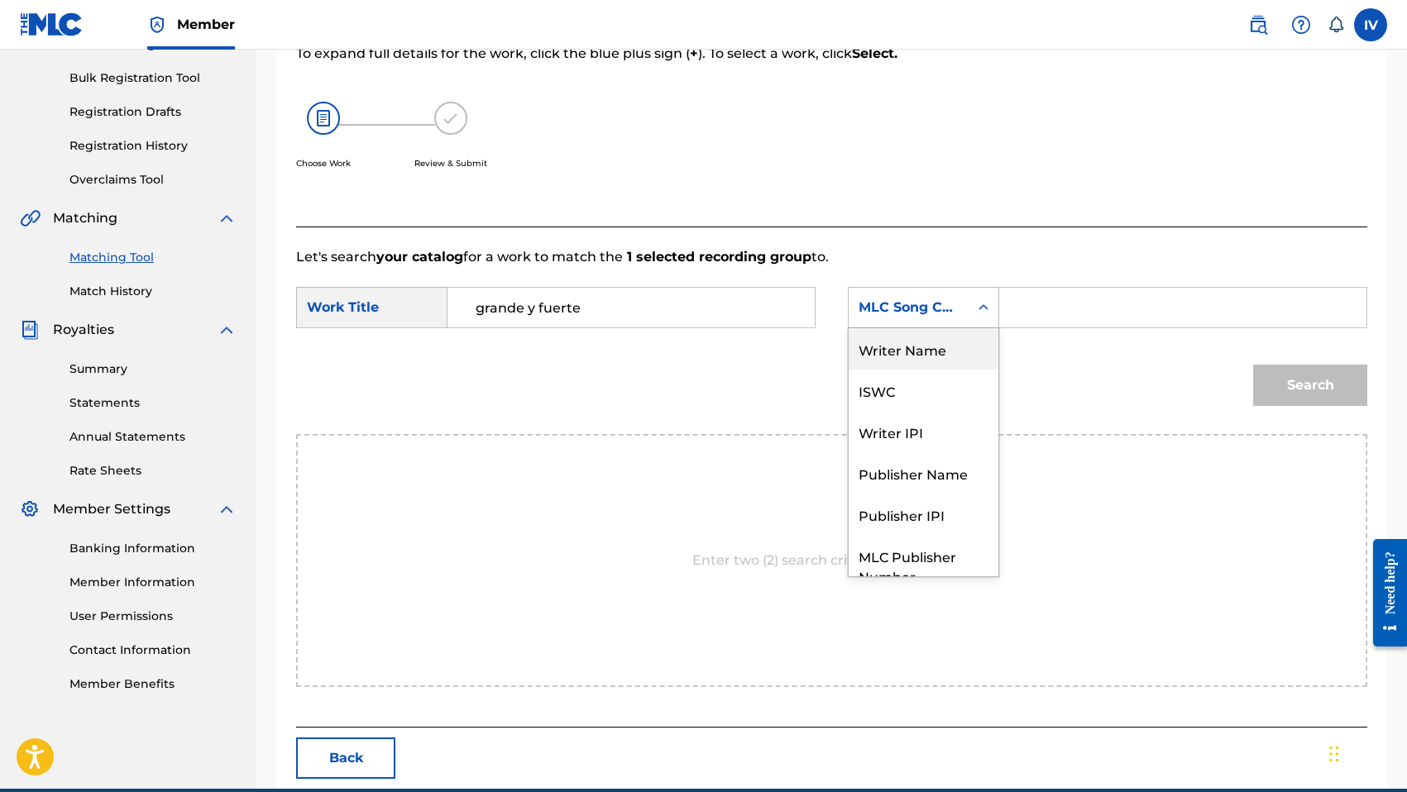
click at [921, 348] on div "Writer Name" at bounding box center [923, 348] width 150 height 41
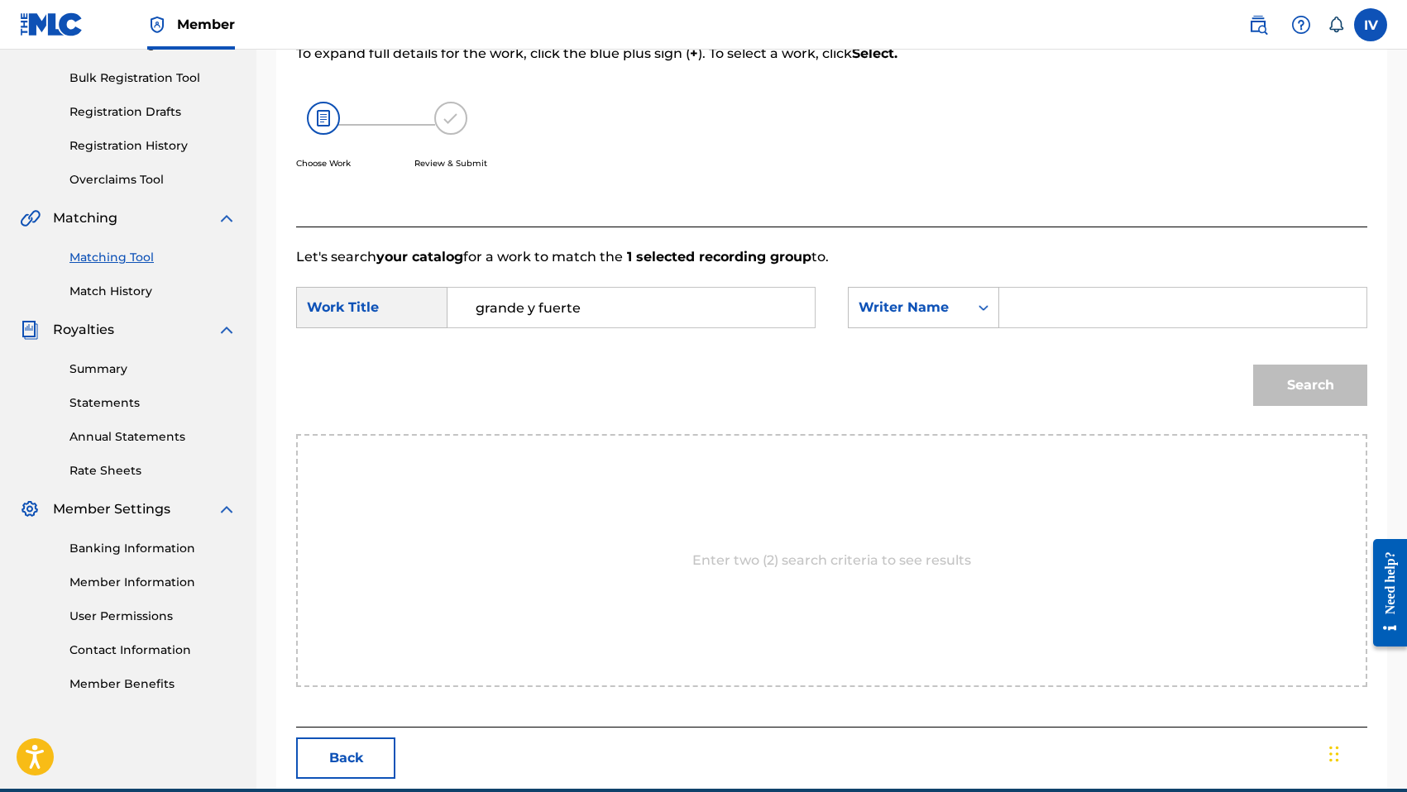
click at [1055, 300] on input "Search Form" at bounding box center [1182, 308] width 339 height 40
type input "morales"
click at [1253, 365] on button "Search" at bounding box center [1310, 385] width 114 height 41
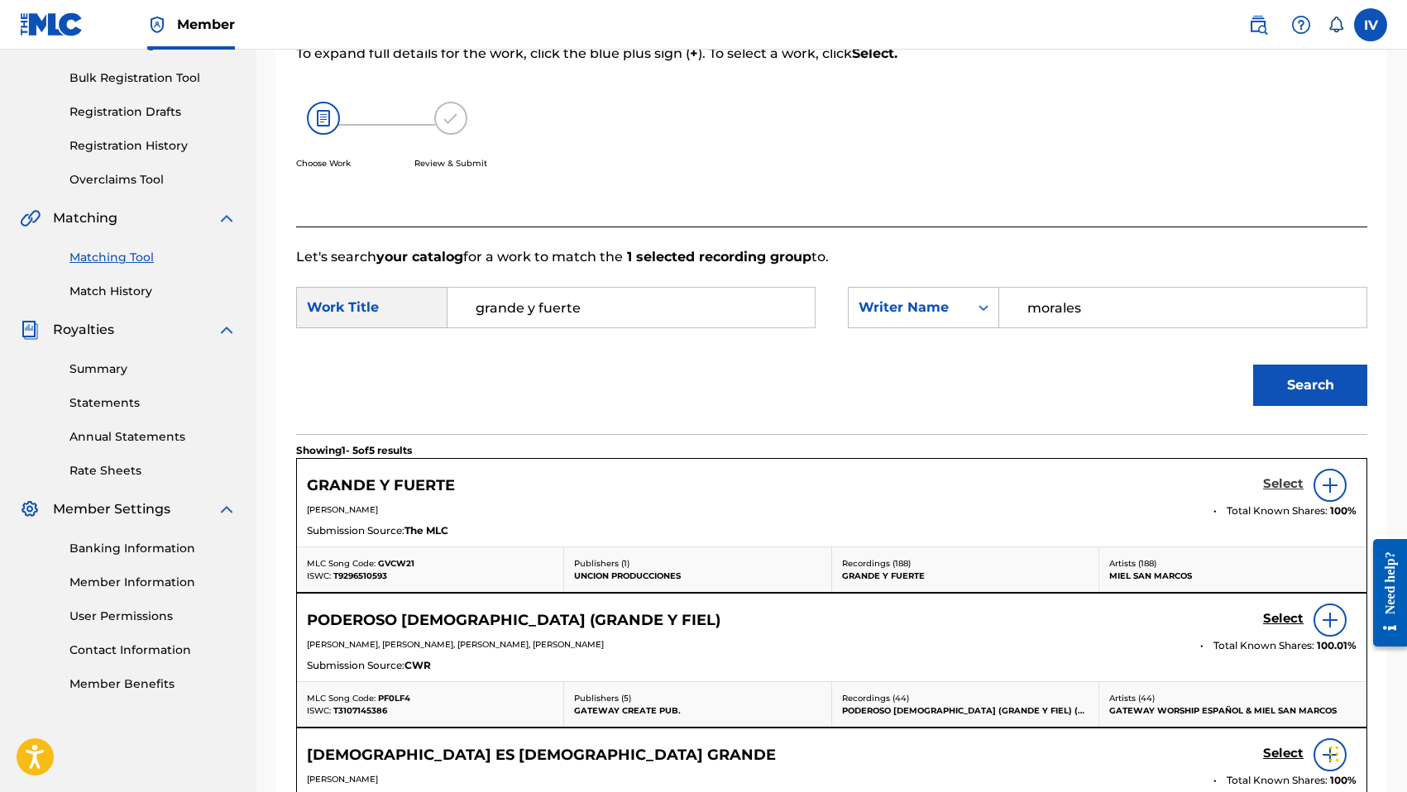
click at [1285, 480] on h5 "Select" at bounding box center [1283, 484] width 41 height 16
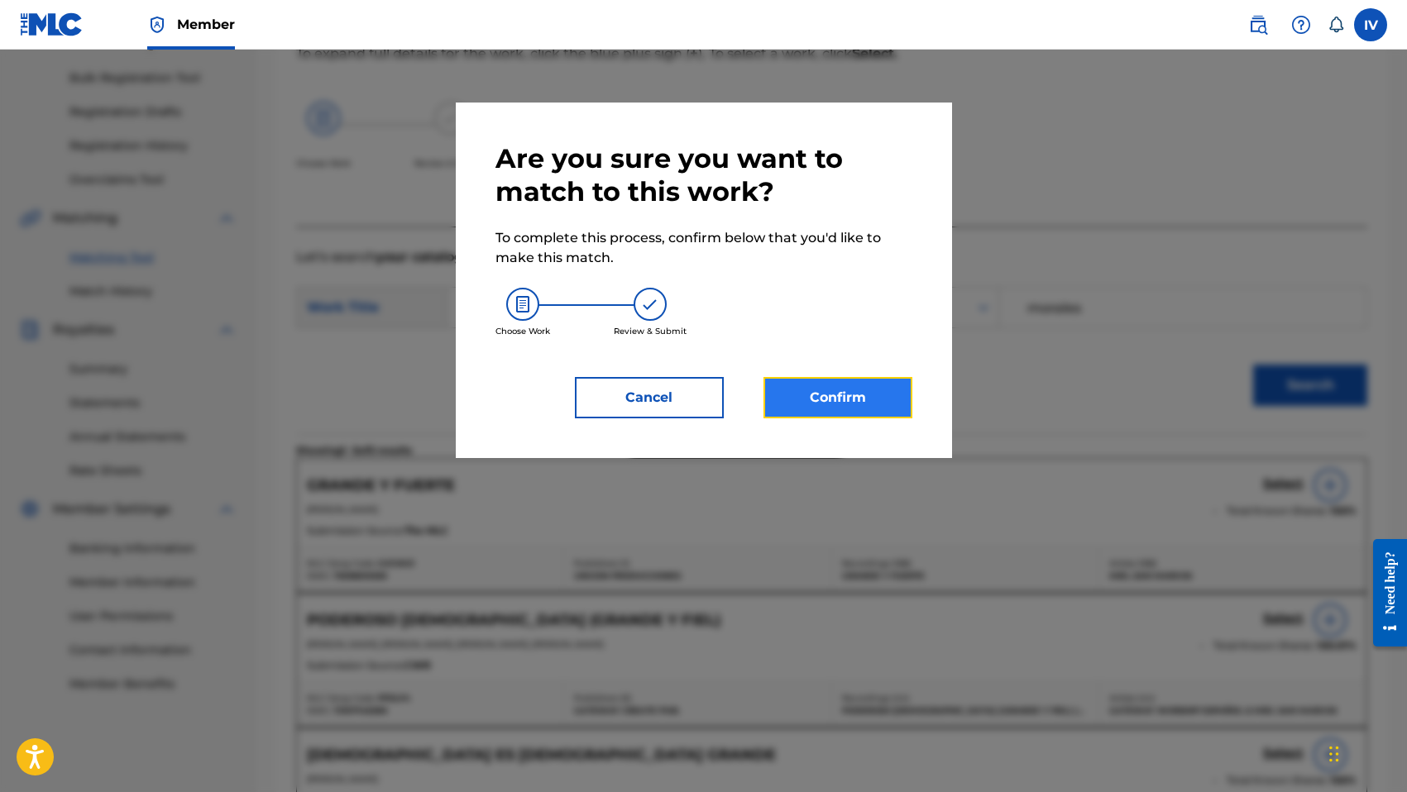
click at [848, 404] on button "Confirm" at bounding box center [837, 397] width 149 height 41
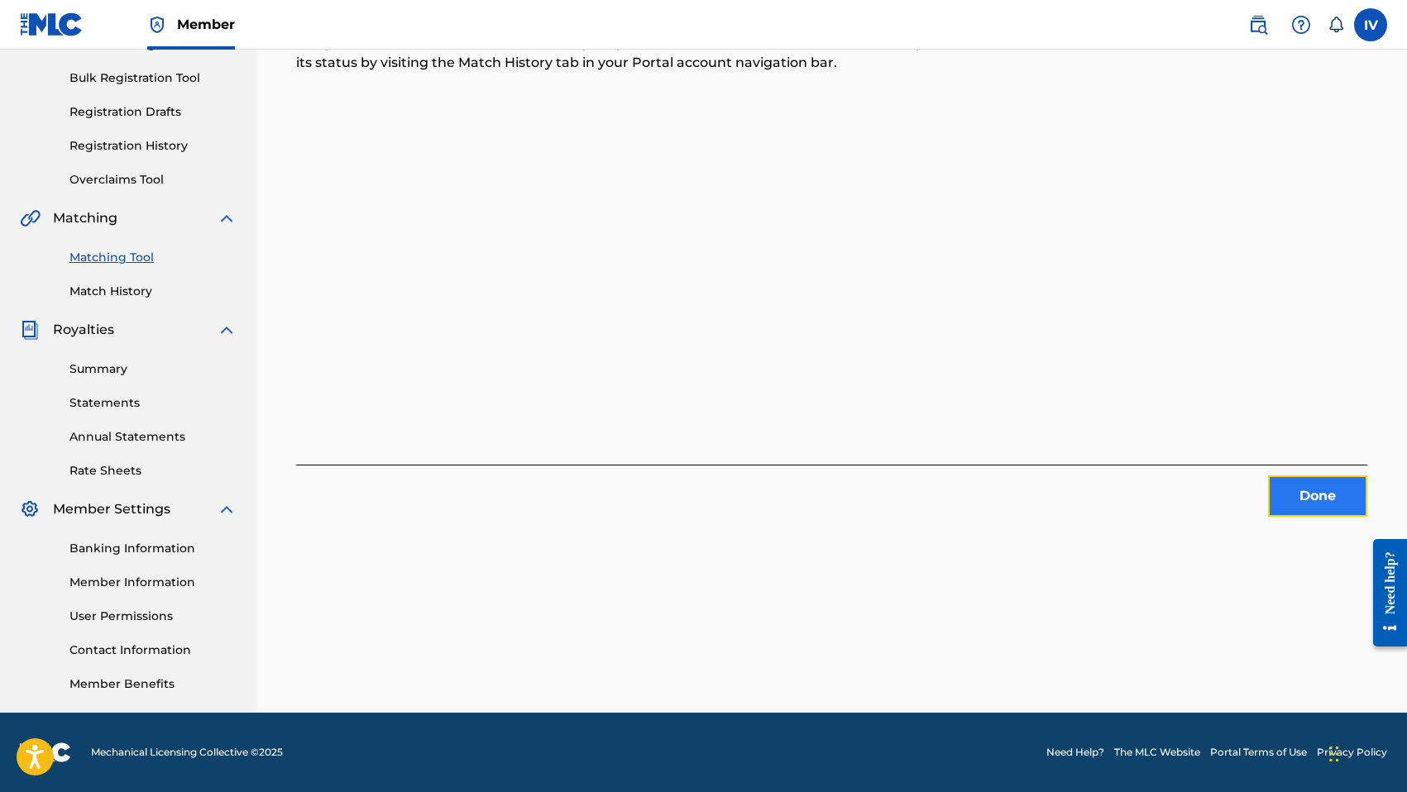
click at [1315, 490] on button "Done" at bounding box center [1317, 496] width 99 height 41
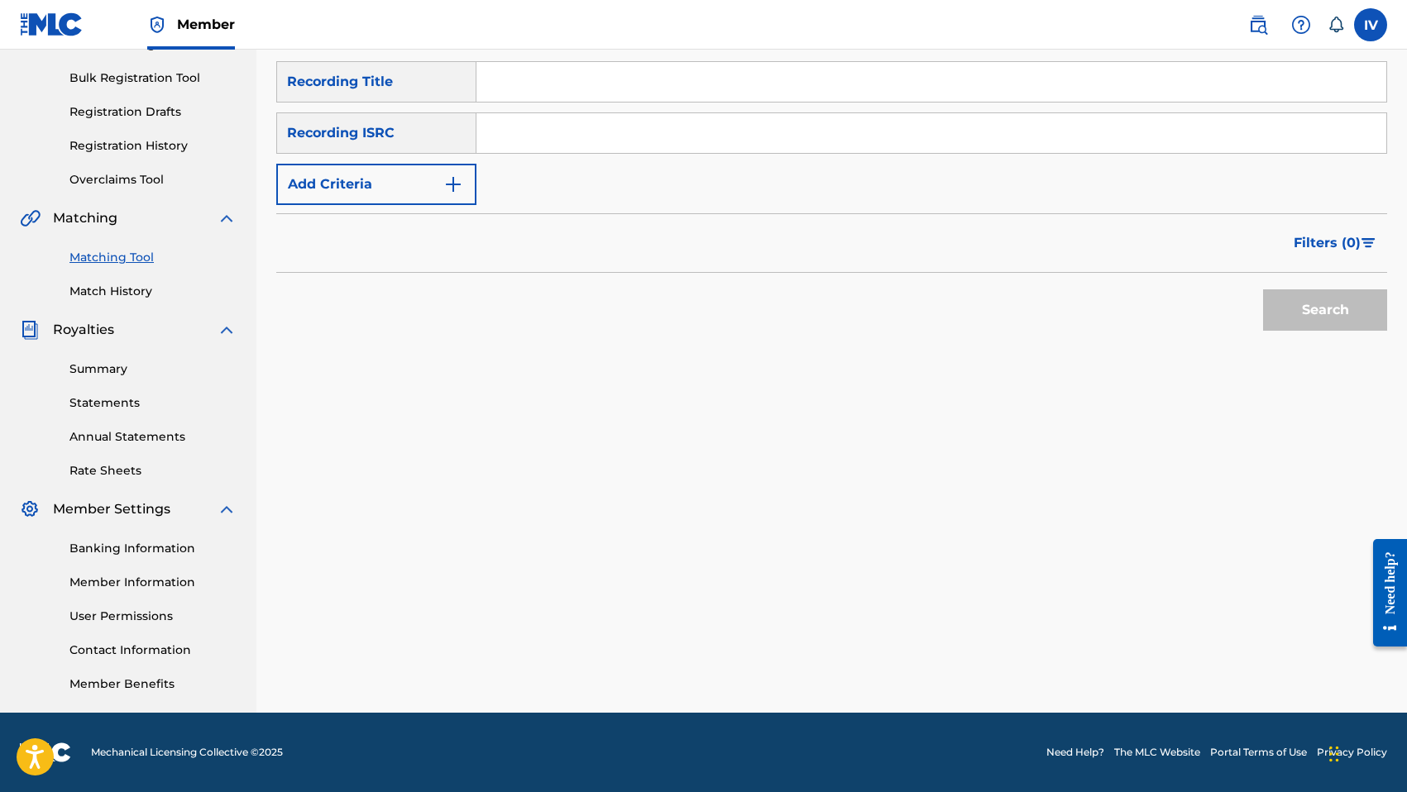
click at [714, 130] on input "Search Form" at bounding box center [931, 133] width 910 height 40
paste input "TCAAT1095514"
type input "TCAAT1095514"
click at [1263, 289] on button "Search" at bounding box center [1325, 309] width 124 height 41
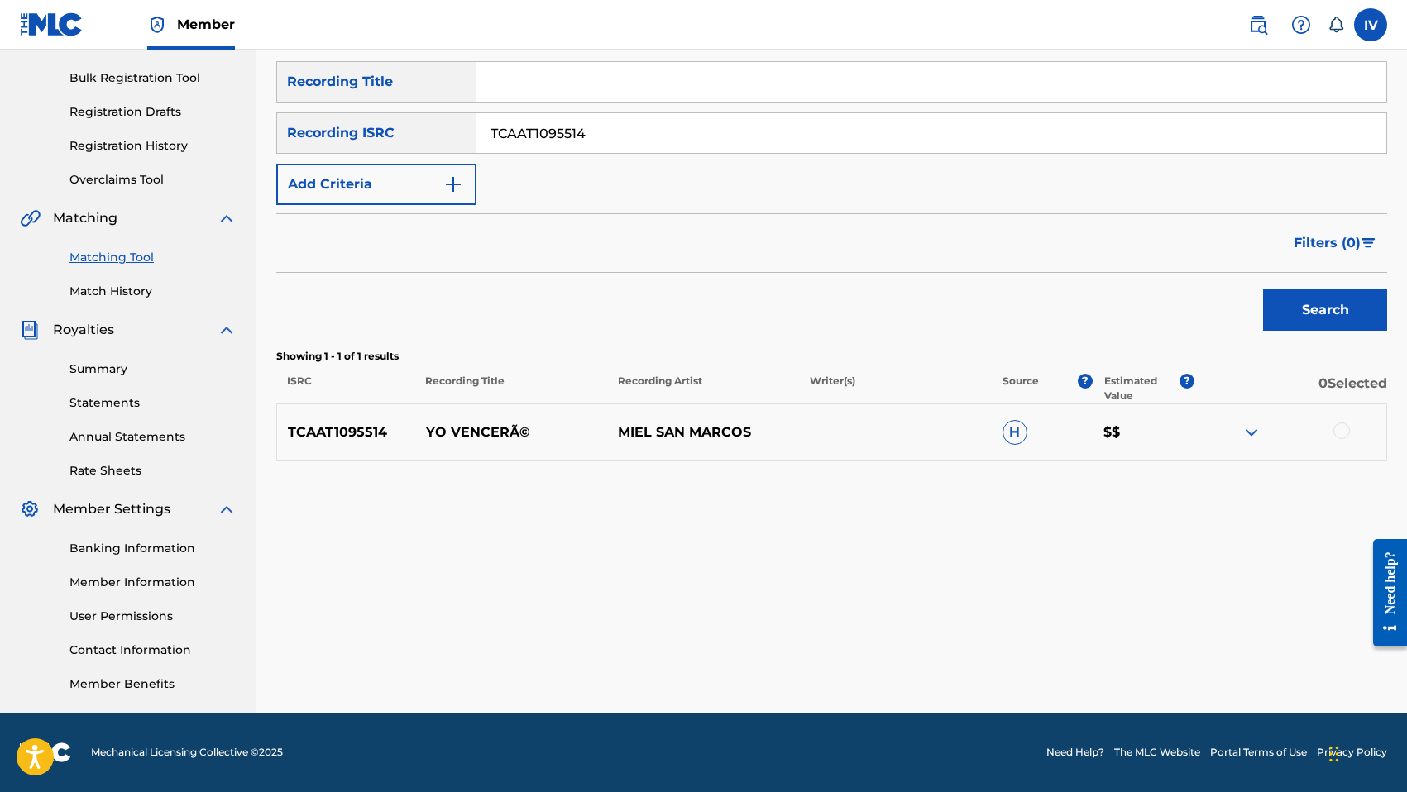
click at [1329, 434] on div at bounding box center [1290, 433] width 192 height 20
click at [1336, 434] on div at bounding box center [1341, 431] width 17 height 17
click at [1186, 642] on button "Match 1 Group" at bounding box center [1162, 657] width 183 height 41
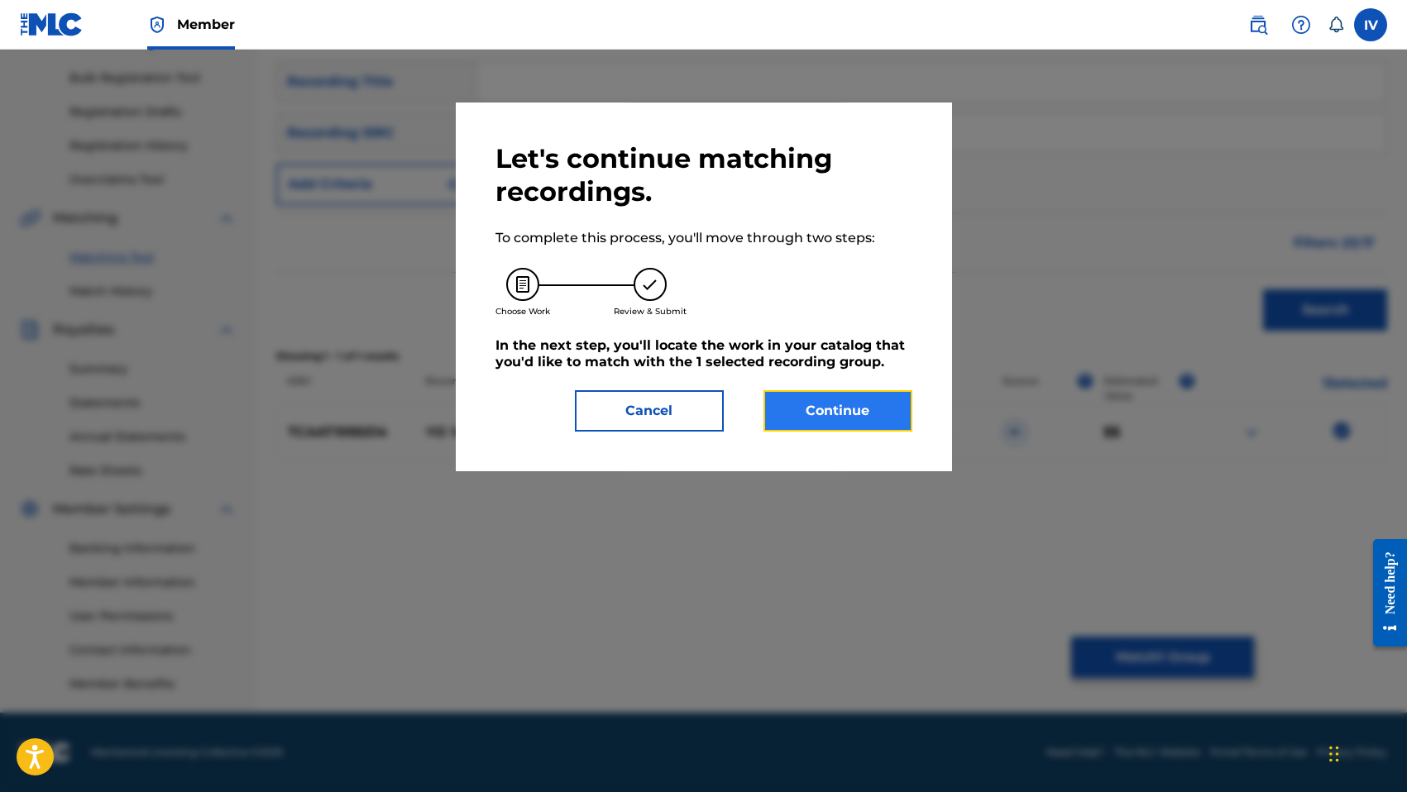
click at [838, 419] on button "Continue" at bounding box center [837, 410] width 149 height 41
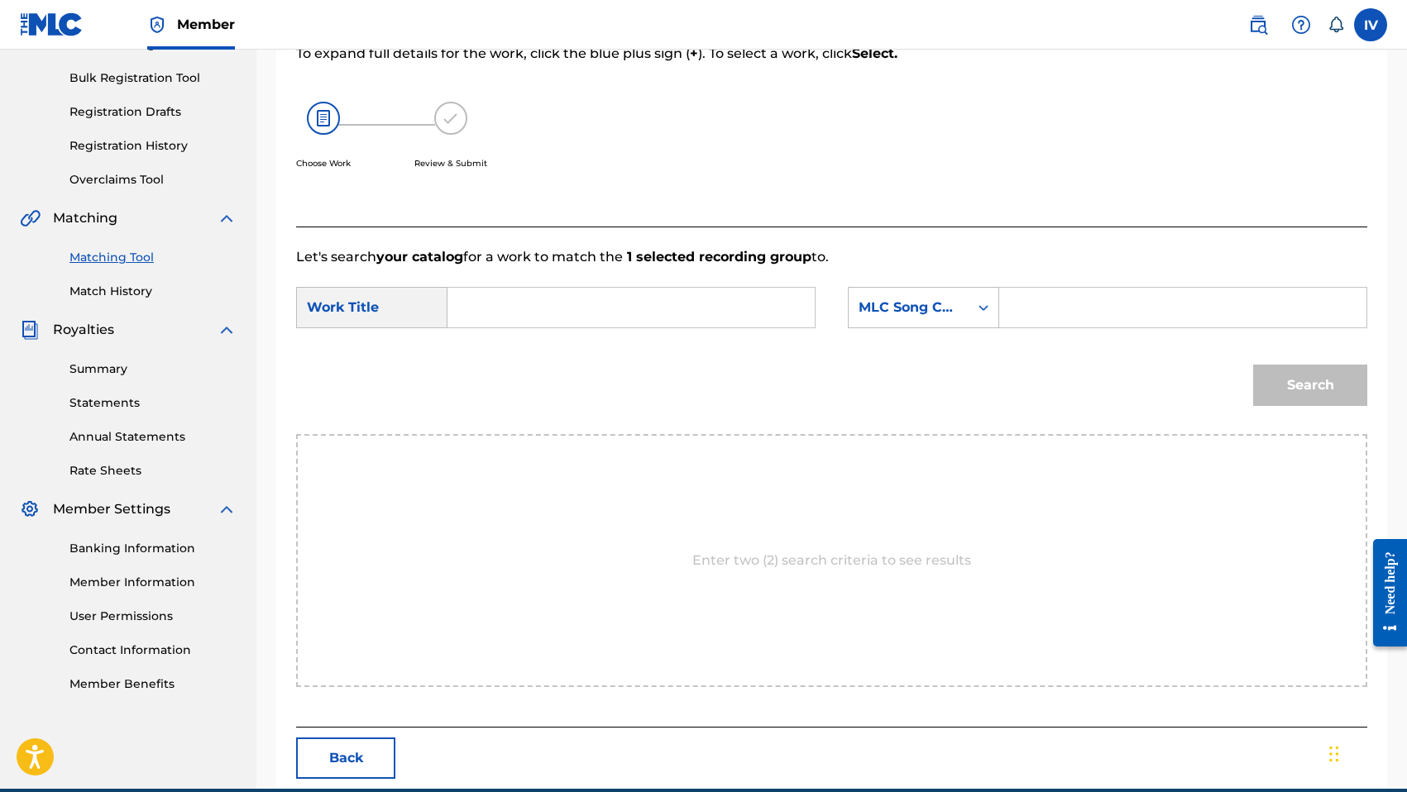
click at [717, 313] on input "Search Form" at bounding box center [630, 308] width 339 height 40
click at [505, 345] on div "yo vence re" at bounding box center [506, 355] width 90 height 50
type input "yo vencere"
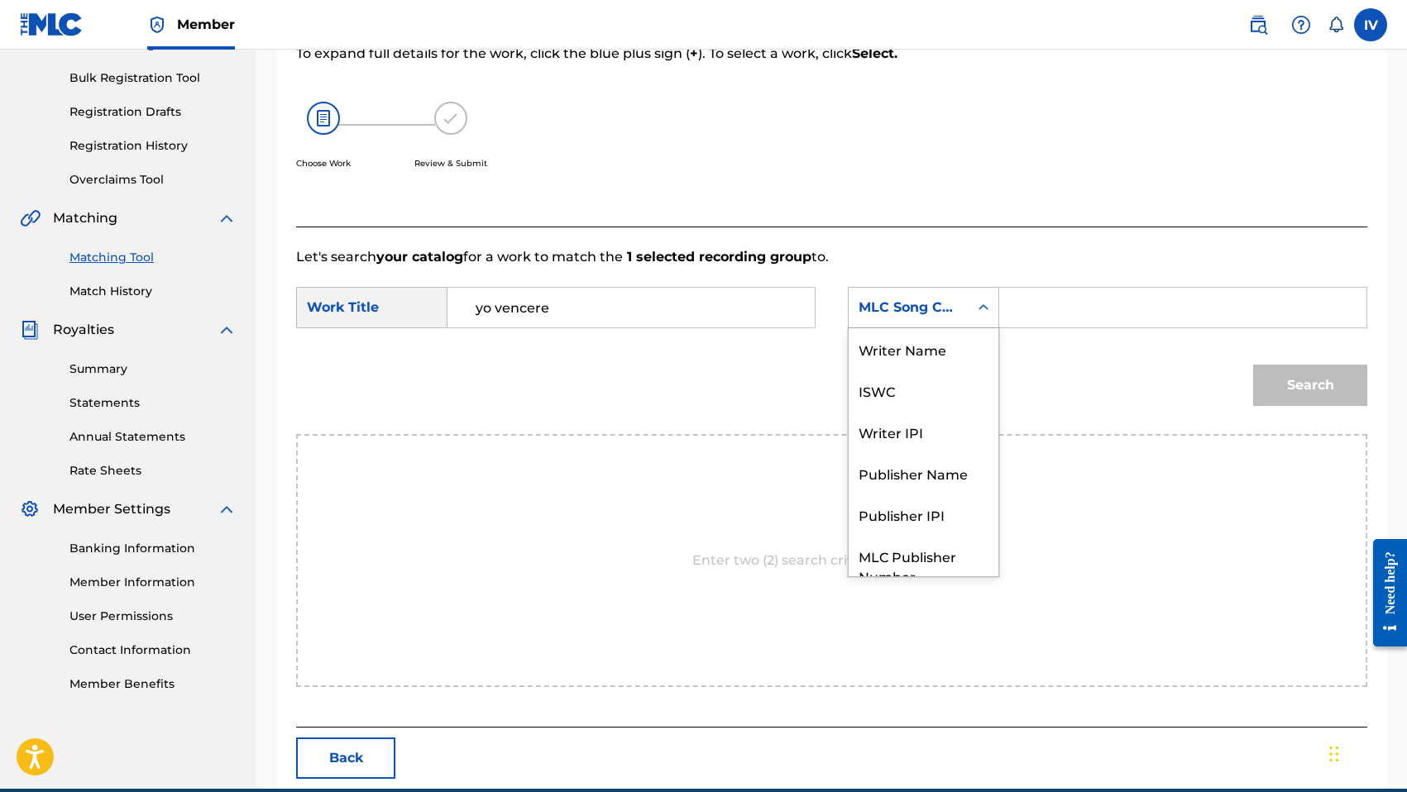
click at [890, 307] on div "MLC Song Code" at bounding box center [908, 308] width 100 height 20
click at [889, 347] on div "Writer Name" at bounding box center [923, 348] width 150 height 41
click at [1057, 311] on input "Search Form" at bounding box center [1182, 308] width 339 height 40
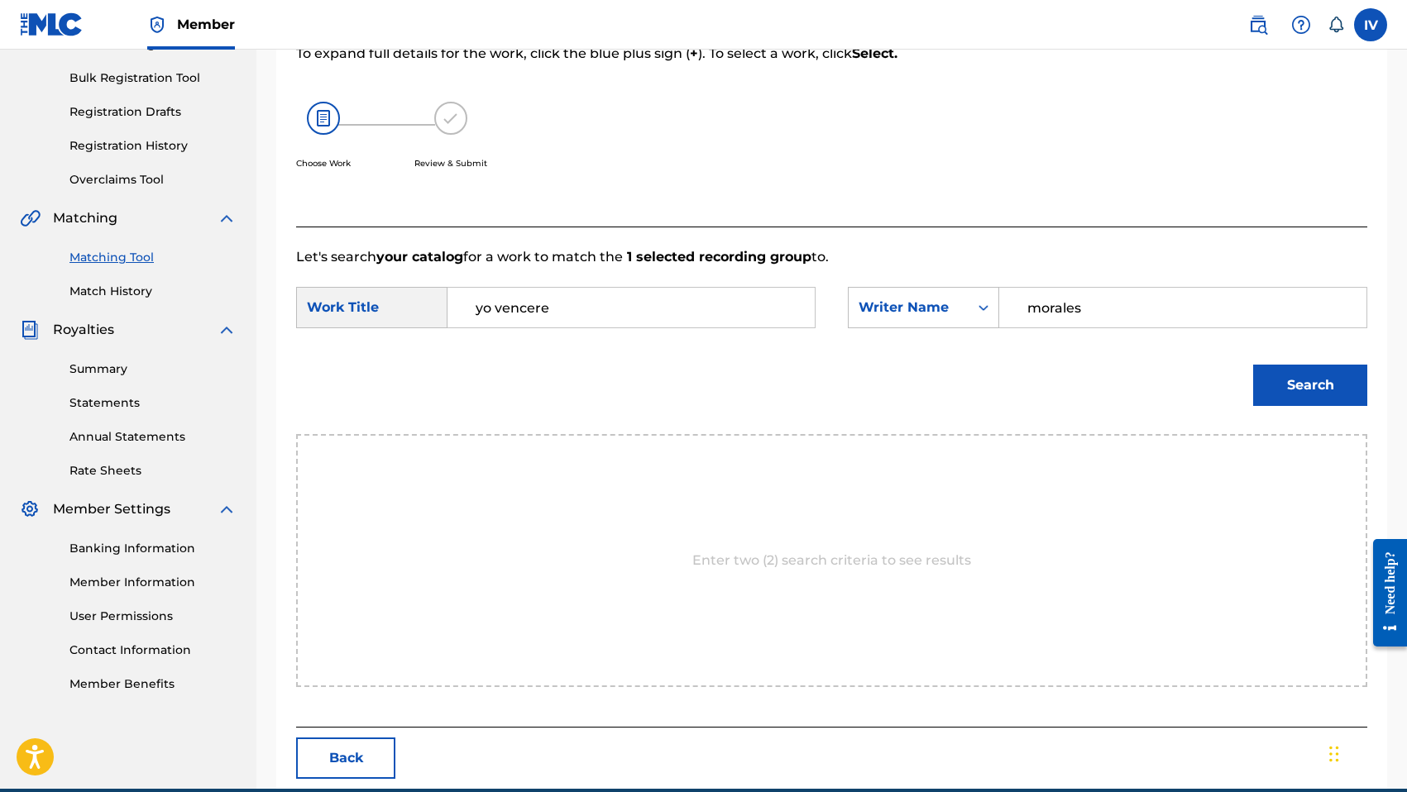
type input "morales"
click at [1253, 365] on button "Search" at bounding box center [1310, 385] width 114 height 41
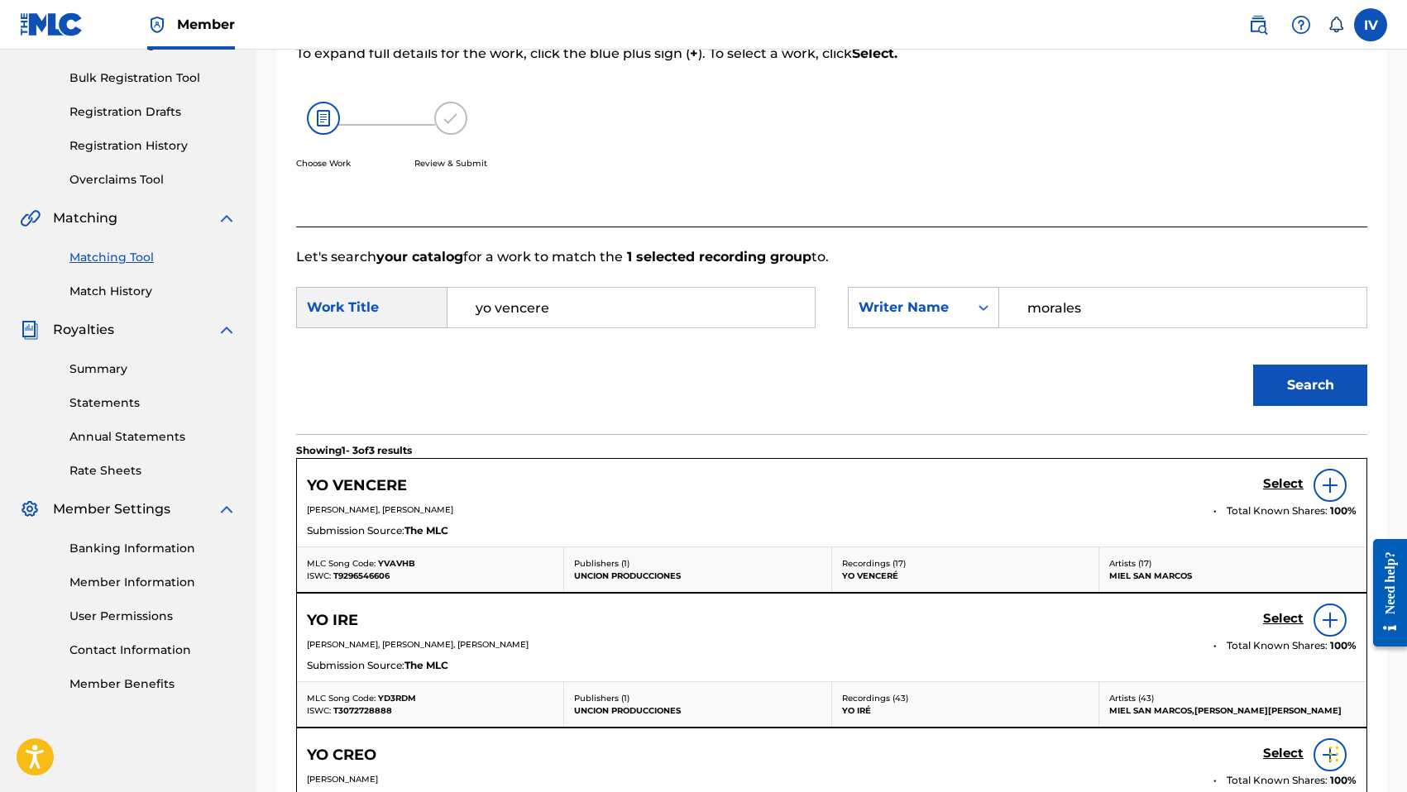
click at [1276, 497] on div "Select" at bounding box center [1309, 485] width 93 height 33
click at [1279, 486] on h5 "Select" at bounding box center [1283, 484] width 41 height 16
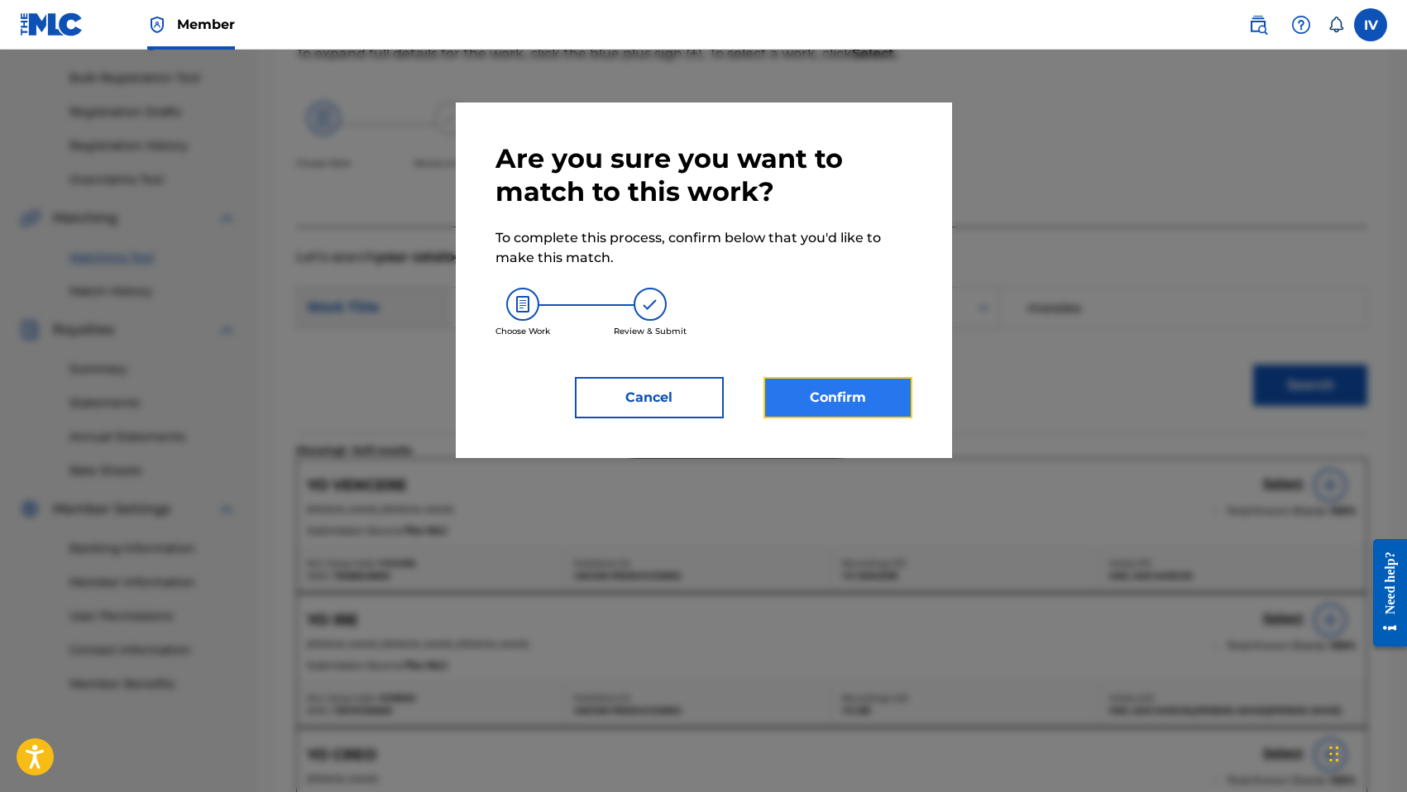
click at [905, 394] on button "Confirm" at bounding box center [837, 397] width 149 height 41
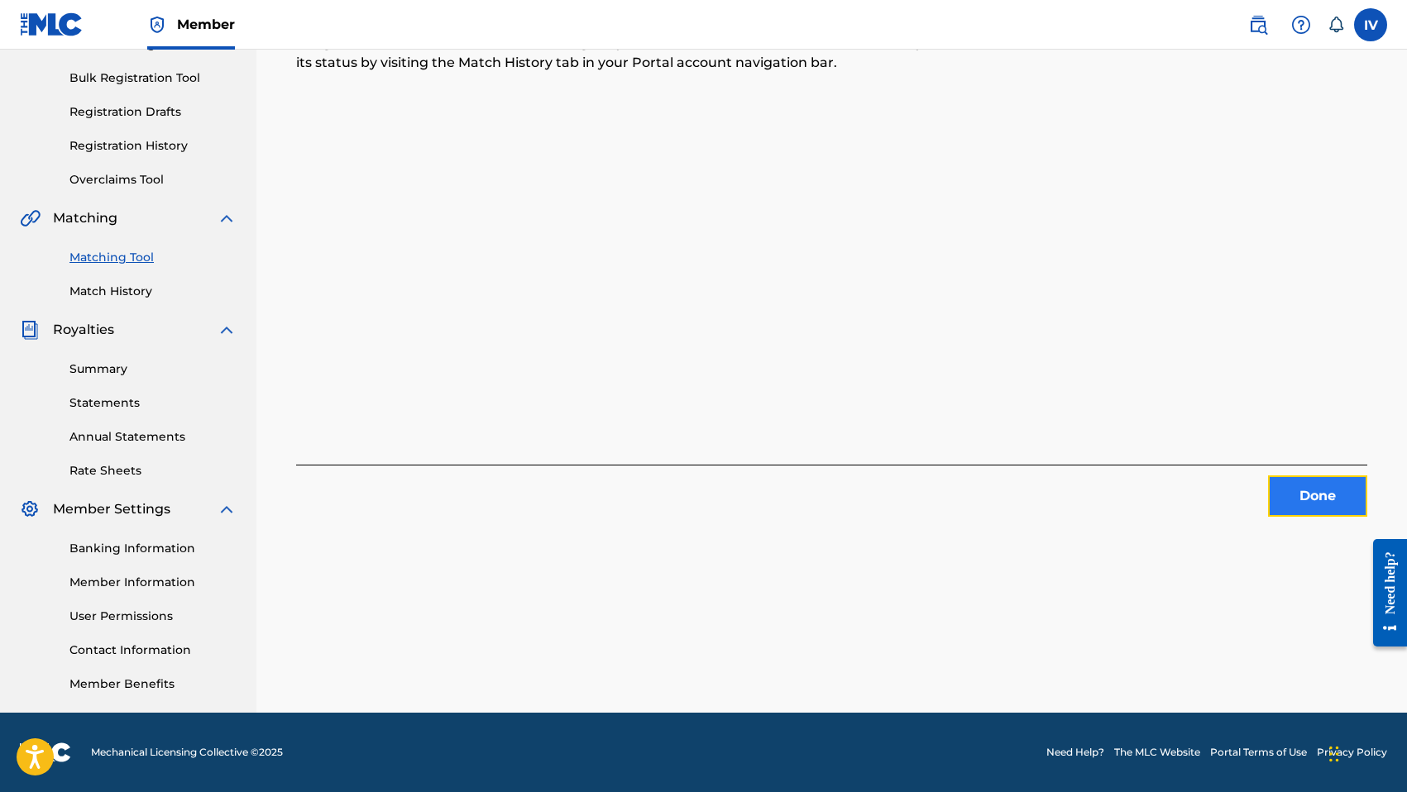
click at [1304, 511] on button "Done" at bounding box center [1317, 496] width 99 height 41
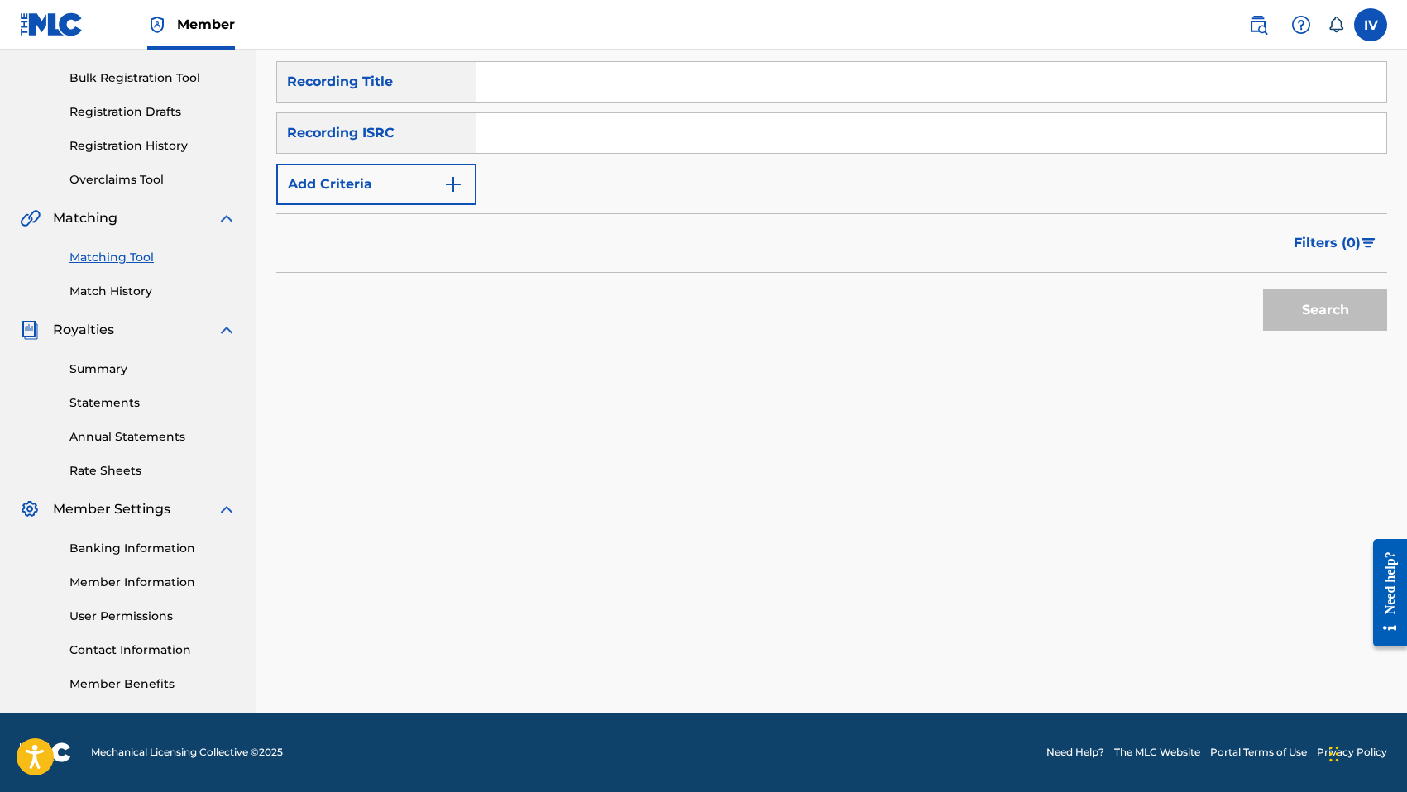
click at [762, 129] on input "Search Form" at bounding box center [931, 133] width 910 height 40
paste input "TCAAT1095516"
click at [1263, 289] on button "Search" at bounding box center [1325, 309] width 124 height 41
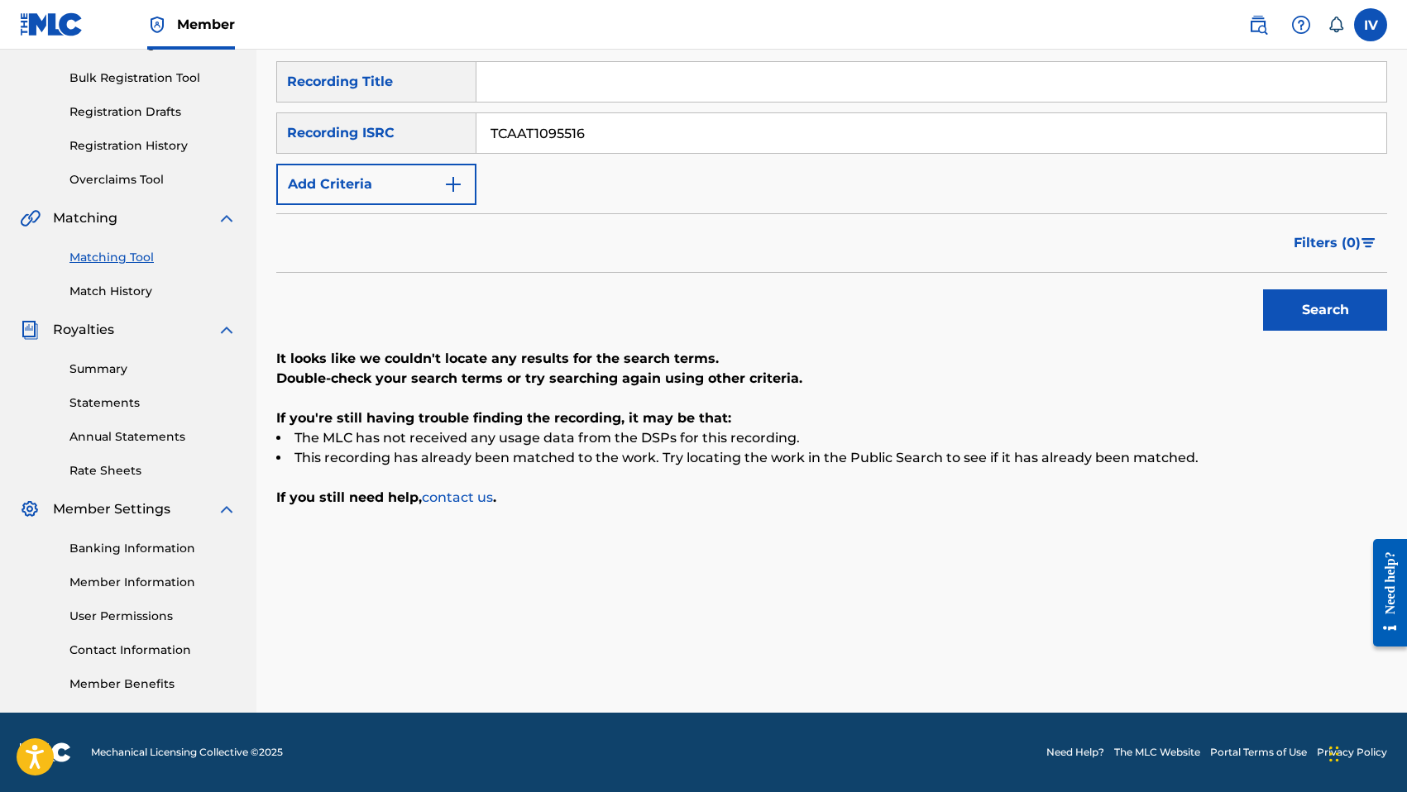
paste input "7"
click at [1263, 289] on button "Search" at bounding box center [1325, 309] width 124 height 41
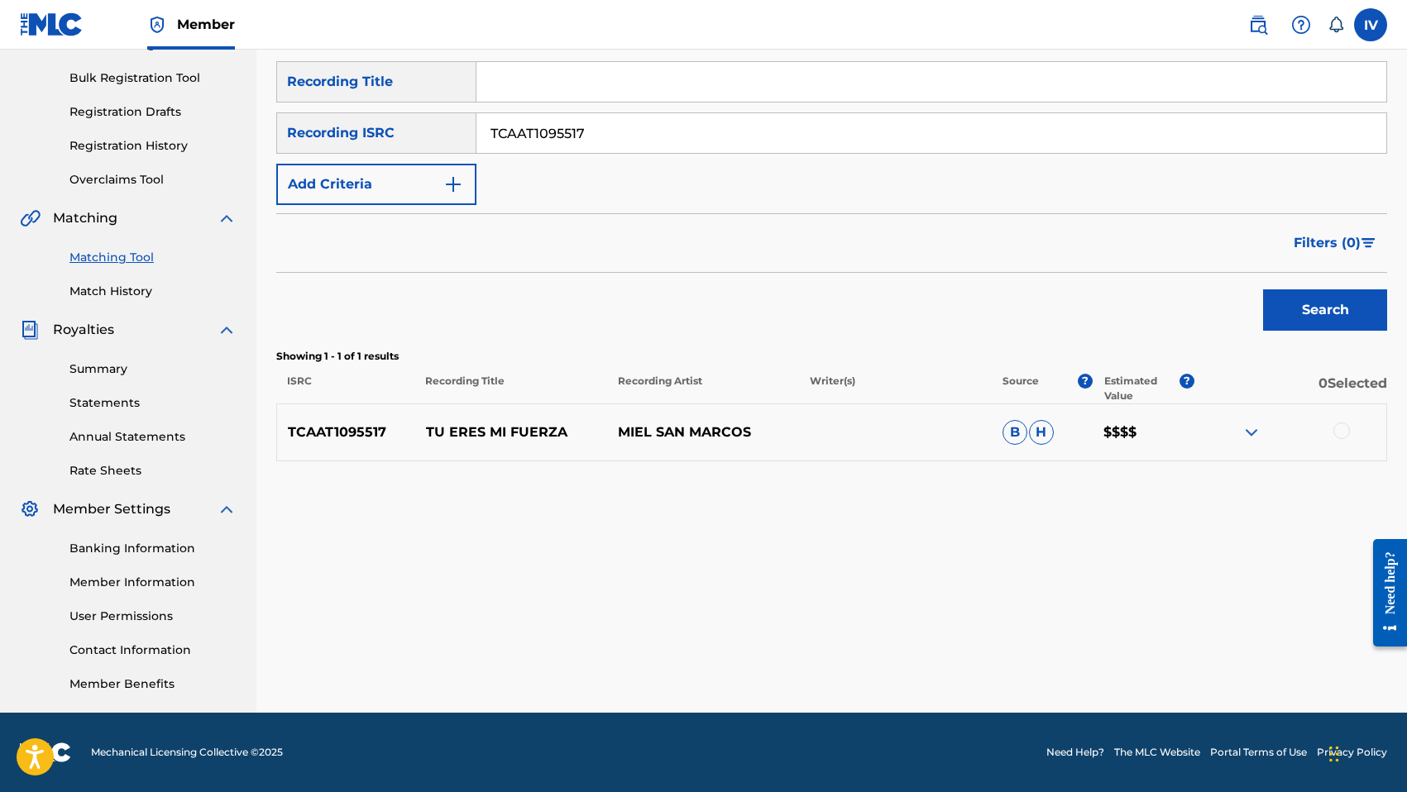
paste input "9"
click at [1263, 289] on button "Search" at bounding box center [1325, 309] width 124 height 41
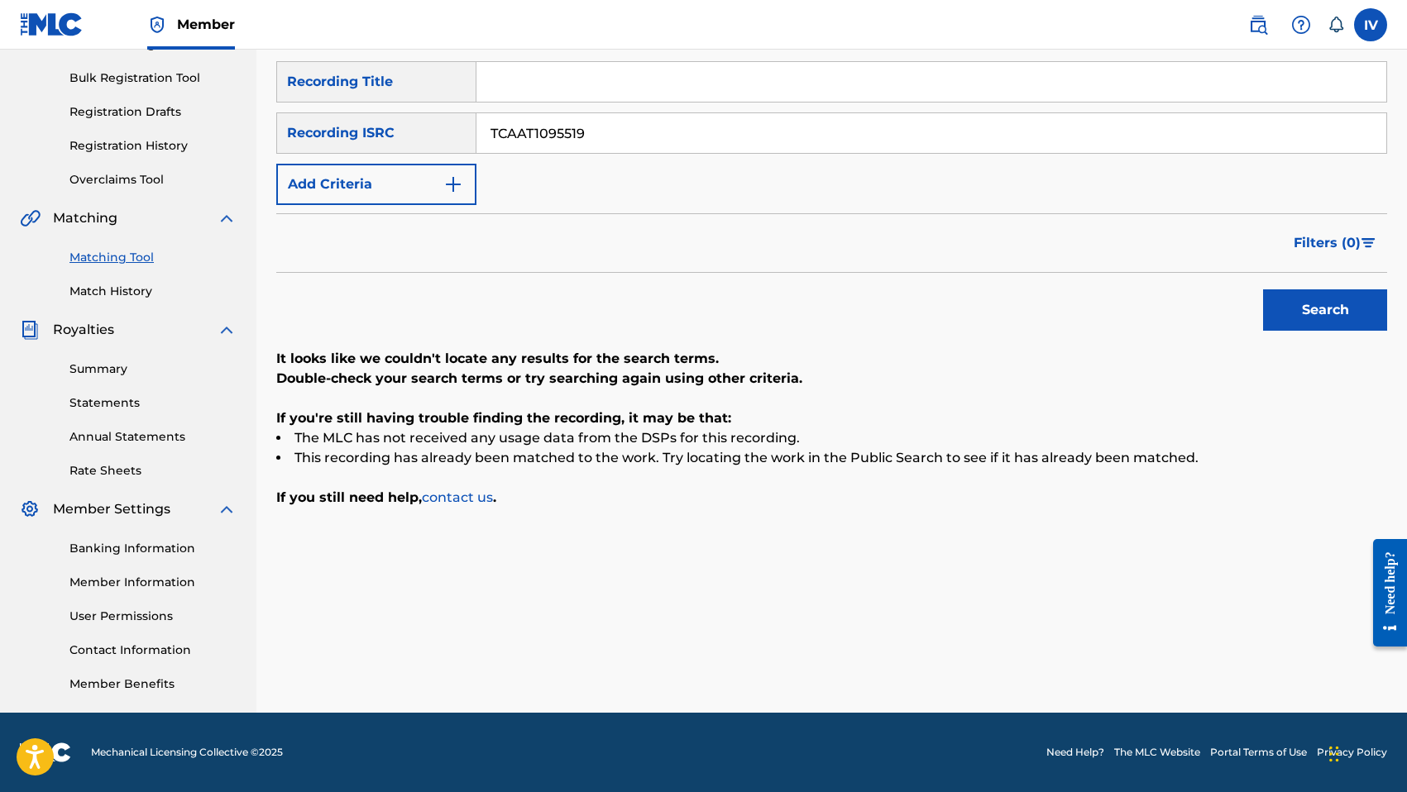
paste input "57"
click at [1263, 289] on button "Search" at bounding box center [1325, 309] width 124 height 41
paste input "TCABK1254703"
click at [1263, 289] on button "Search" at bounding box center [1325, 309] width 124 height 41
paste input "Search Form"
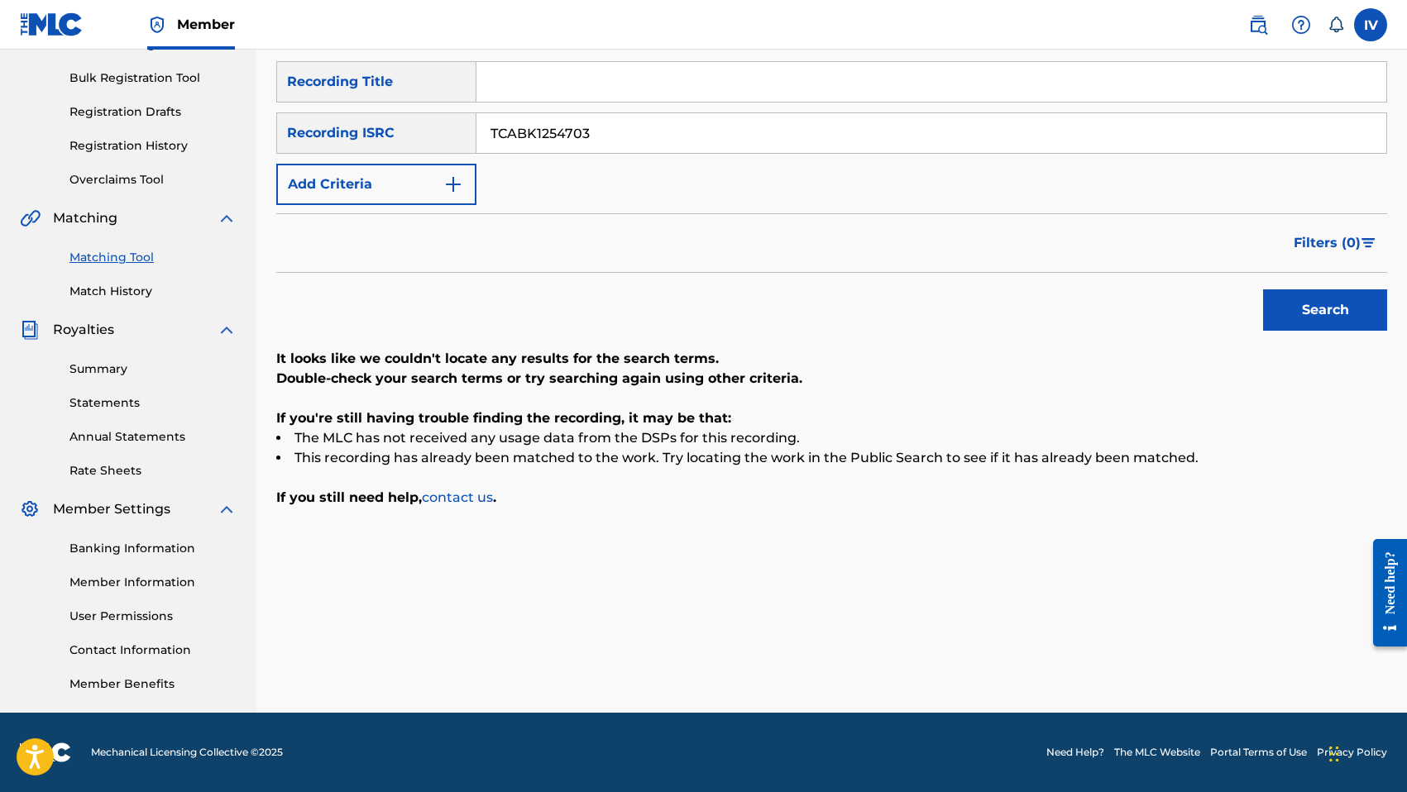
type input "TCABK1254703"
click at [1263, 289] on button "Search" at bounding box center [1325, 309] width 124 height 41
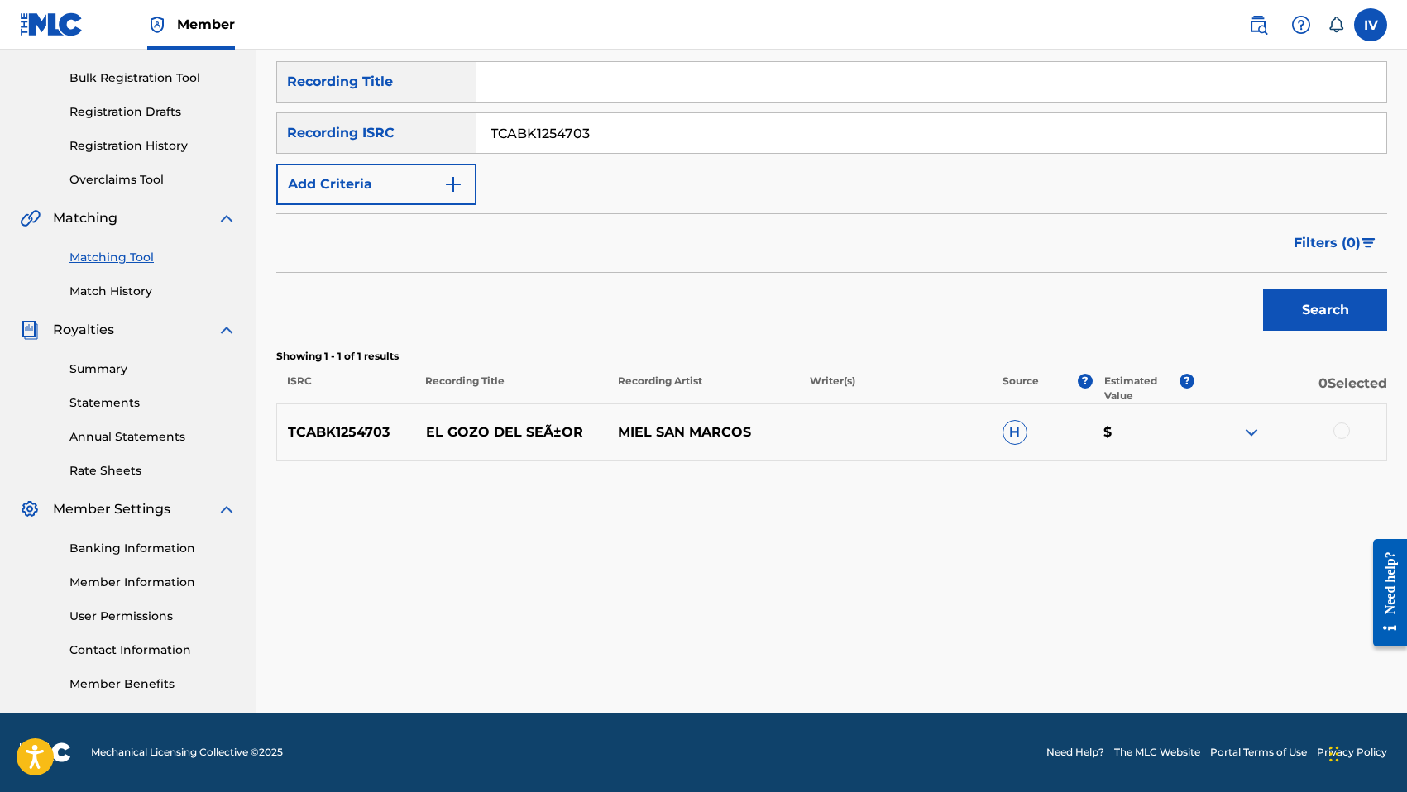
click at [1345, 426] on div at bounding box center [1341, 431] width 17 height 17
click at [1345, 426] on img at bounding box center [1341, 431] width 17 height 17
click at [1345, 426] on div at bounding box center [1341, 431] width 17 height 17
click at [491, 432] on p "EL GOZO DEL SEÃ±OR" at bounding box center [511, 433] width 192 height 20
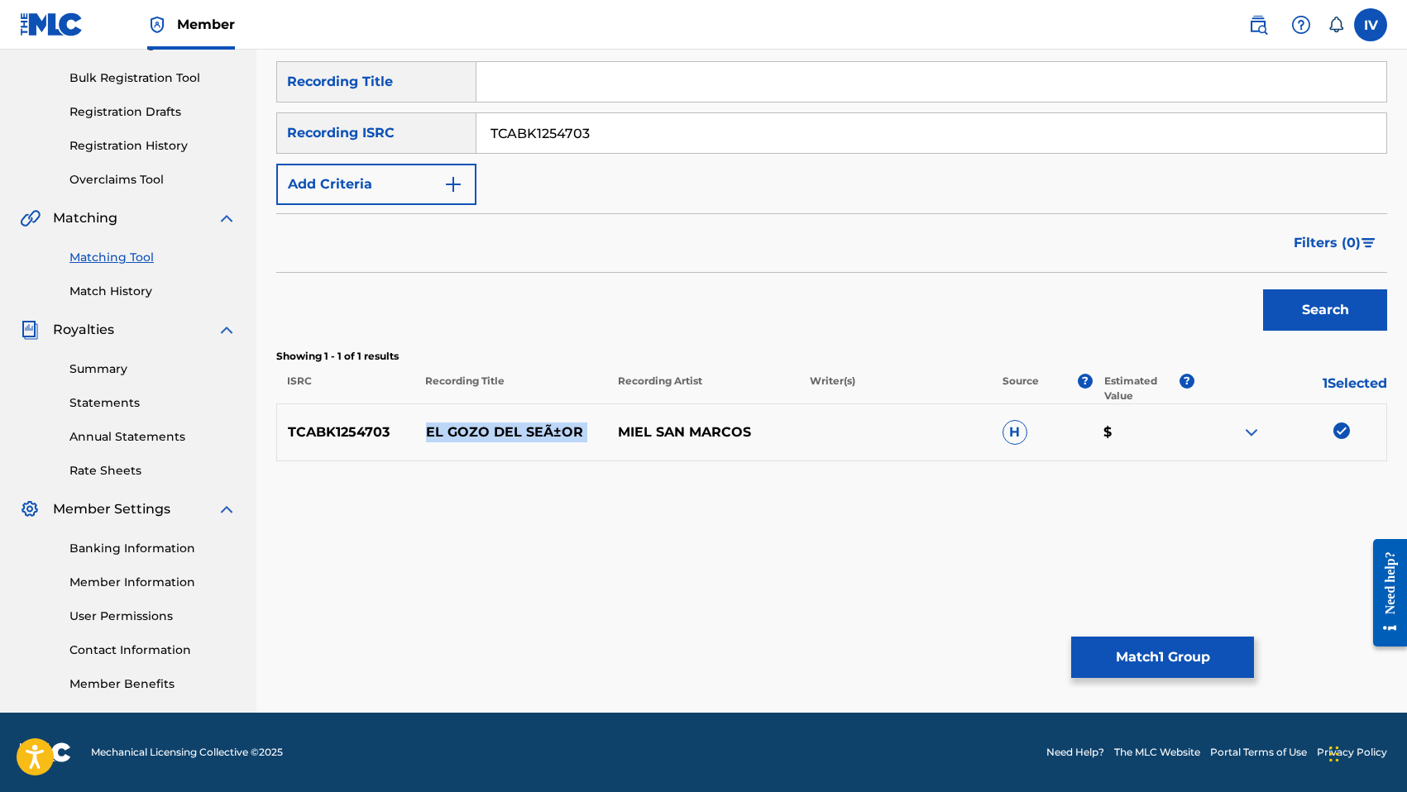
click at [491, 432] on p "EL GOZO DEL SEÃ±OR" at bounding box center [511, 433] width 192 height 20
click at [1207, 626] on div "Matching Tool The Matching Tool enables you to suggest matches between sound re…" at bounding box center [831, 285] width 1111 height 855
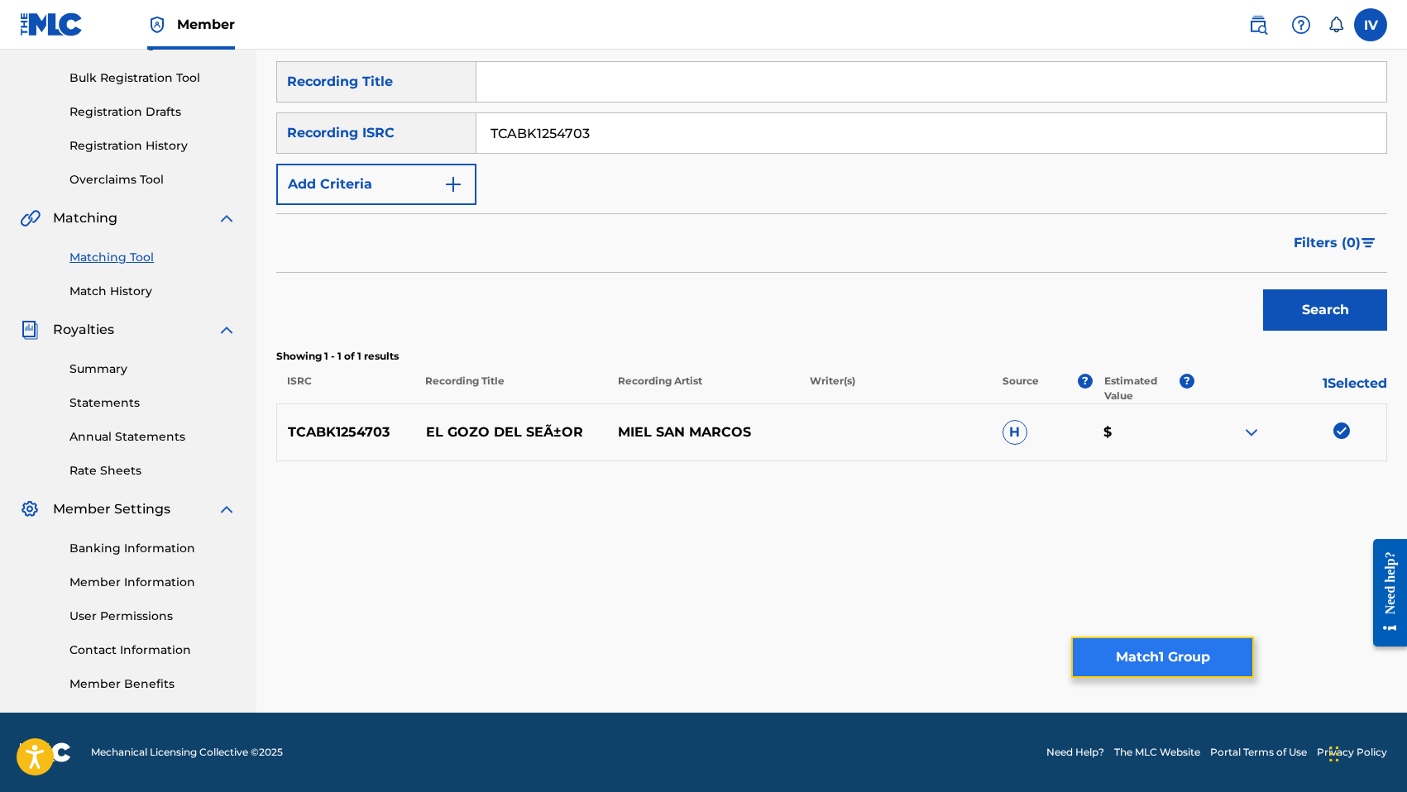
click at [1174, 651] on button "Match 1 Group" at bounding box center [1162, 657] width 183 height 41
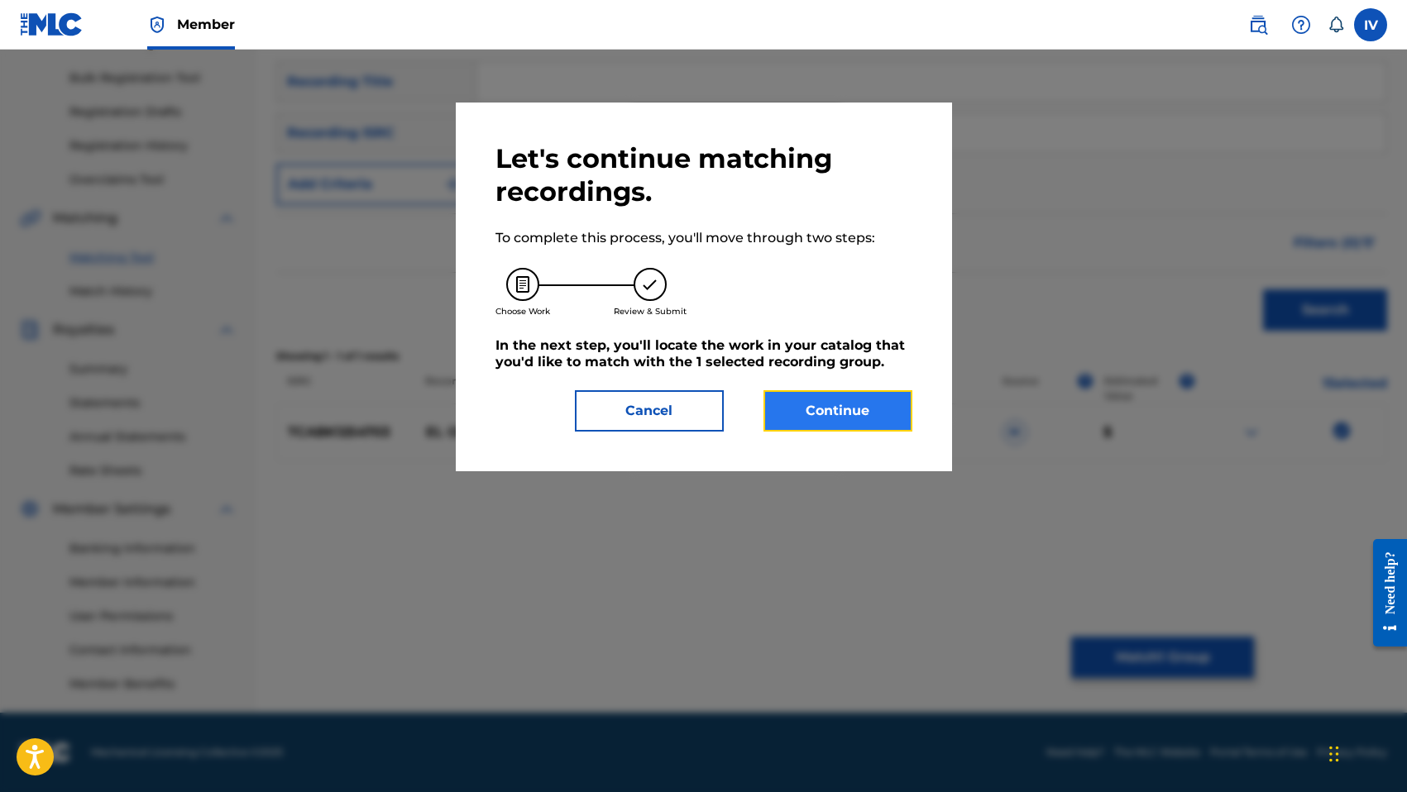
click at [858, 415] on button "Continue" at bounding box center [837, 410] width 149 height 41
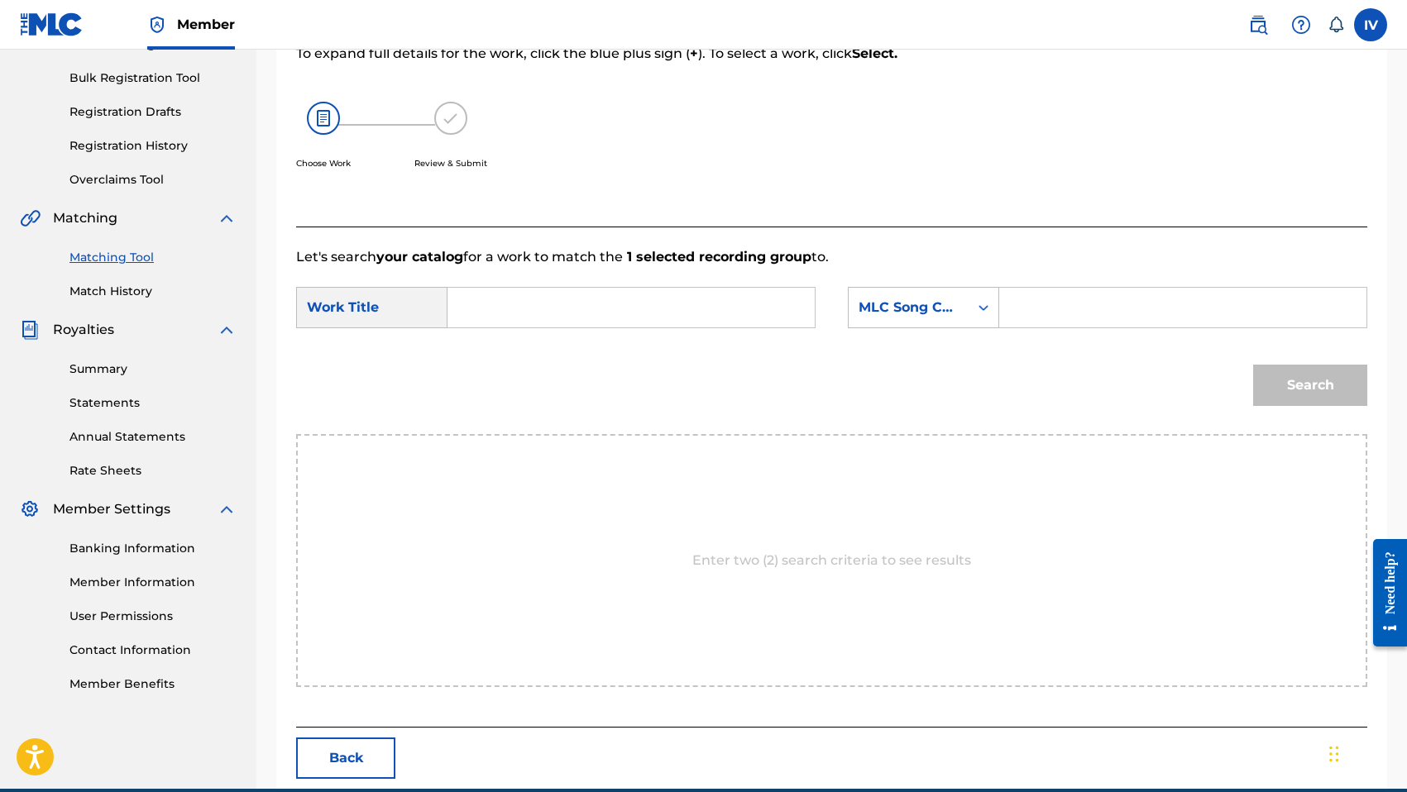
click at [685, 313] on input "Search Form" at bounding box center [630, 308] width 339 height 40
click at [486, 373] on div "el gozo del senor" at bounding box center [506, 355] width 90 height 50
type input "el gozo del senor"
click at [973, 296] on div "Search Form" at bounding box center [983, 308] width 30 height 30
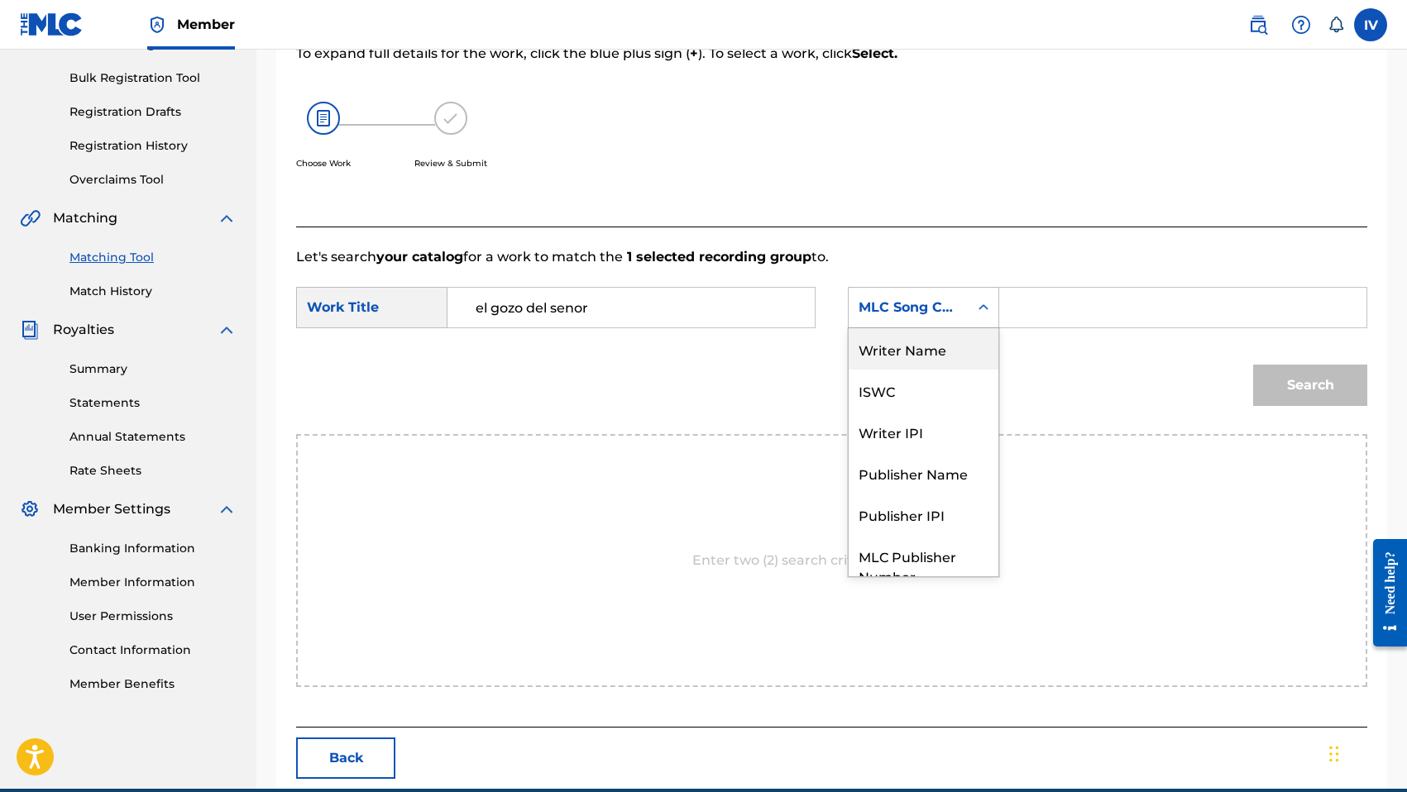
click at [946, 351] on div "Writer Name" at bounding box center [923, 348] width 150 height 41
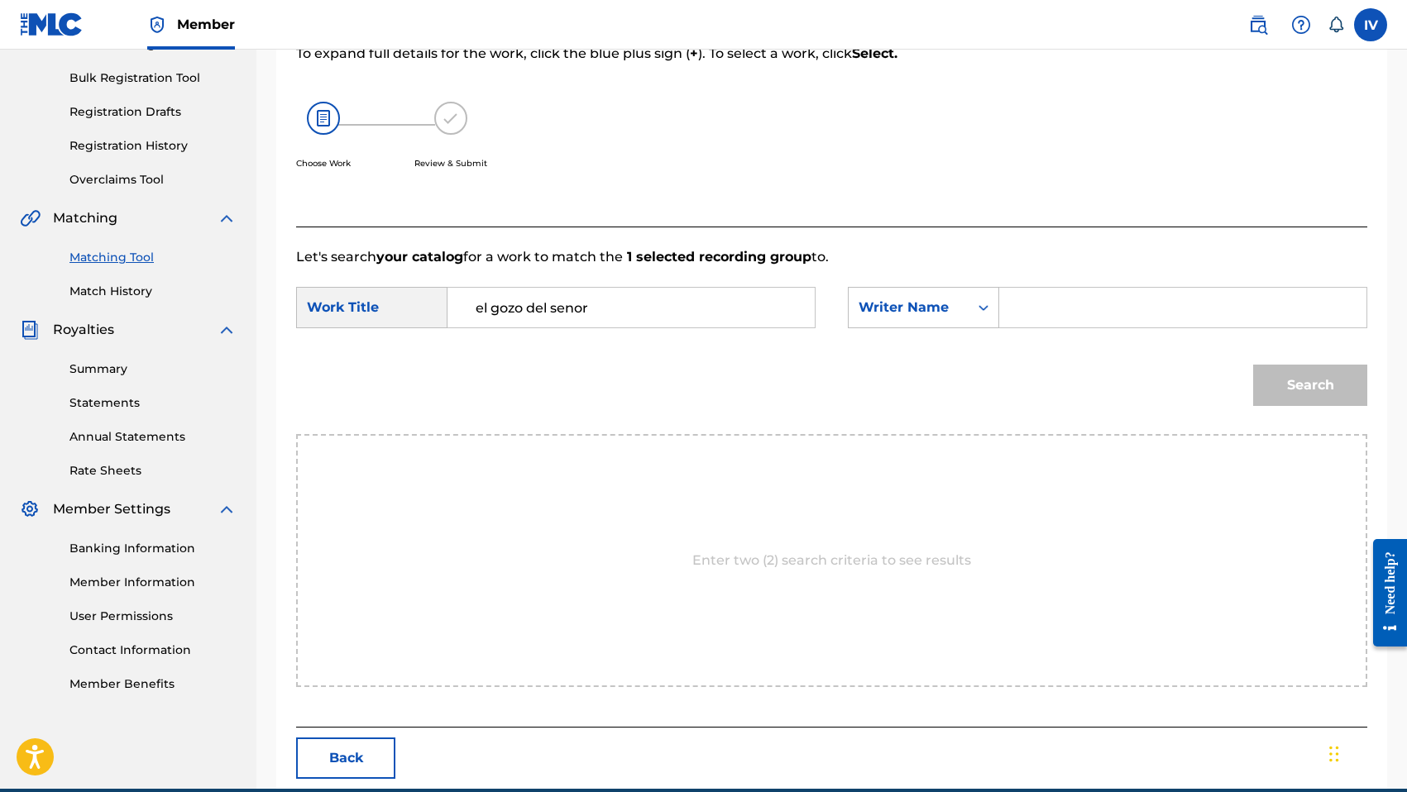
click at [1063, 294] on input "Search Form" at bounding box center [1182, 308] width 339 height 40
type input "morales"
click at [1253, 365] on button "Search" at bounding box center [1310, 385] width 114 height 41
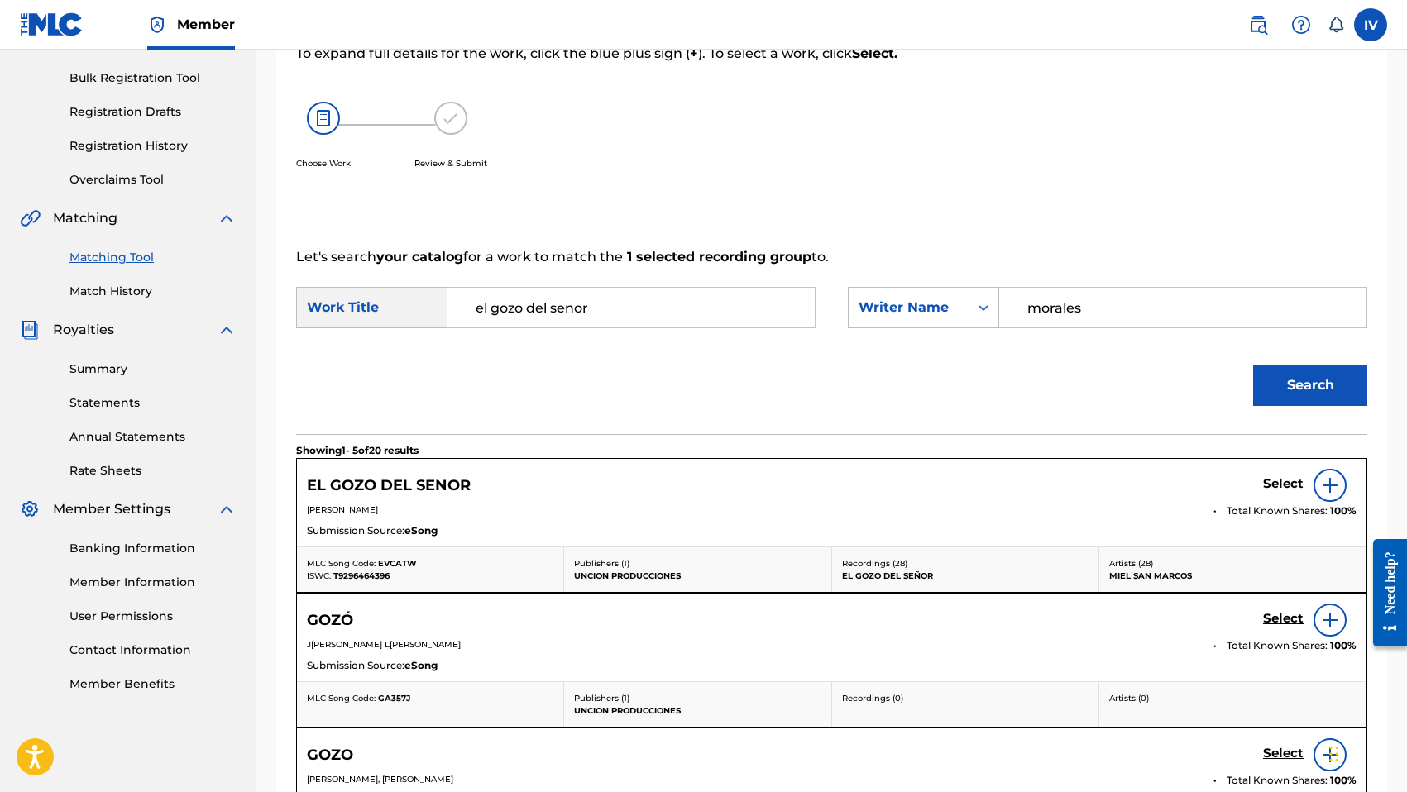
click at [1260, 480] on div "EL GOZO DEL SENOR Select" at bounding box center [831, 485] width 1049 height 33
click at [1270, 481] on h5 "Select" at bounding box center [1283, 484] width 41 height 16
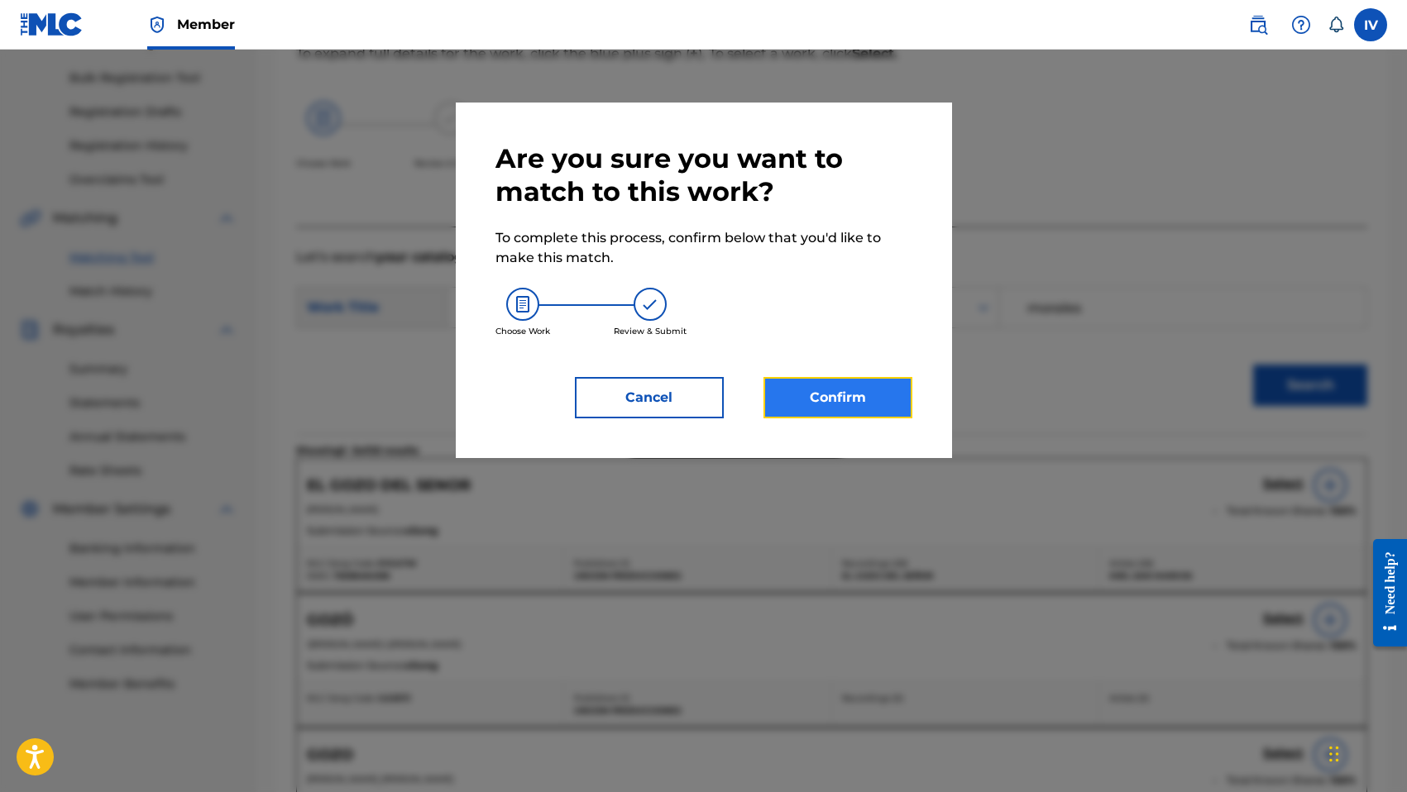
click at [850, 391] on button "Confirm" at bounding box center [837, 397] width 149 height 41
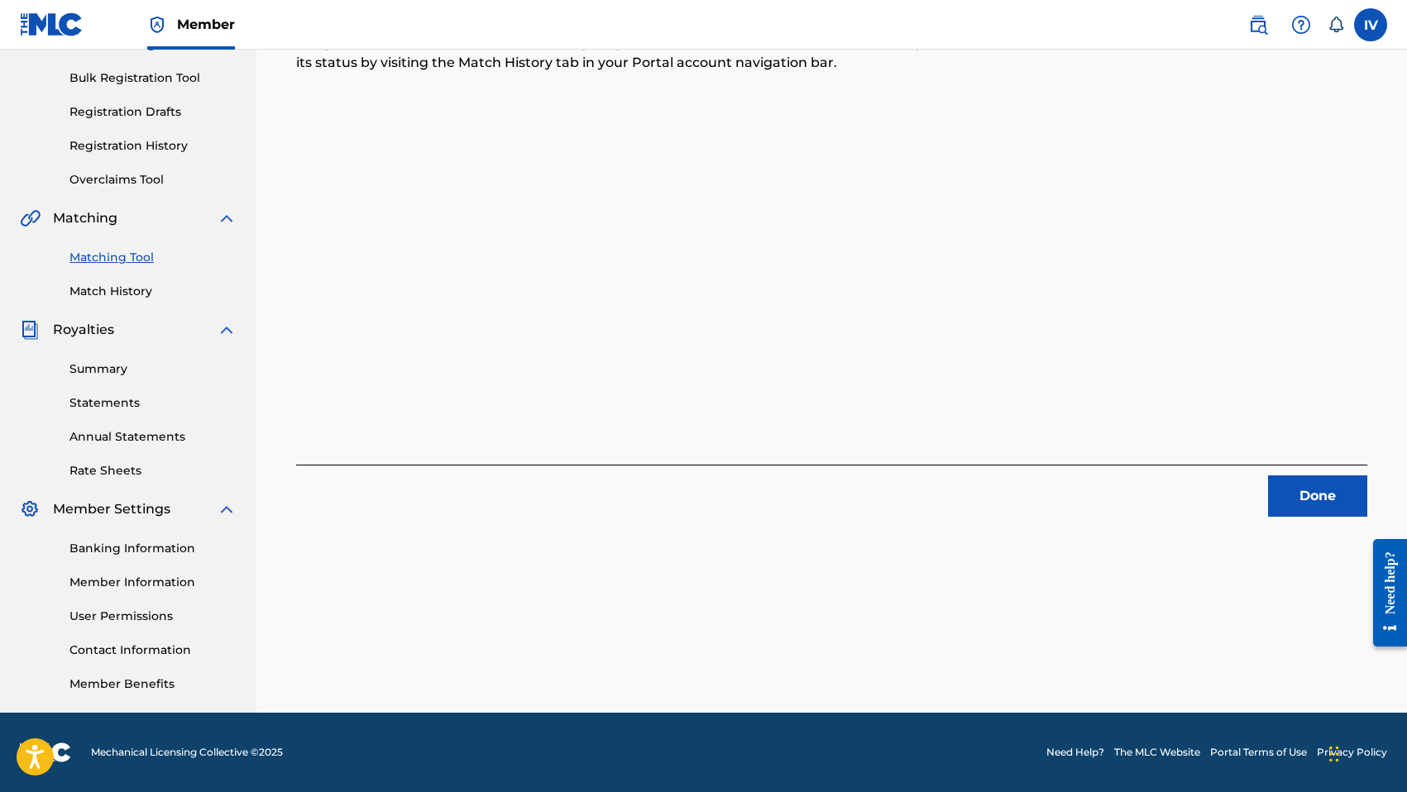
click at [1335, 520] on div "1 Recording Groups are pending usage match to the work EL GOZO DEL SENOR . Cong…" at bounding box center [831, 285] width 1150 height 855
click at [1302, 504] on button "Done" at bounding box center [1317, 496] width 99 height 41
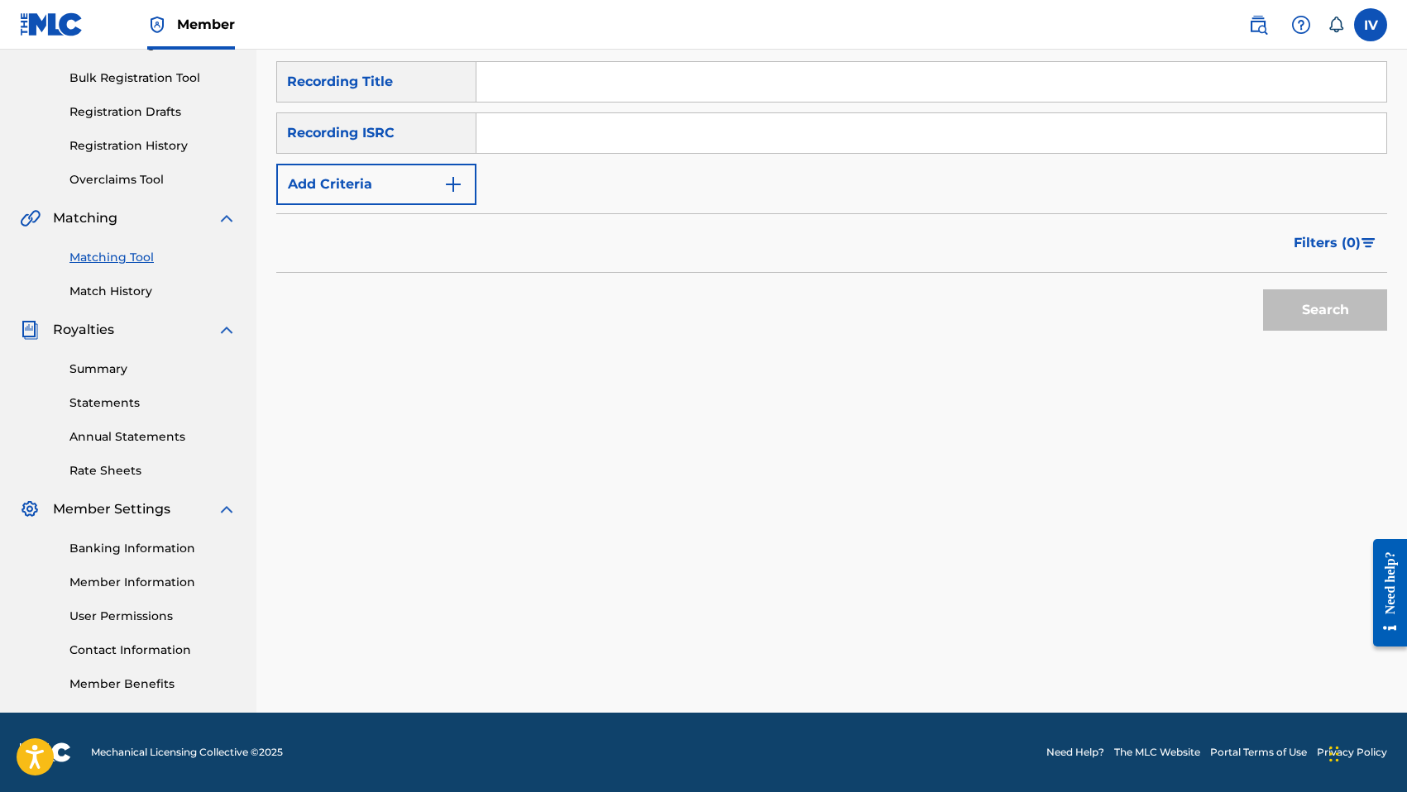
click at [809, 147] on input "Search Form" at bounding box center [931, 133] width 910 height 40
paste input "TCABK1254705"
click at [1263, 289] on button "Search" at bounding box center [1325, 309] width 124 height 41
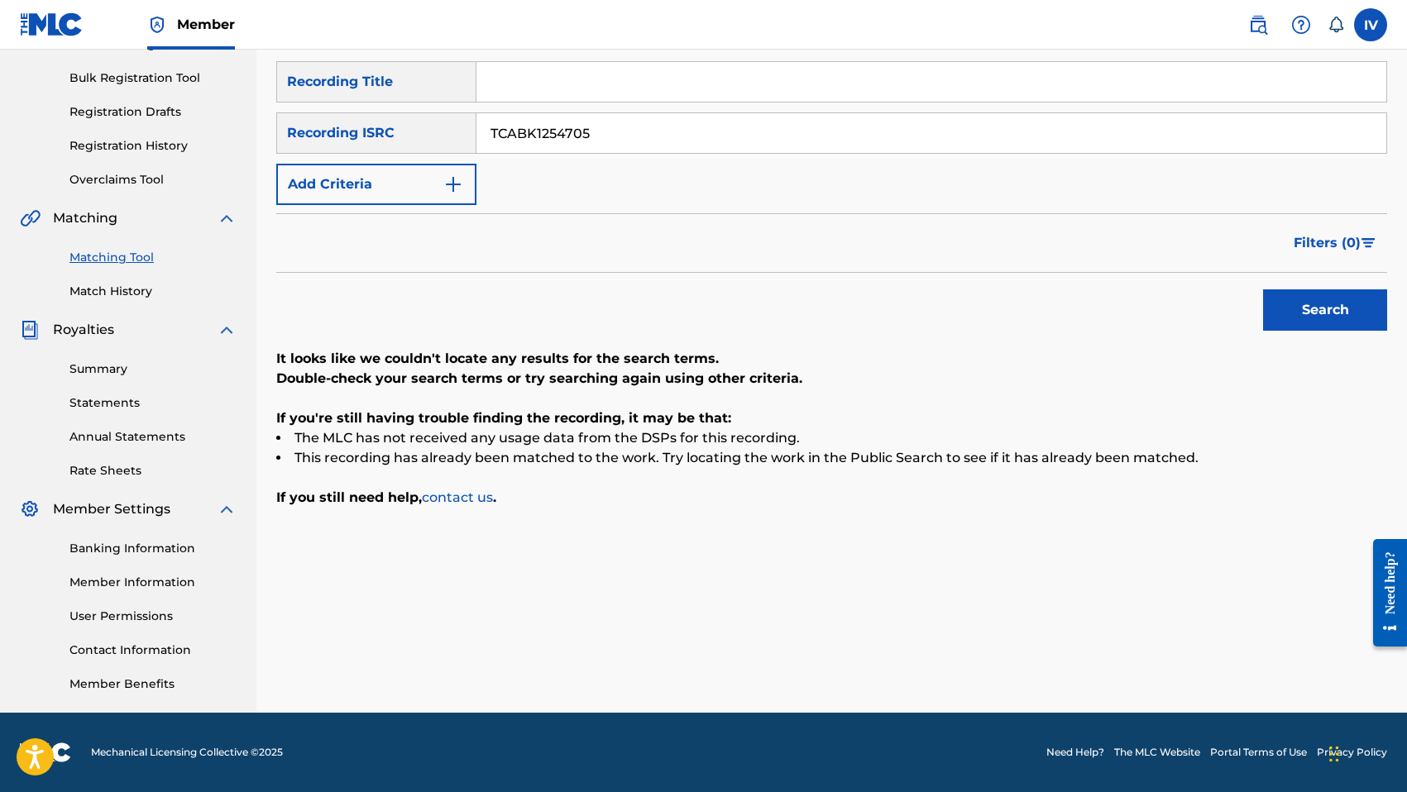
paste input "6"
click at [1263, 289] on button "Search" at bounding box center [1325, 309] width 124 height 41
paste input "7"
click at [1263, 289] on button "Search" at bounding box center [1325, 309] width 124 height 41
paste input "8"
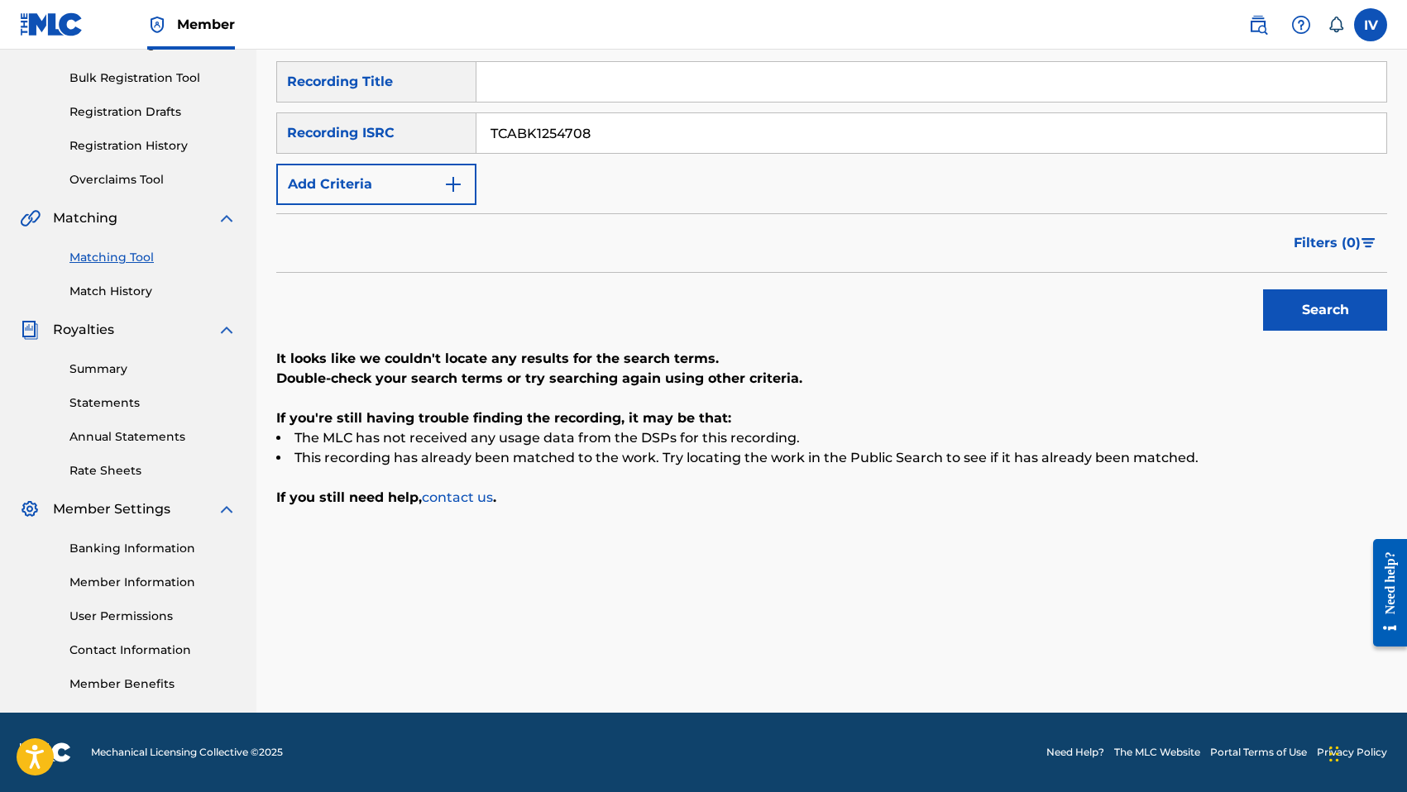
click at [1263, 289] on button "Search" at bounding box center [1325, 309] width 124 height 41
paste input "10"
click at [1263, 289] on button "Search" at bounding box center [1325, 309] width 124 height 41
paste input "1"
click at [1263, 289] on button "Search" at bounding box center [1325, 309] width 124 height 41
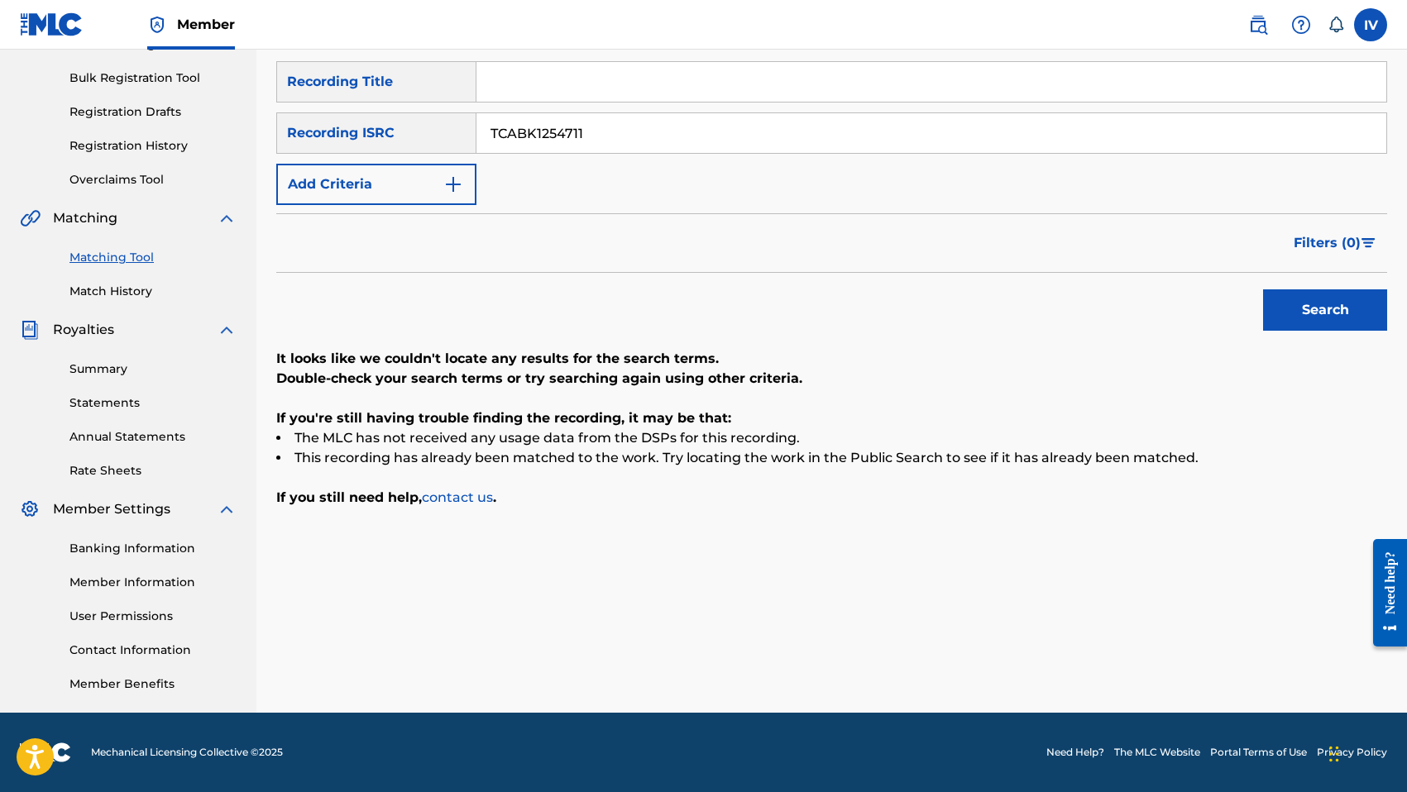
paste input "2"
click at [1263, 289] on button "Search" at bounding box center [1325, 309] width 124 height 41
paste
type input "TCABK1254717"
click at [1263, 289] on button "Search" at bounding box center [1325, 309] width 124 height 41
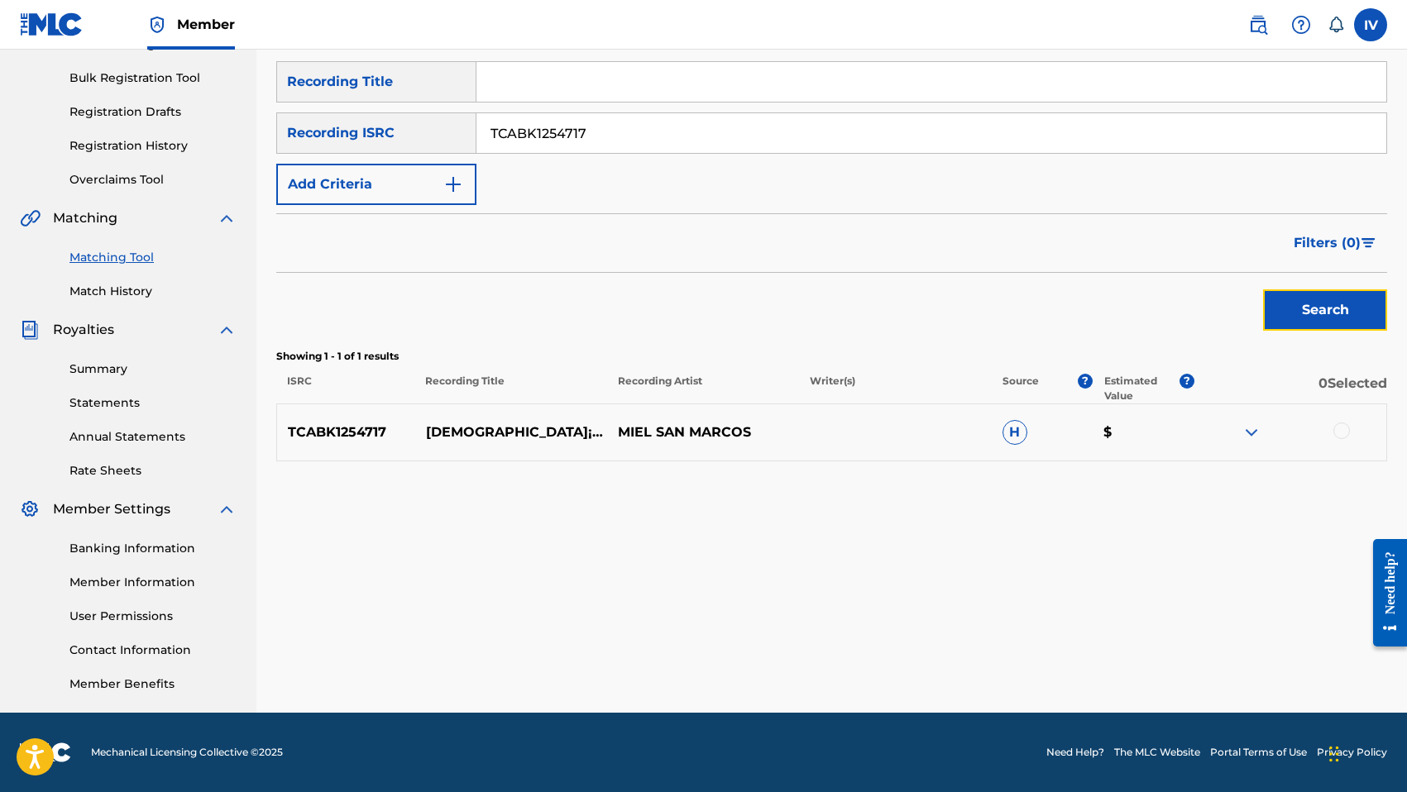
drag, startPoint x: 1297, startPoint y: 326, endPoint x: 1344, endPoint y: 449, distance: 131.9
click at [1344, 449] on div "SearchWithCriteria2c42ff5f-4d0d-4983-a599-32e0540b9d6b Recording Title SearchWi…" at bounding box center [831, 261] width 1111 height 400
click at [1340, 433] on div at bounding box center [1341, 431] width 17 height 17
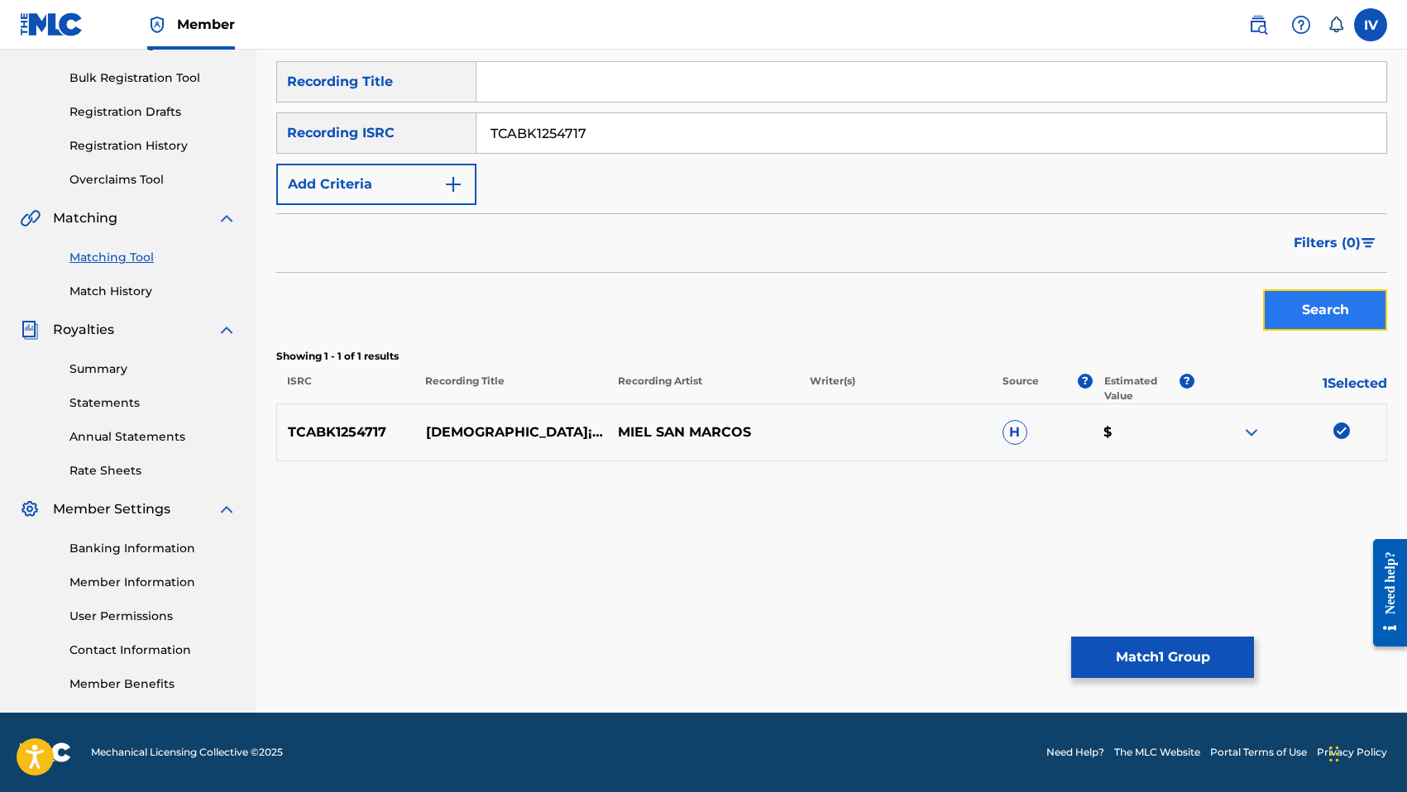
click at [1288, 317] on button "Search" at bounding box center [1325, 309] width 124 height 41
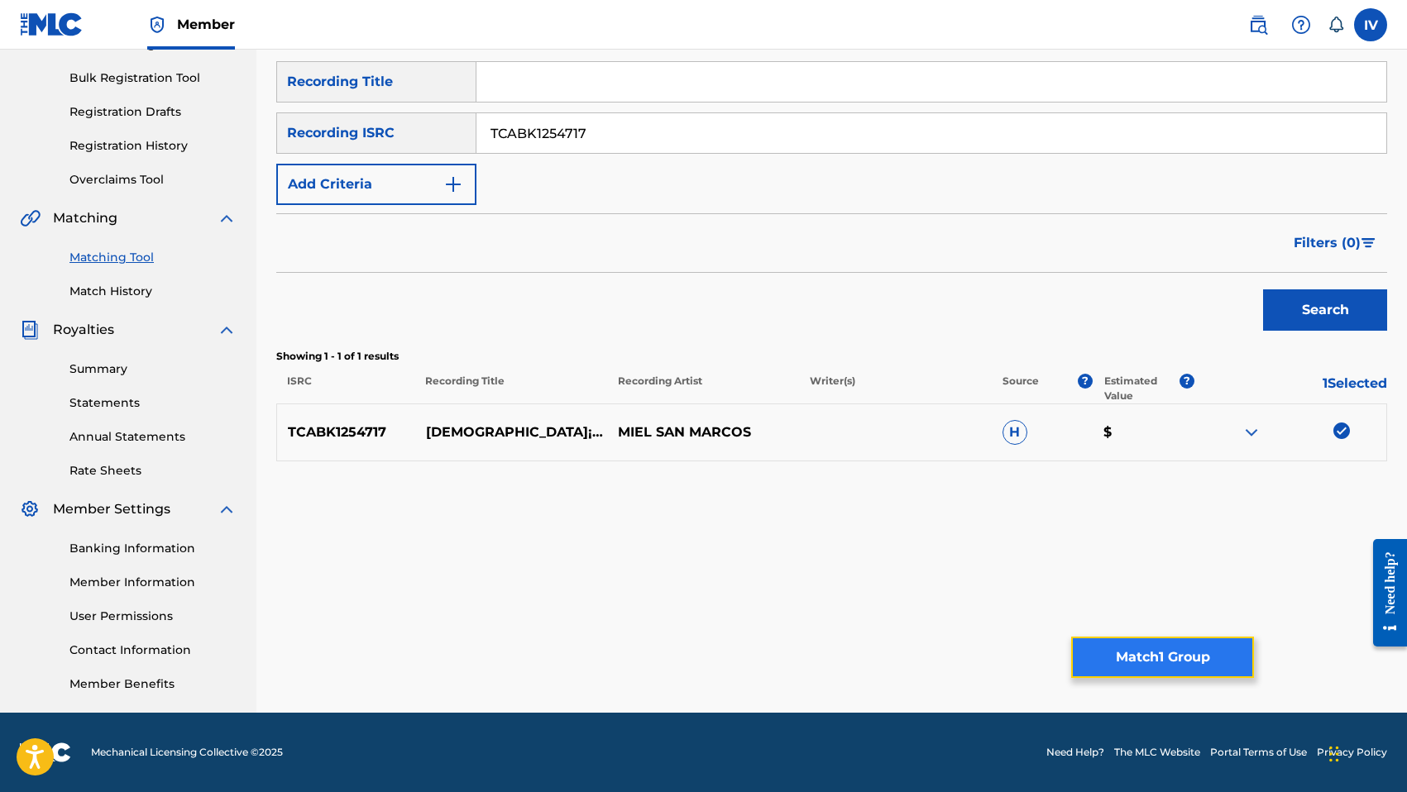
click at [1130, 655] on button "Match 1 Group" at bounding box center [1162, 657] width 183 height 41
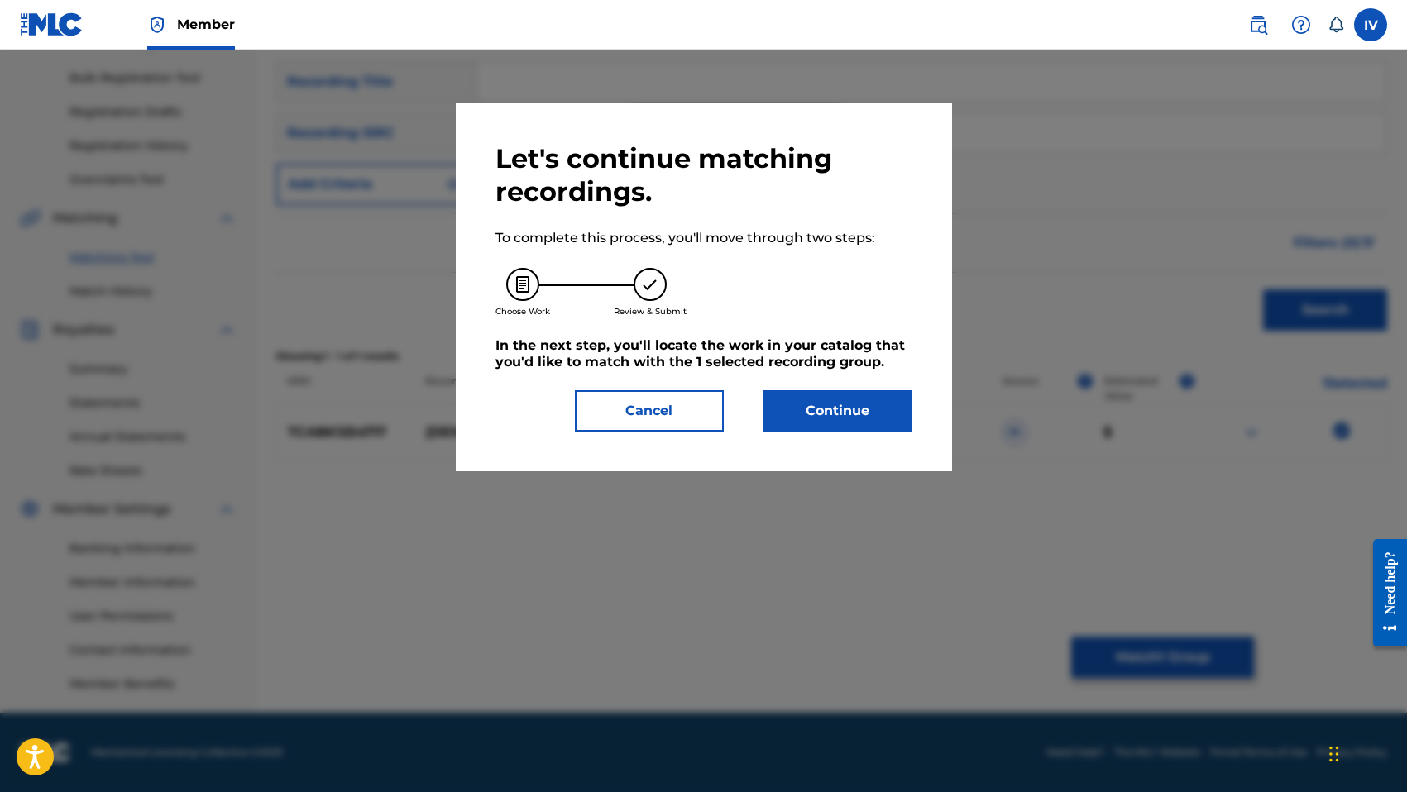
click at [828, 376] on div "Let's continue matching recordings. To complete this process, you'll move throu…" at bounding box center [703, 286] width 417 height 289
click at [820, 390] on button "Continue" at bounding box center [837, 410] width 149 height 41
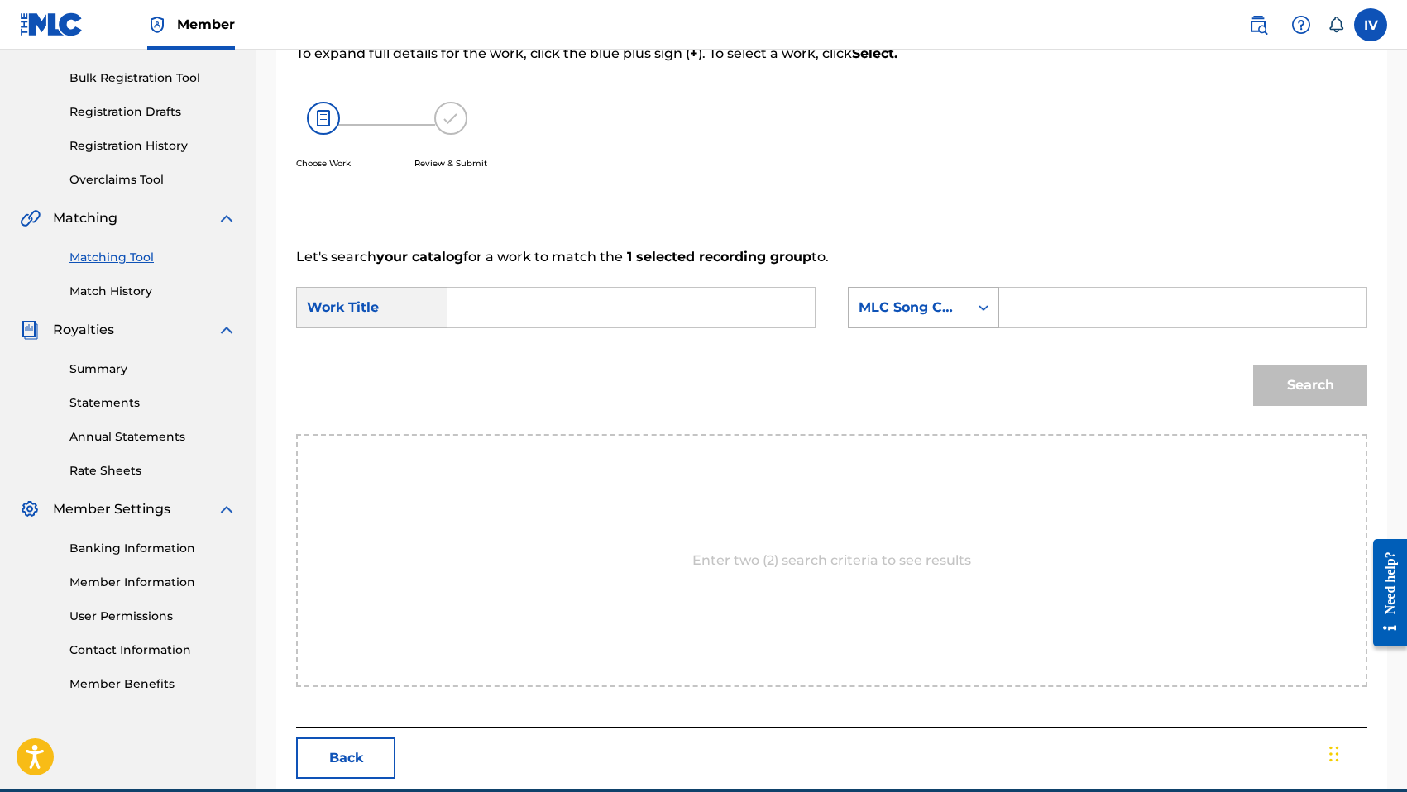
click at [981, 296] on div "Search Form" at bounding box center [983, 308] width 30 height 30
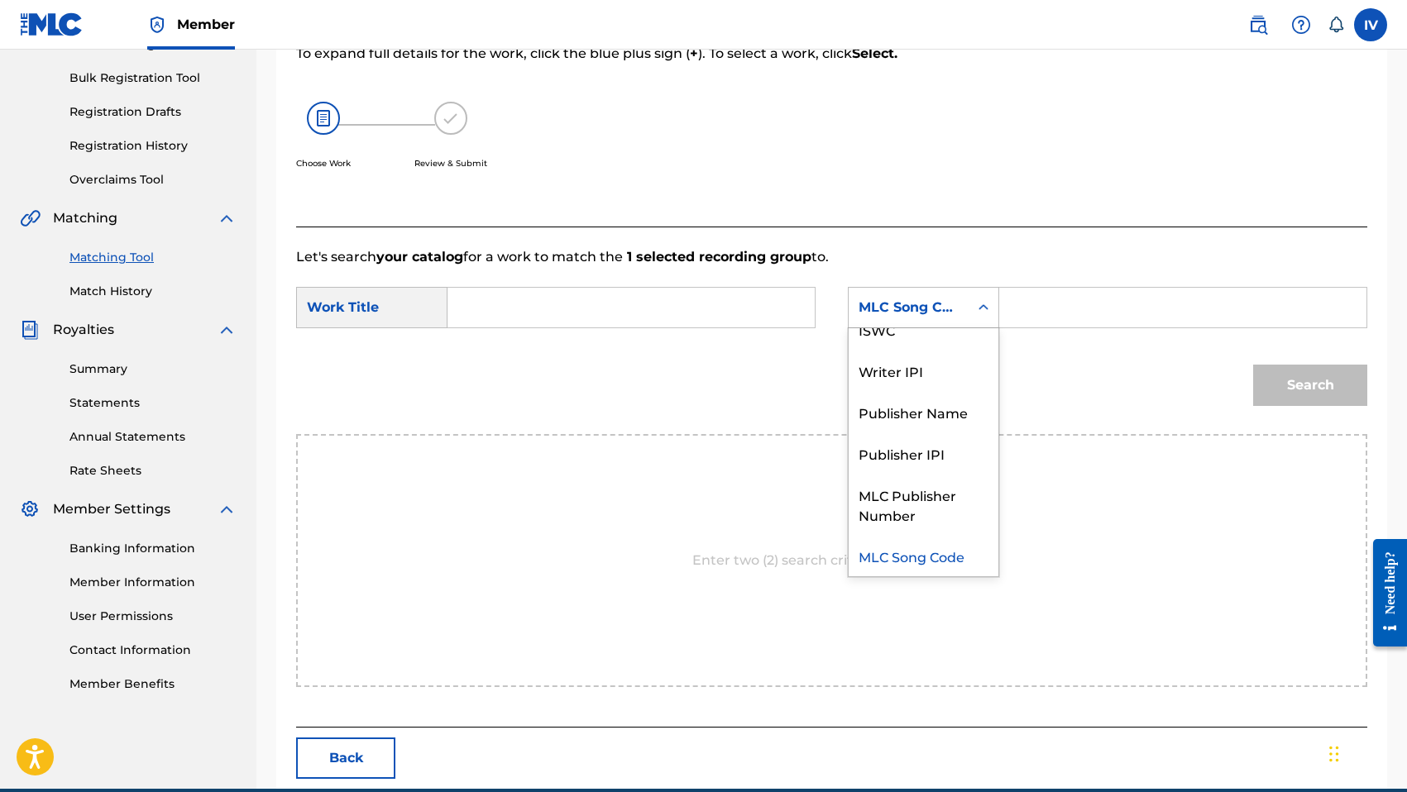
click at [1030, 304] on input "Search Form" at bounding box center [1182, 308] width 339 height 40
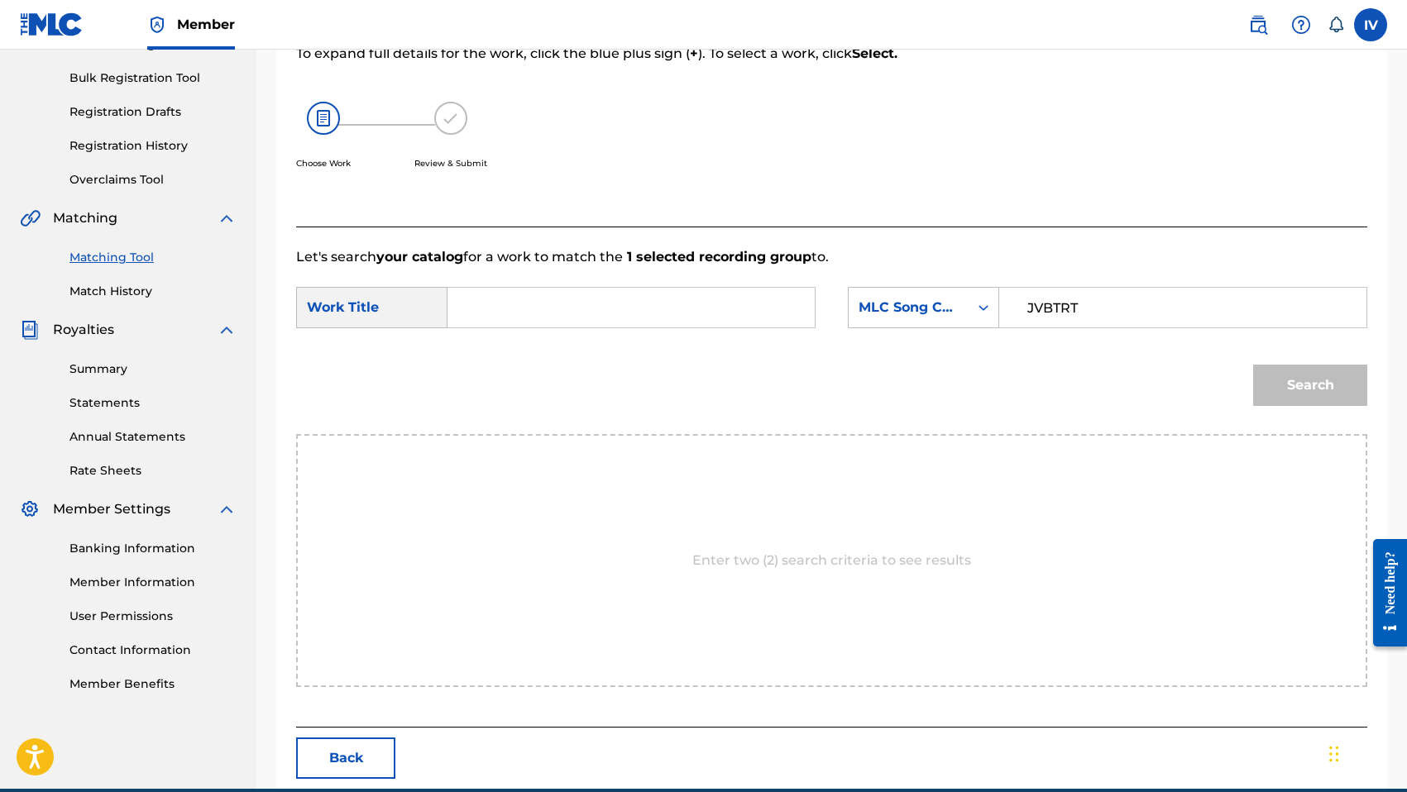
type input "JVBTRT"
click at [637, 319] on input "Search Form" at bounding box center [630, 308] width 339 height 40
type input "jehjov"
type input "e"
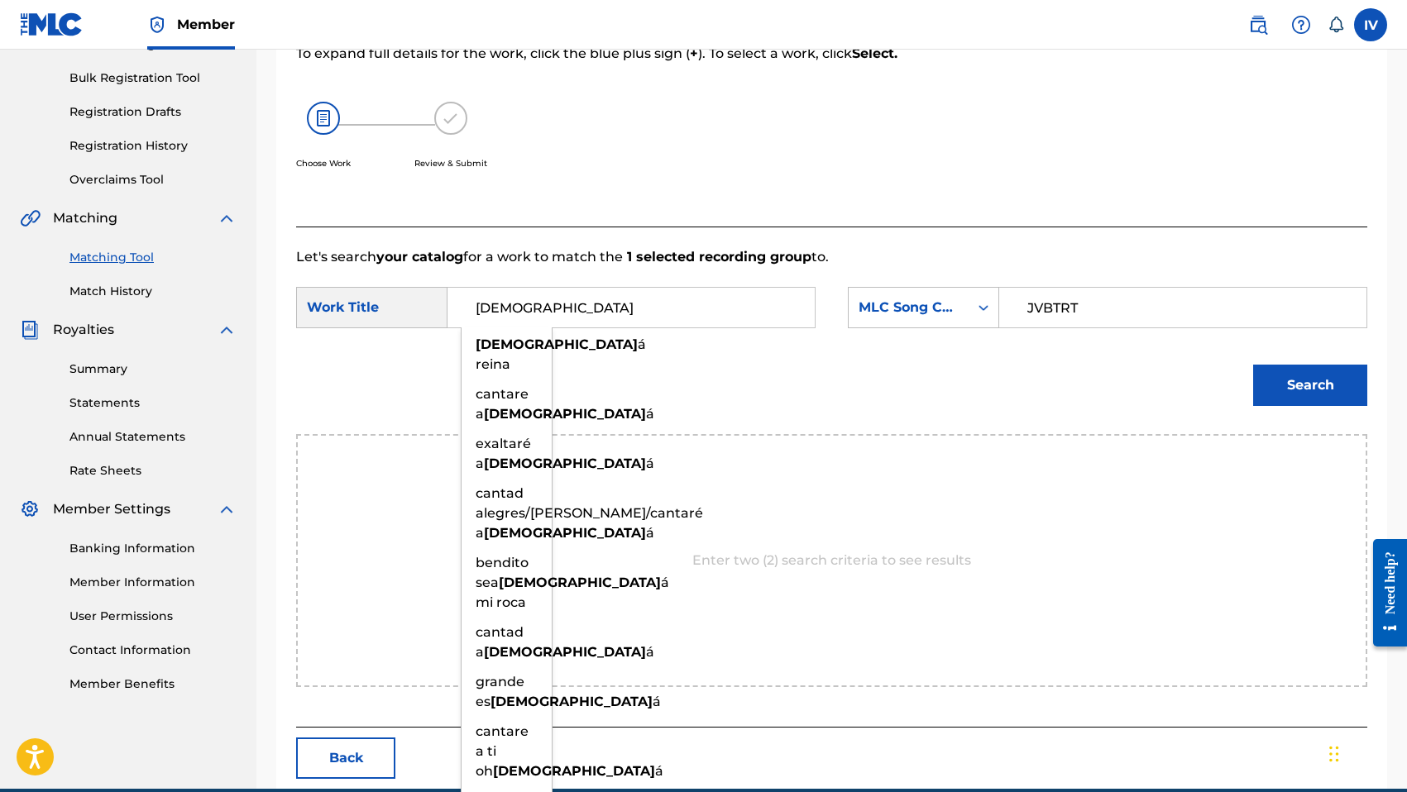
type input "[DEMOGRAPHIC_DATA]"
click at [1253, 365] on button "Search" at bounding box center [1310, 385] width 114 height 41
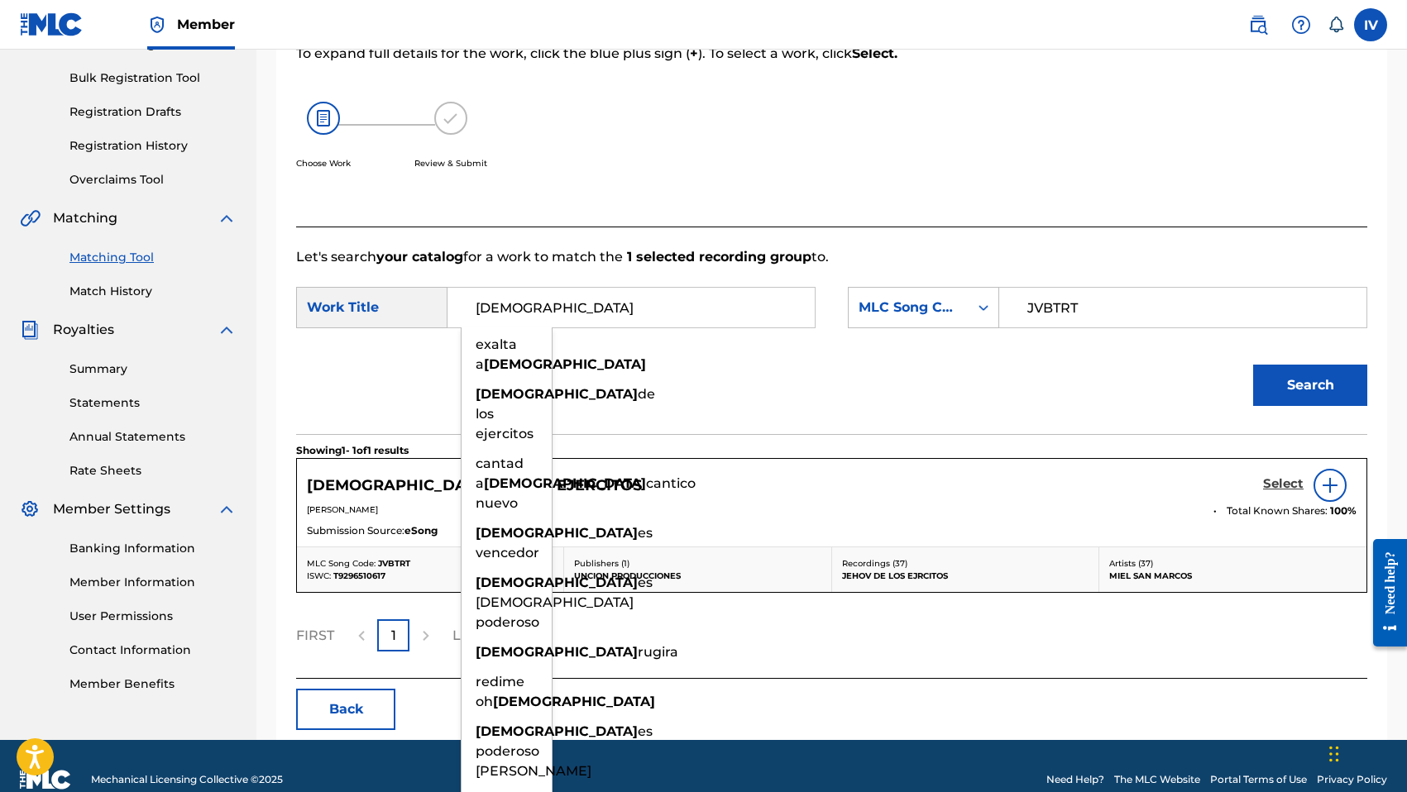
click at [1292, 485] on h5 "Select" at bounding box center [1283, 484] width 41 height 16
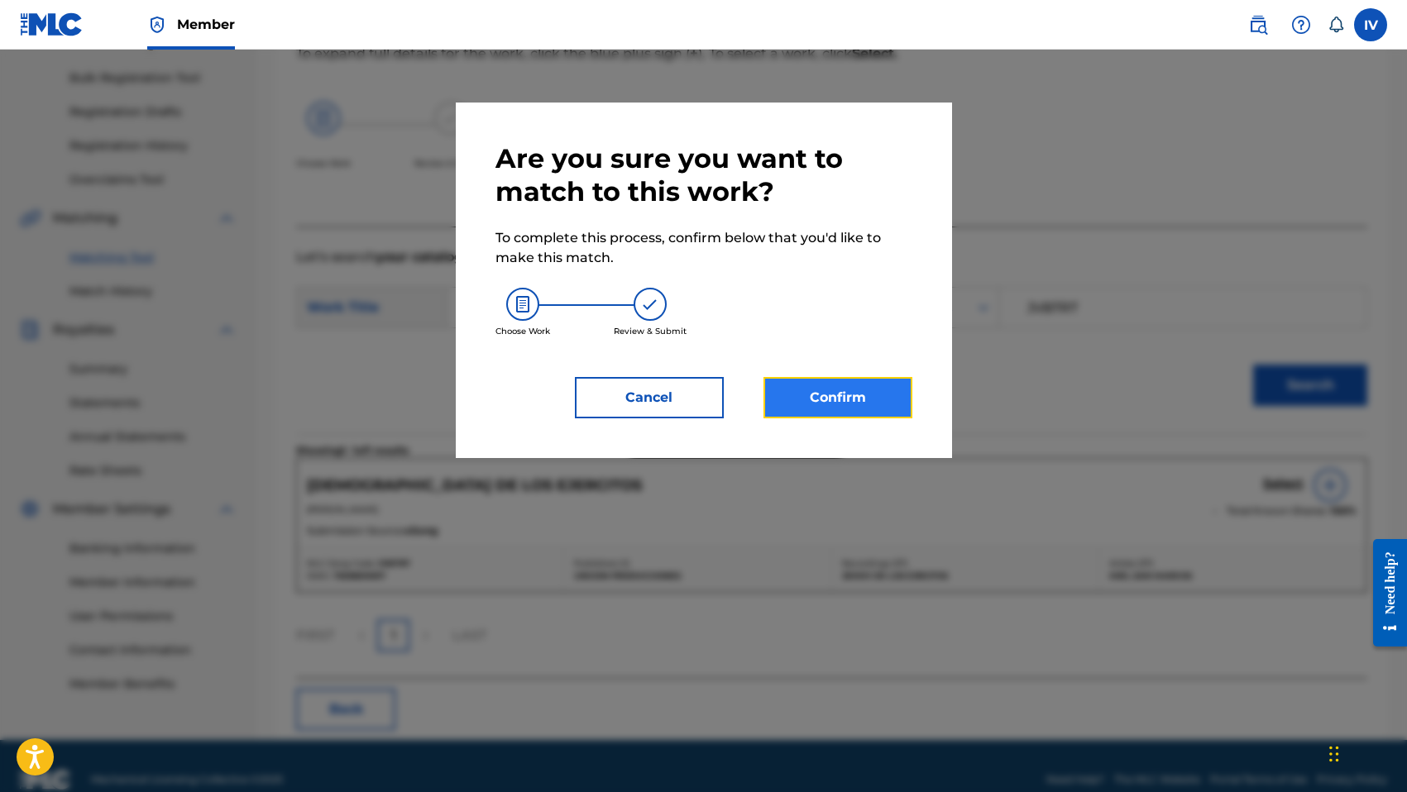
click at [806, 401] on button "Confirm" at bounding box center [837, 397] width 149 height 41
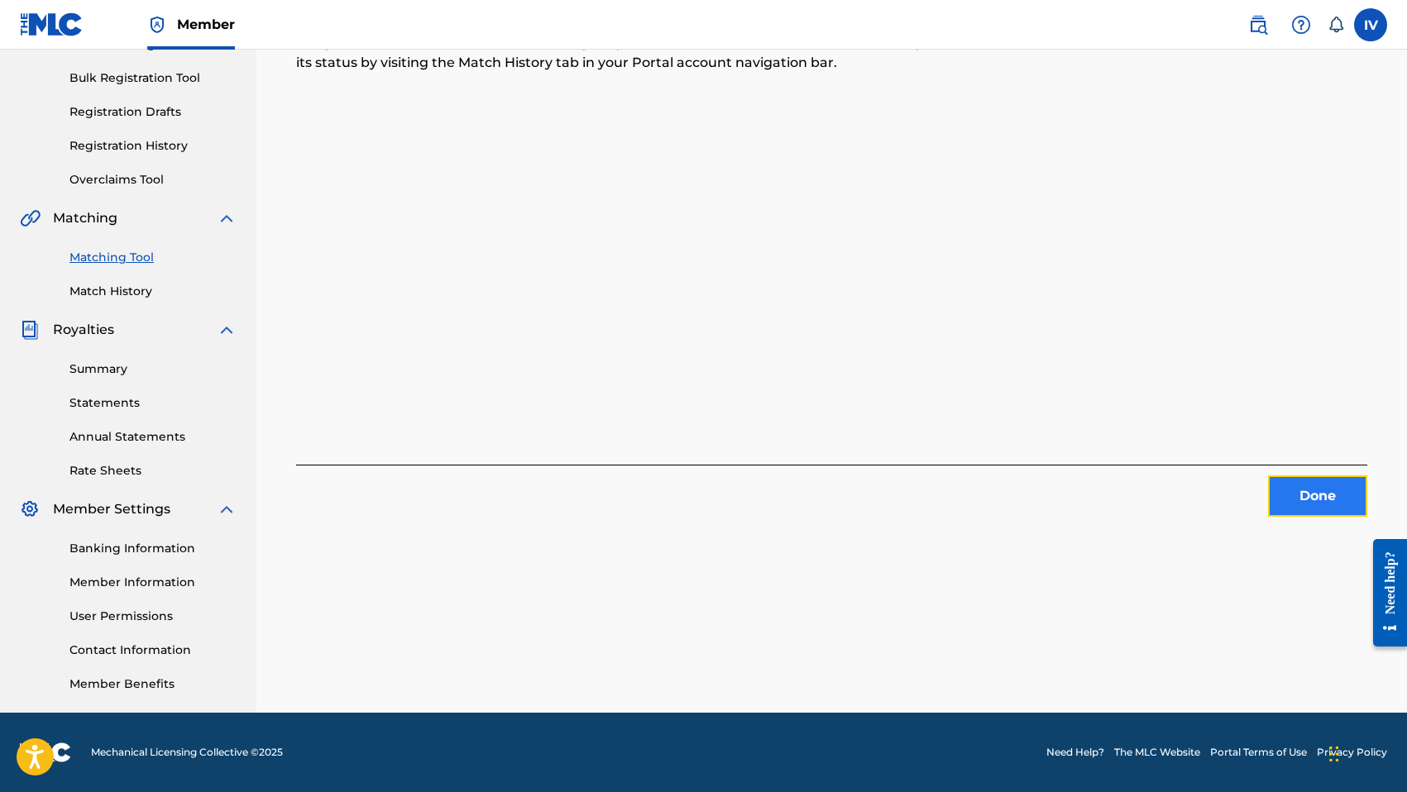
click at [1313, 506] on button "Done" at bounding box center [1317, 496] width 99 height 41
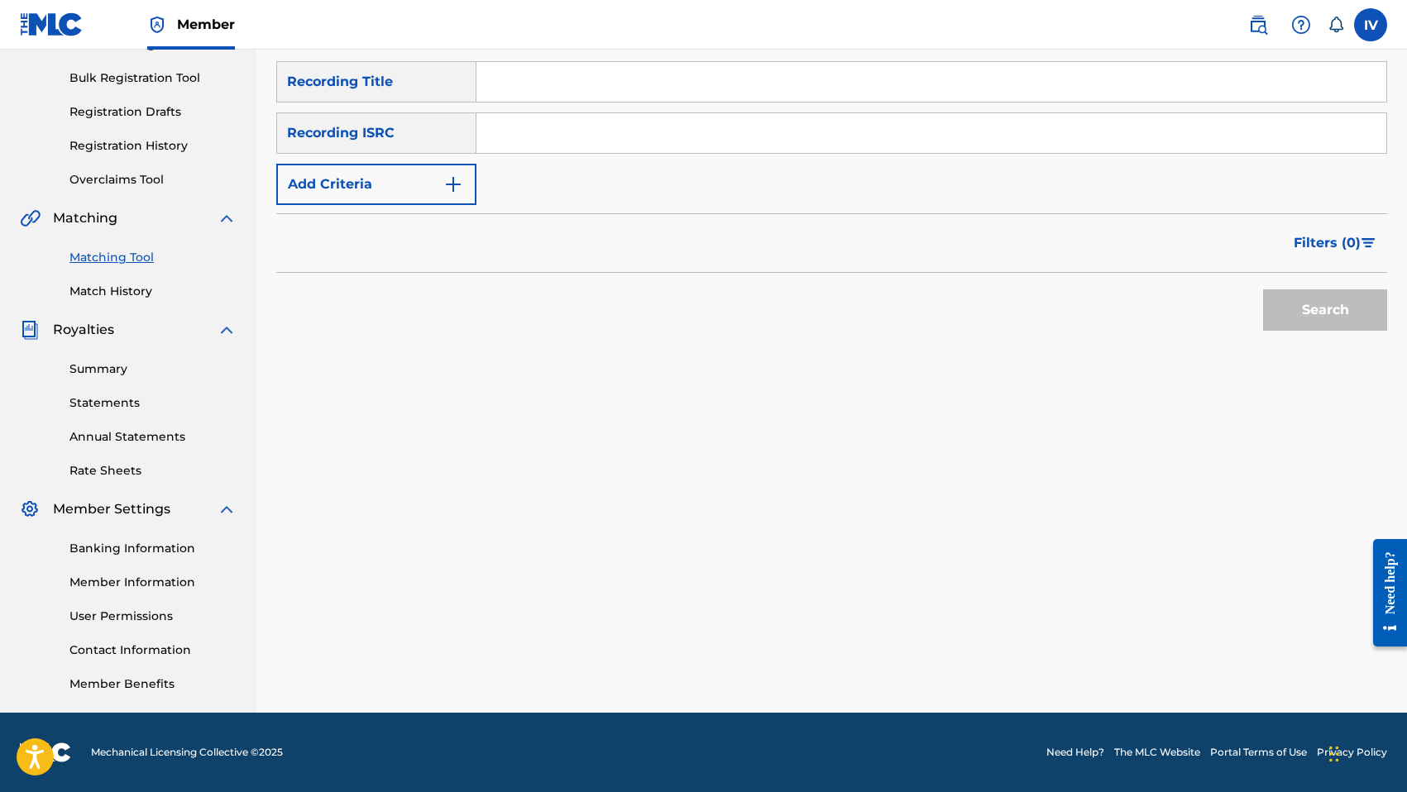
click at [639, 142] on input "Search Form" at bounding box center [931, 133] width 910 height 40
click at [1263, 289] on button "Search" at bounding box center [1325, 309] width 124 height 41
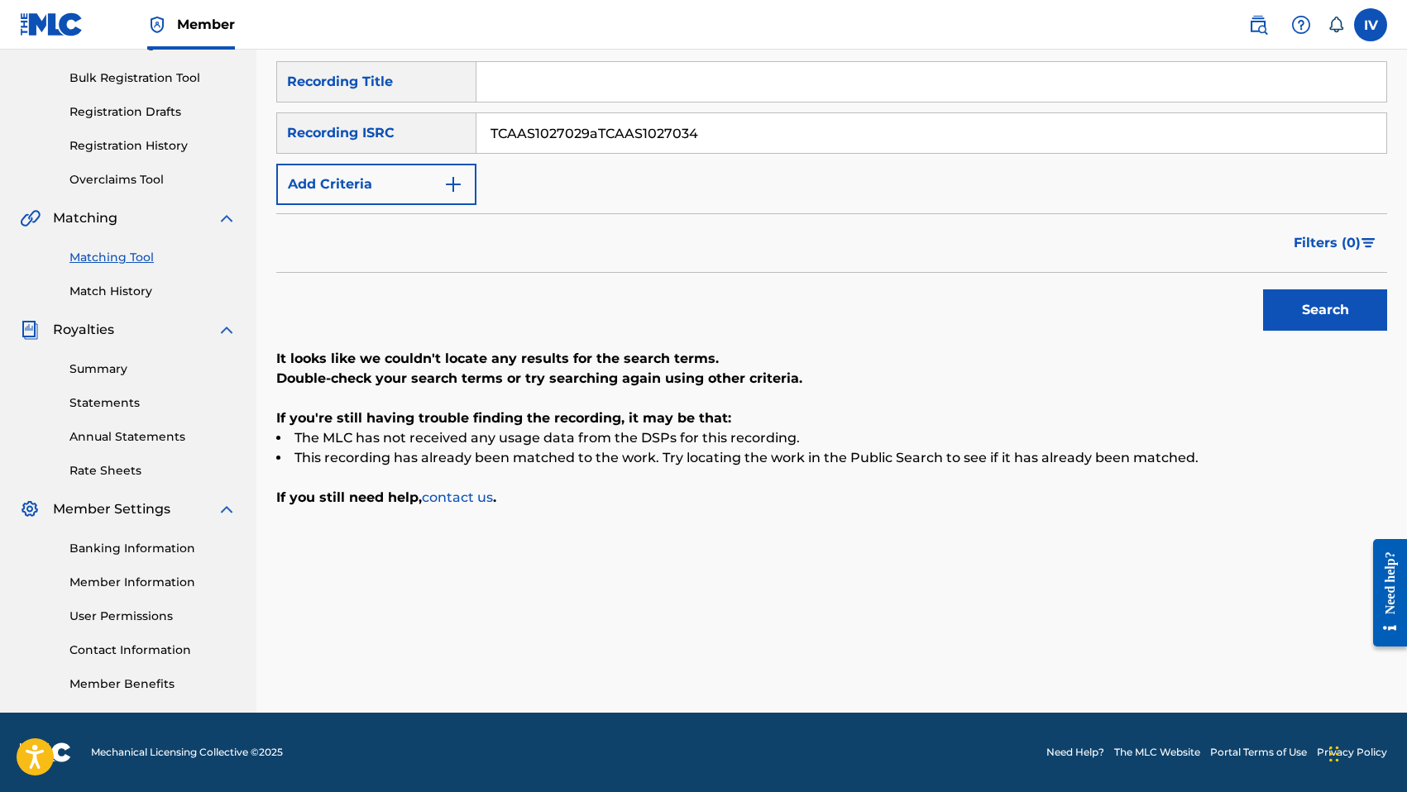
click at [1263, 289] on button "Search" at bounding box center [1325, 309] width 124 height 41
type input "TCAAS1027034"
click at [1263, 289] on button "Search" at bounding box center [1325, 309] width 124 height 41
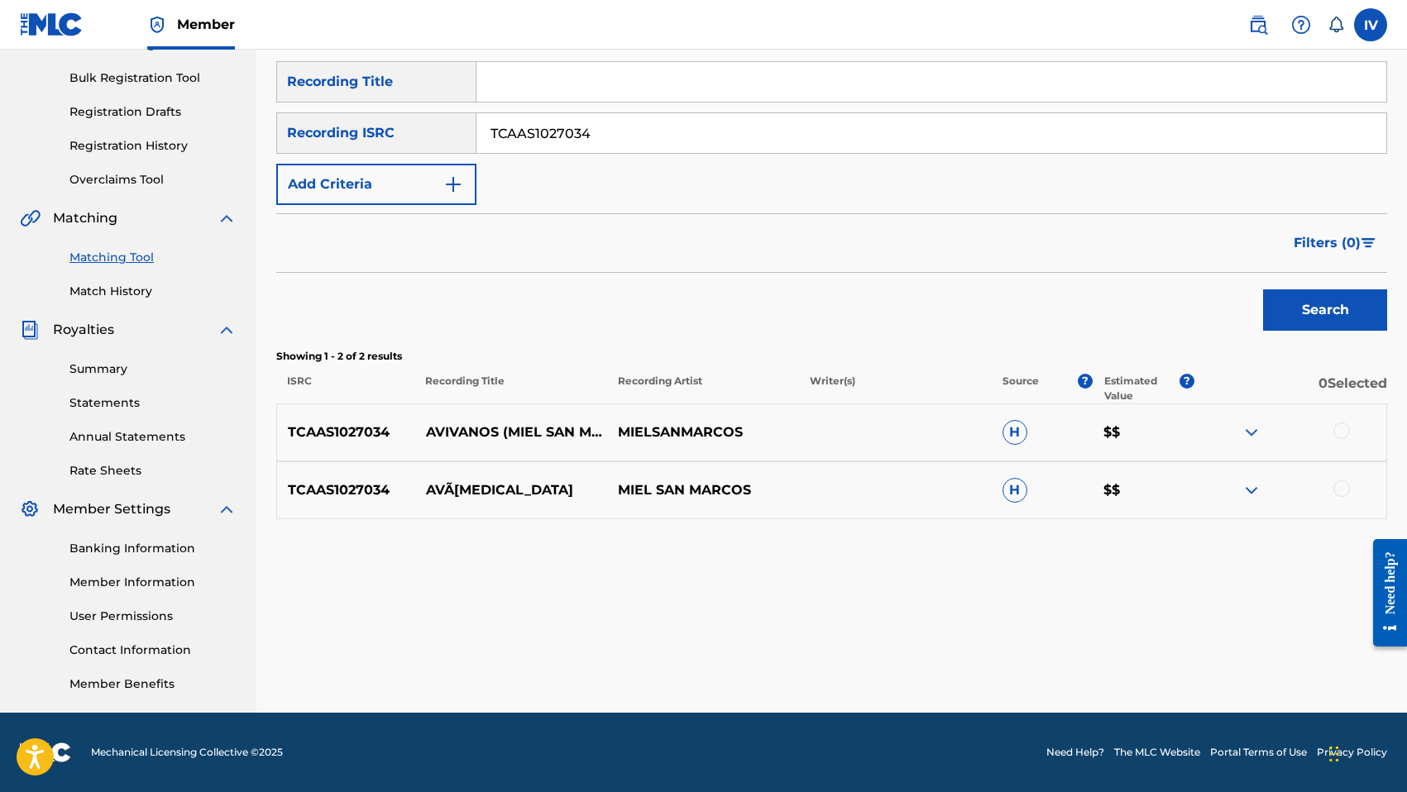
click at [1334, 433] on div at bounding box center [1341, 431] width 17 height 17
click at [1339, 431] on img at bounding box center [1341, 431] width 17 height 17
click at [1336, 496] on div at bounding box center [1290, 490] width 192 height 20
click at [1339, 441] on div at bounding box center [1290, 433] width 192 height 20
click at [1341, 469] on div "TCAAS1027034 AVÃ­[MEDICAL_DATA] MIEL SAN MARCOS H $$" at bounding box center [831, 490] width 1111 height 58
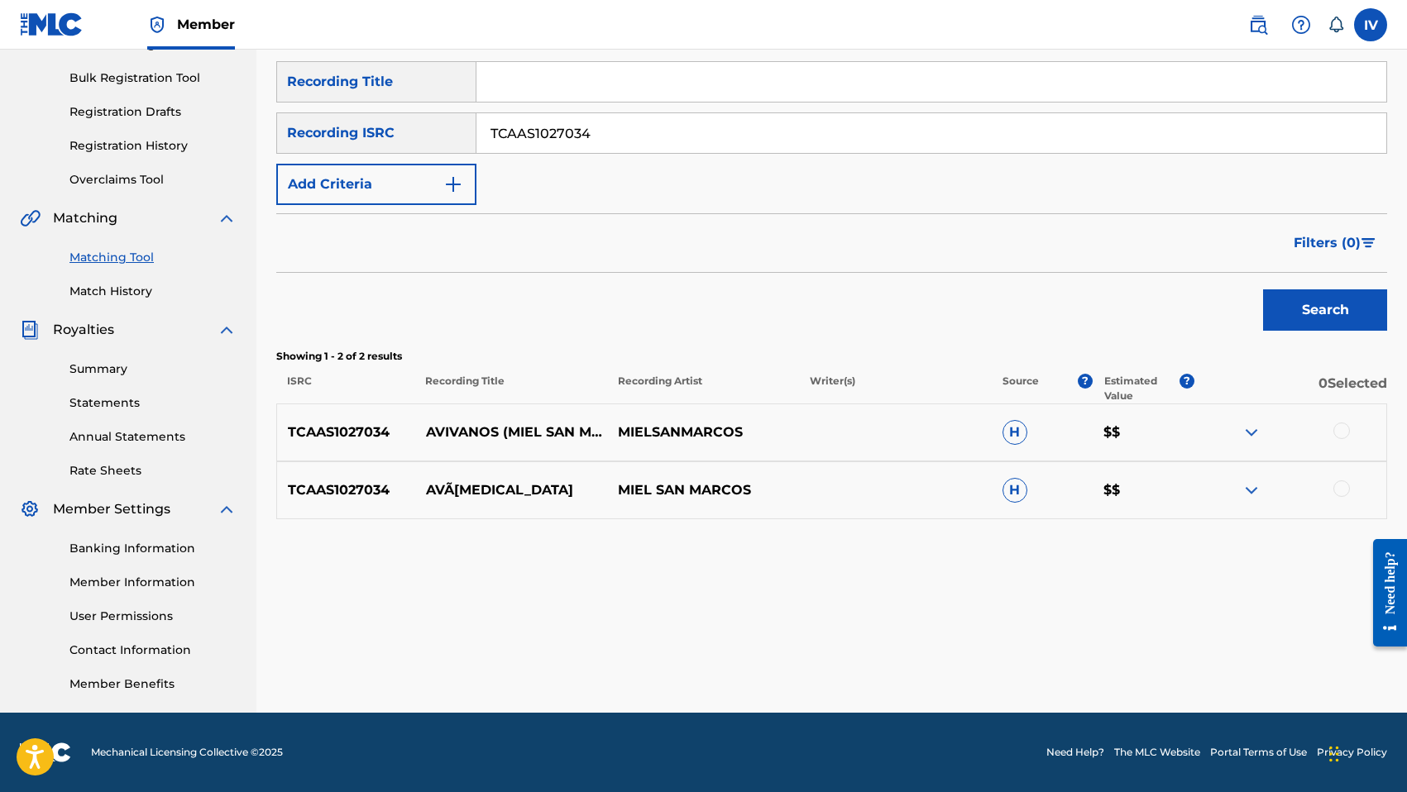
click at [1341, 476] on div "TCAAS1027034 AVÃ­[MEDICAL_DATA] MIEL SAN MARCOS H $$" at bounding box center [831, 490] width 1111 height 58
click at [1341, 482] on div at bounding box center [1341, 488] width 17 height 17
click at [1341, 432] on div at bounding box center [1341, 431] width 17 height 17
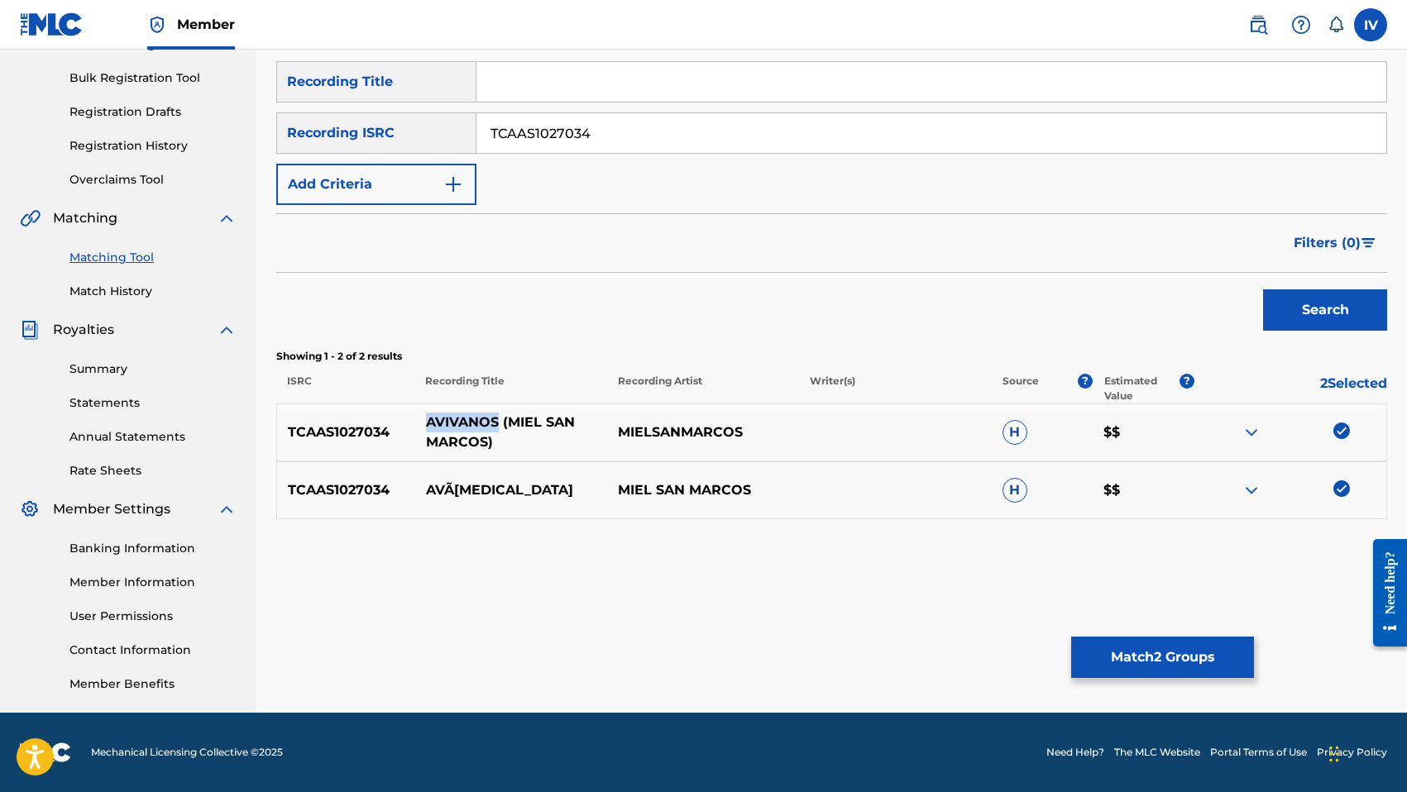
drag, startPoint x: 424, startPoint y: 423, endPoint x: 499, endPoint y: 423, distance: 74.4
click at [499, 423] on p "AVIVANOS (MIEL SAN MARCOS)" at bounding box center [511, 433] width 192 height 40
click at [533, 89] on input "Search Form" at bounding box center [931, 82] width 910 height 40
type input "AVIVANOS"
click at [554, 128] on input "TCAAS1027034" at bounding box center [931, 133] width 910 height 40
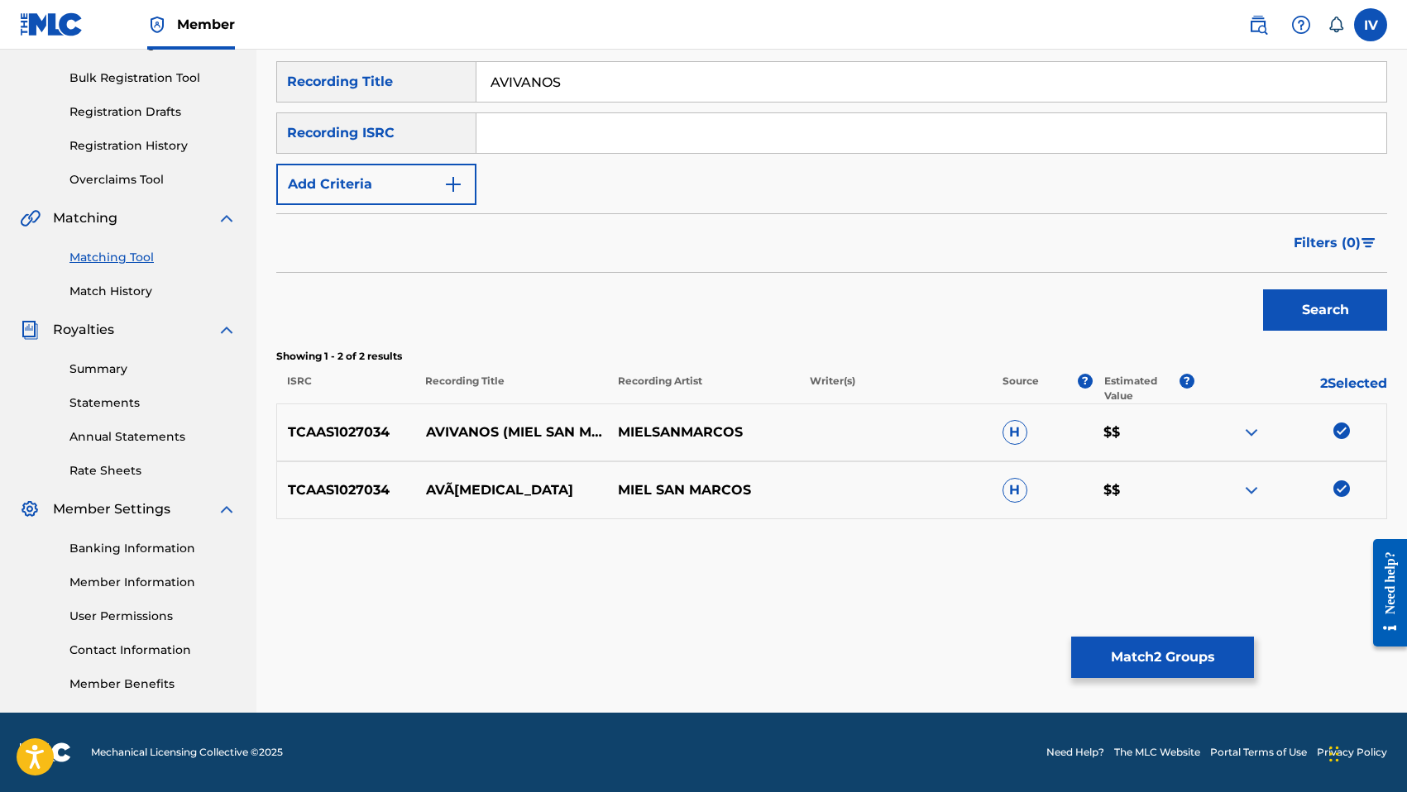
click at [664, 468] on div "TCAAS1027034 AVÃ­[MEDICAL_DATA] MIEL SAN MARCOS H $$" at bounding box center [831, 490] width 1111 height 58
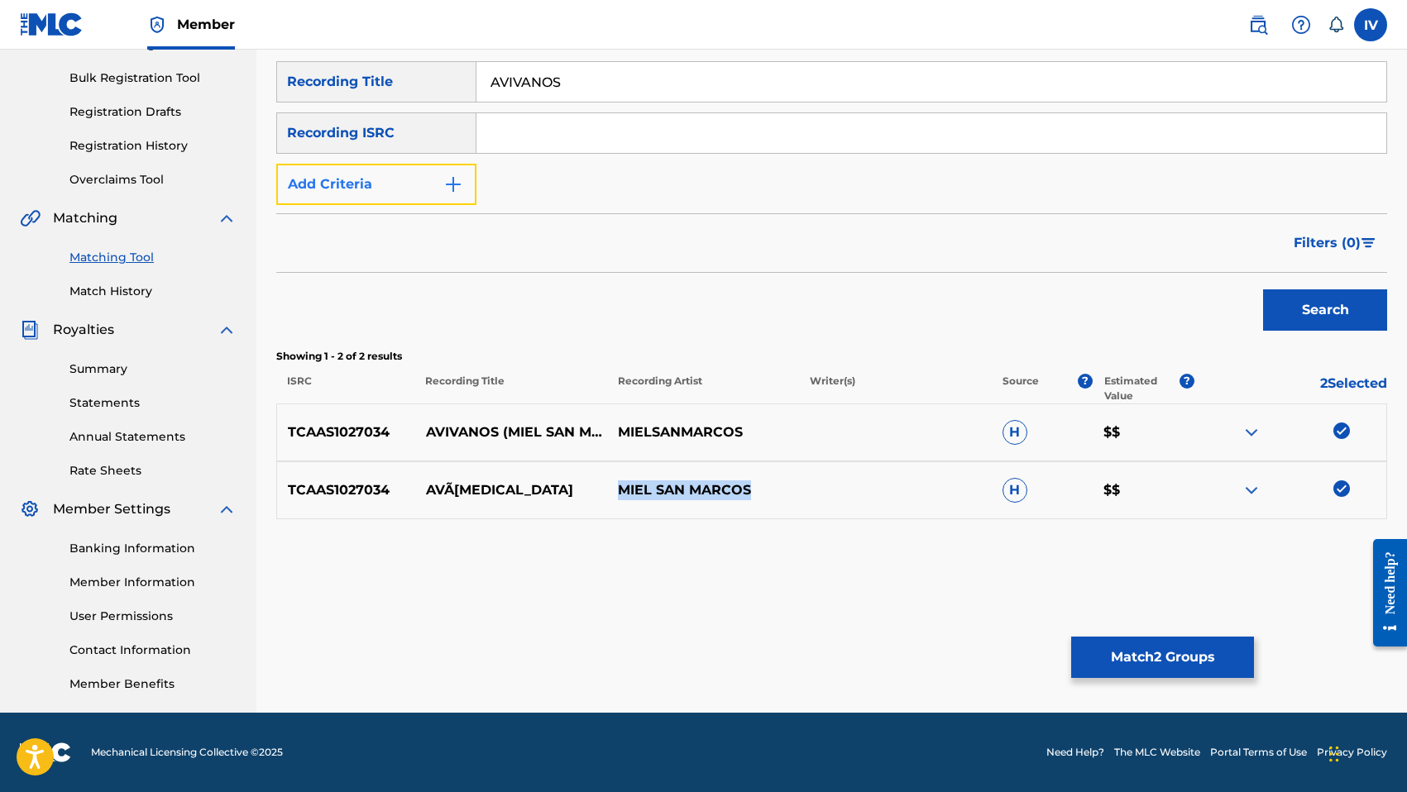
click at [425, 190] on button "Add Criteria" at bounding box center [376, 184] width 200 height 41
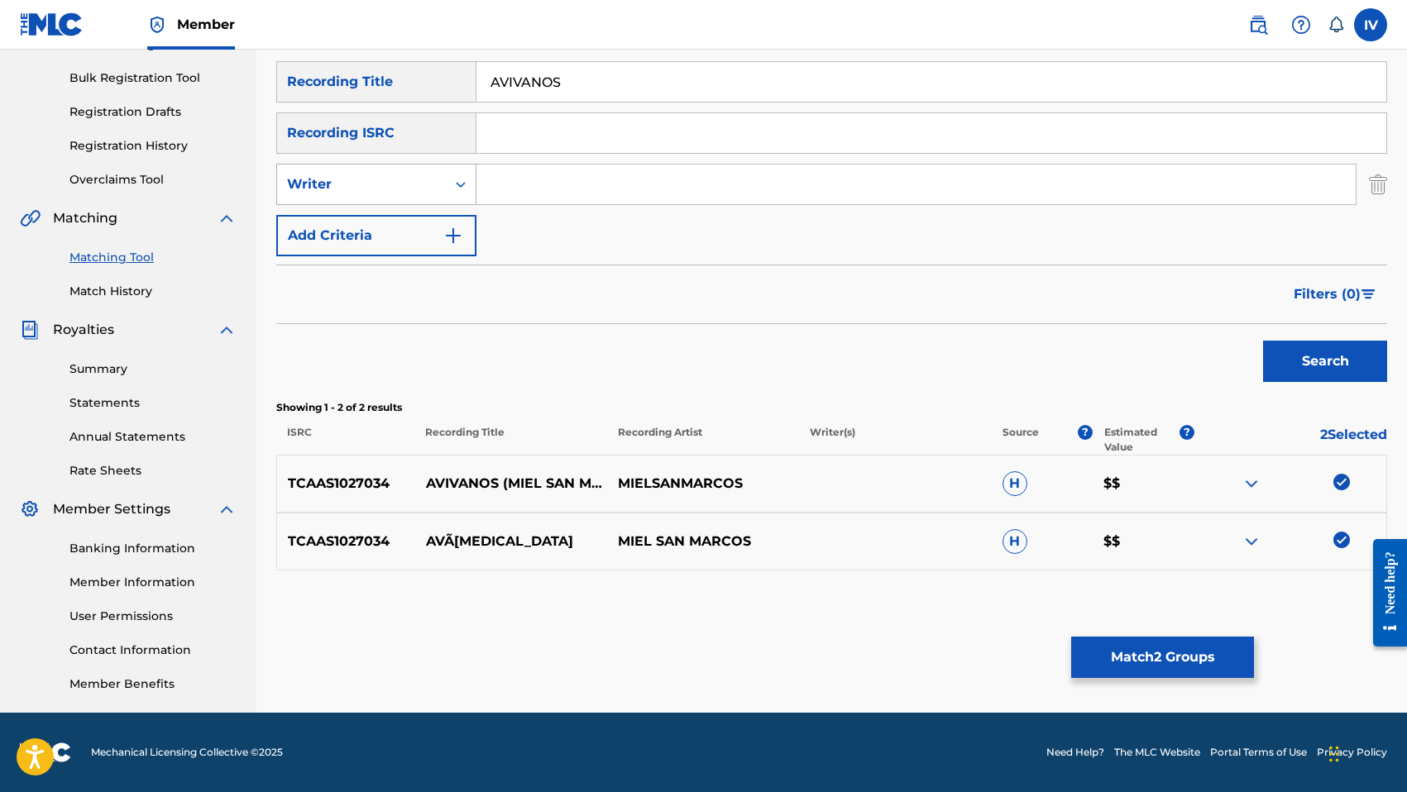
click at [393, 178] on div "Writer" at bounding box center [361, 184] width 149 height 20
click at [393, 208] on div "Recording Artist" at bounding box center [376, 225] width 198 height 41
click at [605, 189] on input "Search Form" at bounding box center [915, 185] width 879 height 40
type input "MIEL SAN MARCOS"
click at [1263, 341] on button "Search" at bounding box center [1325, 361] width 124 height 41
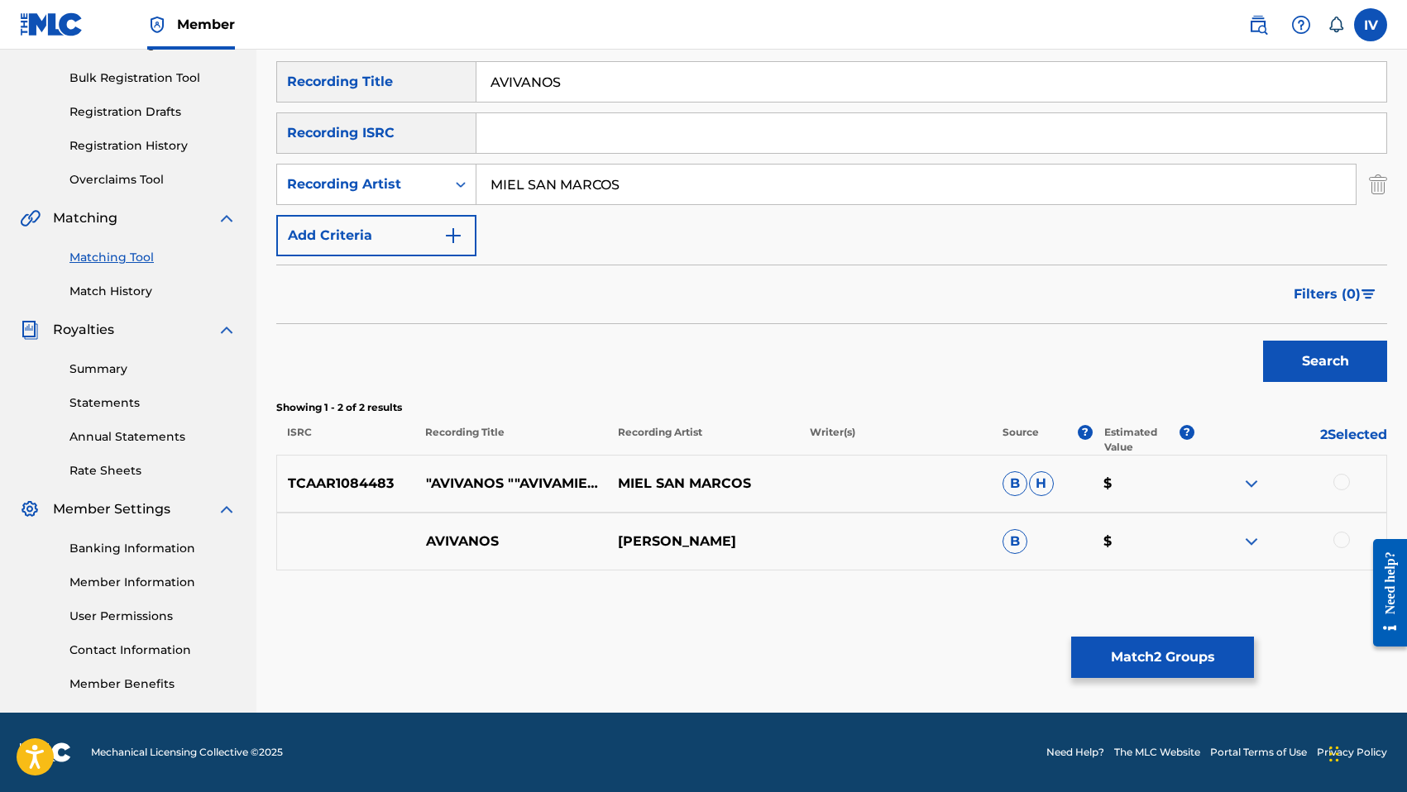
click at [1327, 481] on div at bounding box center [1290, 484] width 192 height 20
click at [1332, 481] on div at bounding box center [1290, 484] width 192 height 20
click at [1345, 529] on div "AVIVANOS [PERSON_NAME]B $" at bounding box center [831, 542] width 1111 height 58
click at [1345, 482] on div at bounding box center [1341, 482] width 17 height 17
click at [1345, 538] on div at bounding box center [1341, 540] width 17 height 17
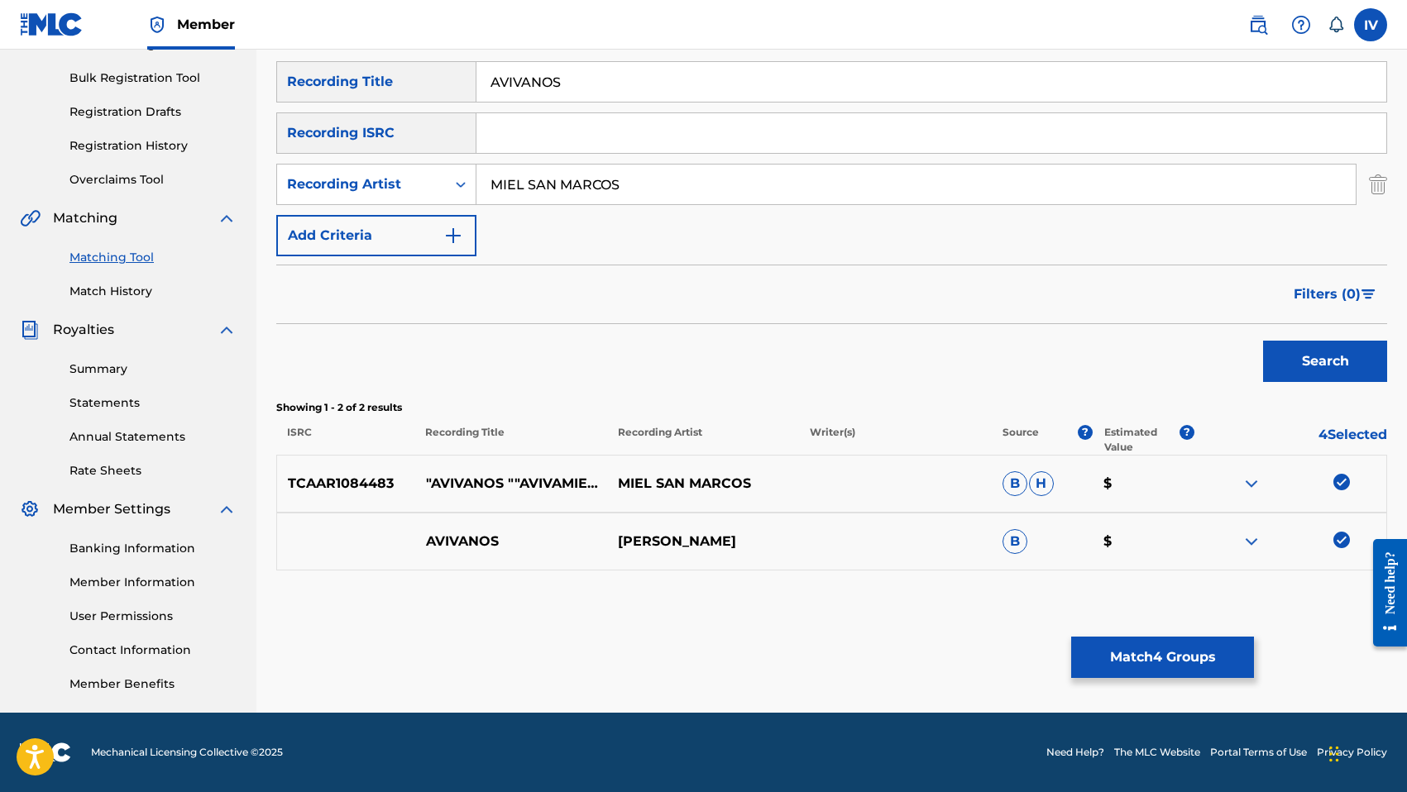
click at [514, 89] on input "AVIVANOS" at bounding box center [931, 82] width 910 height 40
type input "AVÍVANOS"
click at [1334, 358] on button "Search" at bounding box center [1325, 361] width 124 height 41
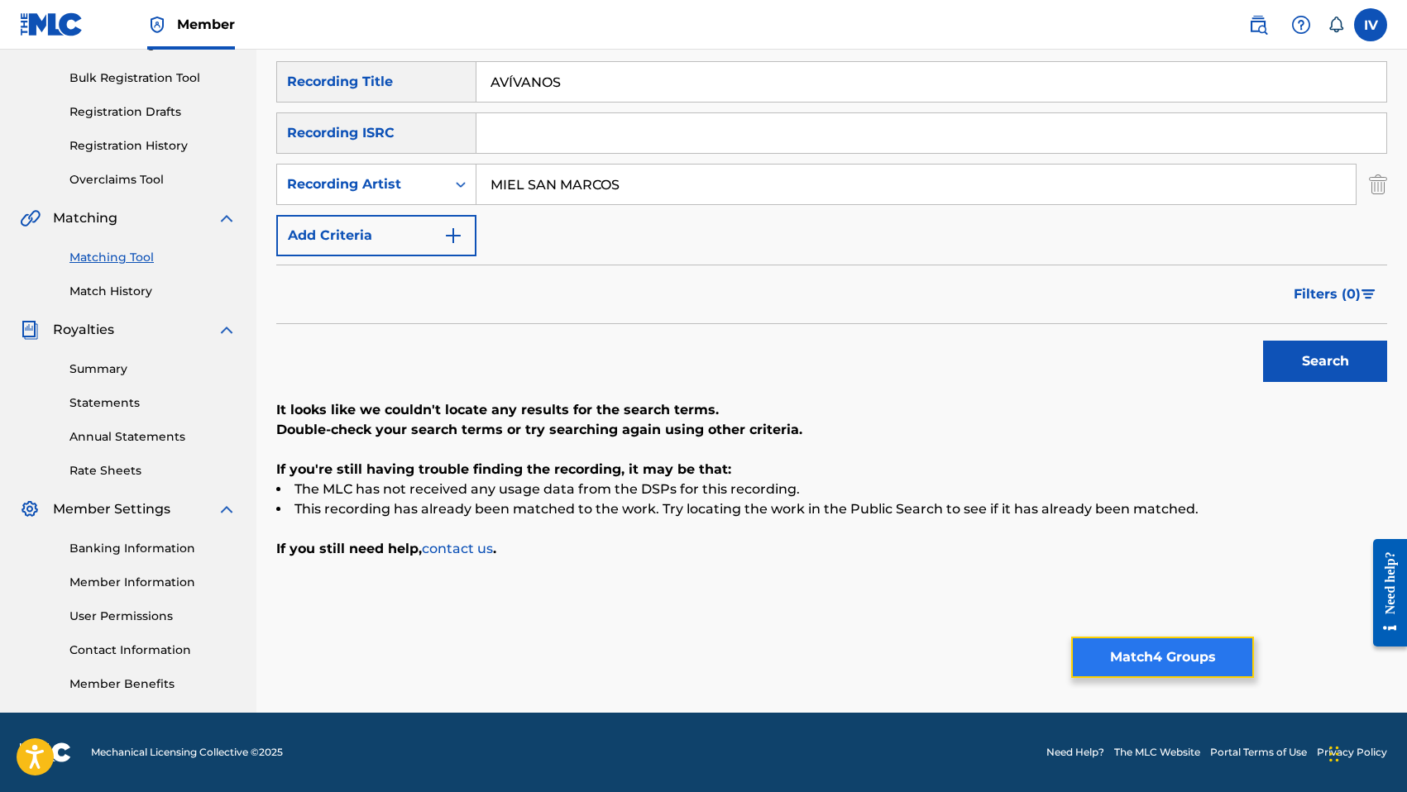
click at [1173, 675] on button "Match 4 Groups" at bounding box center [1162, 657] width 183 height 41
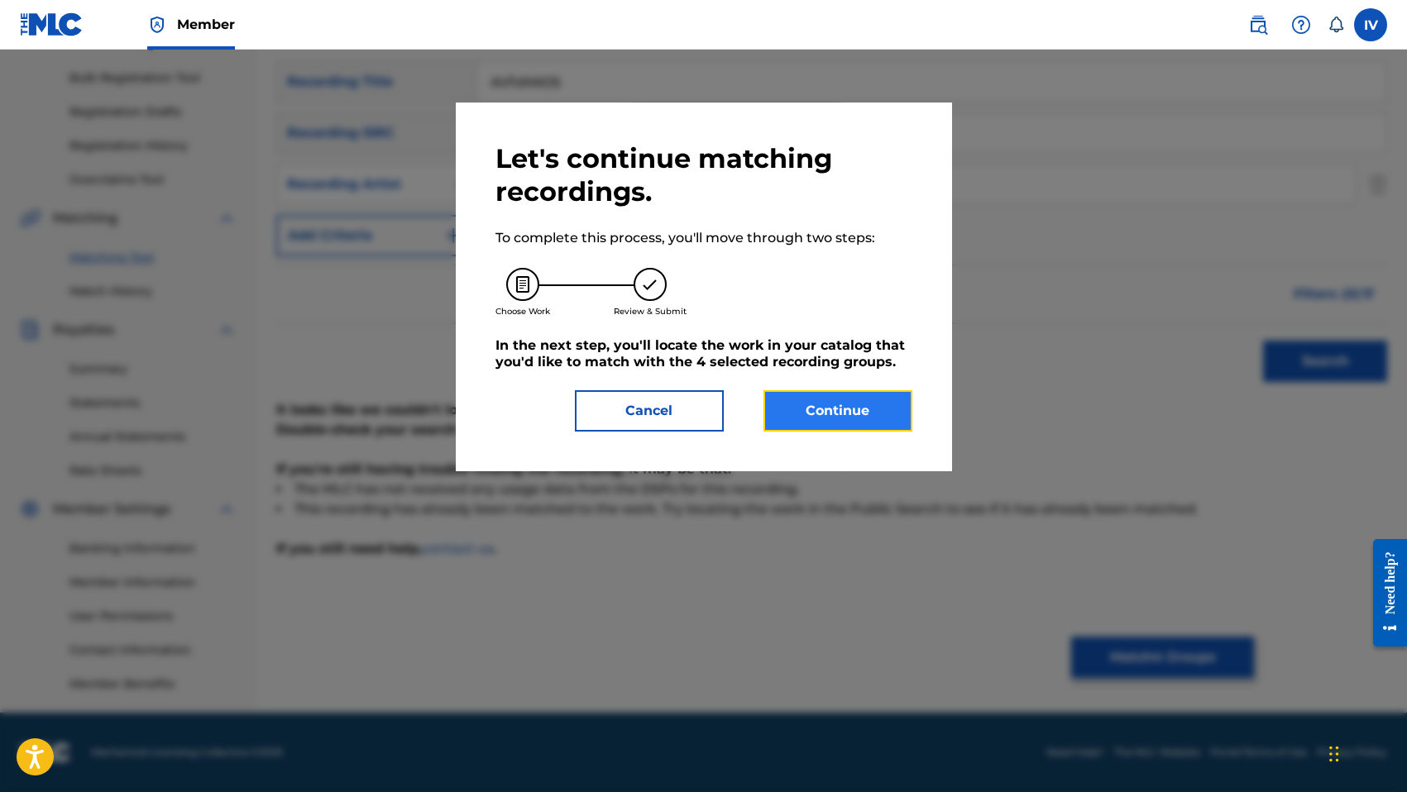
click at [870, 418] on button "Continue" at bounding box center [837, 410] width 149 height 41
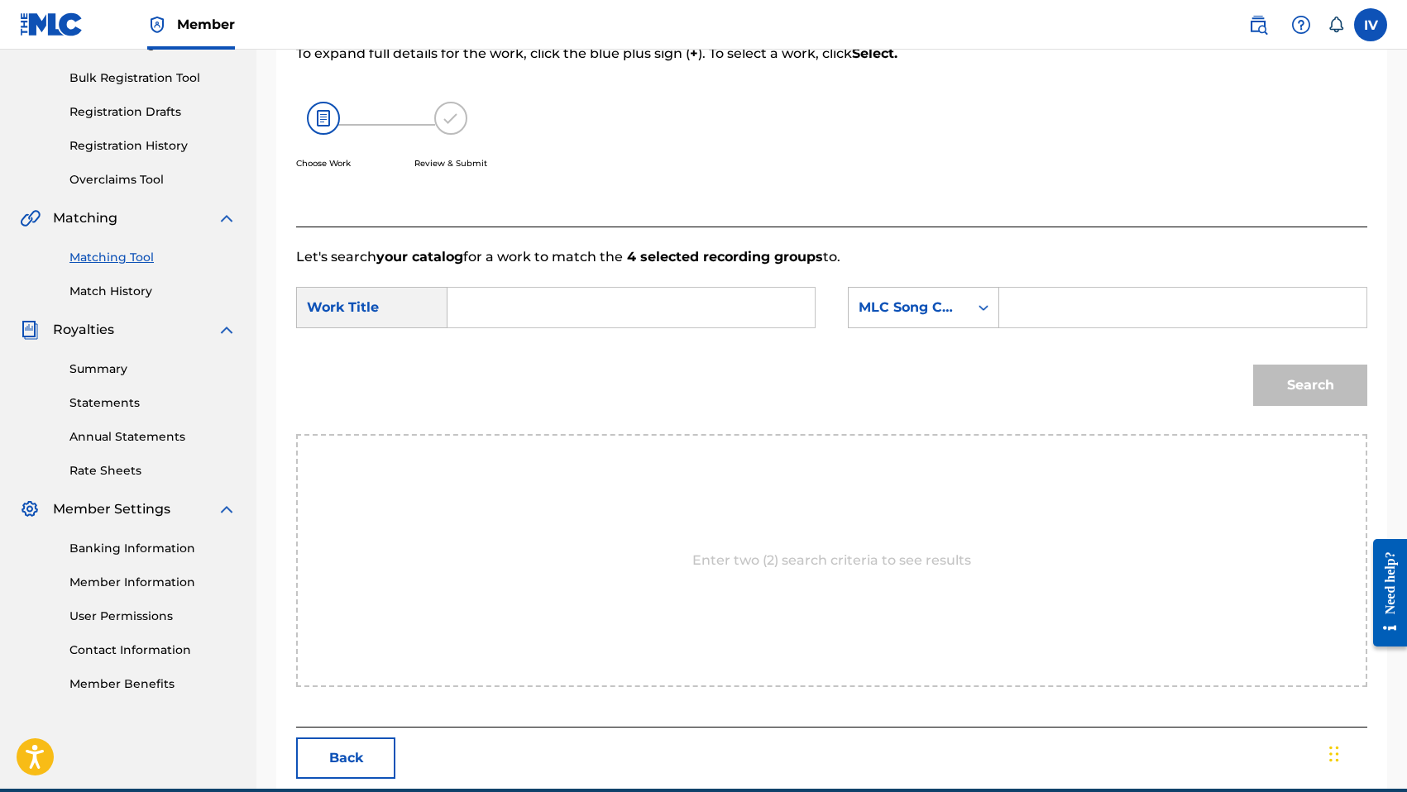
click at [684, 308] on input "Search Form" at bounding box center [630, 308] width 339 height 40
type input "AVIVANOS"
click at [917, 298] on div "MLC Song Code" at bounding box center [908, 308] width 100 height 20
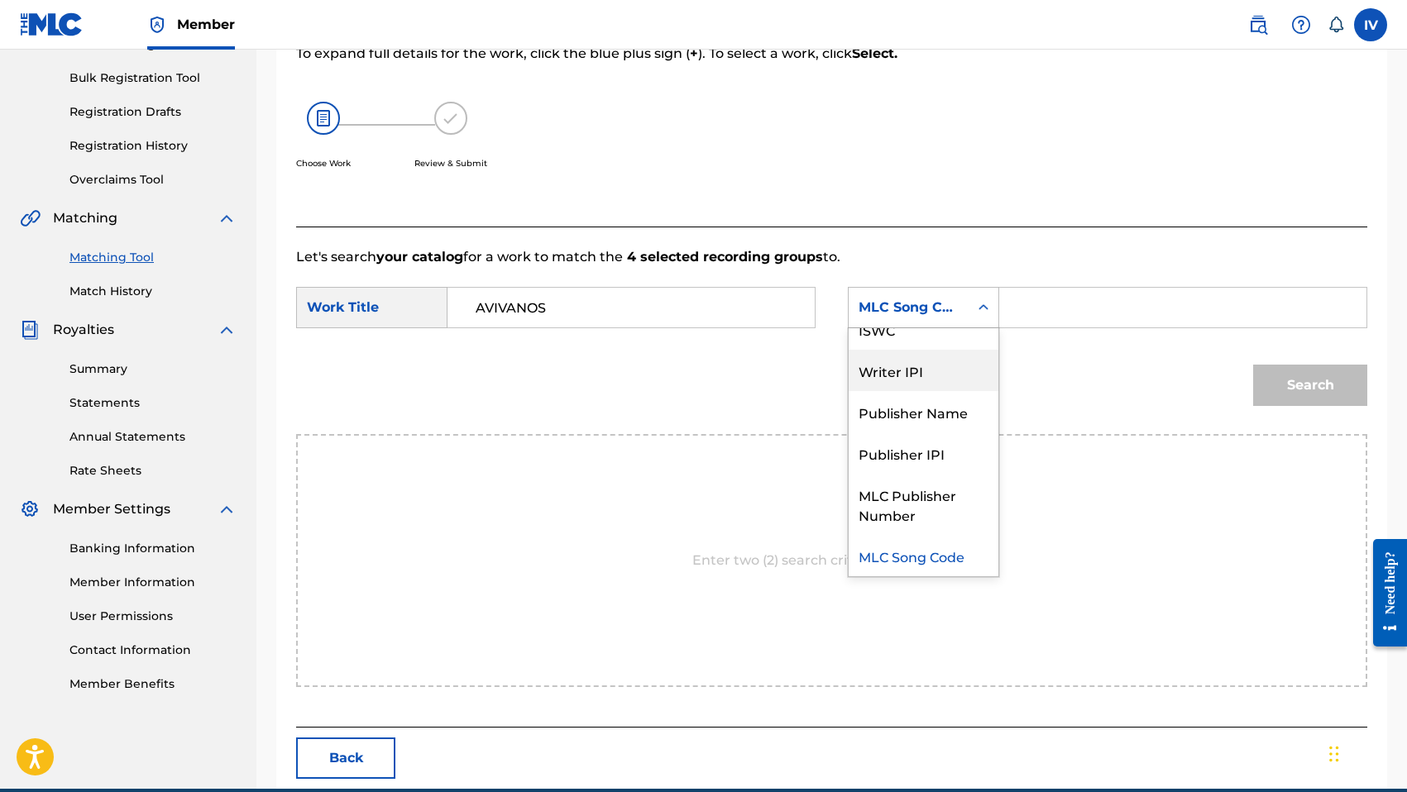
scroll to position [0, 0]
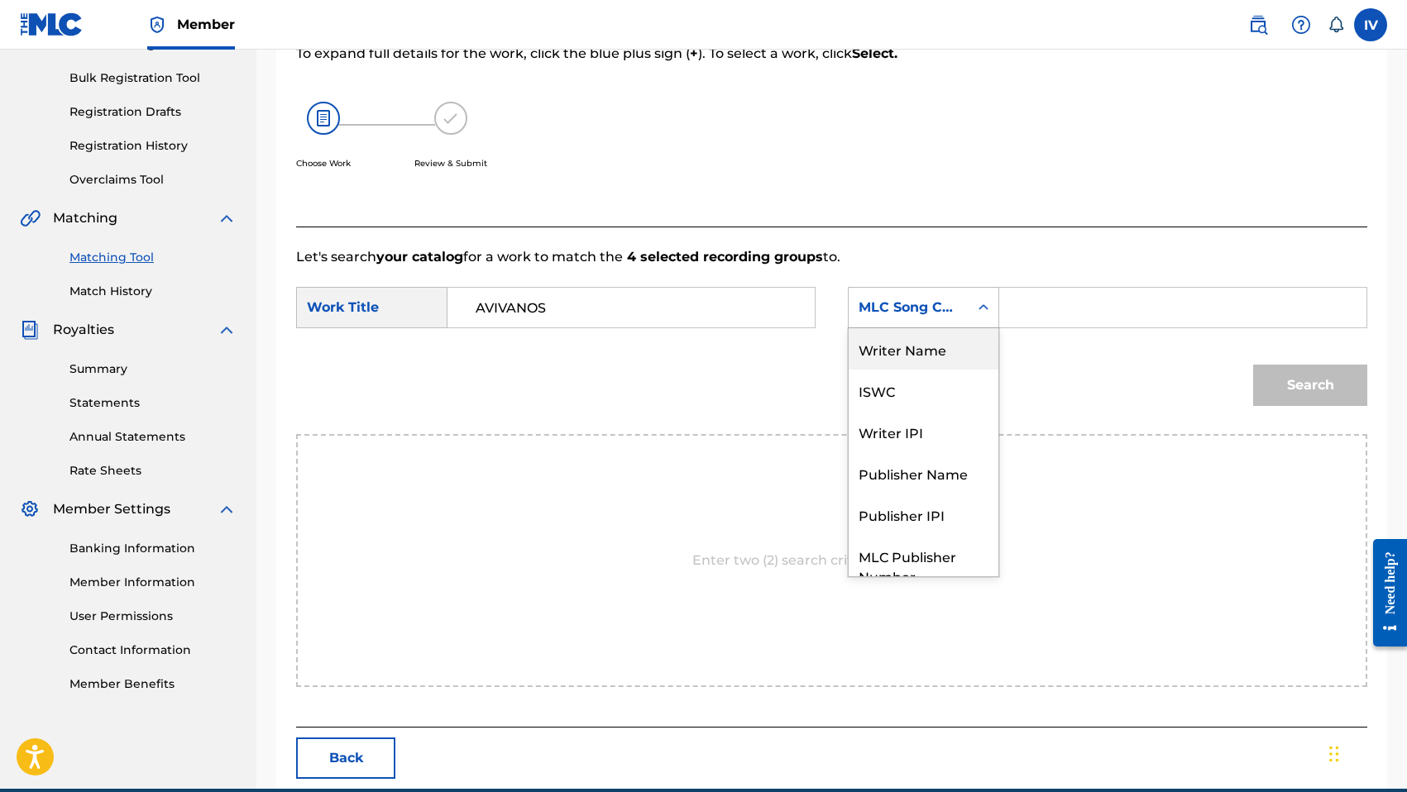
click at [911, 345] on div "Writer Name" at bounding box center [923, 348] width 150 height 41
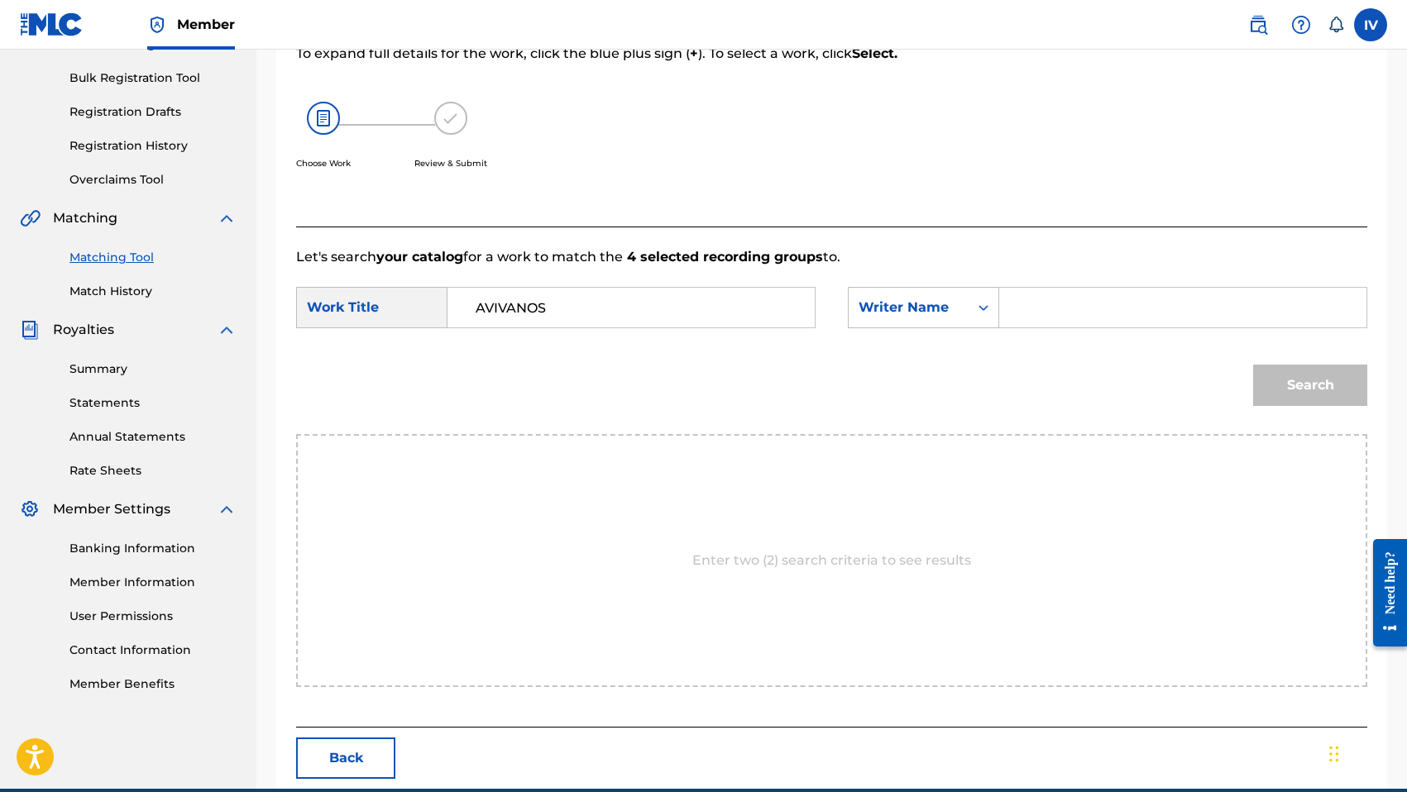
click at [1004, 325] on div "Search Form" at bounding box center [1183, 307] width 368 height 41
click at [1038, 317] on input "Search Form" at bounding box center [1182, 308] width 339 height 40
type input "M[PERSON_NAME]"
click at [1253, 365] on button "Search" at bounding box center [1310, 385] width 114 height 41
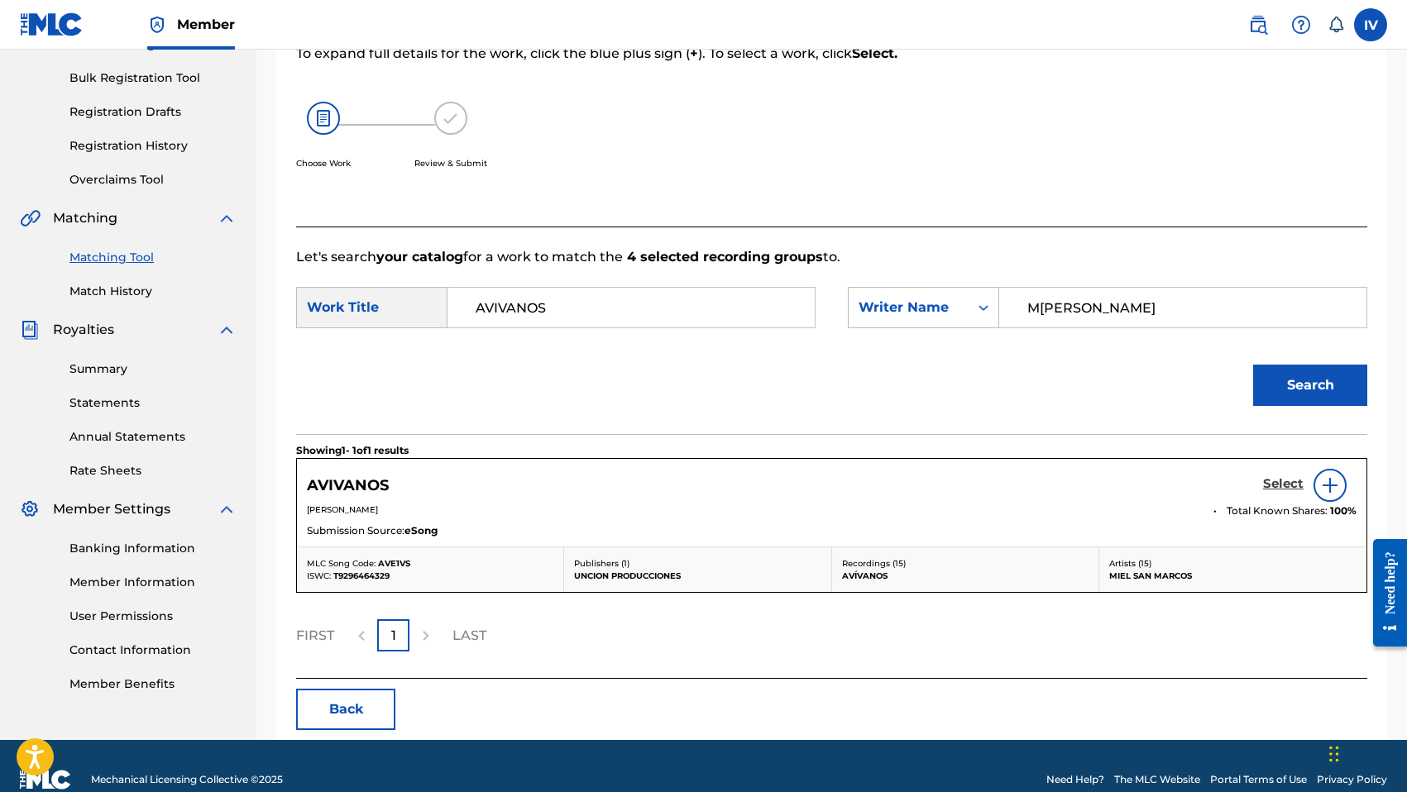
click at [1285, 486] on h5 "Select" at bounding box center [1283, 484] width 41 height 16
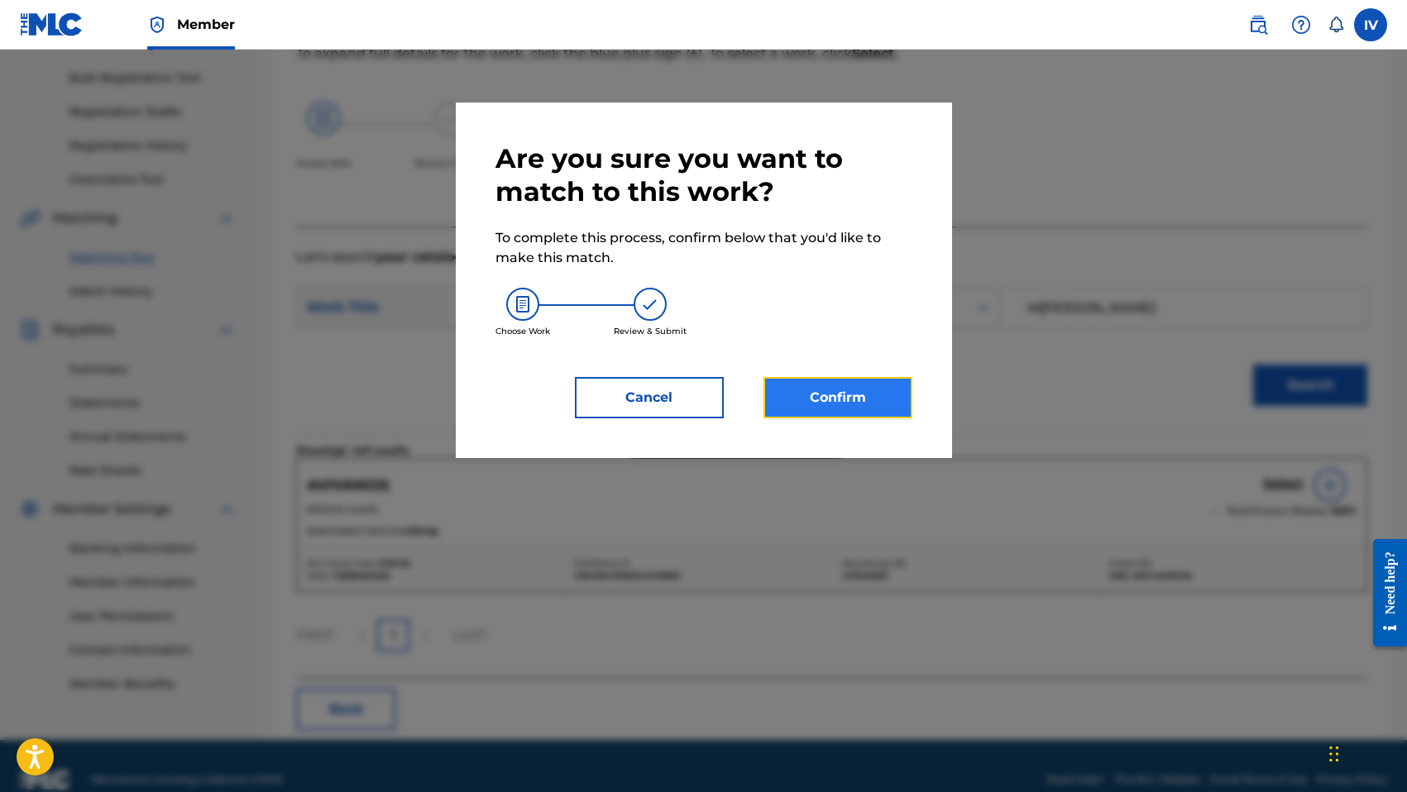
click at [884, 418] on button "Confirm" at bounding box center [837, 397] width 149 height 41
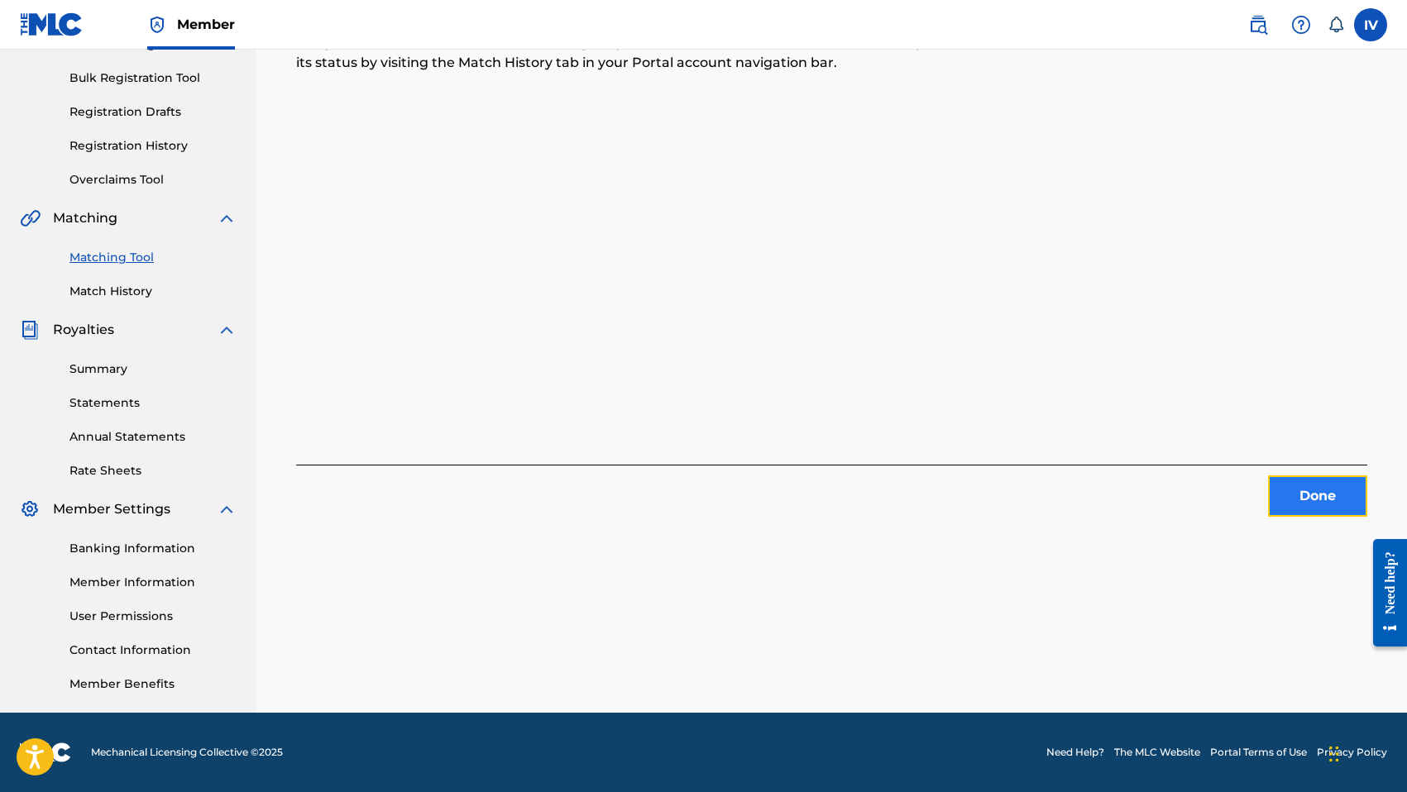
click at [1316, 482] on button "Done" at bounding box center [1317, 496] width 99 height 41
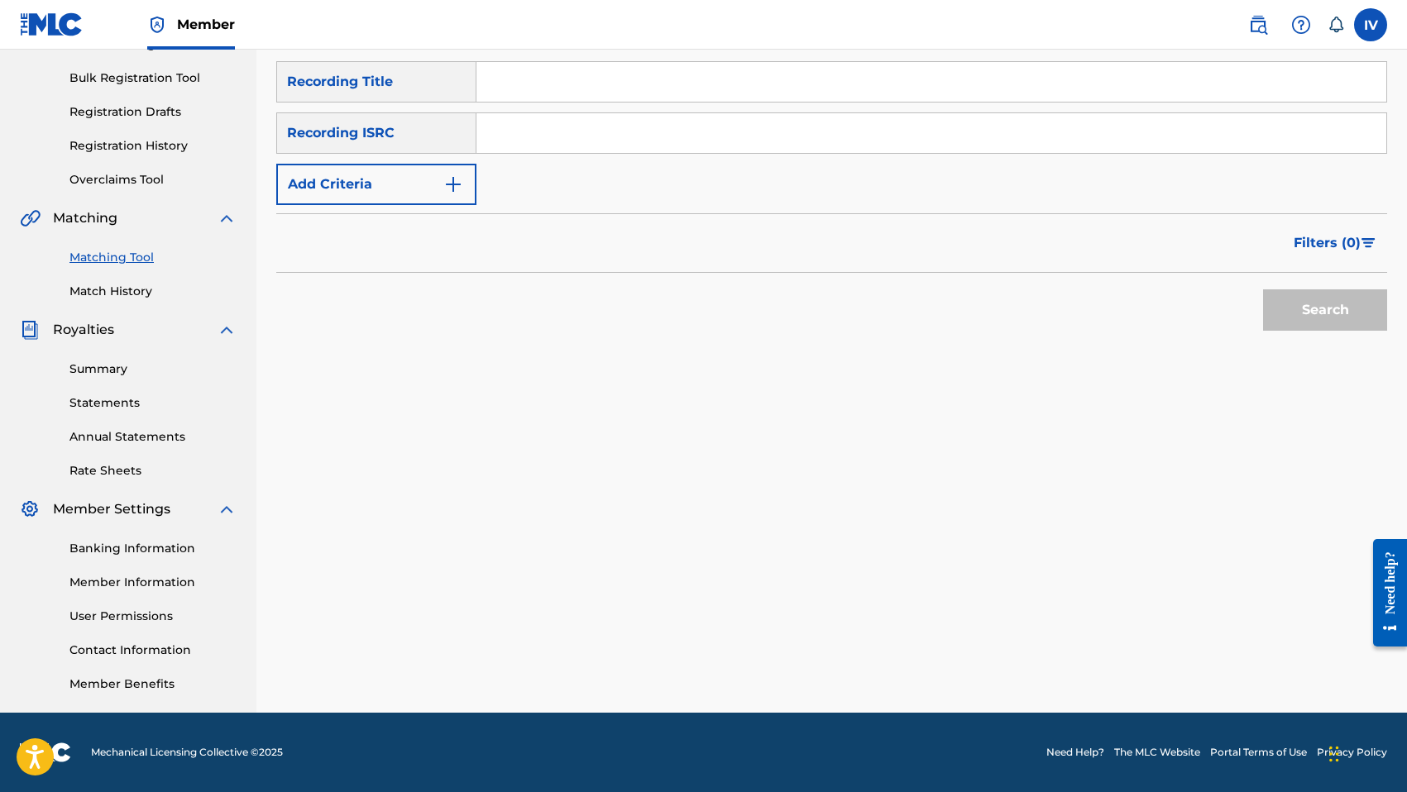
click at [650, 131] on input "Search Form" at bounding box center [931, 133] width 910 height 40
click at [1263, 289] on button "Search" at bounding box center [1325, 309] width 124 height 41
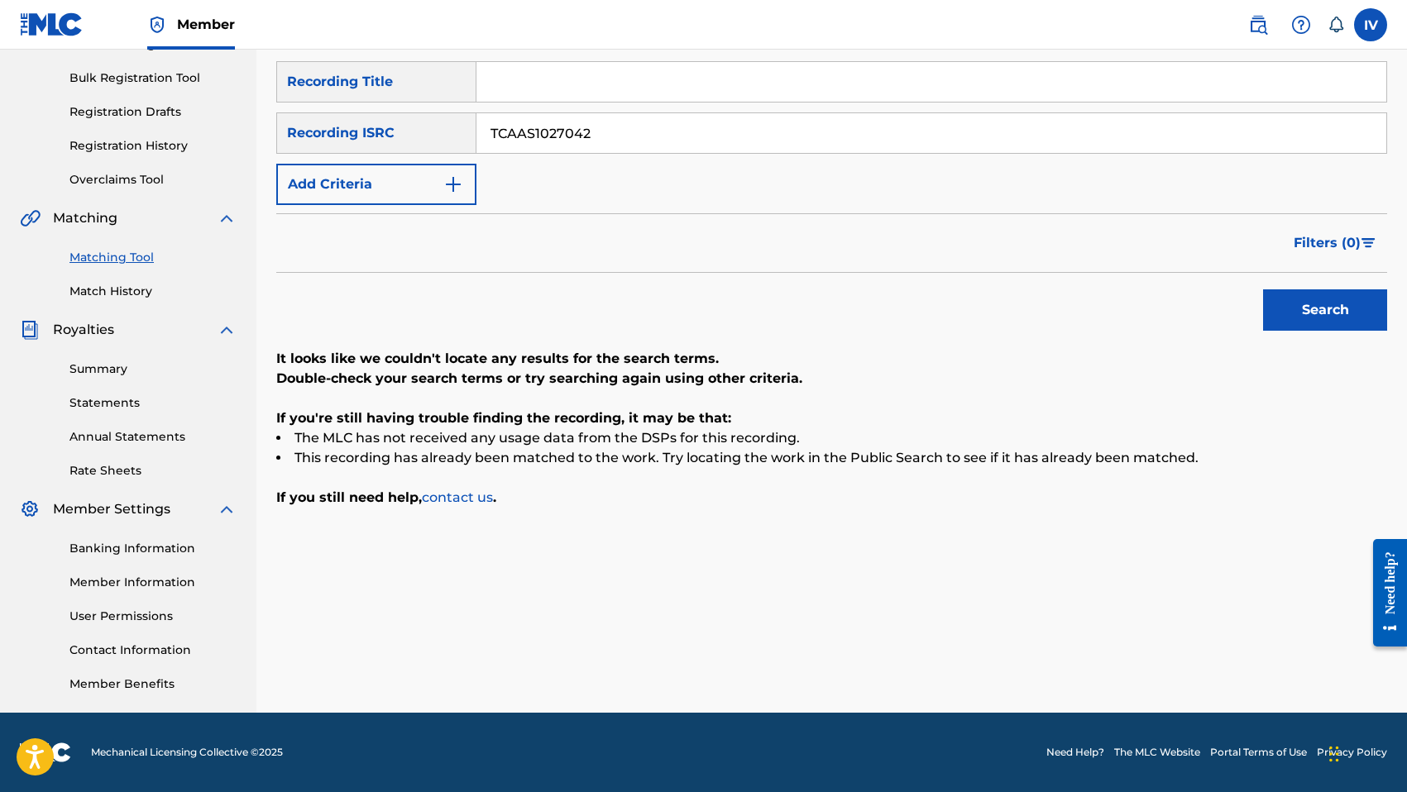
type input "TCAAS1027042"
click at [1263, 289] on button "Search" at bounding box center [1325, 309] width 124 height 41
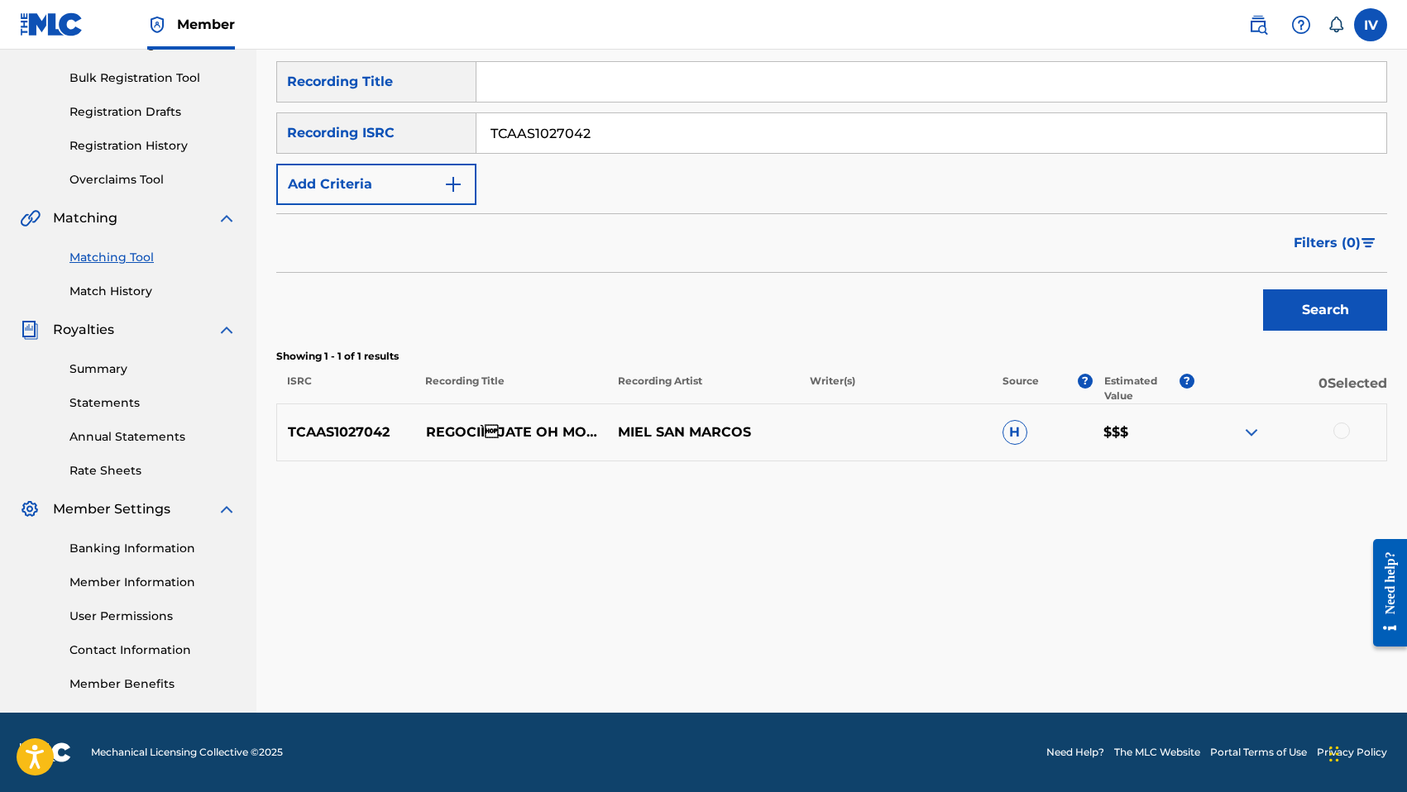
click at [1336, 431] on div at bounding box center [1341, 431] width 17 height 17
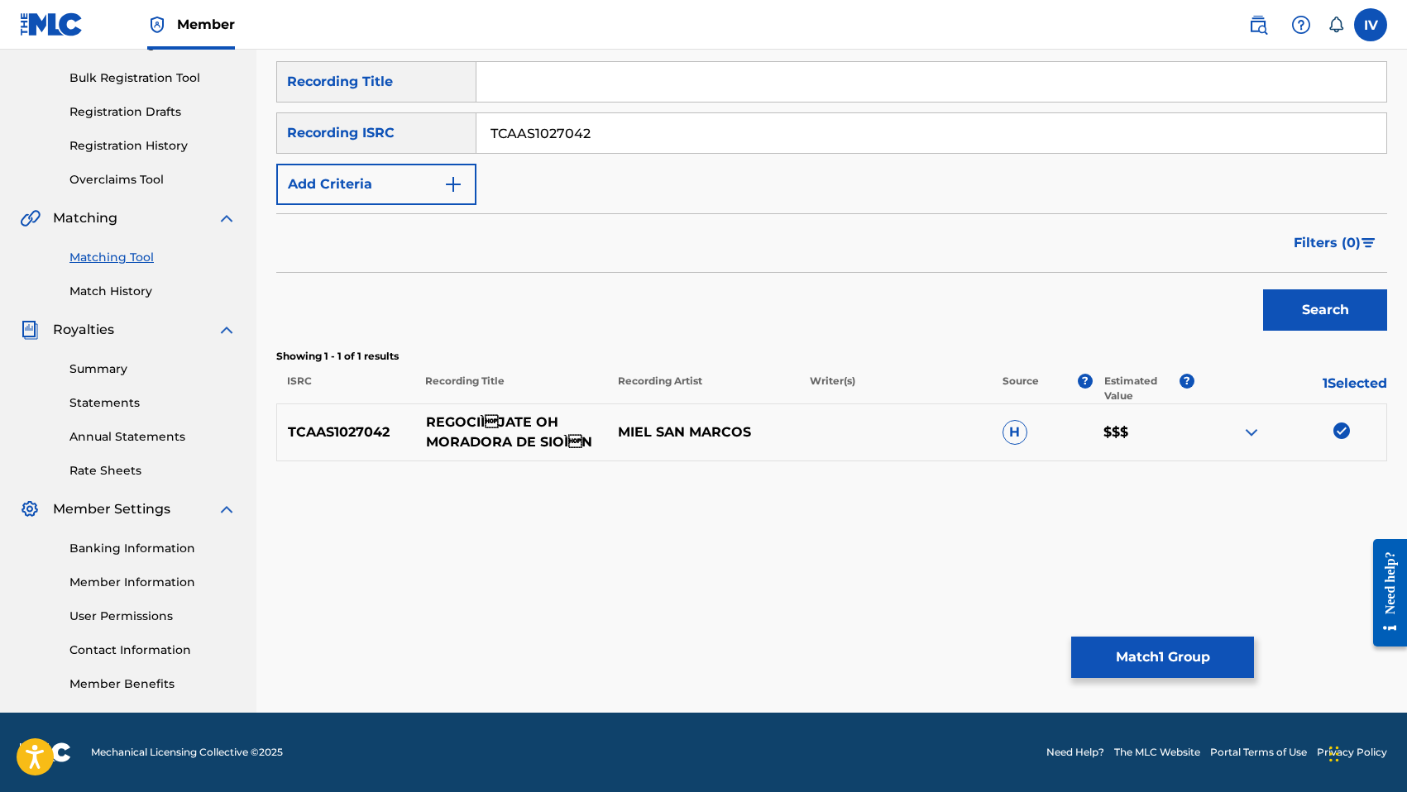
click at [454, 428] on p "REGOCIÌJATE OH MORADORA DE SIOÌN" at bounding box center [511, 433] width 192 height 40
click at [541, 95] on input "Search Form" at bounding box center [931, 82] width 910 height 40
type input "Regocíjate Oh Moradora De Sión"
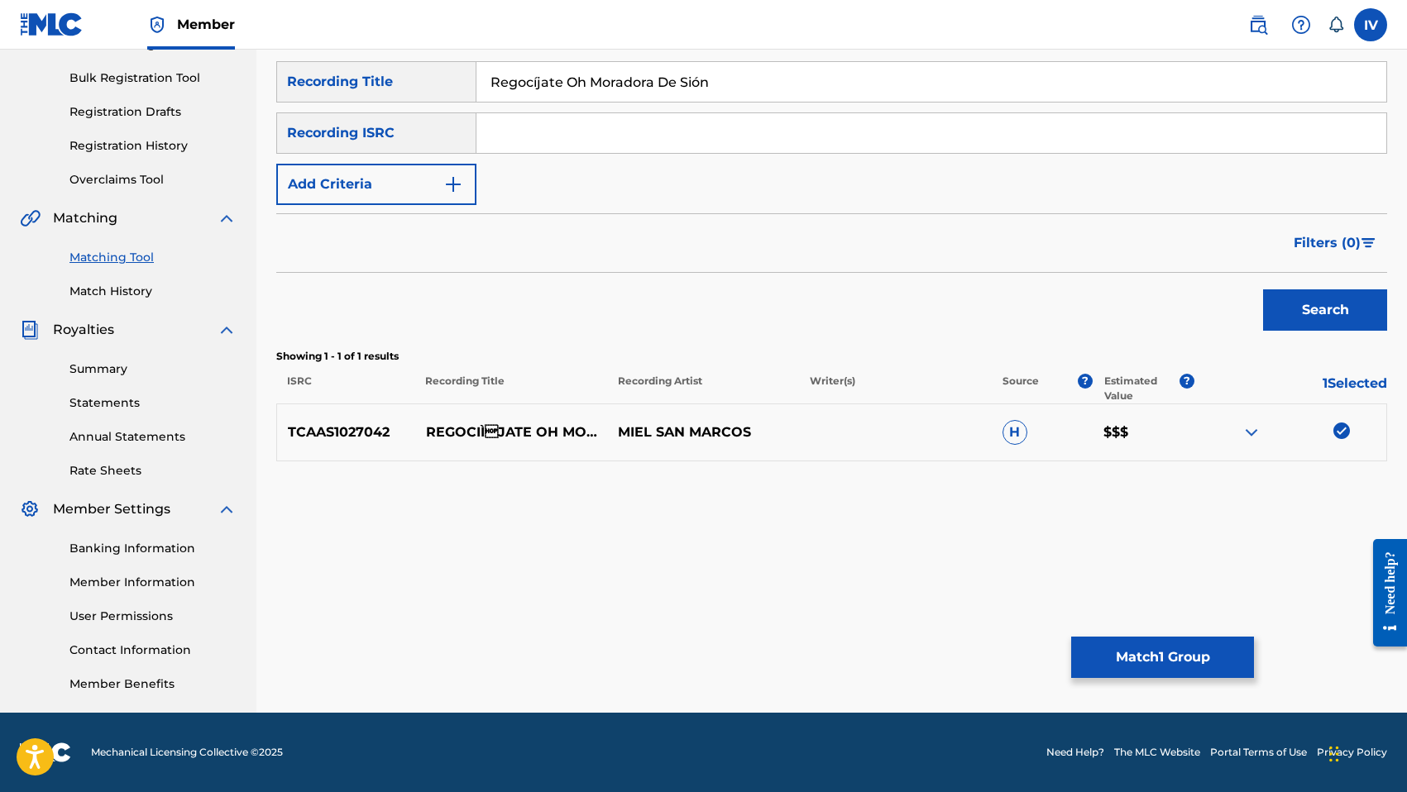
click at [405, 155] on div "SearchWithCriteria2c42ff5f-4d0d-4983-a599-32e0540b9d6b Recording Title Regocíja…" at bounding box center [831, 133] width 1111 height 144
click at [399, 164] on button "Add Criteria" at bounding box center [376, 184] width 200 height 41
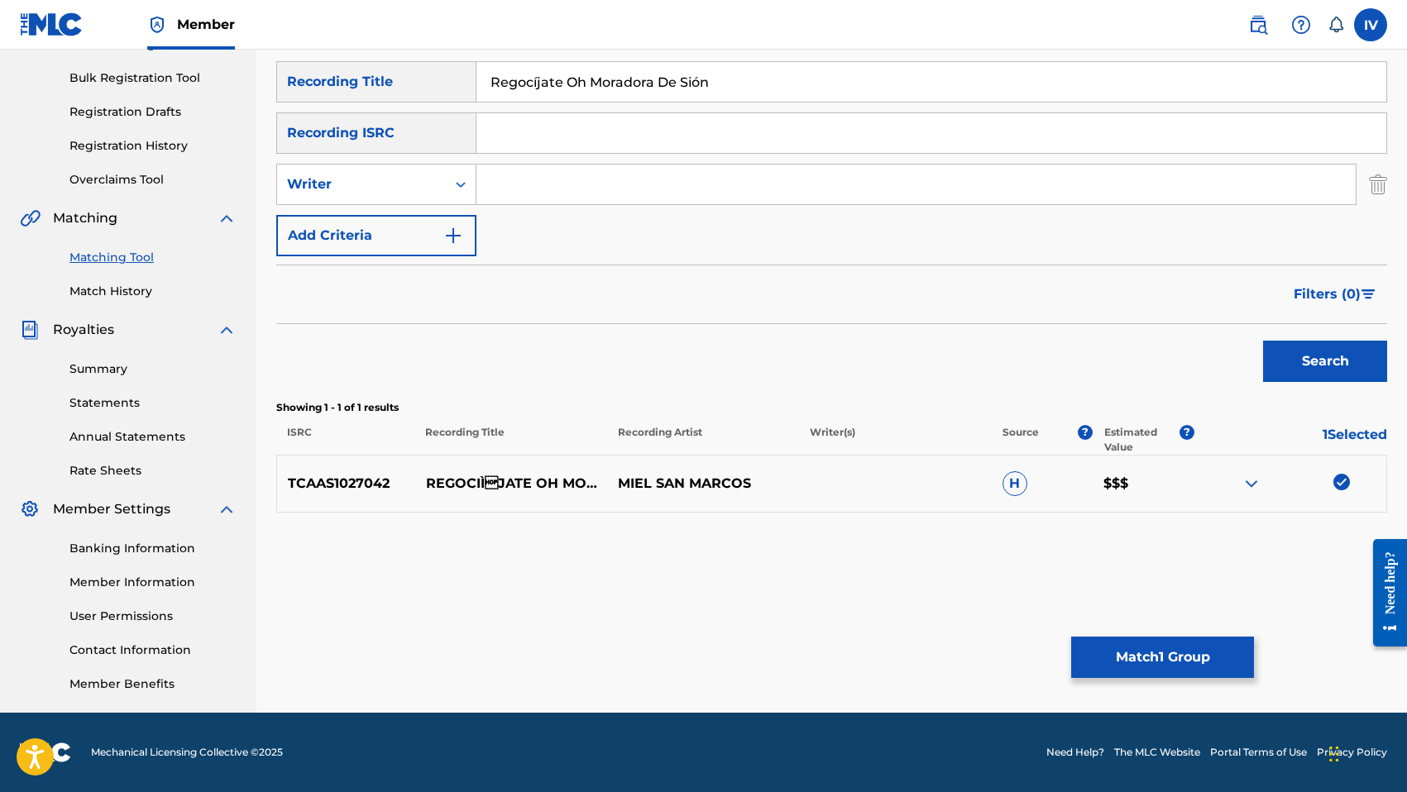
click at [385, 208] on div "SearchWithCriteria2c42ff5f-4d0d-4983-a599-32e0540b9d6b Recording Title Regocíja…" at bounding box center [831, 158] width 1111 height 195
click at [383, 190] on div "Writer" at bounding box center [361, 184] width 149 height 20
click at [384, 231] on div "Recording Artist" at bounding box center [376, 225] width 198 height 41
click at [517, 185] on input "Search Form" at bounding box center [915, 185] width 879 height 40
type input "miel san marcos"
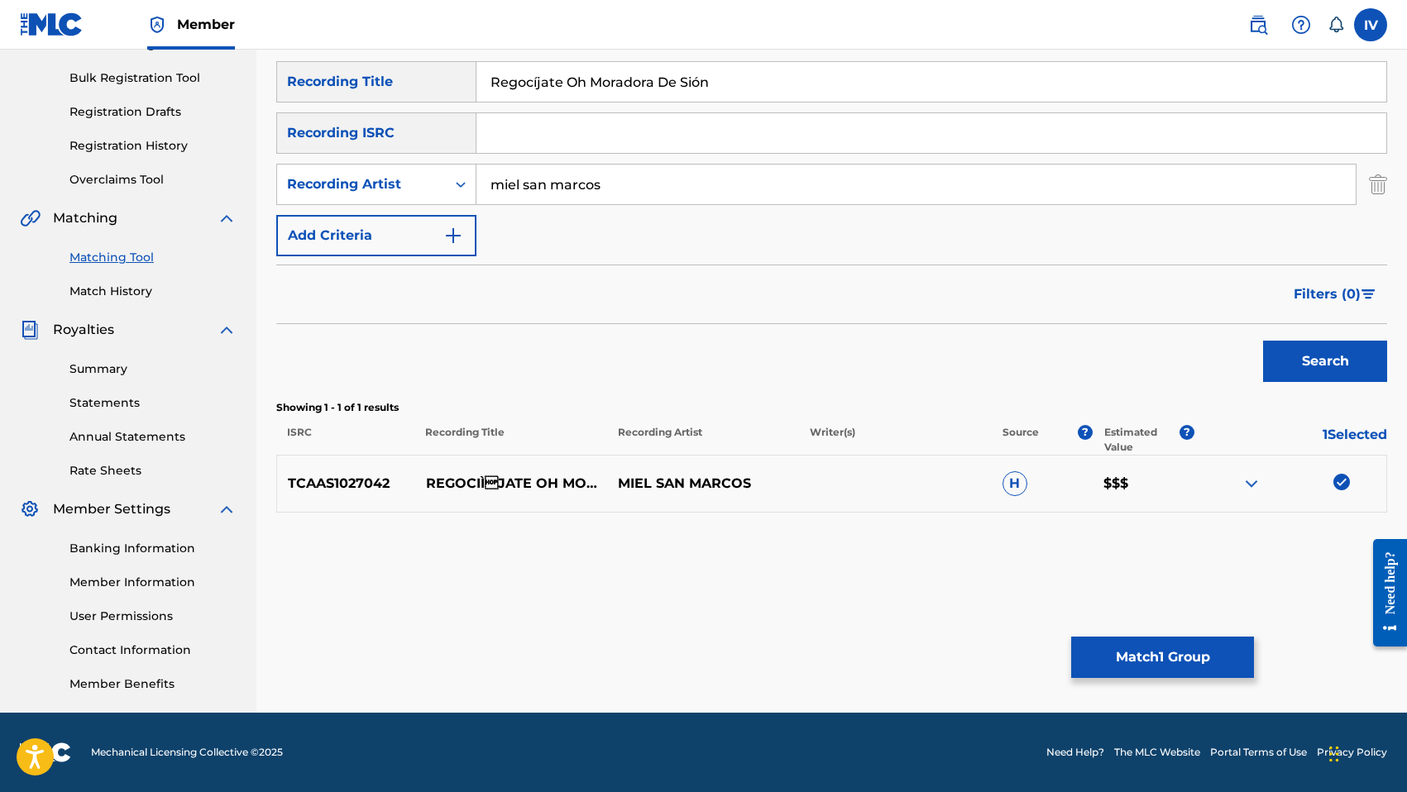
click at [1263, 341] on button "Search" at bounding box center [1325, 361] width 124 height 41
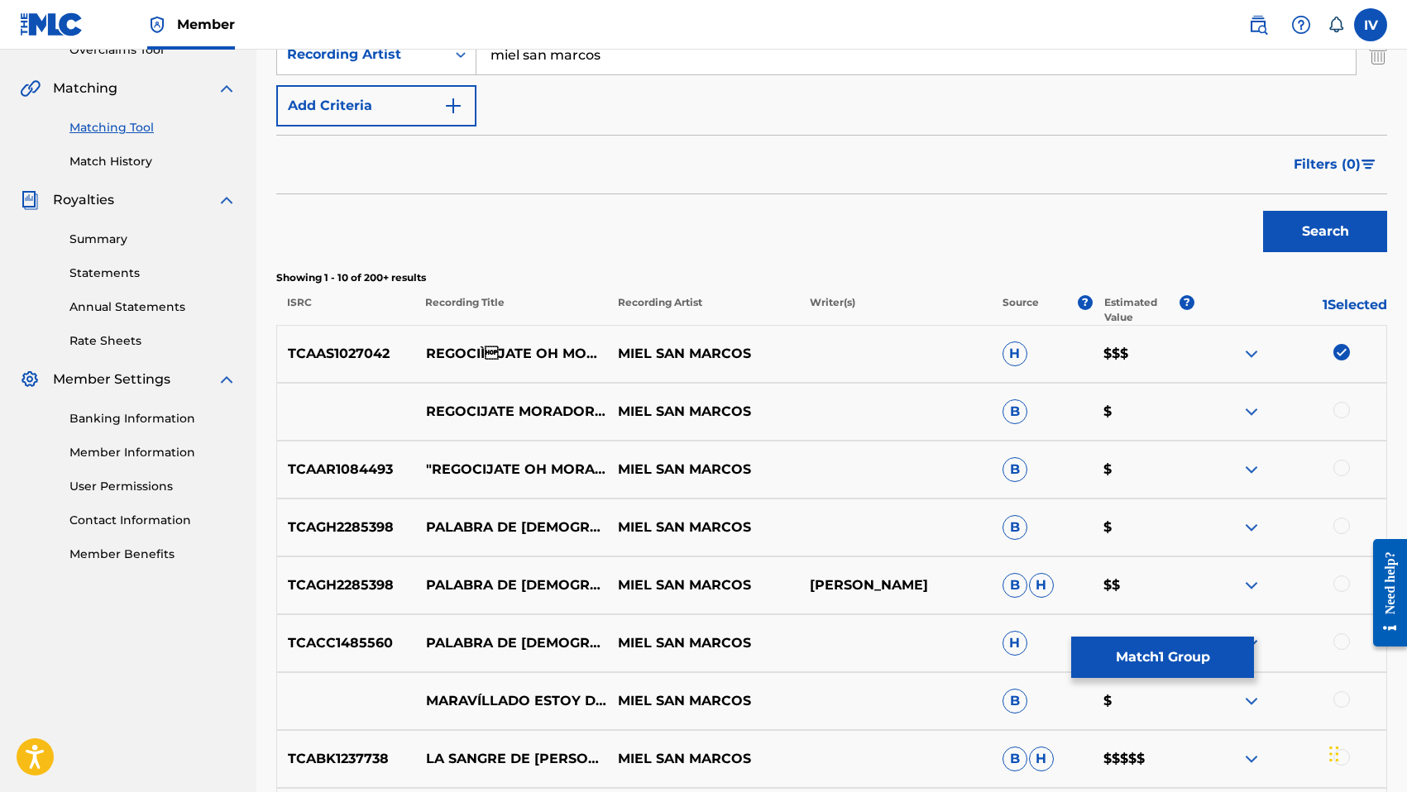
scroll to position [385, 0]
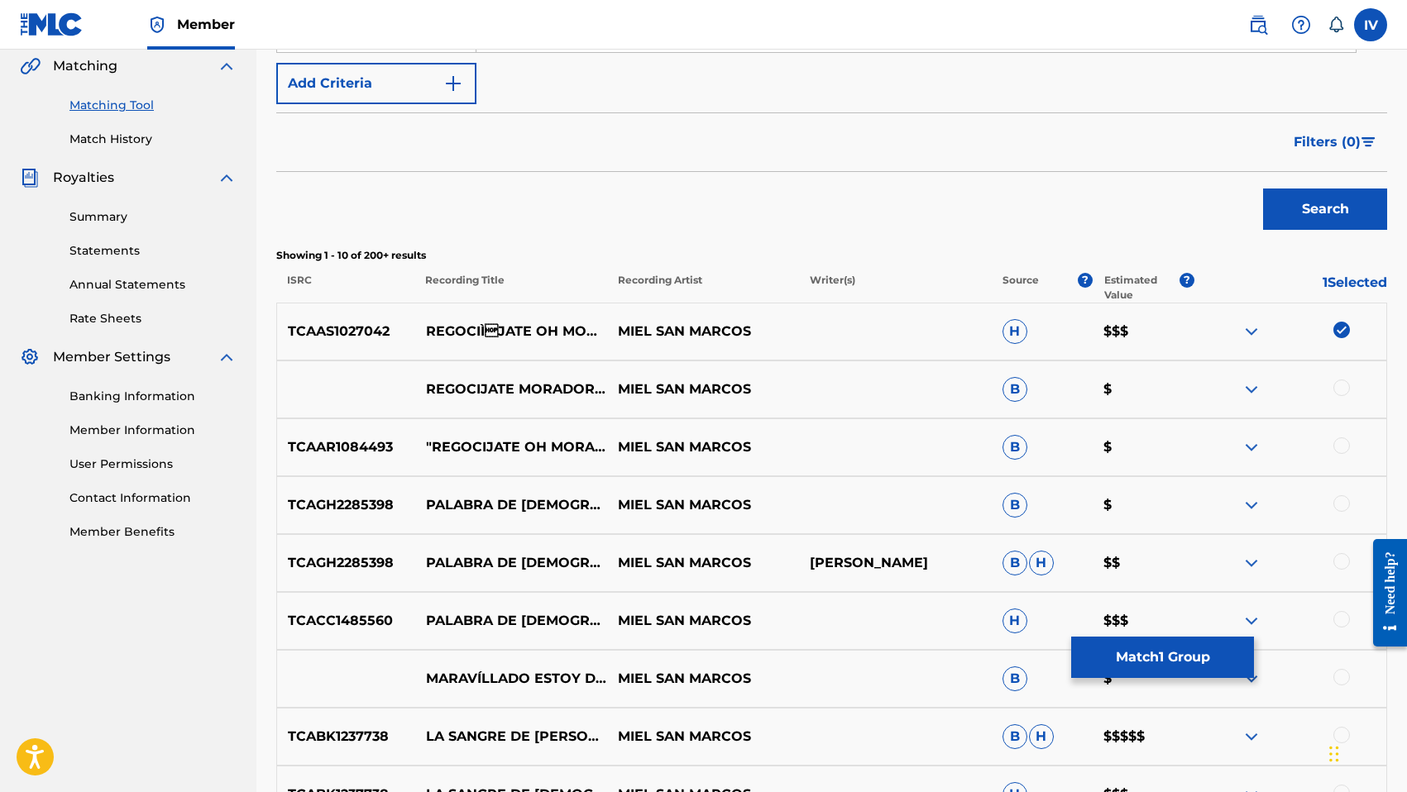
click at [1339, 391] on div at bounding box center [1341, 388] width 17 height 17
click at [1341, 440] on div at bounding box center [1341, 445] width 17 height 17
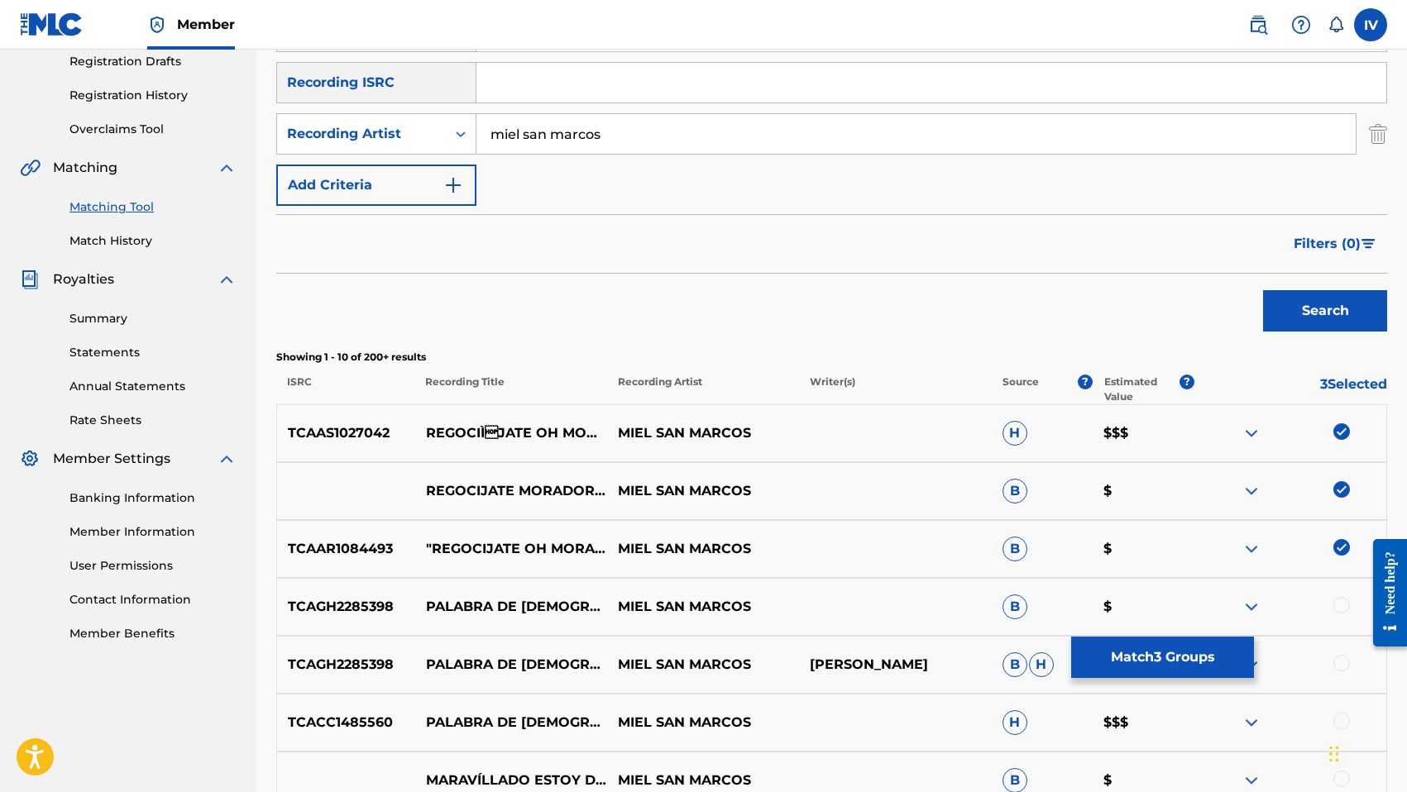
scroll to position [0, 0]
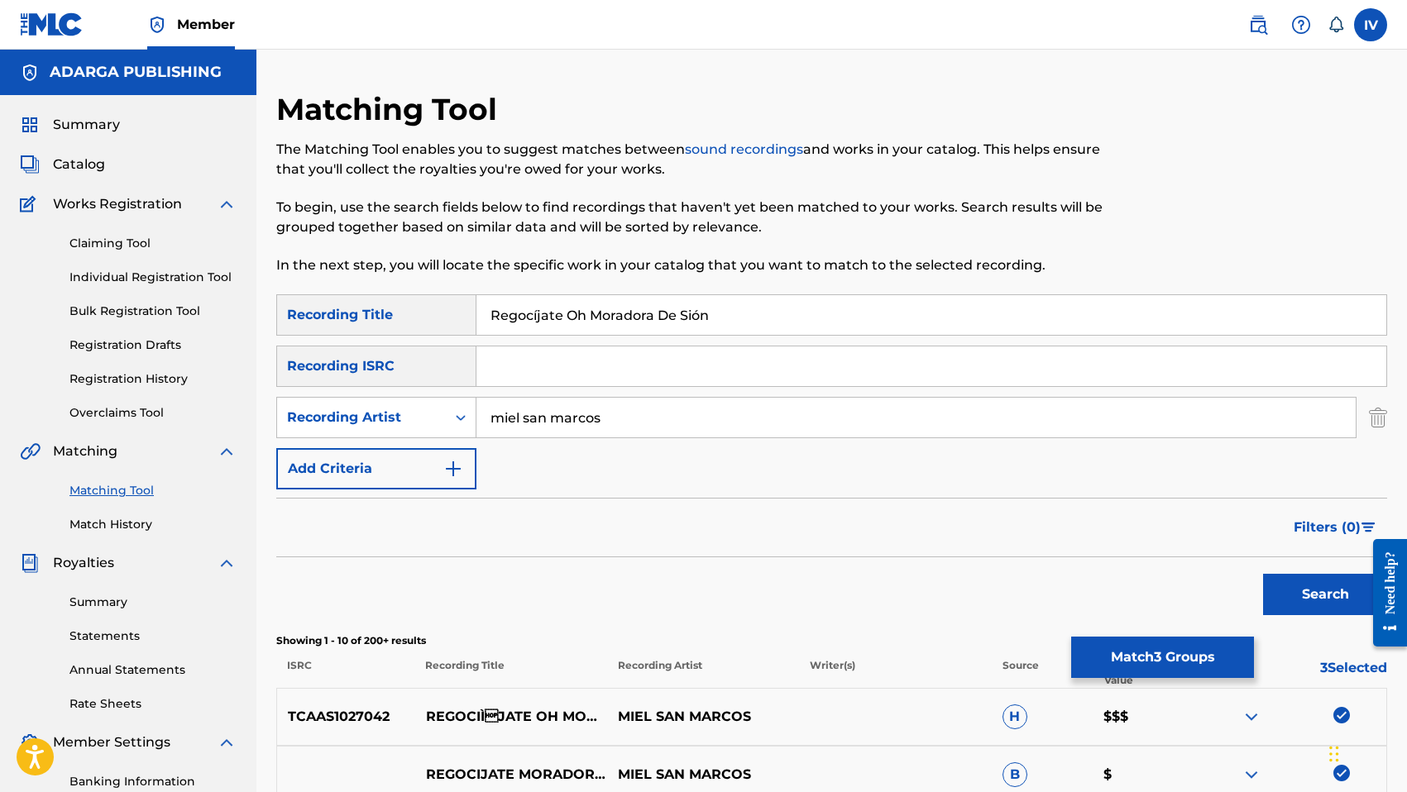
click at [537, 314] on input "Regocíjate Oh Moradora De Sión" at bounding box center [931, 315] width 910 height 40
click at [709, 316] on input "Regocijate Oh Moradora De Sión" at bounding box center [931, 315] width 910 height 40
type input "Regocijate Oh Moradora De Sion"
click at [1263, 574] on button "Search" at bounding box center [1325, 594] width 124 height 41
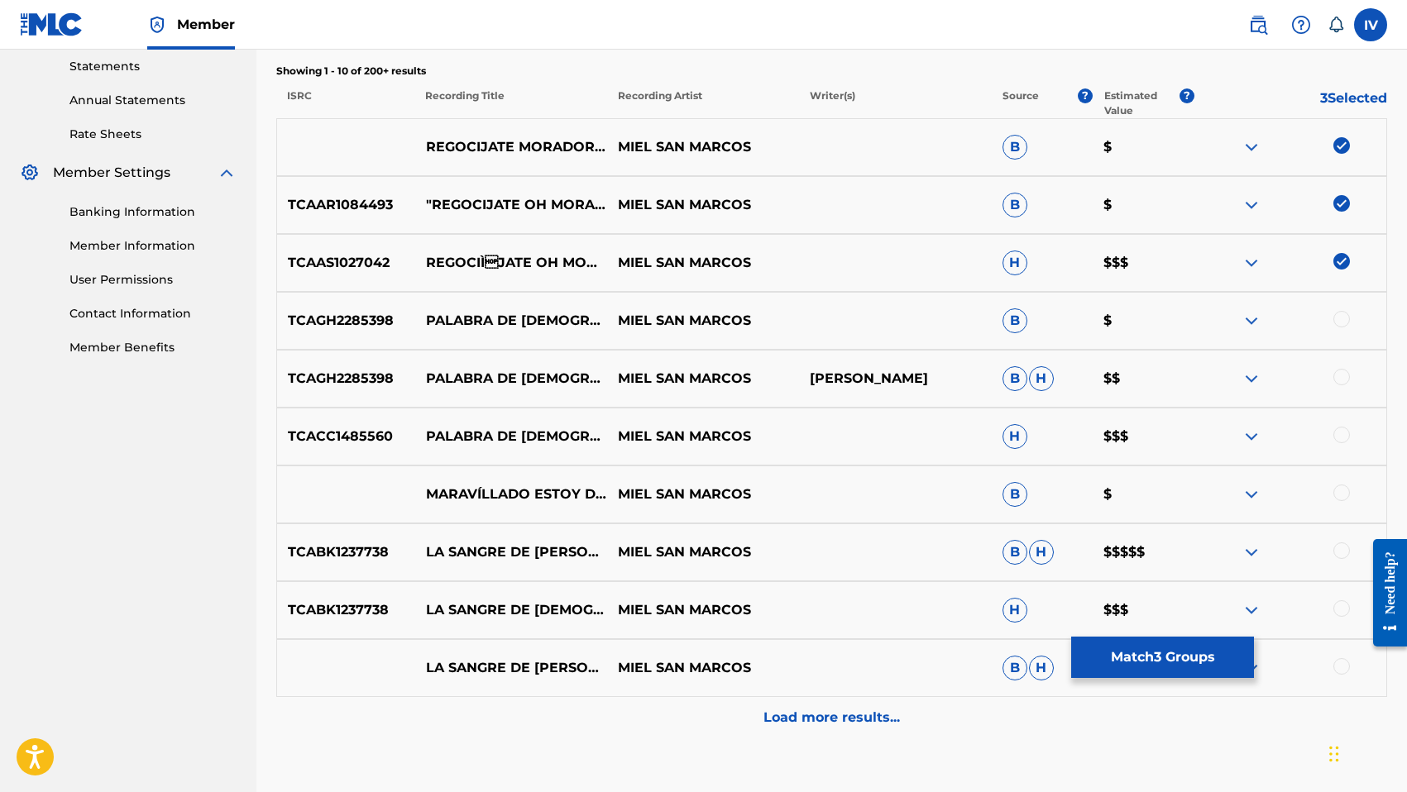
scroll to position [670, 0]
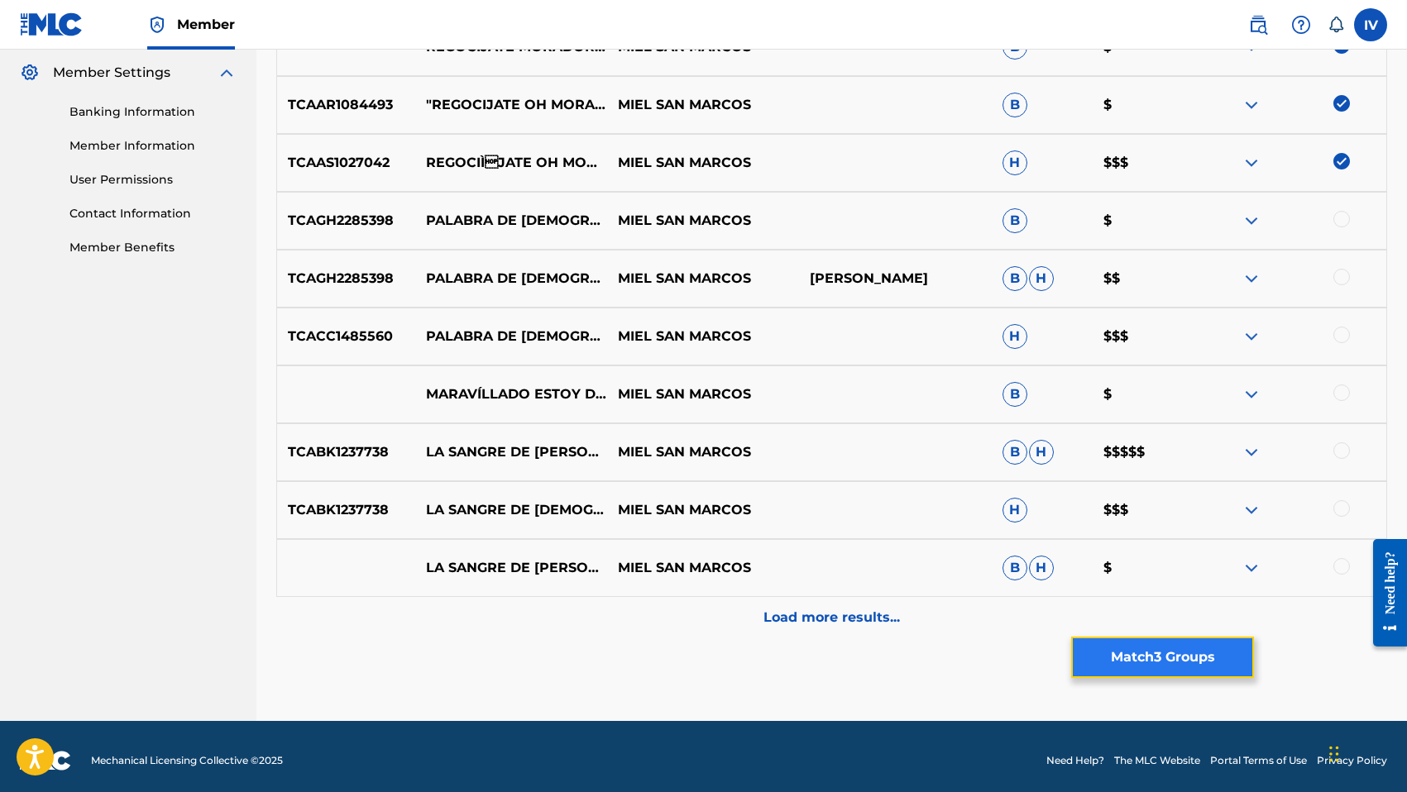
click at [1191, 663] on button "Match 3 Groups" at bounding box center [1162, 657] width 183 height 41
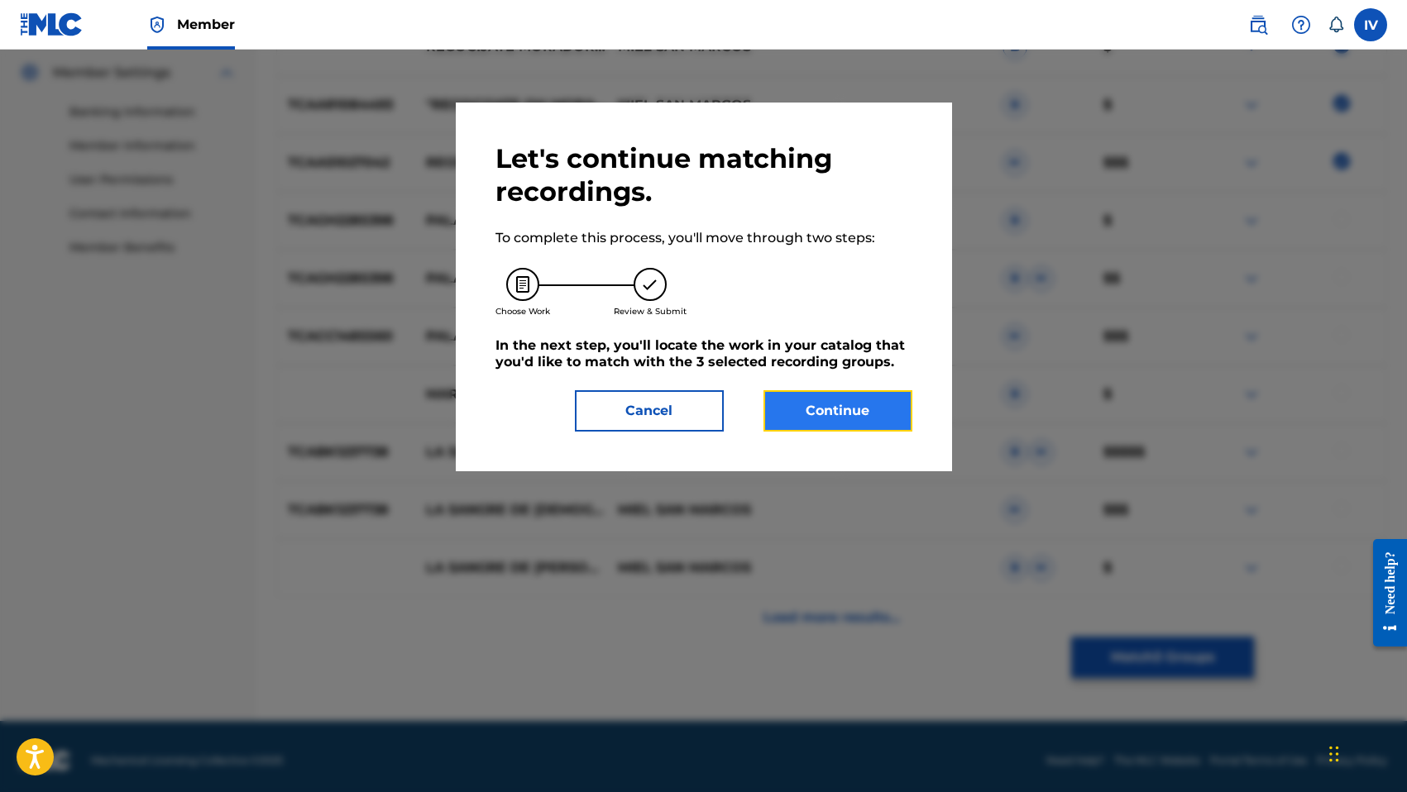
click at [853, 423] on button "Continue" at bounding box center [837, 410] width 149 height 41
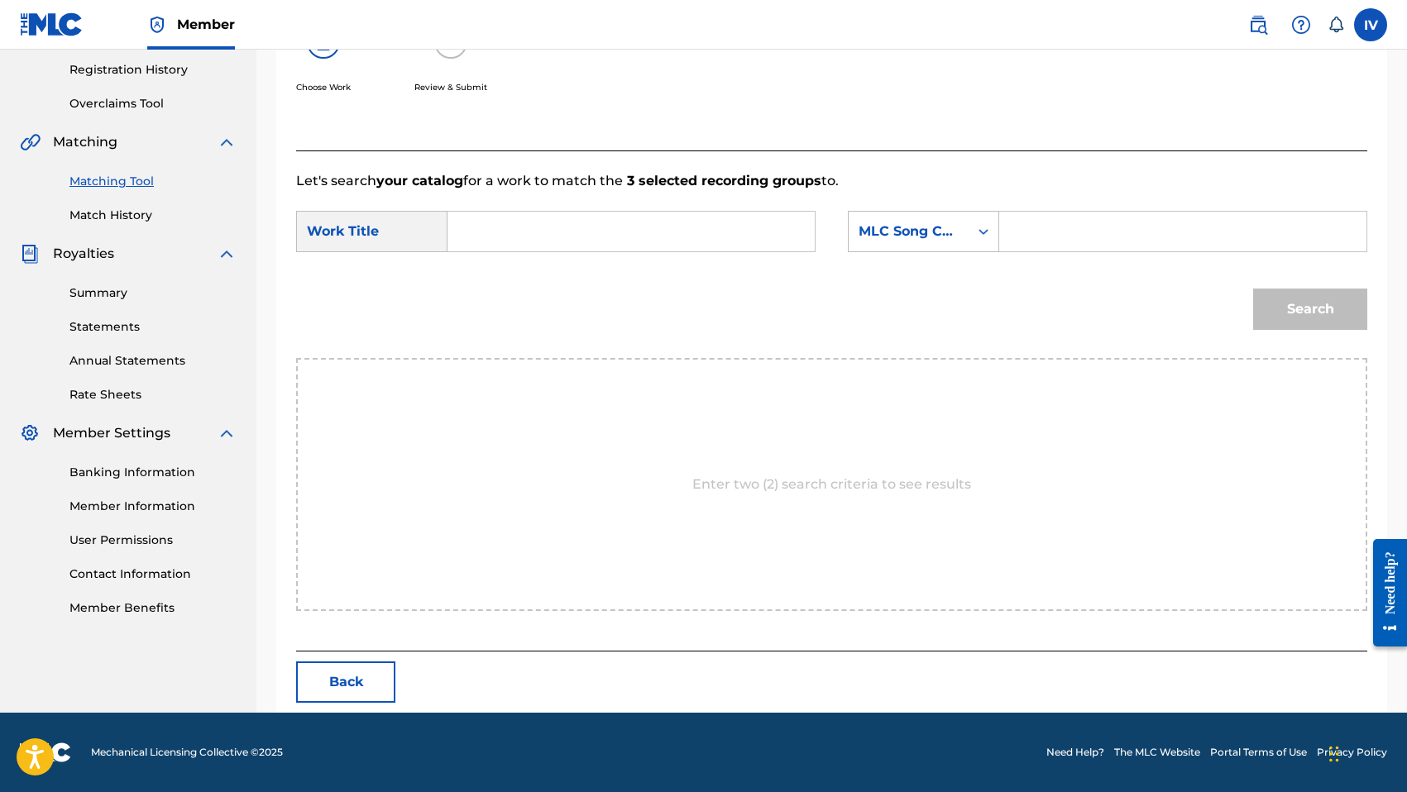
click at [604, 232] on input "Search Form" at bounding box center [630, 232] width 339 height 40
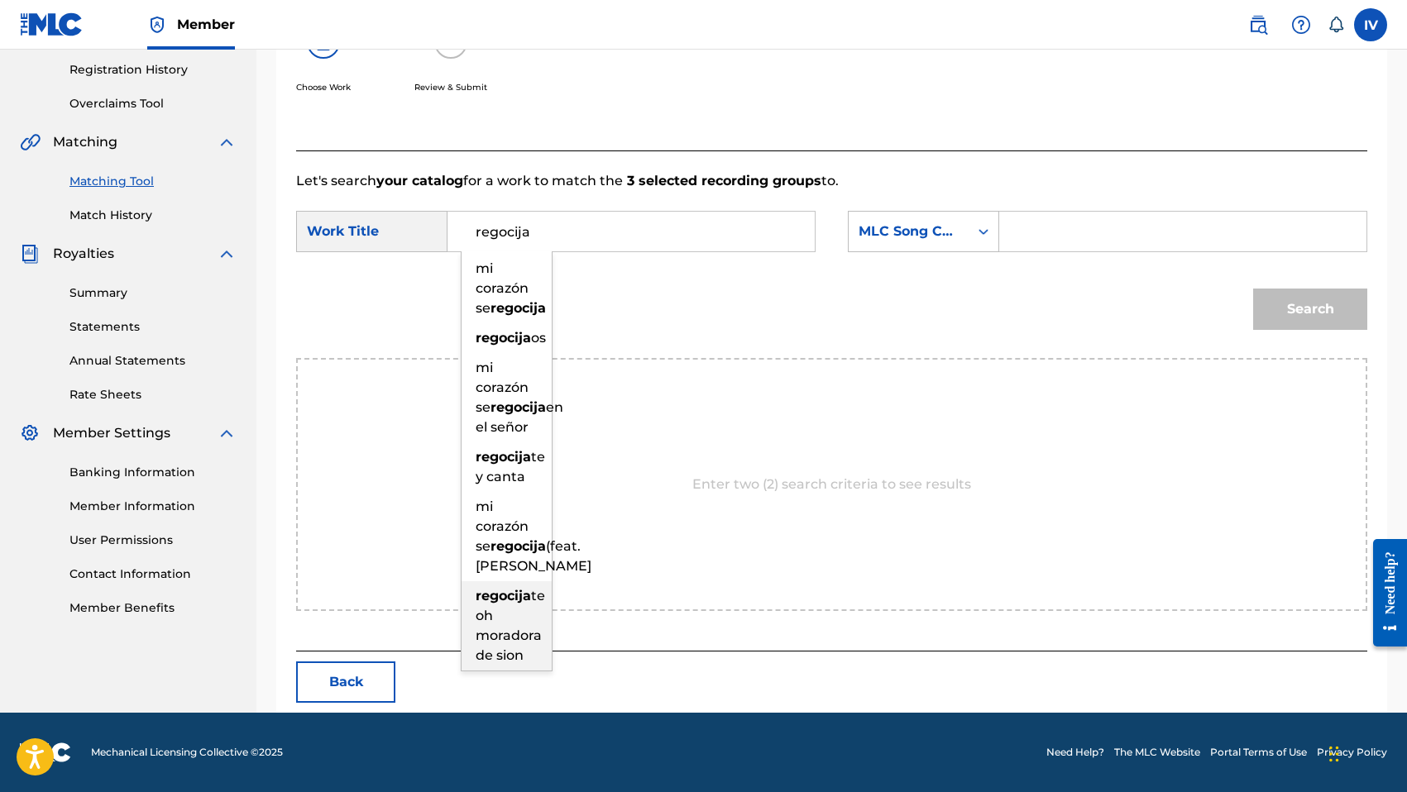
click at [512, 671] on div "regocija te oh moradora de sion" at bounding box center [506, 625] width 90 height 89
type input "regocijate oh moradora de sion"
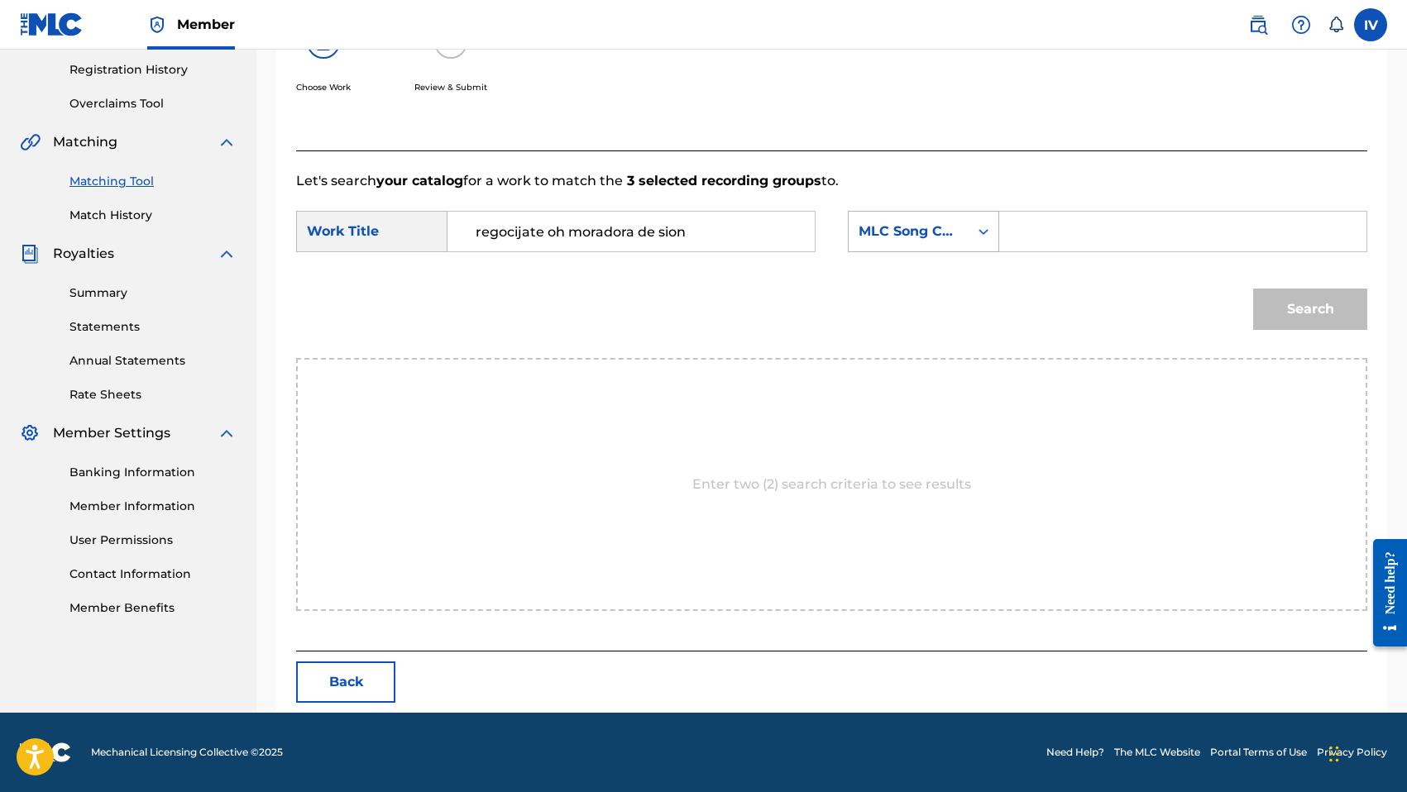
click at [947, 241] on div "MLC Song Code" at bounding box center [908, 232] width 100 height 20
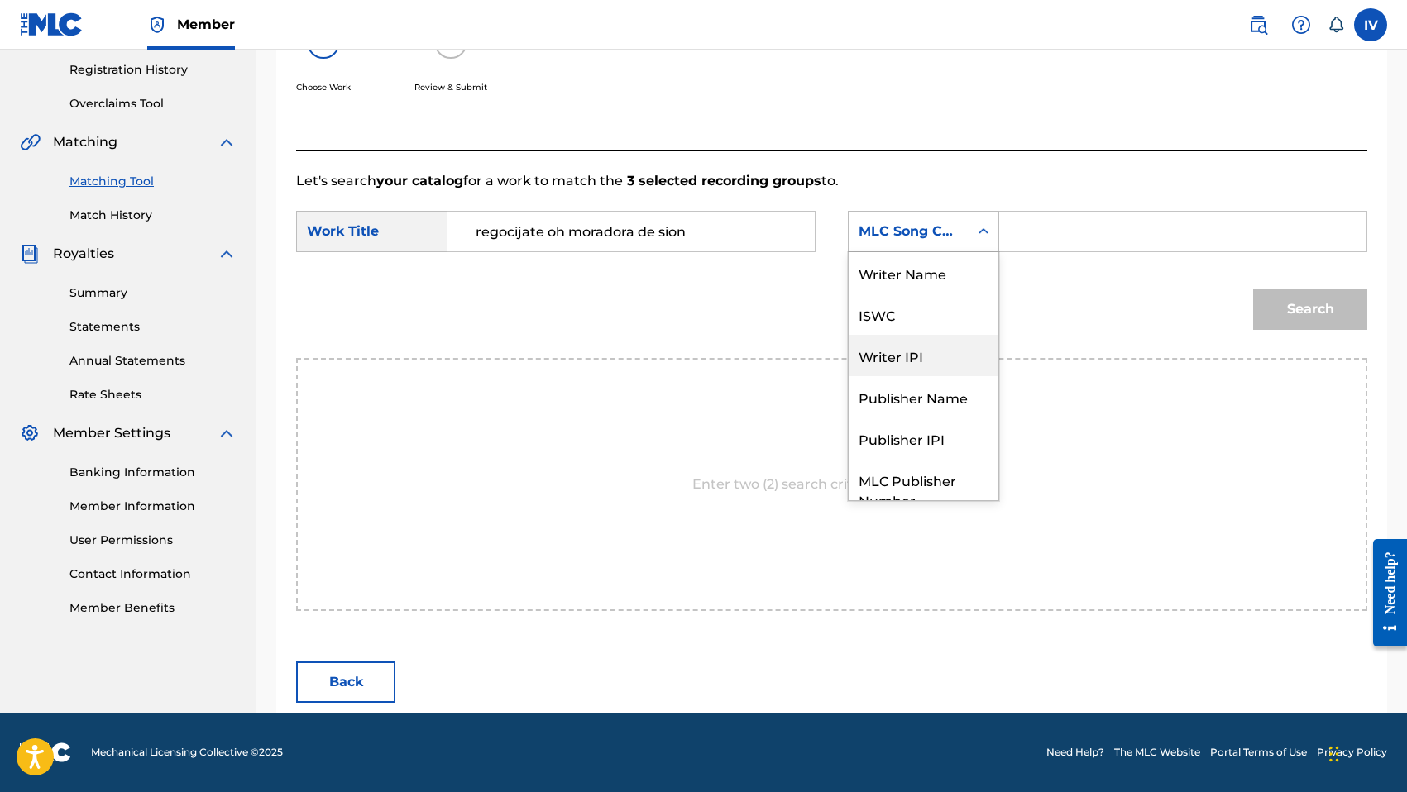
scroll to position [0, 0]
click at [899, 271] on div "Writer Name" at bounding box center [923, 272] width 150 height 41
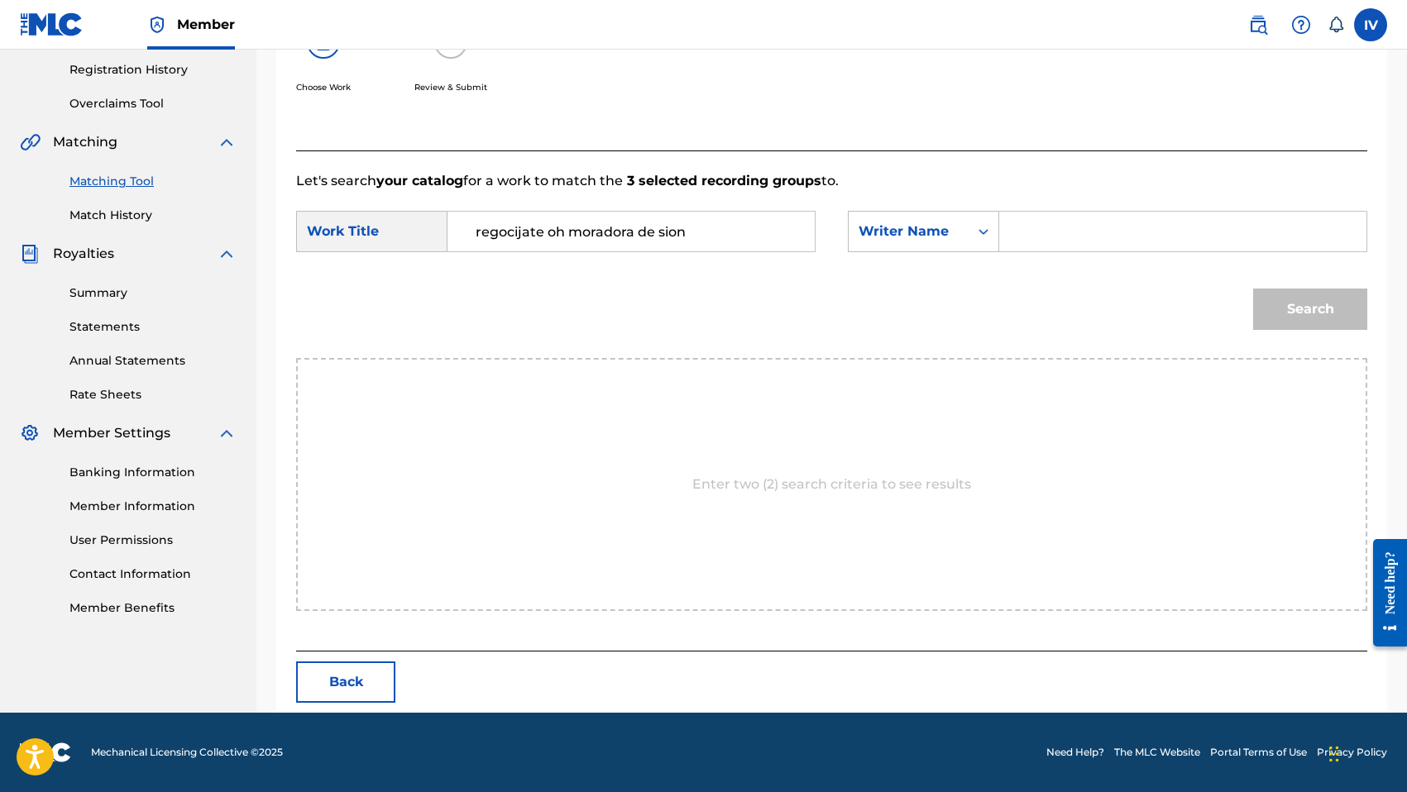
click at [1076, 212] on input "Search Form" at bounding box center [1182, 232] width 339 height 40
type input "morales"
click at [1253, 289] on button "Search" at bounding box center [1310, 309] width 114 height 41
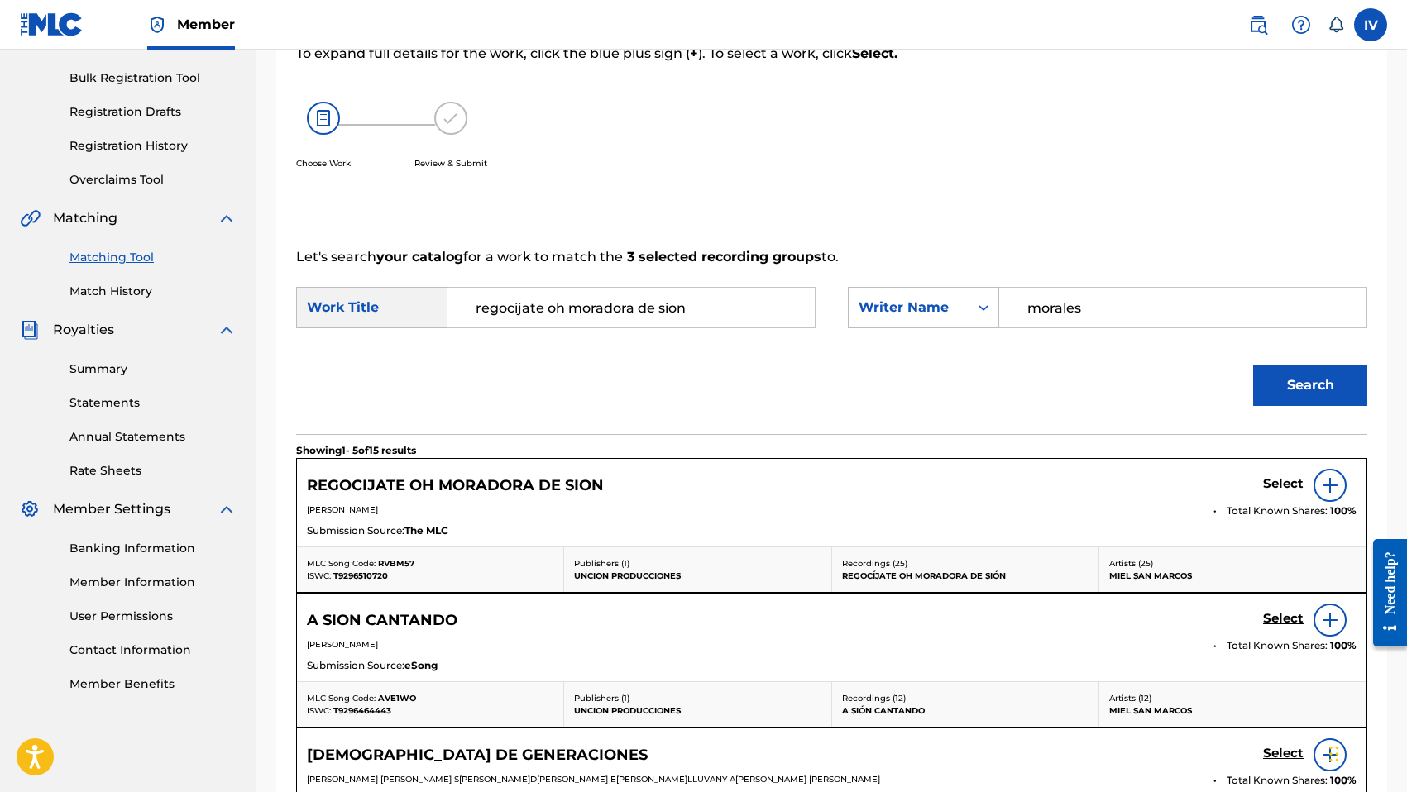
scroll to position [309, 0]
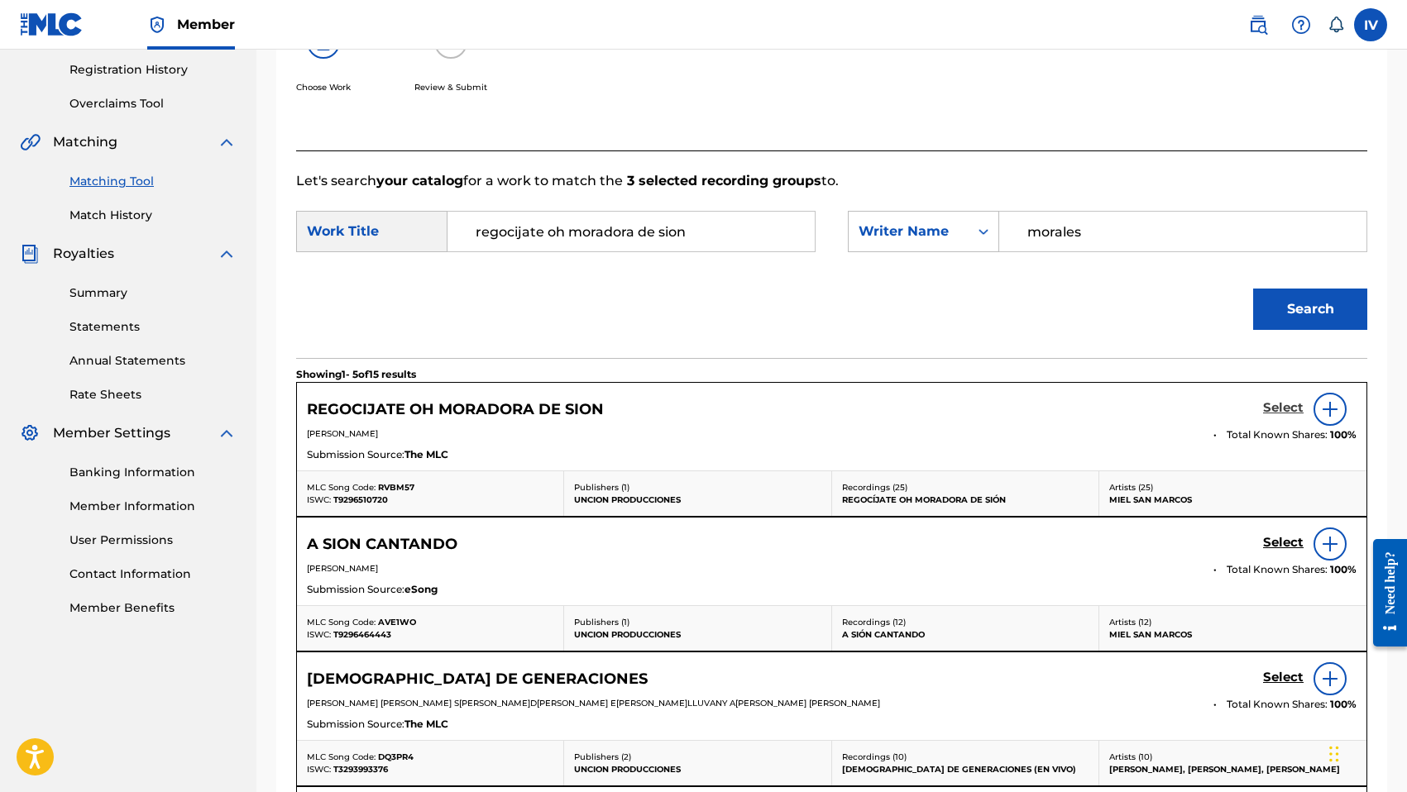
click at [1289, 411] on h5 "Select" at bounding box center [1283, 408] width 41 height 16
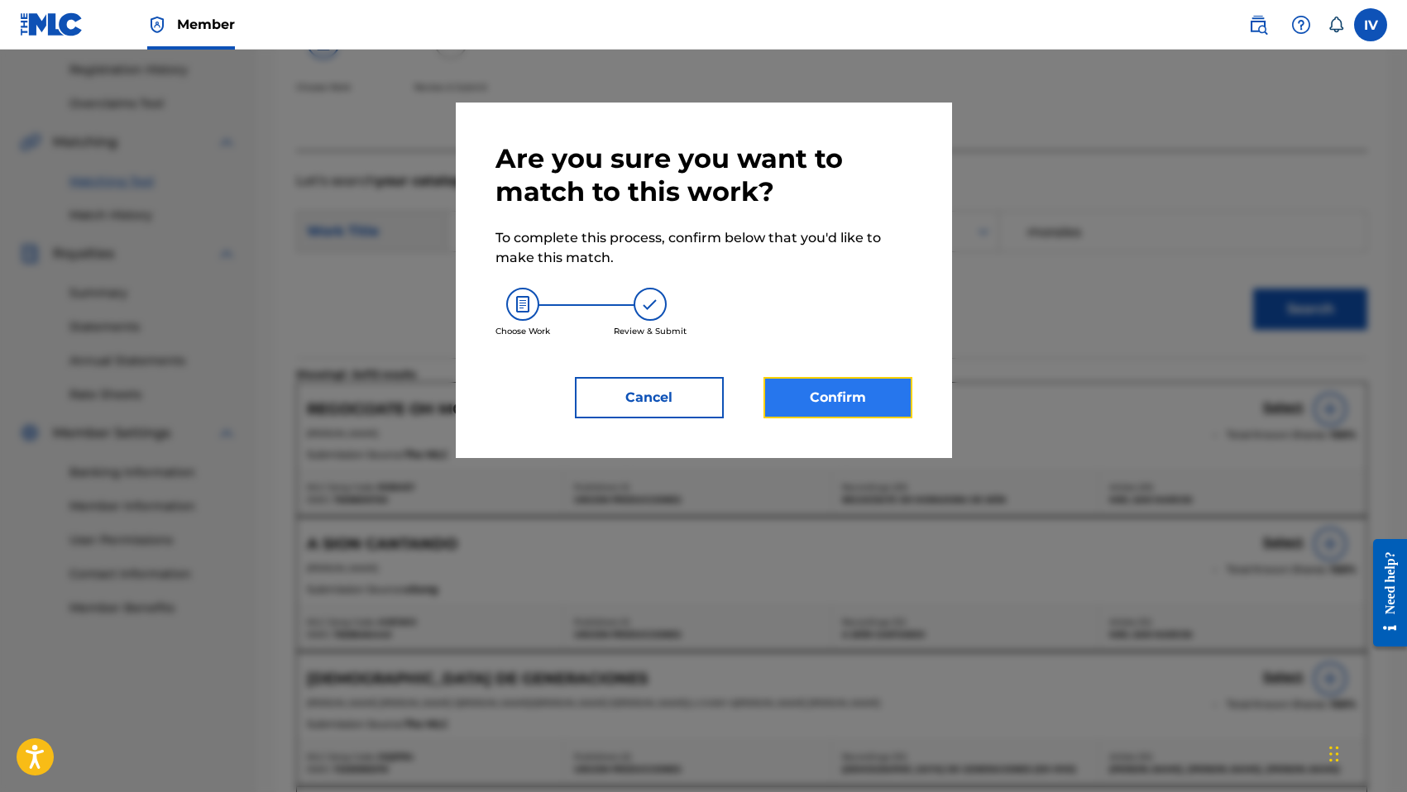
click at [845, 388] on button "Confirm" at bounding box center [837, 397] width 149 height 41
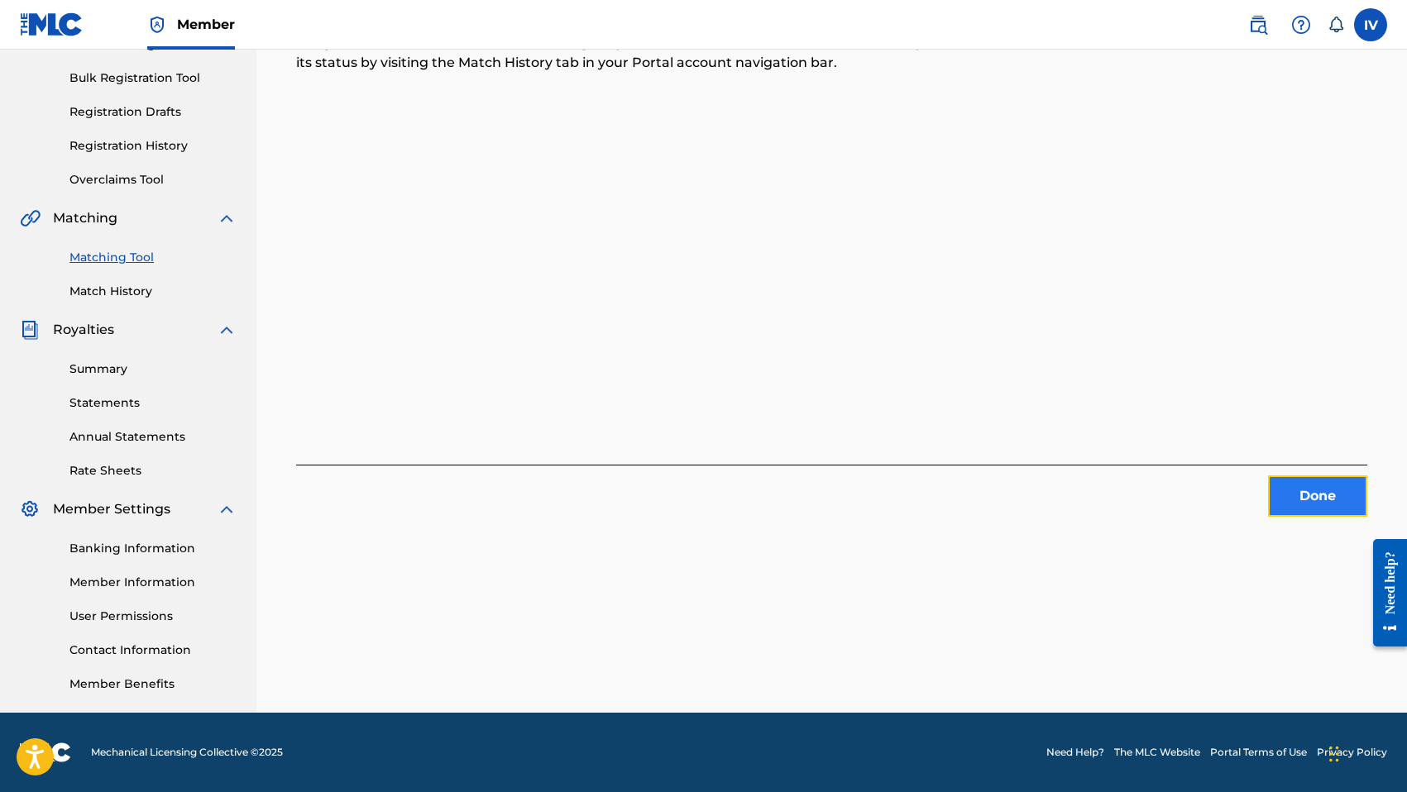
click at [1326, 507] on button "Done" at bounding box center [1317, 496] width 99 height 41
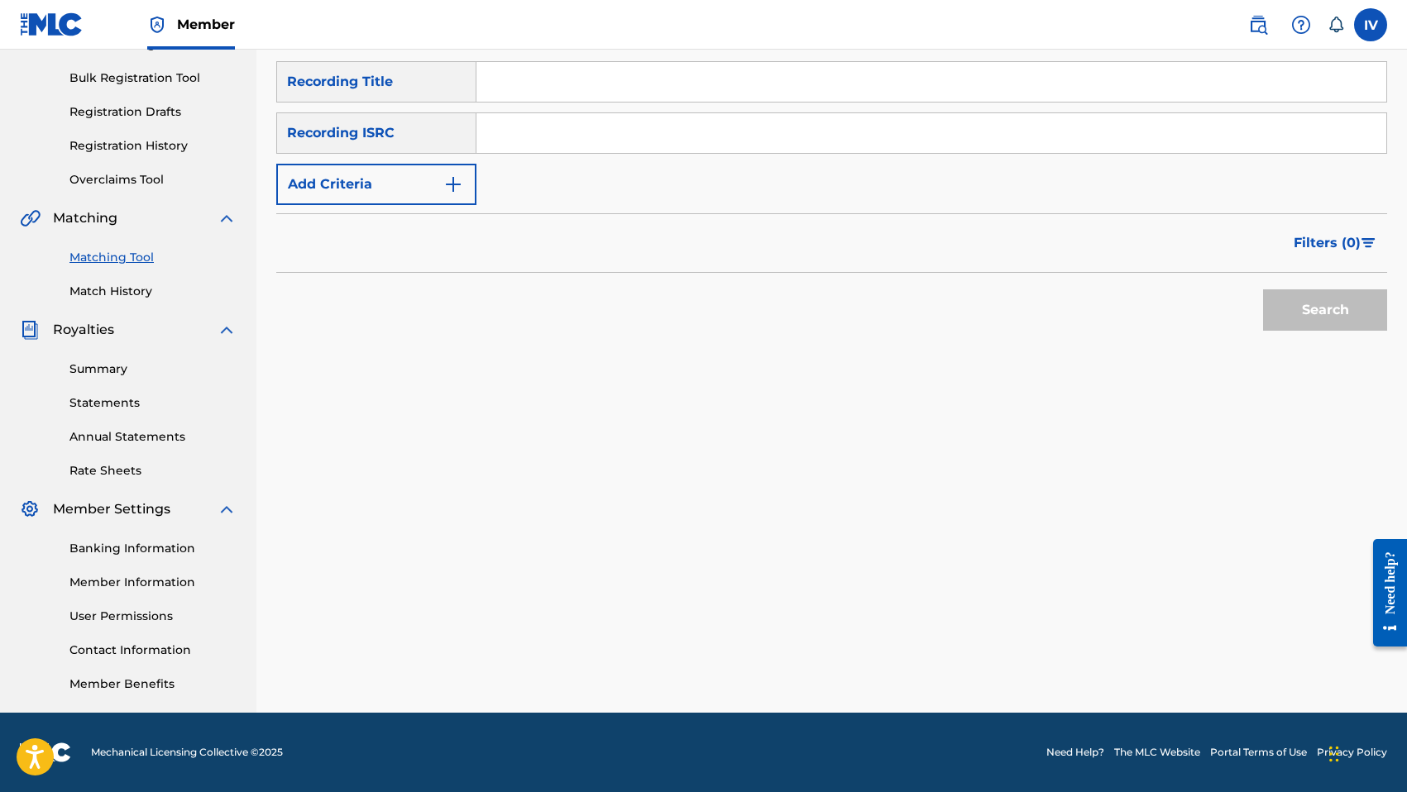
click at [623, 129] on input "Search Form" at bounding box center [931, 133] width 910 height 40
click at [1263, 289] on button "Search" at bounding box center [1325, 309] width 124 height 41
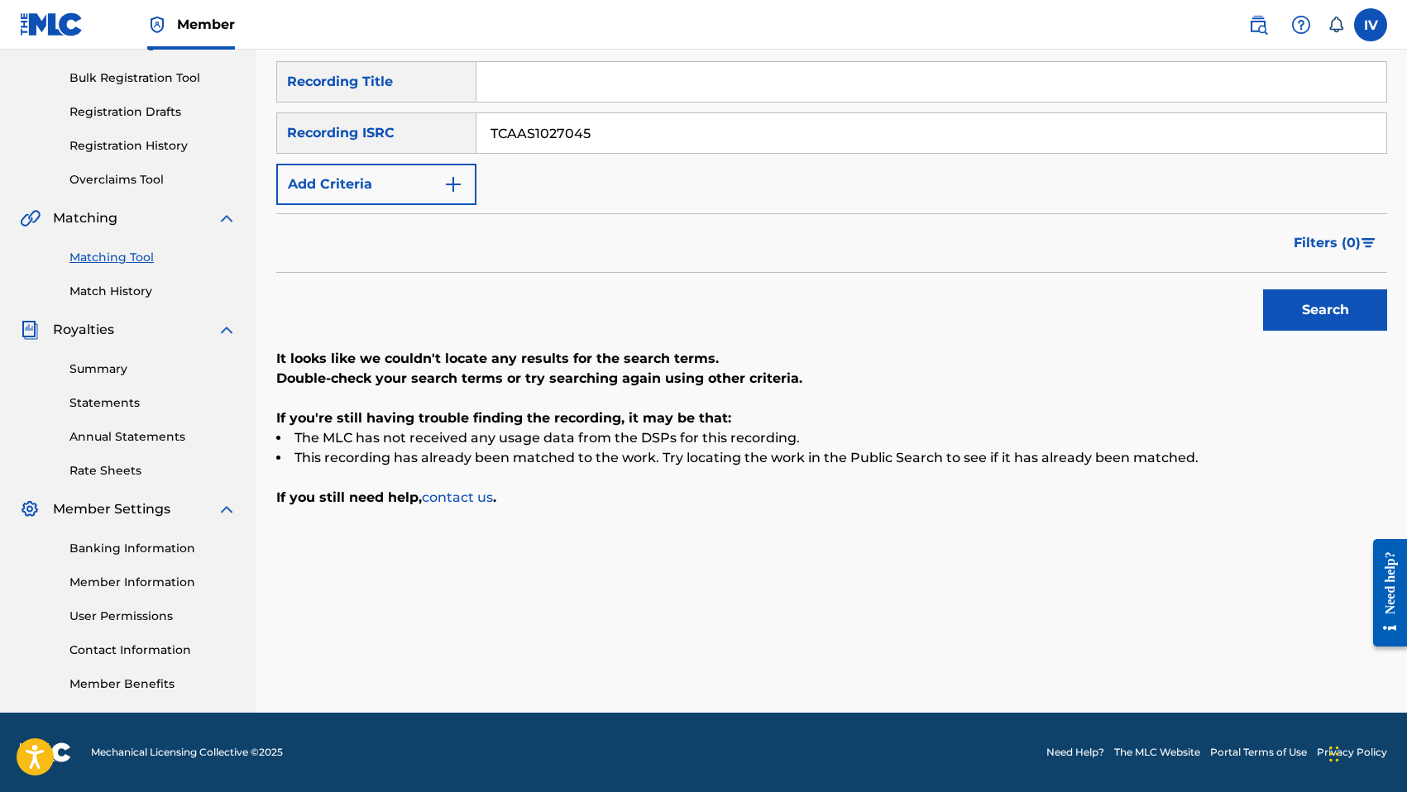
click at [1263, 289] on button "Search" at bounding box center [1325, 309] width 124 height 41
type input "TCAAS1027047"
click at [1263, 289] on button "Search" at bounding box center [1325, 309] width 124 height 41
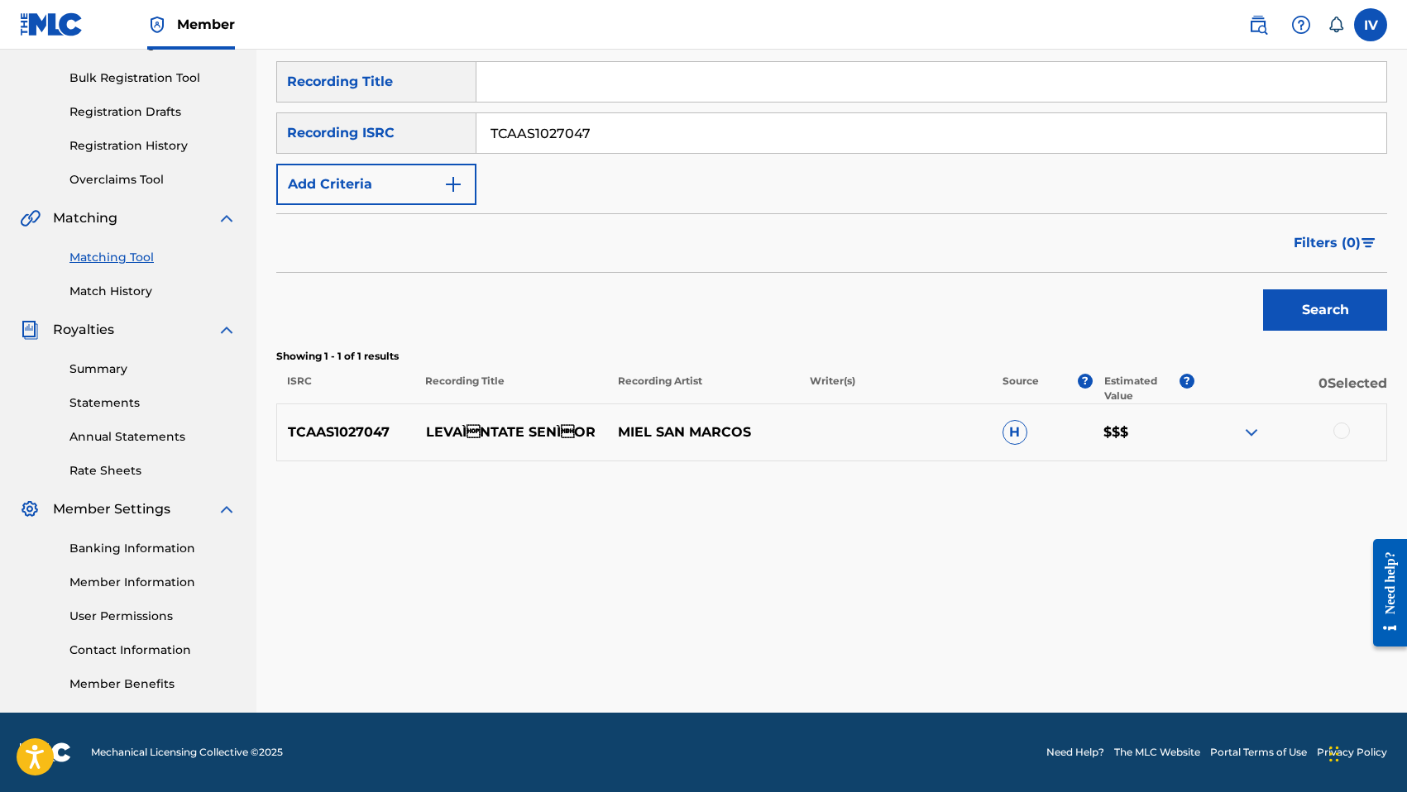
click at [1347, 427] on div at bounding box center [1341, 431] width 17 height 17
drag, startPoint x: 1161, startPoint y: 660, endPoint x: 768, endPoint y: 521, distance: 416.7
click at [768, 521] on div "Matching Tool The Matching Tool enables you to suggest matches between sound re…" at bounding box center [831, 285] width 1111 height 855
click at [1123, 643] on button "Match 1 Group" at bounding box center [1162, 657] width 183 height 41
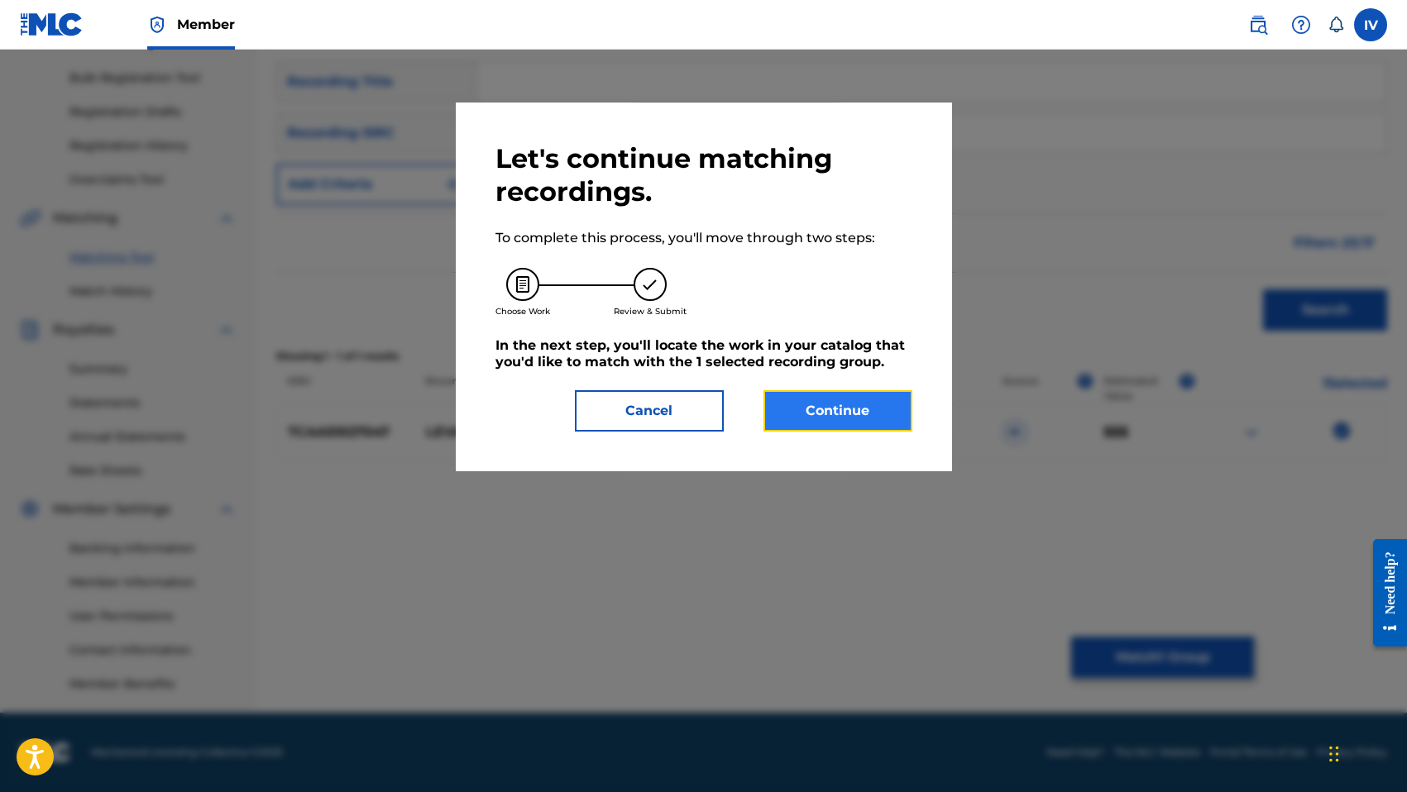
click at [873, 413] on button "Continue" at bounding box center [837, 410] width 149 height 41
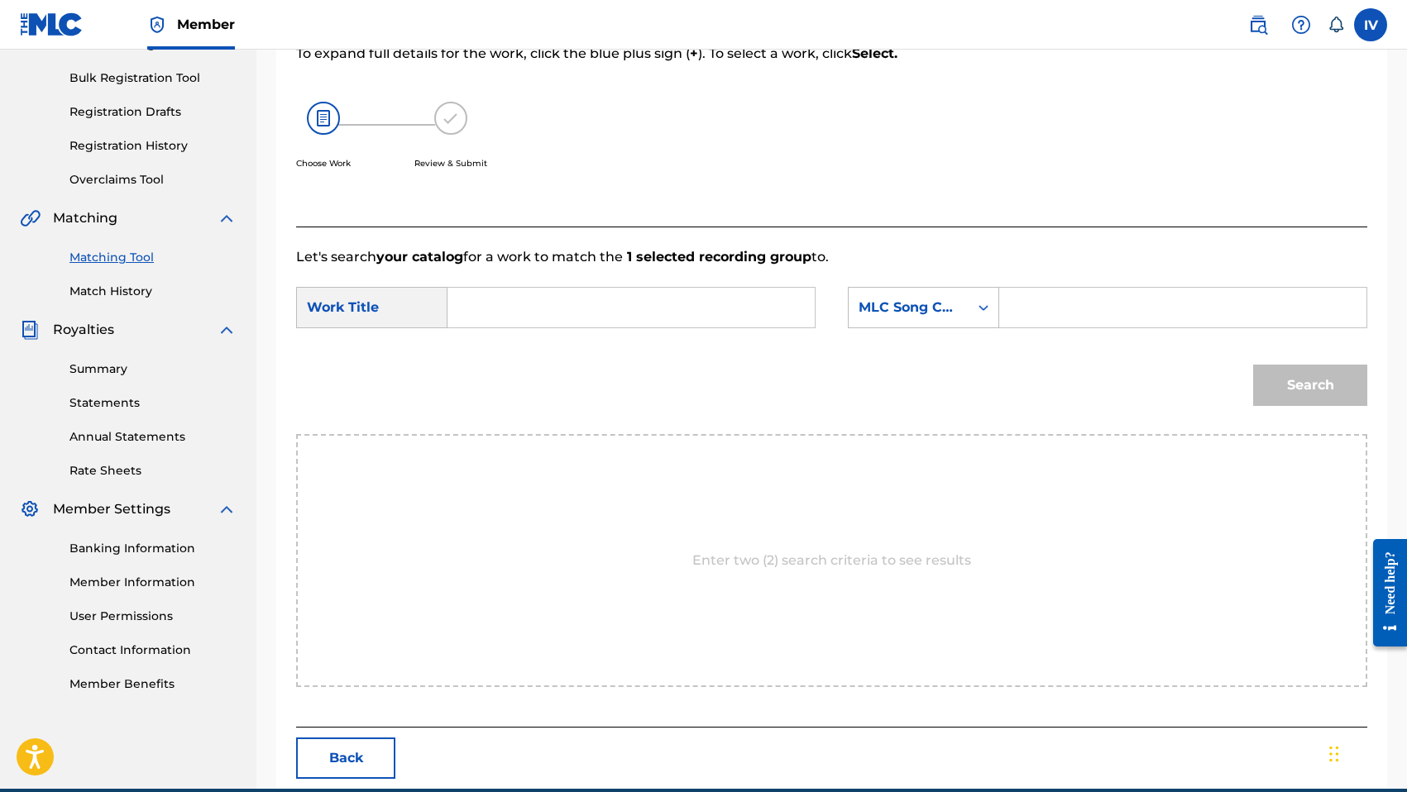
click at [771, 293] on input "Search Form" at bounding box center [630, 308] width 339 height 40
click at [550, 348] on div "levantate sen or" at bounding box center [506, 355] width 90 height 50
type input "levantate senor"
click at [964, 308] on div "MLC Song Code" at bounding box center [908, 307] width 120 height 31
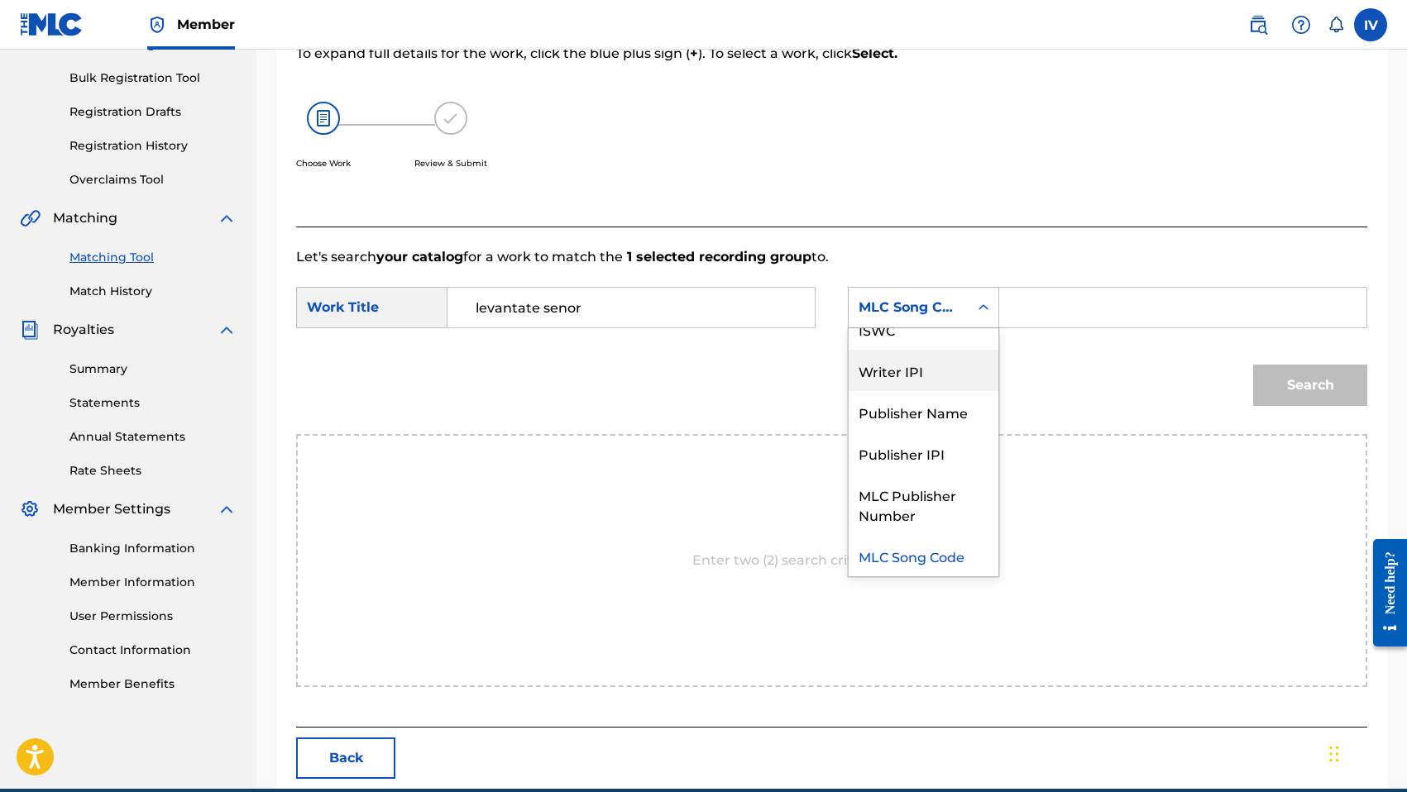
scroll to position [0, 0]
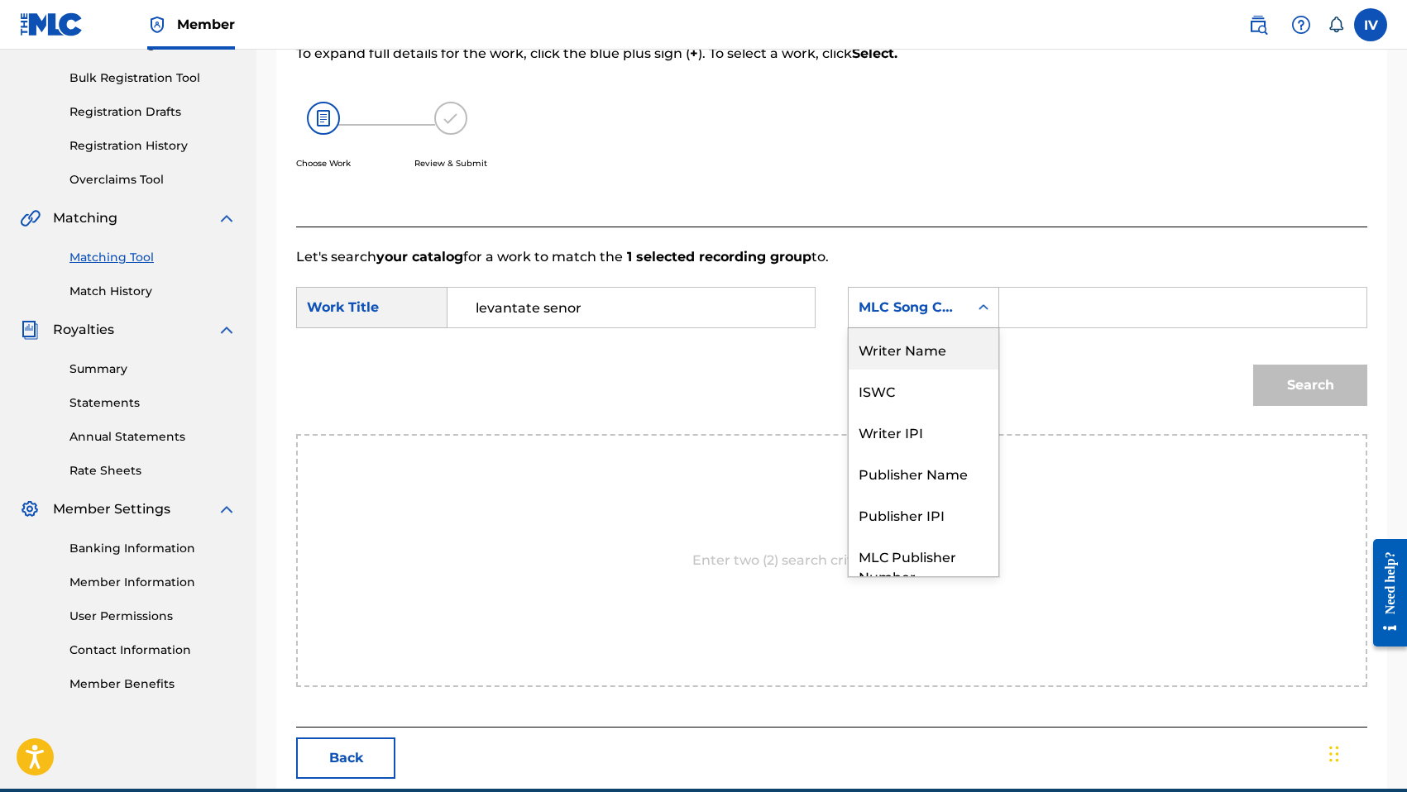
click at [914, 353] on div "Writer Name" at bounding box center [923, 348] width 150 height 41
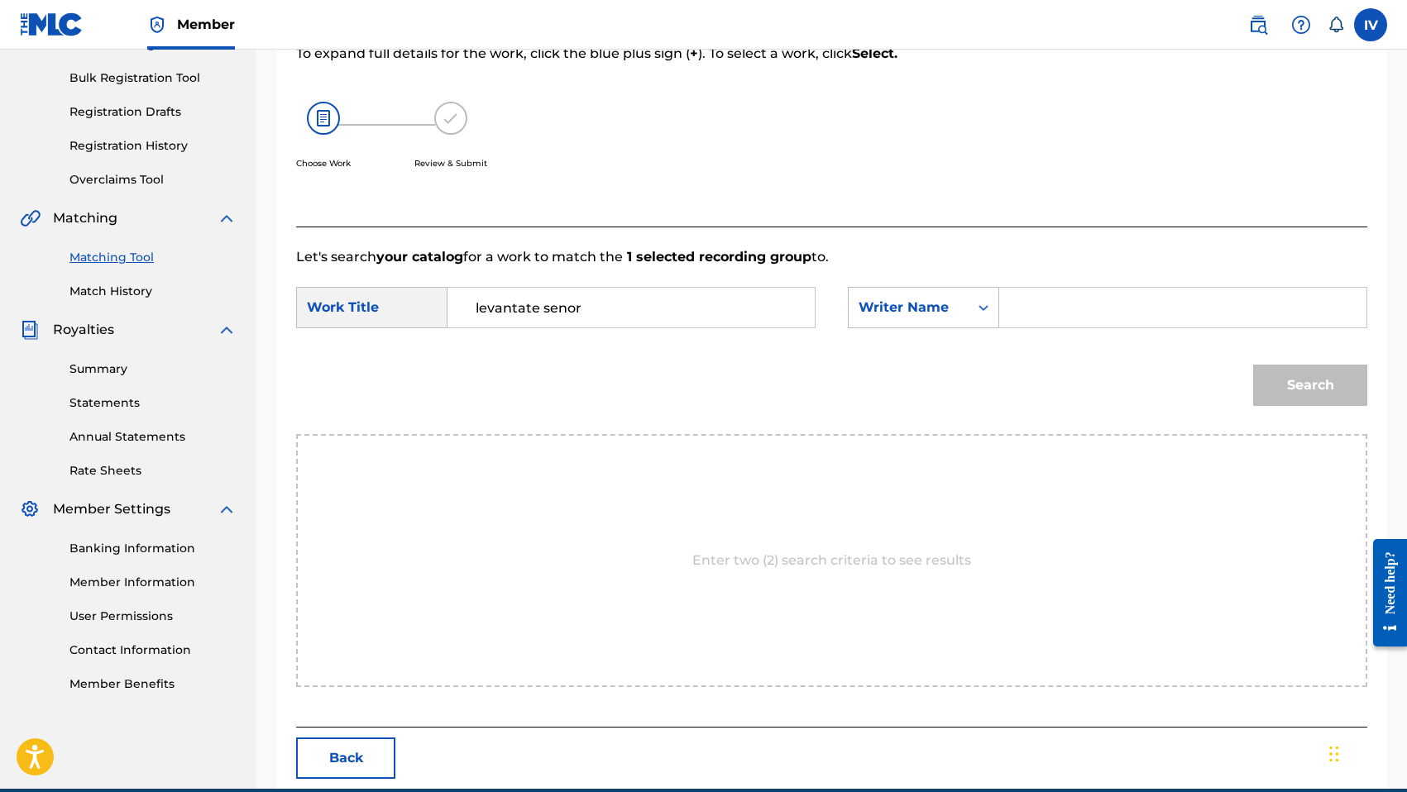
click at [1054, 311] on input "Search Form" at bounding box center [1182, 308] width 339 height 40
type input "morales"
click at [1253, 365] on button "Search" at bounding box center [1310, 385] width 114 height 41
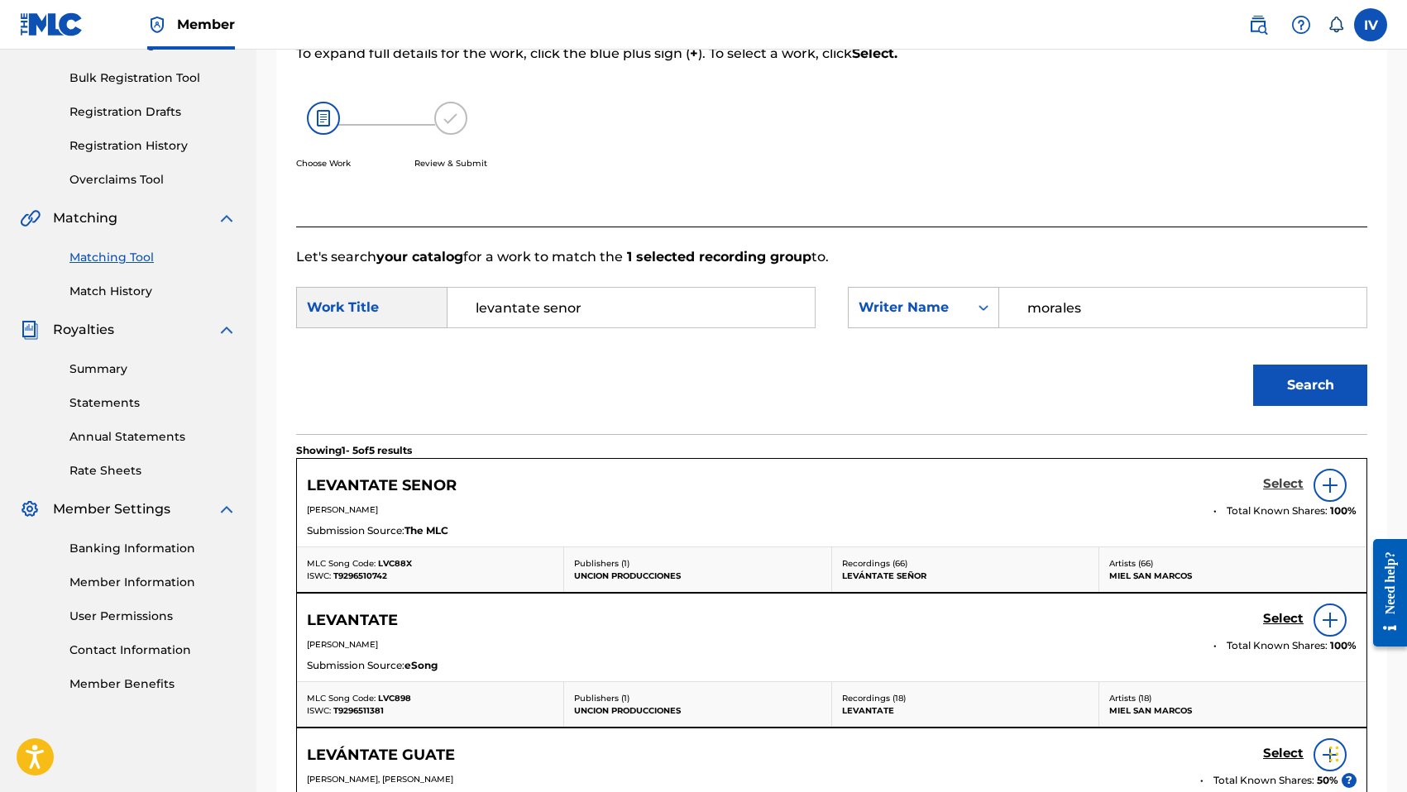
click at [1288, 488] on h5 "Select" at bounding box center [1283, 484] width 41 height 16
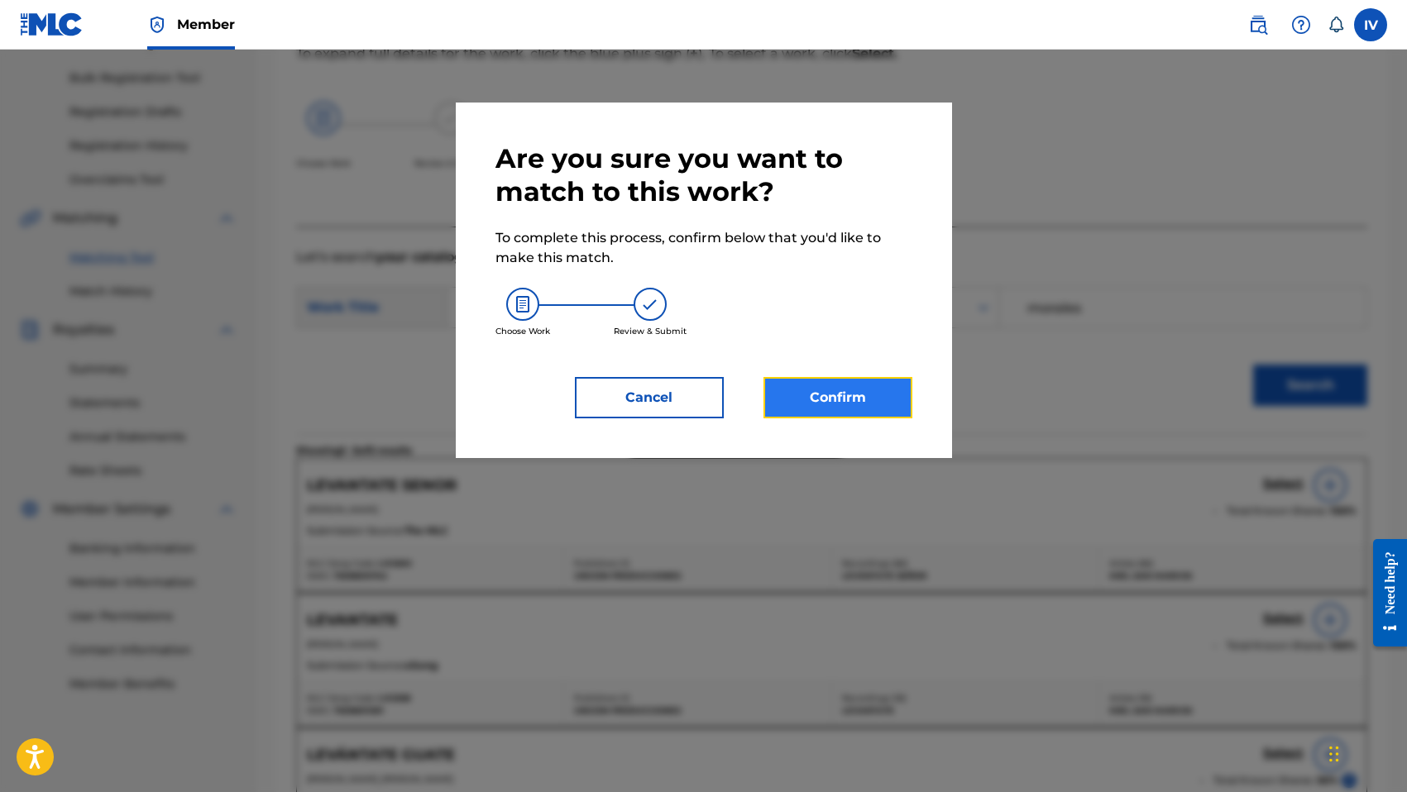
click at [863, 393] on button "Confirm" at bounding box center [837, 397] width 149 height 41
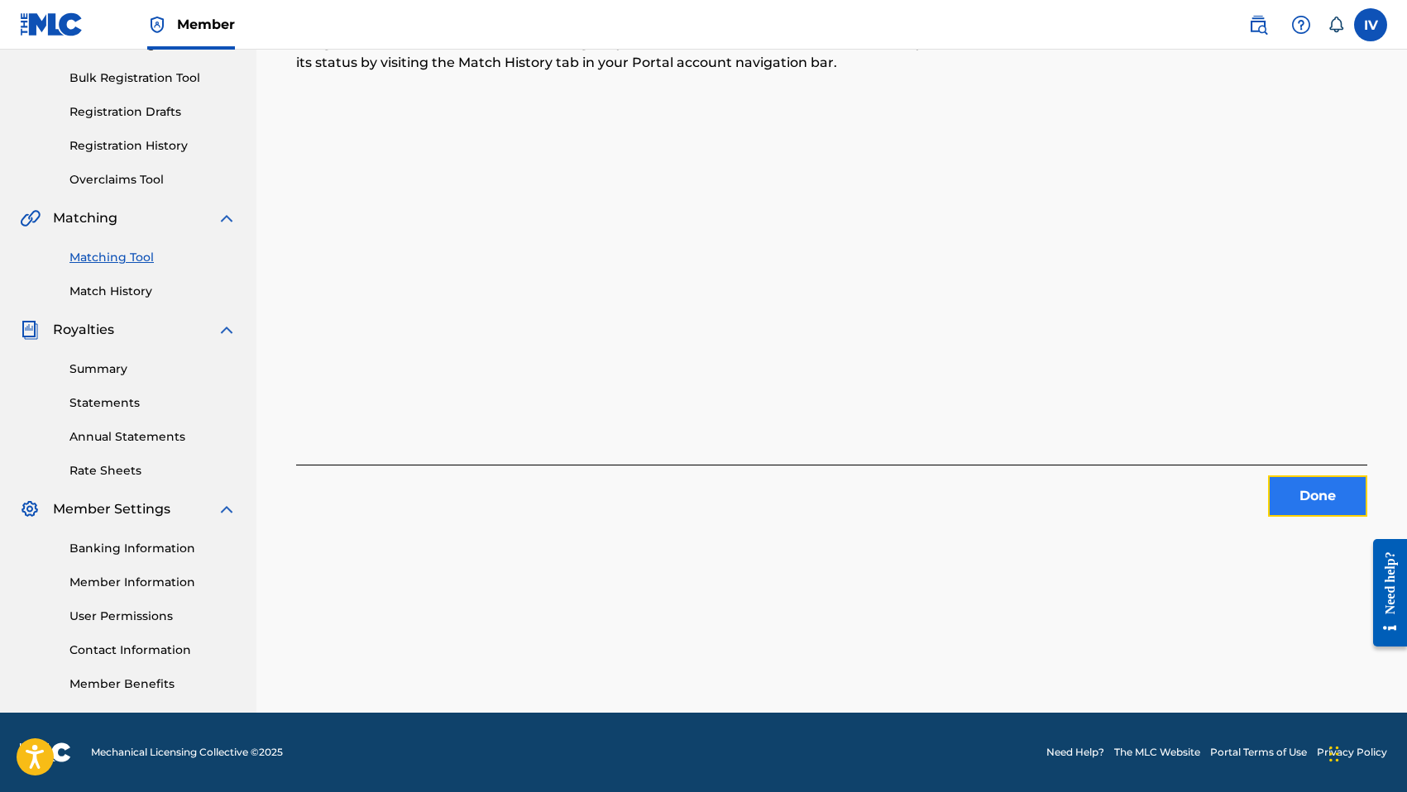
click at [1281, 500] on button "Done" at bounding box center [1317, 496] width 99 height 41
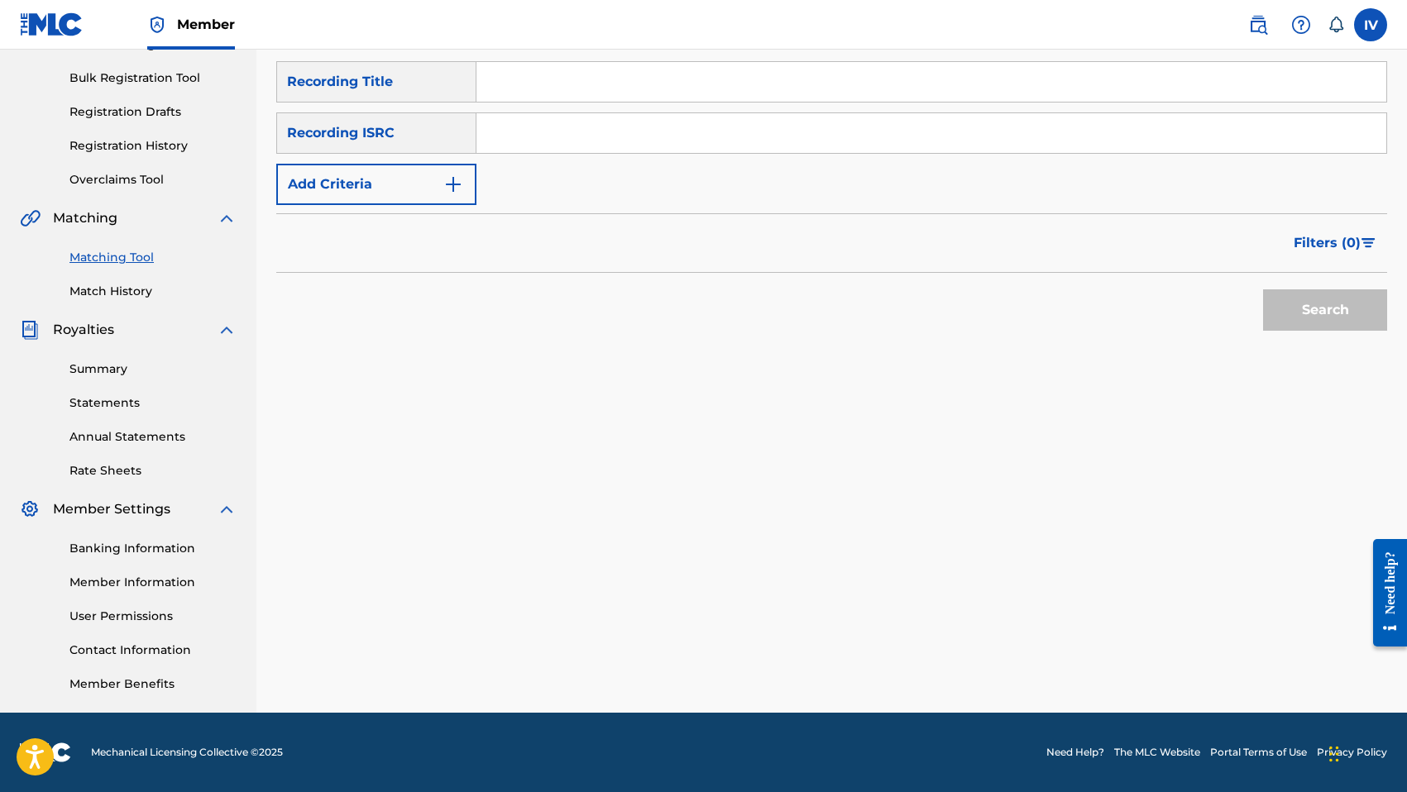
click at [663, 119] on input "Search Form" at bounding box center [931, 133] width 910 height 40
click at [1263, 289] on button "Search" at bounding box center [1325, 309] width 124 height 41
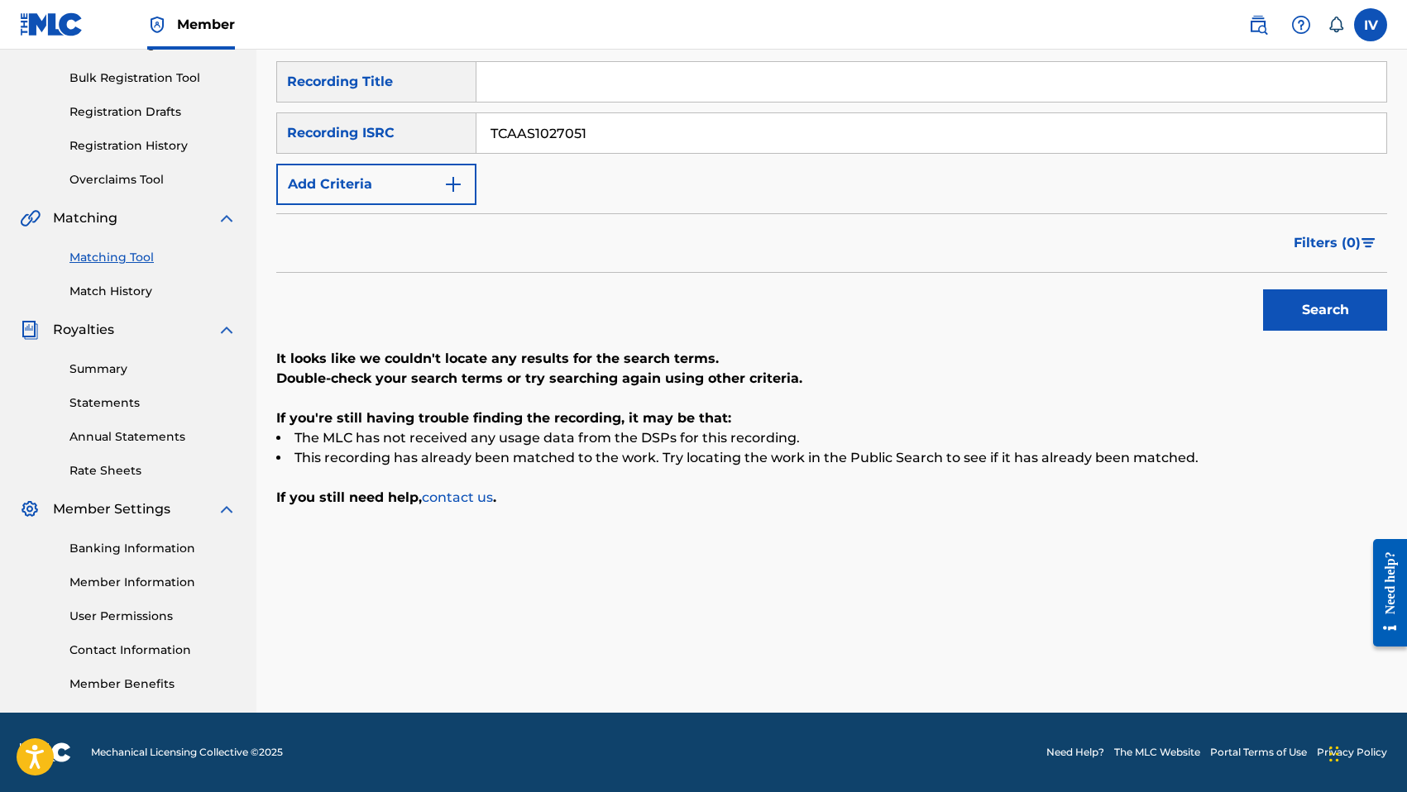
click at [1263, 289] on button "Search" at bounding box center [1325, 309] width 124 height 41
type input "TCAAS1027052"
click at [1263, 289] on button "Search" at bounding box center [1325, 309] width 124 height 41
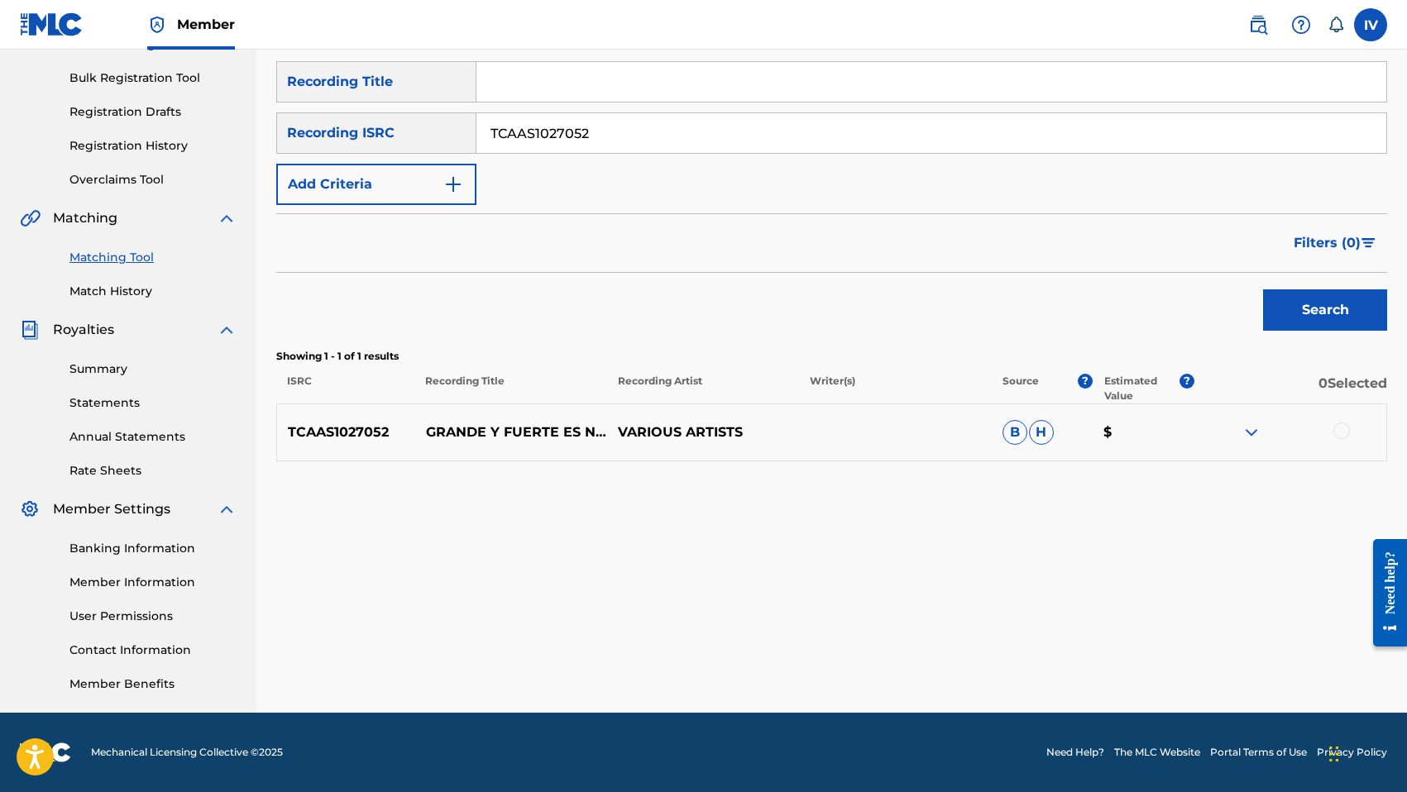
click at [1341, 432] on div at bounding box center [1341, 431] width 17 height 17
click at [1189, 644] on button "Match 1 Group" at bounding box center [1162, 657] width 183 height 41
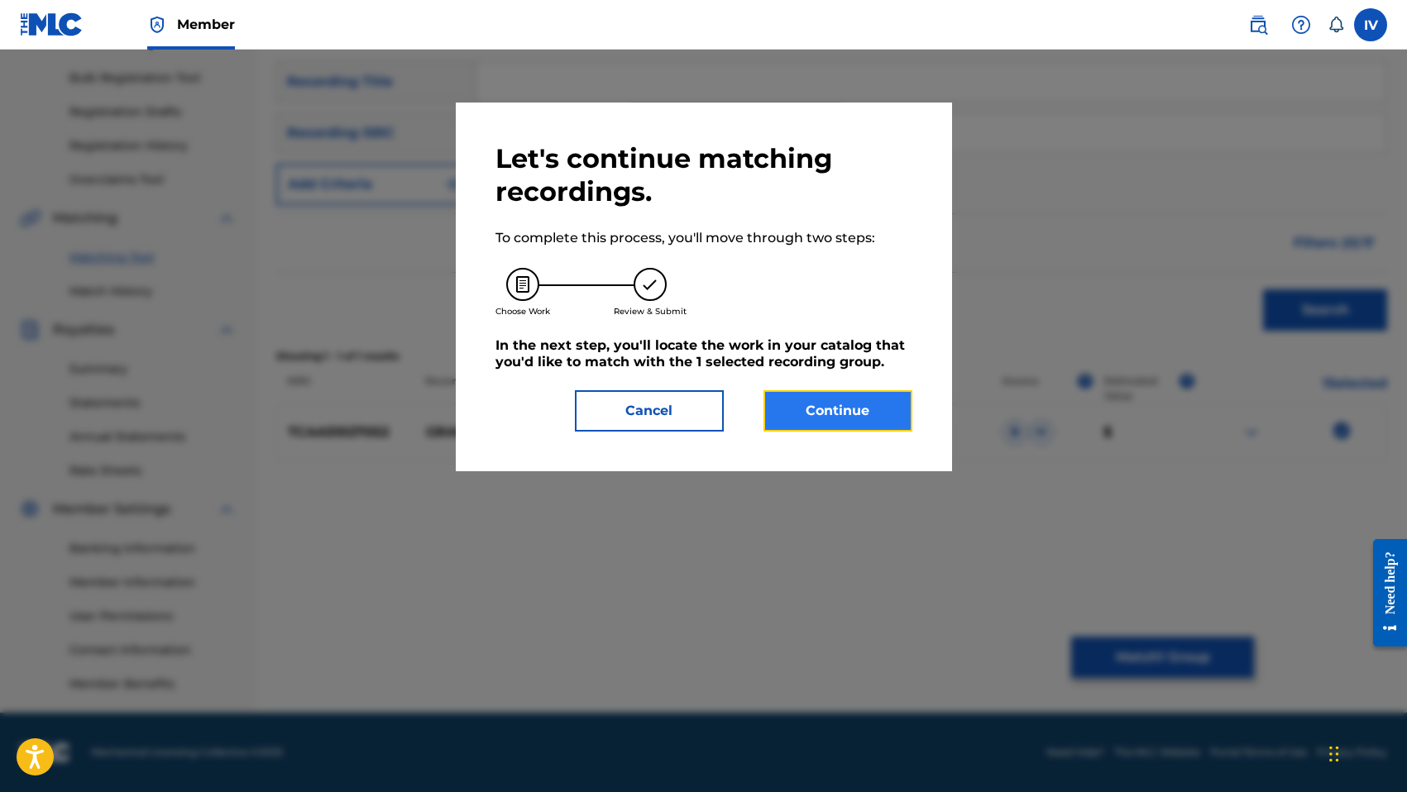
click at [877, 412] on button "Continue" at bounding box center [837, 410] width 149 height 41
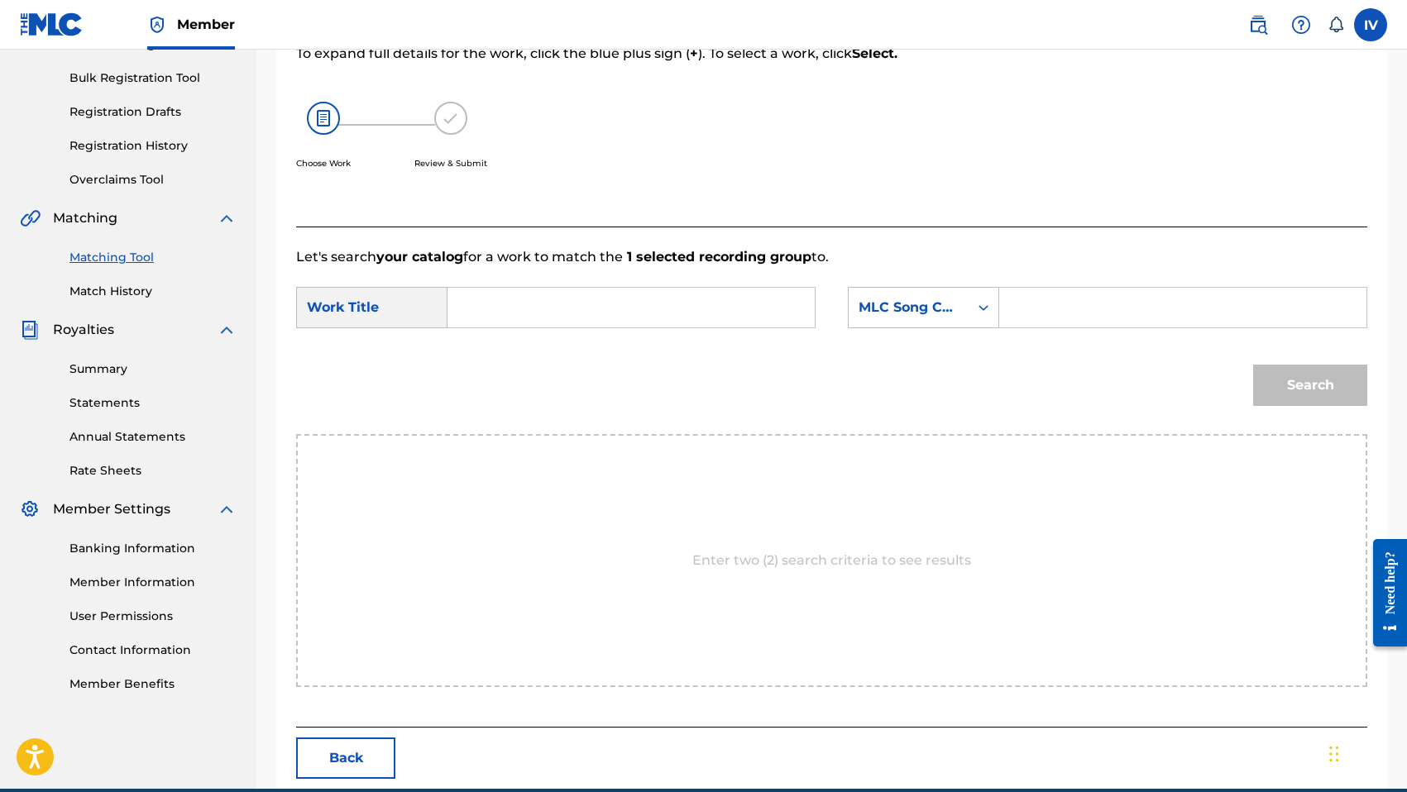
click at [707, 308] on input "Search Form" at bounding box center [630, 308] width 339 height 40
type input "grande y fuerte"
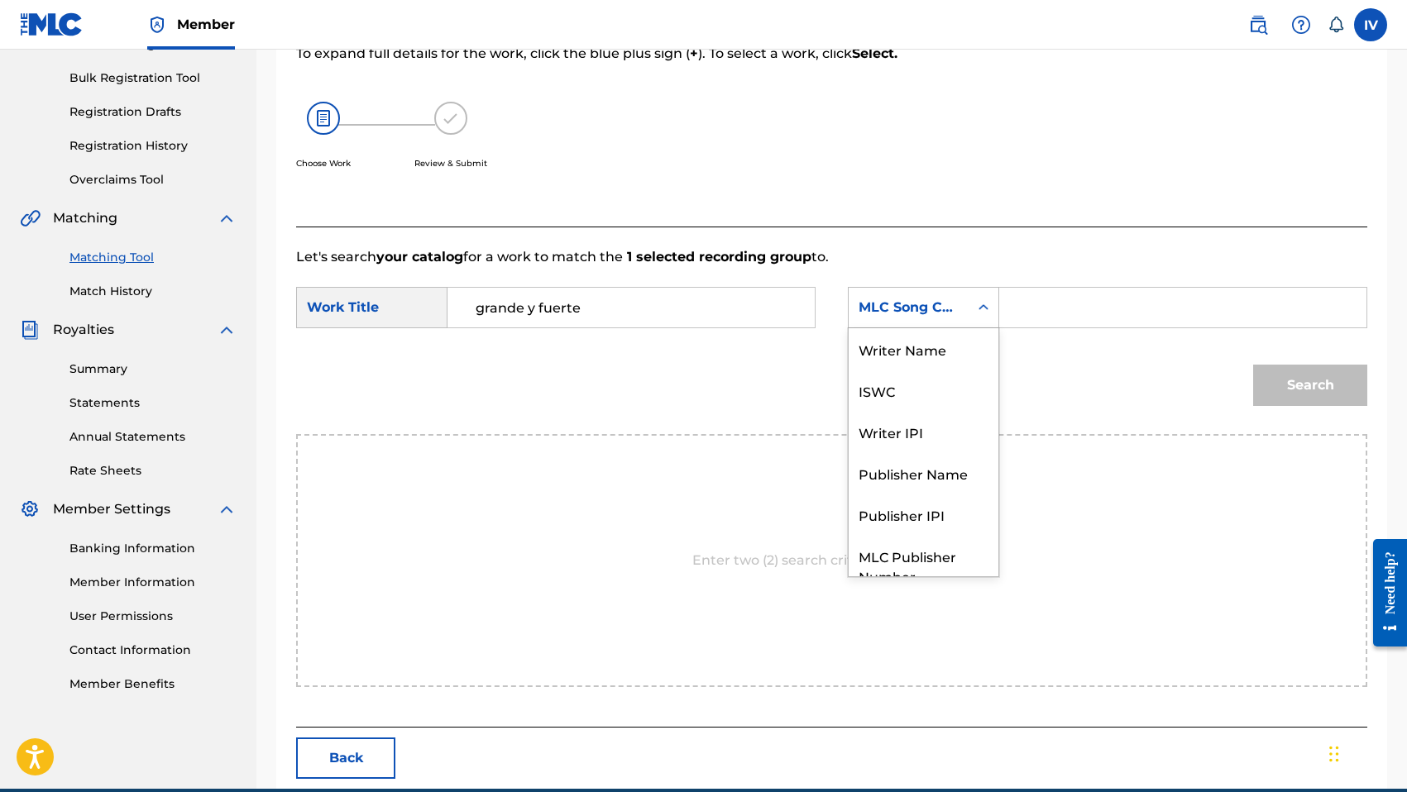
click at [895, 293] on div "MLC Song Code" at bounding box center [908, 307] width 120 height 31
click at [924, 357] on div "Writer Name" at bounding box center [923, 348] width 150 height 41
click at [1037, 308] on input "Search Form" at bounding box center [1182, 308] width 339 height 40
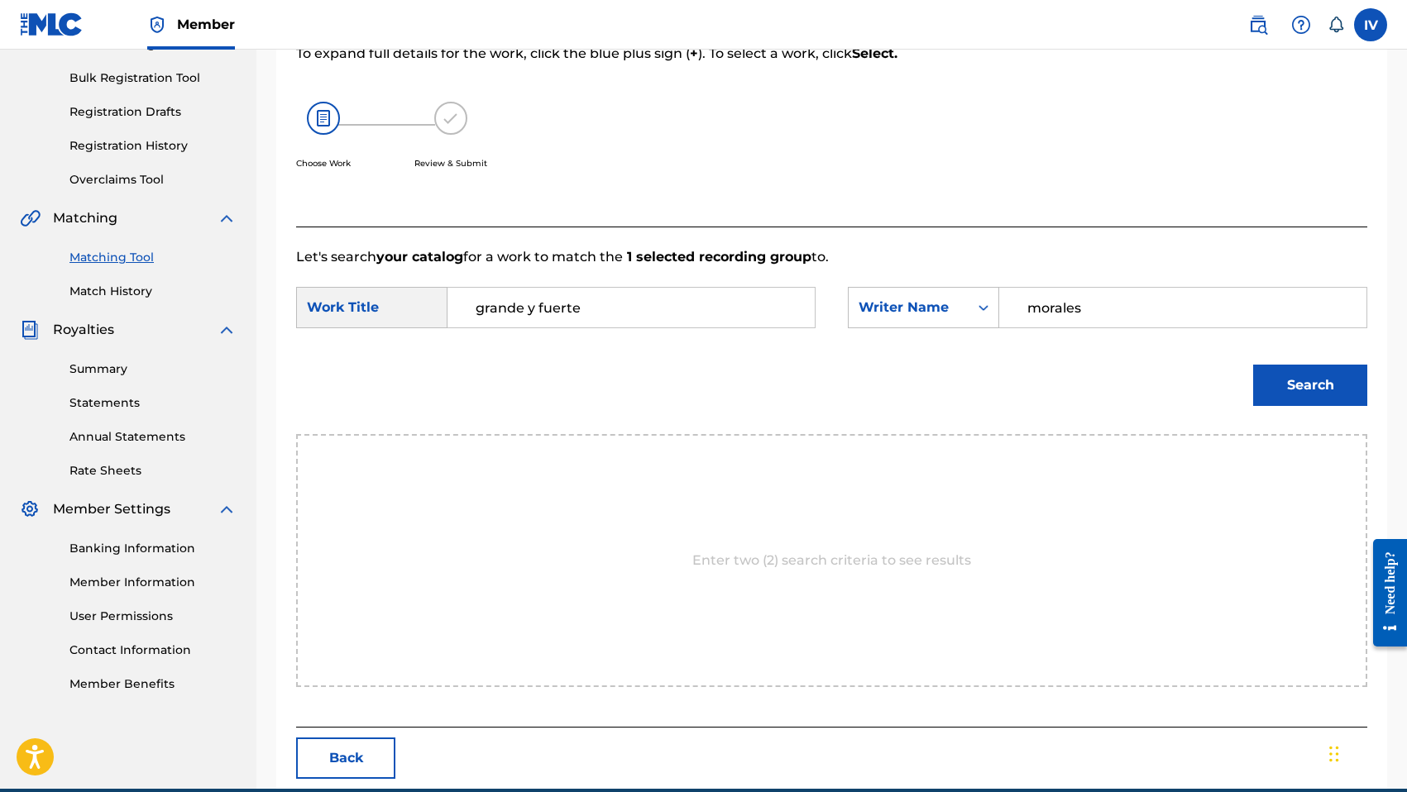
type input "morales"
click at [1253, 365] on button "Search" at bounding box center [1310, 385] width 114 height 41
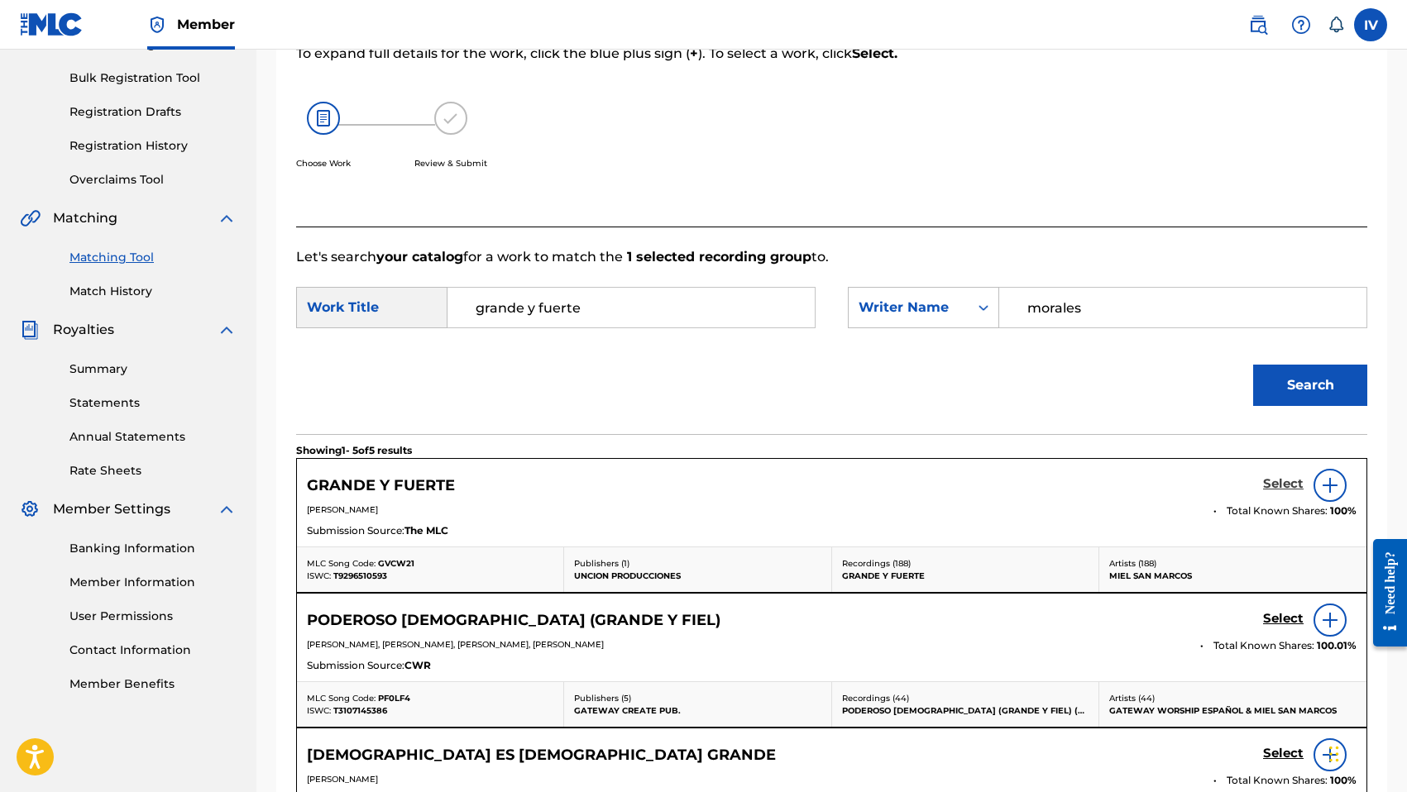
click at [1269, 485] on h5 "Select" at bounding box center [1283, 484] width 41 height 16
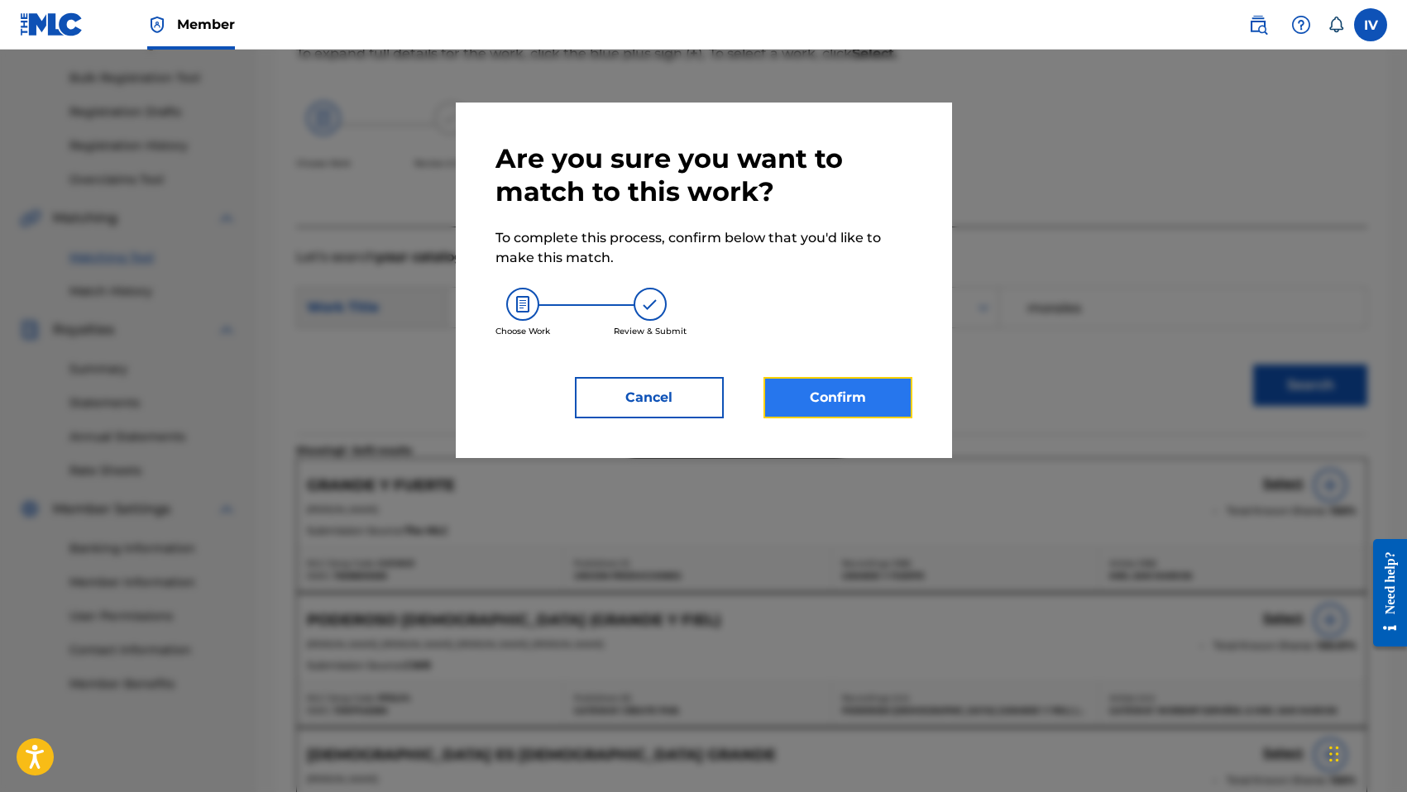
click at [798, 384] on button "Confirm" at bounding box center [837, 397] width 149 height 41
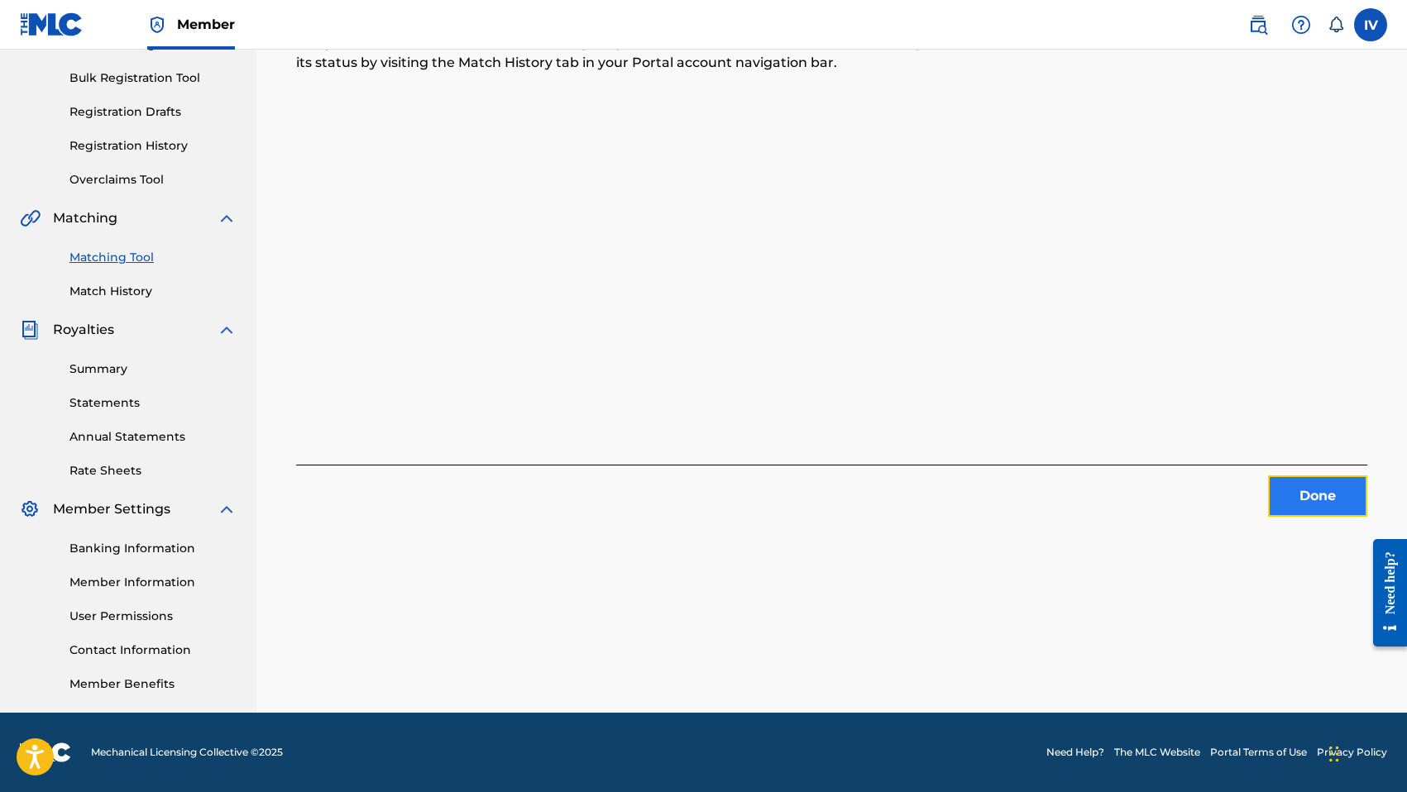
click at [1290, 495] on button "Done" at bounding box center [1317, 496] width 99 height 41
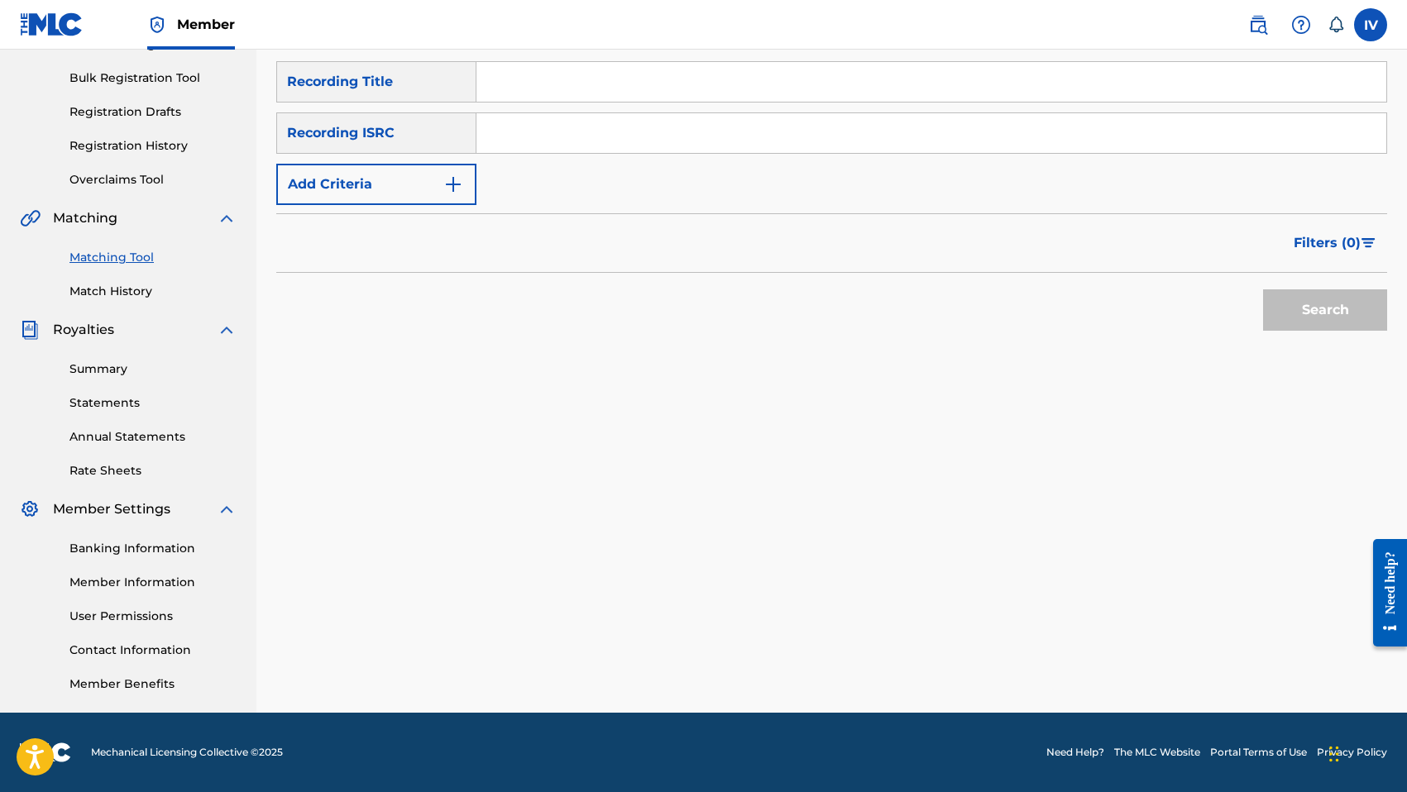
click at [734, 130] on input "Search Form" at bounding box center [931, 133] width 910 height 40
type input "TCAAS1027053"
click at [1263, 289] on button "Search" at bounding box center [1325, 309] width 124 height 41
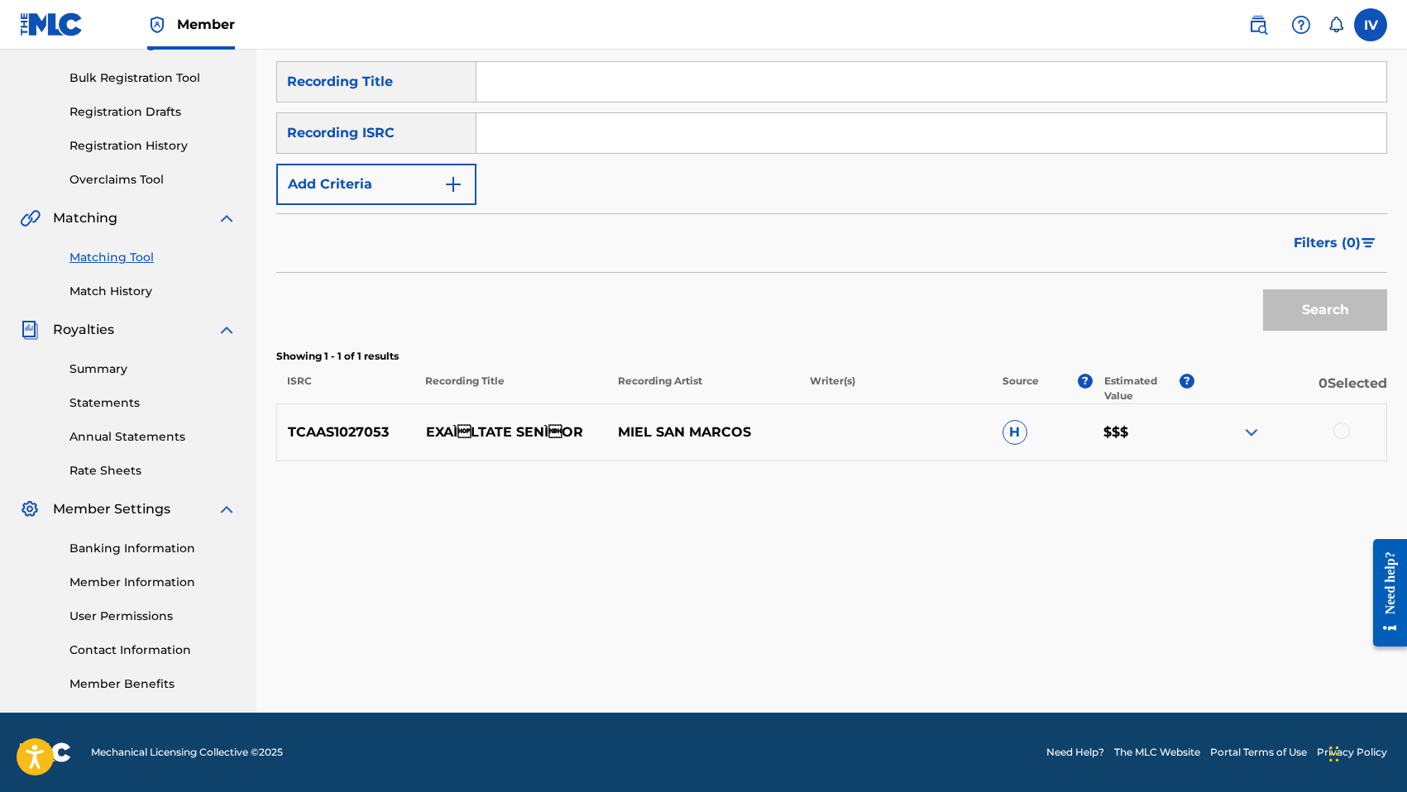
click at [499, 437] on p "EXAÌLTATE SENÌOR" at bounding box center [511, 433] width 192 height 20
click at [1337, 428] on div at bounding box center [1341, 431] width 17 height 17
click at [1164, 644] on button "Match 1 Group" at bounding box center [1162, 657] width 183 height 41
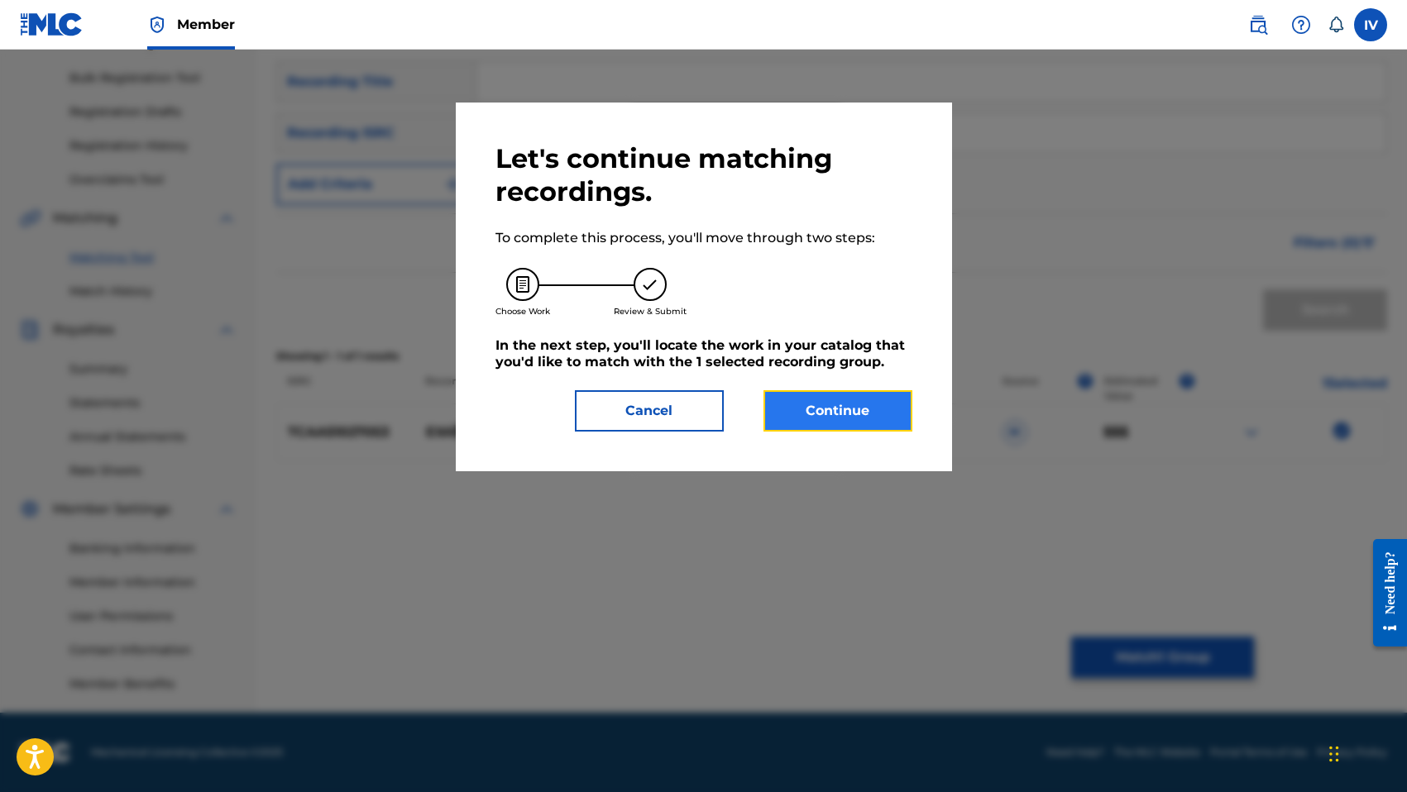
click at [806, 397] on button "Continue" at bounding box center [837, 410] width 149 height 41
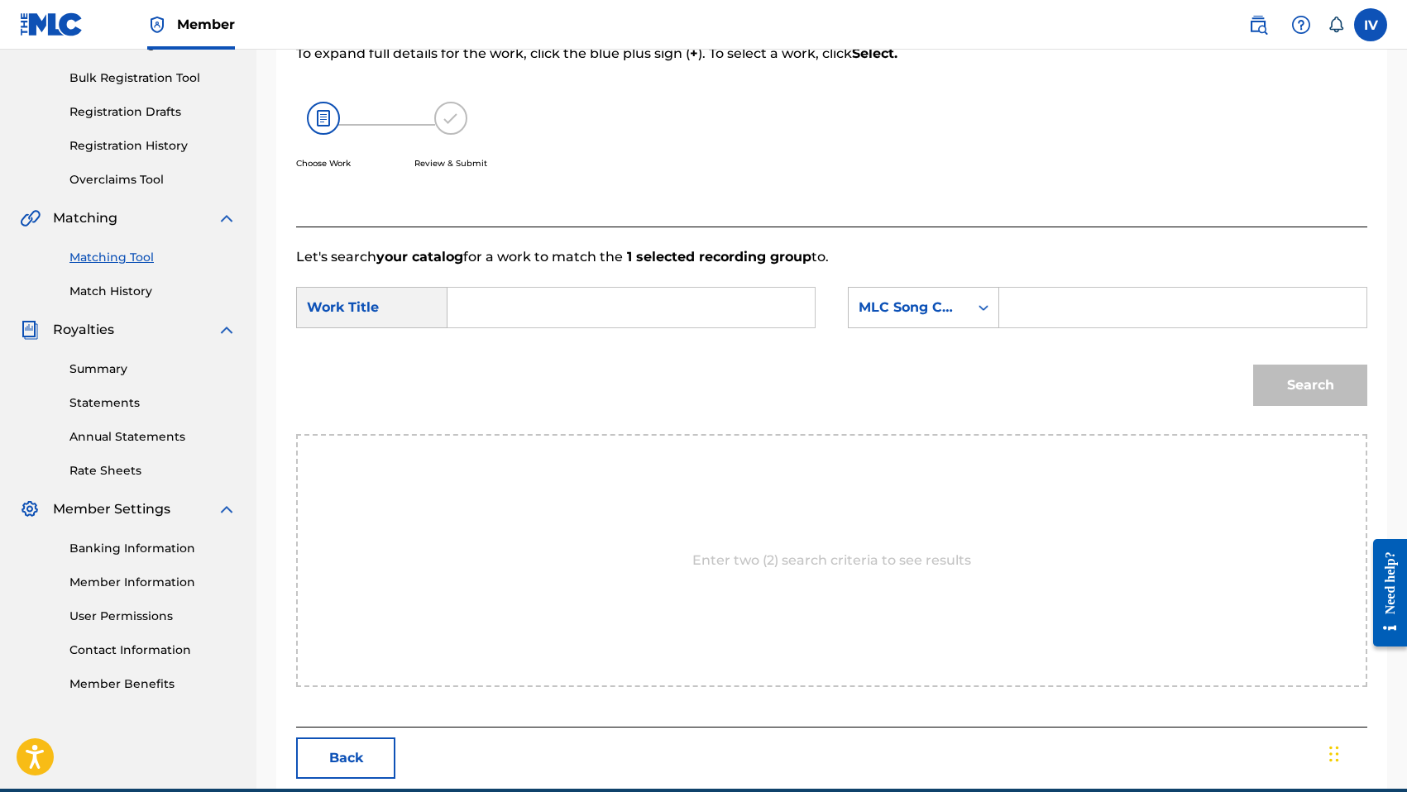
click at [714, 307] on input "Search Form" at bounding box center [630, 308] width 339 height 40
click at [484, 367] on strong "sen" at bounding box center [488, 364] width 25 height 16
type input "exaltate senor"
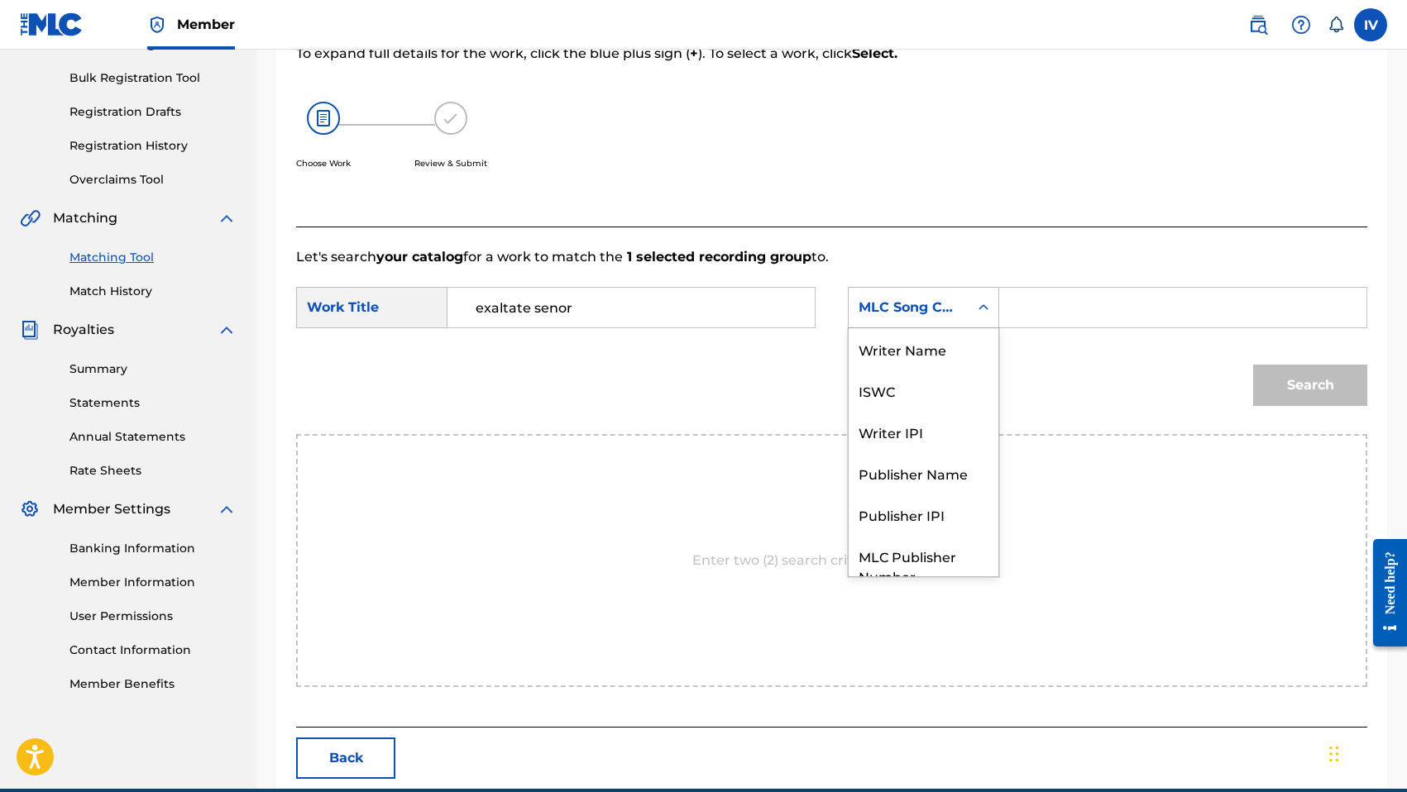
click at [894, 311] on div "MLC Song Code" at bounding box center [908, 308] width 100 height 20
click at [896, 331] on div "Writer Name" at bounding box center [923, 348] width 150 height 41
click at [1030, 316] on input "Search Form" at bounding box center [1182, 308] width 339 height 40
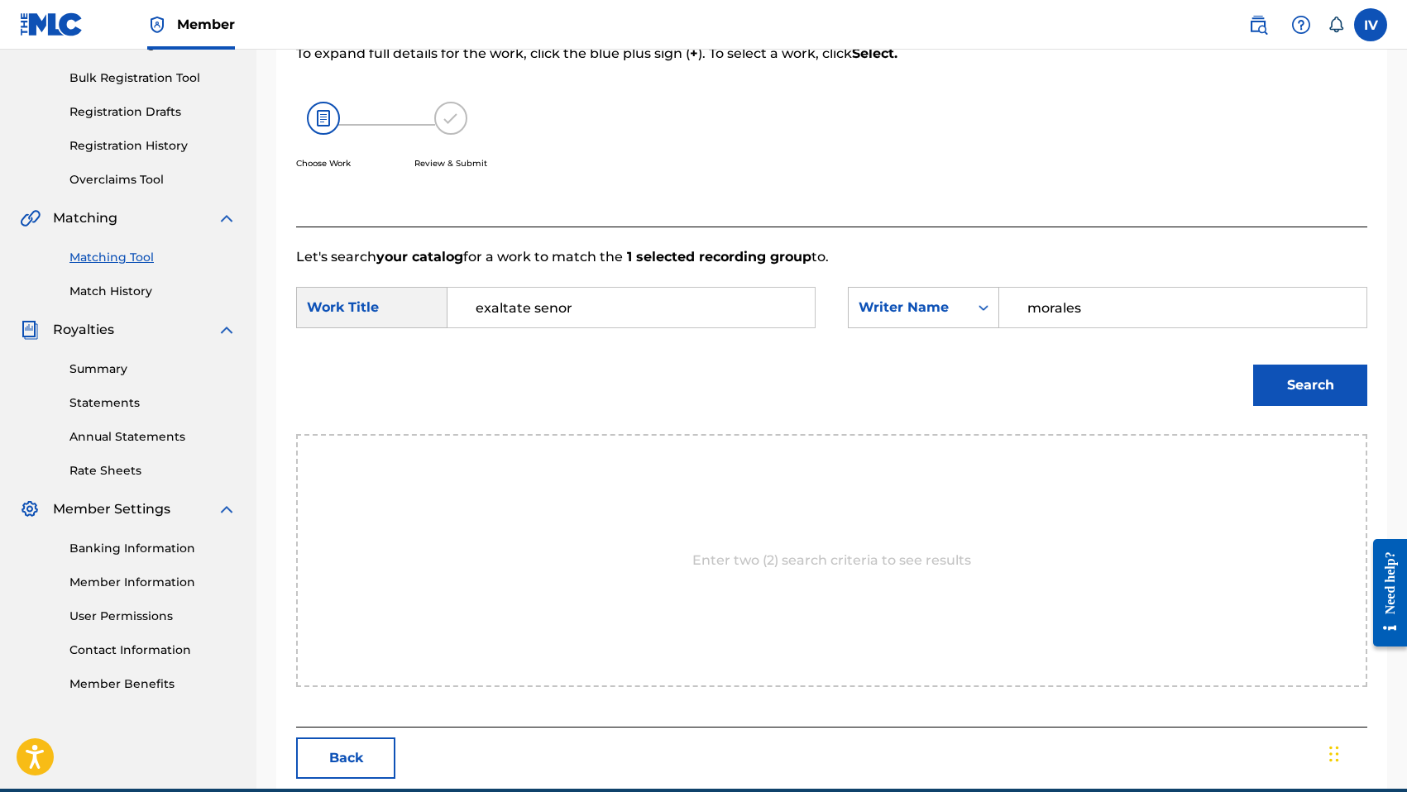
type input "morales"
click at [1253, 365] on button "Search" at bounding box center [1310, 385] width 114 height 41
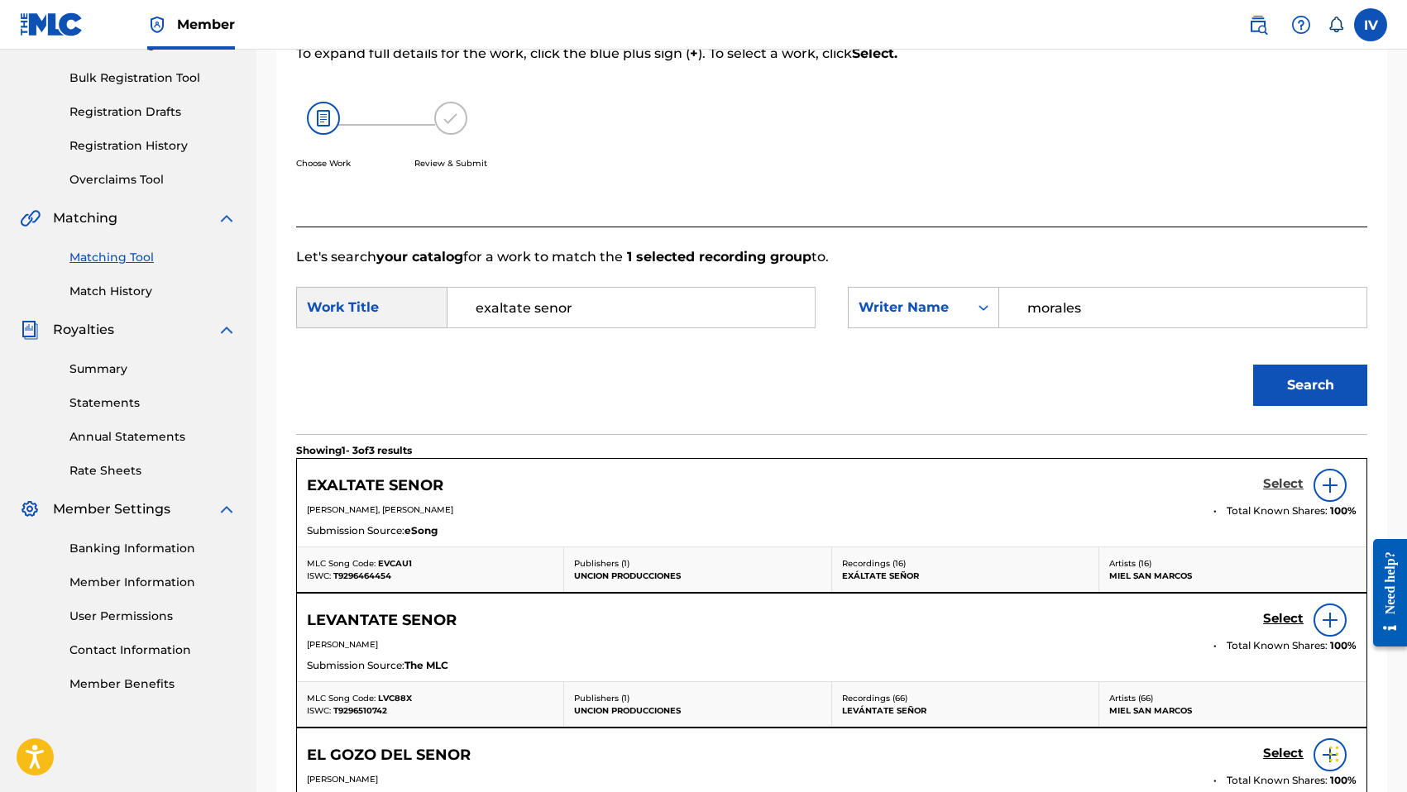
click at [1274, 487] on h5 "Select" at bounding box center [1283, 484] width 41 height 16
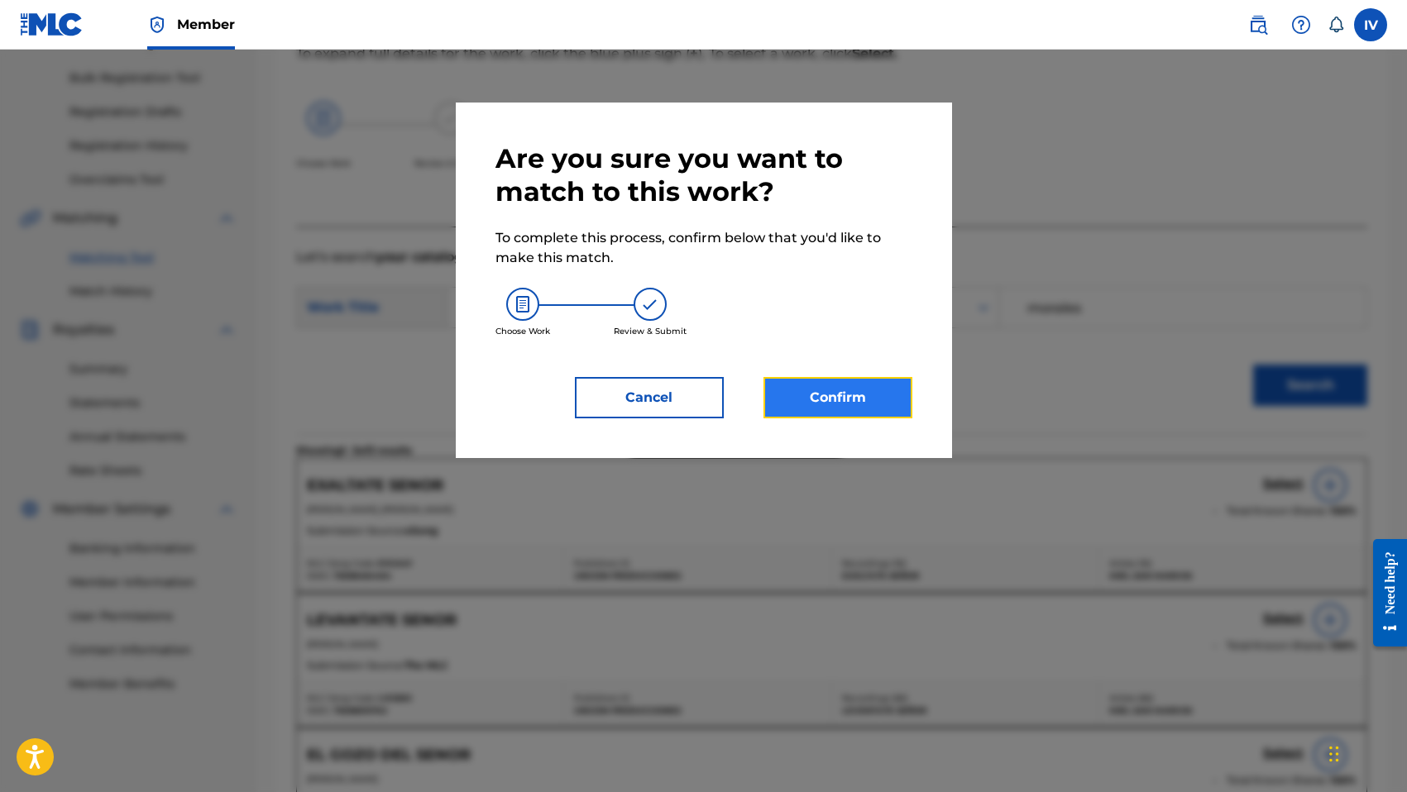
click at [861, 400] on button "Confirm" at bounding box center [837, 397] width 149 height 41
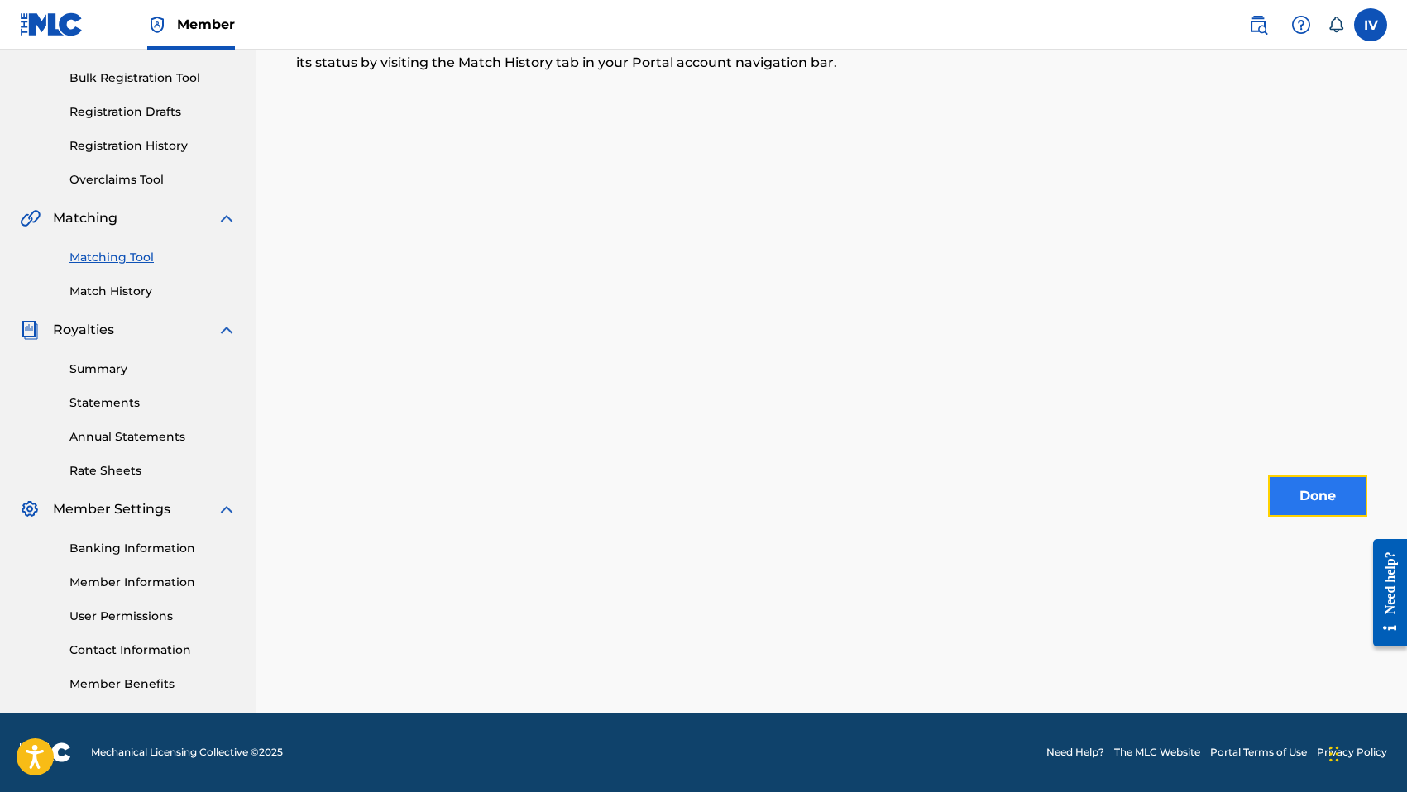
click at [1309, 500] on button "Done" at bounding box center [1317, 496] width 99 height 41
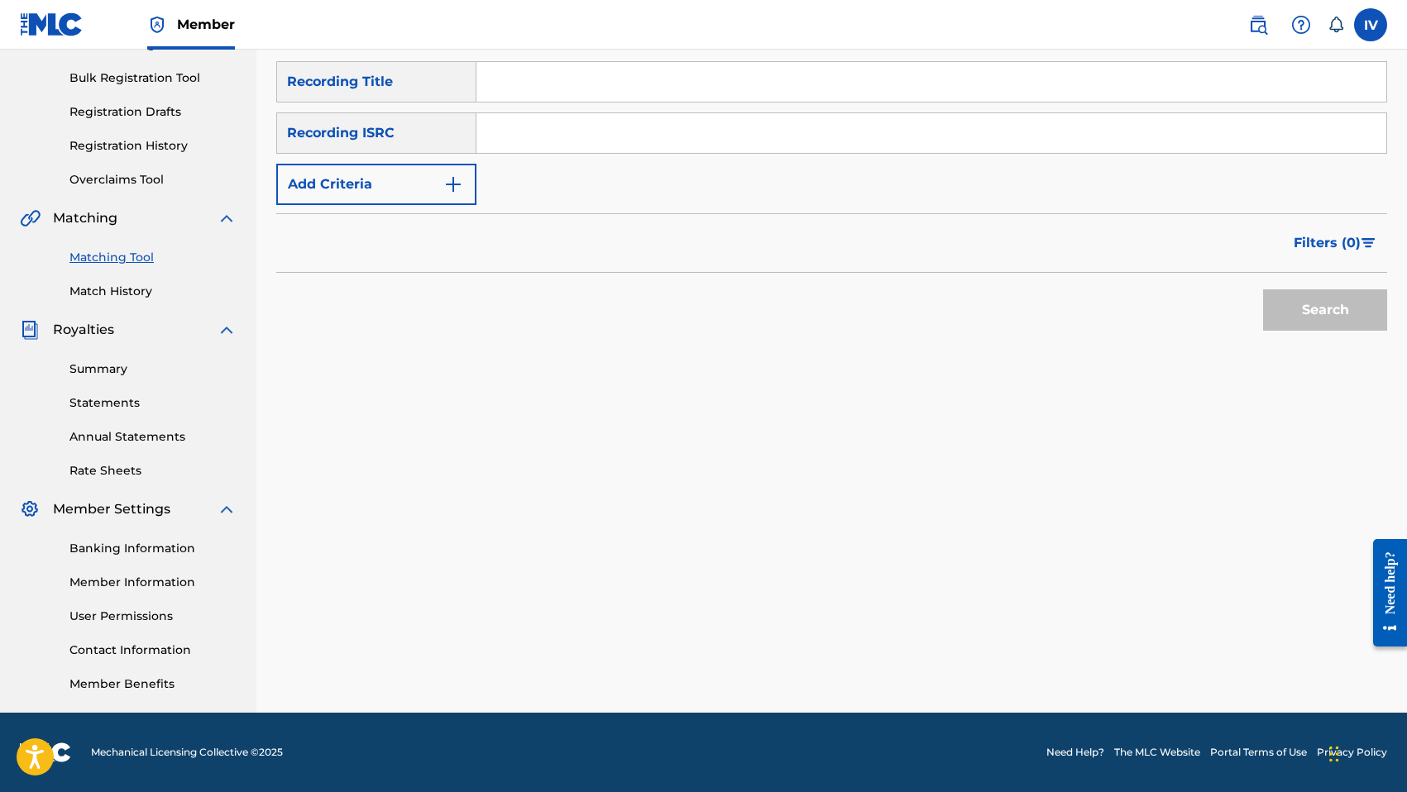
click at [676, 135] on input "Search Form" at bounding box center [931, 133] width 910 height 40
click at [1263, 289] on button "Search" at bounding box center [1325, 309] width 124 height 41
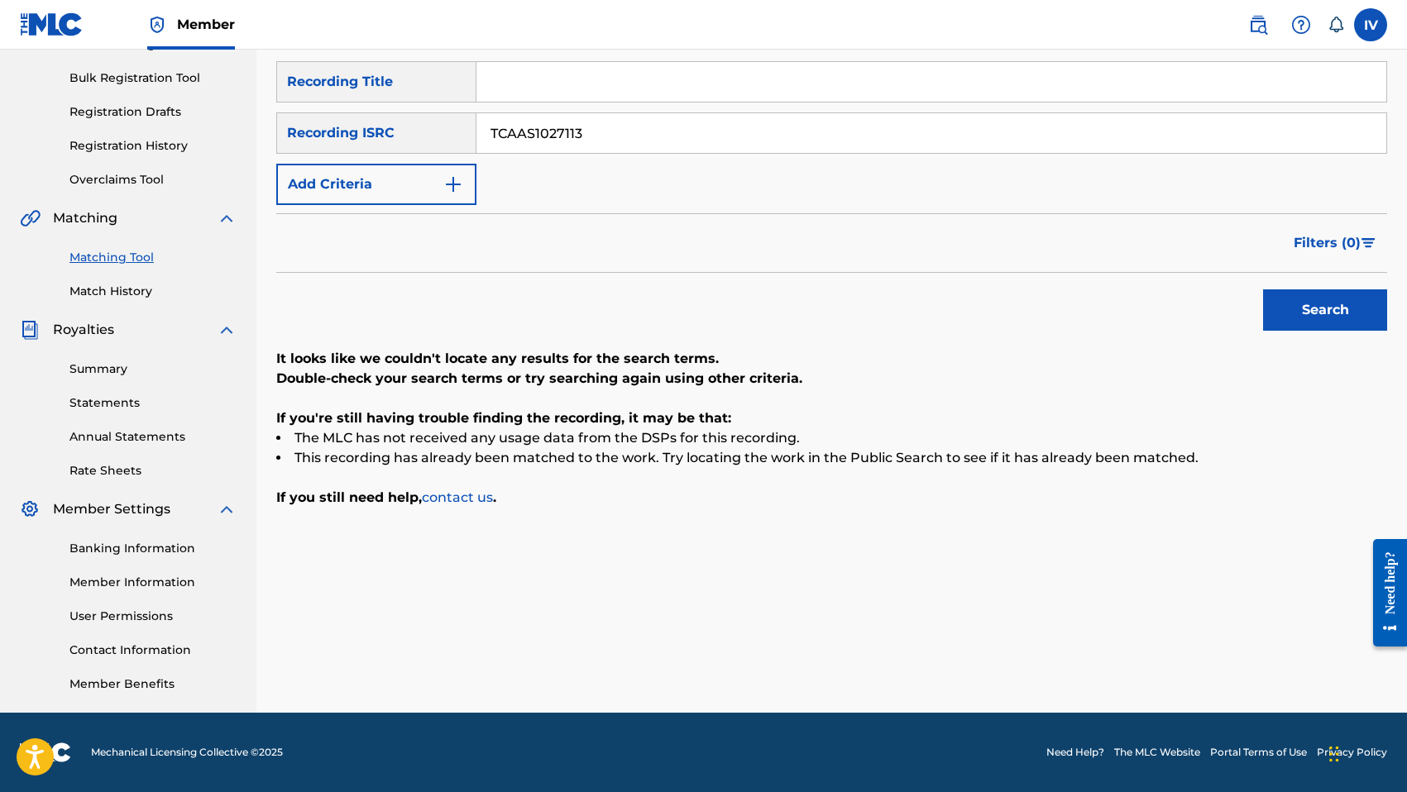
click at [1263, 289] on button "Search" at bounding box center [1325, 309] width 124 height 41
type input "TCAAS1027120"
click at [1263, 289] on button "Search" at bounding box center [1325, 309] width 124 height 41
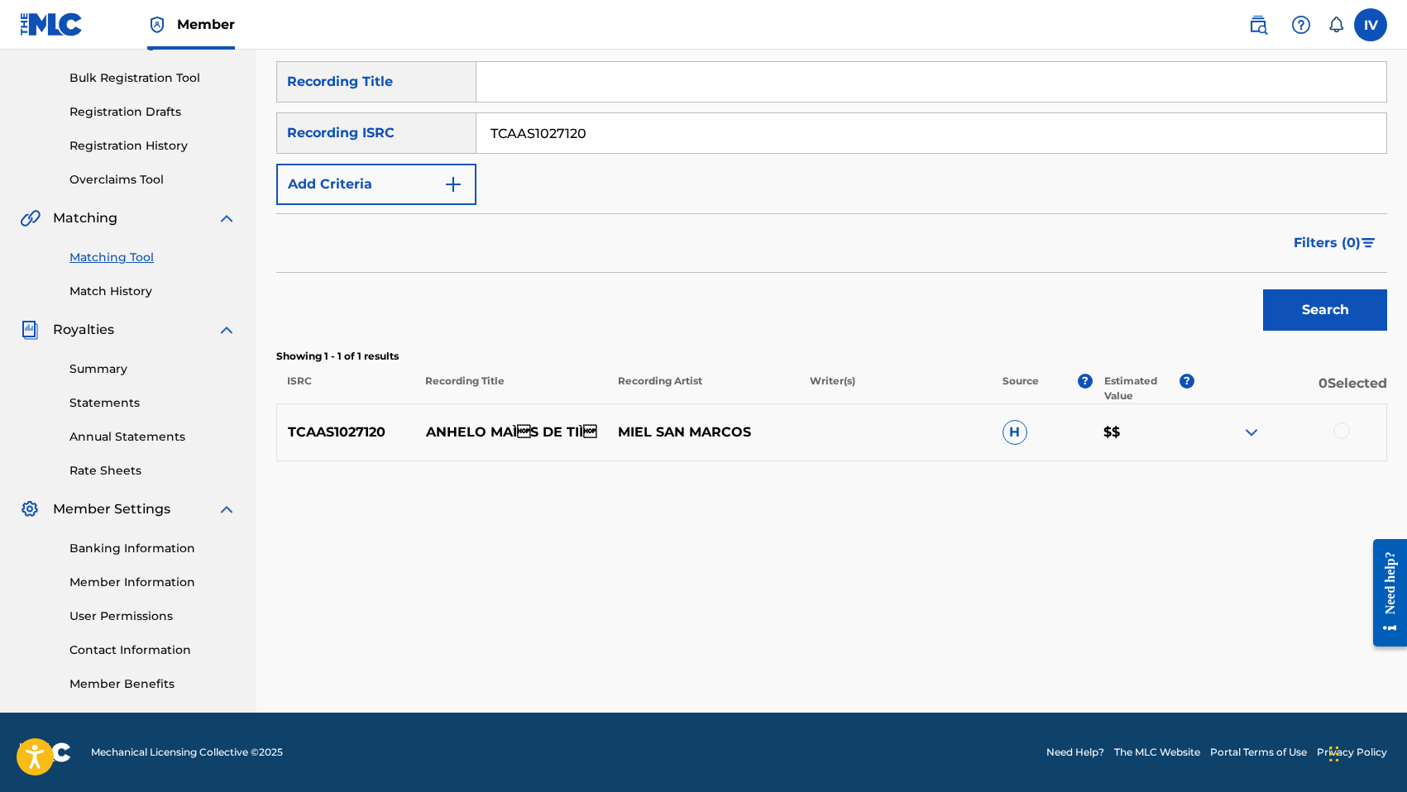
click at [1336, 433] on div at bounding box center [1341, 431] width 17 height 17
click at [1159, 682] on div "Matching Tool The Matching Tool enables you to suggest matches between sound re…" at bounding box center [831, 285] width 1111 height 855
click at [1149, 662] on button "Match 1 Group" at bounding box center [1162, 657] width 183 height 41
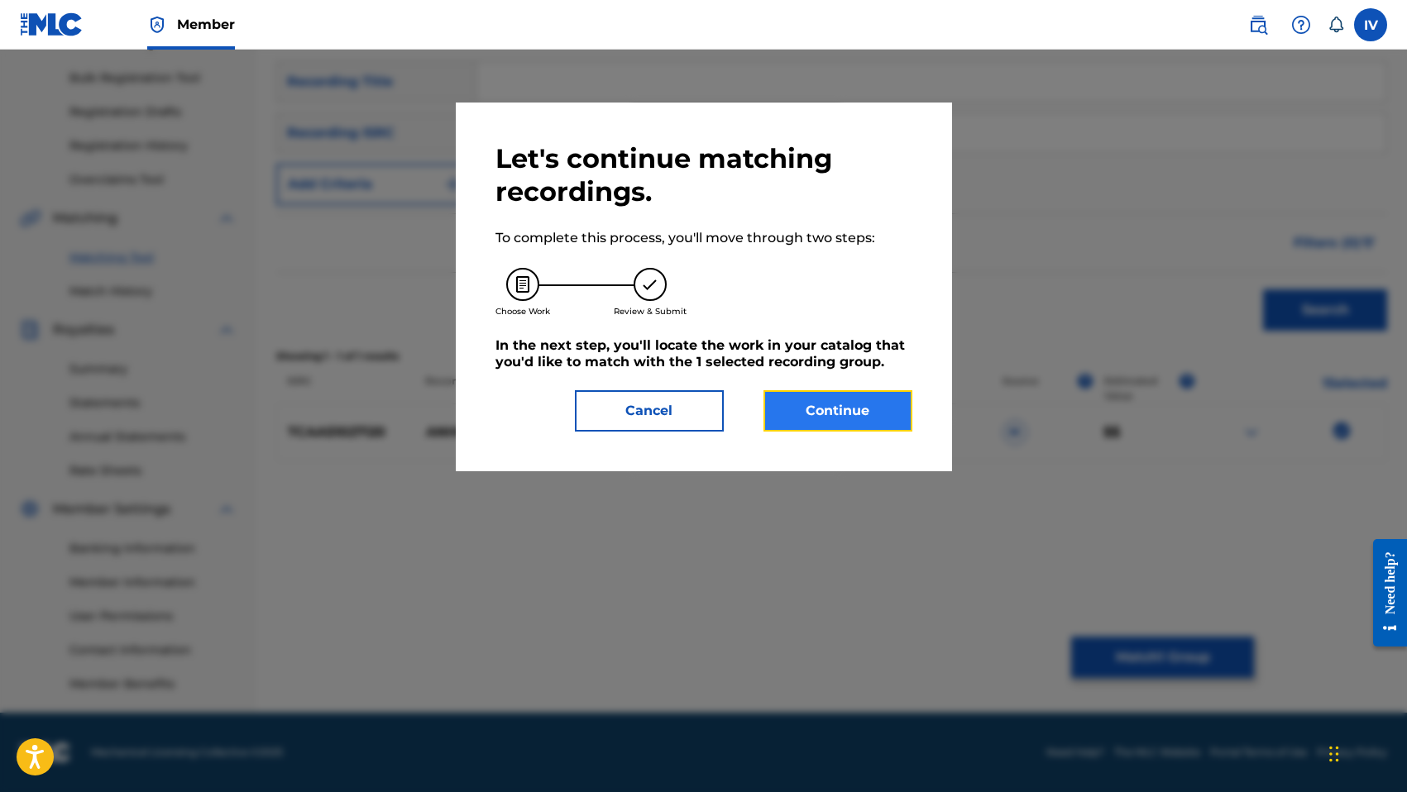
click at [799, 416] on button "Continue" at bounding box center [837, 410] width 149 height 41
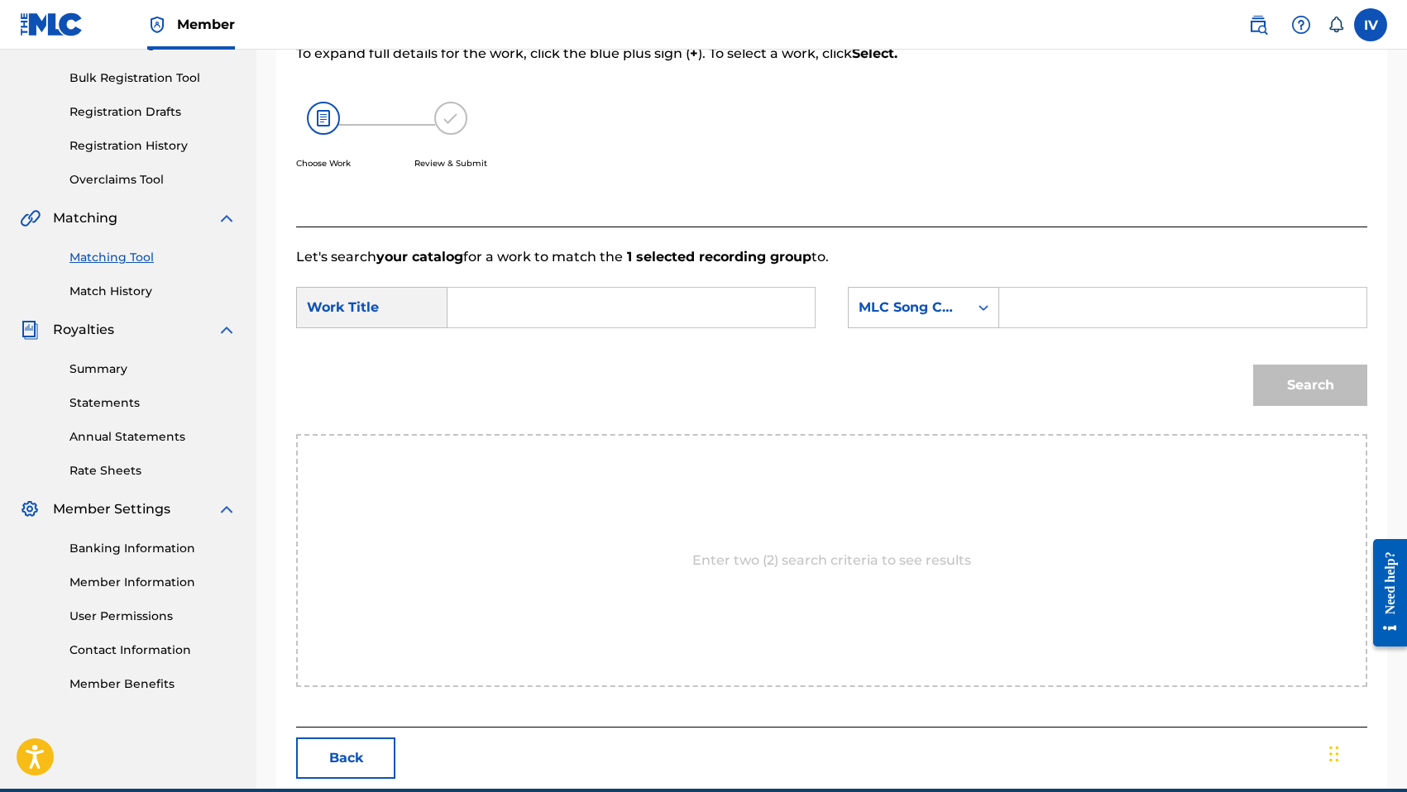
click at [741, 316] on input "Search Form" at bounding box center [630, 308] width 339 height 40
click at [496, 352] on div "anhelo mas de ti" at bounding box center [506, 355] width 90 height 50
type input "anhelo mas de ti"
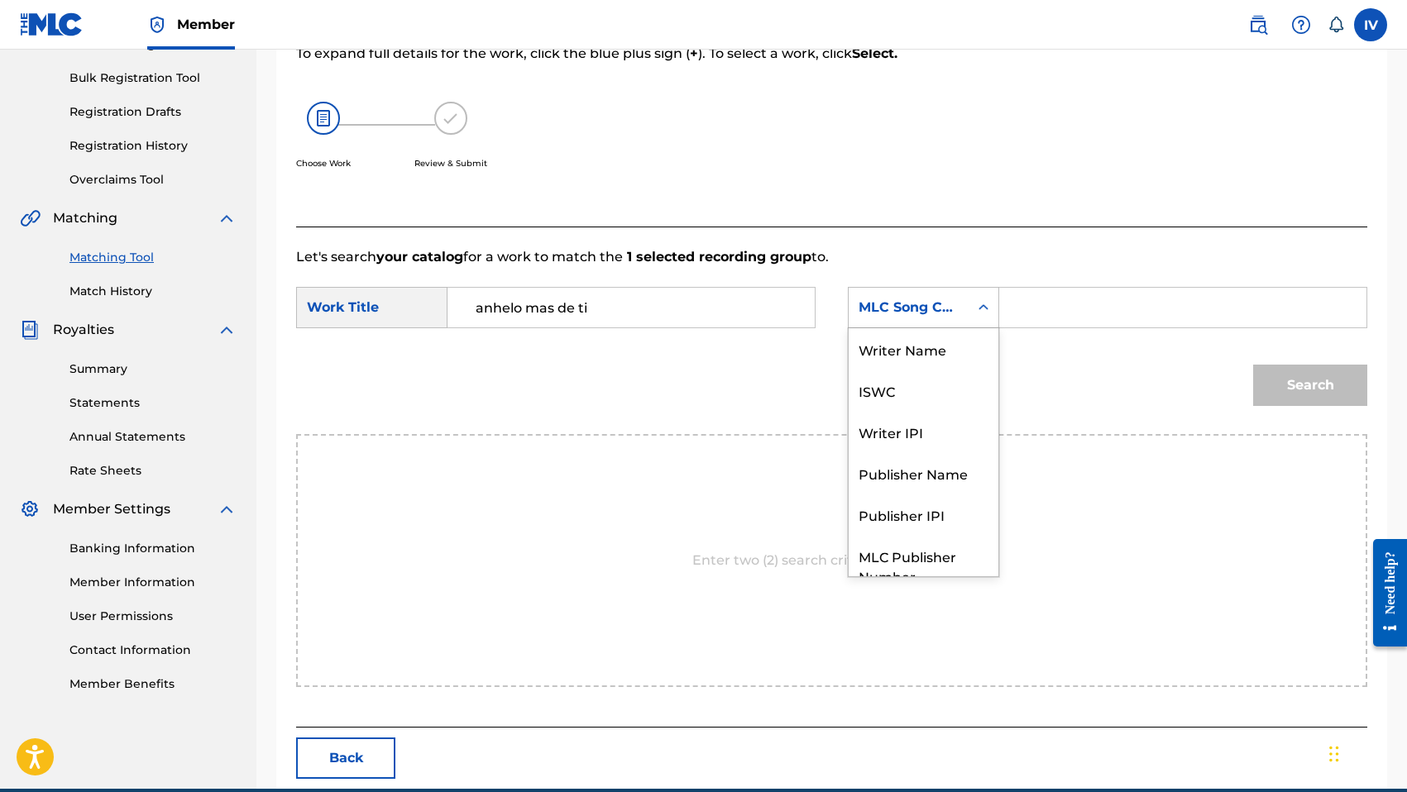
click at [891, 317] on div "MLC Song Code" at bounding box center [908, 307] width 120 height 31
click at [887, 347] on div "Writer Name" at bounding box center [923, 348] width 150 height 41
click at [1029, 301] on input "Search Form" at bounding box center [1182, 308] width 339 height 40
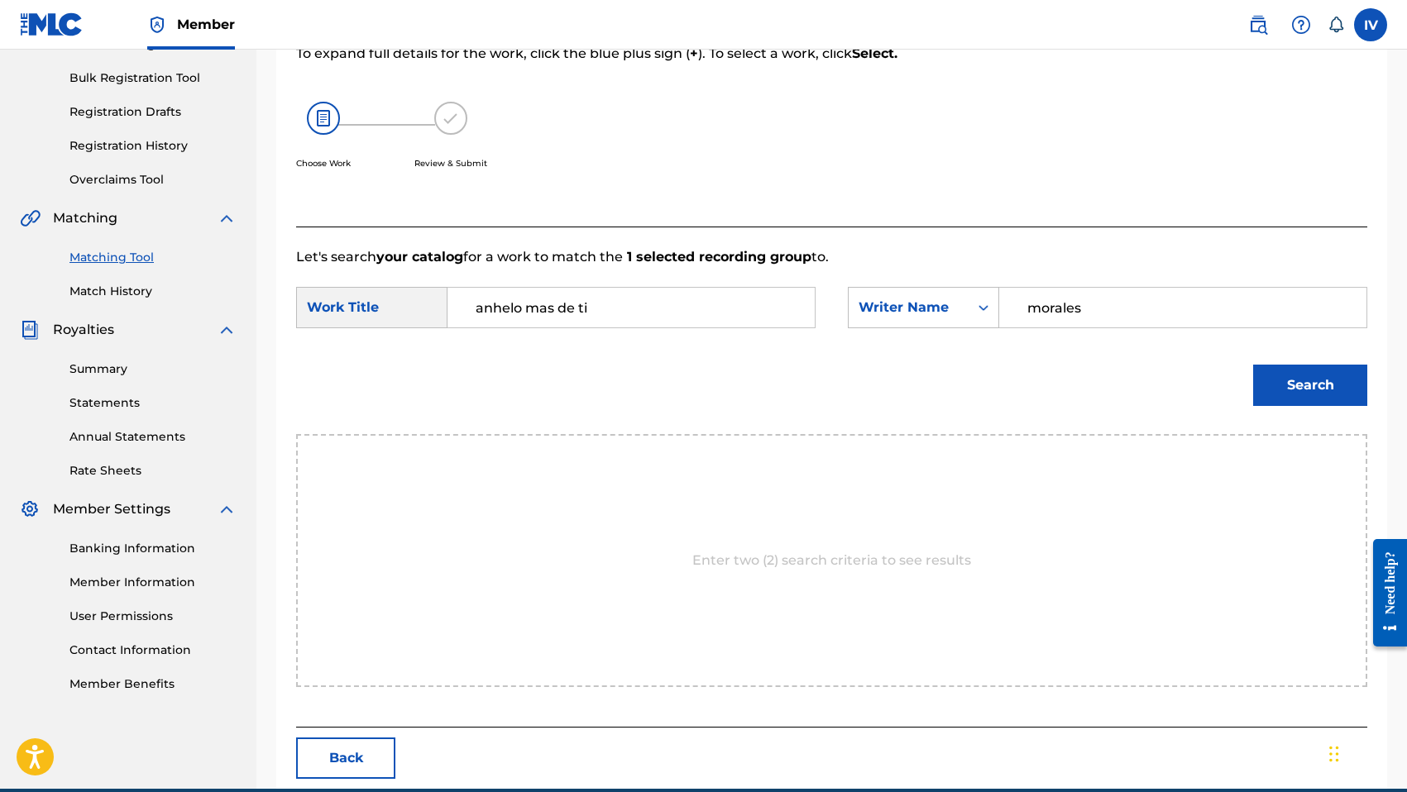
type input "morales"
click at [1253, 365] on button "Search" at bounding box center [1310, 385] width 114 height 41
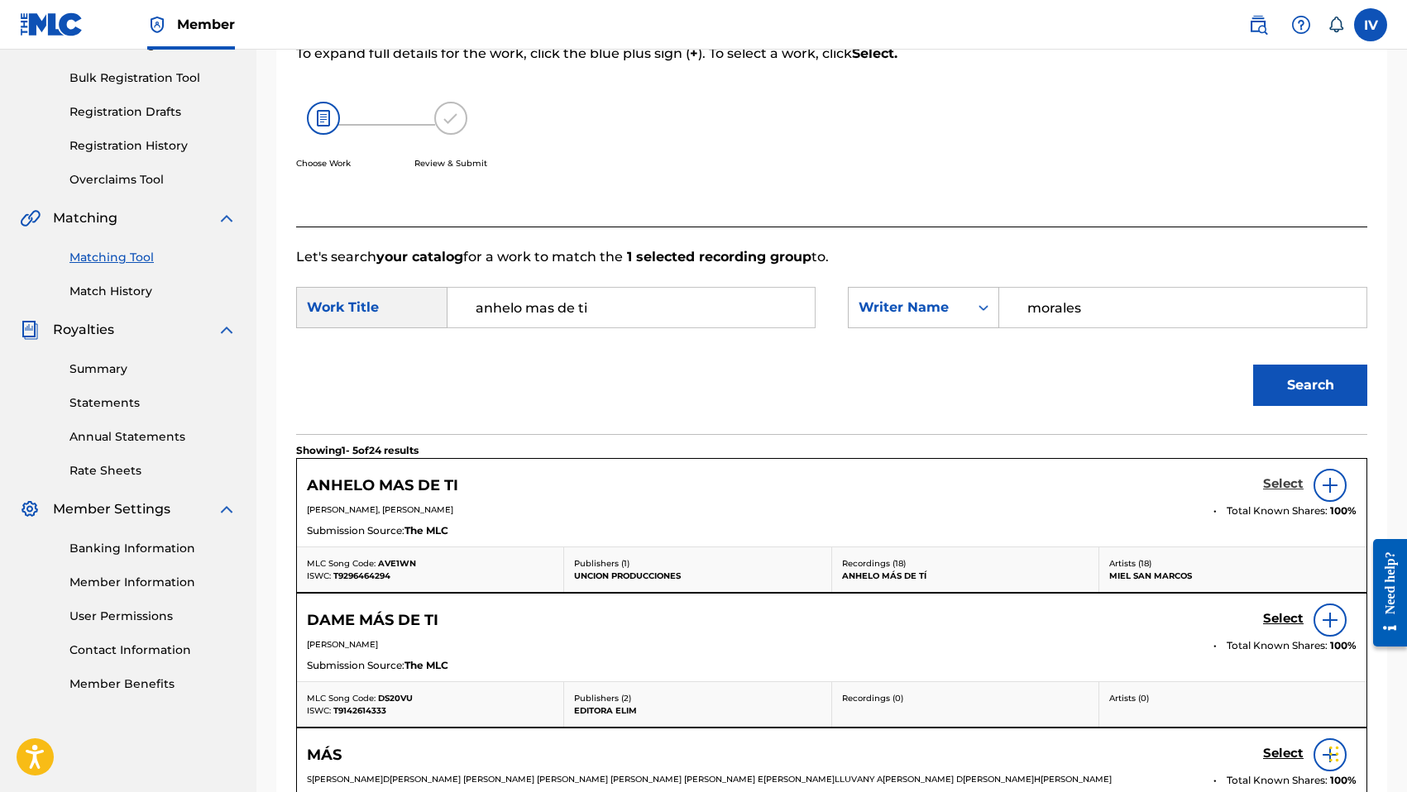
click at [1279, 476] on h5 "Select" at bounding box center [1283, 484] width 41 height 16
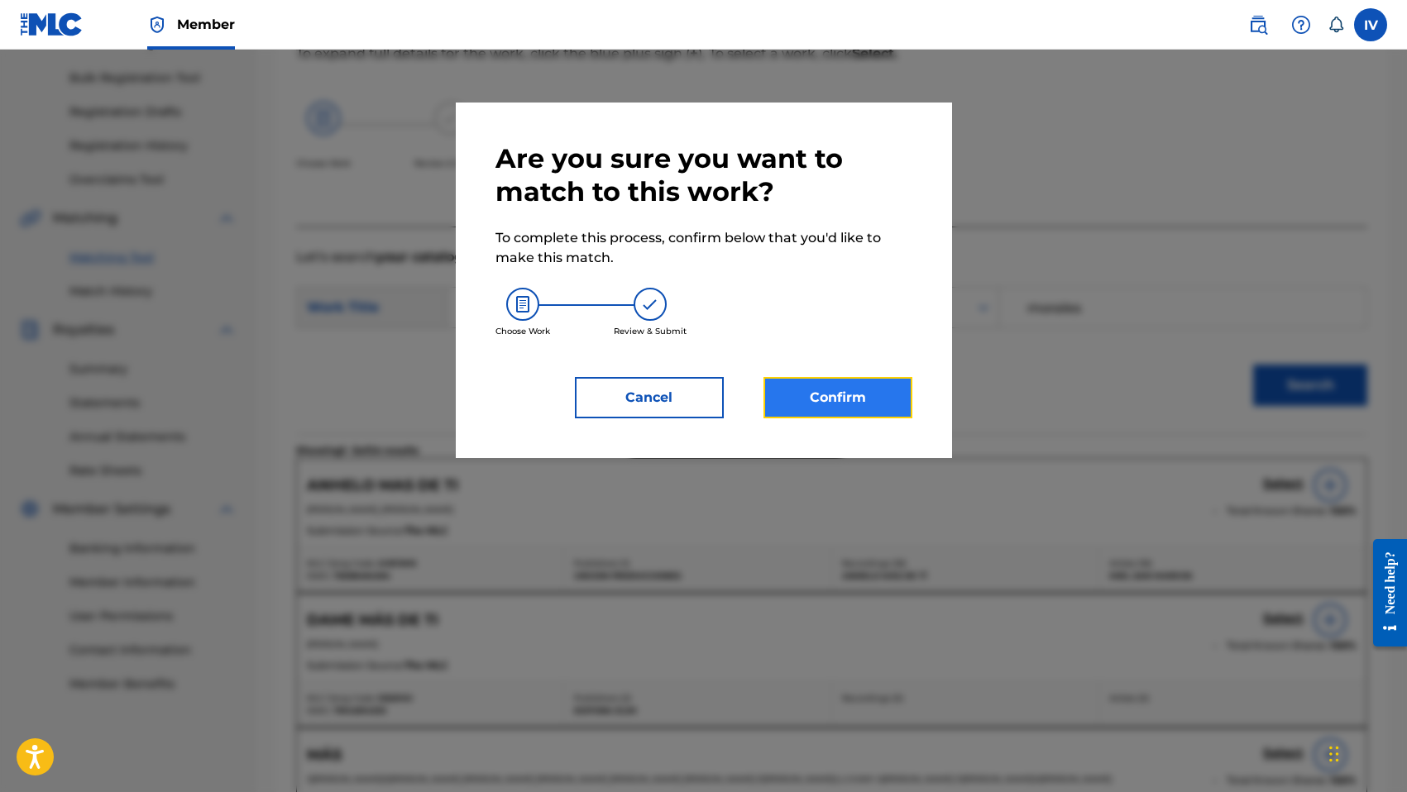
click at [851, 394] on button "Confirm" at bounding box center [837, 397] width 149 height 41
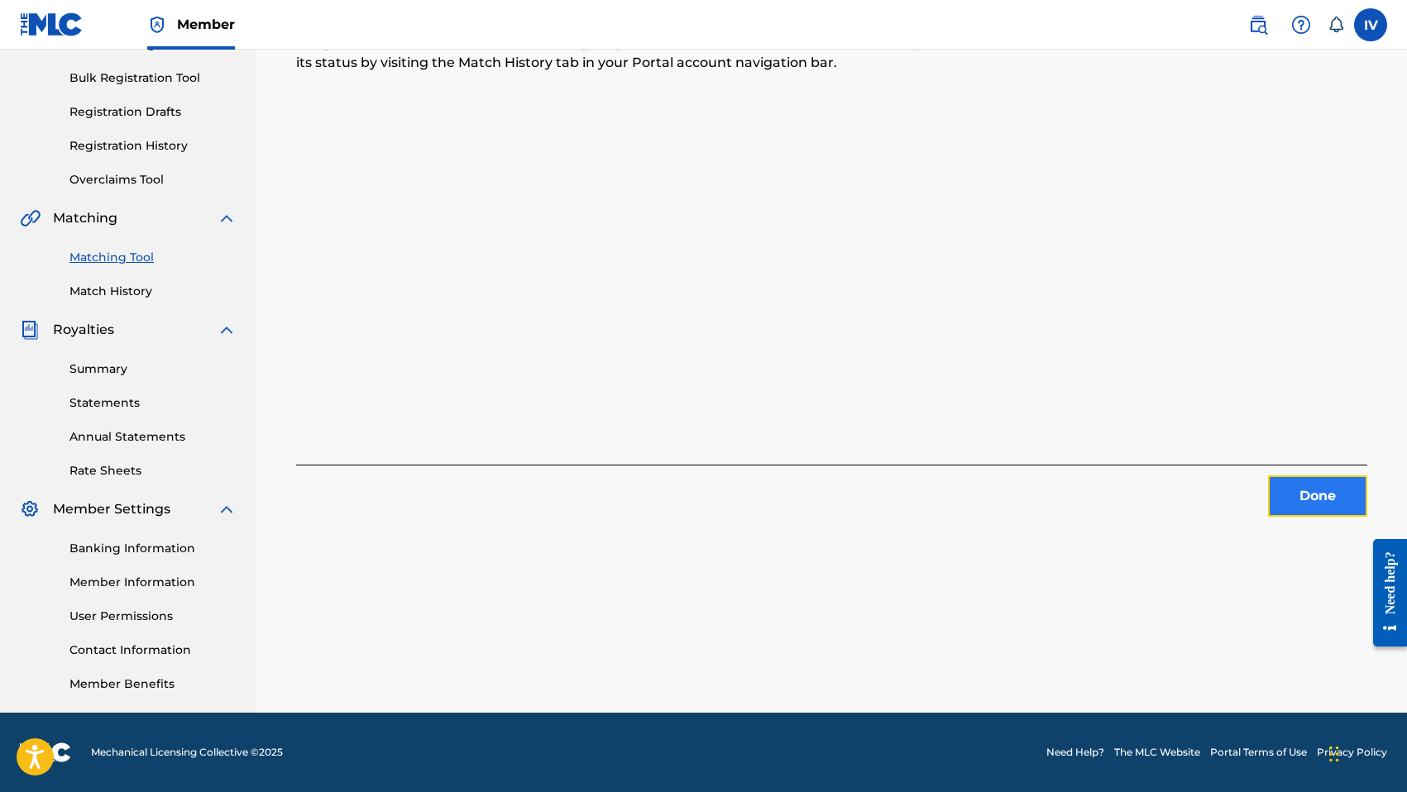
click at [1293, 488] on button "Done" at bounding box center [1317, 496] width 99 height 41
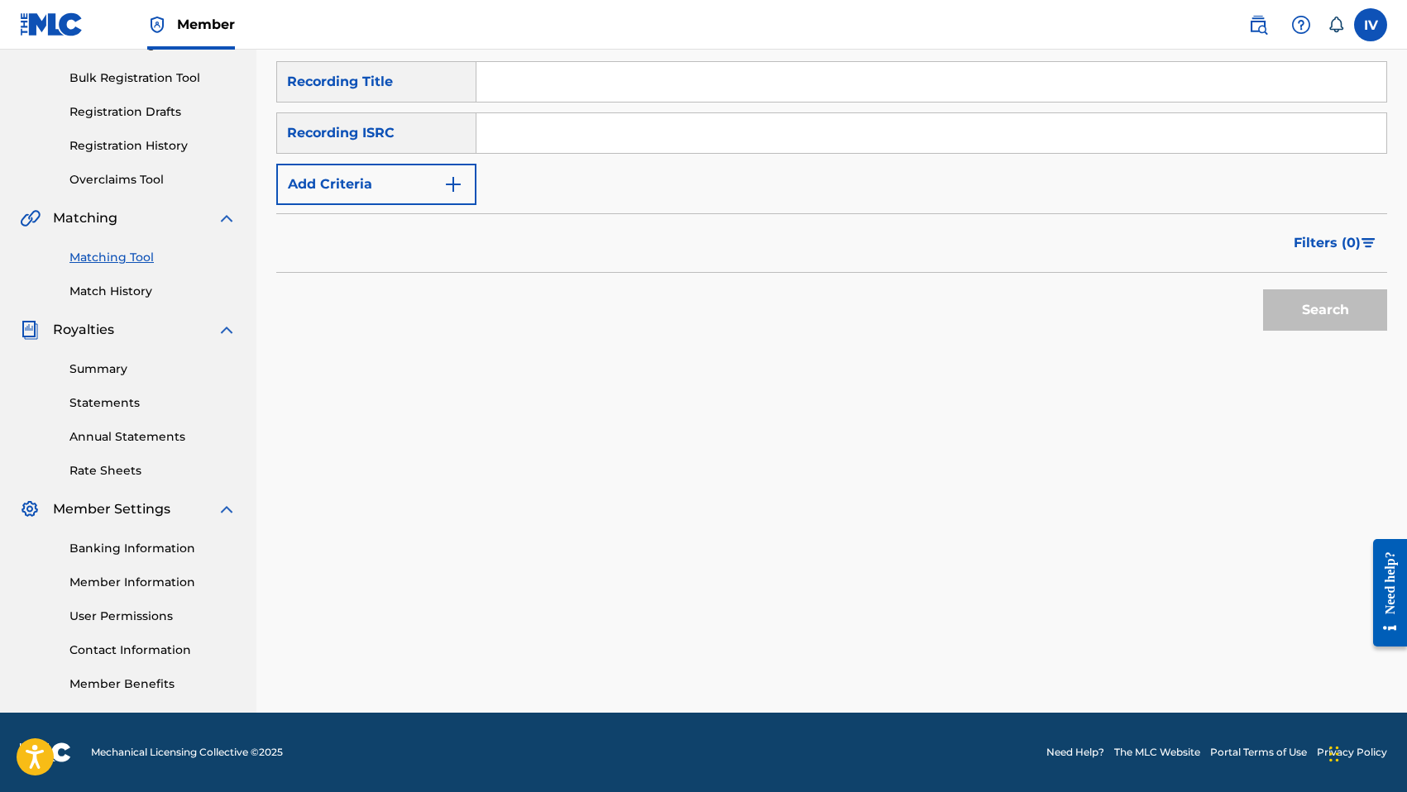
click at [629, 127] on input "Search Form" at bounding box center [931, 133] width 910 height 40
click at [1263, 289] on button "Search" at bounding box center [1325, 309] width 124 height 41
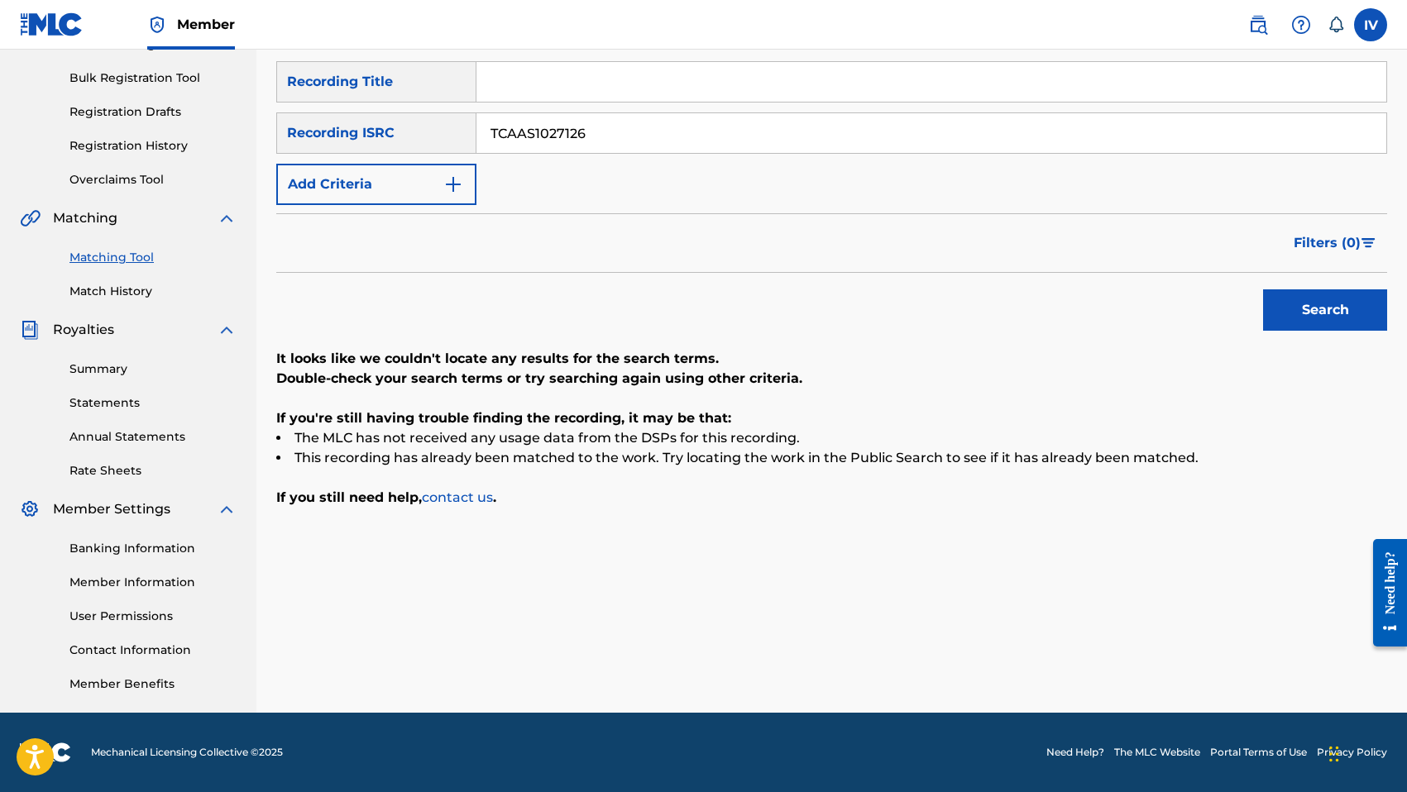
click at [1263, 289] on button "Search" at bounding box center [1325, 309] width 124 height 41
type input "TCAAS1027131"
click at [1263, 289] on button "Search" at bounding box center [1325, 309] width 124 height 41
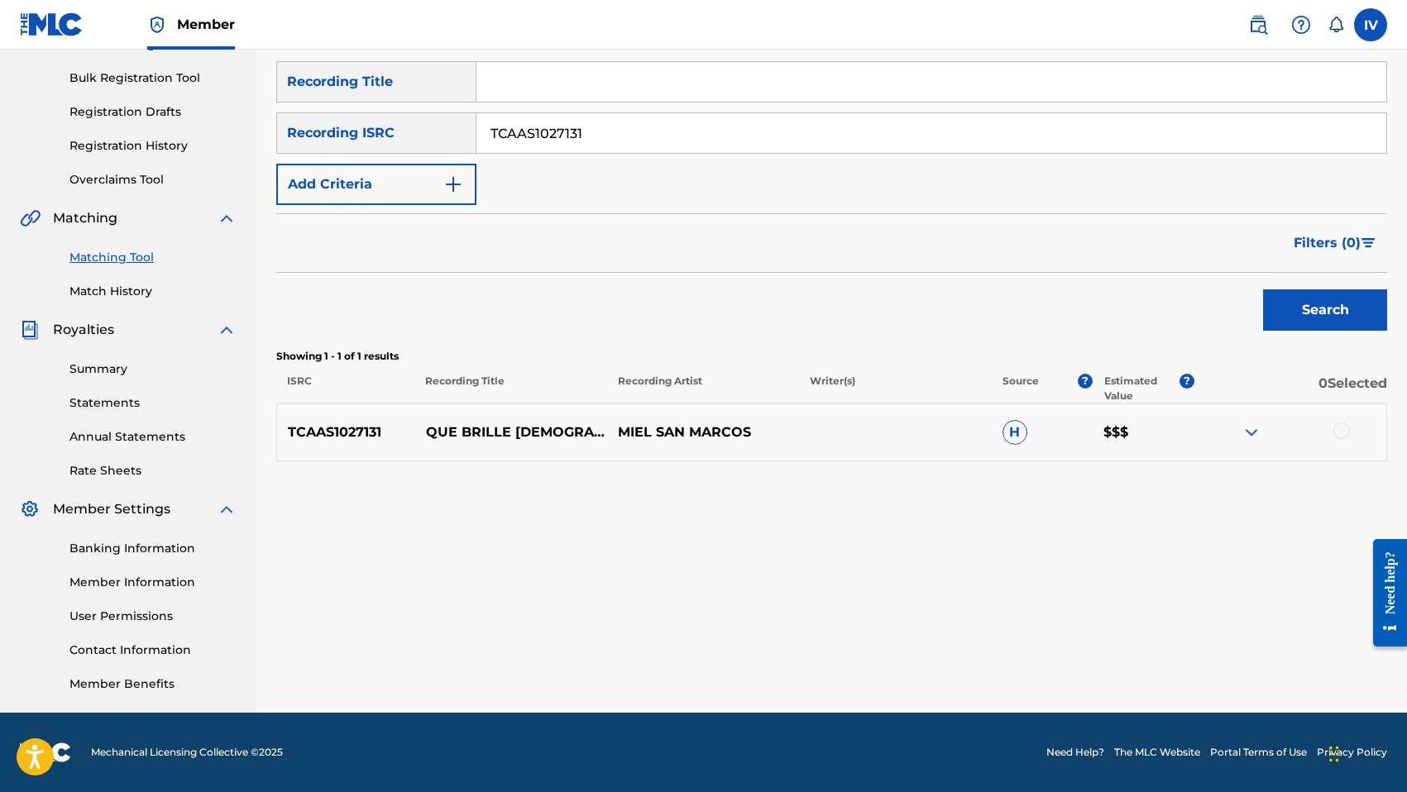
click at [1339, 423] on div at bounding box center [1341, 431] width 17 height 17
click at [1159, 640] on button "Match 1 Group" at bounding box center [1162, 657] width 183 height 41
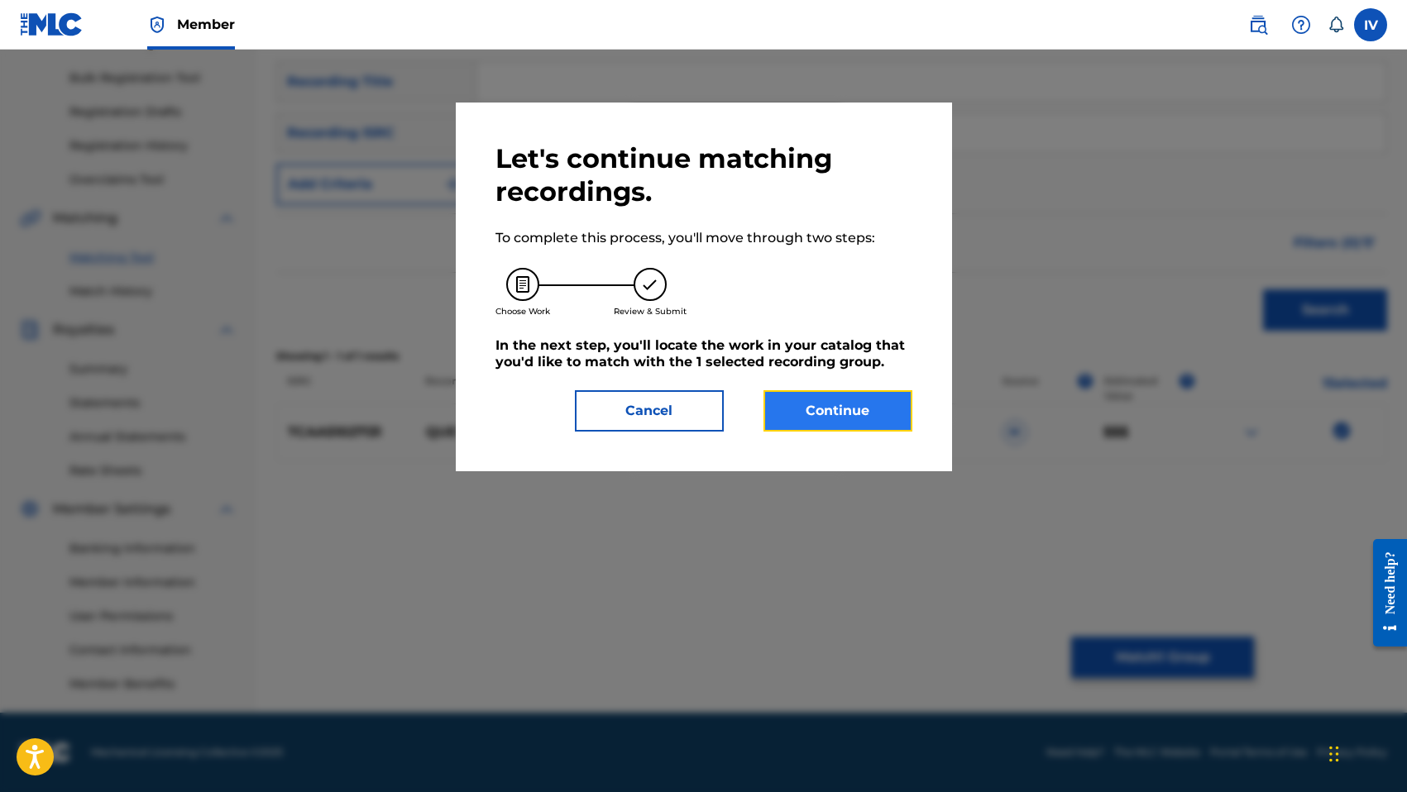
click at [832, 394] on button "Continue" at bounding box center [837, 410] width 149 height 41
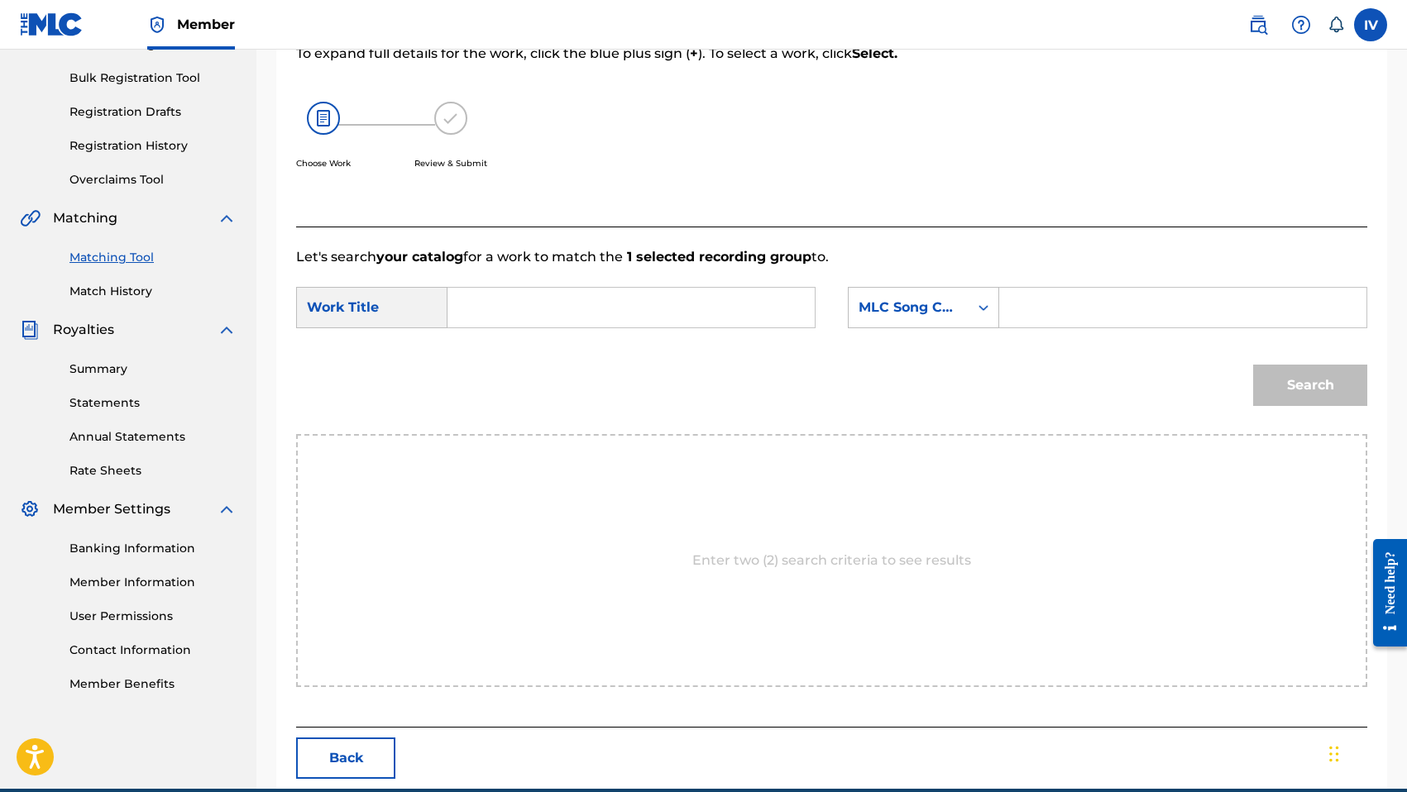
click at [682, 319] on input "Search Form" at bounding box center [630, 308] width 339 height 40
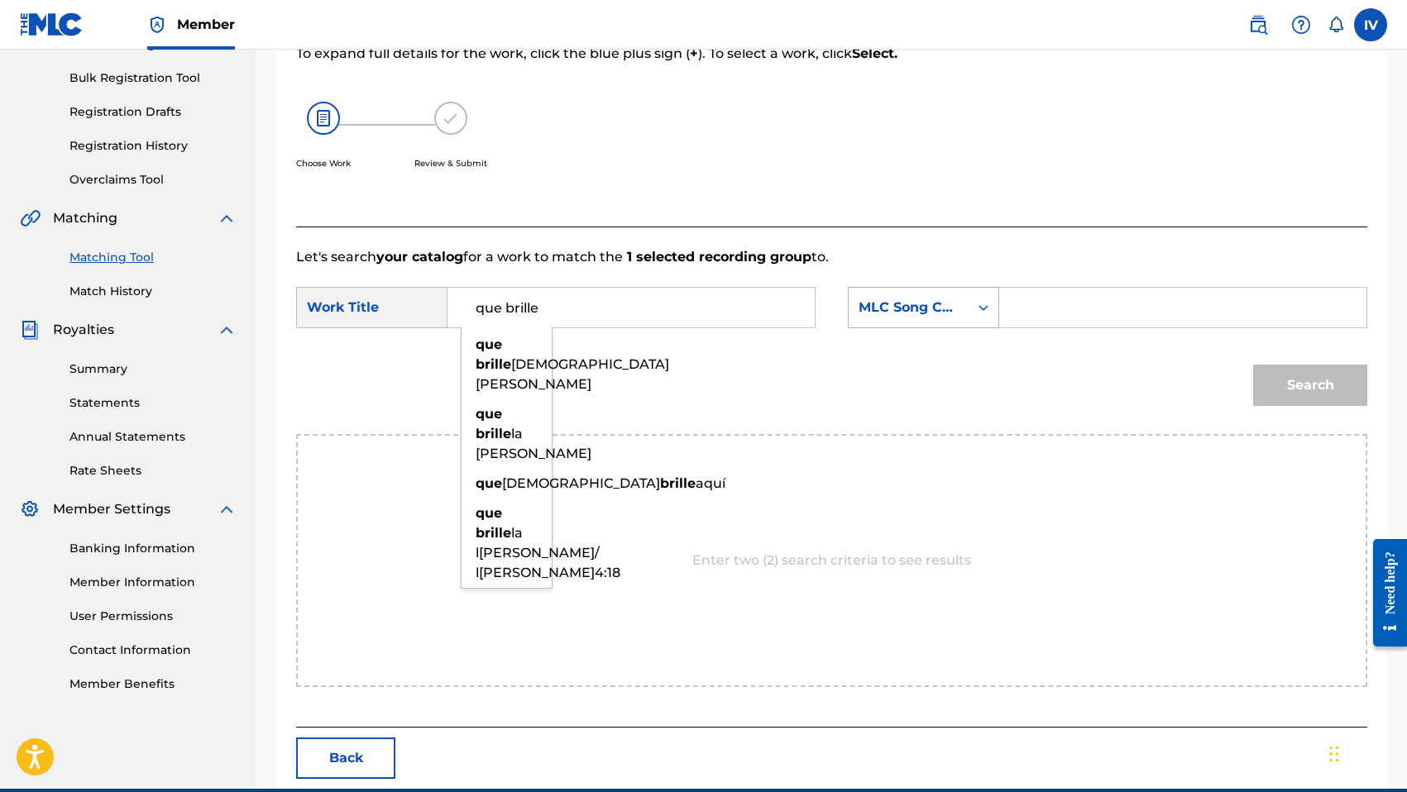
type input "que brille"
click at [877, 298] on div "MLC Song Code" at bounding box center [908, 308] width 100 height 20
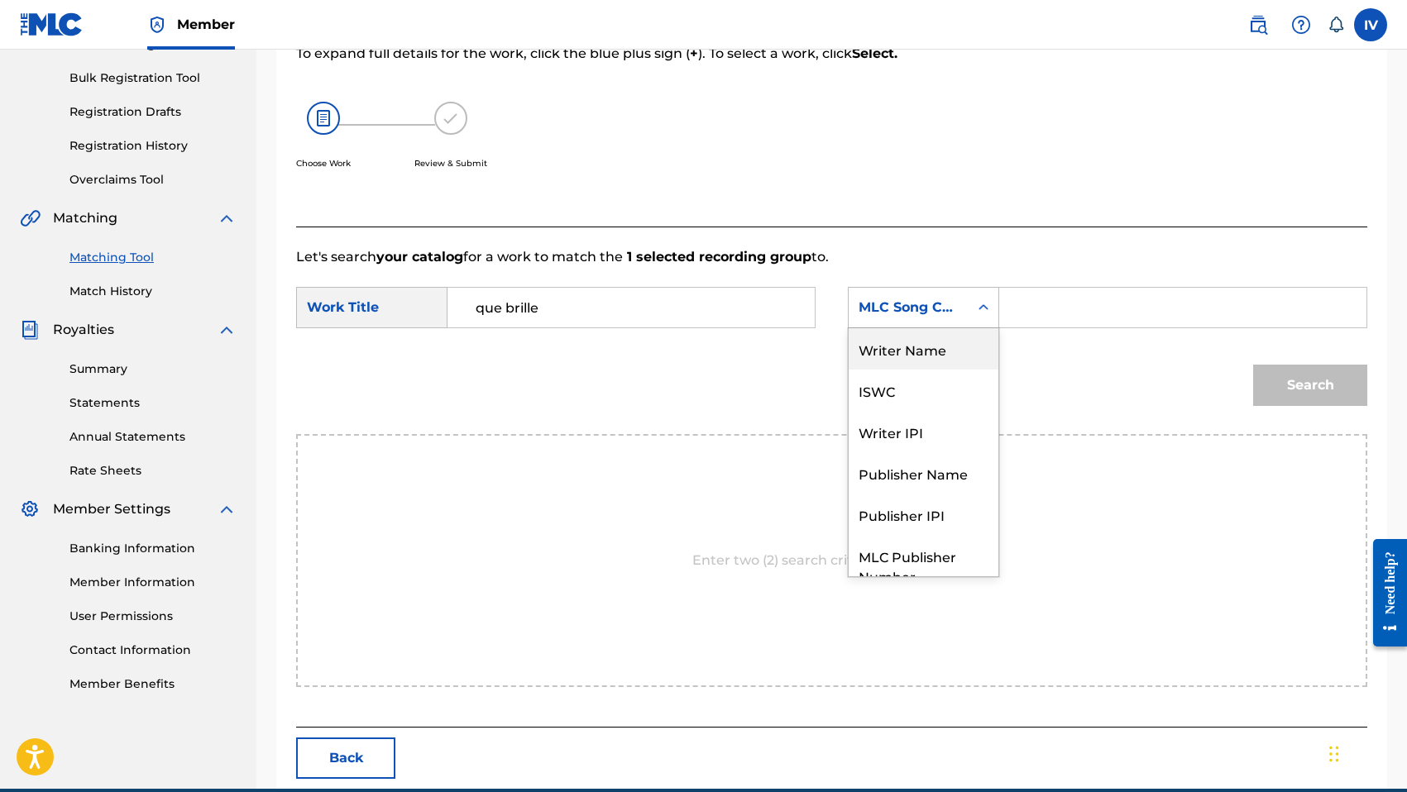
click at [900, 332] on div "Writer Name" at bounding box center [923, 348] width 150 height 41
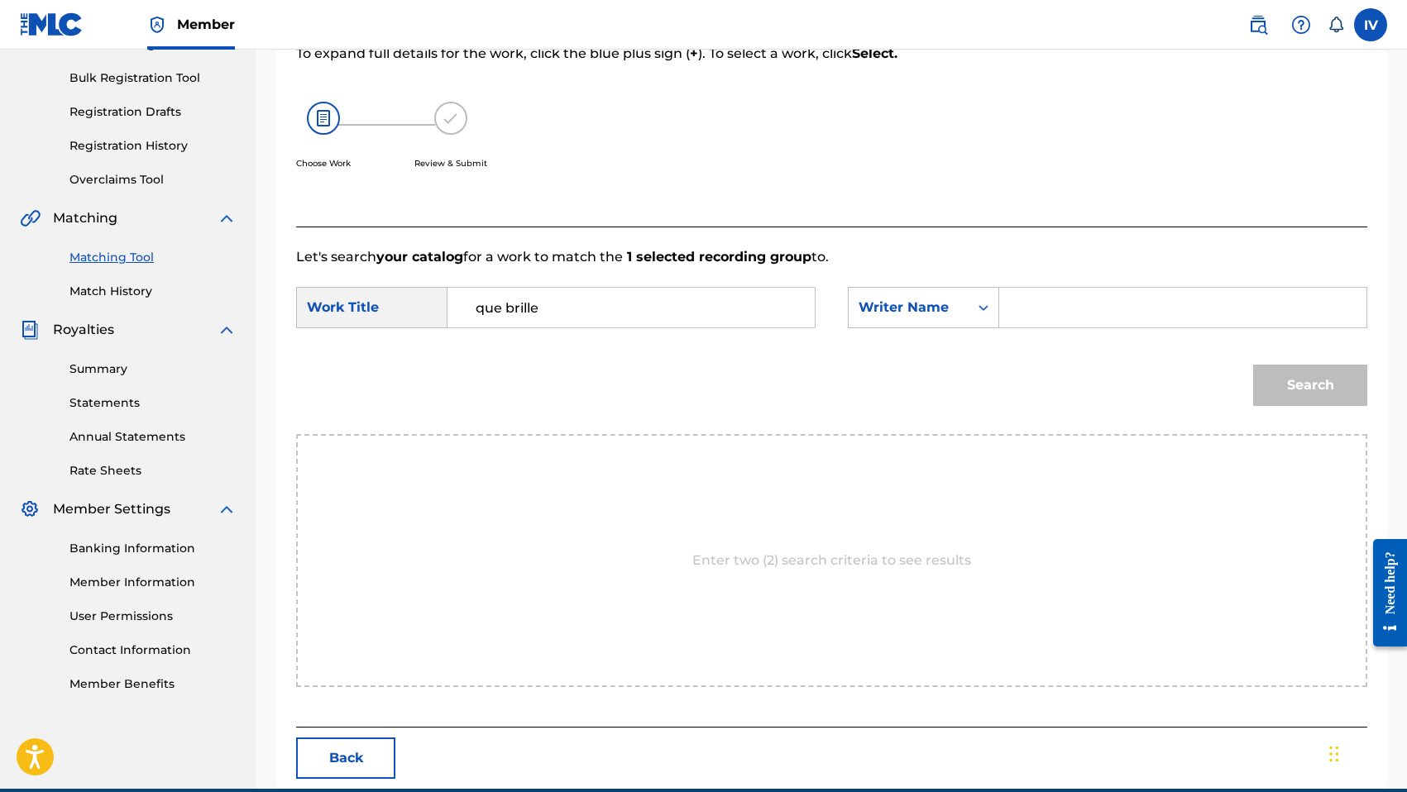
click at [1030, 300] on input "Search Form" at bounding box center [1182, 308] width 339 height 40
type input "morales"
click at [1253, 365] on button "Search" at bounding box center [1310, 385] width 114 height 41
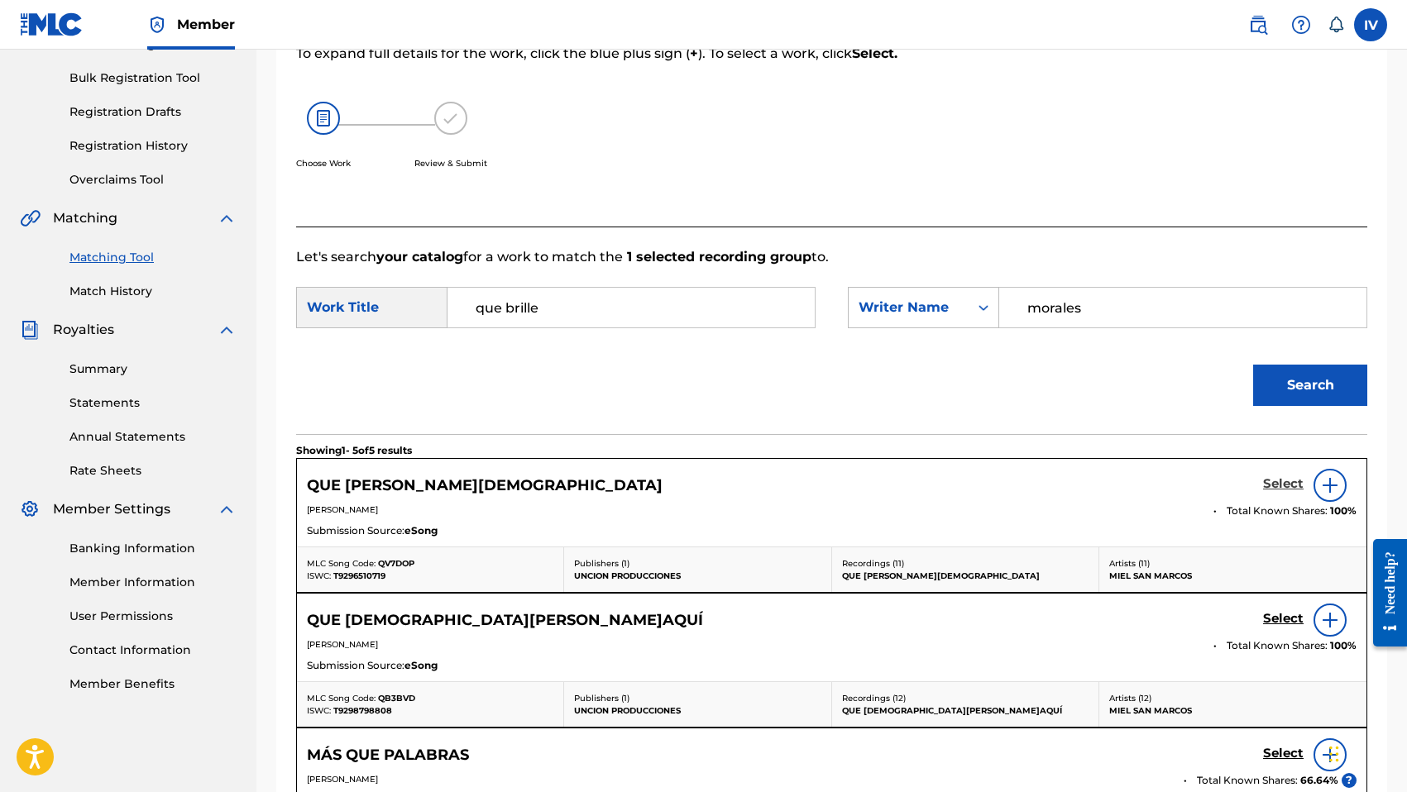
click at [1288, 485] on h5 "Select" at bounding box center [1283, 484] width 41 height 16
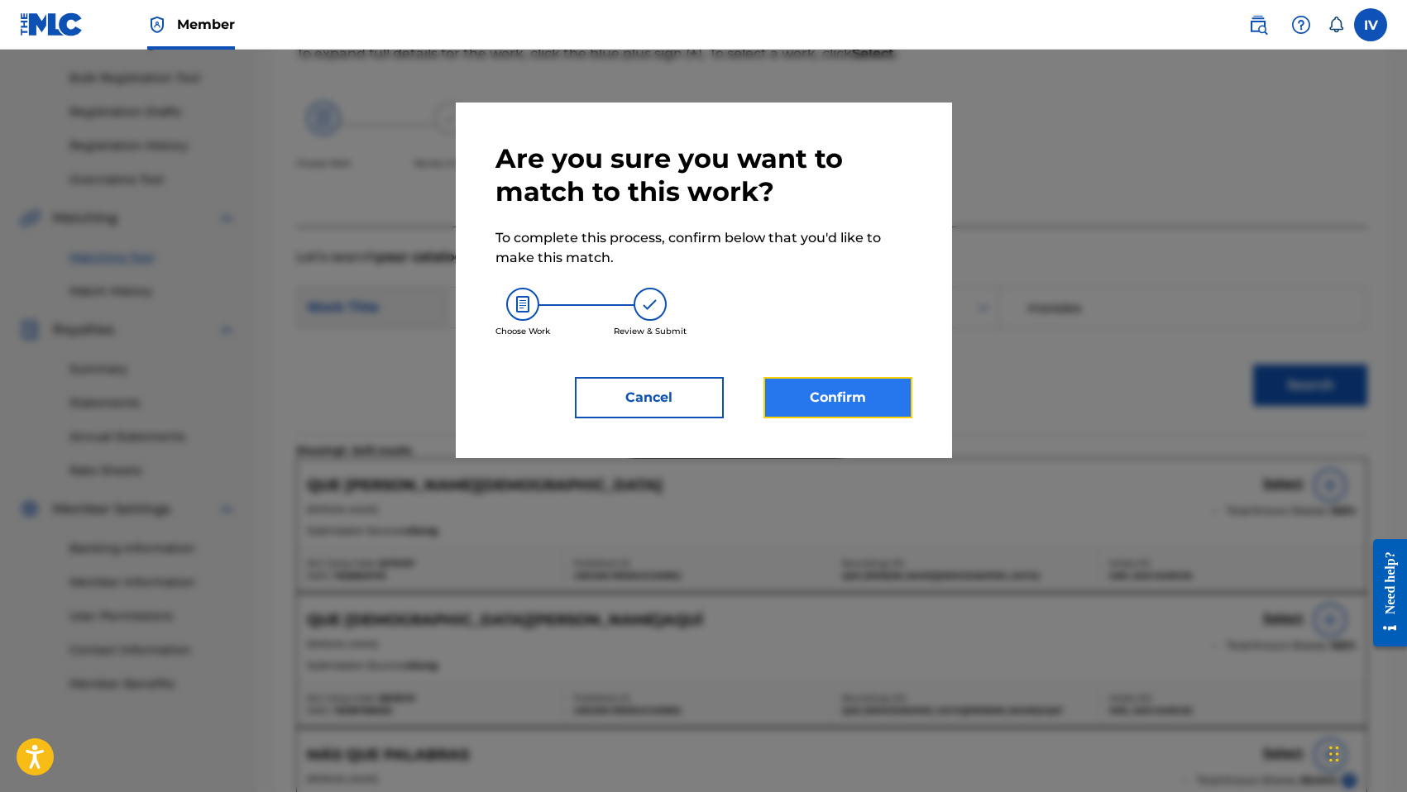
click at [855, 394] on button "Confirm" at bounding box center [837, 397] width 149 height 41
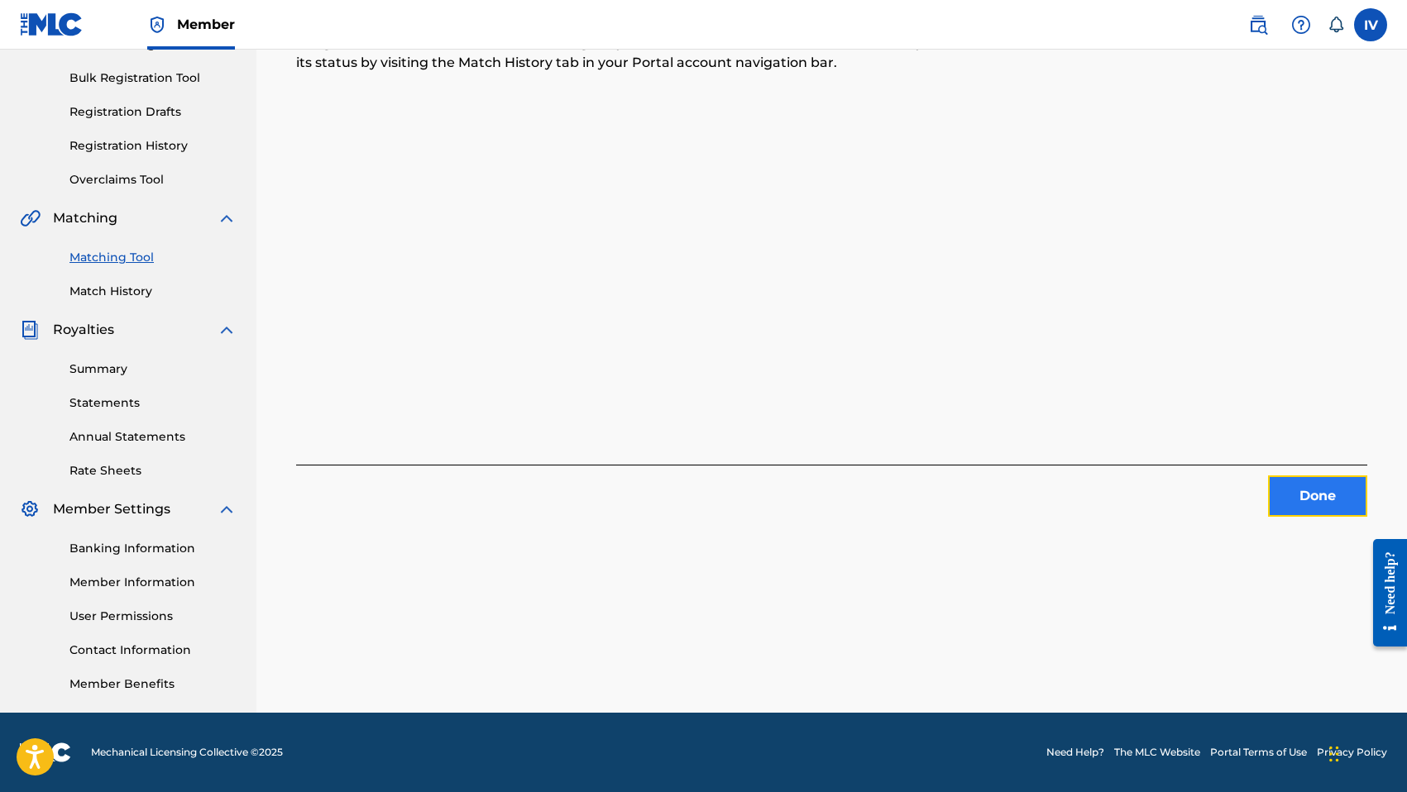
click at [1299, 488] on button "Done" at bounding box center [1317, 496] width 99 height 41
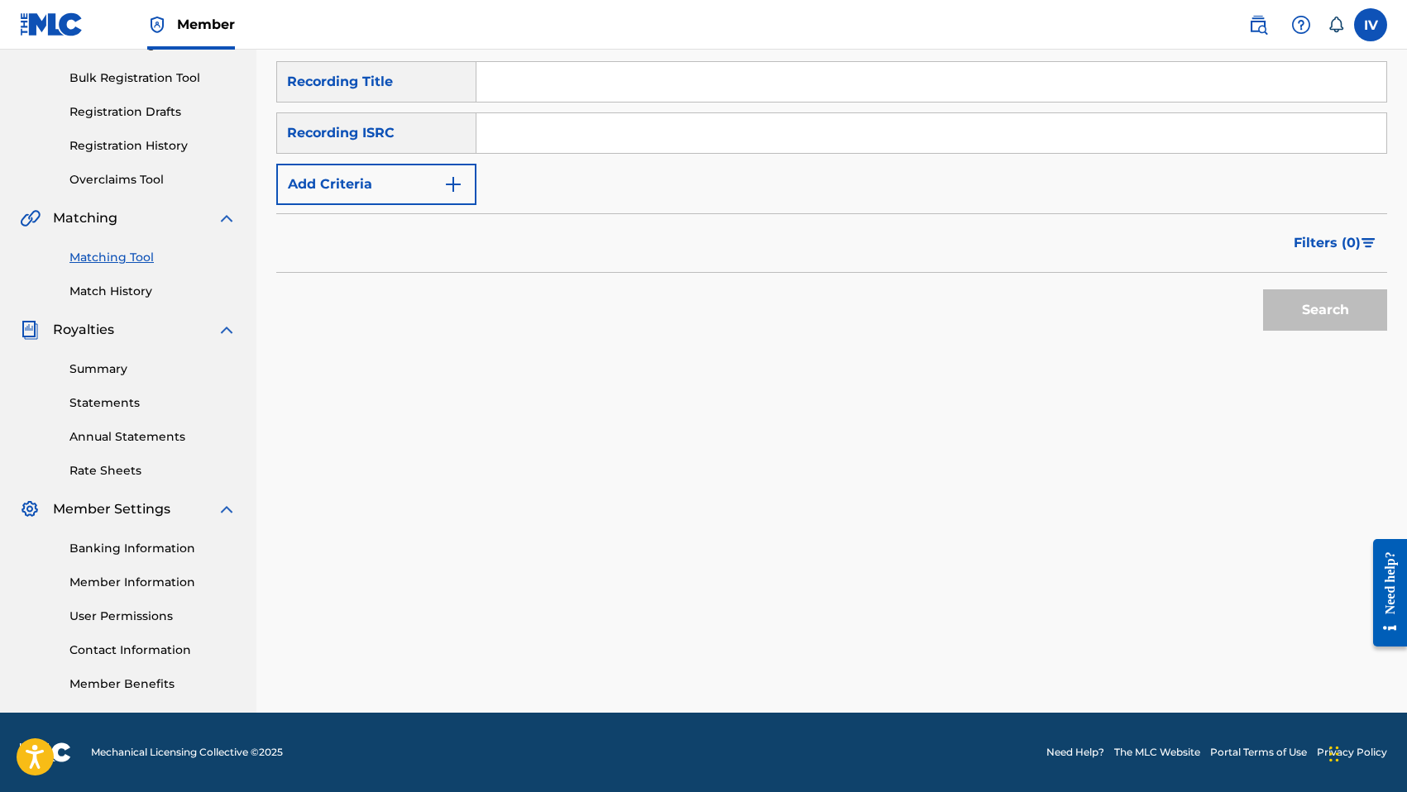
click at [605, 155] on div "SearchWithCriteria2c42ff5f-4d0d-4983-a599-32e0540b9d6b Recording Title SearchWi…" at bounding box center [831, 133] width 1111 height 144
click at [590, 121] on input "Search Form" at bounding box center [931, 133] width 910 height 40
click at [1263, 289] on button "Search" at bounding box center [1325, 309] width 124 height 41
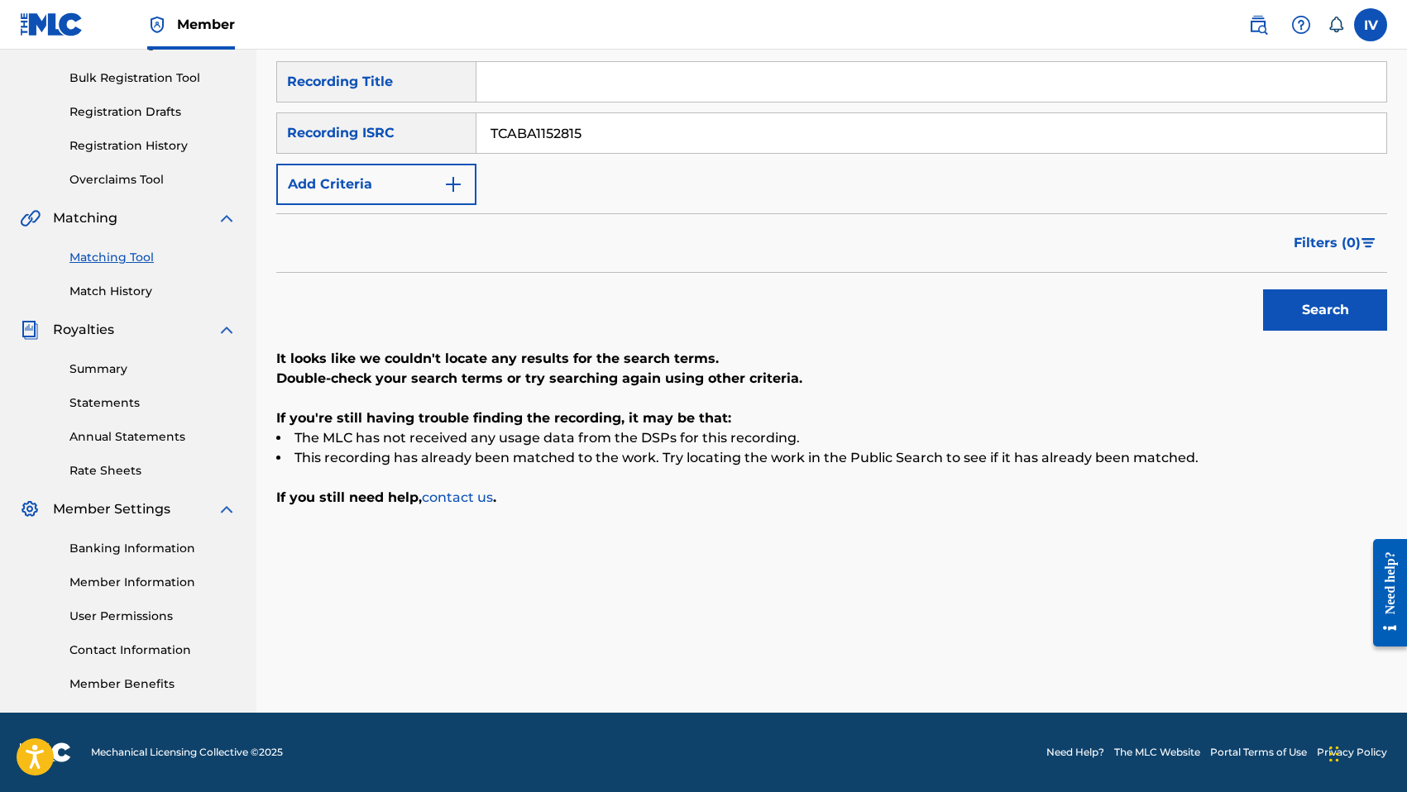
click at [1263, 289] on button "Search" at bounding box center [1325, 309] width 124 height 41
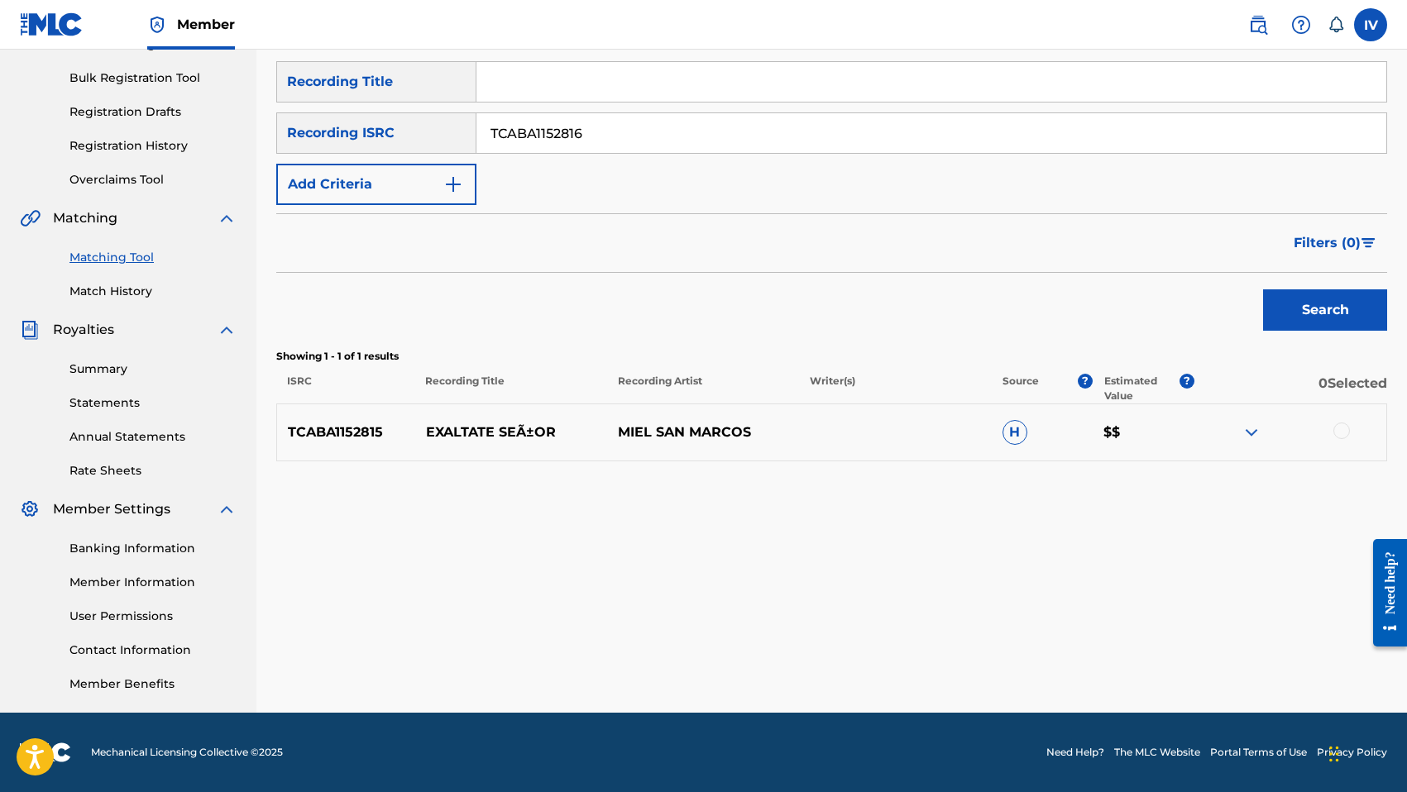
click at [1263, 289] on button "Search" at bounding box center [1325, 309] width 124 height 41
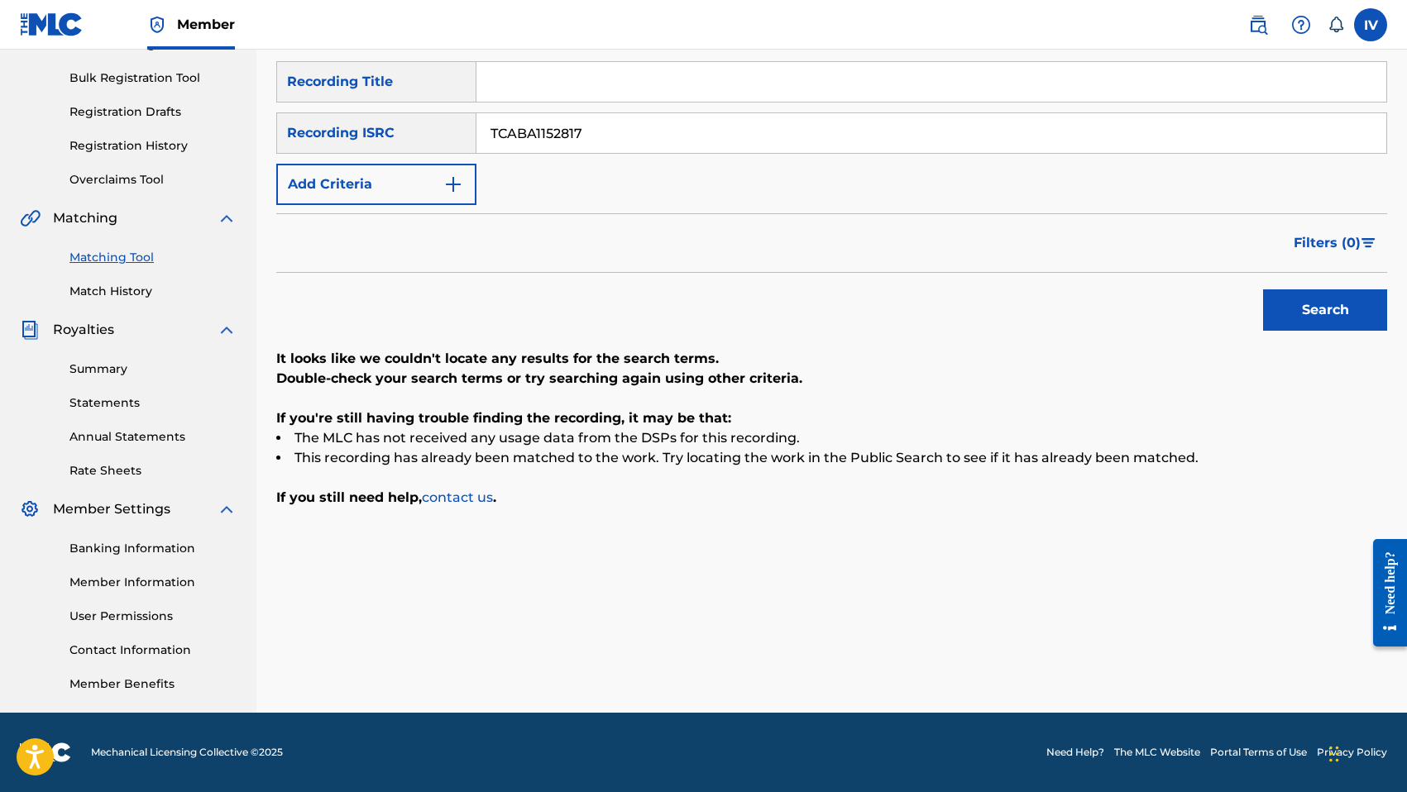
click at [1263, 289] on button "Search" at bounding box center [1325, 309] width 124 height 41
type input "TCABA1152820"
click at [1263, 289] on button "Search" at bounding box center [1325, 309] width 124 height 41
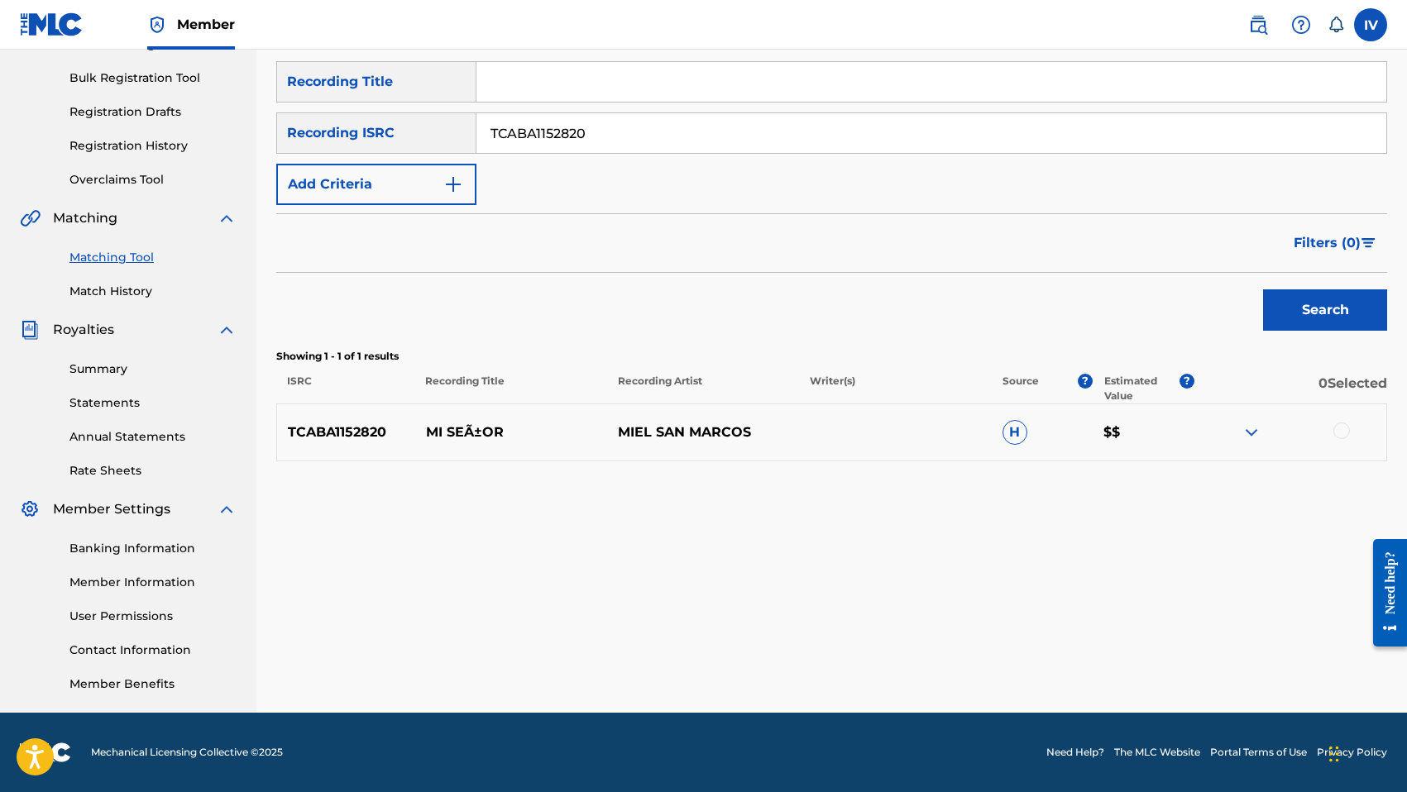
click at [1342, 435] on div at bounding box center [1341, 431] width 17 height 17
click at [1138, 653] on button "Match 1 Group" at bounding box center [1162, 657] width 183 height 41
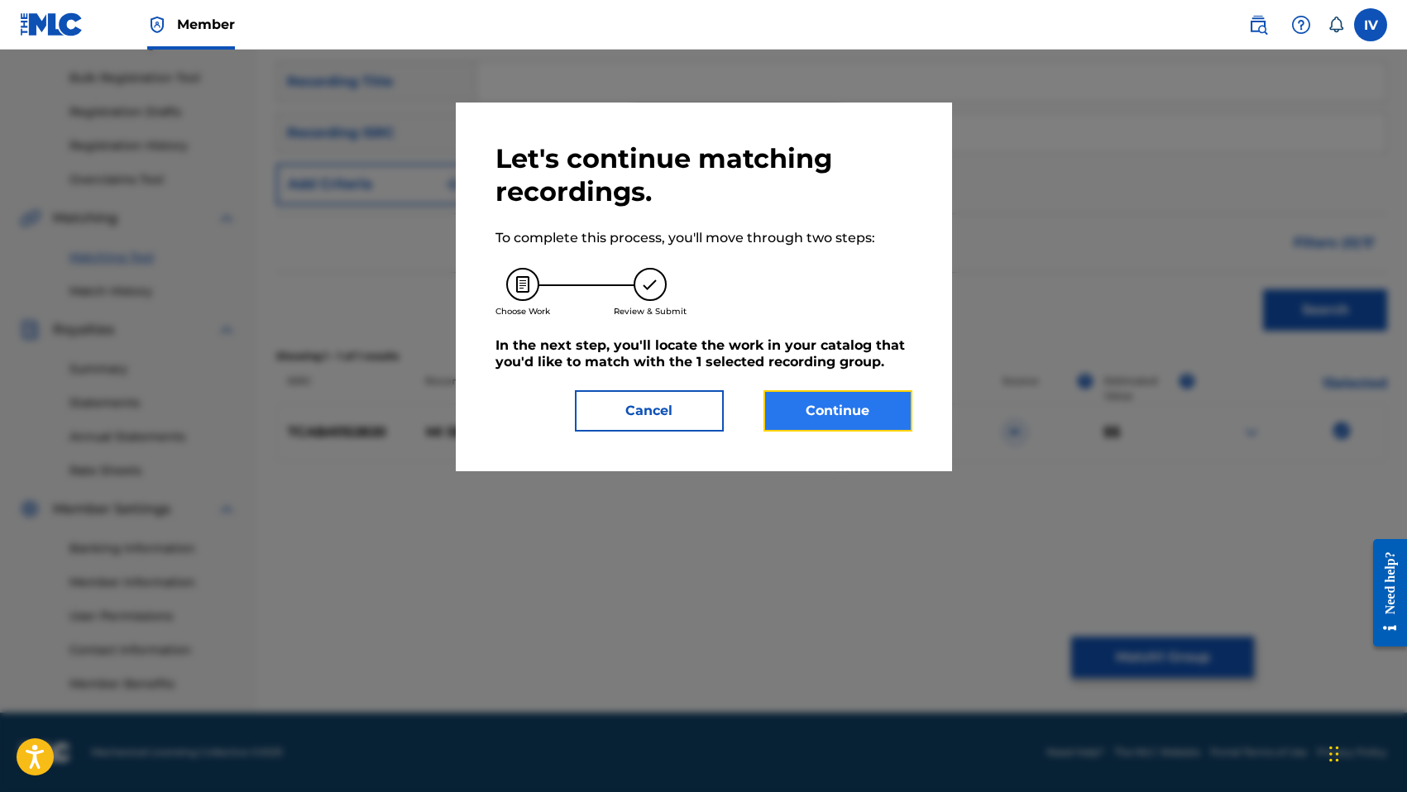
click at [796, 412] on button "Continue" at bounding box center [837, 410] width 149 height 41
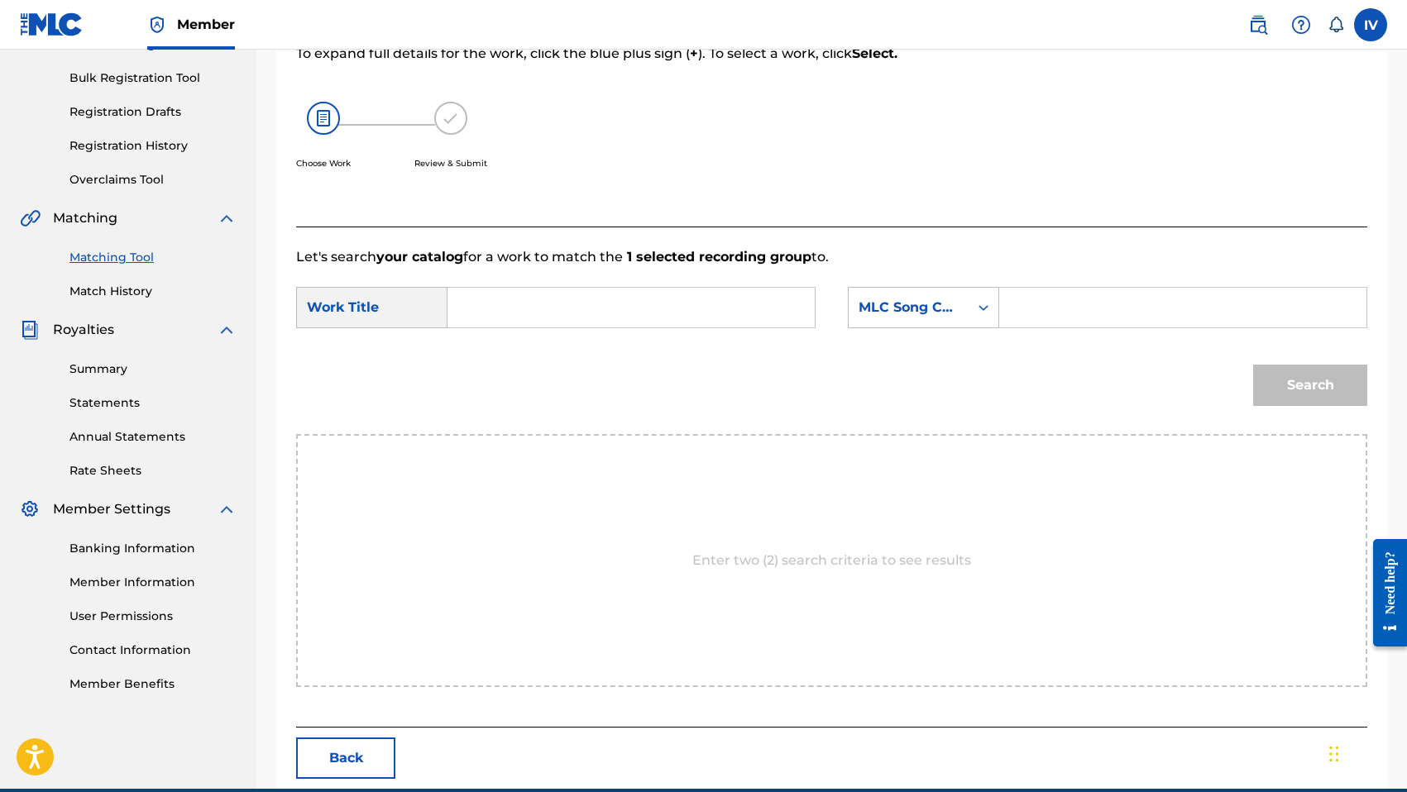
click at [1097, 311] on input "Search Form" at bounding box center [1182, 308] width 339 height 40
type input "EA84VO"
click at [721, 313] on input "Search Form" at bounding box center [630, 308] width 339 height 40
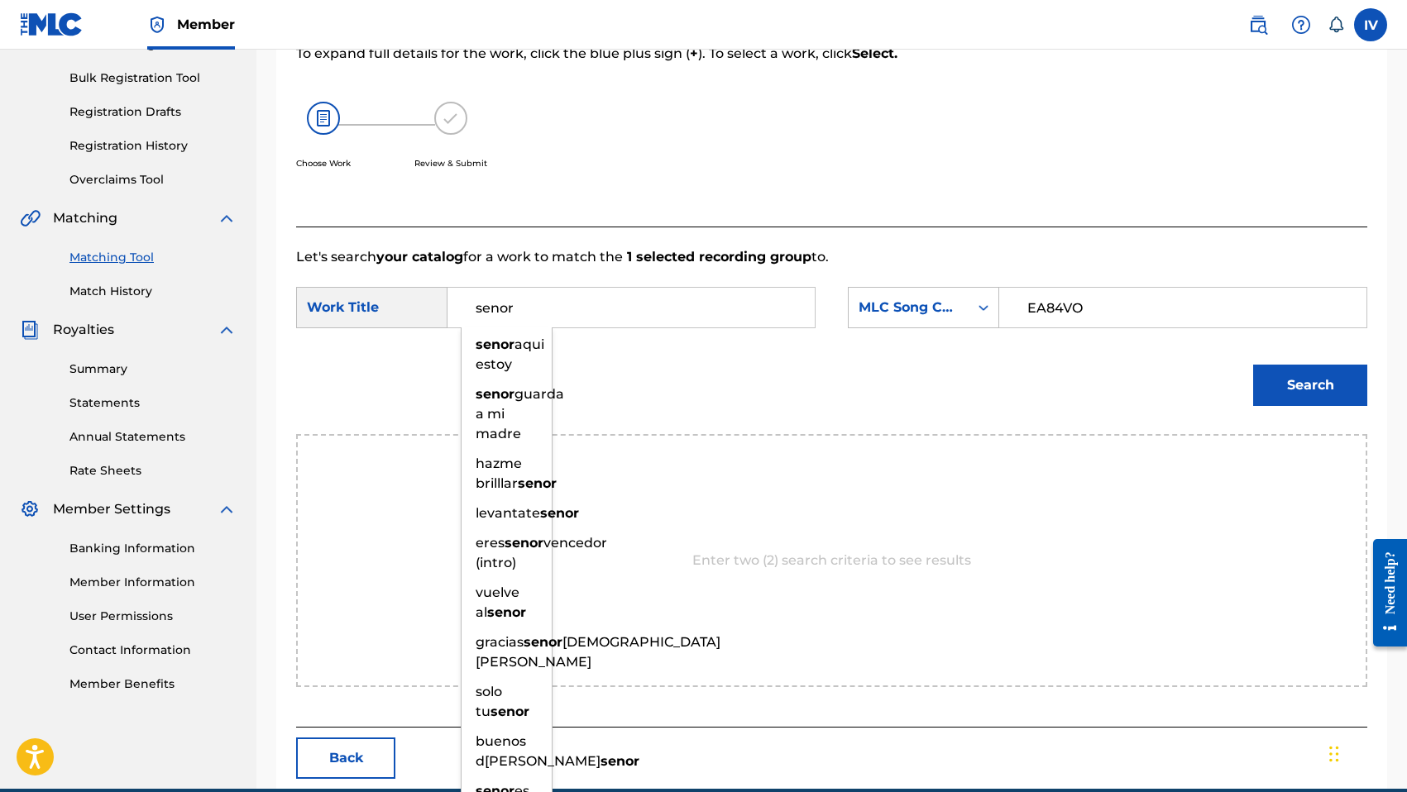
type input "senor"
click at [1253, 365] on button "Search" at bounding box center [1310, 385] width 114 height 41
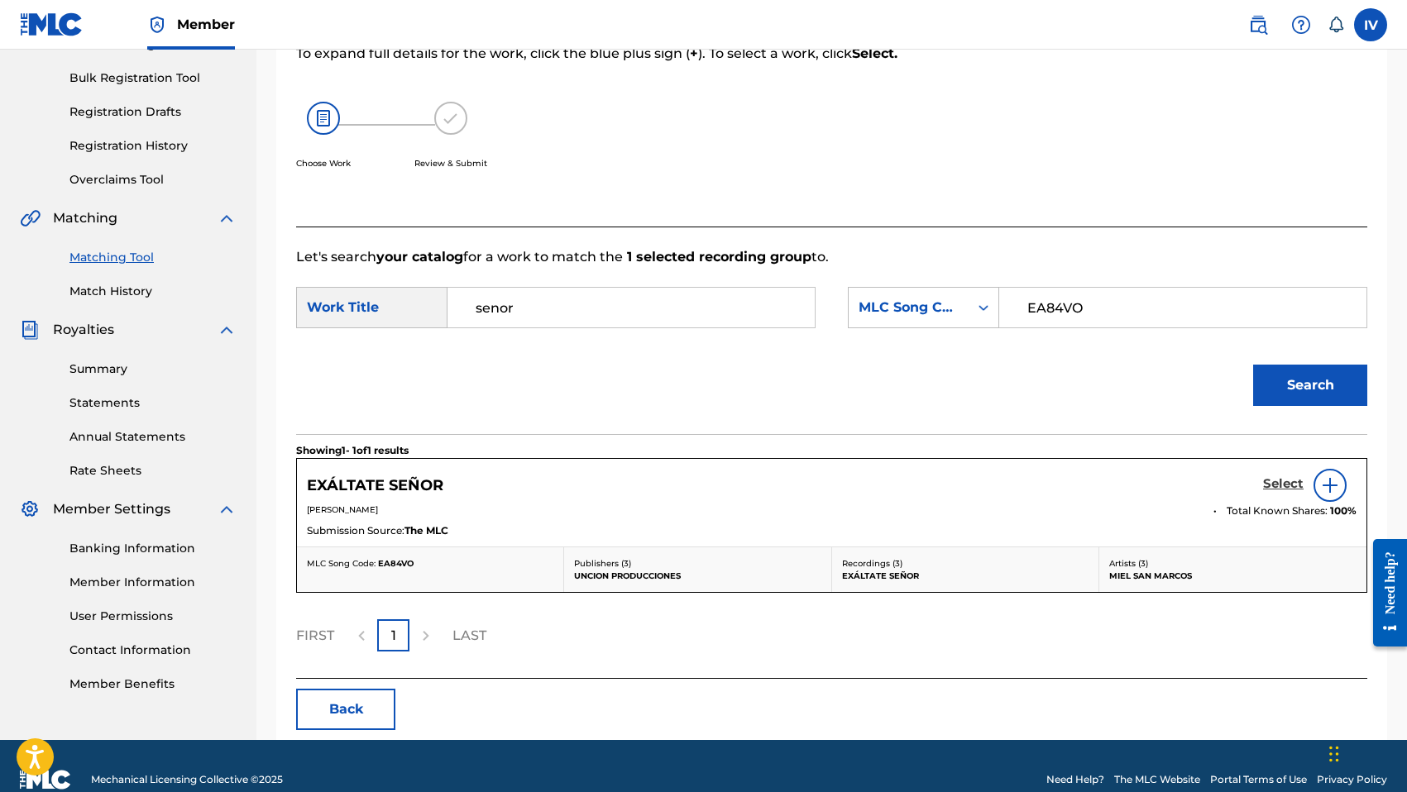
click at [1271, 482] on h5 "Select" at bounding box center [1283, 484] width 41 height 16
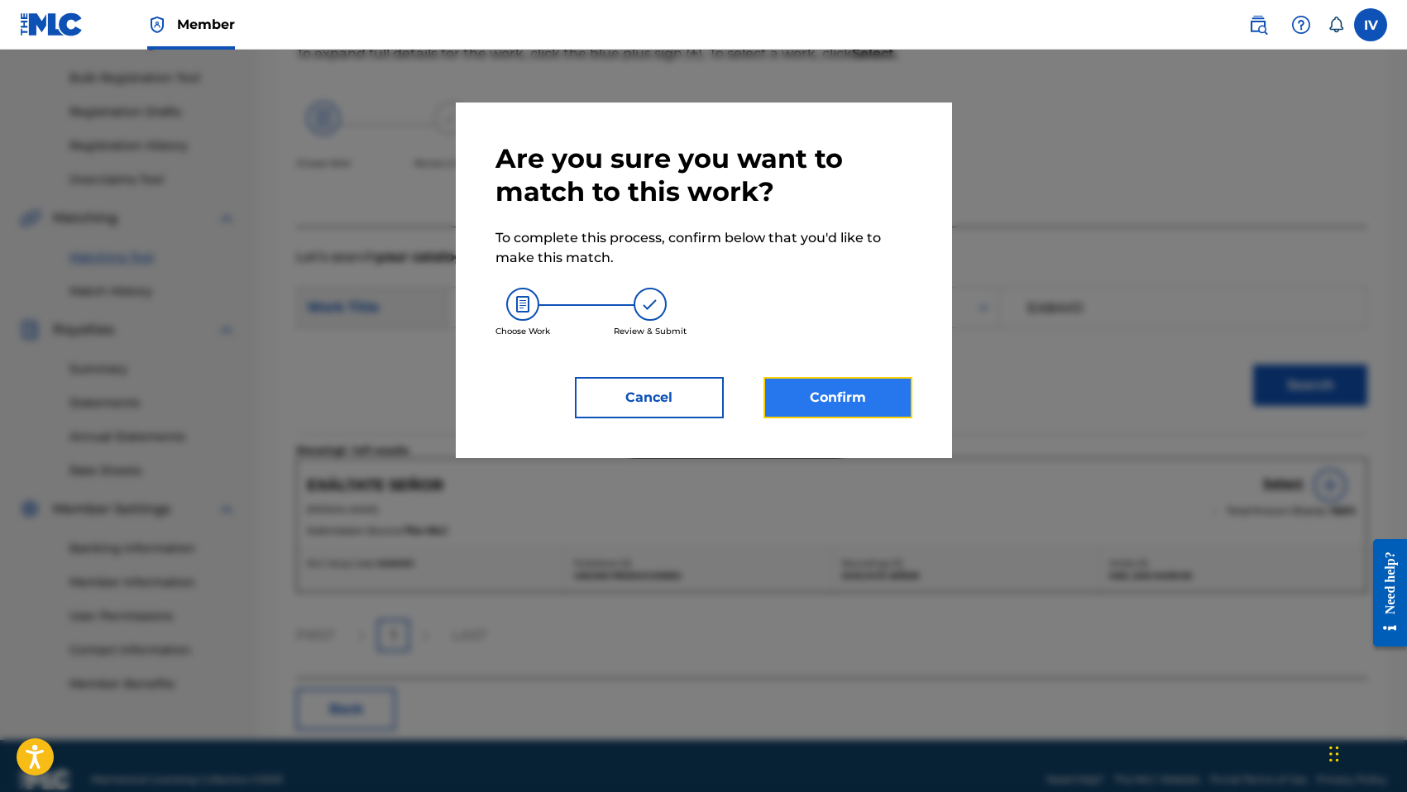
click at [891, 401] on button "Confirm" at bounding box center [837, 397] width 149 height 41
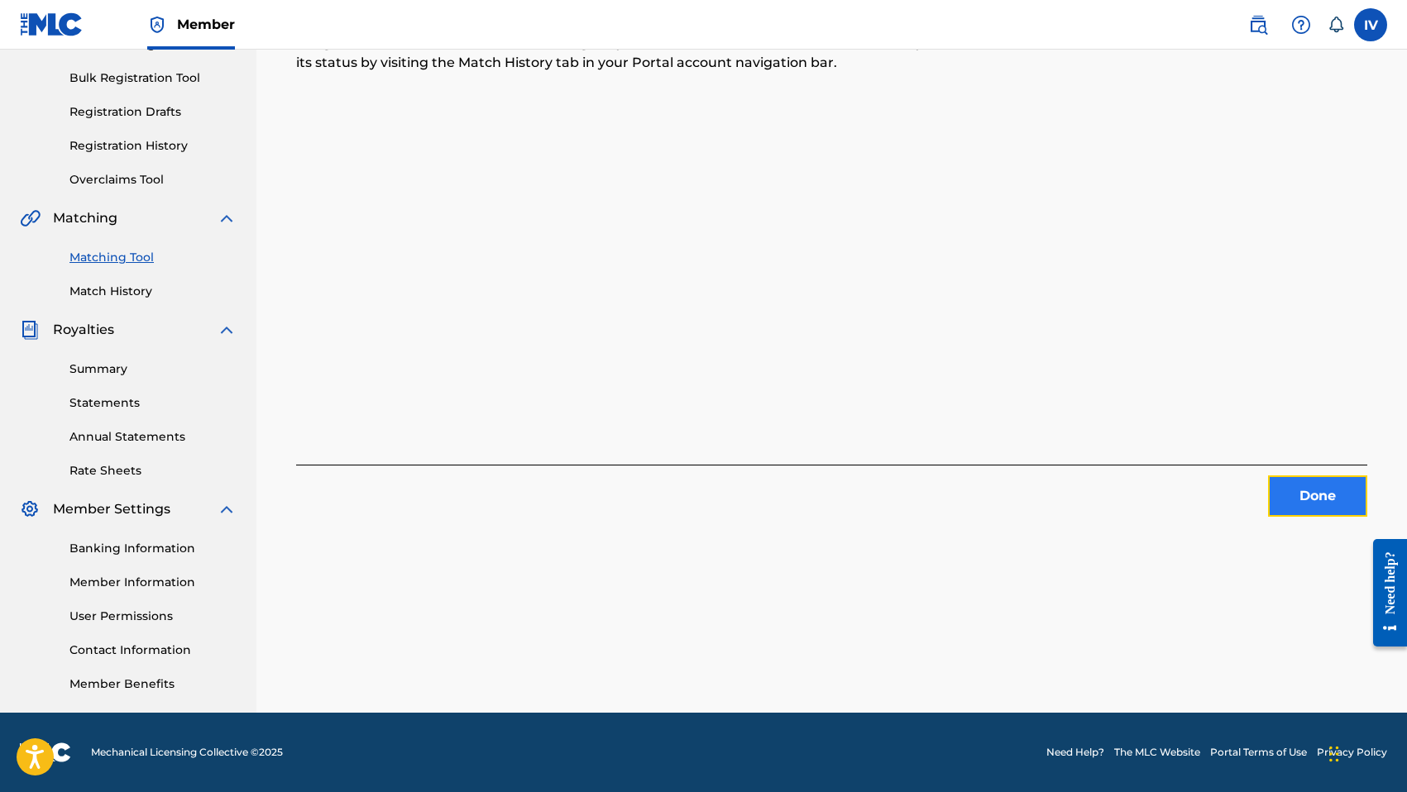
click at [1293, 492] on button "Done" at bounding box center [1317, 496] width 99 height 41
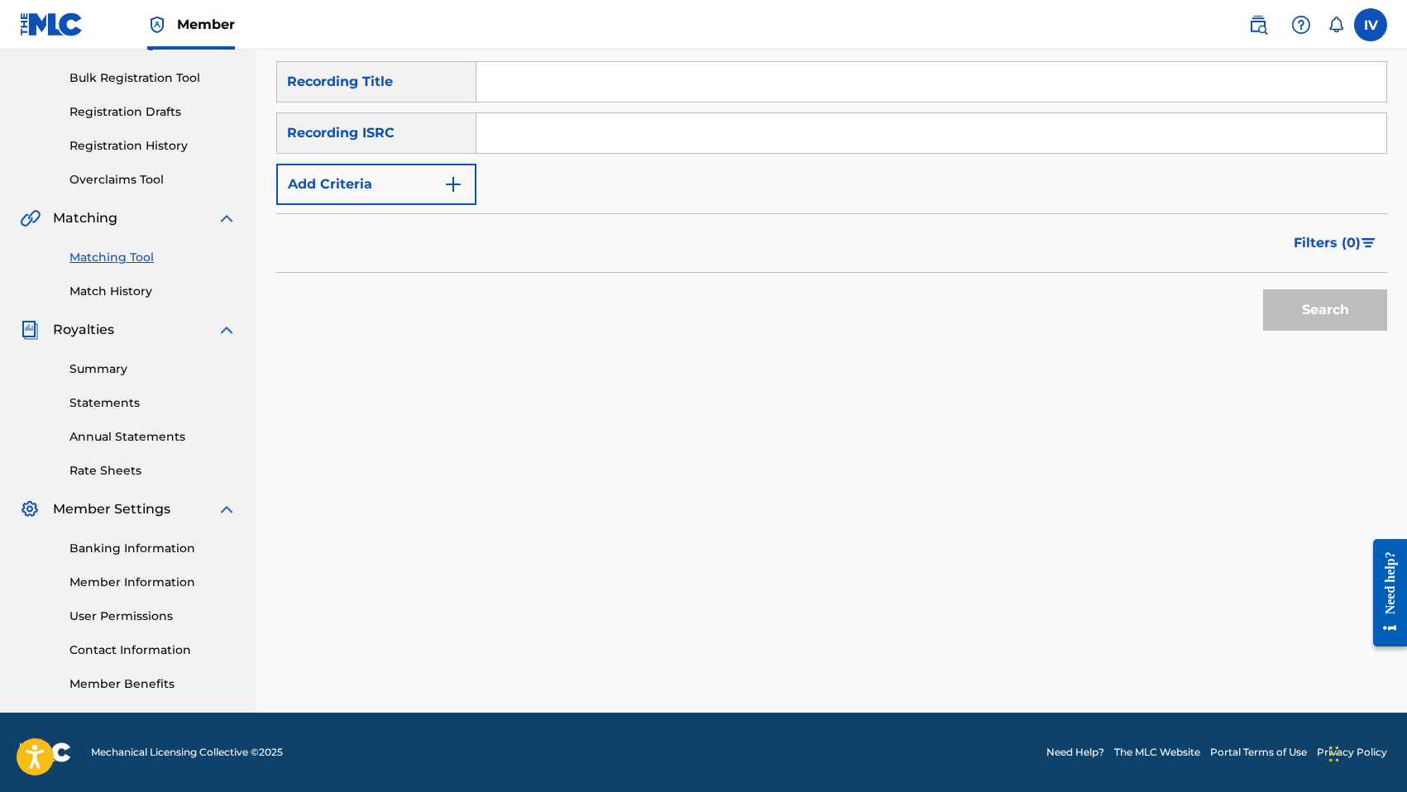
click at [599, 117] on input "Search Form" at bounding box center [931, 133] width 910 height 40
click at [1263, 289] on button "Search" at bounding box center [1325, 309] width 124 height 41
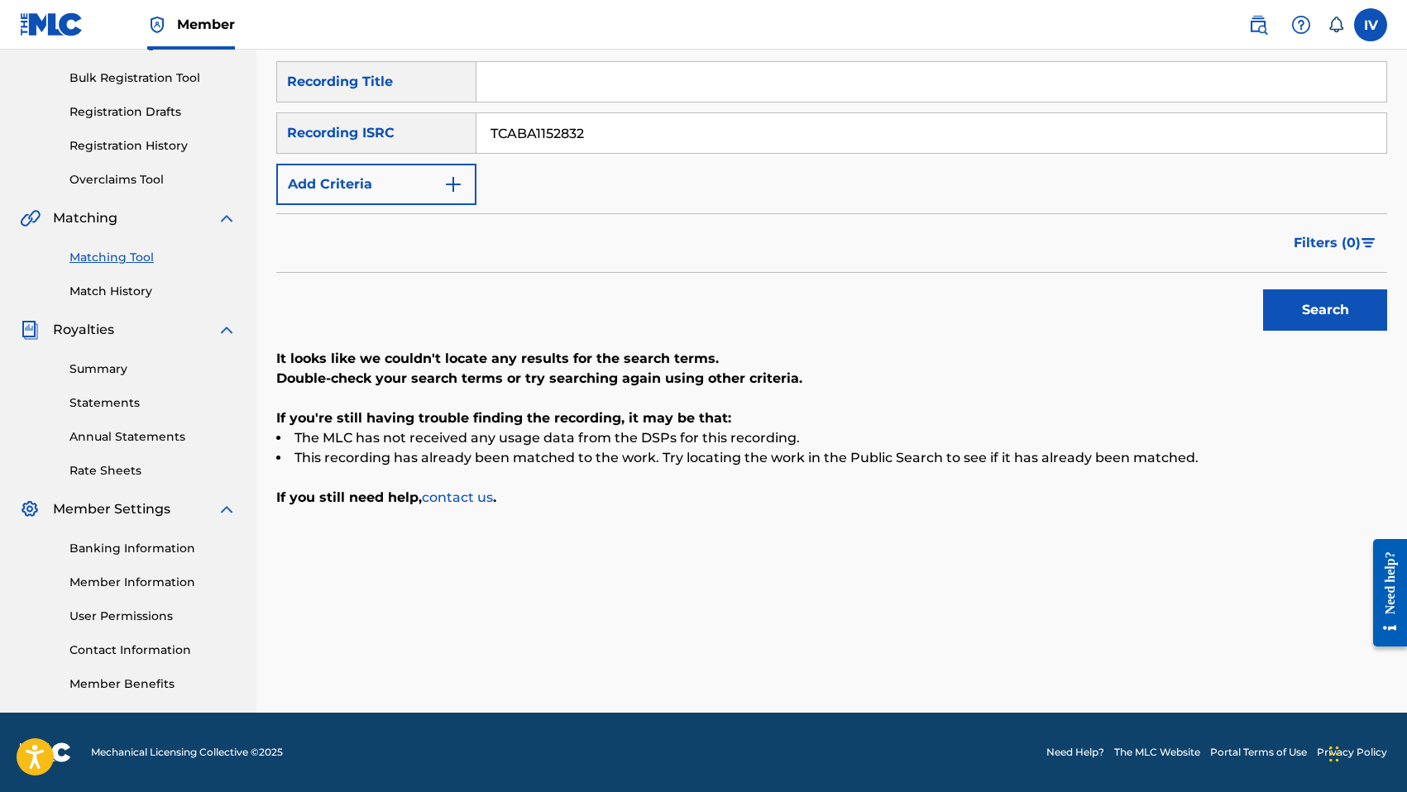
click at [1263, 289] on button "Search" at bounding box center [1325, 309] width 124 height 41
type input "TCABA1152771"
click at [1263, 289] on button "Search" at bounding box center [1325, 309] width 124 height 41
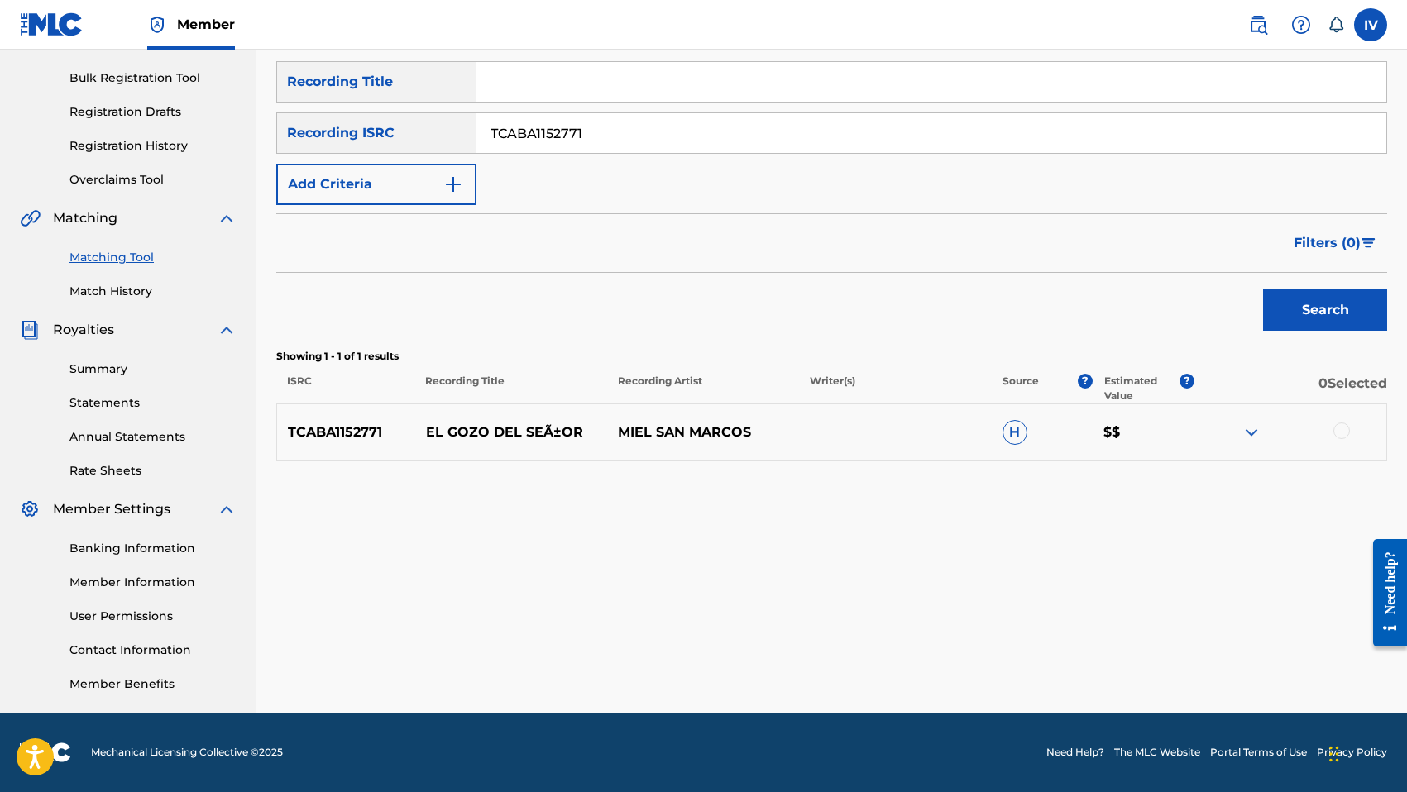
click at [1344, 435] on div at bounding box center [1341, 431] width 17 height 17
click at [490, 433] on p "EL GOZO DEL SEÃ±OR" at bounding box center [511, 433] width 192 height 20
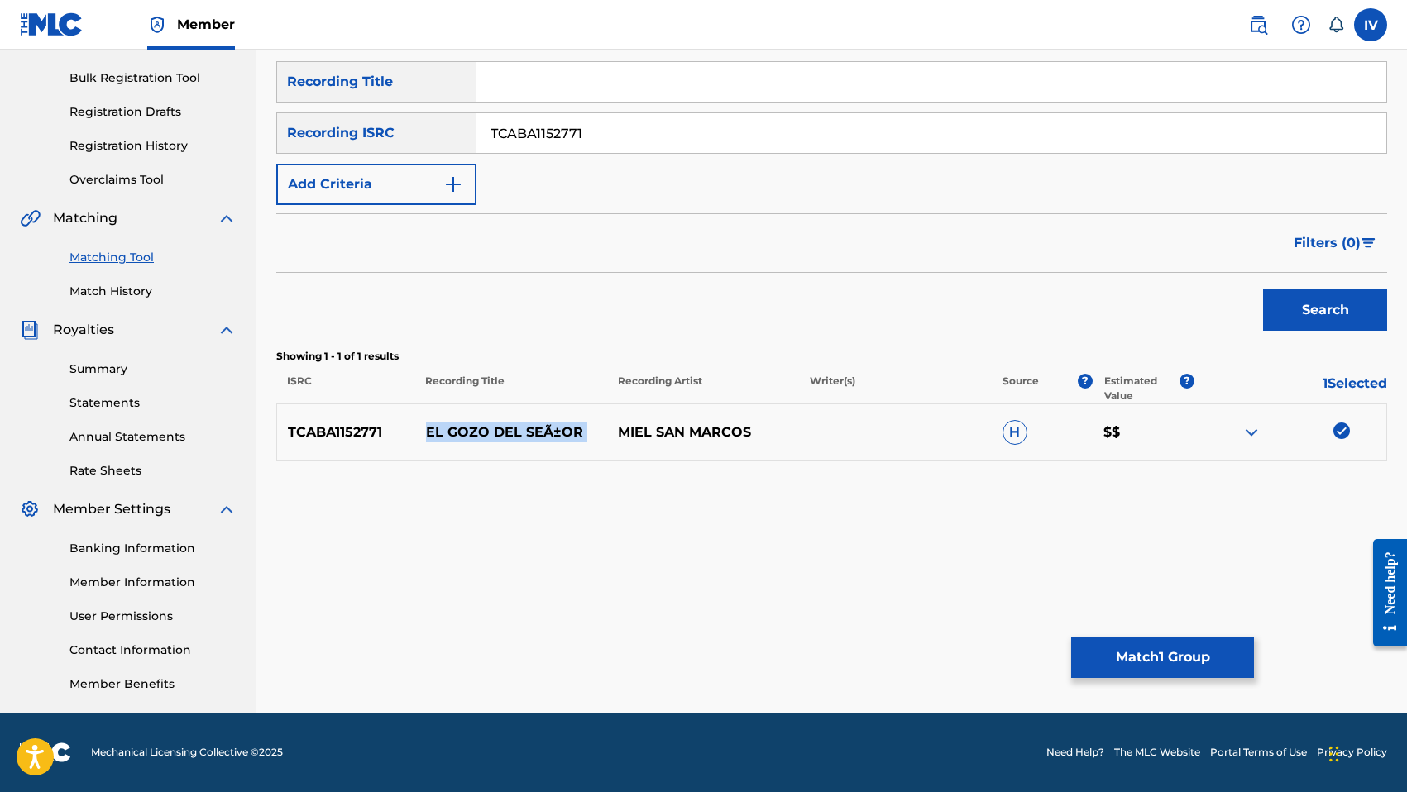
click at [490, 433] on p "EL GOZO DEL SEÃ±OR" at bounding box center [511, 433] width 192 height 20
click at [527, 94] on input "Search Form" at bounding box center [931, 82] width 910 height 40
drag, startPoint x: 558, startPoint y: 83, endPoint x: 686, endPoint y: 94, distance: 128.7
click at [686, 94] on input "EL GOZO DEL SEÃ±OR" at bounding box center [931, 82] width 910 height 40
type input "EL GOZO"
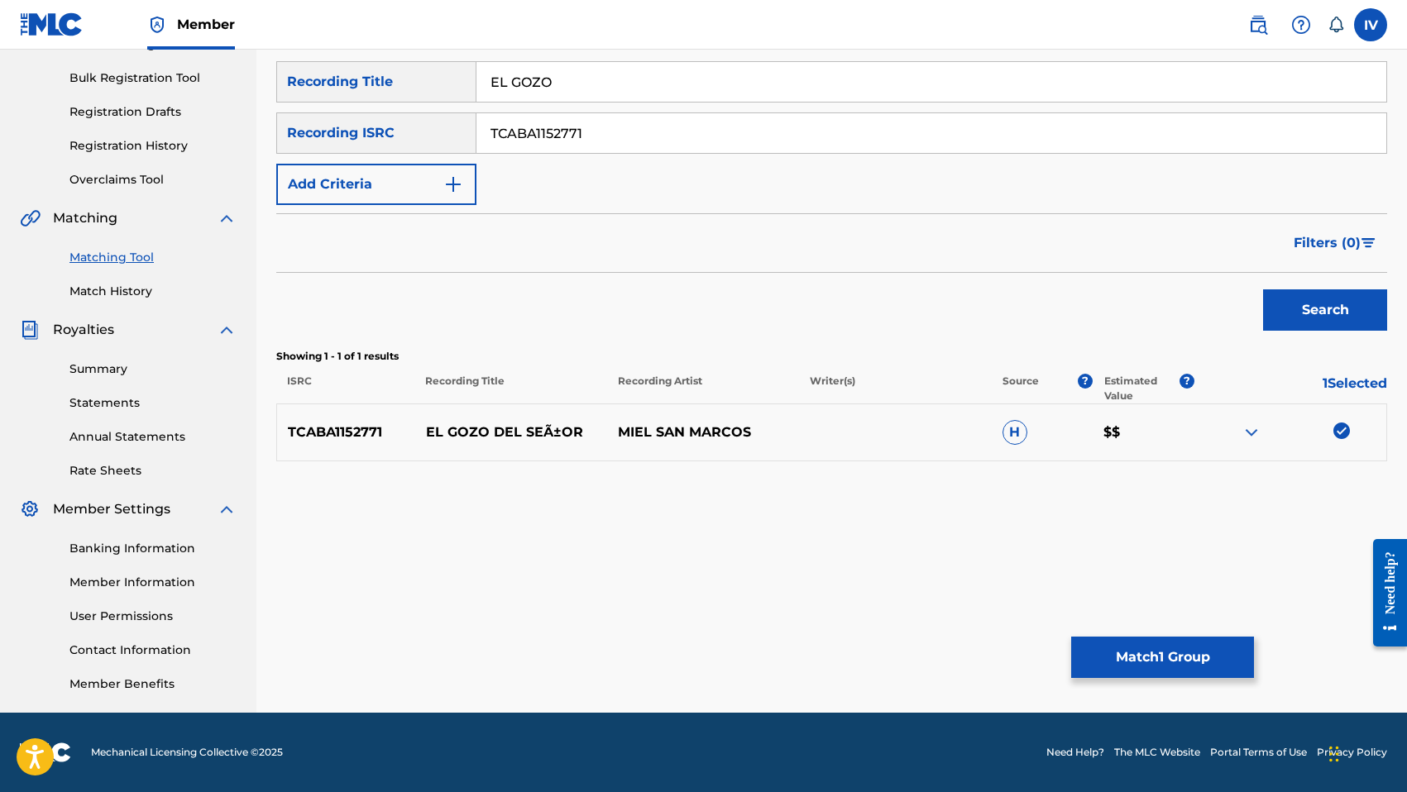
click
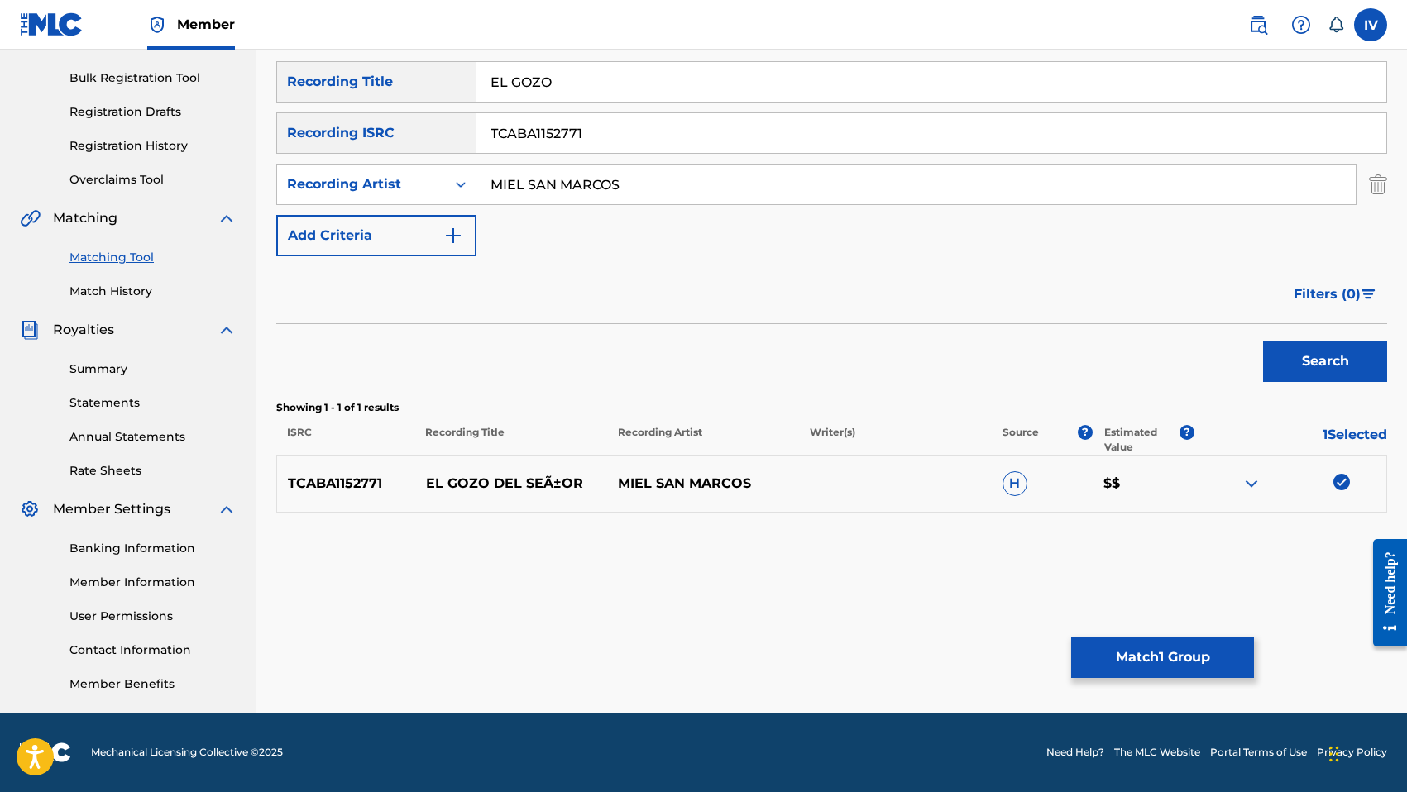
type input "MIEL SAN MARCOS"
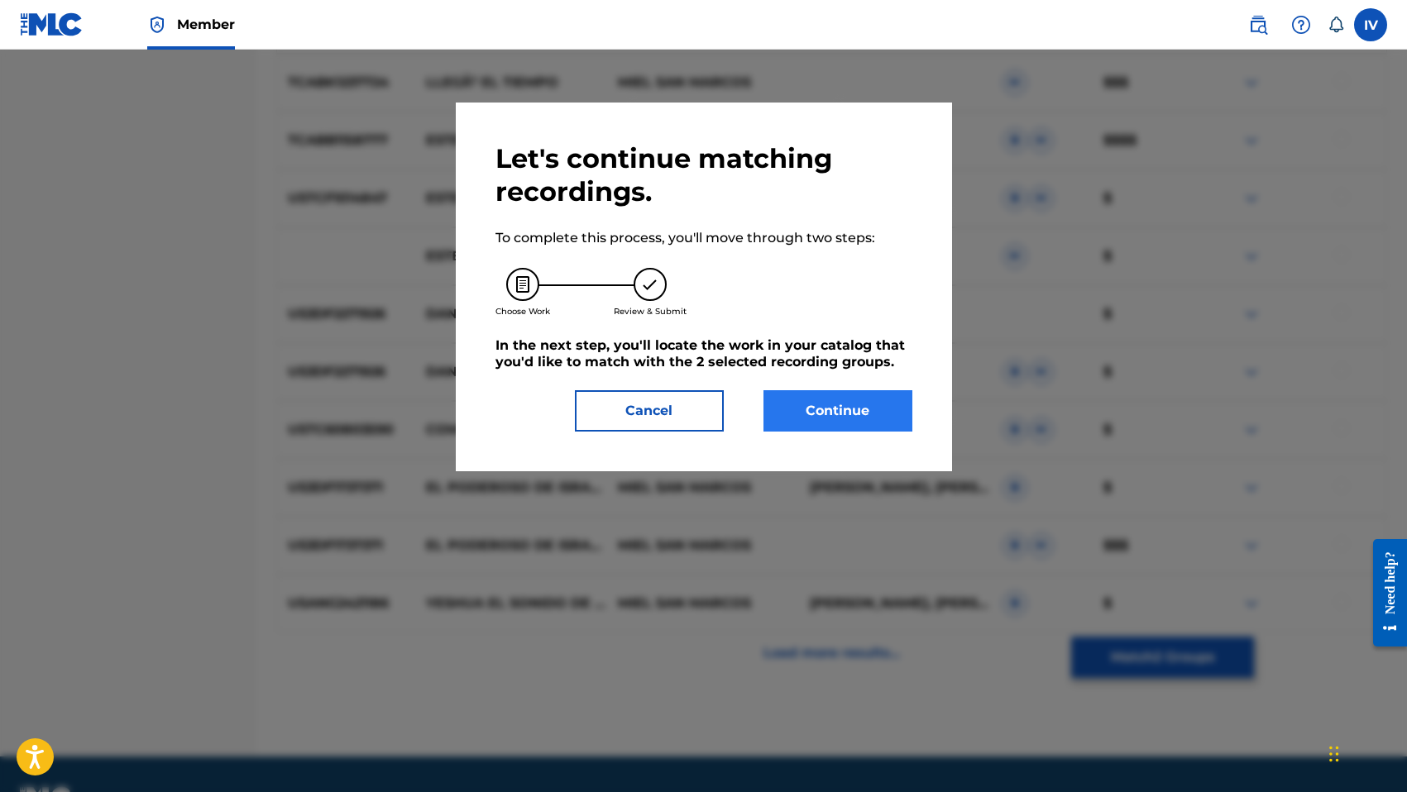
scroll to position [309, 0]
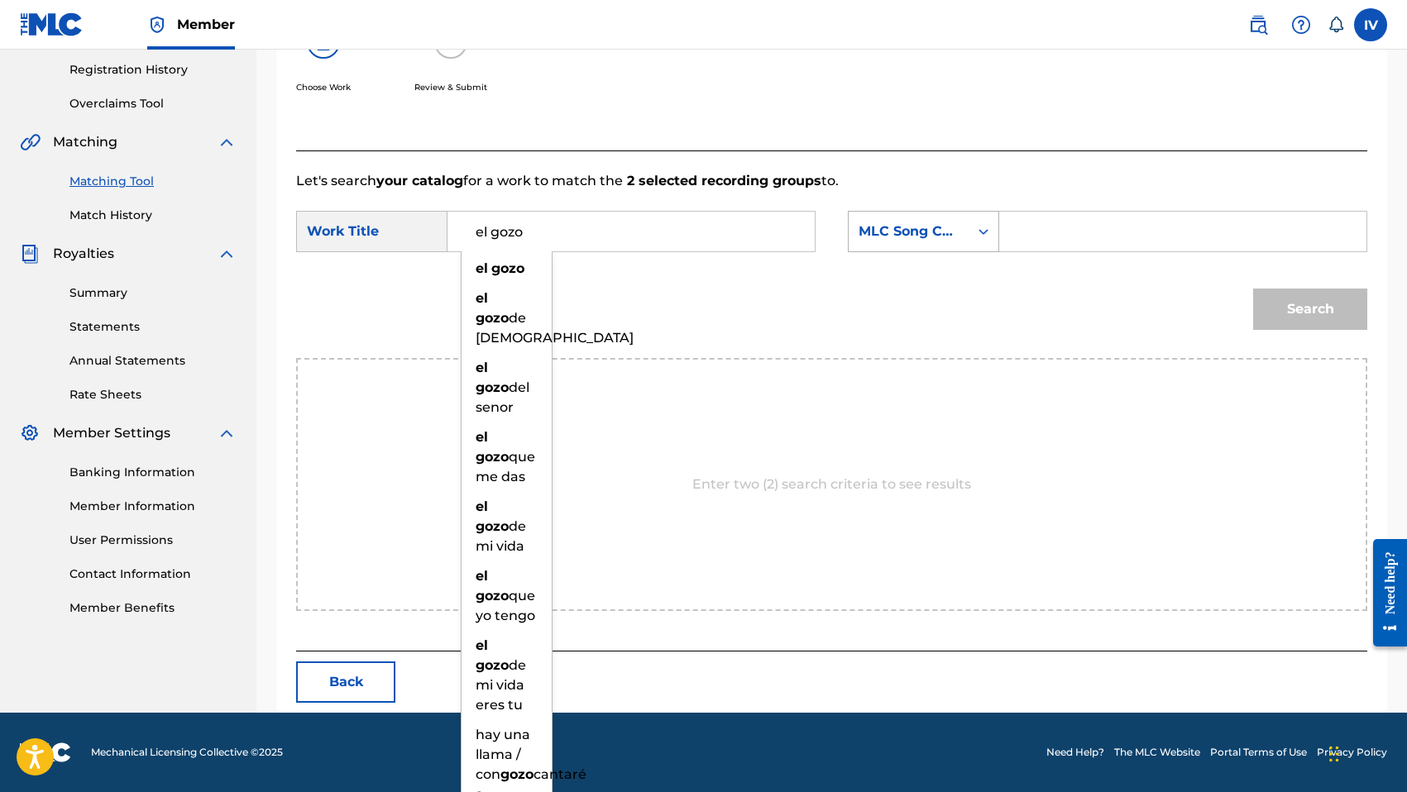
type input "el gozo"
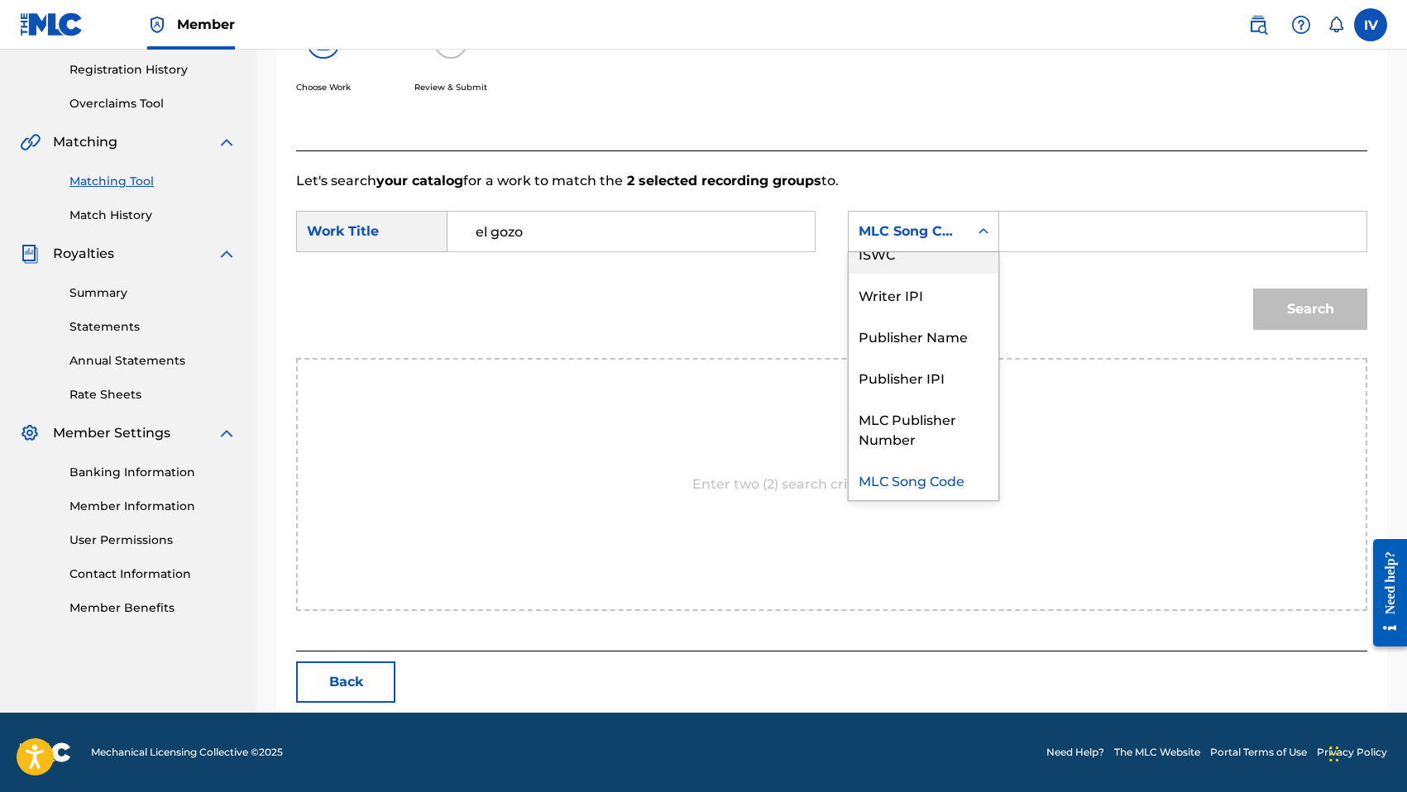
scroll to position [0, 0]
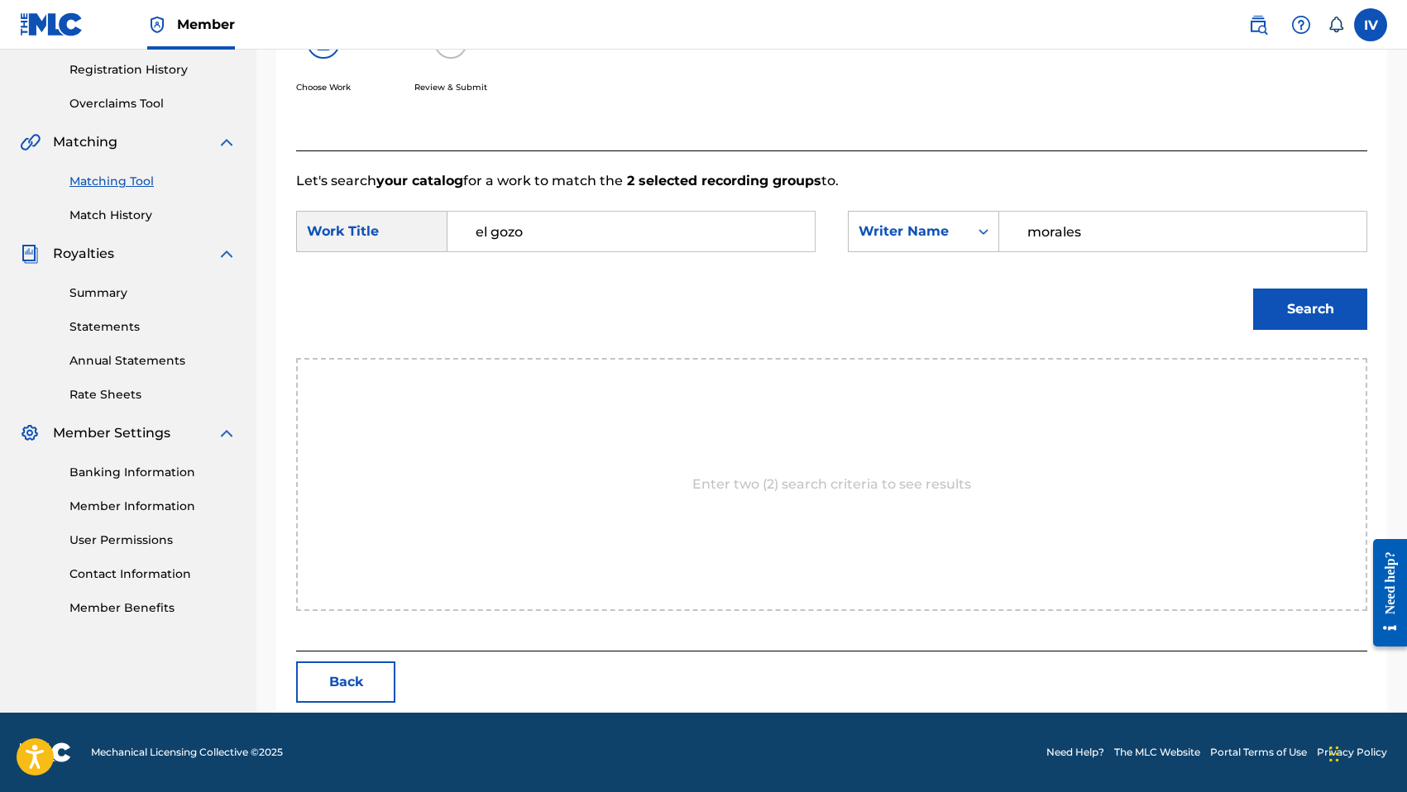
type input "morales"
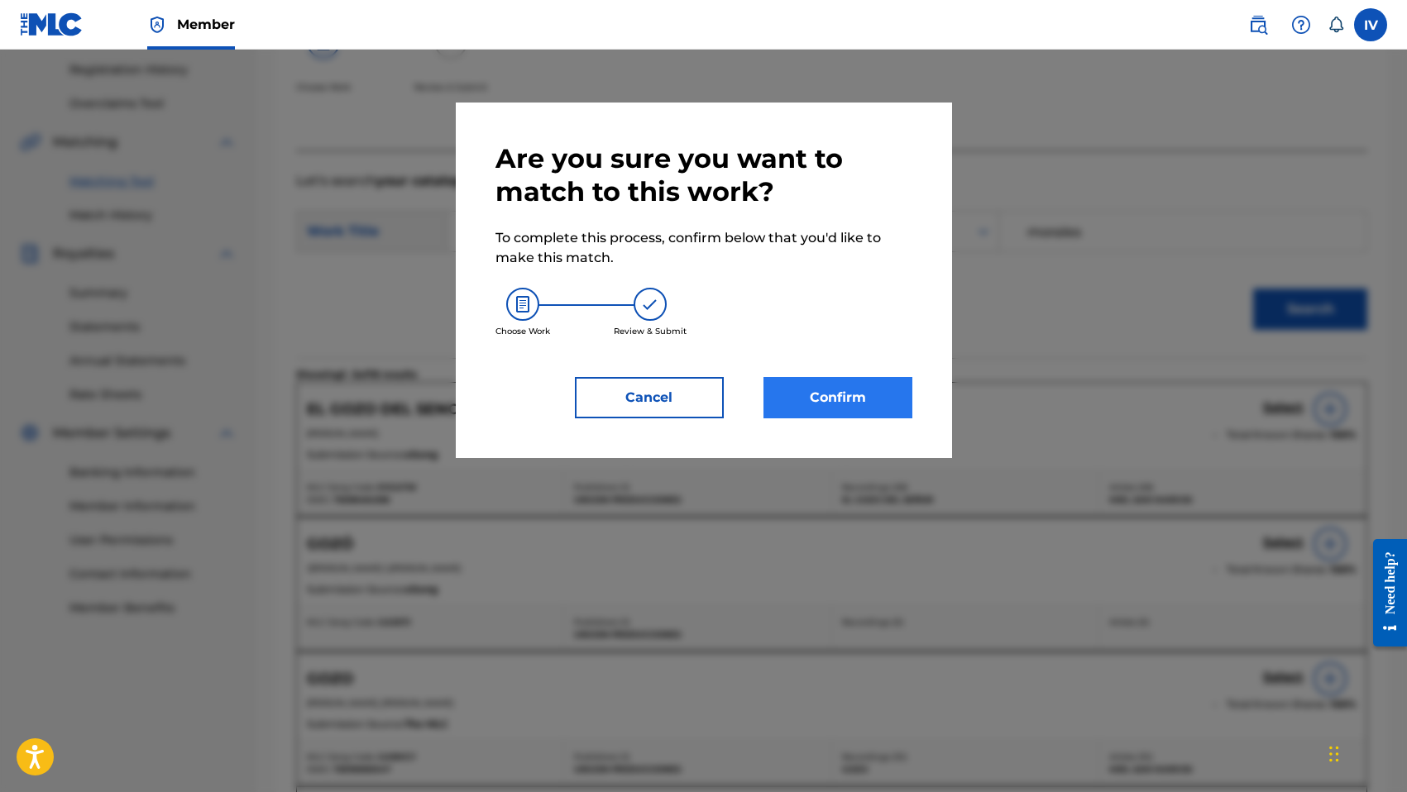
scroll to position [233, 0]
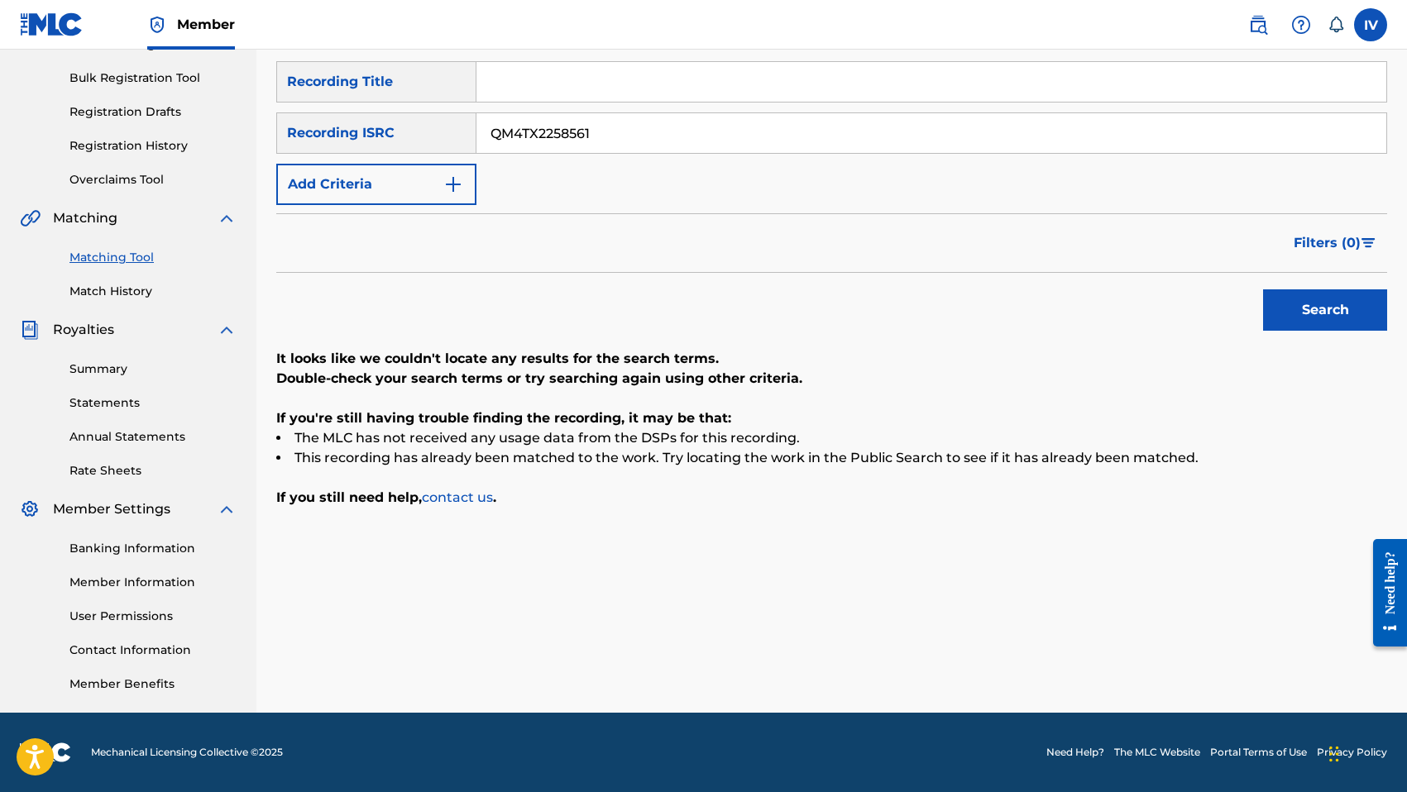
type input "QM4TX2258561"
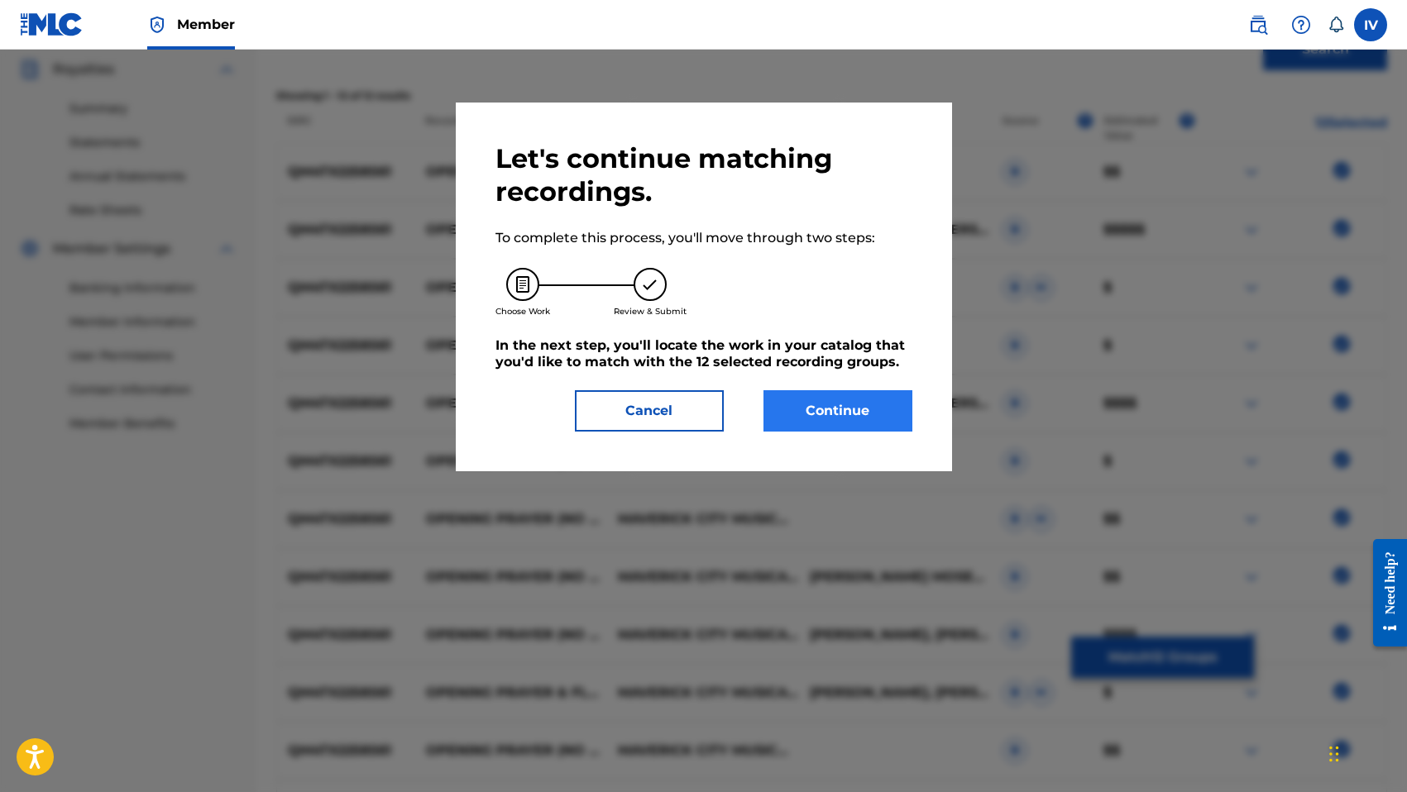
scroll to position [309, 0]
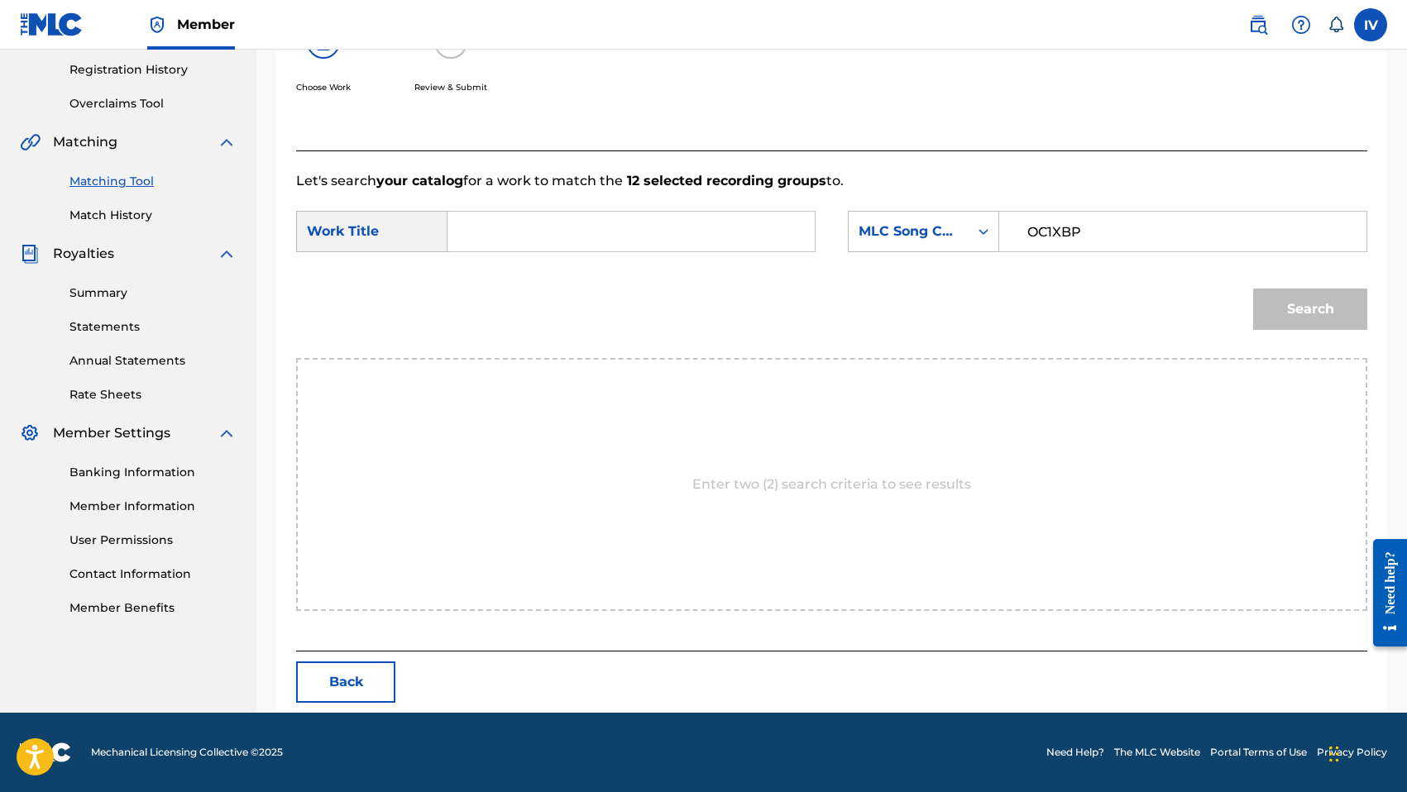
type input "OC1XBP"
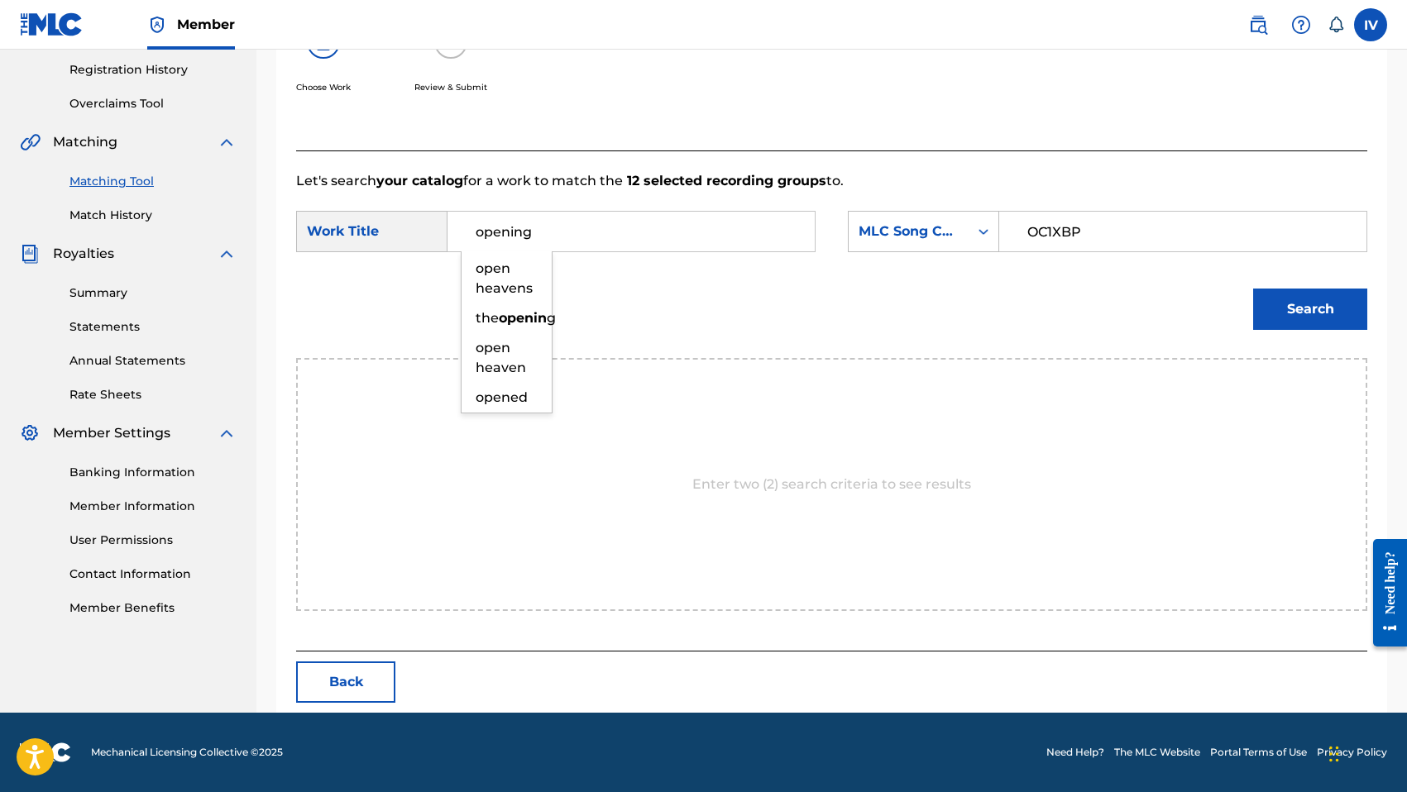
type input "opening"
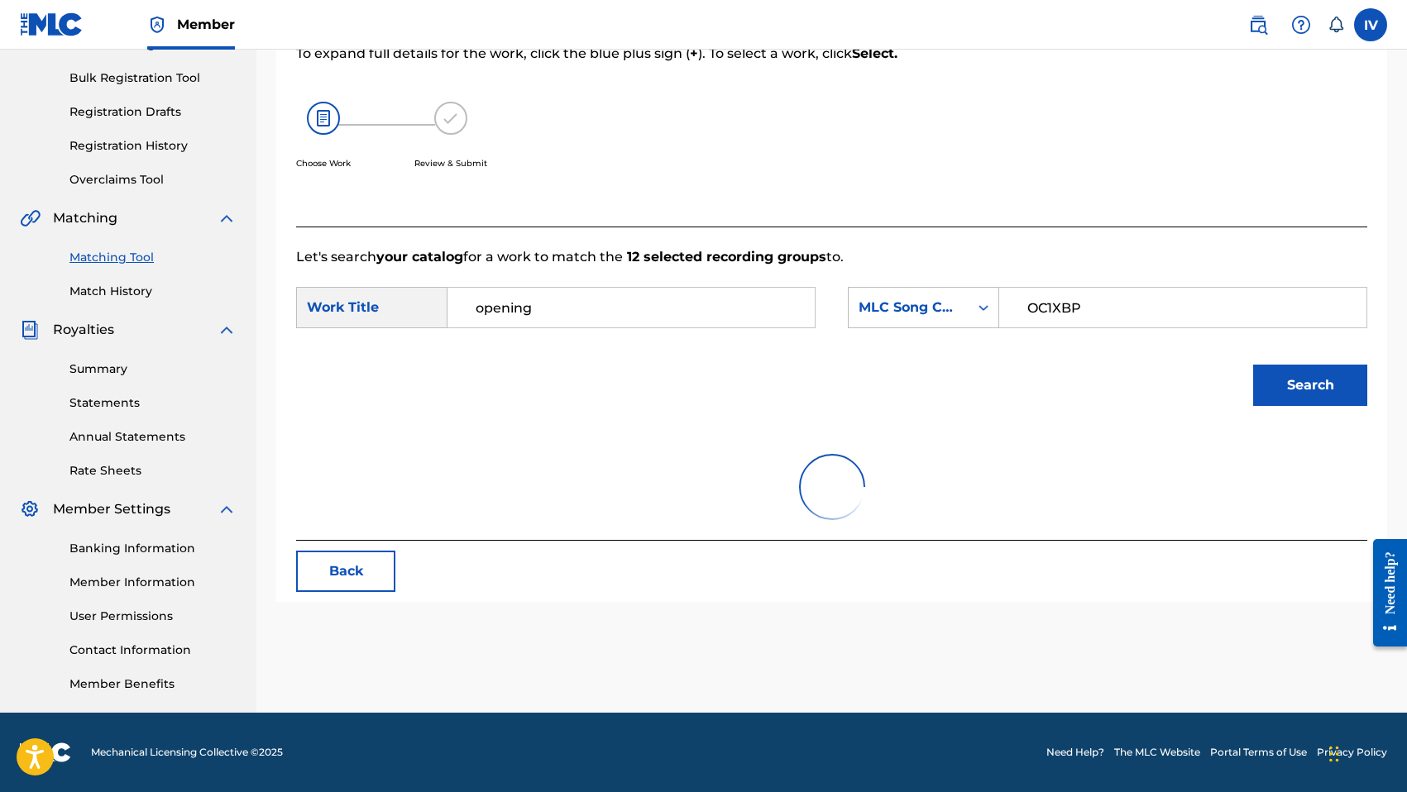
scroll to position [233, 0]
